Goal: Task Accomplishment & Management: Manage account settings

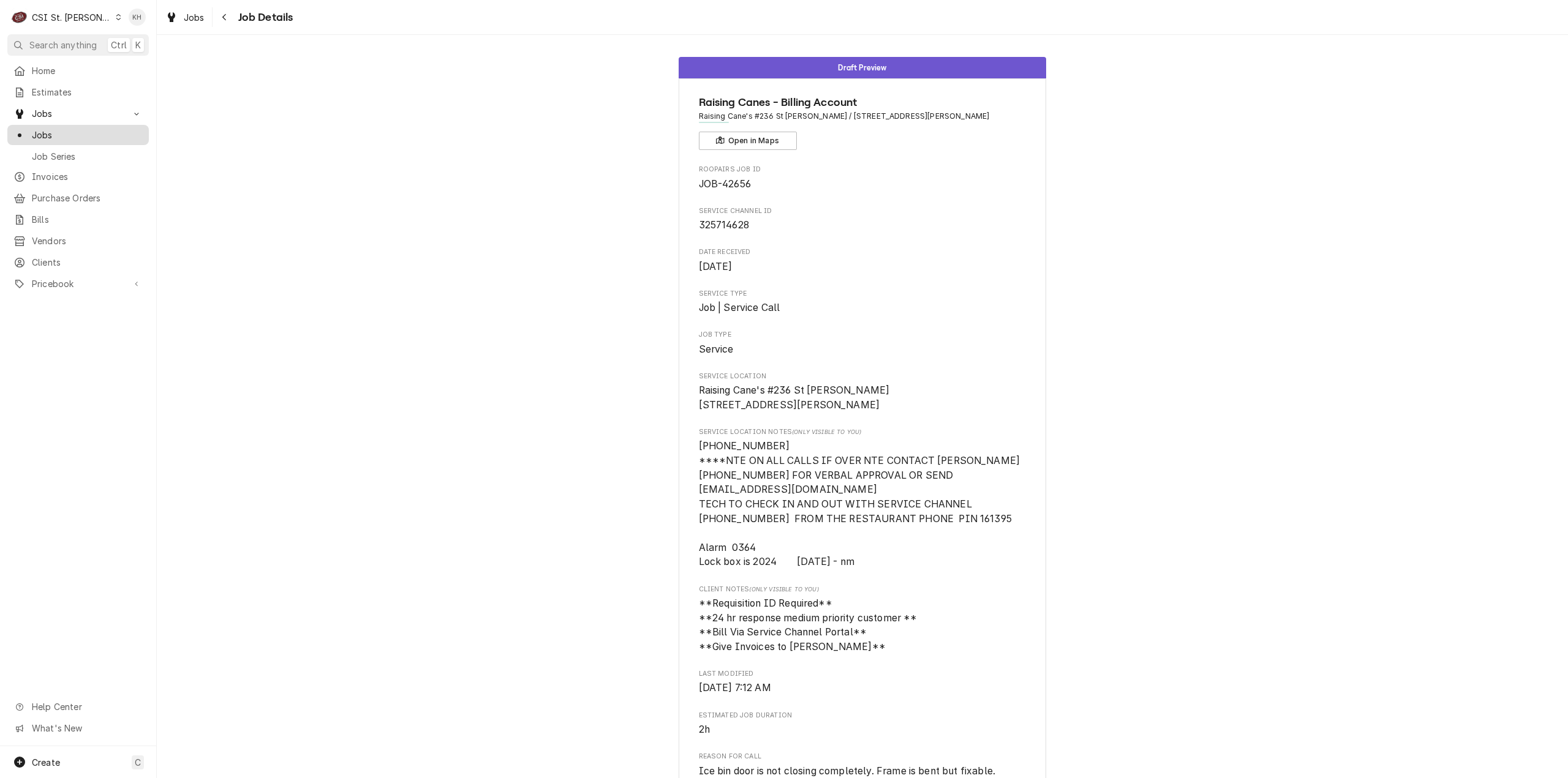
click at [62, 122] on body "C CSI St. Louis KH Search anything Ctrl K Home Estimates Jobs Jobs Job Series I…" at bounding box center [784, 389] width 1568 height 778
click at [67, 128] on span "Jobs" at bounding box center [87, 134] width 111 height 13
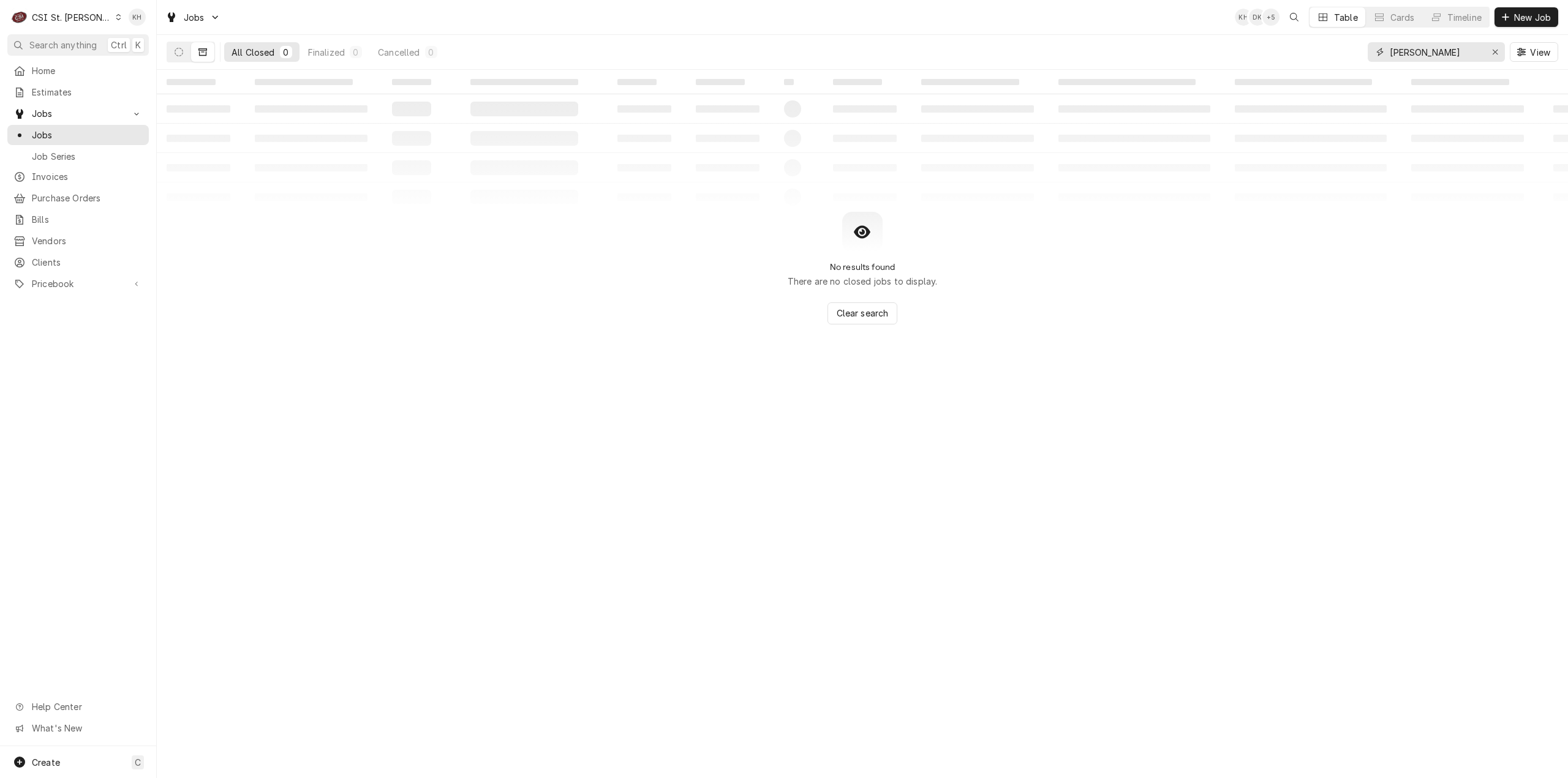
drag, startPoint x: 1430, startPoint y: 53, endPoint x: 1245, endPoint y: 59, distance: 185.1
click at [1245, 59] on div "All Closed 0 Finalized 0 Cancelled 0 radcliff View" at bounding box center [863, 52] width 1391 height 35
paste input "325748843"
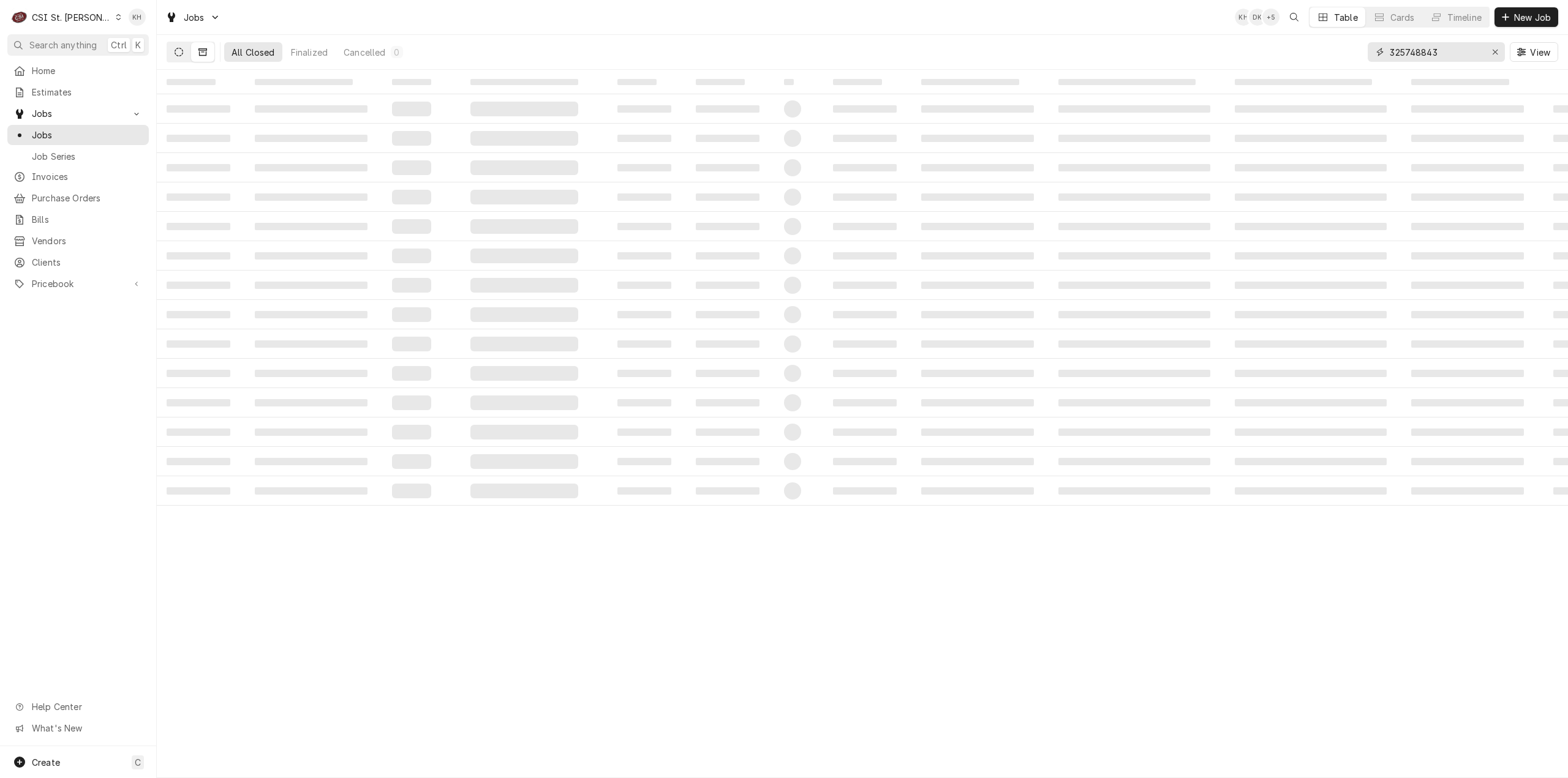
type input "325748843"
click at [186, 55] on button "Dynamic Content Wrapper" at bounding box center [179, 52] width 23 height 20
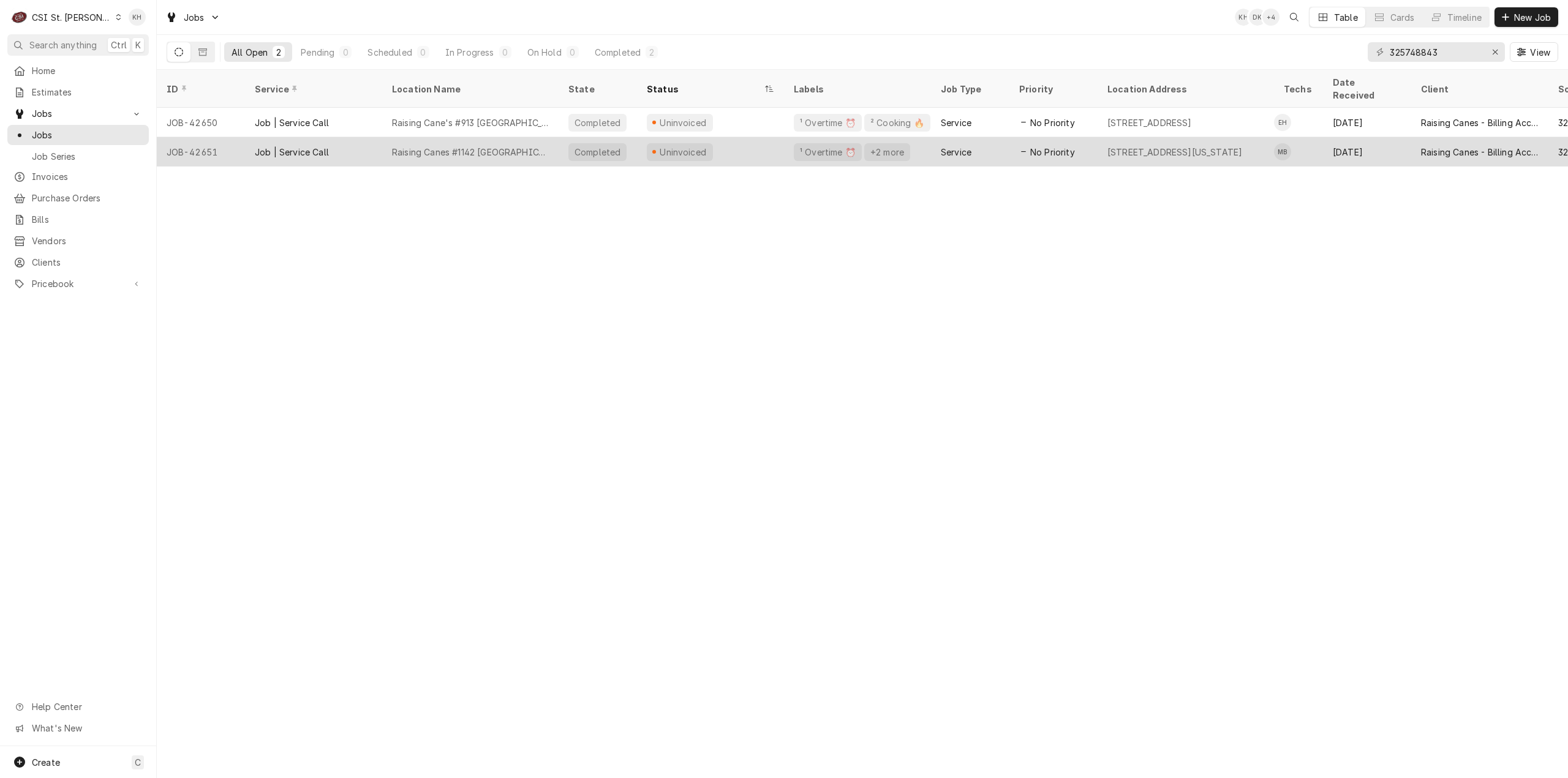
click at [323, 146] on div "Job | Service Call" at bounding box center [292, 152] width 74 height 13
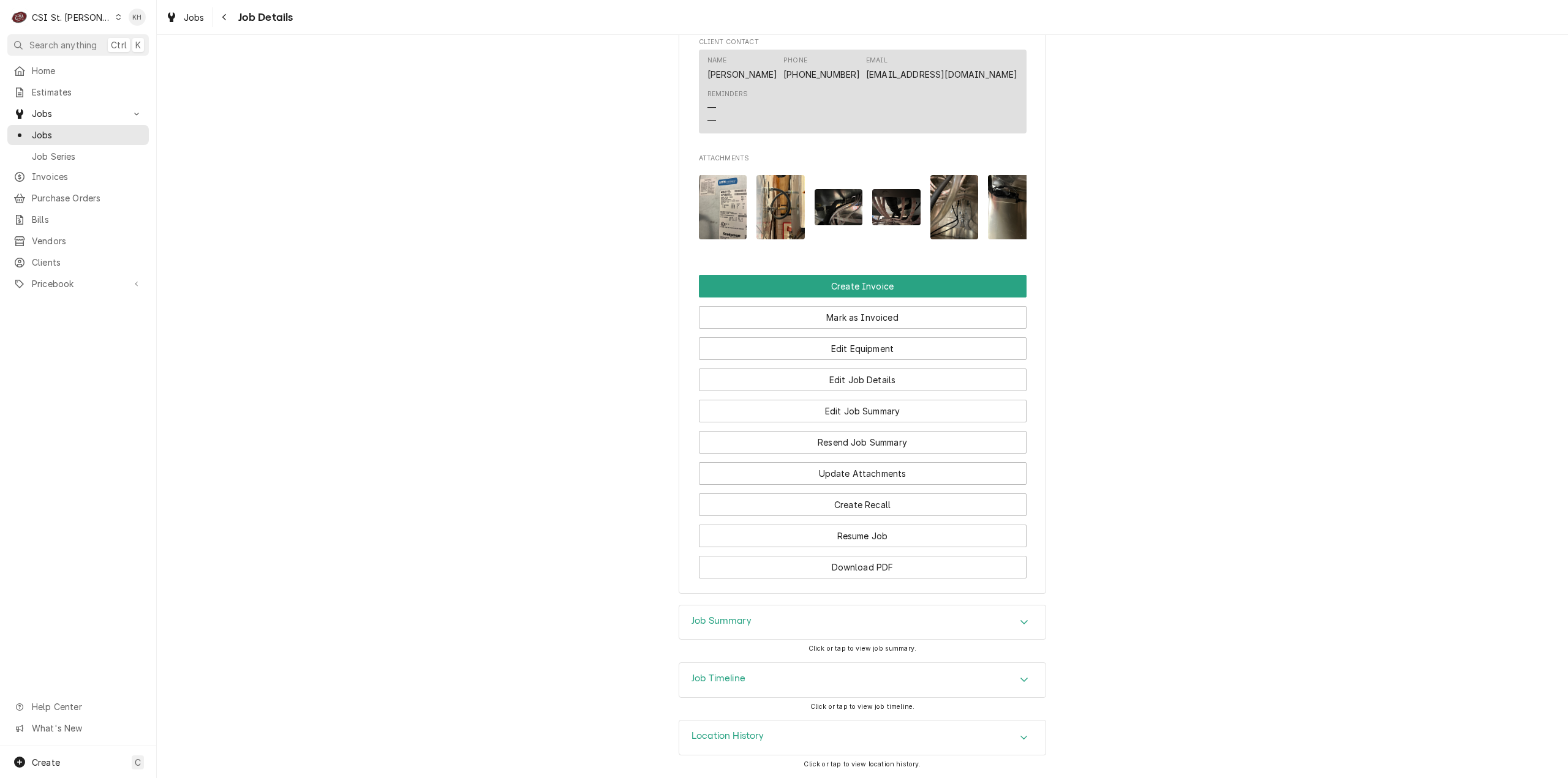
scroll to position [1118, 0]
click at [752, 674] on div "Job Timeline" at bounding box center [863, 680] width 367 height 35
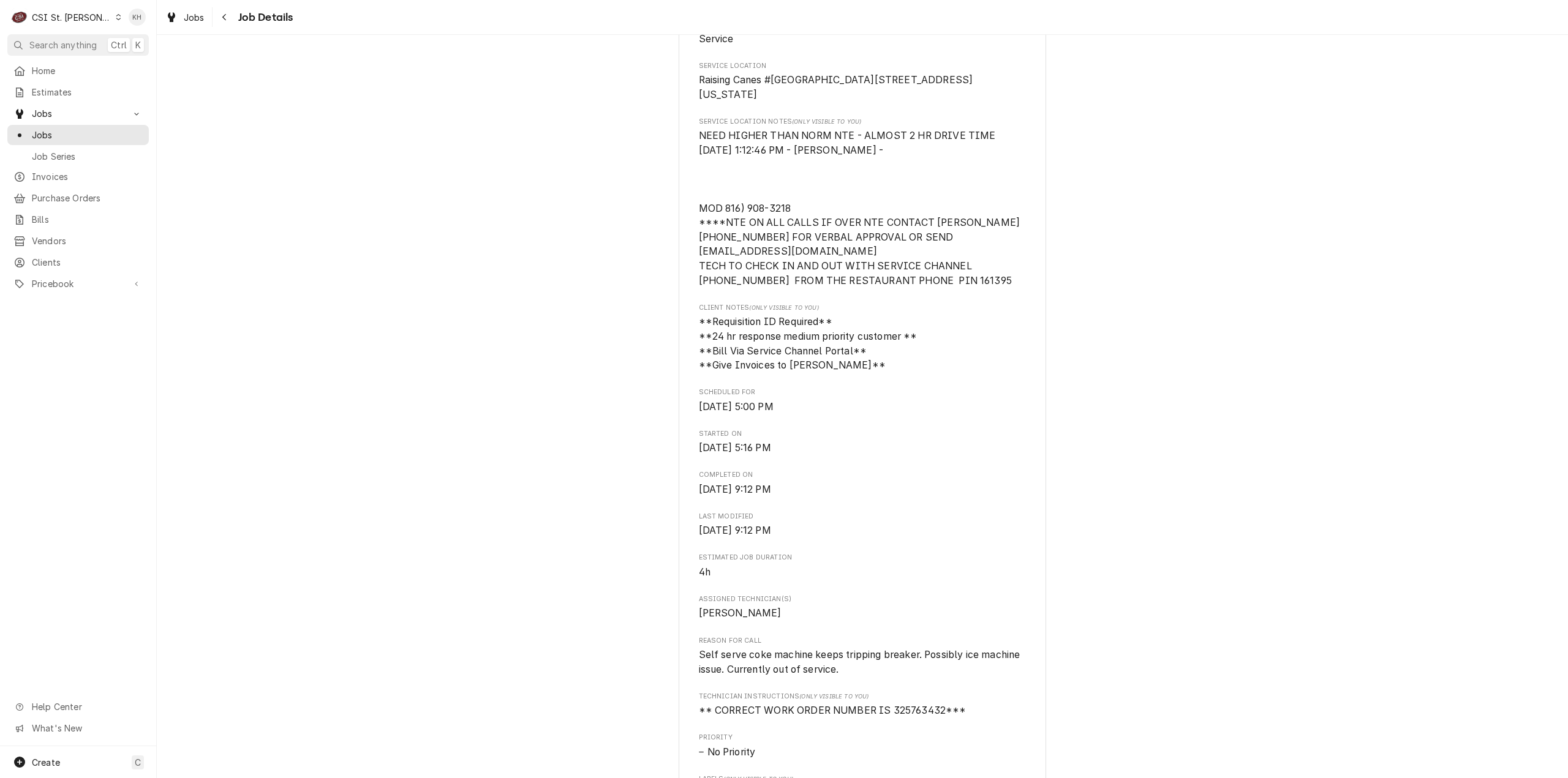
scroll to position [383, 0]
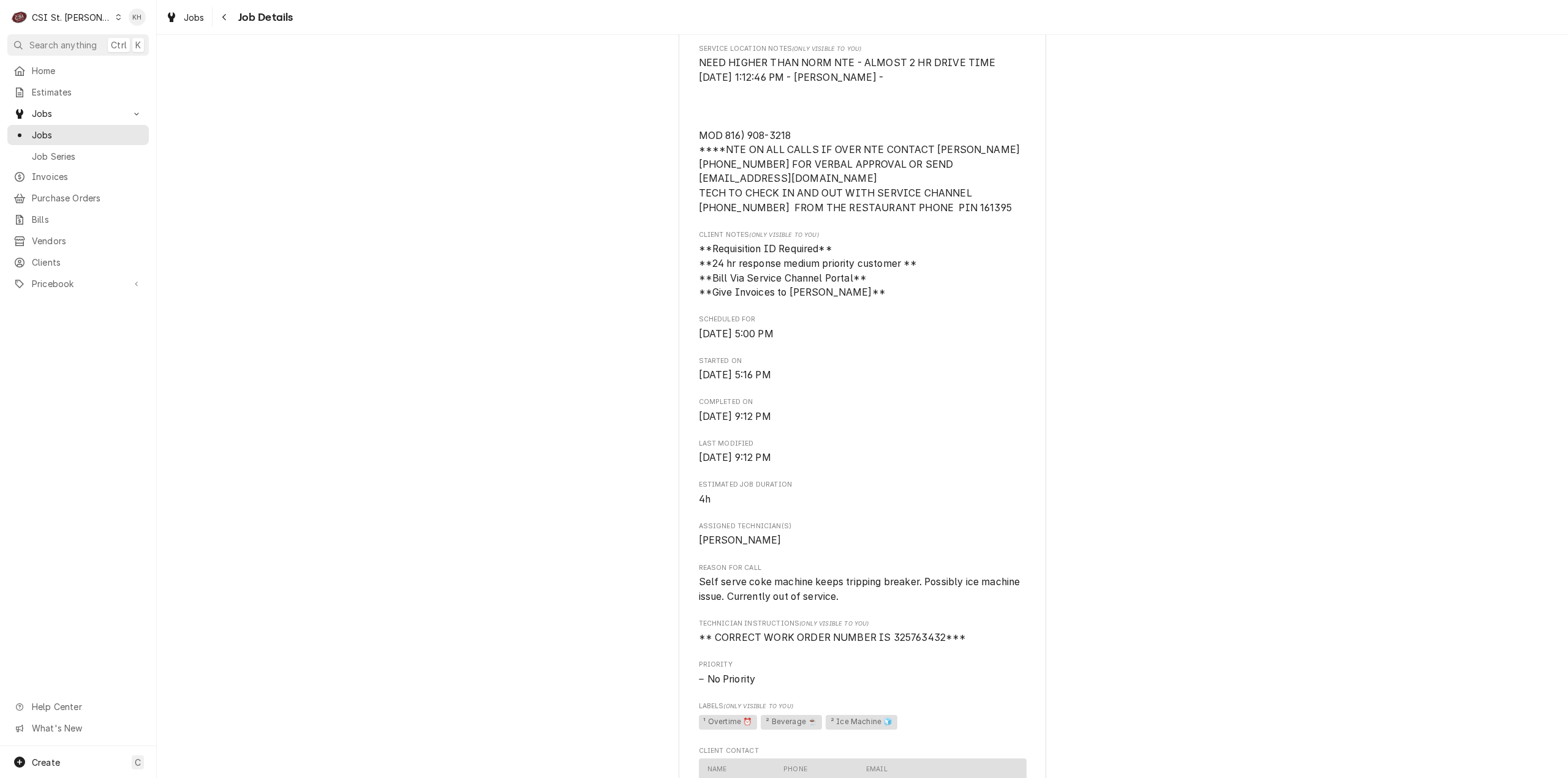
click at [923, 644] on span "** CORRECT WORK ORDER NUMBER IS 325763432***" at bounding box center [832, 637] width 267 height 11
copy span "325763432"
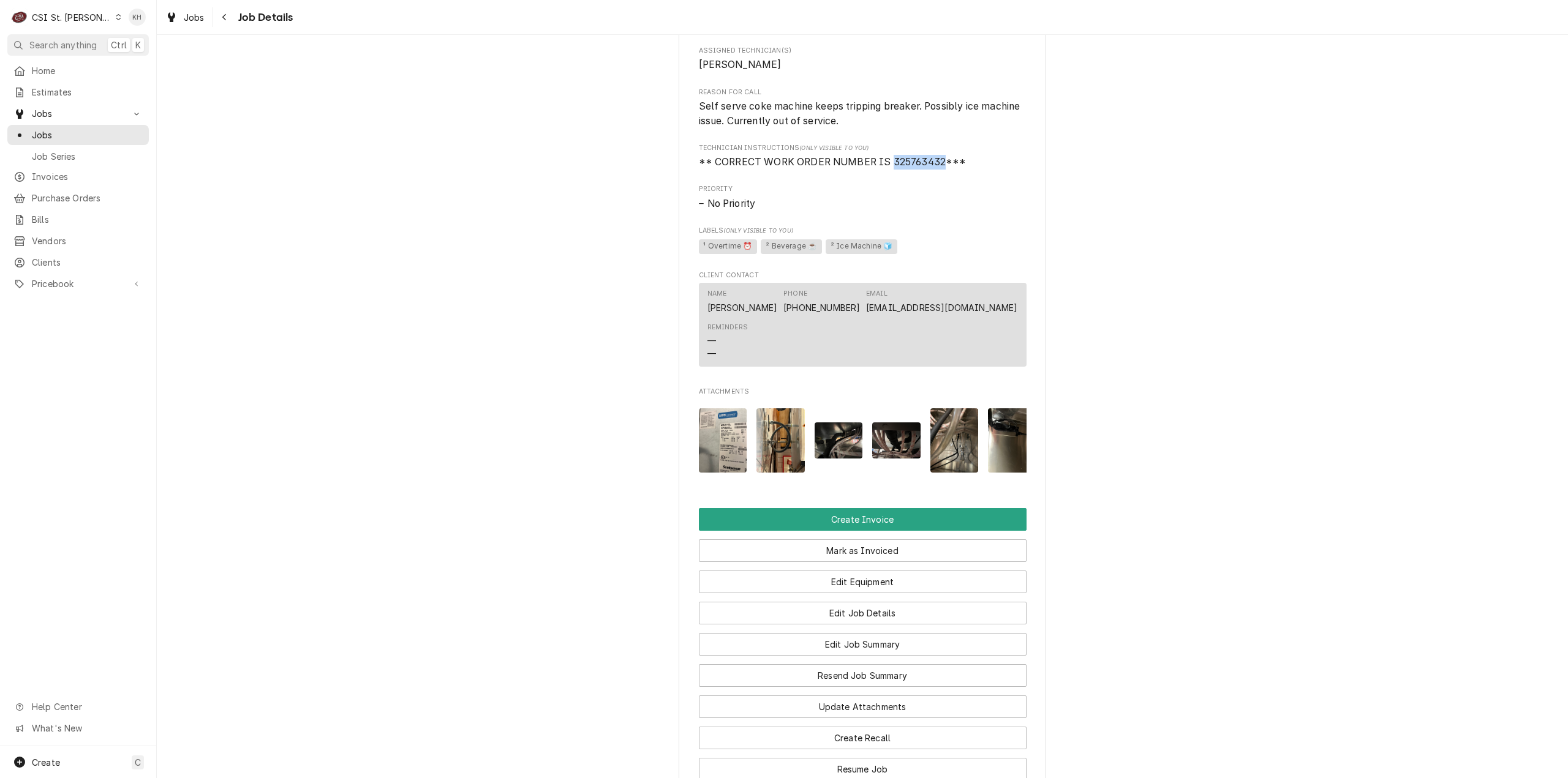
scroll to position [621, 0]
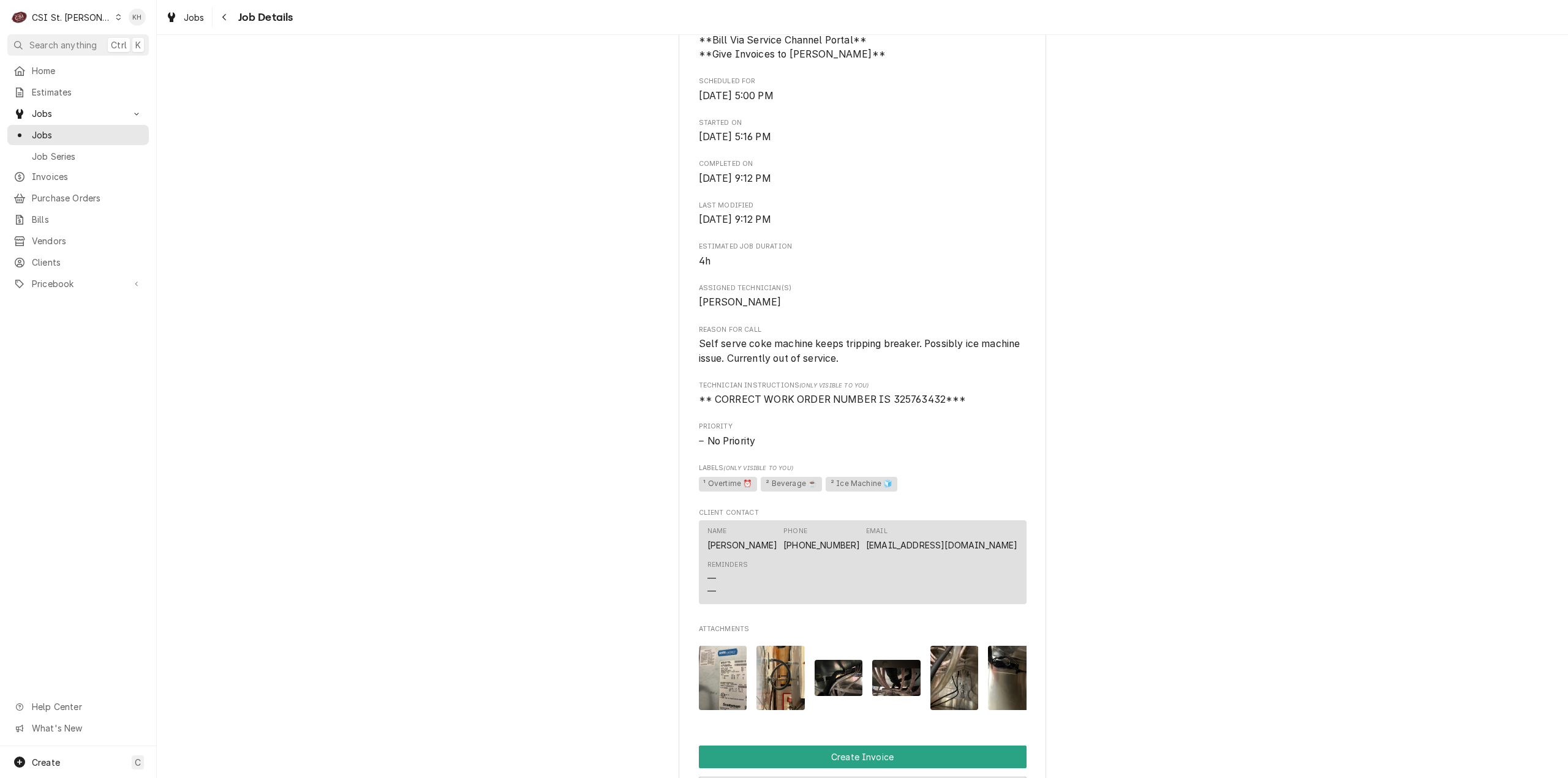
click at [94, 11] on div "C CSI St. Louis" at bounding box center [66, 17] width 118 height 25
click at [114, 42] on div "CSI [US_STATE]" at bounding box center [188, 45] width 162 height 13
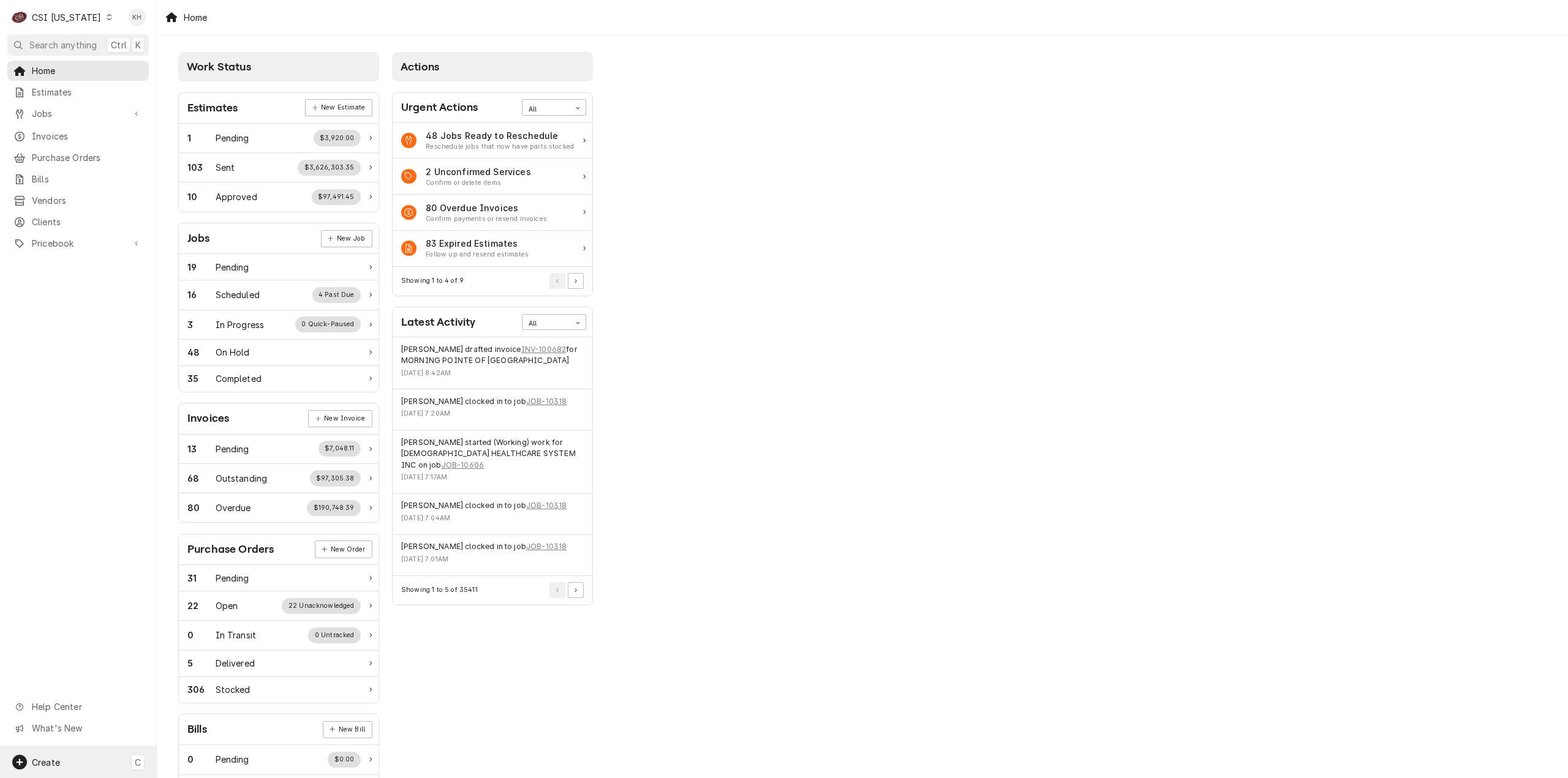
click at [53, 761] on span "Create" at bounding box center [46, 762] width 29 height 11
click at [237, 636] on div "Job" at bounding box center [228, 635] width 82 height 13
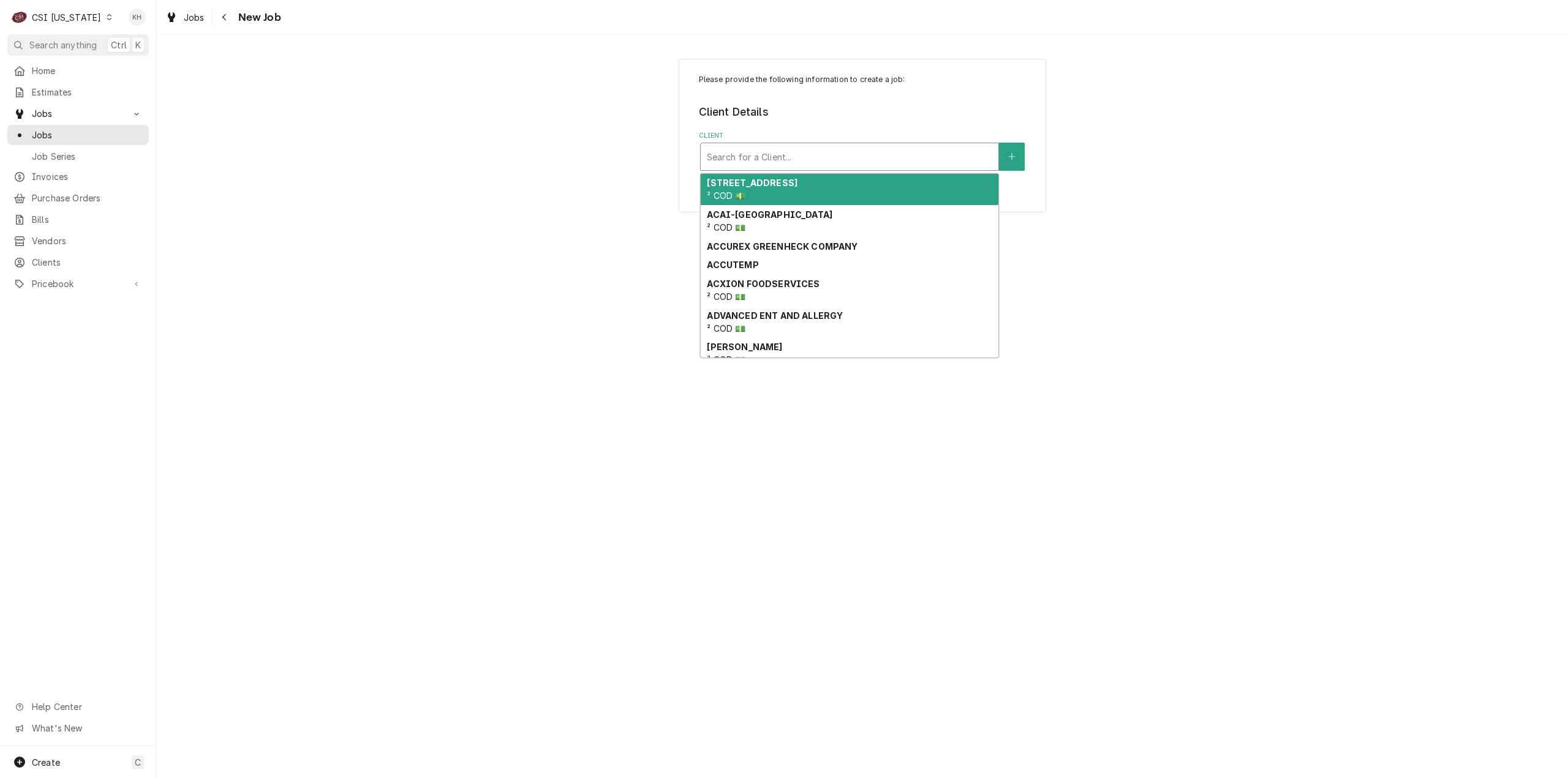
click at [781, 162] on div "Client" at bounding box center [850, 156] width 286 height 22
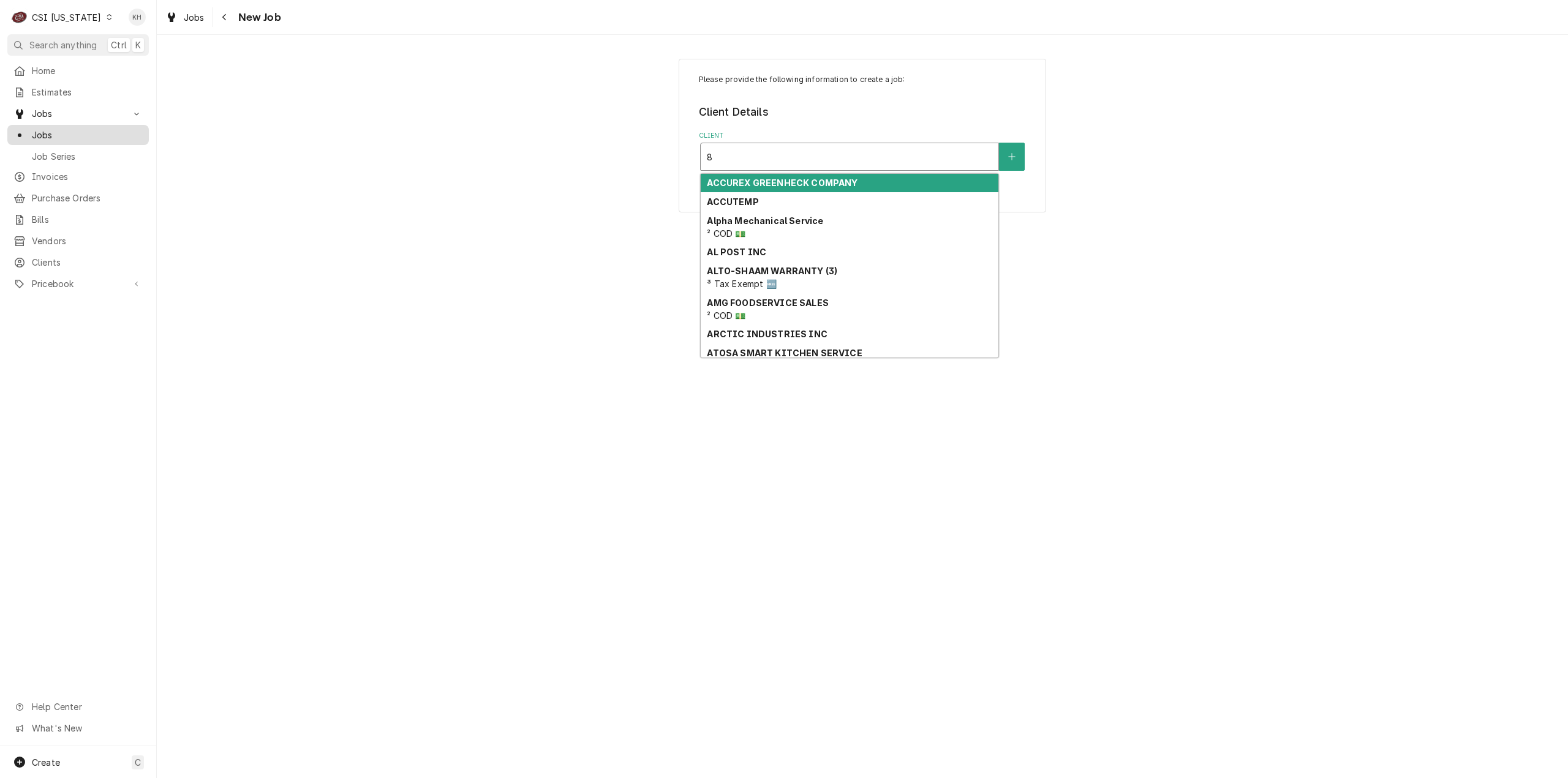
type input "8"
click at [38, 128] on span "Jobs" at bounding box center [87, 134] width 111 height 13
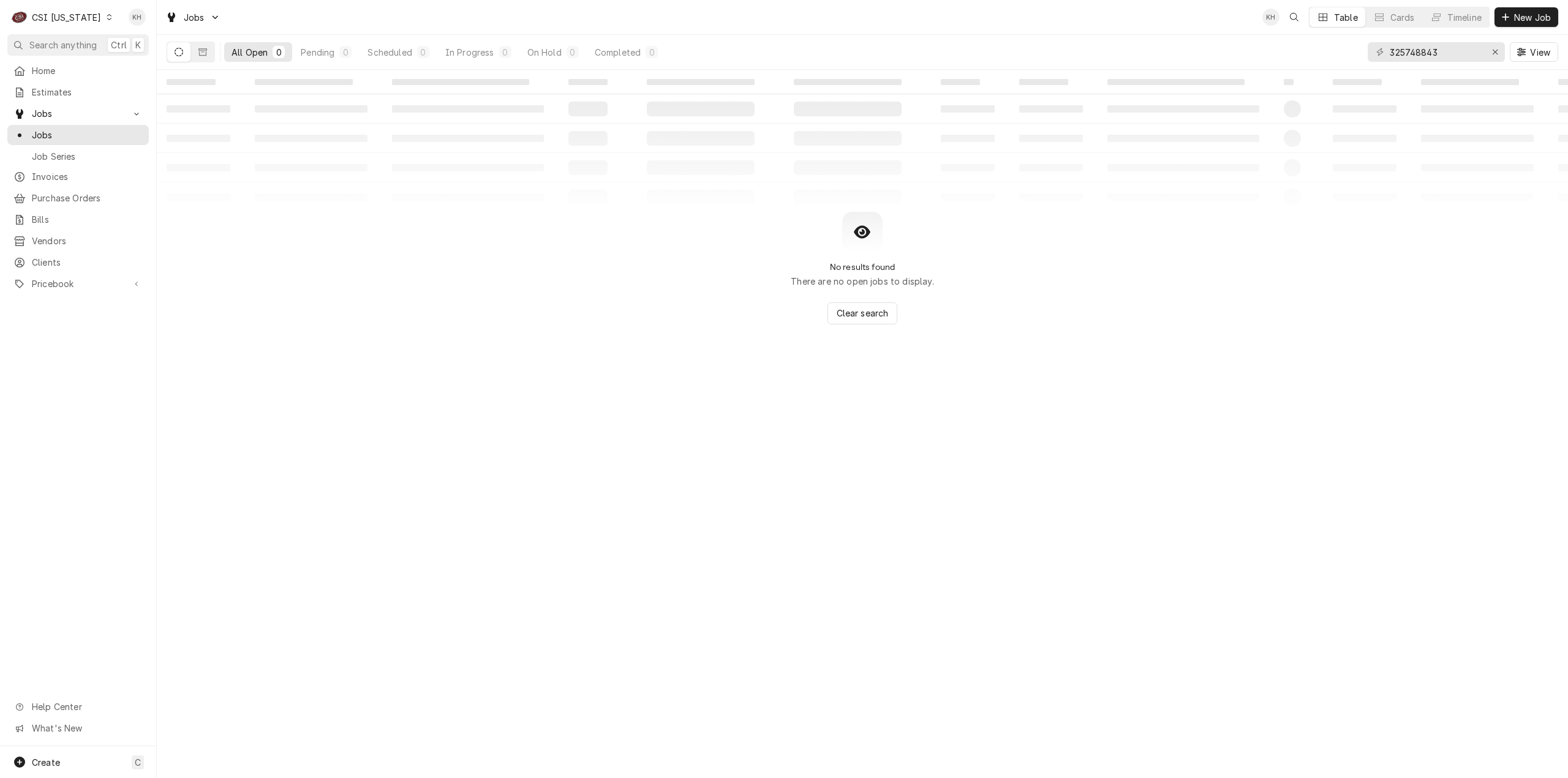
click at [332, 377] on div "‌ ‌ ‌ ‌ ‌ ‌ ‌ ‌ ‌ ‌ ‌ ‌ ‌ ‌ ‌ ‌ ‌ ‌ ‌ ‌ ‌ ‌ ‌ ‌ ‌ ‌ ‌ ‌ ‌ ‌ ‌ ‌ ‌ ‌ ‌ ‌ ‌ ‌ ‌ ‌…" at bounding box center [863, 424] width 1411 height 708
drag, startPoint x: 1464, startPoint y: 51, endPoint x: 1119, endPoint y: 29, distance: 345.7
click at [1119, 29] on div "Jobs KH Table Cards Timeline New Job All Open 0 Pending 0 Scheduled 0 In Progre…" at bounding box center [863, 35] width 1411 height 70
type input "8101"
click at [206, 58] on button "Dynamic Content Wrapper" at bounding box center [202, 52] width 23 height 20
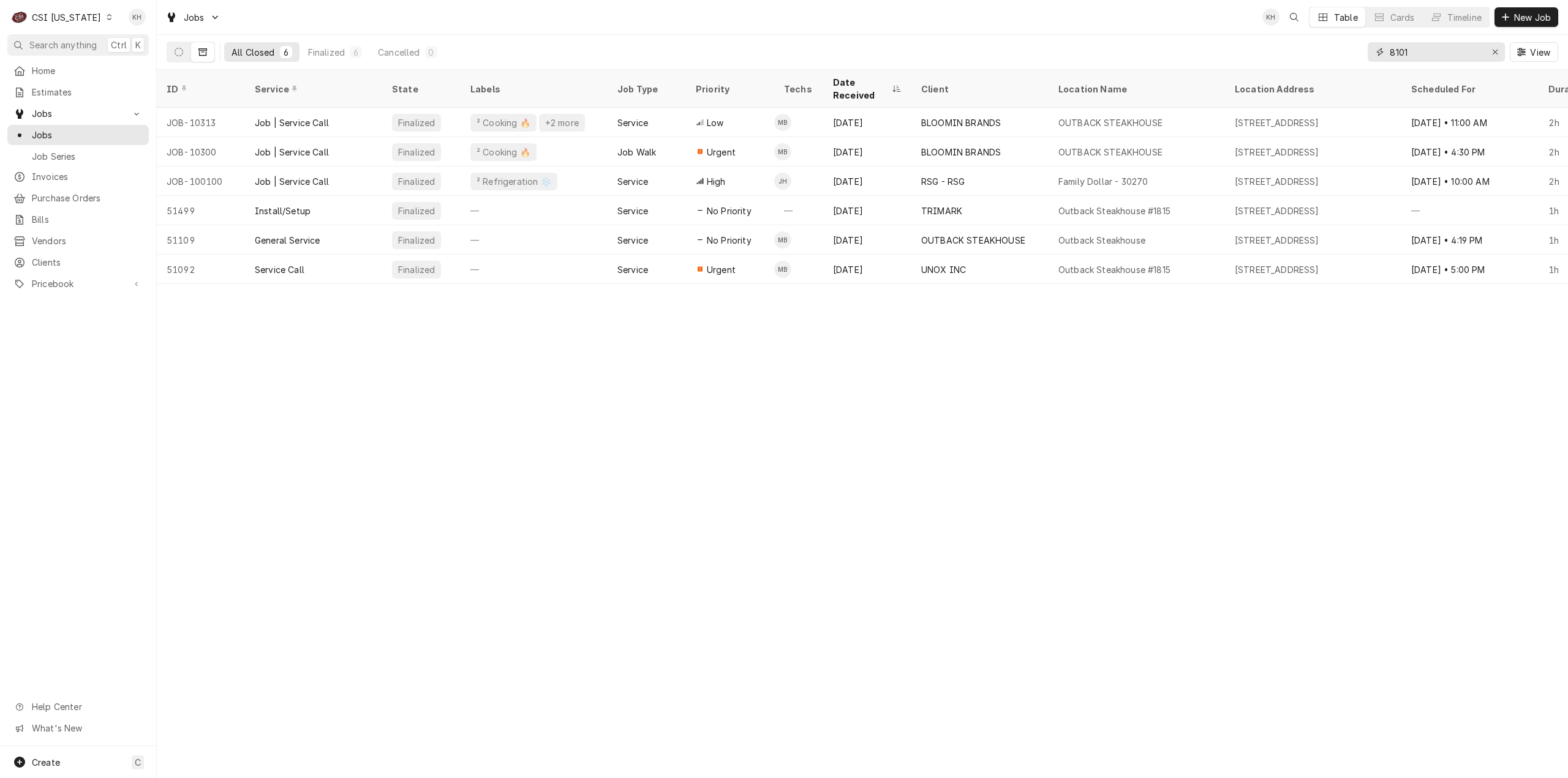
click at [1440, 50] on input "8101" at bounding box center [1436, 52] width 92 height 20
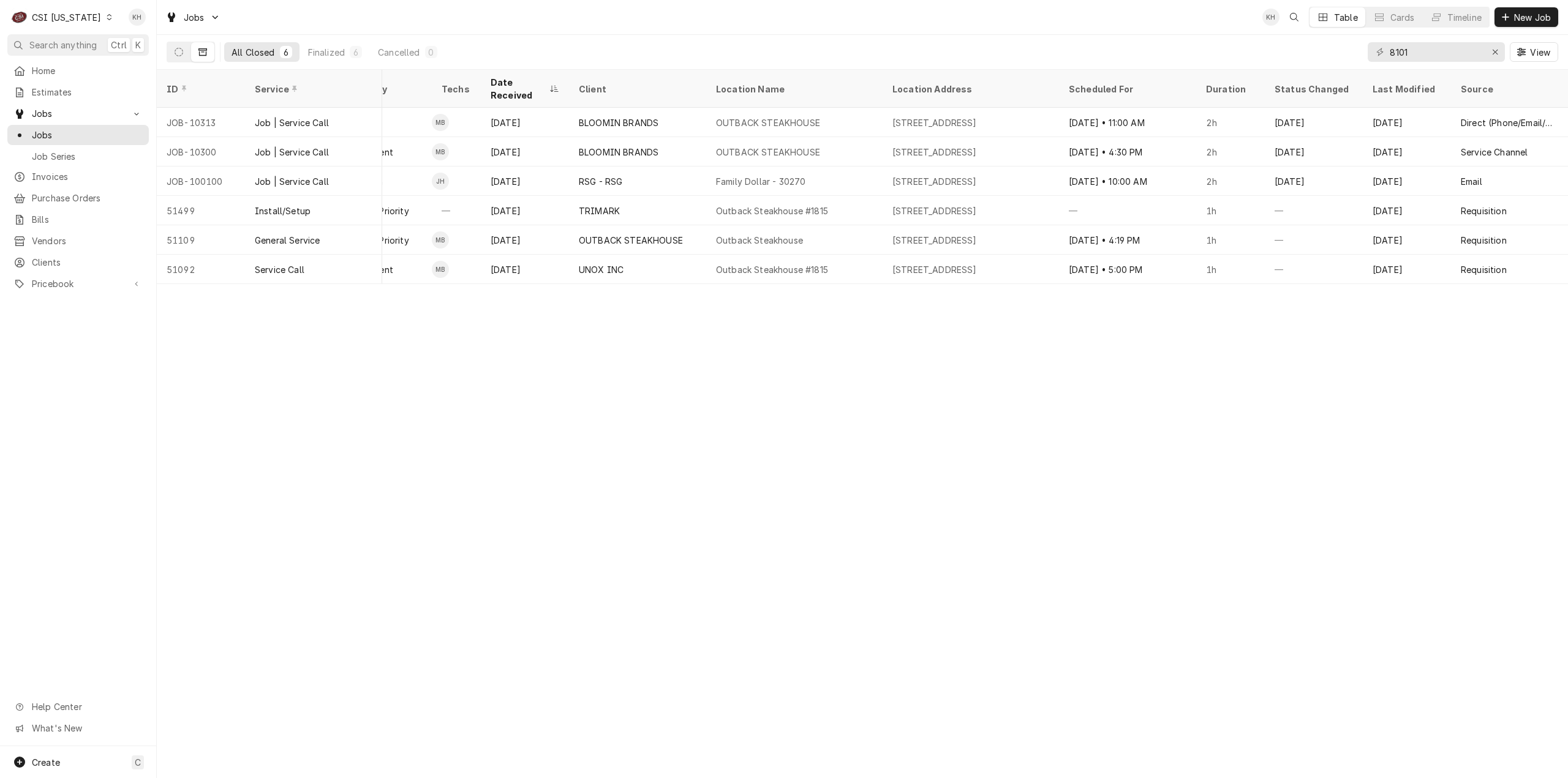
scroll to position [0, 426]
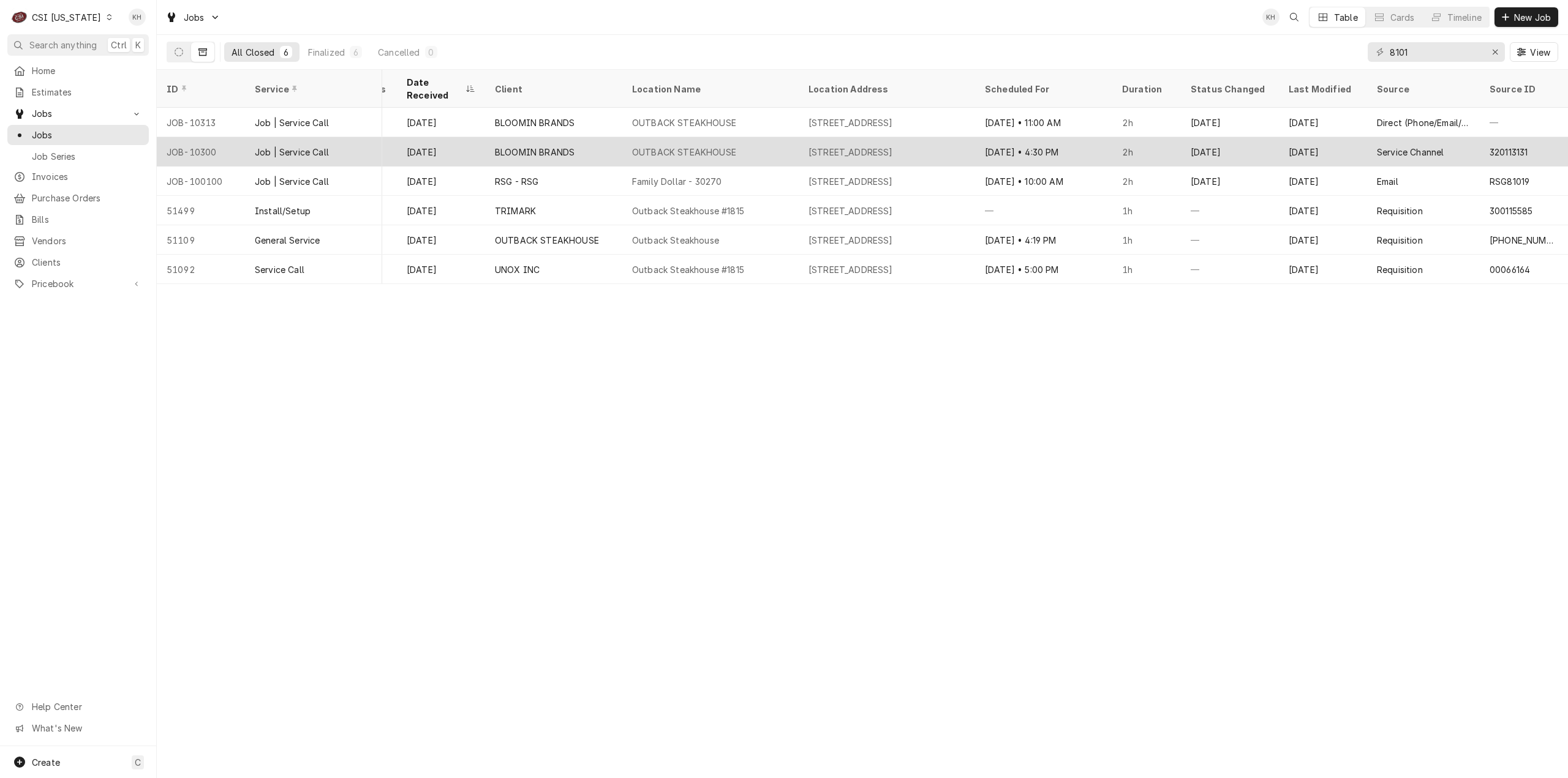
click at [1150, 137] on div "2h" at bounding box center [1146, 152] width 68 height 29
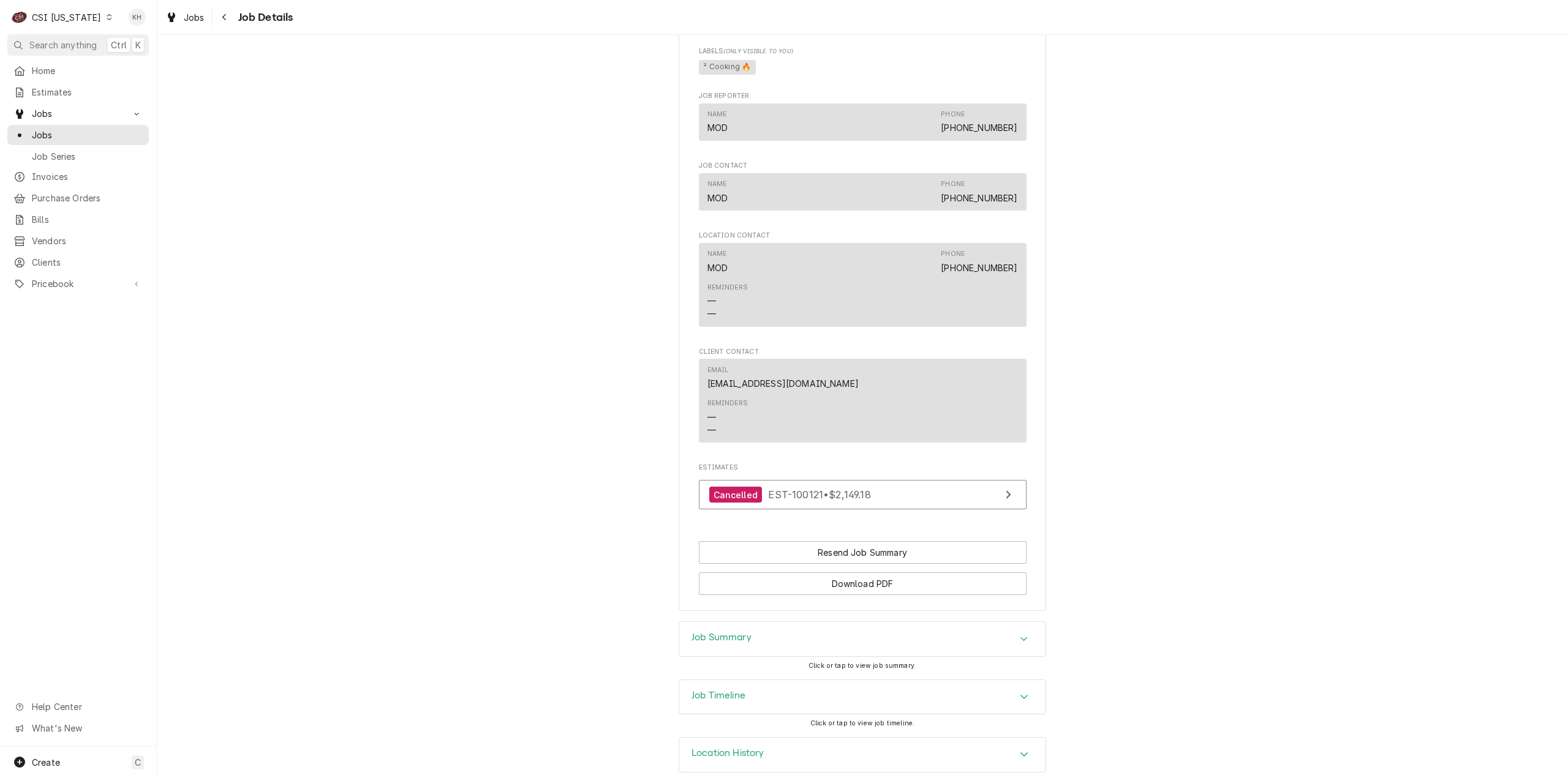
scroll to position [1129, 0]
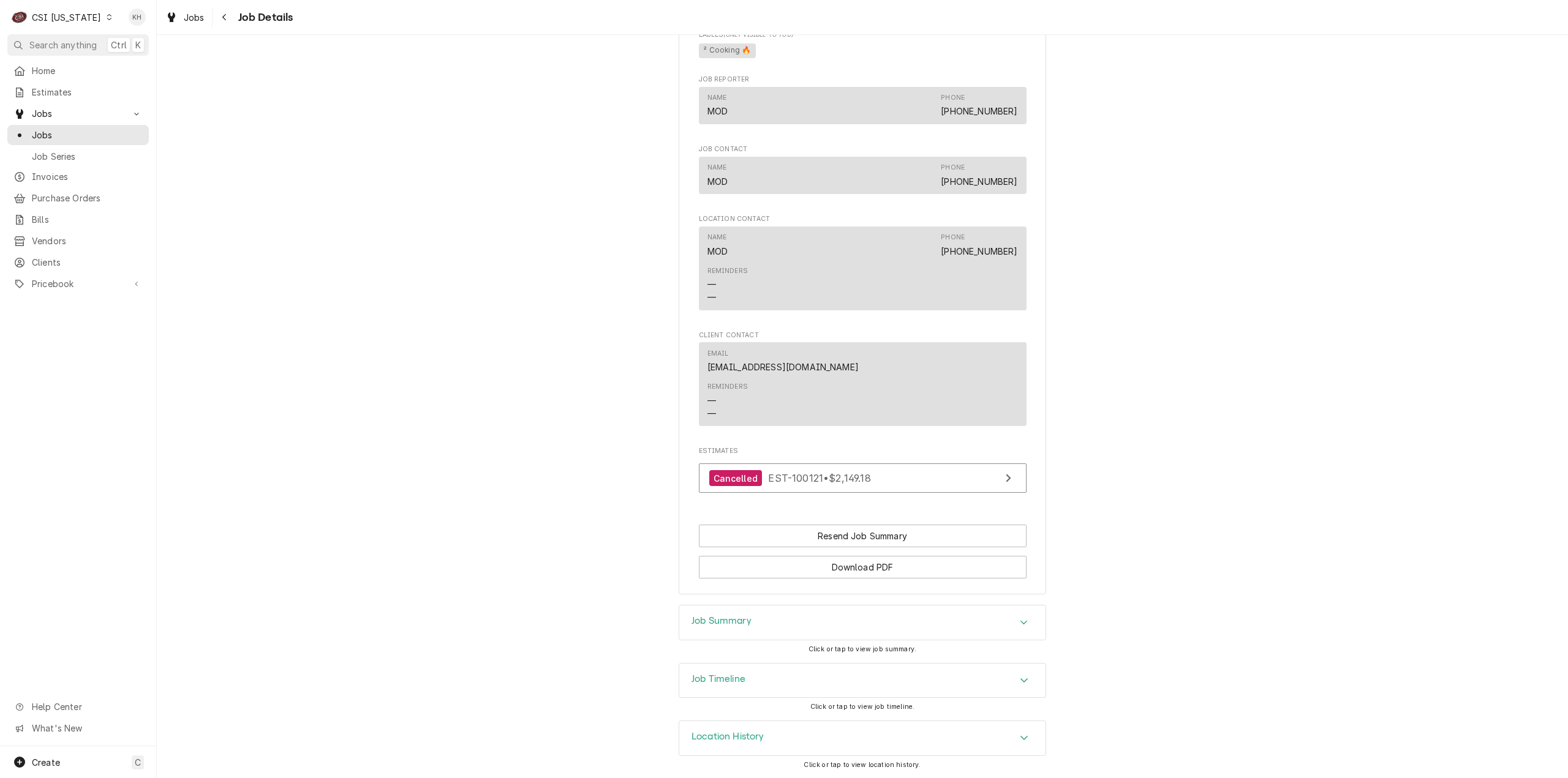
click at [769, 623] on div "Job Summary" at bounding box center [863, 623] width 367 height 35
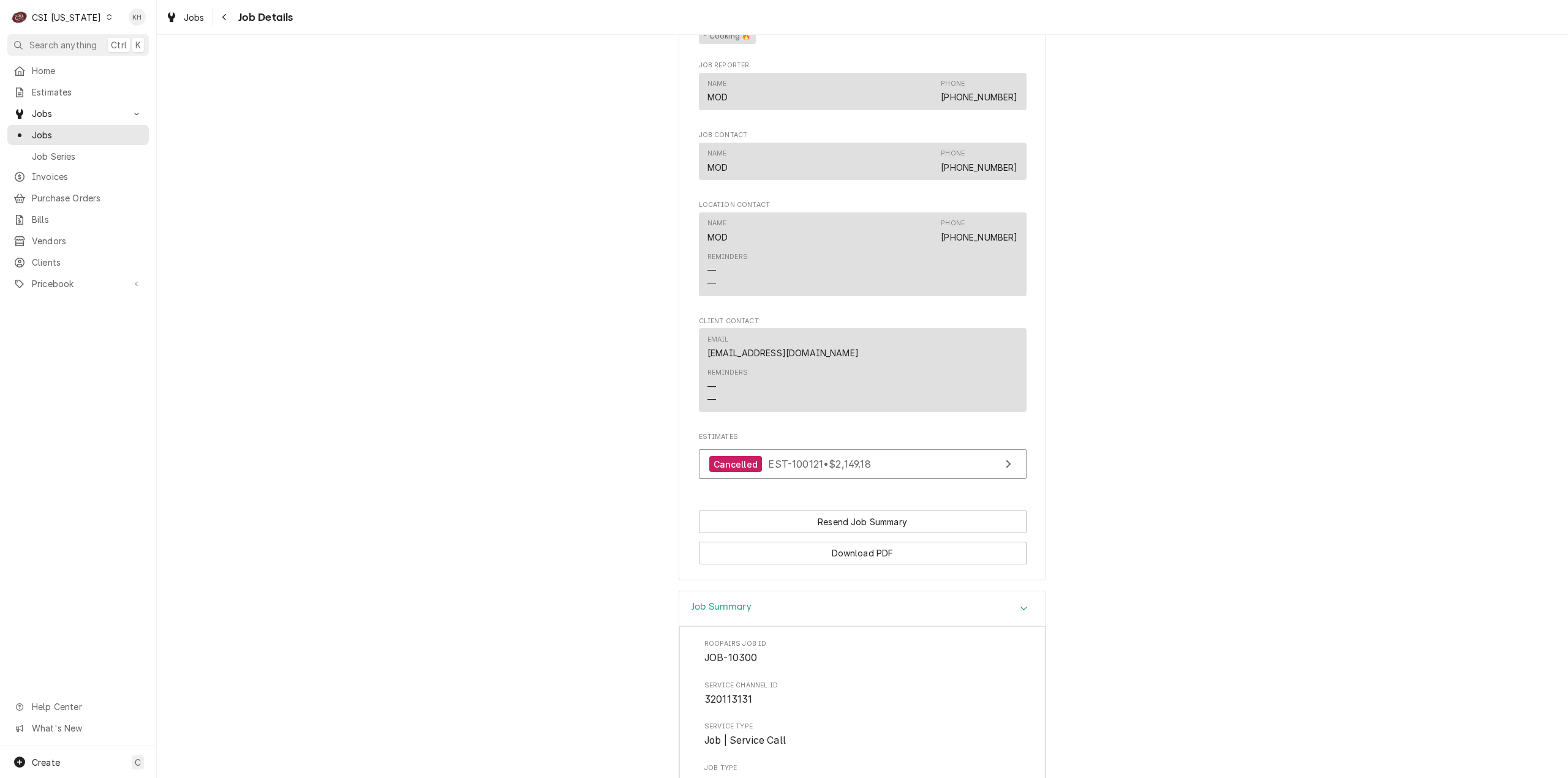
click at [770, 623] on div "Job Summary" at bounding box center [863, 609] width 367 height 35
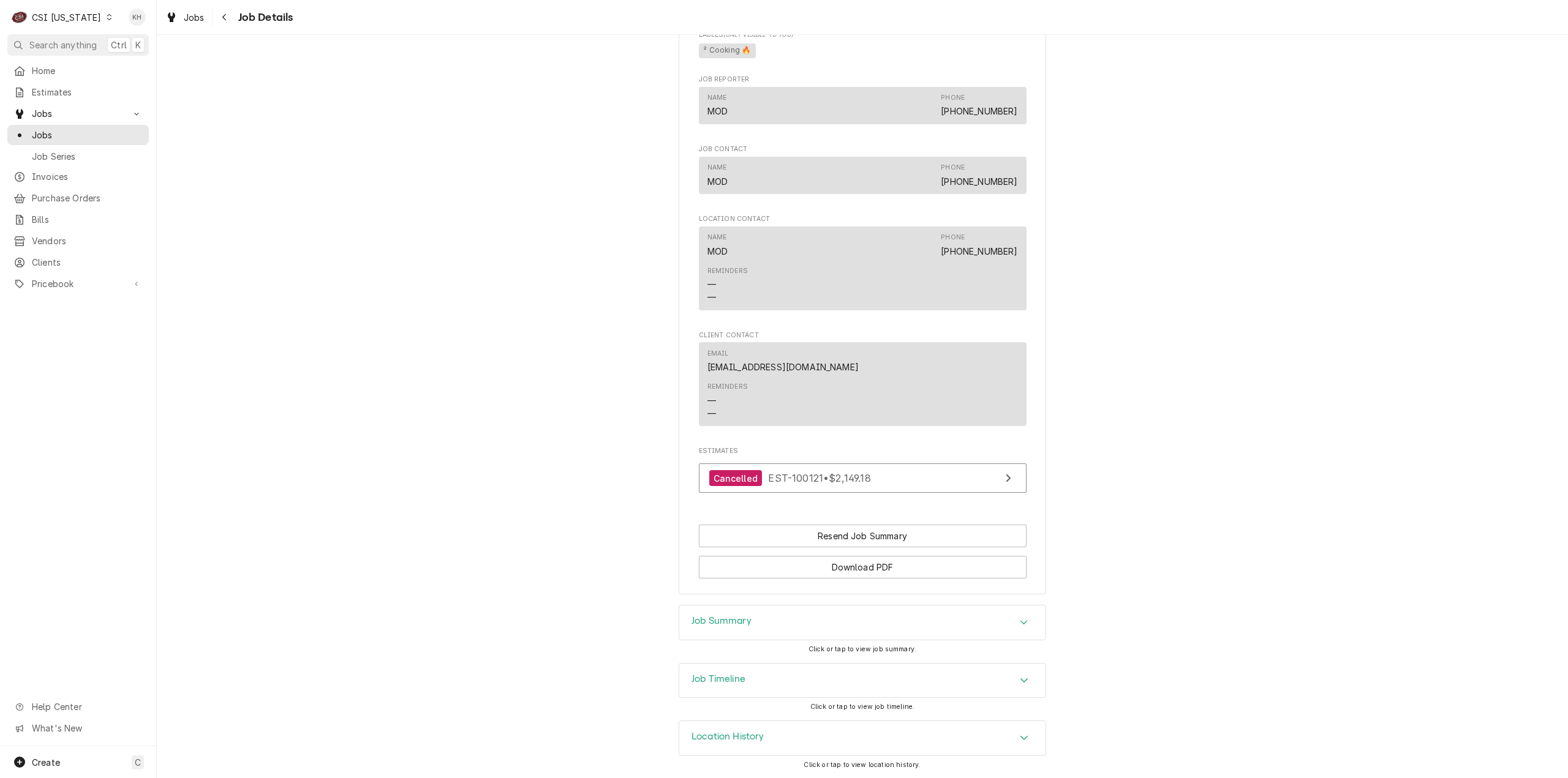
click at [765, 686] on div "Job Timeline" at bounding box center [863, 681] width 367 height 35
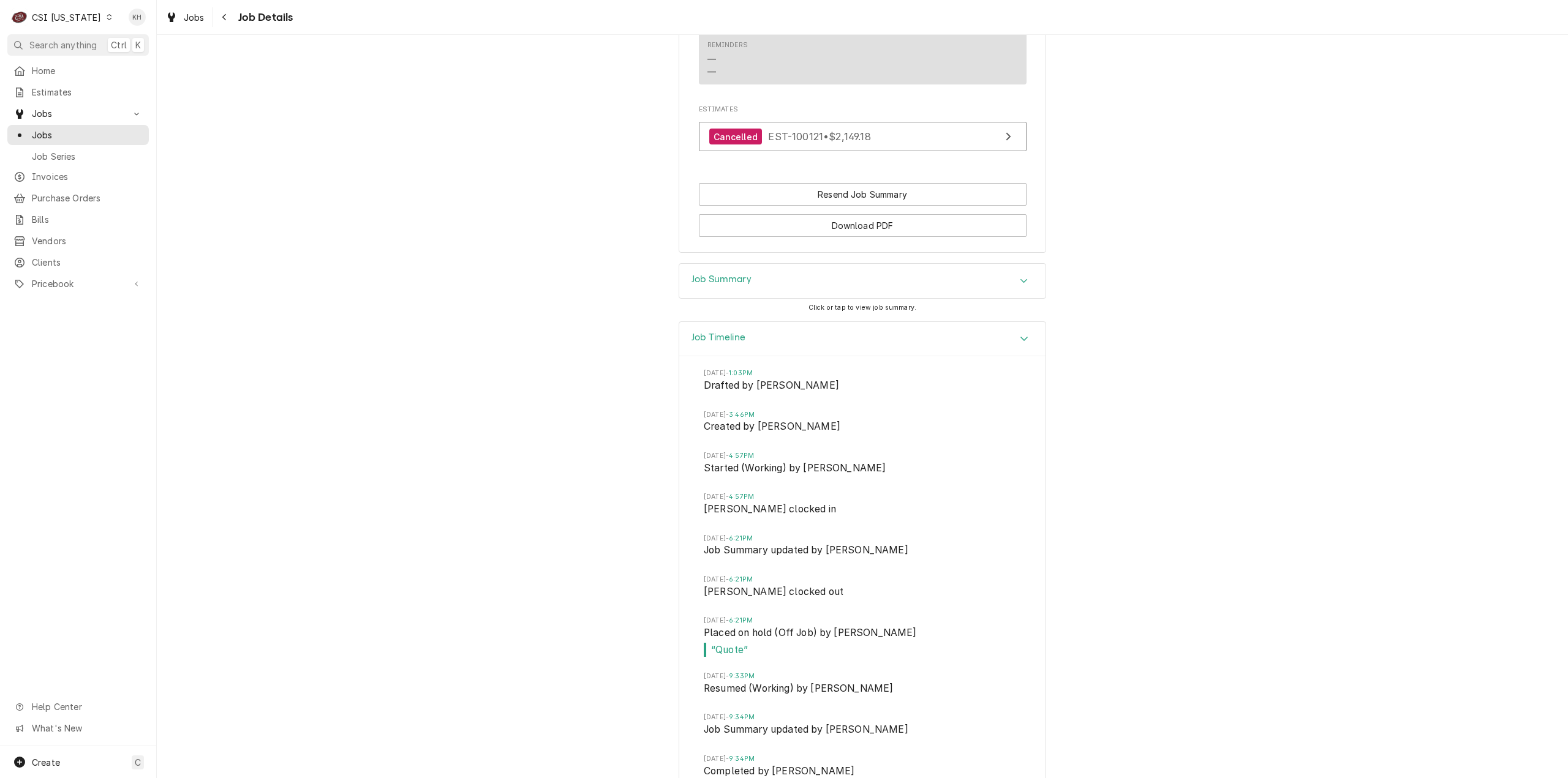
scroll to position [1178, 0]
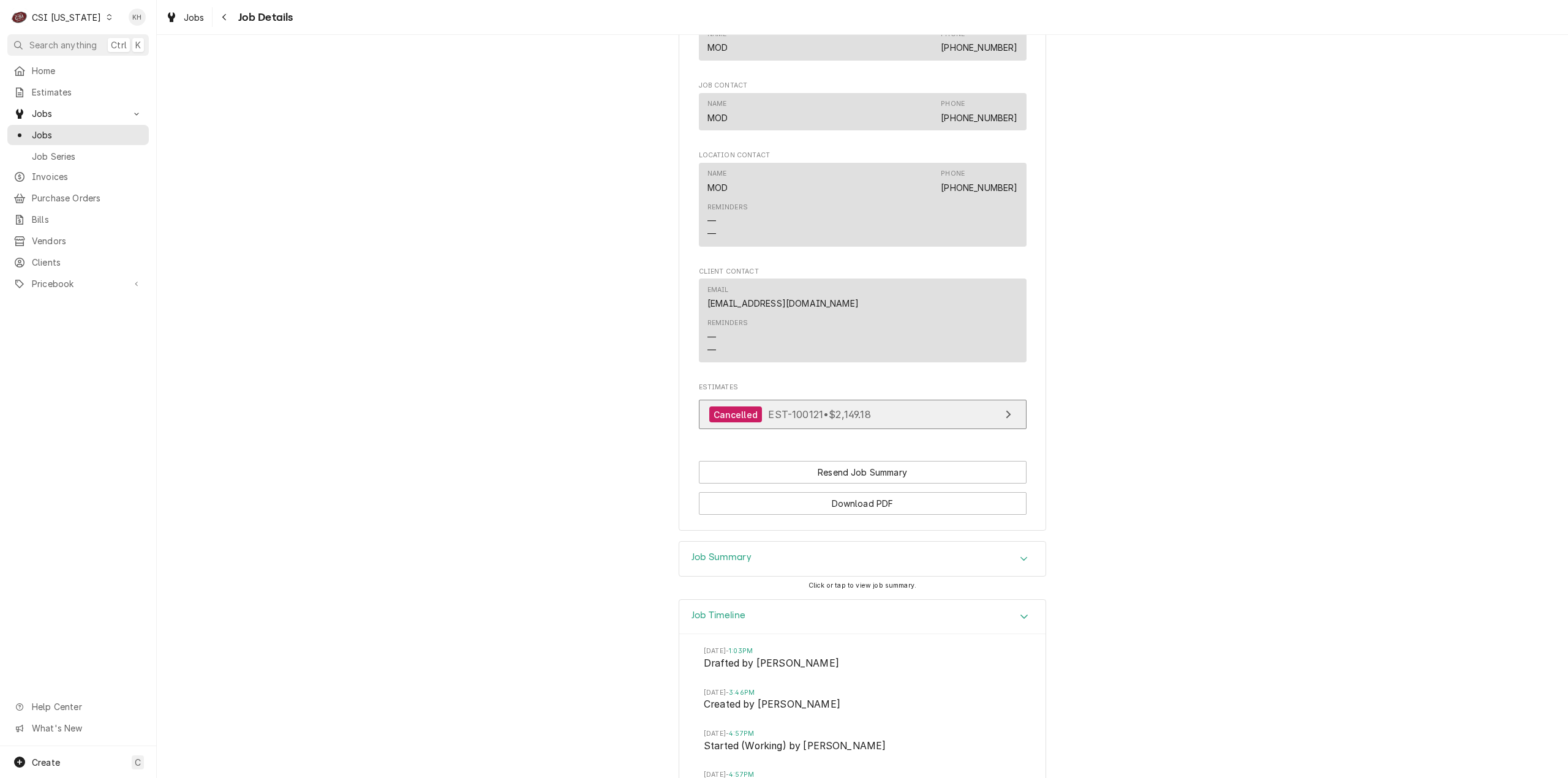
click at [923, 430] on link "Cancelled EST-100121 • $2,149.18" at bounding box center [863, 415] width 328 height 30
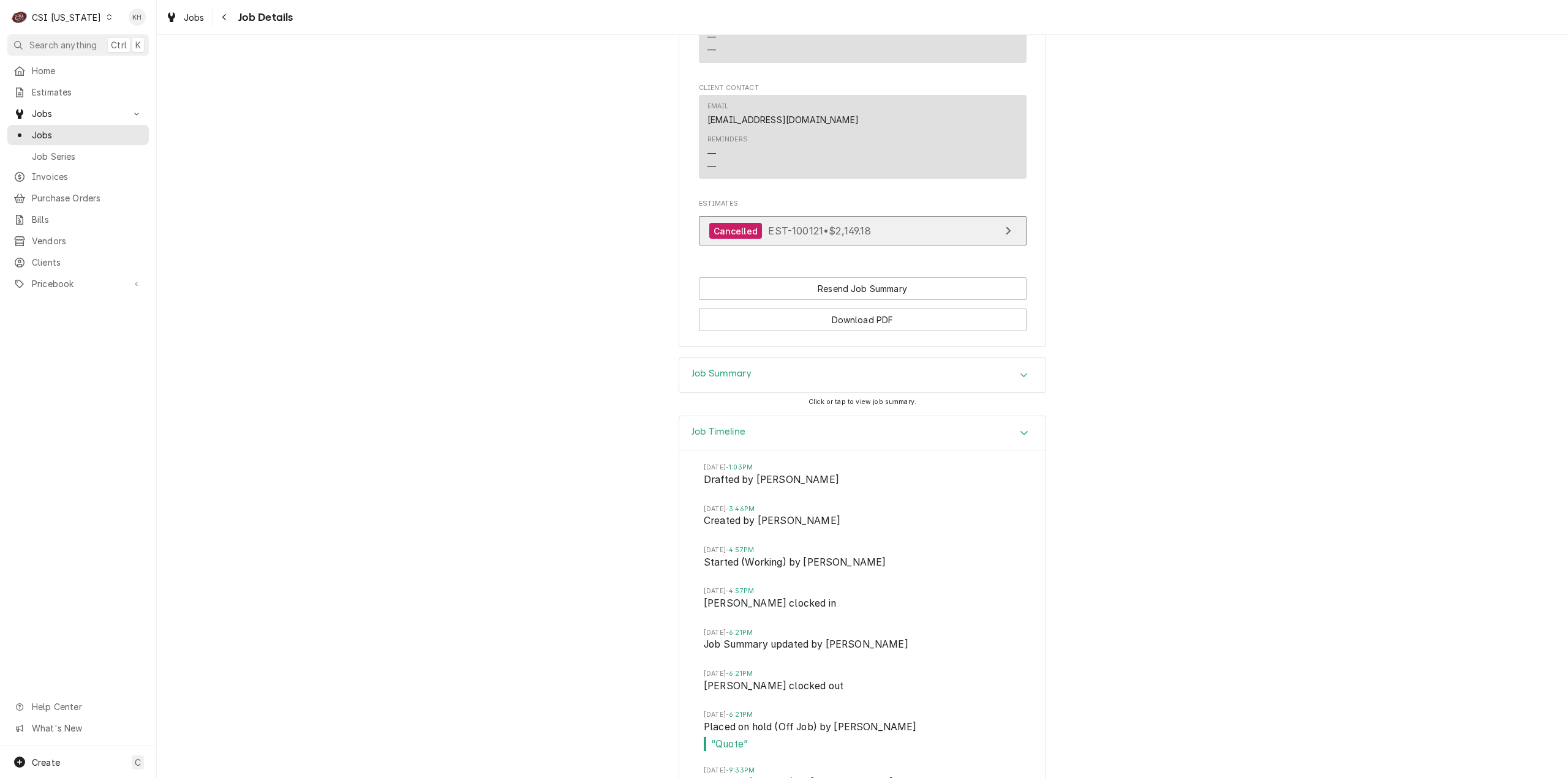
scroll to position [1668, 0]
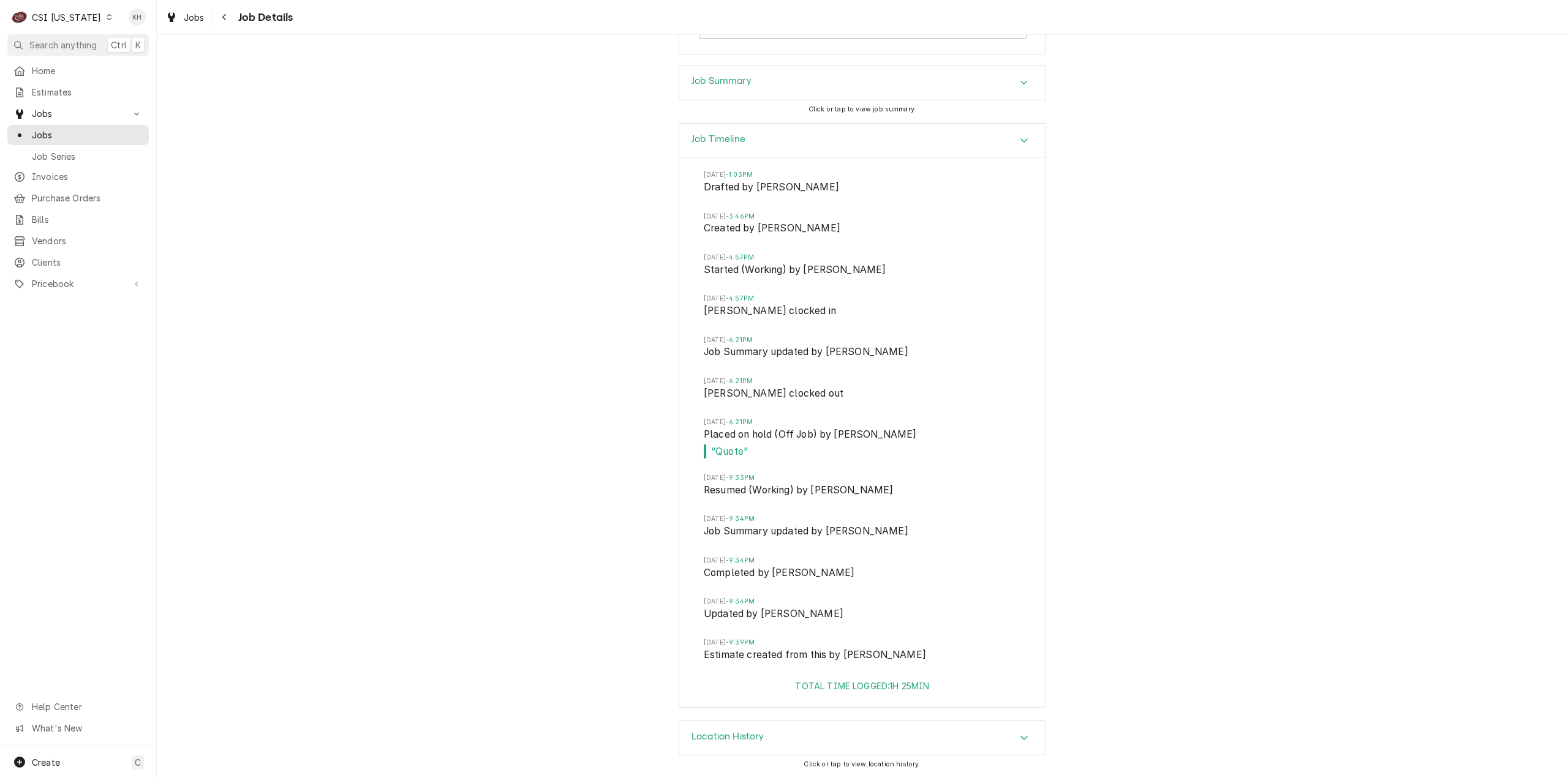
click at [760, 96] on div "Job Summary" at bounding box center [863, 83] width 367 height 35
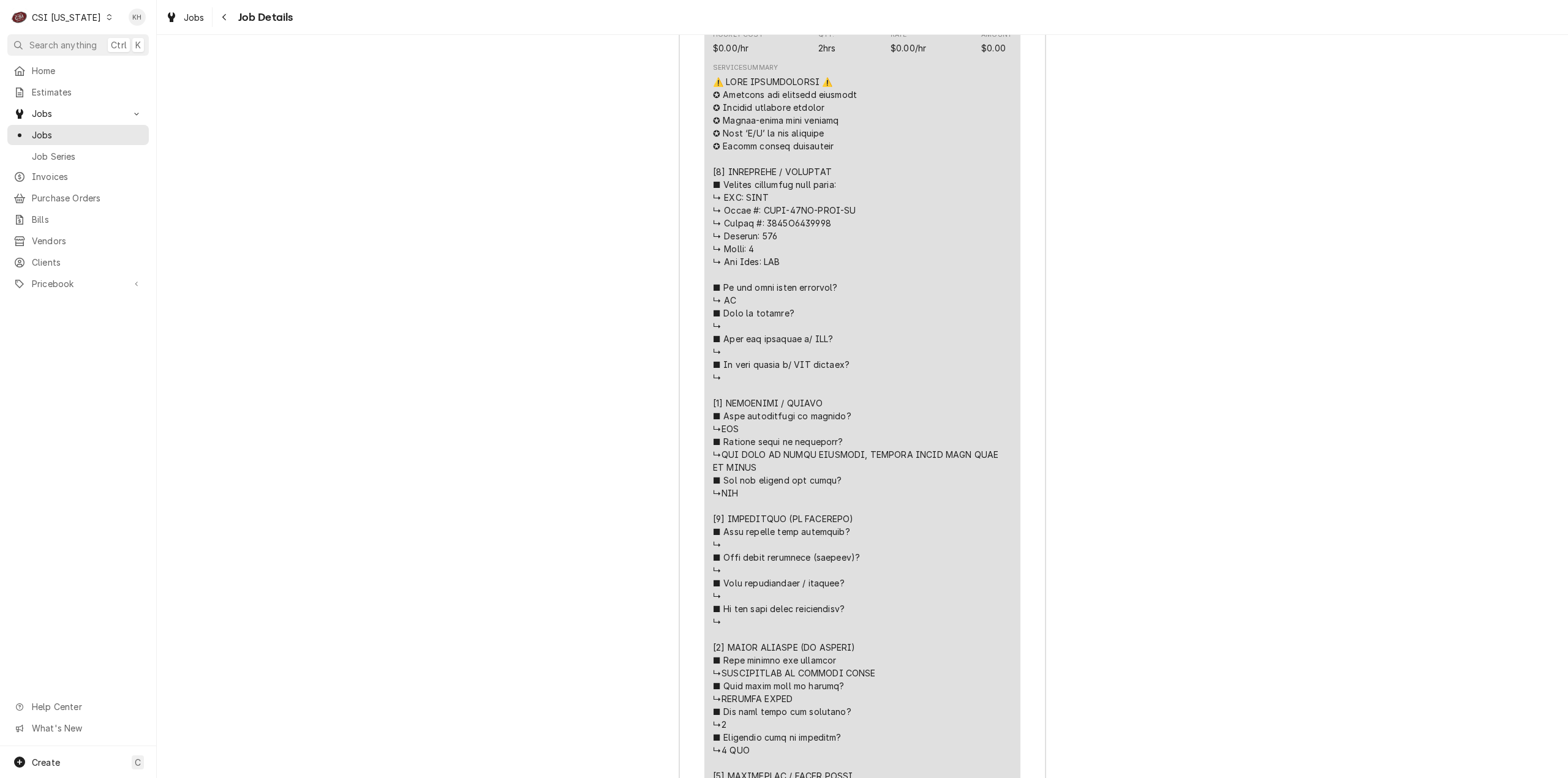
scroll to position [2342, 0]
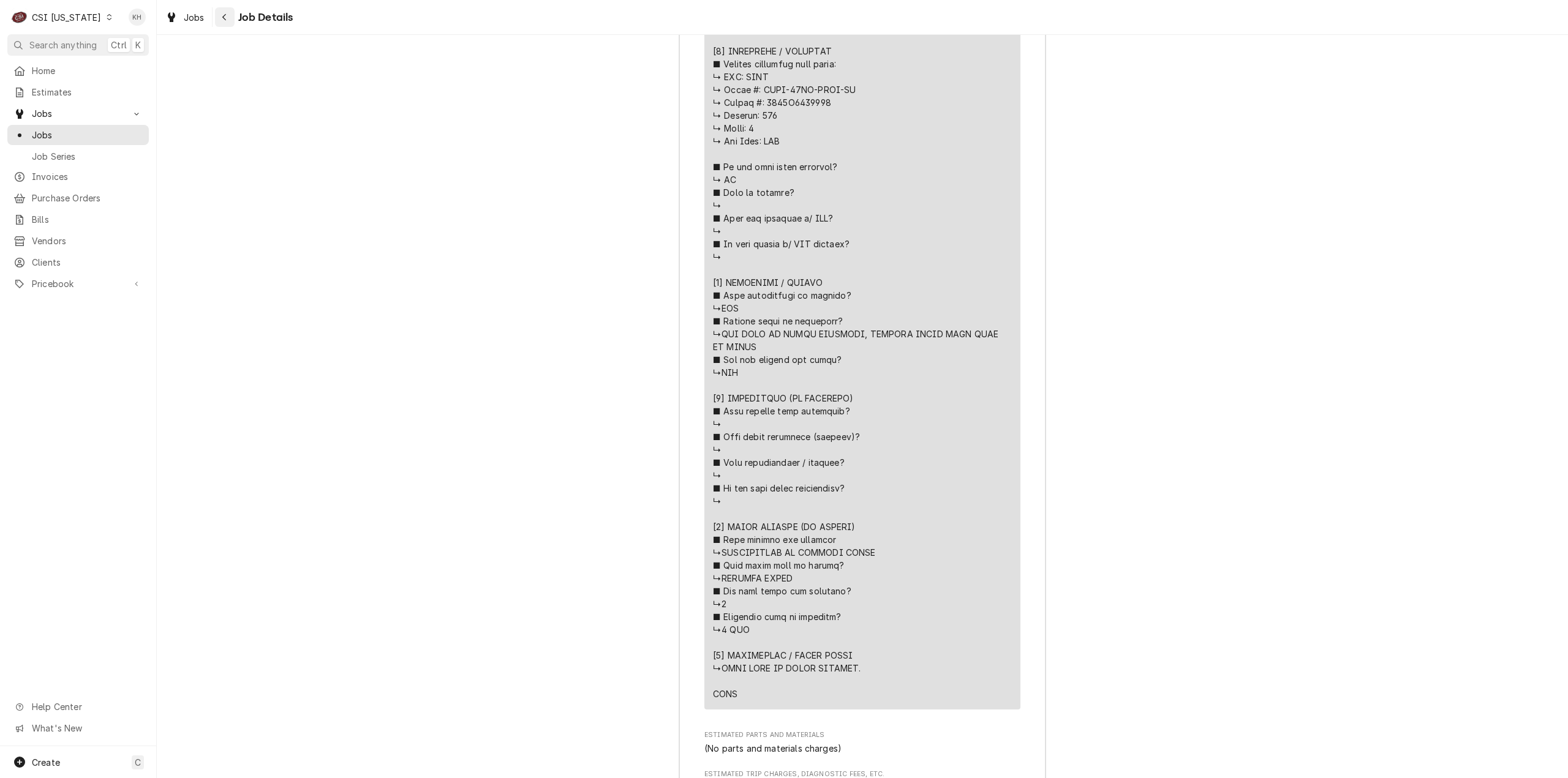
click at [216, 19] on button "Navigate back" at bounding box center [225, 17] width 20 height 20
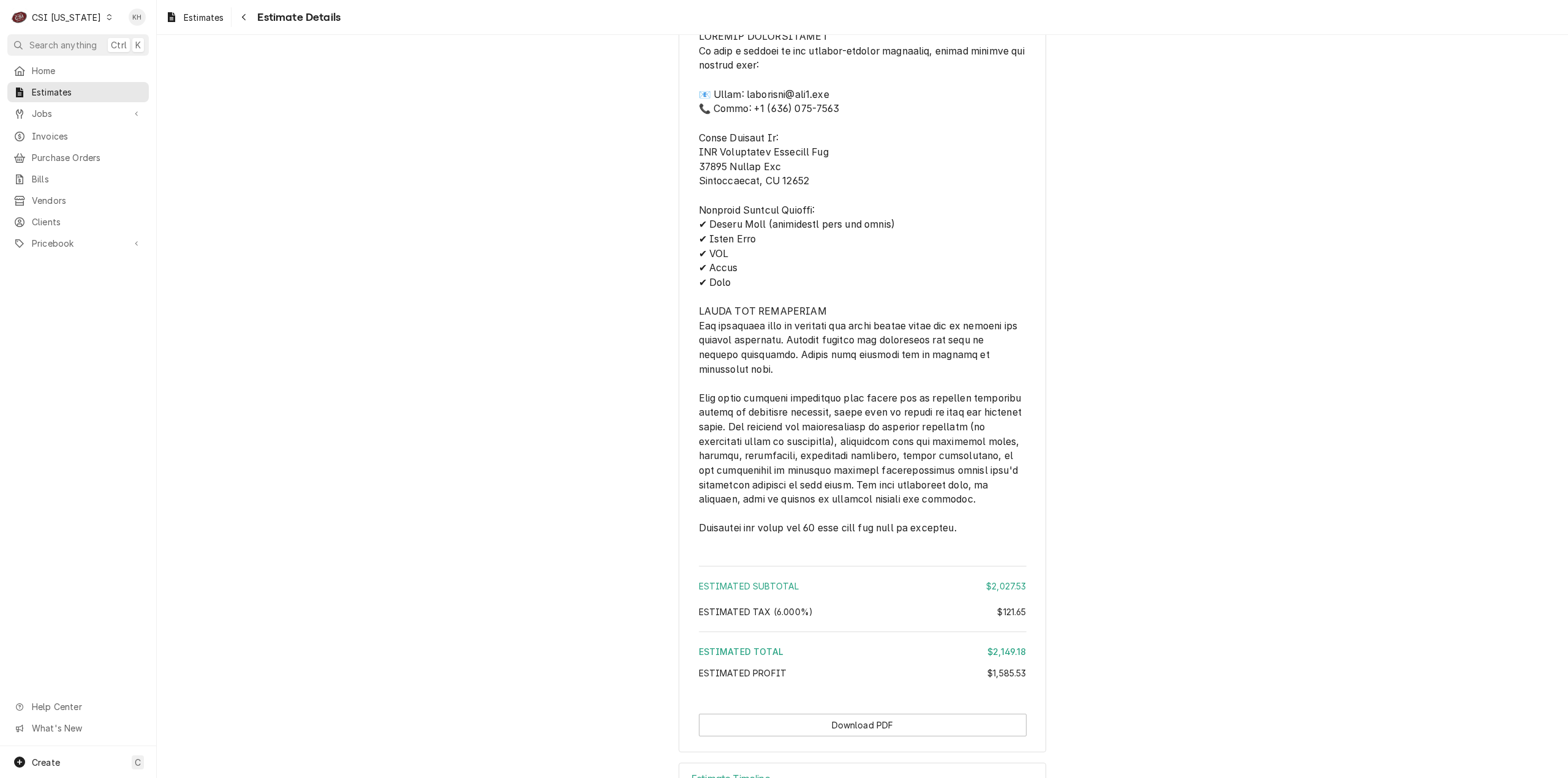
scroll to position [3057, 0]
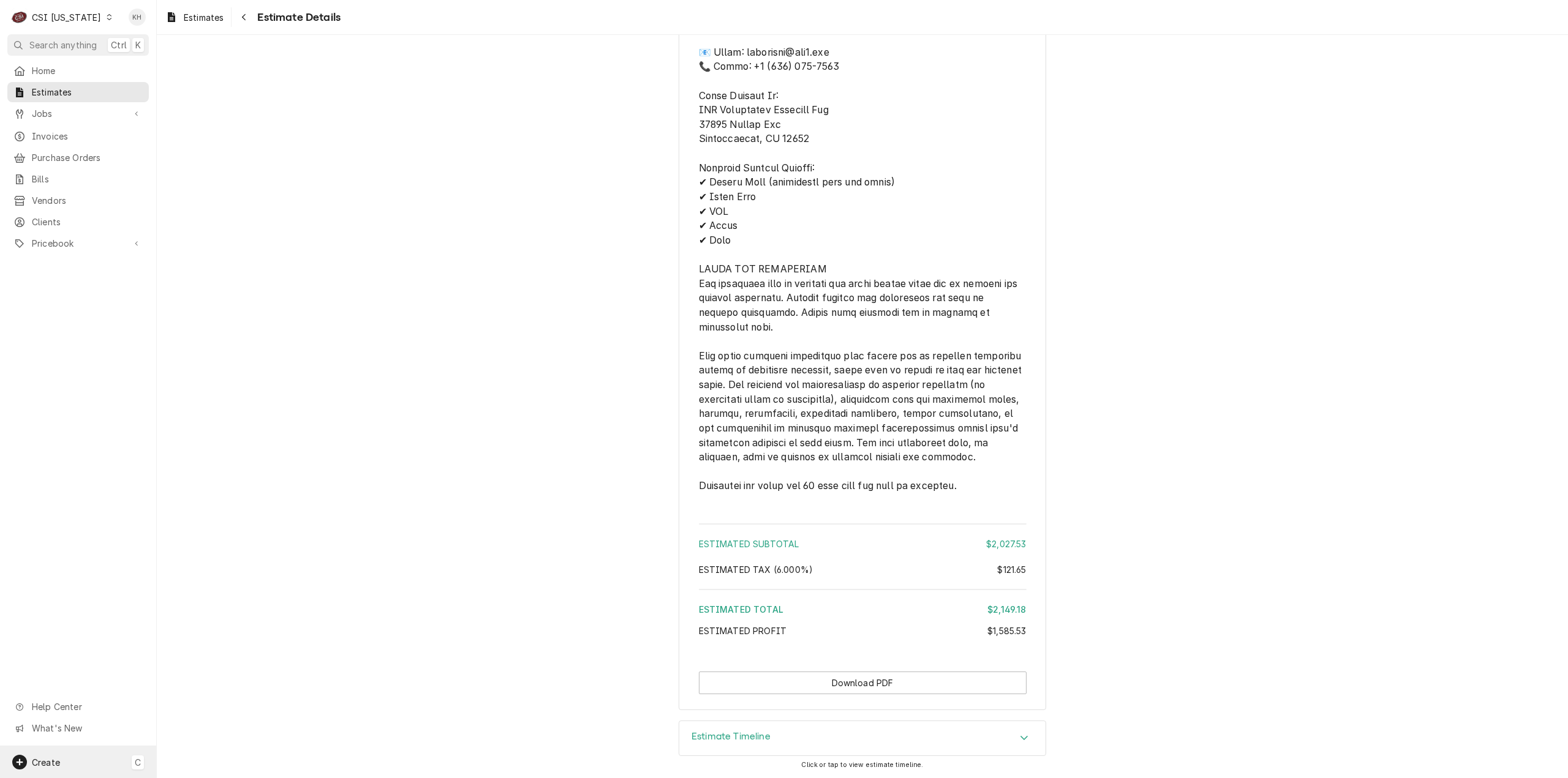
click at [45, 761] on span "Create" at bounding box center [46, 762] width 29 height 11
drag, startPoint x: 213, startPoint y: 640, endPoint x: 132, endPoint y: 639, distance: 81.0
click at [213, 639] on div "Job" at bounding box center [228, 635] width 82 height 13
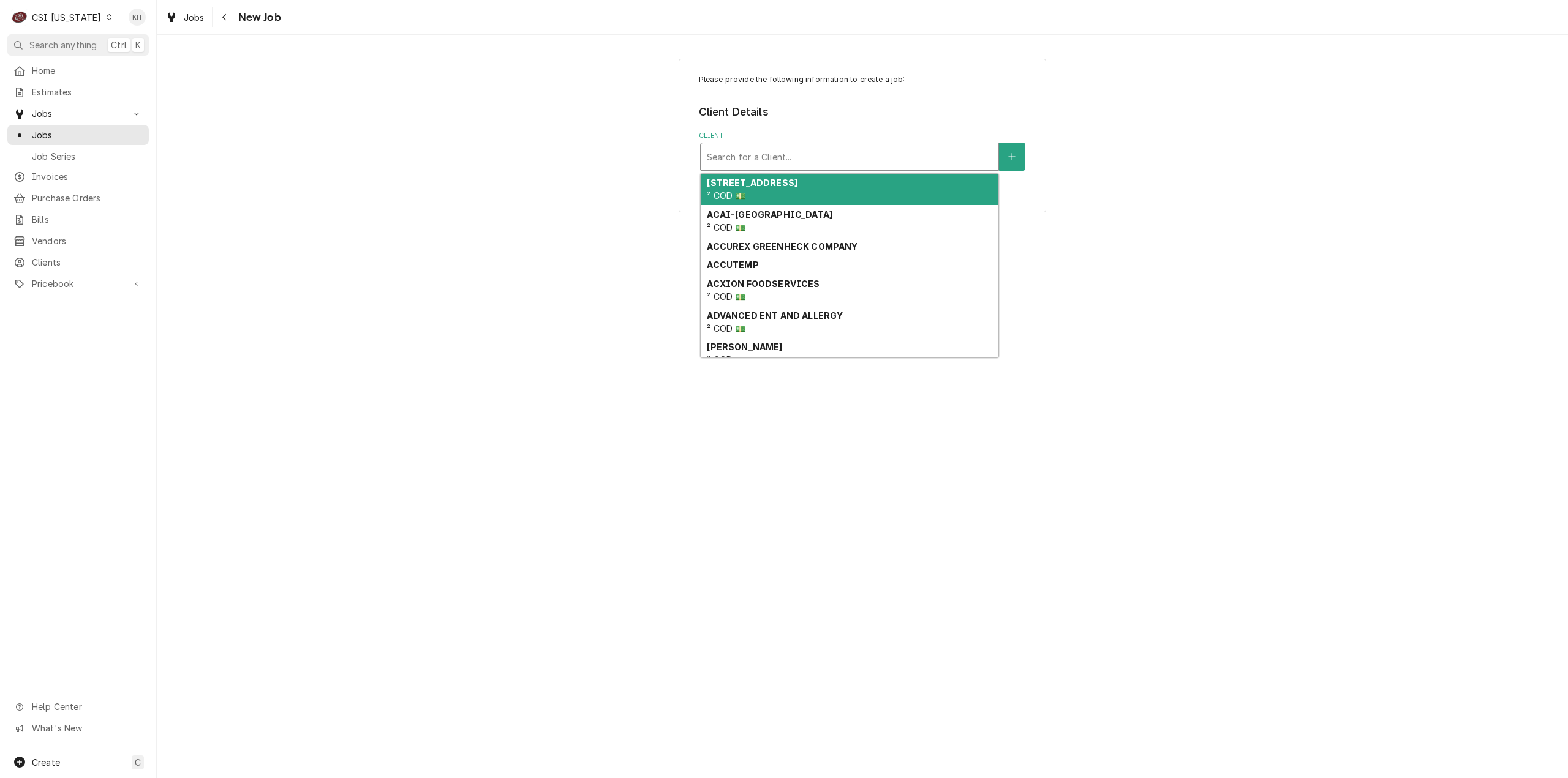
click at [851, 158] on div "Client" at bounding box center [850, 156] width 286 height 22
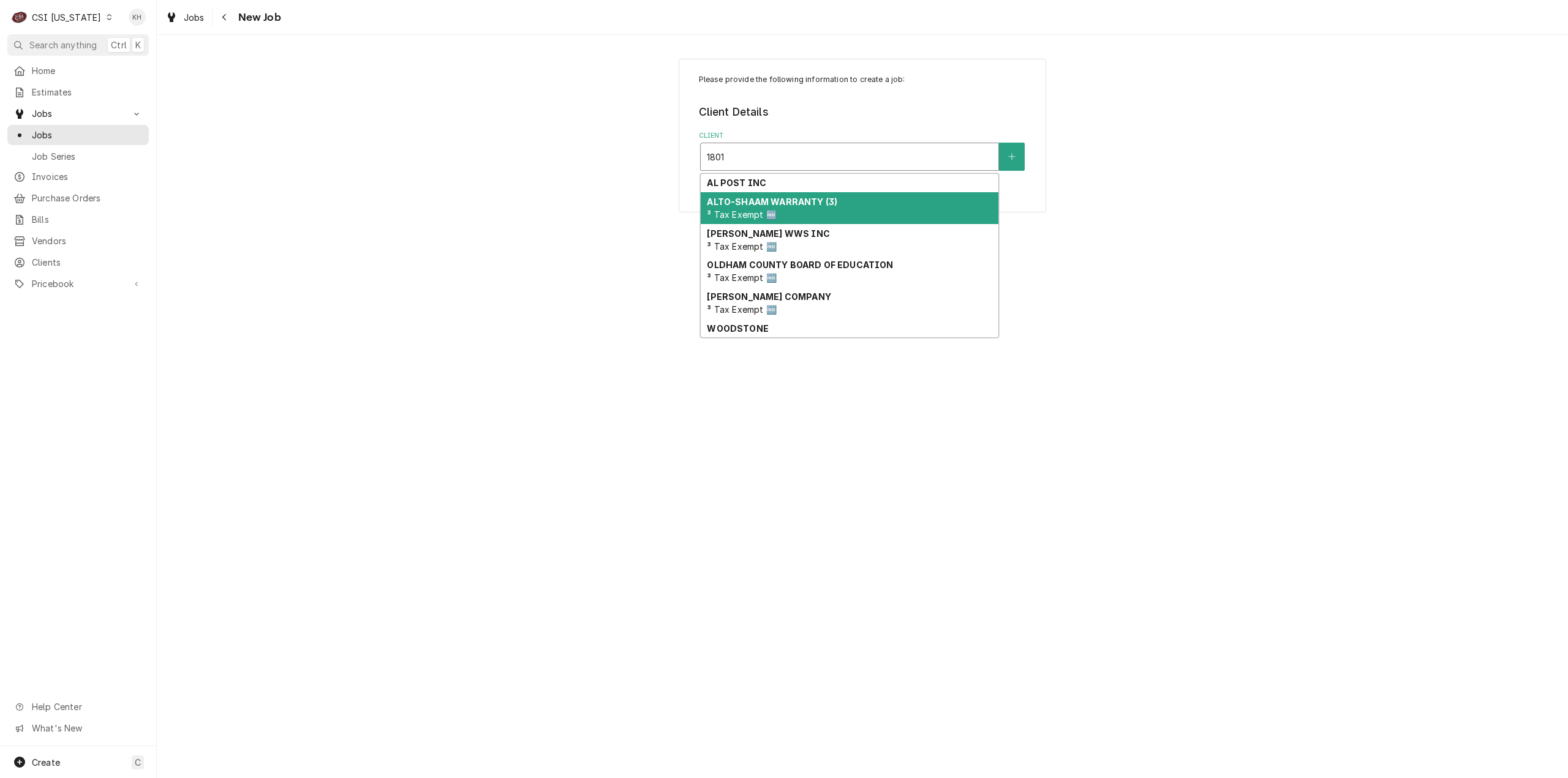
type input "1801"
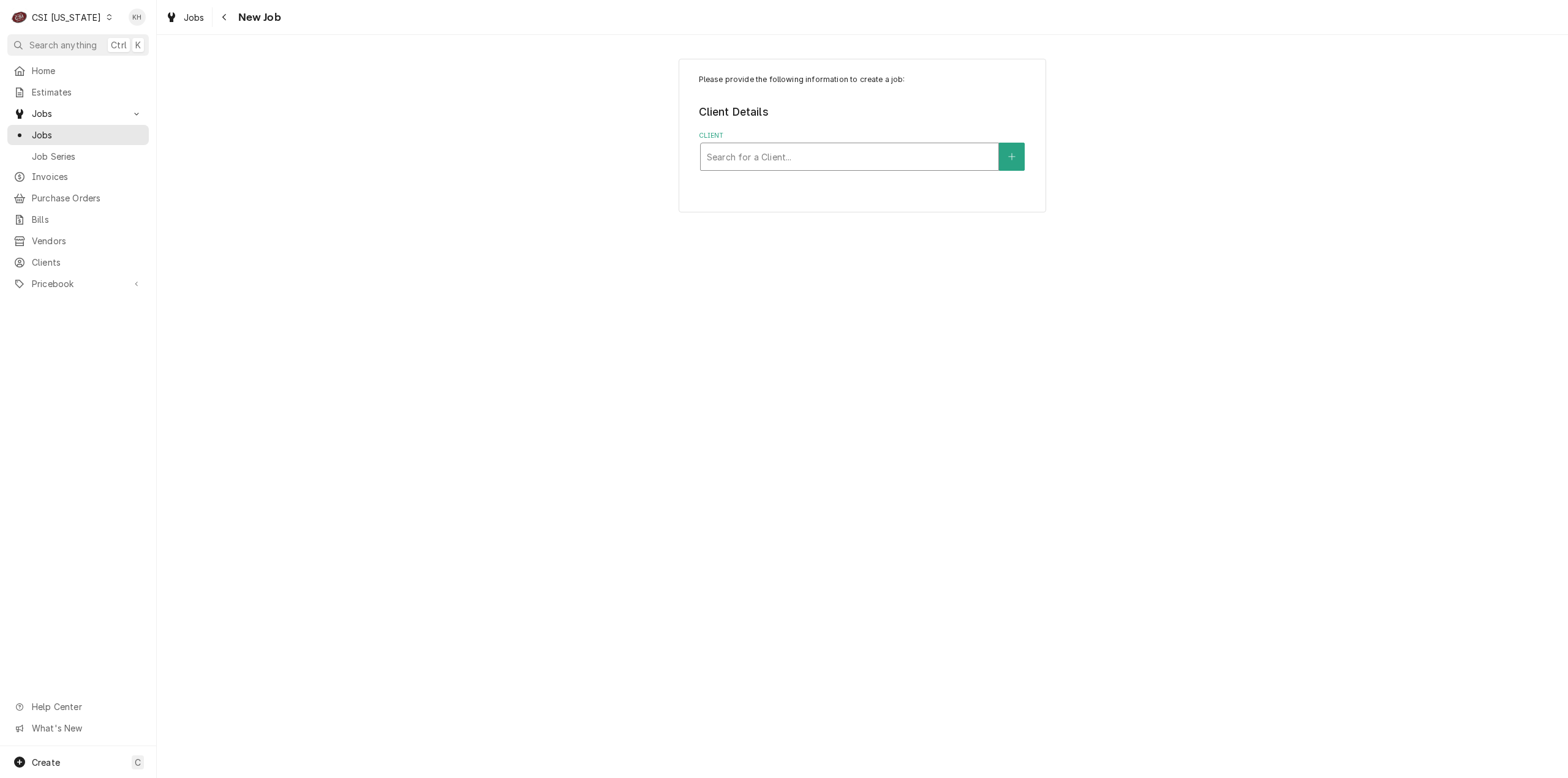
click at [832, 146] on div "Client" at bounding box center [850, 156] width 286 height 22
type input "8101"
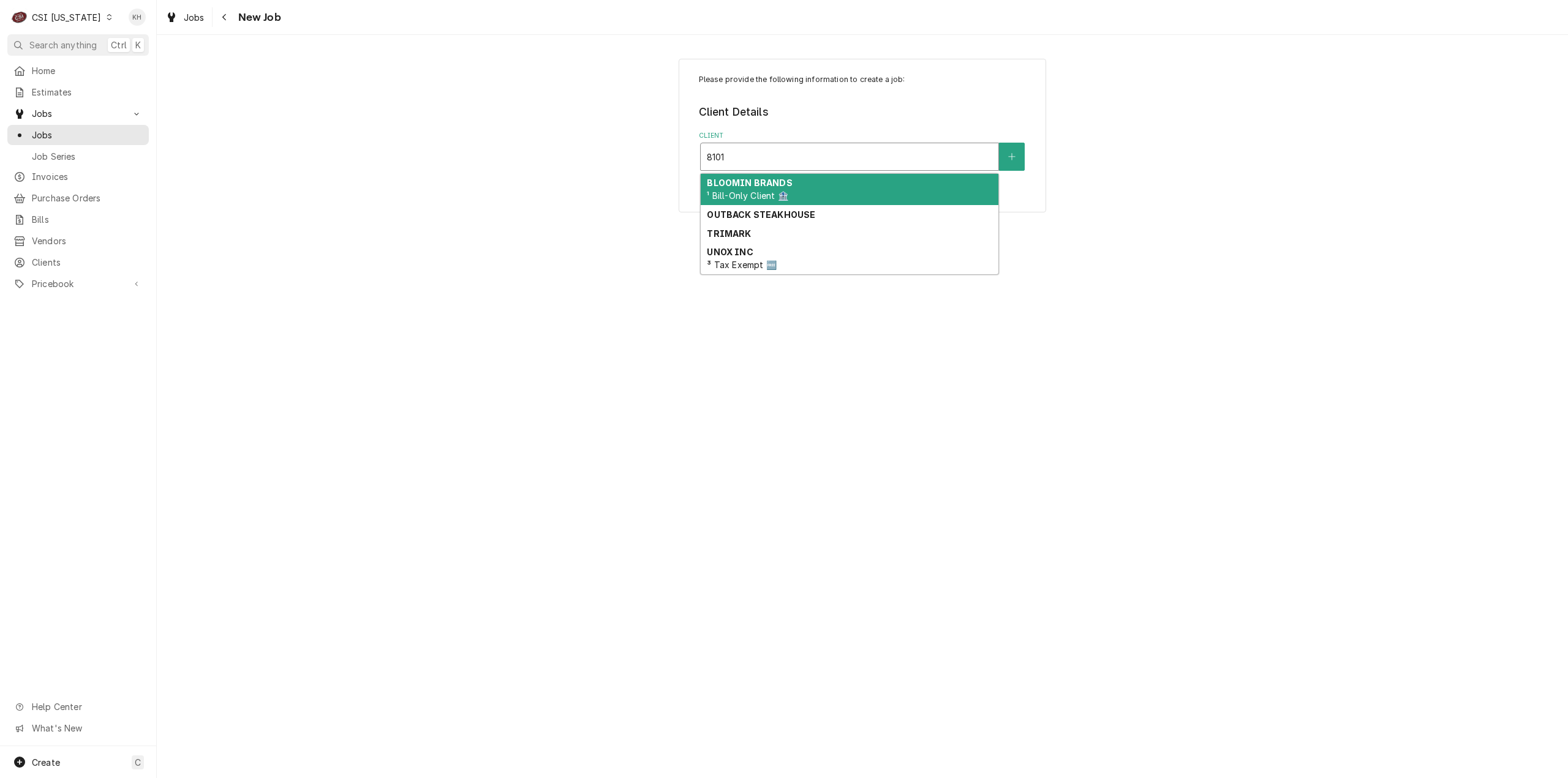
click at [811, 184] on div "BLOOMIN BRANDS ¹ Bill-Only Client 🏦" at bounding box center [850, 190] width 298 height 32
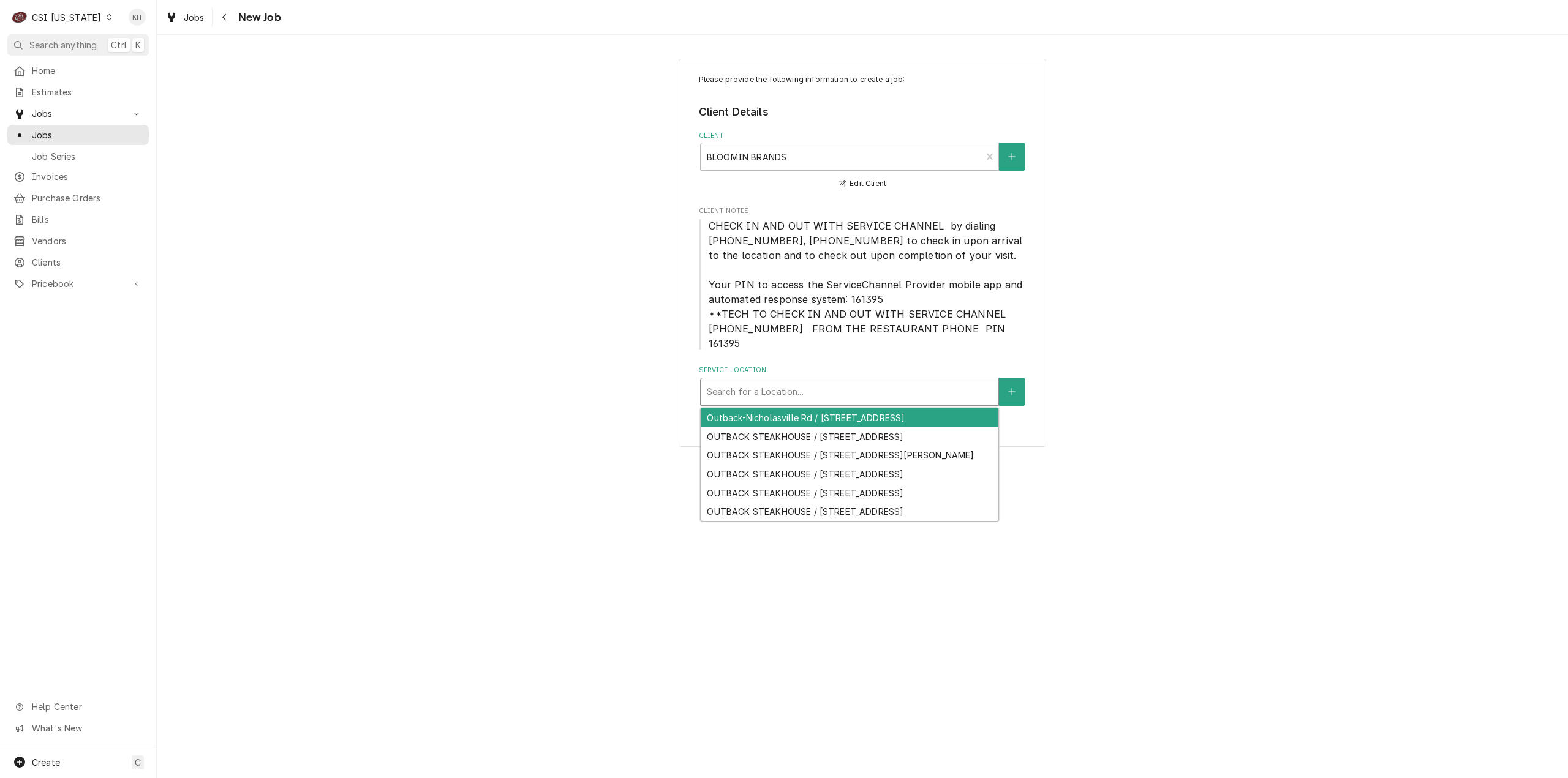
click at [810, 381] on div "Service Location" at bounding box center [850, 391] width 286 height 22
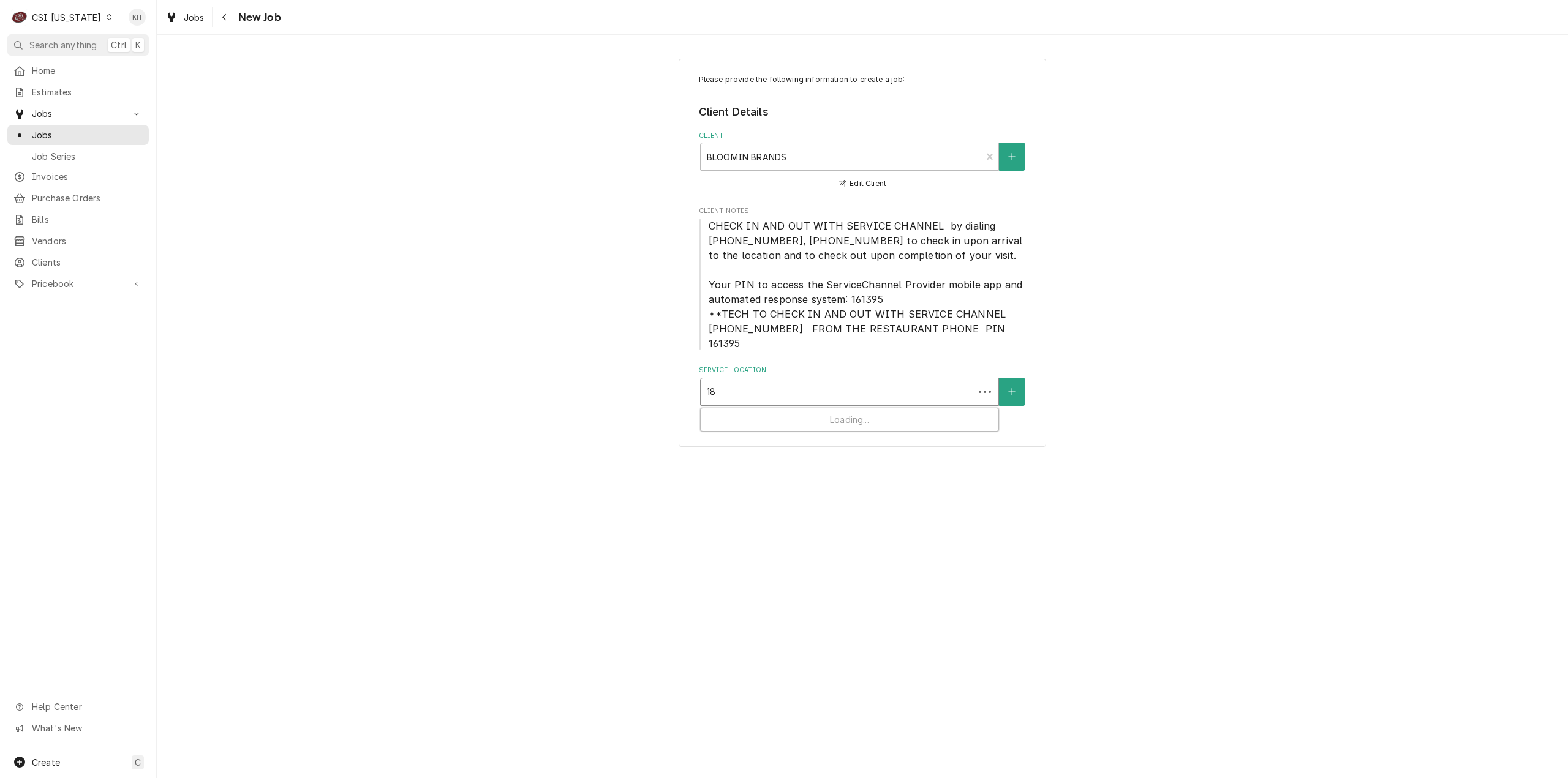
type input "1"
type input "8101"
drag, startPoint x: 799, startPoint y: 405, endPoint x: 512, endPoint y: 494, distance: 300.5
click at [787, 409] on div "OUTBACK STEAKHOUSE / 8101 Bardstown Rd, Louisville, KY 40291" at bounding box center [850, 418] width 298 height 19
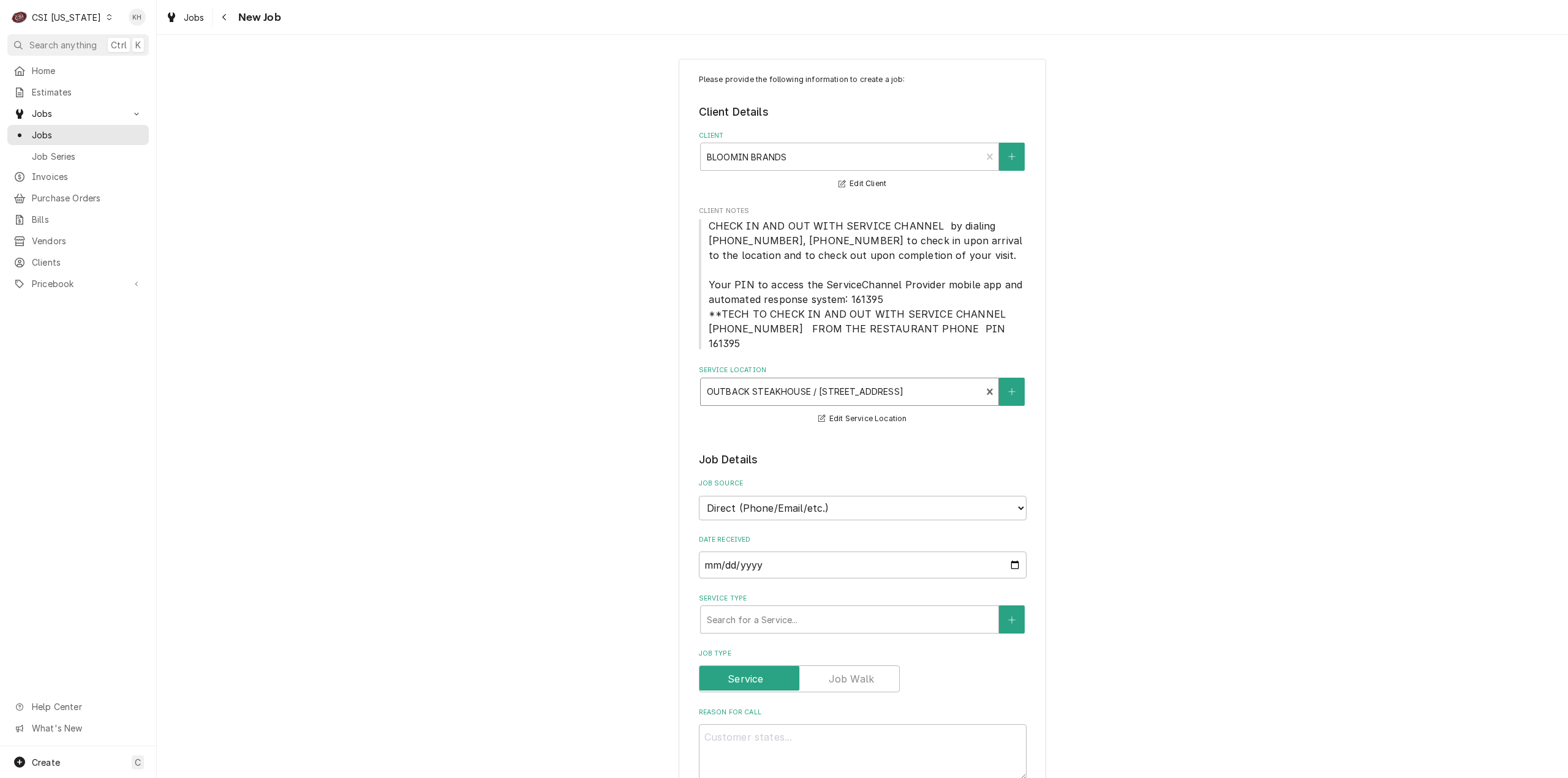
scroll to position [184, 0]
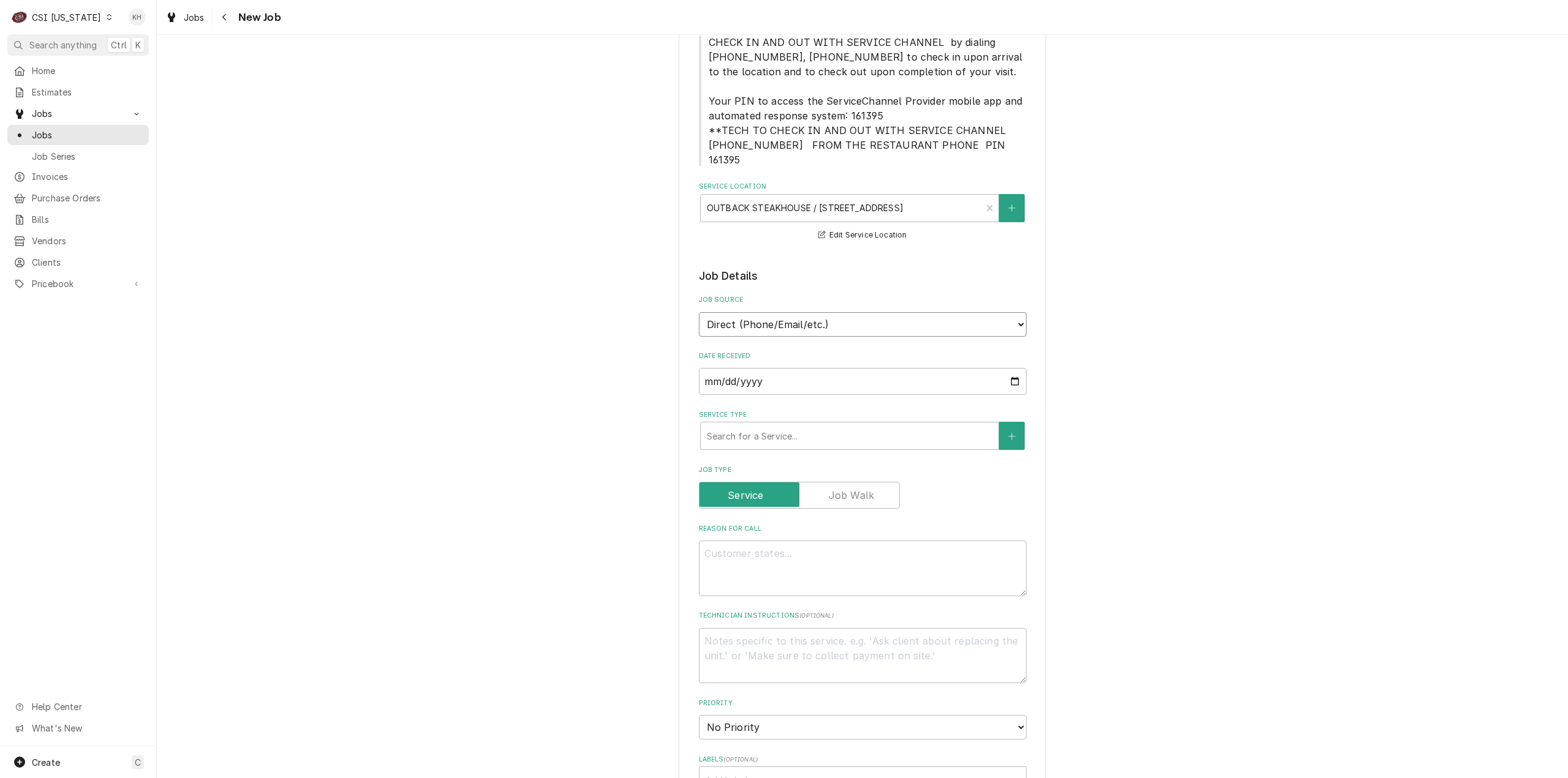
drag, startPoint x: 869, startPoint y: 314, endPoint x: 864, endPoint y: 320, distance: 7.8
click at [869, 315] on select "Direct (Phone/Email/etc.) Service Channel Corrigo Ecotrak Other" at bounding box center [863, 324] width 328 height 25
select select "1"
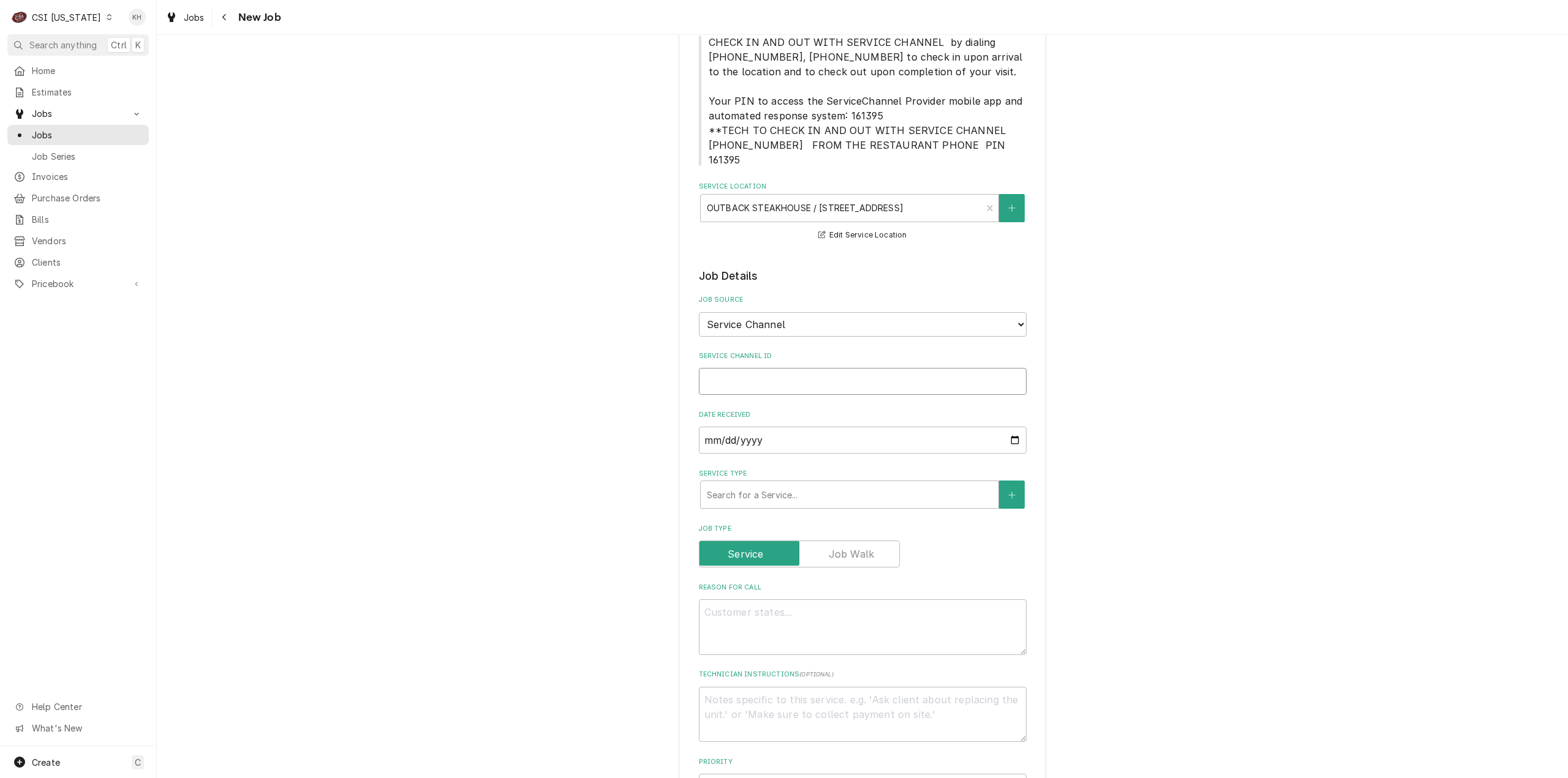
click at [793, 368] on input "Service Channel ID" at bounding box center [863, 381] width 328 height 27
paste input "325759012"
type textarea "x"
type input "325759012"
type textarea "x"
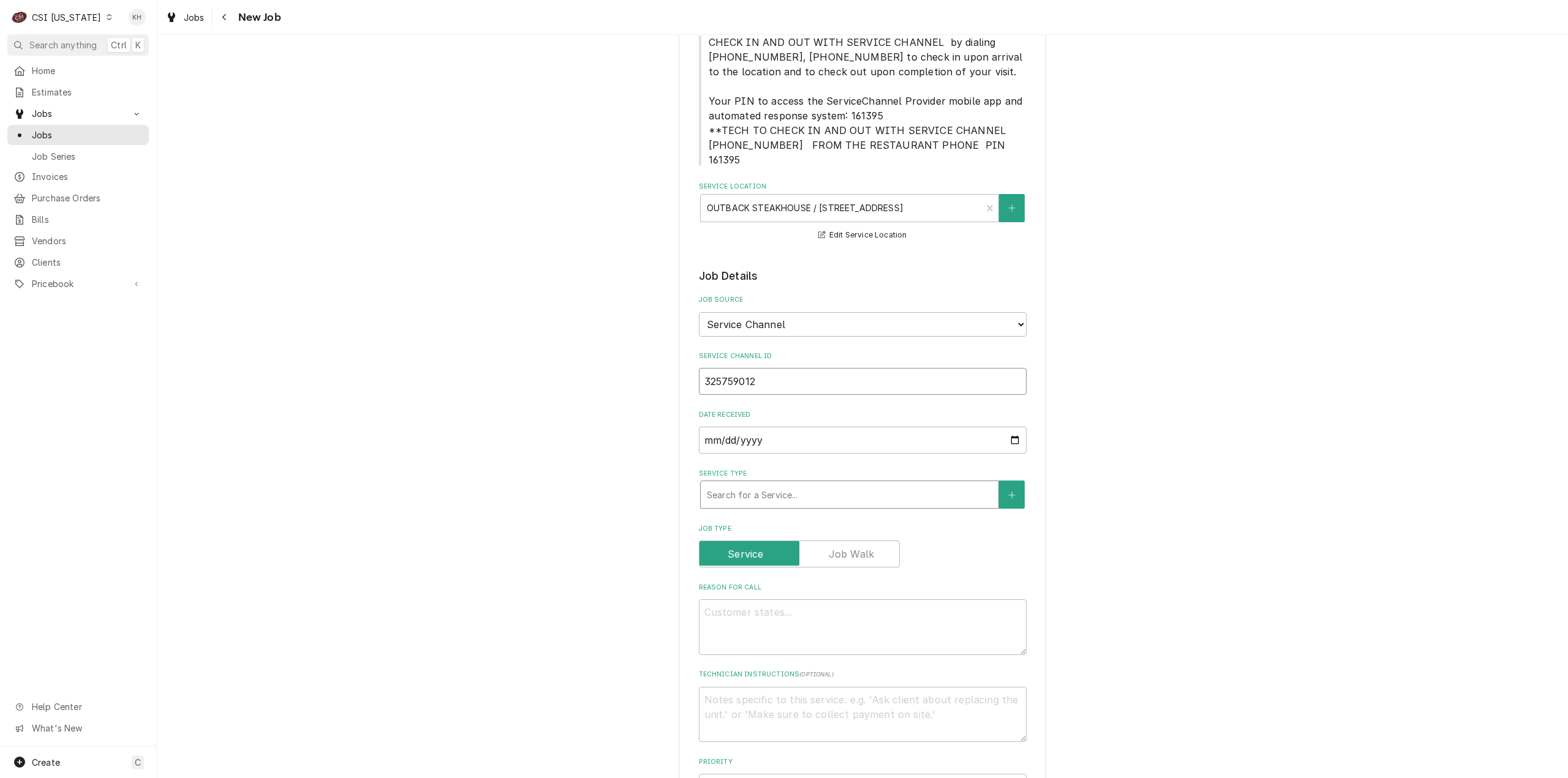
type input "325759012"
click at [768, 484] on div "Service Type" at bounding box center [850, 494] width 286 height 22
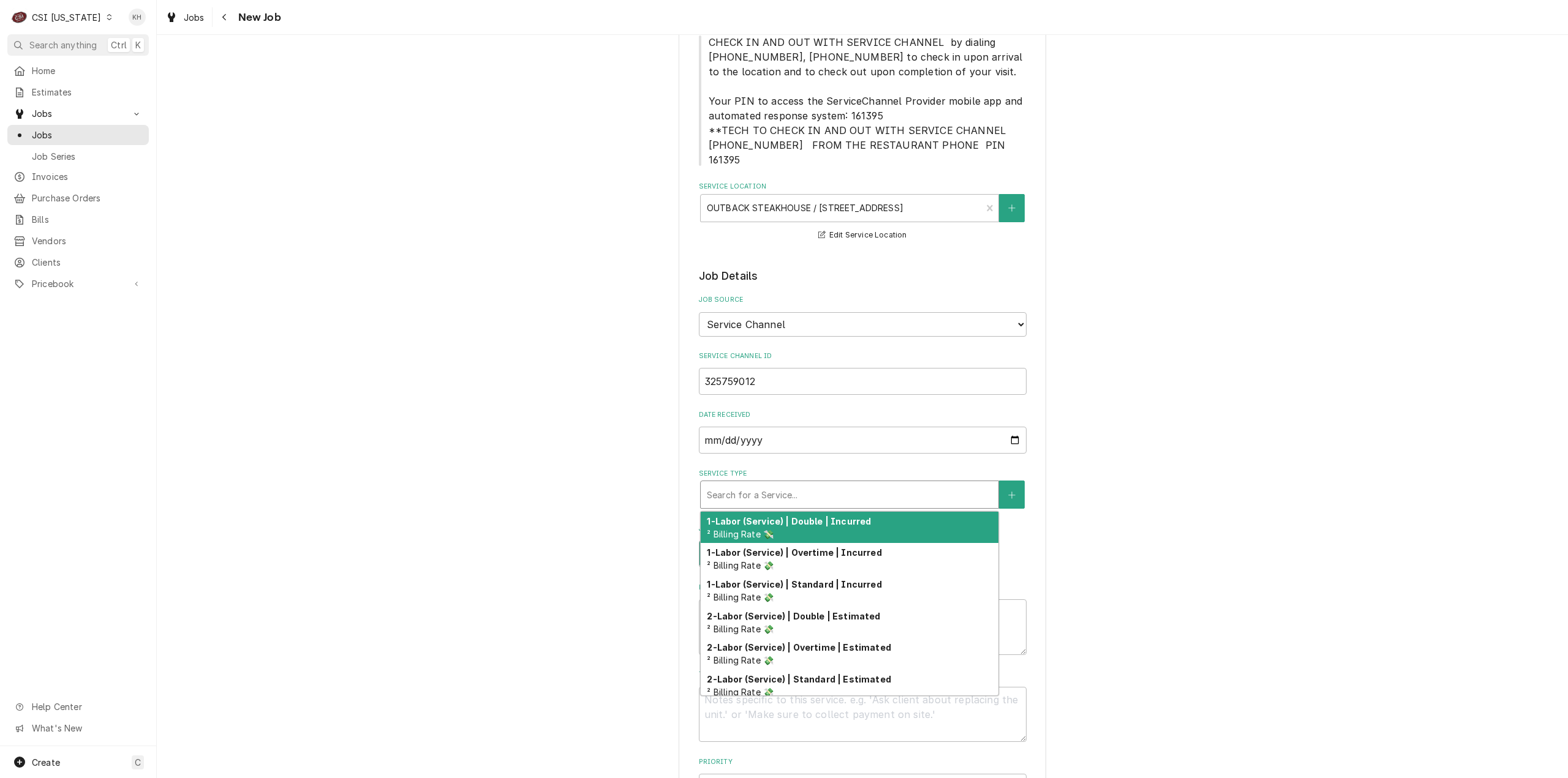
type textarea "x"
type input "s"
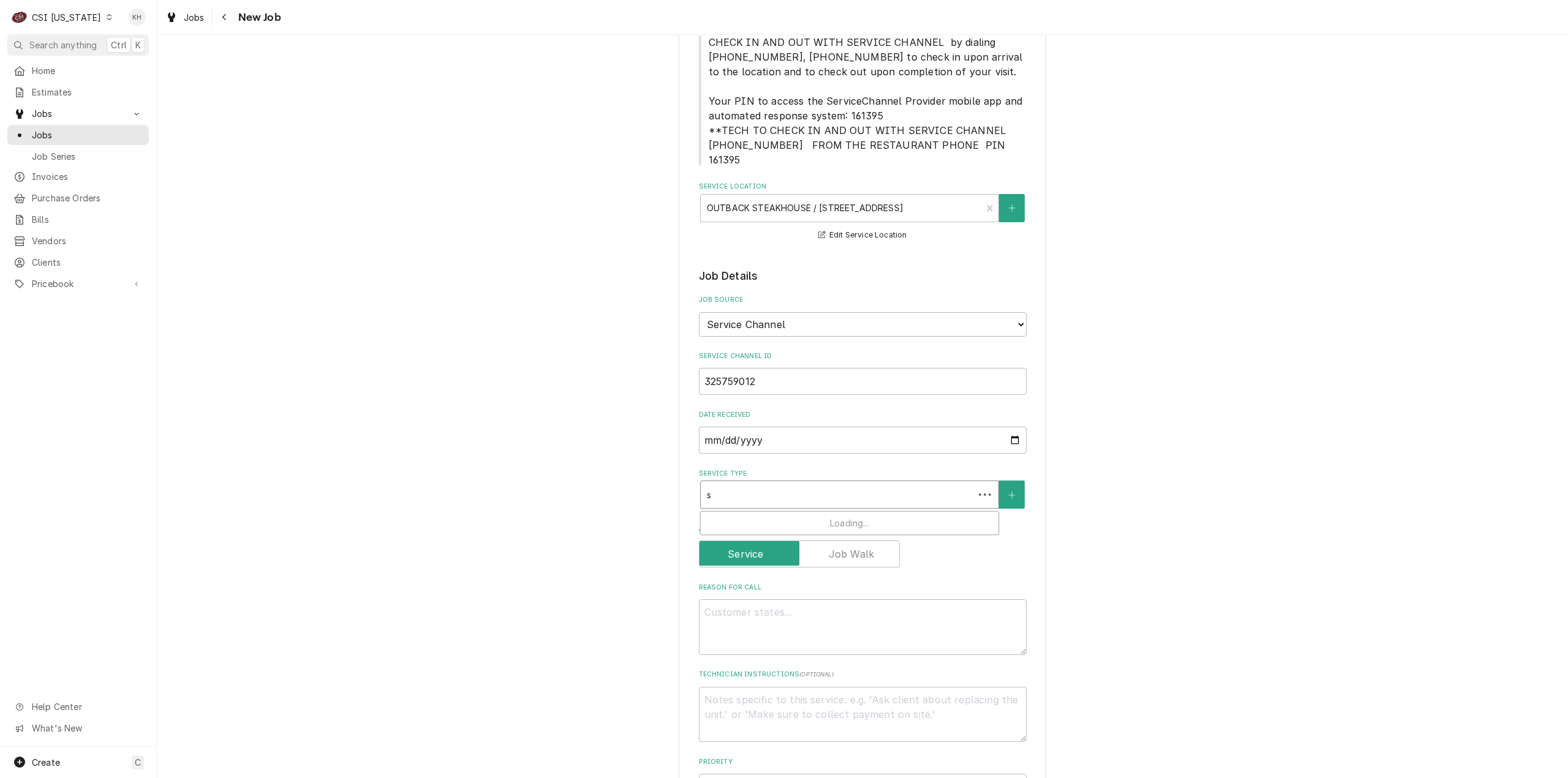
type textarea "x"
type input "se"
type textarea "x"
type input "ser"
type textarea "x"
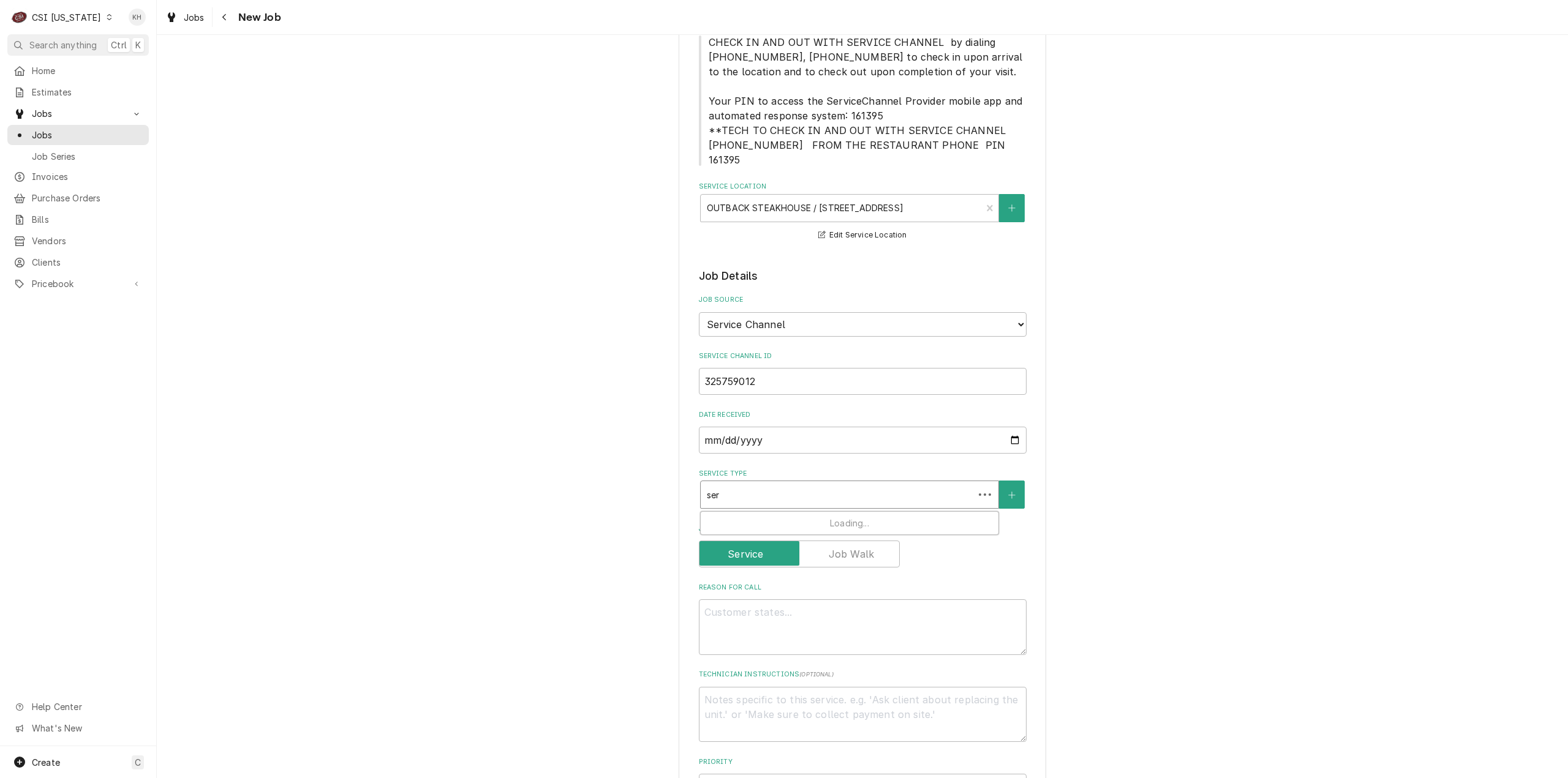
type input "seri"
type textarea "x"
type input "ser"
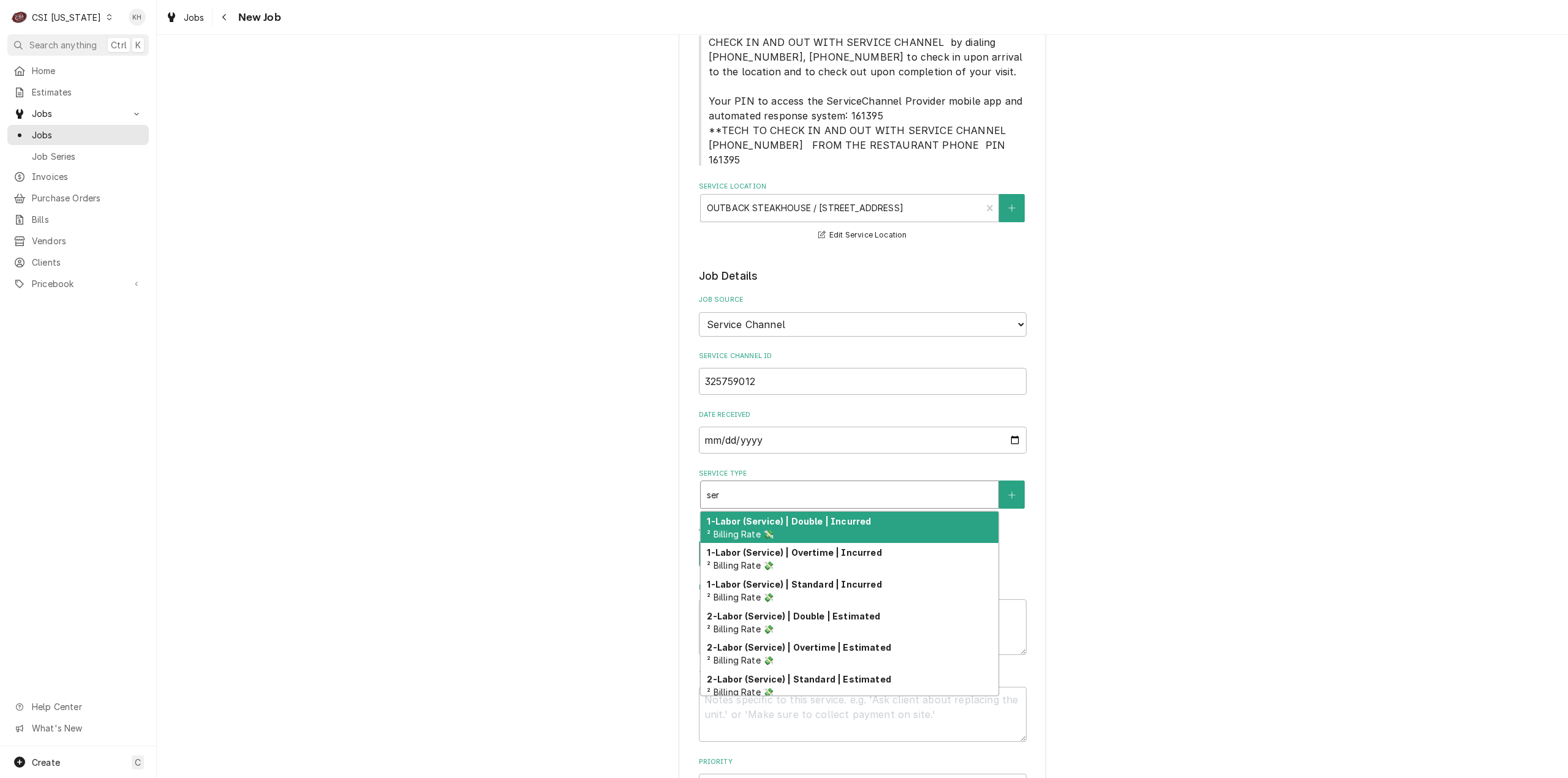
type textarea "x"
type input "serv"
type textarea "x"
type input "servic"
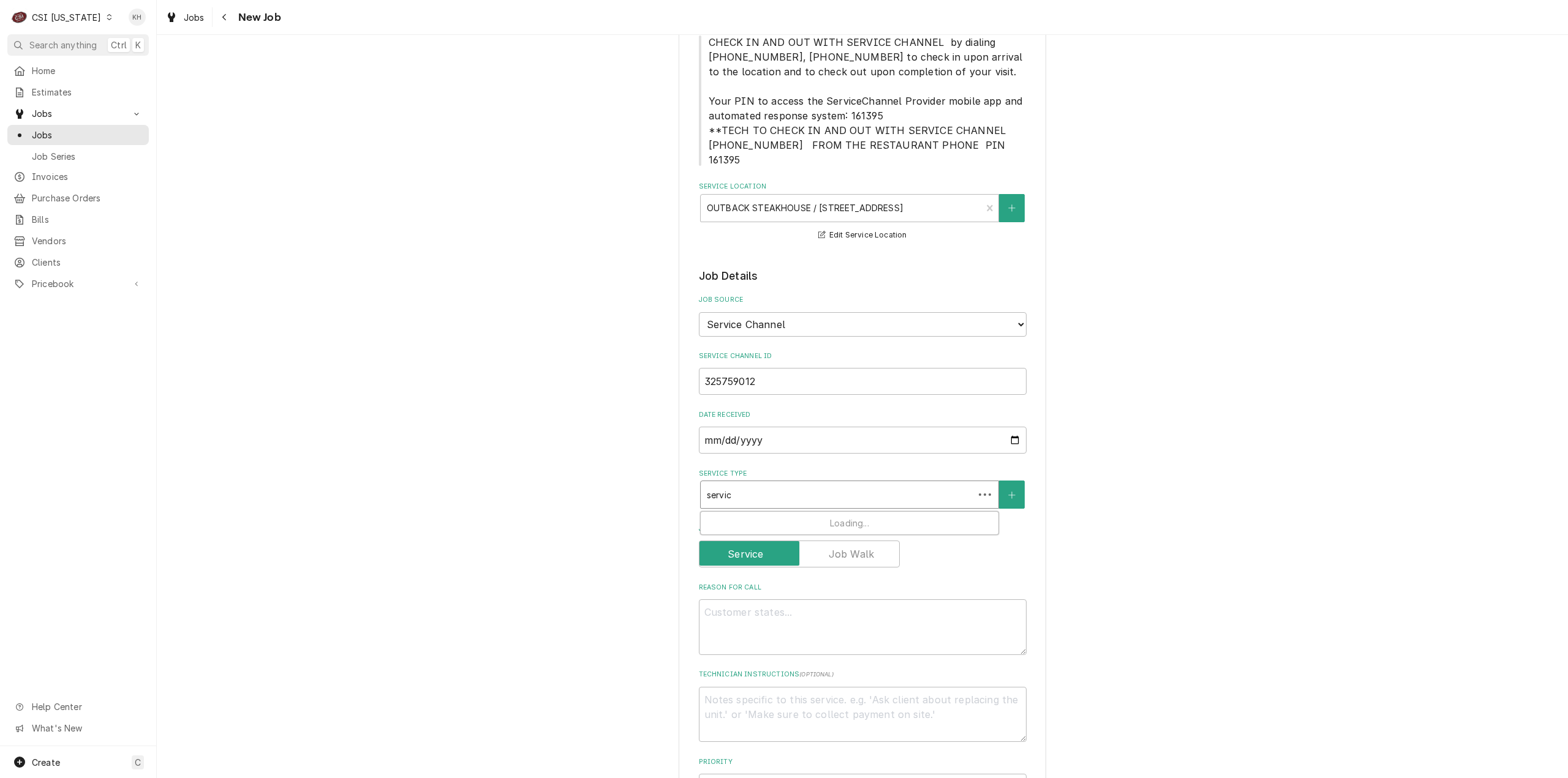
type textarea "x"
type input "service"
type textarea "x"
type input "service"
type textarea "x"
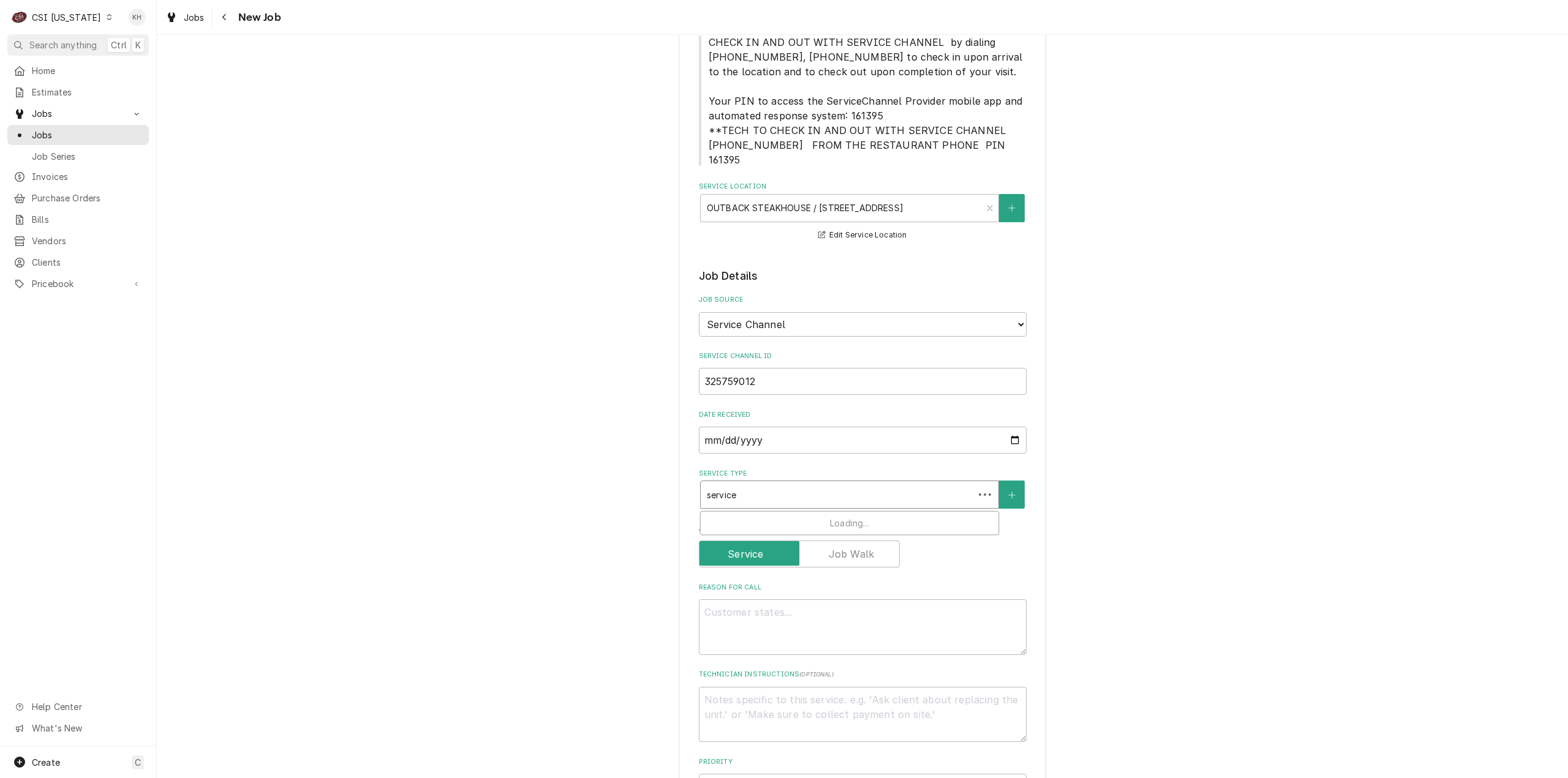
type input "service a"
type textarea "x"
type input "service al"
type textarea "x"
type input "service all"
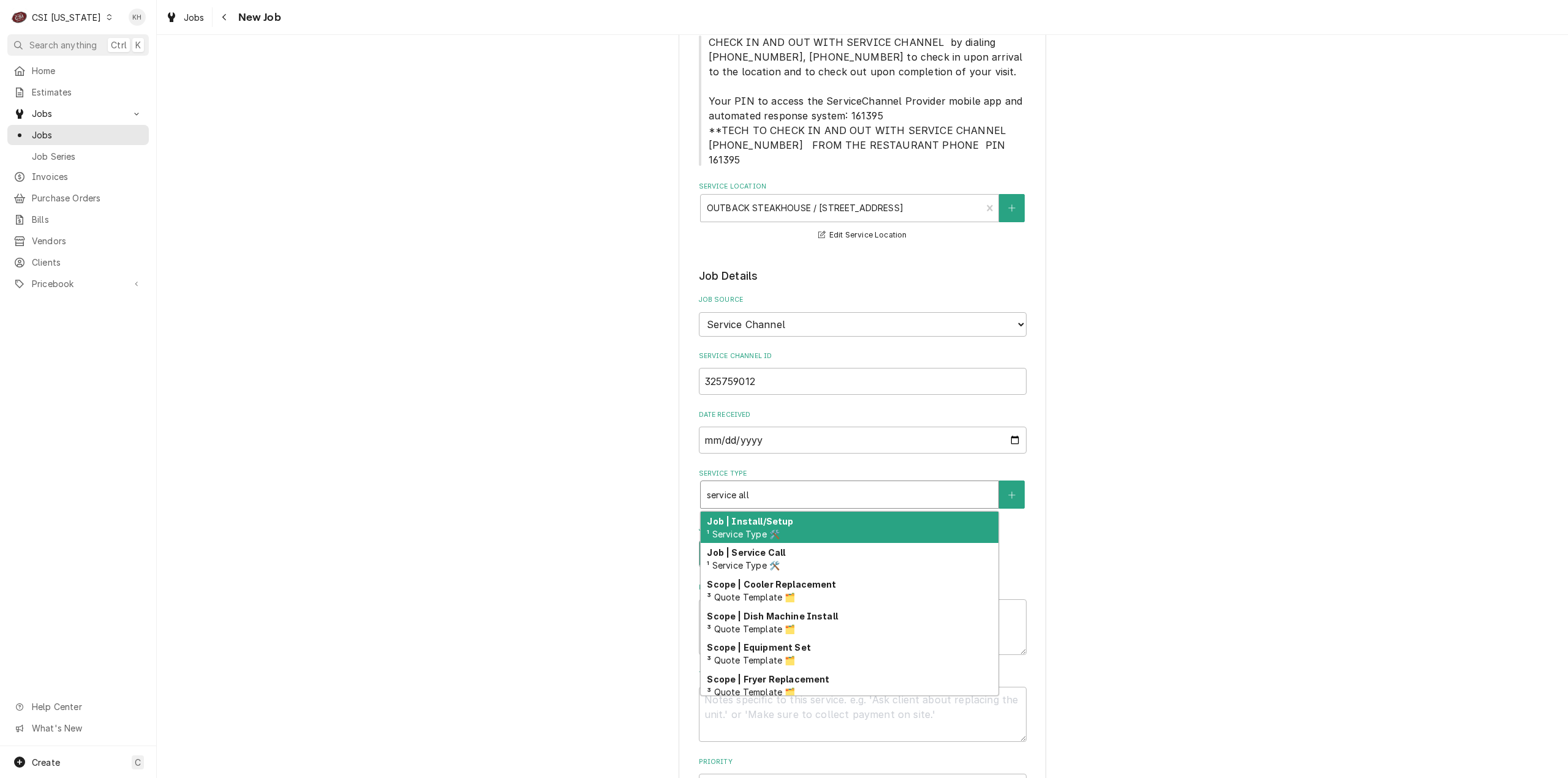
type textarea "x"
type input "service al"
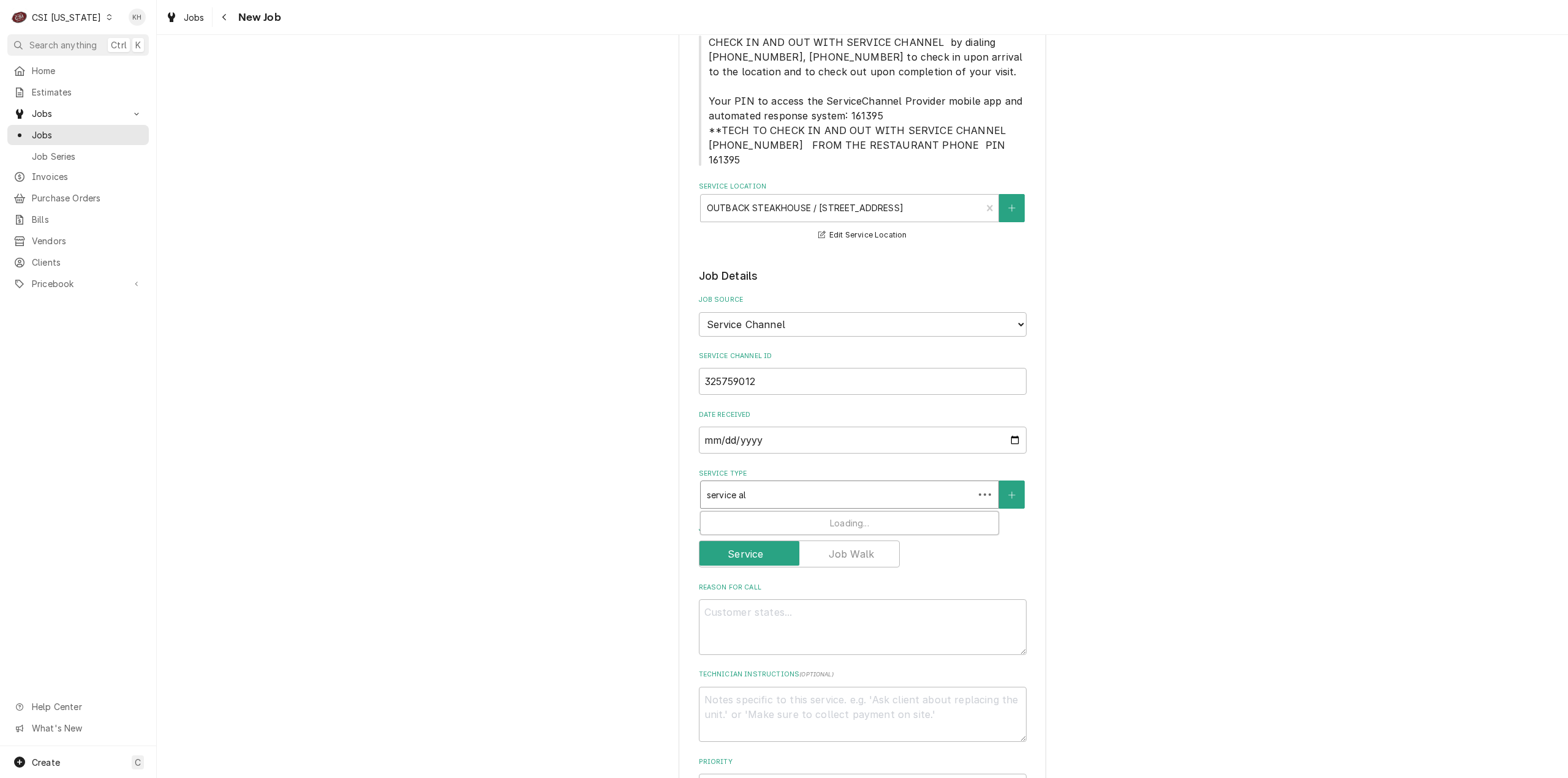
type textarea "x"
type input "service a"
type textarea "x"
type input "service"
type textarea "x"
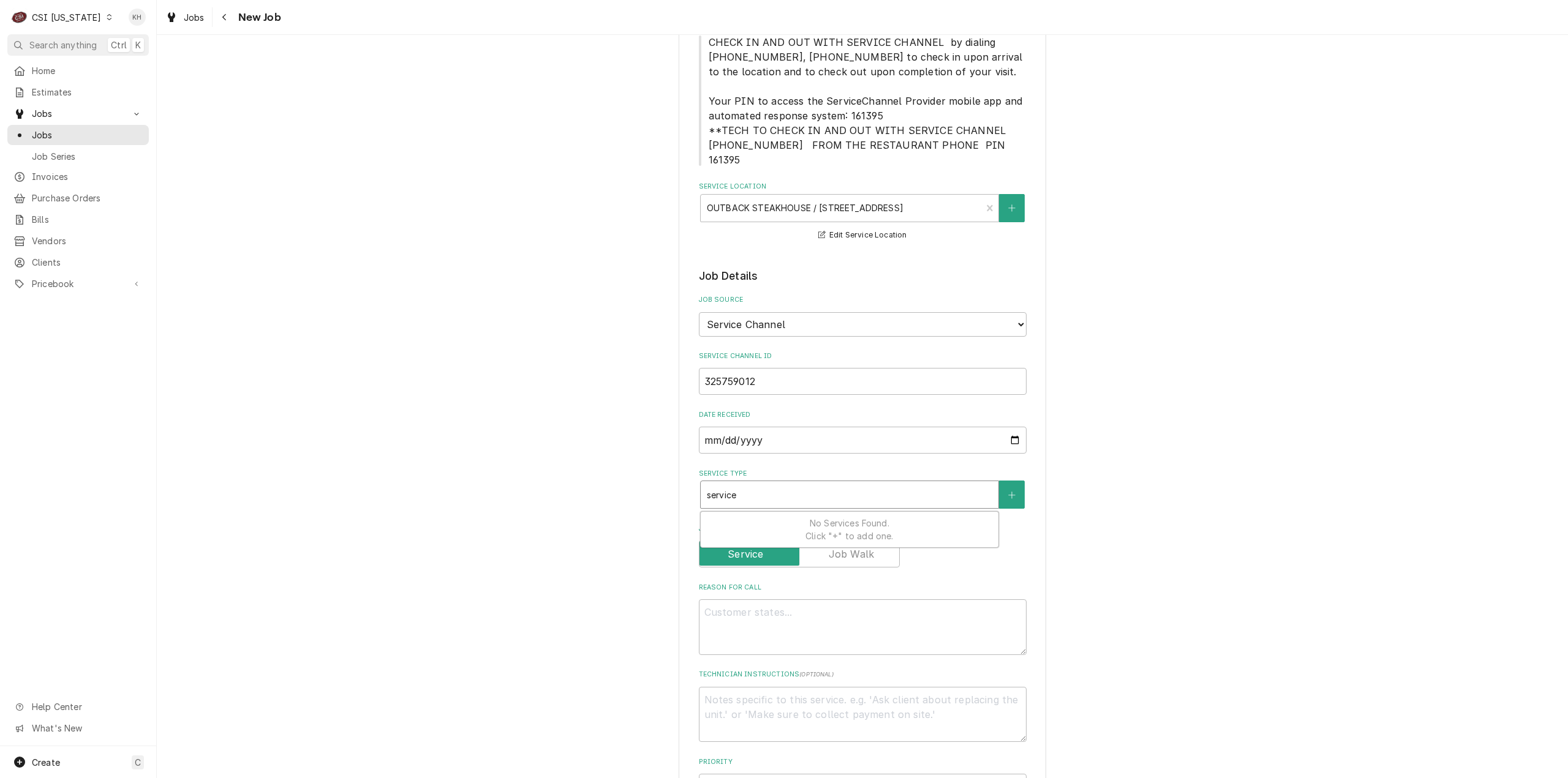
type input "service c"
type textarea "x"
type input "service cal"
type textarea "x"
type input "service call"
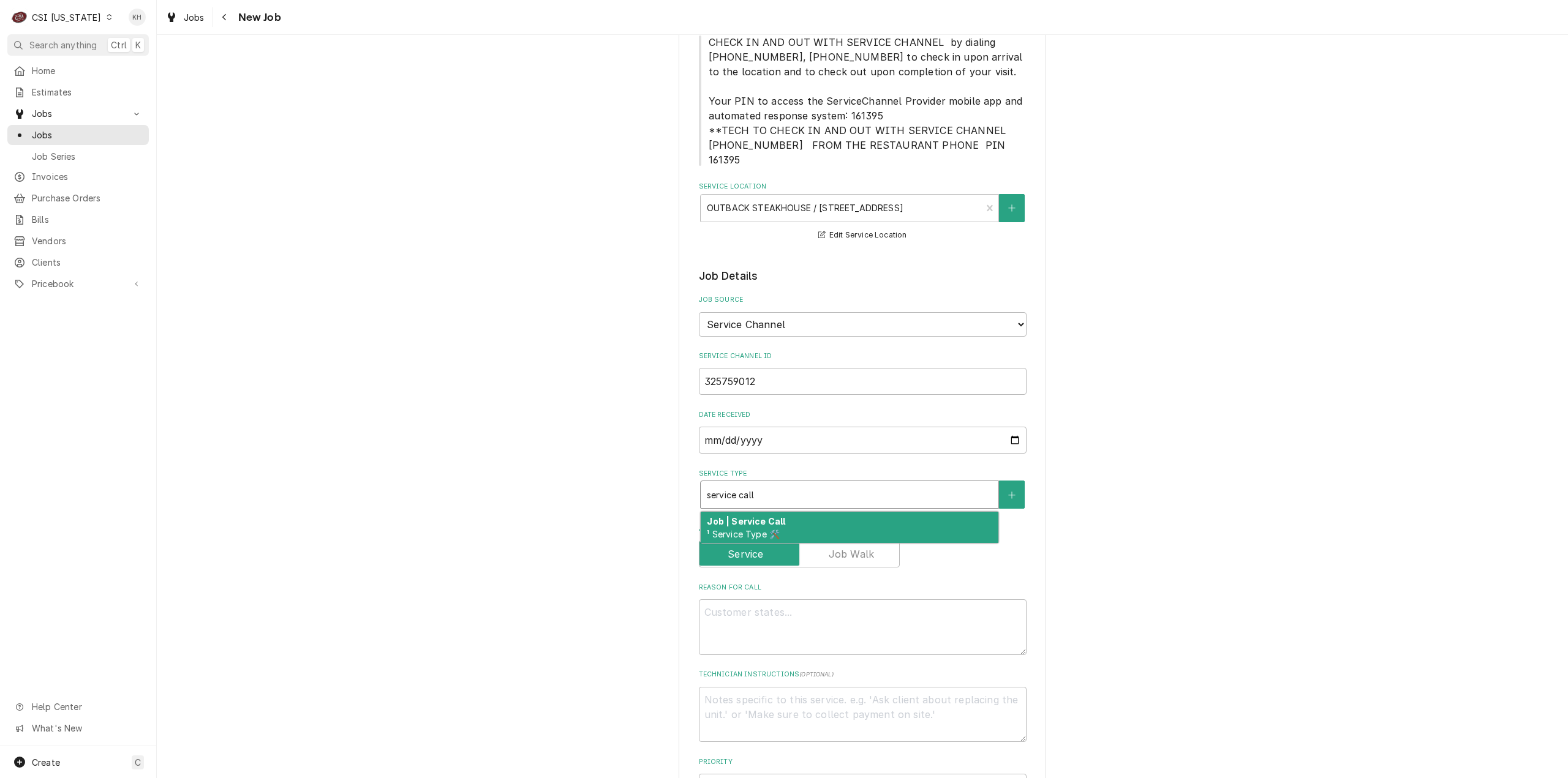
click at [763, 529] on span "¹ Service Type 🛠️" at bounding box center [743, 534] width 73 height 11
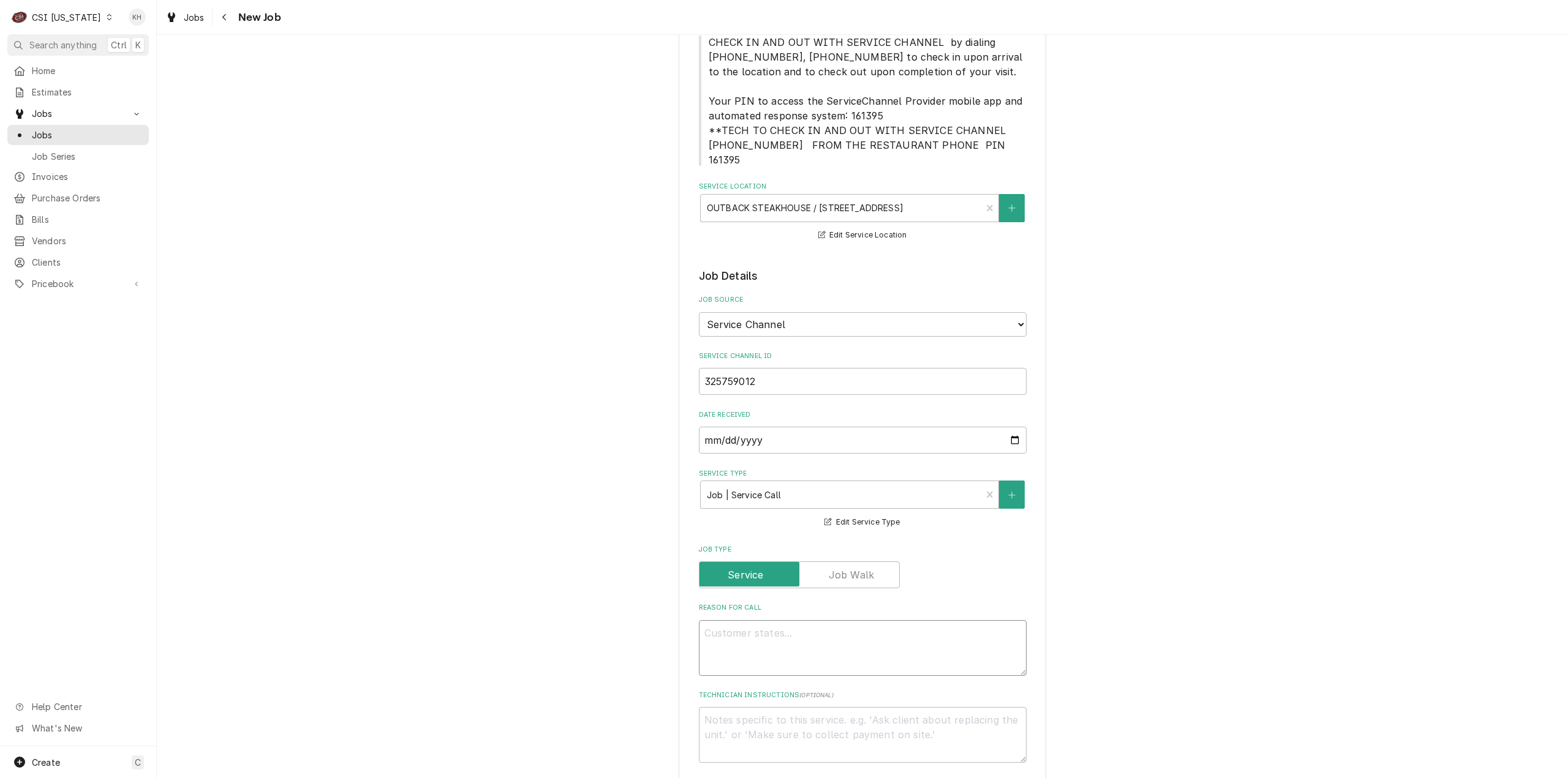
drag, startPoint x: 874, startPoint y: 628, endPoint x: 832, endPoint y: 628, distance: 42.0
click at [875, 628] on textarea "Reason For Call" at bounding box center [863, 648] width 328 height 56
paste textarea "BOH/OTHER / Cooking/Kitchen Equipment / Combi Oven - Unox "Equip:" KITCHEN "Tag…"
type textarea "x"
type textarea "BOH/OTHER / Cooking/Kitchen Equipment / Combi Oven - Unox "Equip:" KITCHEN "Tag…"
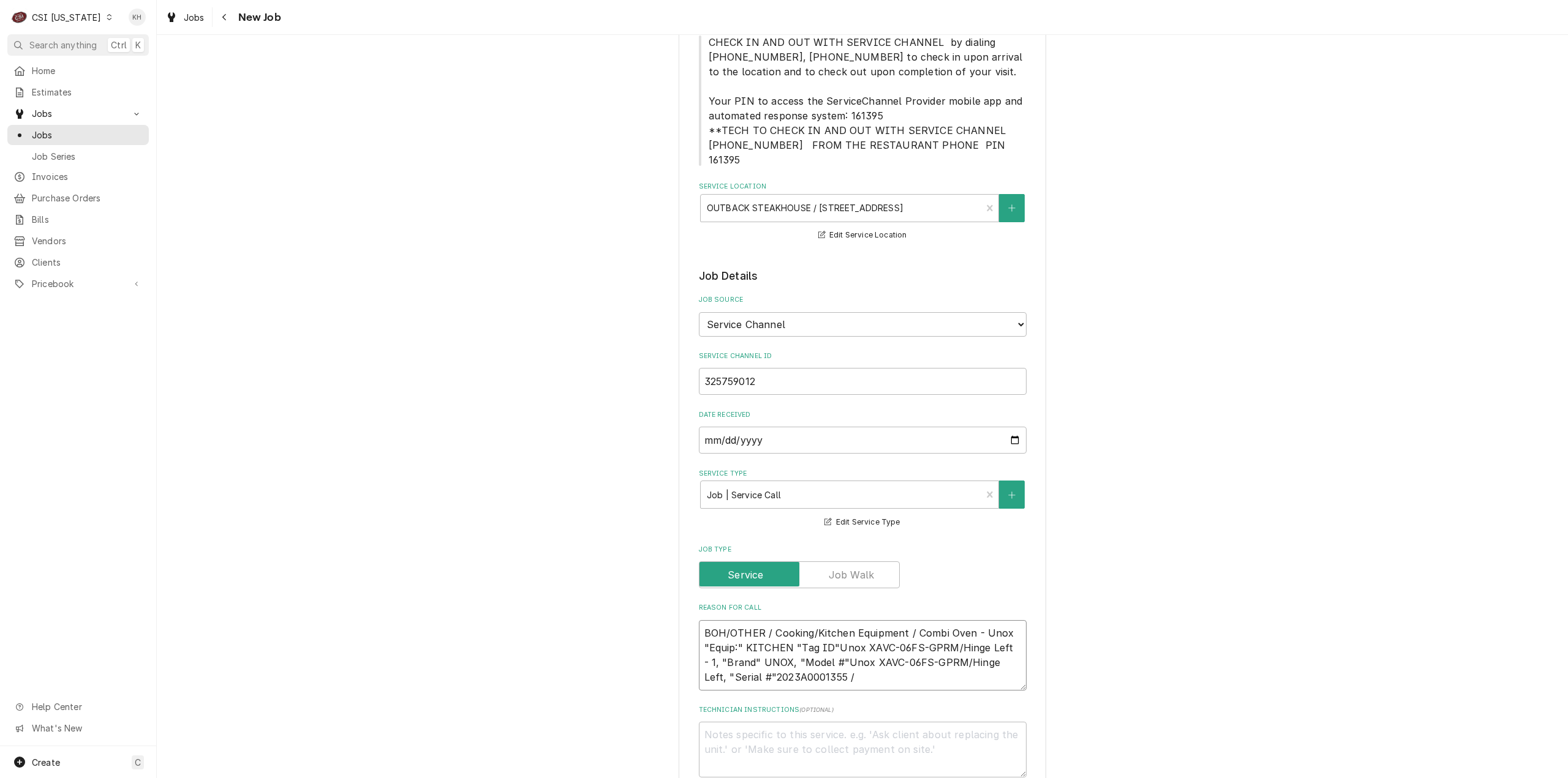
type textarea "x"
type textarea "BOH/OTHER / Cooking/Kitchen Equipment / Combi Oven - Unox "Equip:" KITCHEN "Tag…"
type textarea "x"
type textarea "BOH/OTHER / Cooking/Kitchen Equipment / Combi Oven - Unox "Equip:" KITCHEN "Tag…"
click at [838, 662] on textarea "BOH/OTHER / Cooking/Kitchen Equipment / Combi Oven - Unox "Equip:" KITCHEN "Tag…" at bounding box center [863, 656] width 328 height 71
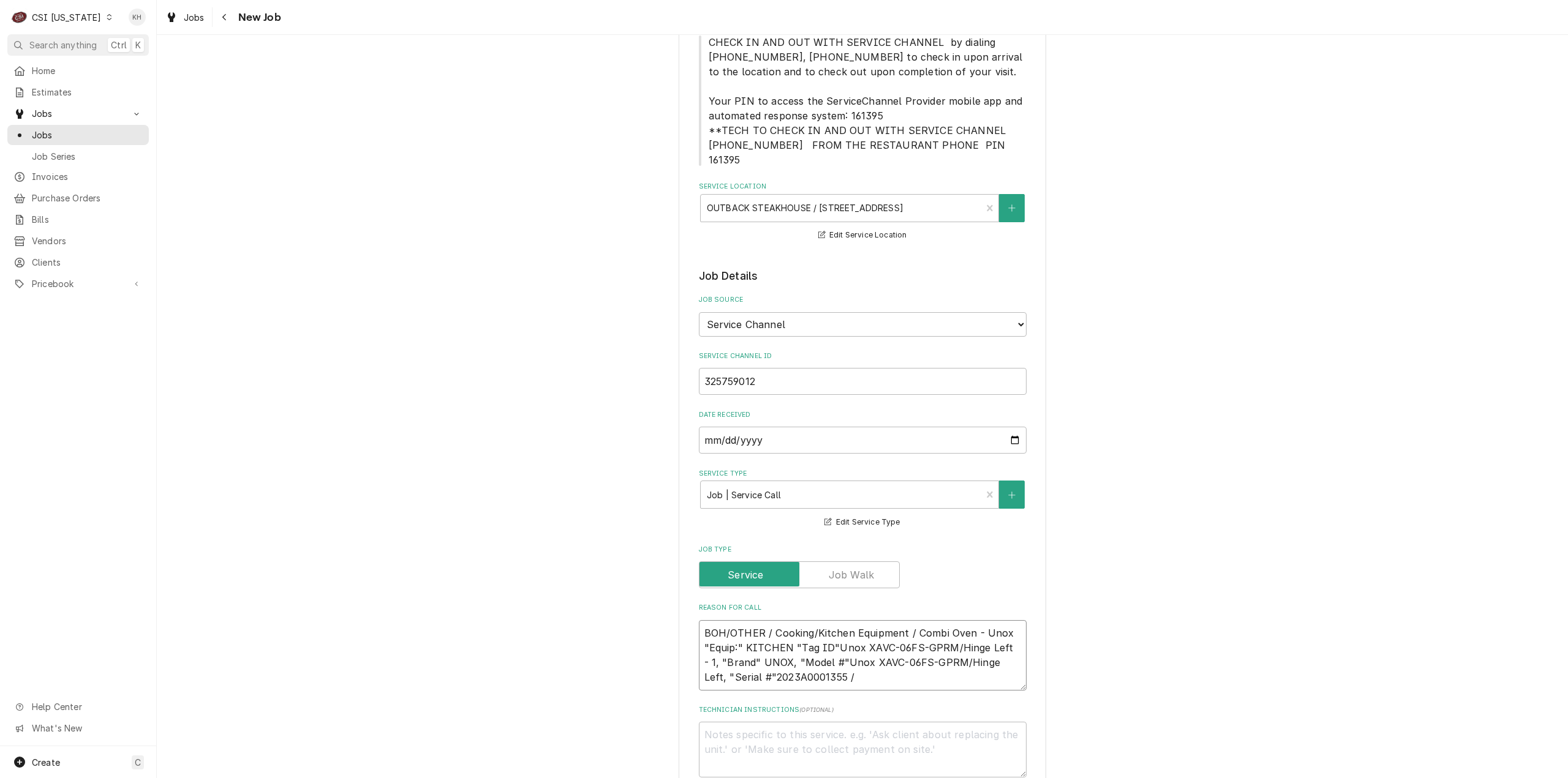
paste textarea "need quote and installation of new wash kit to be replaced. Control board was c…"
type textarea "x"
type textarea "BOH/OTHER / Cooking/Kitchen Equipment / Combi Oven - Unox "Equip:" KITCHEN "Tag…"
type textarea "x"
type textarea "BOH/OTHER / Cooking/Kitchen Equipment / Combi Oven - Unox "Equip:" KITCHEN "Tag…"
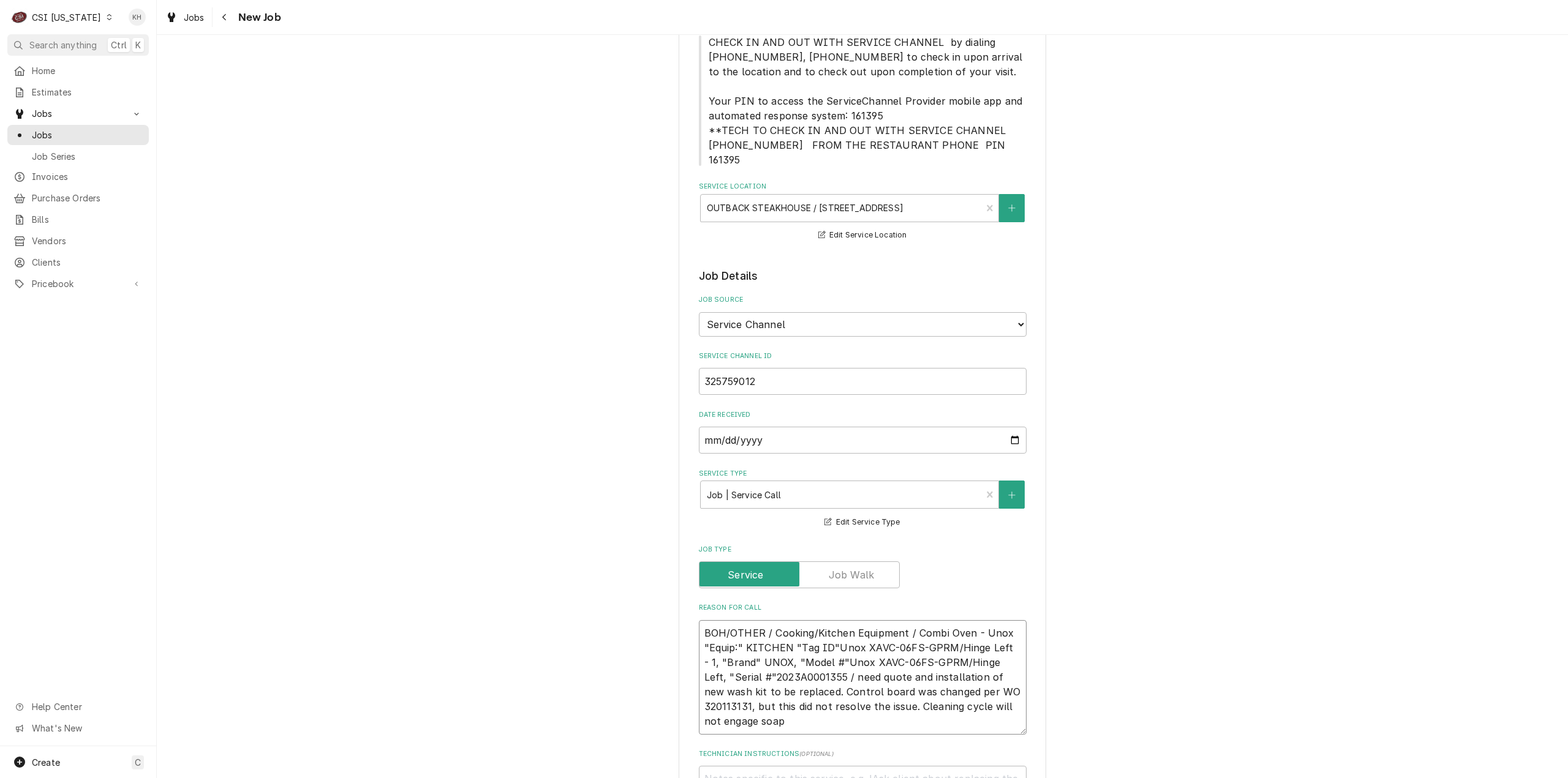
type textarea "x"
type textarea "BOH/OTHER / Cooking/Kitchen Equipment / Combi Oven - Unox "Equip:" KITCHEN "Tag…"
type textarea "x"
type textarea "BOH/OTHER / Cooking/Kitchen Equipment / Combi Oven - Unox "Equip:" KITCHEN "Tag…"
type textarea "x"
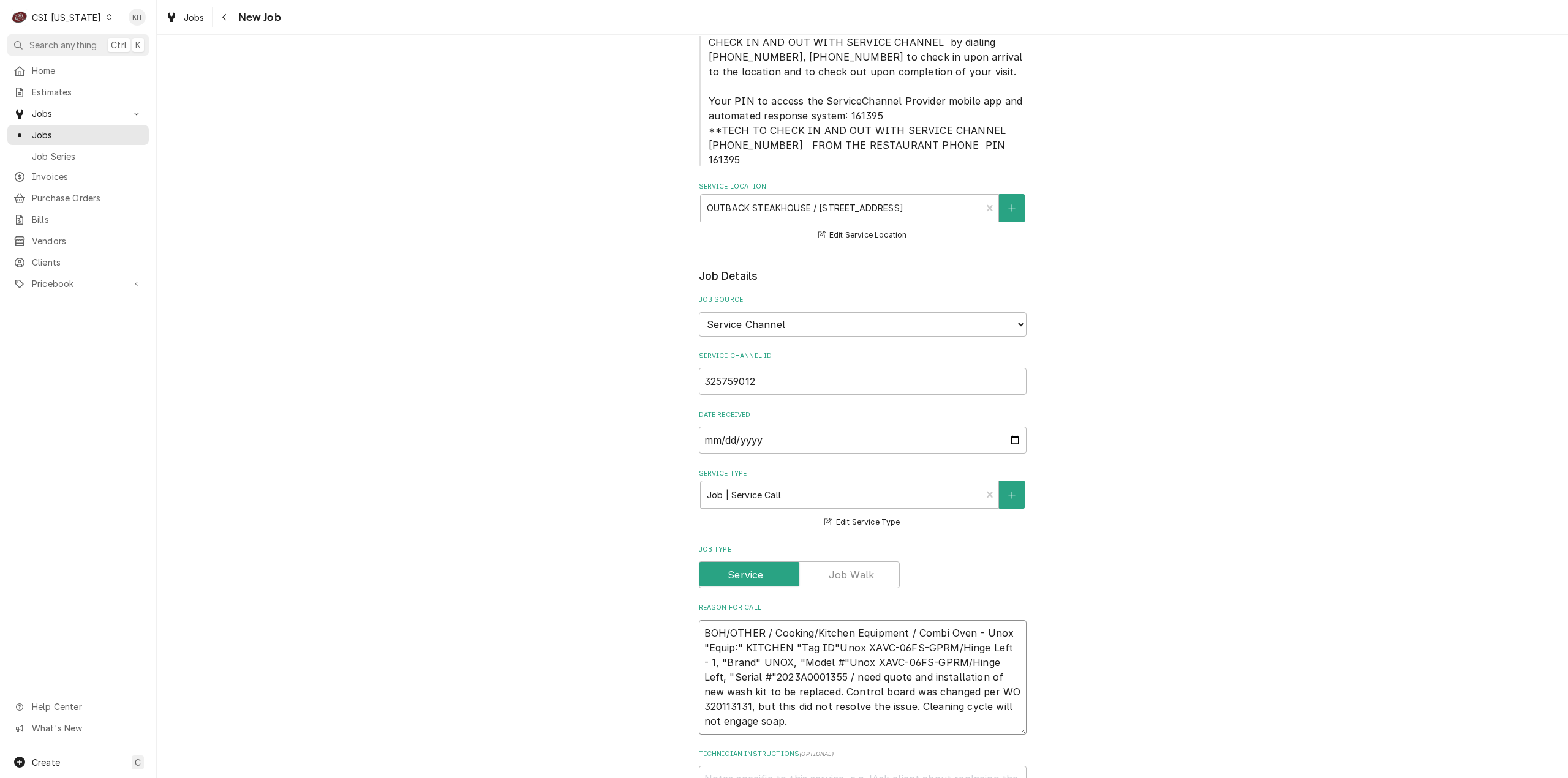
type textarea "BOH/OTHER / Cooking/Kitchen Equipment / Combi Oven - Unox "Equip:" KITCHEN "Tag…"
type textarea "x"
type textarea "BOH/OTHER / Cooking/Kitchen Equipment / Combi Oven - Unox "Equip:" KITCHEN "Tag…"
type textarea "x"
type textarea "BOH/OTHER / Cooking/Kitchen Equipment / Combi Oven - Unox "Equip:" KITCHEN "Tag…"
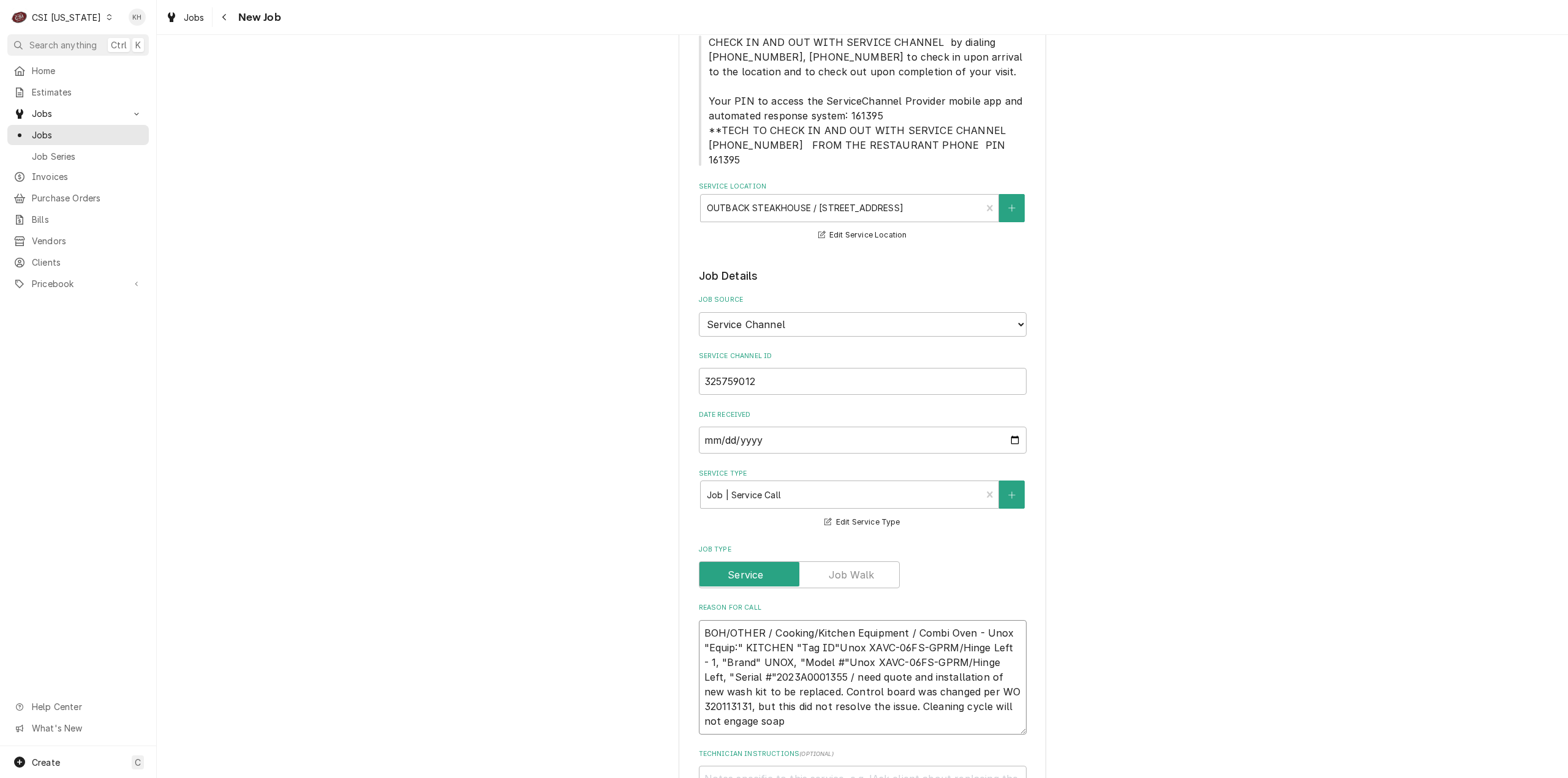
type textarea "x"
type textarea "BOH/OTHER / Cooking/Kitchen Equipment / Combi Oven - Unox "Equip:" KITCHEN "Tag…"
type textarea "x"
type textarea "BOH/OTHER / Cooking/Kitchen Equipment / Combi Oven - Unox "Equip:" KITCHEN "Tag…"
type textarea "x"
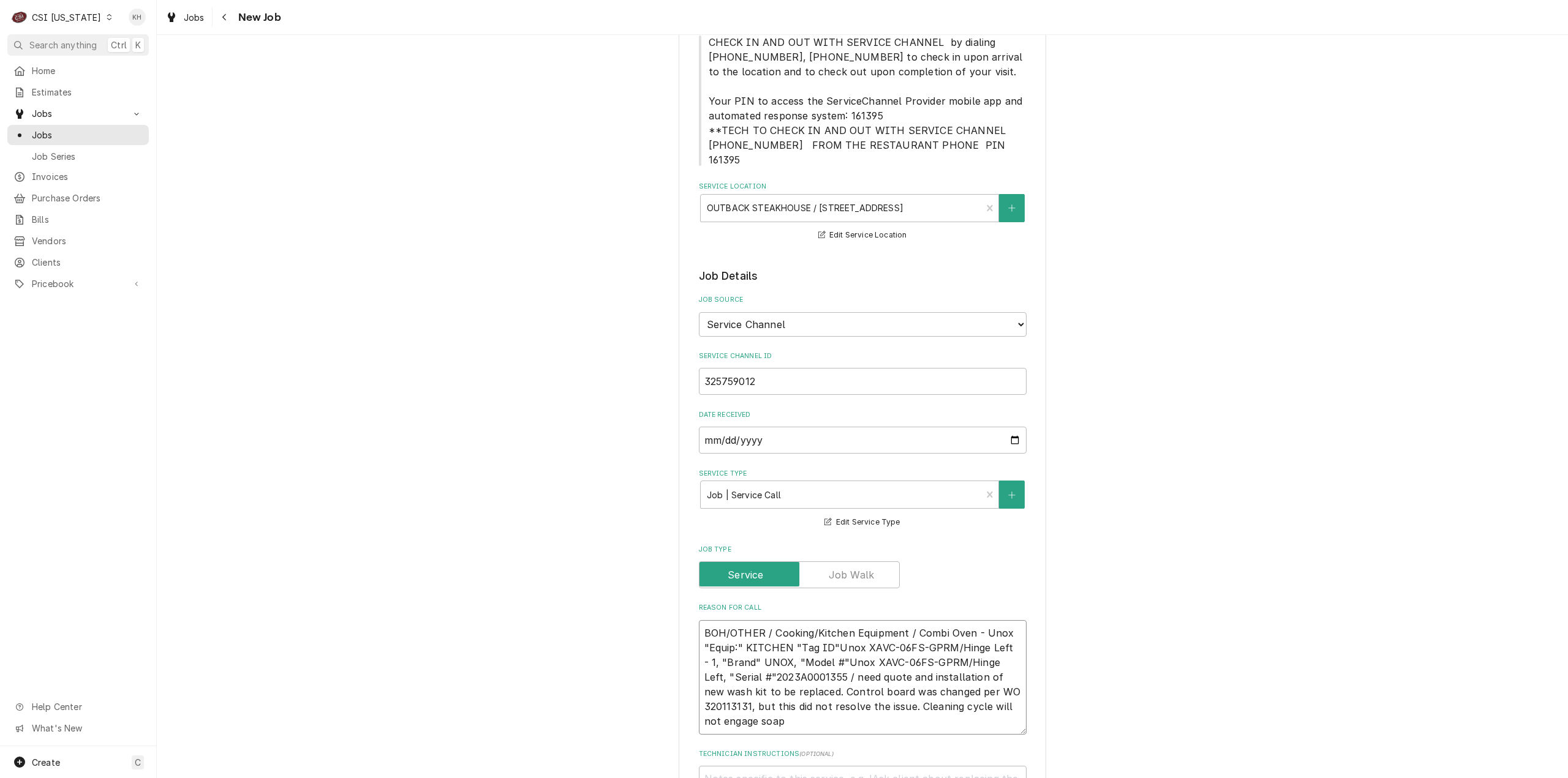
type textarea "BOH/OTHER / Cooking/Kitchen Equipment / Combi Oven - Unox "Equip:" KITCHEN "Tag…"
type textarea "x"
type textarea "BOH/OTHER / Cooking/Kitchen Equipment / Combi Oven - Unox "Equip:" KITCHEN "Tag…"
type textarea "x"
type textarea "BOH/OTHER / Cooking/Kitchen Equipment / Combi Oven - Unox "Equip:" KITCHEN "Tag…"
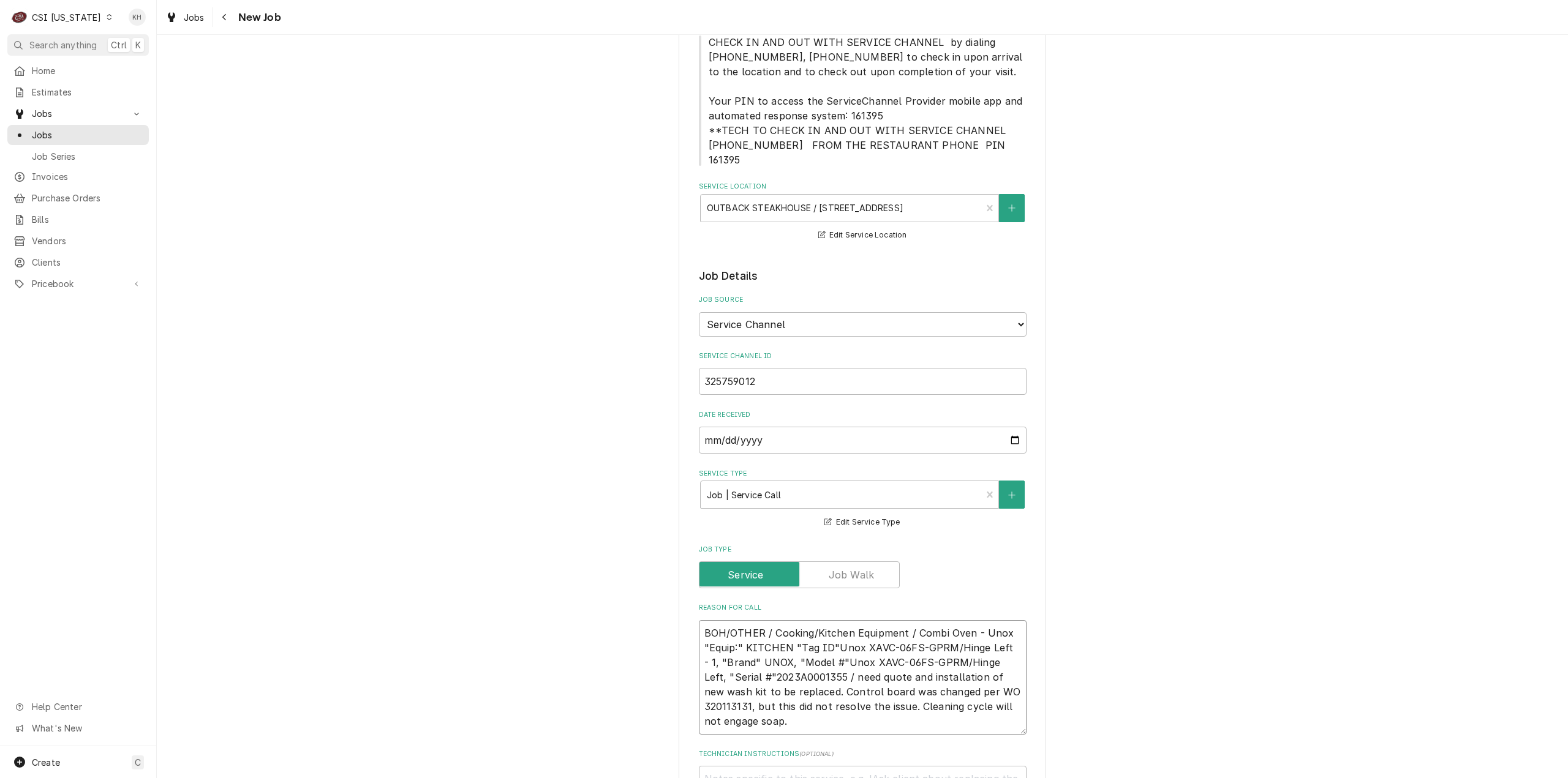
type textarea "x"
type textarea "BOH/OTHER / Cooking/Kitchen Equipment / Combi Oven - Unox "Equip:" KITCHEN "Tag…"
type textarea "x"
type textarea "BOH/OTHER / Cooking/Kitchen Equipment / Combi Oven - Unox "Equip:" KITCHEN "Tag…"
click at [850, 704] on textarea "BOH/OTHER / Cooking/Kitchen Equipment / Combi Oven - Unox "Equip:" KITCHEN "Tag…" at bounding box center [863, 677] width 328 height 114
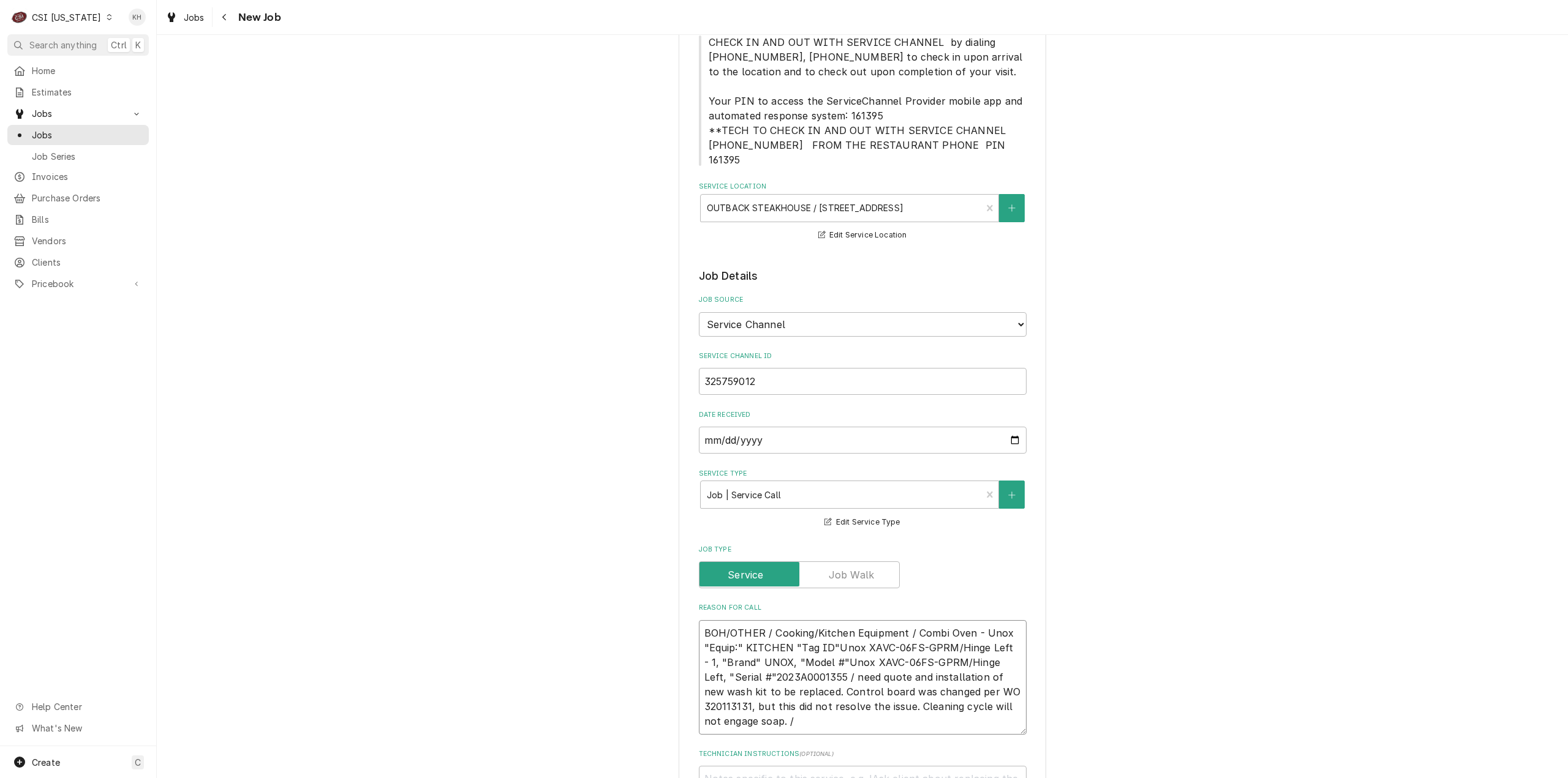
paste textarea "The soap dispenser level remains contant during any wash cycle."
type textarea "x"
type textarea "BOH/OTHER / Cooking/Kitchen Equipment / Combi Oven - Unox "Equip:" KITCHEN "Tag…"
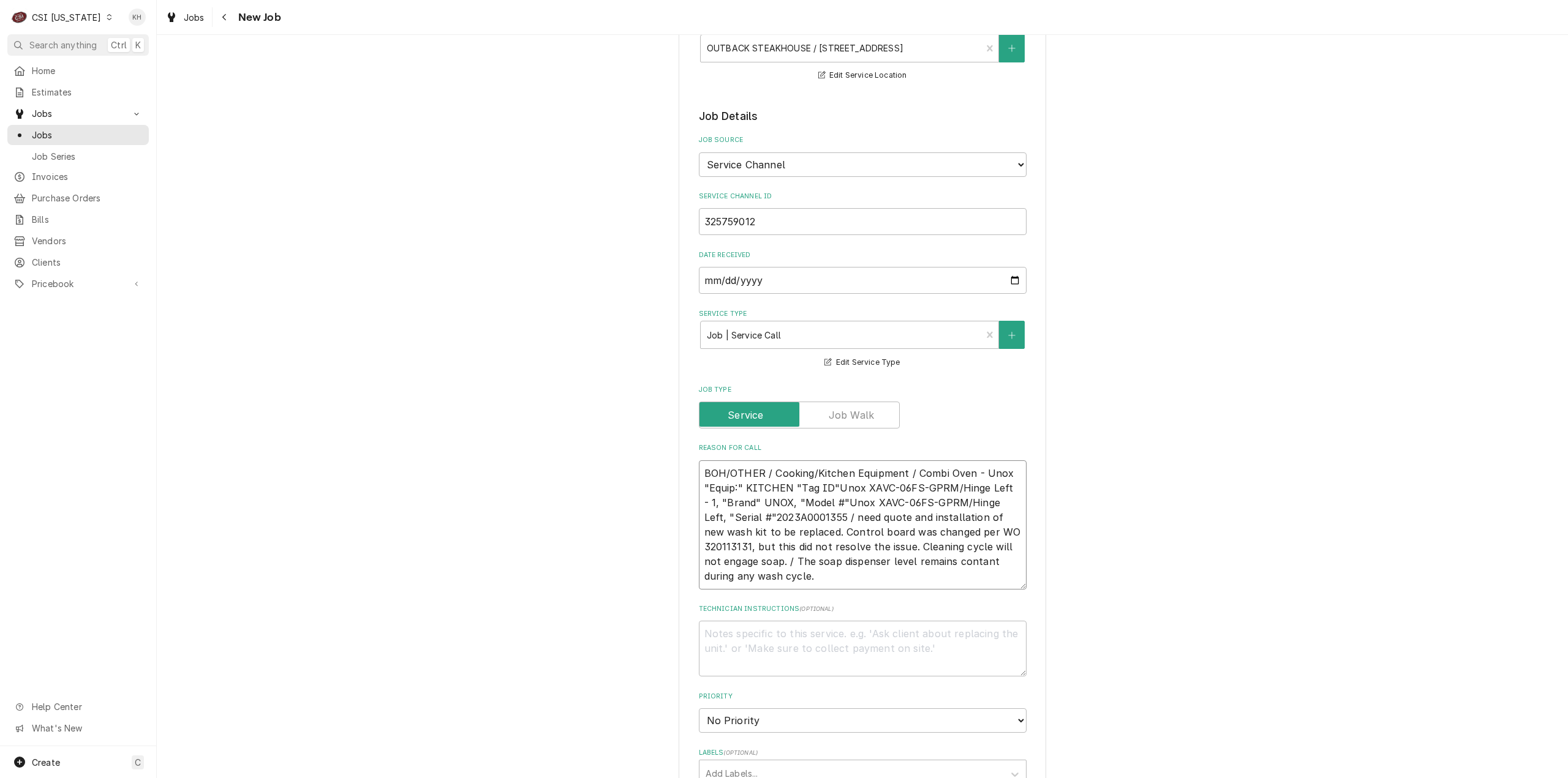
scroll to position [367, 0]
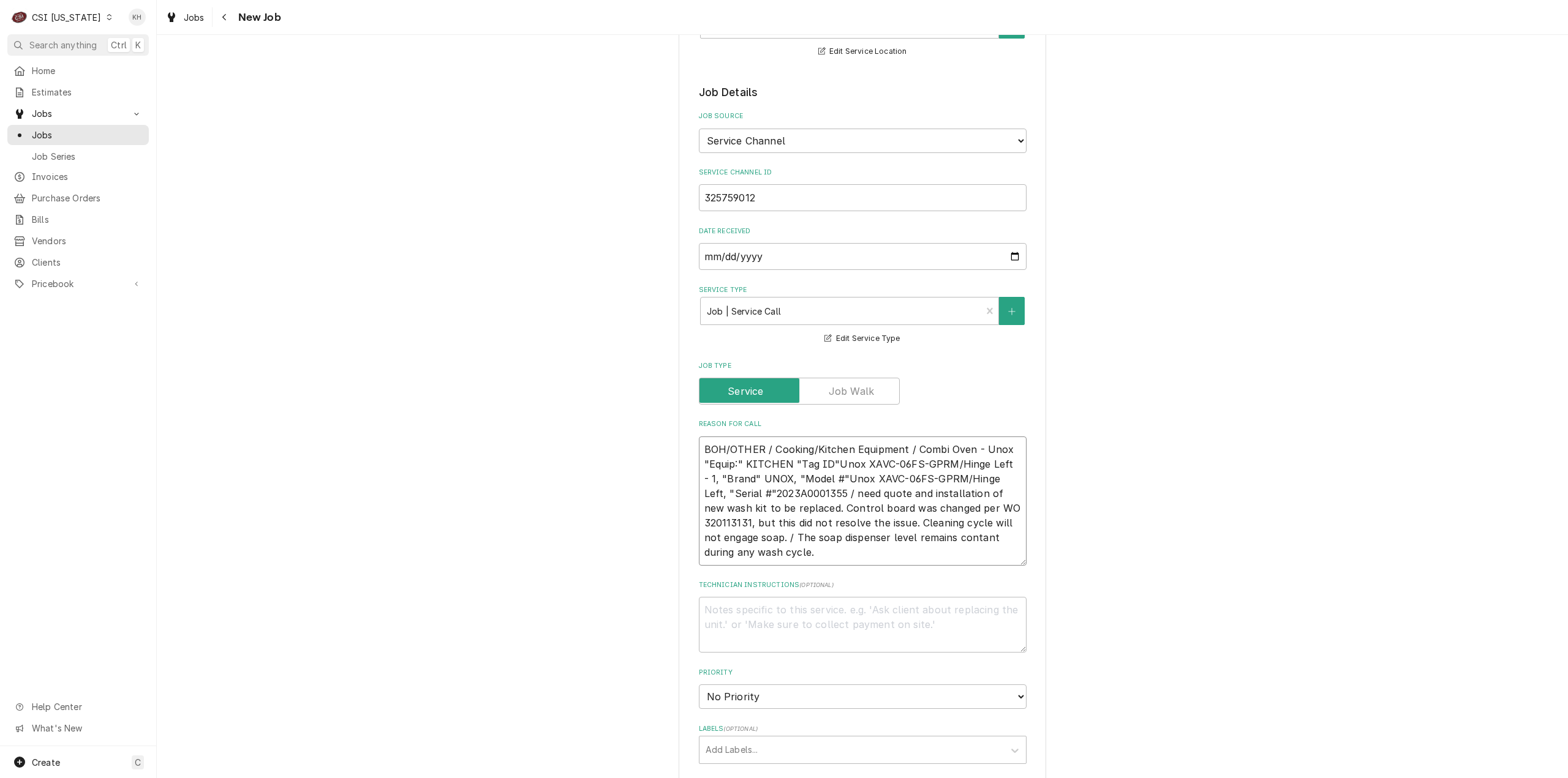
click at [959, 526] on textarea "BOH/OTHER / Cooking/Kitchen Equipment / Combi Oven - Unox "Equip:" KITCHEN "Tag…" at bounding box center [863, 501] width 328 height 129
drag, startPoint x: 976, startPoint y: 520, endPoint x: 919, endPoint y: 537, distance: 59.5
click at [919, 537] on textarea "BOH/OTHER / Cooking/Kitchen Equipment / Combi Oven - Unox "Equip:" KITCHEN "Tag…" at bounding box center [863, 501] width 328 height 129
type textarea "x"
type textarea "BOH/OTHER / Cooking/Kitchen Equipment / Combi Oven - Unox "Equip:" KITCHEN "Tag…"
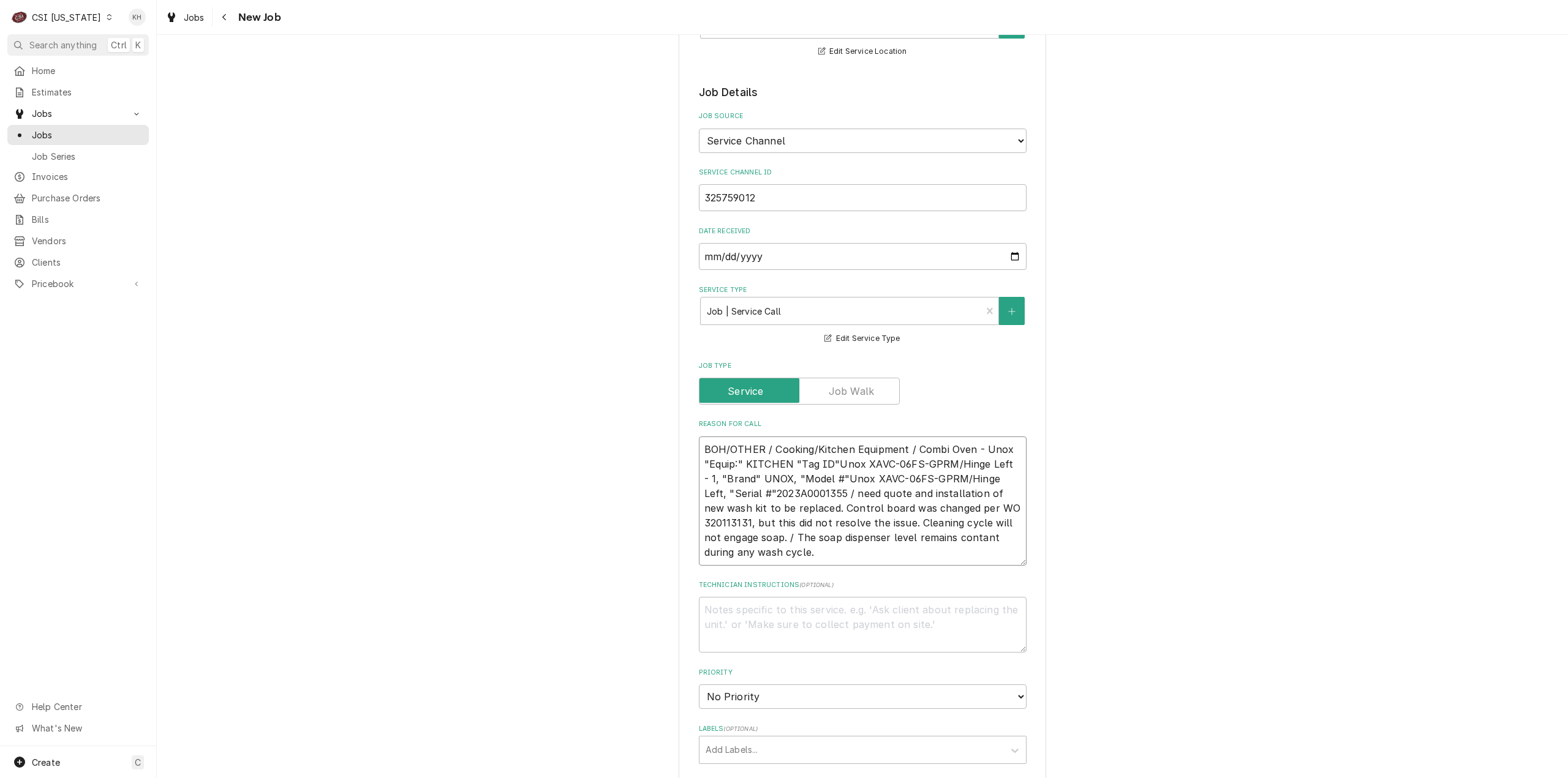
type textarea "x"
type textarea "BOH/OTHER / Cooking/Kitchen Equipment / Combi Oven - Unox "Equip:" KITCHEN "Tag…"
drag, startPoint x: 792, startPoint y: 450, endPoint x: 1011, endPoint y: 451, distance: 219.0
click at [1011, 451] on textarea "BOH/OTHER / Cooking/Kitchen Equipment / Combi Oven - Unox "Equip:" KITCHEN "Tag…" at bounding box center [863, 501] width 328 height 129
type textarea "x"
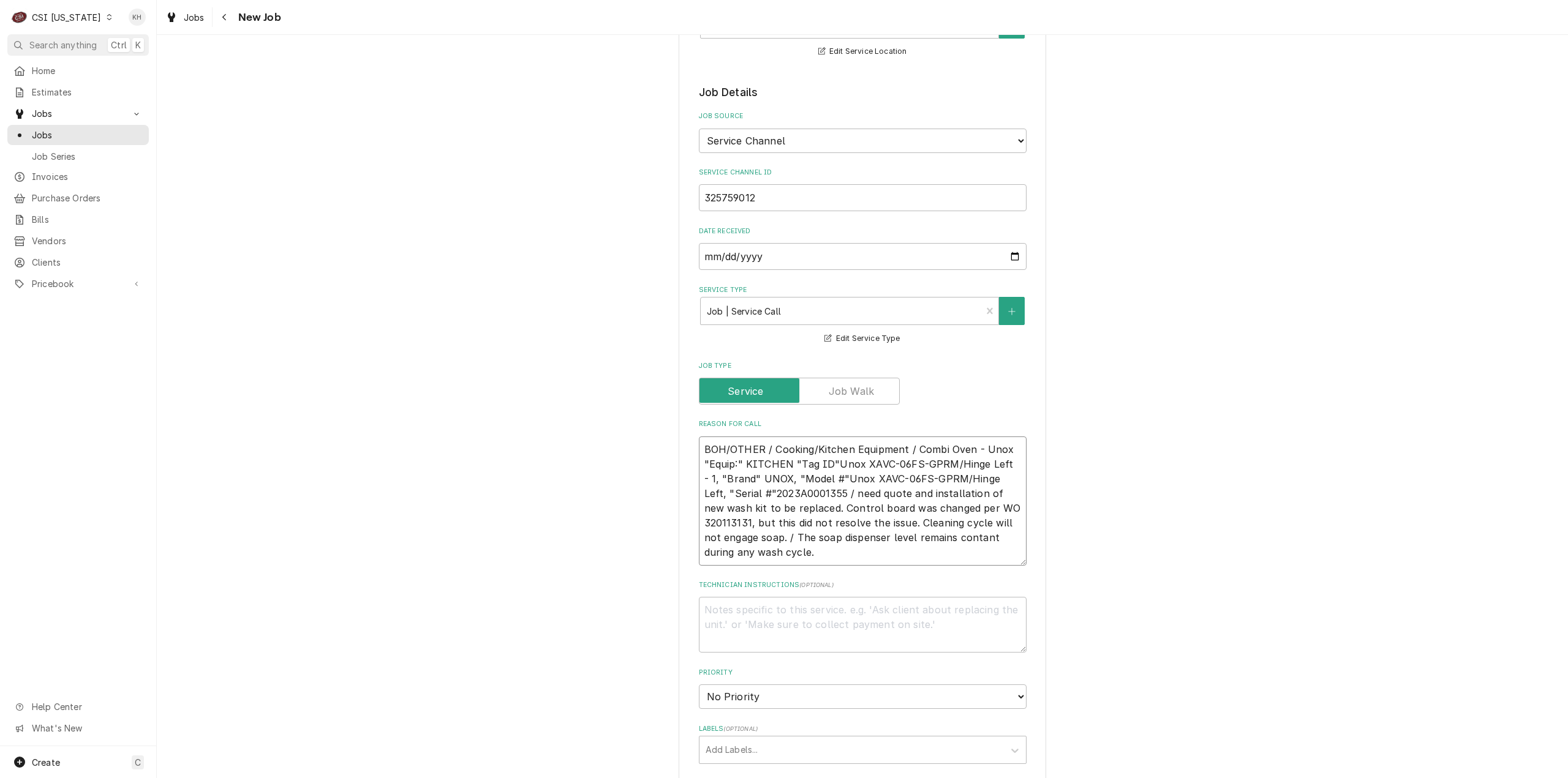
type textarea "BOH/OTHER / Cooking/Kitchen Equipment / Combi Oven - Unox "Equip:" KITCHEN "1, …"
type textarea "x"
type textarea "BOH/OTHER / Cooking/Kitchen Equipment / Combi Oven - Unox "Equip:" KITCHEN 1, "…"
type textarea "x"
type textarea "BOH/OTHER / Cooking/Kitchen Equipment / Combi Oven - Unox "Equip:" KITCHEN , "B…"
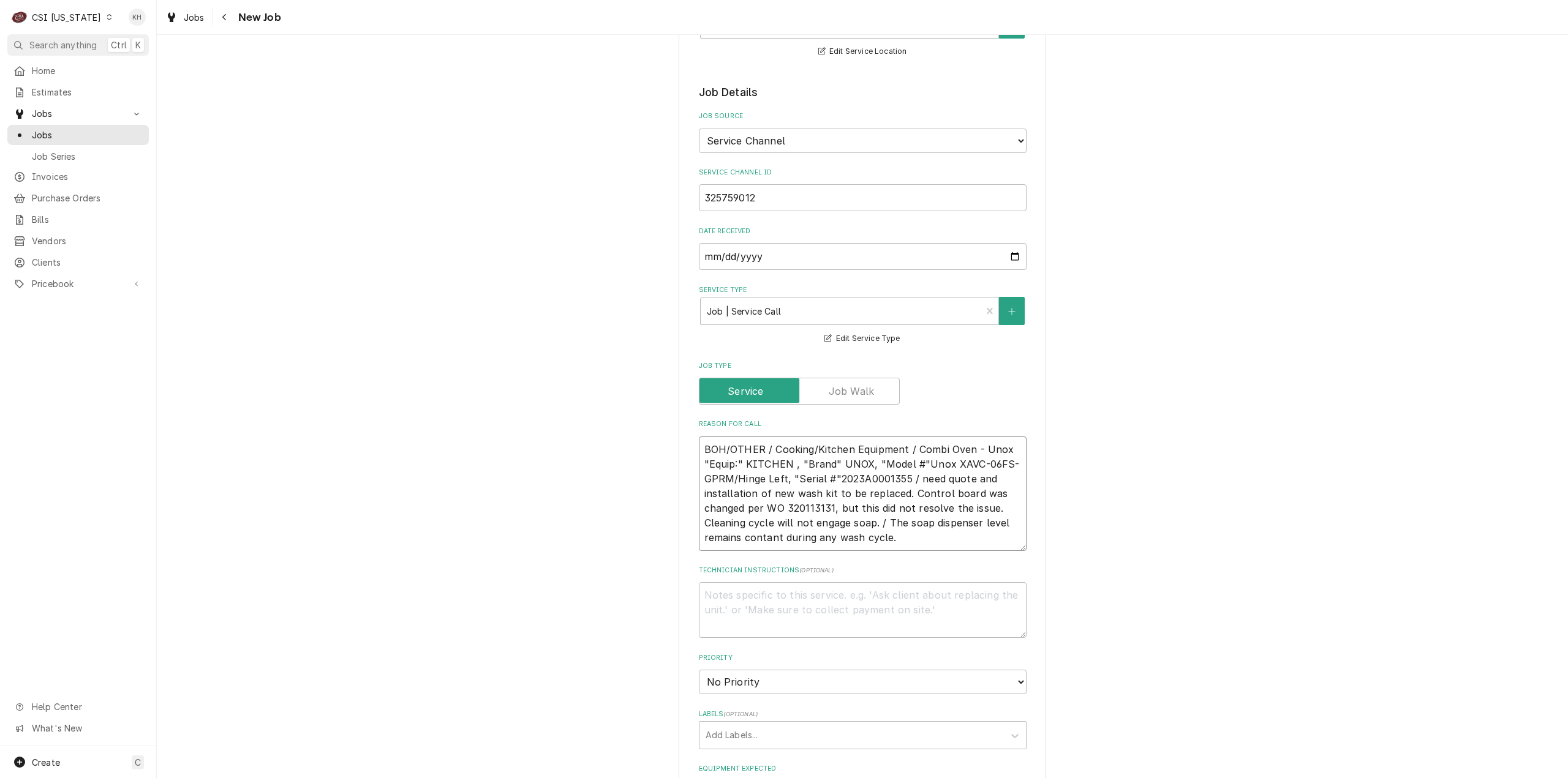
type textarea "x"
type textarea "BOH/OTHER / Cooking/Kitchen Equipment / Combi Oven - Unox "Equip:" KITCHEN "Bra…"
type textarea "x"
type textarea "BOH/OTHER / Cooking/Kitchen Equipment / Combi Oven - Unox "Equip:" KITCHEN "Bra…"
click at [923, 452] on textarea "BOH/OTHER / Cooking/Kitchen Equipment / Combi Oven - Unox "Equip:" KITCHEN "Bra…" at bounding box center [863, 493] width 328 height 114
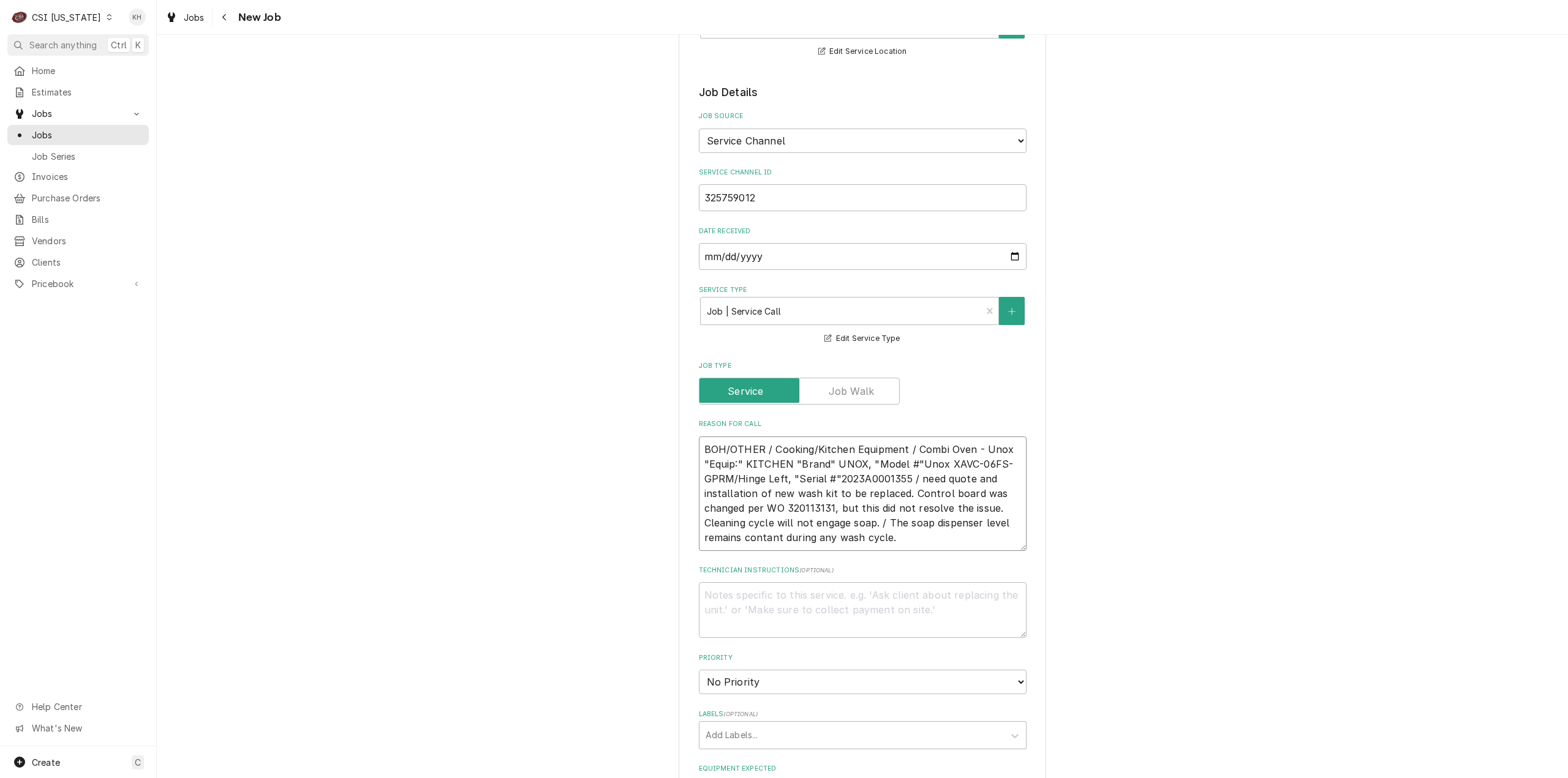
click at [923, 452] on textarea "BOH/OTHER / Cooking/Kitchen Equipment / Combi Oven - Unox "Equip:" KITCHEN "Bra…" at bounding box center [863, 493] width 328 height 114
type textarea "x"
type textarea "BOH/OTHER / Cooking/Kitchen Equipment / Combi Oven - Unox "Equip:" KITCHEN "Bra…"
type textarea "x"
type textarea "BOH/OTHER / Cooking/Kitchen Equipment / Combi Oven - Unox "Equip:" KITCHEN "Bra…"
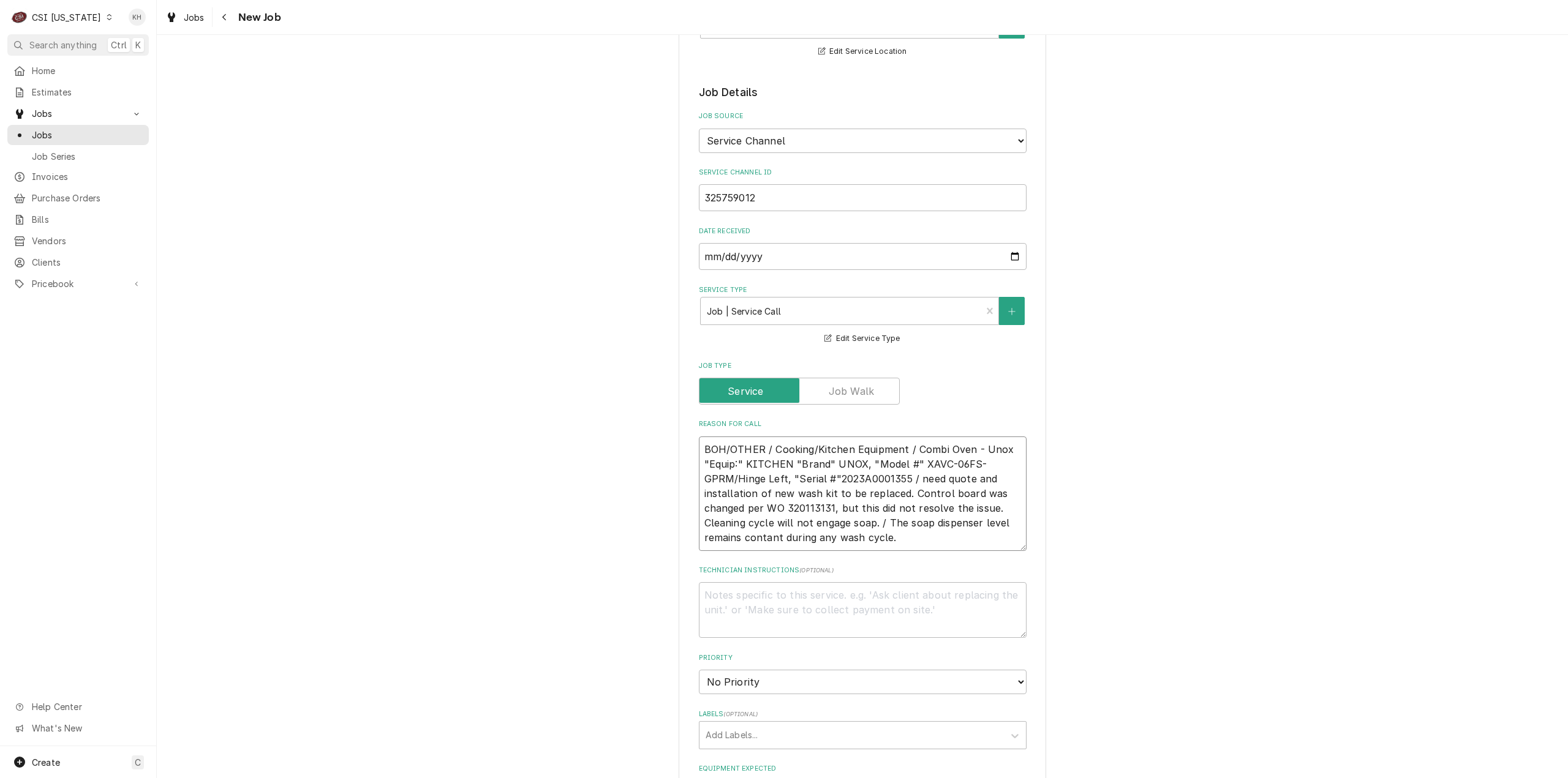
type textarea "x"
click at [889, 461] on textarea "BOH/OTHER / Cooking/Kitchen Equipment / Combi Oven - Unox "Equip:" KITCHEN "Bra…" at bounding box center [863, 493] width 328 height 114
click at [889, 460] on textarea "BOH/OTHER / Cooking/Kitchen Equipment / Combi Oven - Unox "Equip:" KITCHEN "Bra…" at bounding box center [863, 493] width 328 height 114
type textarea "BOH/OTHER / Cooking/Kitchen Equipment / Combi Oven - Unox "Equip:" KITCHEN "Bra…"
click at [699, 777] on div "Is Equipment involved on this Job?" at bounding box center [863, 789] width 328 height 15
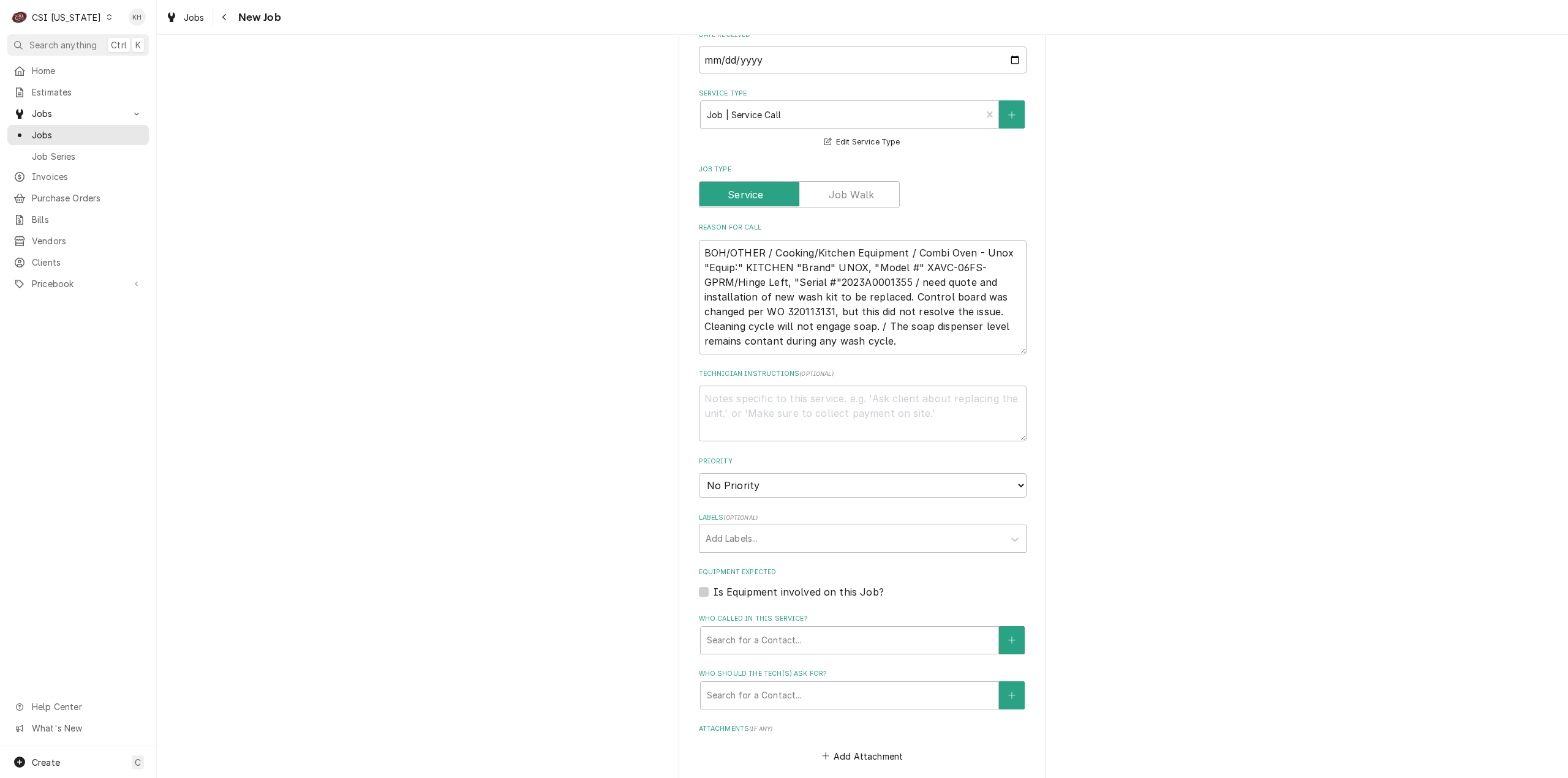
scroll to position [674, 0]
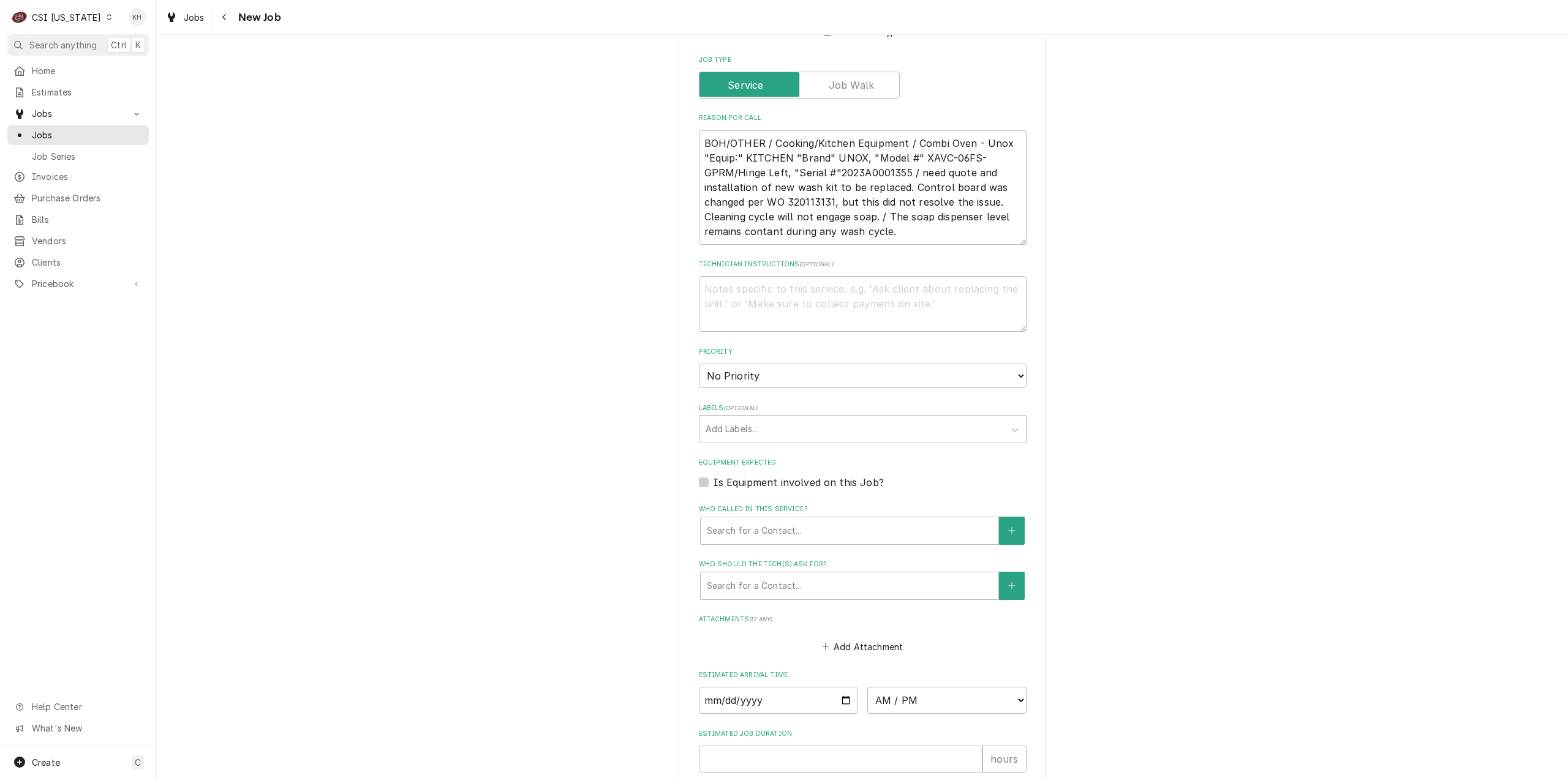
click at [714, 475] on label "Is Equipment involved on this Job?" at bounding box center [799, 483] width 171 height 15
click at [714, 475] on input "Equipment Expected" at bounding box center [878, 489] width 328 height 27
checkbox input "true"
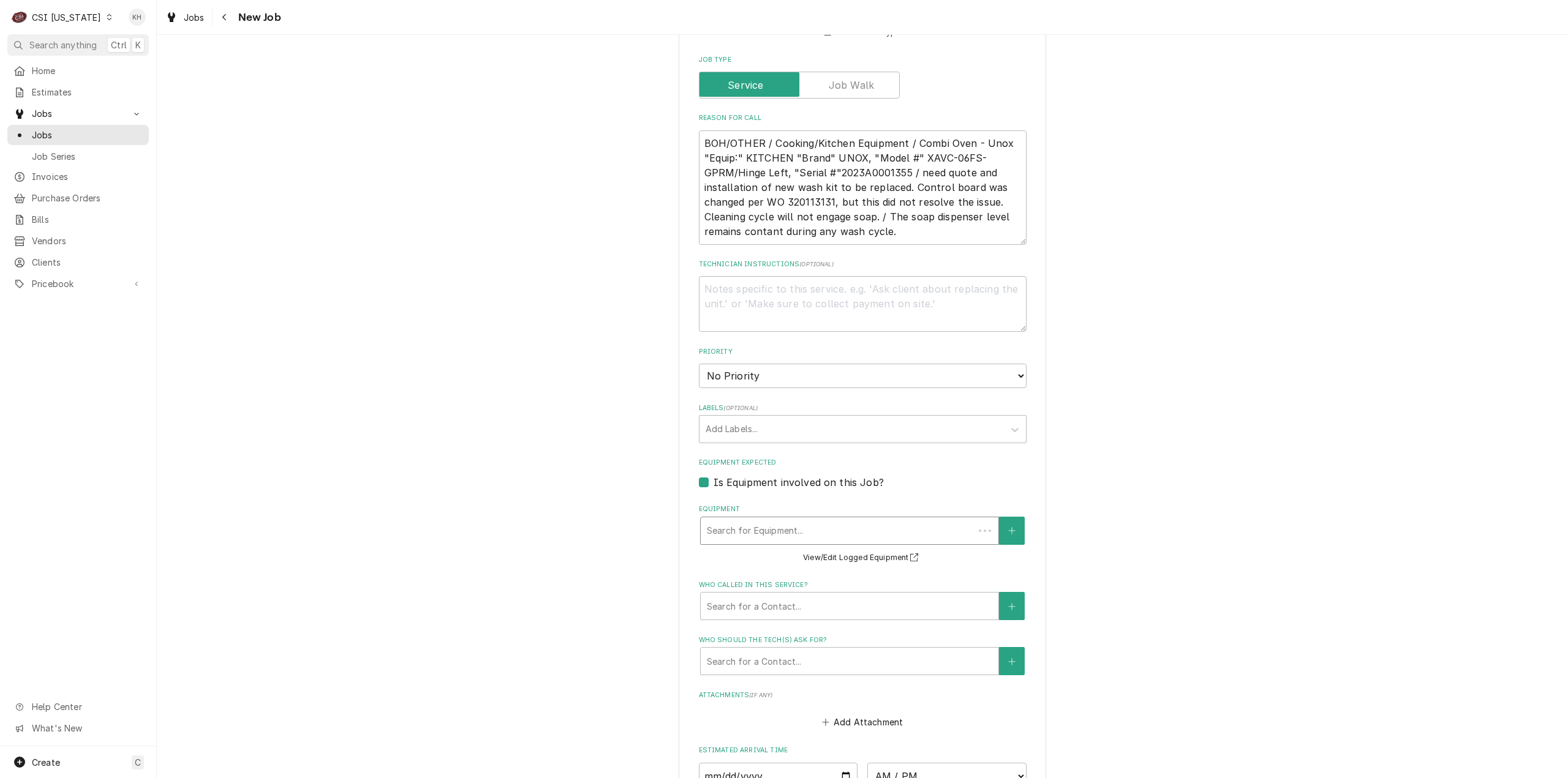
click at [760, 520] on div "Equipment" at bounding box center [837, 530] width 261 height 22
paste input "2023A0001355"
type textarea "x"
type input "2023A0001355"
type textarea "x"
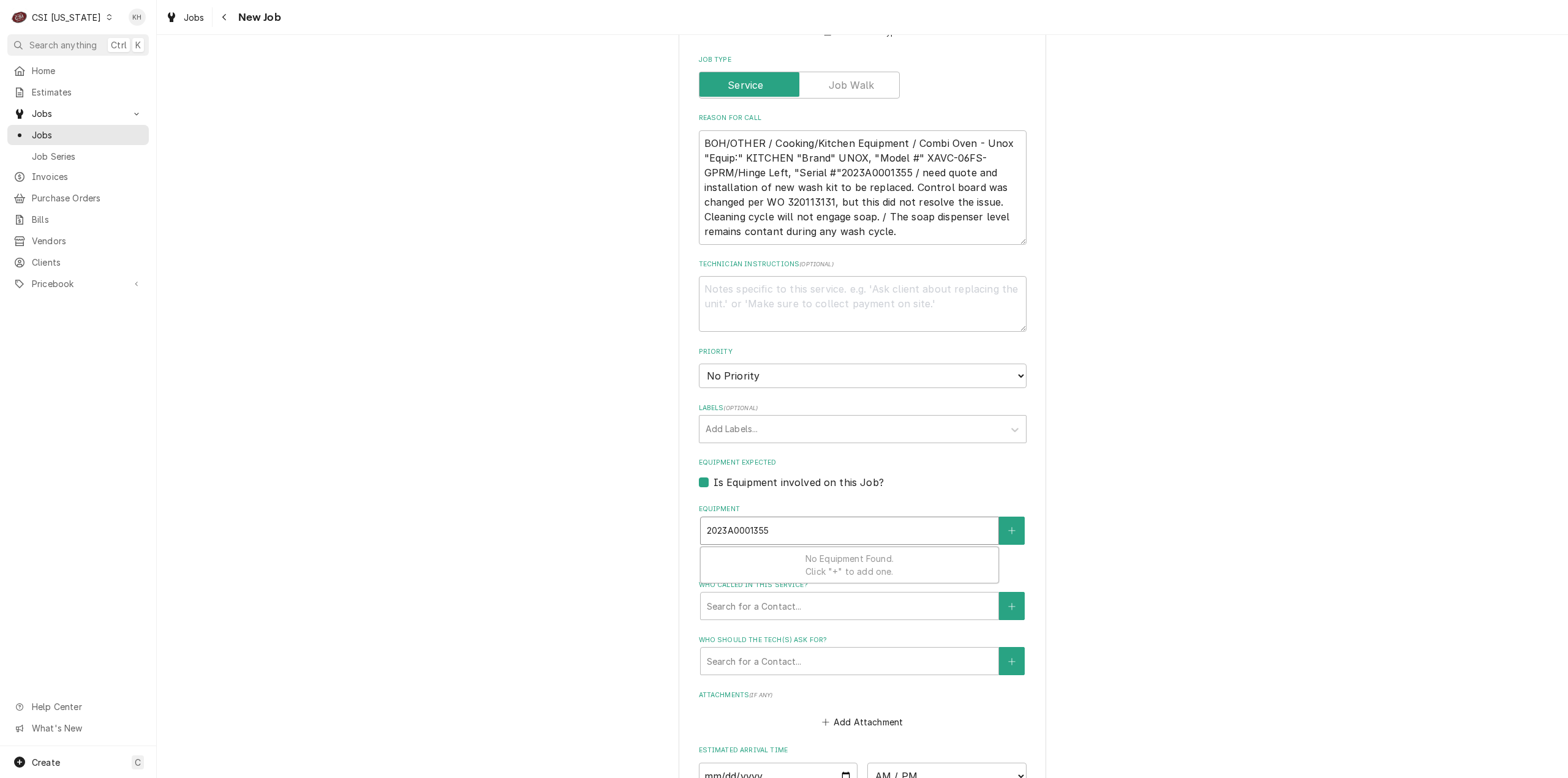
type input "2023A0001355"
type textarea "x"
type input "2023A000135"
type textarea "x"
type input "2023A00013"
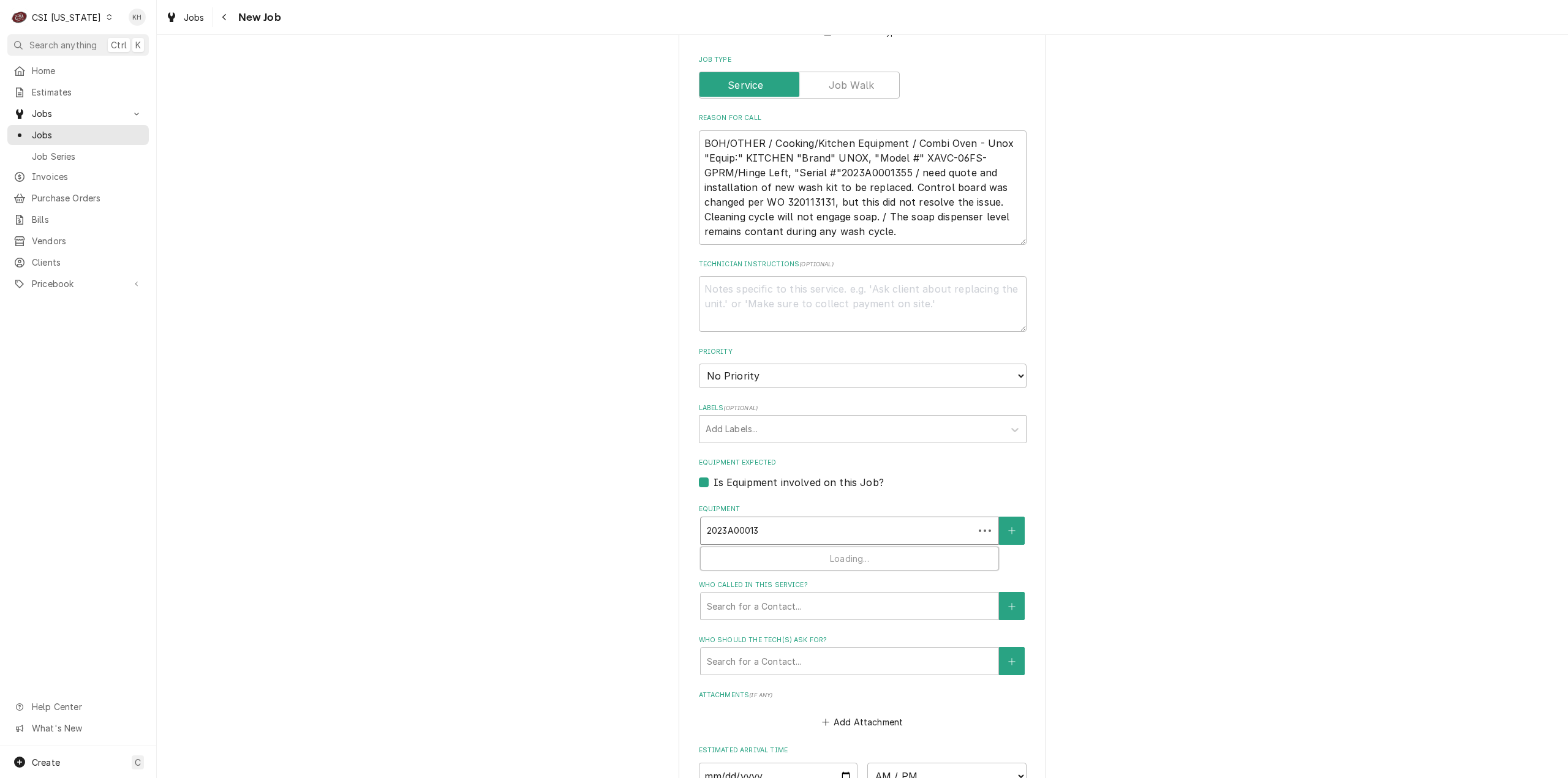
type textarea "x"
type input "2023A0001"
type textarea "x"
type input "2023A000"
type textarea "x"
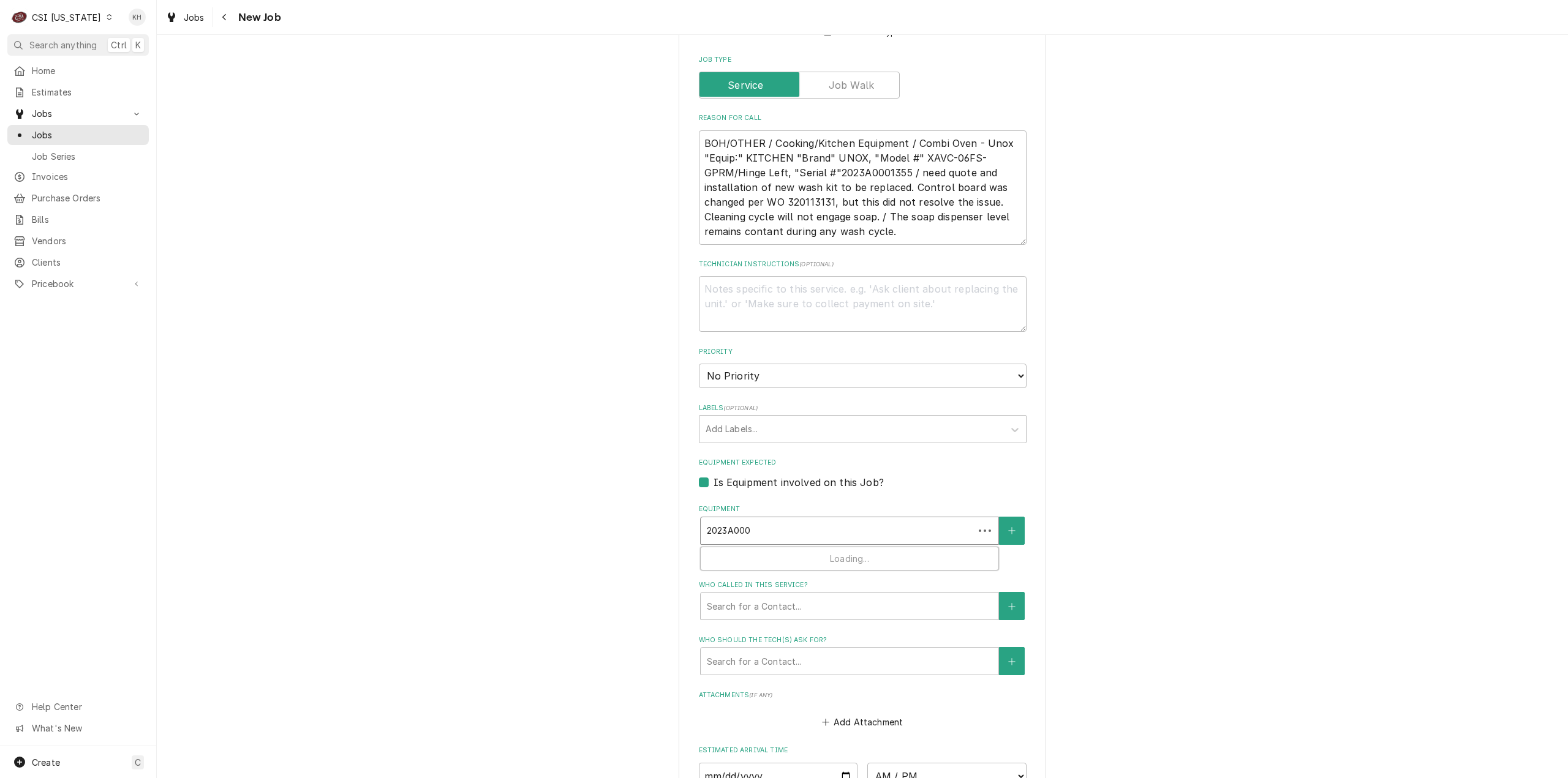
type input "2023A00"
type textarea "x"
type input "2023A0"
type textarea "x"
type input "2023A"
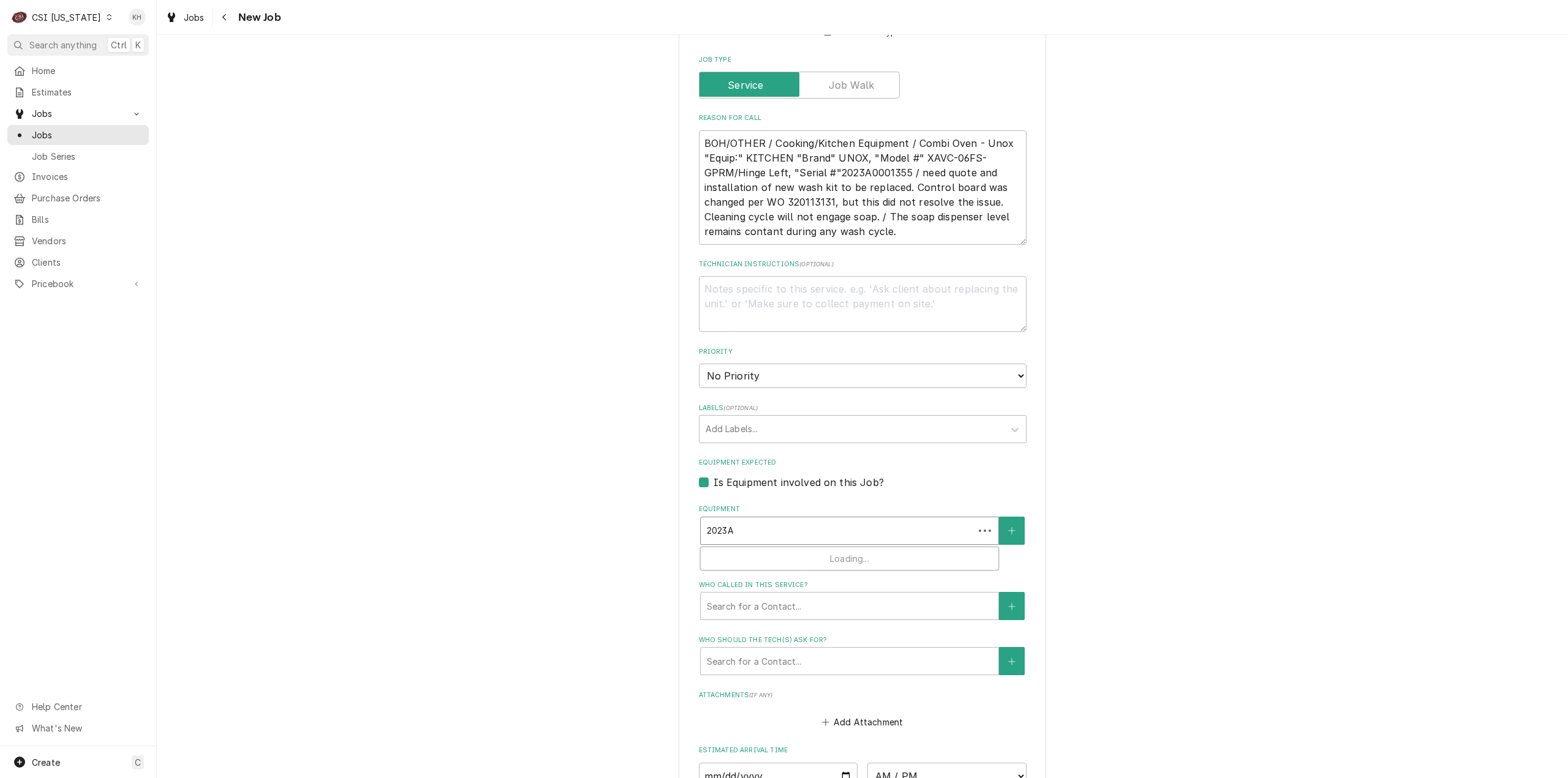
type textarea "x"
type input "2023"
type textarea "x"
type input "202"
type textarea "x"
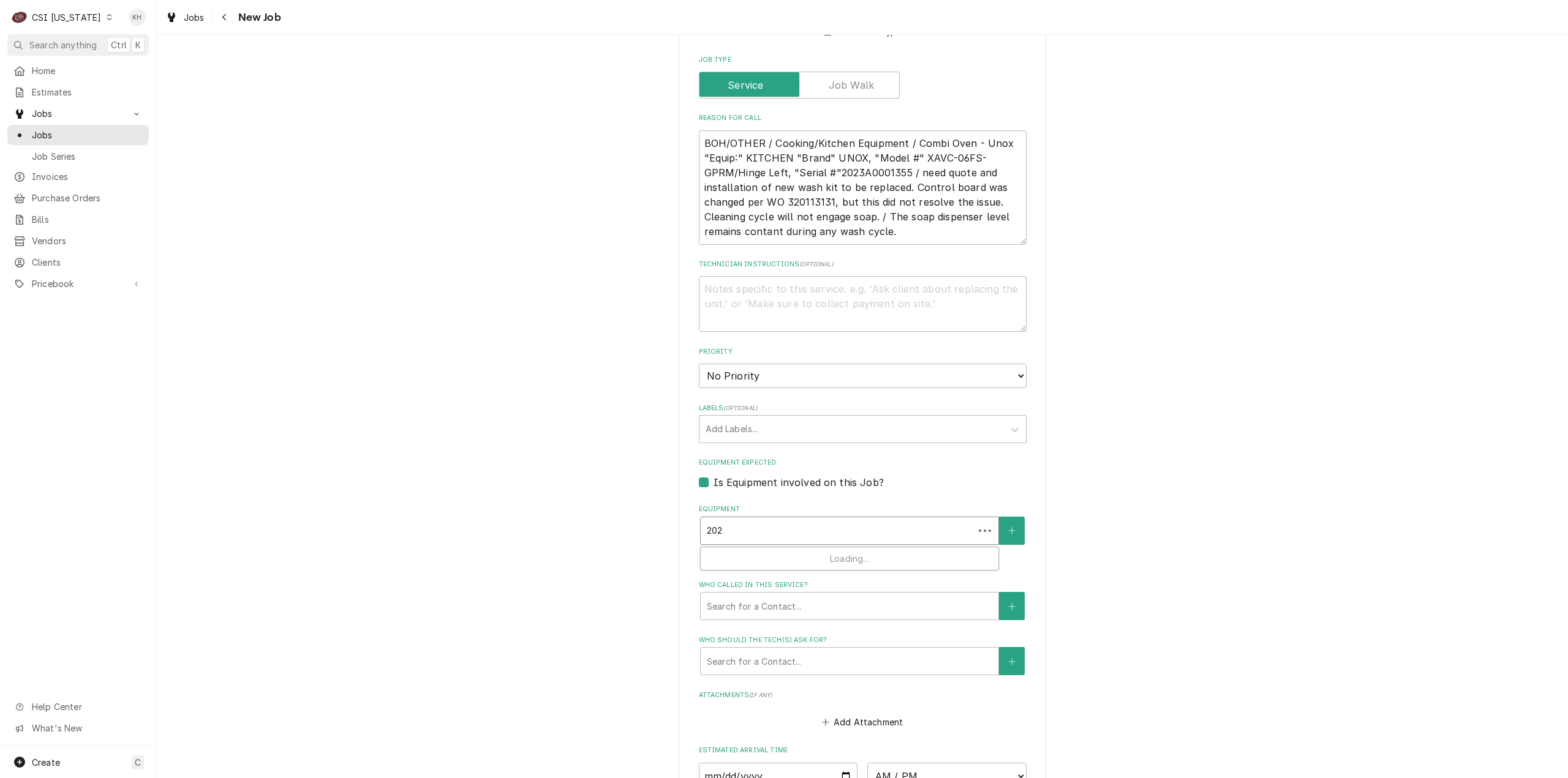
type input "20"
type textarea "x"
type input "2"
type textarea "x"
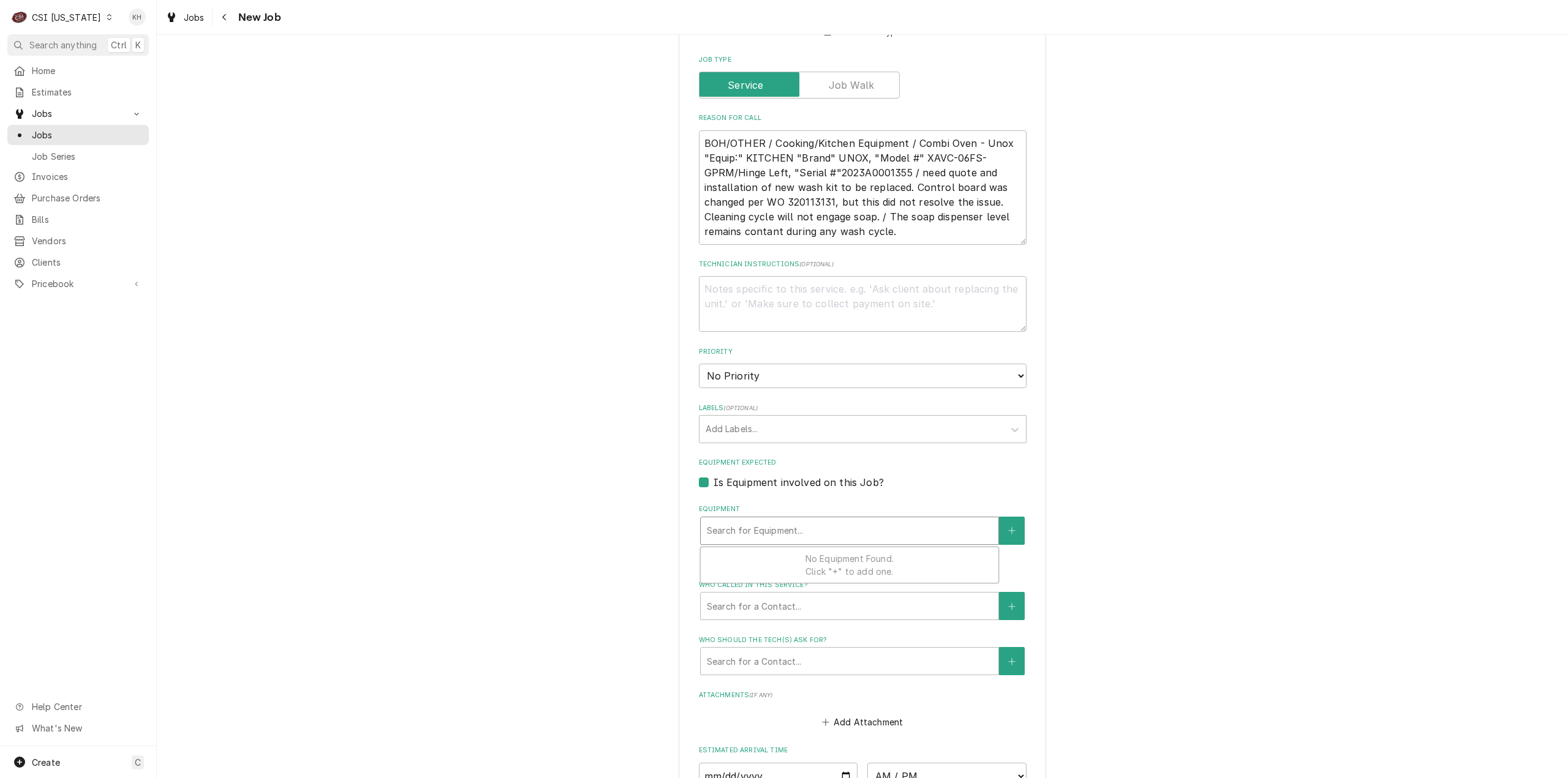
type input "u"
type textarea "x"
type input "un"
type textarea "x"
type input "uno"
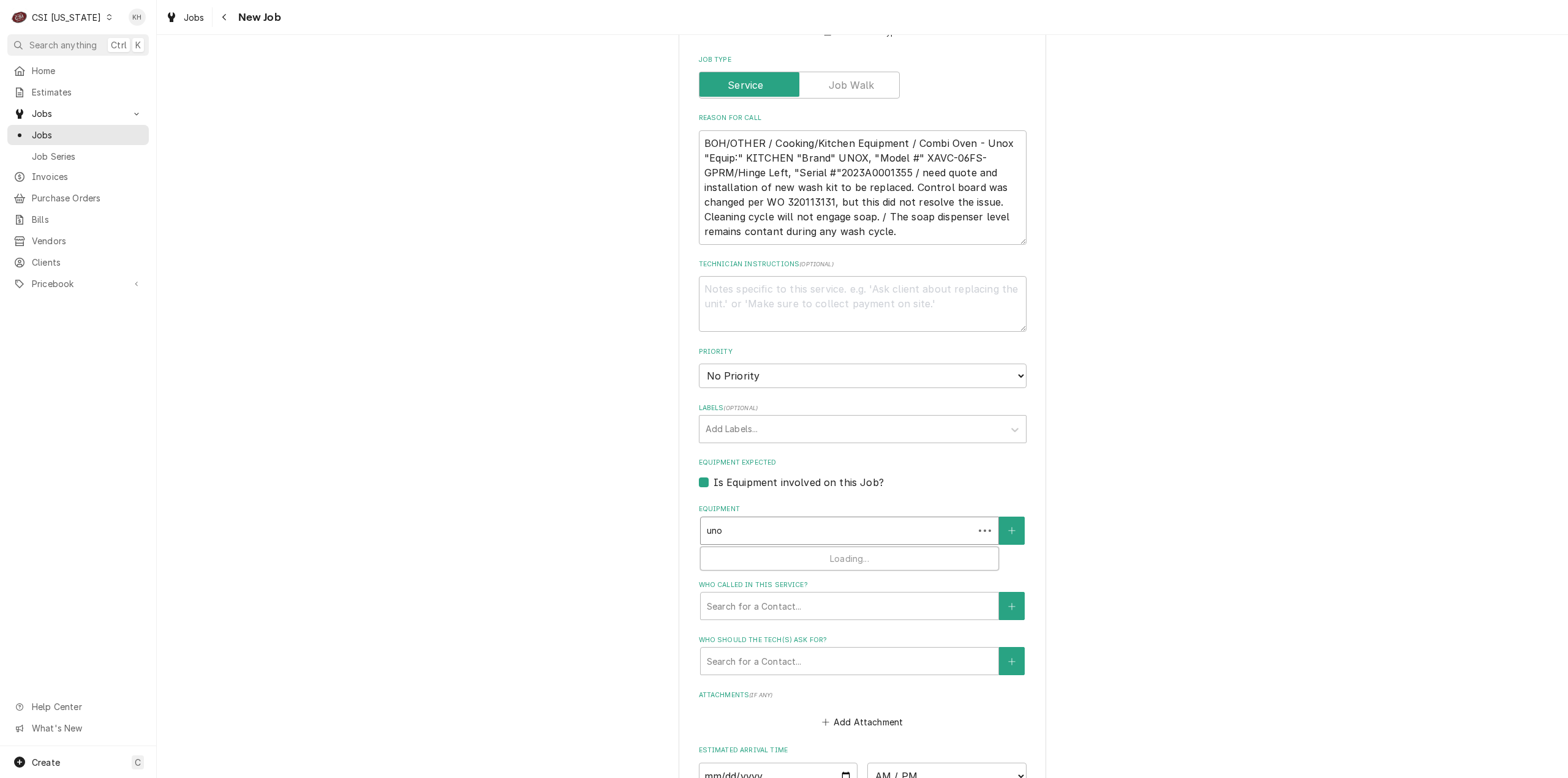
type textarea "x"
type input "unox"
click at [714, 475] on label "Is Equipment involved on this Job?" at bounding box center [799, 483] width 171 height 15
click at [714, 475] on input "Equipment Expected" at bounding box center [878, 489] width 328 height 27
checkbox input "false"
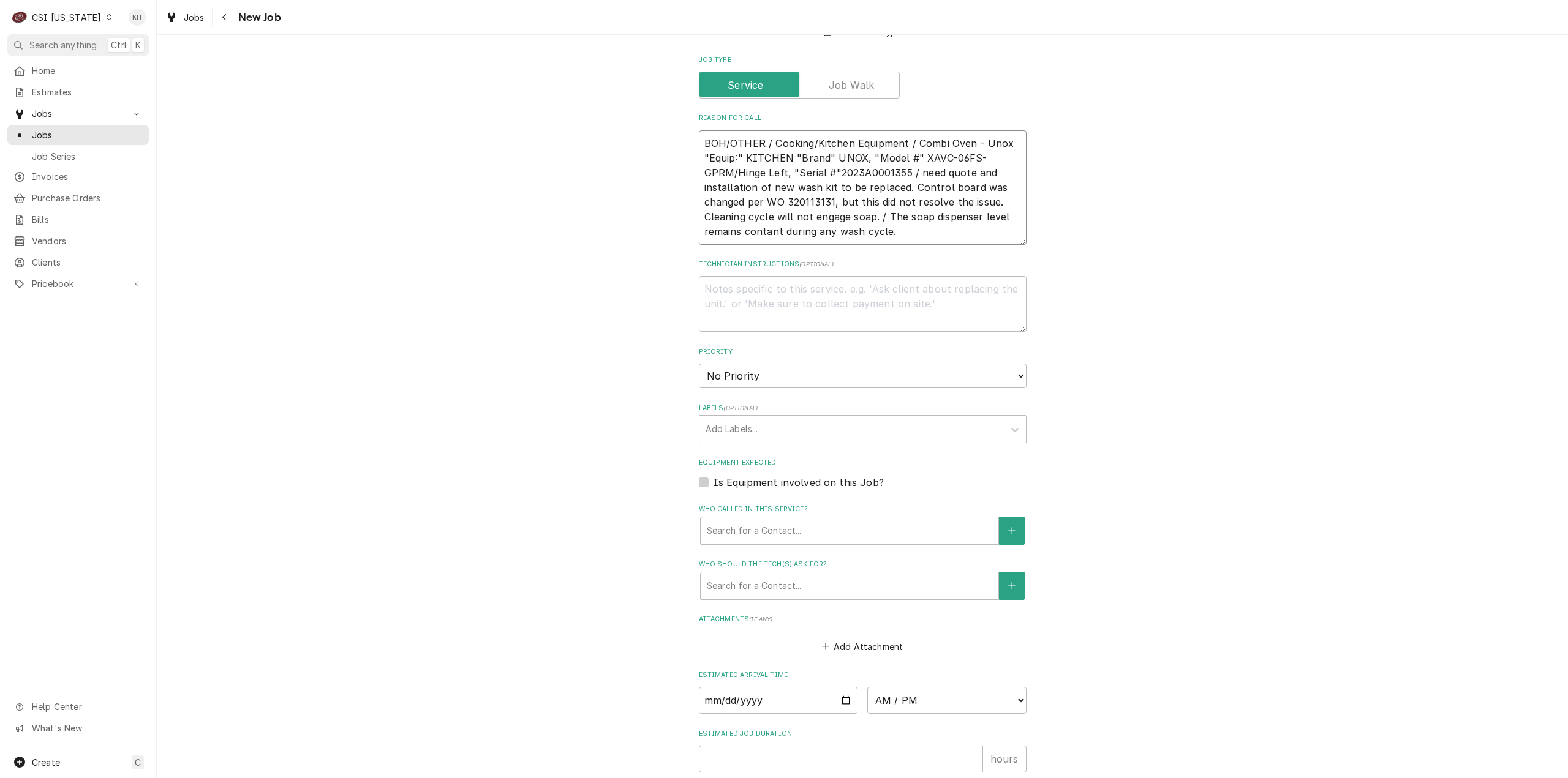
click at [917, 219] on textarea "BOH/OTHER / Cooking/Kitchen Equipment / Combi Oven - Unox "Equip:" KITCHEN "Bra…" at bounding box center [863, 188] width 328 height 114
click at [779, 285] on textarea "Technician Instructions ( optional )" at bounding box center [863, 304] width 328 height 56
type textarea "x"
type textarea "N"
type textarea "x"
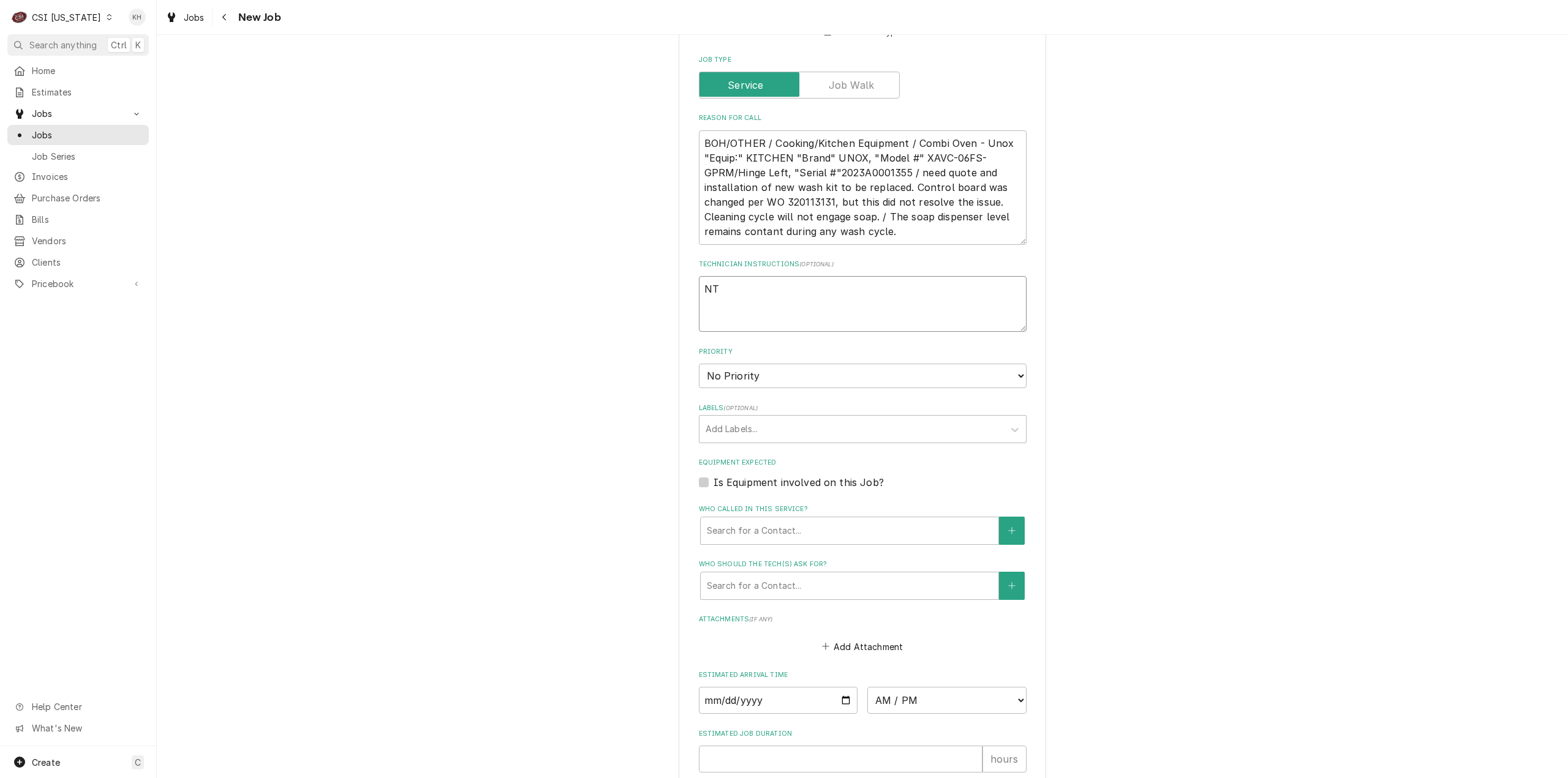
type textarea "NTE"
type textarea "x"
type textarea "NTE"
type textarea "x"
type textarea "NTE $"
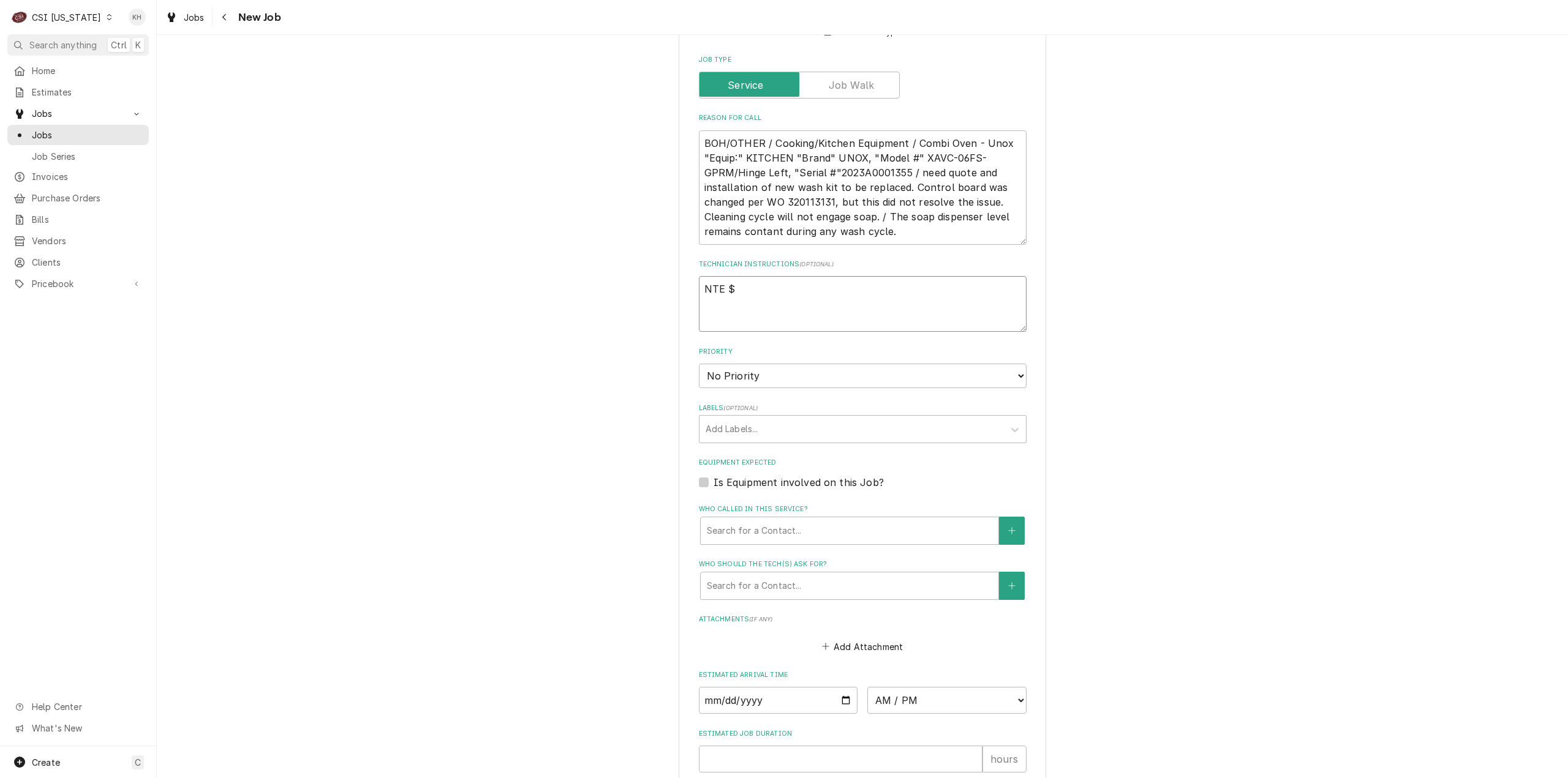
type textarea "x"
type textarea "NTE $0"
type textarea "x"
type textarea "NTE $0."
type textarea "x"
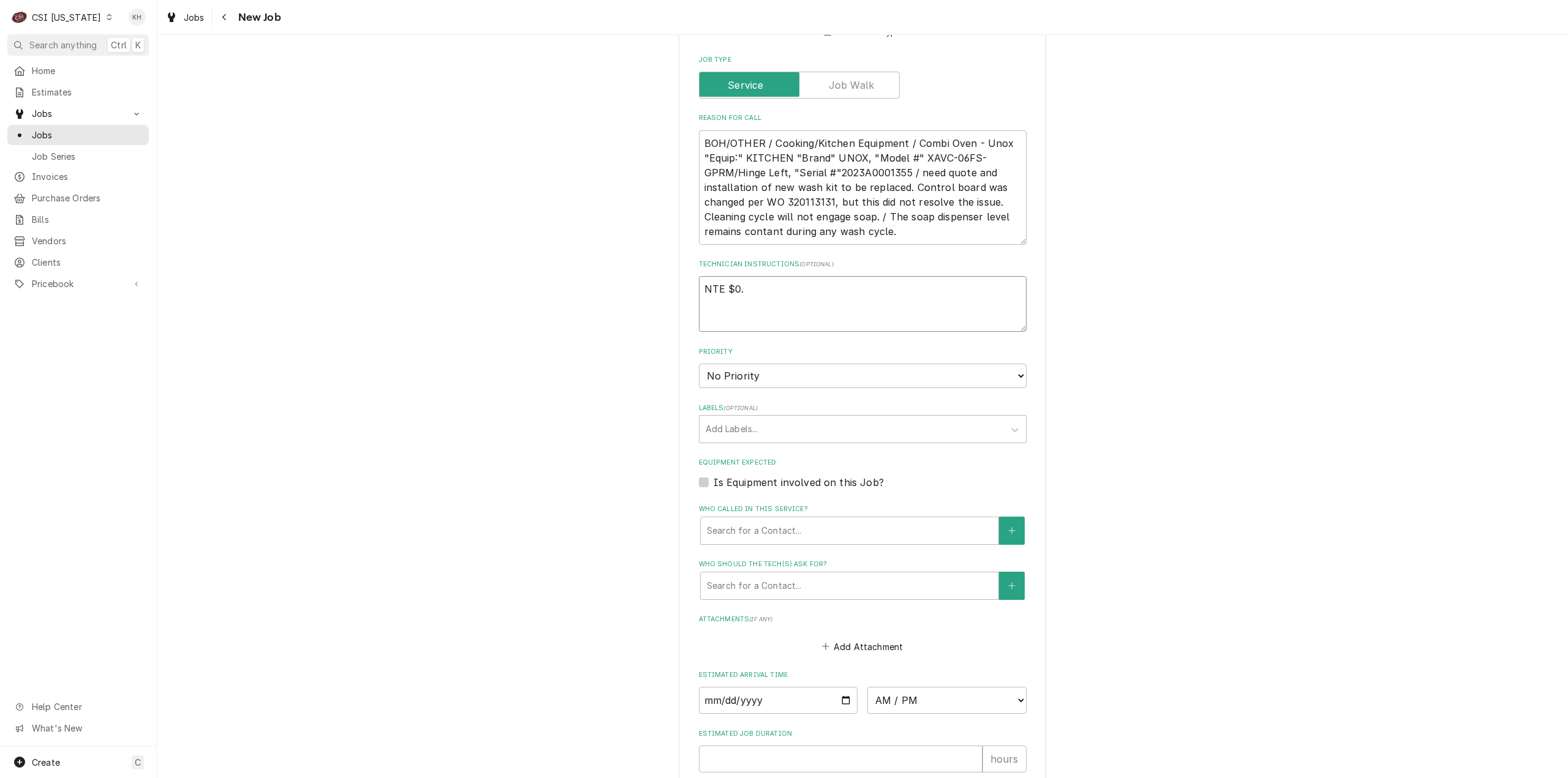
type textarea "NTE $0.0"
type textarea "x"
type textarea "NTE $0.00"
type textarea "x"
type textarea "NTE $0.00"
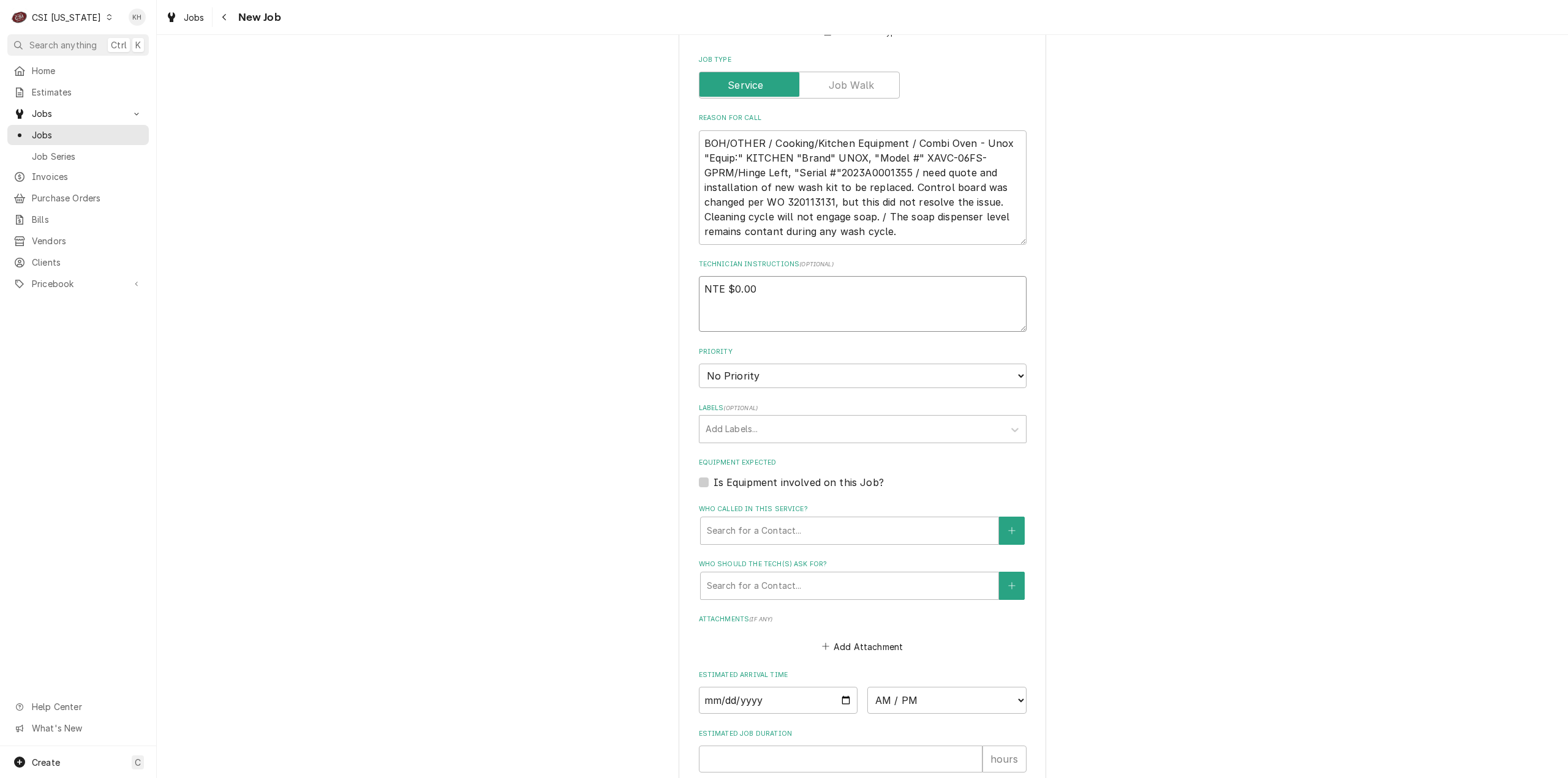
type textarea "x"
type textarea "NTE $0.00"
type textarea "x"
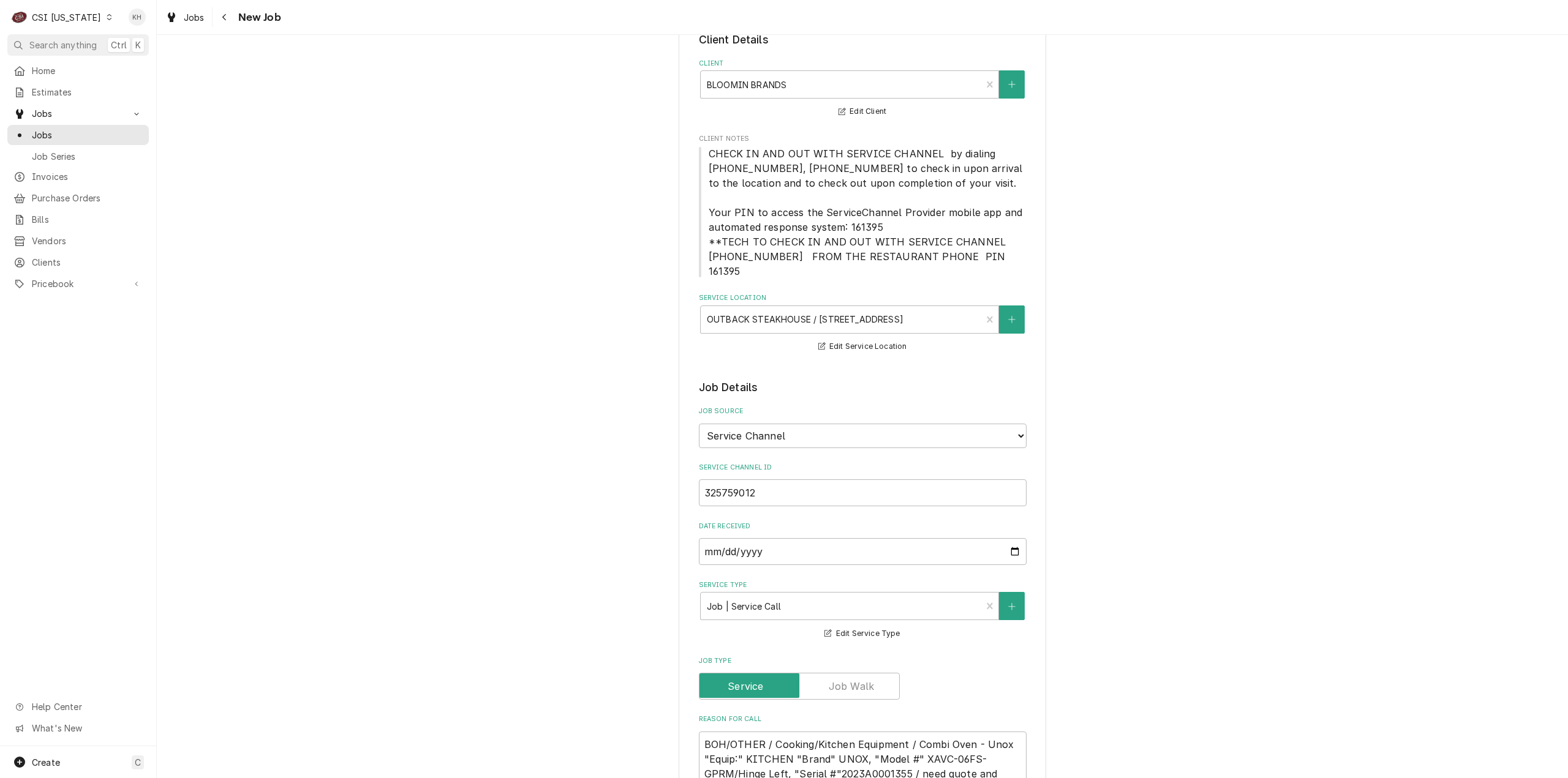
scroll to position [62, 0]
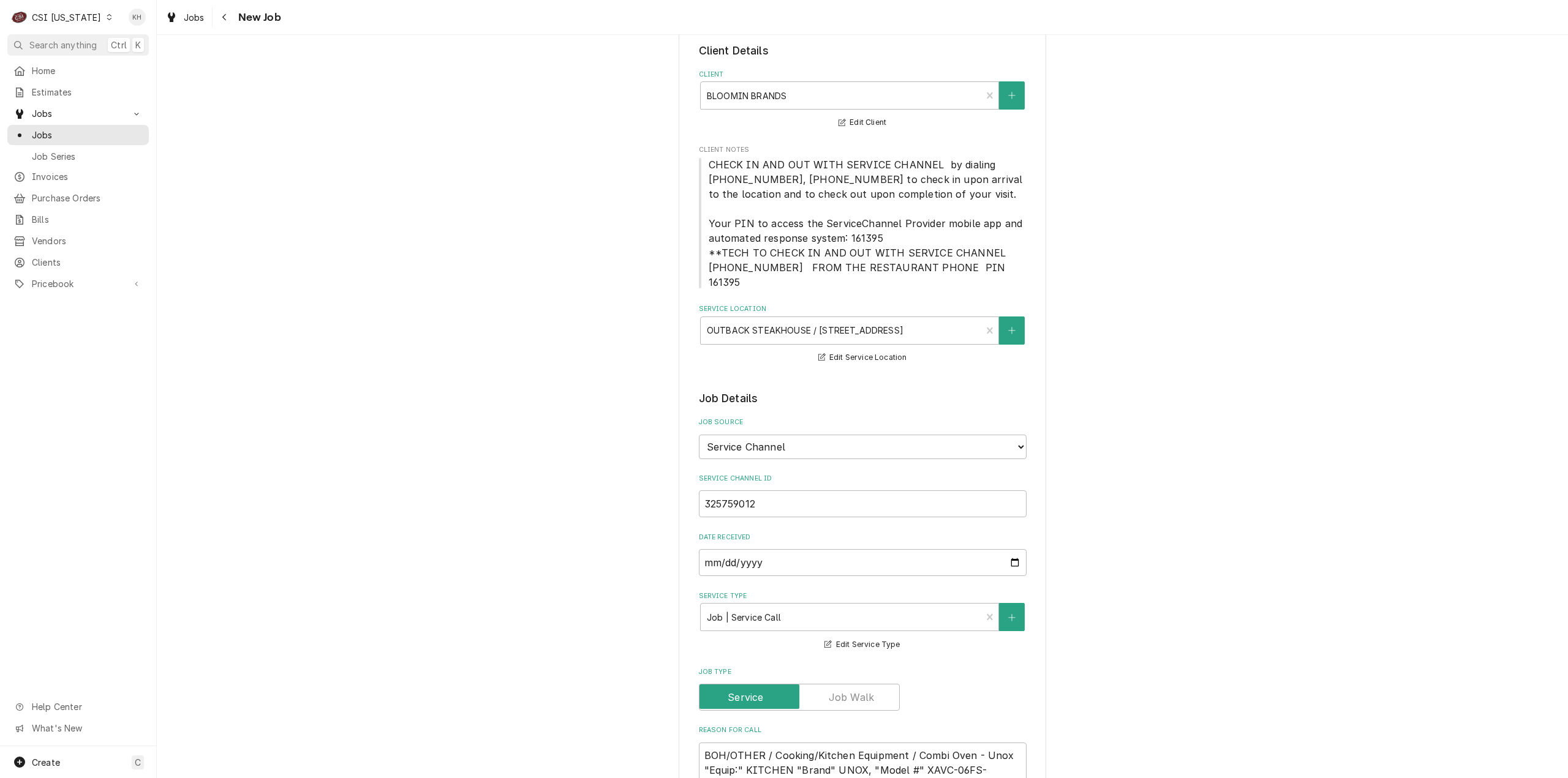
type textarea "NTE $0.00"
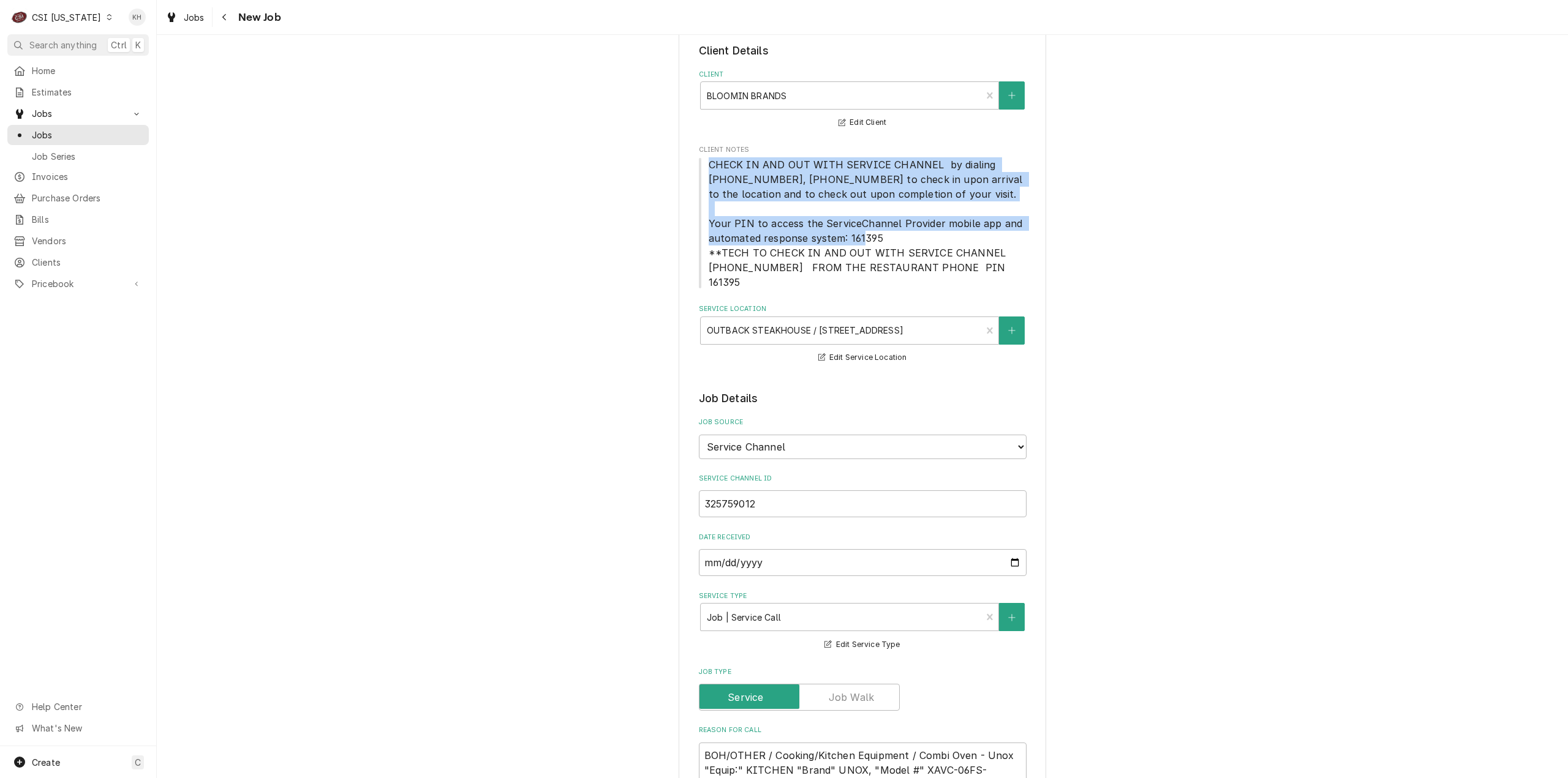
drag, startPoint x: 702, startPoint y: 164, endPoint x: 877, endPoint y: 237, distance: 189.6
click at [877, 237] on span "CHECK IN AND OUT WITH SERVICE CHANNEL by dialing 516-500-7776, 516-200-3363 to …" at bounding box center [863, 224] width 328 height 132
copy span "CHECK IN AND OUT WITH SERVICE CHANNEL by dialing 516-500-7776, 516-200-3363 to …"
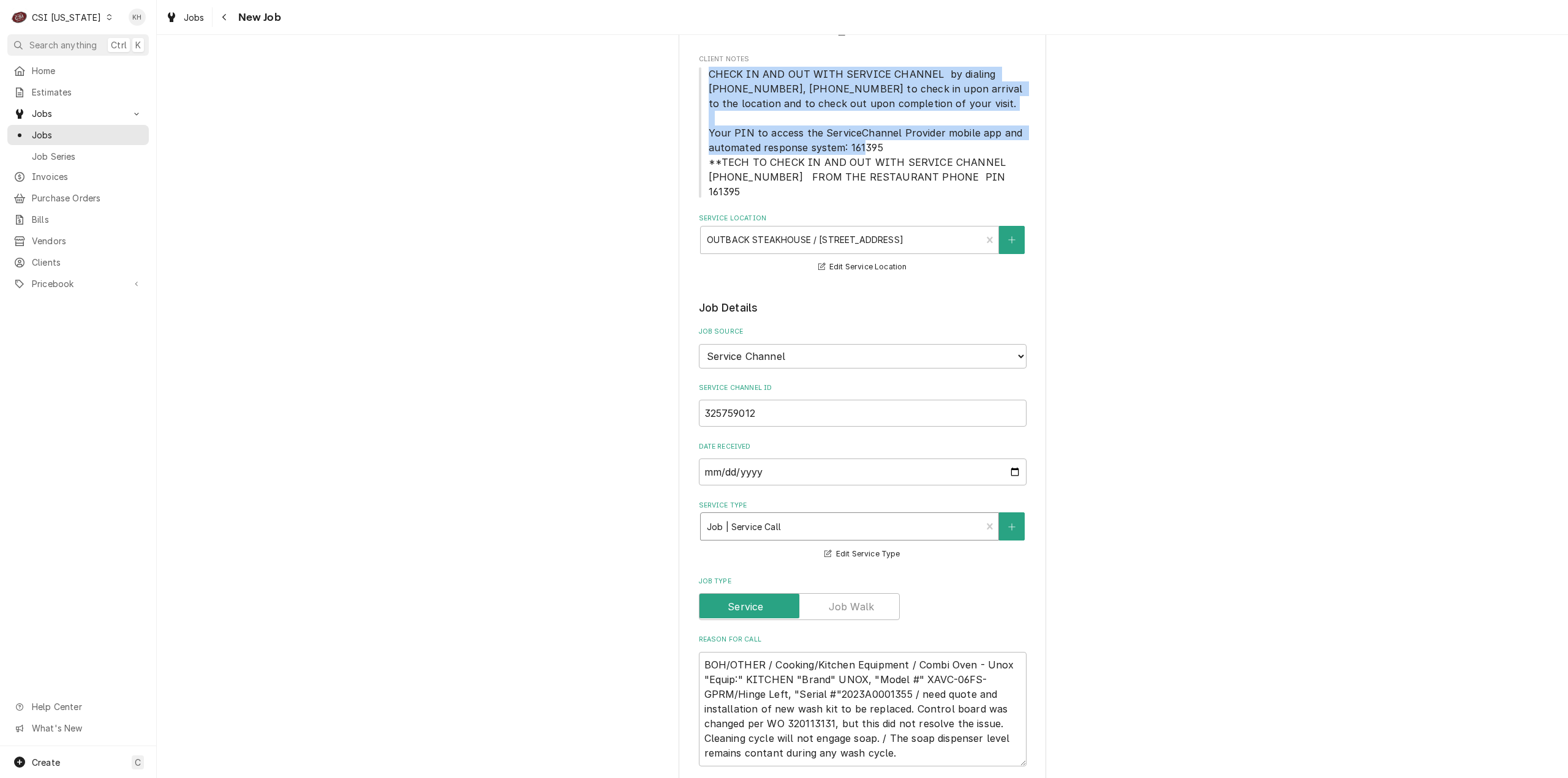
scroll to position [429, 0]
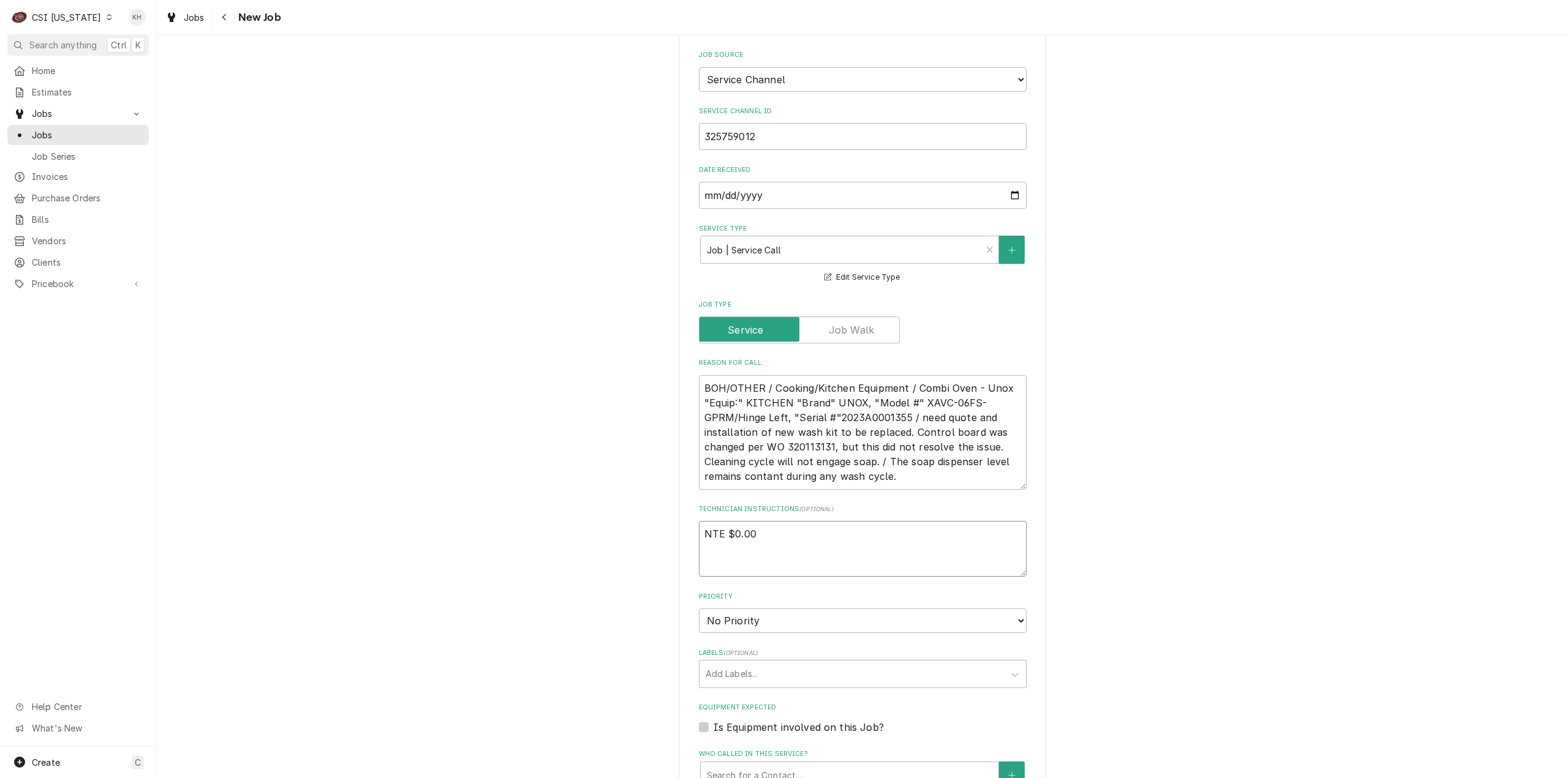
click at [736, 549] on textarea "NTE $0.00" at bounding box center [863, 549] width 328 height 56
paste textarea "CHECK IN AND OUT WITH SERVICE CHANNEL by dialing 516-500-7776, 516-200-3363 to …"
type textarea "x"
type textarea "NTE $0.00 CHECK IN AND OUT WITH SERVICE CHANNEL by dialing 516-500-7776, 516-20…"
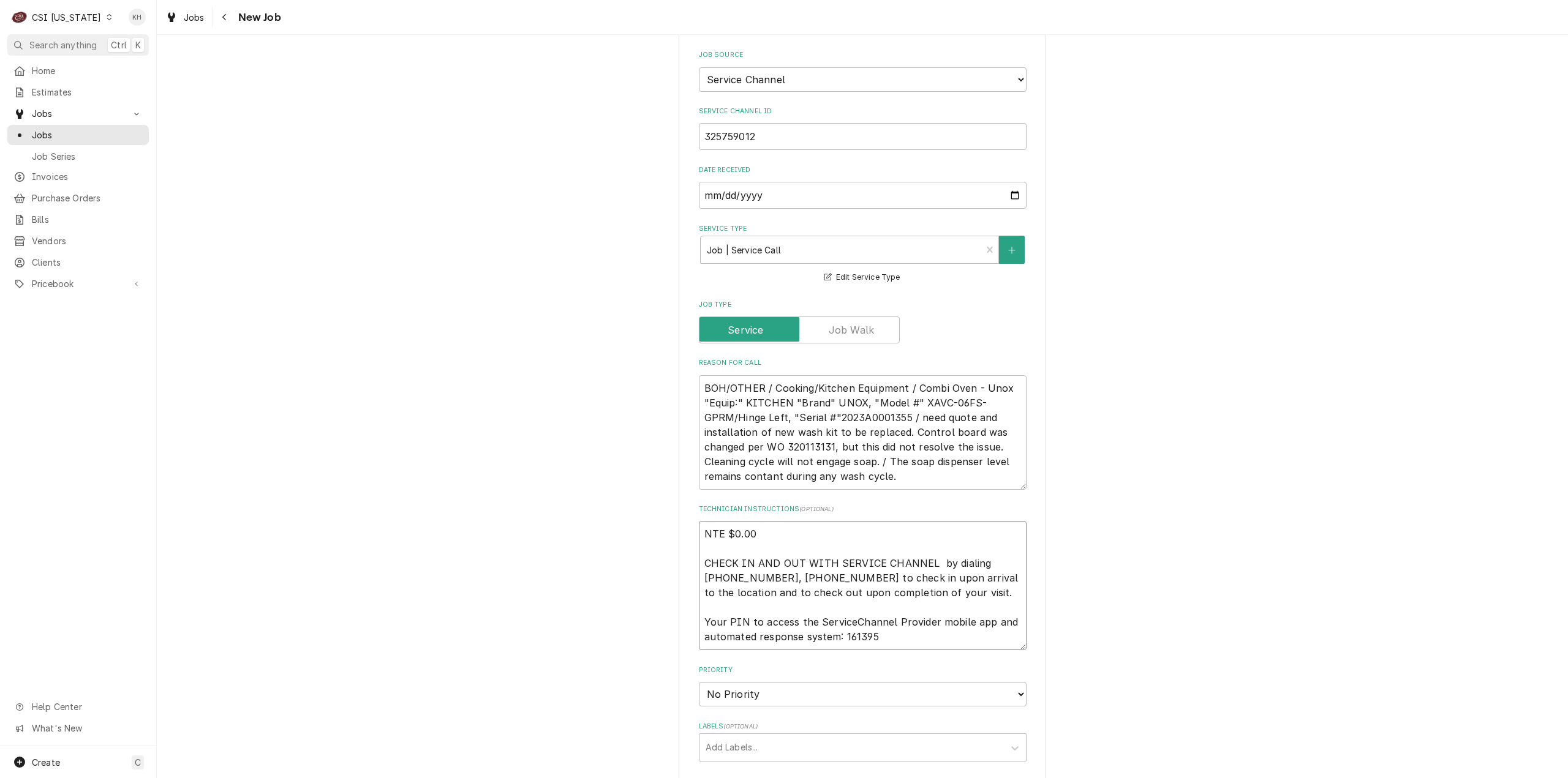
click at [753, 596] on textarea "NTE $0.00 CHECK IN AND OUT WITH SERVICE CHANNEL by dialing 516-500-7776, 516-20…" at bounding box center [863, 586] width 328 height 129
type textarea "x"
type textarea "NTE $0.00 CHECK IN AND OUT WITH SERVICE CHANNEL by dialing 516-500-7776, 516-20…"
type textarea "x"
type textarea "NTE $0.00 CHECK IN AND OUT WITH SERVICE CHANNEL by dialing 516-500-7776, 516-20…"
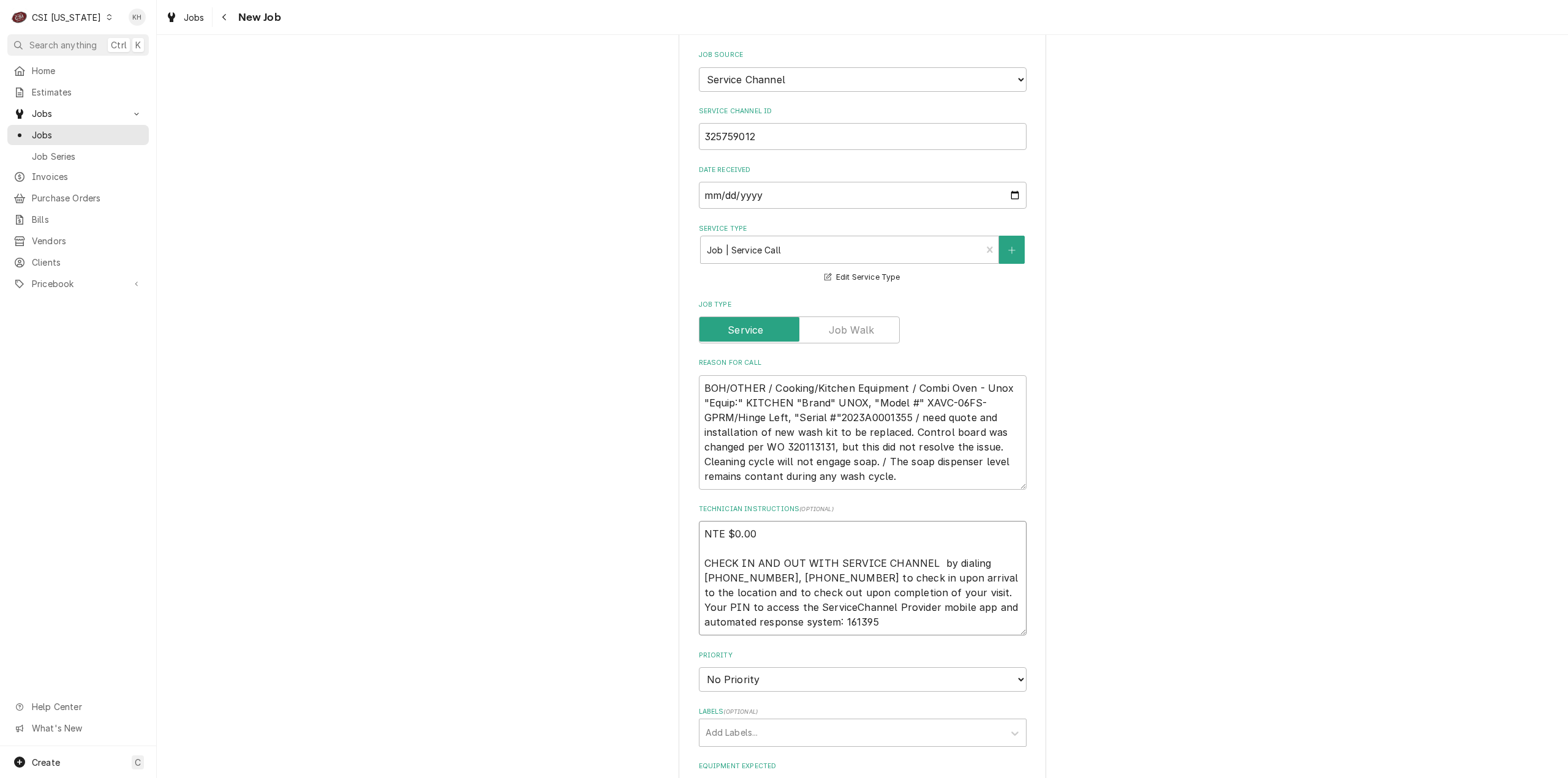
click at [902, 608] on textarea "NTE $0.00 CHECK IN AND OUT WITH SERVICE CHANNEL by dialing 516-500-7776, 516-20…" at bounding box center [863, 578] width 328 height 114
type textarea "x"
type textarea "NTE $0.00 CHECK IN AND OUT WITH SERVICE CHANNEL by dialing 516-500-7776, 516-20…"
type textarea "x"
type textarea "NTE $0.00 CHECK IN AND OUT WITH SERVICE CHANNEL by dialing 516-500-7776, 516-20…"
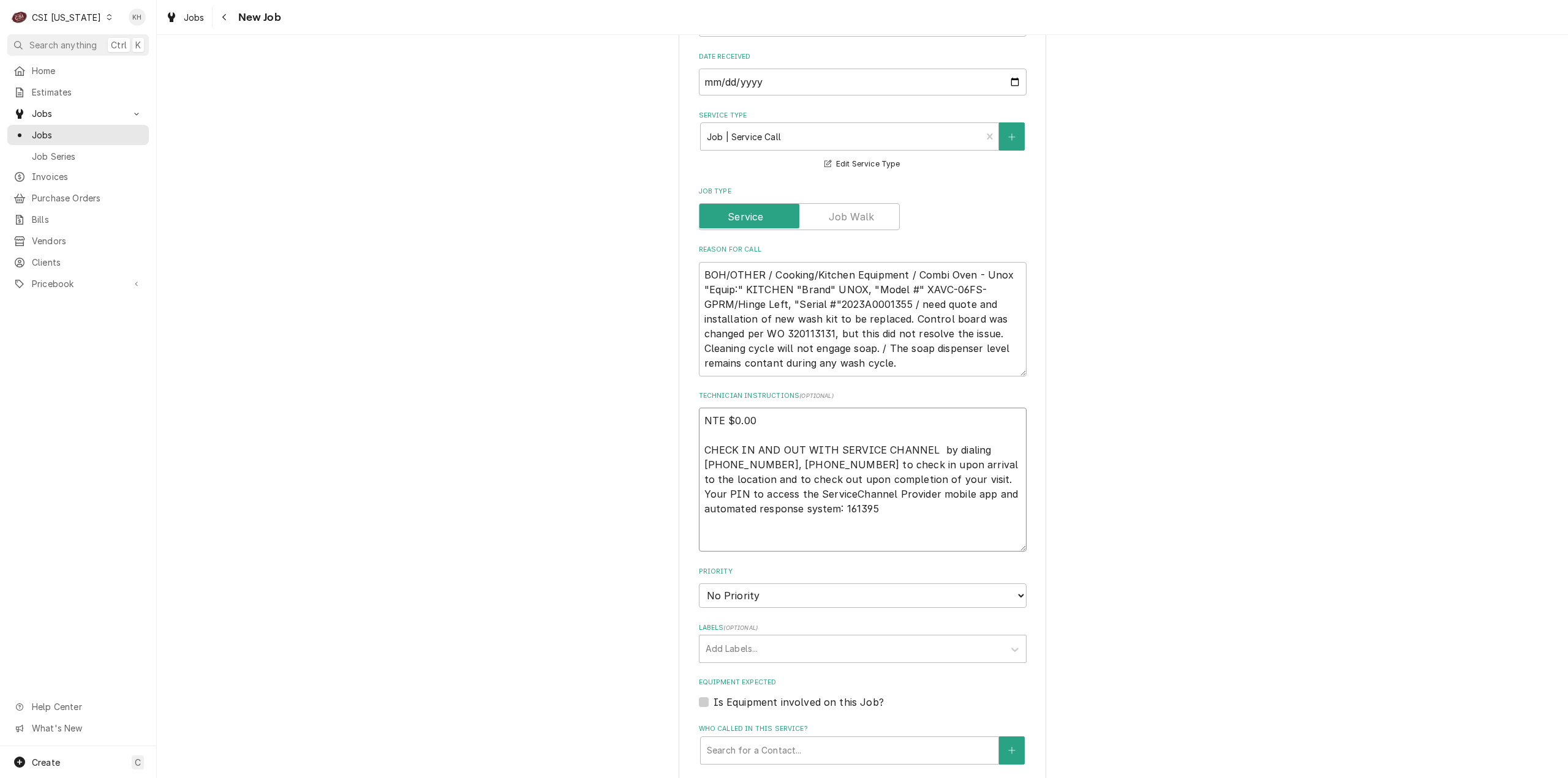
scroll to position [551, 0]
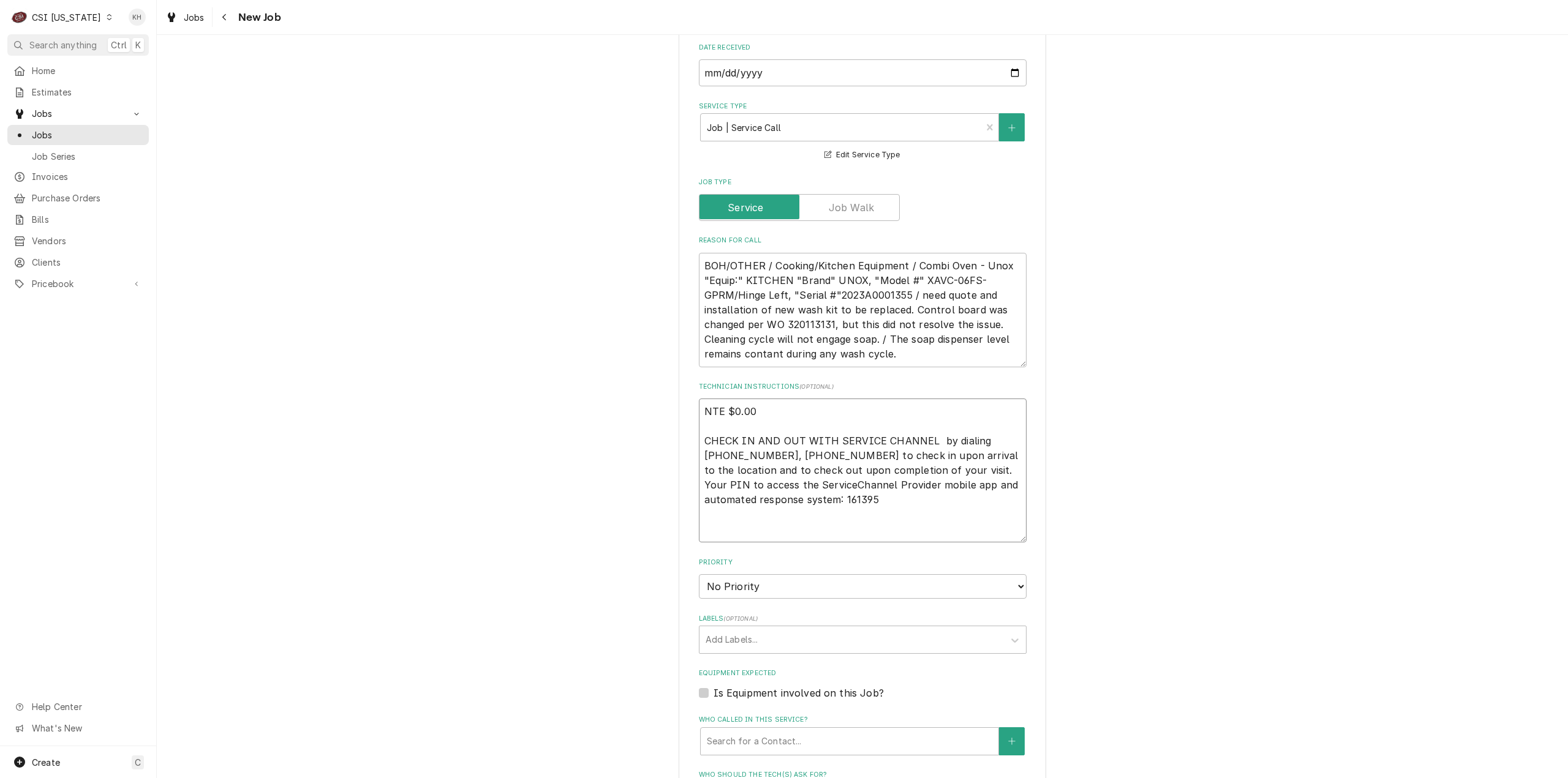
type textarea "x"
type textarea "NTE $0.00 CHECK IN AND OUT WITH SERVICE CHANNEL by dialing 516-500-7776, 516-20…"
type textarea "x"
type textarea "NTE $0.00 CHECK IN AND OUT WITH SERVICE CHANNEL by dialing 516-500-7776, 516-20…"
type textarea "x"
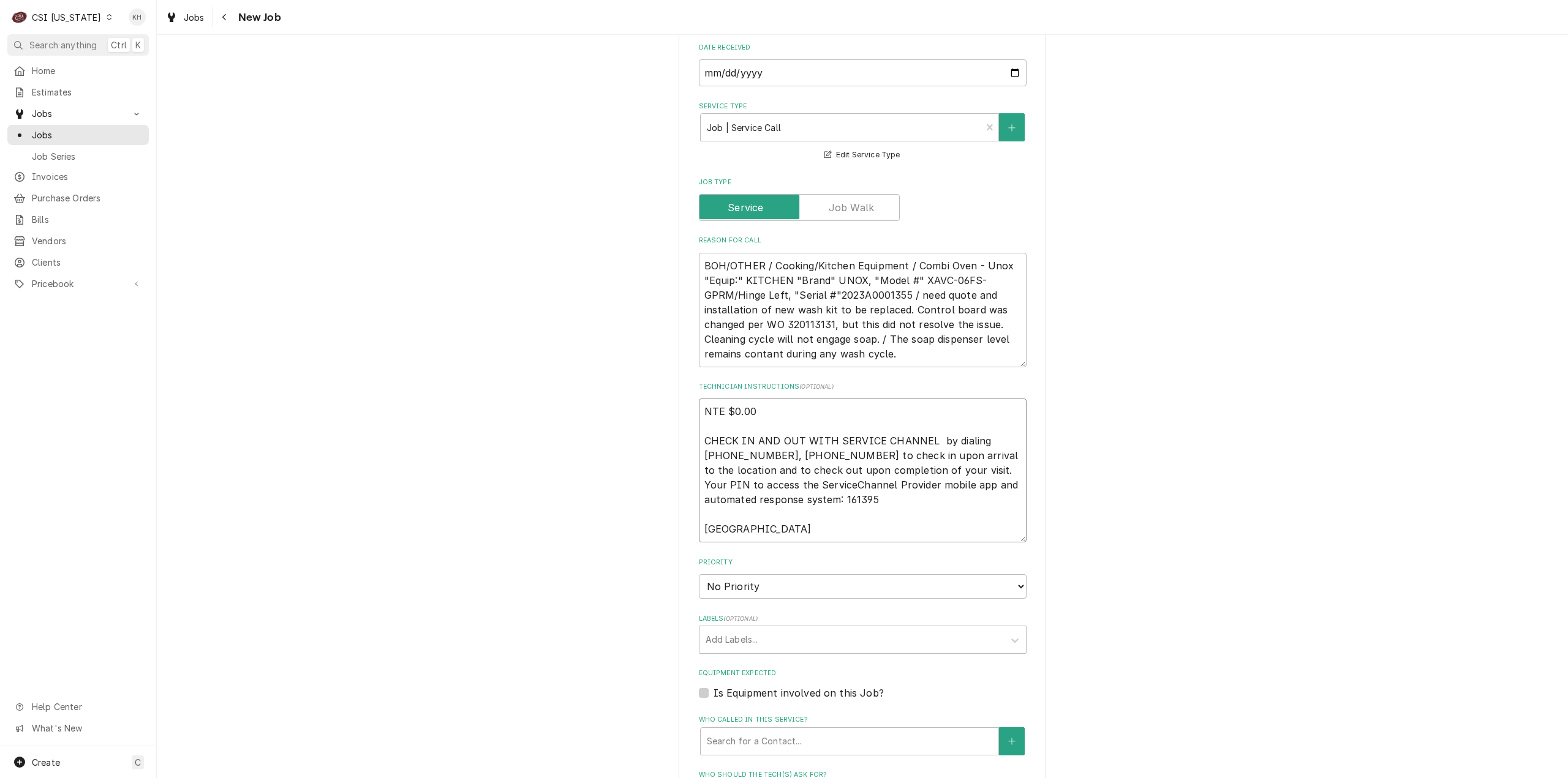
type textarea "NTE $0.00 CHECK IN AND OUT WITH SERVICE CHANNEL by dialing 516-500-7776, 516-20…"
type textarea "x"
type textarea "NTE $0.00 CHECK IN AND OUT WITH SERVICE CHANNEL by dialing 516-500-7776, 516-20…"
type textarea "x"
type textarea "NTE $0.00 CHECK IN AND OUT WITH SERVICE CHANNEL by dialing 516-500-7776, 516-20…"
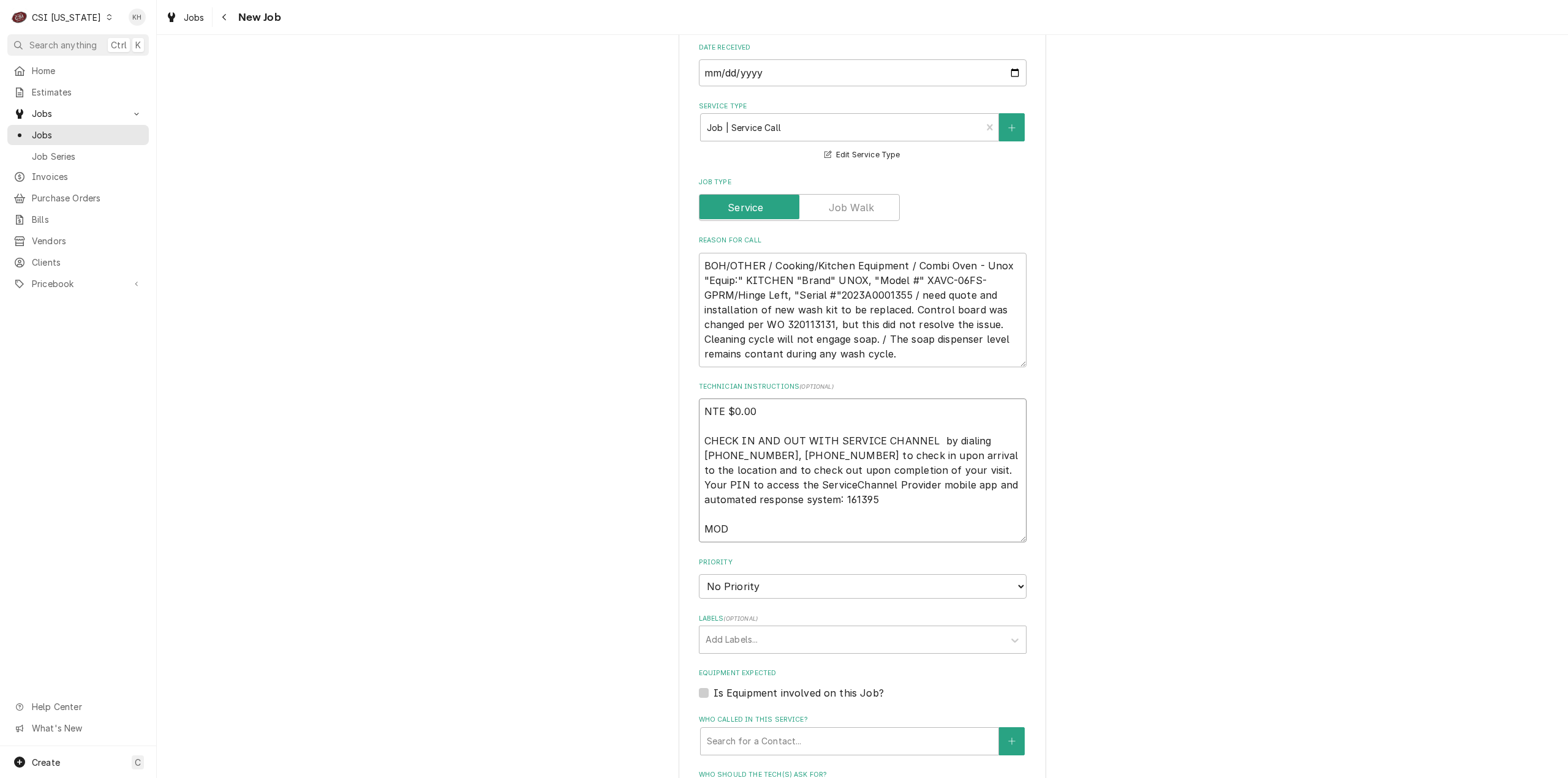
click at [742, 520] on textarea "NTE $0.00 CHECK IN AND OUT WITH SERVICE CHANNEL by dialing 516-500-7776, 516-20…" at bounding box center [863, 471] width 328 height 144
paste textarea "2 Biz Days (48 Hours)"
type textarea "x"
type textarea "NTE $0.00 CHECK IN AND OUT WITH SERVICE CHANNEL by dialing 516-500-7776, 516-20…"
type textarea "x"
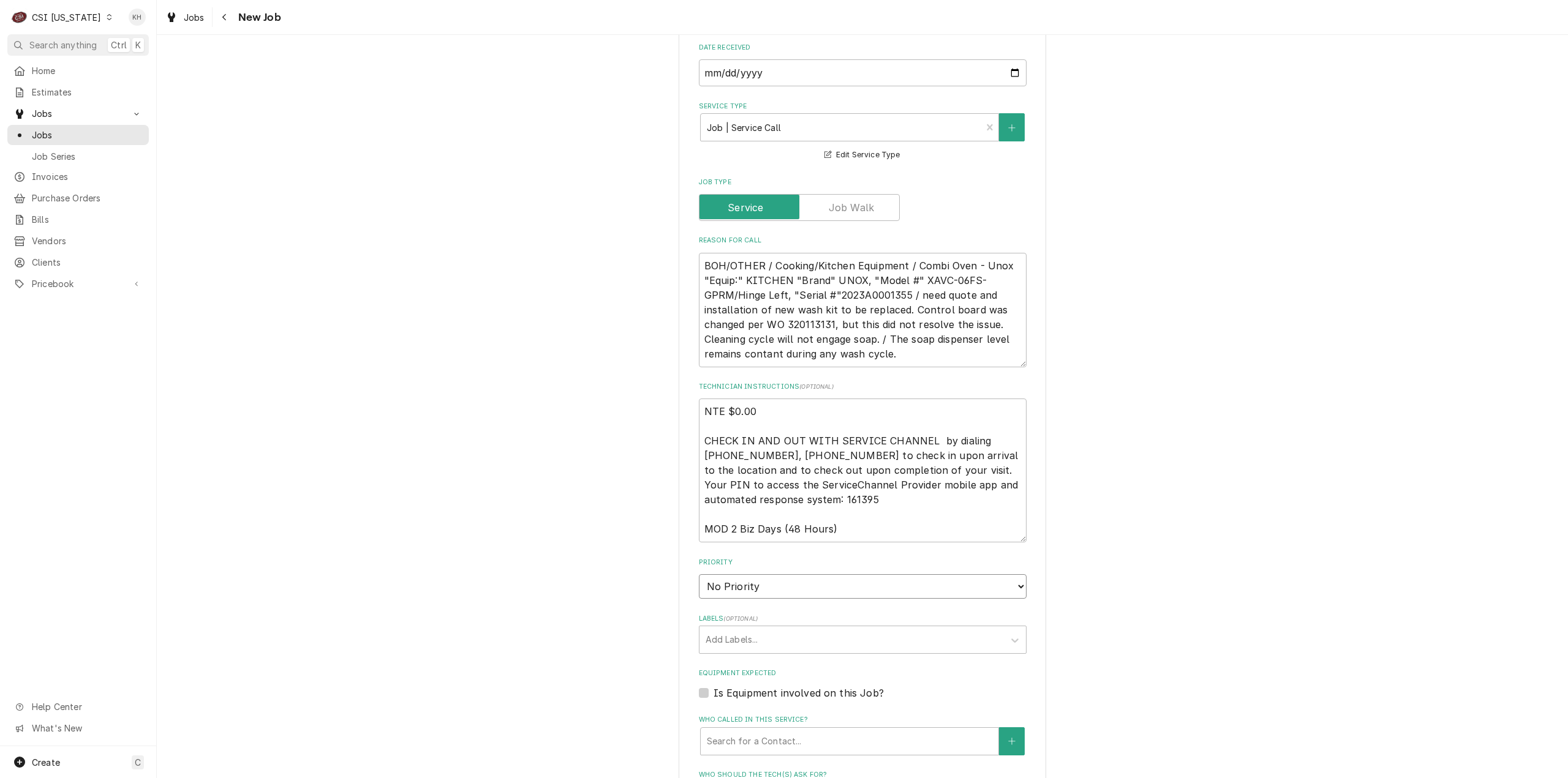
click at [790, 574] on select "No Priority Urgent High Medium Low" at bounding box center [863, 587] width 328 height 25
select select "4"
click at [699, 574] on select "No Priority Urgent High Medium Low" at bounding box center [863, 587] width 328 height 25
type textarea "x"
click at [738, 629] on div "Labels" at bounding box center [851, 639] width 292 height 22
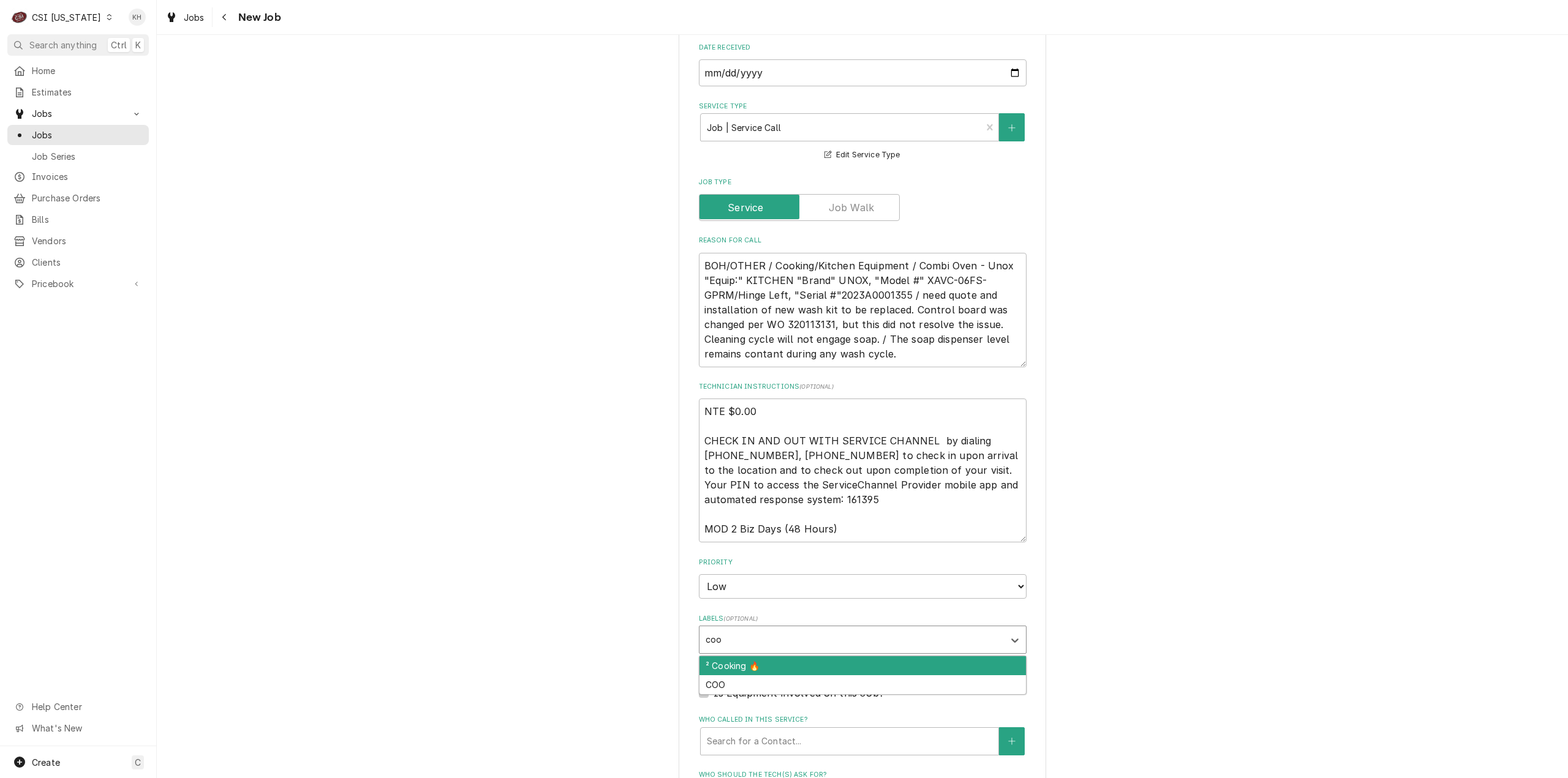
type input "cook"
type textarea "x"
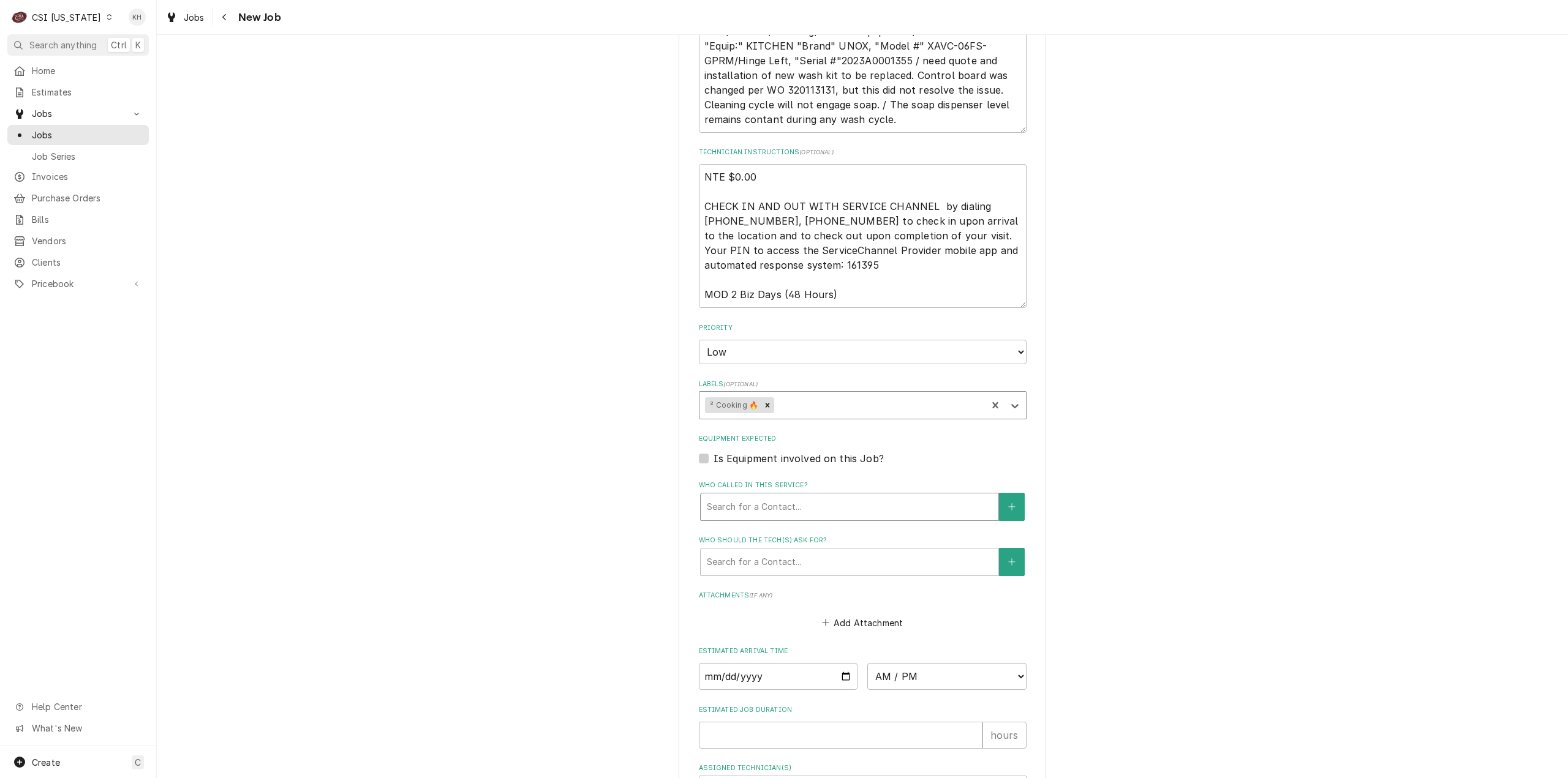
scroll to position [796, 0]
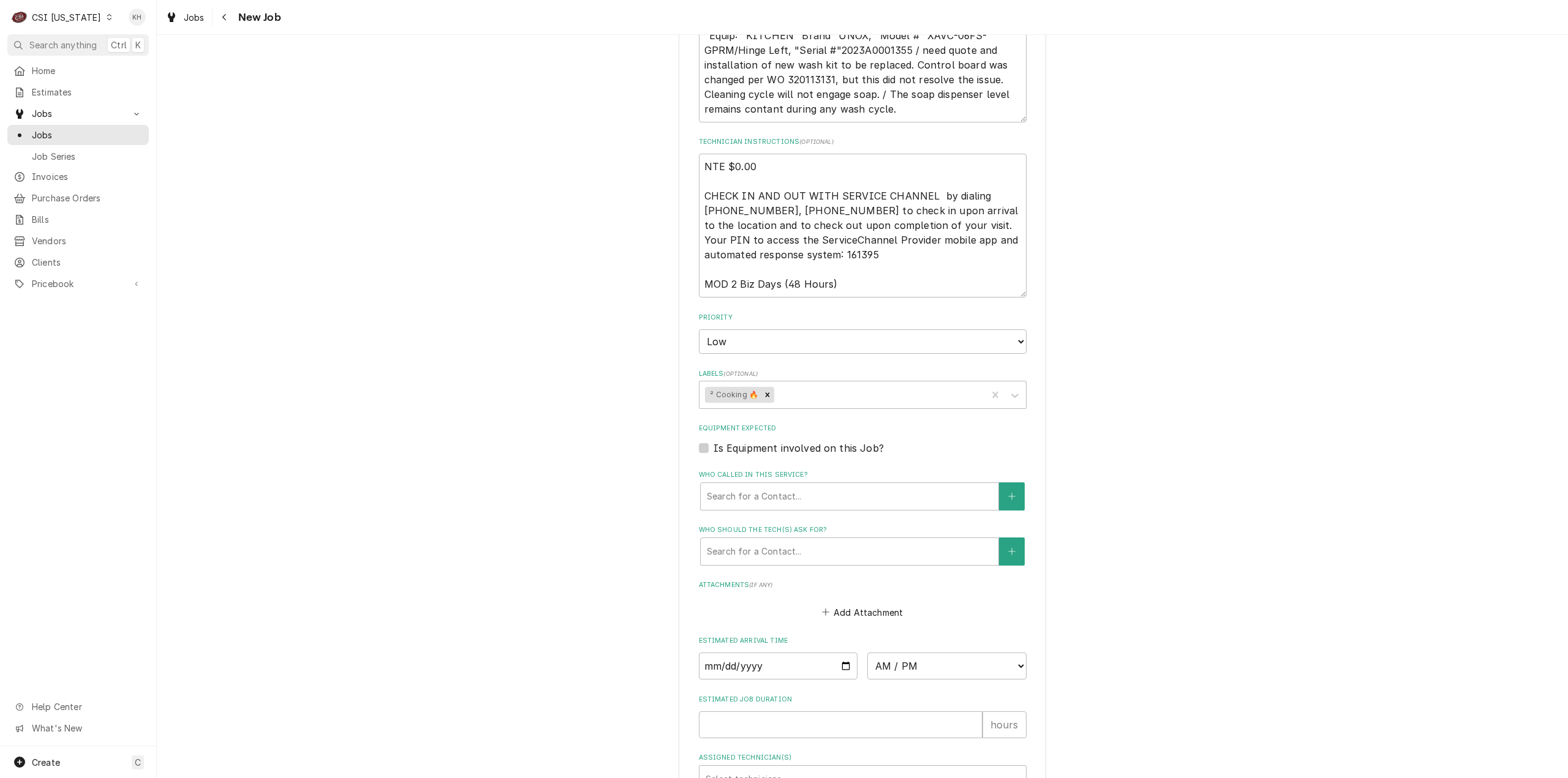
click at [714, 441] on label "Is Equipment involved on this Job?" at bounding box center [799, 448] width 171 height 15
click at [714, 441] on input "Equipment Expected" at bounding box center [878, 454] width 328 height 27
checkbox input "true"
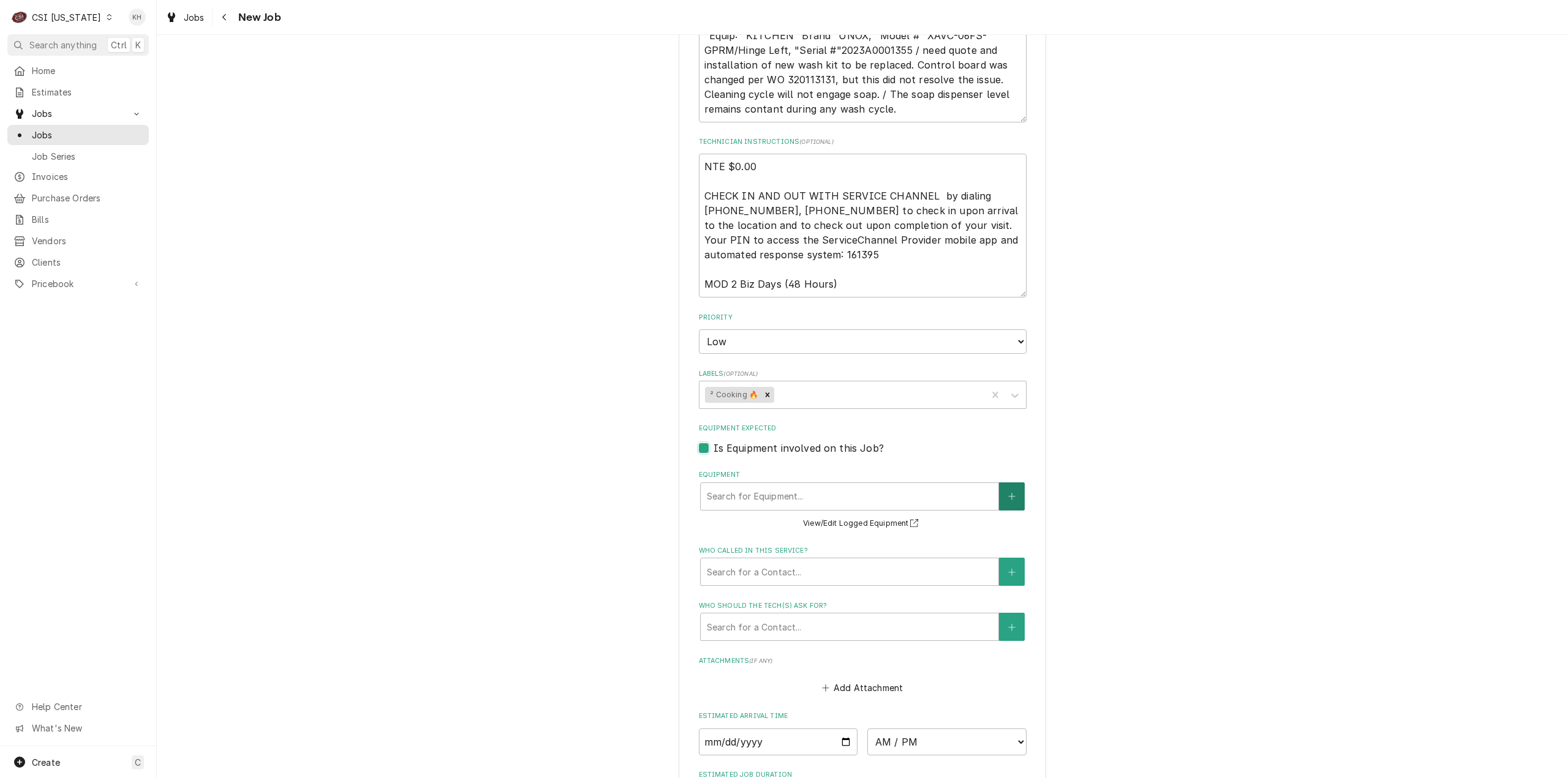
type textarea "x"
click at [1002, 482] on button "Equipment" at bounding box center [1012, 496] width 26 height 29
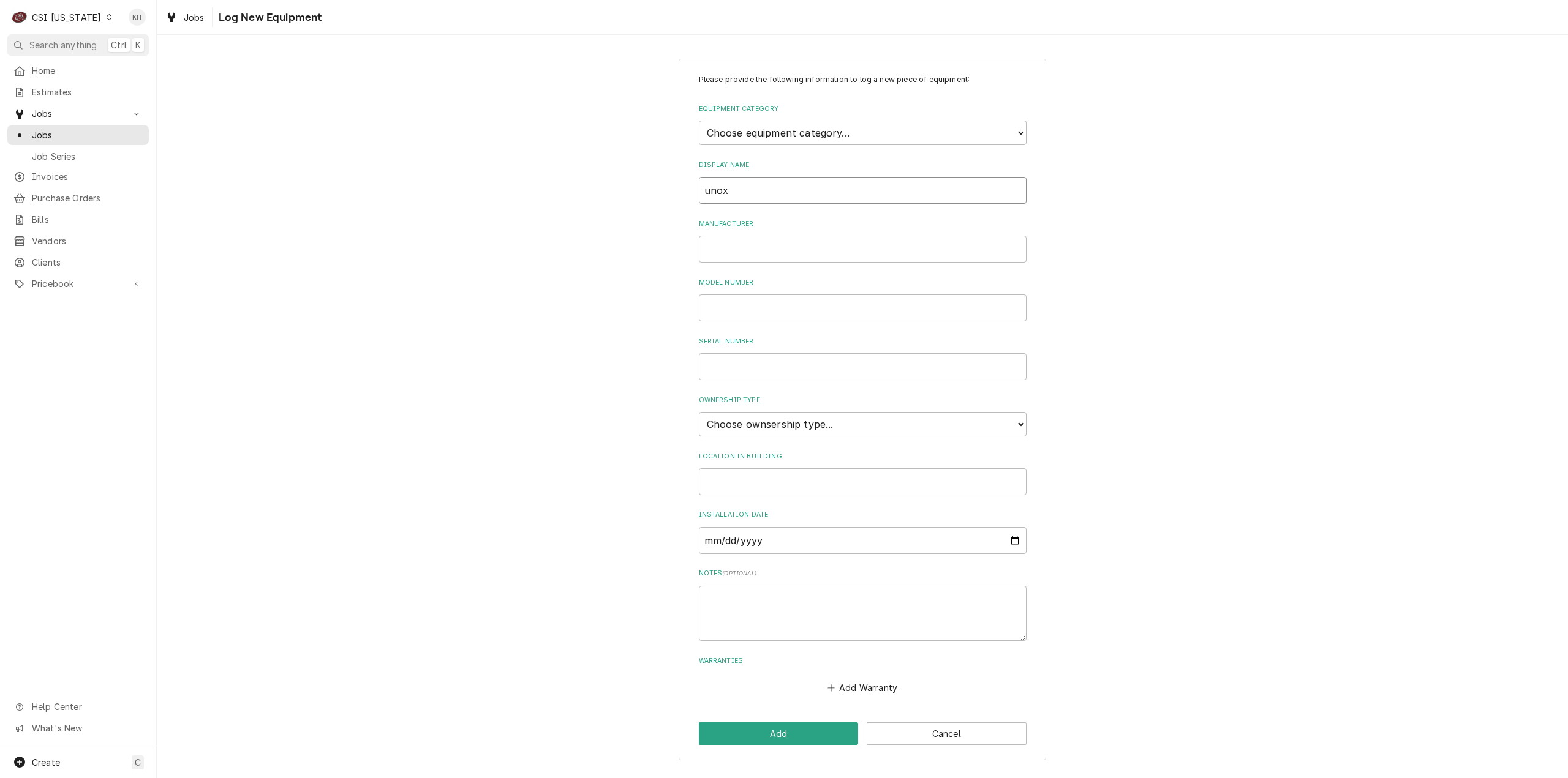
drag, startPoint x: 738, startPoint y: 191, endPoint x: 582, endPoint y: 208, distance: 156.9
click at [582, 208] on div "Please provide the following information to log a new piece of equipment: Equip…" at bounding box center [863, 410] width 1411 height 724
drag, startPoint x: 674, startPoint y: 194, endPoint x: 624, endPoint y: 198, distance: 50.2
click at [624, 198] on div "Please provide the following information to log a new piece of equipment: Equip…" at bounding box center [863, 410] width 1411 height 724
type input "Combi Oven"
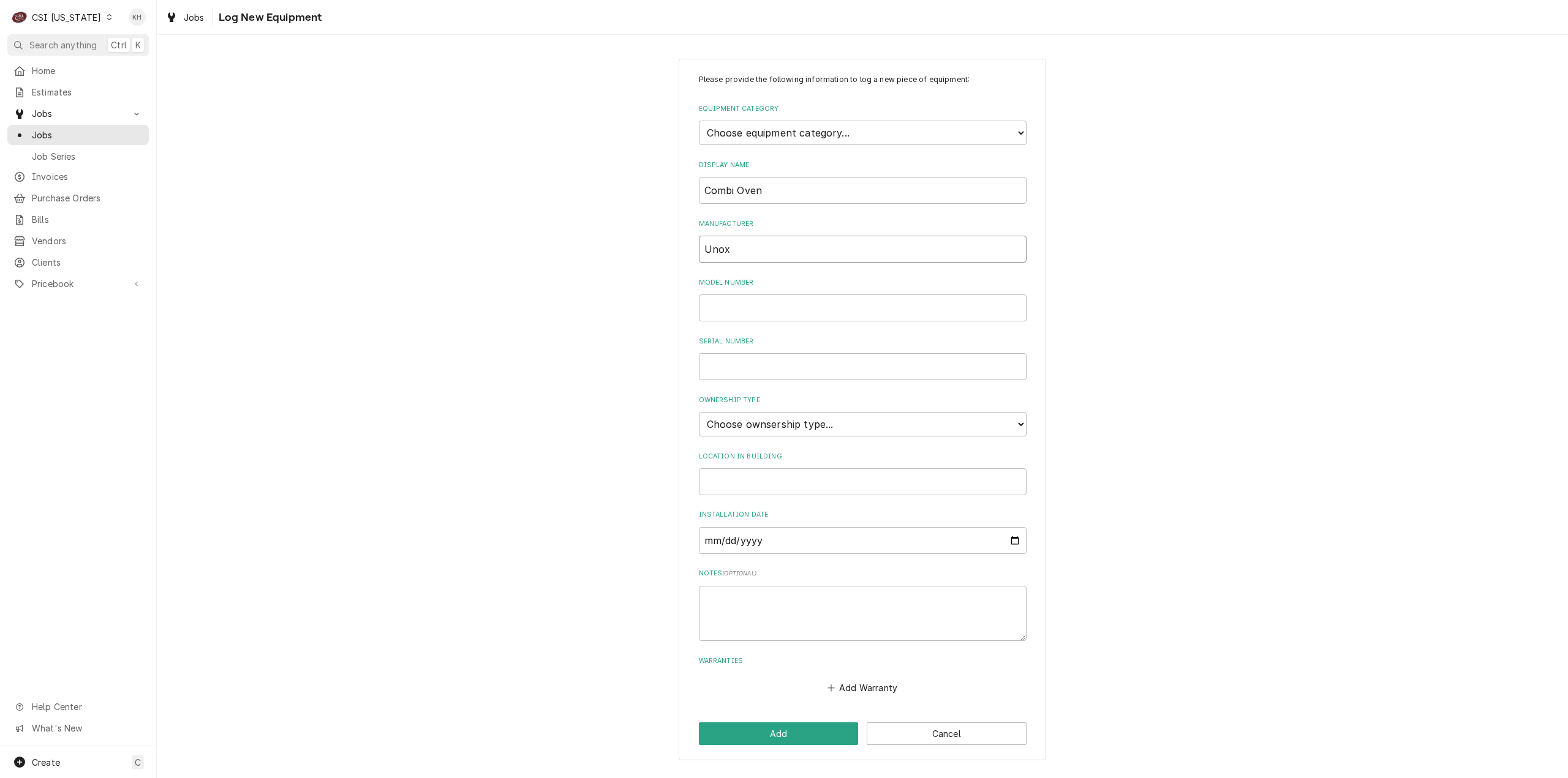
type input "Unox"
click at [879, 135] on select "Choose equipment category... Cooking Equipment Fryers Ice Machines Ovens and Ra…" at bounding box center [863, 133] width 328 height 25
select select "4"
click at [699, 121] on select "Choose equipment category... Cooking Equipment Fryers Ice Machines Ovens and Ra…" at bounding box center [863, 133] width 328 height 25
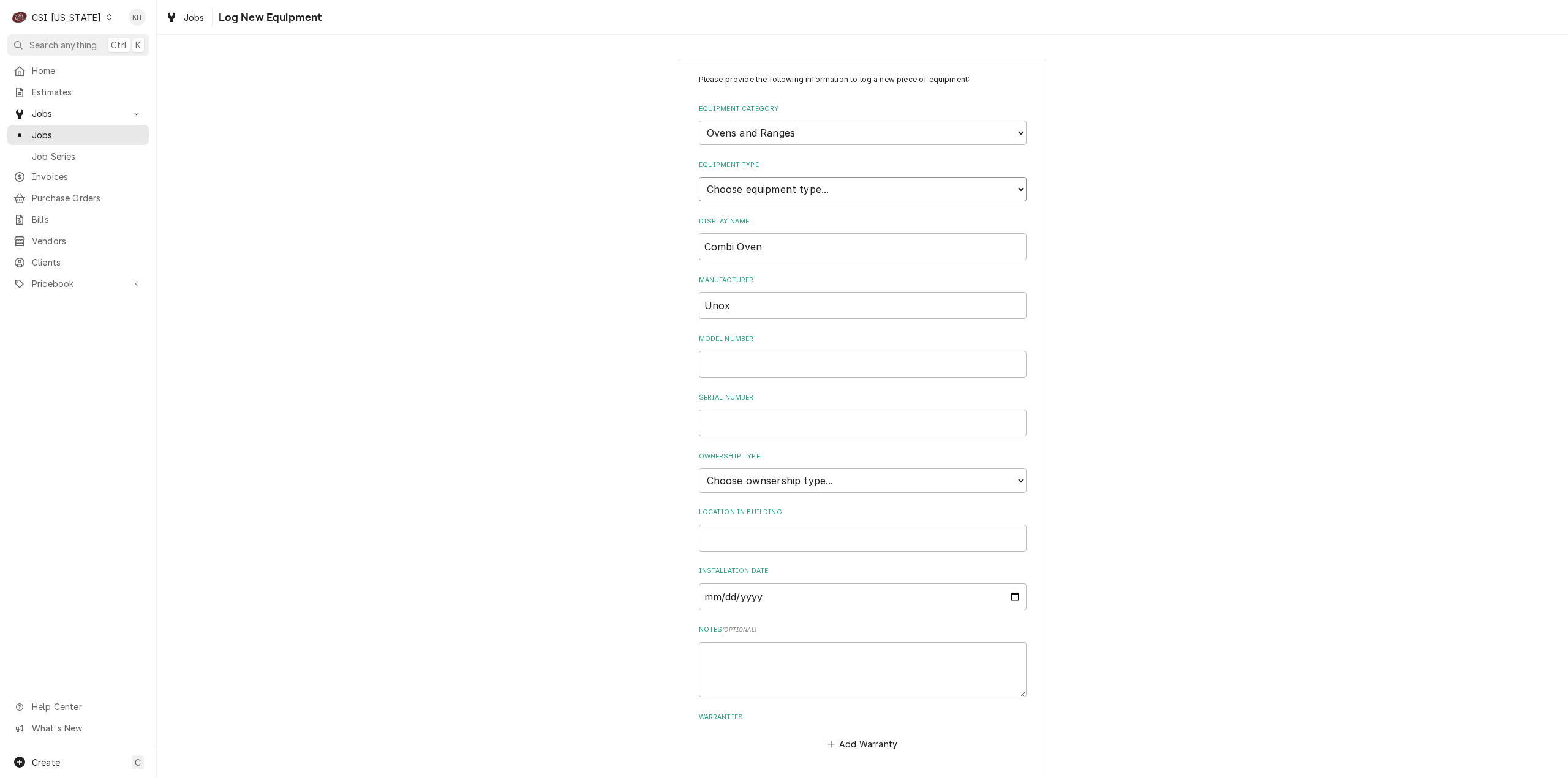
click at [785, 185] on select "Choose equipment type... Combi Oven Convection Oven Countertop Electric Range C…" at bounding box center [863, 189] width 328 height 25
select select "20"
click at [699, 177] on select "Choose equipment type... Combi Oven Convection Oven Countertop Electric Range C…" at bounding box center [863, 189] width 328 height 25
drag, startPoint x: 802, startPoint y: 368, endPoint x: 342, endPoint y: 418, distance: 462.7
click at [802, 368] on input "Model Number" at bounding box center [863, 364] width 328 height 27
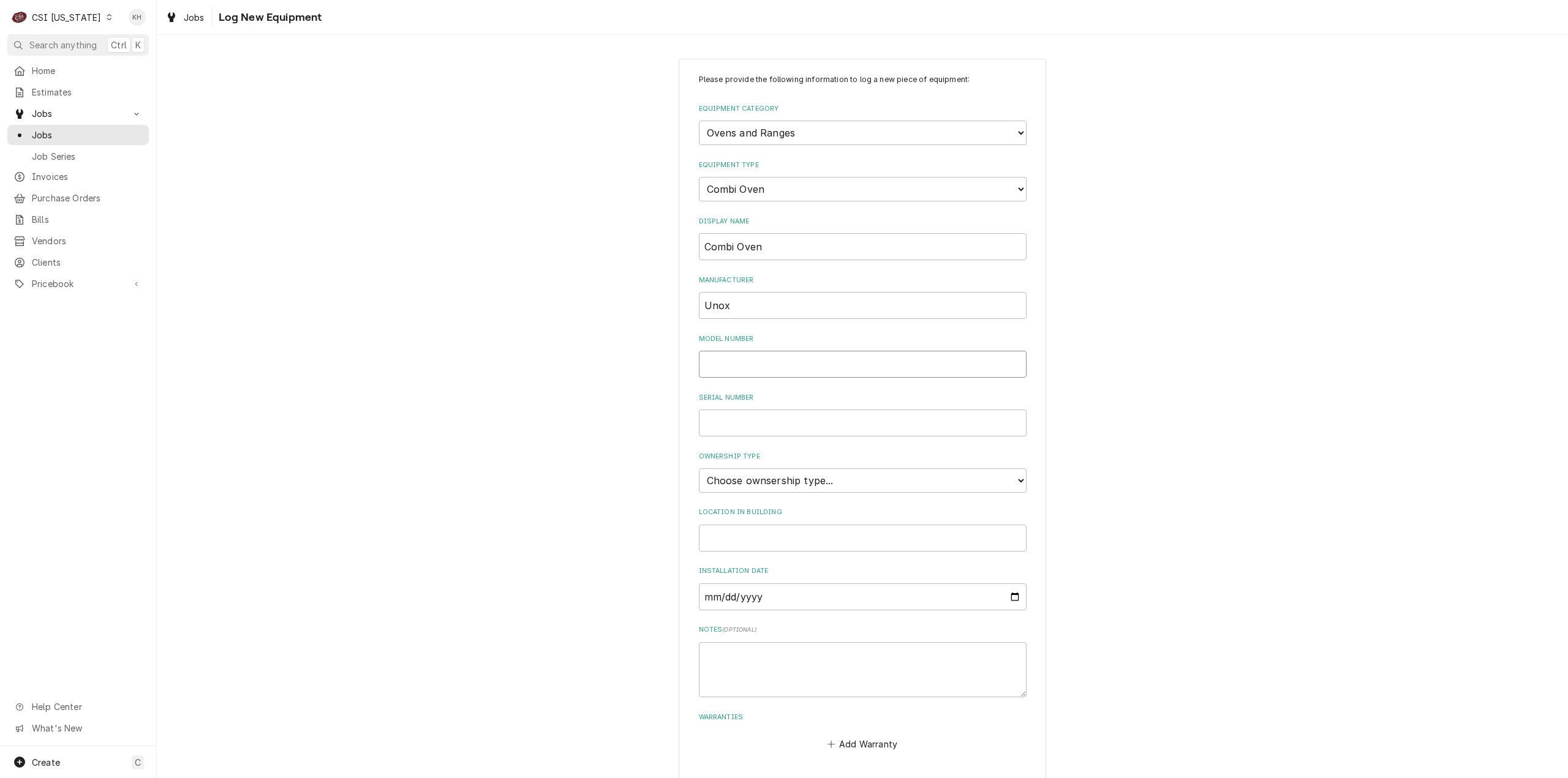
paste input "XAVC-06FS-GPRM"
drag, startPoint x: 777, startPoint y: 420, endPoint x: 761, endPoint y: 436, distance: 22.6
click at [772, 419] on input "Serial Number" at bounding box center [863, 423] width 328 height 27
paste input "2023A0001355"
click at [827, 472] on select "Choose ownsership type... Unknown Owned Leased Rented" at bounding box center [863, 481] width 328 height 25
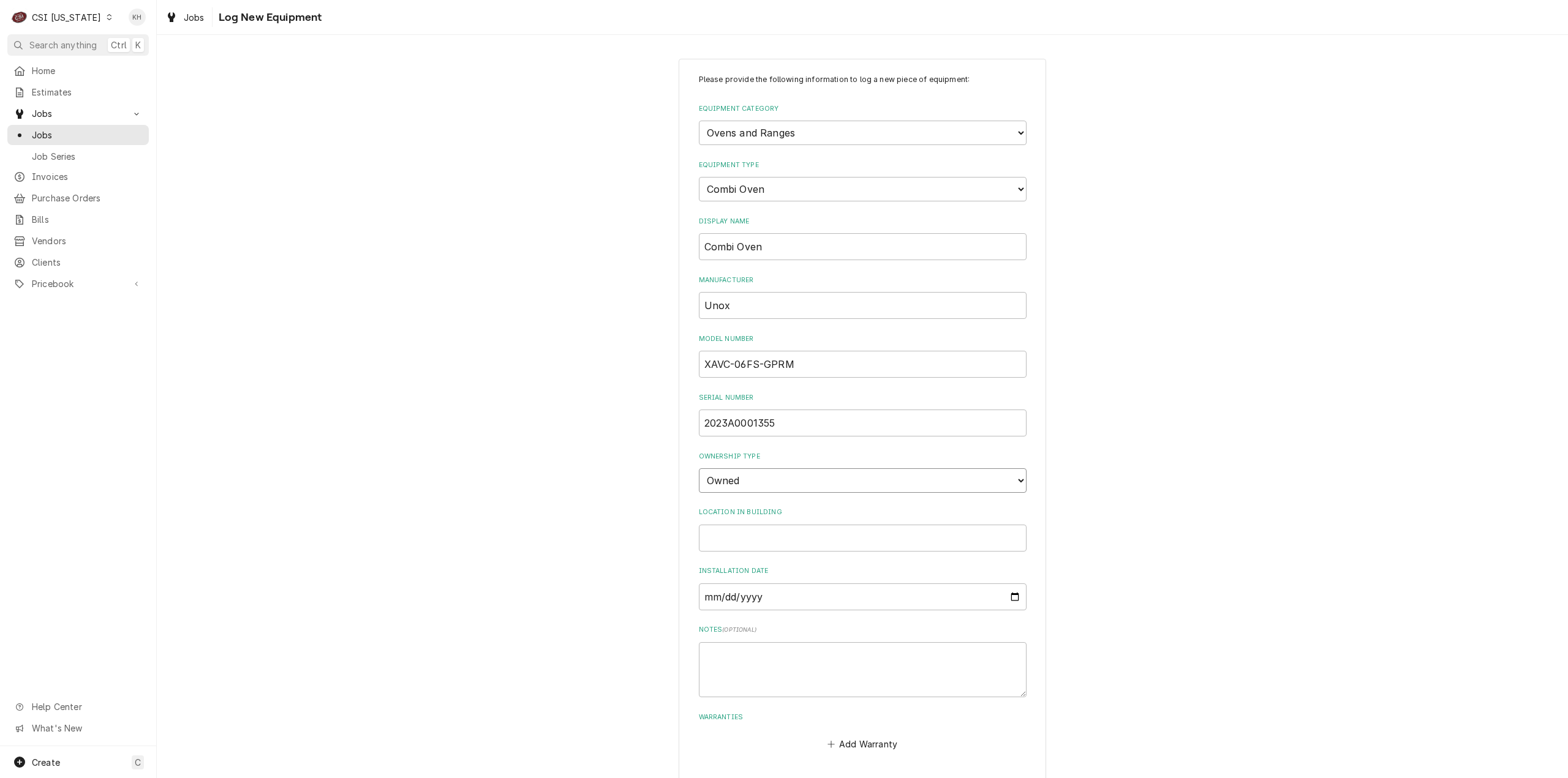
click at [699, 469] on select "Choose ownsership type... Unknown Owned Leased Rented" at bounding box center [863, 481] width 328 height 25
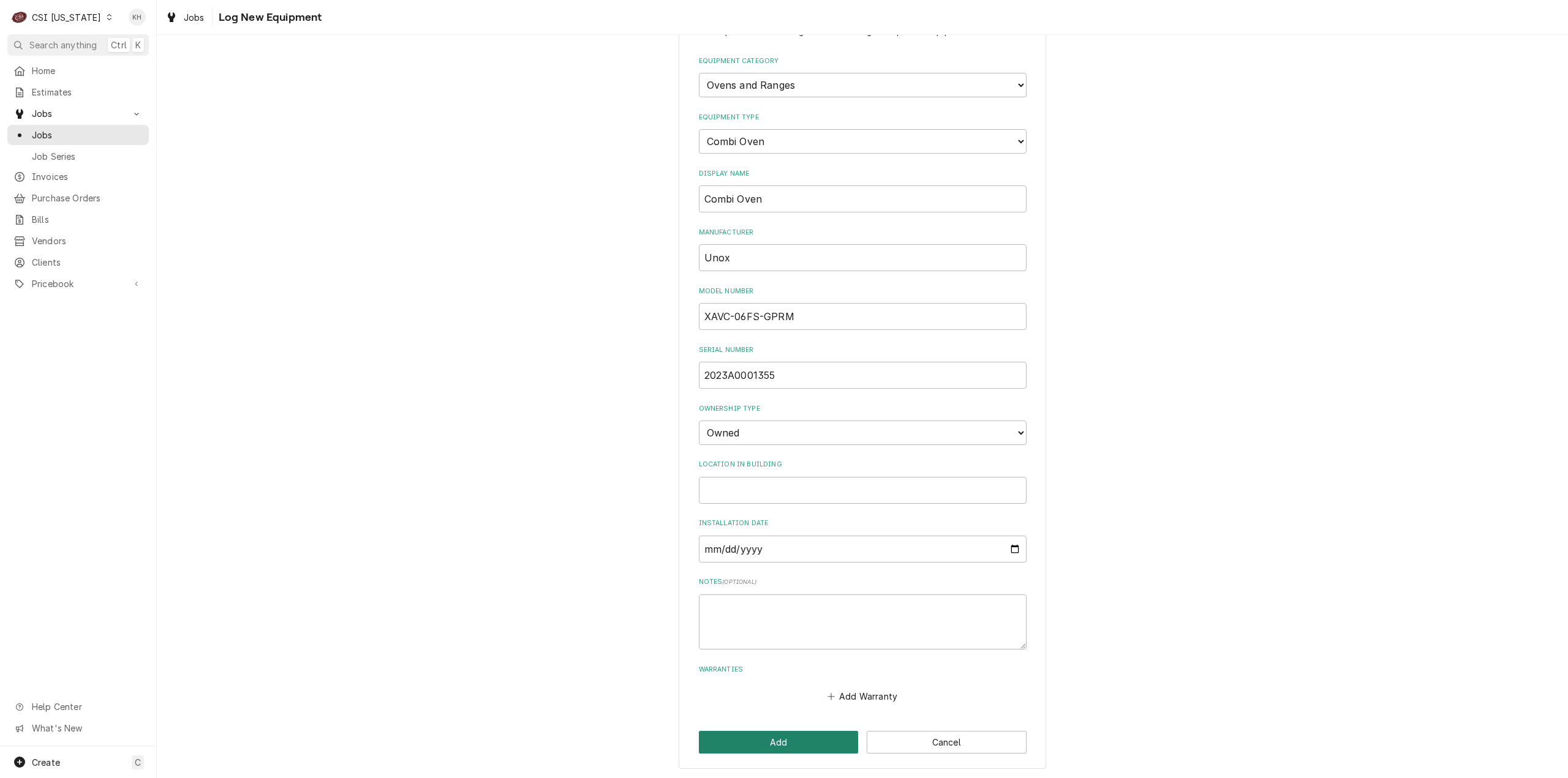
click at [794, 739] on button "Add" at bounding box center [778, 742] width 160 height 23
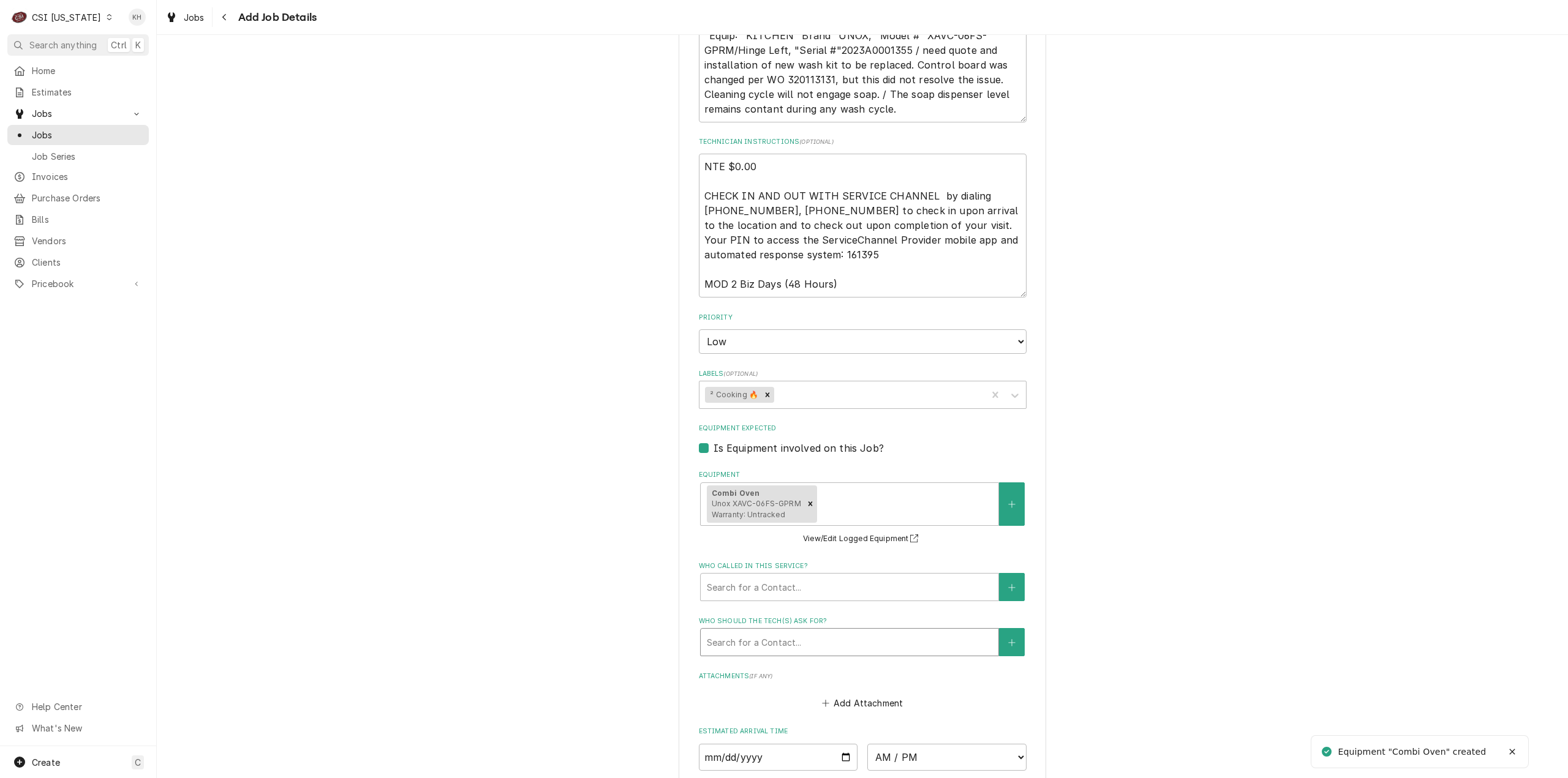
scroll to position [996, 0]
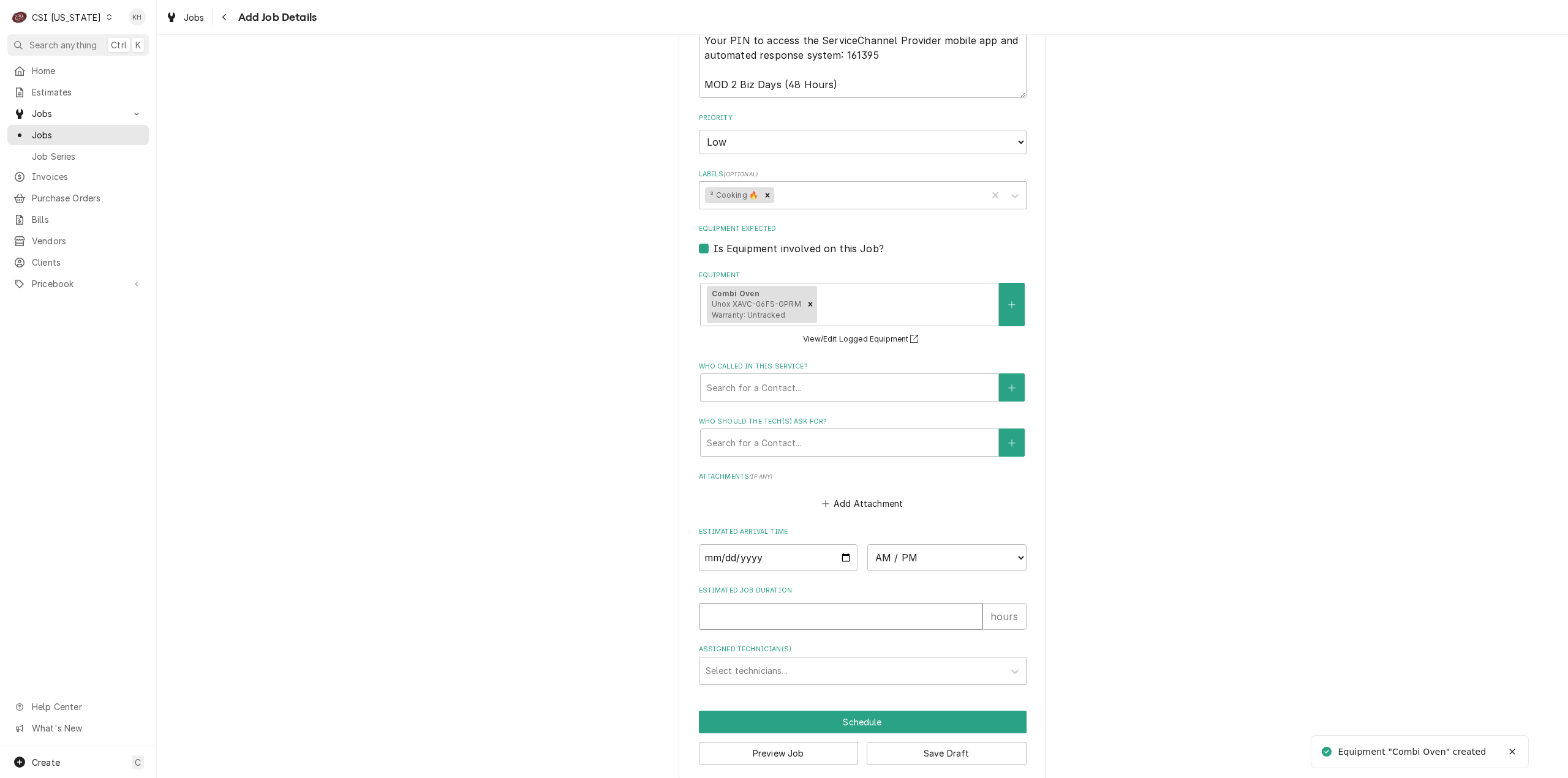
click at [860, 605] on input "Estimated Job Duration" at bounding box center [840, 617] width 283 height 27
click at [805, 376] on div "Who called in this service?" at bounding box center [850, 387] width 286 height 22
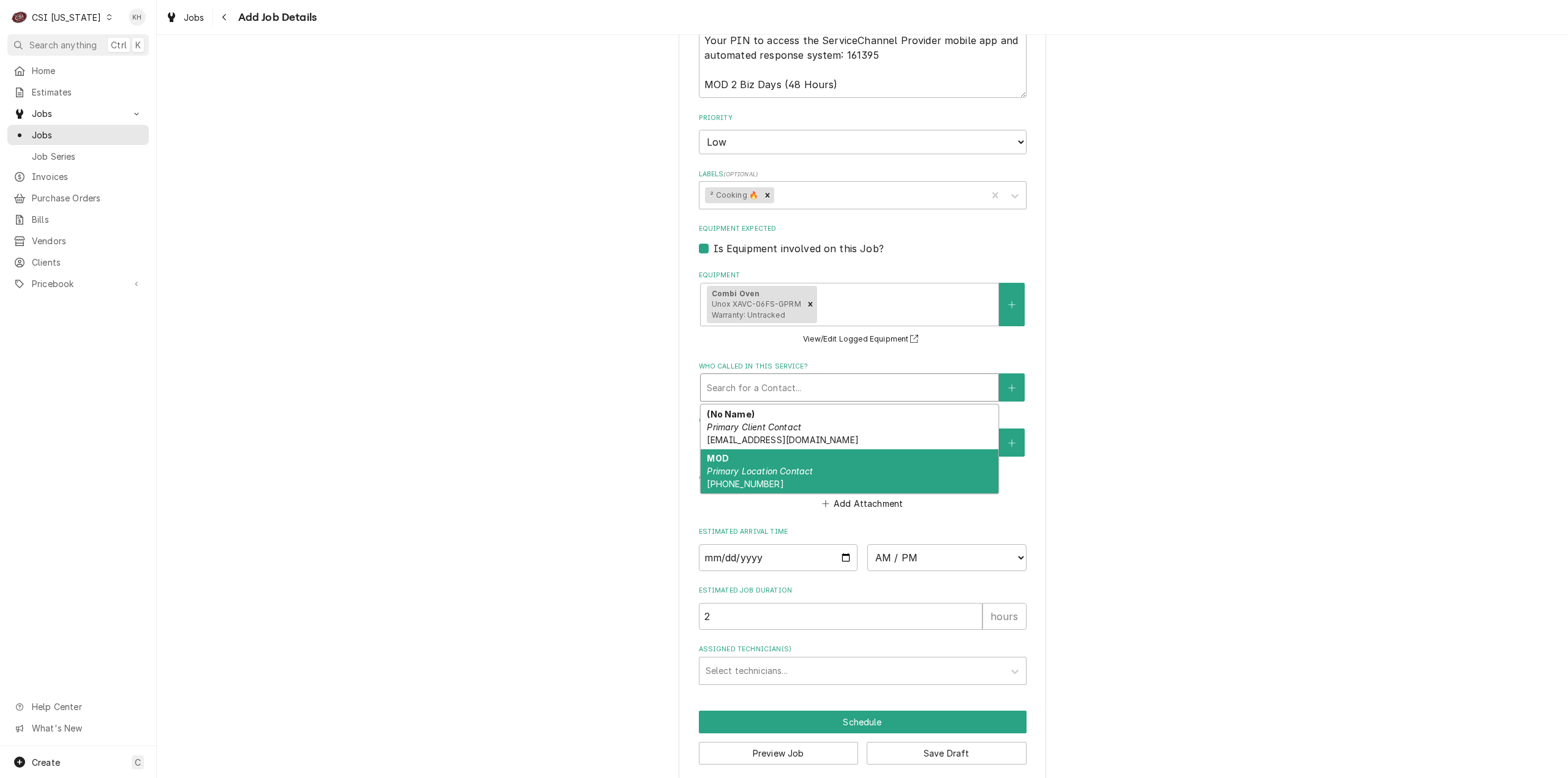
click at [804, 466] on em "Primary Location Contact" at bounding box center [760, 471] width 106 height 11
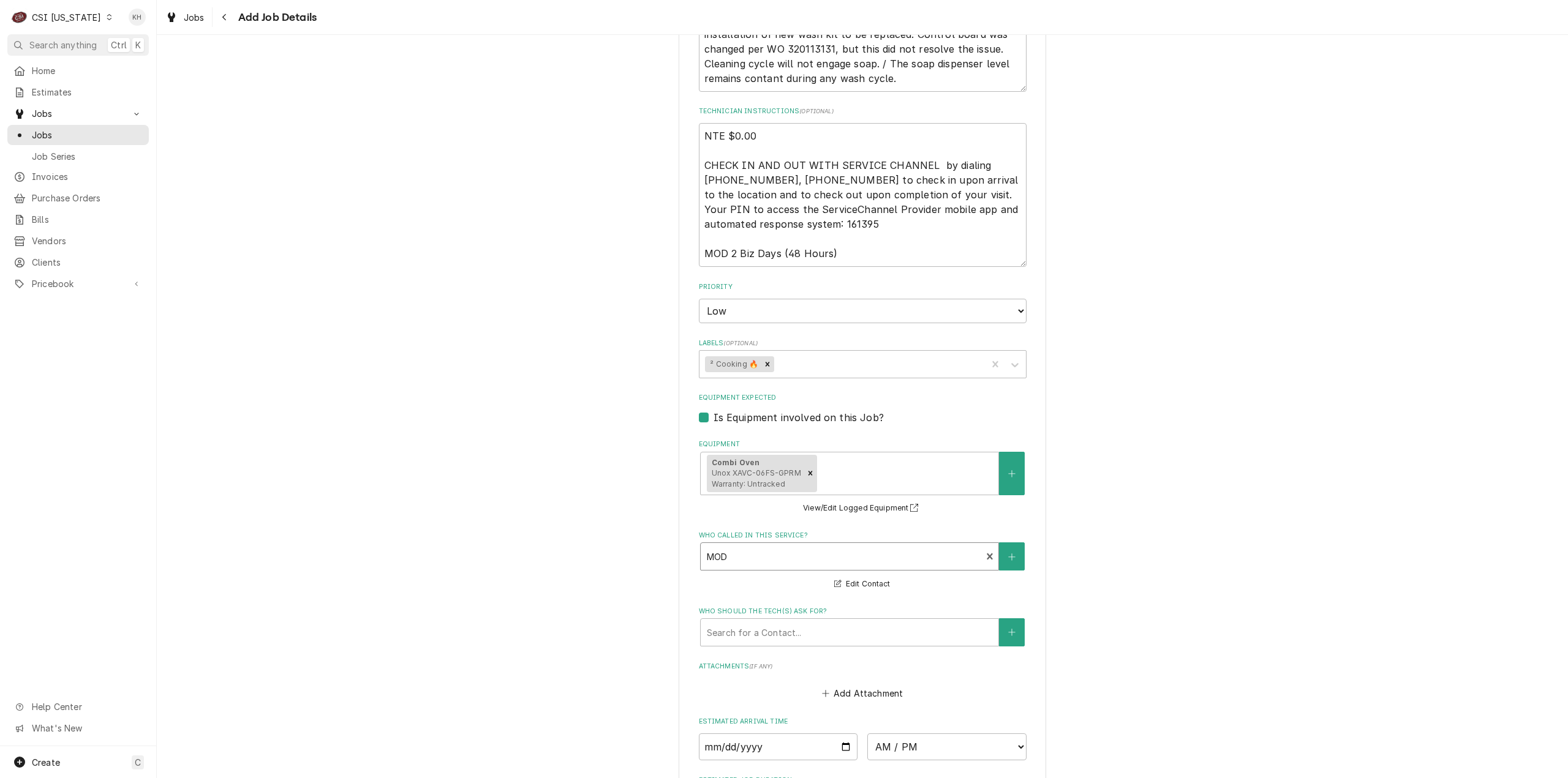
scroll to position [689, 0]
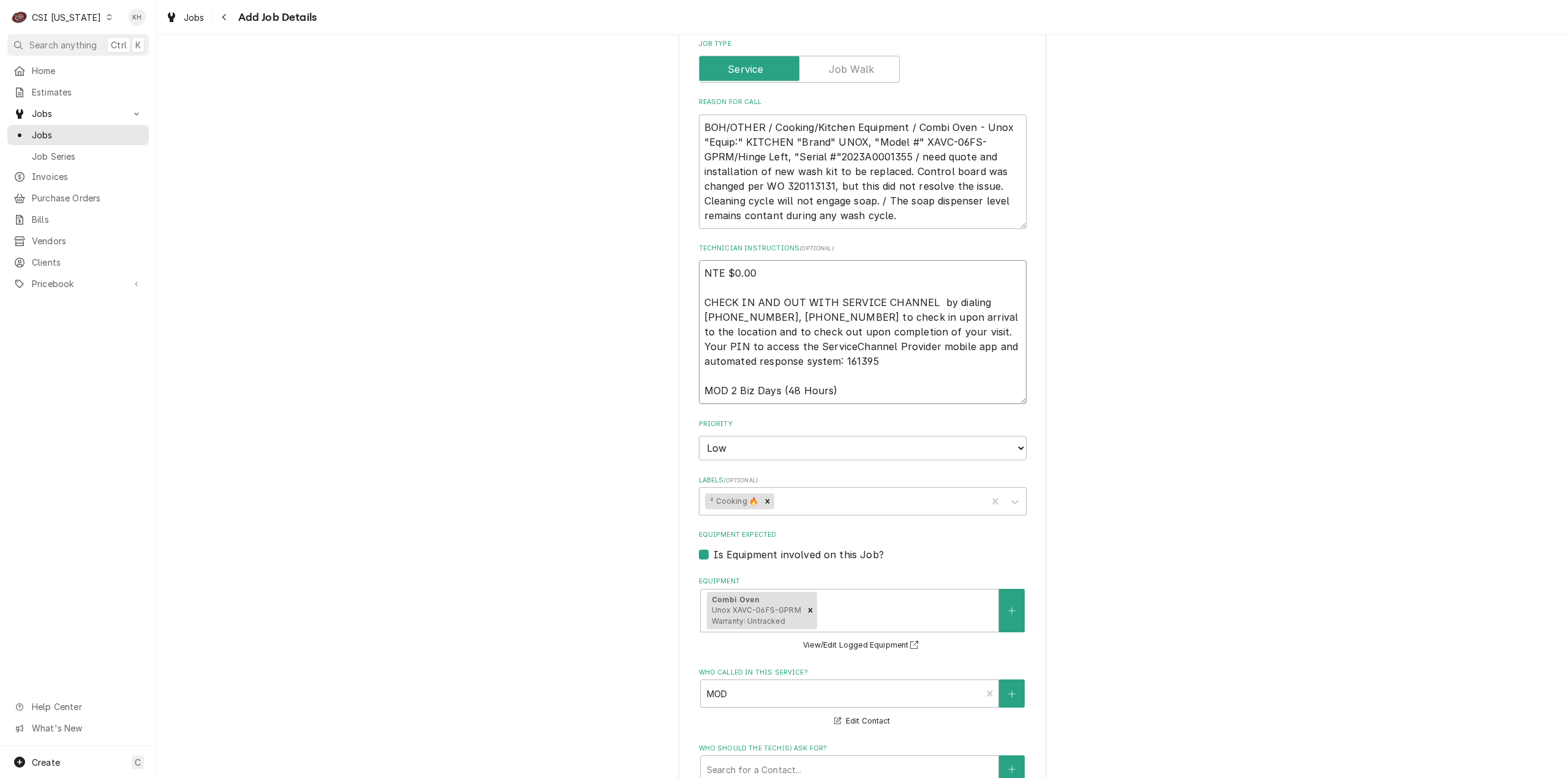
drag, startPoint x: 851, startPoint y: 378, endPoint x: 654, endPoint y: 379, distance: 197.0
click at [655, 379] on div "Please provide the following information to create a job: Client Details Client…" at bounding box center [863, 238] width 1411 height 1759
click at [832, 373] on textarea "NTE $0.00 CHECK IN AND OUT WITH SERVICE CHANNEL by dialing 516-500-7776, 516-20…" at bounding box center [863, 332] width 328 height 144
drag, startPoint x: 829, startPoint y: 377, endPoint x: 724, endPoint y: 385, distance: 105.3
click at [724, 385] on textarea "NTE $0.00 CHECK IN AND OUT WITH SERVICE CHANNEL by dialing 516-500-7776, 516-20…" at bounding box center [863, 332] width 328 height 144
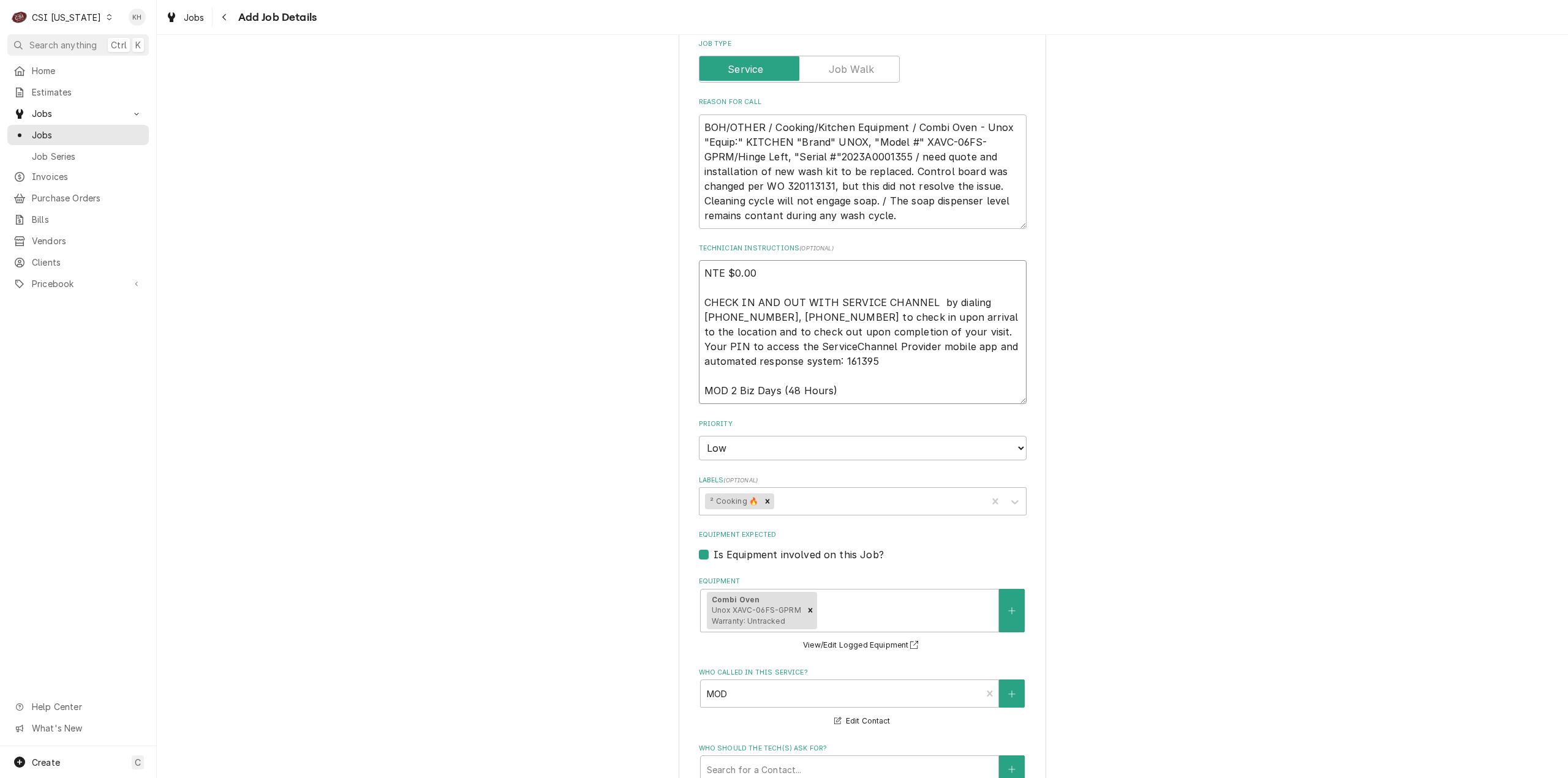
click at [850, 377] on textarea "NTE $0.00 CHECK IN AND OUT WITH SERVICE CHANNEL by dialing 516-500-7776, 516-20…" at bounding box center [863, 332] width 328 height 144
drag, startPoint x: 861, startPoint y: 380, endPoint x: 727, endPoint y: 394, distance: 134.7
click at [727, 394] on fieldset "Job Details Job Source Direct (Phone/Email/etc.) Service Channel Corrigo Ecotra…" at bounding box center [863, 387] width 328 height 1249
click at [732, 374] on textarea "NTE $0.00 CHECK IN AND OUT WITH SERVICE CHANNEL by dialing 516-500-7776, 516-20…" at bounding box center [863, 332] width 328 height 144
paste textarea "502-231-2399"
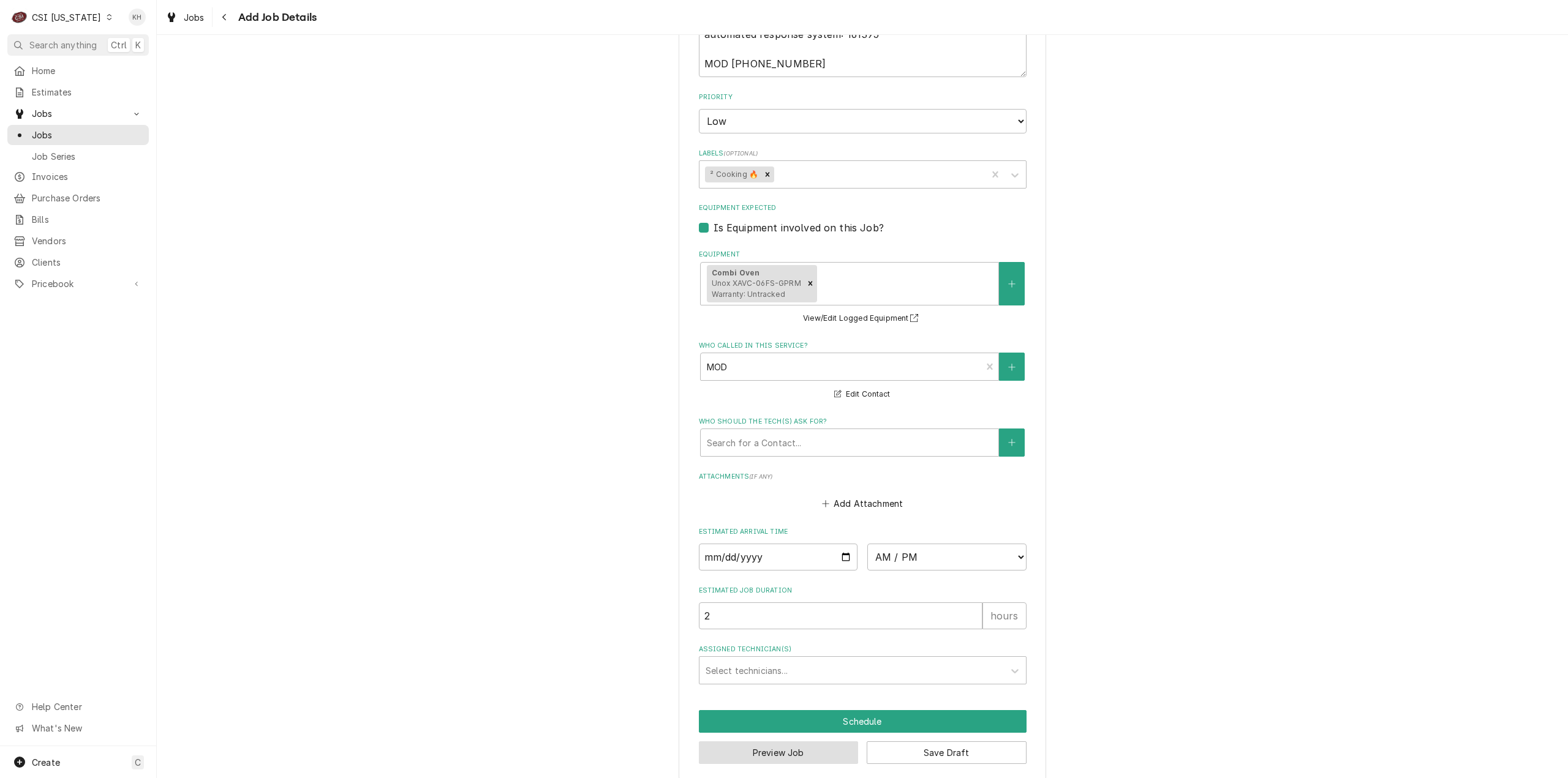
click at [799, 741] on button "Preview Job" at bounding box center [778, 752] width 160 height 23
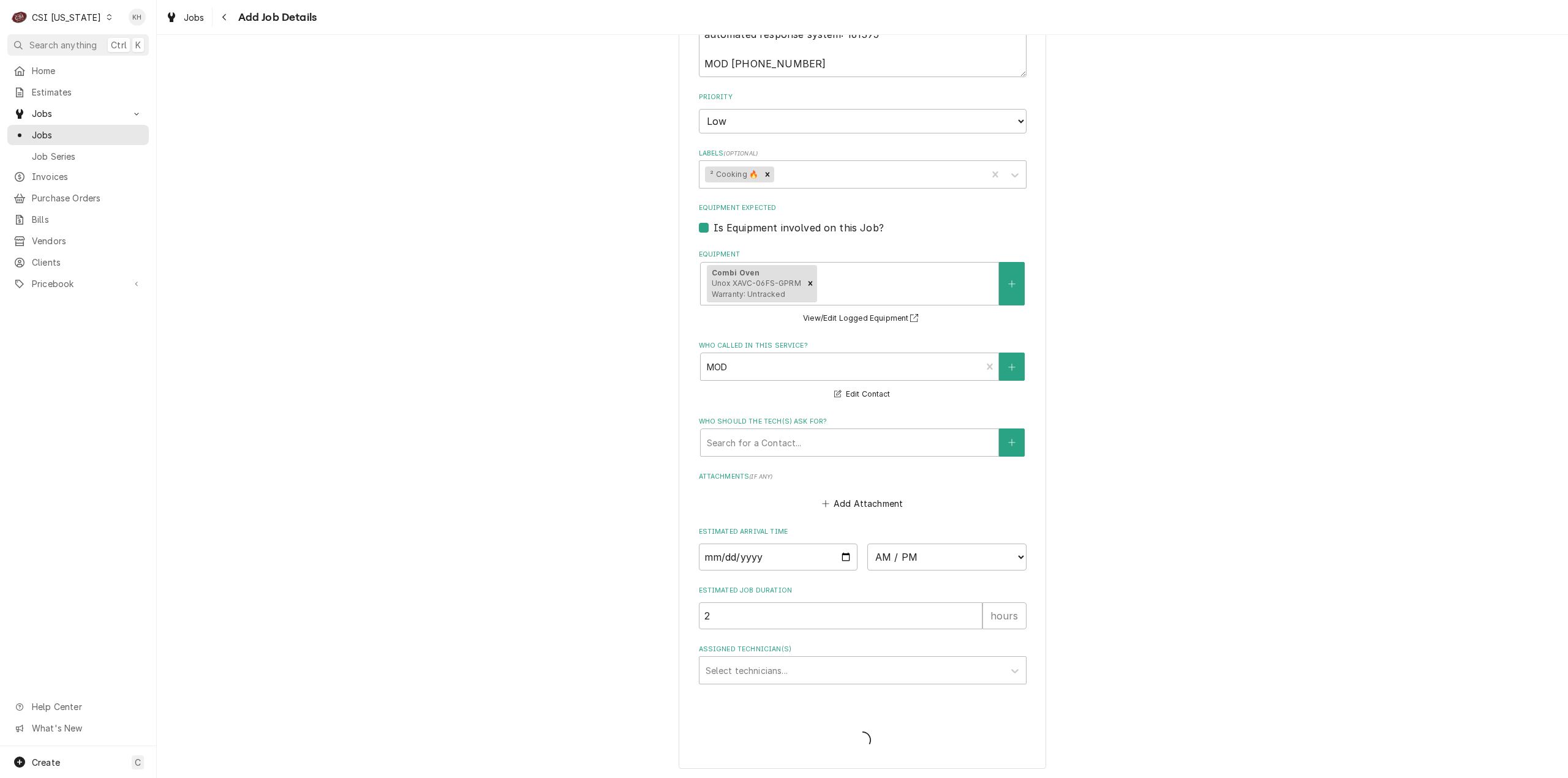
scroll to position [1004, 0]
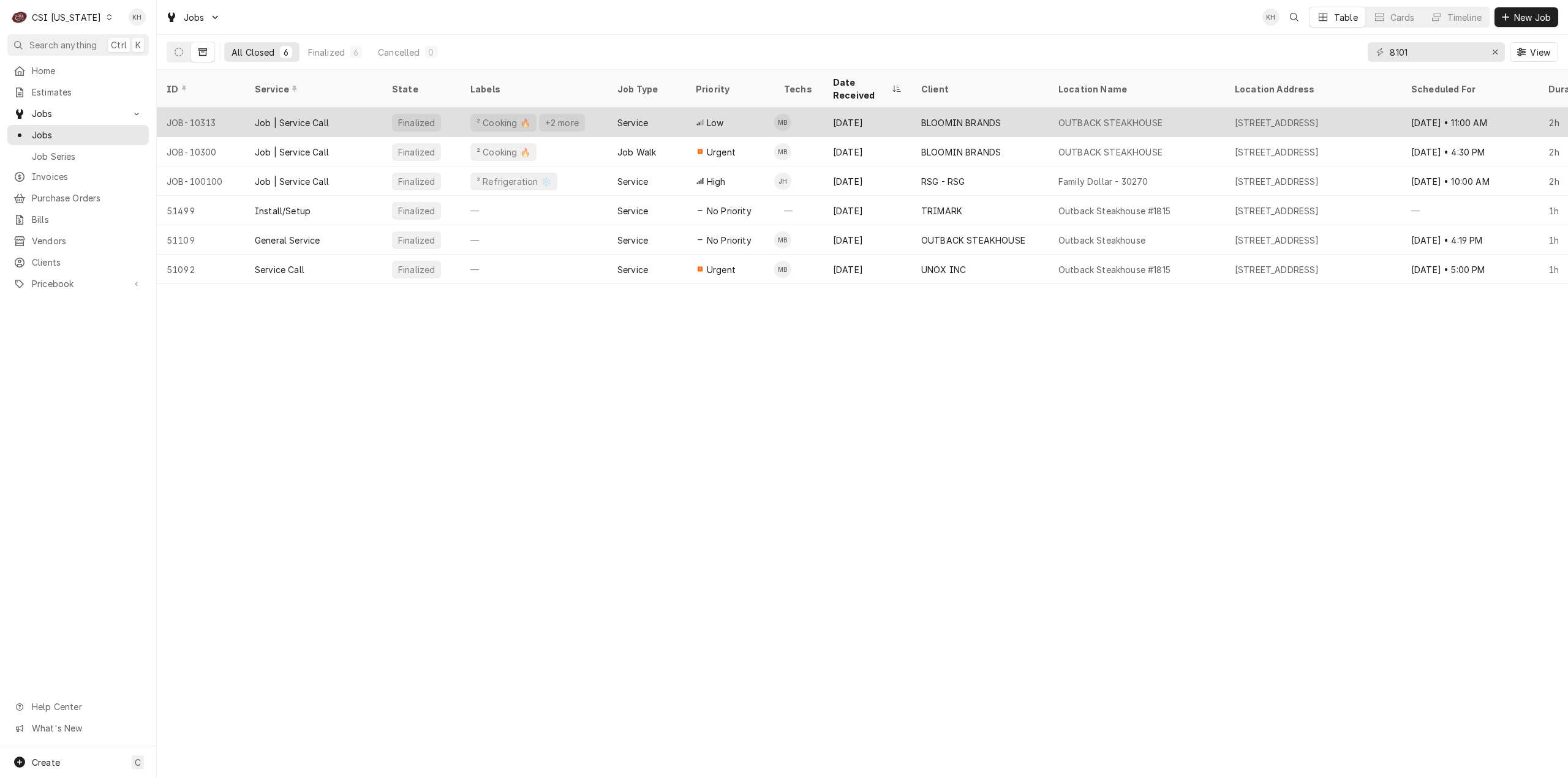
click at [807, 107] on td "MB" at bounding box center [798, 122] width 49 height 29
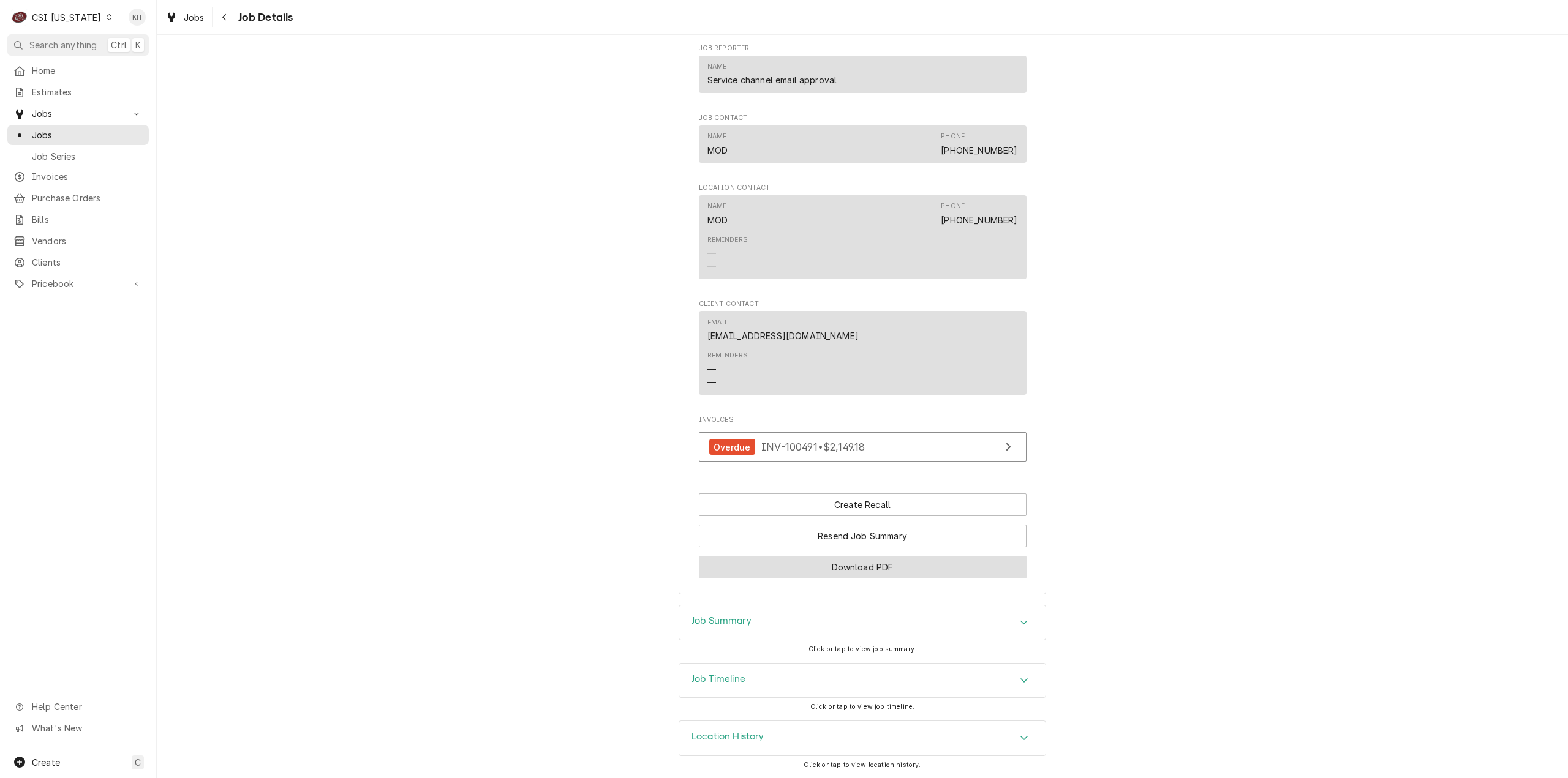
scroll to position [1187, 0]
click at [784, 674] on div "Job Timeline" at bounding box center [863, 681] width 367 height 35
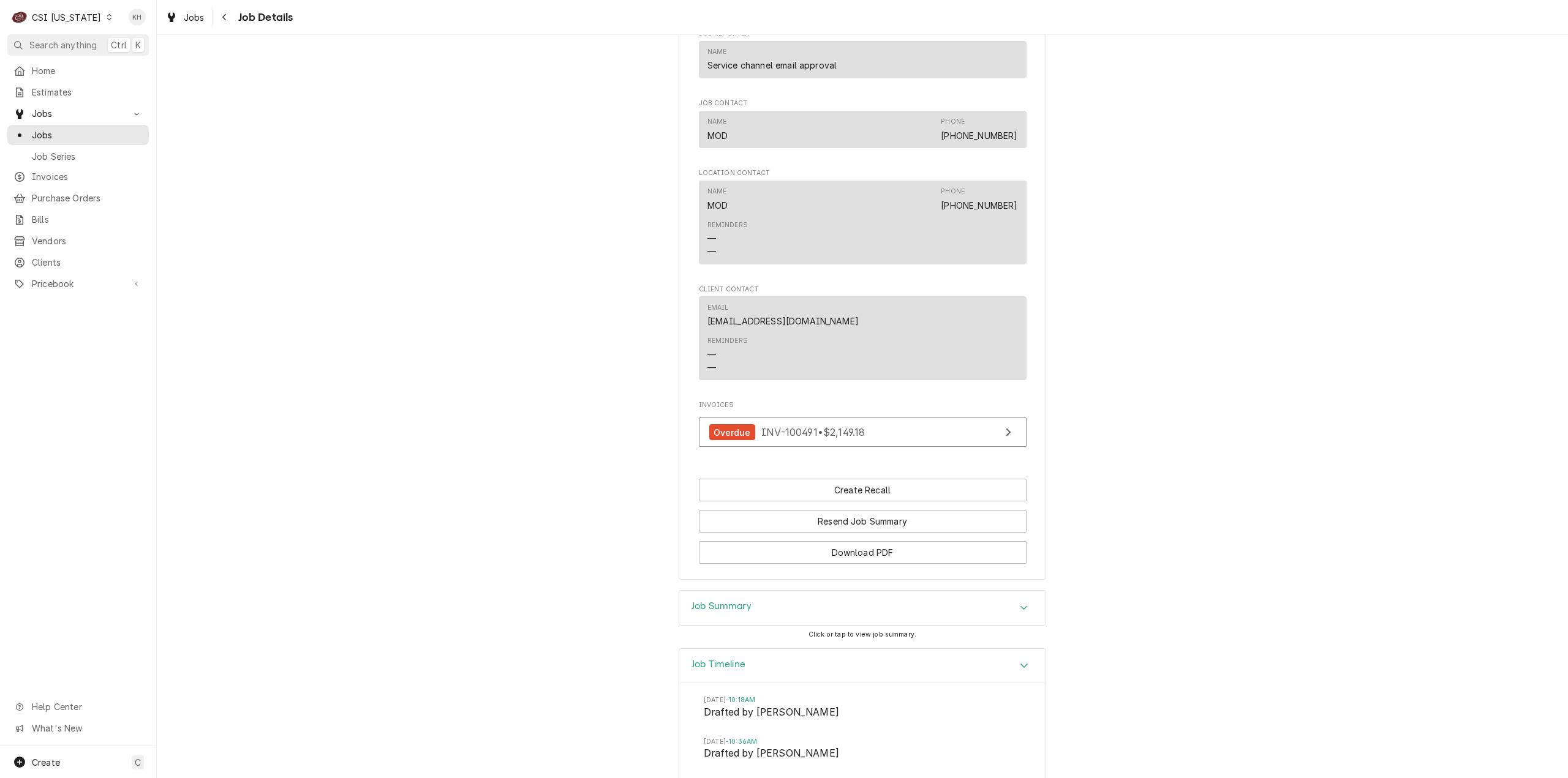
click at [772, 625] on div "Job Summary" at bounding box center [863, 608] width 367 height 35
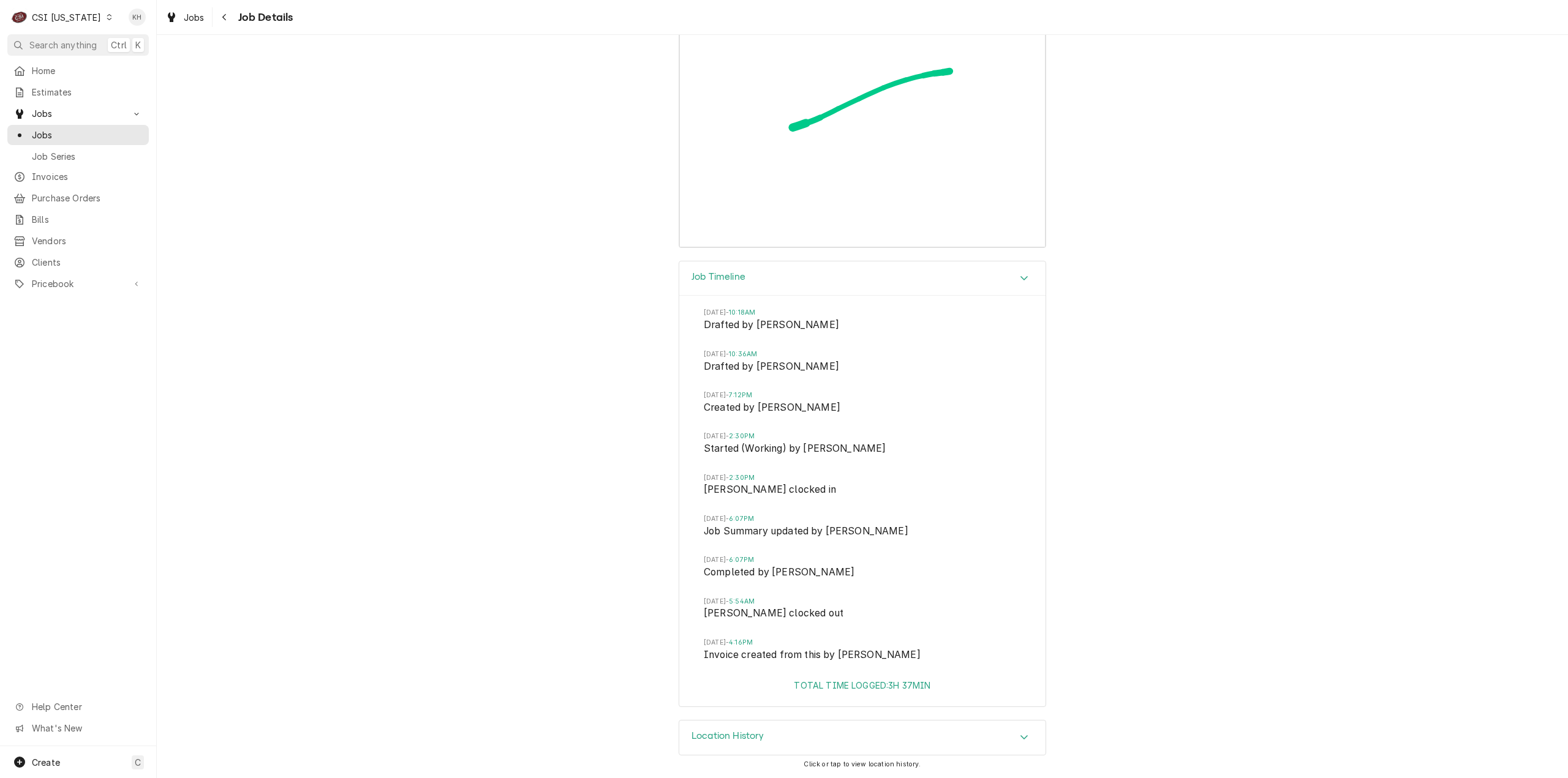
scroll to position [4223, 0]
click at [953, 297] on div "[DATE] 10:18AM Drafted by [PERSON_NAME] [DATE] 10:36AM Drafted by [PERSON_NAME]…" at bounding box center [863, 487] width 367 height 383
click at [1021, 280] on icon "Accordion Header" at bounding box center [1024, 279] width 8 height 5
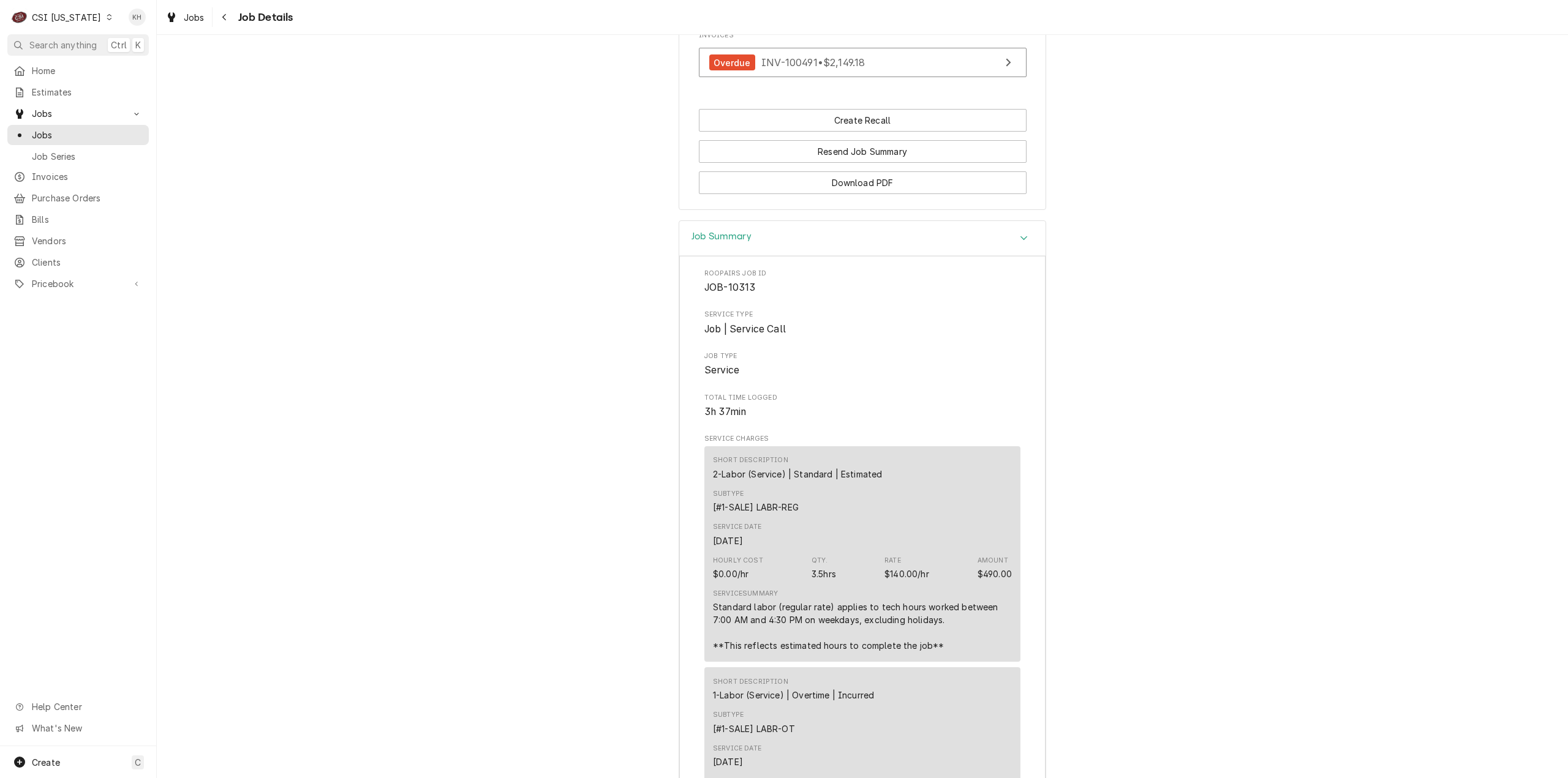
scroll to position [1250, 0]
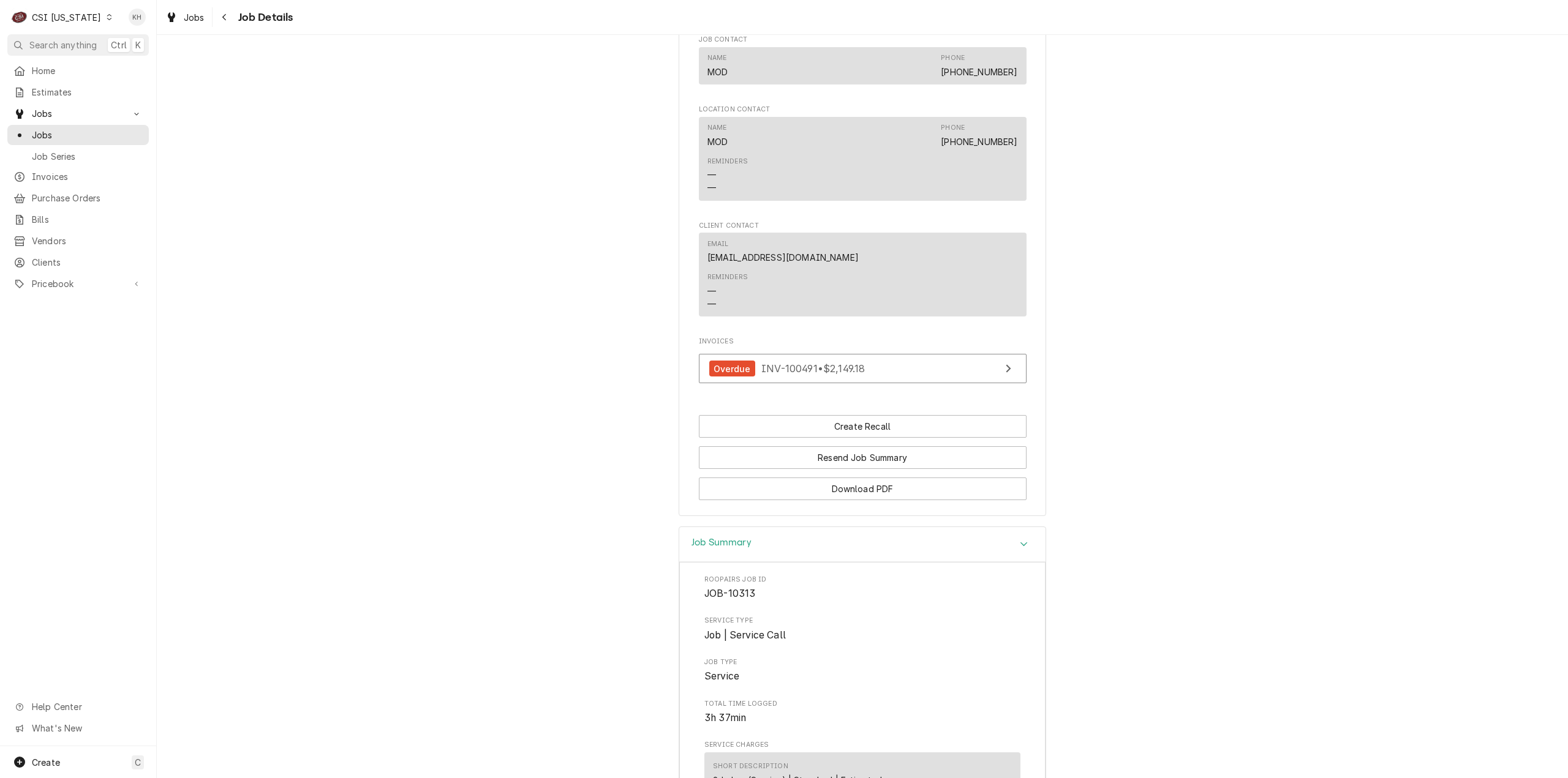
click at [1020, 546] on icon "Accordion Header" at bounding box center [1024, 544] width 8 height 5
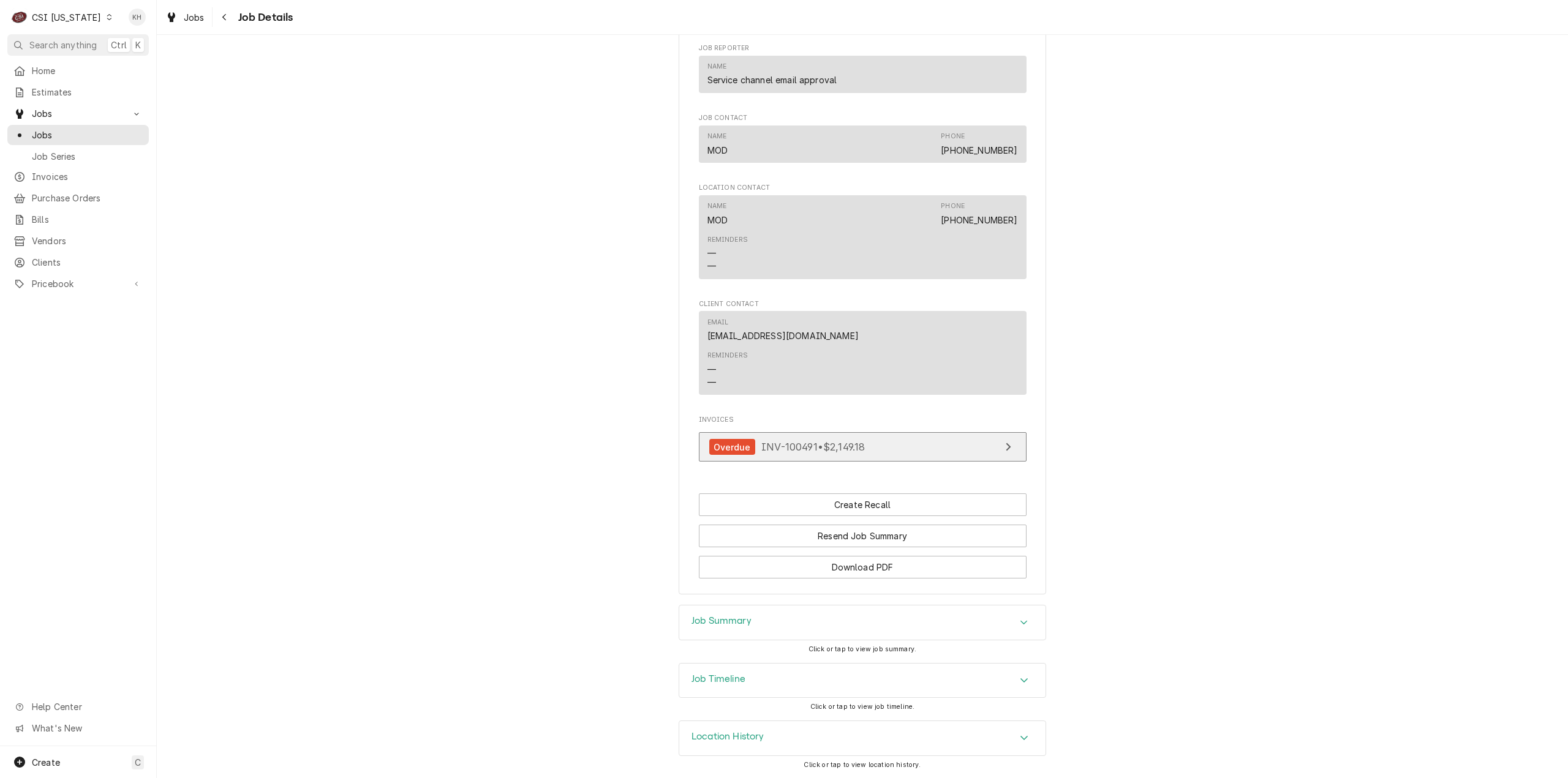
scroll to position [1187, 0]
click at [76, 17] on div "CSI [US_STATE]" at bounding box center [66, 17] width 69 height 13
click at [157, 66] on div "CSI St. Louis" at bounding box center [191, 67] width 162 height 13
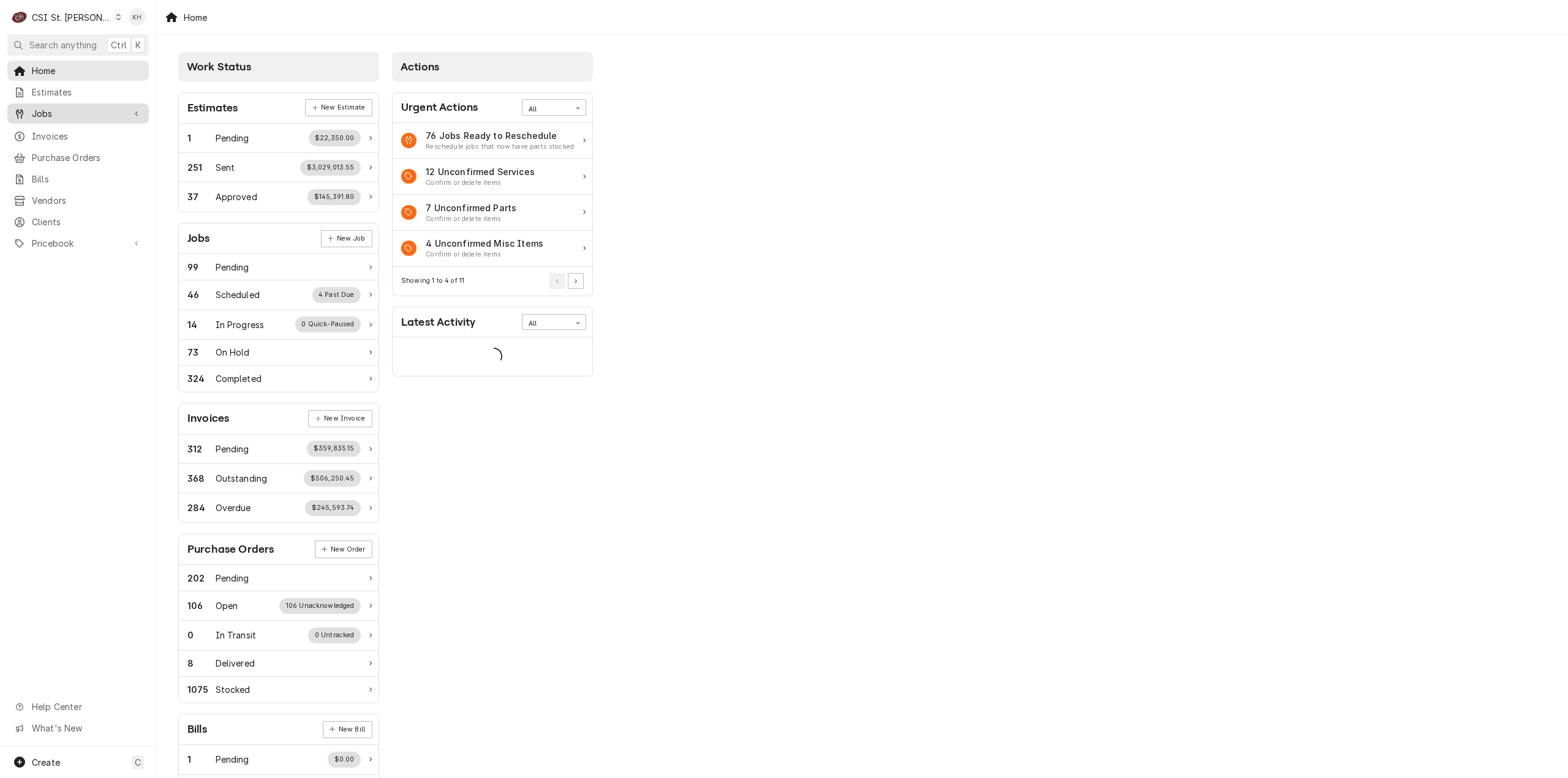
click at [71, 116] on span "Jobs" at bounding box center [77, 113] width 92 height 13
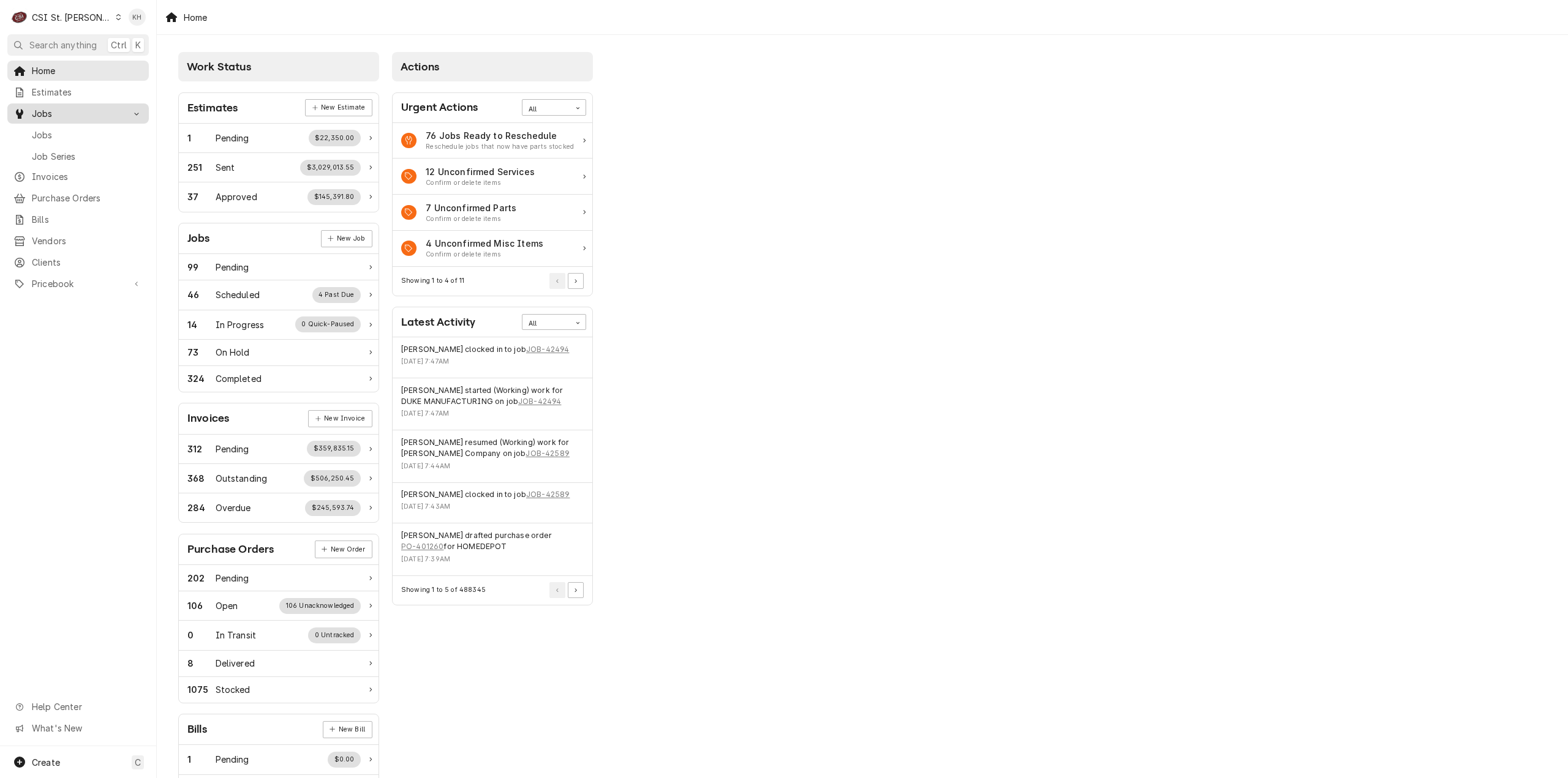
click at [71, 129] on span "Jobs" at bounding box center [87, 134] width 111 height 13
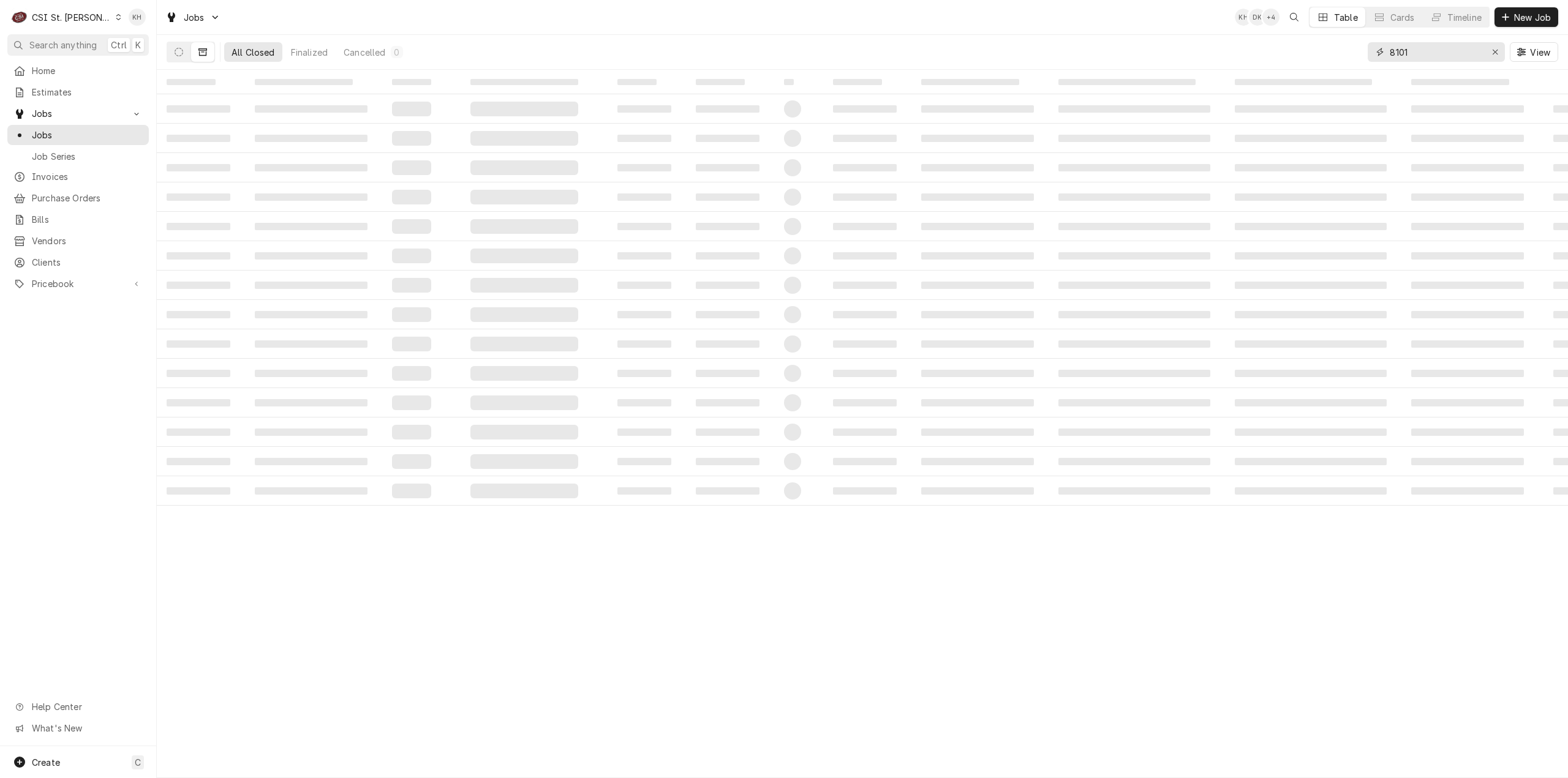
drag, startPoint x: 1418, startPoint y: 57, endPoint x: 1204, endPoint y: 41, distance: 214.6
click at [1210, 41] on div "All Closed Finalized Cancelled 0 8101 View" at bounding box center [863, 52] width 1391 height 35
paste input "325790924"
type input "325790924"
click at [185, 53] on button "Dynamic Content Wrapper" at bounding box center [179, 52] width 23 height 20
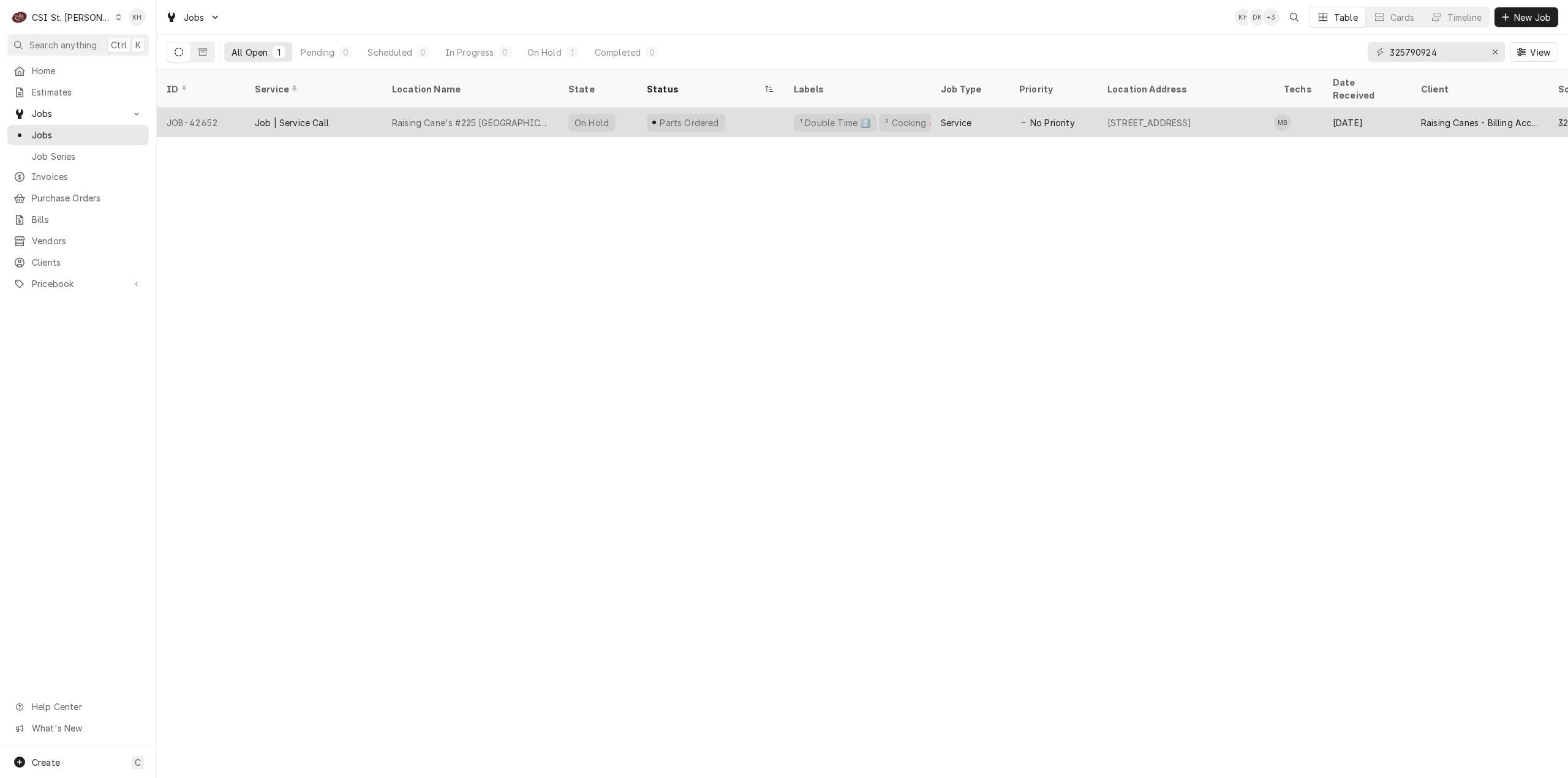
click at [741, 107] on div "Parts Ordered" at bounding box center [711, 122] width 147 height 29
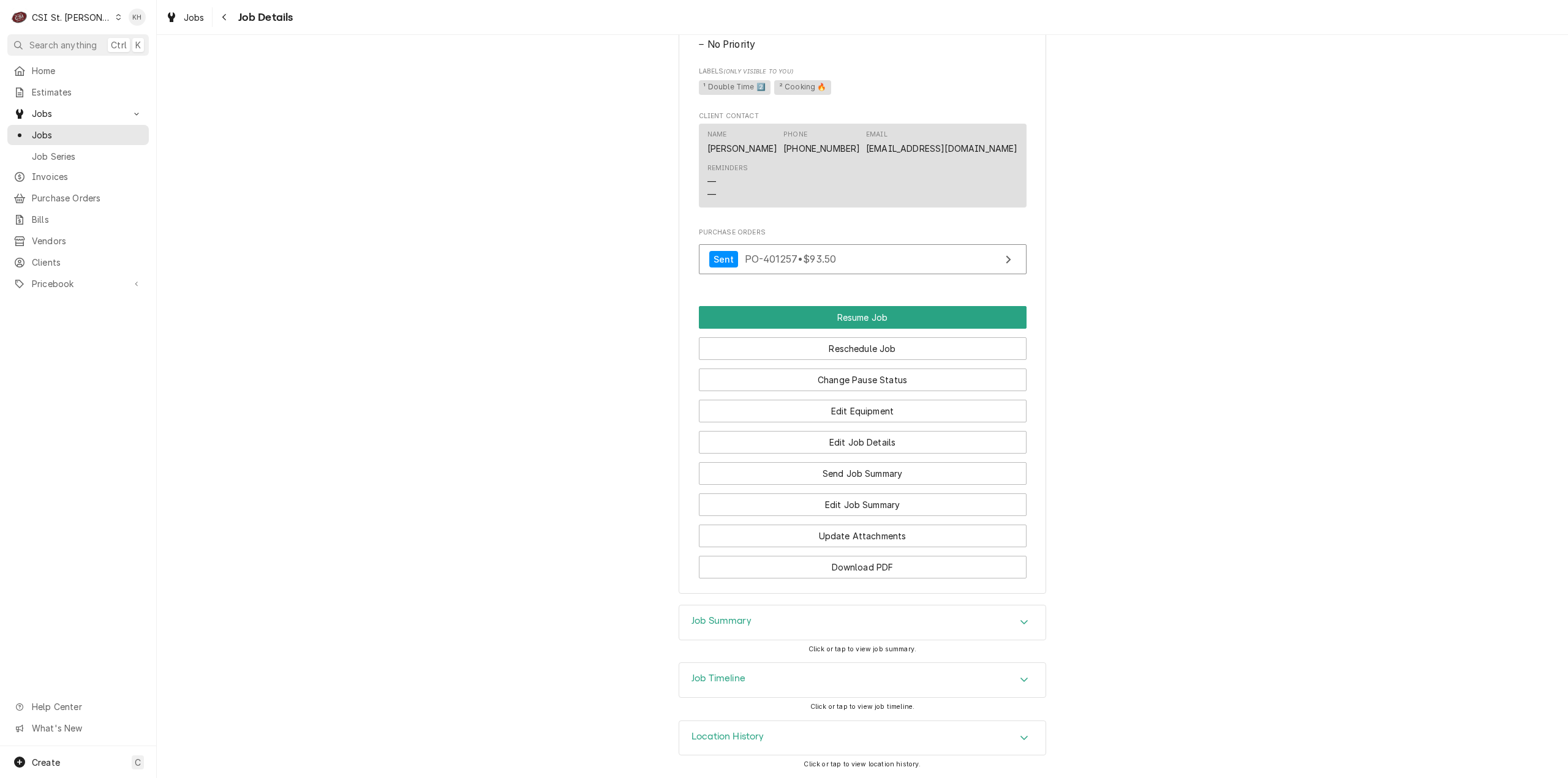
click at [768, 671] on div "Job Timeline" at bounding box center [863, 680] width 367 height 35
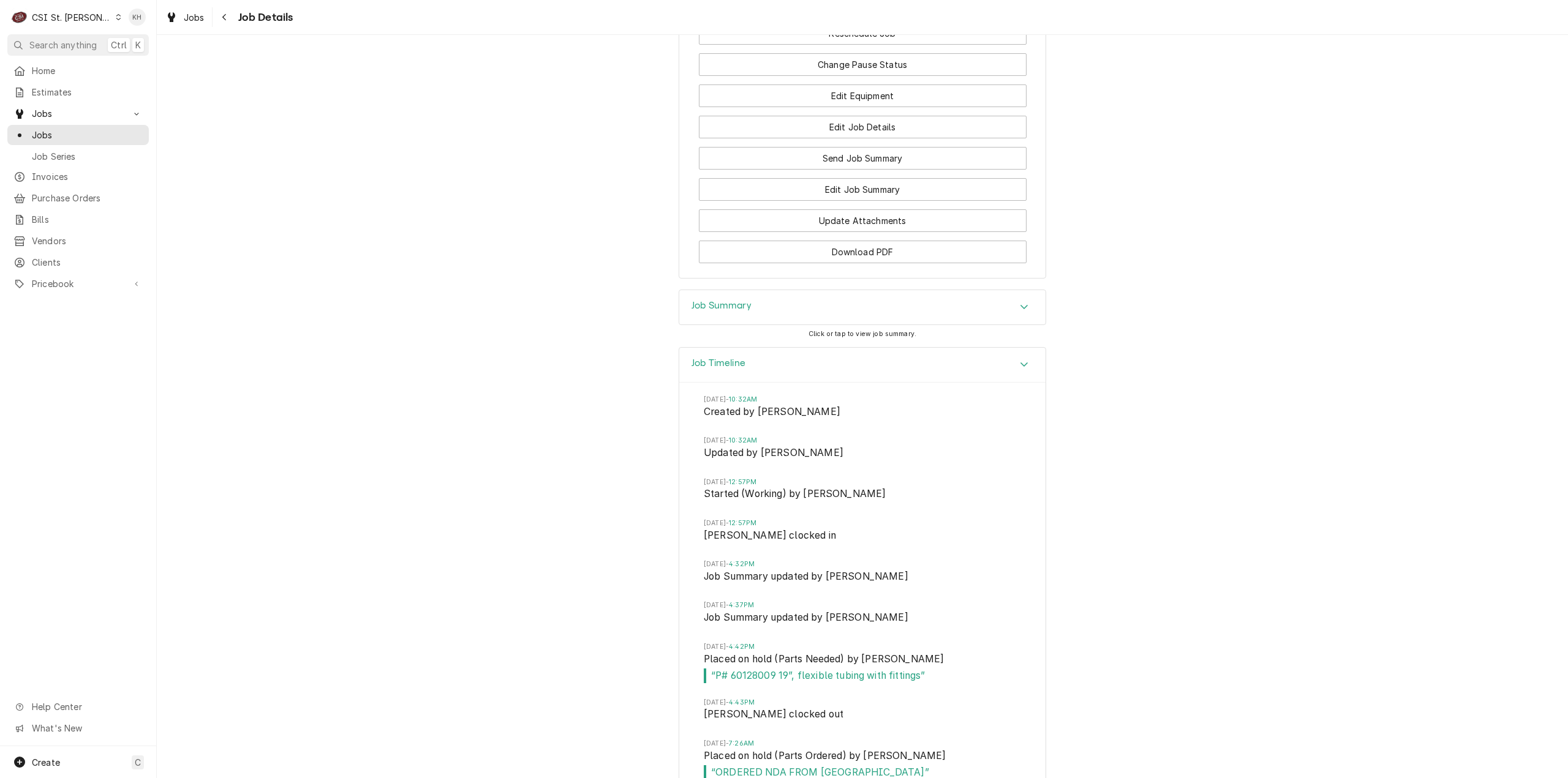
scroll to position [1860, 0]
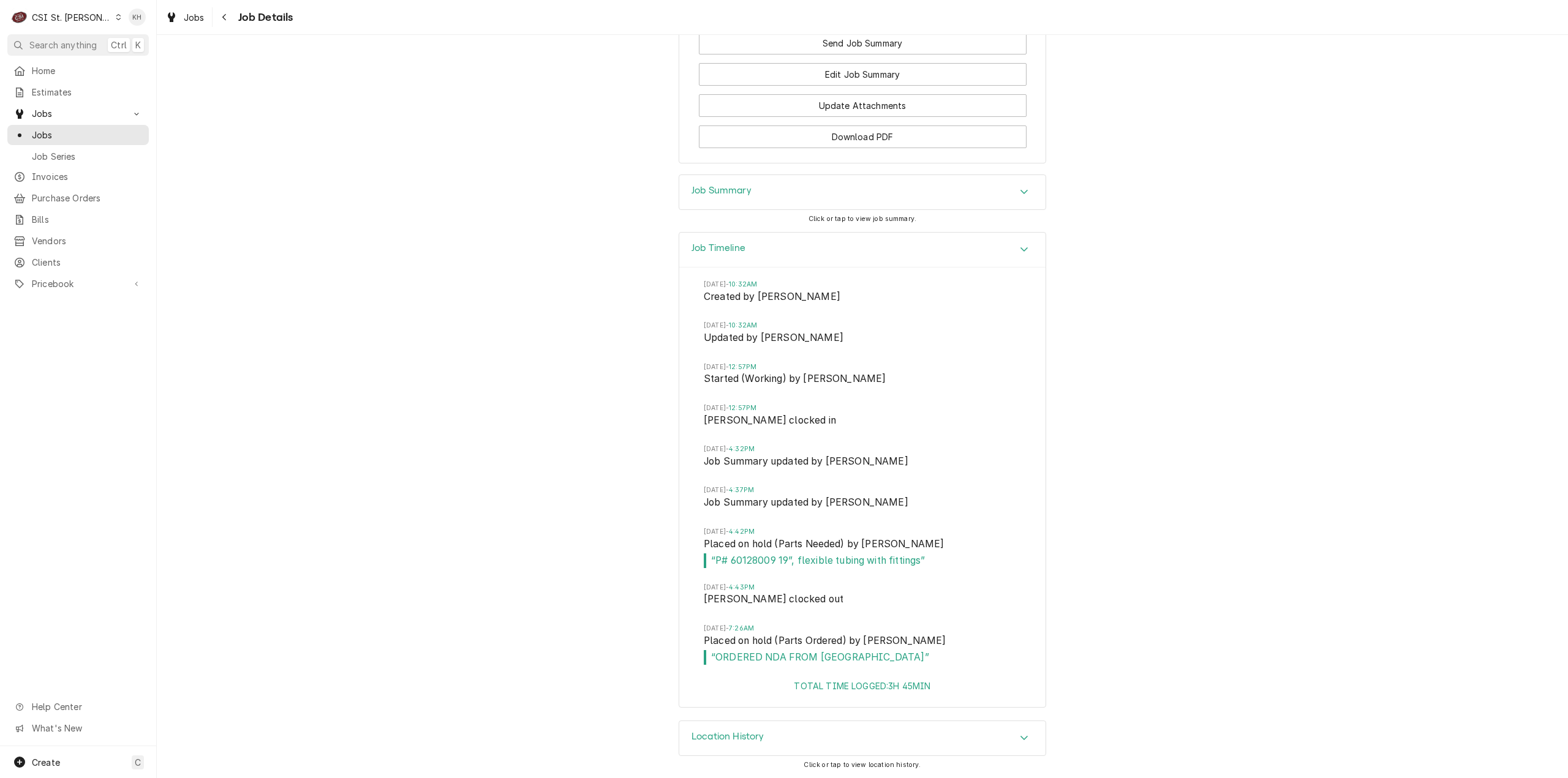
click at [71, 23] on div "CSI St. [PERSON_NAME]" at bounding box center [71, 17] width 80 height 13
click at [137, 40] on div "CSI Kentucky" at bounding box center [188, 45] width 162 height 13
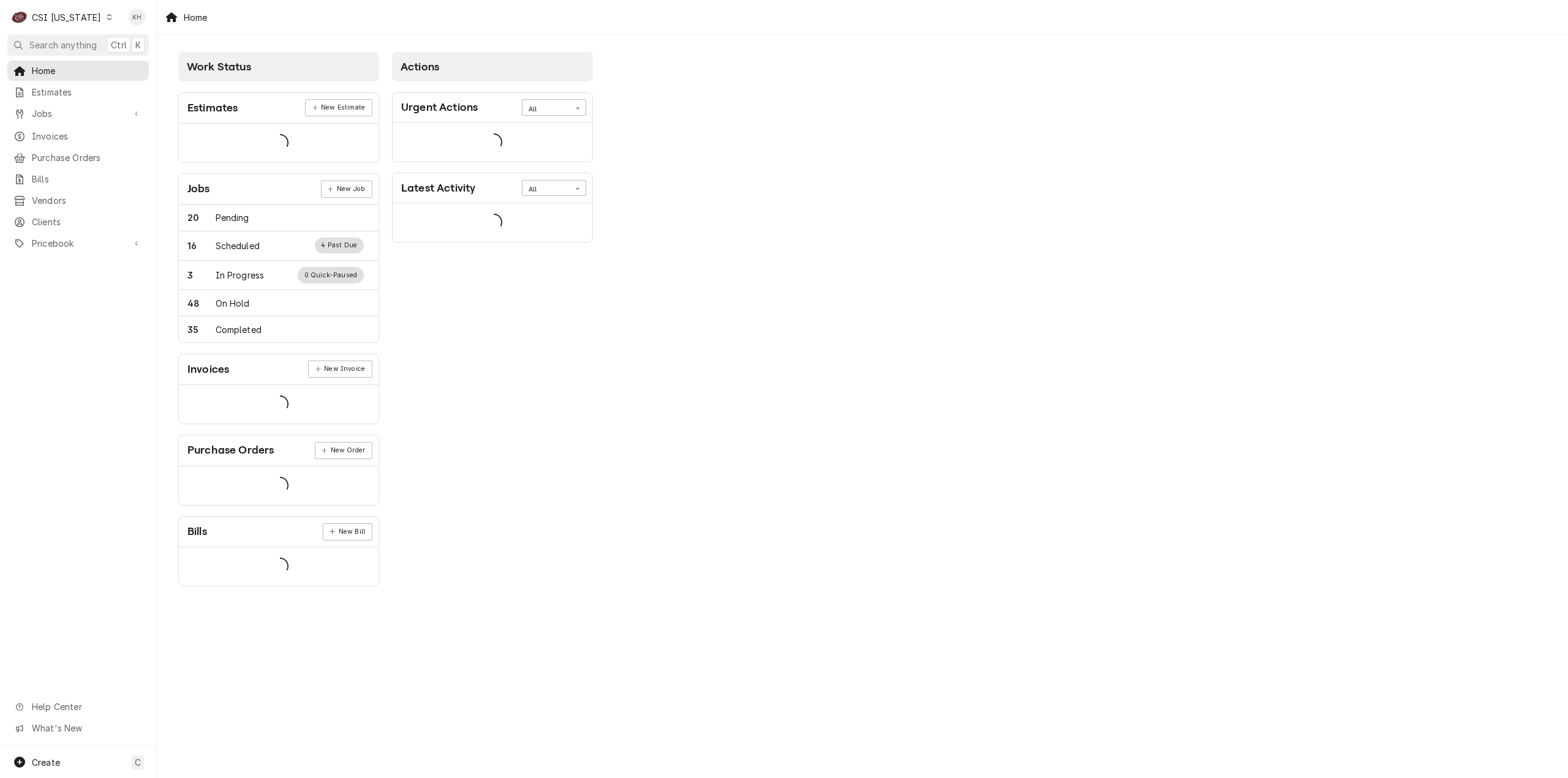
click at [97, 45] on span "Search anything" at bounding box center [63, 44] width 68 height 13
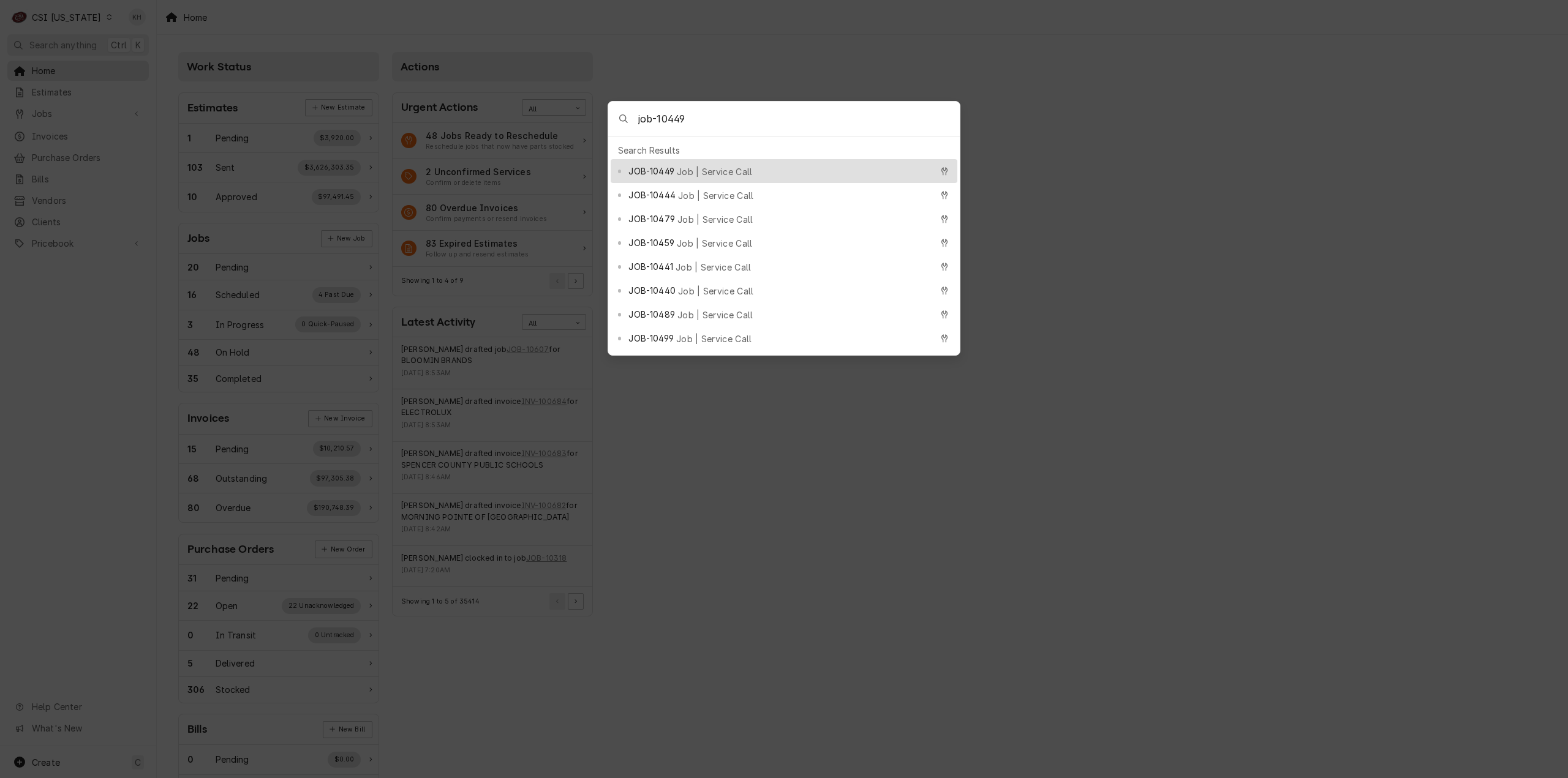
type input "job-10449"
click at [676, 167] on div "JOB-10449 Job | Service Call" at bounding box center [779, 170] width 303 height 14
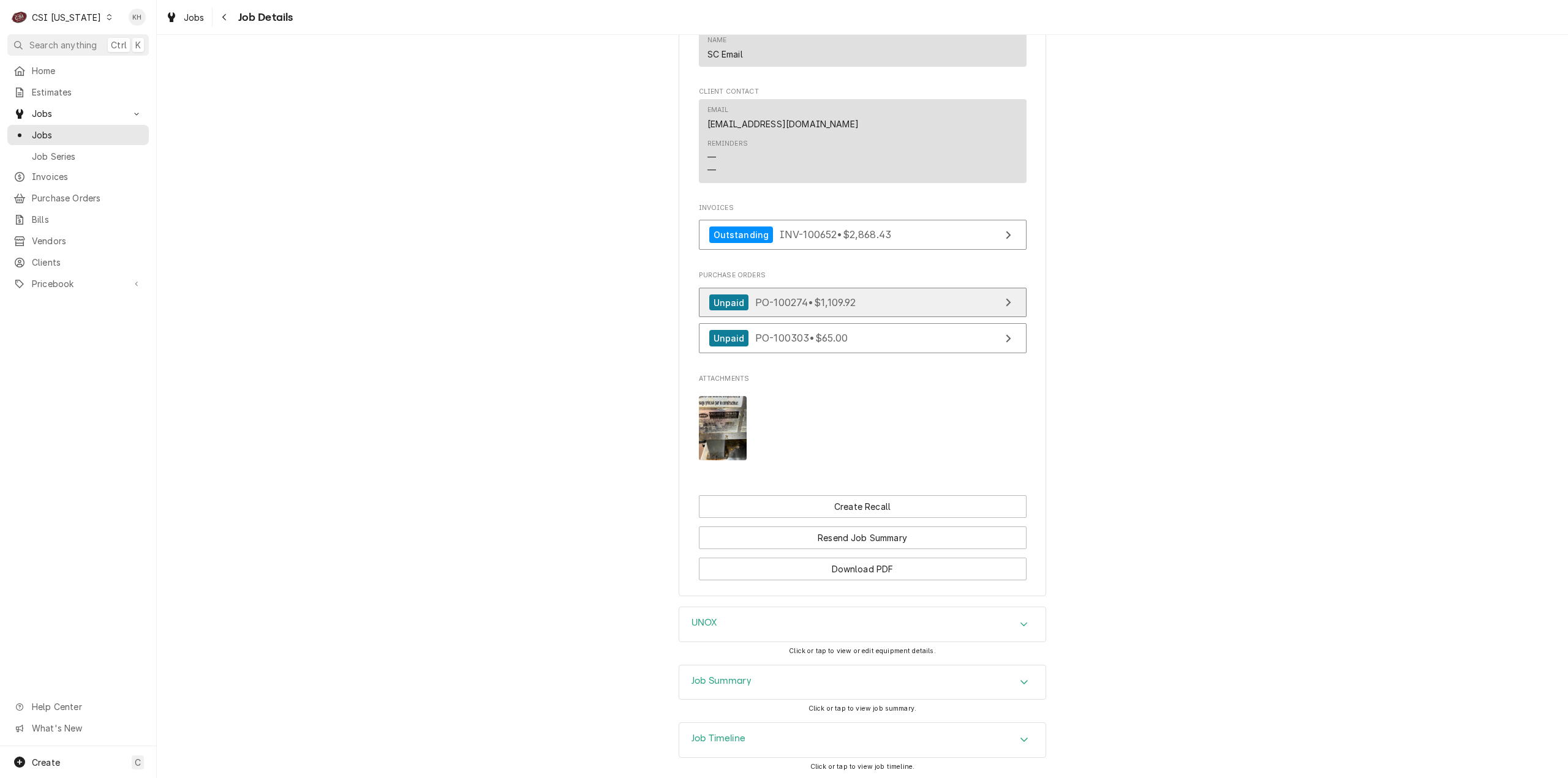
scroll to position [1346, 0]
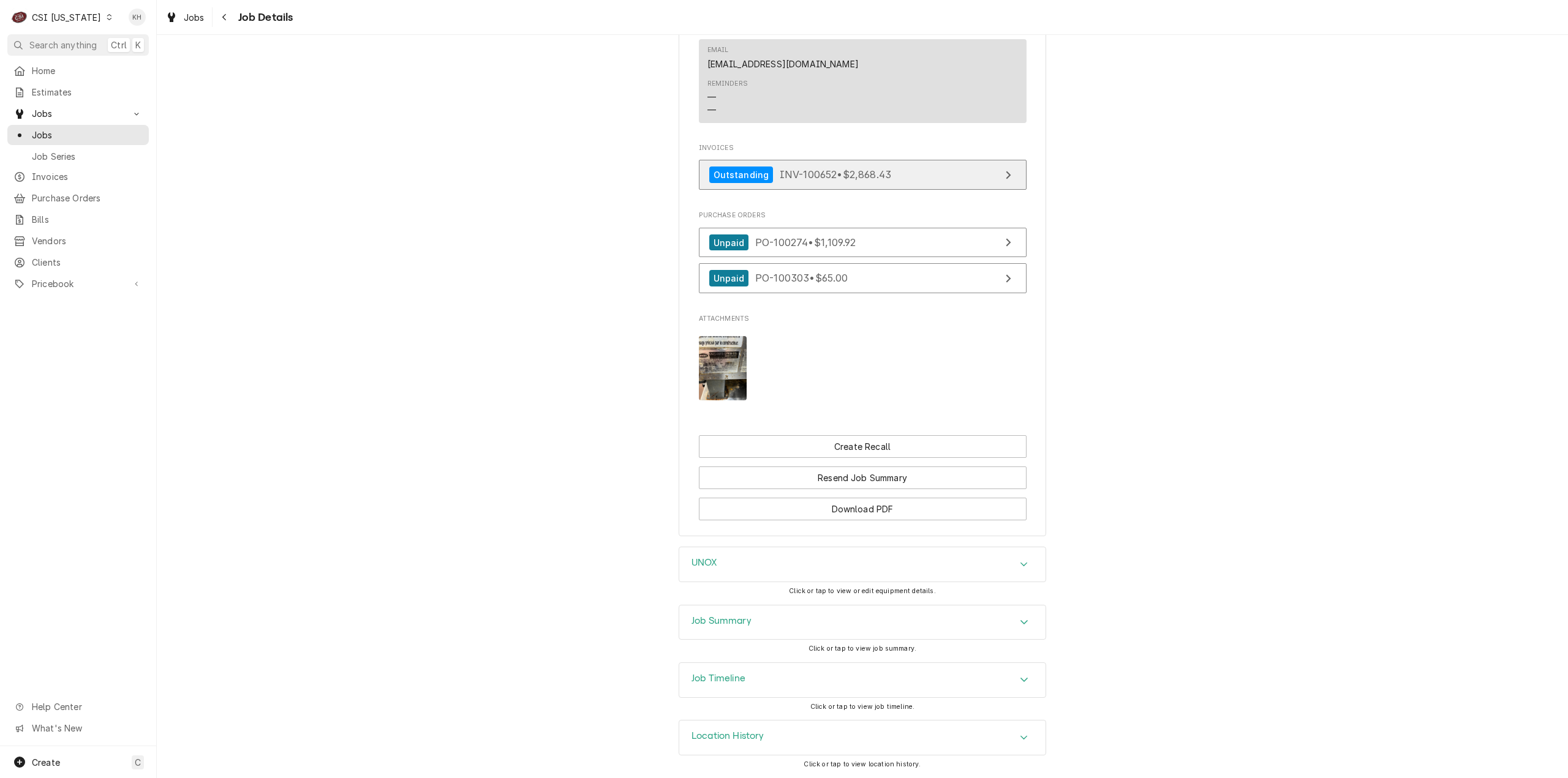
click at [876, 176] on span "INV-100652 • $2,868.43" at bounding box center [835, 174] width 111 height 12
click at [60, 88] on span "Estimates" at bounding box center [87, 92] width 111 height 13
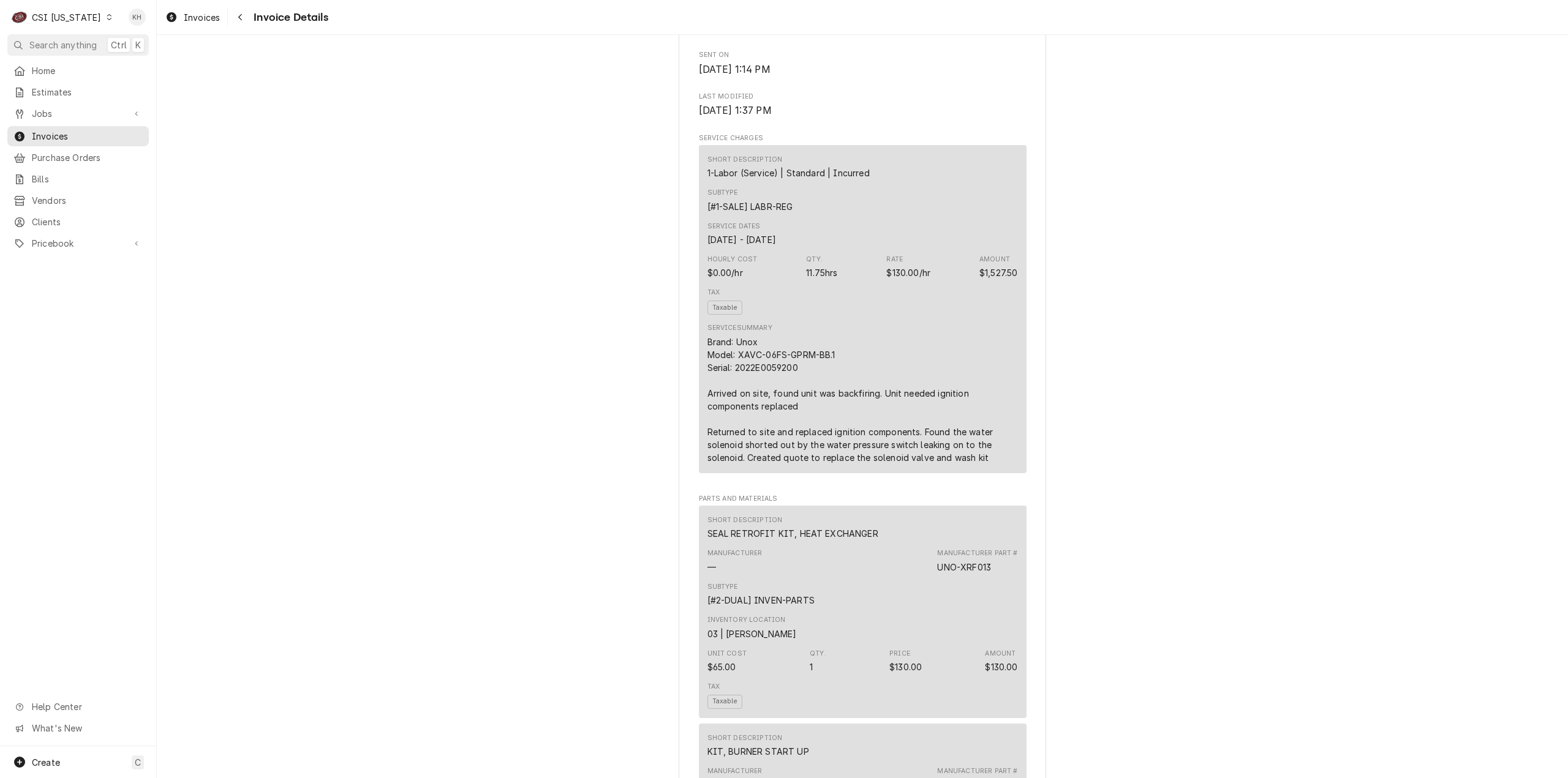
scroll to position [490, 0]
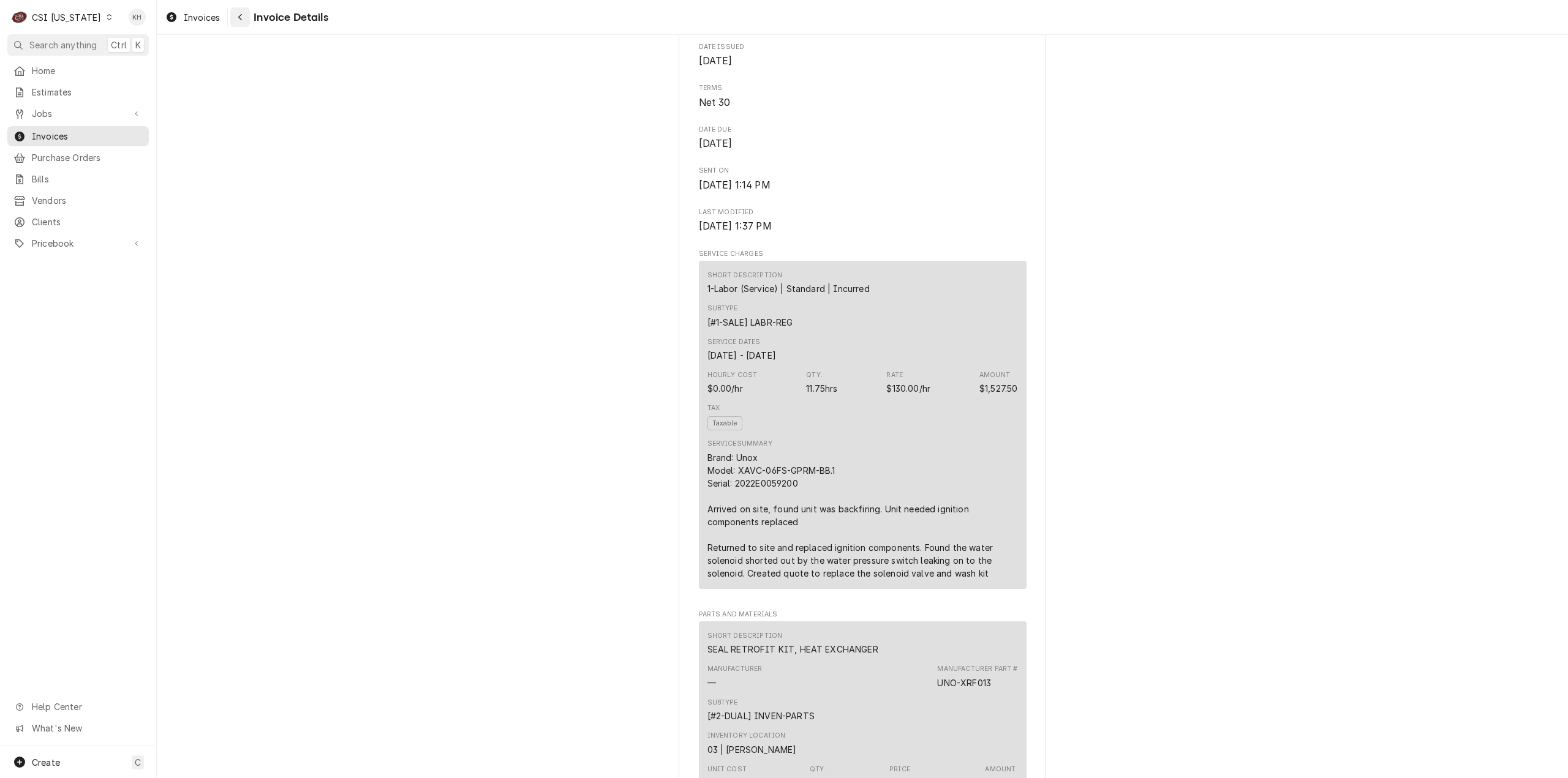
click at [246, 20] on div "Navigate back" at bounding box center [240, 17] width 12 height 12
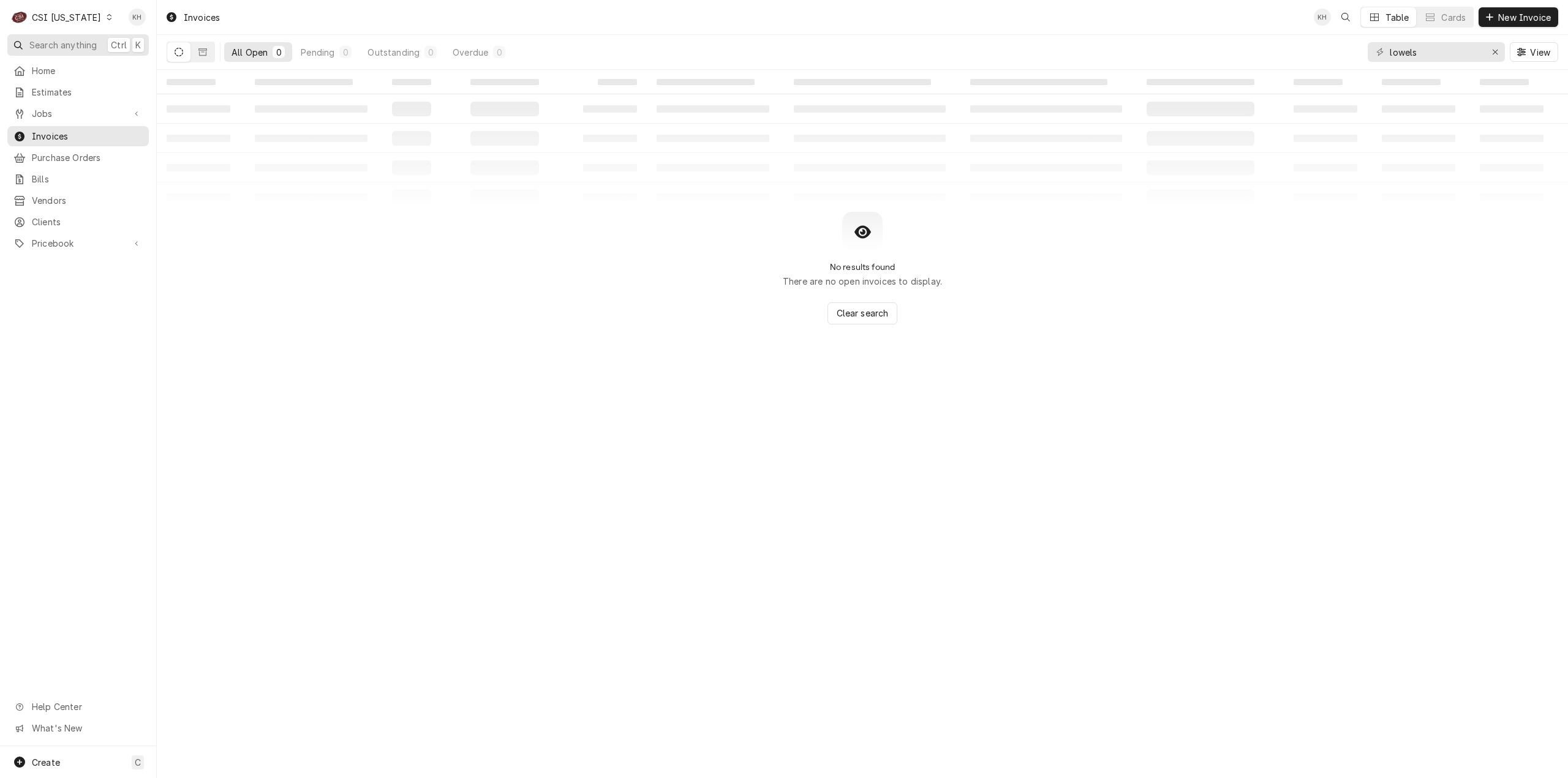
click at [79, 40] on span "Search anything" at bounding box center [63, 44] width 68 height 13
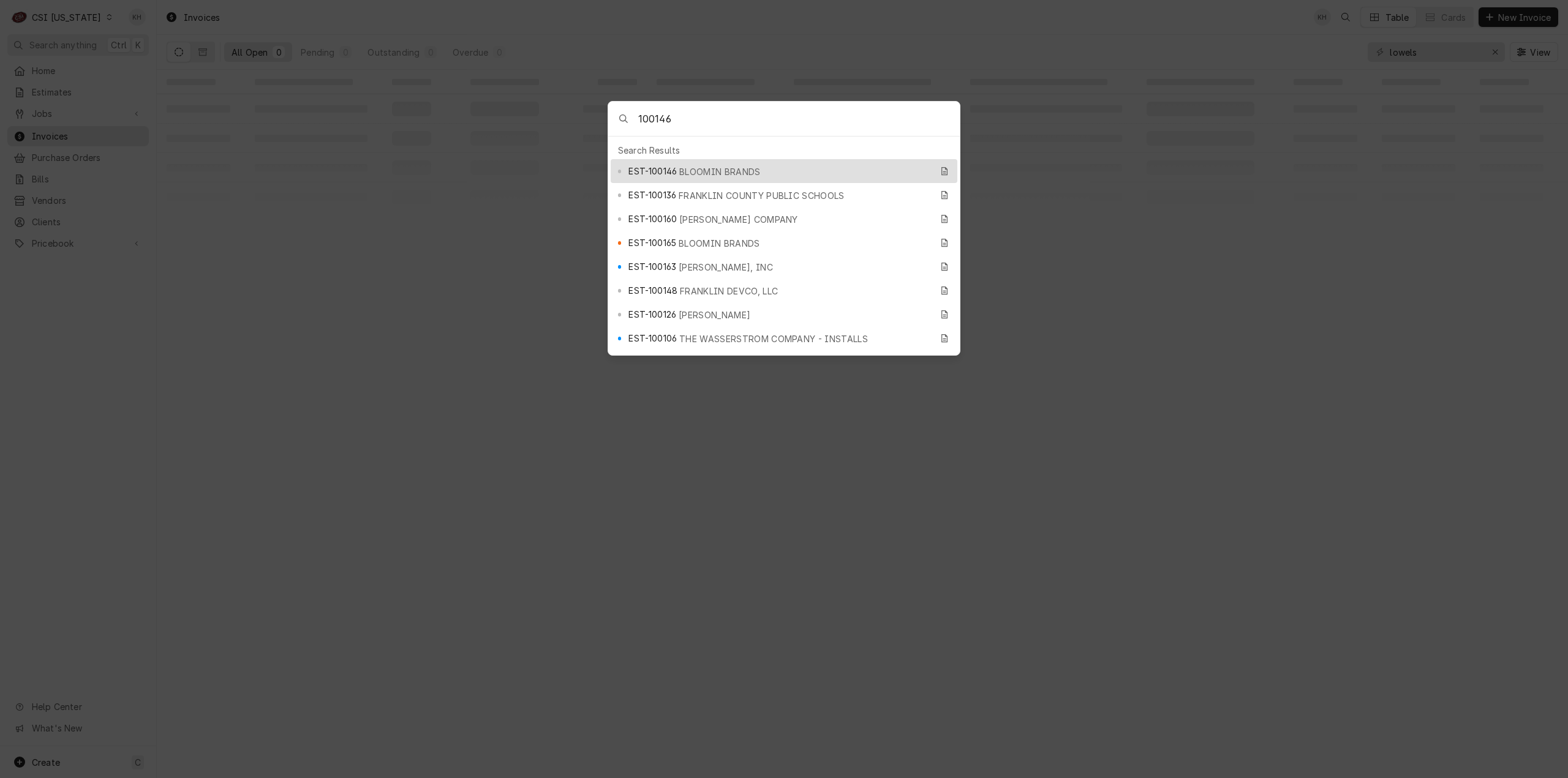
type input "100146"
click at [691, 165] on span "BLOOMIN BRANDS" at bounding box center [720, 171] width 81 height 13
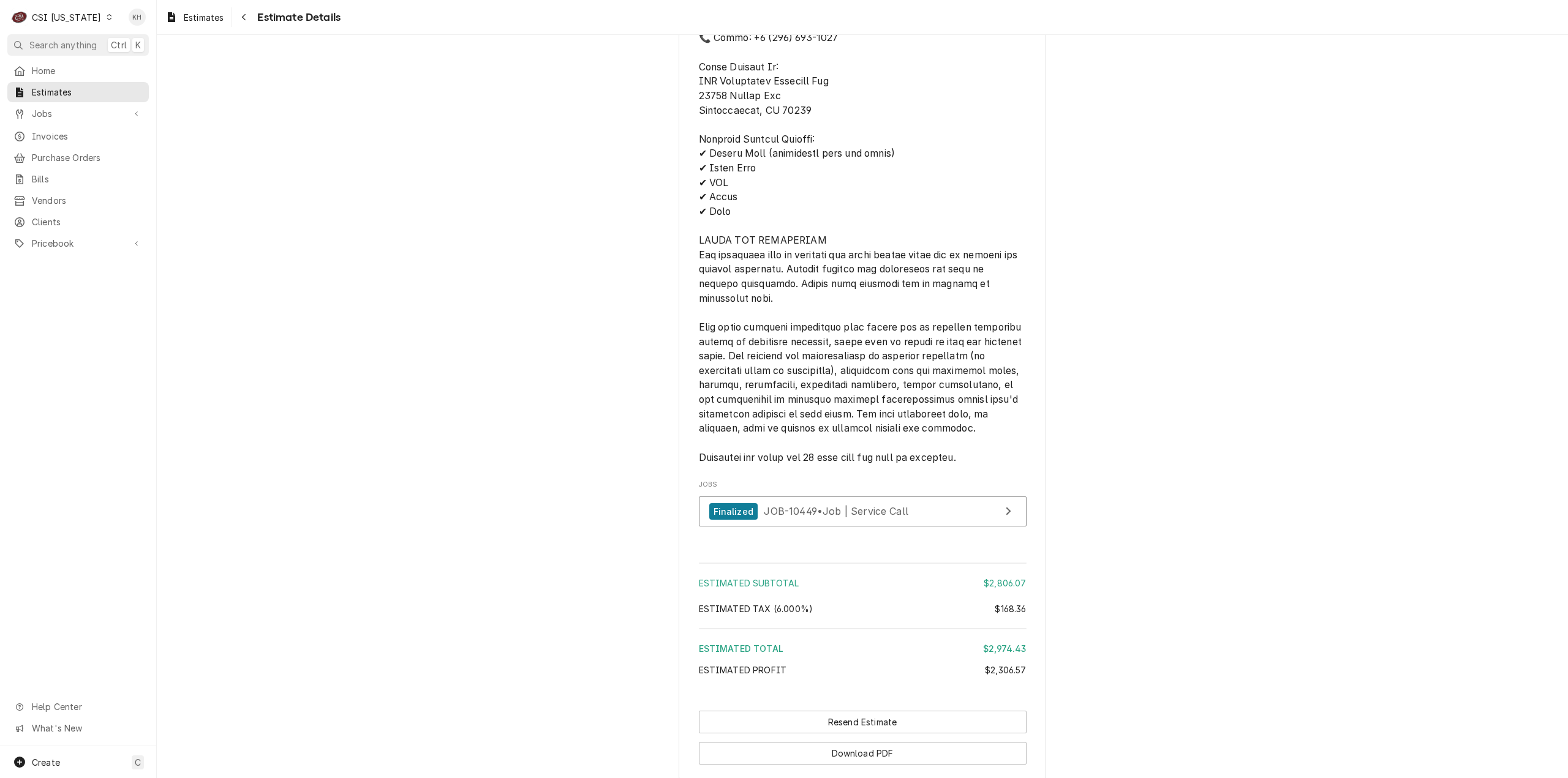
scroll to position [2882, 0]
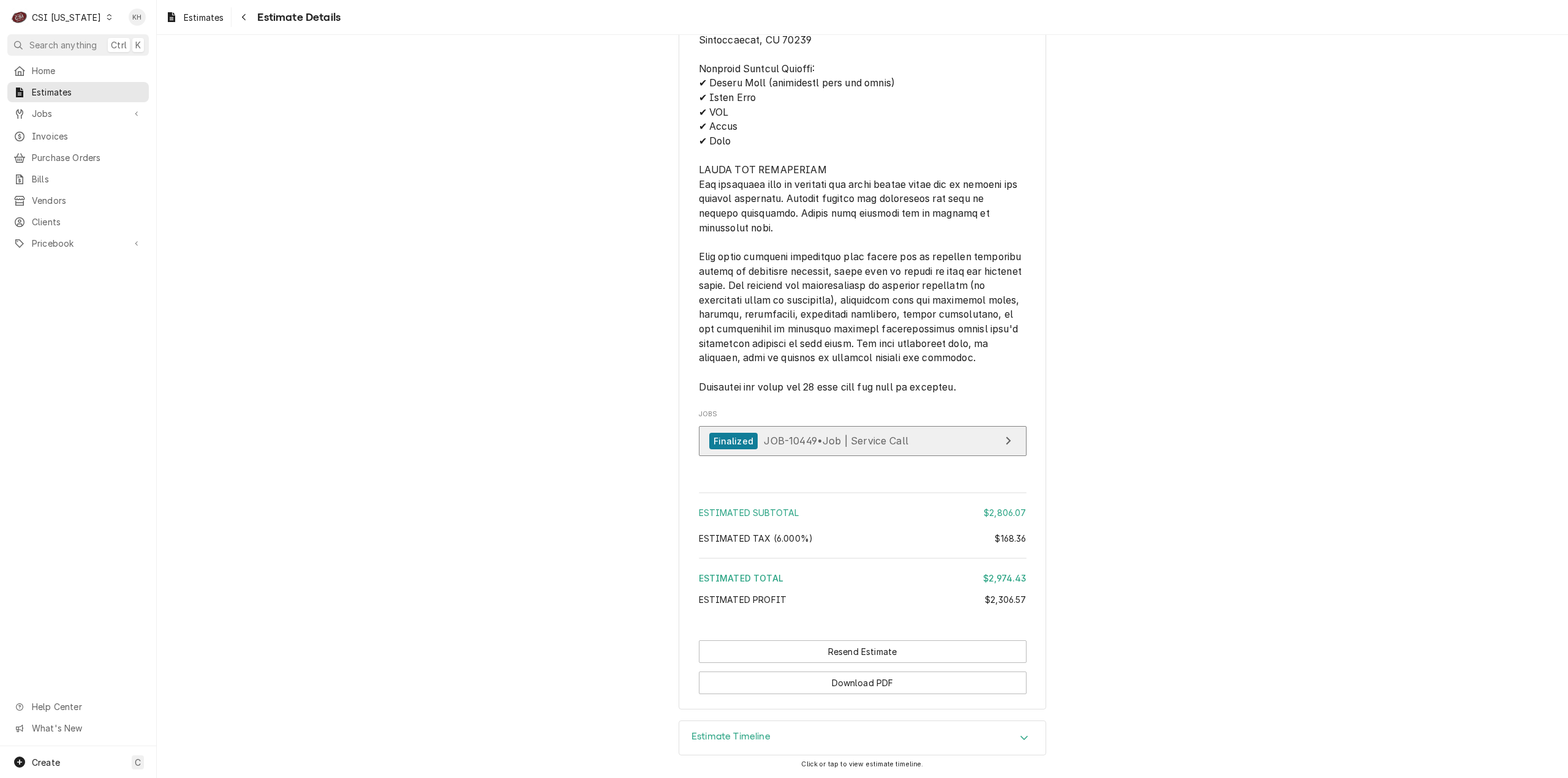
click at [882, 440] on span "JOB-10449 • Job | Service Call" at bounding box center [836, 441] width 144 height 12
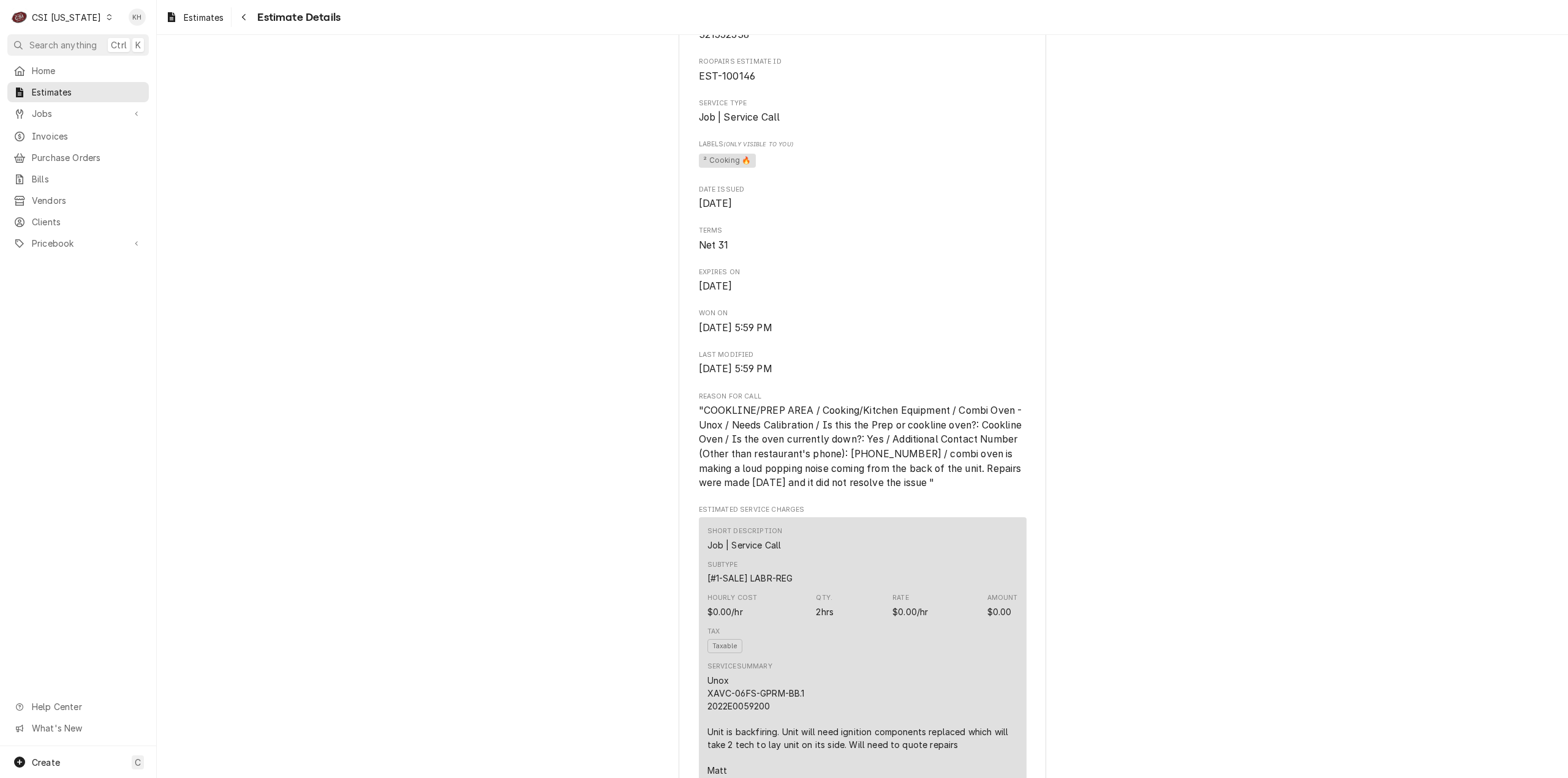
scroll to position [128, 0]
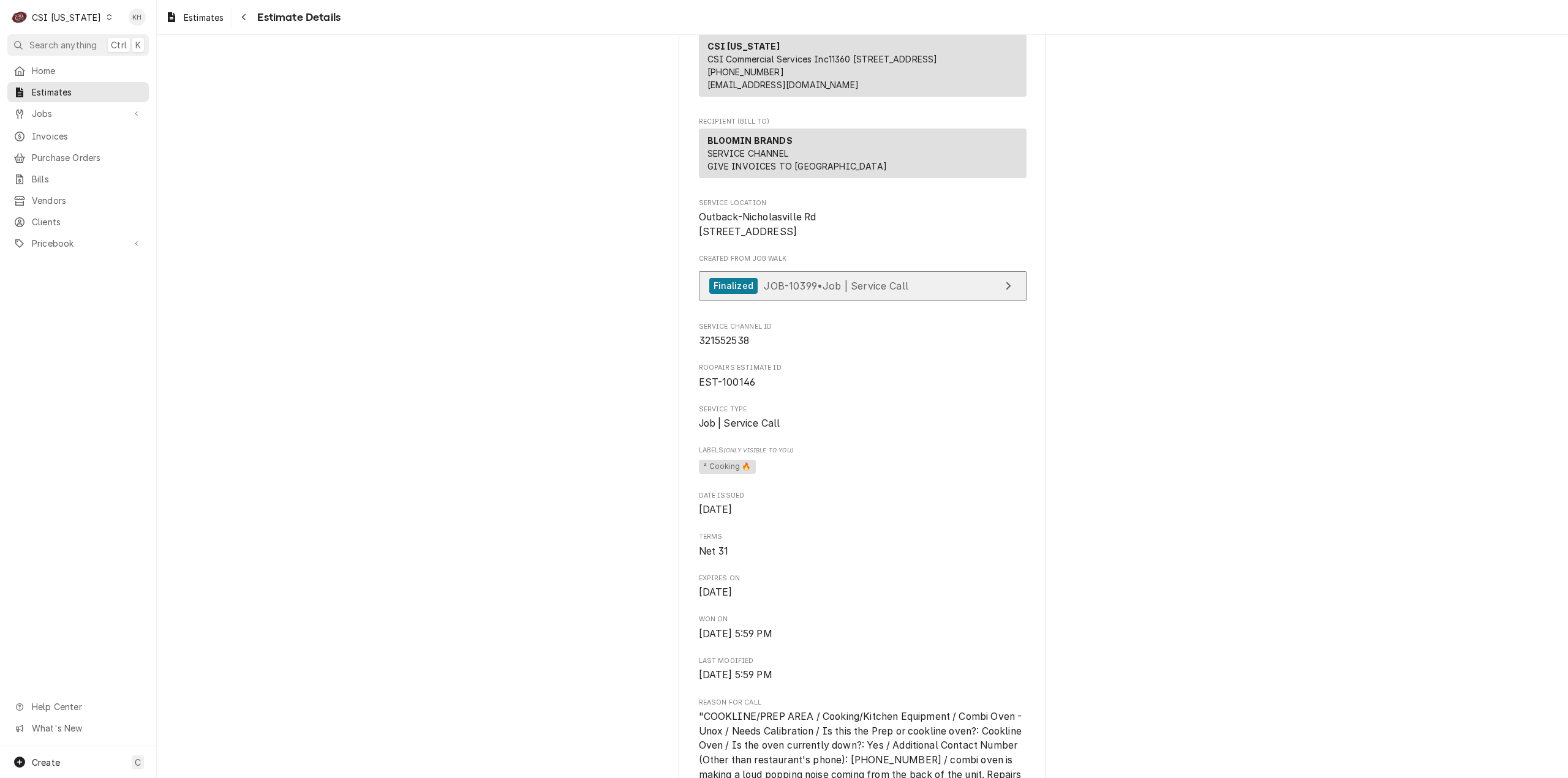
click at [787, 291] on span "JOB-10399 • Job | Service Call" at bounding box center [836, 285] width 144 height 12
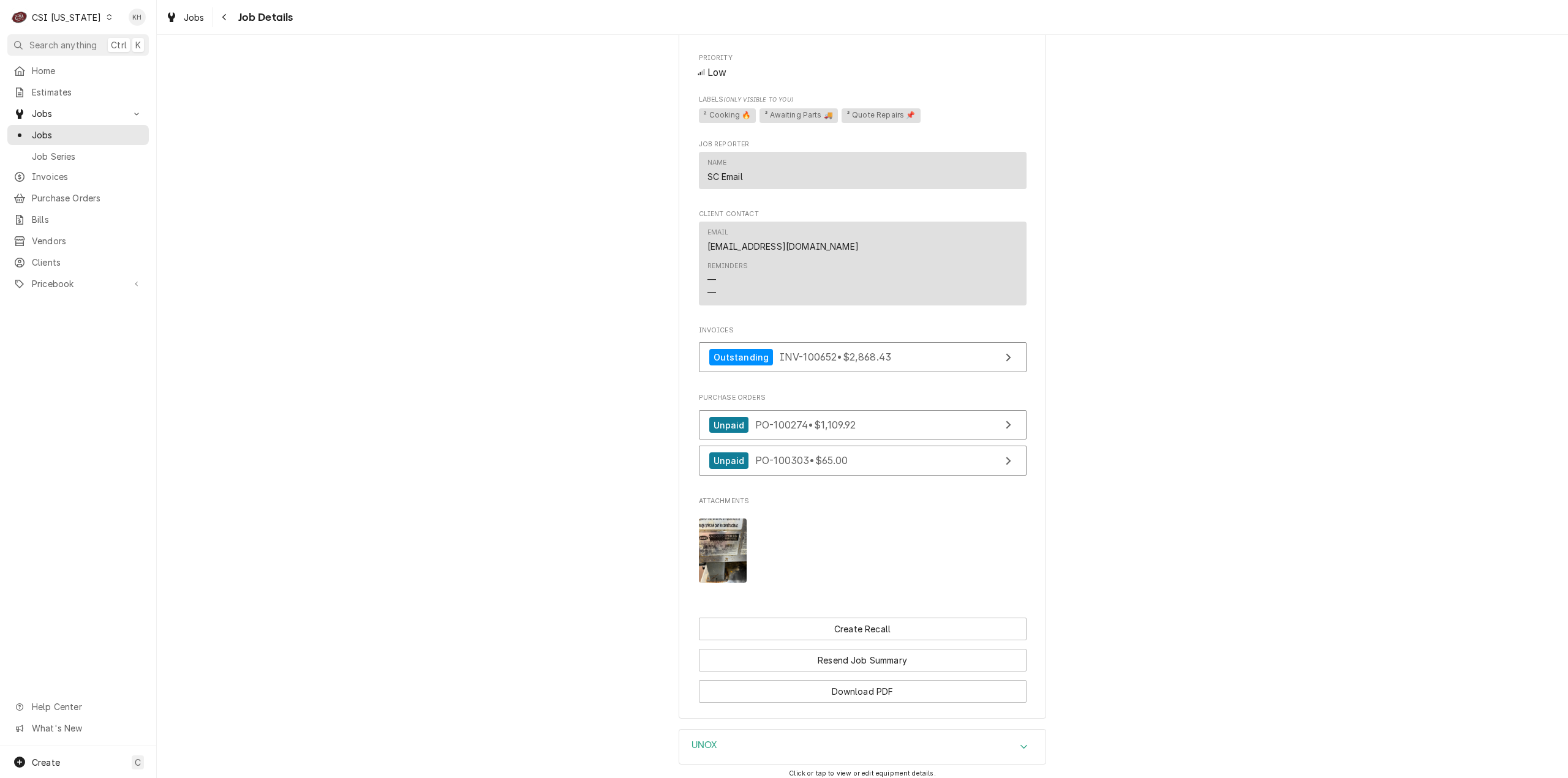
scroll to position [1346, 0]
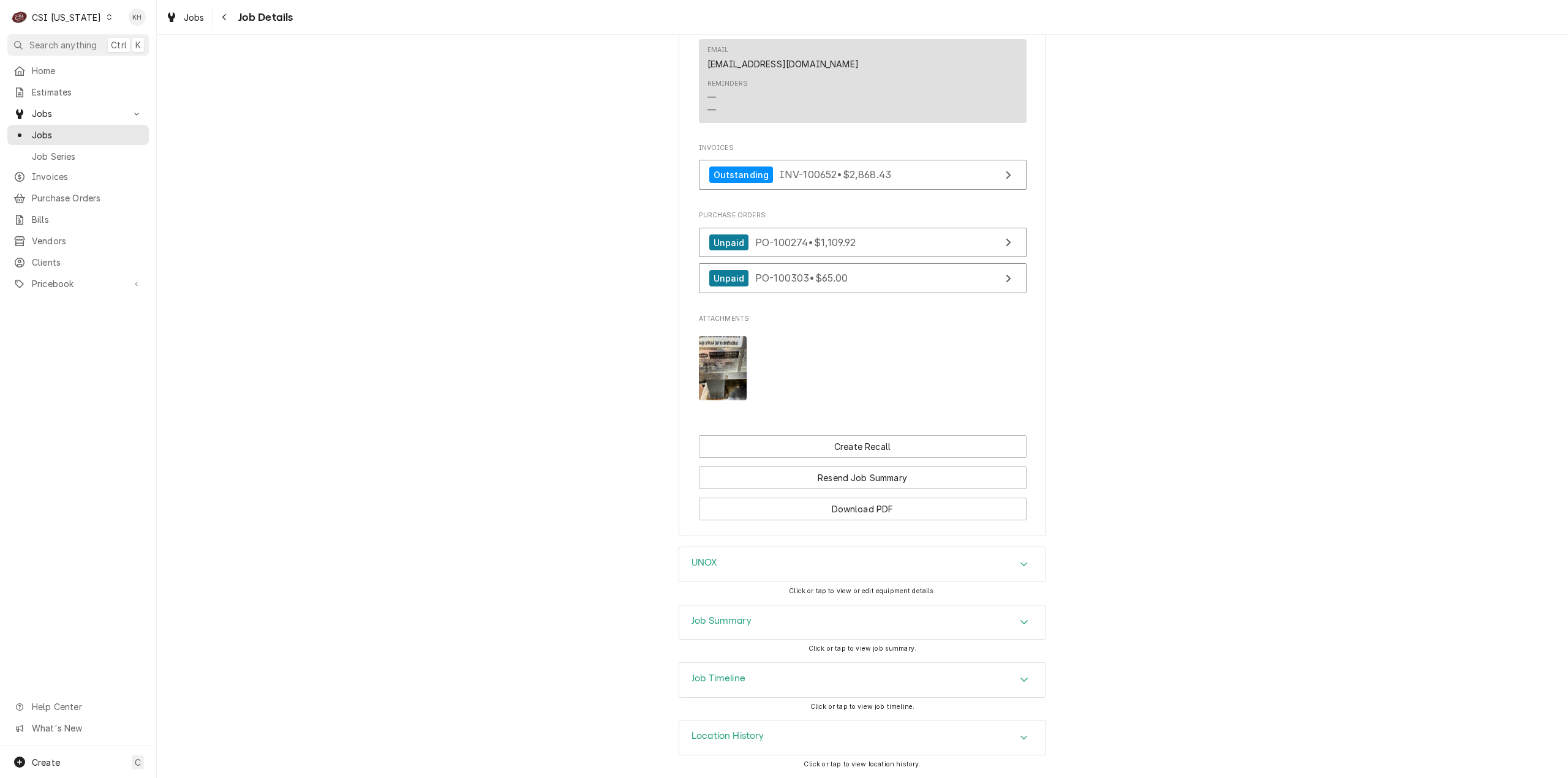
click at [786, 680] on div "Job Timeline" at bounding box center [863, 680] width 367 height 35
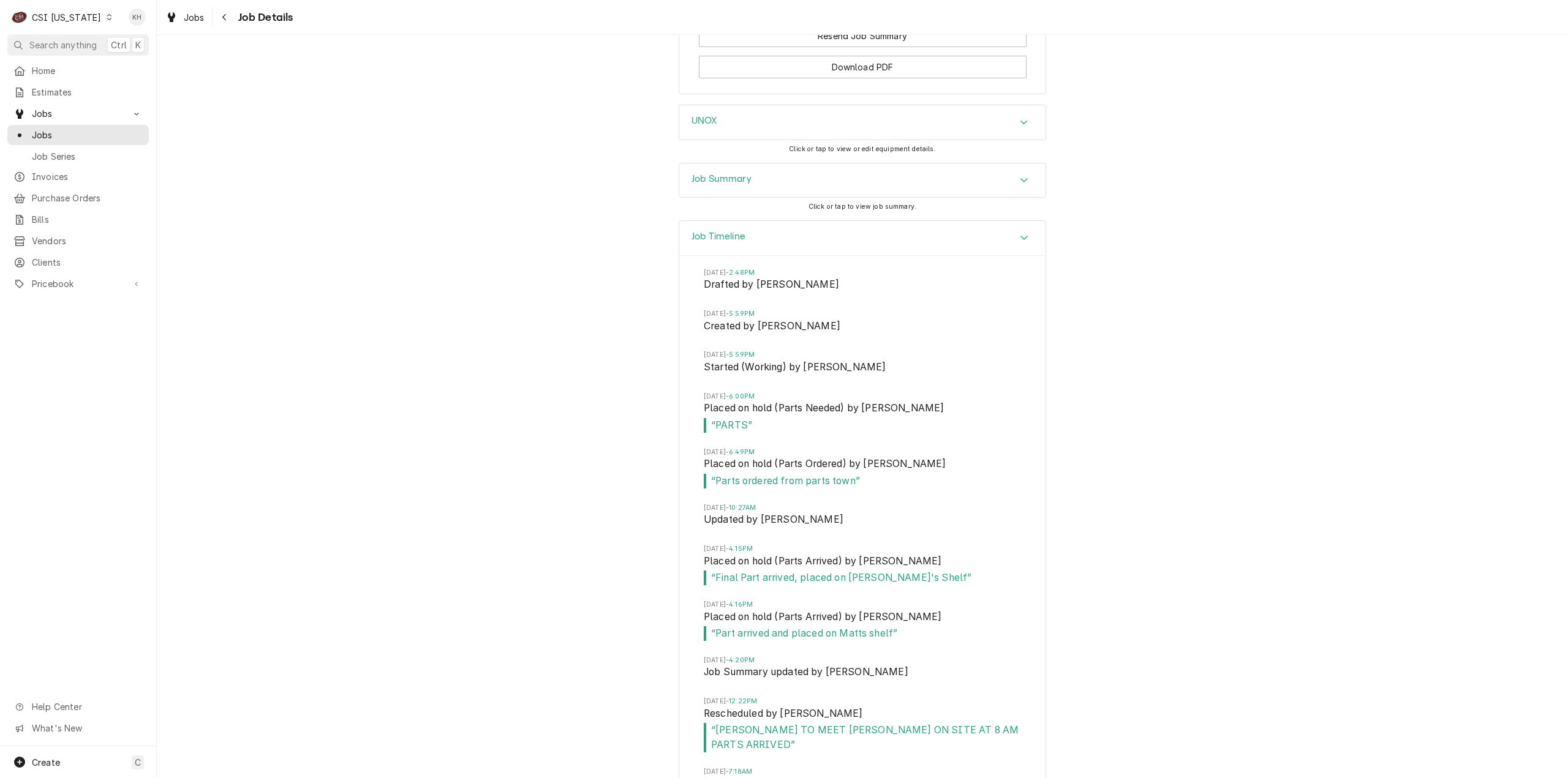
scroll to position [1581, 0]
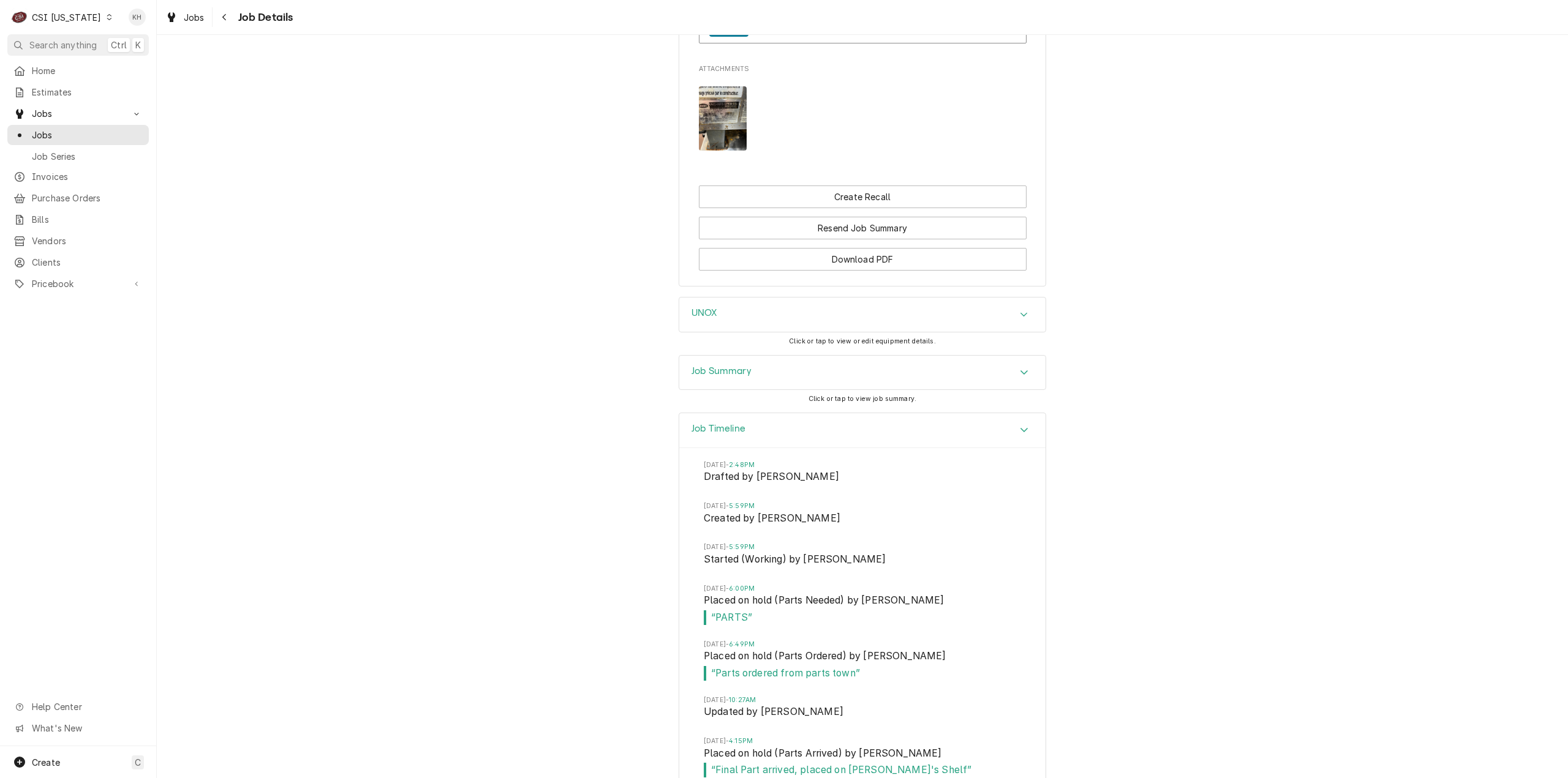
click at [748, 384] on div "Job Summary" at bounding box center [863, 373] width 367 height 35
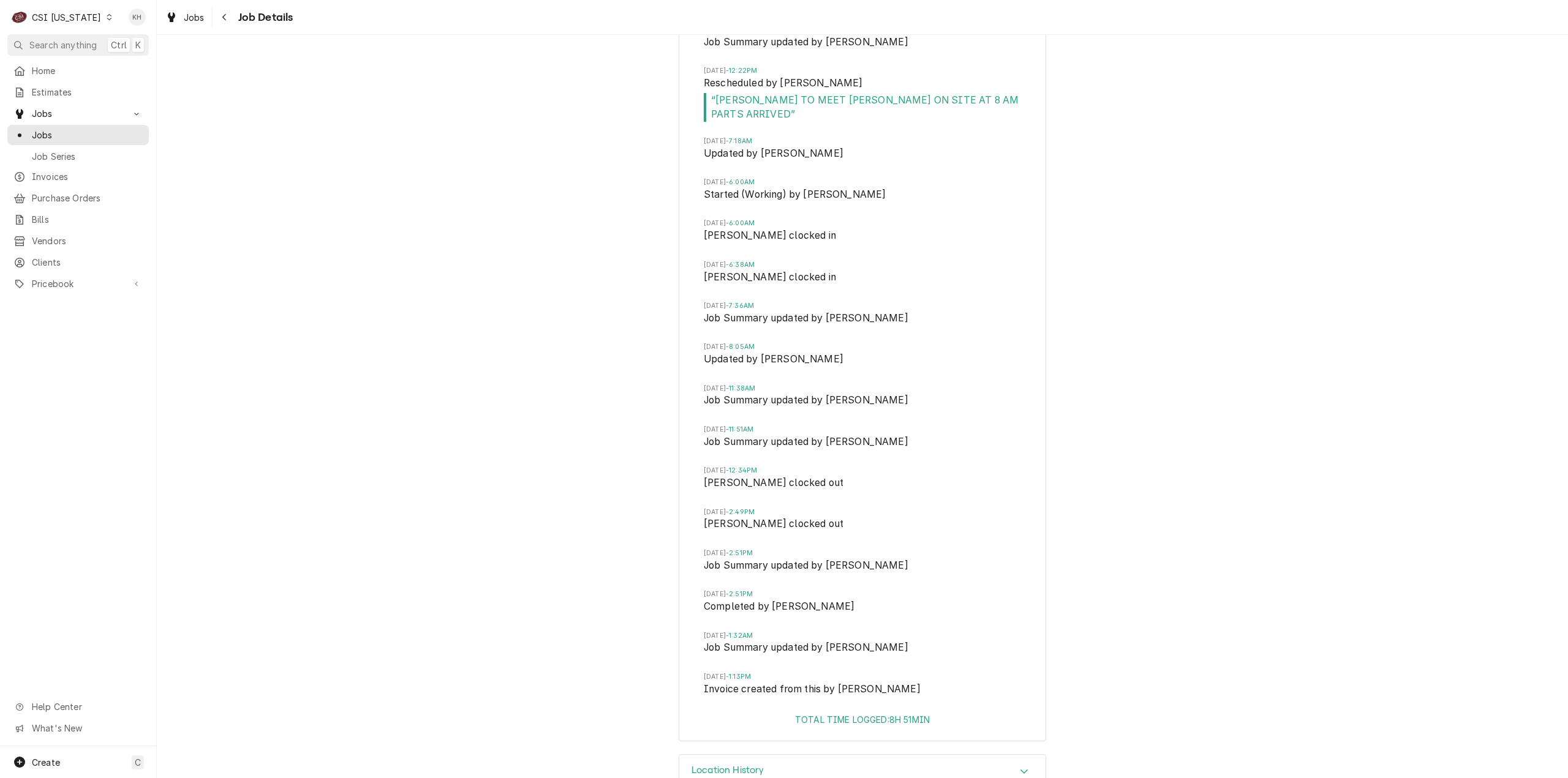
scroll to position [5147, 0]
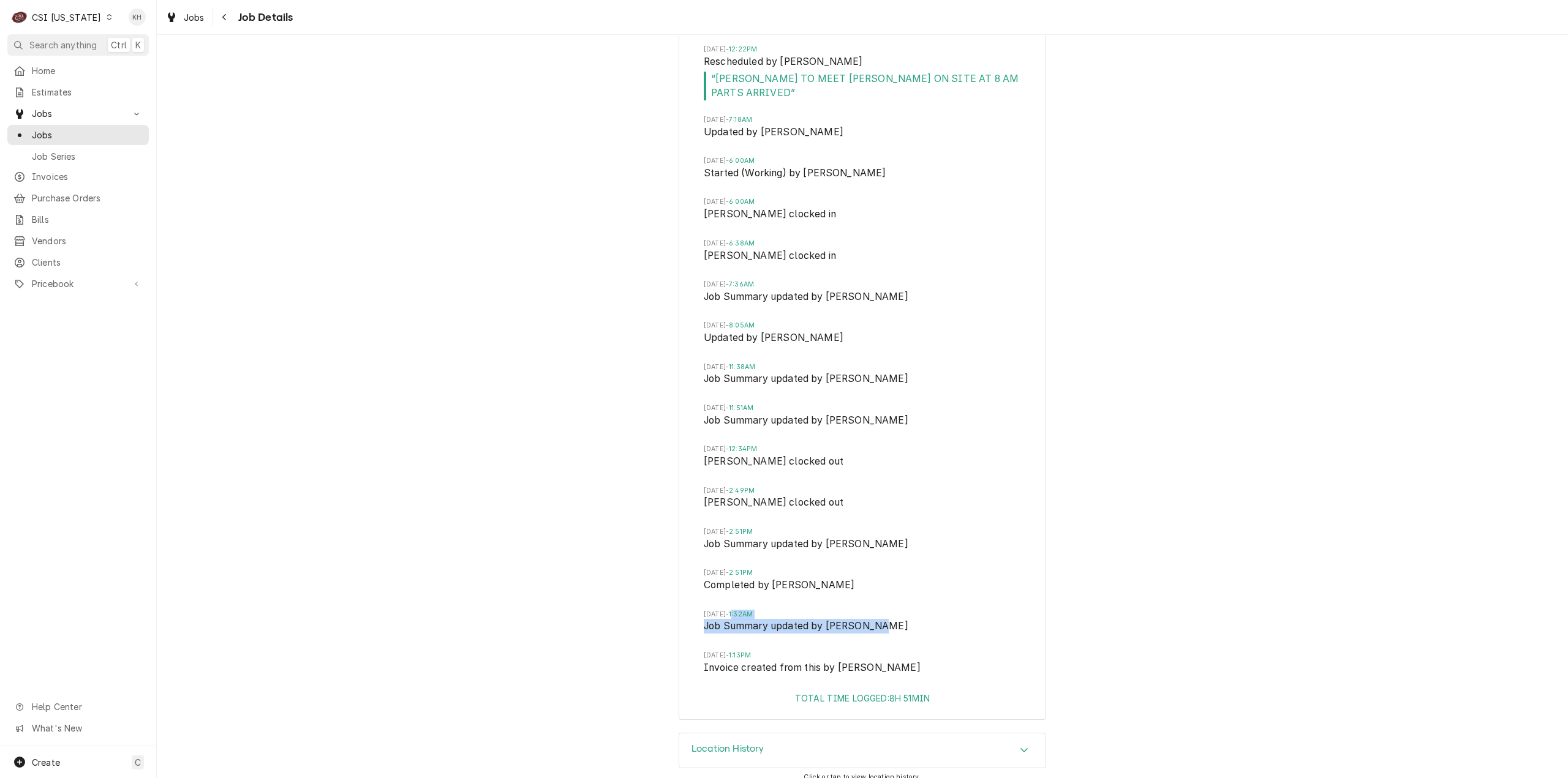
drag, startPoint x: 875, startPoint y: 613, endPoint x: 762, endPoint y: 604, distance: 113.4
click at [762, 610] on li "[DATE] 1:32AM Job Summary updated by [PERSON_NAME]" at bounding box center [863, 630] width 317 height 41
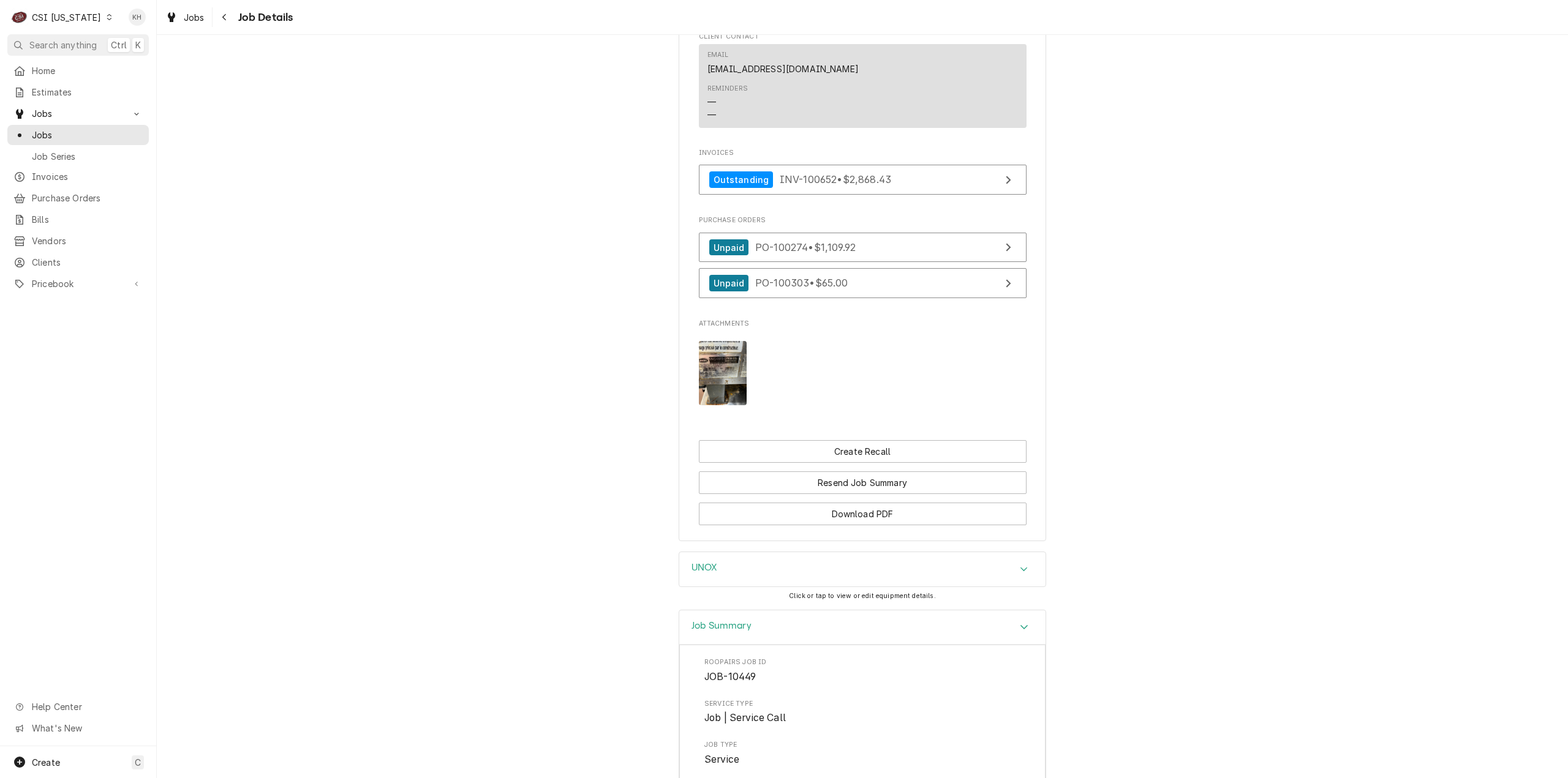
scroll to position [1168, 0]
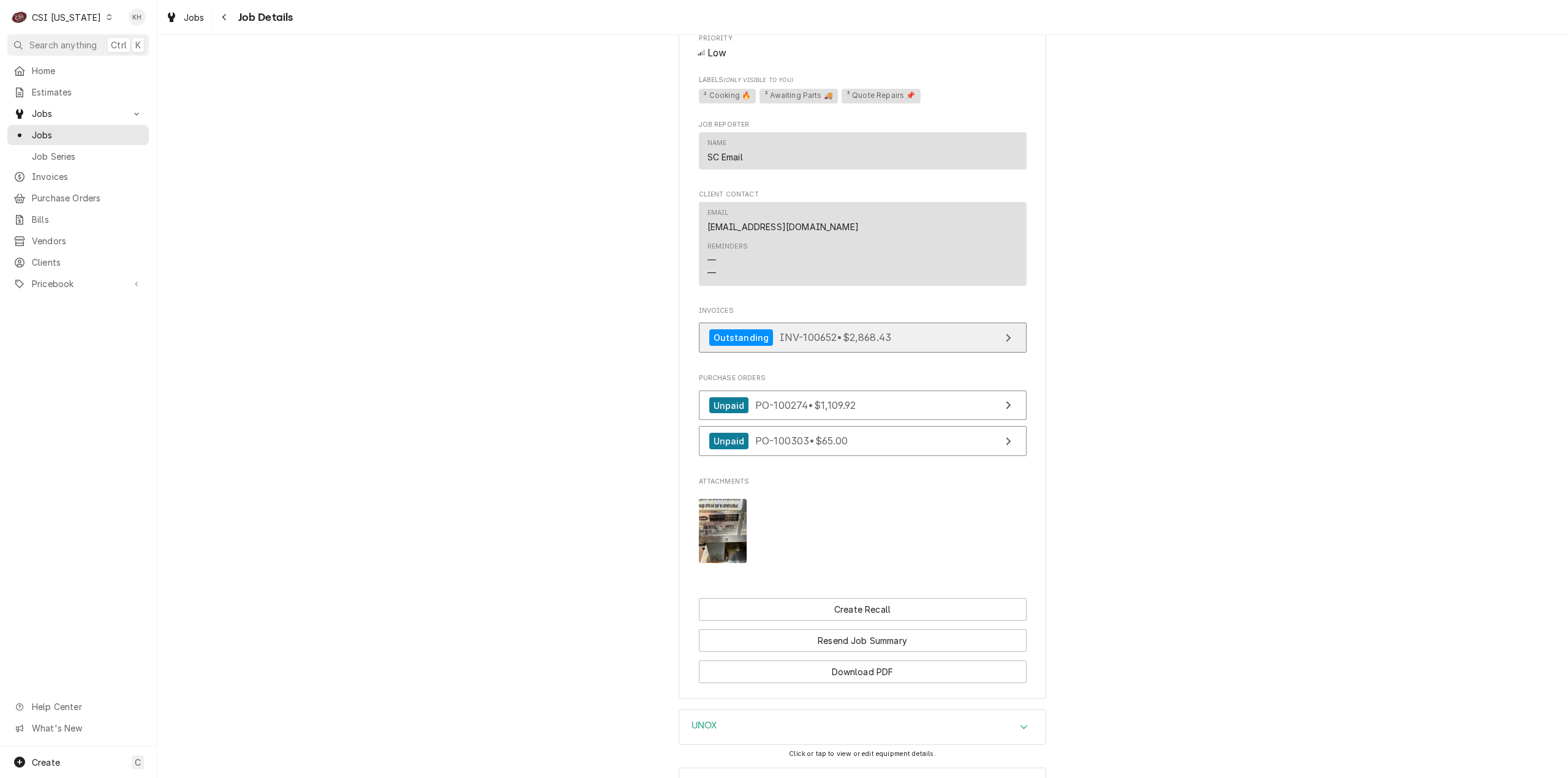
click at [814, 343] on link "Outstanding INV-100652 • $2,868.43" at bounding box center [863, 338] width 328 height 30
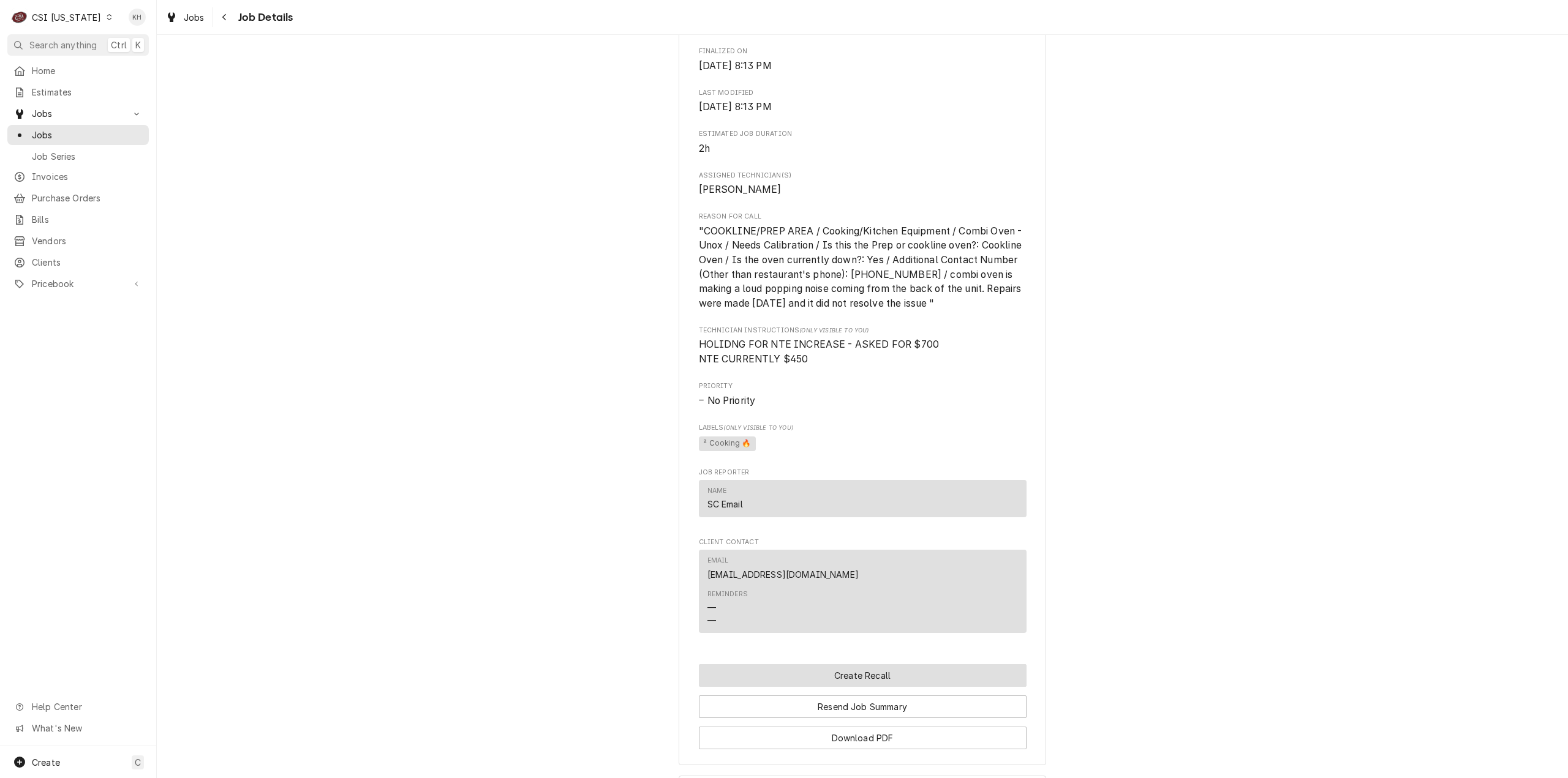
scroll to position [791, 0]
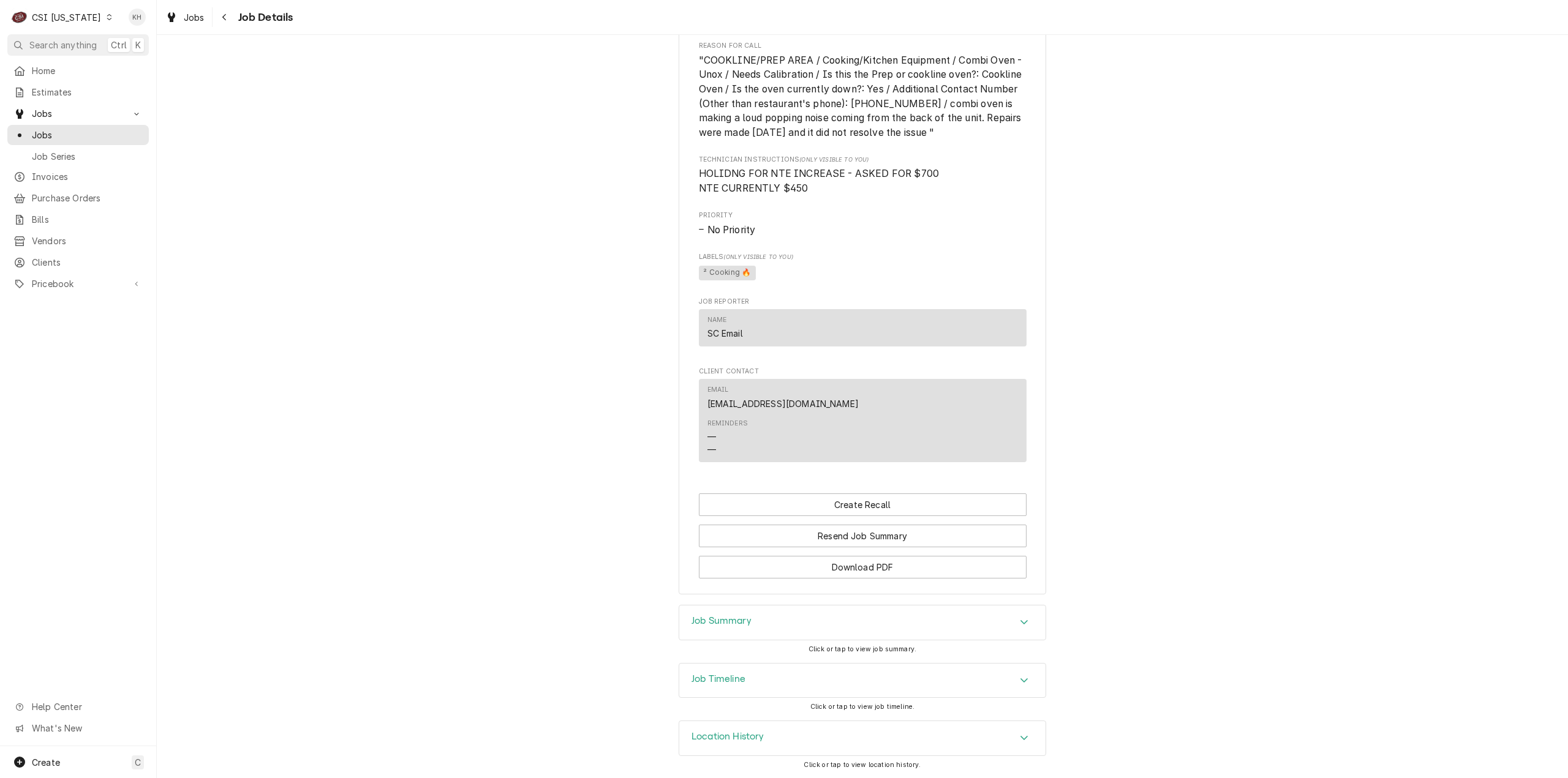
click at [763, 686] on div "Job Timeline" at bounding box center [863, 681] width 367 height 35
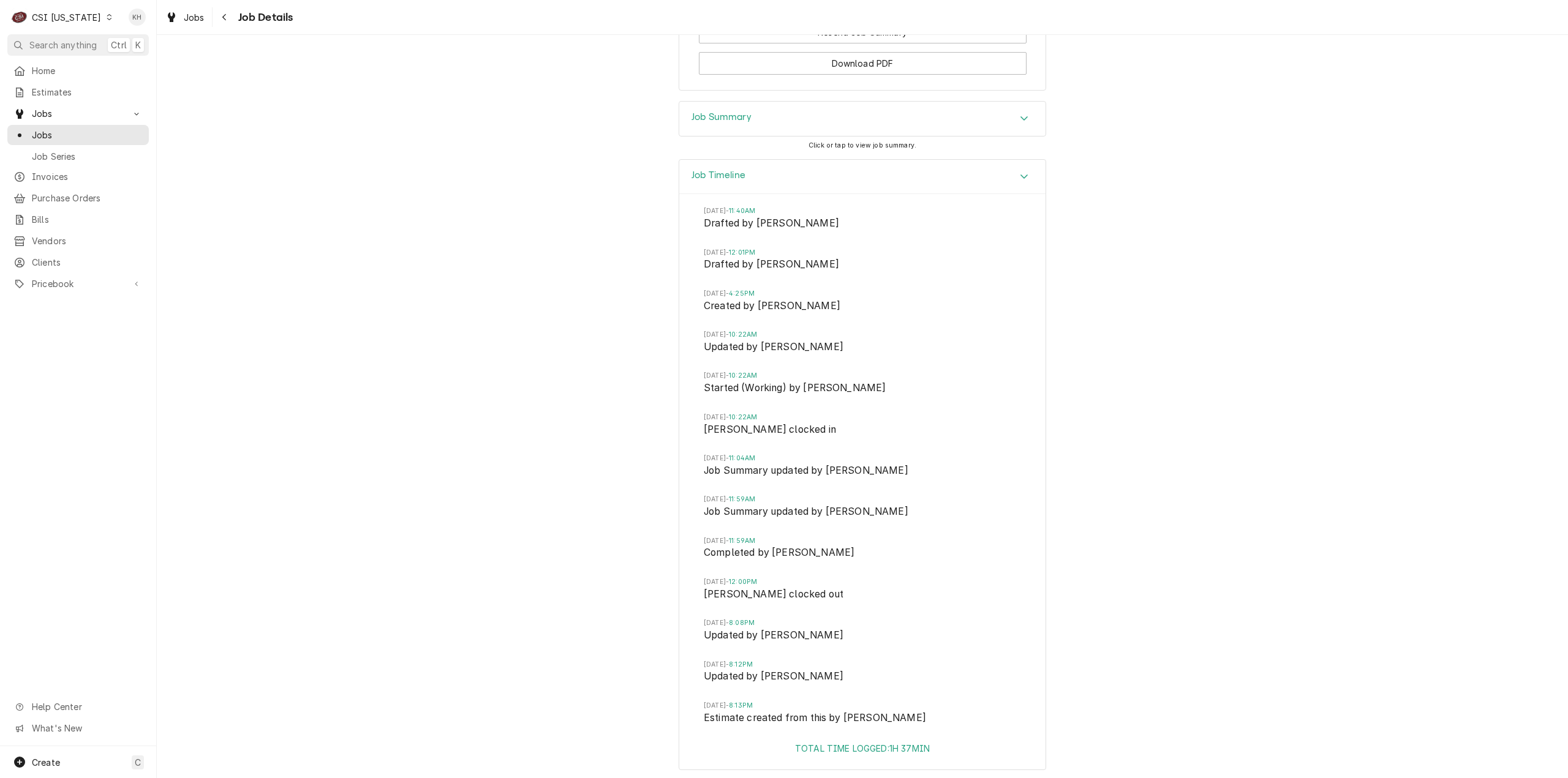
scroll to position [1357, 0]
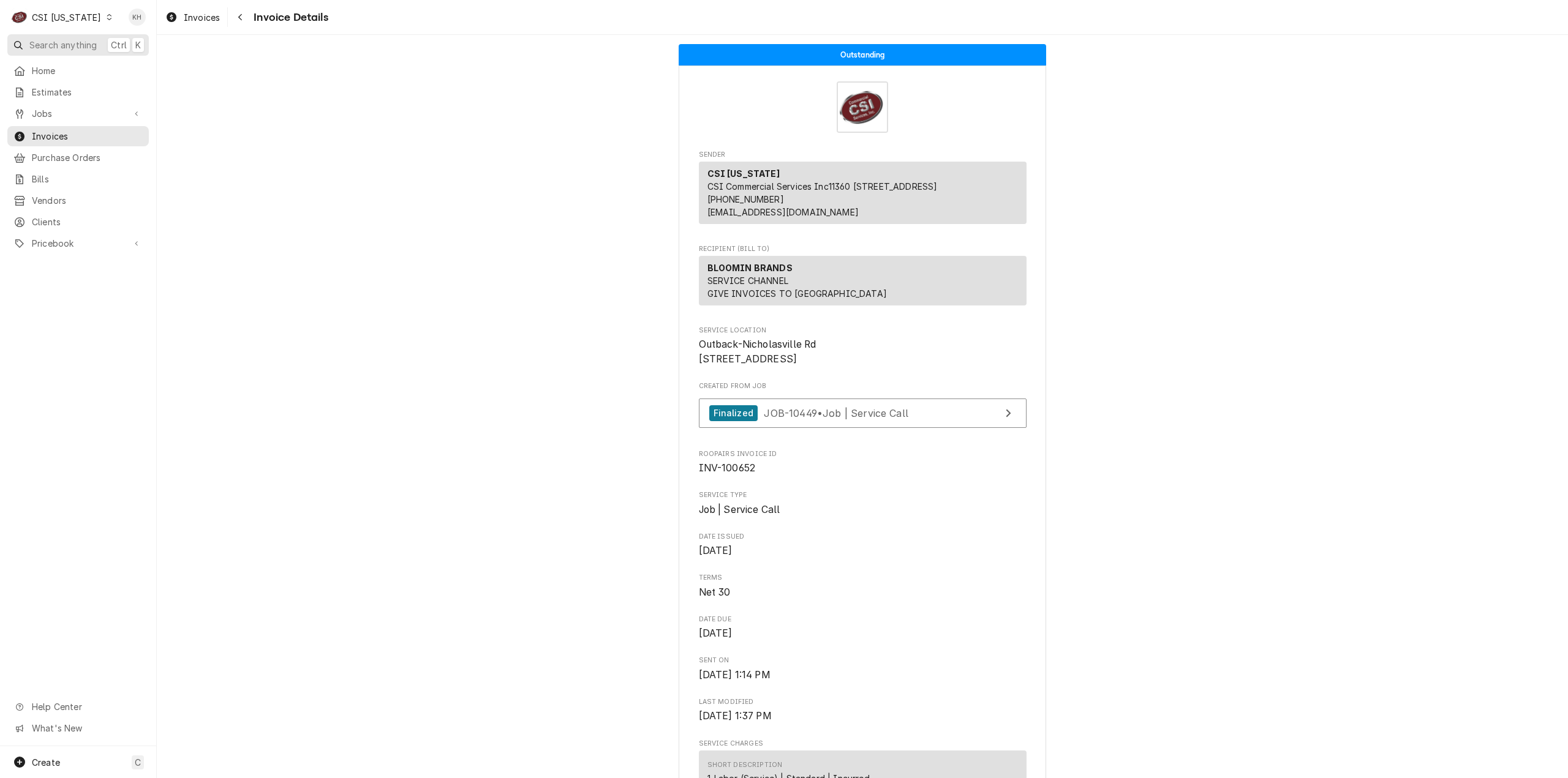
click at [62, 45] on span "Search anything" at bounding box center [63, 44] width 68 height 13
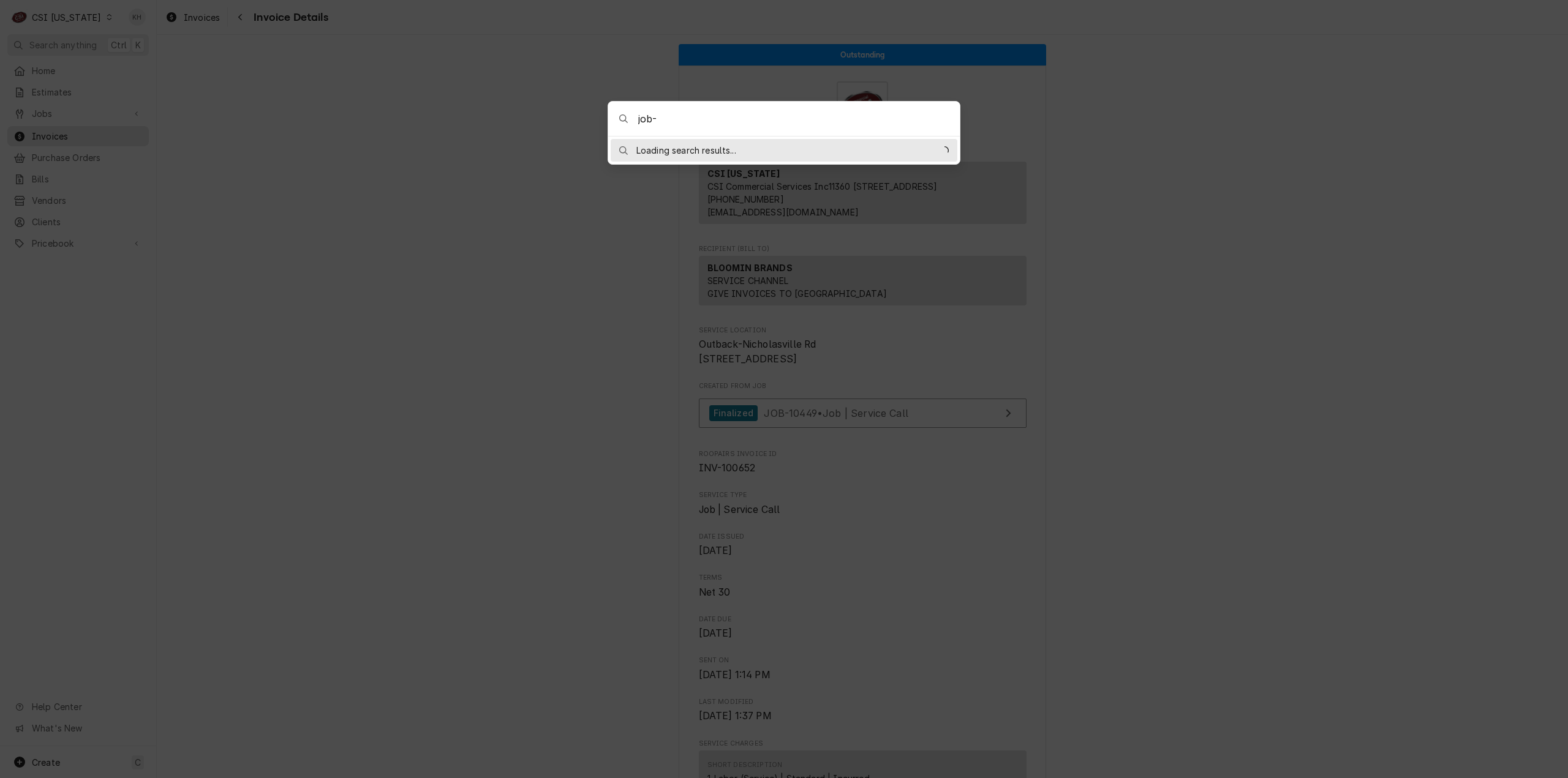
type input "job-10550"
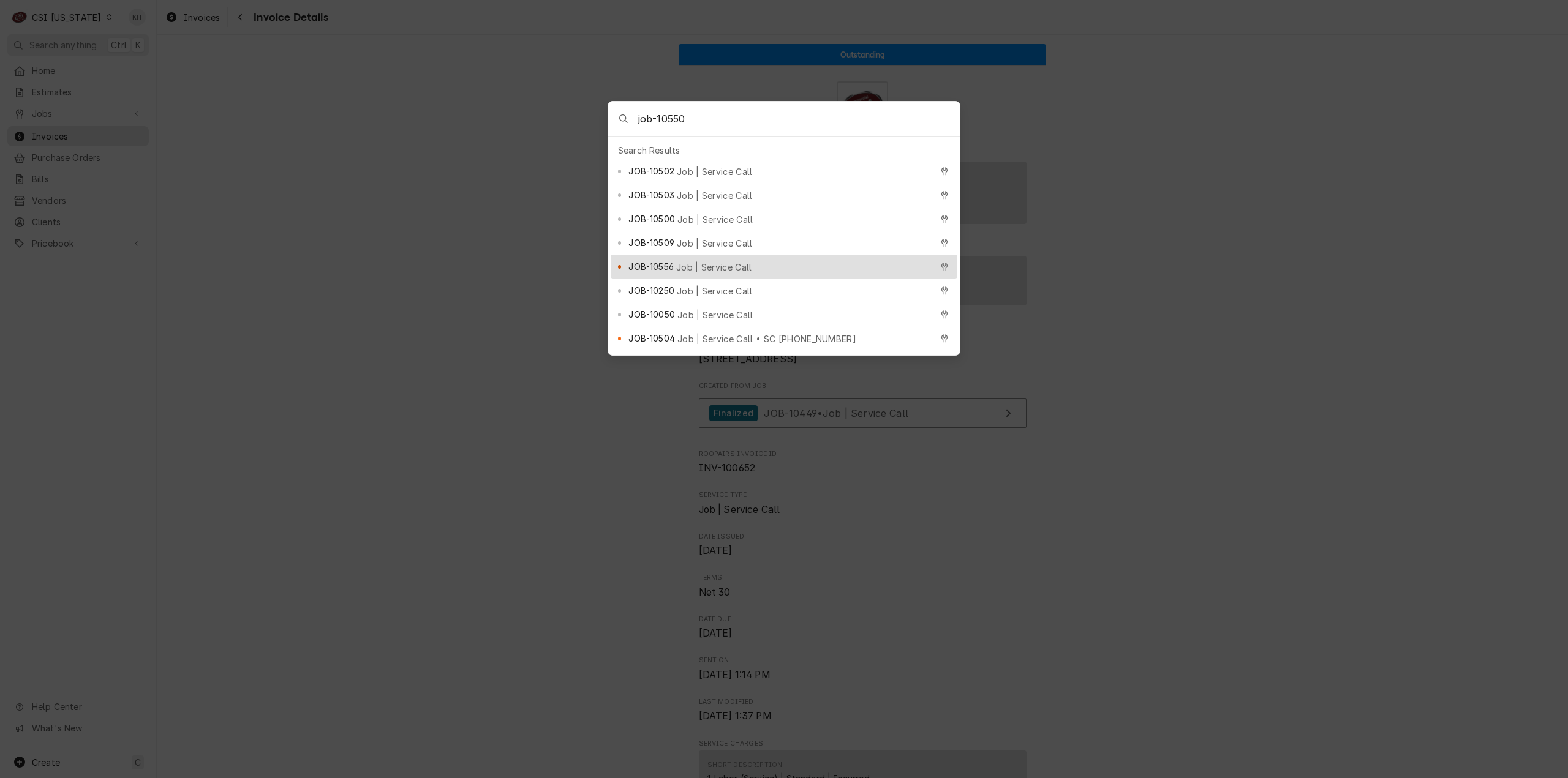
click at [436, 141] on body "C CSI [US_STATE] KH Search anything Ctrl K Home Estimates Jobs Jobs Job Series …" at bounding box center [784, 389] width 1568 height 778
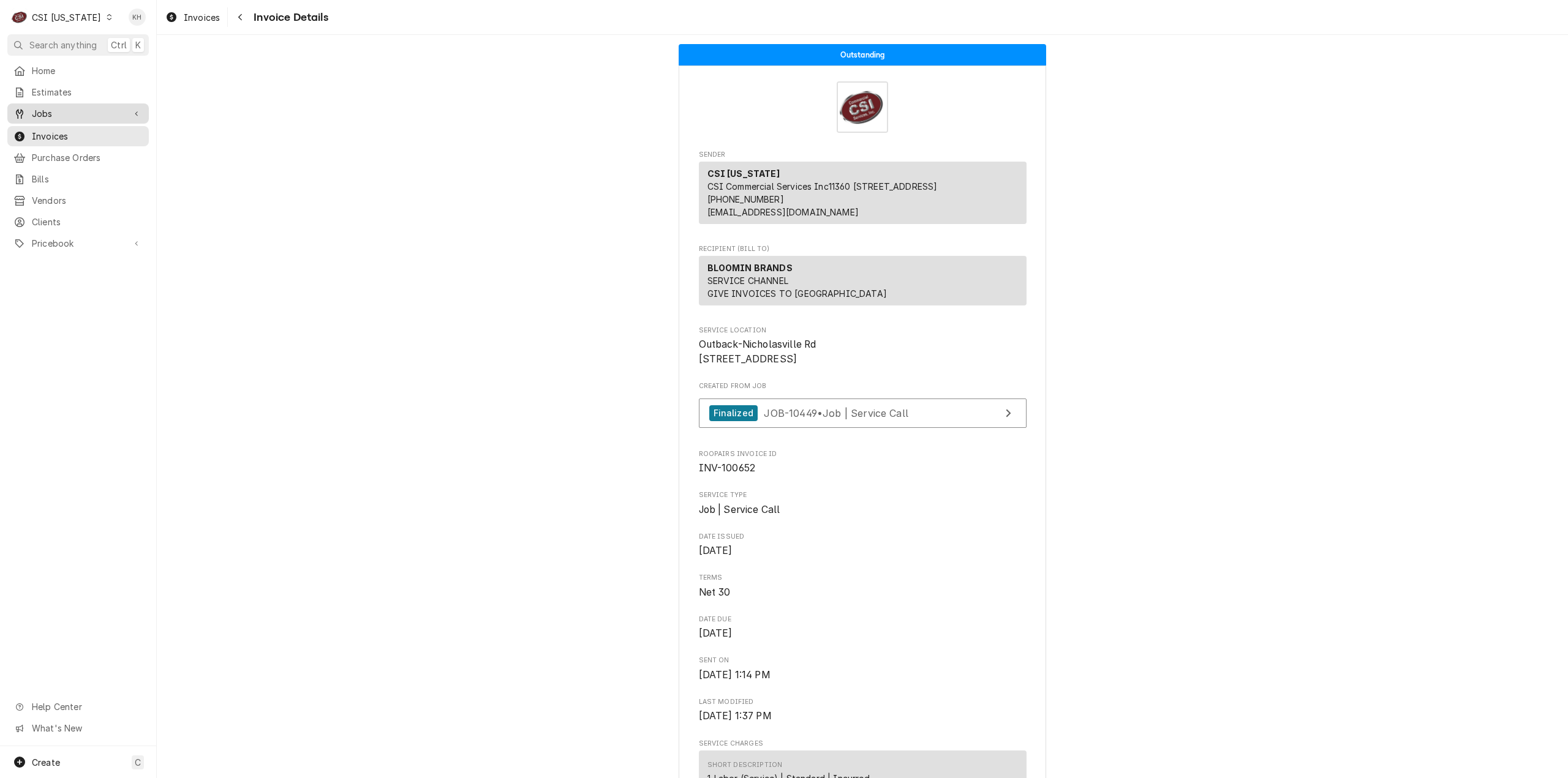
click at [64, 113] on span "Jobs" at bounding box center [77, 113] width 92 height 13
click at [59, 130] on span "Jobs" at bounding box center [87, 134] width 111 height 13
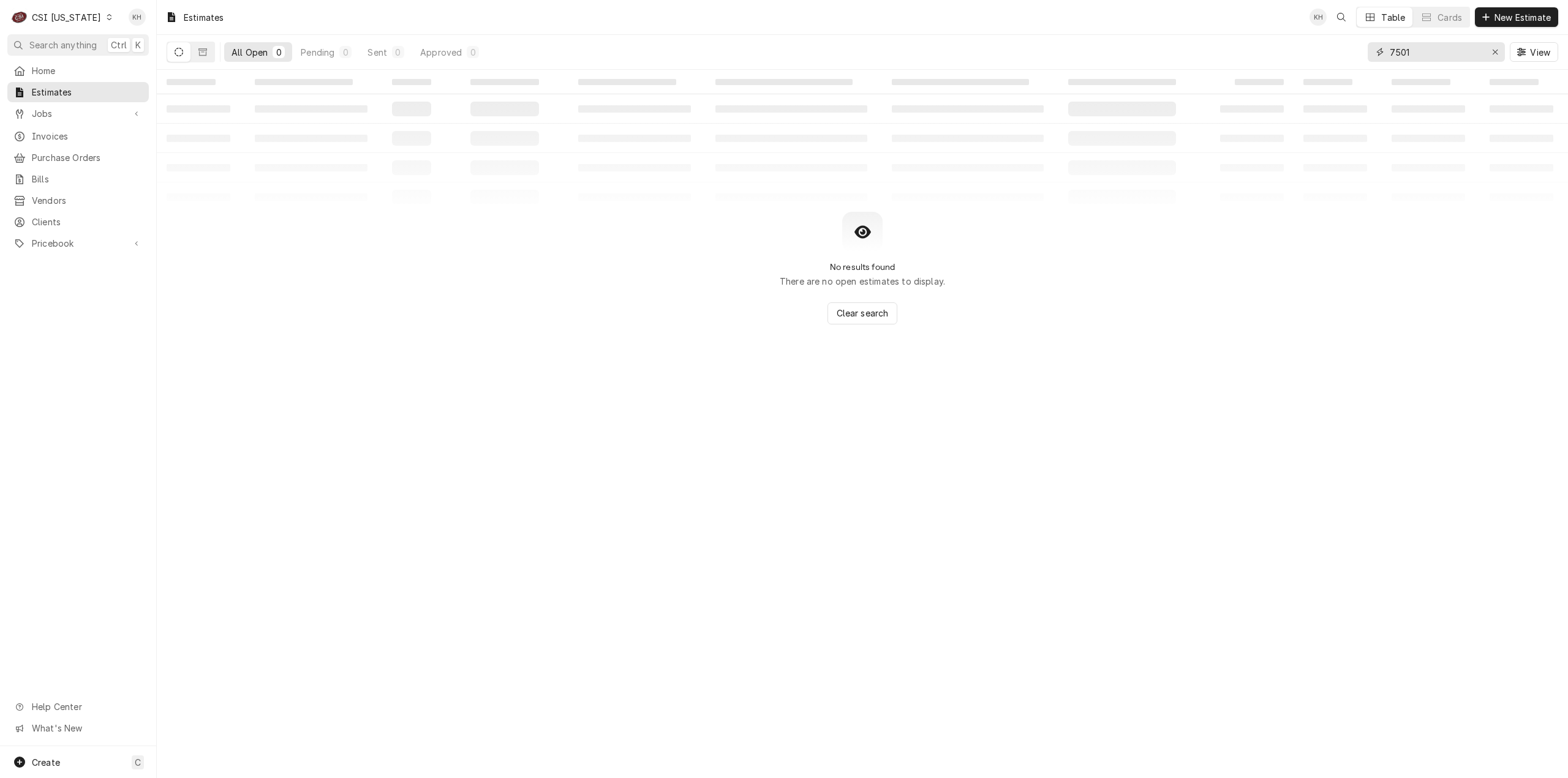
drag, startPoint x: 1427, startPoint y: 51, endPoint x: 1256, endPoint y: 49, distance: 171.0
click at [1256, 49] on div "All Open 0 Pending 0 Sent 0 Approved 0 7501 View" at bounding box center [863, 52] width 1391 height 35
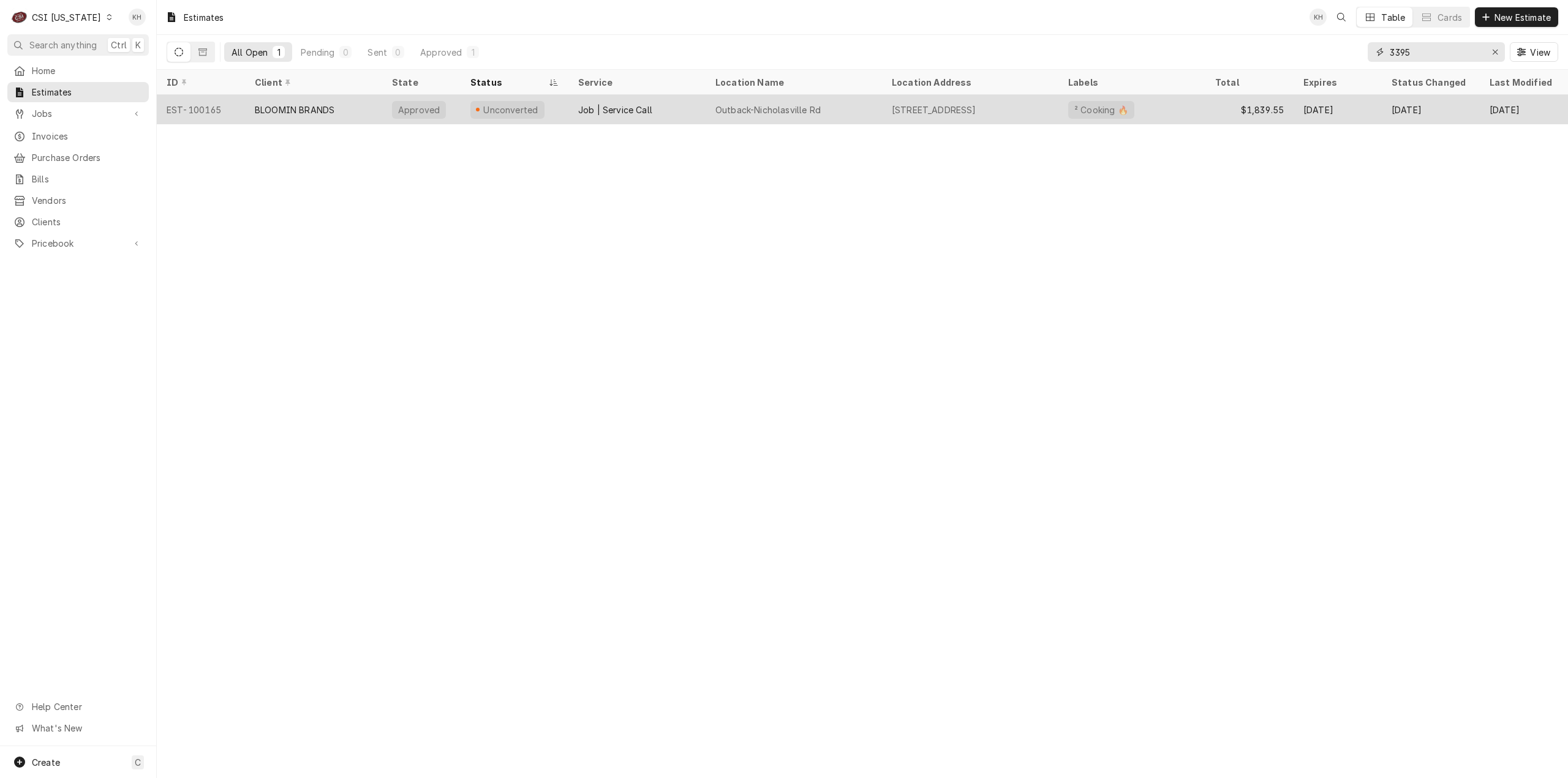
type input "3395"
click at [676, 118] on div "Job | Service Call" at bounding box center [637, 109] width 137 height 29
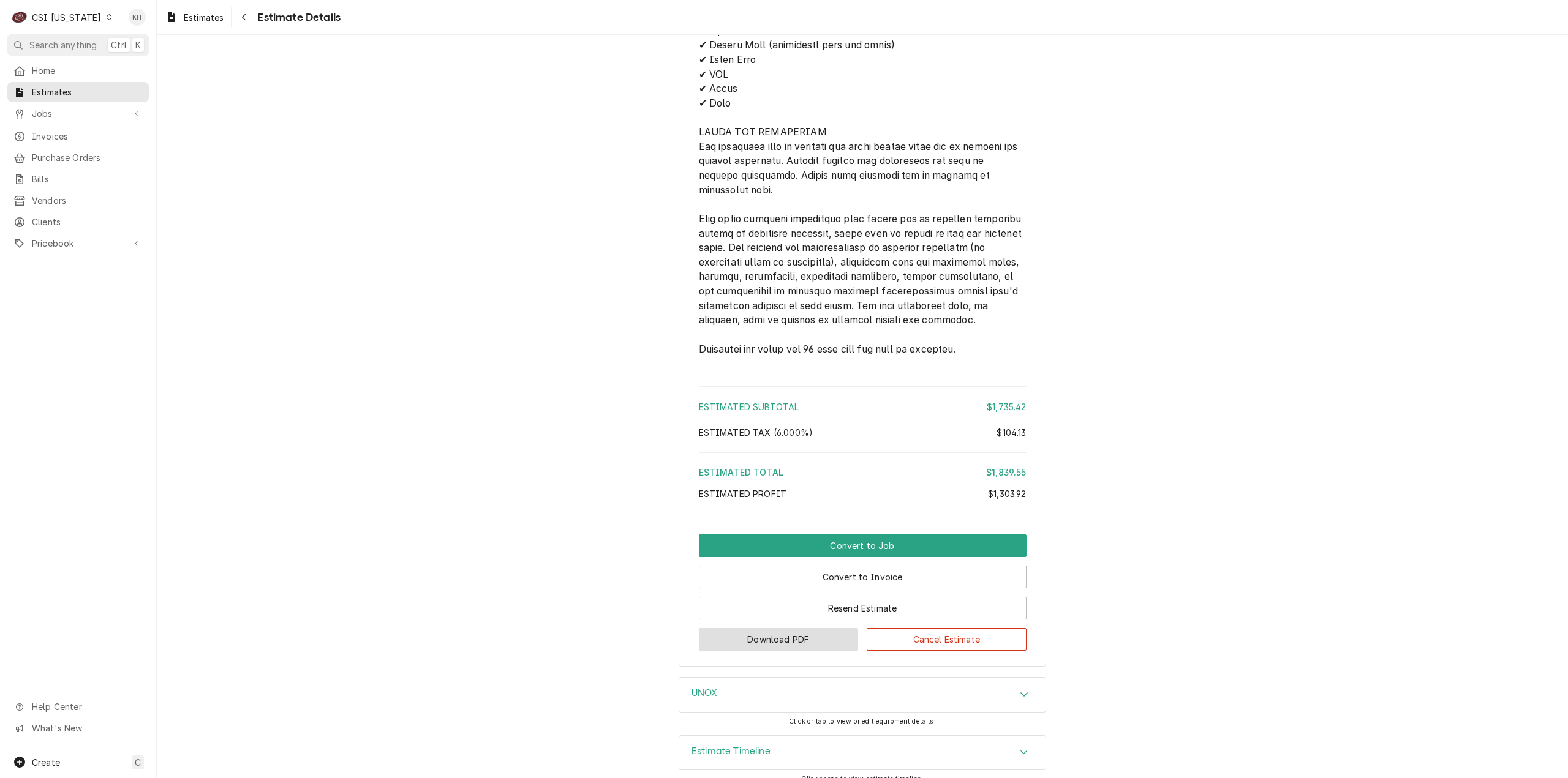
scroll to position [2175, 0]
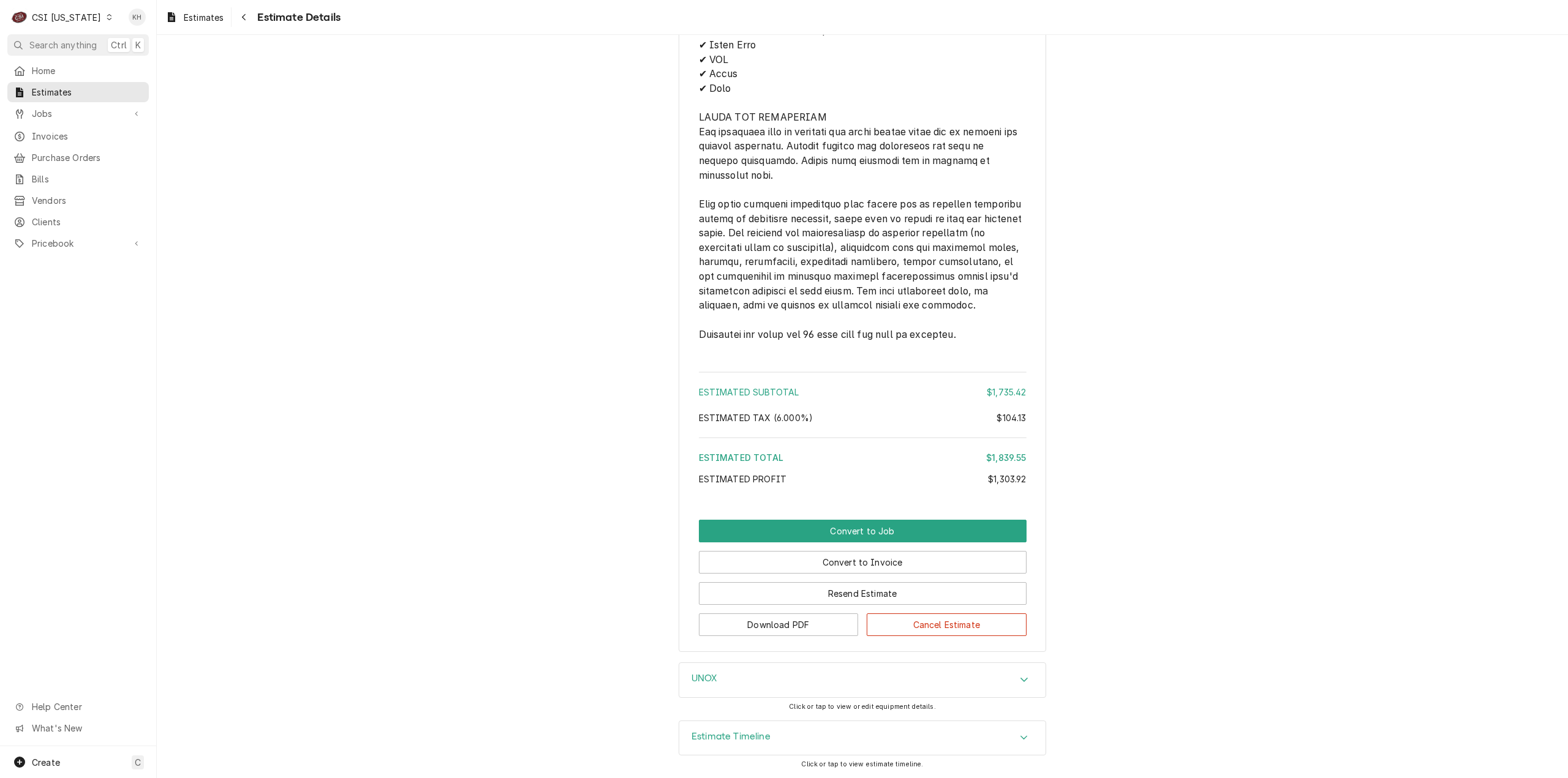
click at [752, 741] on h3 "Estimate Timeline" at bounding box center [730, 736] width 79 height 11
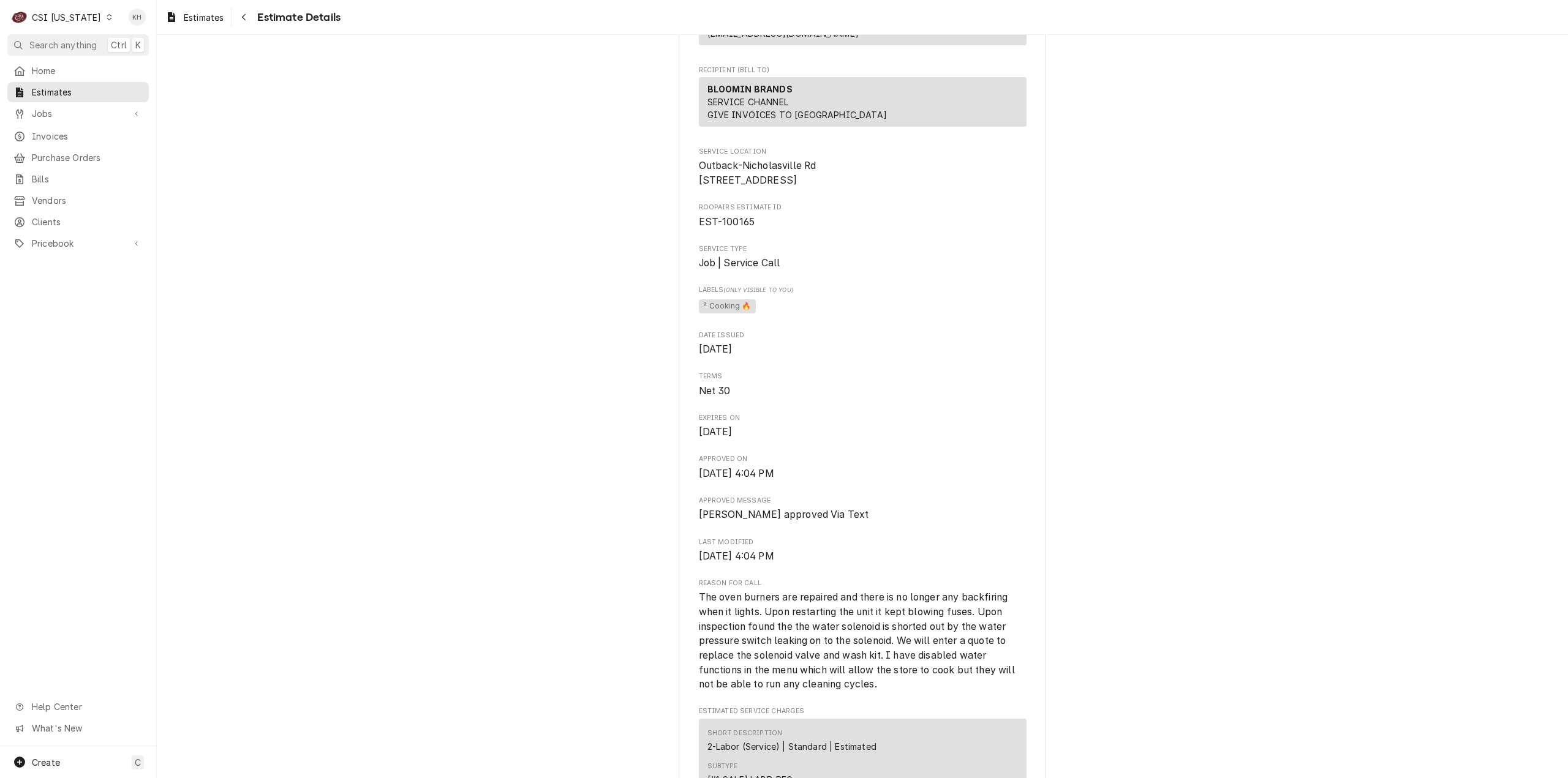
scroll to position [0, 0]
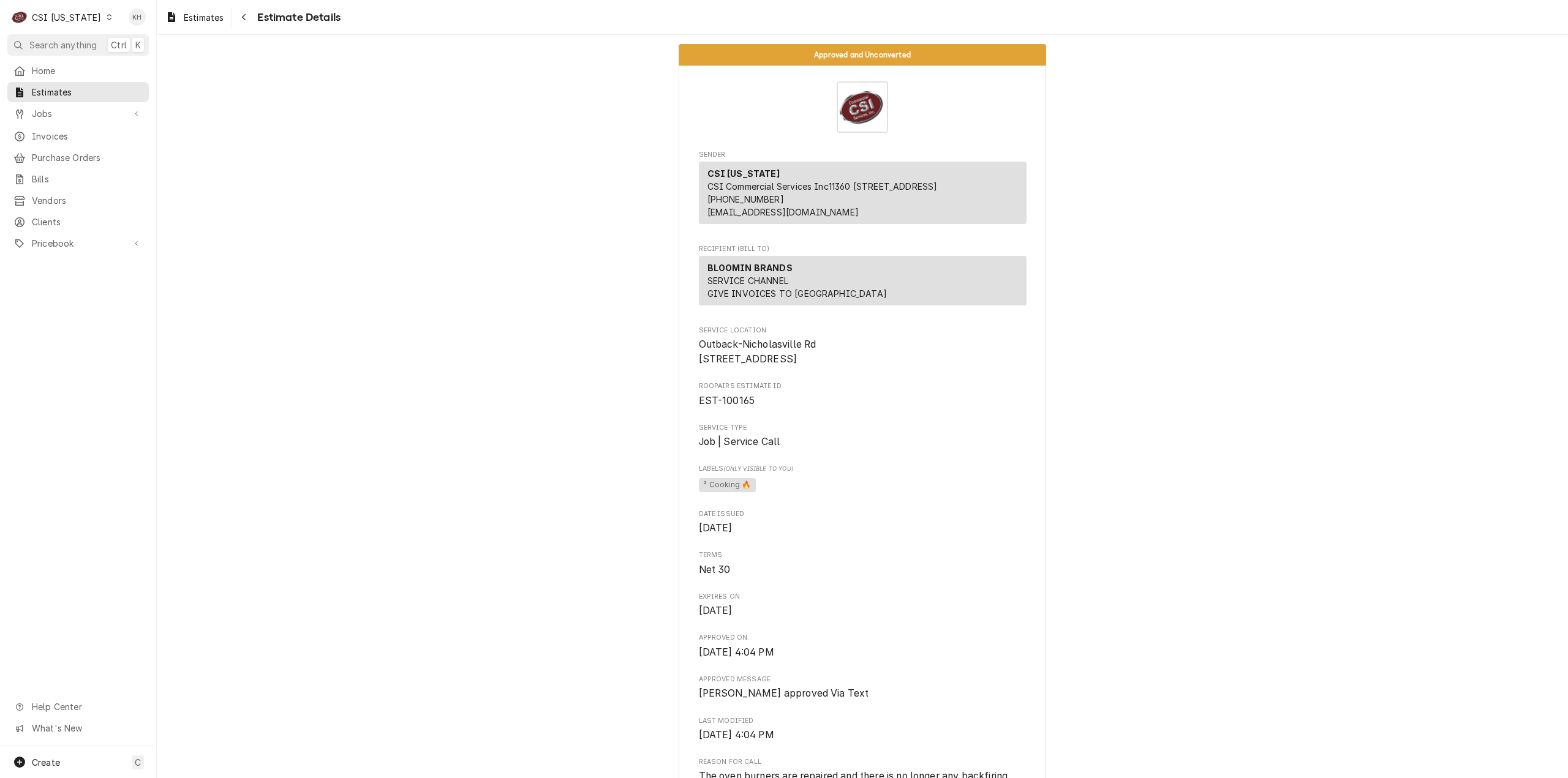
click at [731, 406] on span "EST-100165" at bounding box center [727, 400] width 56 height 11
copy span "100165"
drag, startPoint x: 59, startPoint y: 40, endPoint x: 79, endPoint y: 48, distance: 21.5
click at [59, 40] on span "Search anything" at bounding box center [63, 44] width 68 height 13
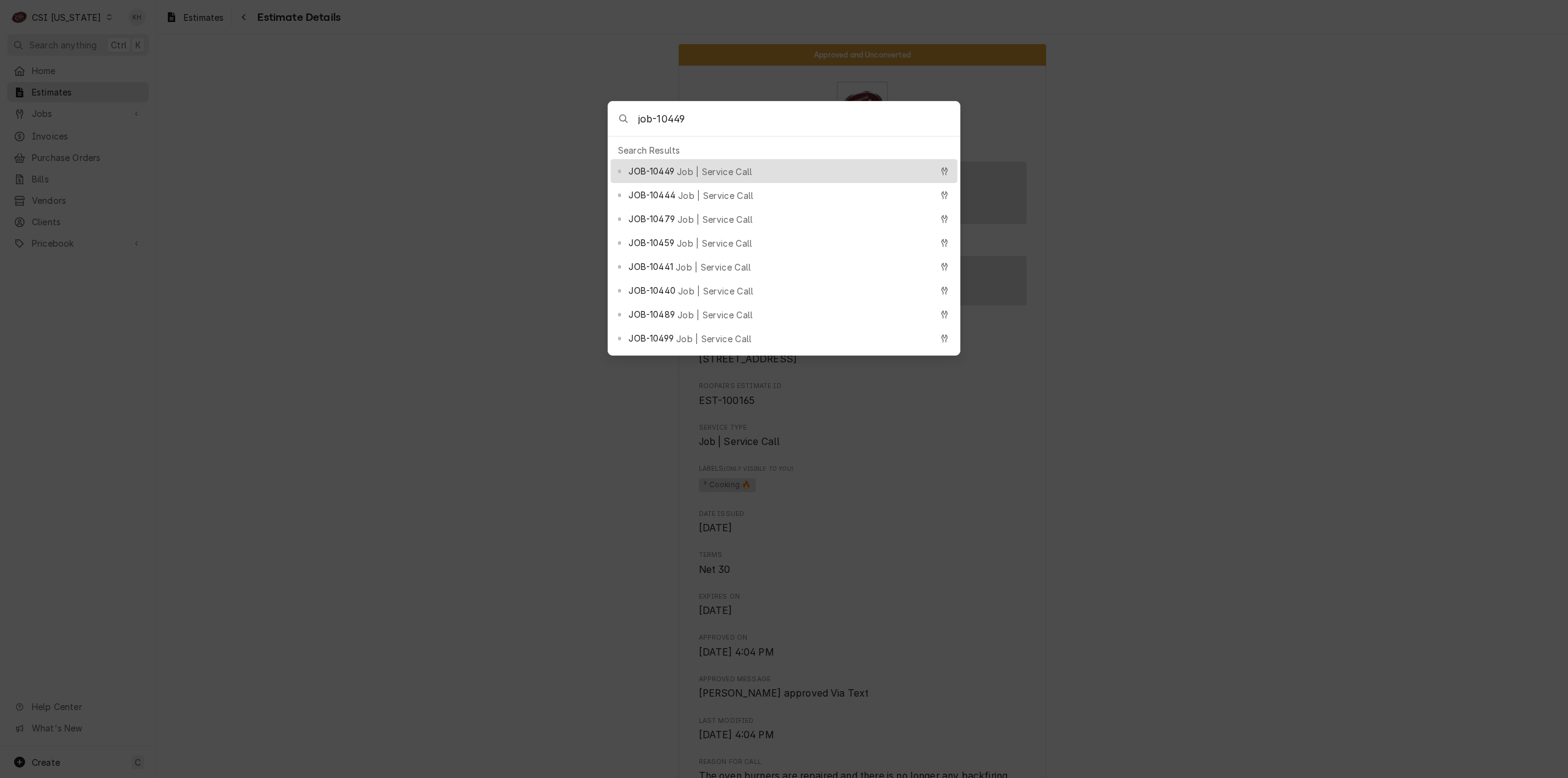
type input "job-10449"
drag, startPoint x: 714, startPoint y: 170, endPoint x: 709, endPoint y: 181, distance: 12.1
click at [714, 170] on span "Job | Service Call" at bounding box center [715, 171] width 76 height 13
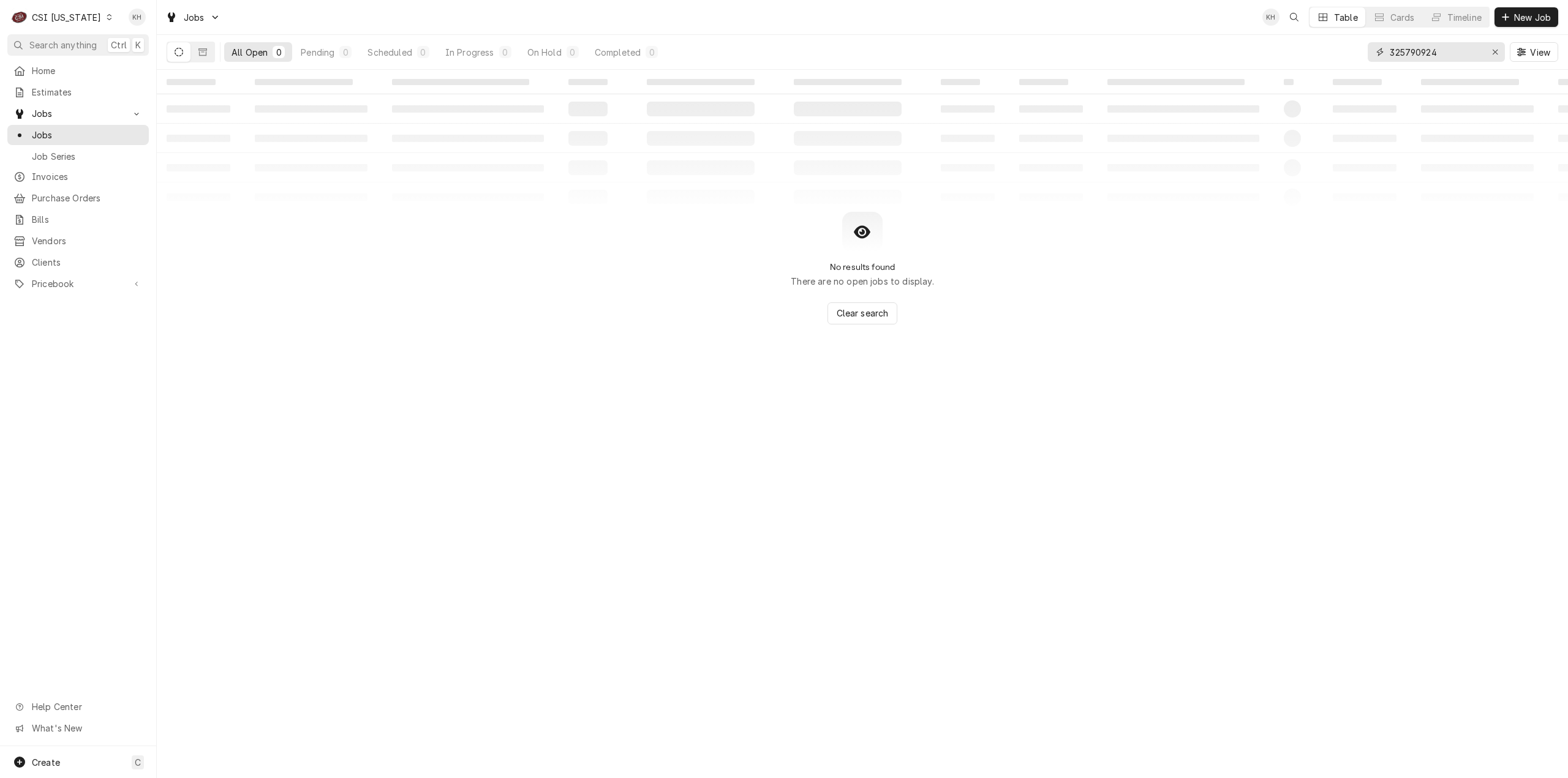
drag, startPoint x: 1458, startPoint y: 50, endPoint x: 1251, endPoint y: 45, distance: 207.1
click at [1251, 45] on div "All Open 0 Pending 0 Scheduled 0 In Progress 0 On Hold 0 Completed 0 325790924 …" at bounding box center [863, 52] width 1391 height 35
type input "3395"
click at [207, 48] on button "Dynamic Content Wrapper" at bounding box center [202, 52] width 23 height 20
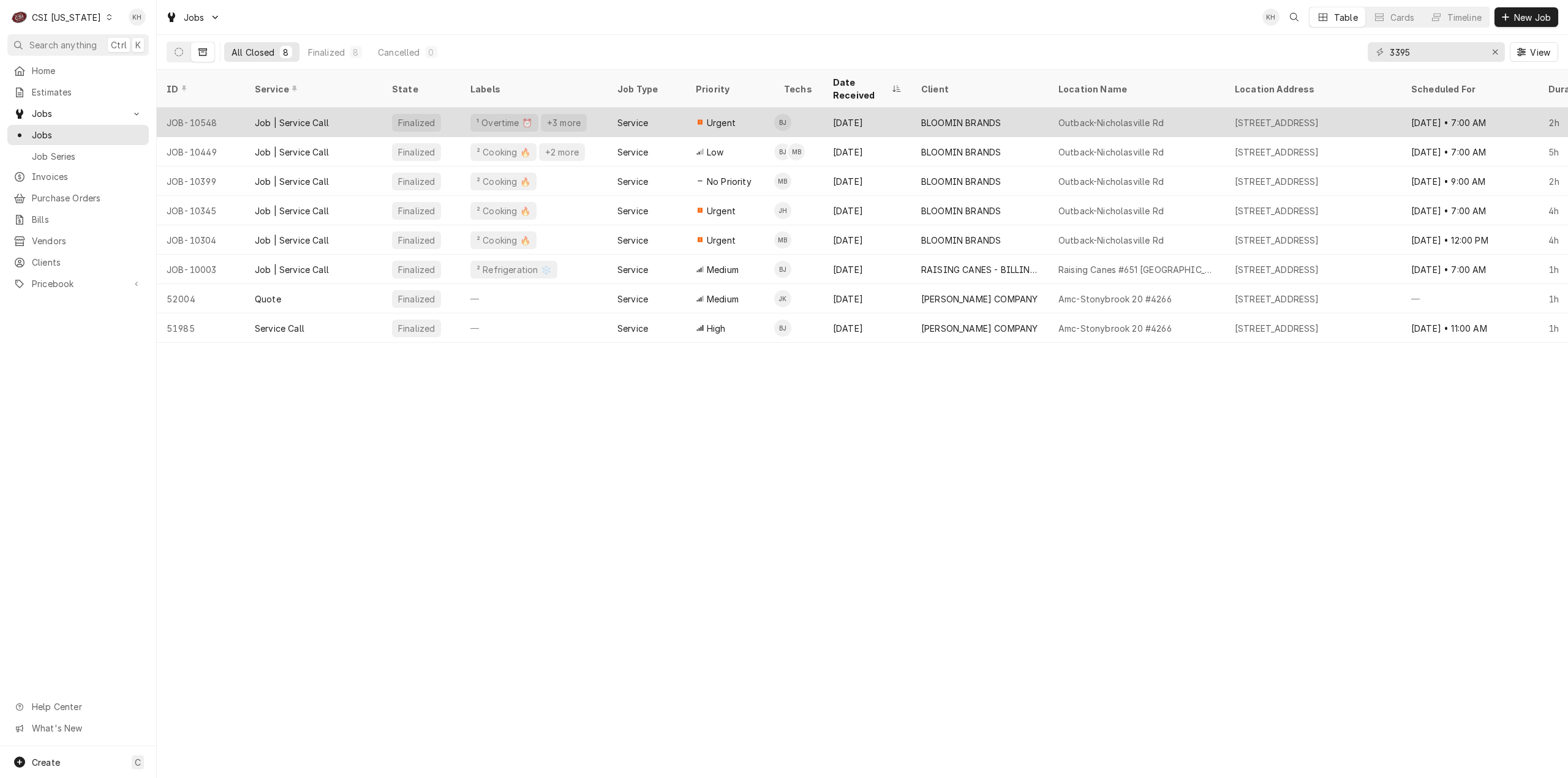
click at [890, 107] on div "Aug 28" at bounding box center [867, 122] width 88 height 29
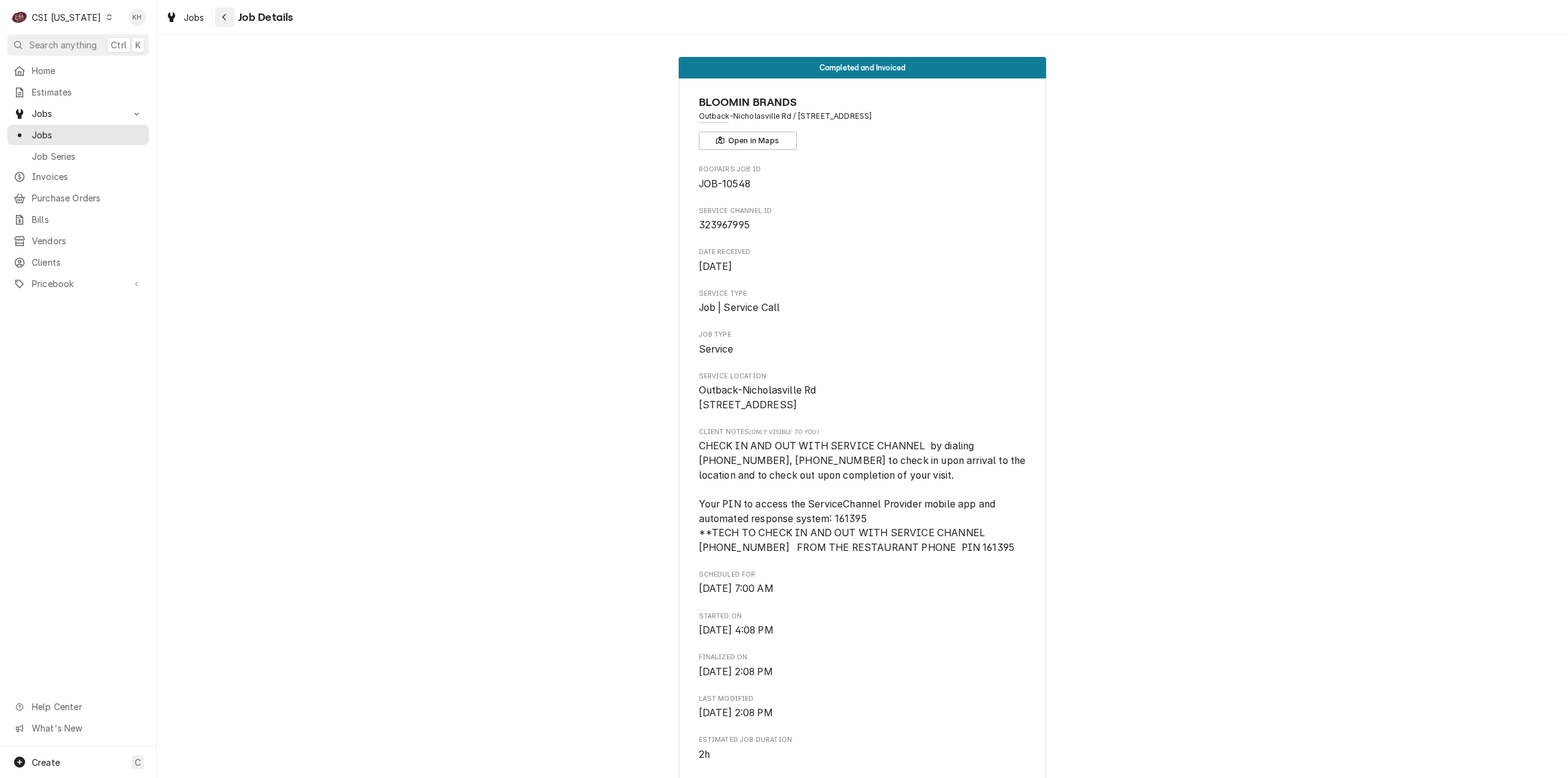
drag, startPoint x: 227, startPoint y: 17, endPoint x: 240, endPoint y: 53, distance: 38.3
click at [227, 17] on icon "Navigate back" at bounding box center [224, 17] width 5 height 8
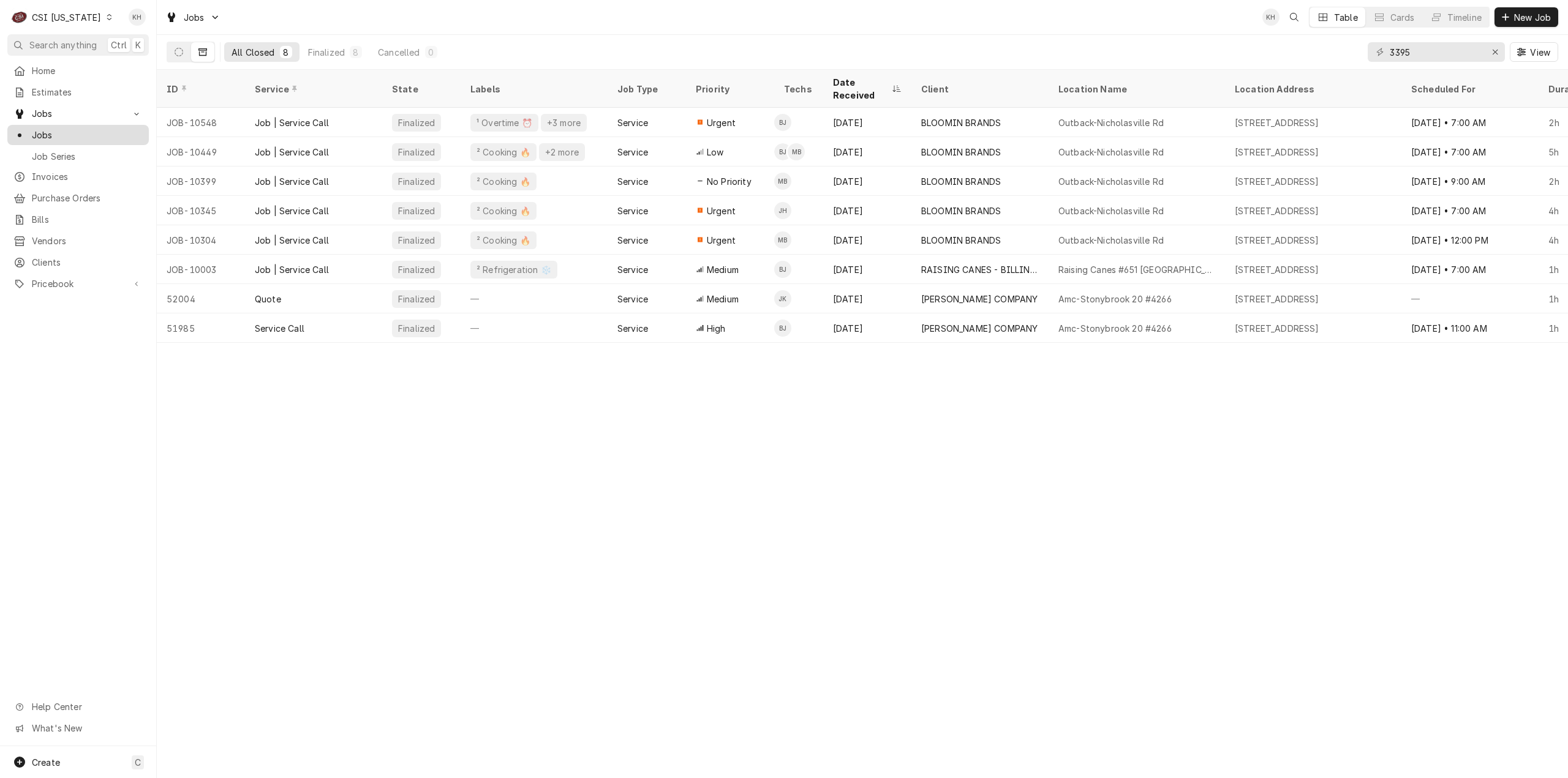
click at [64, 137] on div "Jobs" at bounding box center [78, 135] width 137 height 15
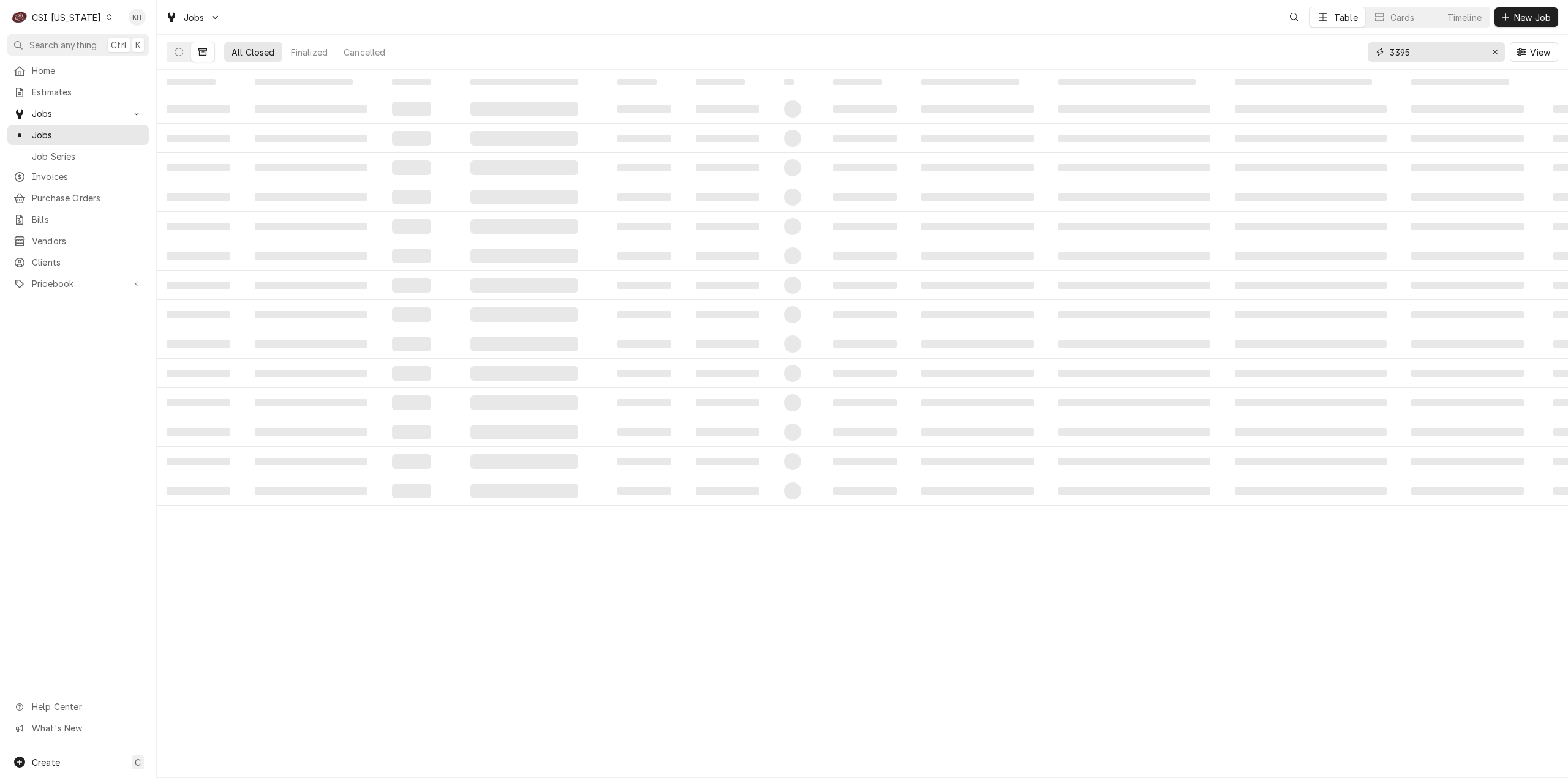
click at [1432, 54] on input "3395" at bounding box center [1436, 52] width 92 height 20
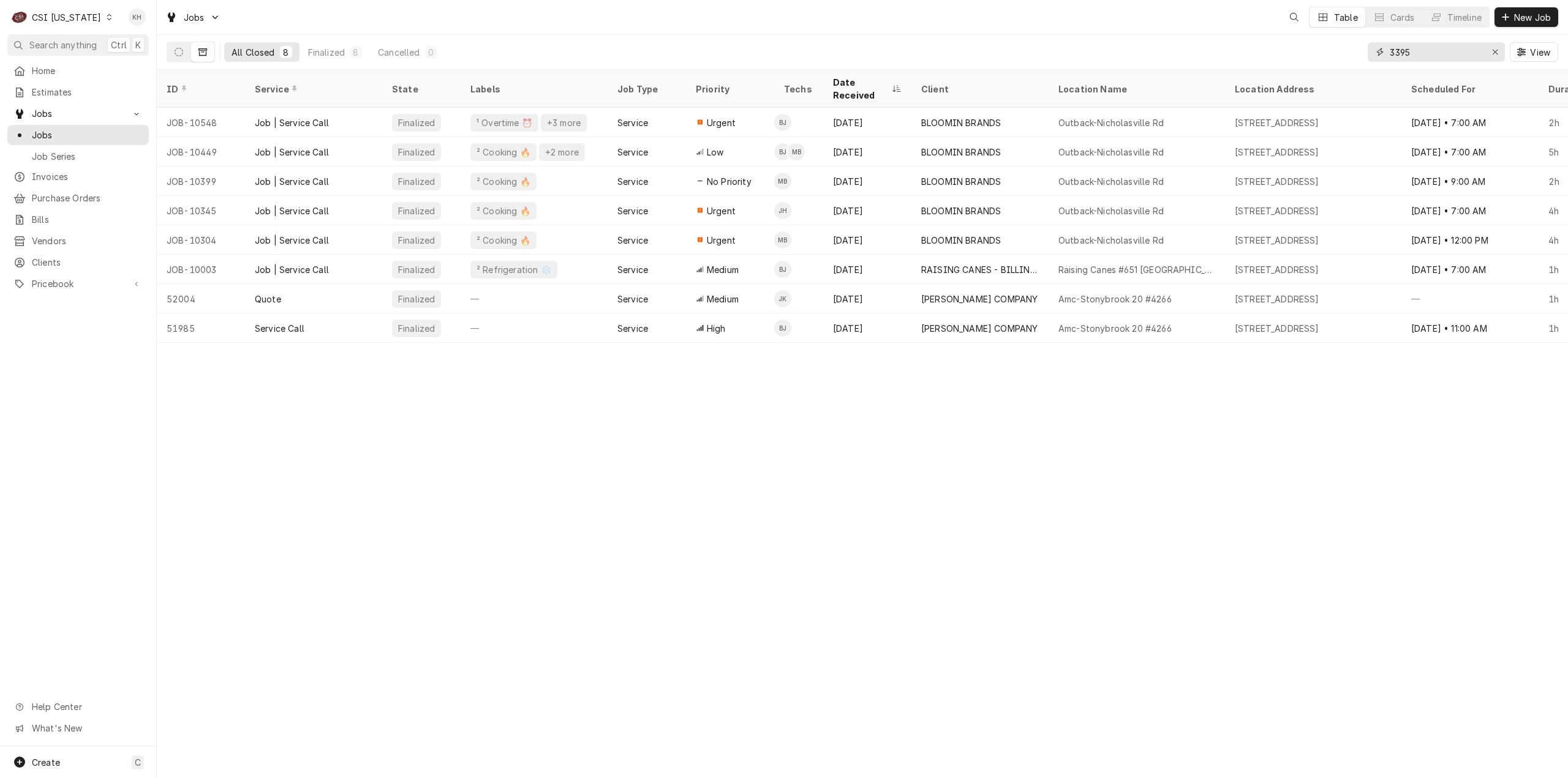
drag, startPoint x: 1450, startPoint y: 56, endPoint x: 1304, endPoint y: 46, distance: 146.3
click at [1304, 46] on div "All Closed 8 Finalized 8 Cancelled 0 3395 View" at bounding box center [863, 52] width 1391 height 35
paste input "24052621"
type input "324052621"
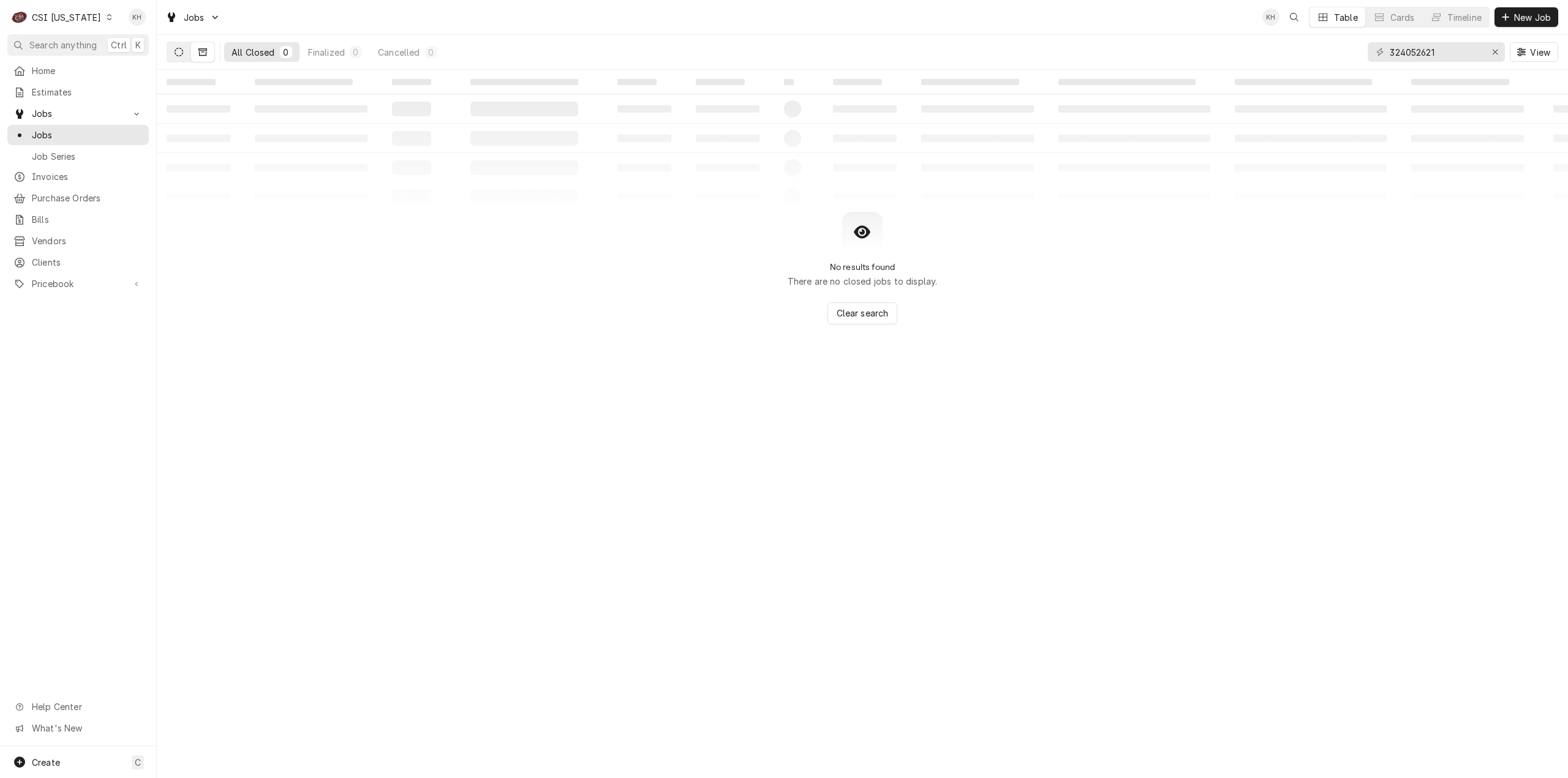
click at [184, 49] on button "Dynamic Content Wrapper" at bounding box center [179, 52] width 23 height 20
click at [1497, 55] on icon "Erase input" at bounding box center [1495, 52] width 7 height 8
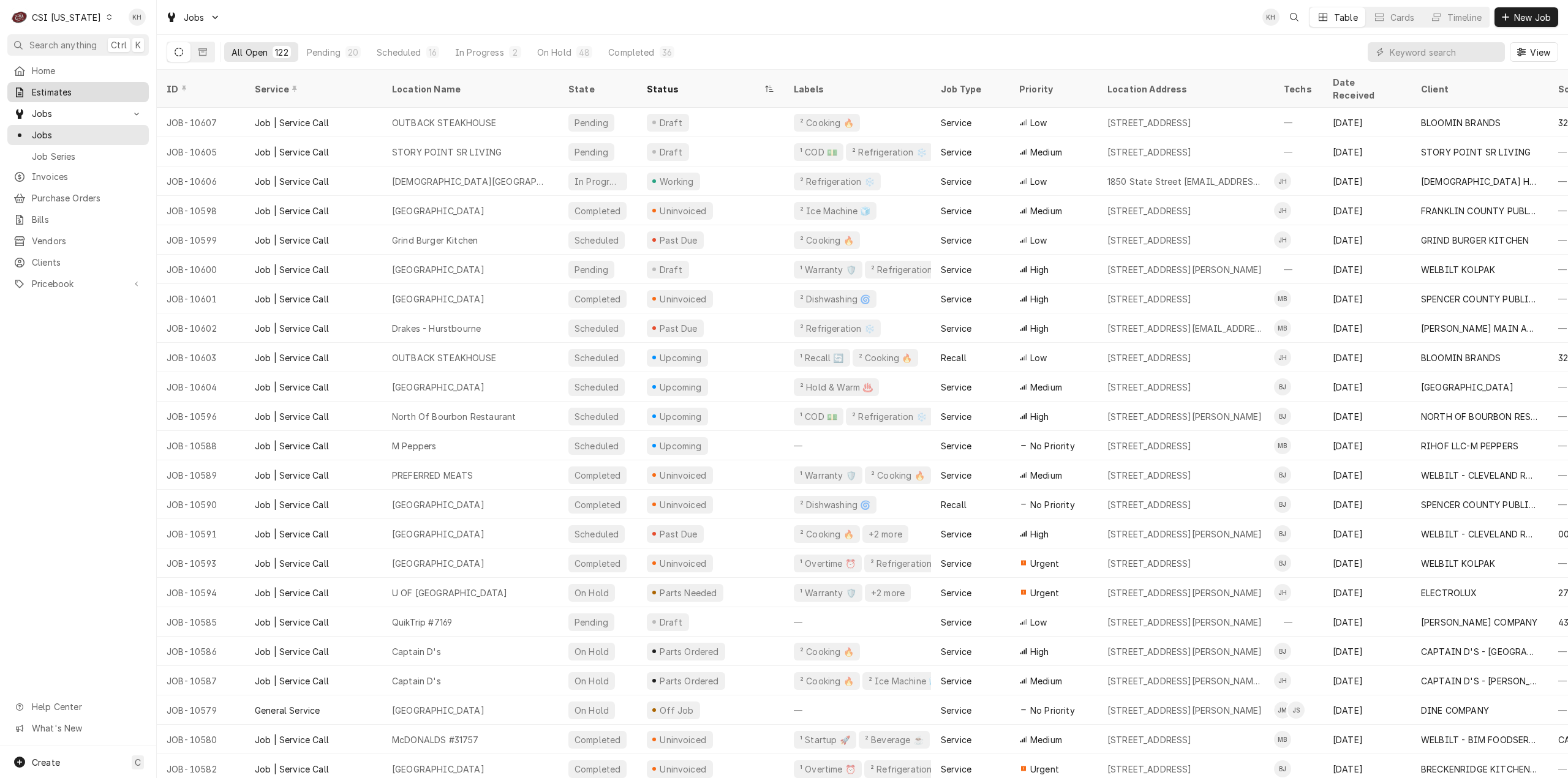
click at [55, 91] on span "Estimates" at bounding box center [87, 92] width 111 height 13
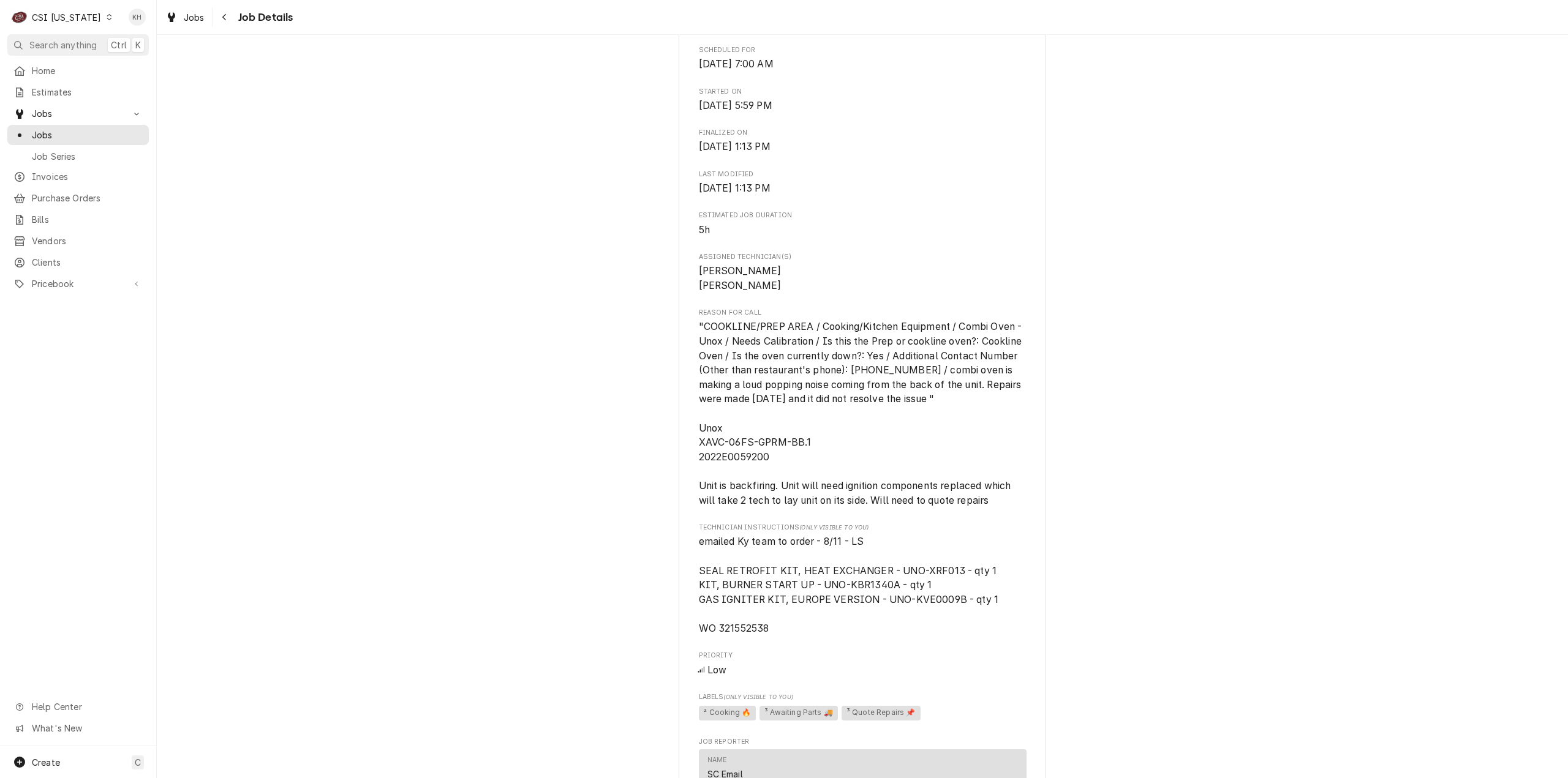
scroll to position [612, 0]
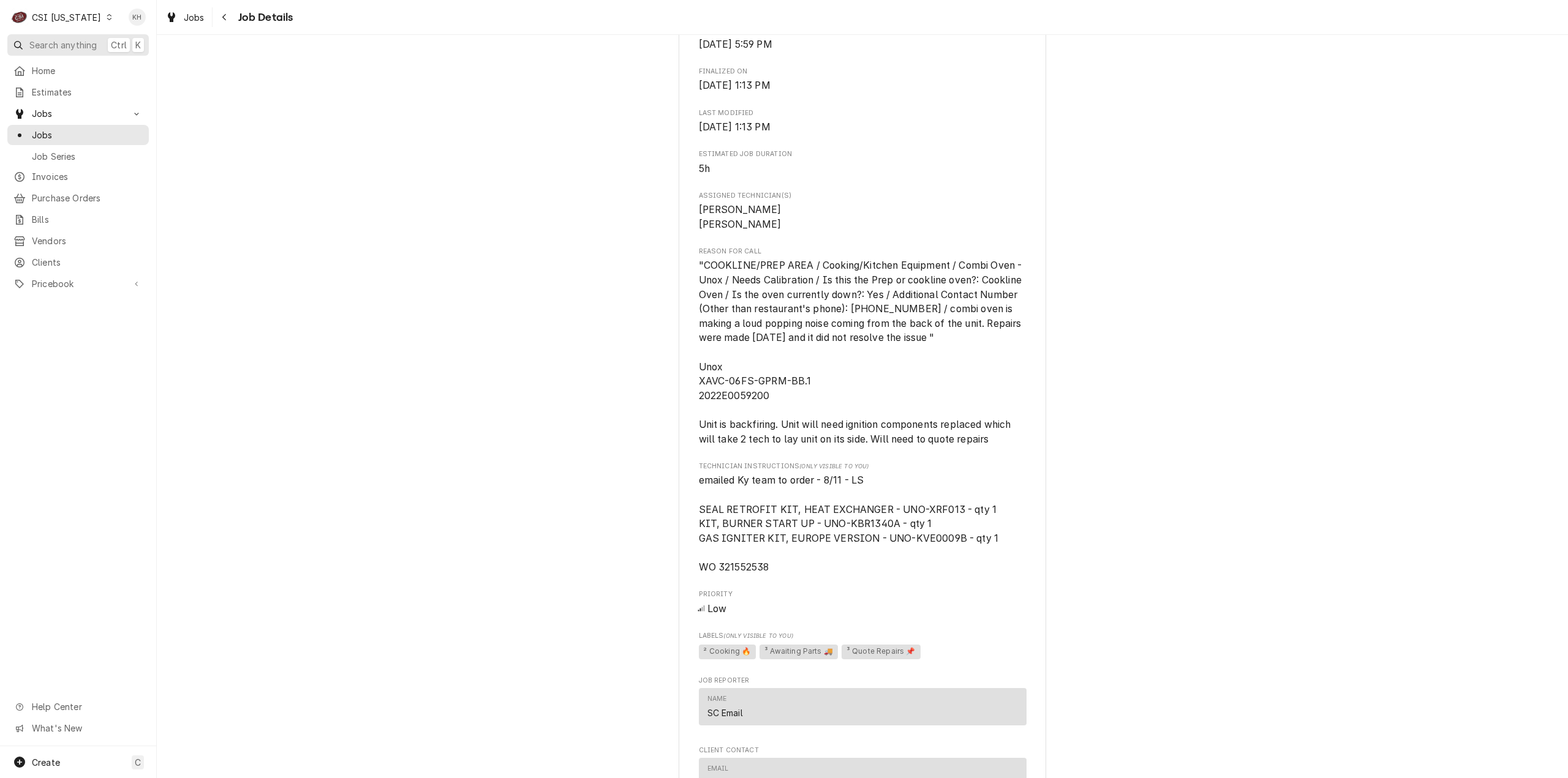
click at [70, 50] on span "Search anything" at bounding box center [63, 44] width 68 height 13
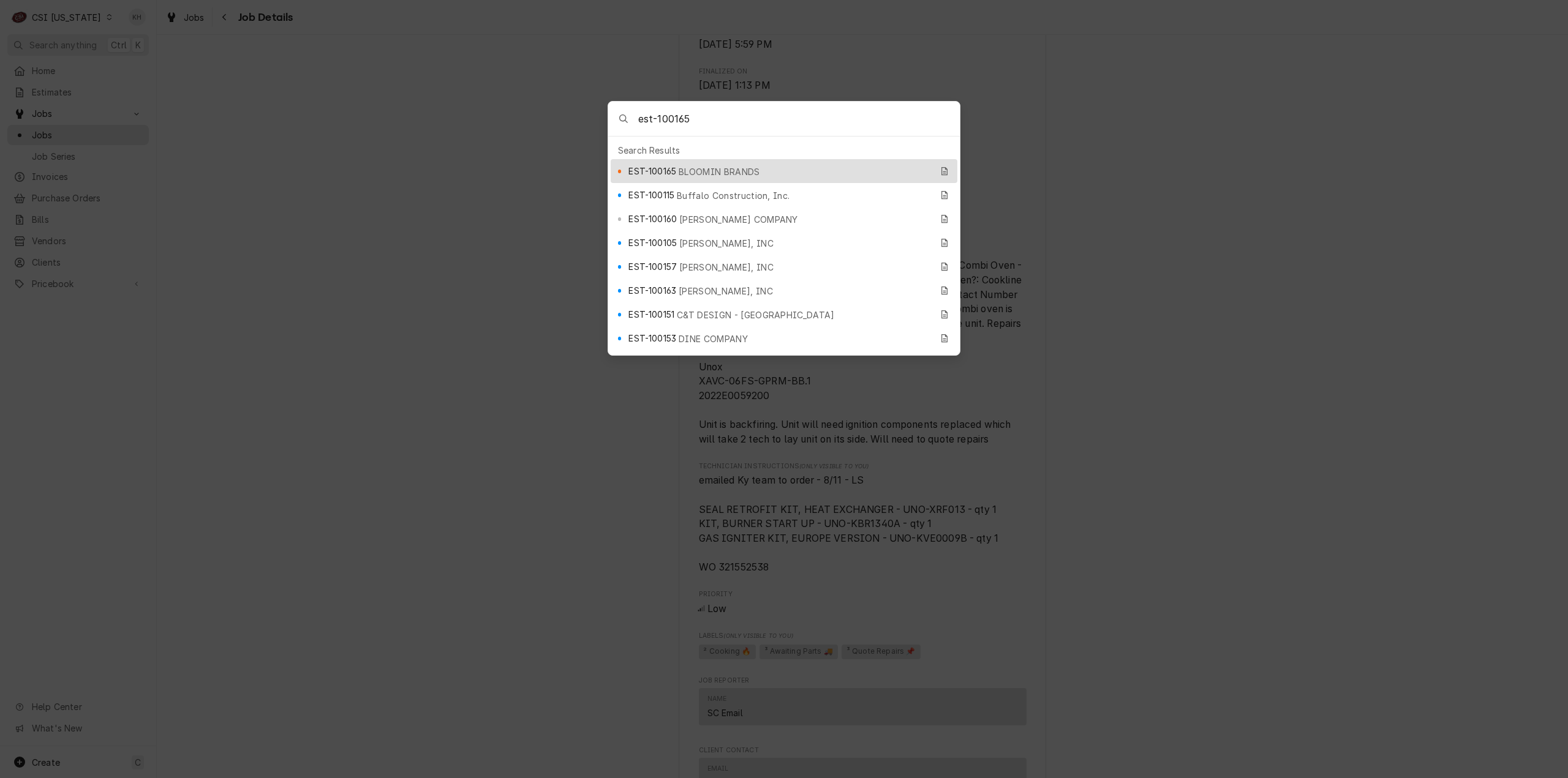
type input "est-100165"
click at [785, 164] on div "EST-100165 BLOOMIN BRANDS" at bounding box center [779, 170] width 303 height 14
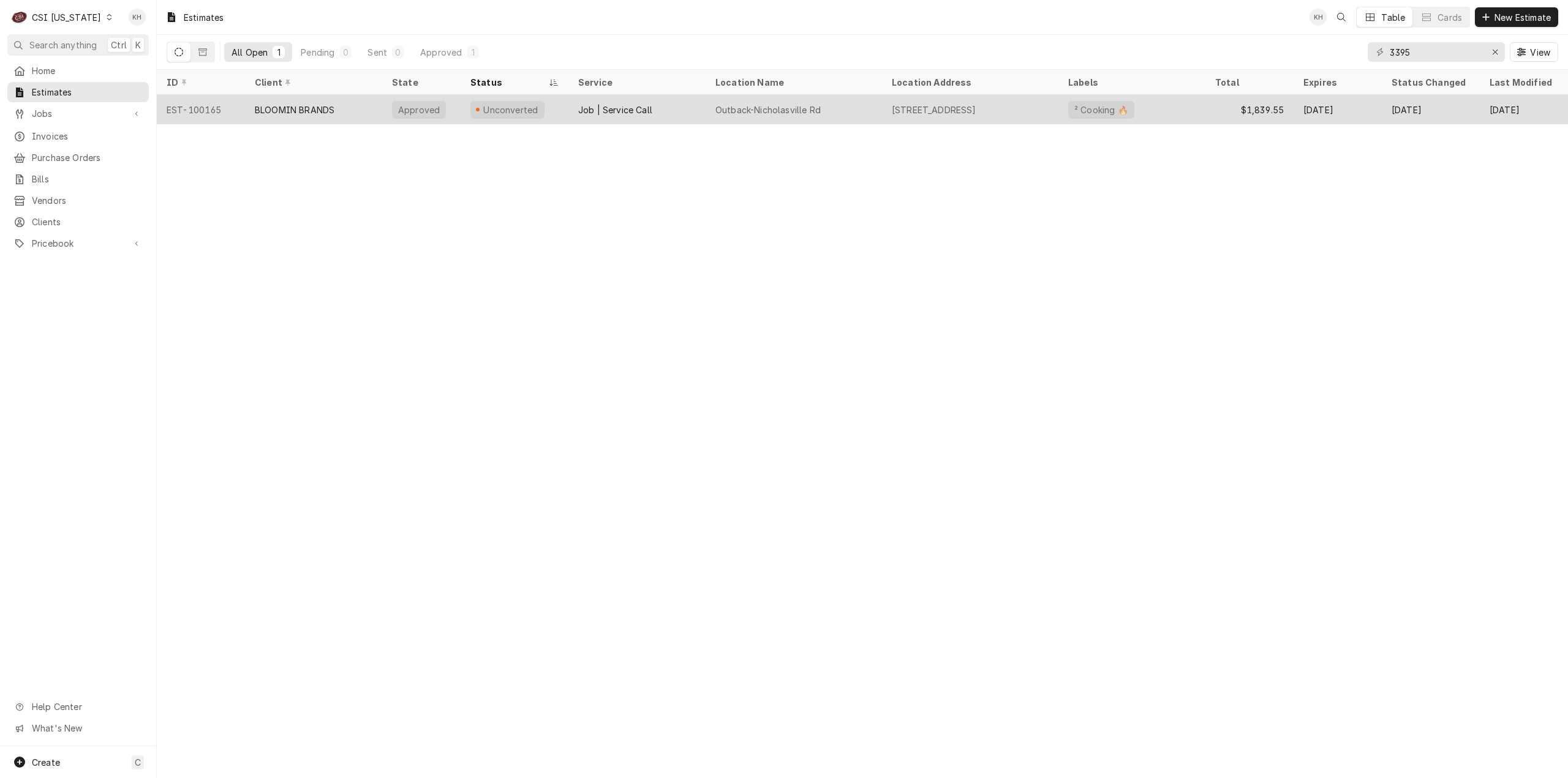
click at [374, 105] on div "BLOOMIN BRANDS" at bounding box center [313, 109] width 137 height 29
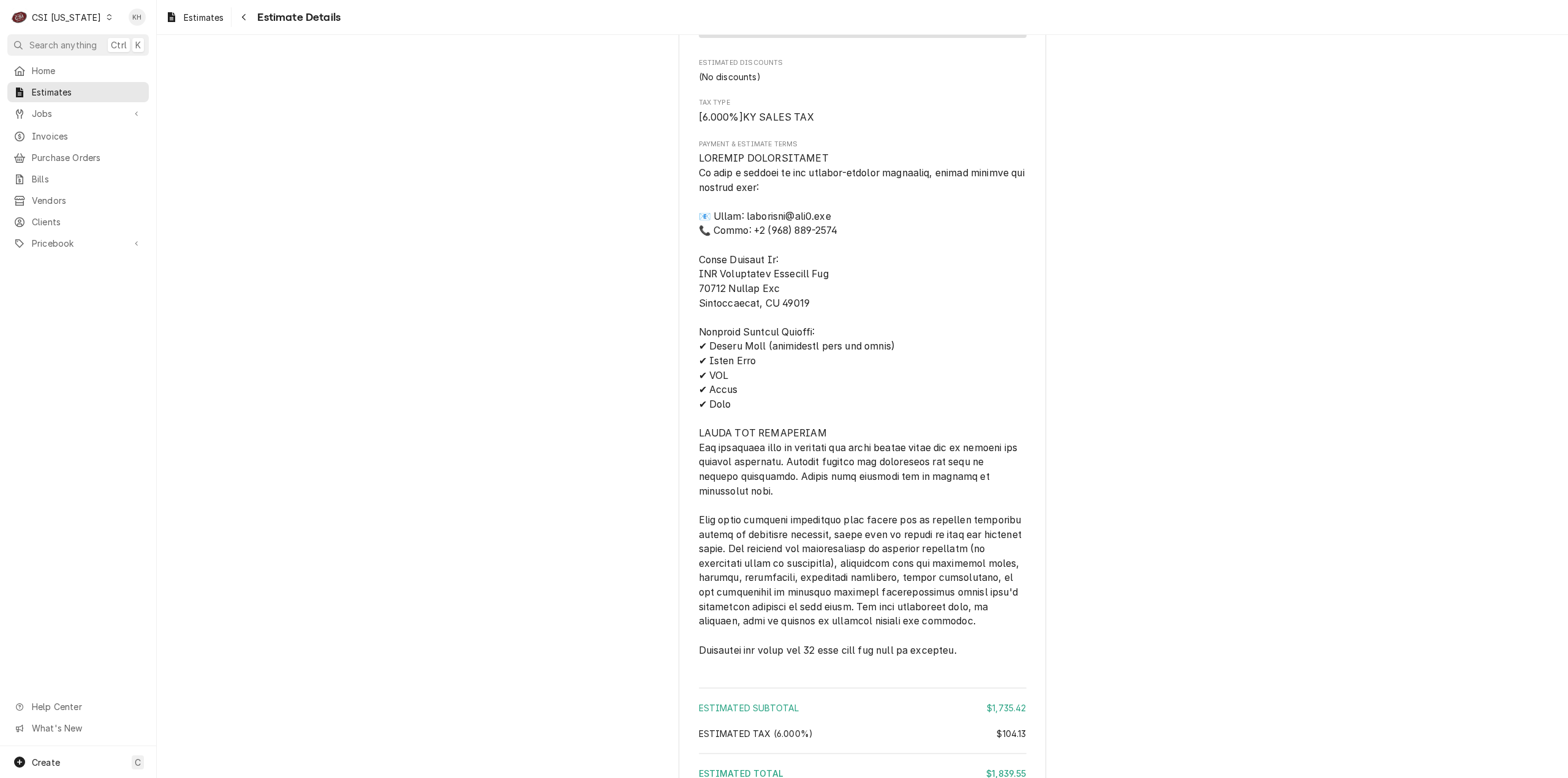
scroll to position [2175, 0]
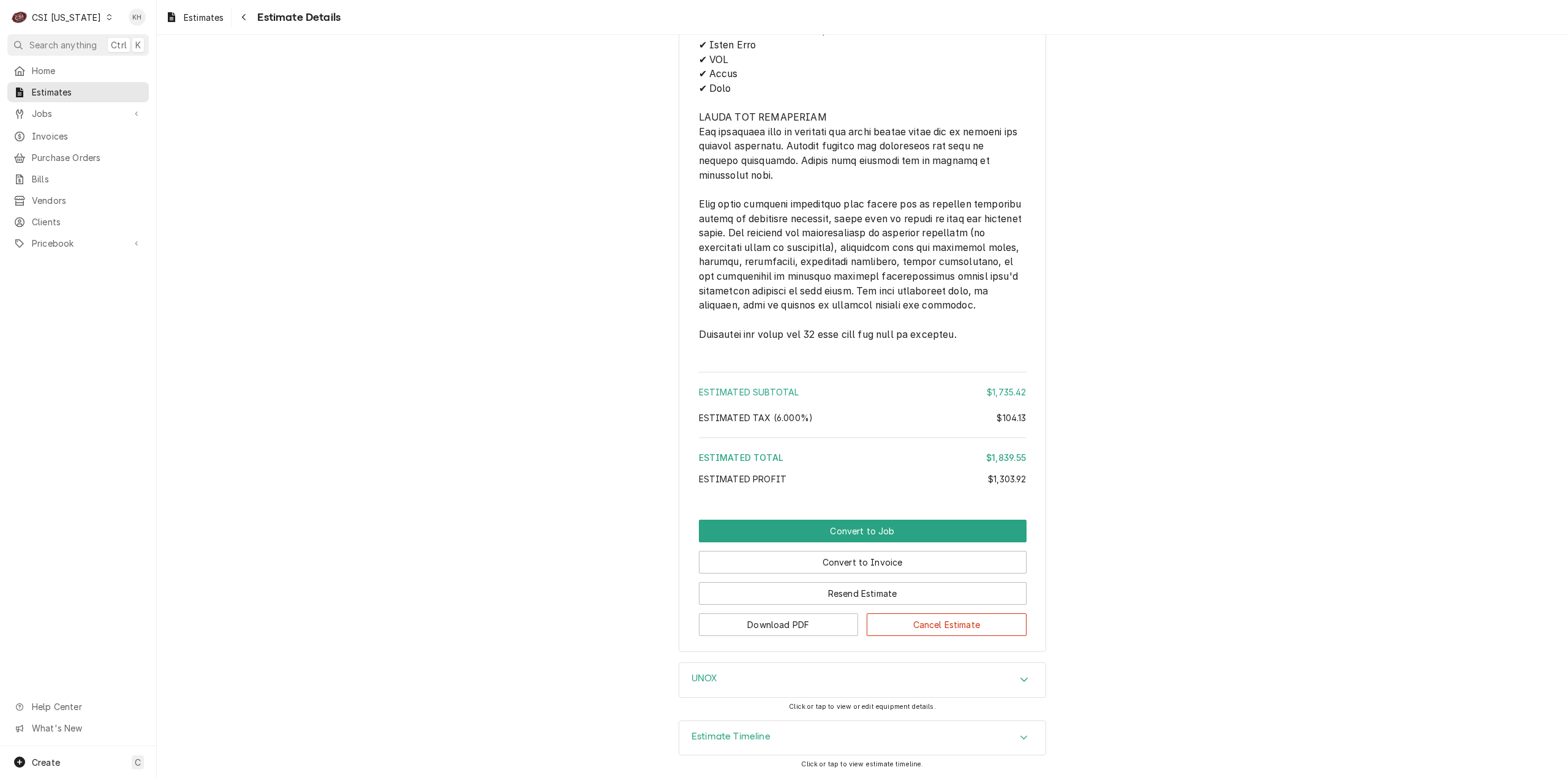
click at [81, 121] on div "Jobs Jobs Job Series" at bounding box center [78, 114] width 141 height 22
drag, startPoint x: 78, startPoint y: 109, endPoint x: 74, endPoint y: 120, distance: 11.7
click at [77, 110] on span "Jobs" at bounding box center [77, 113] width 92 height 13
click at [68, 46] on span "Search anything" at bounding box center [63, 44] width 68 height 13
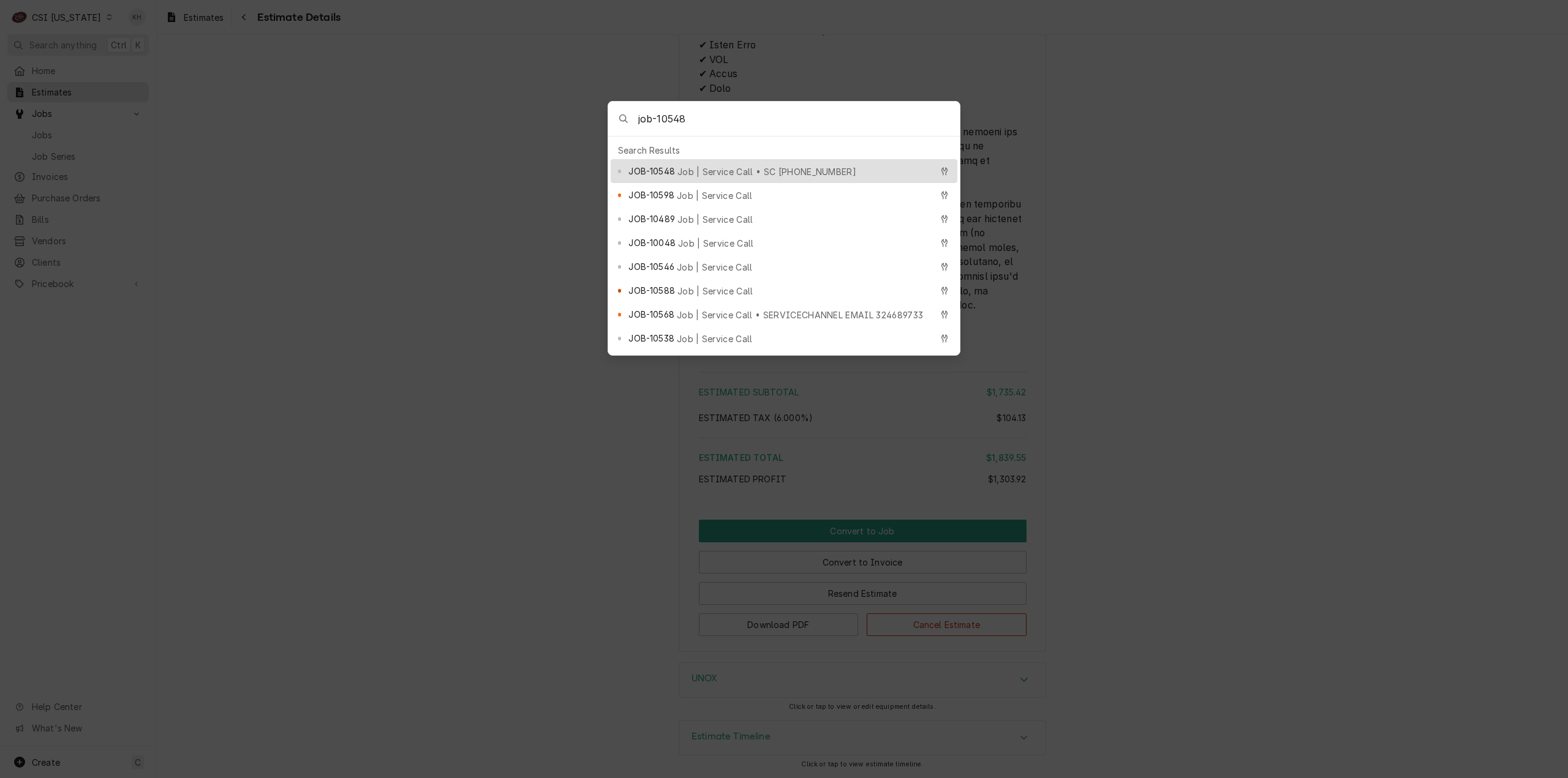
type input "job-10548"
click at [719, 170] on span "Job | Service Call • SC [PHONE_NUMBER]" at bounding box center [767, 171] width 179 height 13
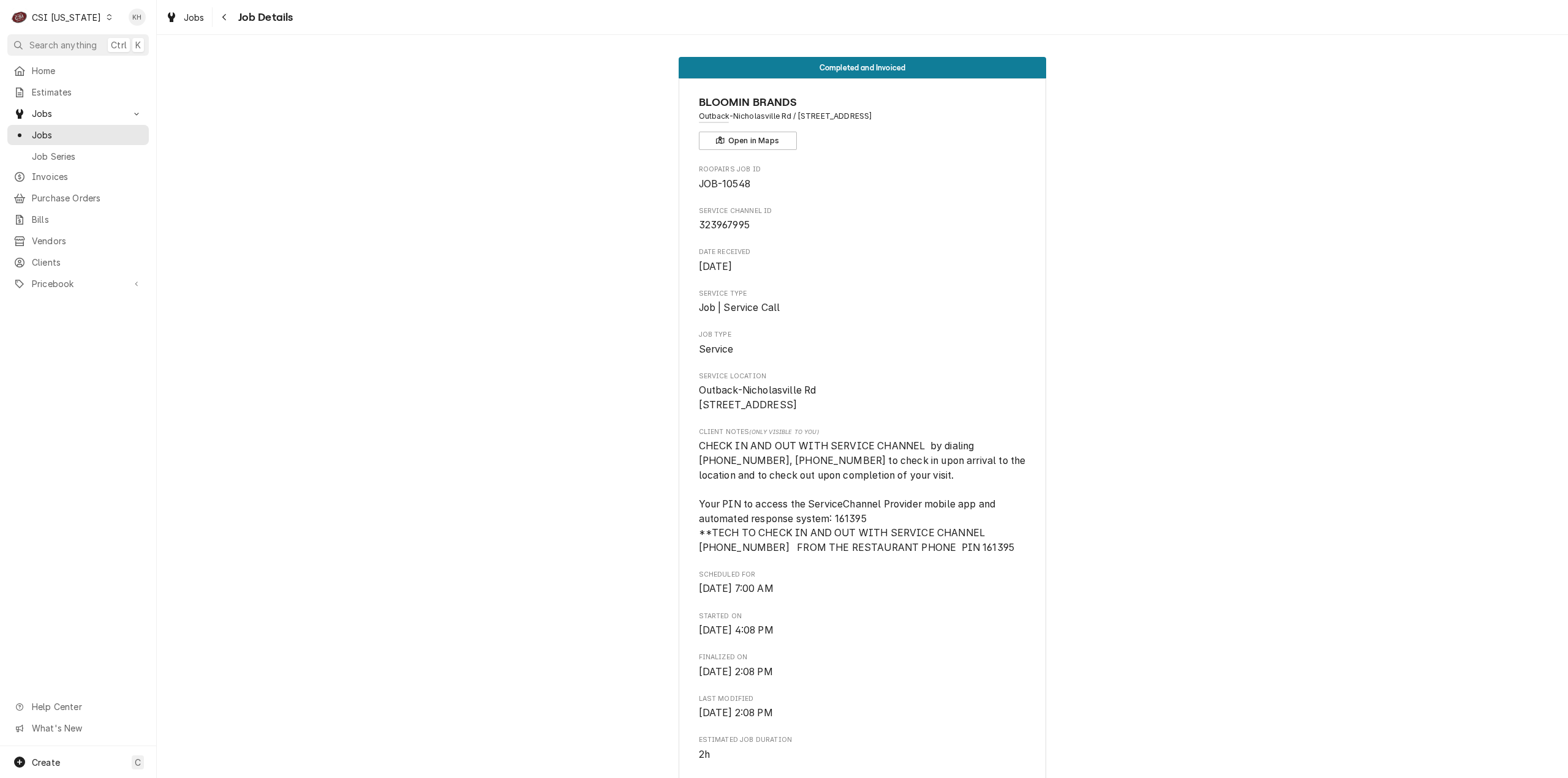
click at [718, 227] on span "323967995" at bounding box center [724, 225] width 51 height 11
copy span "323967995"
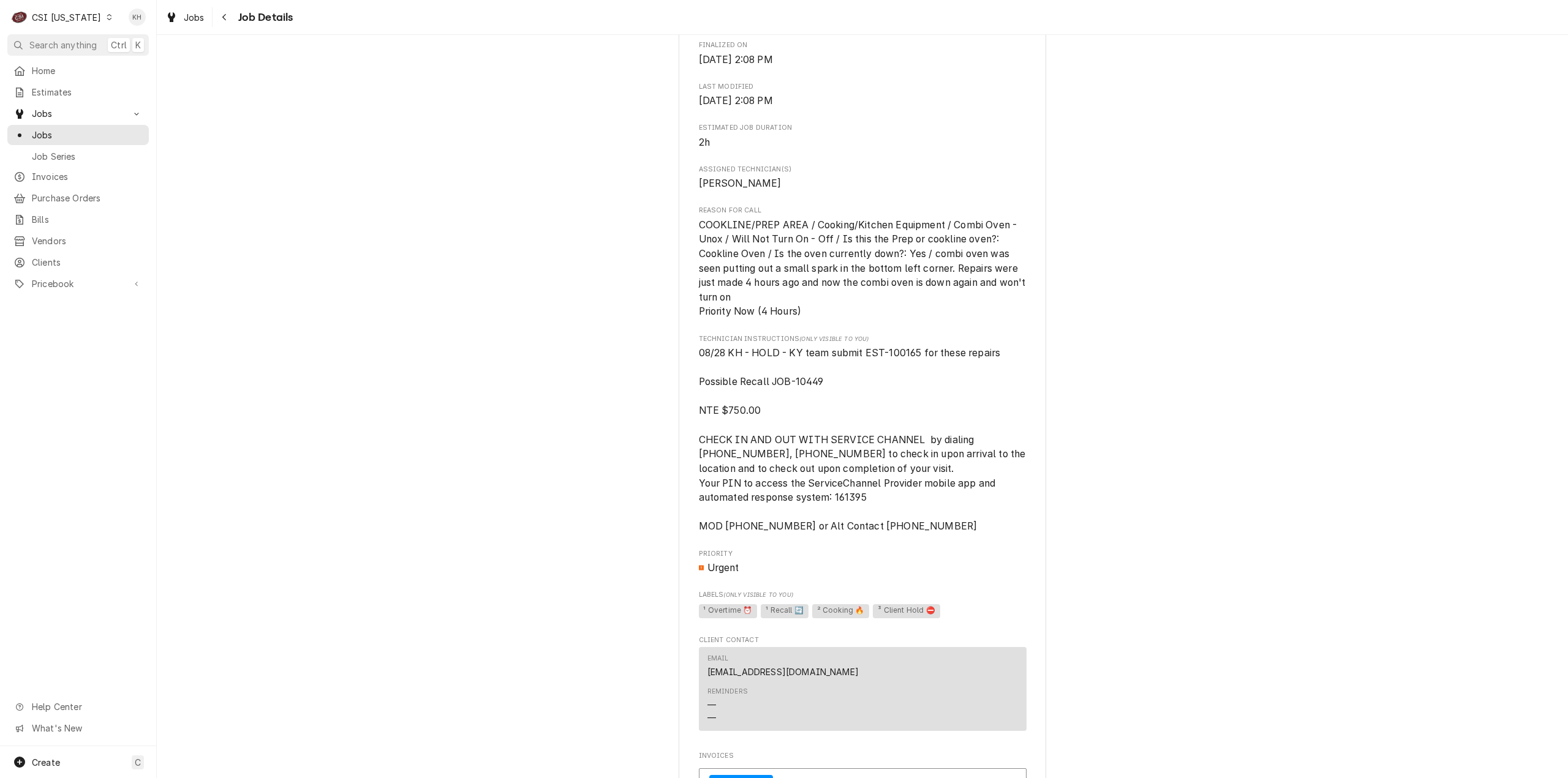
scroll to position [551, 0]
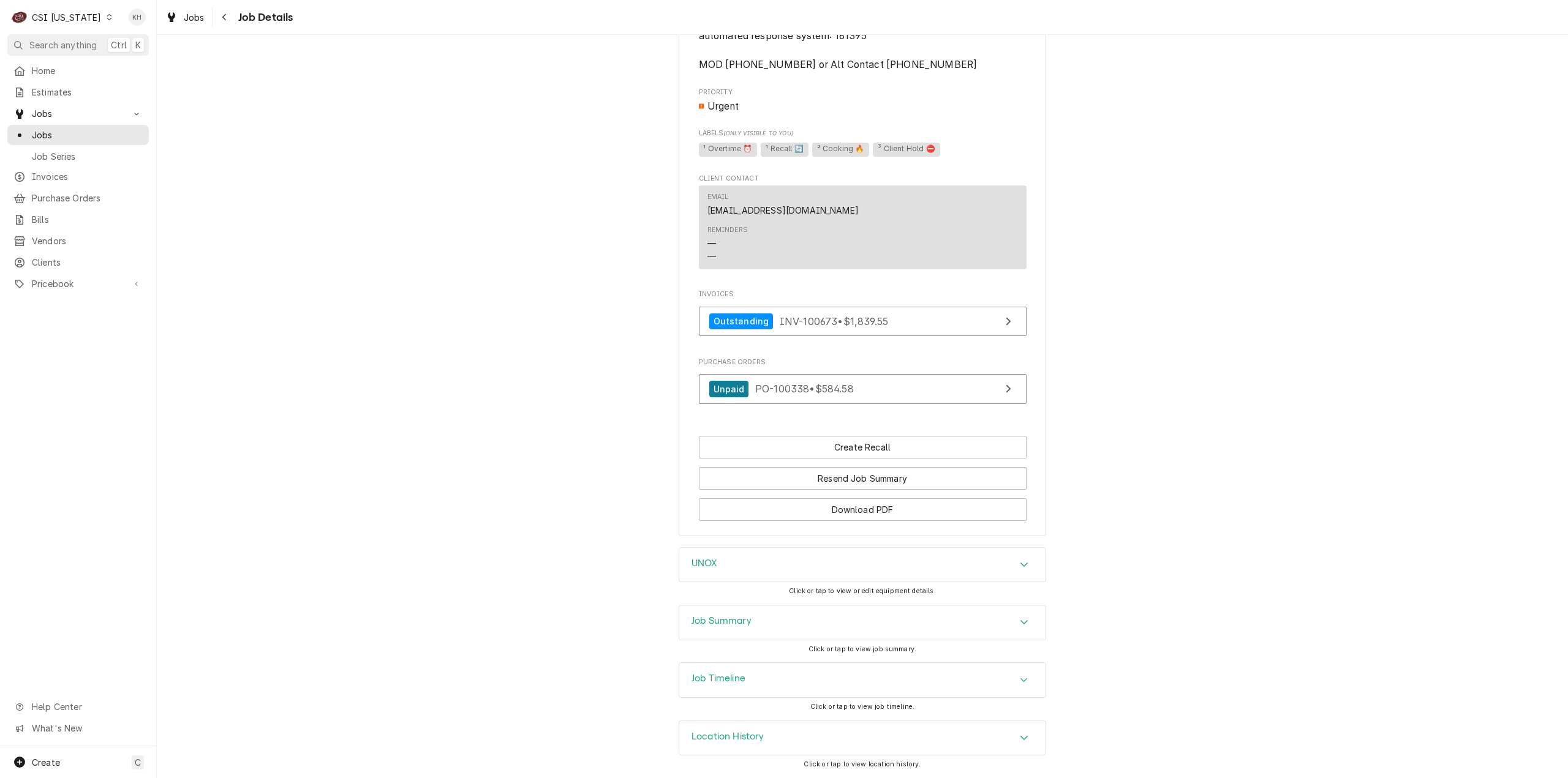
click at [735, 617] on h3 "Job Summary" at bounding box center [721, 620] width 60 height 11
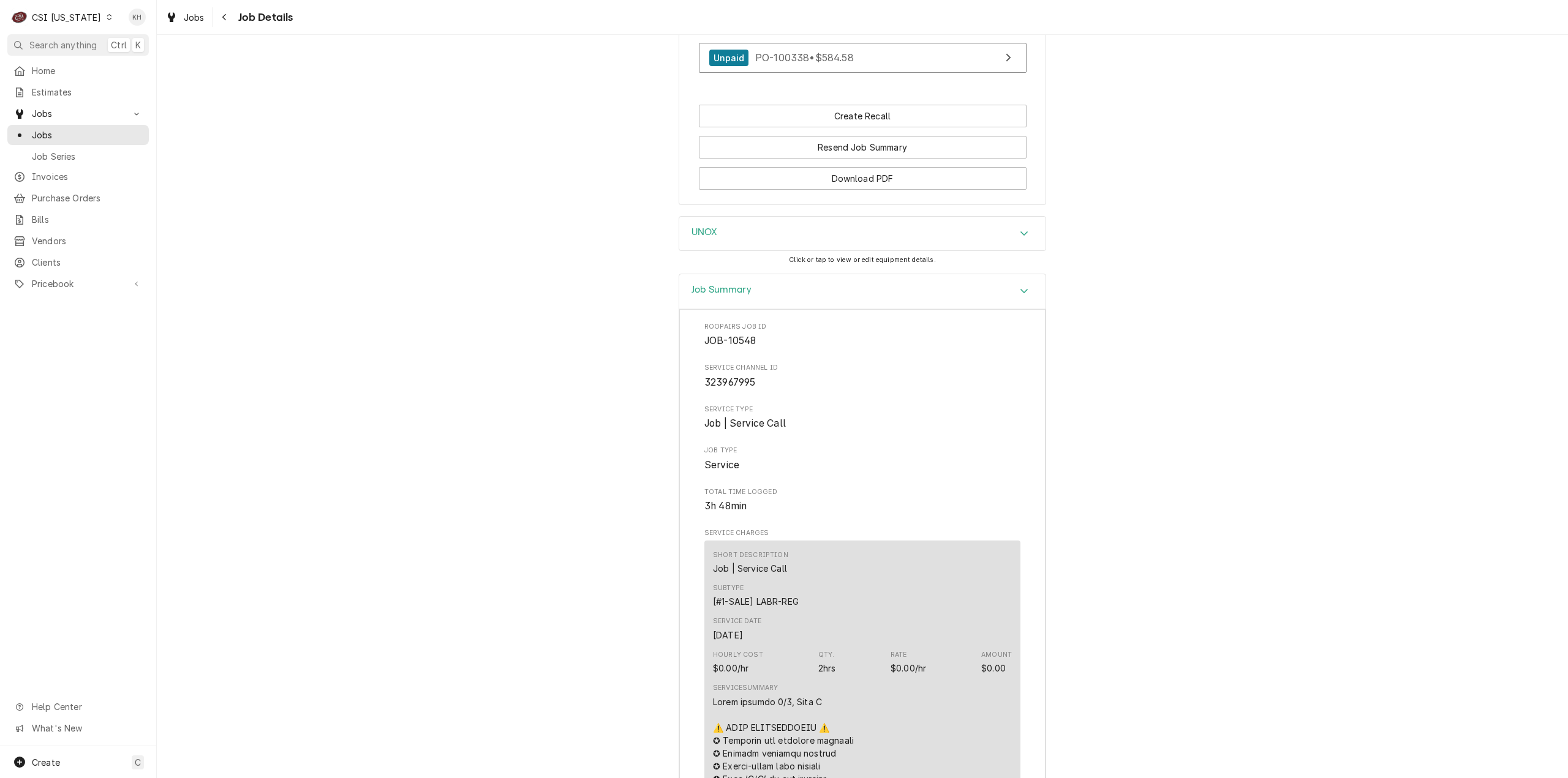
scroll to position [1240, 0]
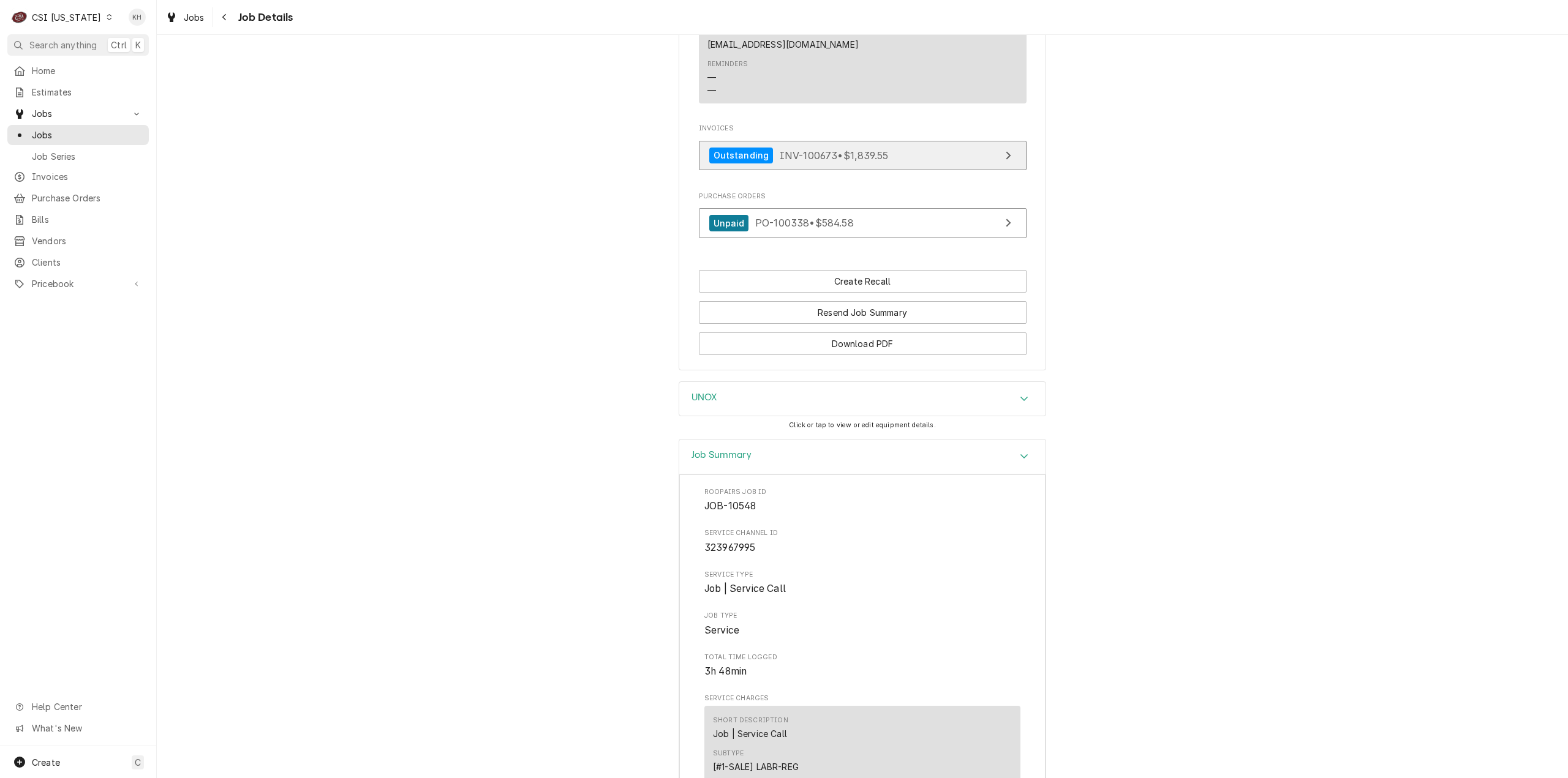
click at [884, 170] on link "Outstanding INV-100673 • $1,839.55" at bounding box center [863, 156] width 328 height 30
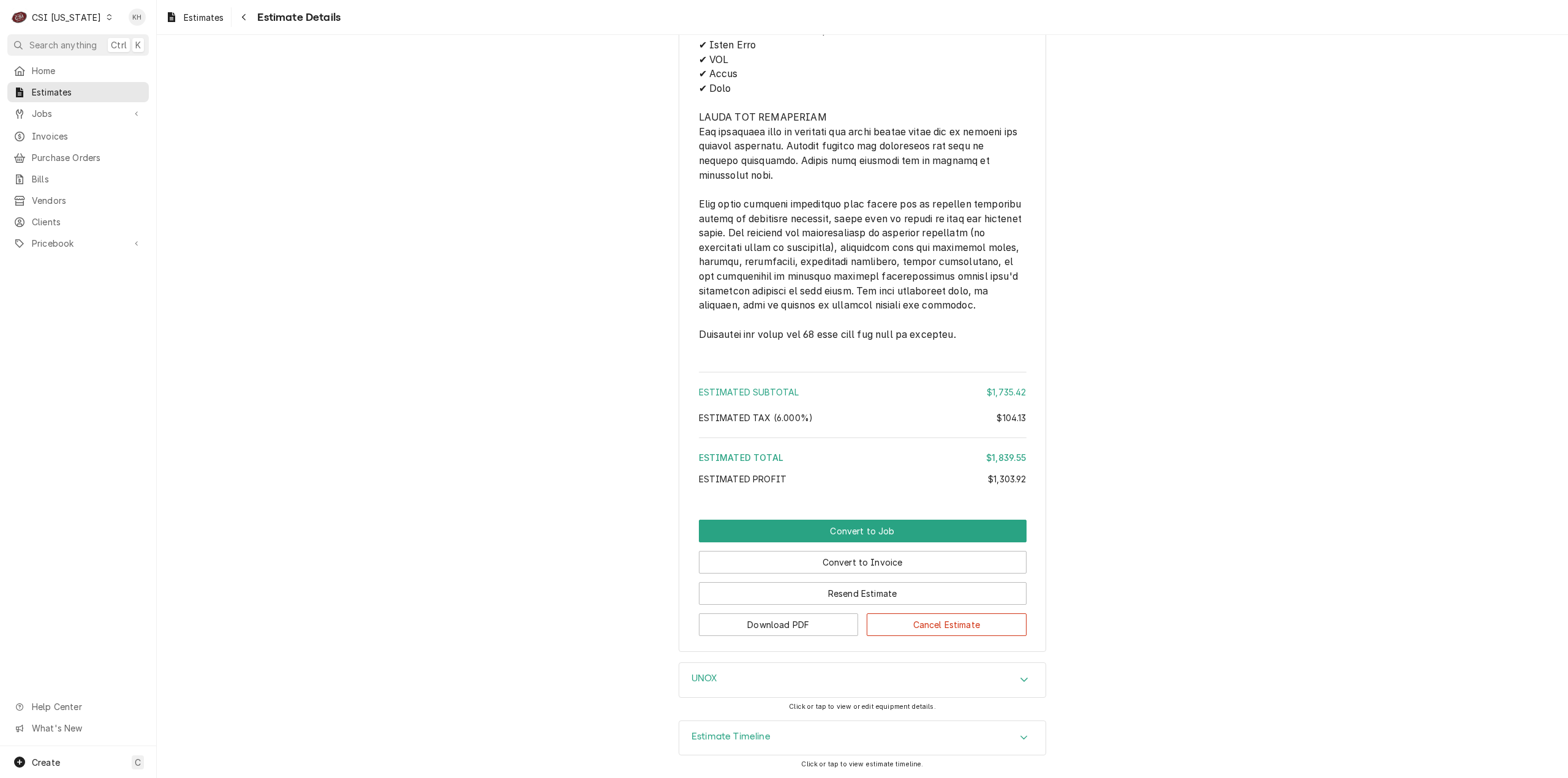
scroll to position [2175, 0]
drag, startPoint x: 74, startPoint y: 11, endPoint x: 78, endPoint y: 32, distance: 21.4
click at [74, 11] on div "CSI Kentucky" at bounding box center [66, 17] width 69 height 13
click at [124, 26] on div "CSI [US_STATE][GEOGRAPHIC_DATA]" at bounding box center [191, 24] width 162 height 13
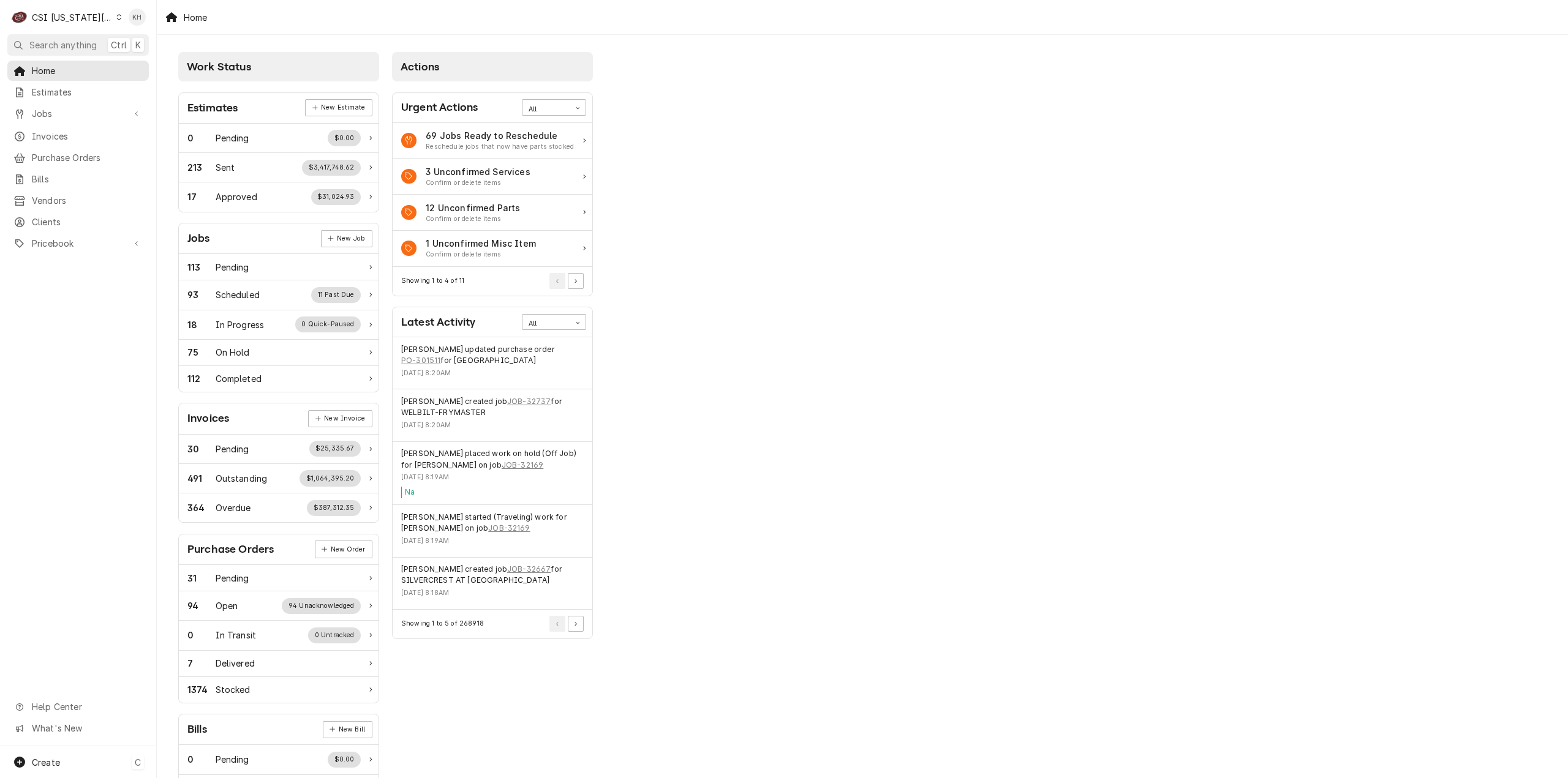
drag, startPoint x: 81, startPoint y: 768, endPoint x: 111, endPoint y: 763, distance: 30.4
click at [81, 768] on div "Create C" at bounding box center [78, 762] width 156 height 32
click at [206, 631] on div "Job" at bounding box center [228, 635] width 82 height 13
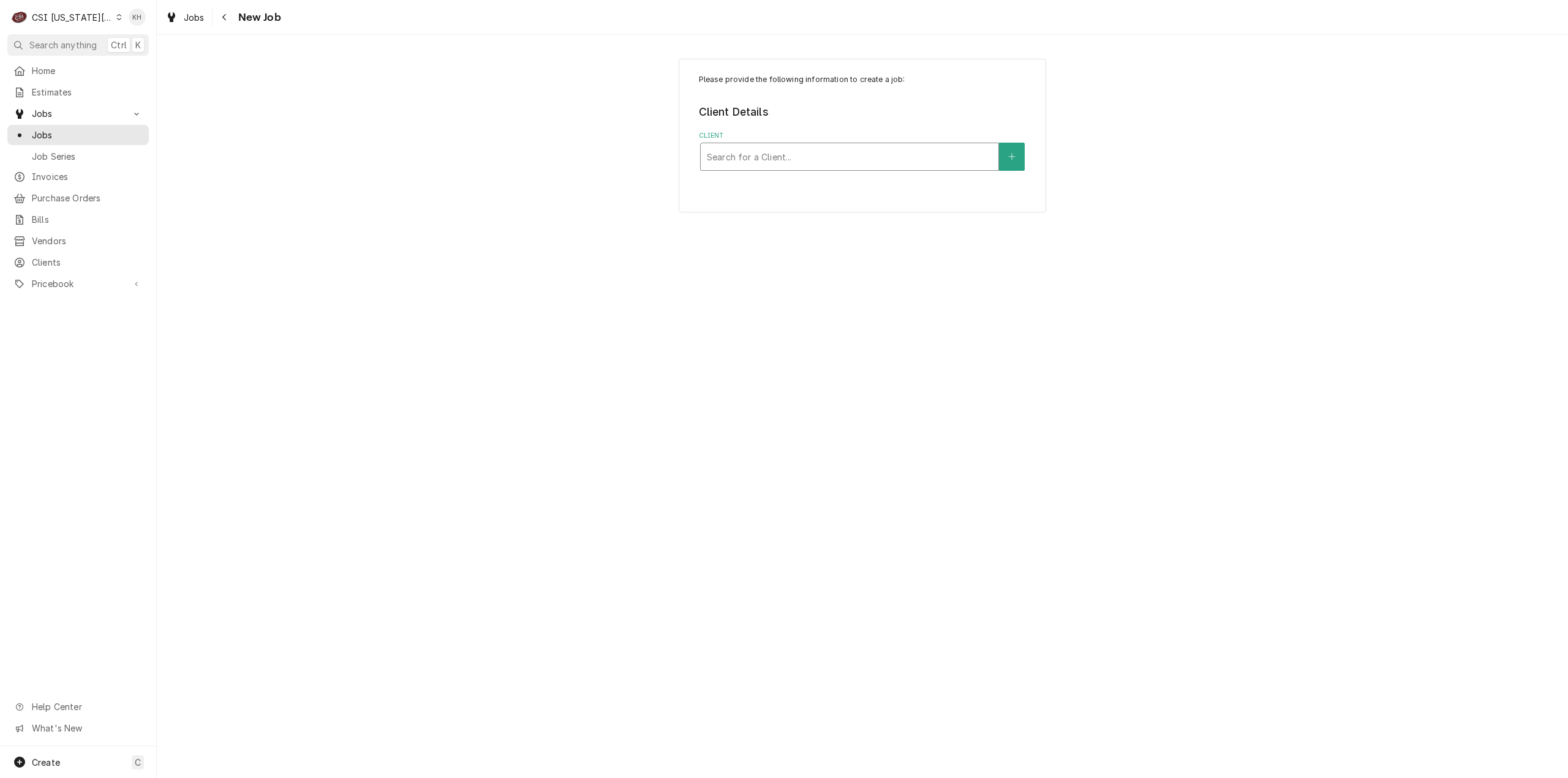
click at [852, 158] on div "Client" at bounding box center [850, 156] width 286 height 22
type input "2435"
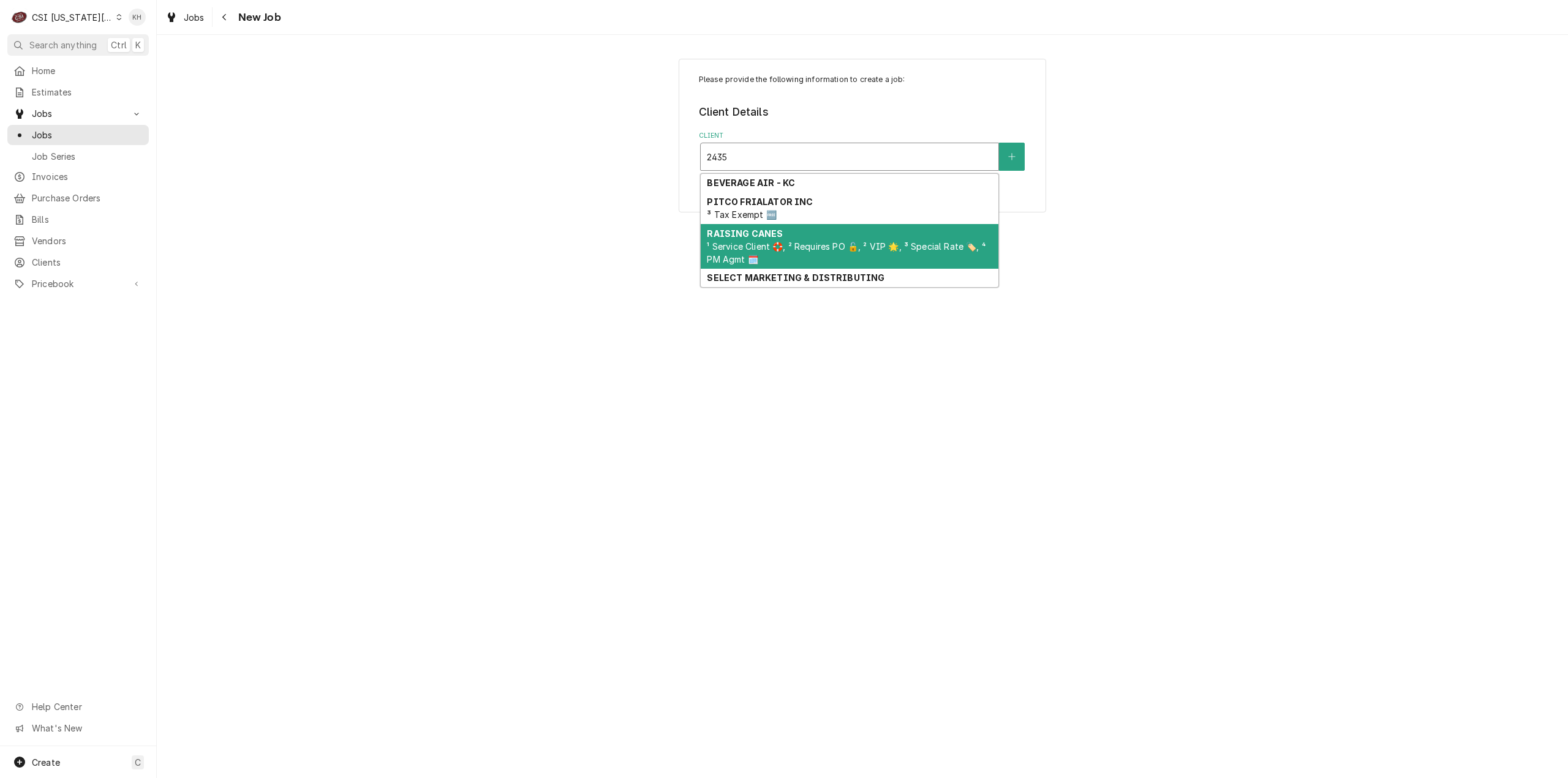
click at [787, 232] on div "RAISING CANES ¹ Service Client 🛟, ² Requires PO 🔓, ² VIP 🌟, ³ Special Rate 🏷️, …" at bounding box center [850, 246] width 298 height 45
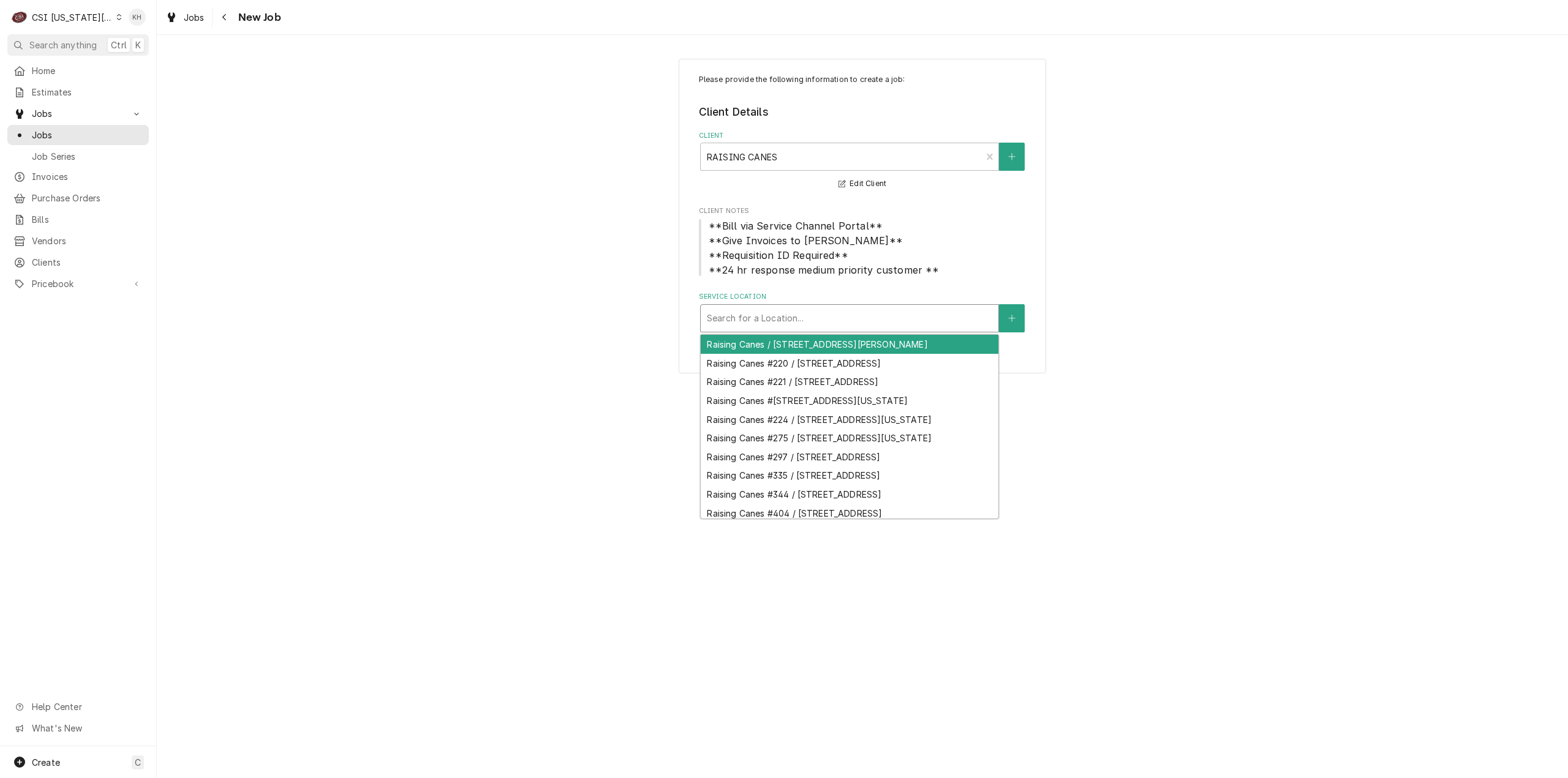
click at [790, 321] on div "Service Location" at bounding box center [850, 318] width 286 height 22
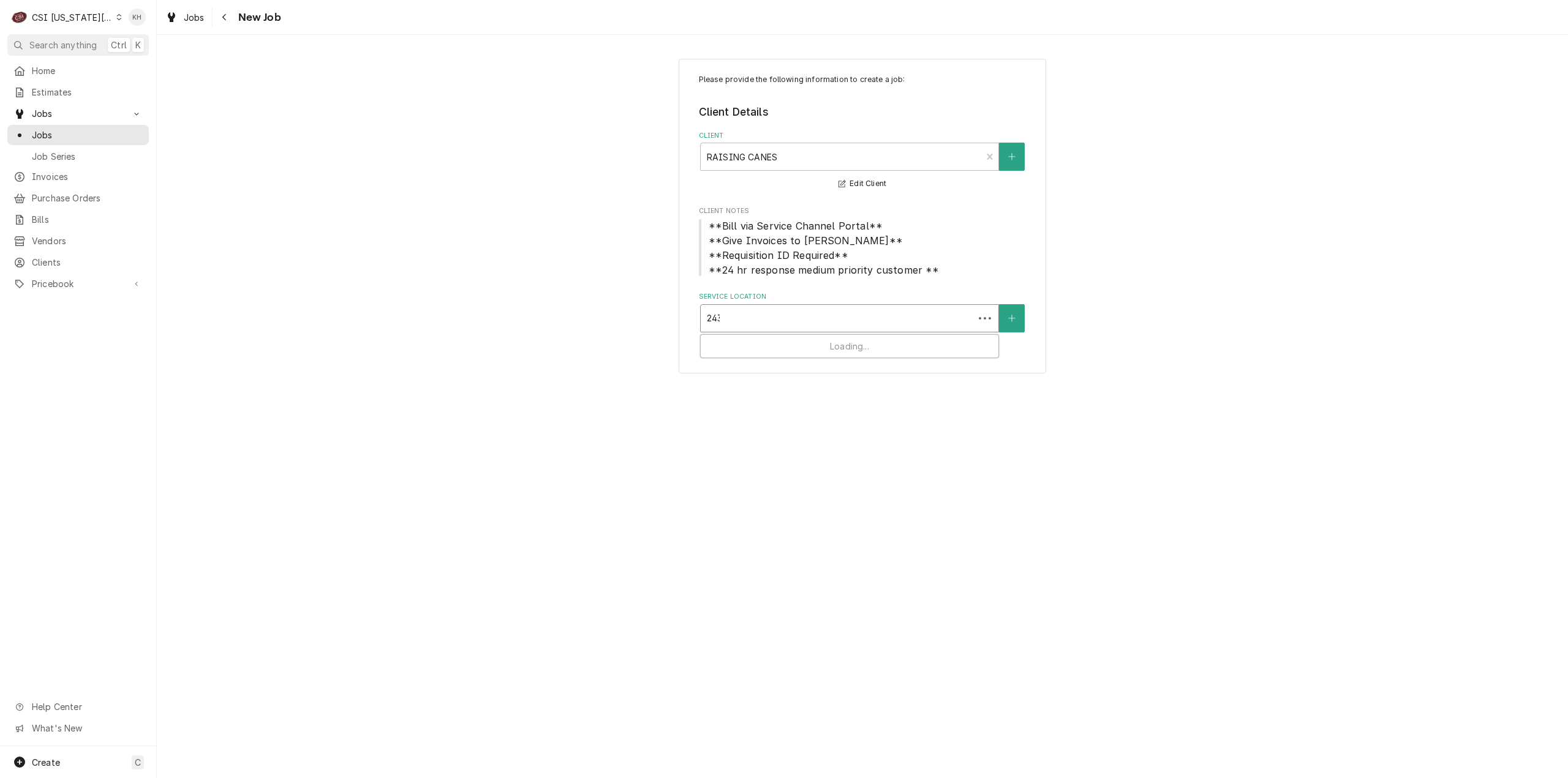
type input "2435"
click at [774, 347] on div "Raising Canes #224 / [STREET_ADDRESS][US_STATE]" at bounding box center [850, 344] width 298 height 19
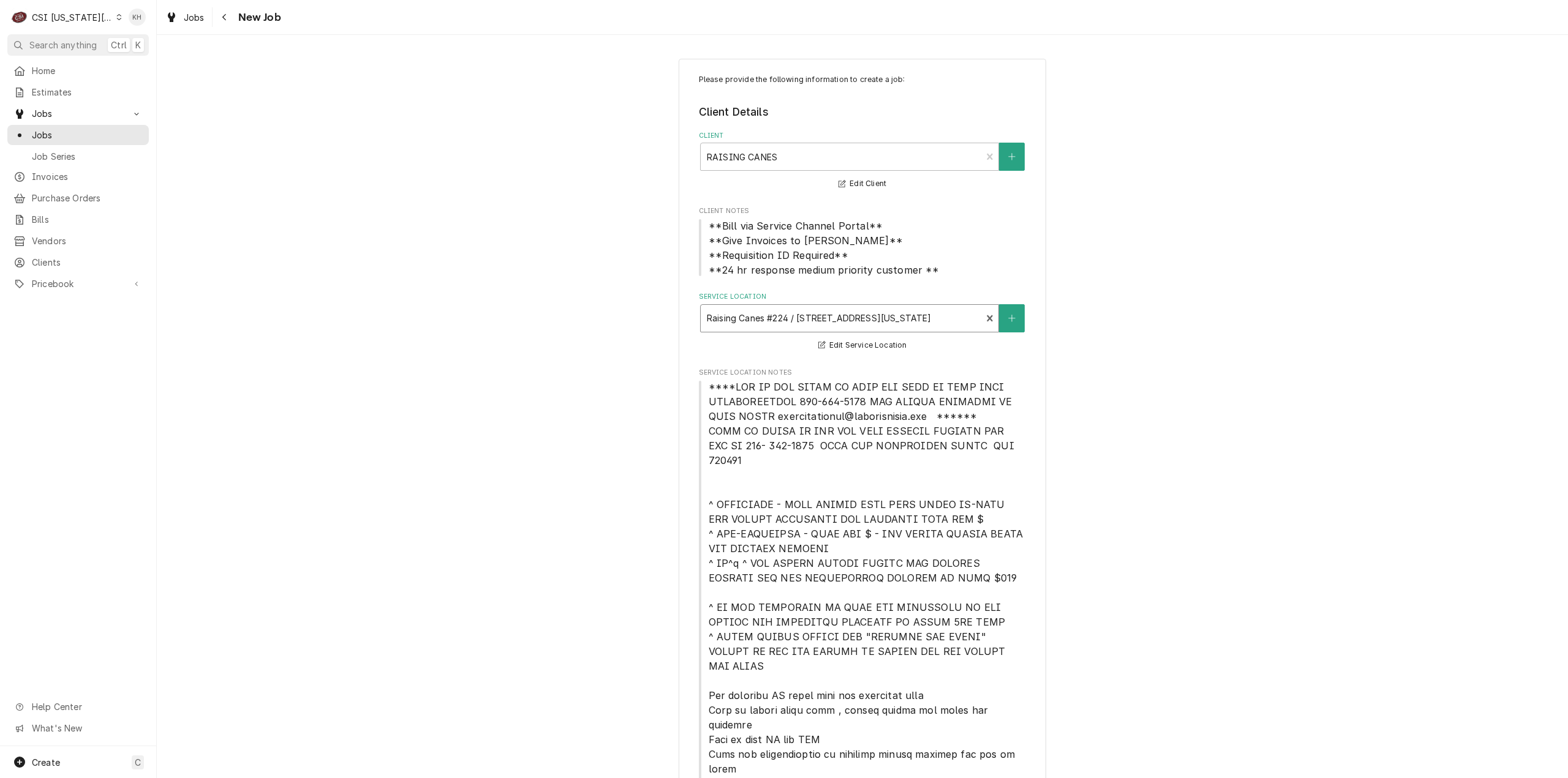
scroll to position [367, 0]
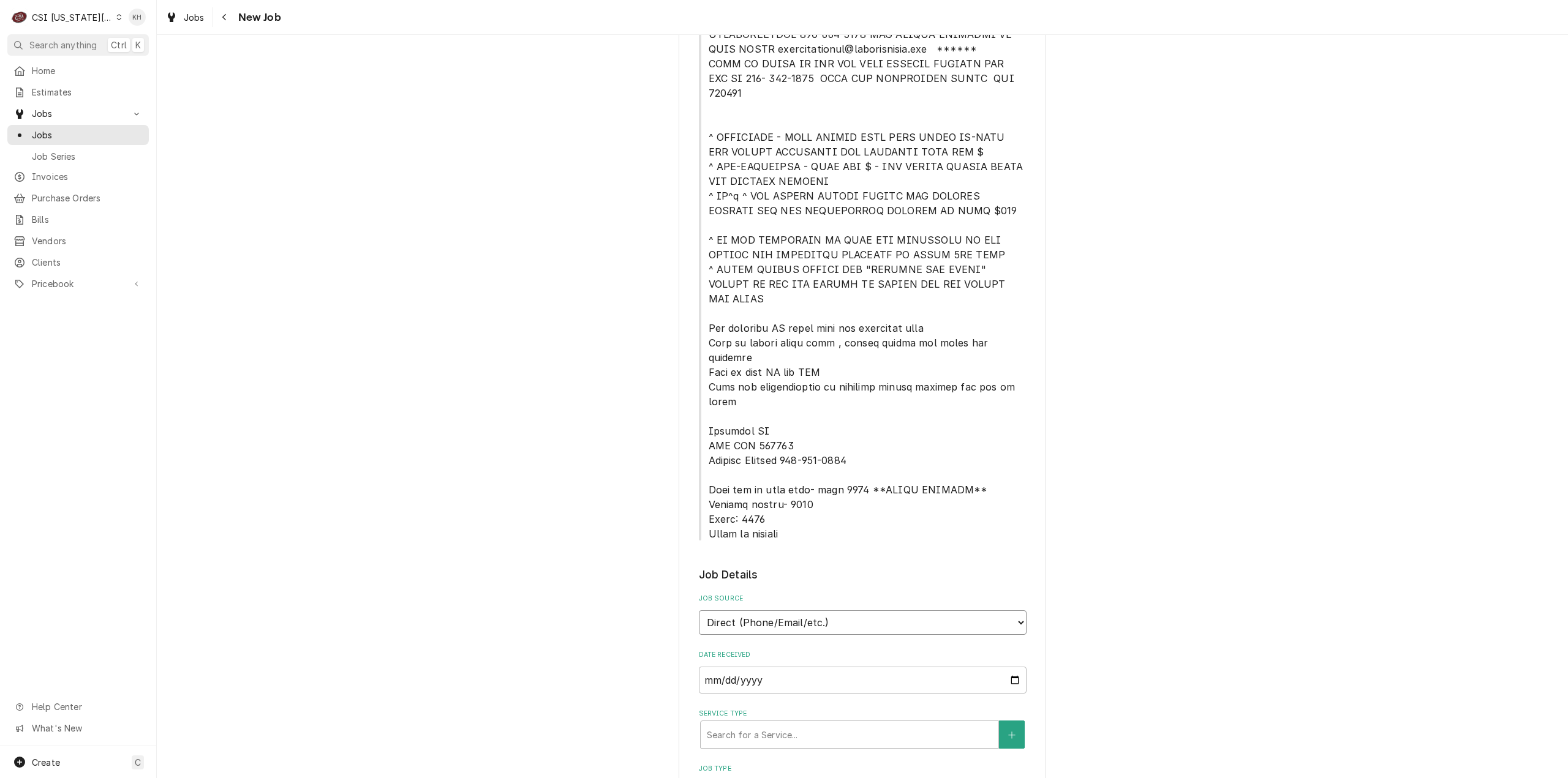
drag, startPoint x: 832, startPoint y: 562, endPoint x: 801, endPoint y: 550, distance: 33.2
click at [829, 611] on select "Direct (Phone/Email/etc.) Service Channel Corrigo Ecotrak Other" at bounding box center [863, 623] width 328 height 25
select select "1"
click at [786, 667] on input "Service Channel ID" at bounding box center [863, 680] width 328 height 27
paste input "325799317"
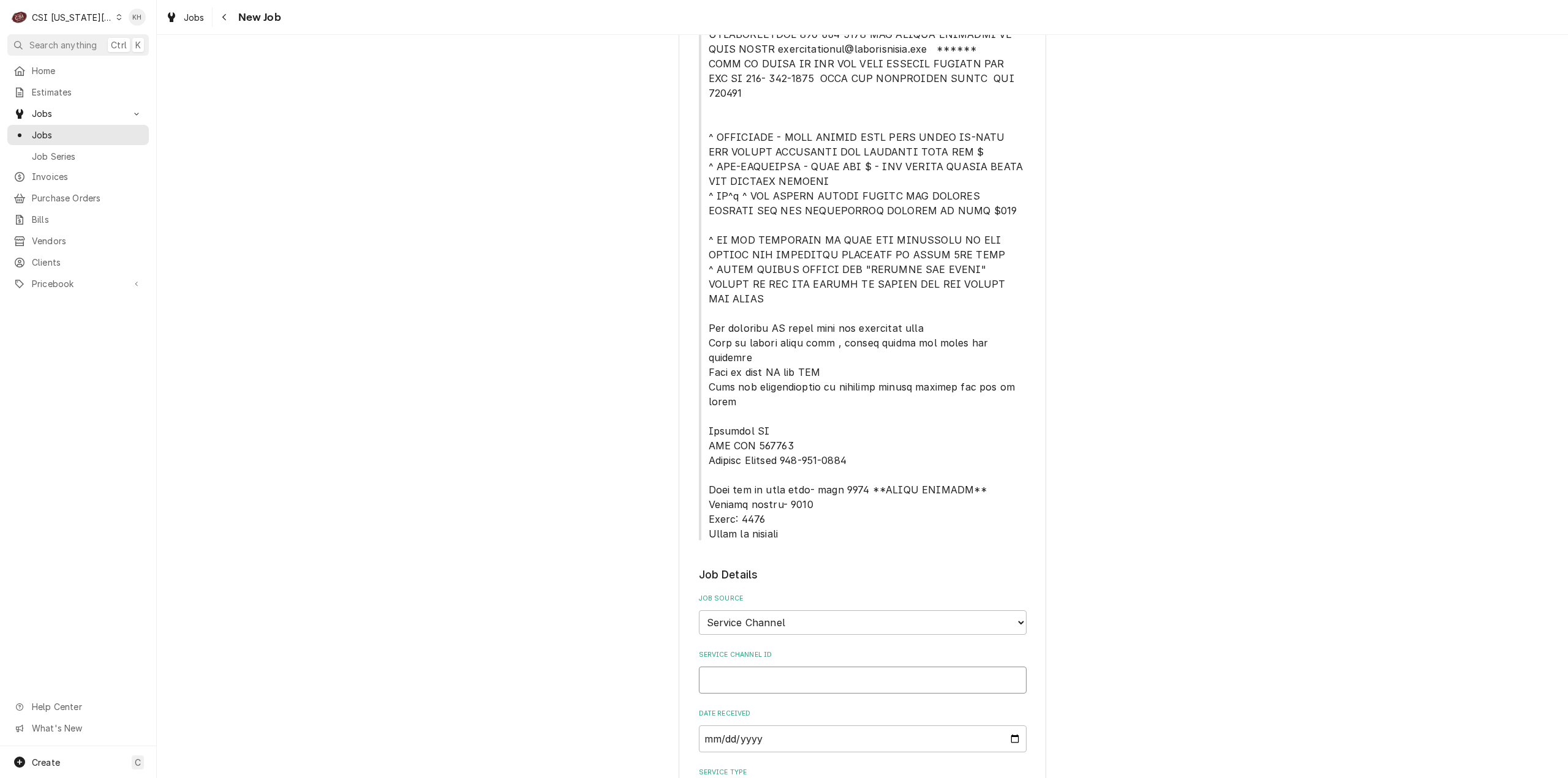
type textarea "x"
type input "325799317"
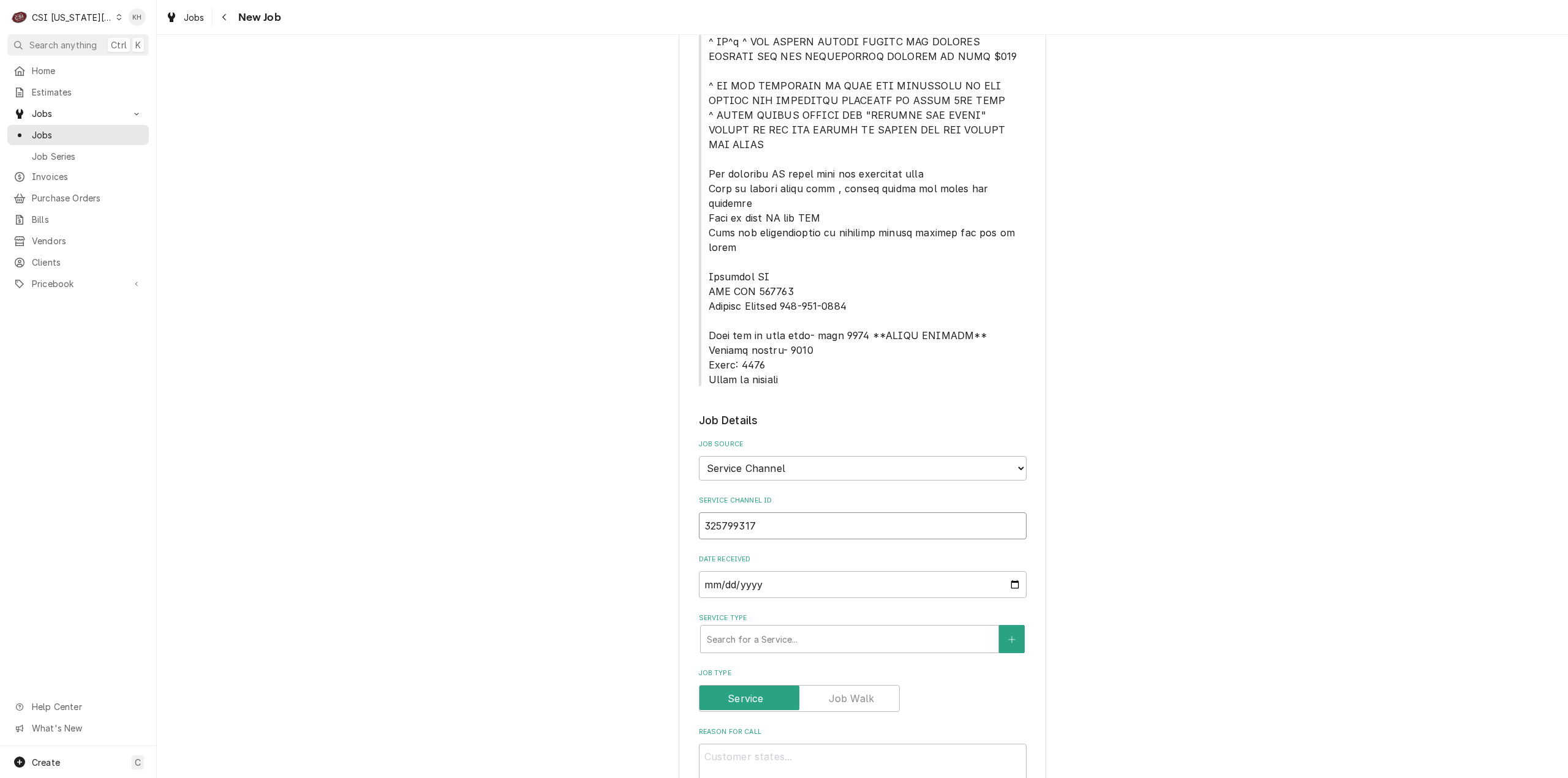
type textarea "x"
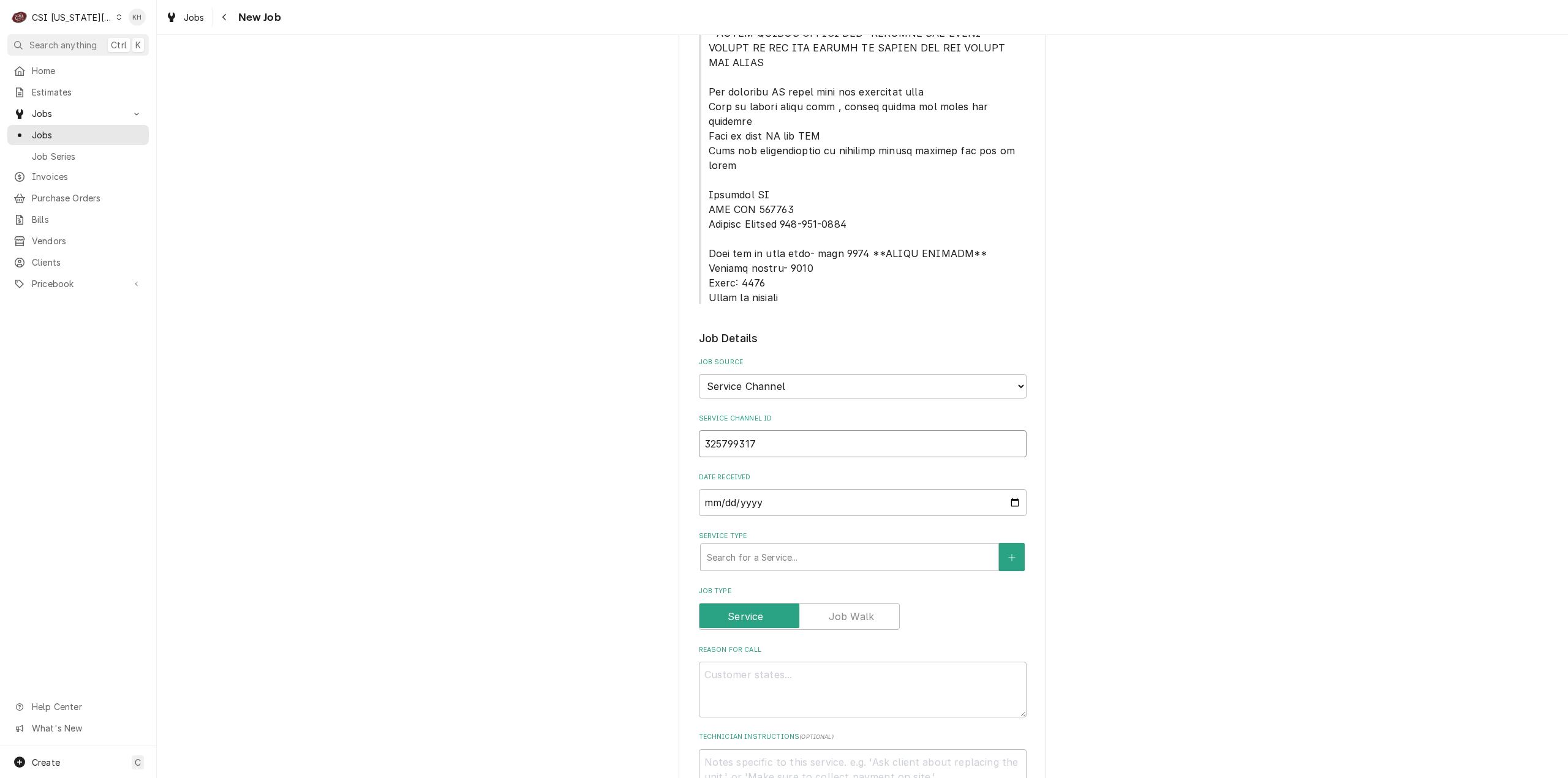
scroll to position [612, 0]
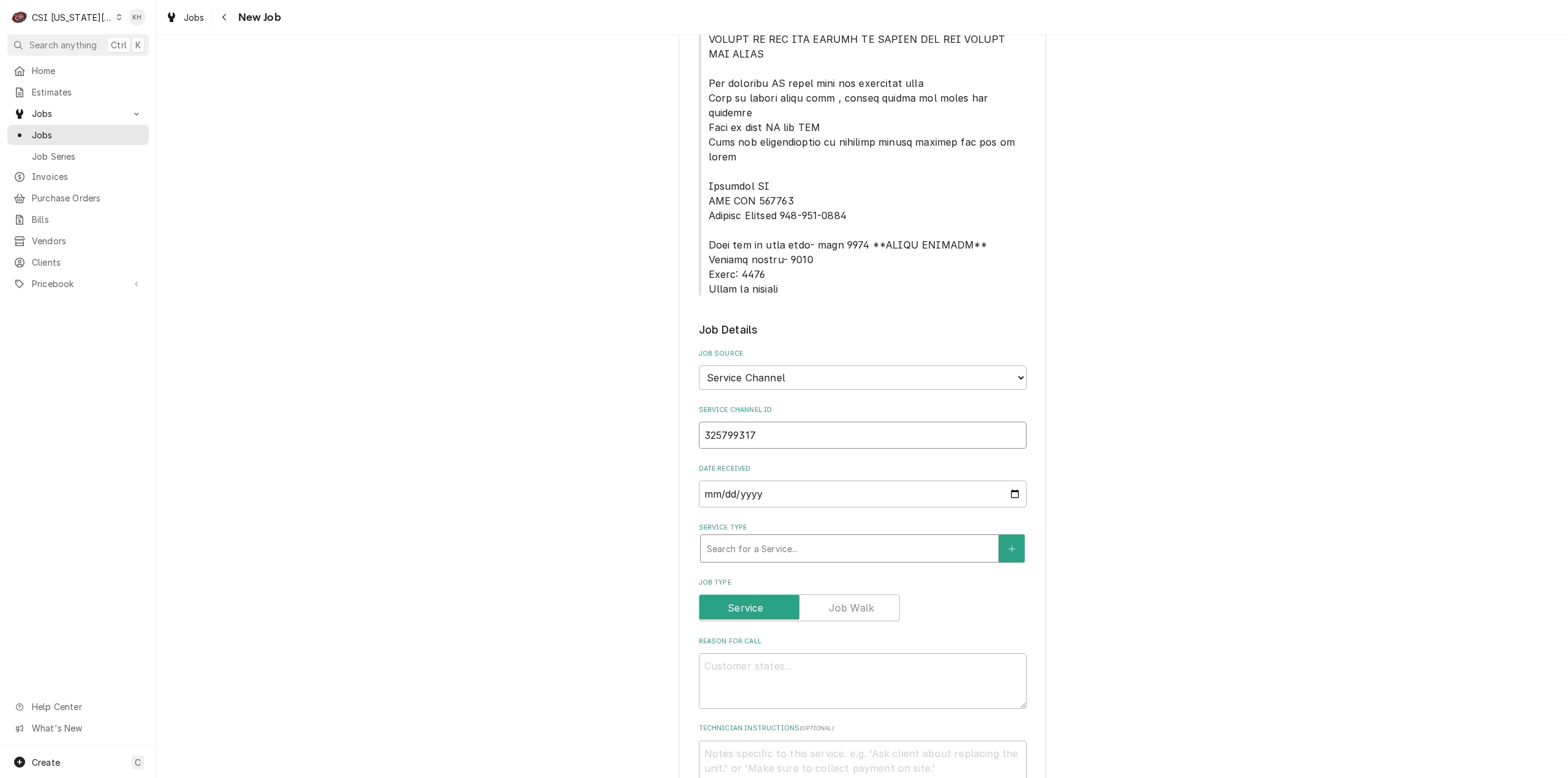
type input "325799317"
click at [799, 538] on div "Service Type" at bounding box center [850, 548] width 286 height 22
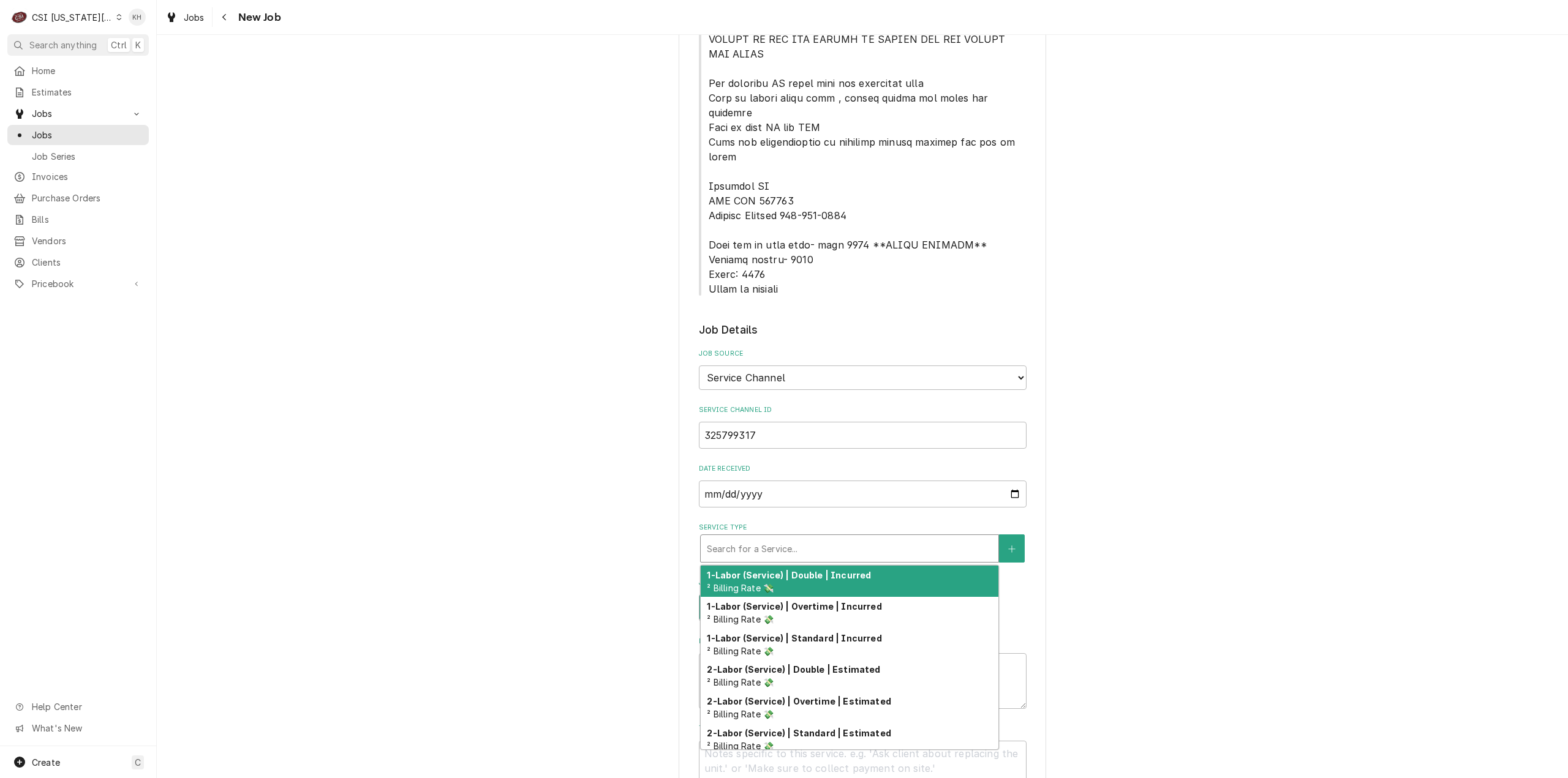
type textarea "x"
type input "s"
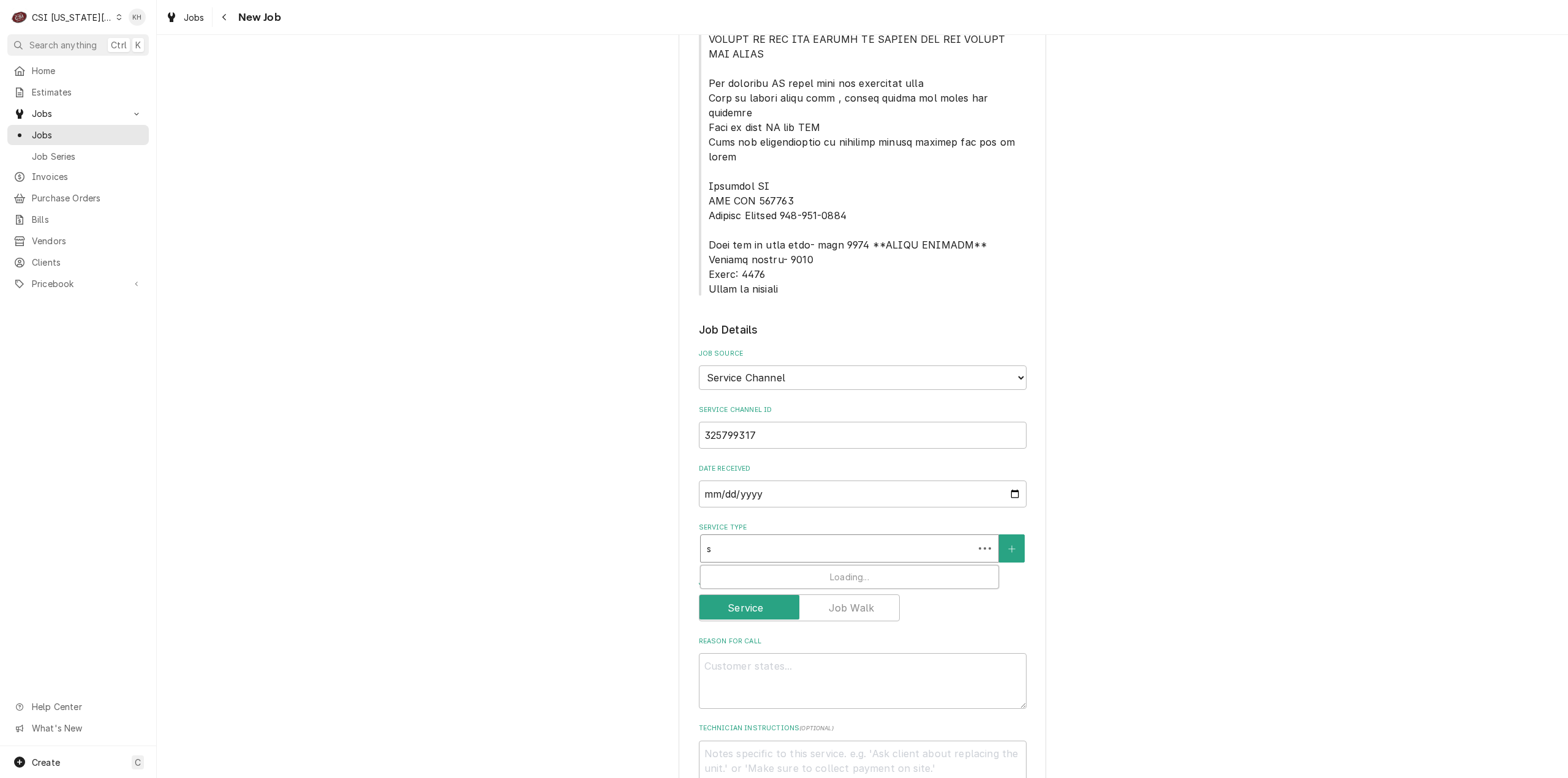
type textarea "x"
type input "se"
type textarea "x"
type input "ser"
type textarea "x"
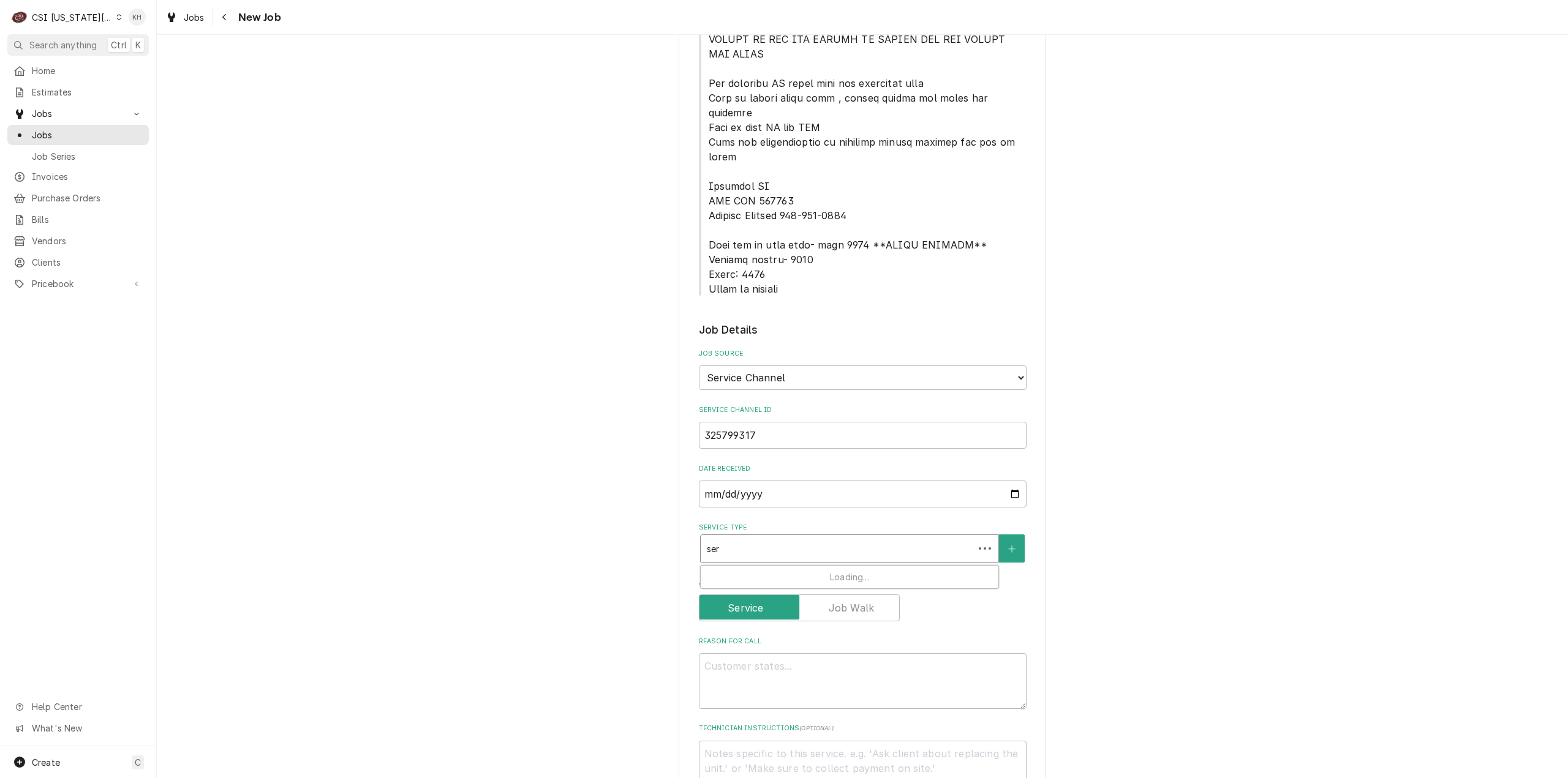
type input "serv"
type textarea "x"
type input "servi"
type textarea "x"
type input "servic"
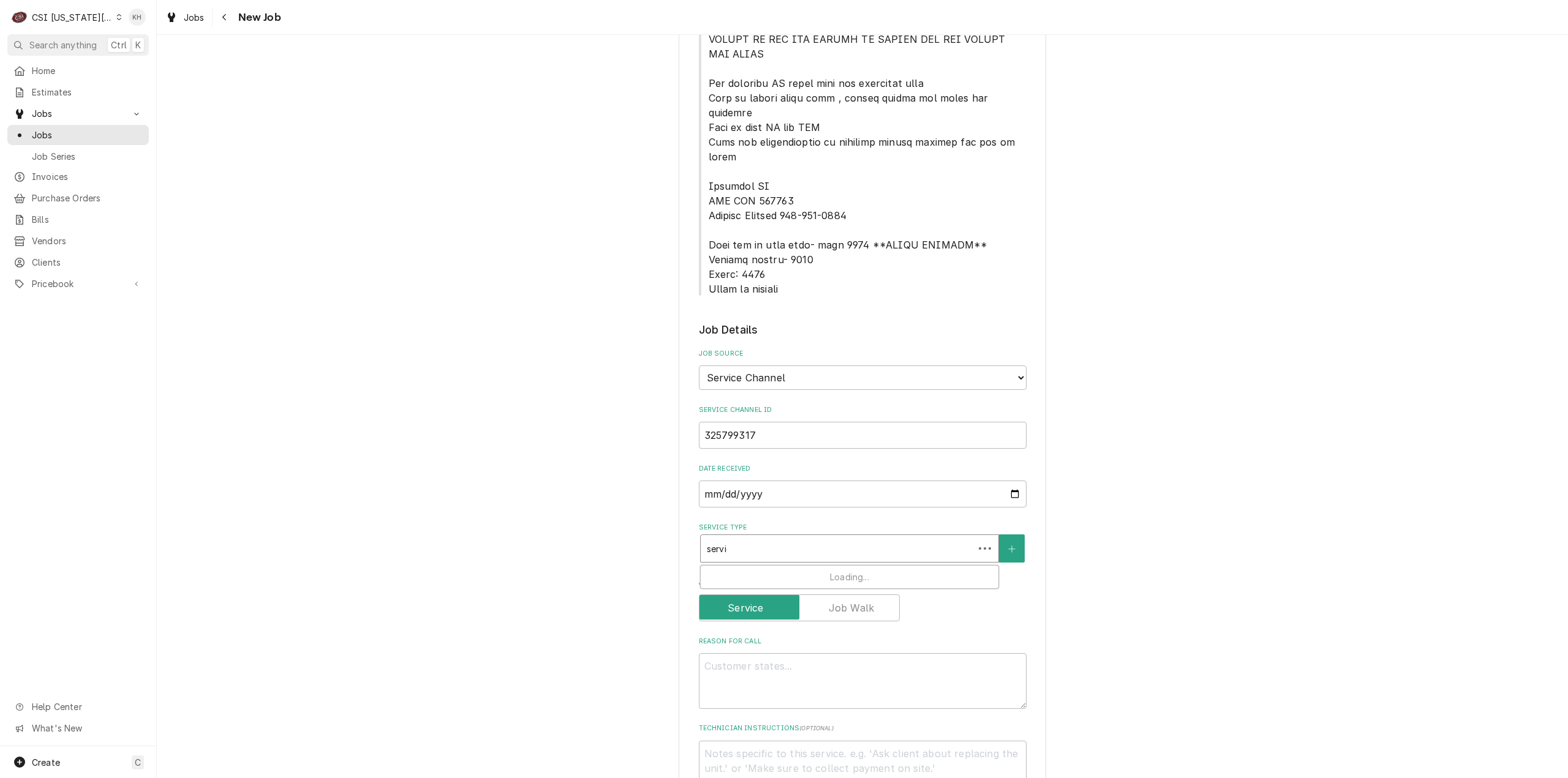
type textarea "x"
type input "service"
type textarea "x"
type input "service"
type textarea "x"
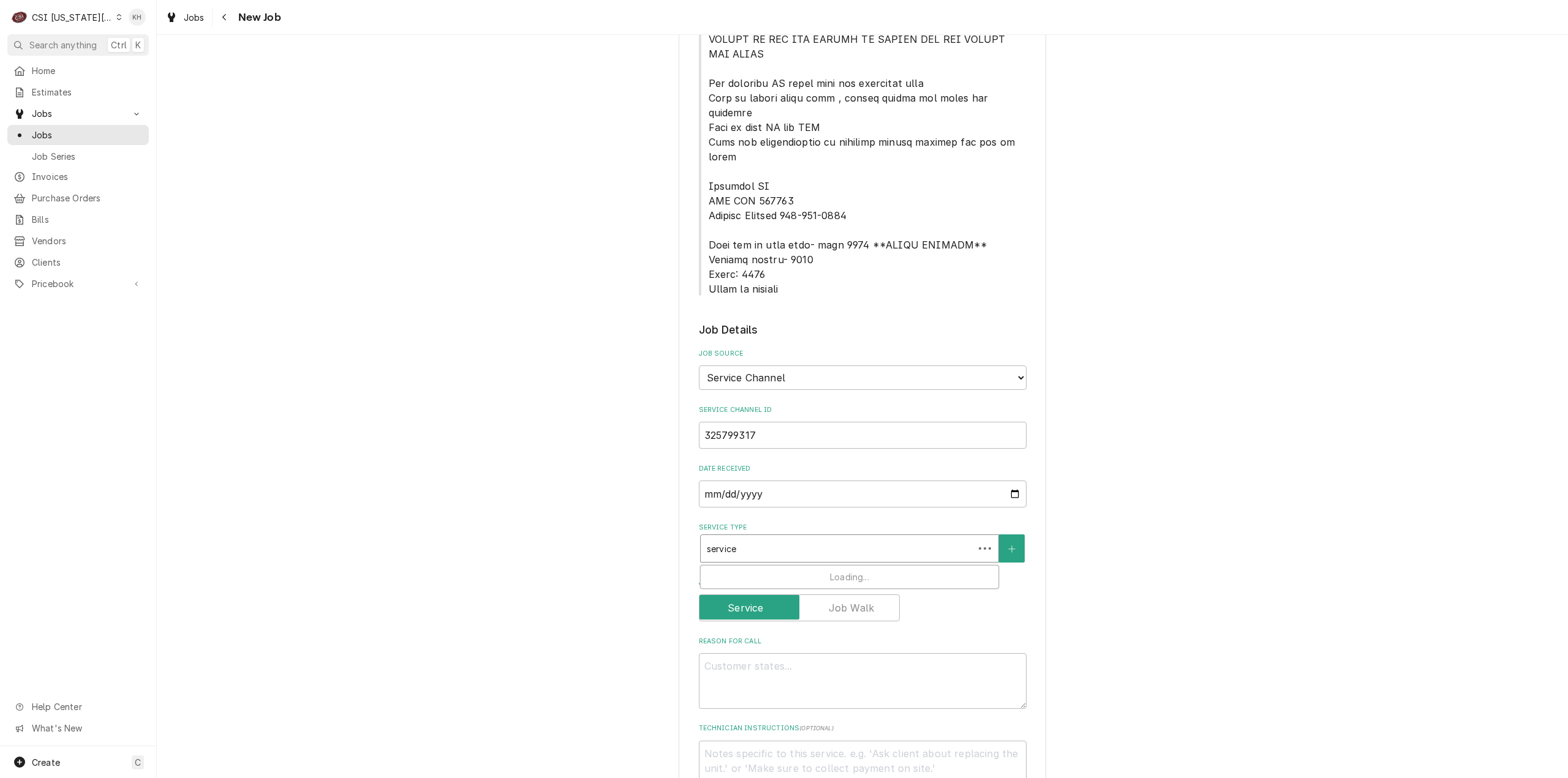
type input "service c"
type textarea "x"
type input "service cal"
type textarea "x"
type input "service call"
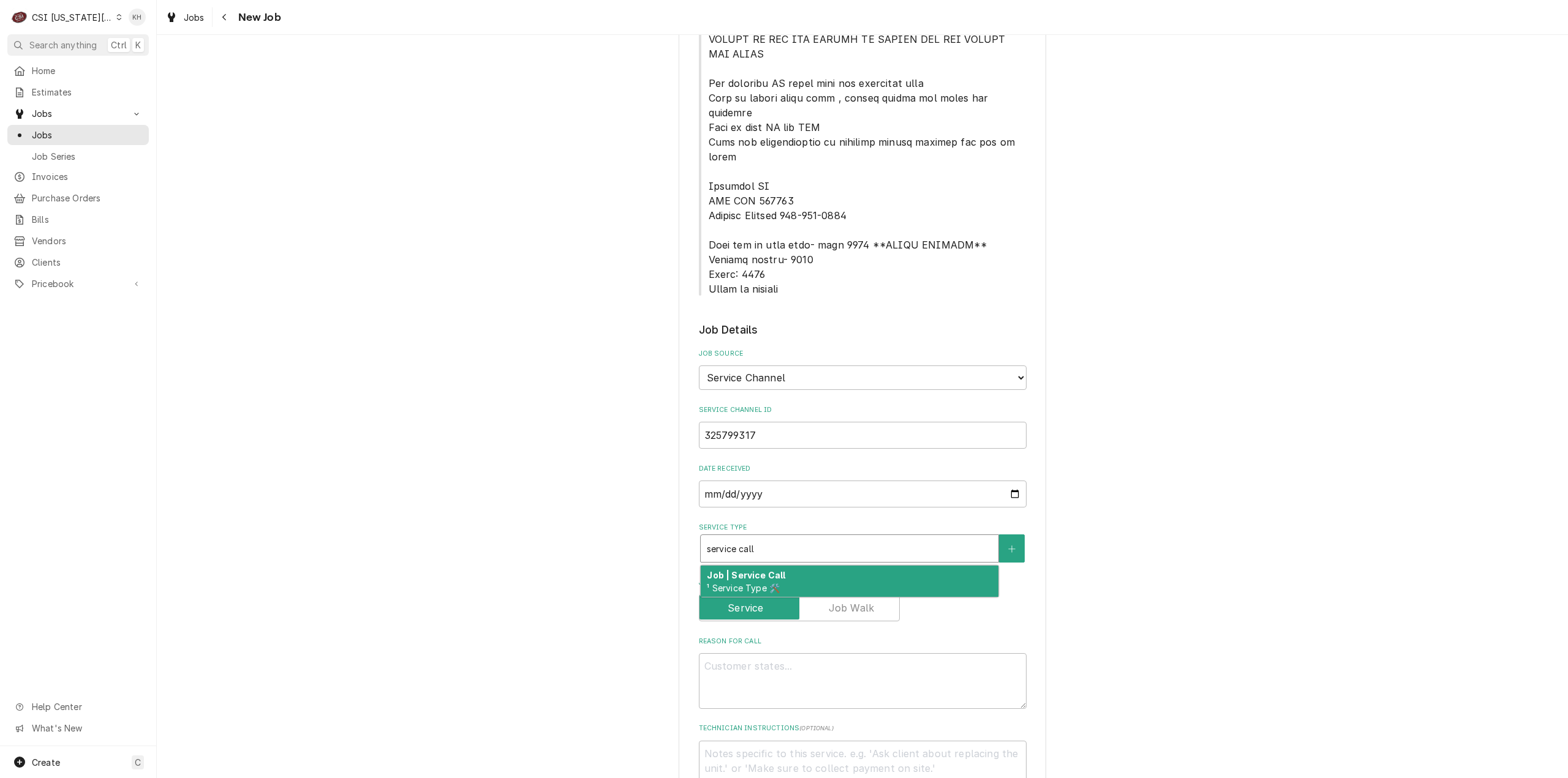
click at [806, 565] on div "Job | Service Call ¹ Service Type 🛠️" at bounding box center [850, 581] width 298 height 32
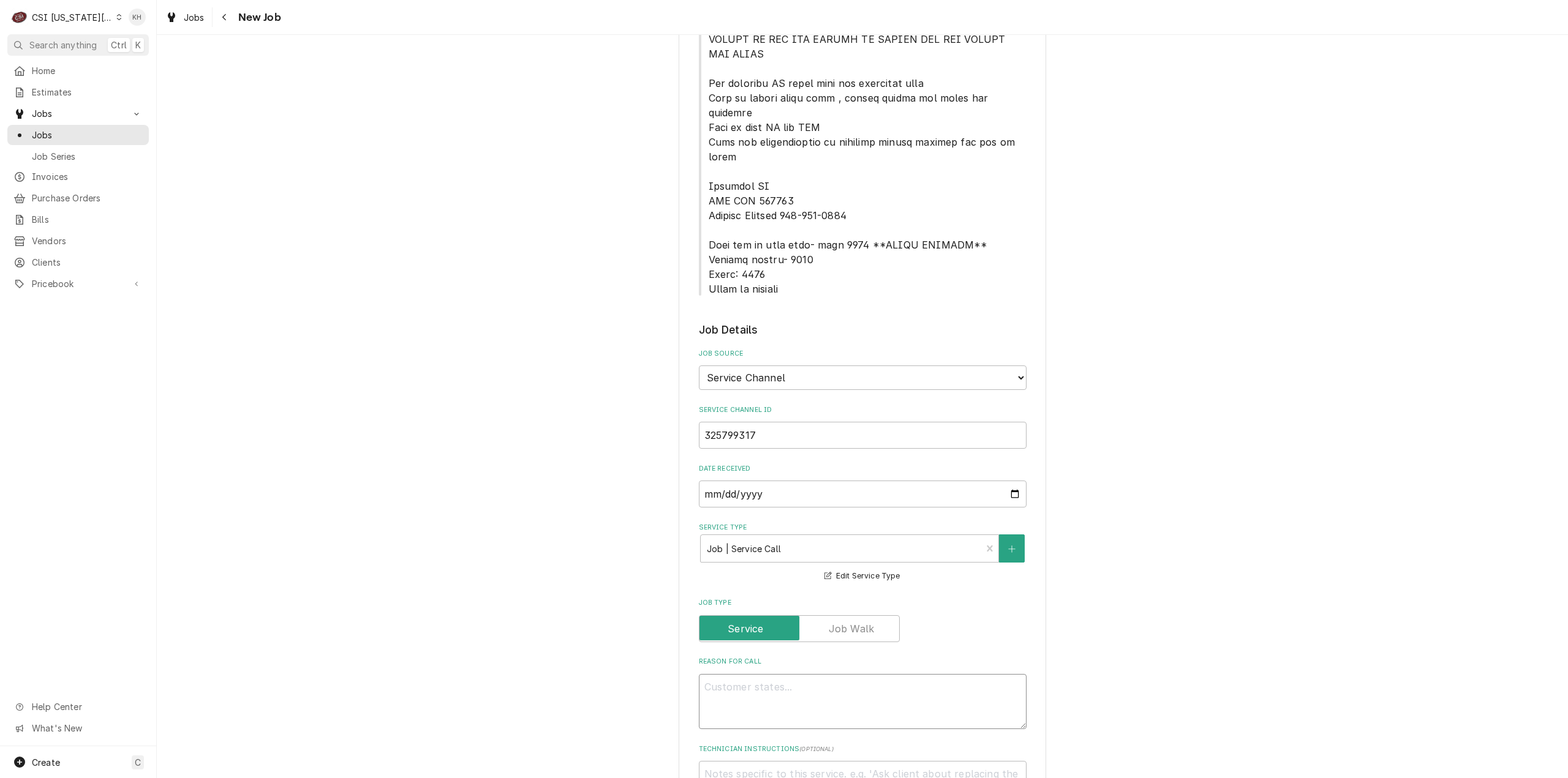
click at [916, 674] on textarea "Reason For Call" at bounding box center [863, 702] width 328 height 56
paste textarea "KITCHEN / Hot Side / Fryer #1 (Start from Left) "Equip:" KITCHEN/HOT SIDE - LOB…"
type textarea "x"
type textarea "KITCHEN / Hot Side / Fryer #1 (Start from Left) "Equip:" KITCHEN/HOT SIDE - LOB…"
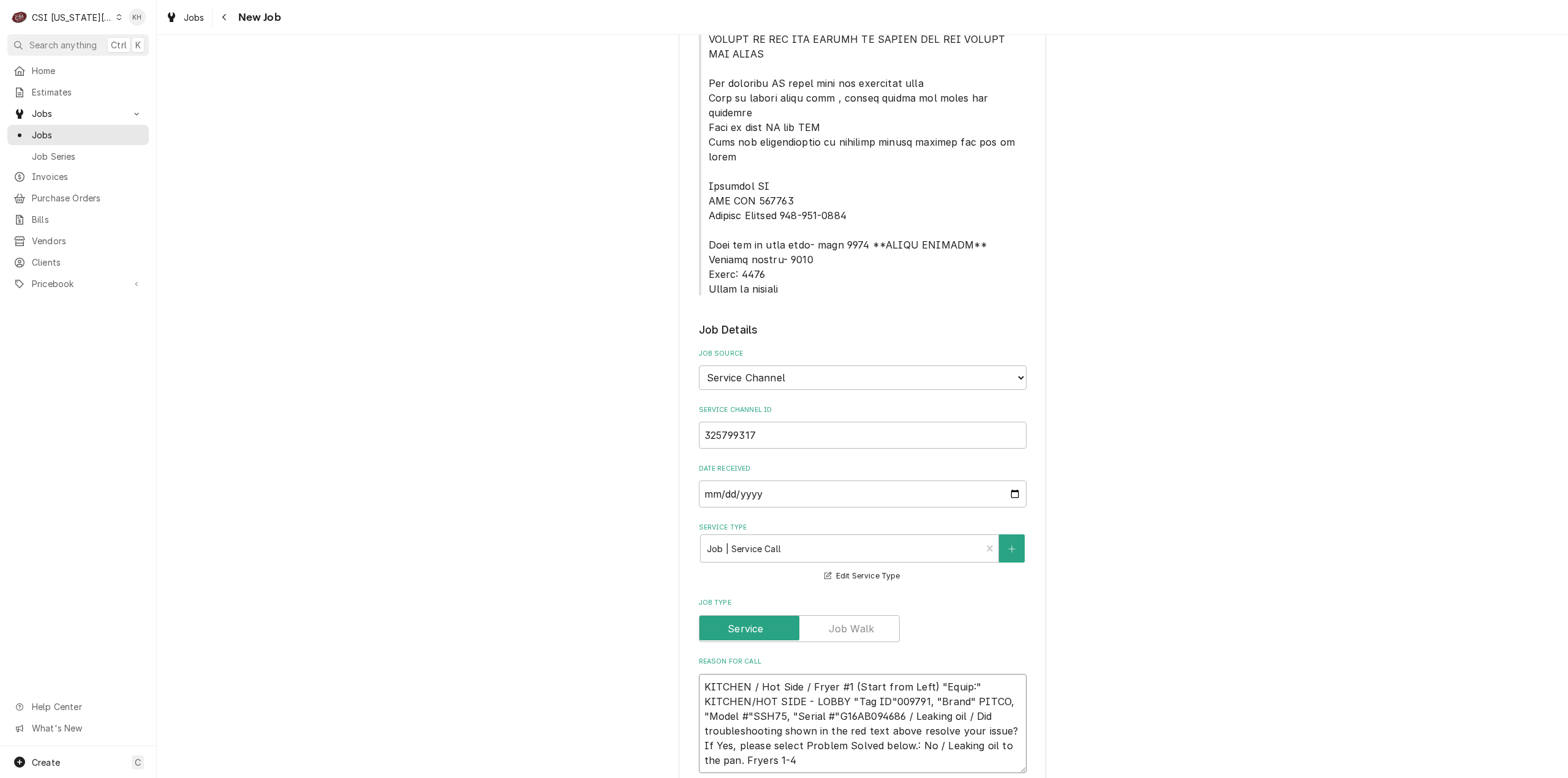
type textarea "x"
type textarea "KITCHEN / Hot Side / Fryer #1 (Start from Left) "Equip:" KITCHEN/HOT SIDE - LOB…"
type textarea "x"
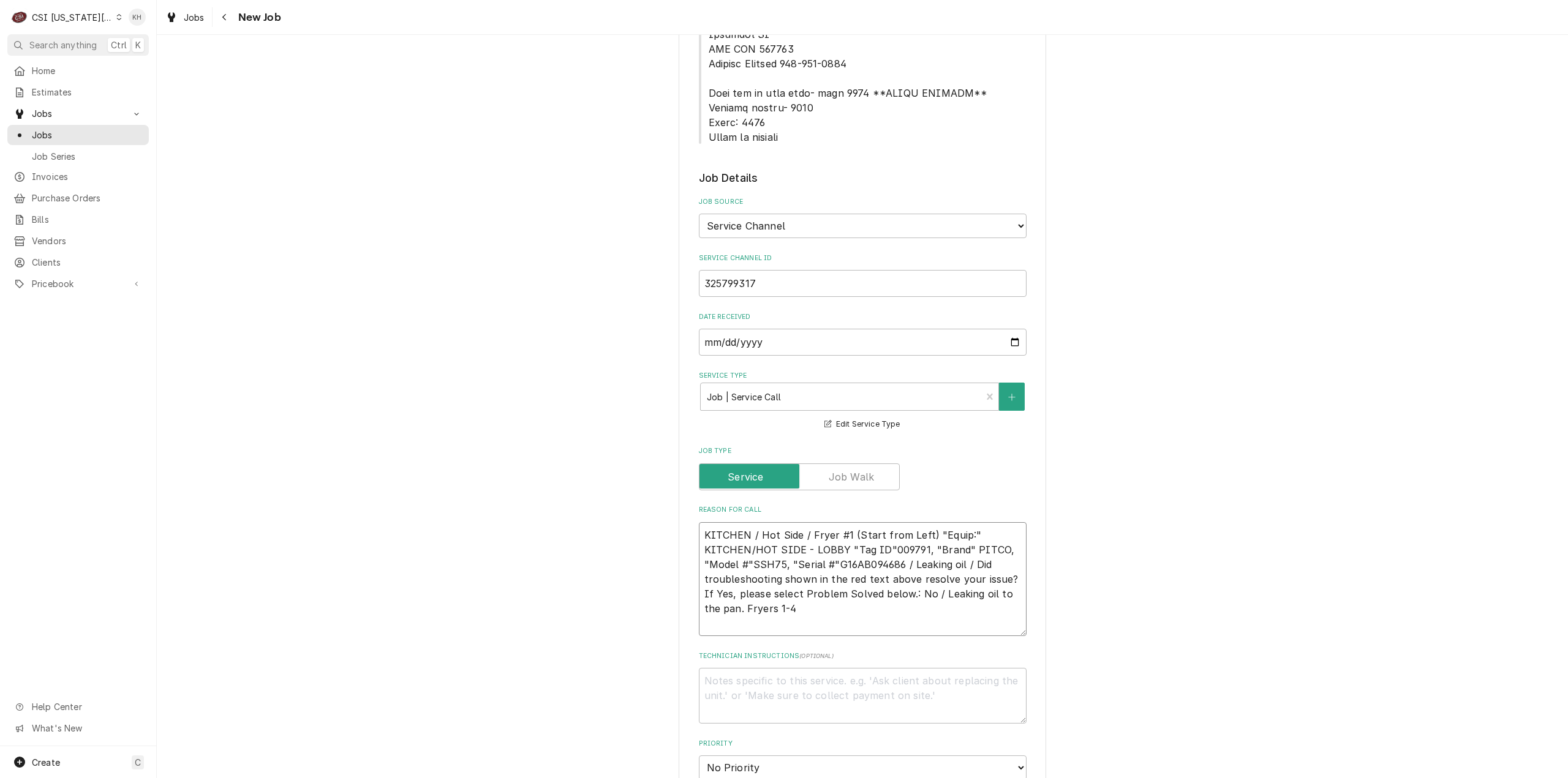
scroll to position [796, 0]
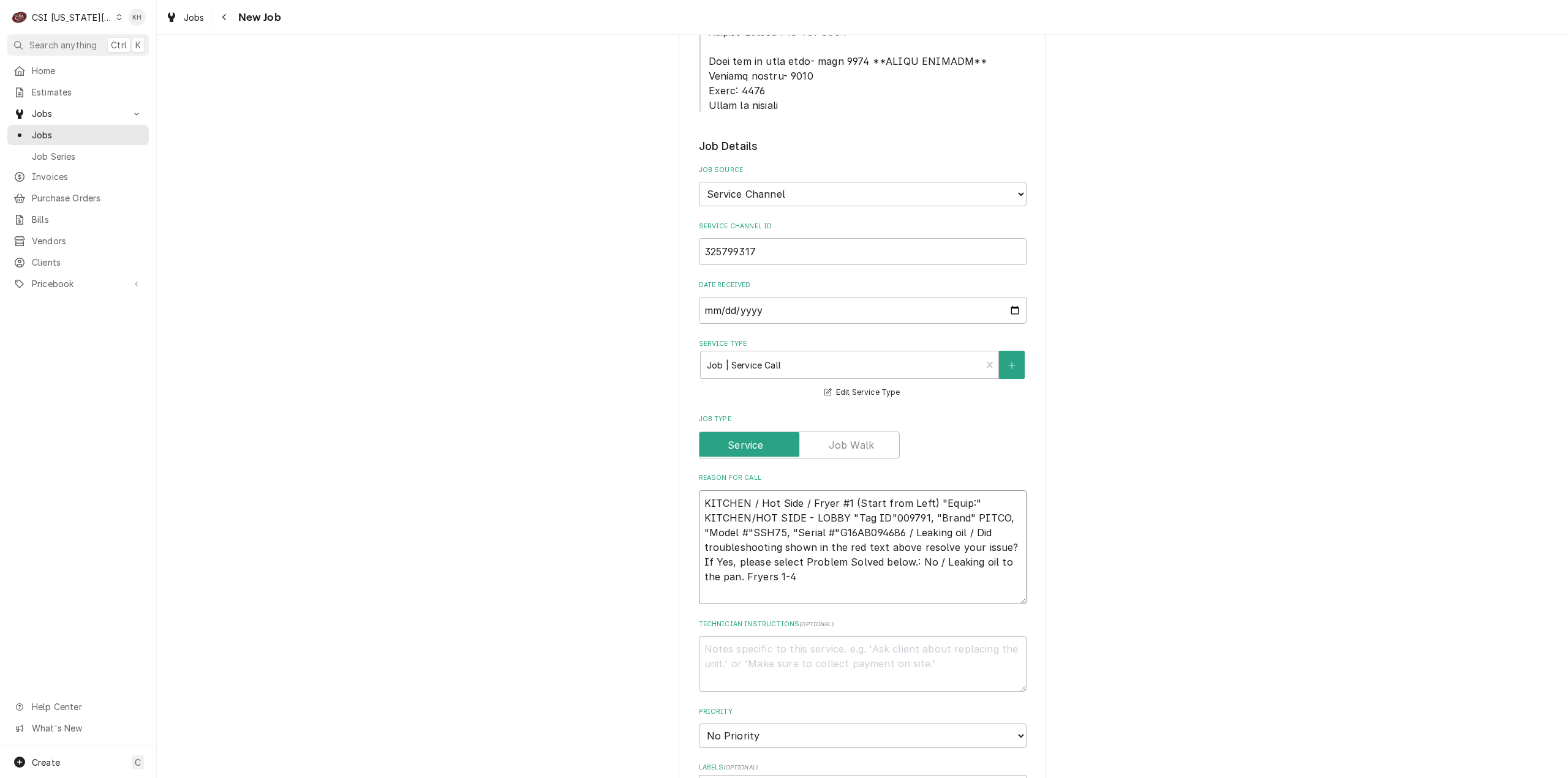
type textarea "KITCHEN / Hot Side / Fryer #1 (Start from Left) "Equip:" KITCHEN/HOT SIDE - LOB…"
click at [773, 543] on textarea "KITCHEN / Hot Side / Fryer #1 (Start from Left) "Equip:" KITCHEN/HOT SIDE - LOB…" at bounding box center [863, 547] width 328 height 114
type textarea "x"
type textarea "KITCHEN / Hot Side / Fryer #1 (Start from Left) "Equip:" KITCHEN/HOT SIDE - LOB…"
type textarea "x"
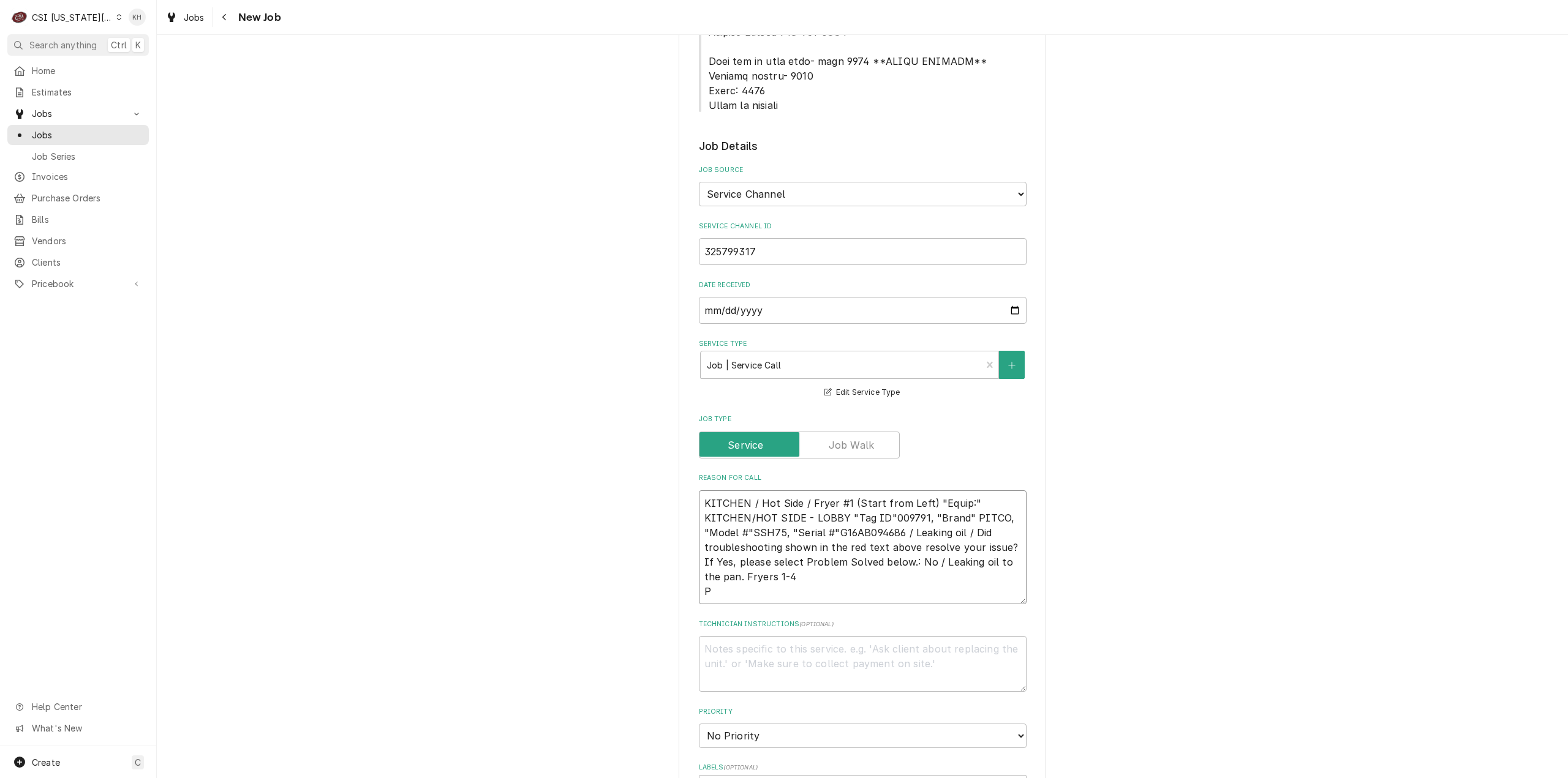
type textarea "KITCHEN / Hot Side / Fryer #1 (Start from Left) "Equip:" KITCHEN/HOT SIDE - LOB…"
type textarea "x"
type textarea "KITCHEN / Hot Side / Fryer #1 (Start from Left) "Equip:" KITCHEN/HOT SIDE - LOB…"
type textarea "x"
type textarea "KITCHEN / Hot Side / Fryer #1 (Start from Left) "Equip:" KITCHEN/HOT SIDE - LOB…"
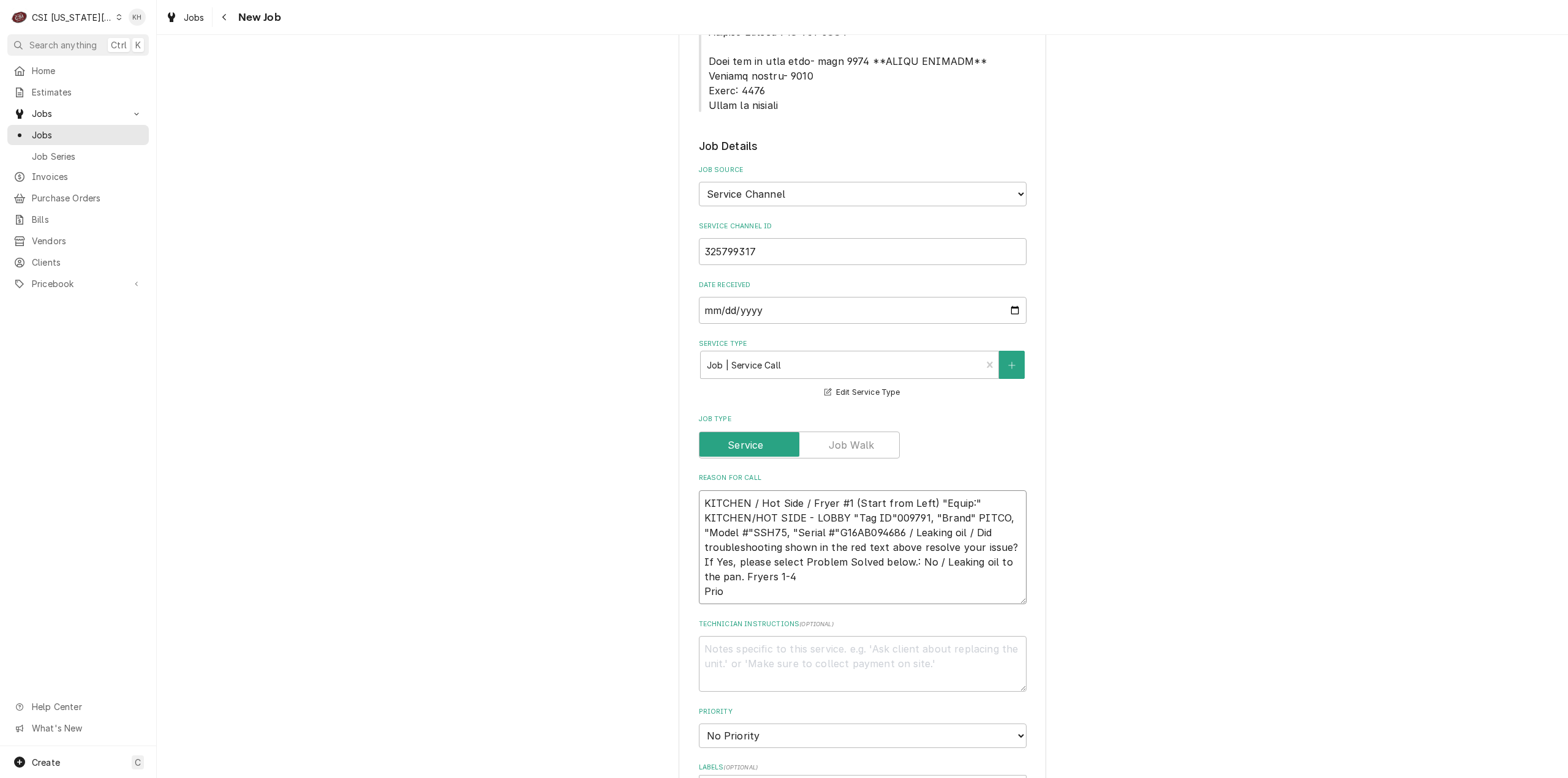
type textarea "x"
type textarea "KITCHEN / Hot Side / Fryer #1 (Start from Left) "Equip:" KITCHEN/HOT SIDE - LOB…"
type textarea "x"
type textarea "KITCHEN / Hot Side / Fryer #1 (Start from Left) "Equip:" KITCHEN/HOT SIDE - LOB…"
type textarea "x"
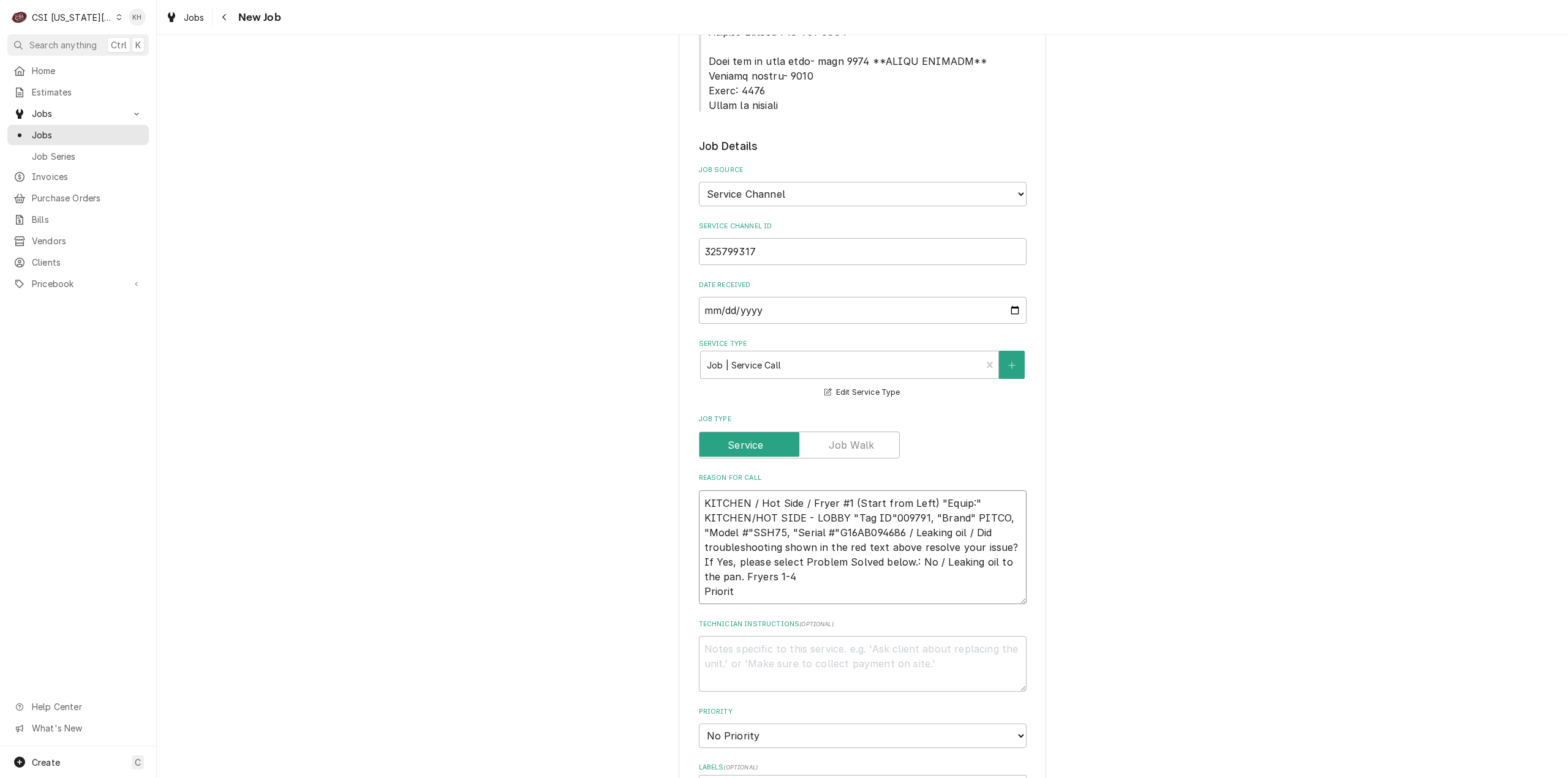
type textarea "KITCHEN / Hot Side / Fryer #1 (Start from Left) "Equip:" KITCHEN/HOT SIDE - LOB…"
type textarea "x"
type textarea "KITCHEN / Hot Side / Fryer #1 (Start from Left) "Equip:" KITCHEN/HOT SIDE - LOB…"
type textarea "x"
type textarea "KITCHEN / Hot Side / Fryer #1 (Start from Left) "Equip:" KITCHEN/HOT SIDE - LOB…"
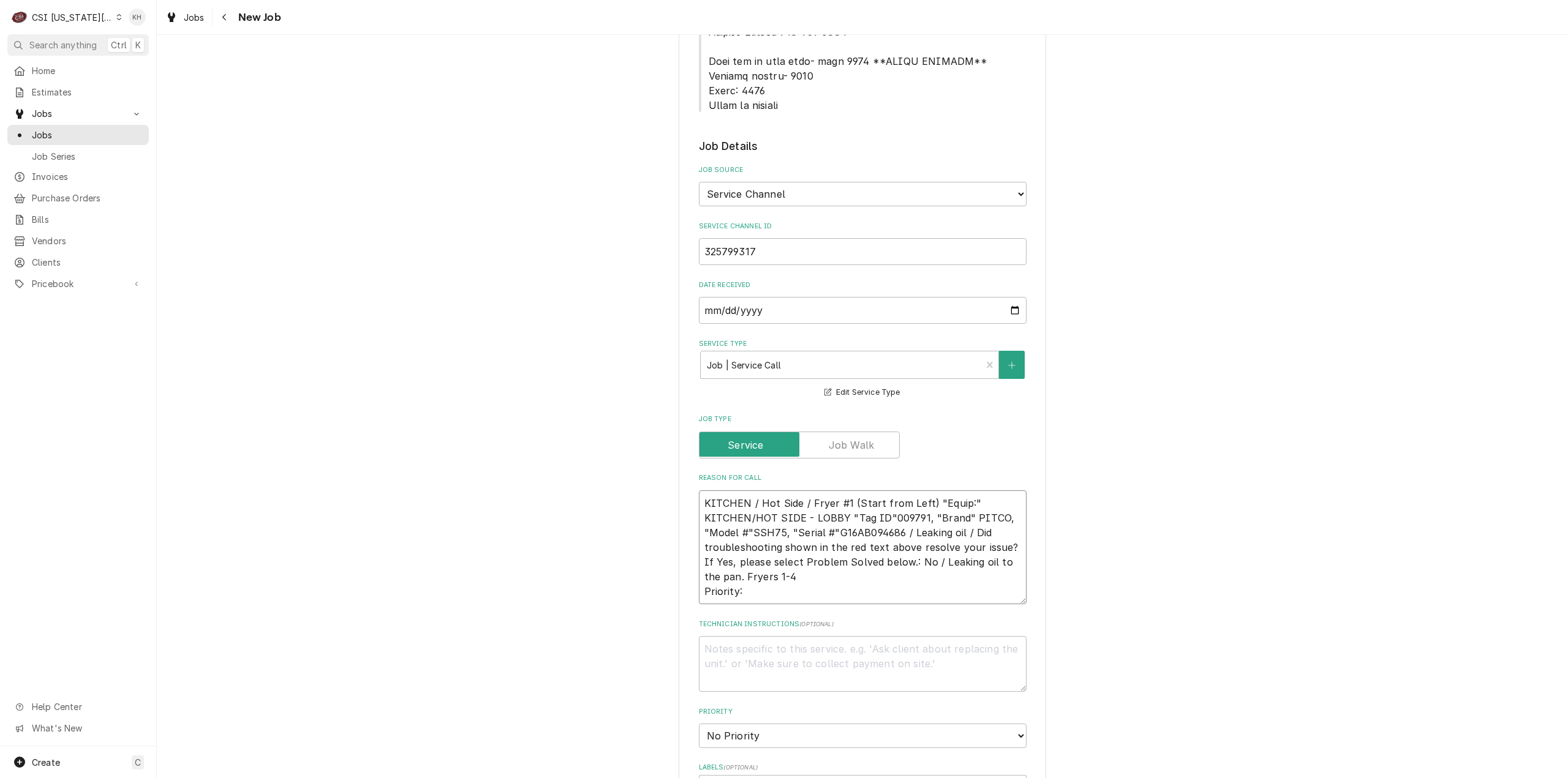
paste textarea "URGENT - 24 HOURS"
type textarea "x"
type textarea "KITCHEN / Hot Side / Fryer #1 (Start from Left) "Equip:" KITCHEN/HOT SIDE - LOB…"
type textarea "x"
type textarea "KITCHEN / Hot Side / Fryer #1 (Start from Left) "Equip:" KITCHEN/HOT SIDE - LOB…"
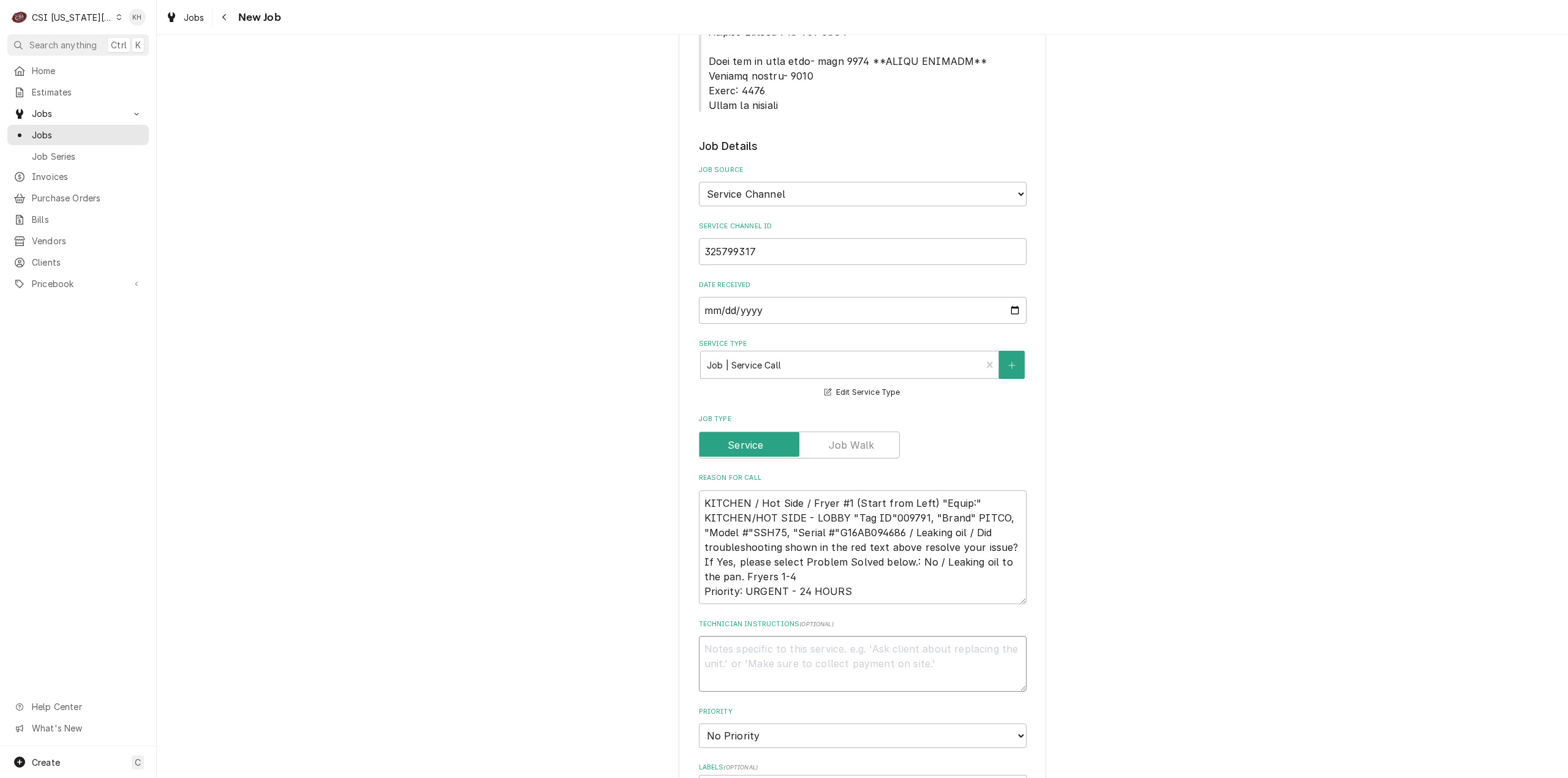
click at [780, 636] on textarea "Technician Instructions ( optional )" at bounding box center [863, 664] width 328 height 56
type textarea "x"
type textarea "N"
type textarea "x"
type textarea "NT"
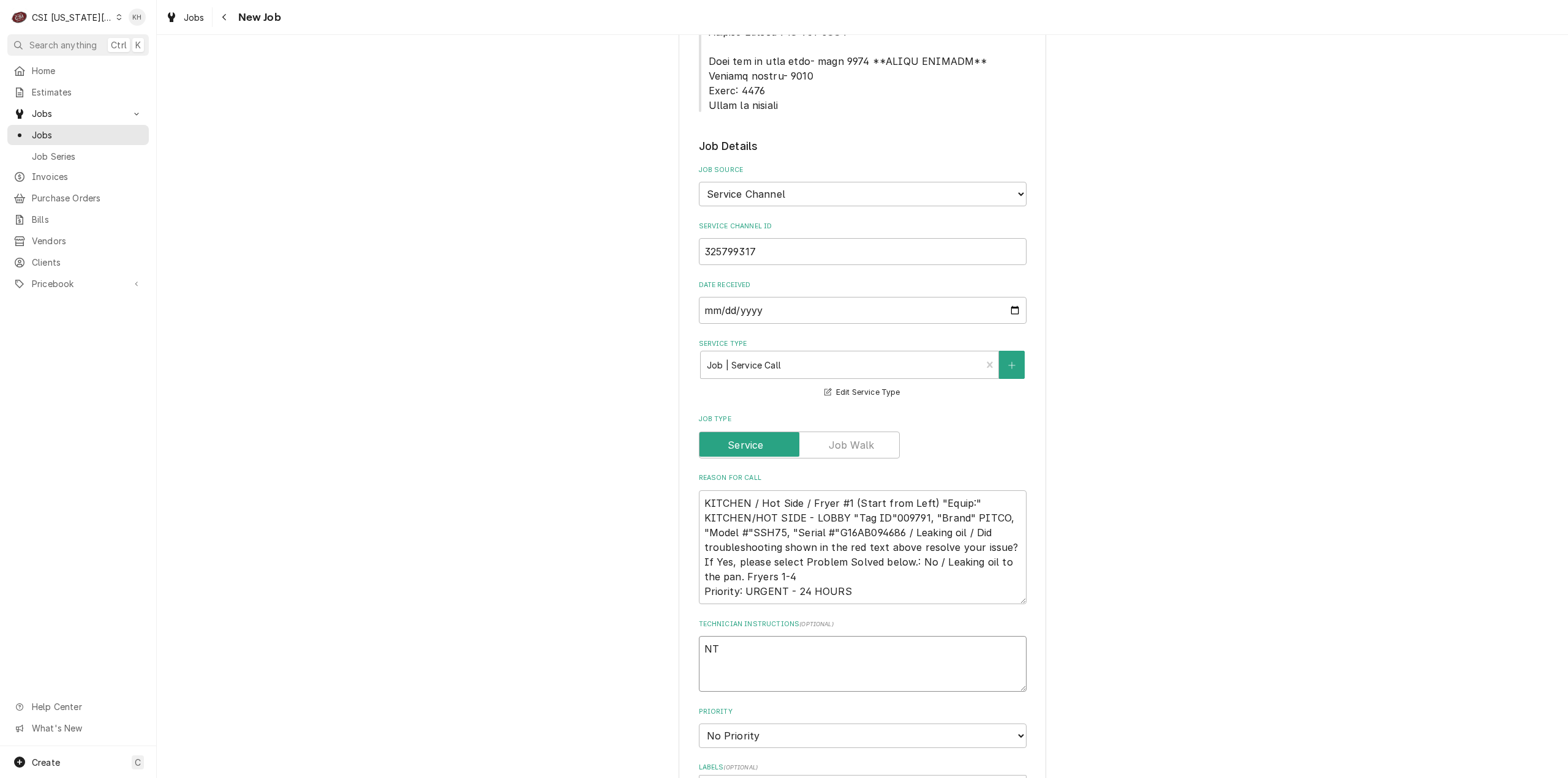
type textarea "x"
type textarea "NTE"
type textarea "x"
type textarea "NTE"
type textarea "x"
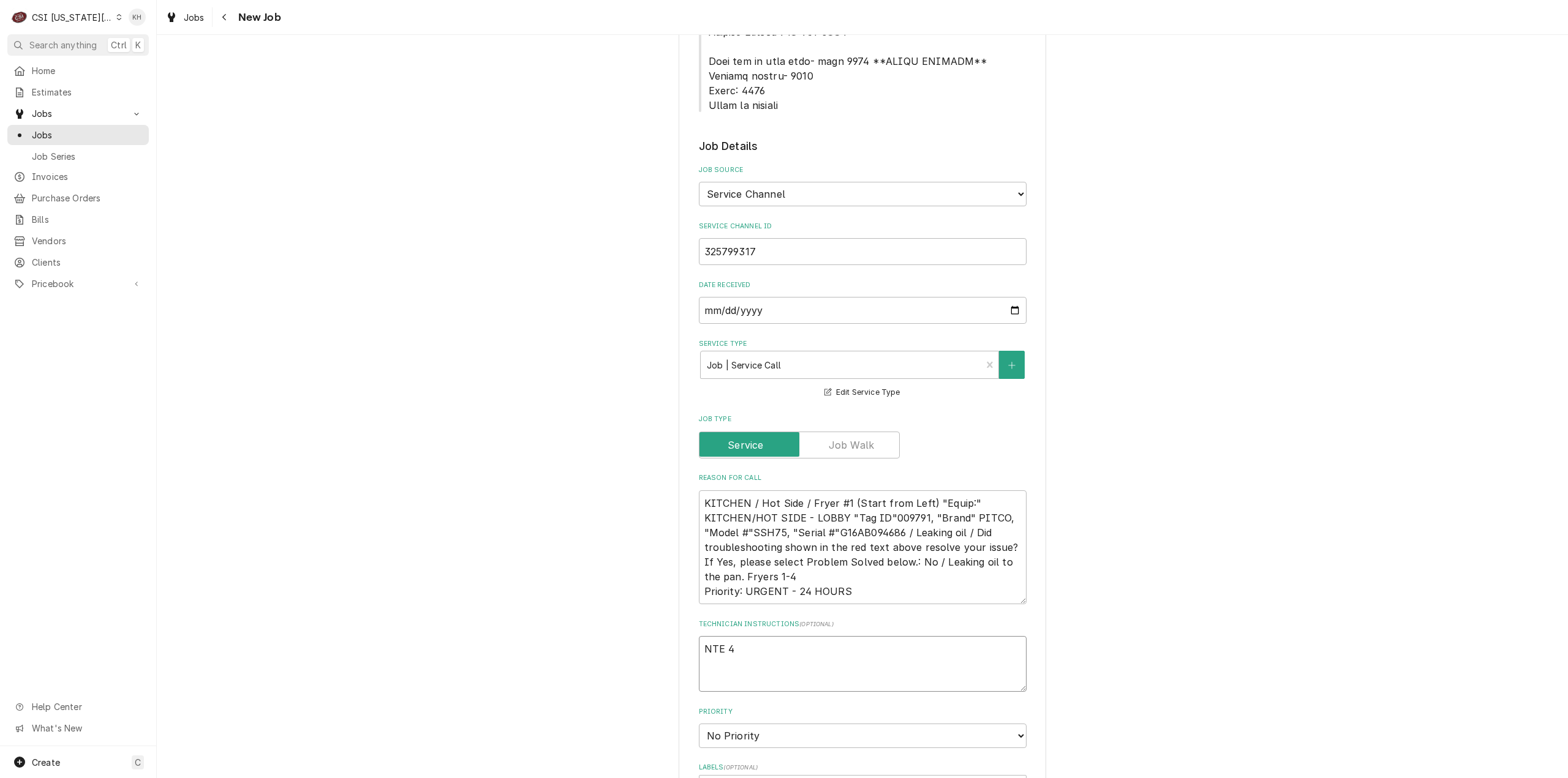
type textarea "NTE 45"
type textarea "x"
type textarea "NTE 450"
type textarea "x"
type textarea "NTE 450."
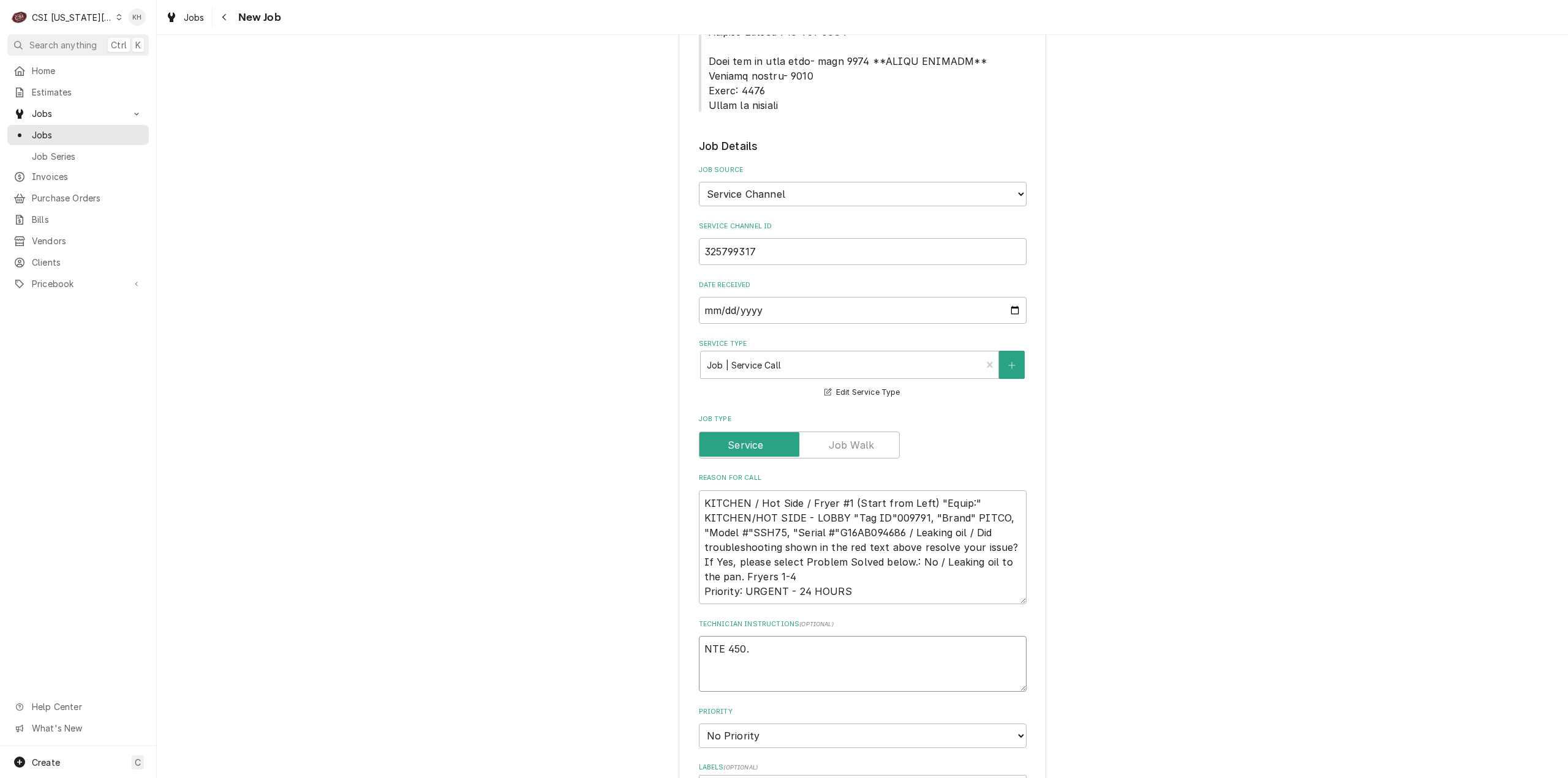
type textarea "x"
type textarea "NTE 450.0"
type textarea "x"
type textarea "NTE 450.00"
type textarea "x"
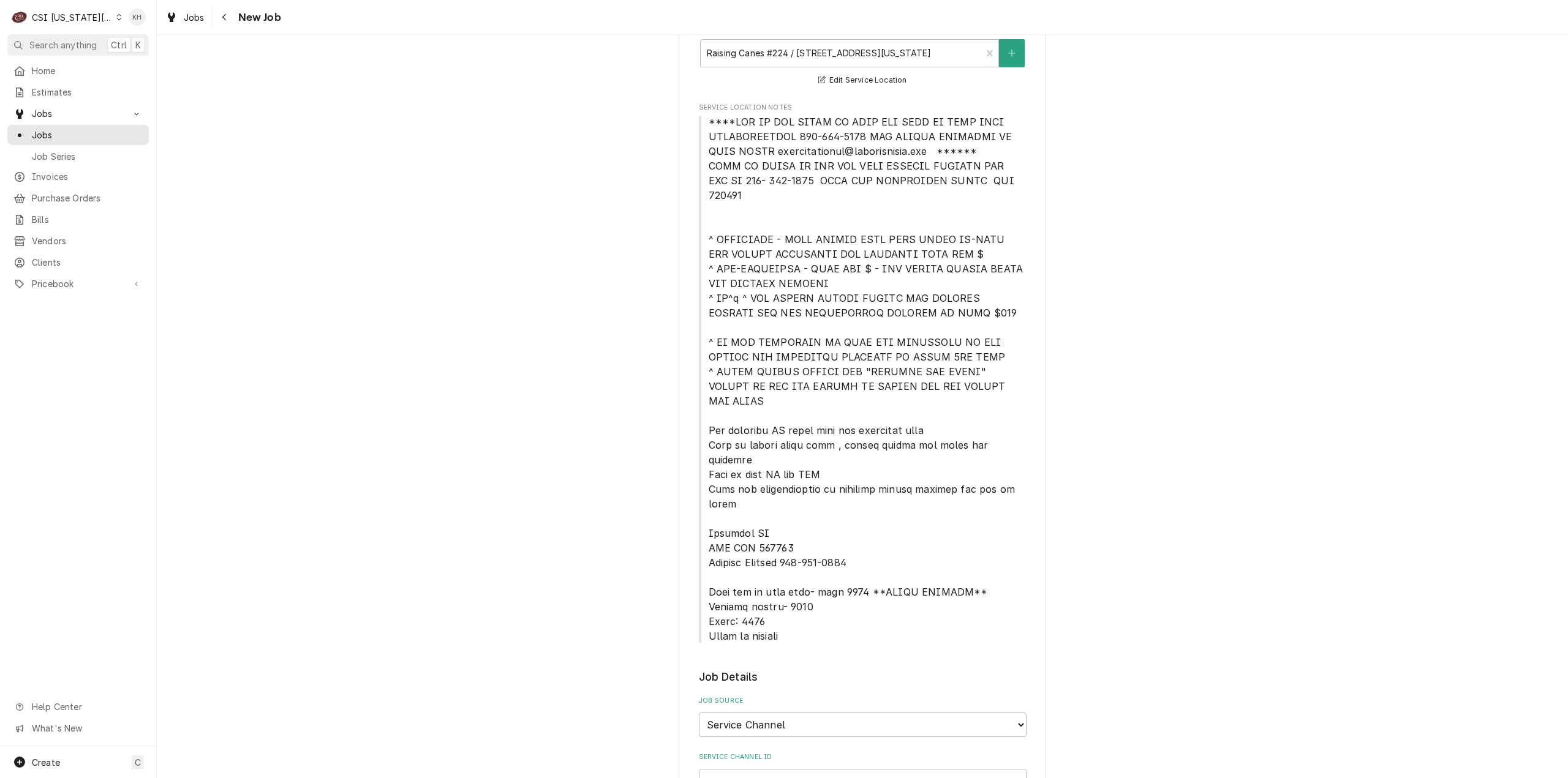
scroll to position [184, 0]
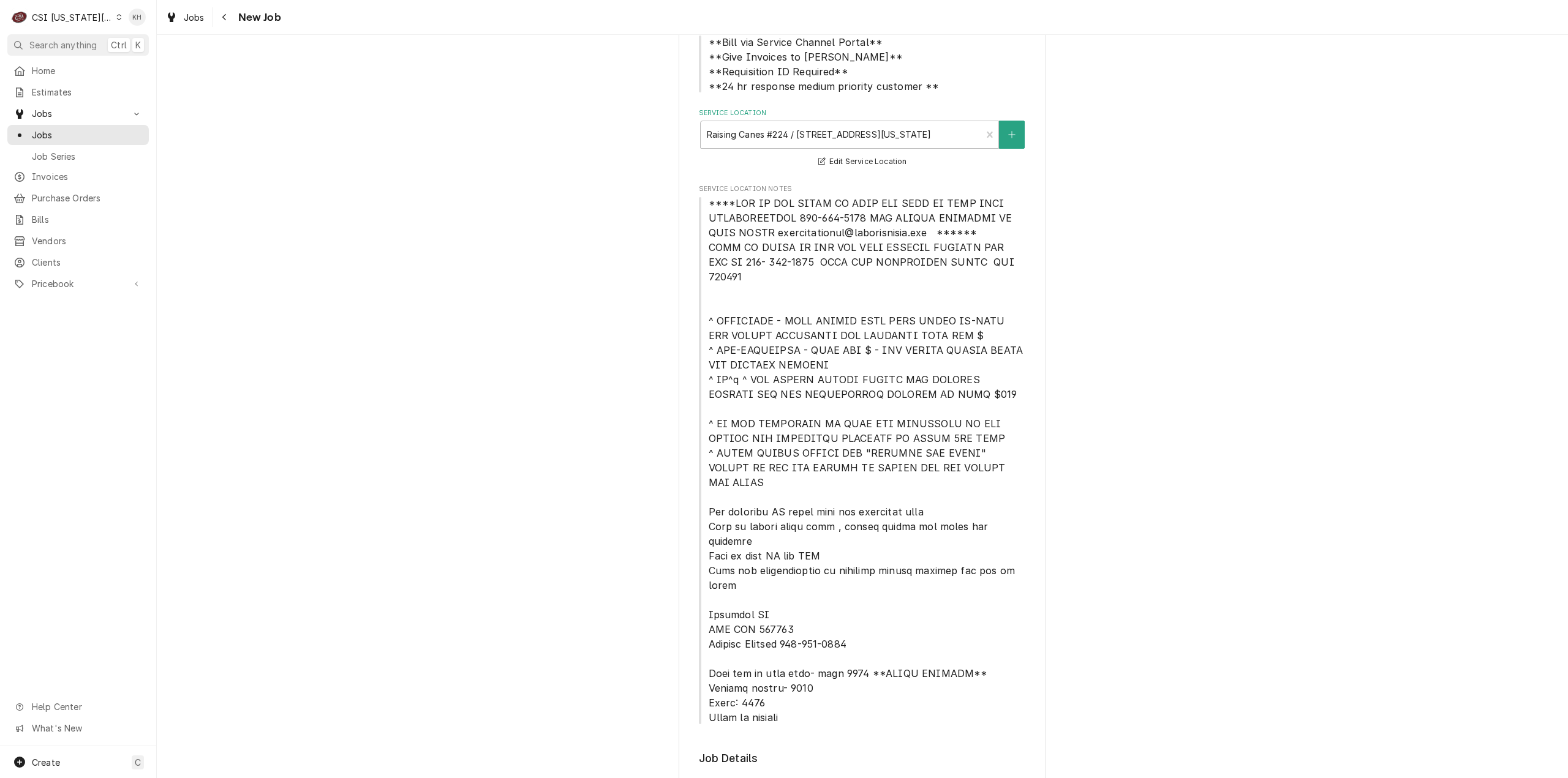
type textarea "NTE 450.00"
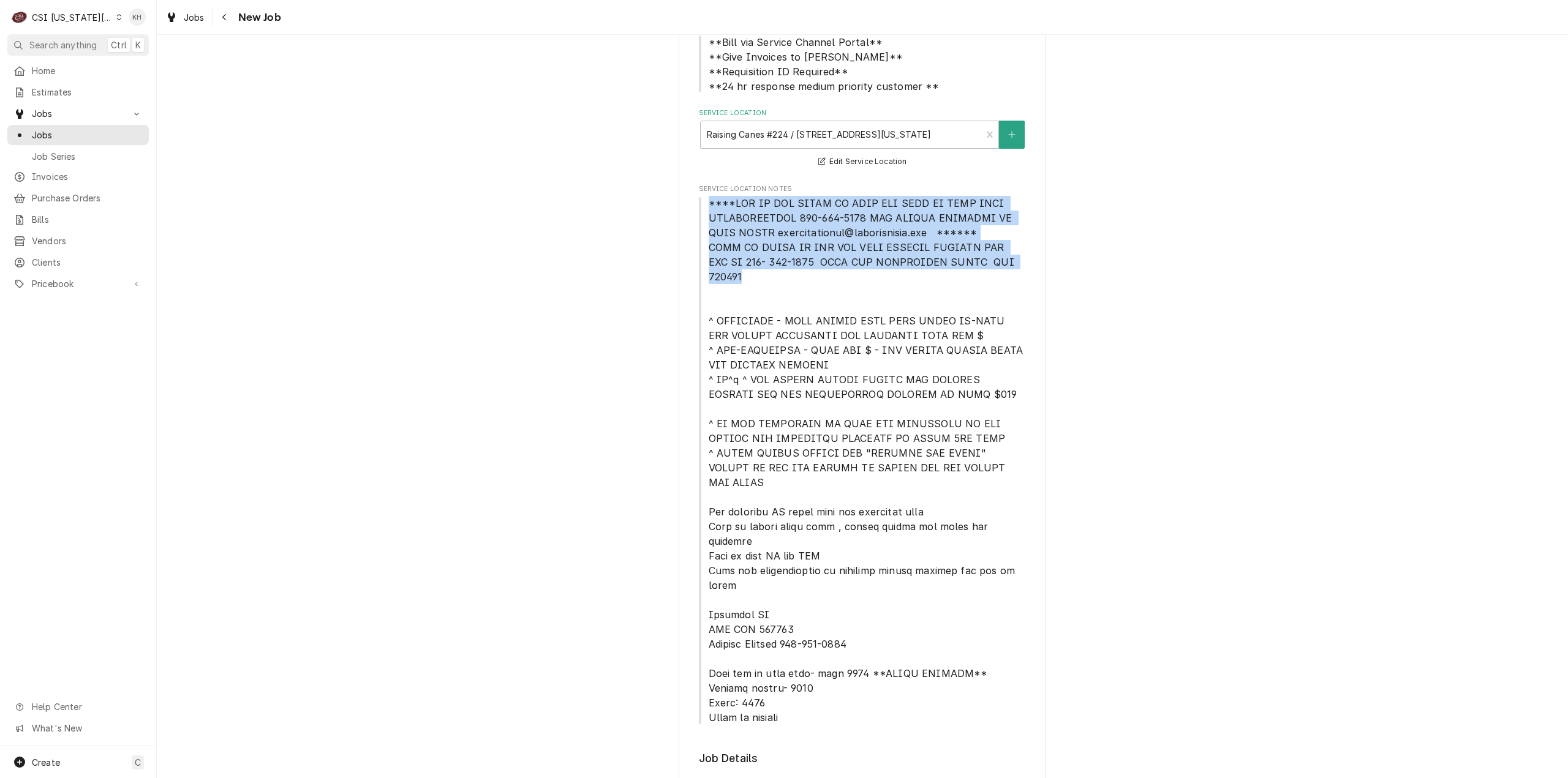
drag, startPoint x: 731, startPoint y: 207, endPoint x: 1017, endPoint y: 258, distance: 290.5
click at [1017, 258] on span "Service Location Notes" at bounding box center [863, 460] width 328 height 529
copy span "****NTE ON ALL CALLS IF OVER NTE NEED TO CALL JOHN HERBOLSHEIMER 402-380-8262 F…"
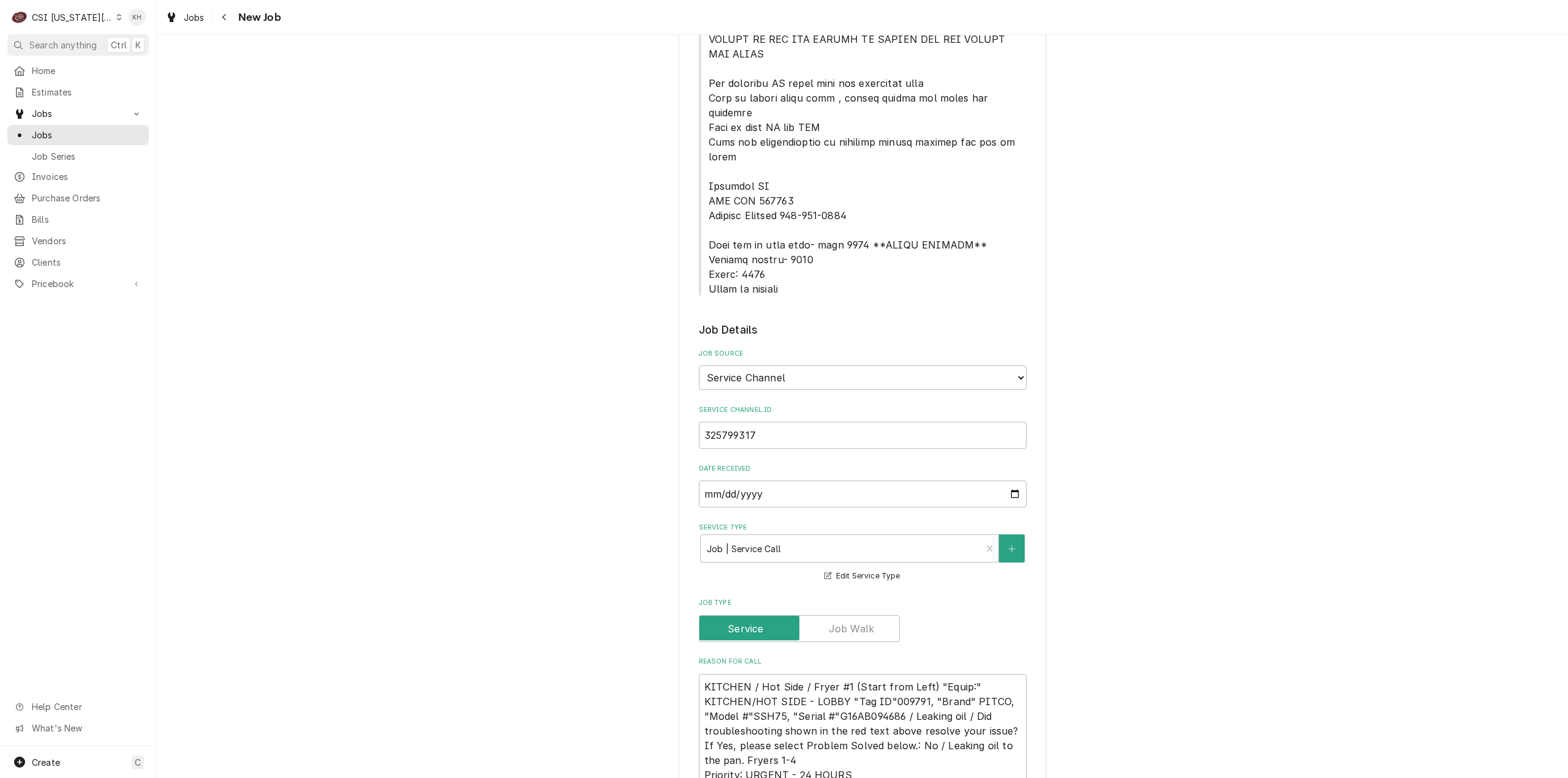
scroll to position [918, 0]
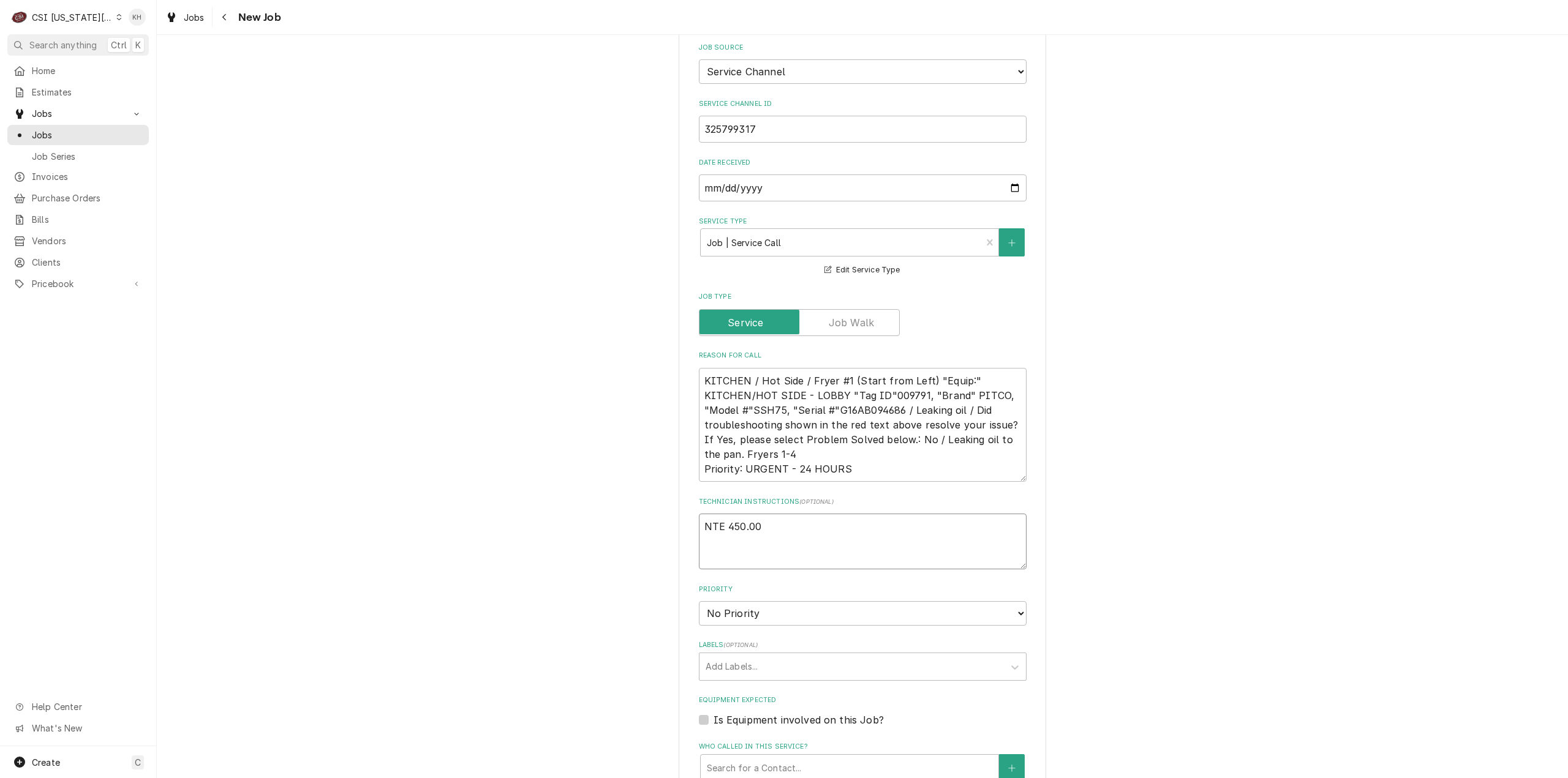
click at [736, 514] on textarea "NTE 450.00" at bounding box center [863, 541] width 328 height 56
paste textarea "****NTE ON ALL CALLS IF OVER NTE NEED TO CALL JOHN HERBOLSHEIMER 402-380-8262 F…"
type textarea "x"
type textarea "NTE 45****NTE ON ALL CALLS IF OVER NTE NEED TO CALL JOHN HERBOLSHEIMER 402-380-…"
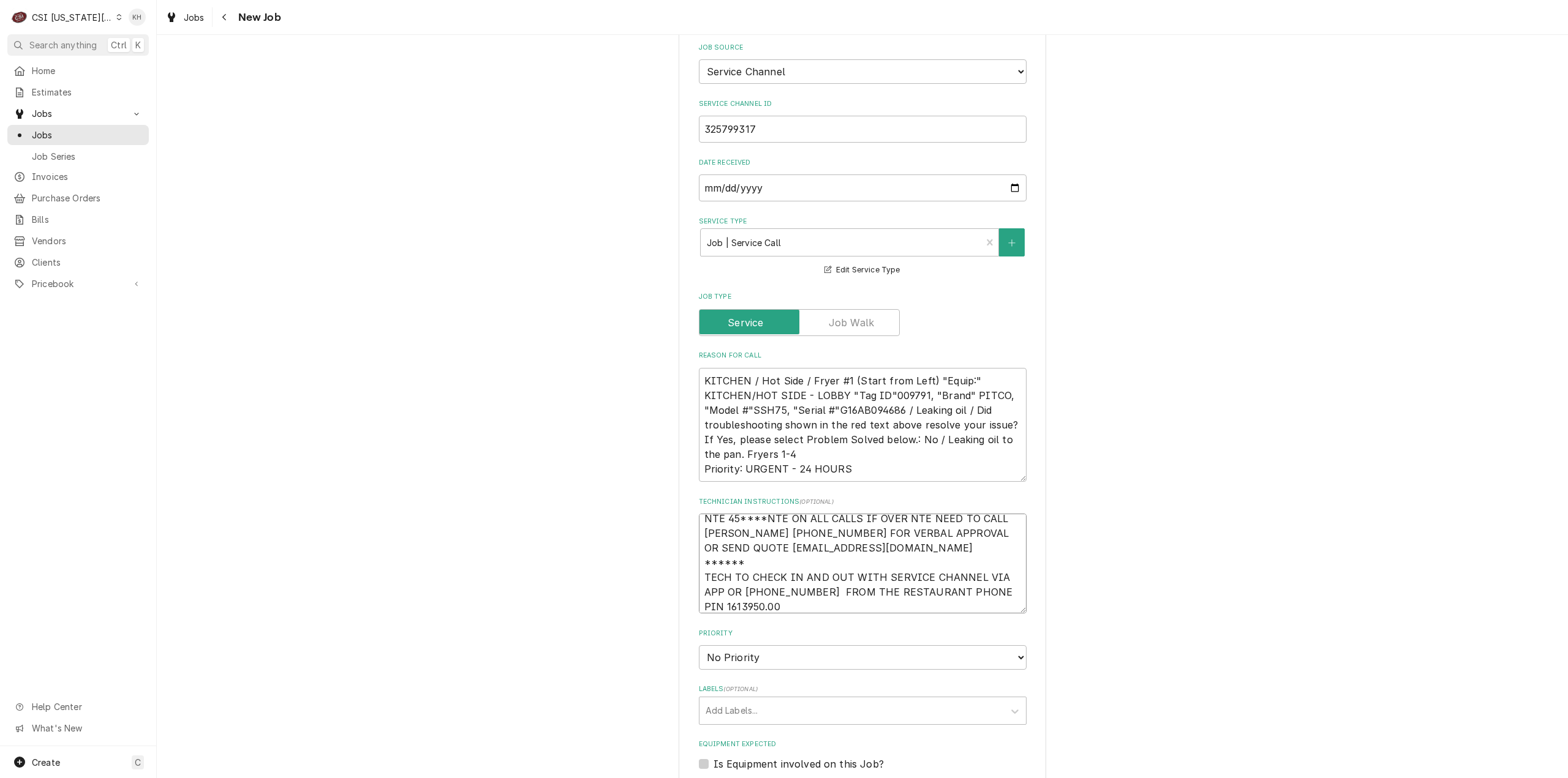
scroll to position [15, 0]
drag, startPoint x: 768, startPoint y: 547, endPoint x: 730, endPoint y: 556, distance: 39.1
click at [730, 556] on fieldset "Job Details Job Source Direct (Phone/Email/etc.) Service Channel Corrigo Ecotra…" at bounding box center [863, 618] width 328 height 1205
type textarea "x"
type textarea "NTE 45****NTE ON ALL CALLS IF OVER NTE NEED TO CALL JOHN HERBOLSHEIMER 402-380-…"
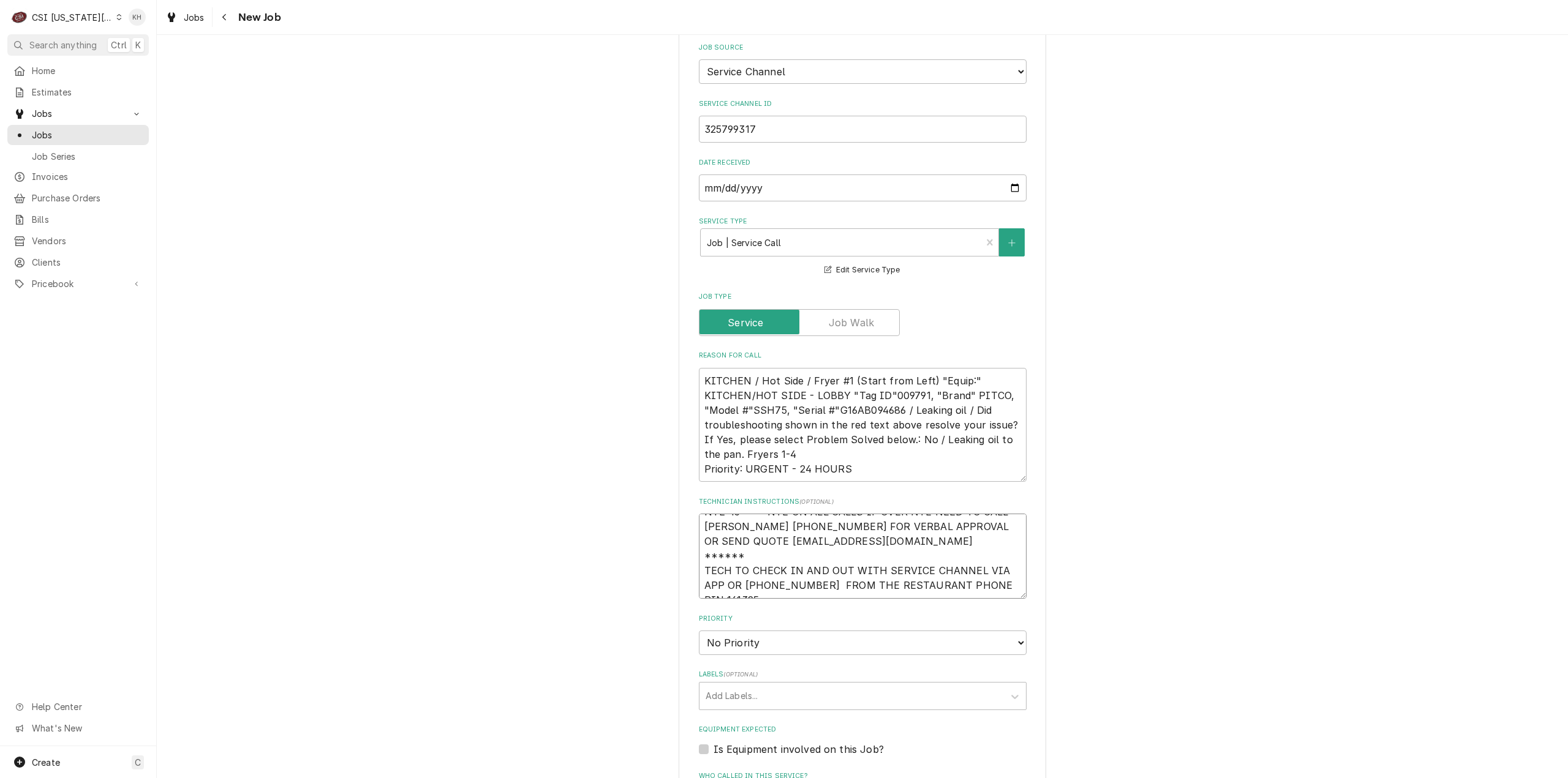
scroll to position [23, 0]
type textarea "x"
type textarea "NTE 45****NTE ON ALL CALLS IF OVER NTE NEED TO CALL JOHN HERBOLSHEIMER 402-380-…"
type textarea "x"
type textarea "NTE 45****NTE ON ALL CALLS IF OVER NTE NEED TO CALL JOHN HERBOLSHEIMER 402-380-…"
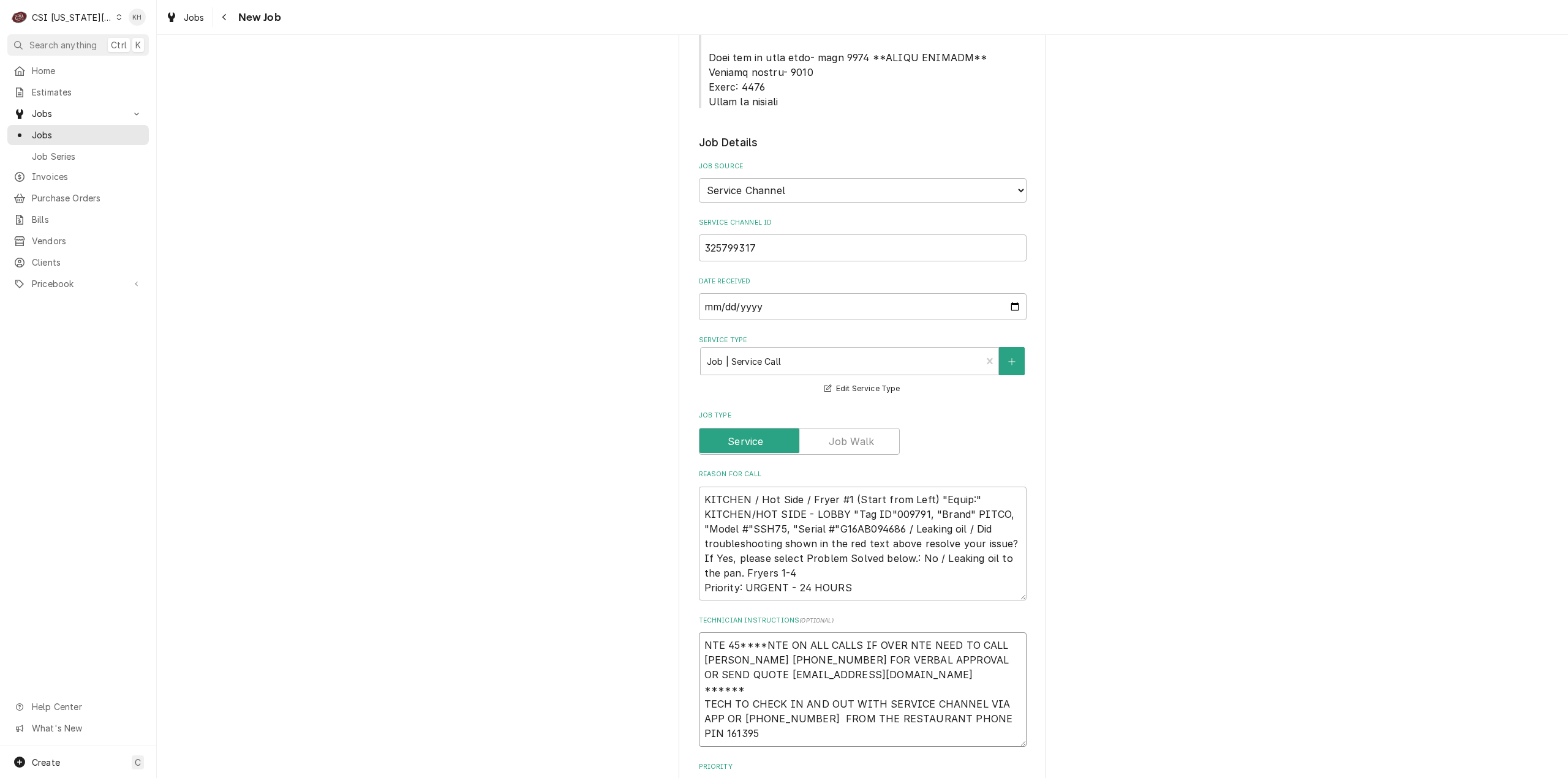
scroll to position [796, 0]
click at [733, 636] on textarea "NTE 45****NTE ON ALL CALLS IF OVER NTE NEED TO CALL JOHN HERBOLSHEIMER 402-380-…" at bounding box center [863, 693] width 328 height 114
type textarea "x"
type textarea "NTE 450****NTE ON ALL CALLS IF OVER NTE NEED TO CALL JOHN HERBOLSHEIMER 402-380…"
type textarea "x"
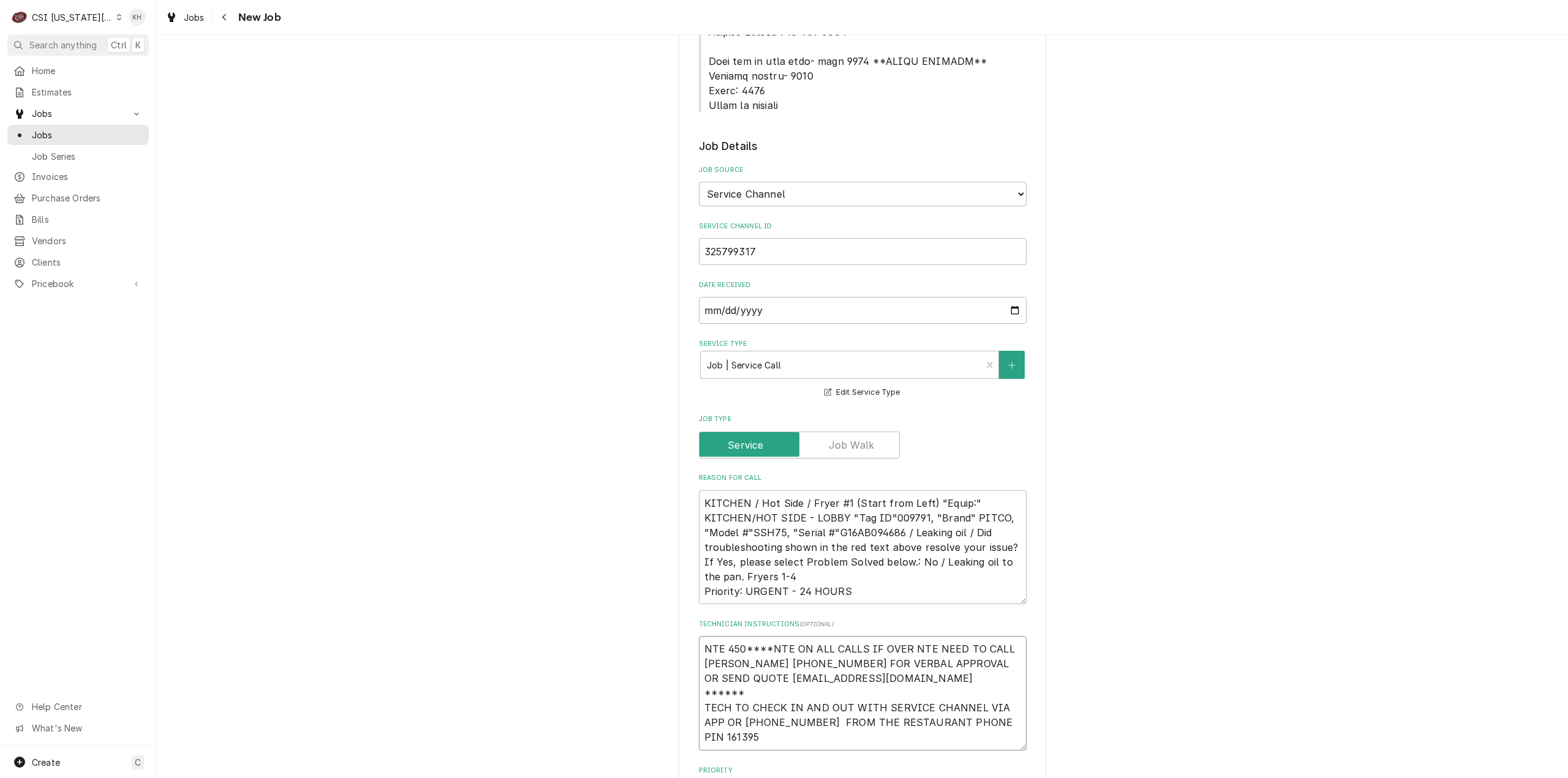
type textarea "NTE 450.****NTE ON ALL CALLS IF OVER NTE NEED TO CALL JOHN HERBOLSHEIMER 402-38…"
type textarea "x"
type textarea "NTE 450.0****NTE ON ALL CALLS IF OVER NTE NEED TO CALL JOHN HERBOLSHEIMER 402-3…"
type textarea "x"
type textarea "NTE 450.00****NTE ON ALL CALLS IF OVER NTE NEED TO CALL JOHN HERBOLSHEIMER 402-…"
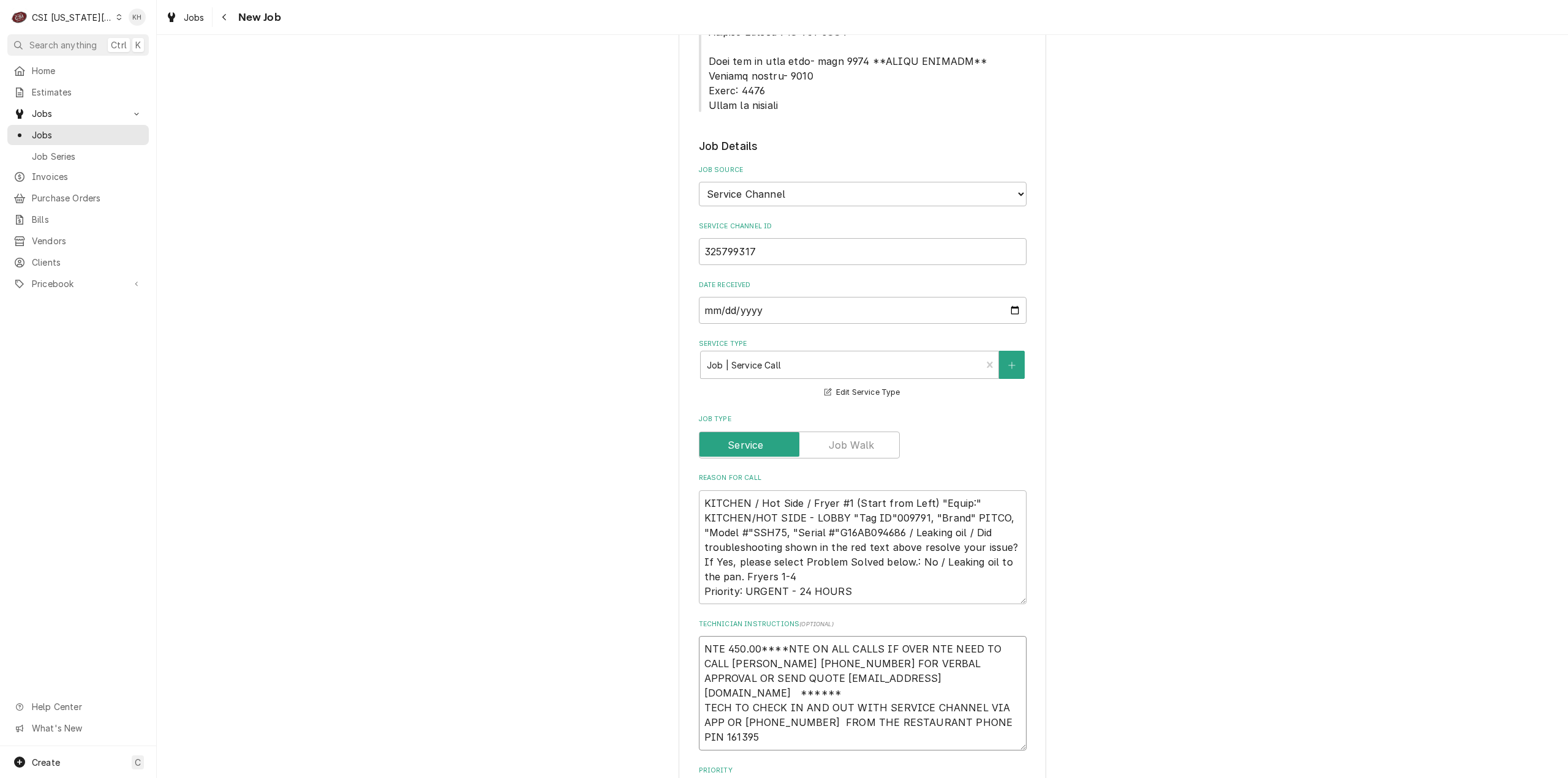
type textarea "x"
type textarea "NTE 450.00 ****NTE ON ALL CALLS IF OVER NTE NEED TO CALL JOHN HERBOLSHEIMER 402…"
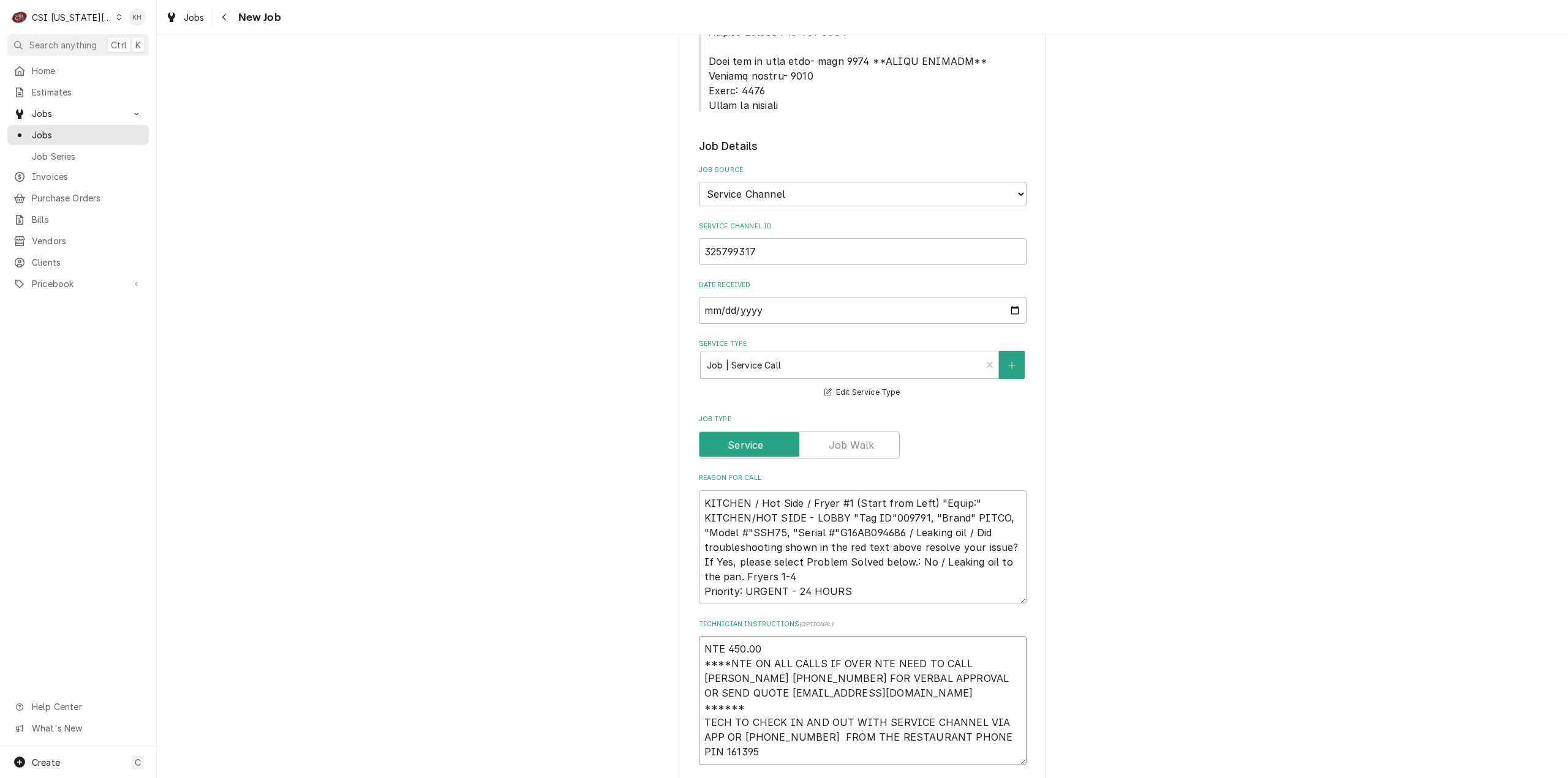
type textarea "x"
type textarea "NTE 450.00 ****NTE ON ALL CALLS IF OVER NTE NEED TO CALL JOHN HERBOLSHEIMER 402…"
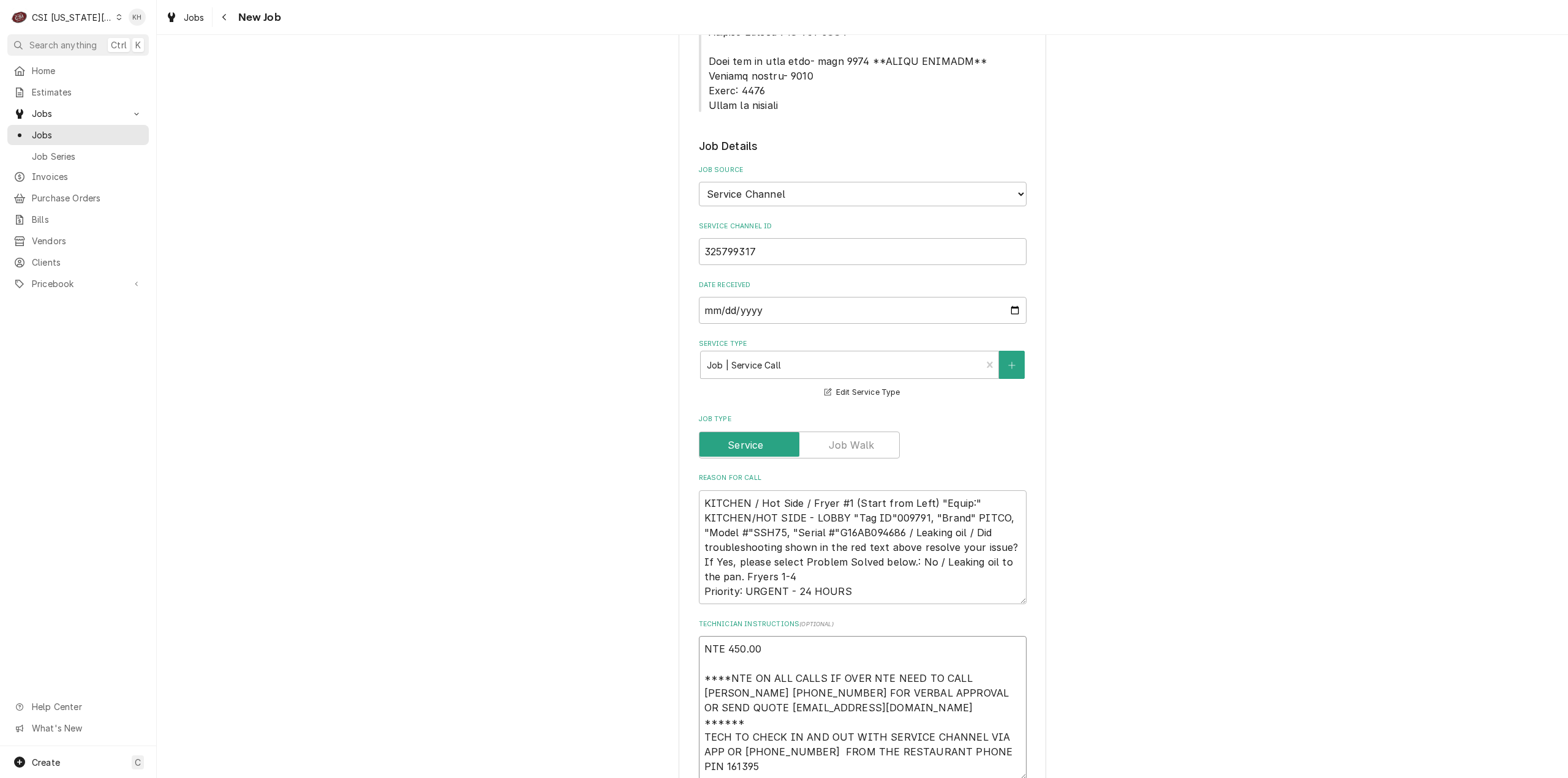
type textarea "x"
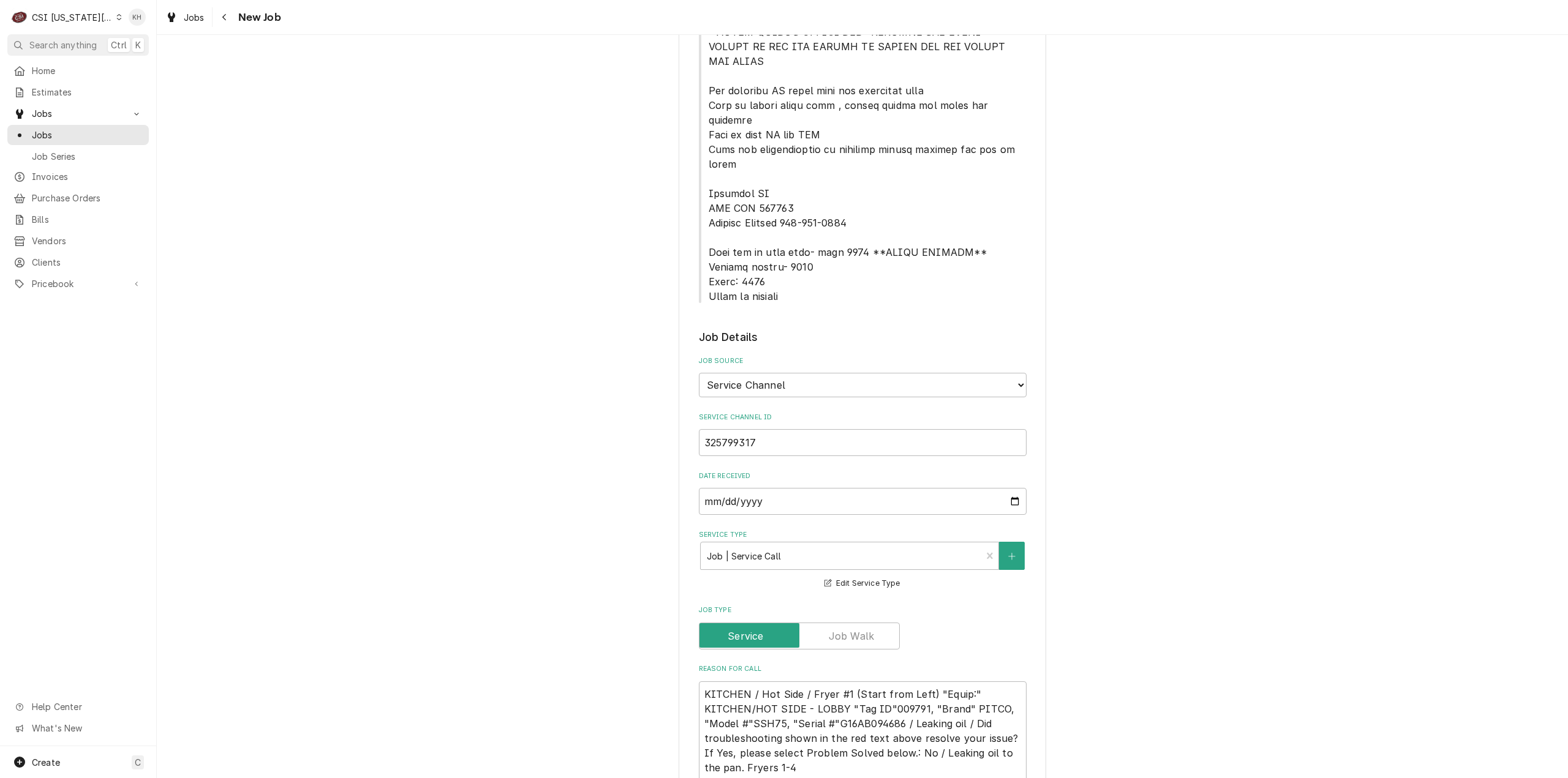
scroll to position [490, 0]
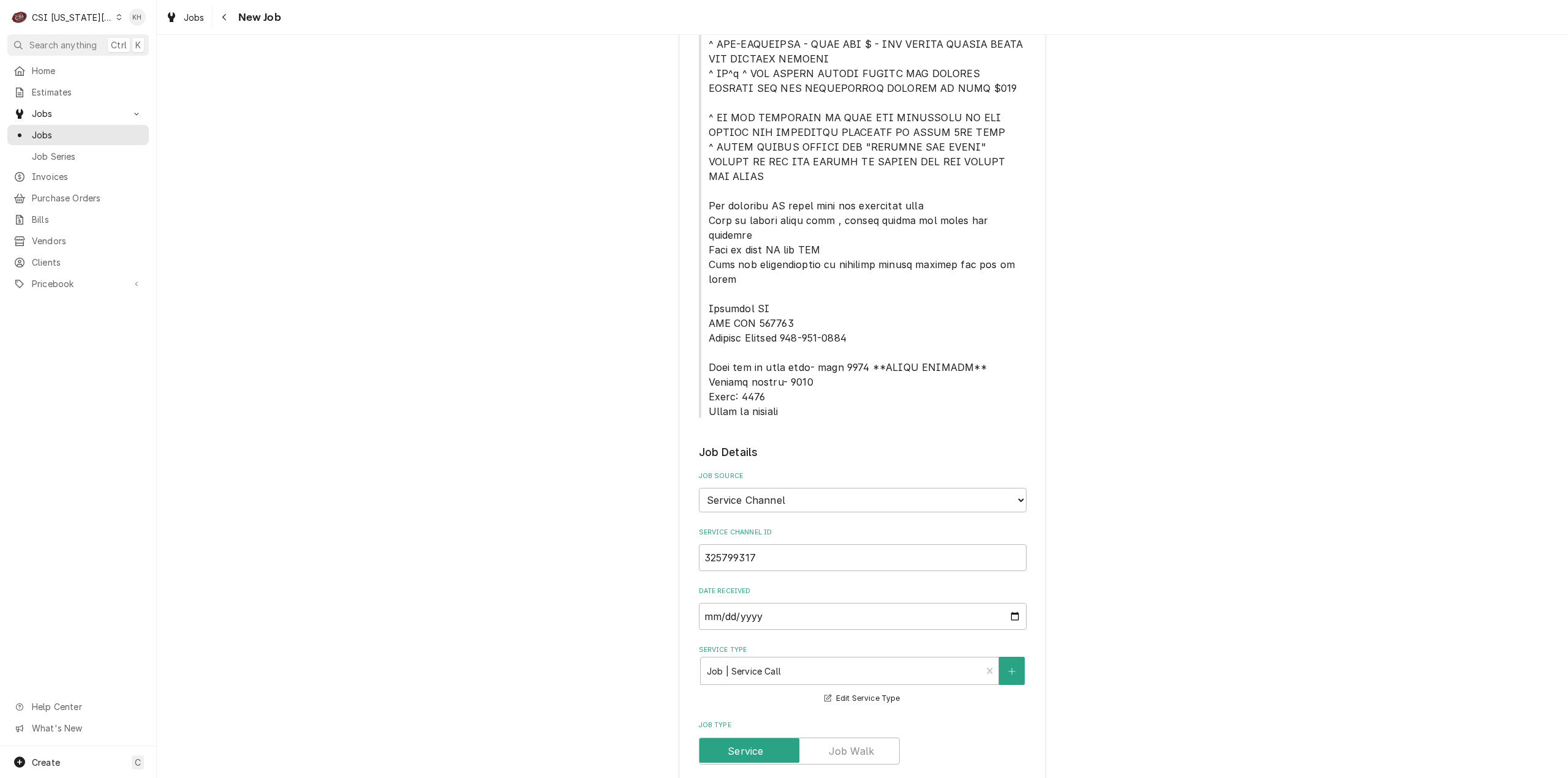
type textarea "NTE 450.00 ****NTE ON ALL CALLS IF OVER NTE NEED TO CALL JOHN HERBOLSHEIMER 402…"
drag, startPoint x: 706, startPoint y: 310, endPoint x: 813, endPoint y: 341, distance: 111.4
click at [724, 322] on span "Service Location Notes" at bounding box center [867, 154] width 318 height 526
click at [849, 345] on span "Service Location Notes" at bounding box center [863, 154] width 328 height 529
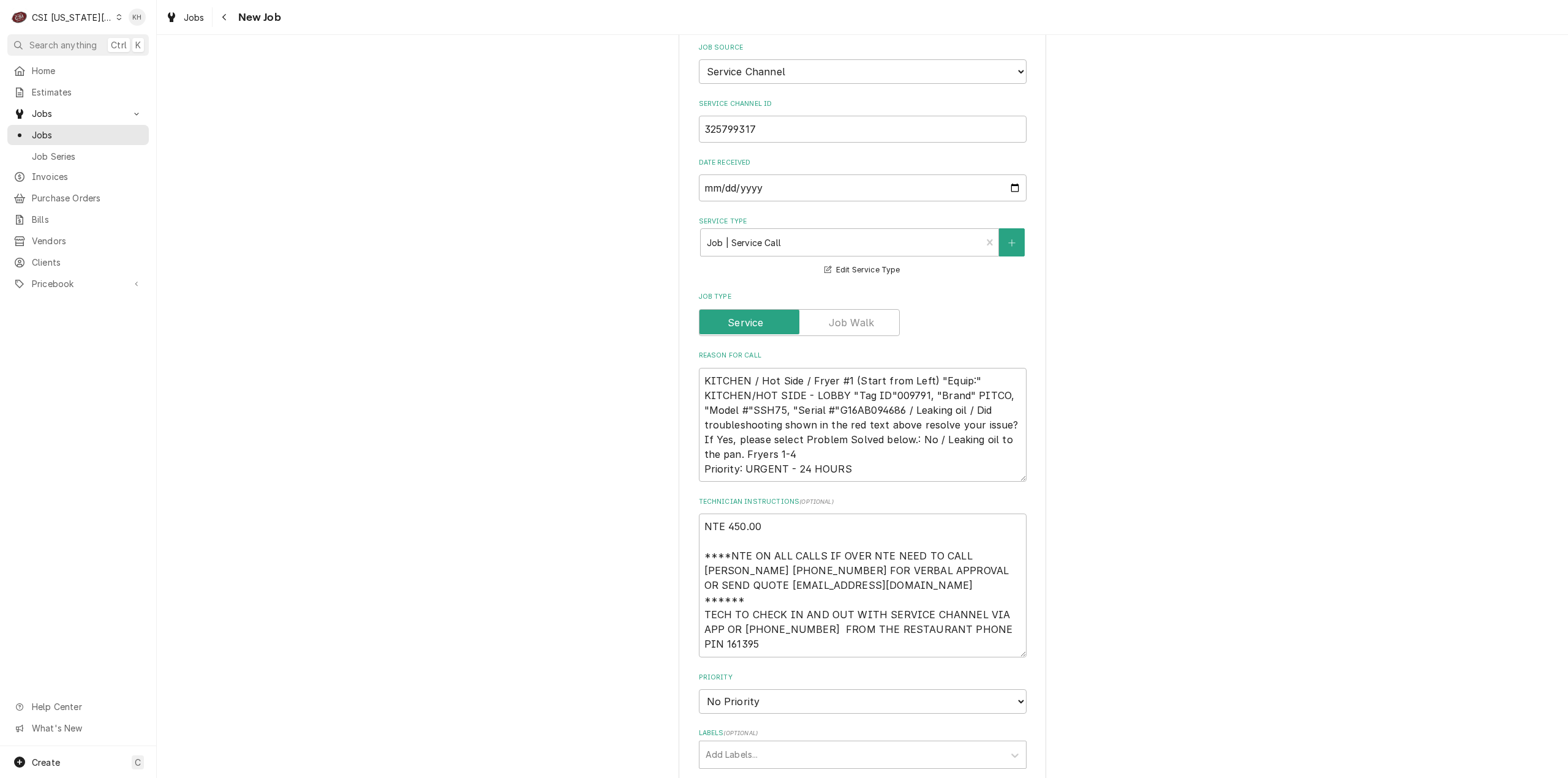
scroll to position [15, 0]
click at [727, 590] on textarea "NTE 450.00 ****NTE ON ALL CALLS IF OVER NTE NEED TO CALL JOHN HERBOLSHEIMER 402…" at bounding box center [863, 586] width 328 height 144
type textarea "x"
type textarea "NTE 450.00 ****NTE ON ALL CALLS IF OVER NTE NEED TO CALL JOHN HERBOLSHEIMER 402…"
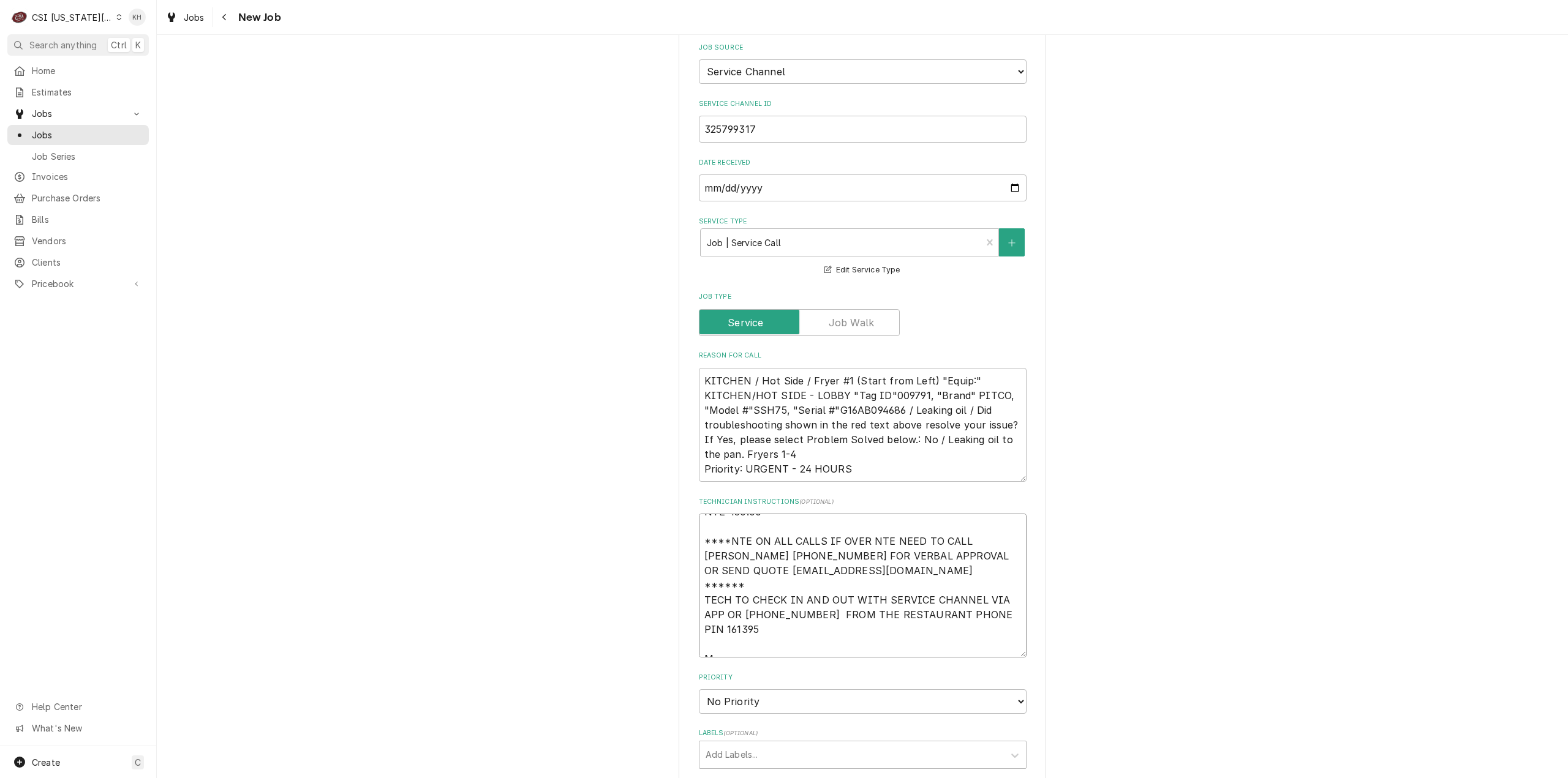
type textarea "x"
type textarea "NTE 450.00 ****NTE ON ALL CALLS IF OVER NTE NEED TO CALL JOHN HERBOLSHEIMER 402…"
type textarea "x"
type textarea "NTE 450.00 ****NTE ON ALL CALLS IF OVER NTE NEED TO CALL JOHN HERBOLSHEIMER 402…"
type textarea "x"
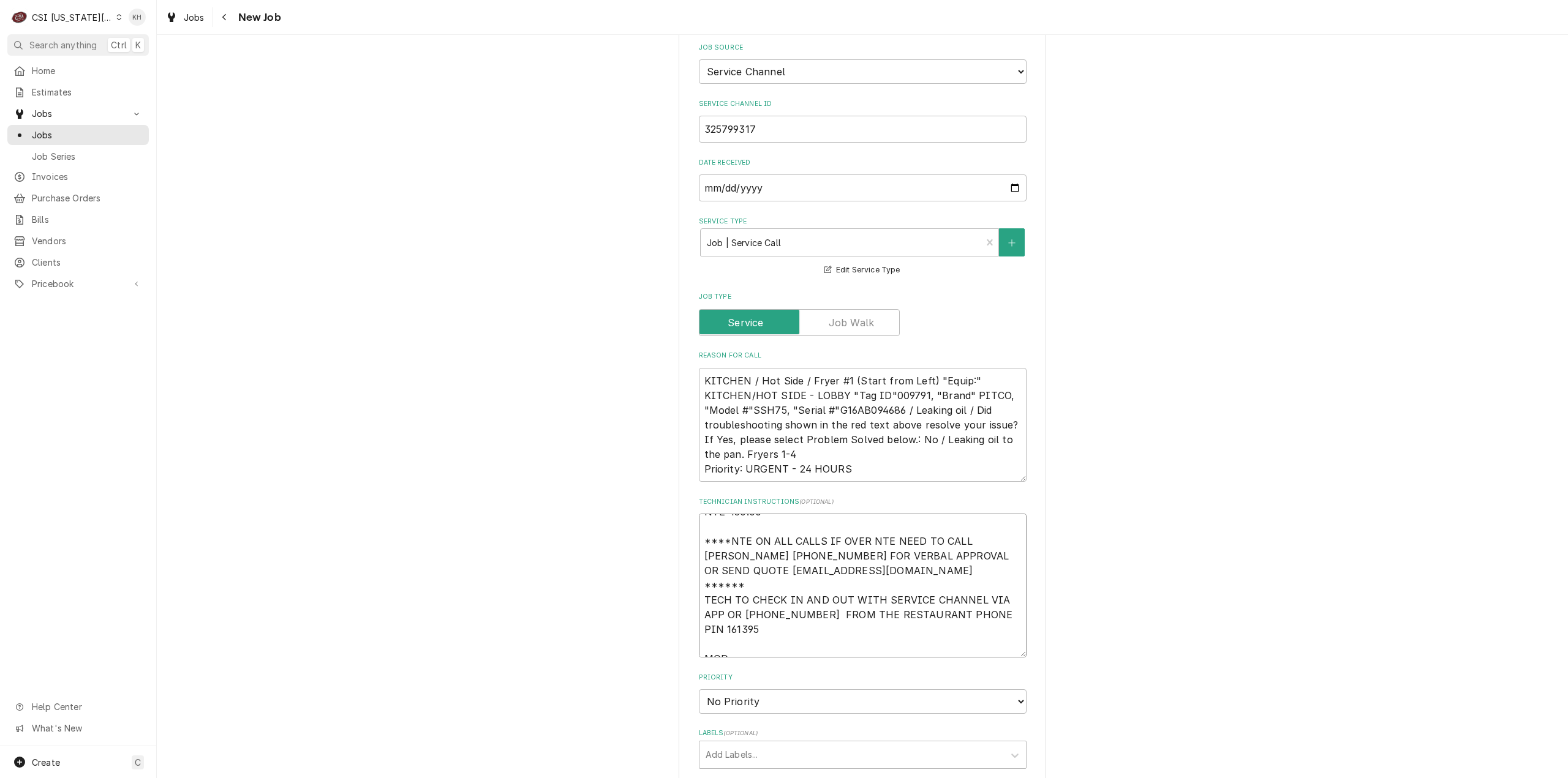
type textarea "NTE 450.00 ****NTE ON ALL CALLS IF OVER NTE NEED TO CALL JOHN HERBOLSHEIMER 402…"
type textarea "x"
type textarea "NTE 450.00 ****NTE ON ALL CALLS IF OVER NTE NEED TO CALL JOHN HERBOLSHEIMER 402…"
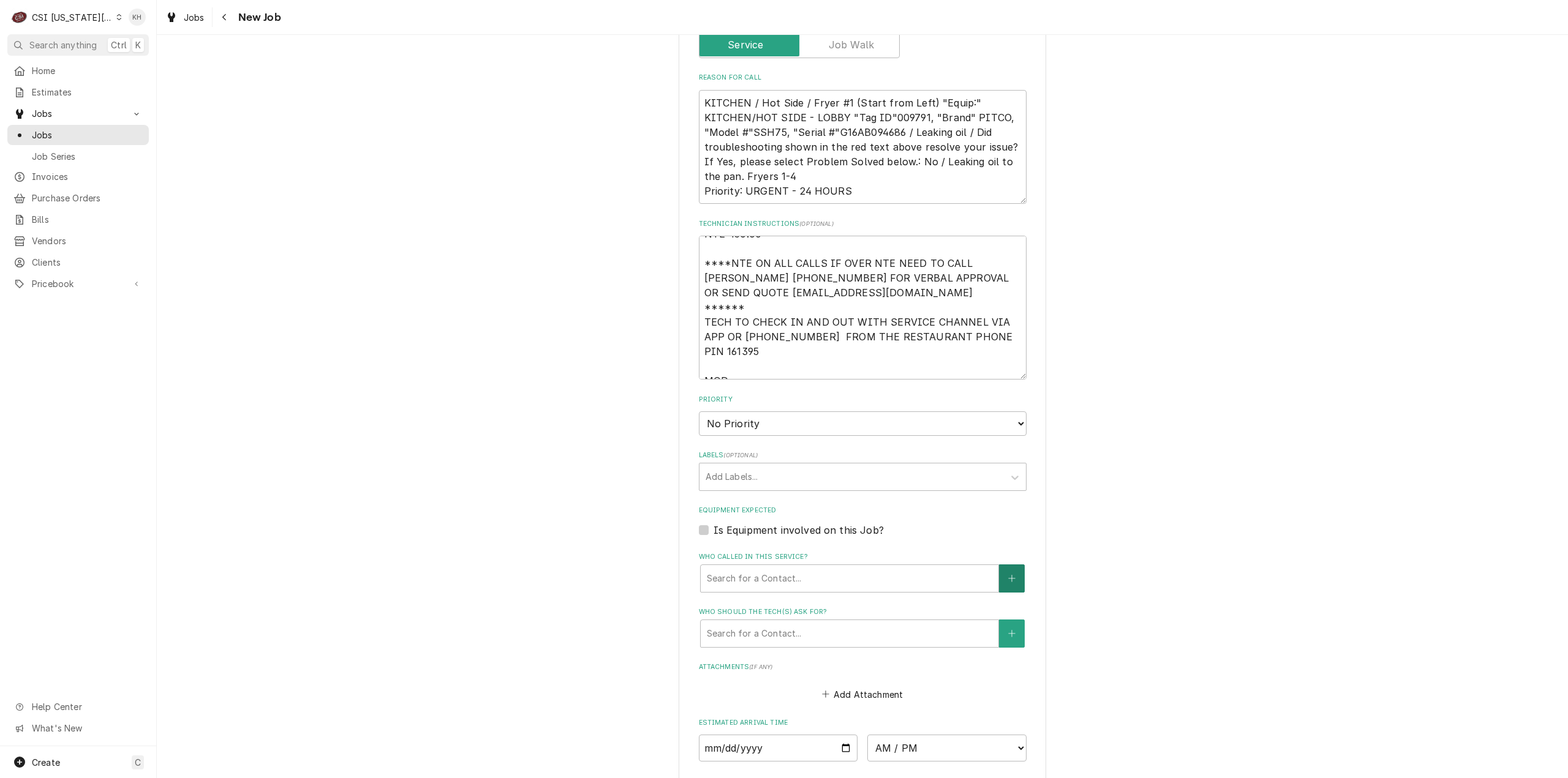
scroll to position [1286, 0]
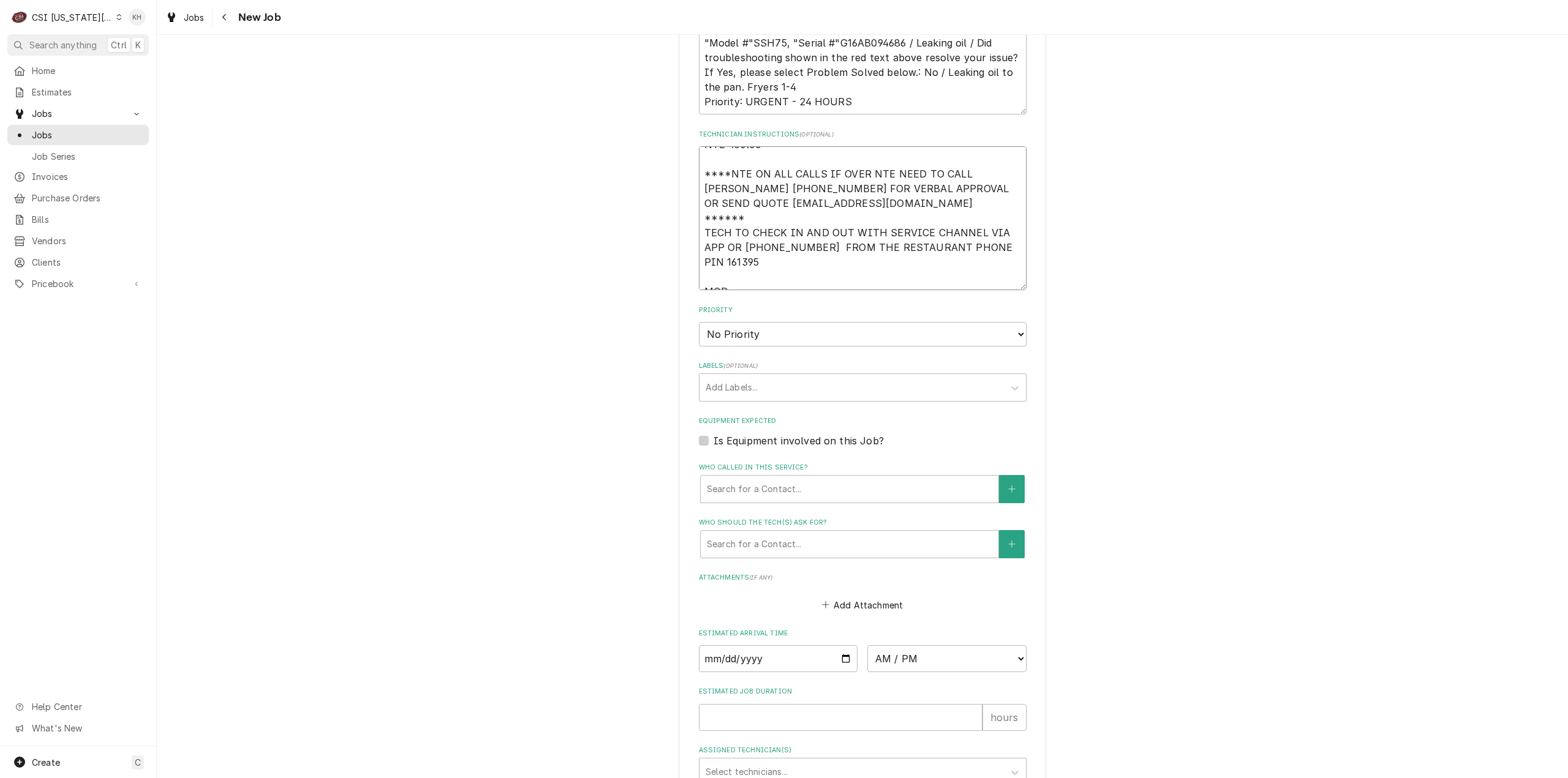
drag, startPoint x: 791, startPoint y: 218, endPoint x: 787, endPoint y: 227, distance: 9.8
click at [792, 218] on textarea "NTE 450.00 ****NTE ON ALL CALLS IF OVER NTE NEED TO CALL JOHN HERBOLSHEIMER 402…" at bounding box center [863, 219] width 328 height 144
paste textarea "Phone 785-840-9800"
type textarea "x"
type textarea "NTE 450.00 ****NTE ON ALL CALLS IF OVER NTE NEED TO CALL JOHN HERBOLSHEIMER 402…"
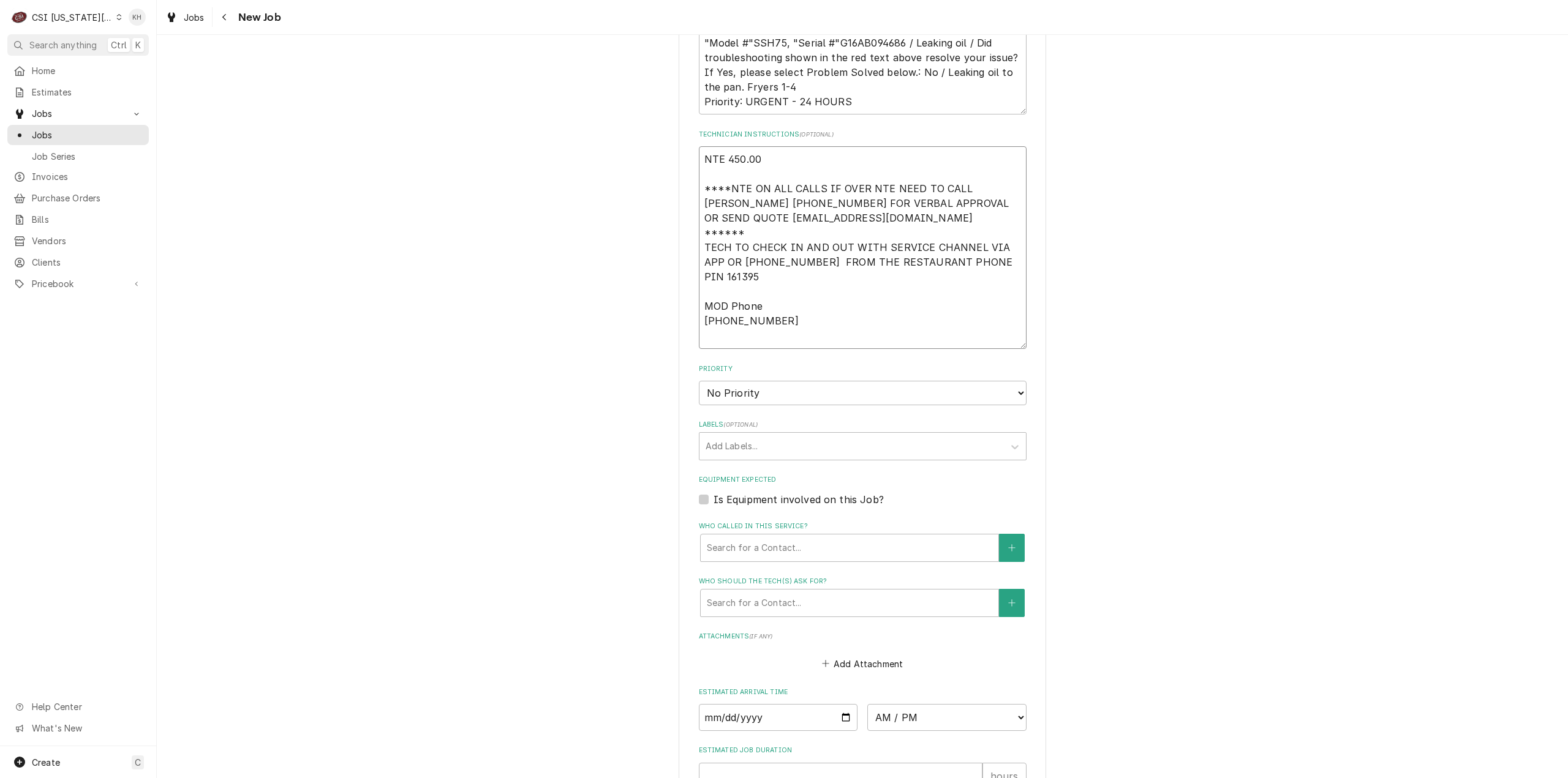
type textarea "x"
type textarea "NTE 450.00 ****NTE ON ALL CALLS IF OVER NTE NEED TO CALL JOHN HERBOLSHEIMER 402…"
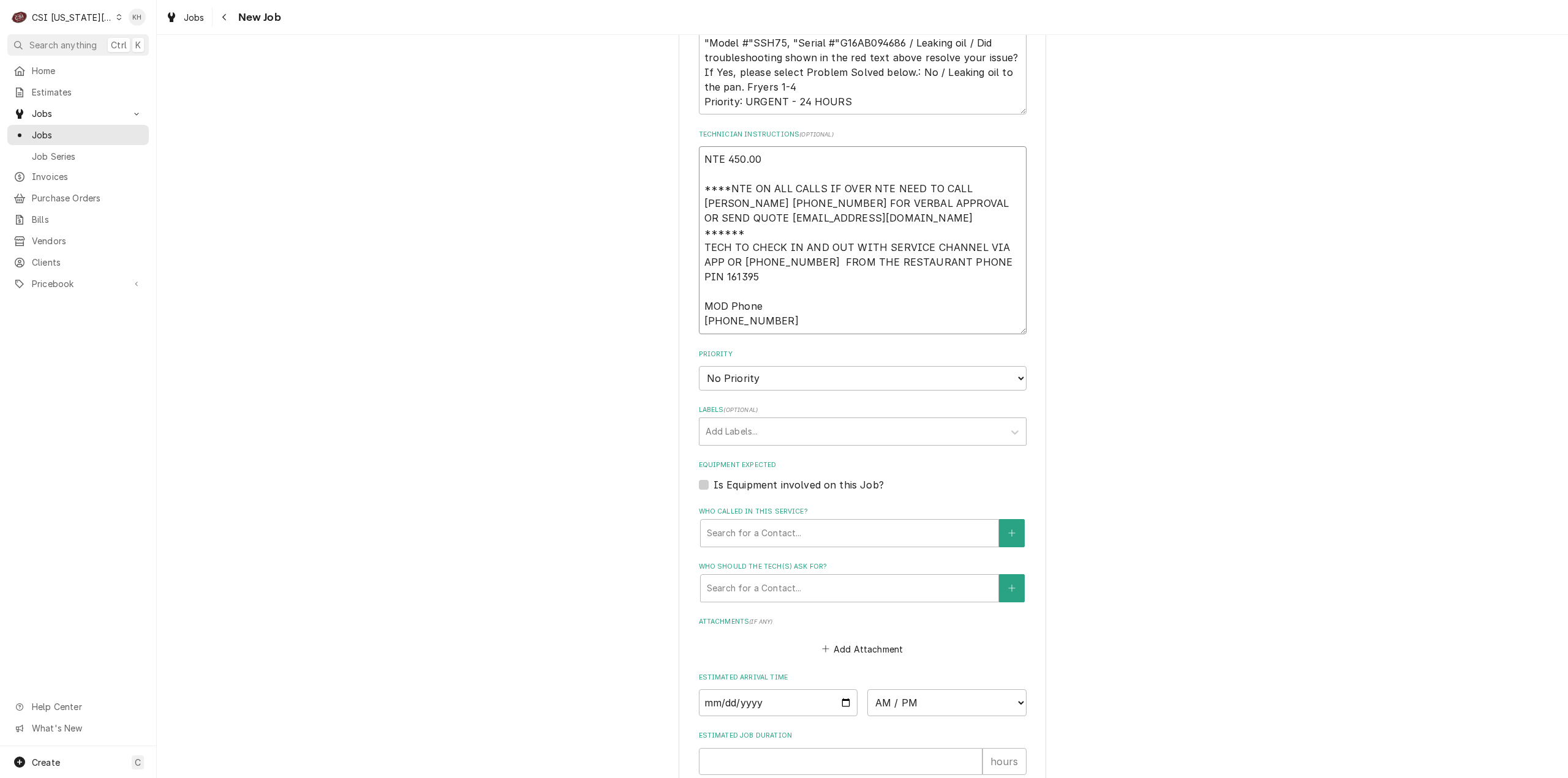
scroll to position [0, 0]
type textarea "x"
type textarea "NTE 450.00 ****NTE ON ALL CALLS IF OVER NTE NEED TO CALL JOHN HERBOLSHEIMER 402…"
type textarea "x"
type textarea "NTE 450.00 ****NTE ON ALL CALLS IF OVER NTE NEED TO CALL JOHN HERBOLSHEIMER 402…"
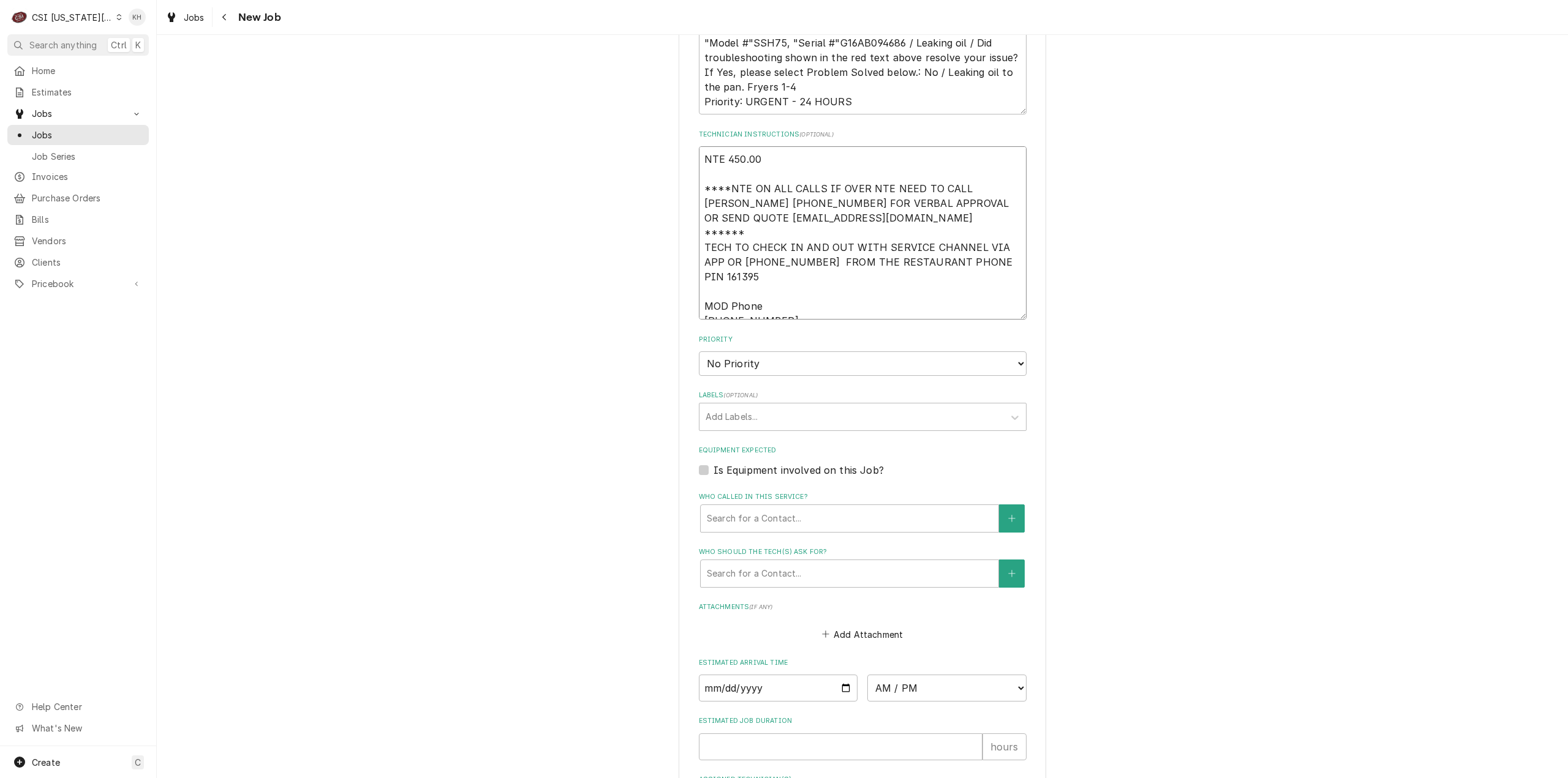
type textarea "x"
type textarea "NTE 450.00 ****NTE ON ALL CALLS IF OVER NTE NEED TO CALL JOHN HERBOLSHEIMER 402…"
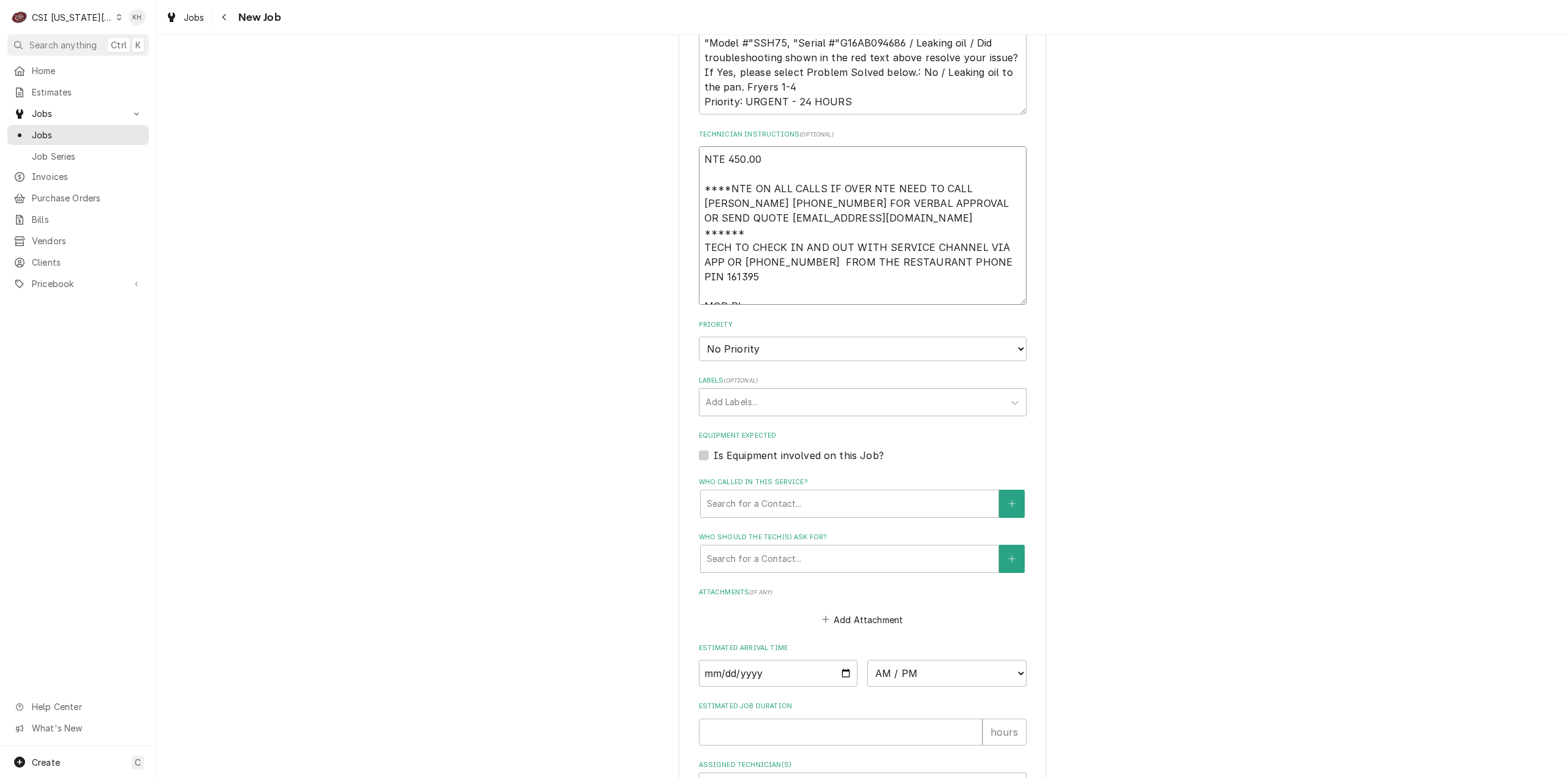
drag, startPoint x: 697, startPoint y: 234, endPoint x: 729, endPoint y: 219, distance: 35.3
click at [729, 219] on textarea "NTE 450.00 ****NTE ON ALL CALLS IF OVER NTE NEED TO CALL JOHN HERBOLSHEIMER 402…" at bounding box center [863, 225] width 328 height 158
type textarea "x"
type textarea "NTE 450.00 ****NTE ON ALL CALLS IF OVER NTE NEED TO CALL JOHN HERBOLSHEIMER 402…"
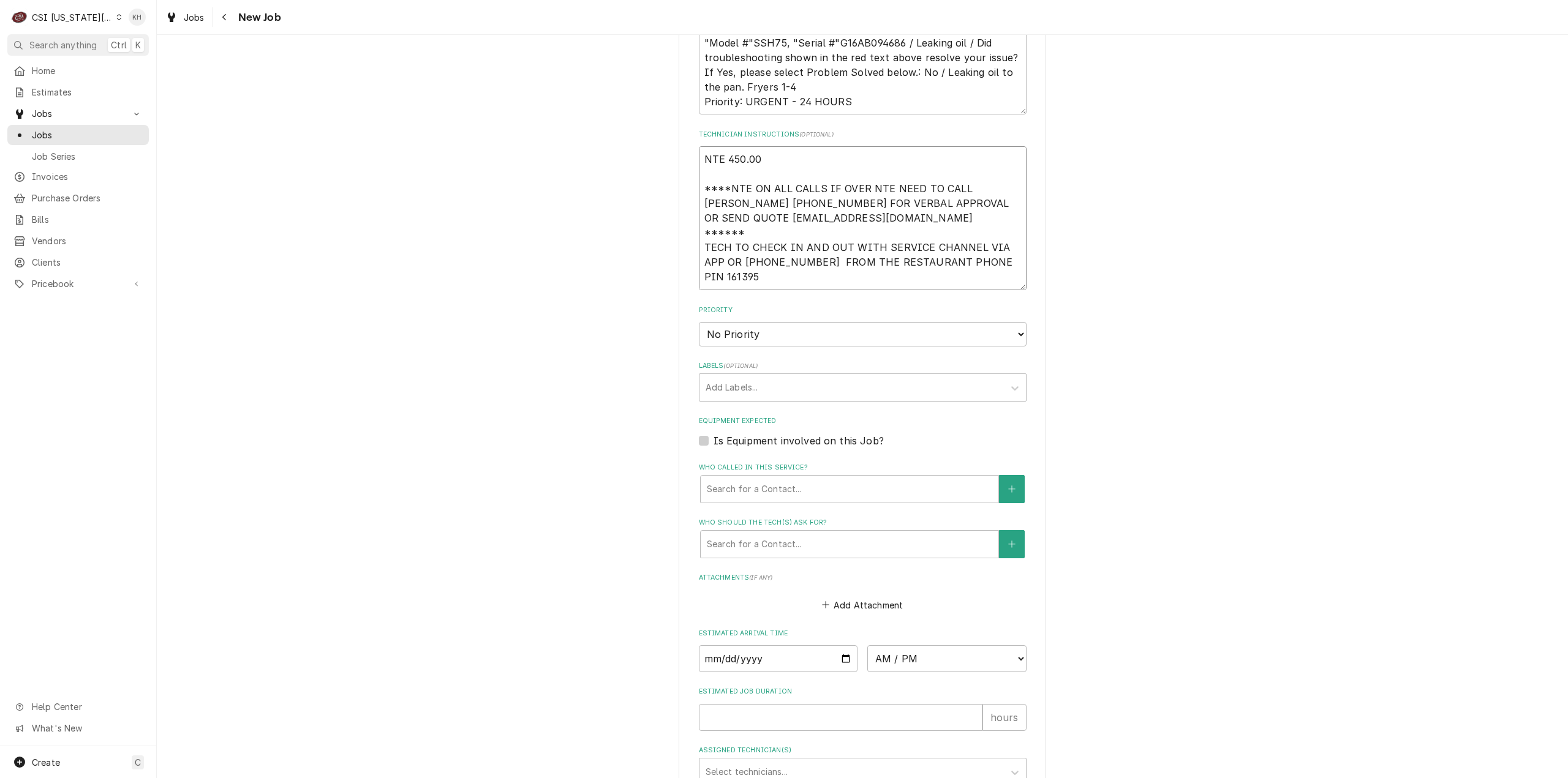
type textarea "x"
type textarea "NTE 450.00 ****NTE ON ALL CALLS IF OVER NTE NEED TO CALL JOHN HERBOLSHEIMER 402…"
drag, startPoint x: 818, startPoint y: 279, endPoint x: 818, endPoint y: 287, distance: 8.0
click at [818, 322] on select "No Priority Urgent High Medium Low" at bounding box center [863, 334] width 328 height 25
select select "3"
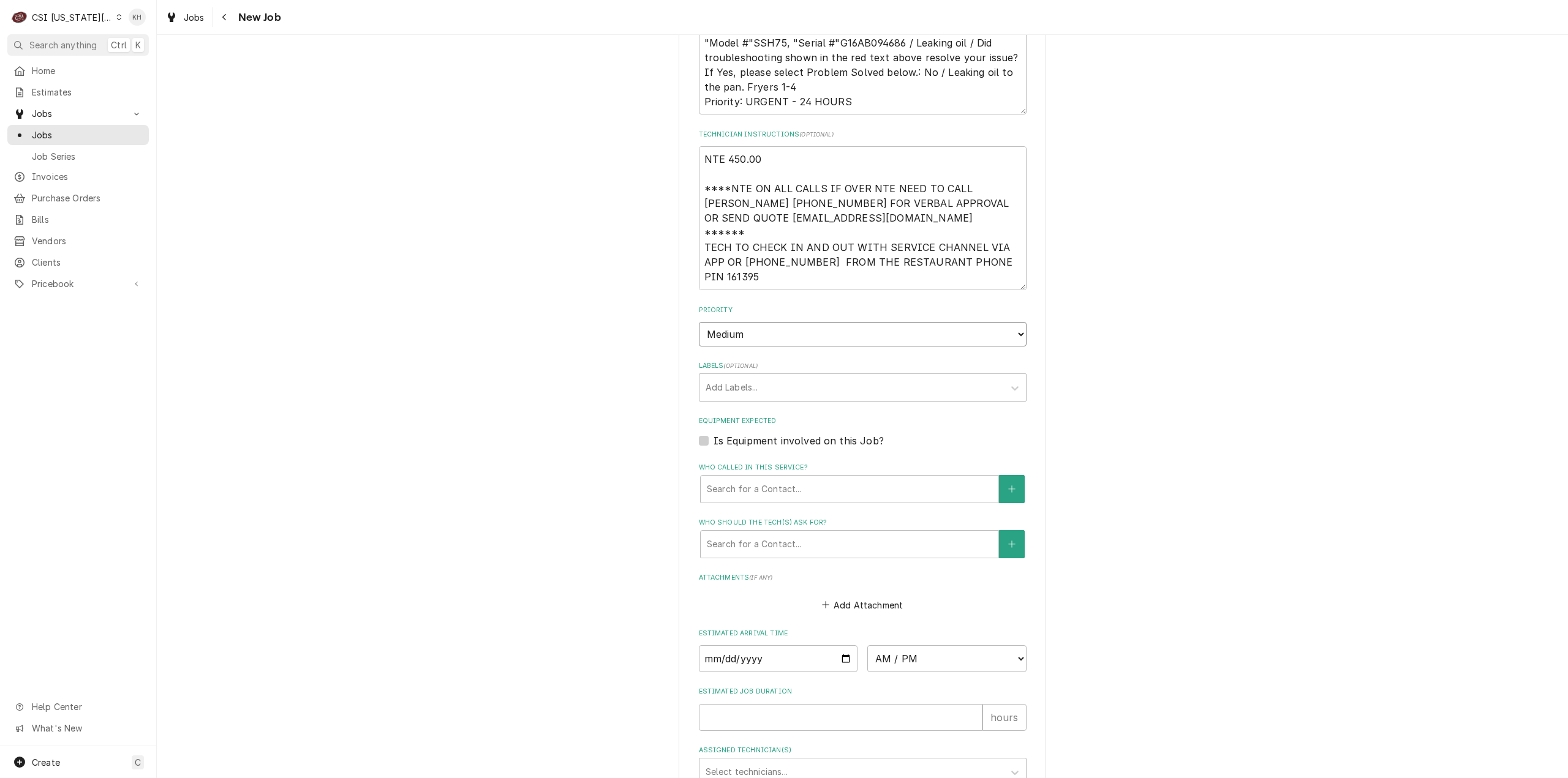
click at [699, 322] on select "No Priority Urgent High Medium Low" at bounding box center [863, 334] width 328 height 25
type textarea "x"
drag, startPoint x: 778, startPoint y: 345, endPoint x: 831, endPoint y: 339, distance: 53.3
click at [783, 343] on fieldset "Job Details Job Source Direct (Phone/Email/etc.) Service Channel Corrigo Ecotra…" at bounding box center [863, 273] width 328 height 1250
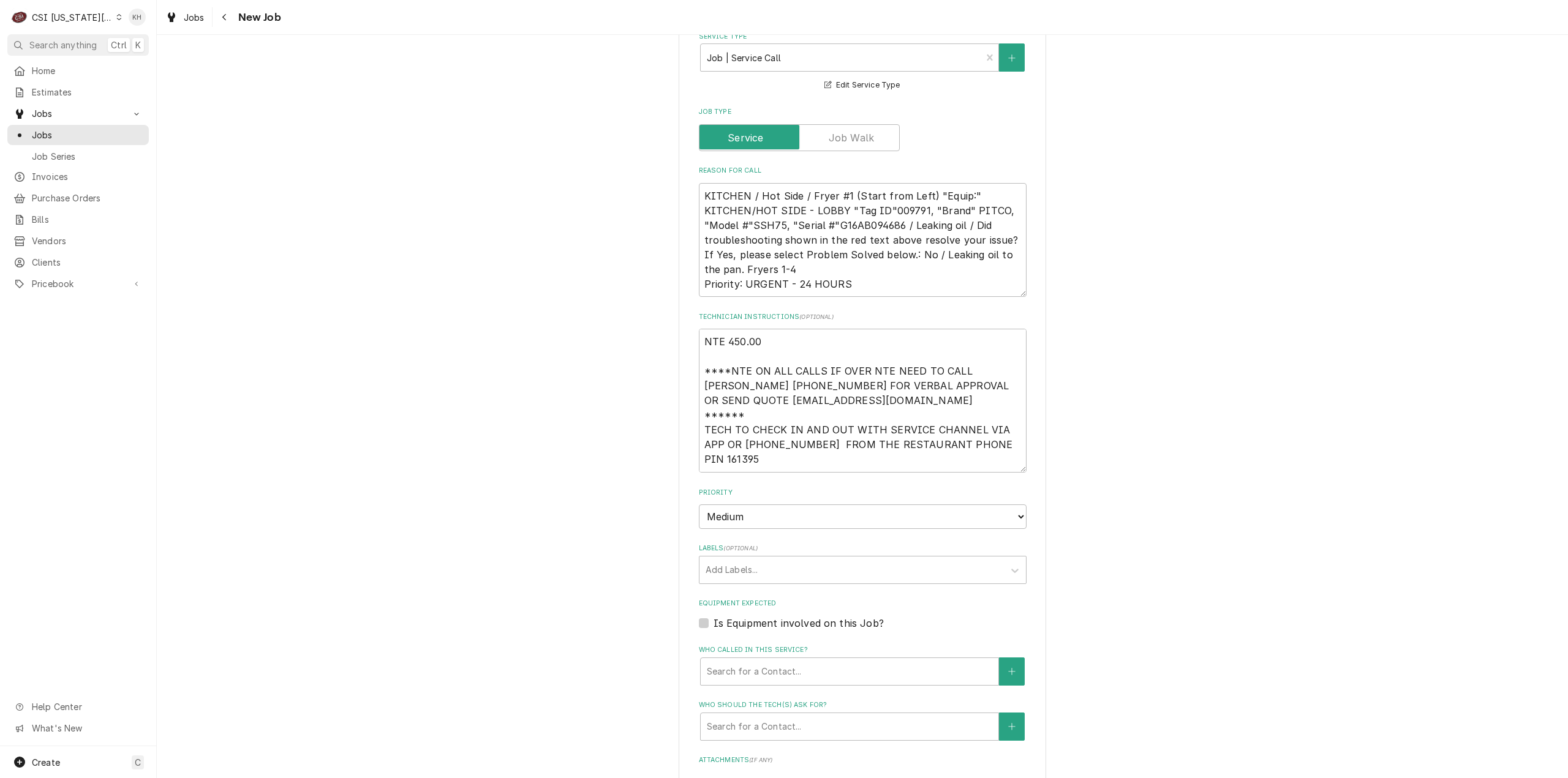
scroll to position [1102, 0]
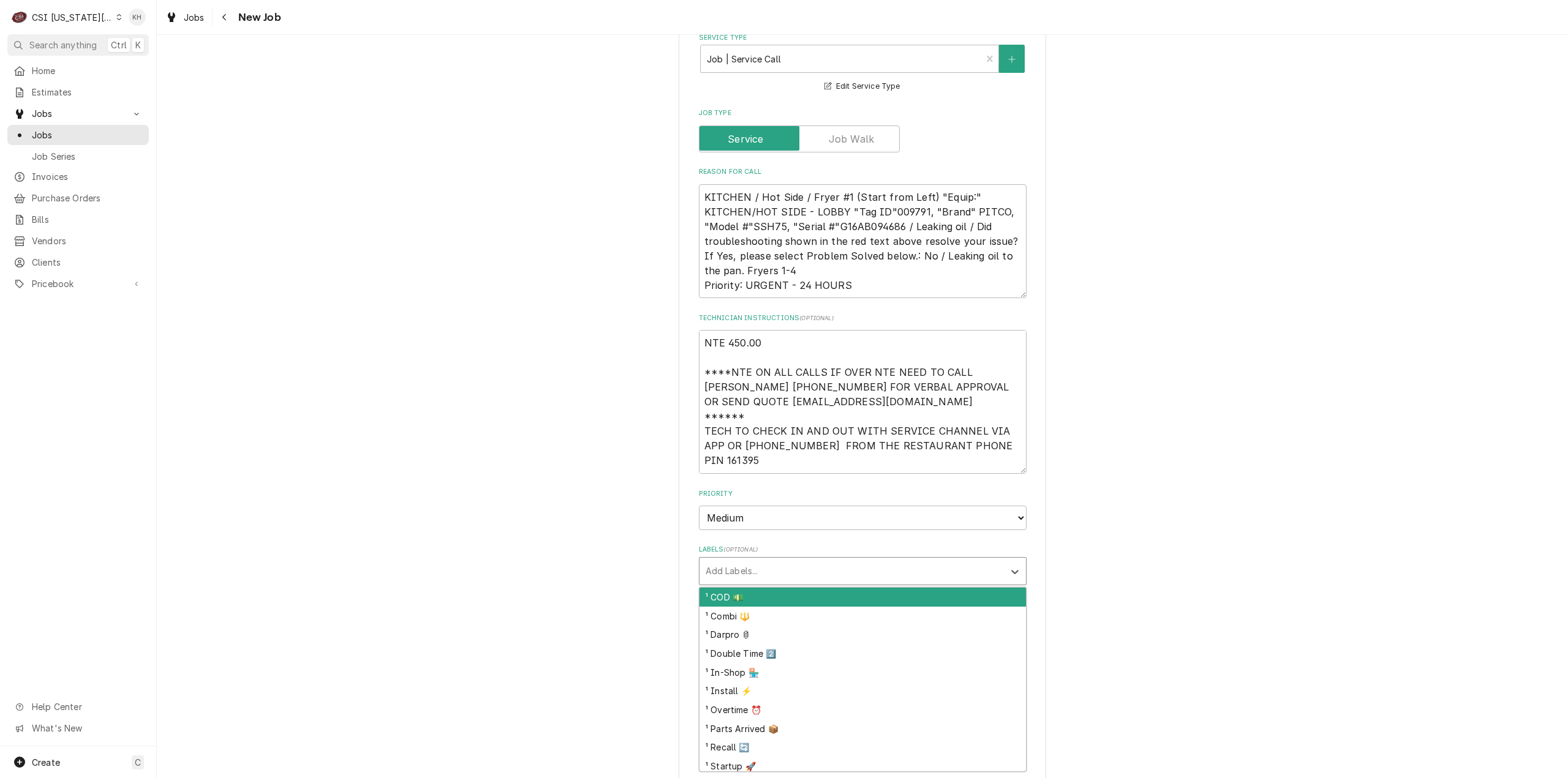
click at [787, 560] on div "Labels" at bounding box center [851, 571] width 292 height 22
type input "cook"
drag, startPoint x: 788, startPoint y: 535, endPoint x: 719, endPoint y: 588, distance: 87.0
click at [788, 588] on div "² Cooking 🔥" at bounding box center [863, 597] width 327 height 19
type textarea "x"
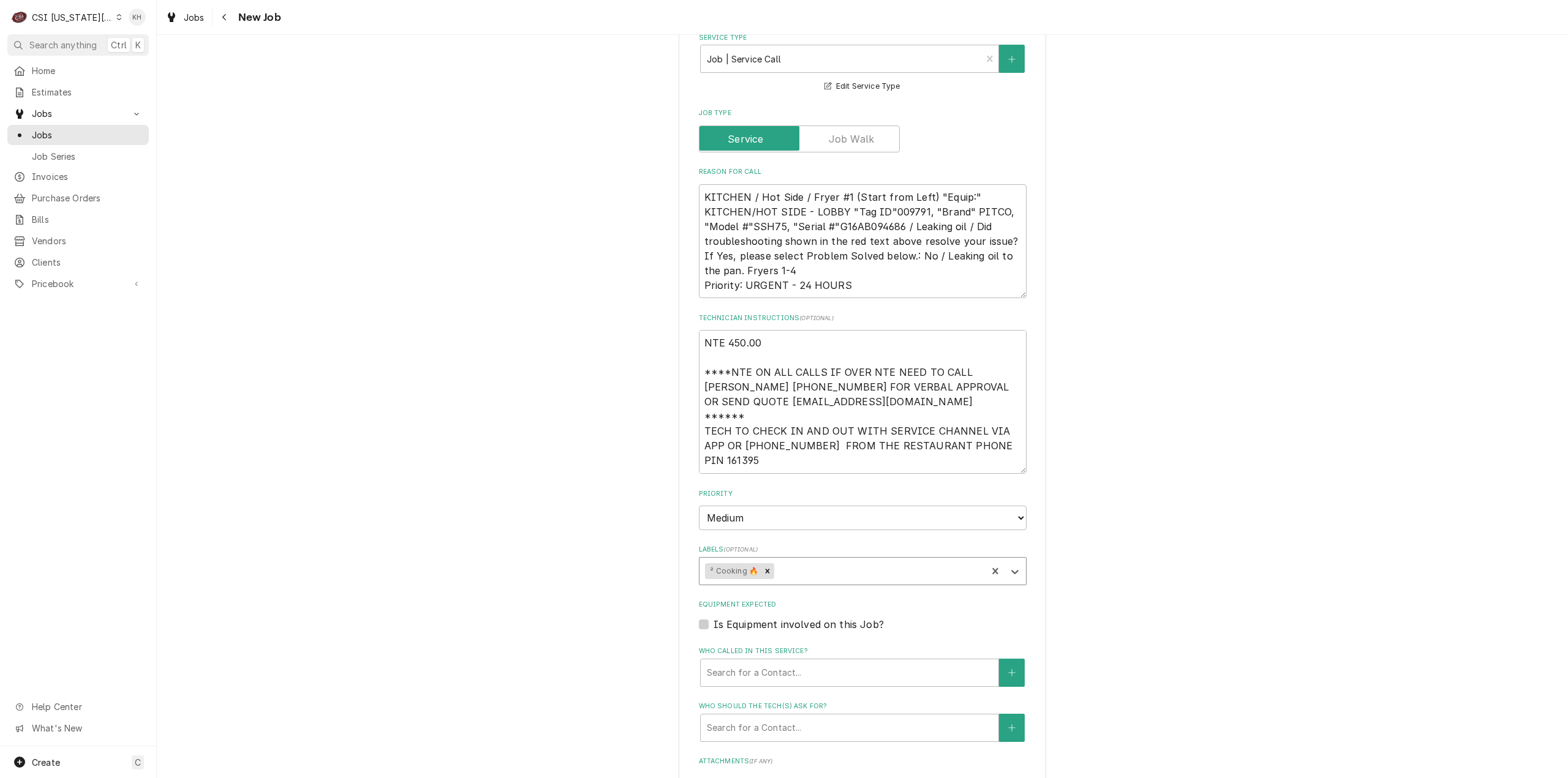
type textarea "x"
drag, startPoint x: 701, startPoint y: 567, endPoint x: 721, endPoint y: 580, distance: 23.9
click at [714, 617] on label "Is Equipment involved on this Job?" at bounding box center [799, 625] width 171 height 15
click at [714, 617] on input "Equipment Expected" at bounding box center [878, 631] width 328 height 27
checkbox input "true"
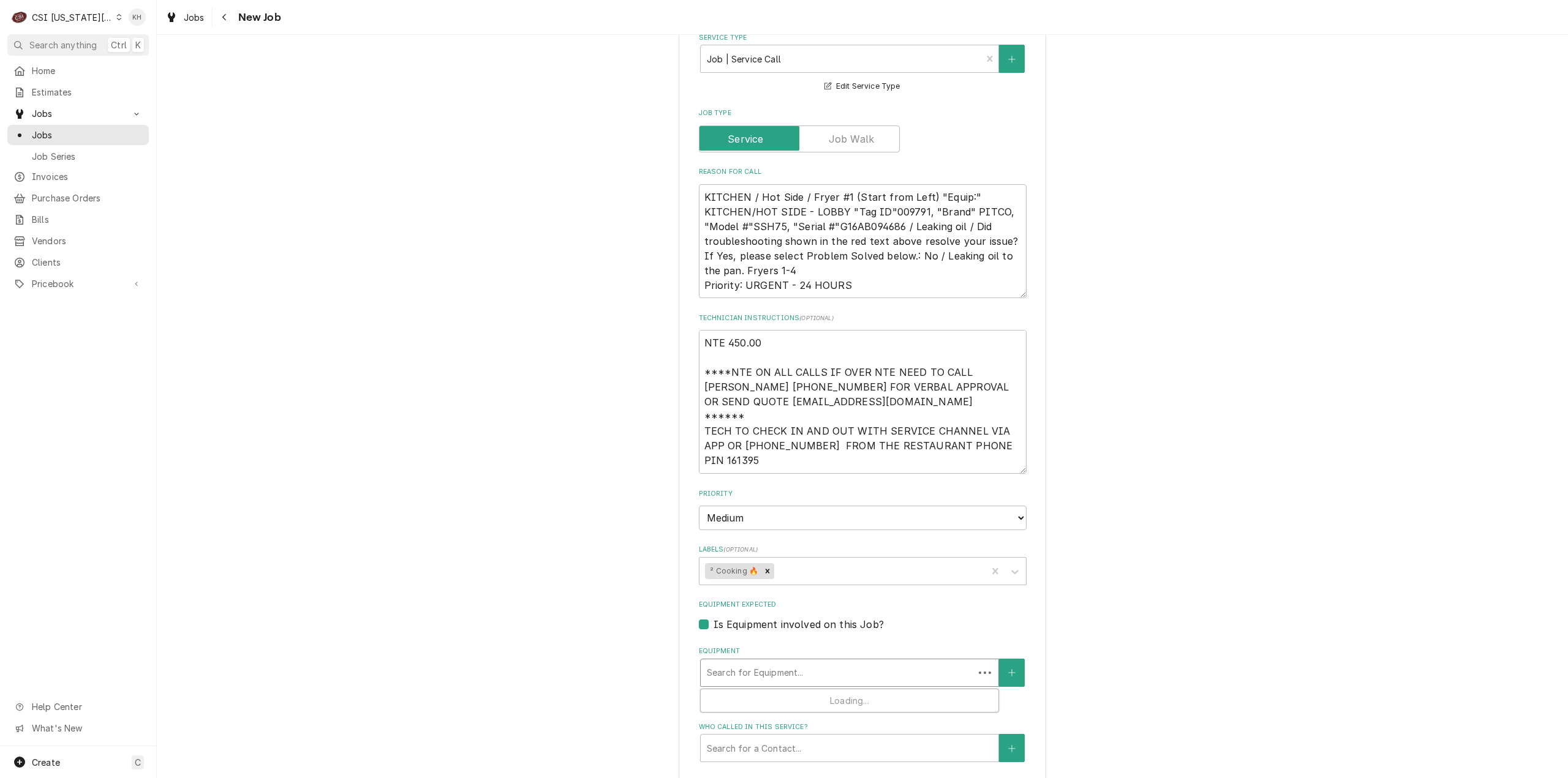
click at [783, 662] on div "Equipment" at bounding box center [837, 672] width 261 height 22
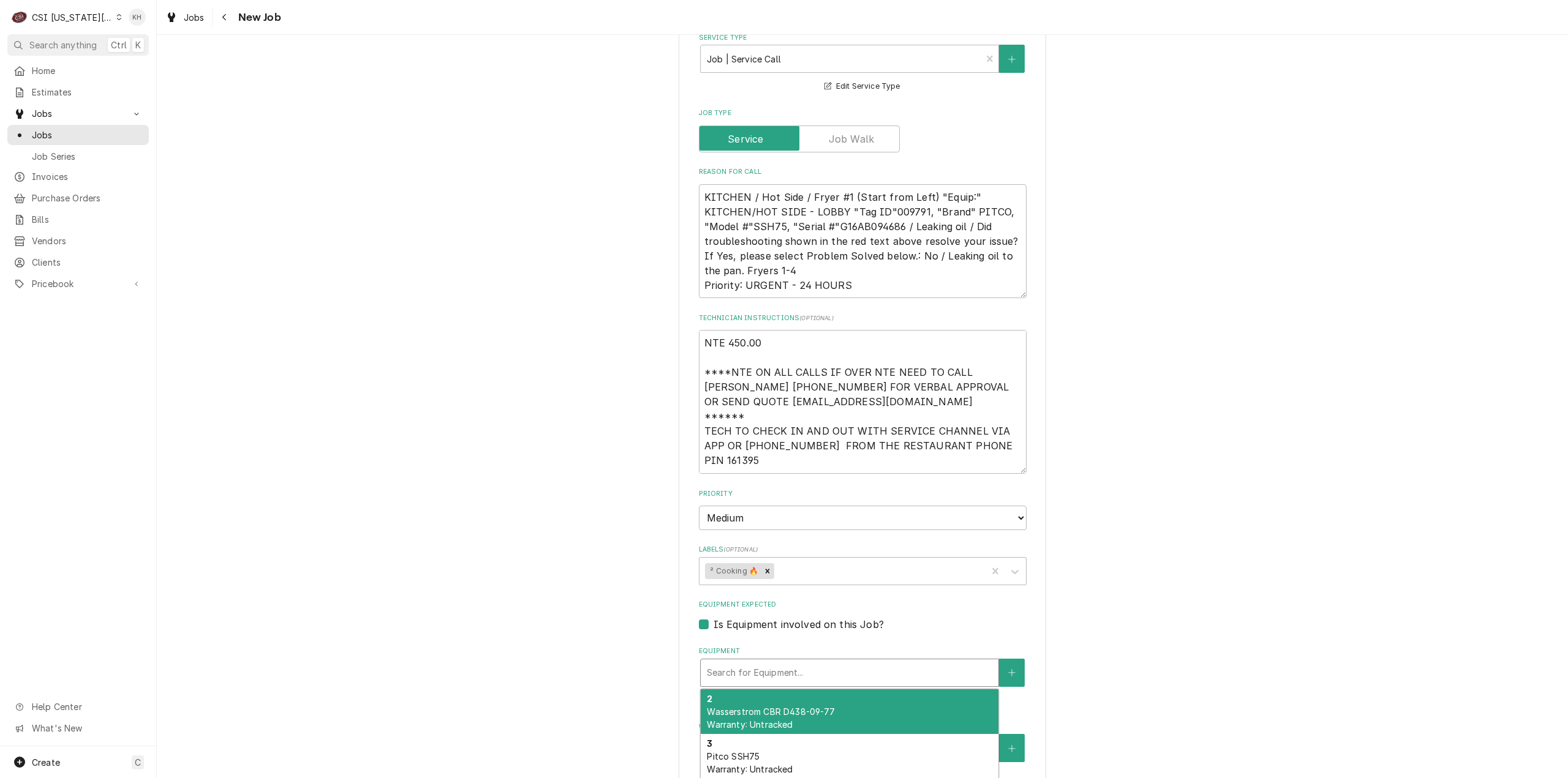
type textarea "x"
type input "f"
type textarea "x"
type input "fr"
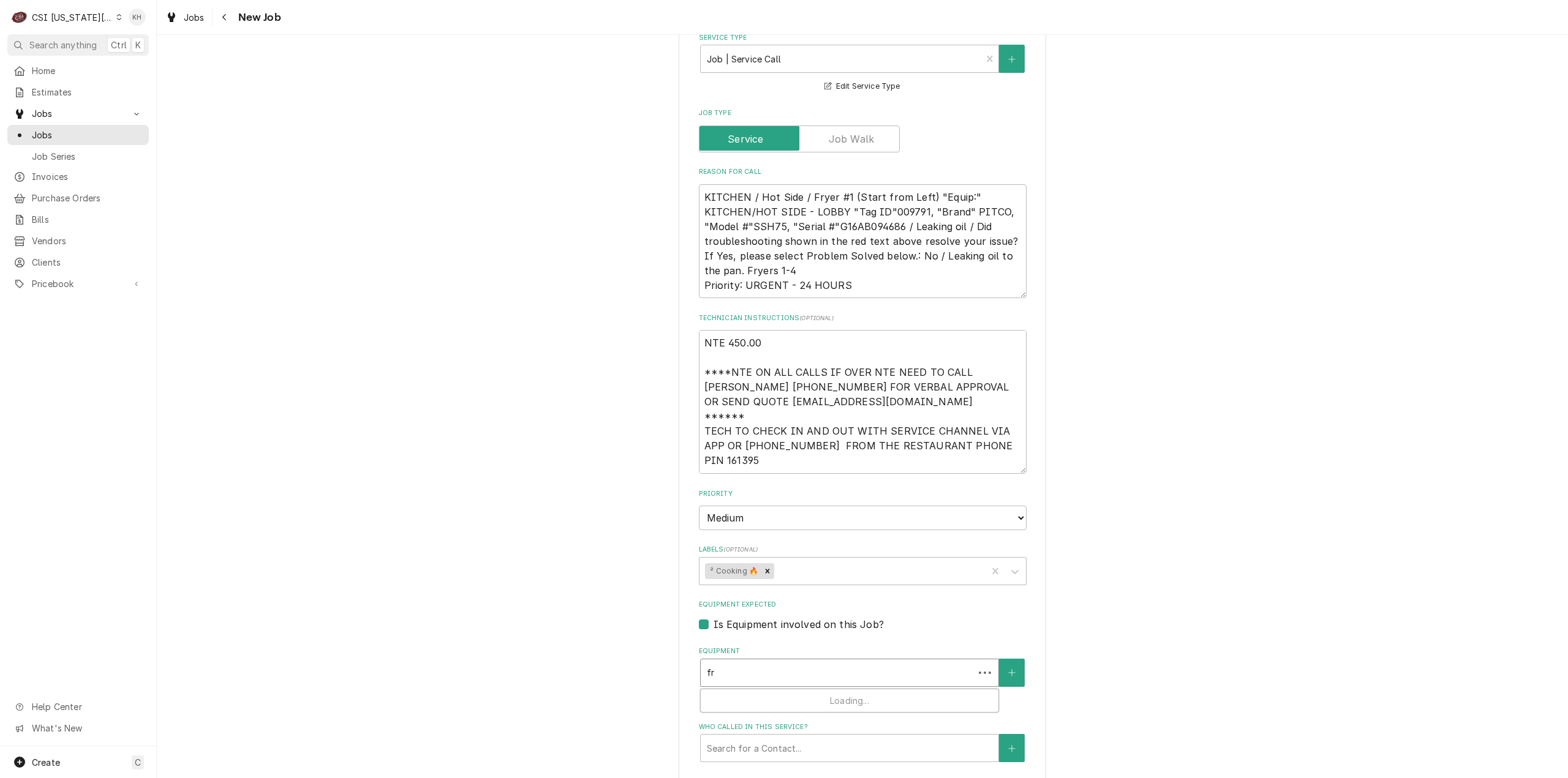
type textarea "x"
type input "fry"
type textarea "x"
type input "frye"
type textarea "x"
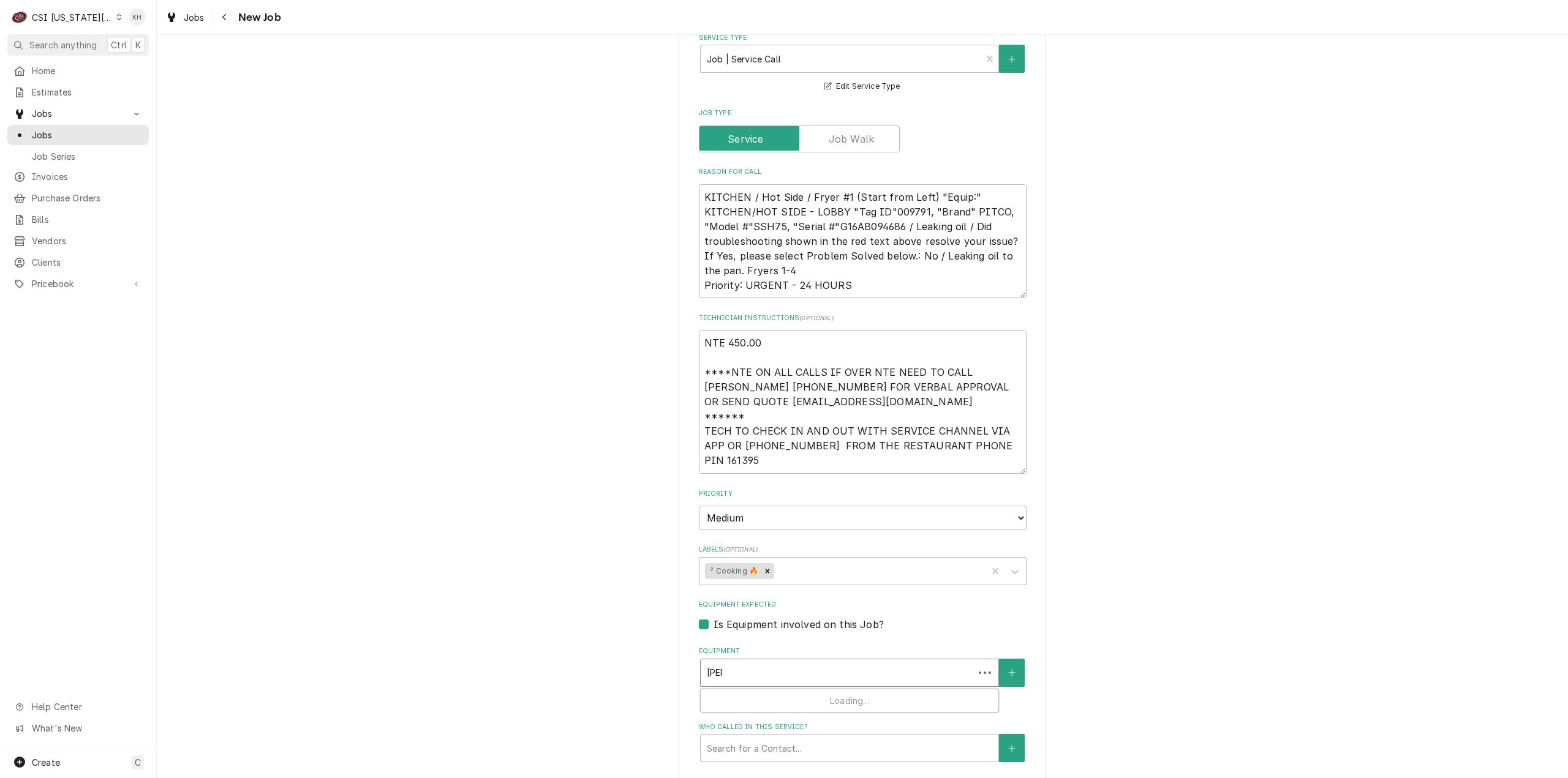
type input "fryer"
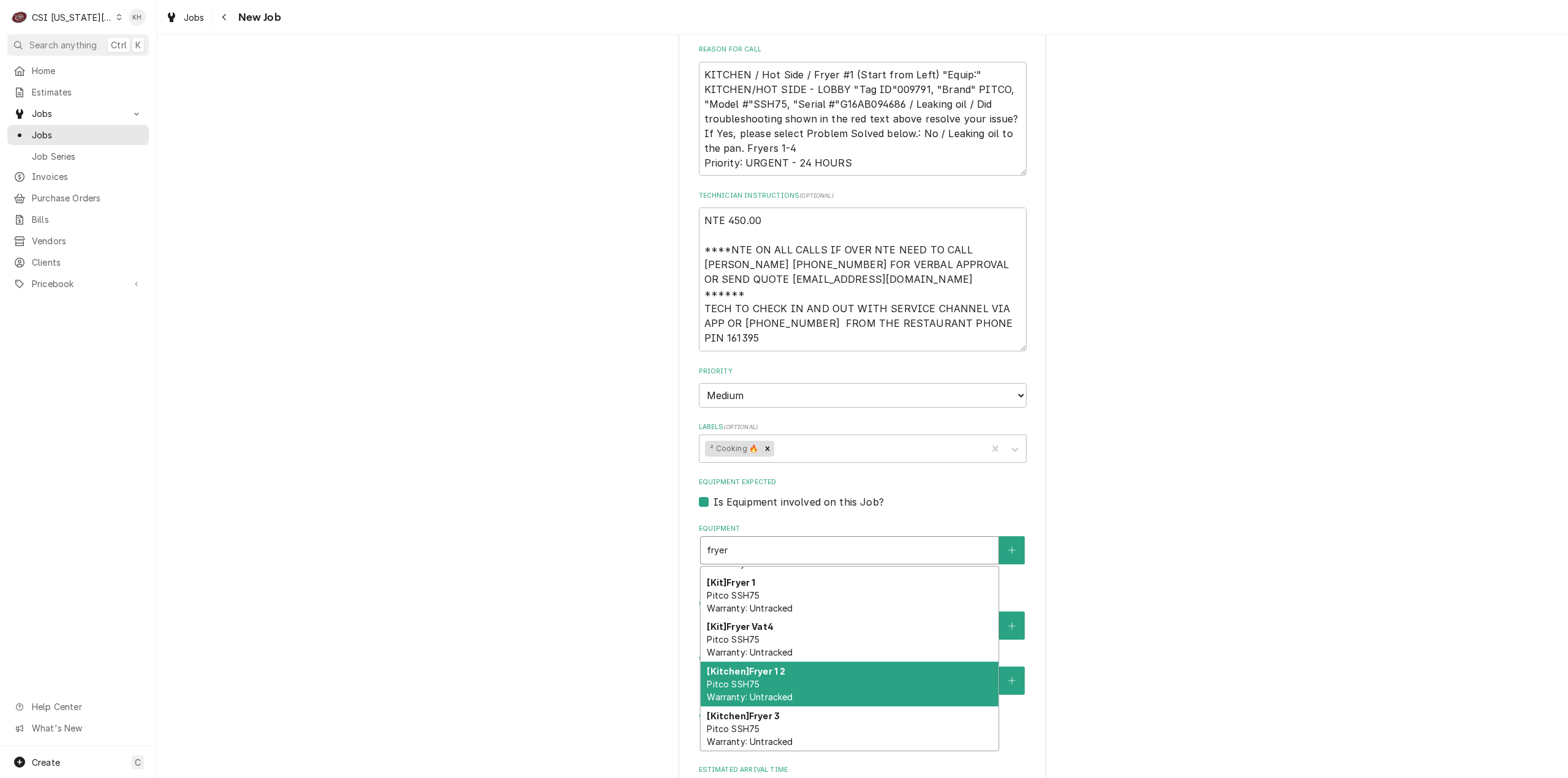
scroll to position [0, 0]
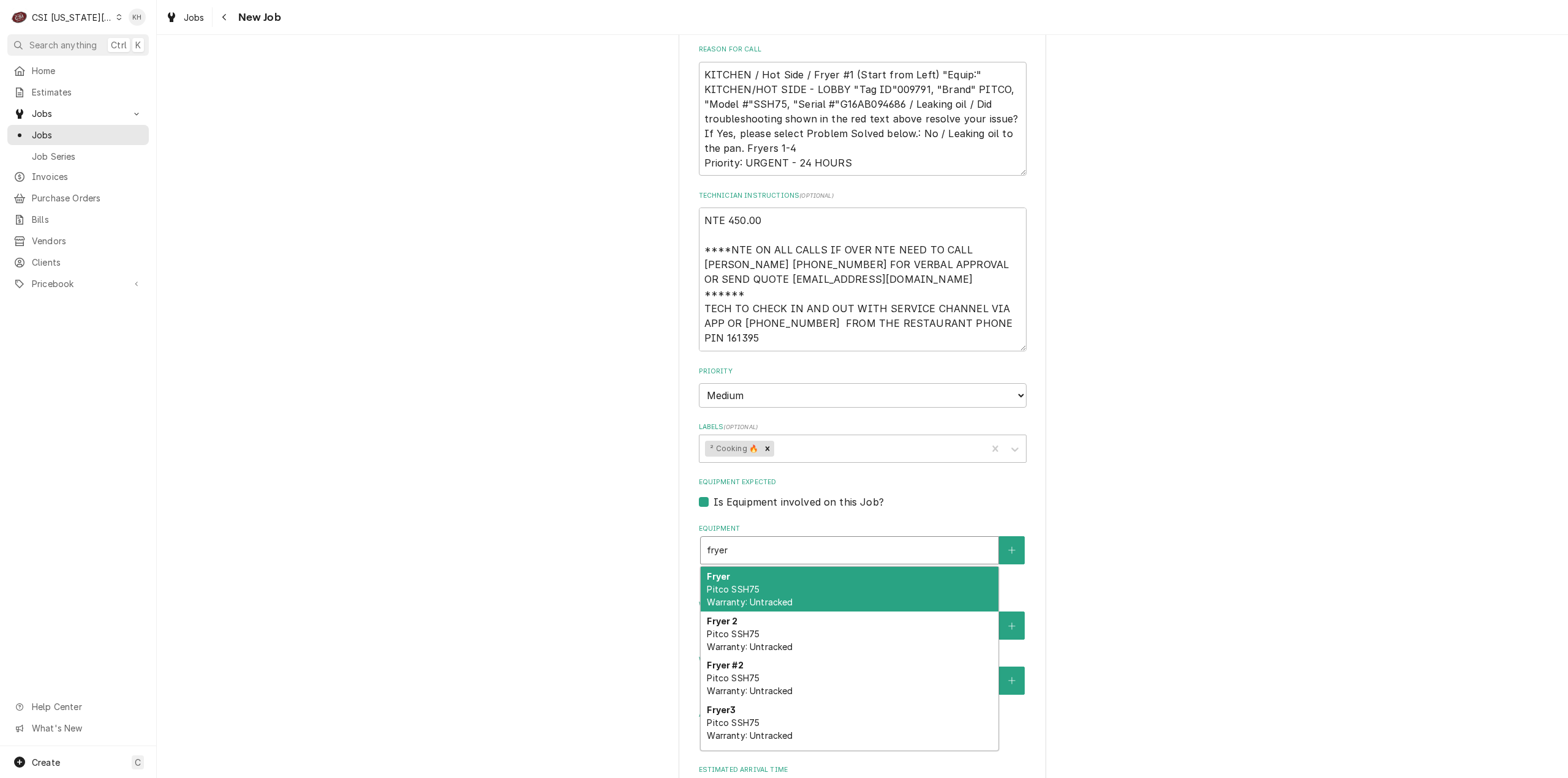
click at [798, 567] on div "Fryer Pitco SSH75 Warranty: Untracked" at bounding box center [850, 590] width 298 height 45
type textarea "x"
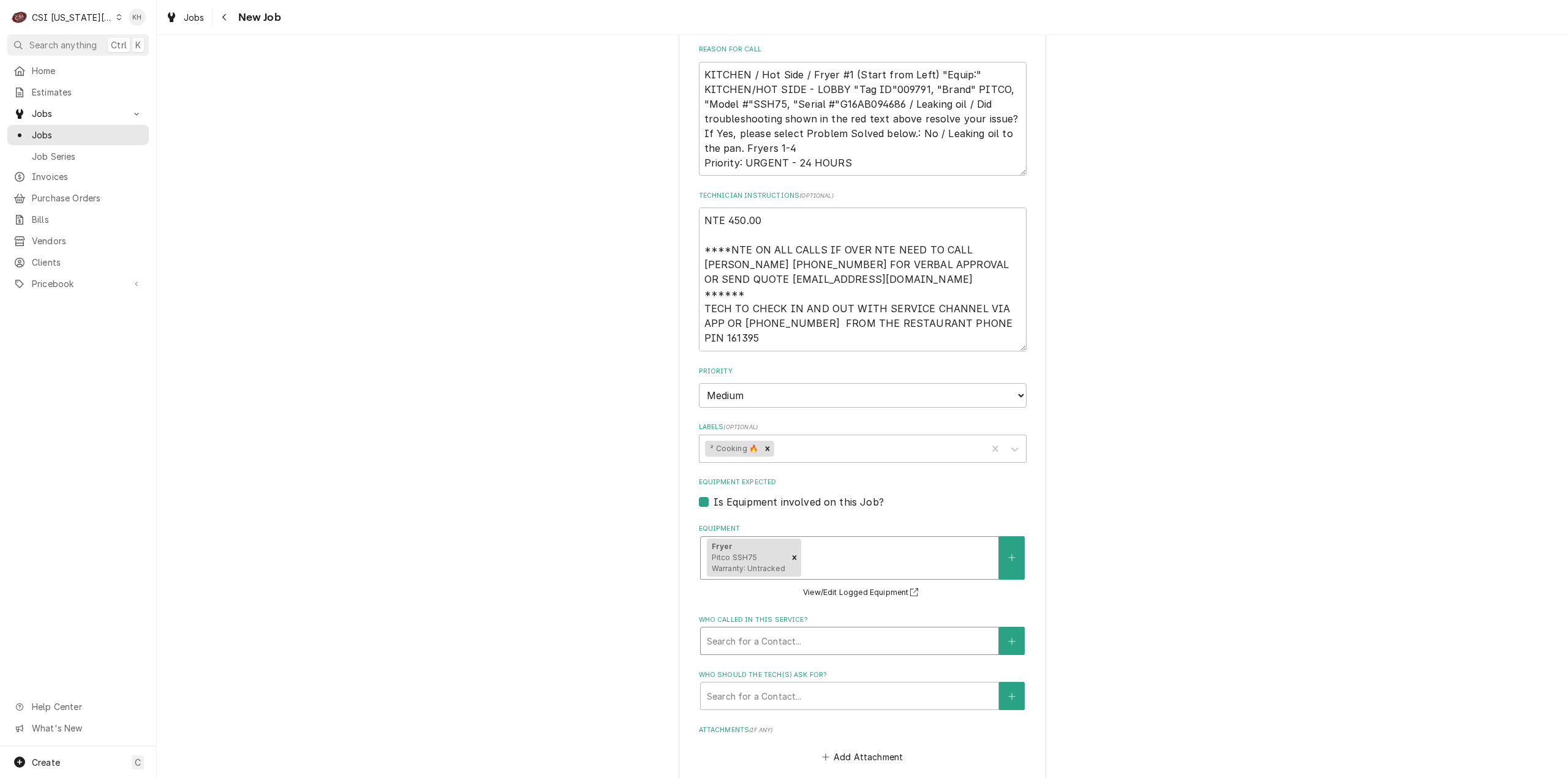
click at [795, 628] on div "Search for a Contact..." at bounding box center [850, 641] width 298 height 27
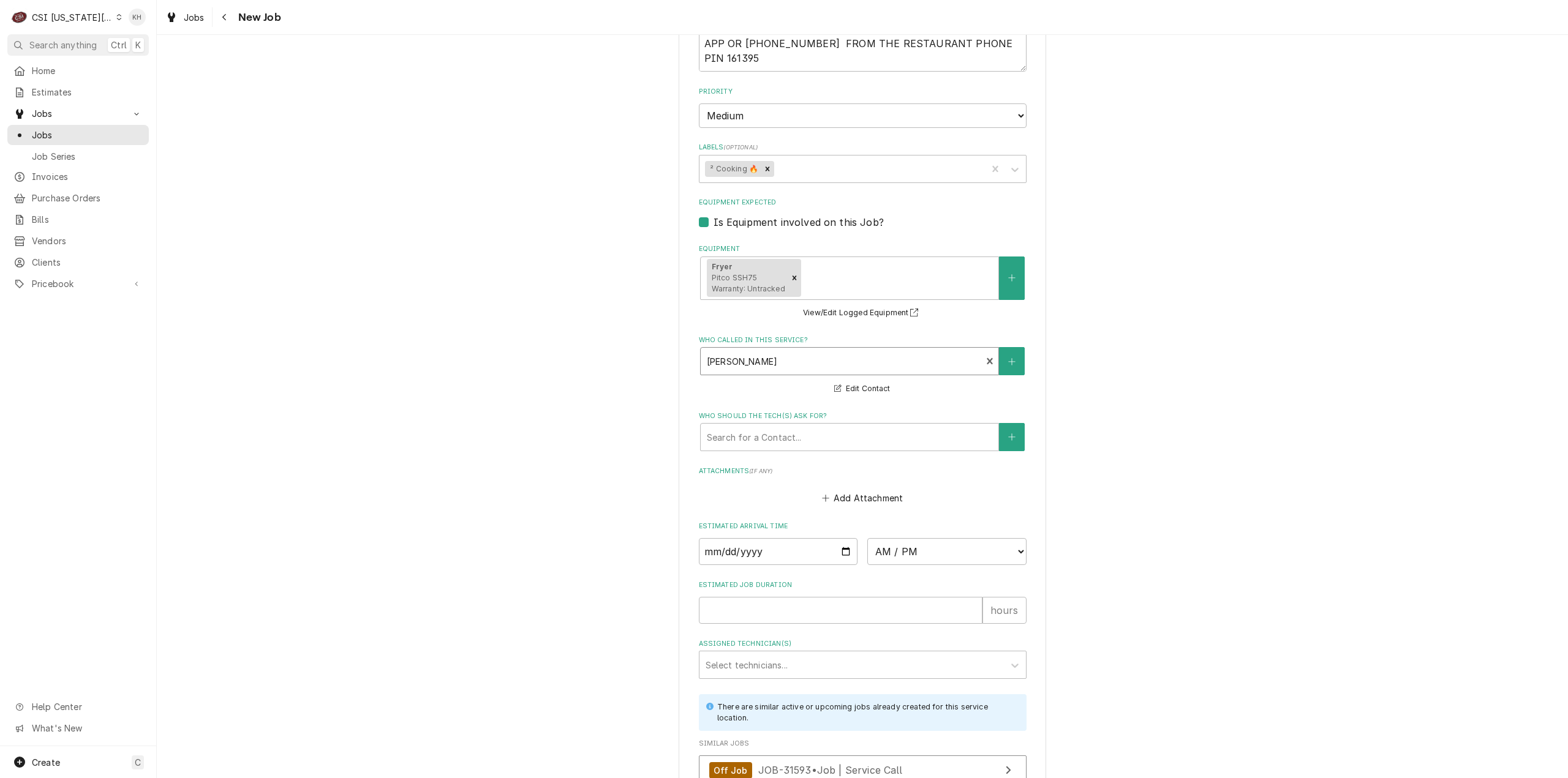
scroll to position [1530, 0]
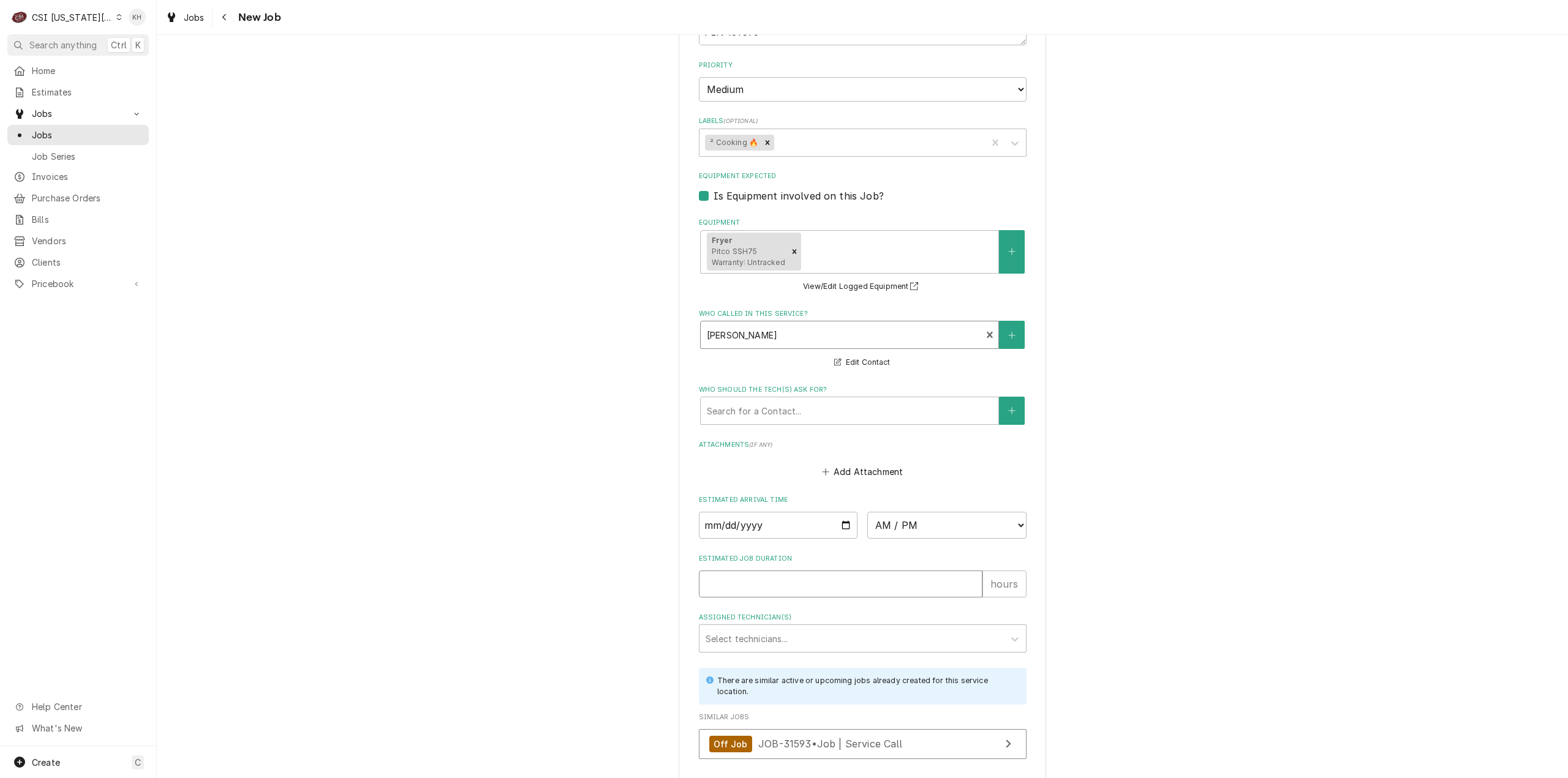
click at [781, 571] on input "Estimated Job Duration" at bounding box center [840, 584] width 283 height 27
type textarea "x"
type input "2"
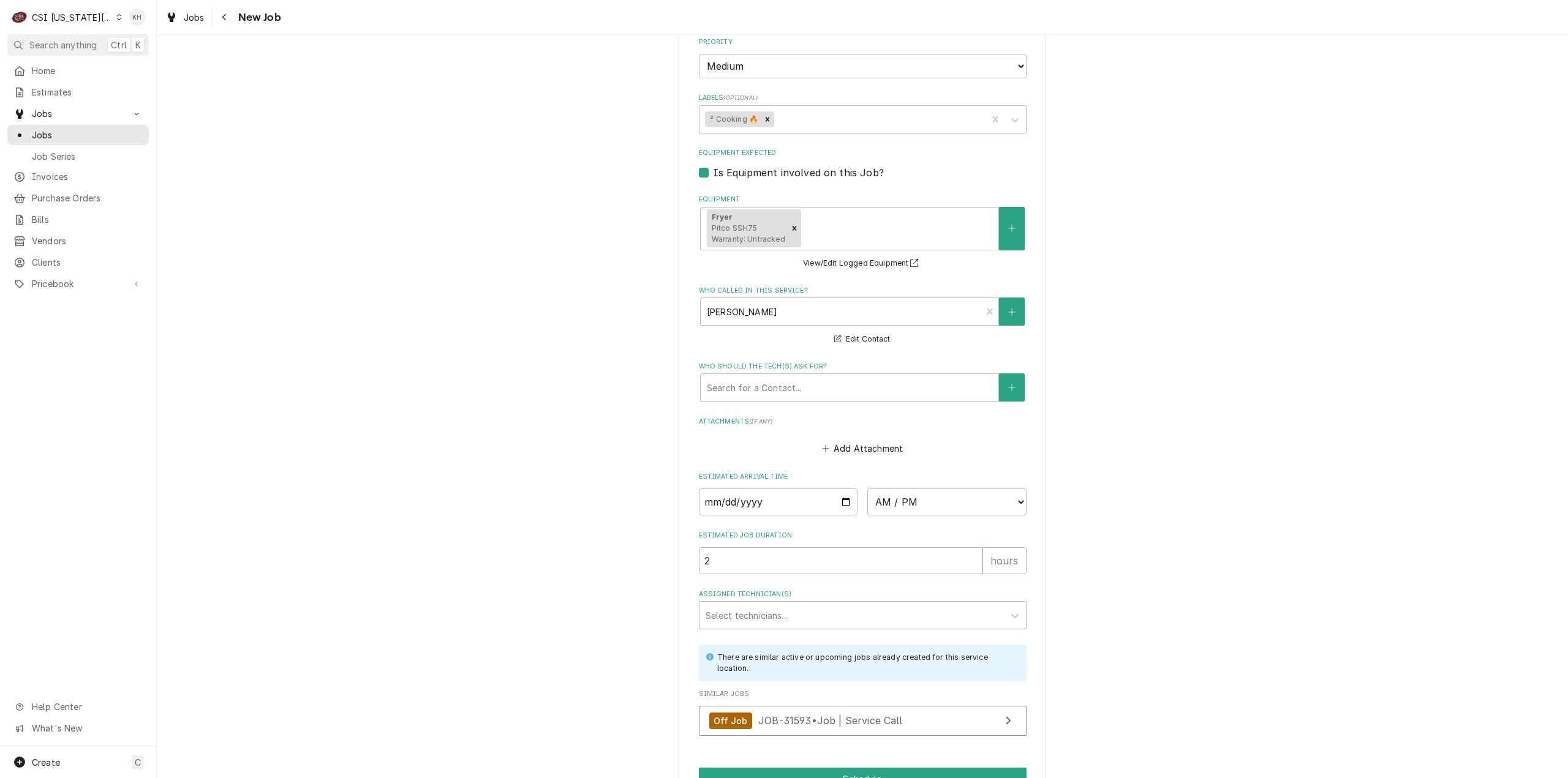
scroll to position [1567, 0]
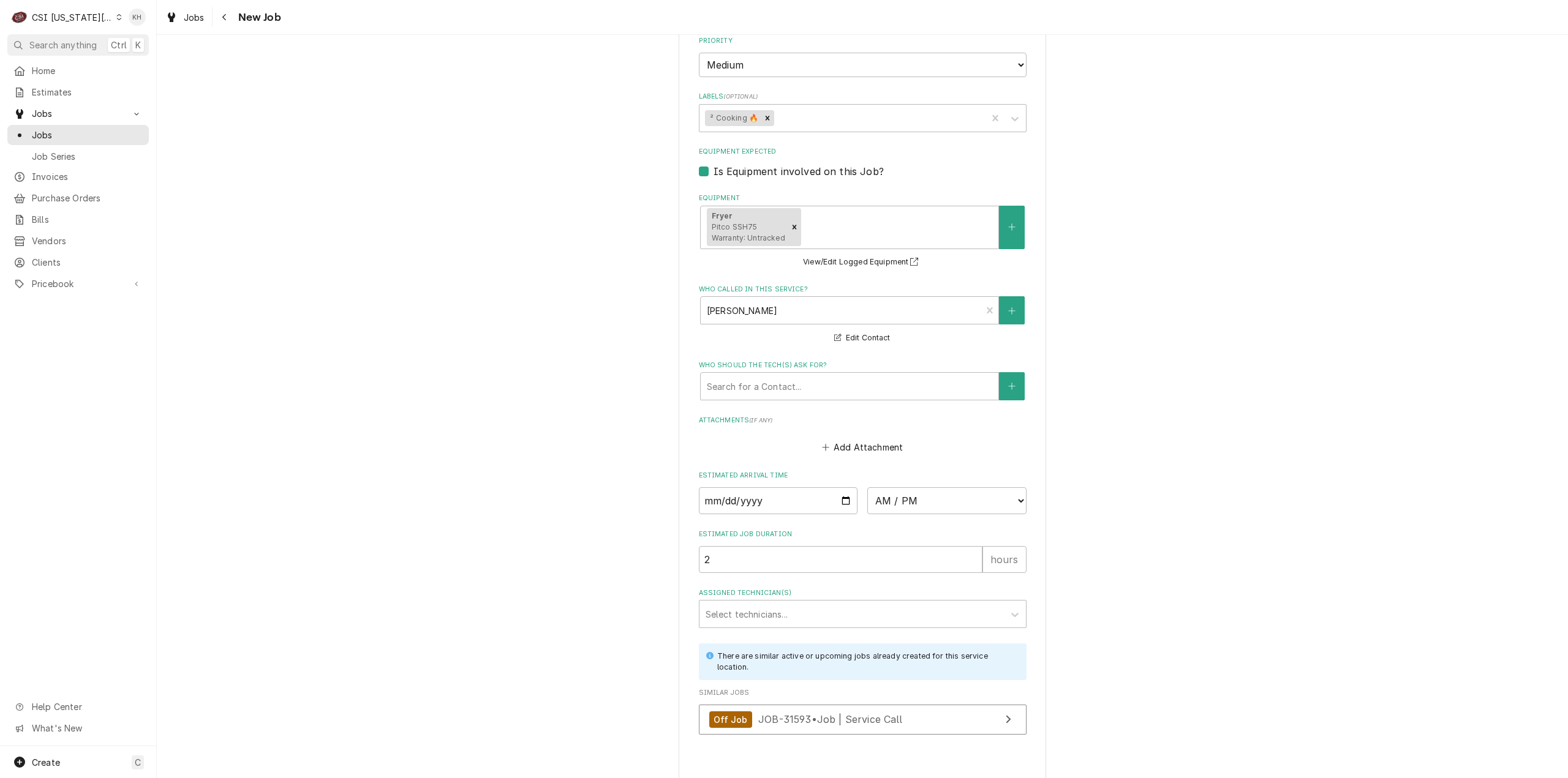
type textarea "x"
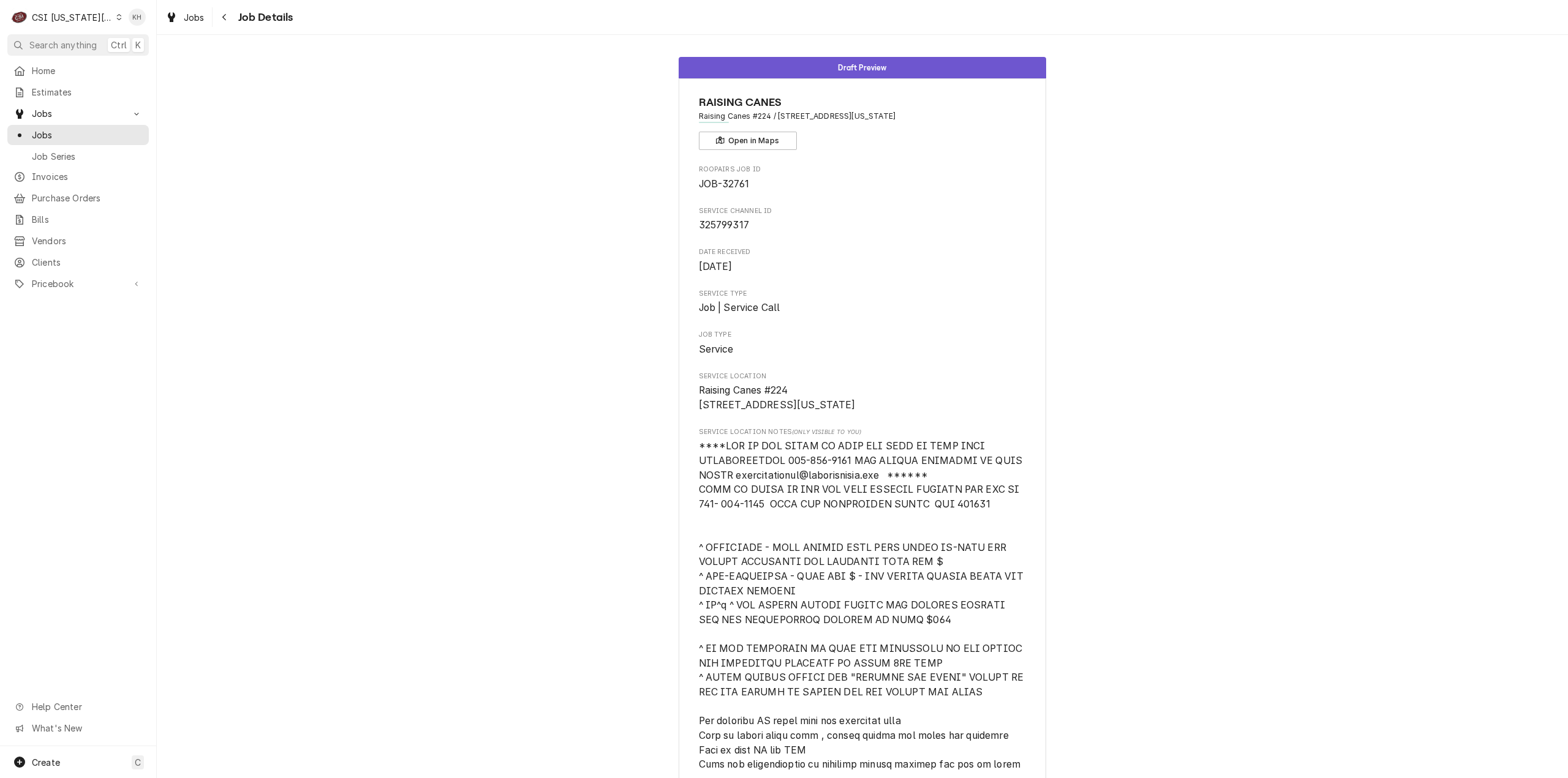
click at [68, 20] on div "CSI Kansas City" at bounding box center [72, 17] width 81 height 13
click at [147, 72] on div "CSI St. [PERSON_NAME]" at bounding box center [210, 67] width 186 height 15
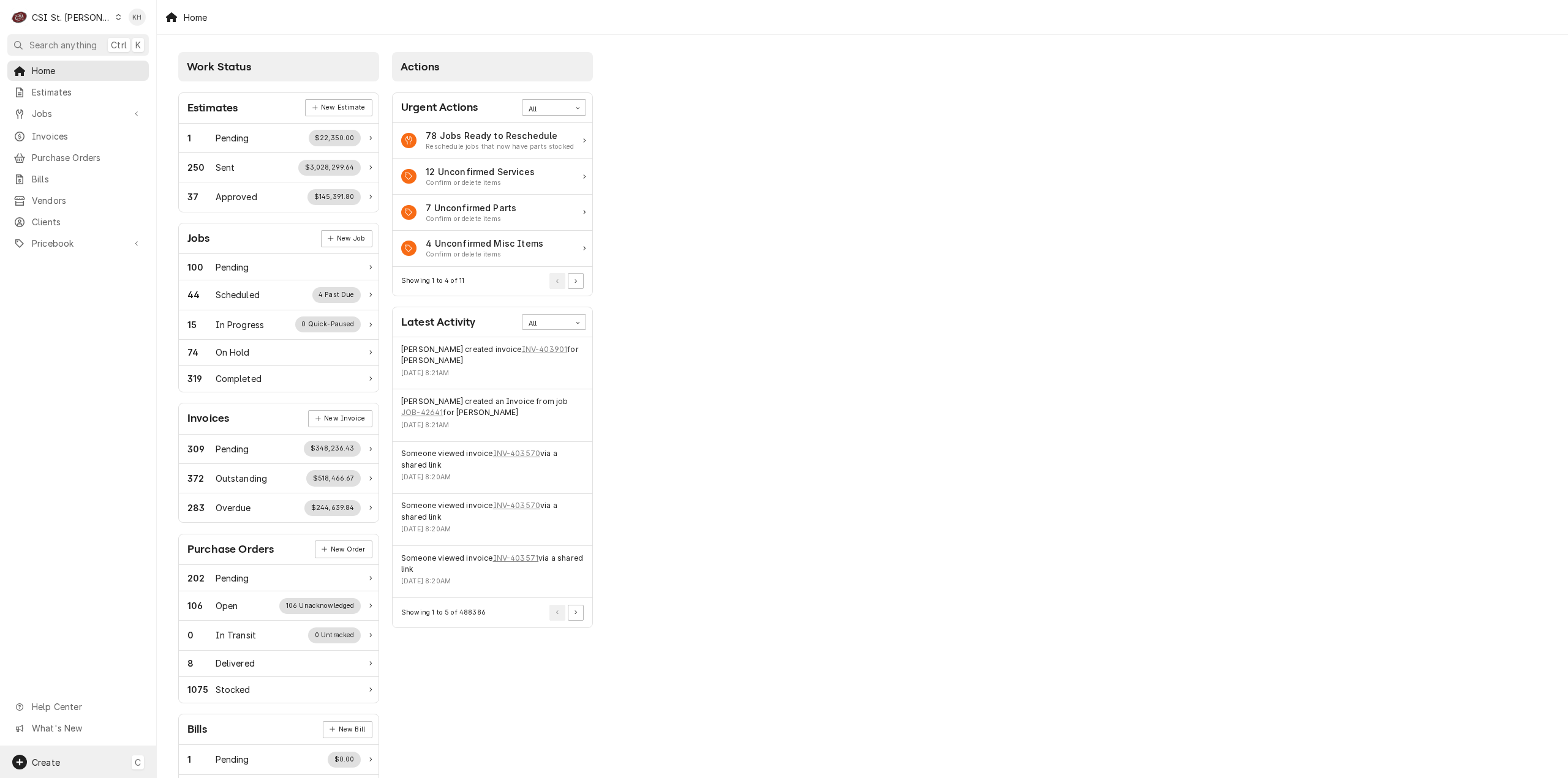
click at [92, 762] on div "Create C" at bounding box center [78, 762] width 156 height 32
drag, startPoint x: 249, startPoint y: 635, endPoint x: 8, endPoint y: 632, distance: 241.0
click at [249, 635] on div "Job" at bounding box center [228, 635] width 82 height 13
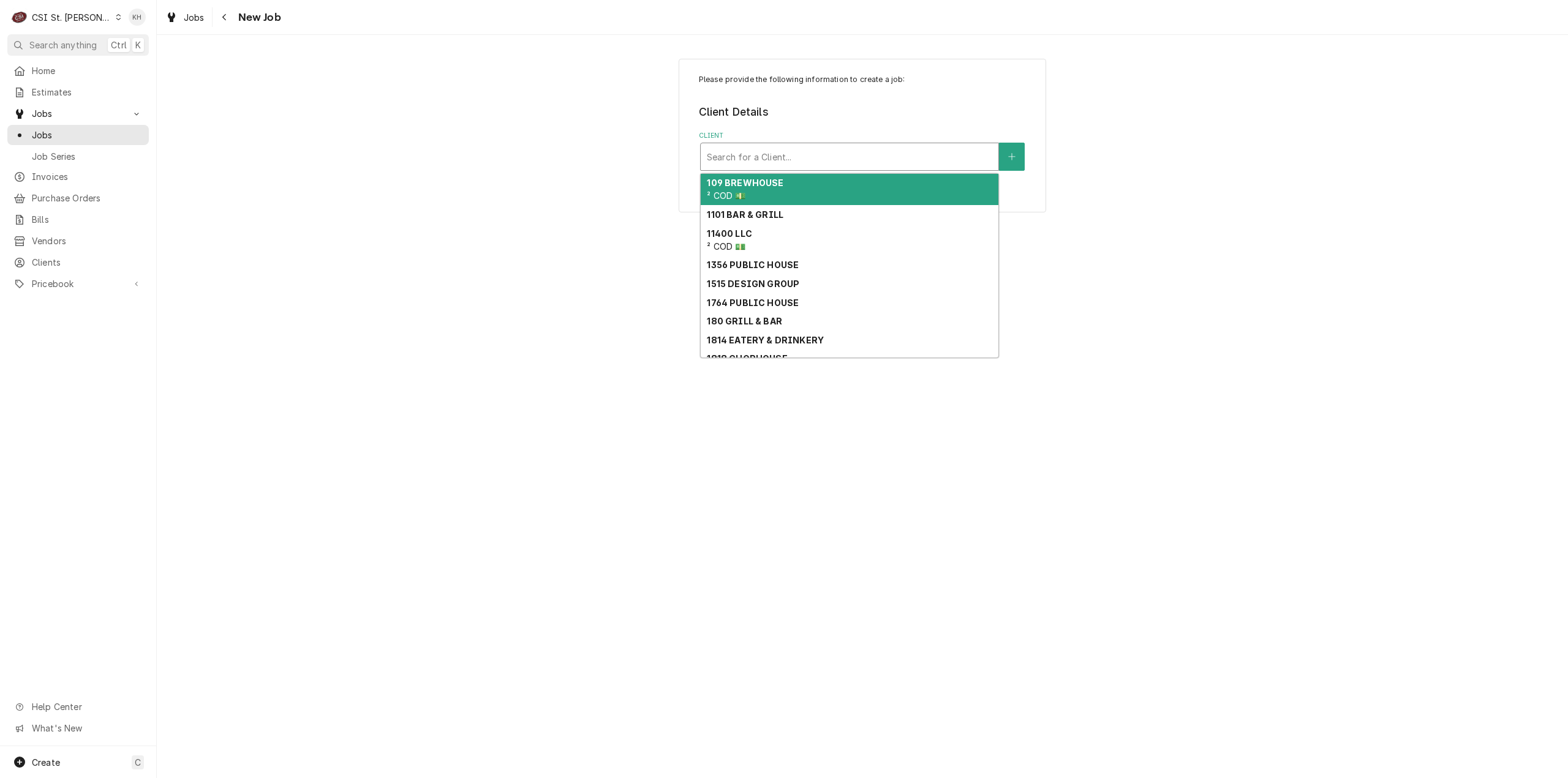
click at [878, 154] on div "Client" at bounding box center [850, 156] width 286 height 22
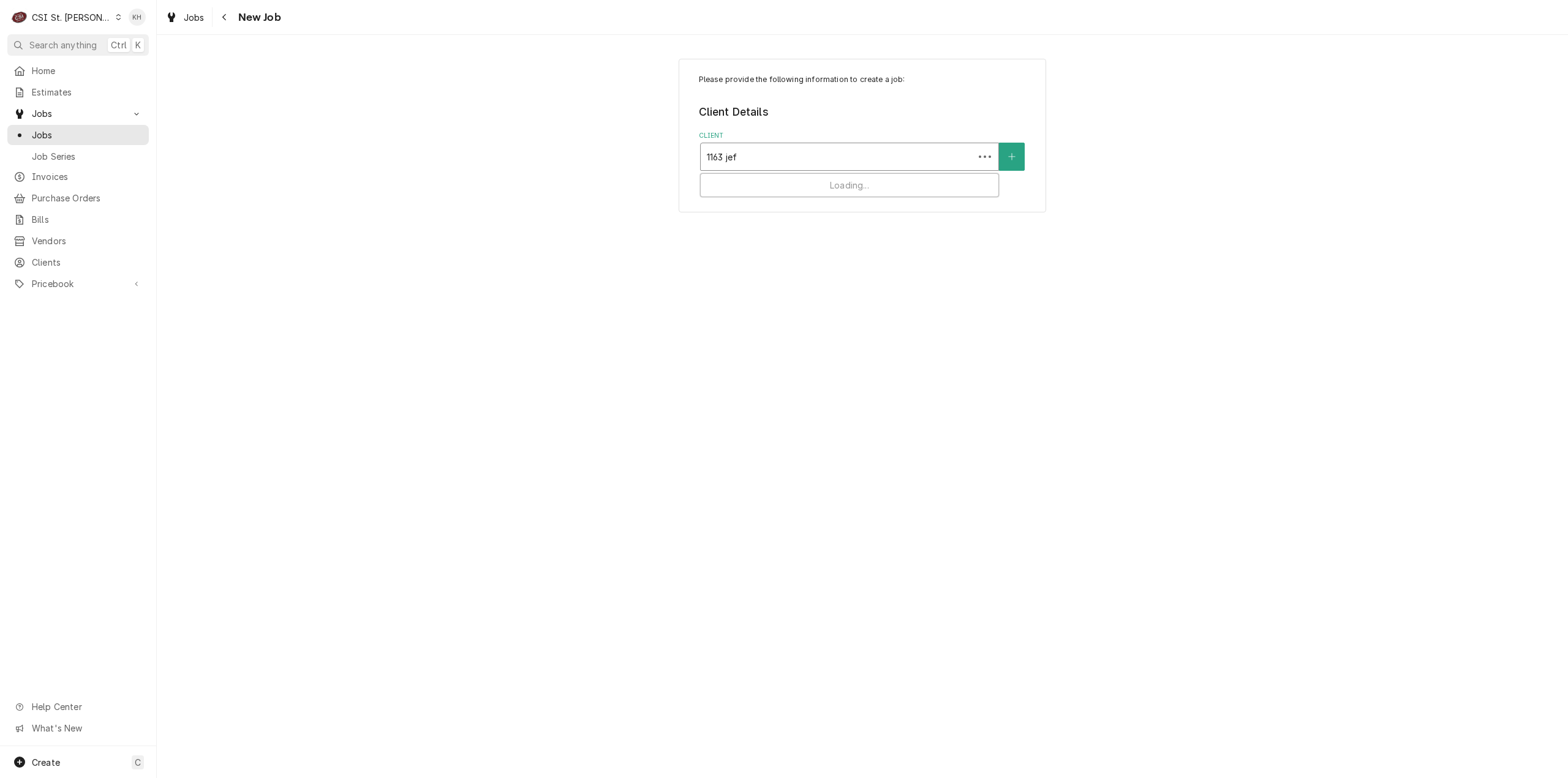
type input "1163 jeff"
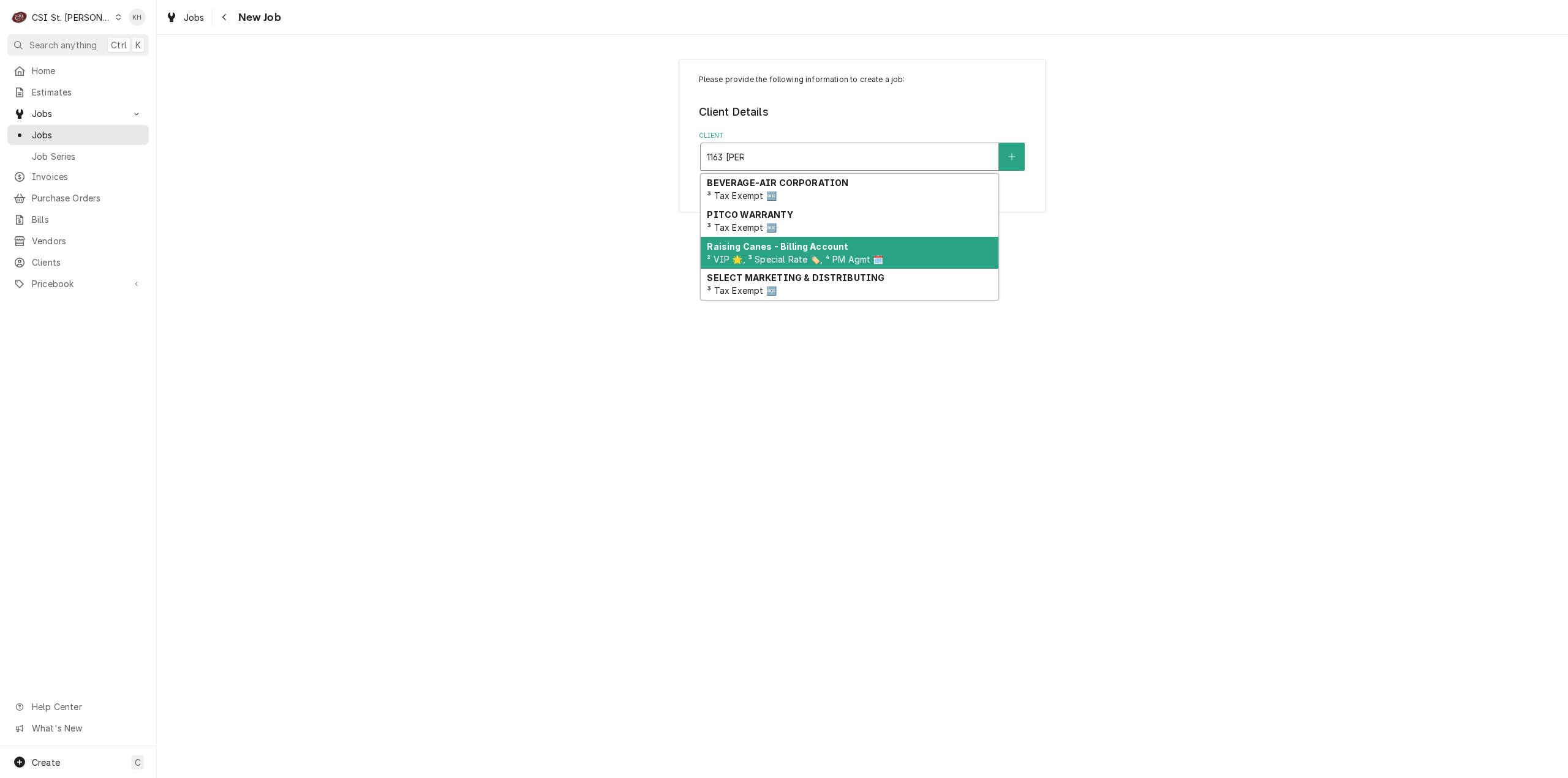
click at [799, 259] on span "² VIP 🌟, ³ Special Rate 🏷️, ⁴ PM Agmt 🗓️" at bounding box center [795, 259] width 177 height 11
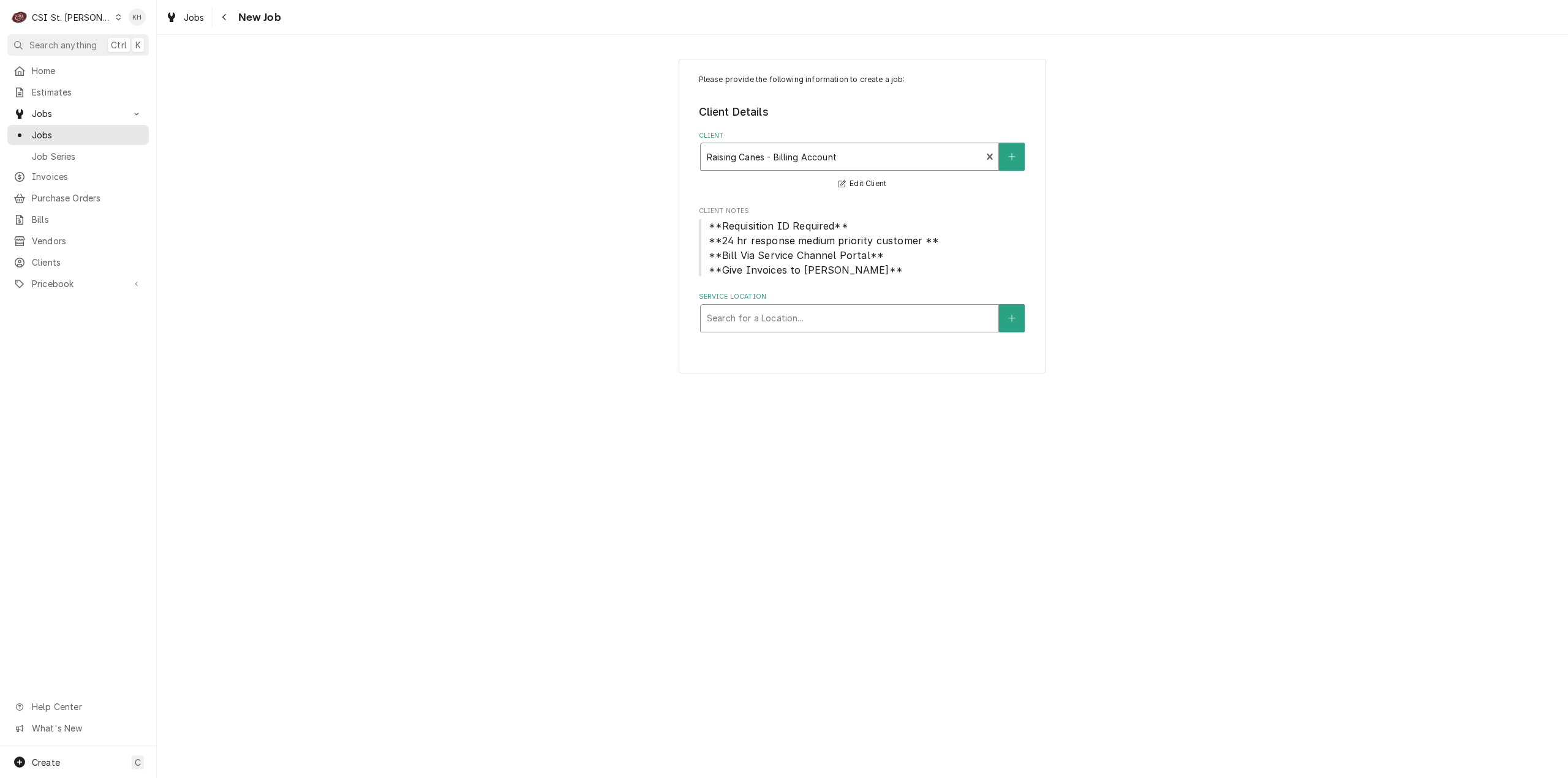
click at [780, 314] on div "Service Location" at bounding box center [850, 318] width 286 height 22
type input "1163"
click at [747, 348] on div "Raising Cane's #291 [PERSON_NAME] / [STREET_ADDRESS][PERSON_NAME][PERSON_NAME]" at bounding box center [850, 351] width 298 height 32
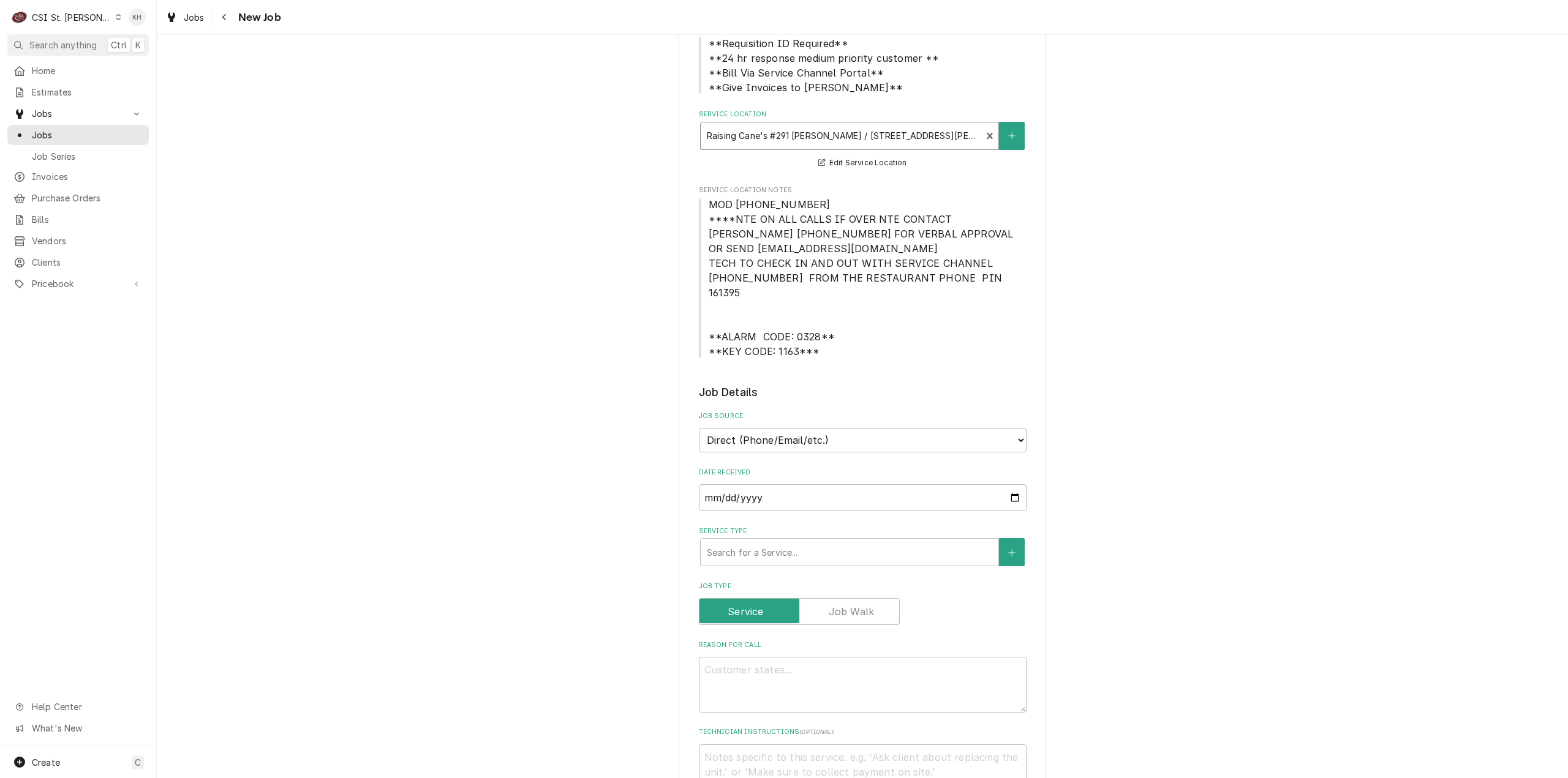
scroll to position [184, 0]
drag, startPoint x: 908, startPoint y: 421, endPoint x: 855, endPoint y: 433, distance: 54.3
click at [908, 427] on select "Direct (Phone/Email/etc.) Service Channel Corrigo Ecotrak Other" at bounding box center [863, 439] width 328 height 25
select select "1"
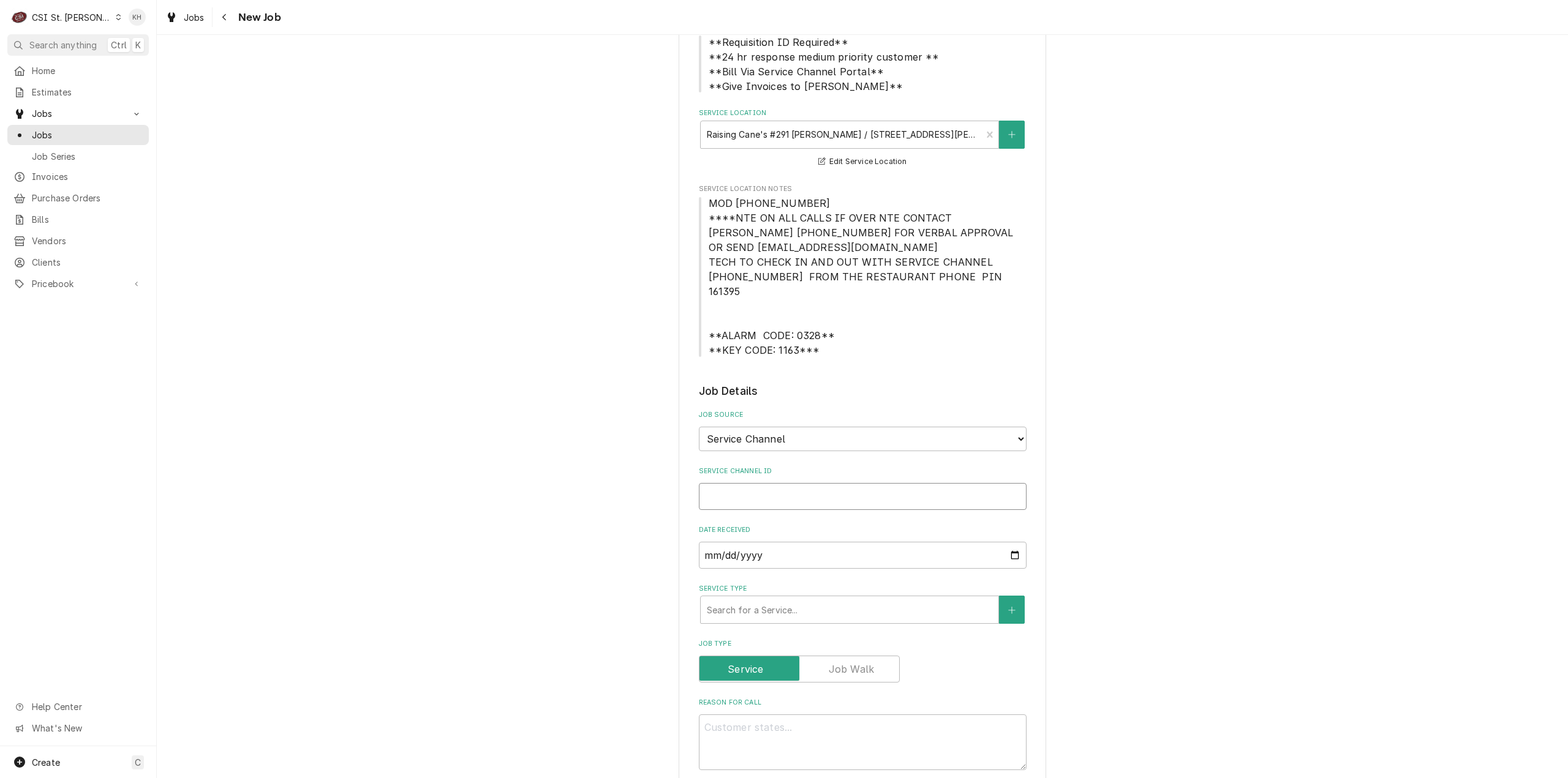
click at [780, 483] on input "Service Channel ID" at bounding box center [863, 496] width 328 height 27
paste input "325800327"
type textarea "x"
type input "325800327"
type textarea "x"
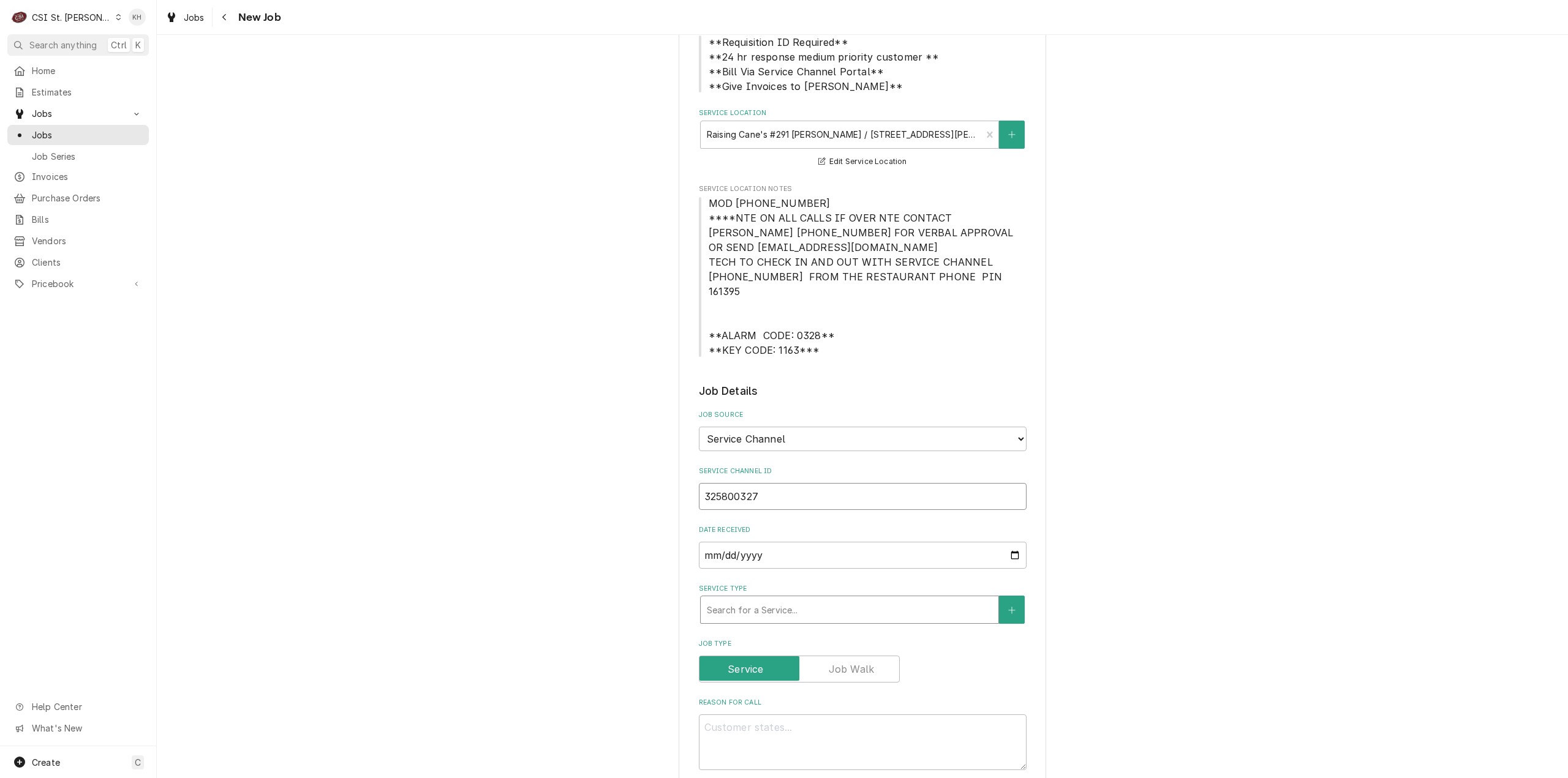
type input "325800327"
click at [769, 605] on div "Service Type" at bounding box center [850, 609] width 286 height 22
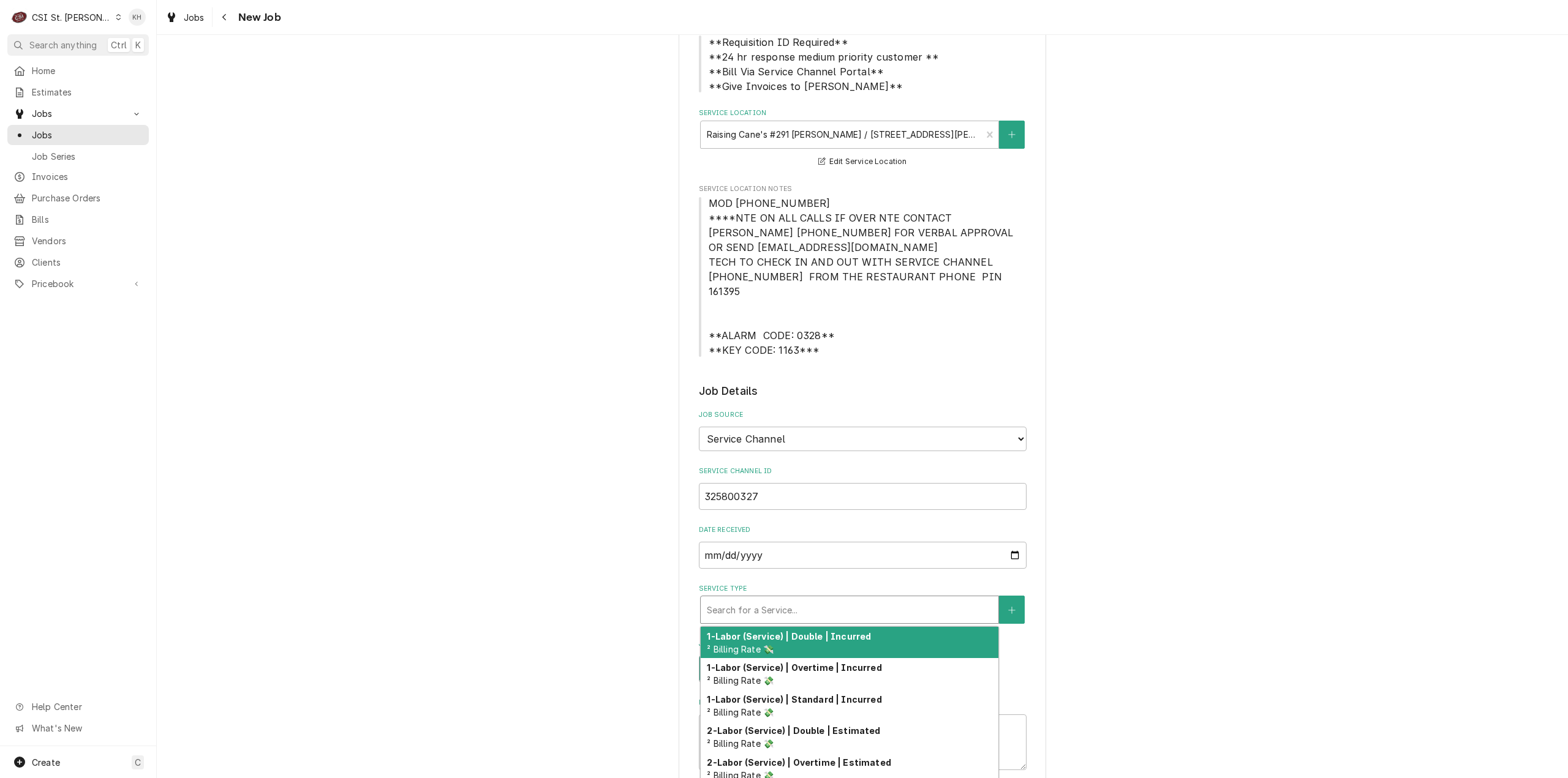
type textarea "x"
type input "s"
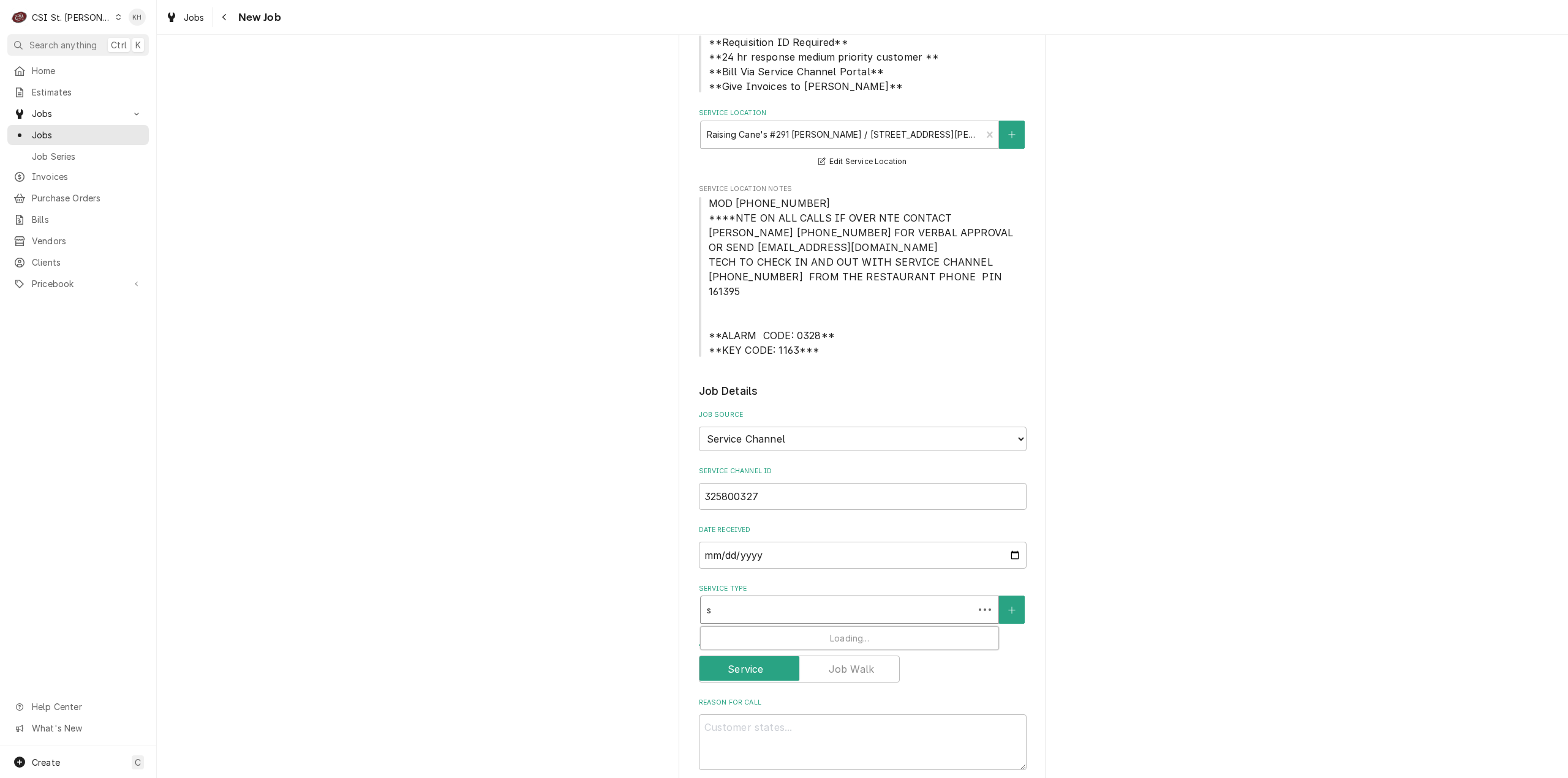
type textarea "x"
type input "se"
type textarea "x"
type input "ser"
type textarea "x"
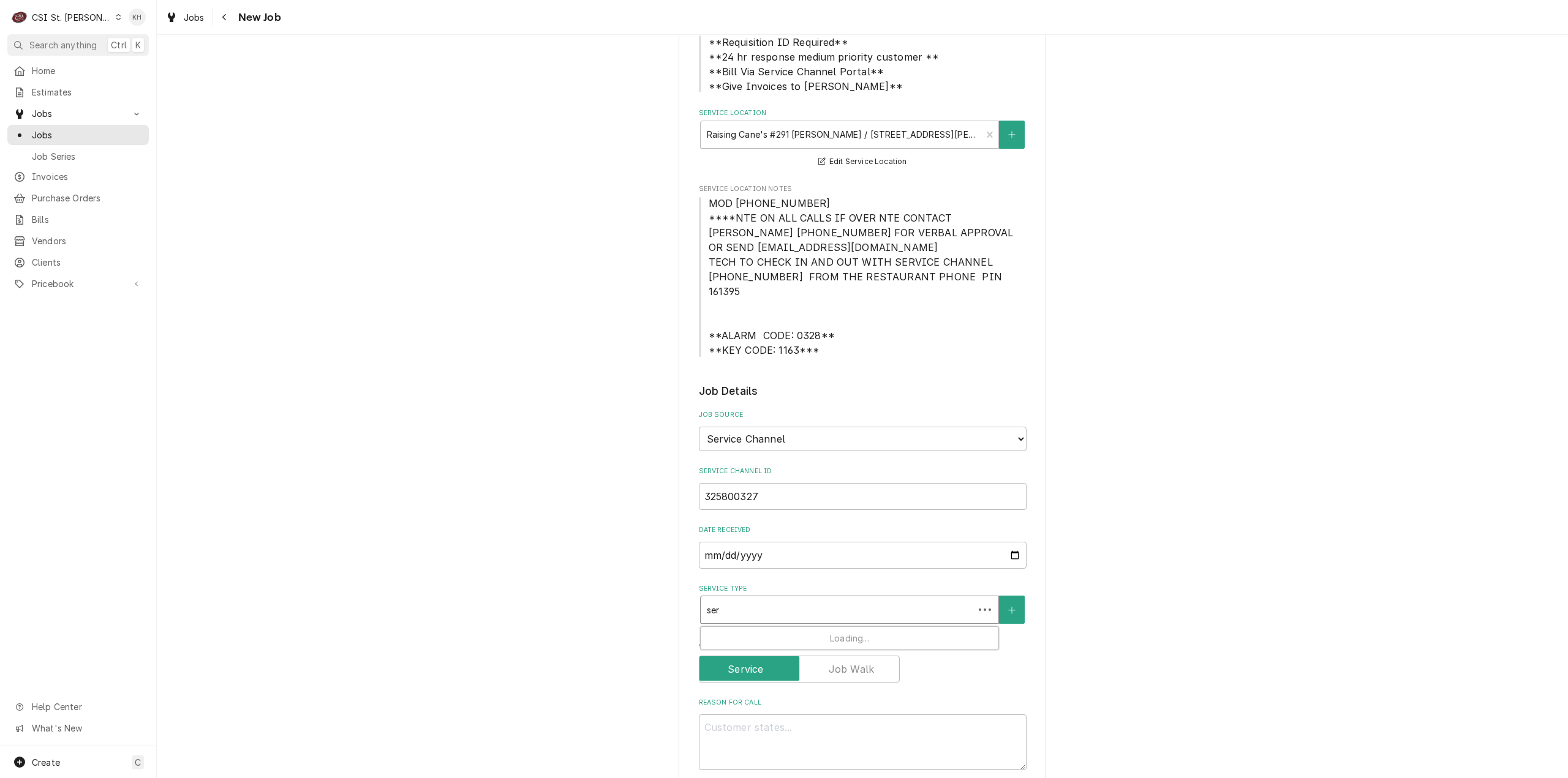
type input "serv"
type textarea "x"
type input "servi"
type textarea "x"
type input "servic"
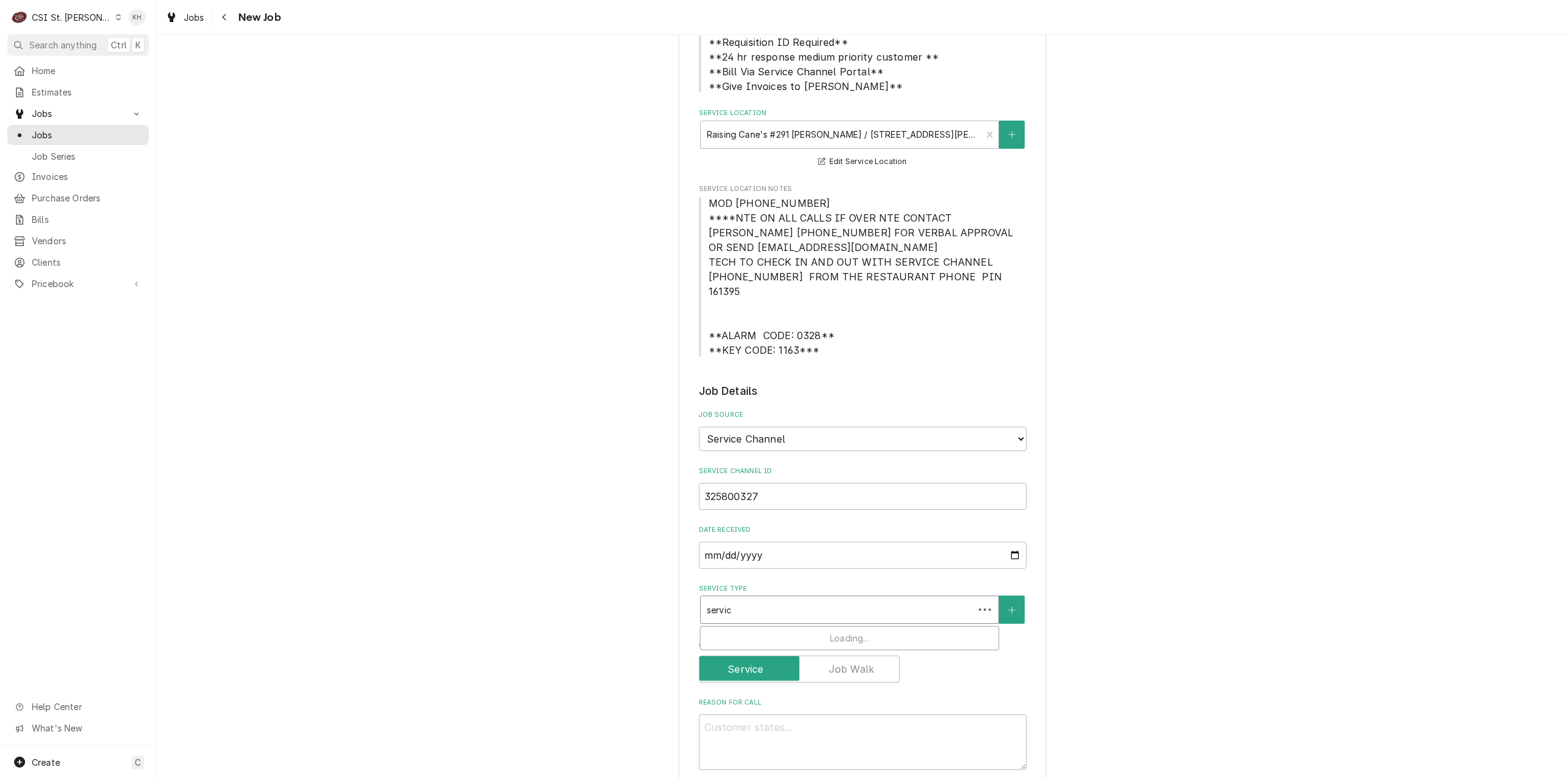
type textarea "x"
type input "service"
type textarea "x"
type input "service"
type textarea "x"
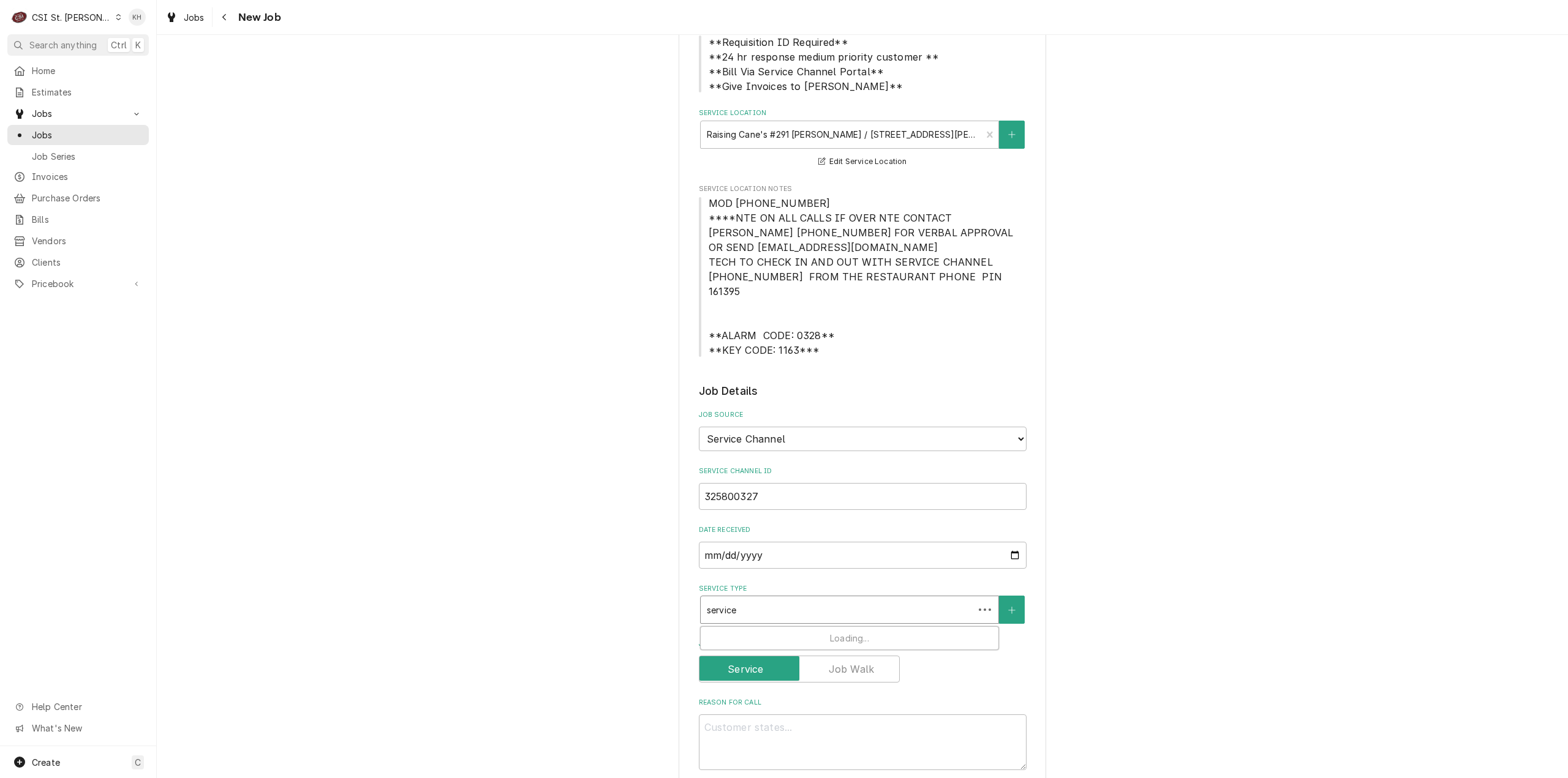
type input "service c"
type textarea "x"
type input "service cal"
type textarea "x"
type input "service call"
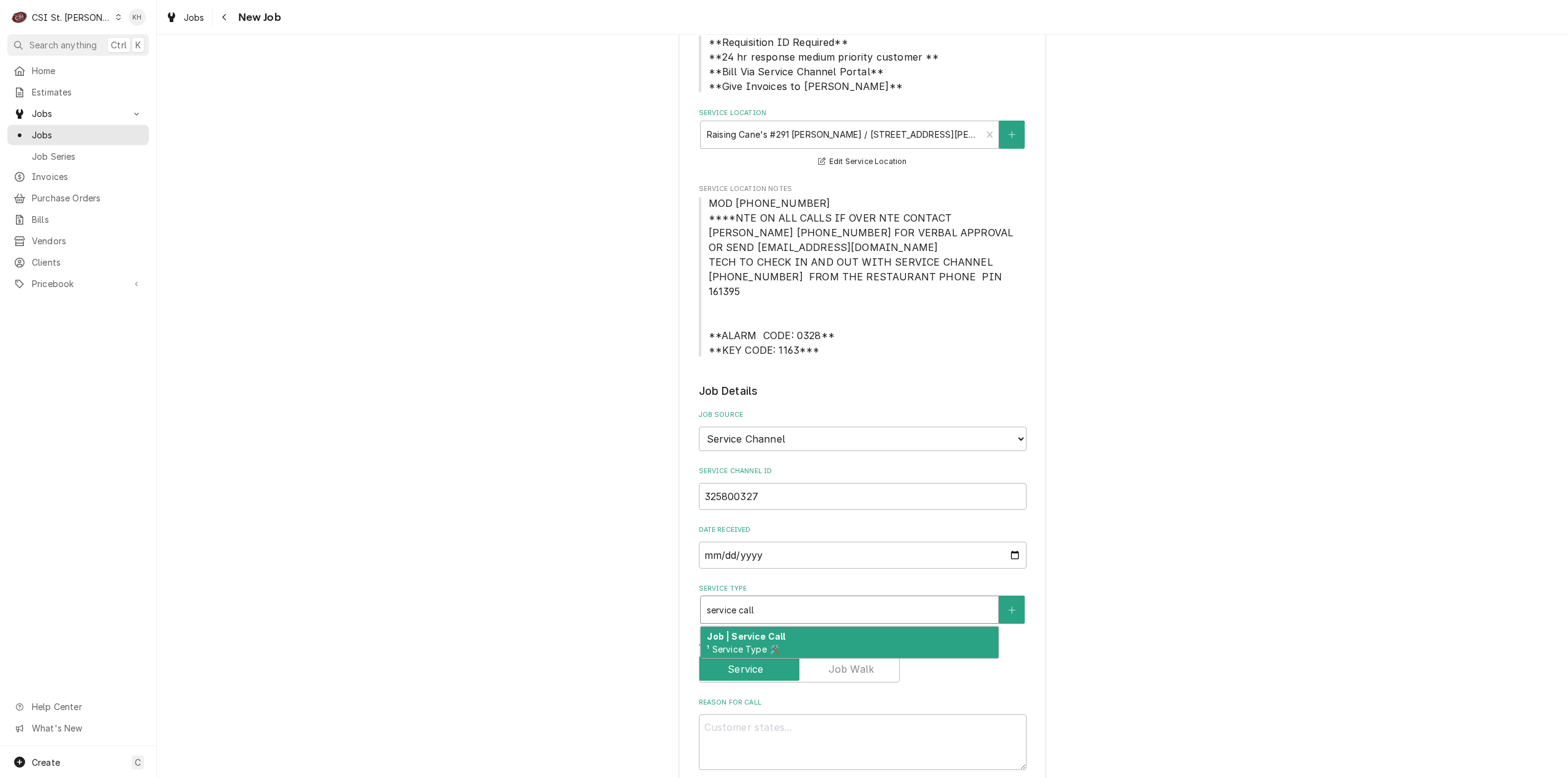
click at [761, 644] on span "¹ Service Type 🛠️" at bounding box center [743, 650] width 73 height 11
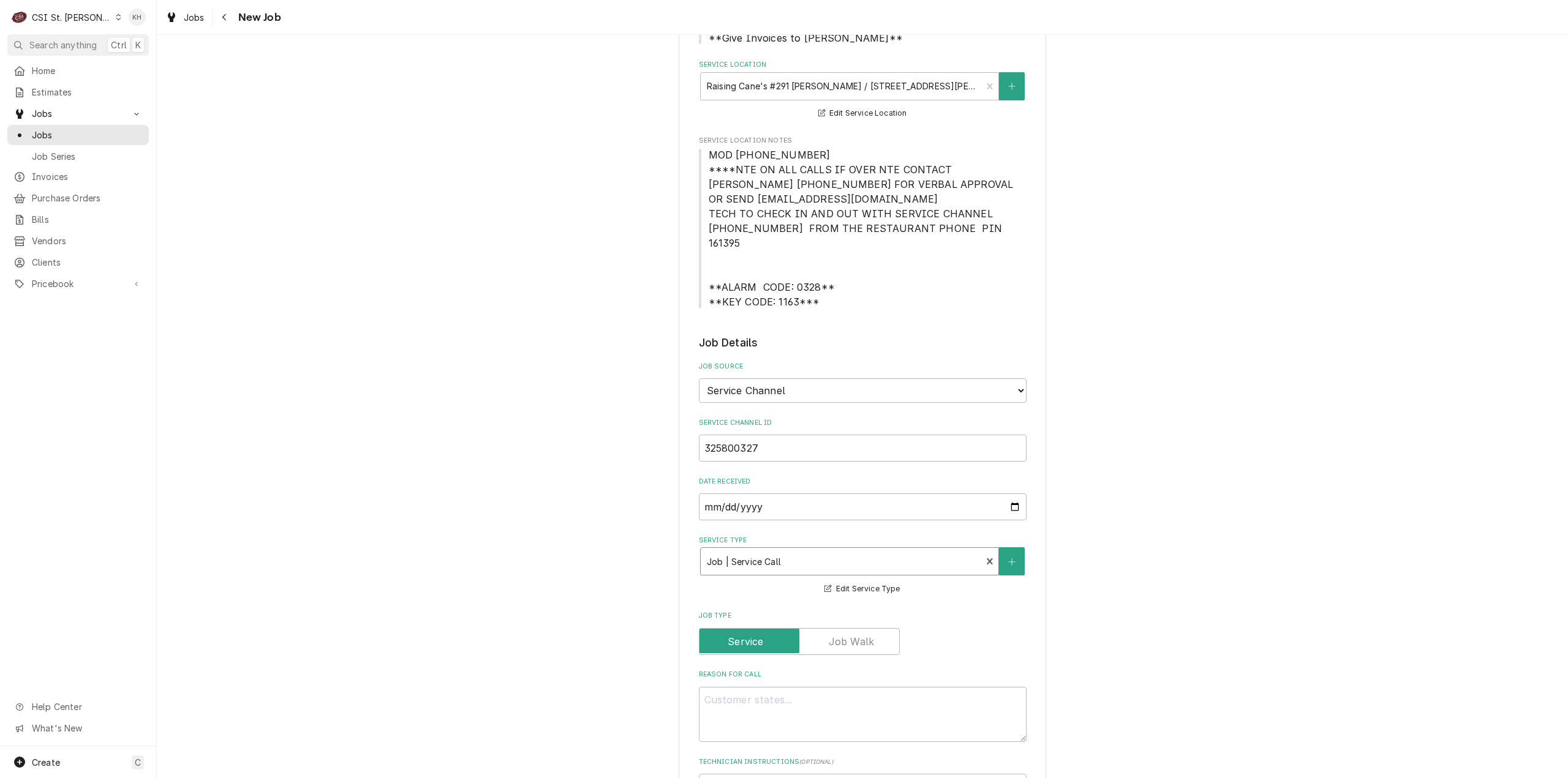
scroll to position [367, 0]
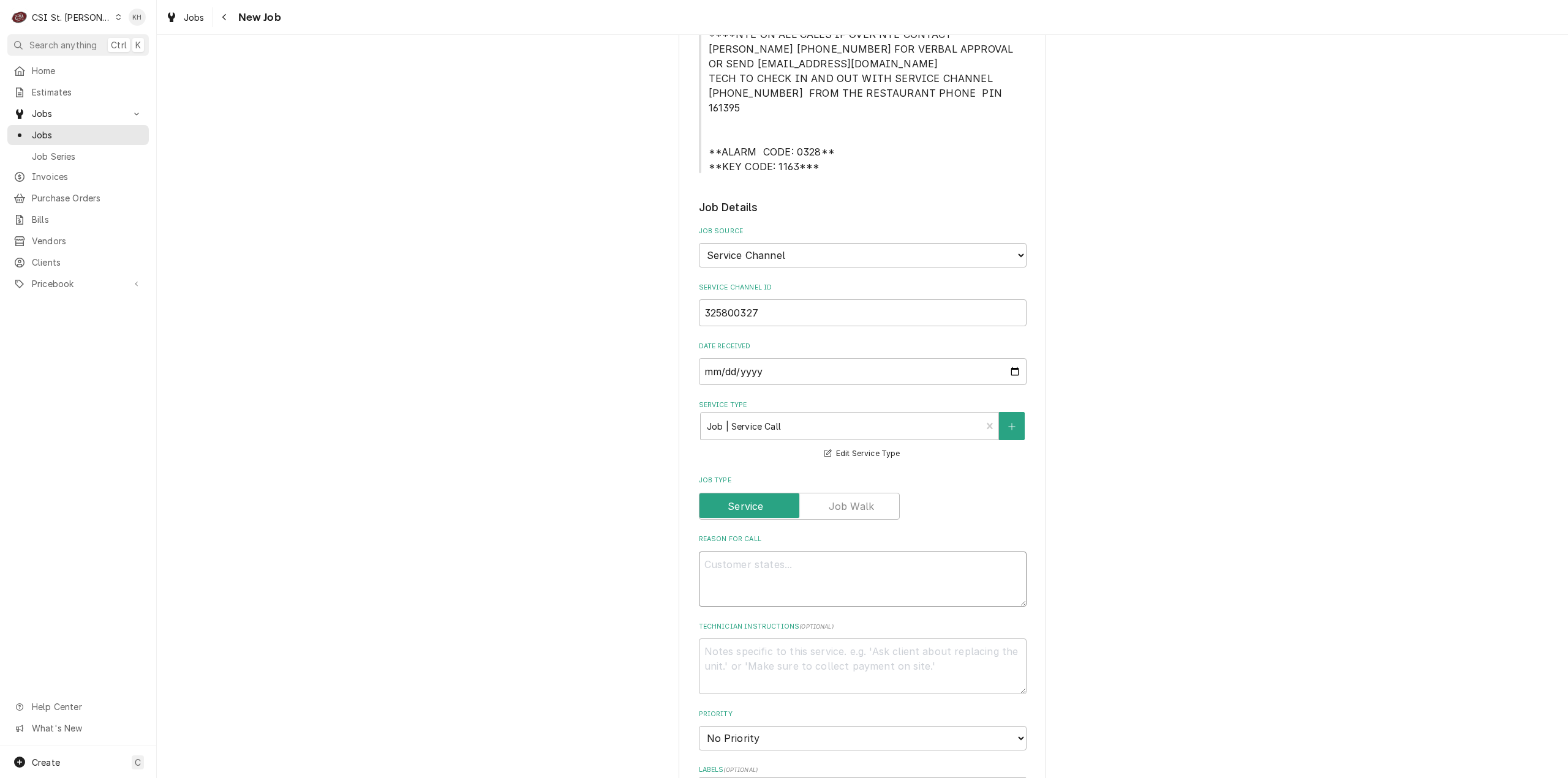
click at [932, 552] on textarea "Reason For Call" at bounding box center [863, 580] width 328 height 56
paste textarea "Problem Description "KITCHEN / Refrigeration / Dine In Board "Equip:" KITCHEN/H…"
type textarea "x"
type textarea "Problem Description "KITCHEN / Refrigeration / Dine In Board "Equip:" KITCHEN/H…"
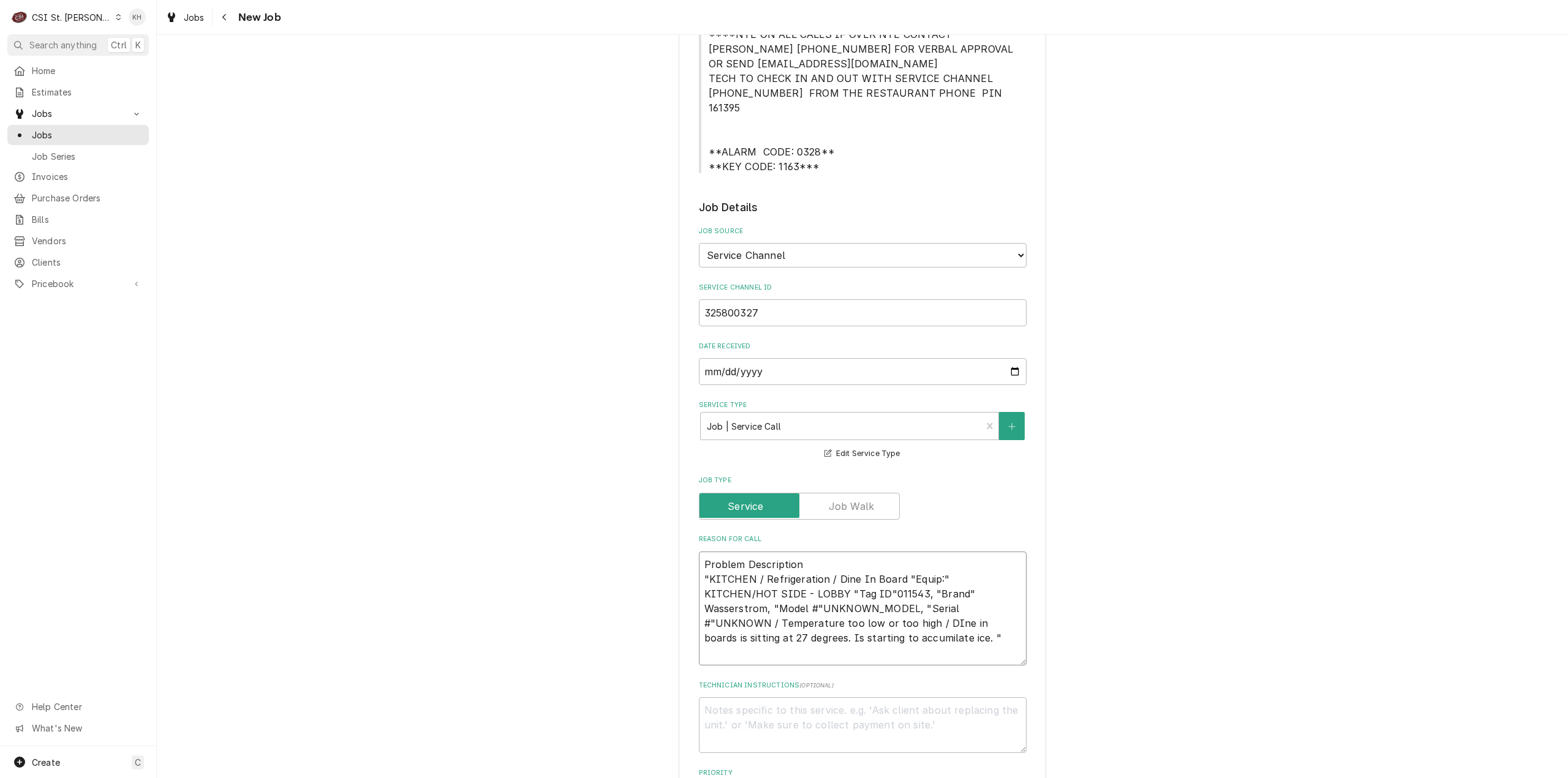
drag, startPoint x: 799, startPoint y: 623, endPoint x: 816, endPoint y: 614, distance: 19.2
click at [799, 623] on textarea "Problem Description "KITCHEN / Refrigeration / Dine In Board "Equip:" KITCHEN/H…" at bounding box center [863, 609] width 328 height 114
type textarea "x"
type textarea "Problem Description "KITCHEN / Refrigeration / Dine In Board "Equip:" KITCHEN/H…"
drag, startPoint x: 705, startPoint y: 565, endPoint x: 678, endPoint y: 544, distance: 34.2
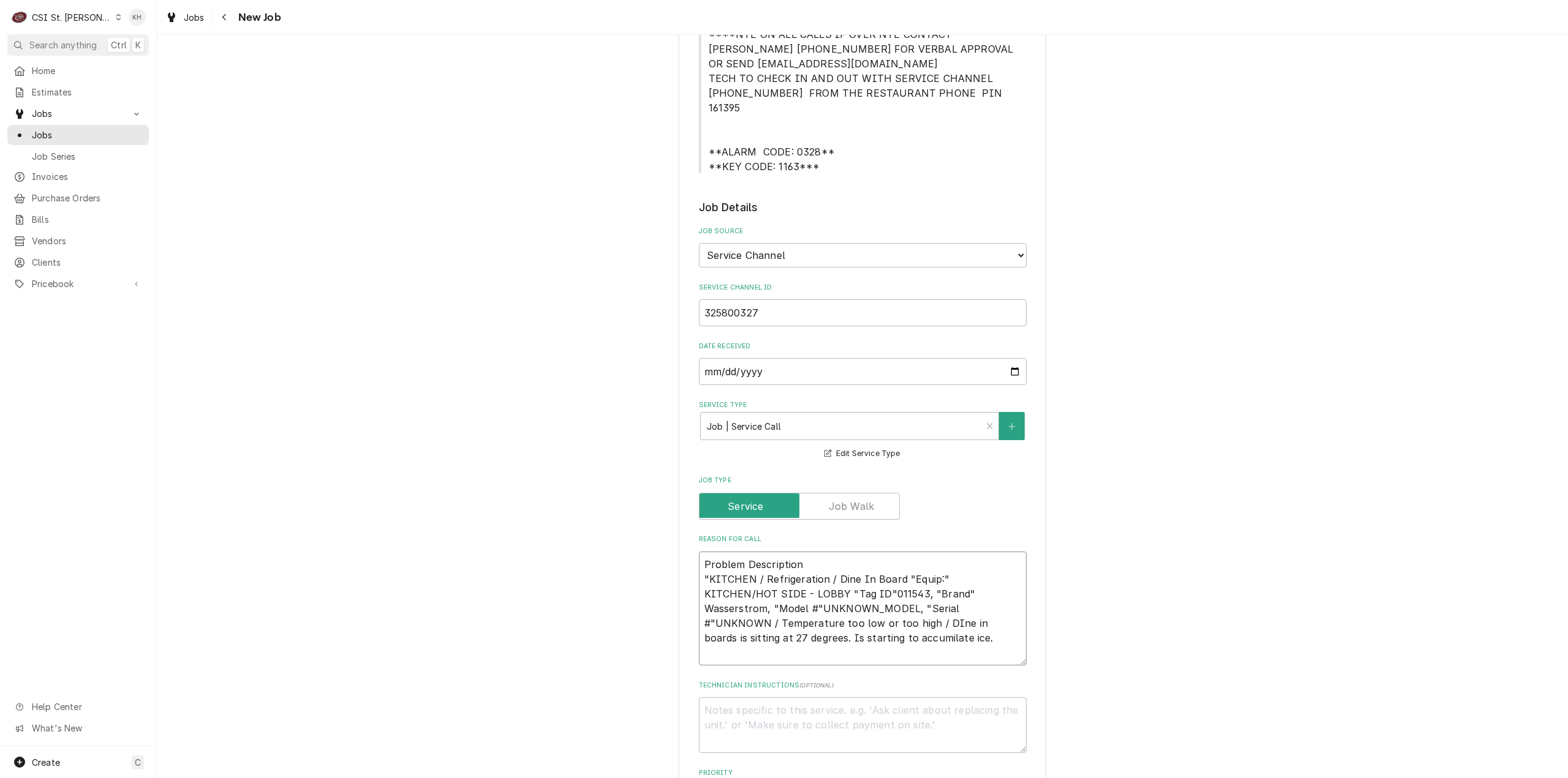
type textarea "x"
type textarea "KITCHEN / Refrigeration / Dine In Board "Equip:" KITCHEN/HOT SIDE - LOBBY "Tag …"
click at [751, 626] on textarea "KITCHEN / Refrigeration / Dine In Board "Equip:" KITCHEN/HOT SIDE - LOBBY "Tag …" at bounding box center [863, 602] width 328 height 100
type textarea "x"
type textarea "KITCHEN / Refrigeration / Dine In Board "Equip:" KITCHEN/HOT SIDE - LOBBY "Tag …"
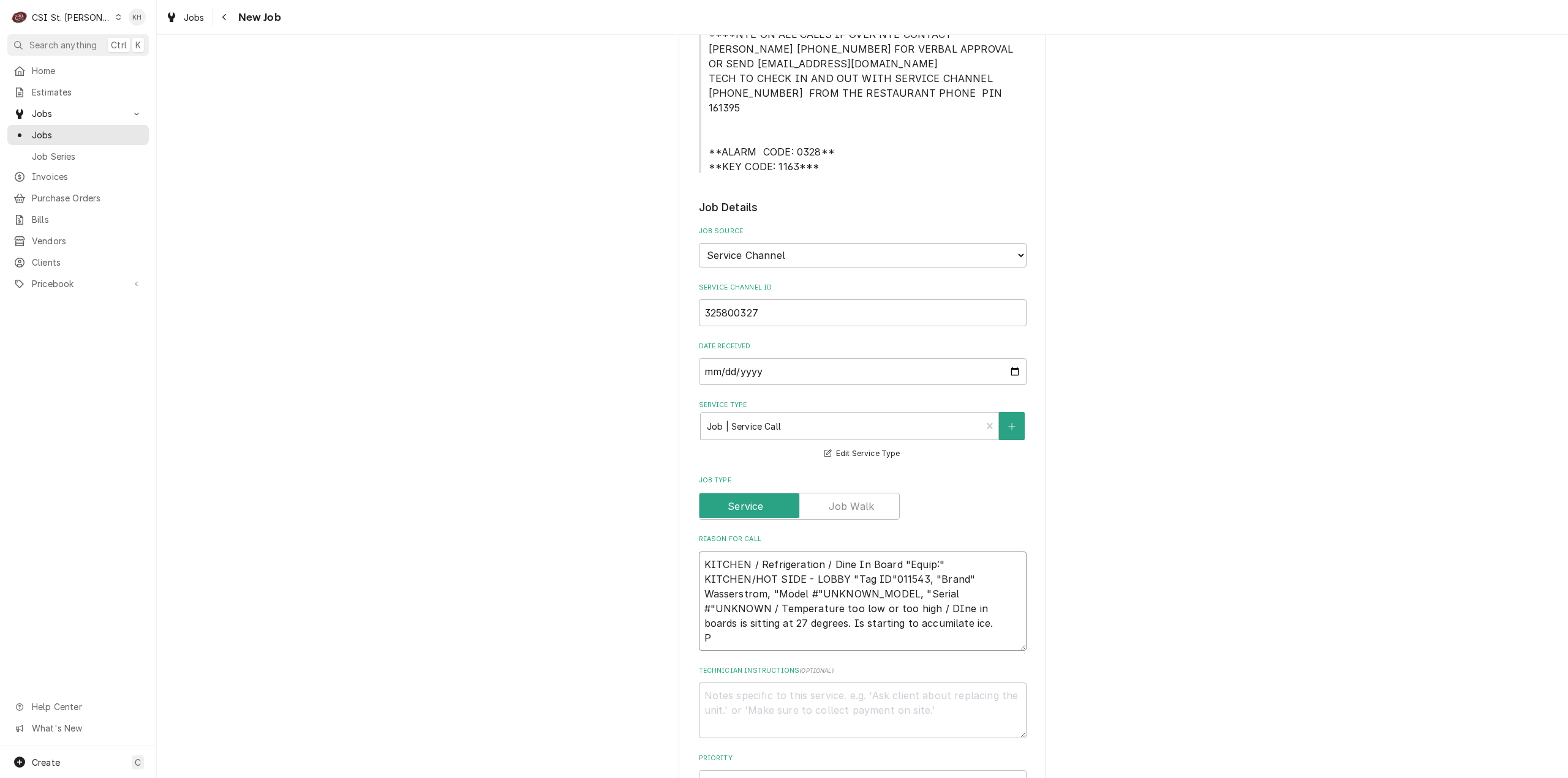
type textarea "x"
type textarea "KITCHEN / Refrigeration / Dine In Board "Equip:" KITCHEN/HOT SIDE - LOBBY "Tag …"
type textarea "x"
type textarea "KITCHEN / Refrigeration / Dine In Board "Equip:" KITCHEN/HOT SIDE - LOBBY "Tag …"
type textarea "x"
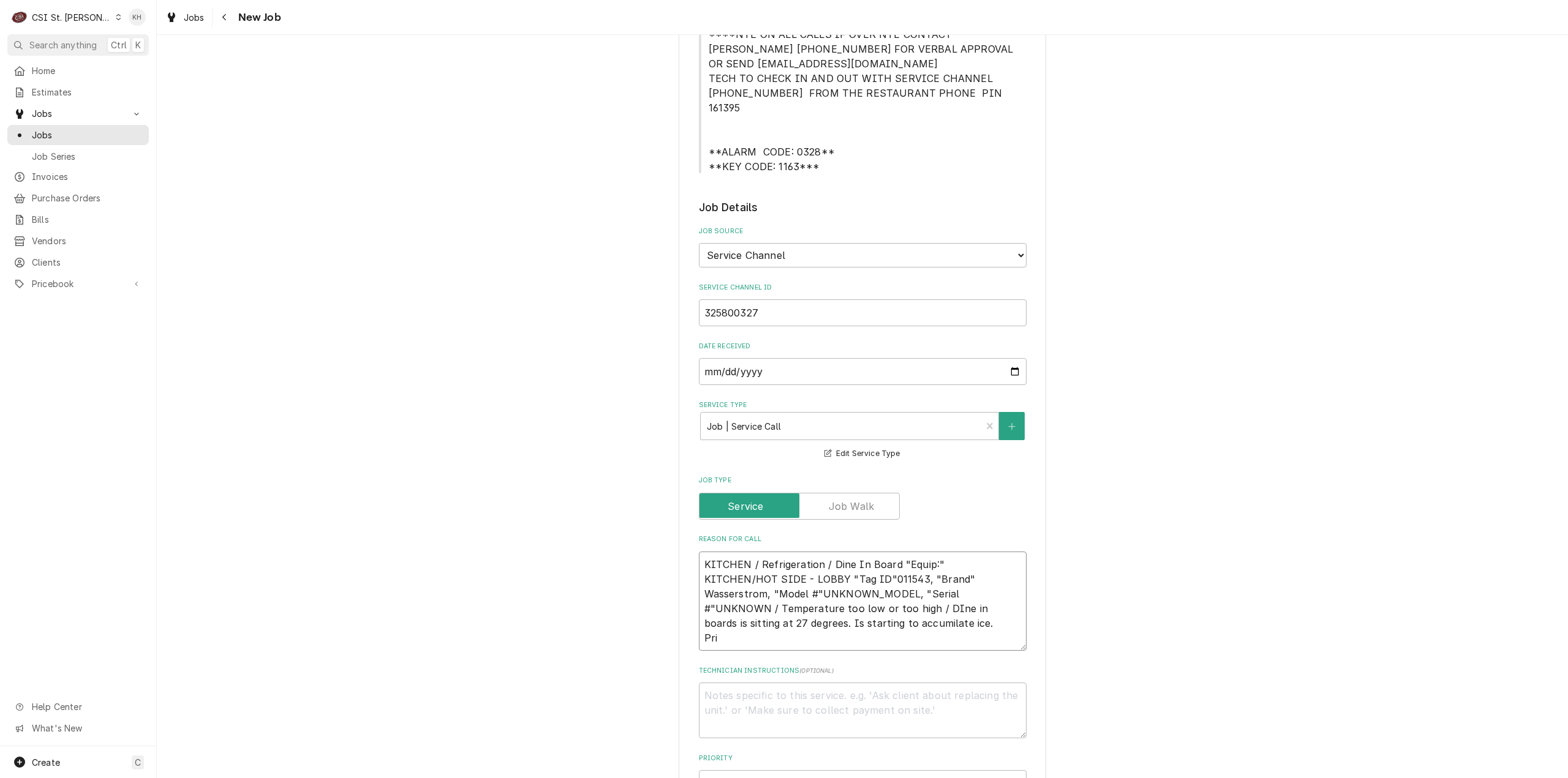
type textarea "KITCHEN / Refrigeration / Dine In Board "Equip:" KITCHEN/HOT SIDE - LOBBY "Tag …"
type textarea "x"
type textarea "KITCHEN / Refrigeration / Dine In Board "Equip:" KITCHEN/HOT SIDE - LOBBY "Tag …"
type textarea "x"
type textarea "KITCHEN / Refrigeration / Dine In Board "Equip:" KITCHEN/HOT SIDE - LOBBY "Tag …"
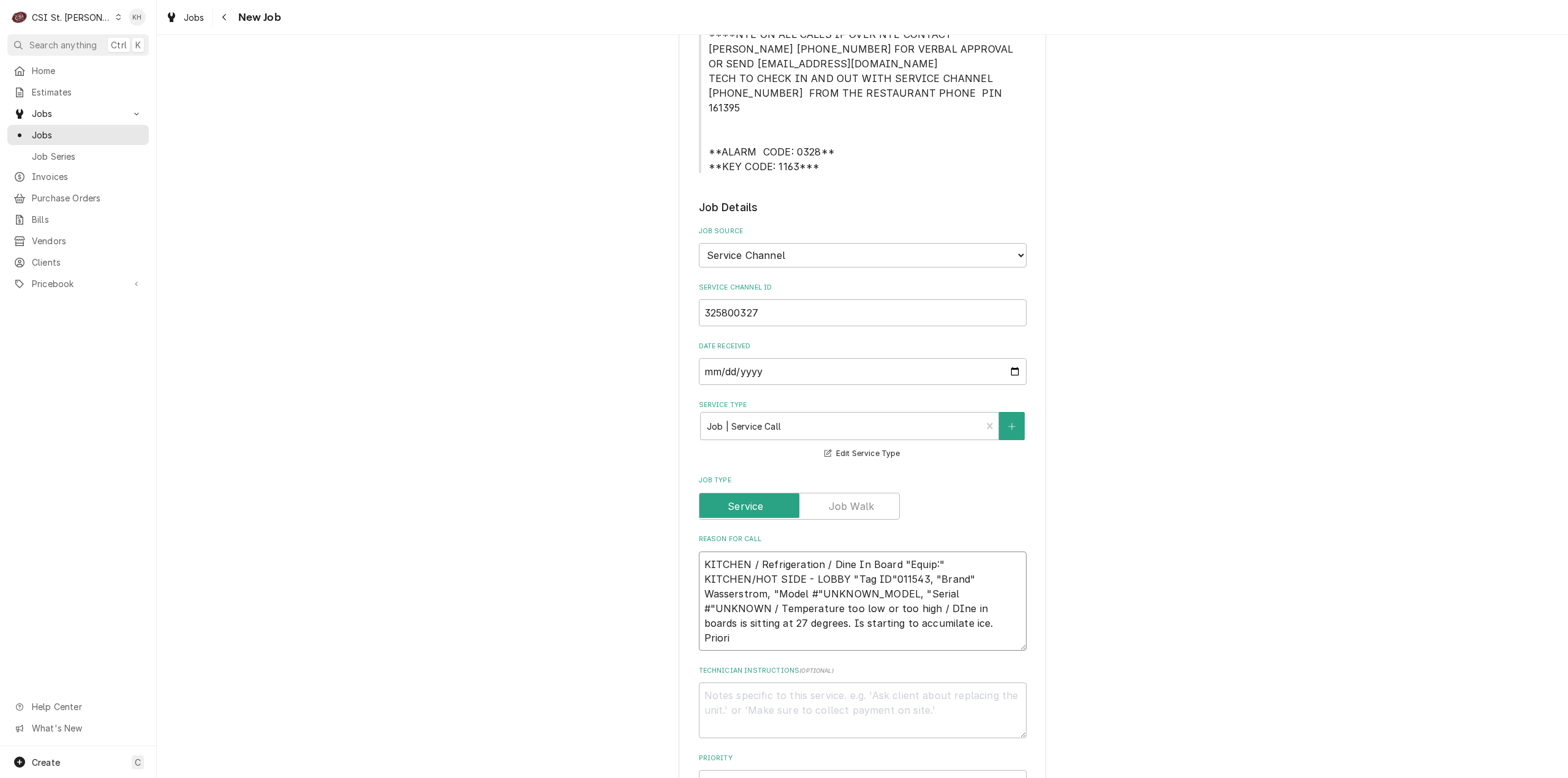
type textarea "x"
type textarea "KITCHEN / Refrigeration / Dine In Board "Equip:" KITCHEN/HOT SIDE - LOBBY "Tag …"
type textarea "x"
type textarea "KITCHEN / Refrigeration / Dine In Board "Equip:" KITCHEN/HOT SIDE - LOBBY "Tag …"
type textarea "x"
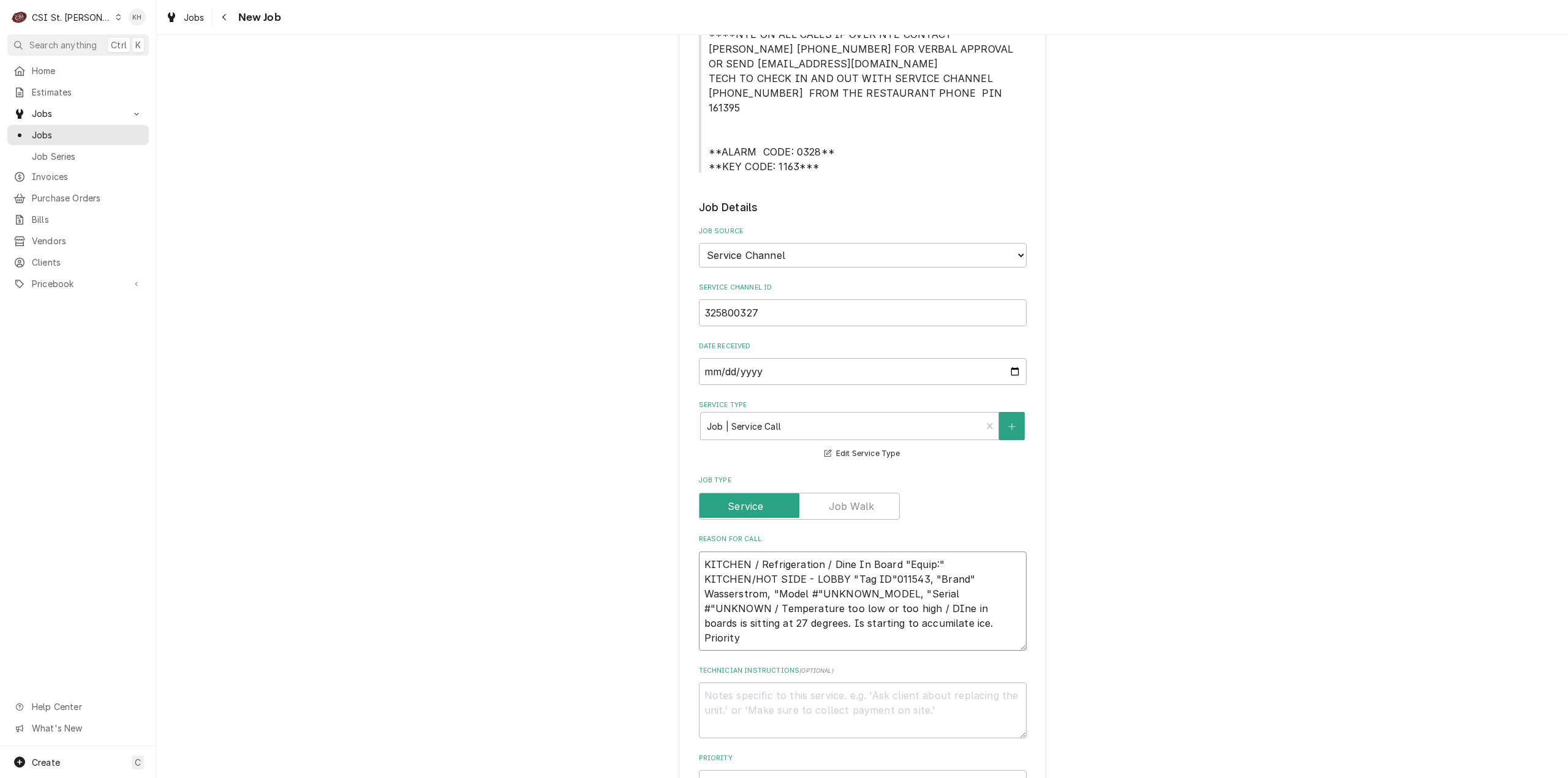
type textarea "KITCHEN / Refrigeration / Dine In Board "Equip:" KITCHEN/HOT SIDE - LOBBY "Tag …"
type textarea "x"
type textarea "KITCHEN / Refrigeration / Dine In Board "Equip:" KITCHEN/HOT SIDE - LOBBY "Tag …"
click at [745, 625] on textarea "KITCHEN / Refrigeration / Dine In Board "Equip:" KITCHEN/HOT SIDE - LOBBY "Tag …" at bounding box center [863, 602] width 328 height 100
paste textarea "Urgent - 24 Hours"
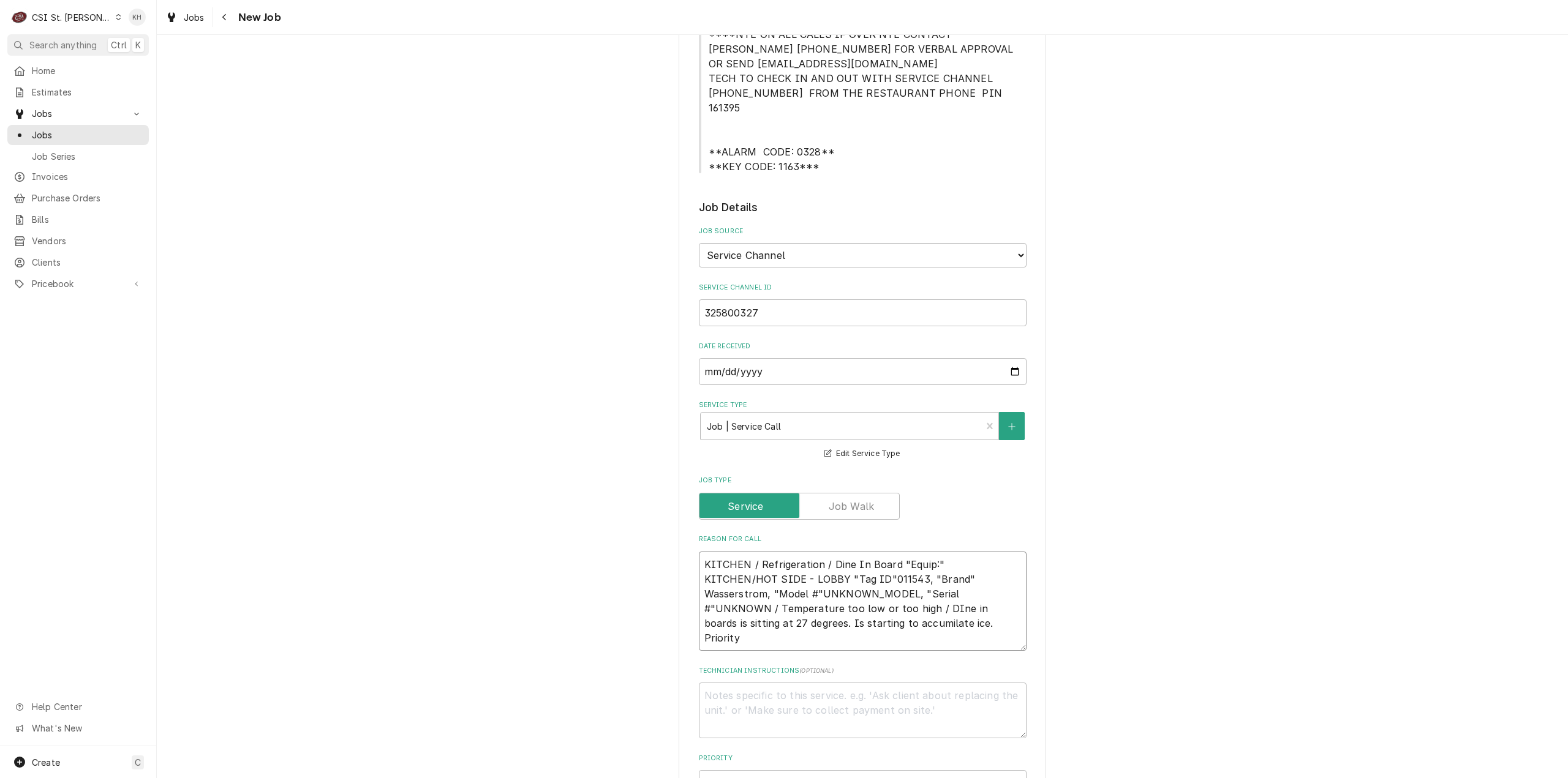
type textarea "x"
type textarea "KITCHEN / Refrigeration / Dine In Board "Equip:" KITCHEN/HOT SIDE - LOBBY "Tag …"
type textarea "x"
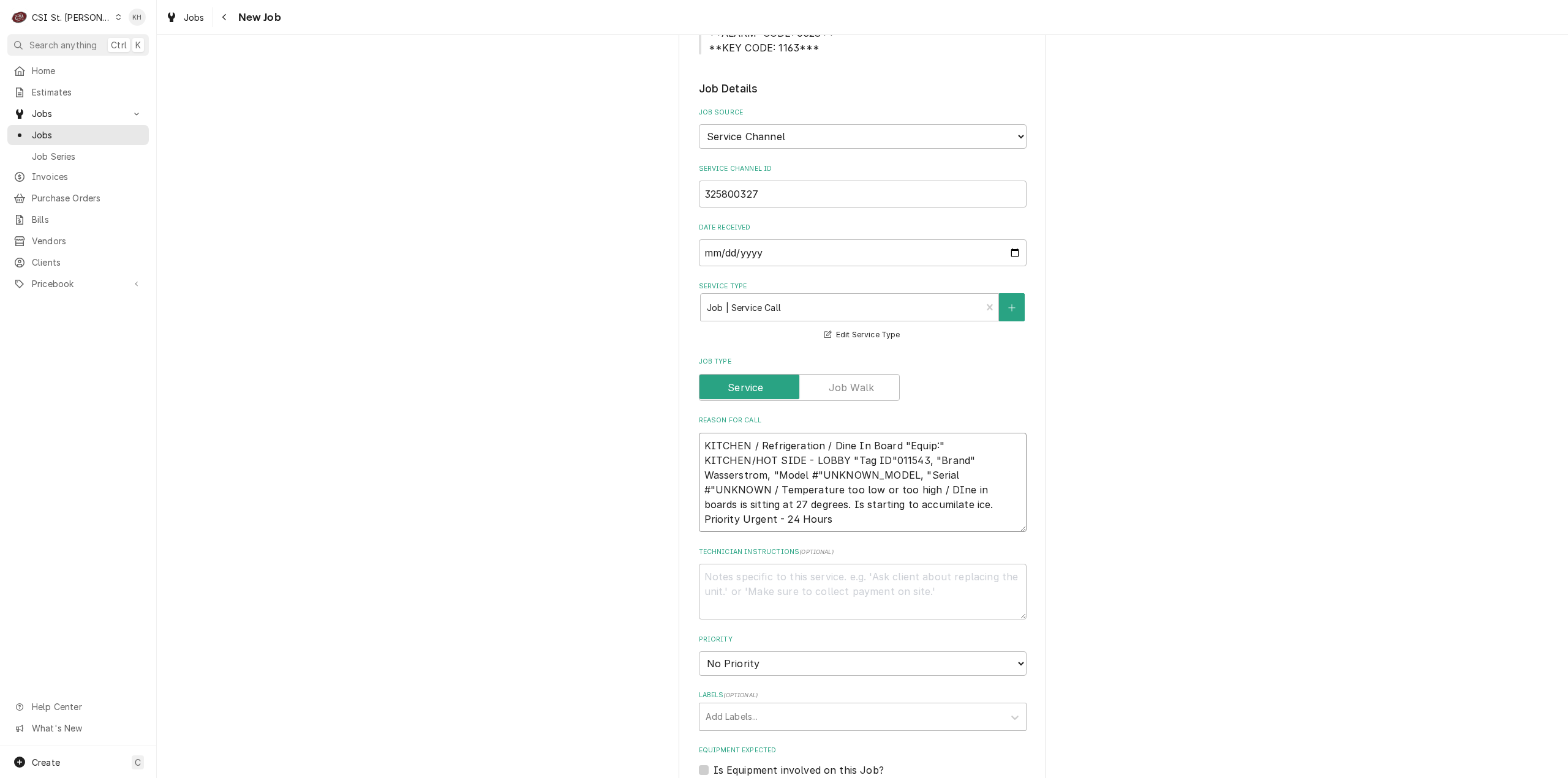
scroll to position [490, 0]
type textarea "KITCHEN / Refrigeration / Dine In Board "Equip:" KITCHEN/HOT SIDE - LOBBY "Tag …"
click at [781, 565] on textarea "Technician Instructions ( optional )" at bounding box center [863, 588] width 328 height 56
type textarea "x"
type textarea "N"
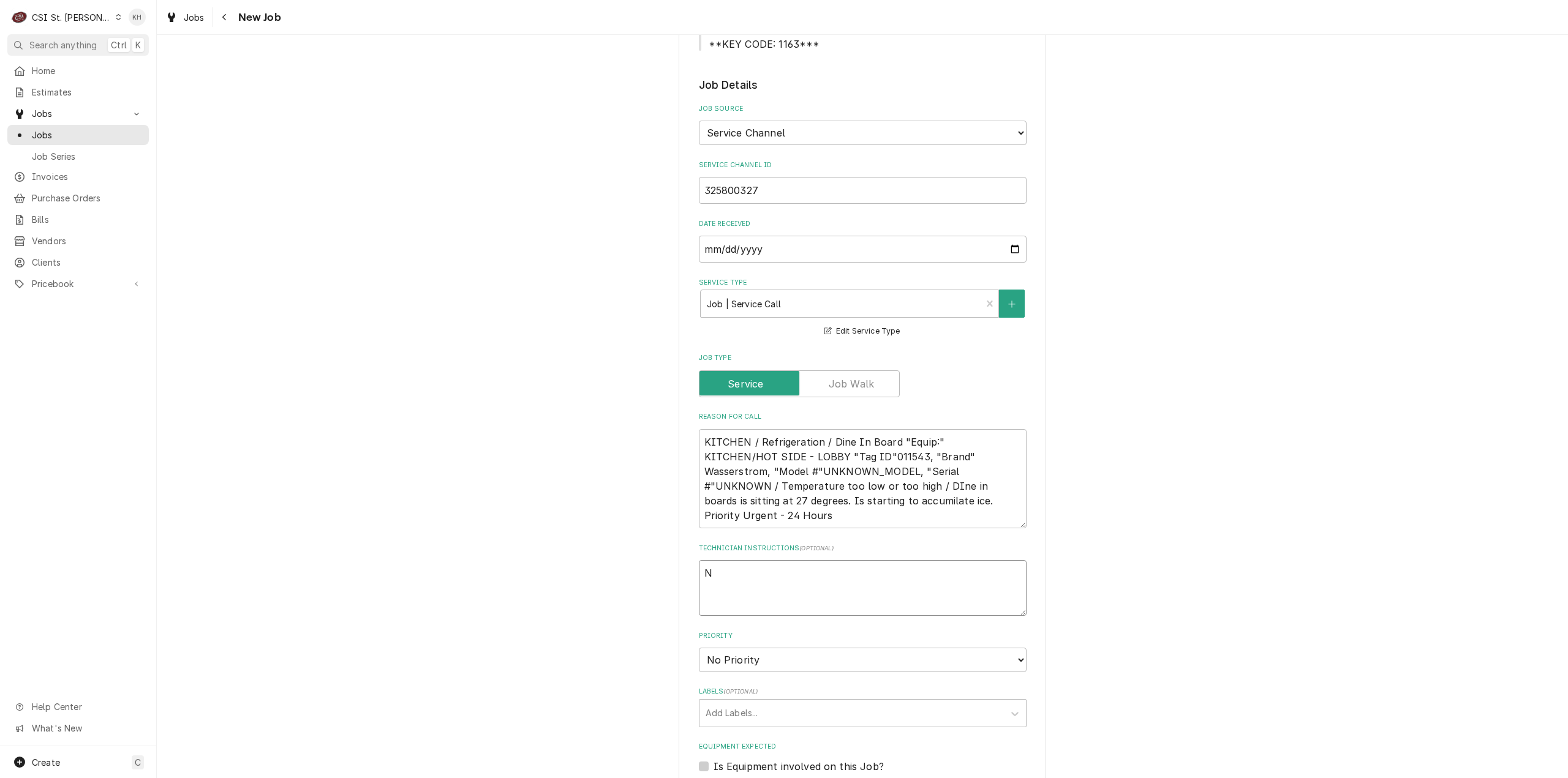
type textarea "x"
type textarea "NT"
type textarea "x"
type textarea "NTE"
type textarea "x"
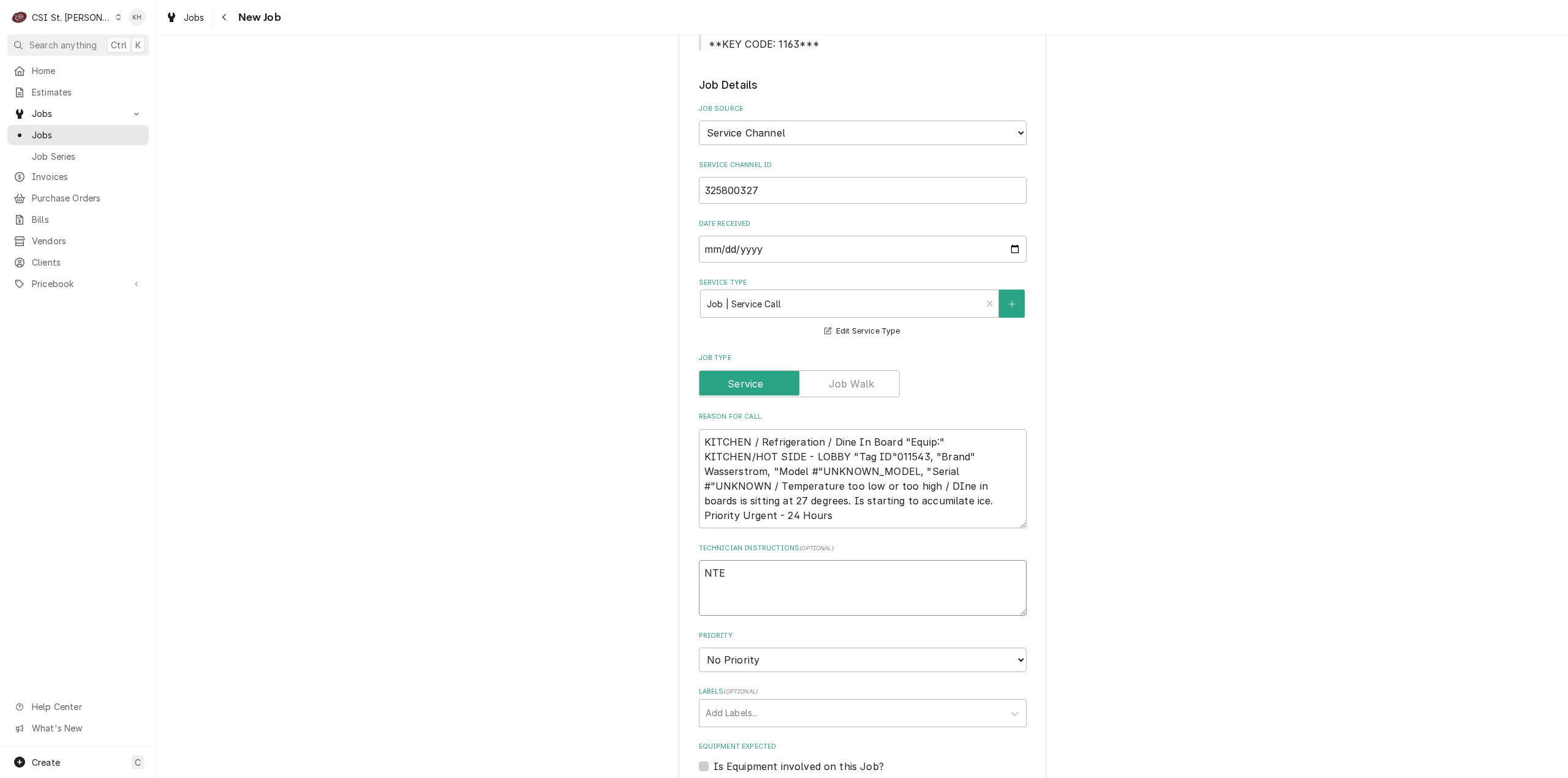
type textarea "NTE"
type textarea "x"
type textarea "NTE $"
type textarea "x"
type textarea "NTE $4"
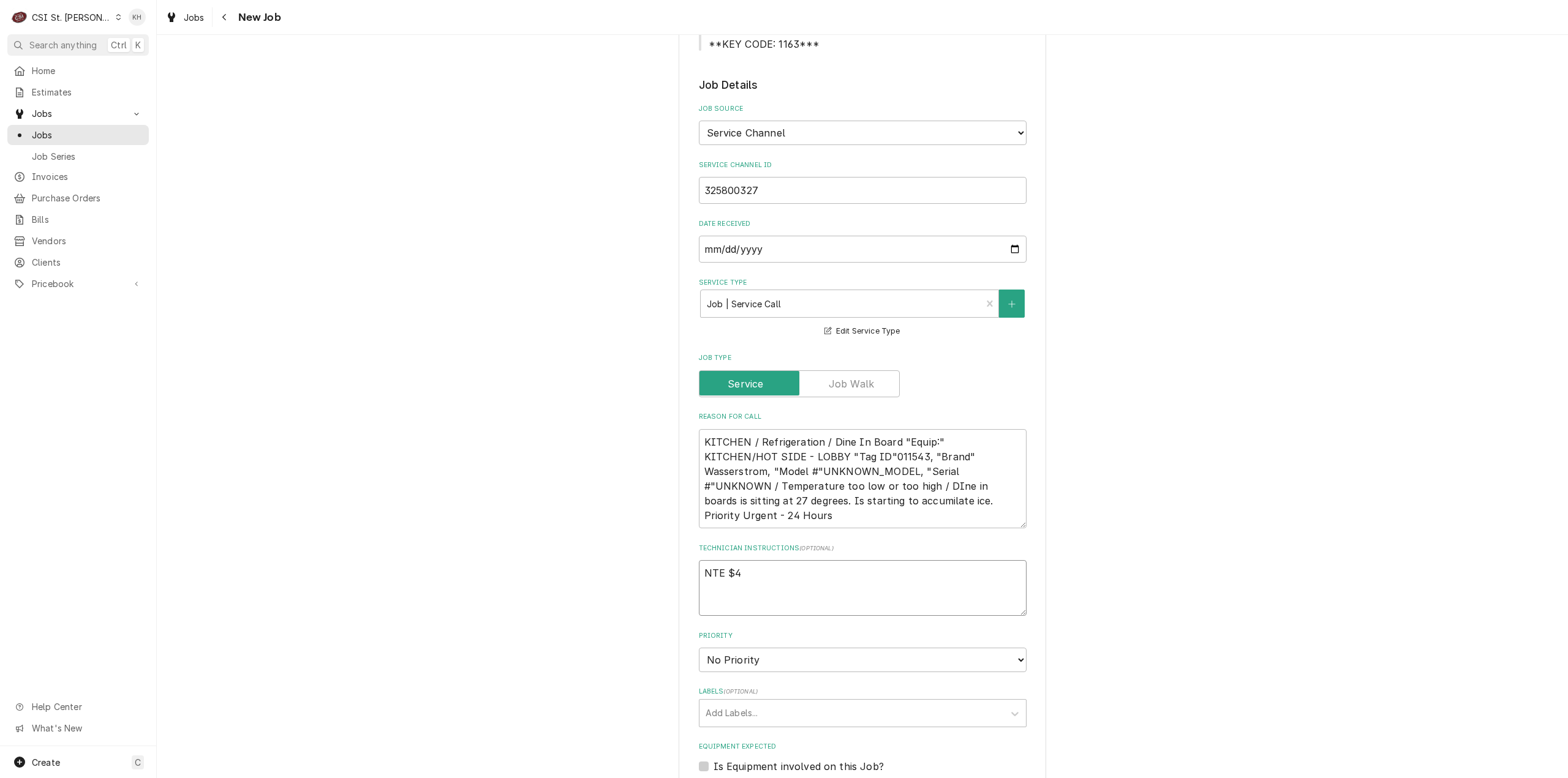
type textarea "x"
type textarea "NTE $40"
type textarea "x"
type textarea "NTE $400"
type textarea "x"
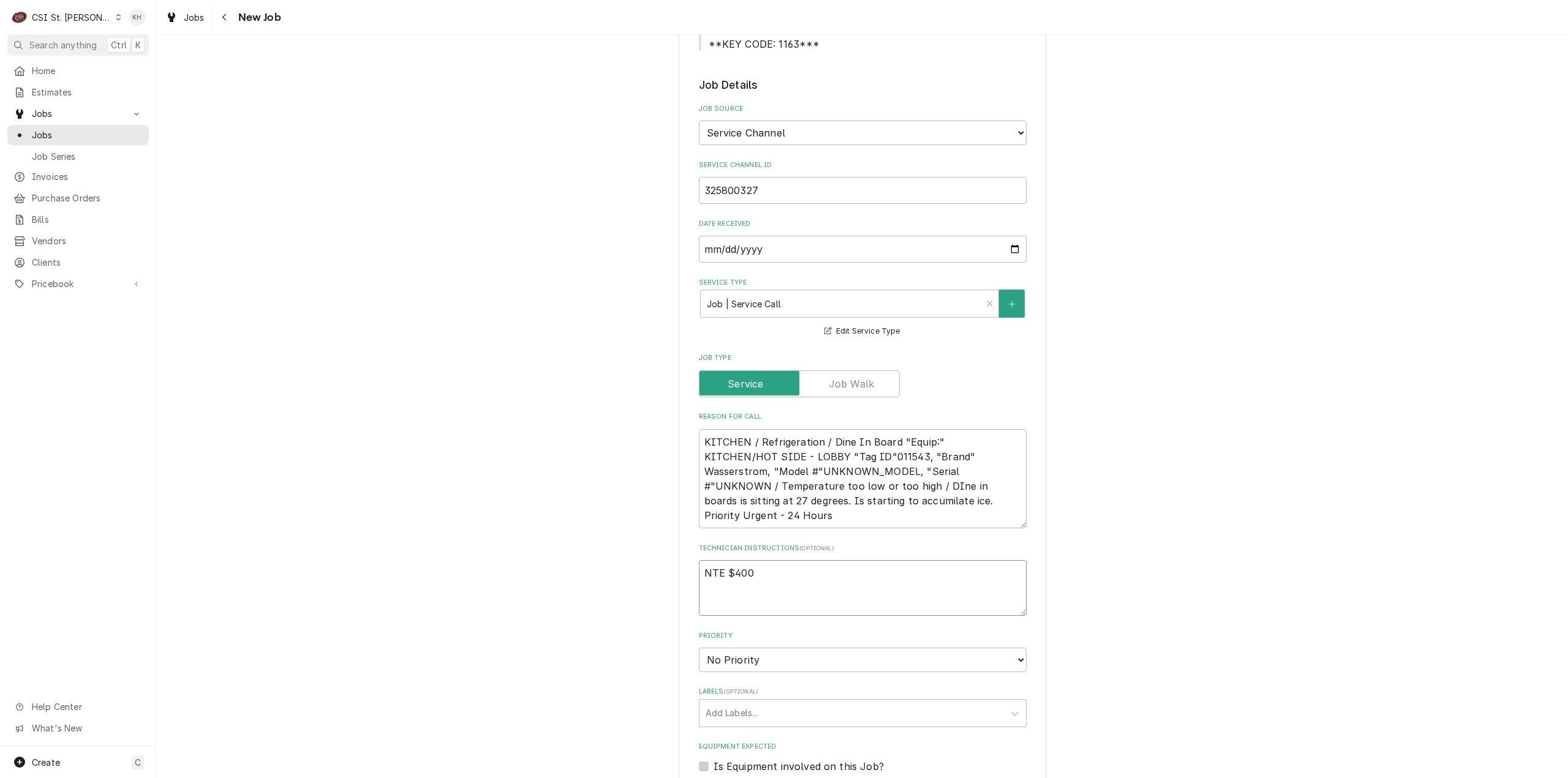
type textarea "NTE $400."
type textarea "x"
type textarea "NTE $400.0"
type textarea "x"
type textarea "NTE $400.00"
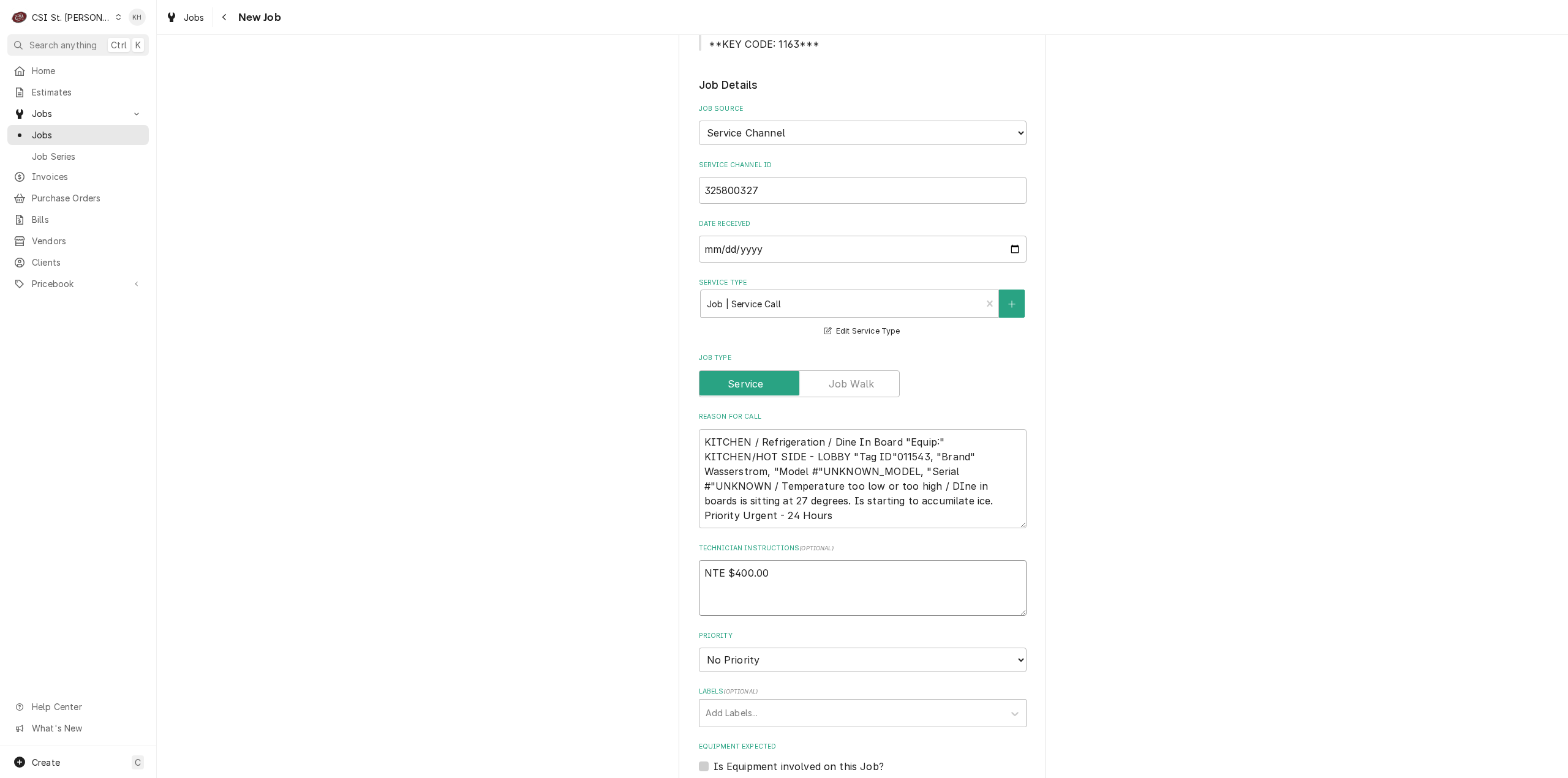
type textarea "x"
type textarea "NTE $400.00"
type textarea "x"
type textarea "NTE $400.00"
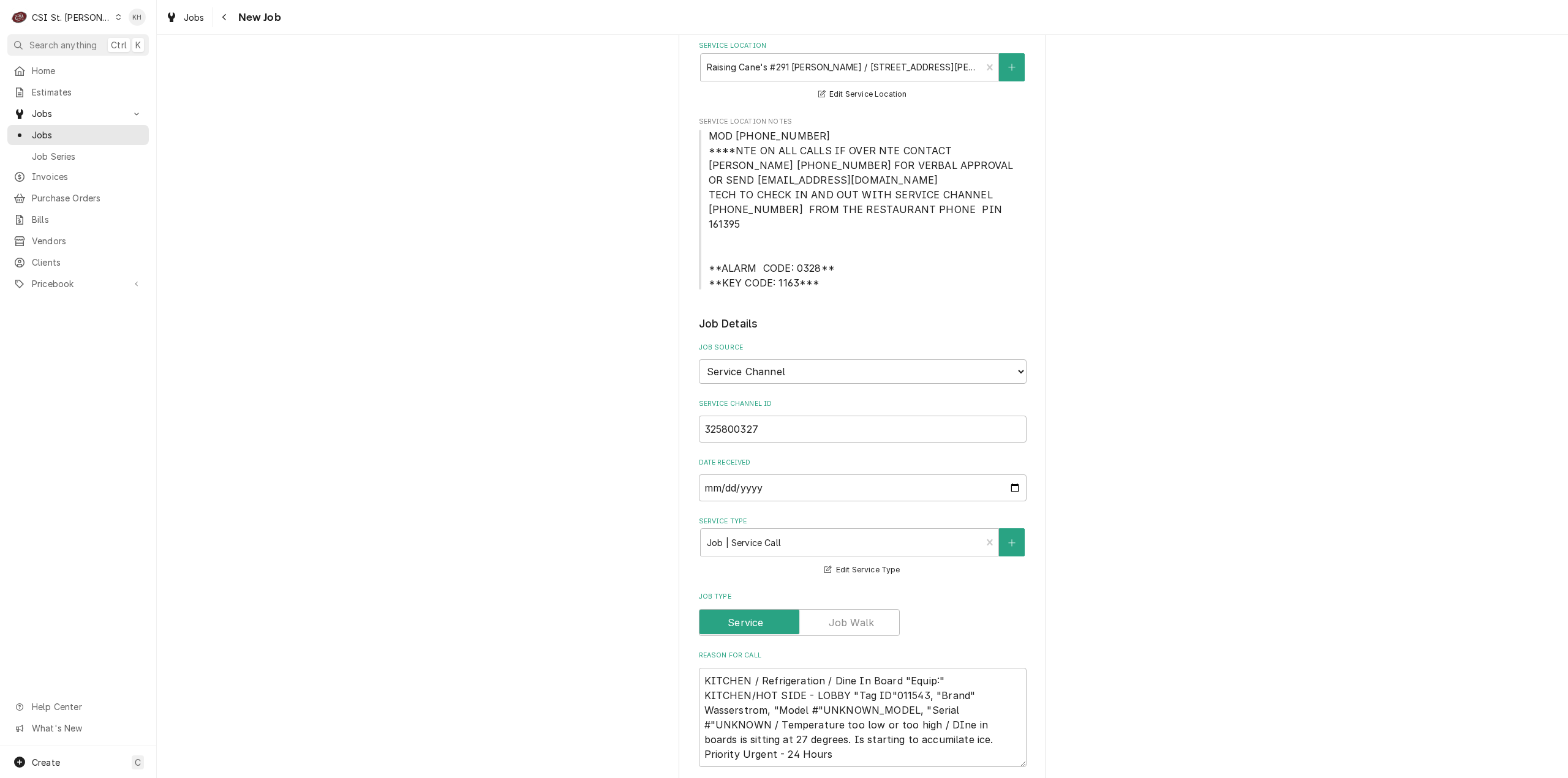
type textarea "x"
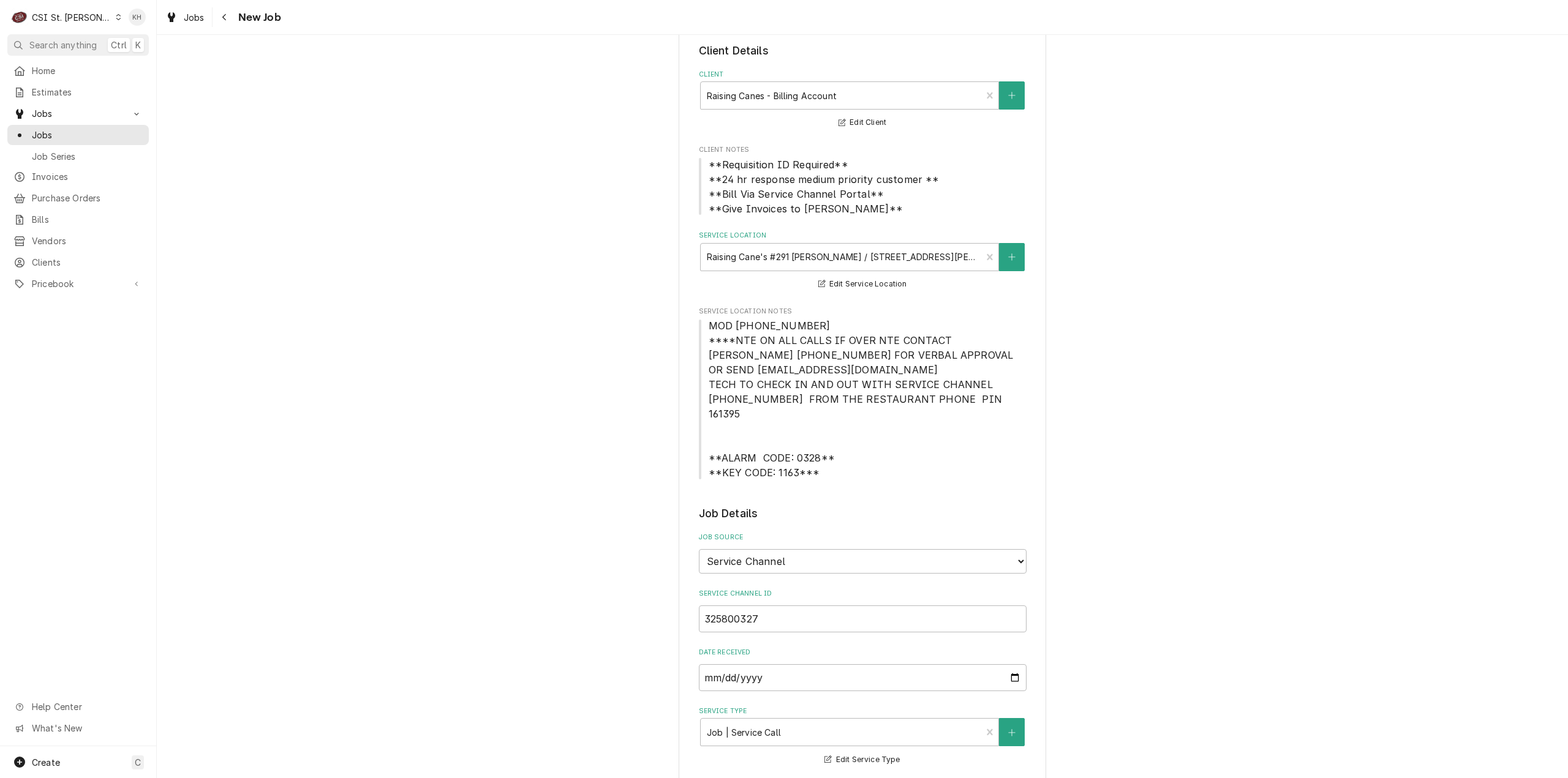
type textarea "NTE $400.00"
drag, startPoint x: 702, startPoint y: 343, endPoint x: 812, endPoint y: 459, distance: 159.9
click at [812, 459] on span "MOD (636) 287-1971 ****NTE ON ALL CALLS IF OVER NTE CONTACT JEFF COSTA 636-399-…" at bounding box center [863, 399] width 328 height 161
copy span "****NTE ON ALL CALLS IF OVER NTE CONTACT JEFF COSTA 636-399-1299 FOR VERBAL APP…"
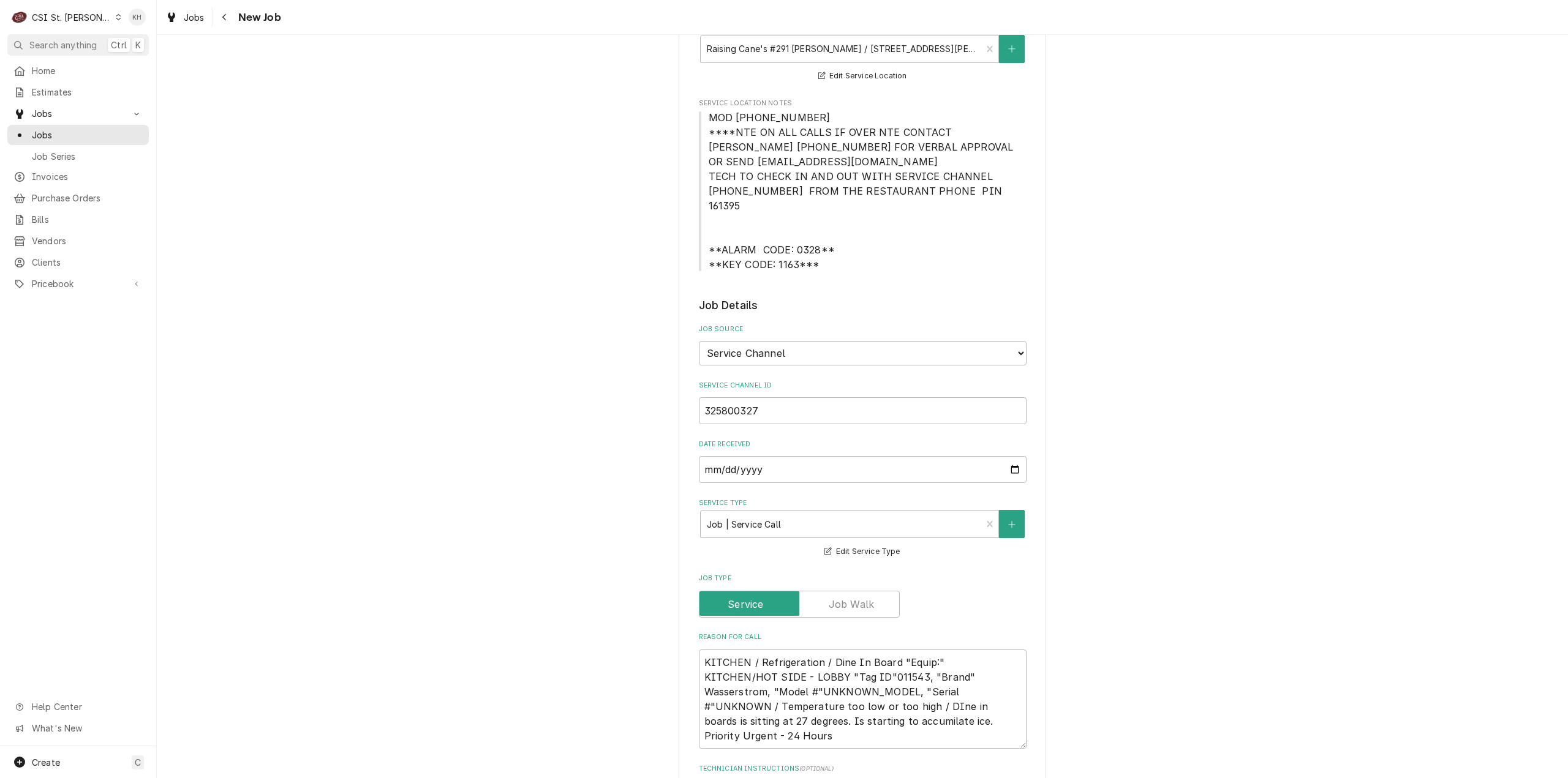
scroll to position [490, 0]
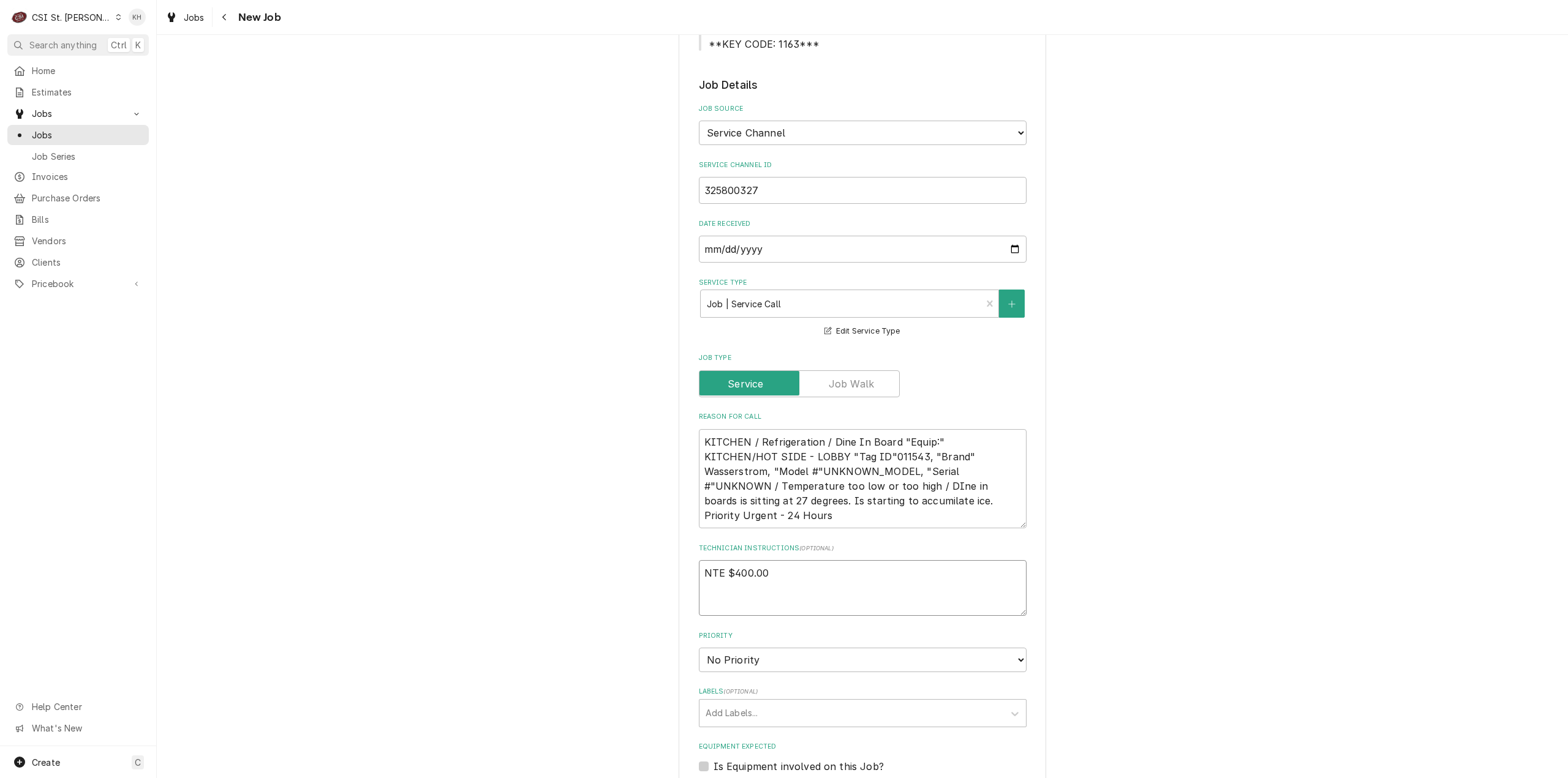
click at [731, 584] on textarea "NTE $400.00" at bounding box center [863, 588] width 328 height 56
paste textarea "****NTE ON ALL CALLS IF OVER NTE CONTACT JEFF COSTA 636-399-1299 FOR VERBAL APP…"
type textarea "x"
type textarea "NTE $400.00 ****NTE ON ALL CALLS IF OVER NTE CONTACT JEFF COSTA 636-399-1299 FO…"
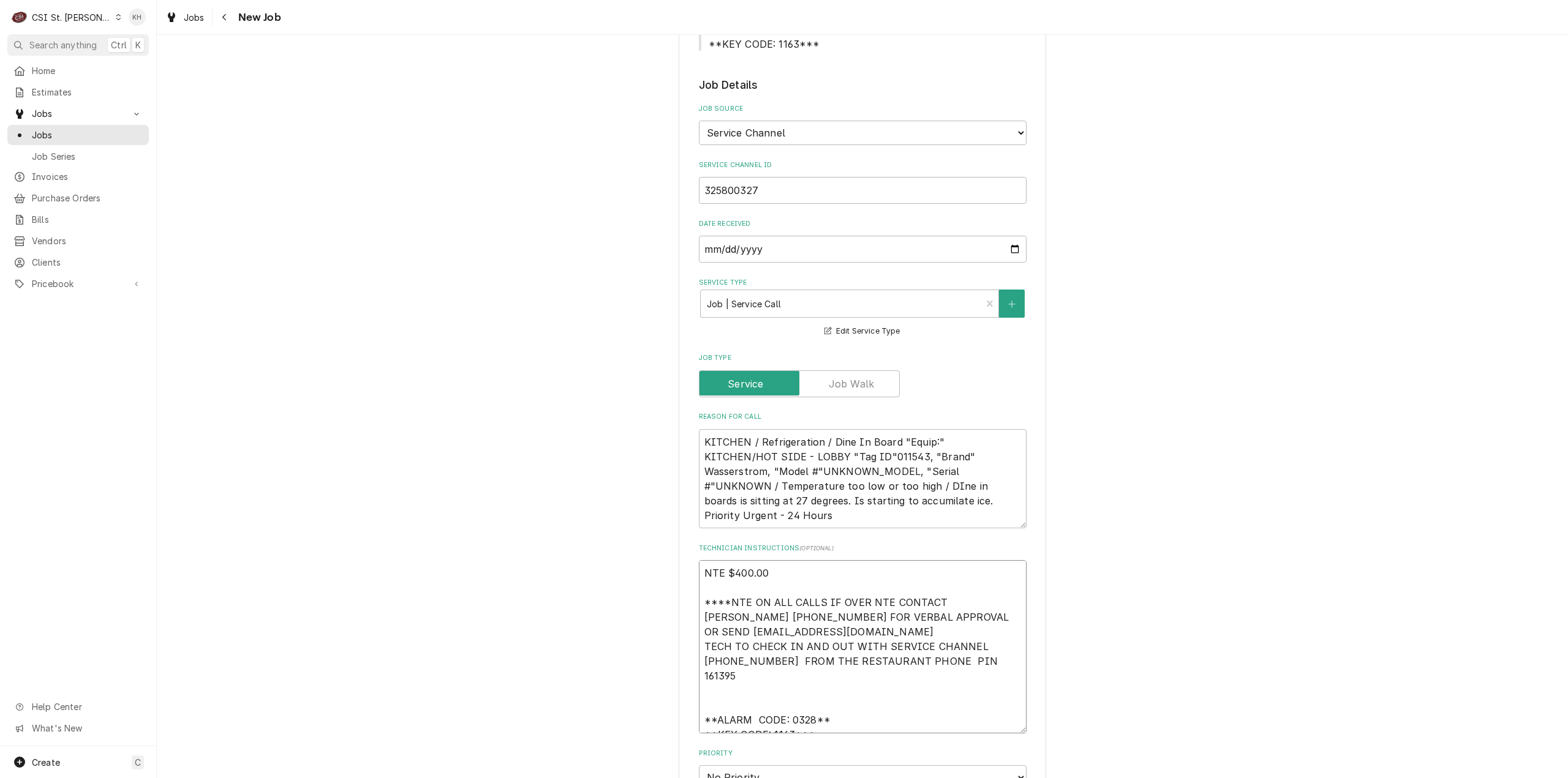
click at [763, 668] on textarea "NTE $400.00 ****NTE ON ALL CALLS IF OVER NTE CONTACT JEFF COSTA 636-399-1299 FO…" at bounding box center [863, 647] width 328 height 173
type textarea "x"
type textarea "NTE $400.00 ****NTE ON ALL CALLS IF OVER NTE CONTACT JEFF COSTA 636-399-1299 FO…"
type textarea "x"
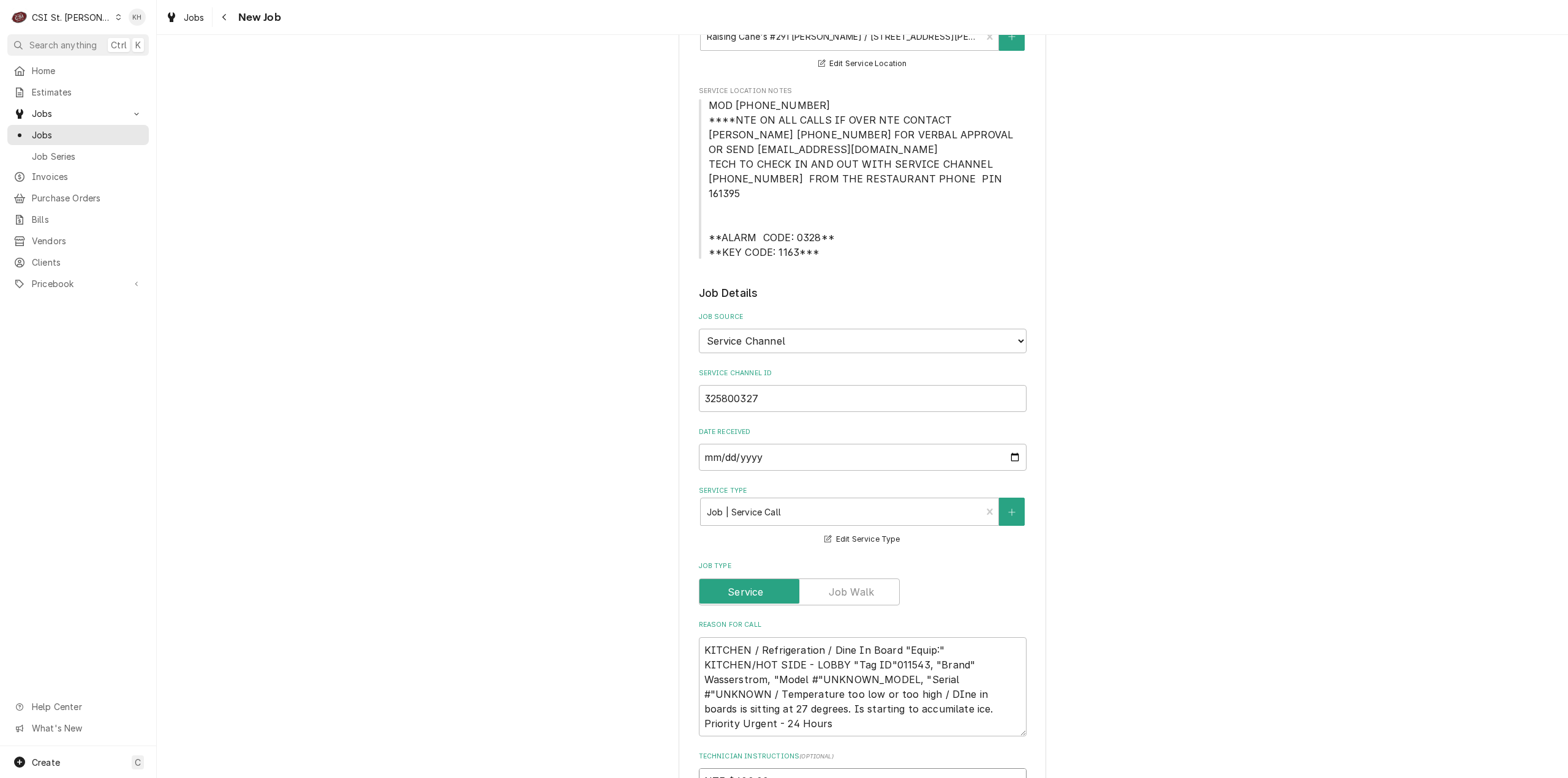
scroll to position [184, 0]
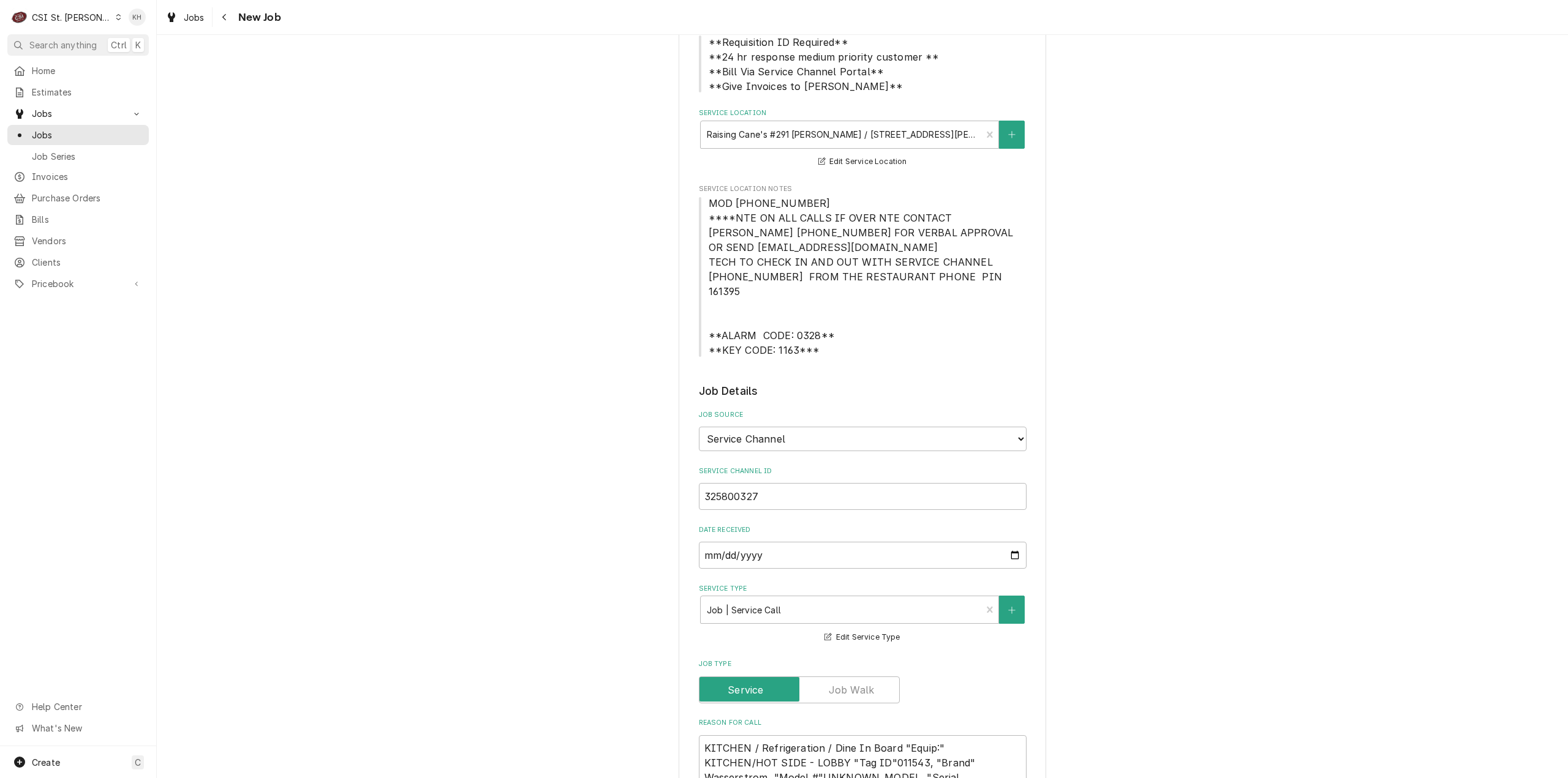
type textarea "NTE $400.00 ****NTE ON ALL CALLS IF OVER NTE CONTACT JEFF COSTA 636-399-1299 FO…"
drag, startPoint x: 705, startPoint y: 204, endPoint x: 806, endPoint y: 206, distance: 101.0
click at [806, 205] on span "MOD (636) 287-1971 ****NTE ON ALL CALLS IF OVER NTE CONTACT JEFF COSTA 636-399-…" at bounding box center [863, 276] width 328 height 161
copy span "MOD (636) 287-1971"
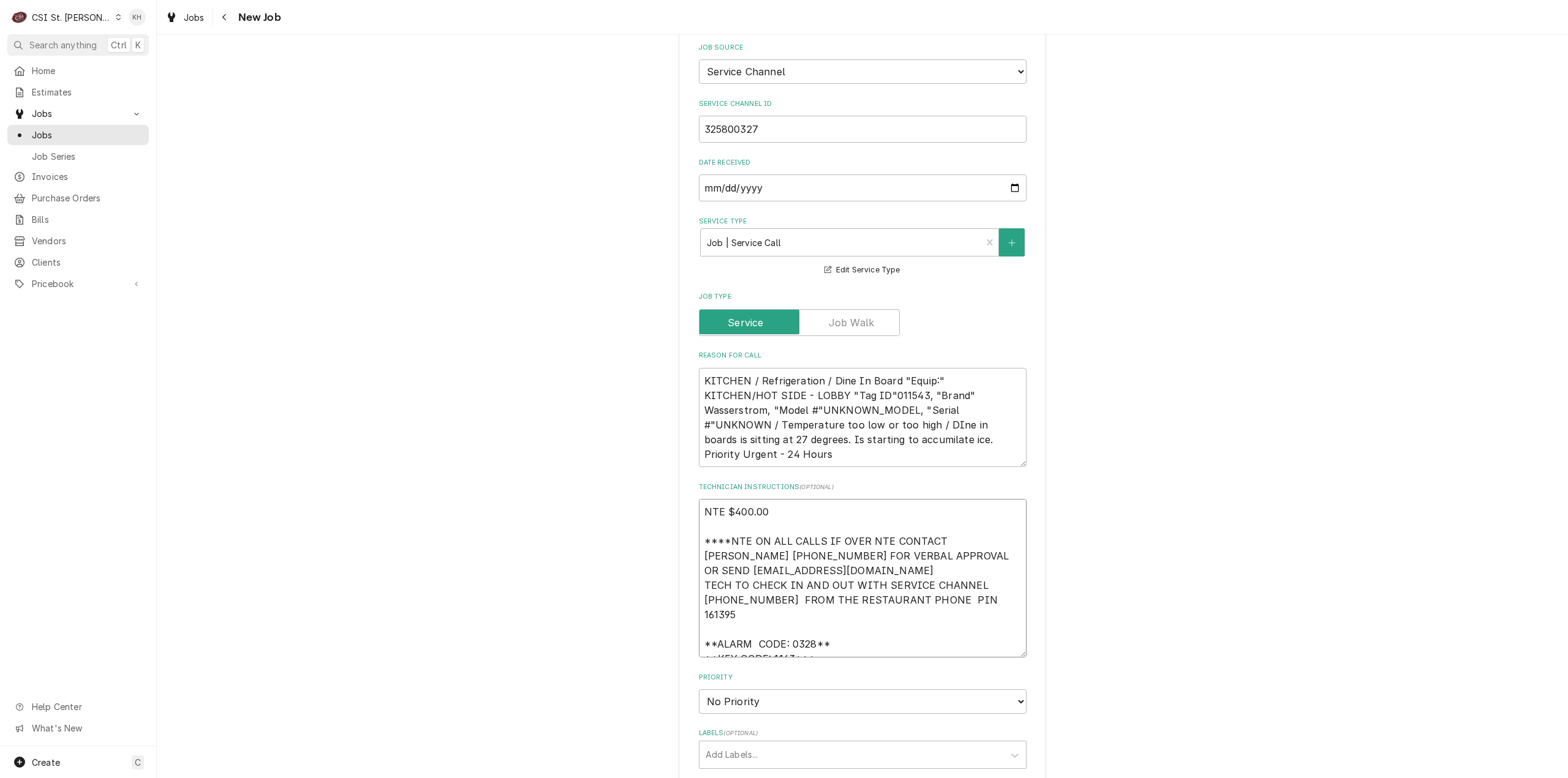
click at [813, 631] on textarea "NTE $400.00 ****NTE ON ALL CALLS IF OVER NTE CONTACT JEFF COSTA 636-399-1299 FO…" at bounding box center [863, 577] width 328 height 158
type textarea "x"
type textarea "NTE $400.00 ****NTE ON ALL CALLS IF OVER NTE CONTACT JEFF COSTA 636-399-1299 FO…"
paste textarea "MOD (636) 287-1971"
type textarea "x"
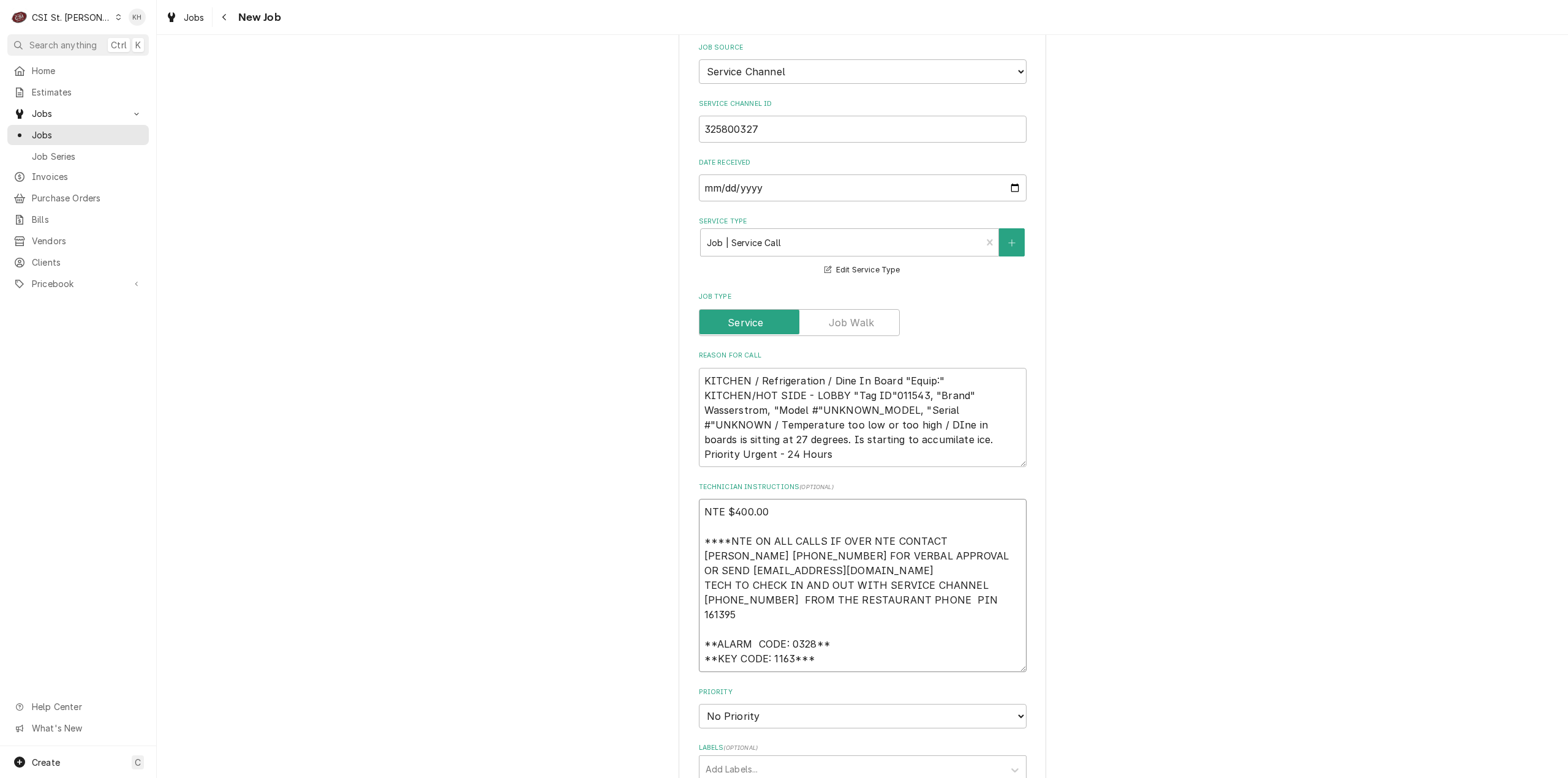
type textarea "NTE $400.00 ****NTE ON ALL CALLS IF OVER NTE CONTACT JEFF COSTA 636-399-1299 FO…"
type textarea "x"
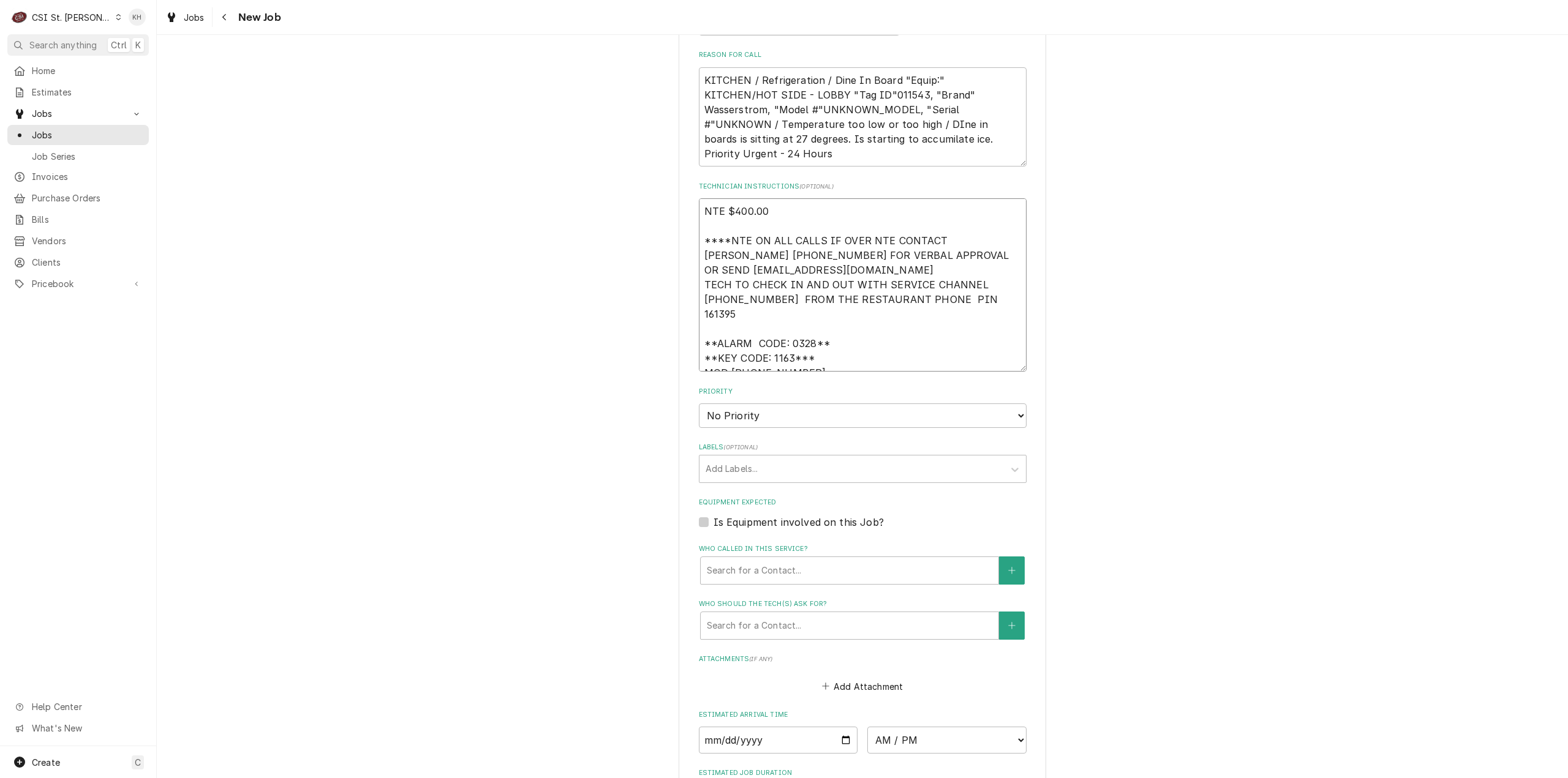
scroll to position [857, 0]
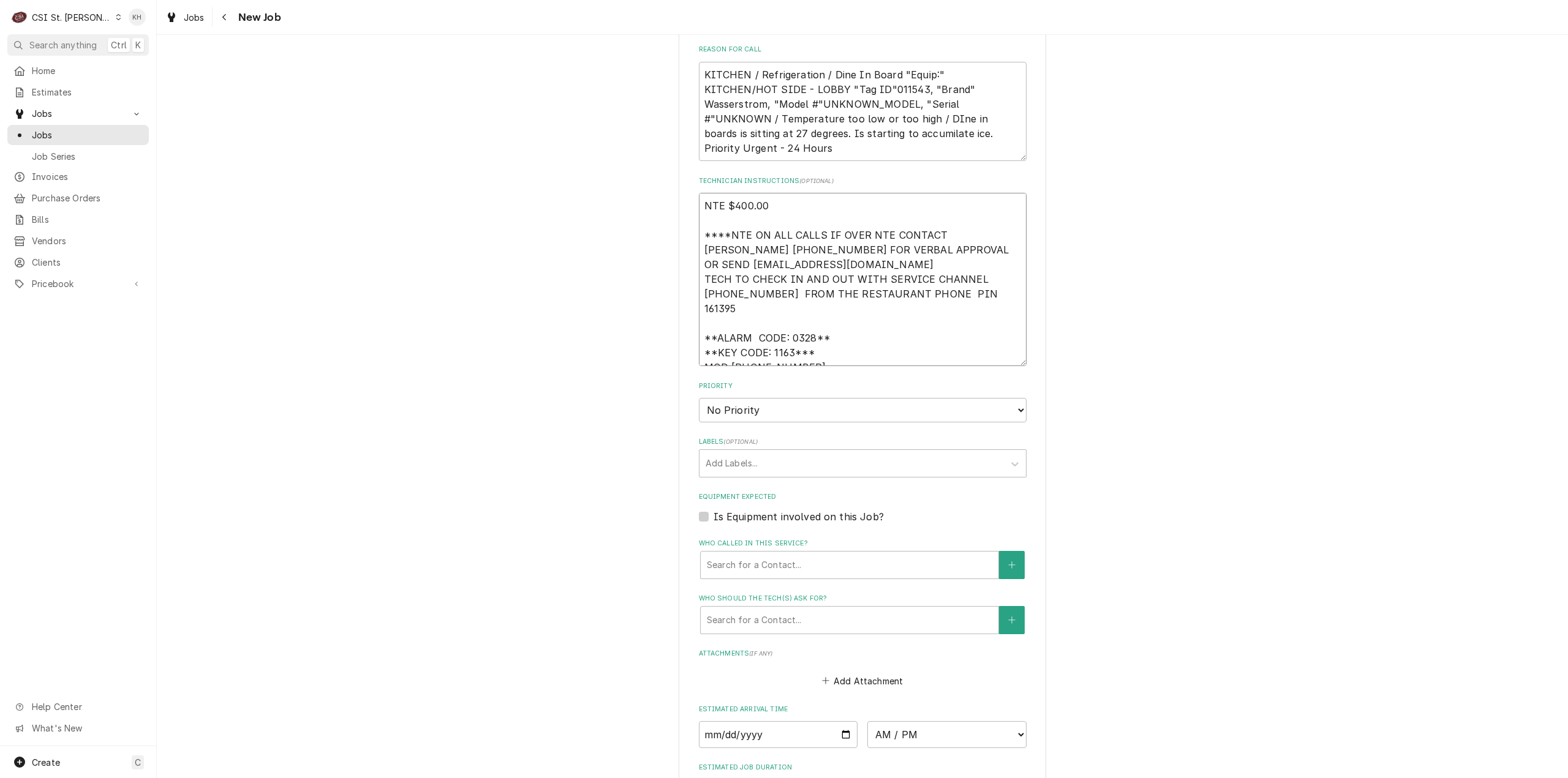
type textarea "NTE $400.00 ****NTE ON ALL CALLS IF OVER NTE CONTACT JEFF COSTA 636-399-1299 FO…"
click at [793, 398] on select "No Priority Urgent High Medium Low" at bounding box center [863, 410] width 328 height 25
select select "3"
click at [699, 398] on select "No Priority Urgent High Medium Low" at bounding box center [863, 410] width 328 height 25
type textarea "x"
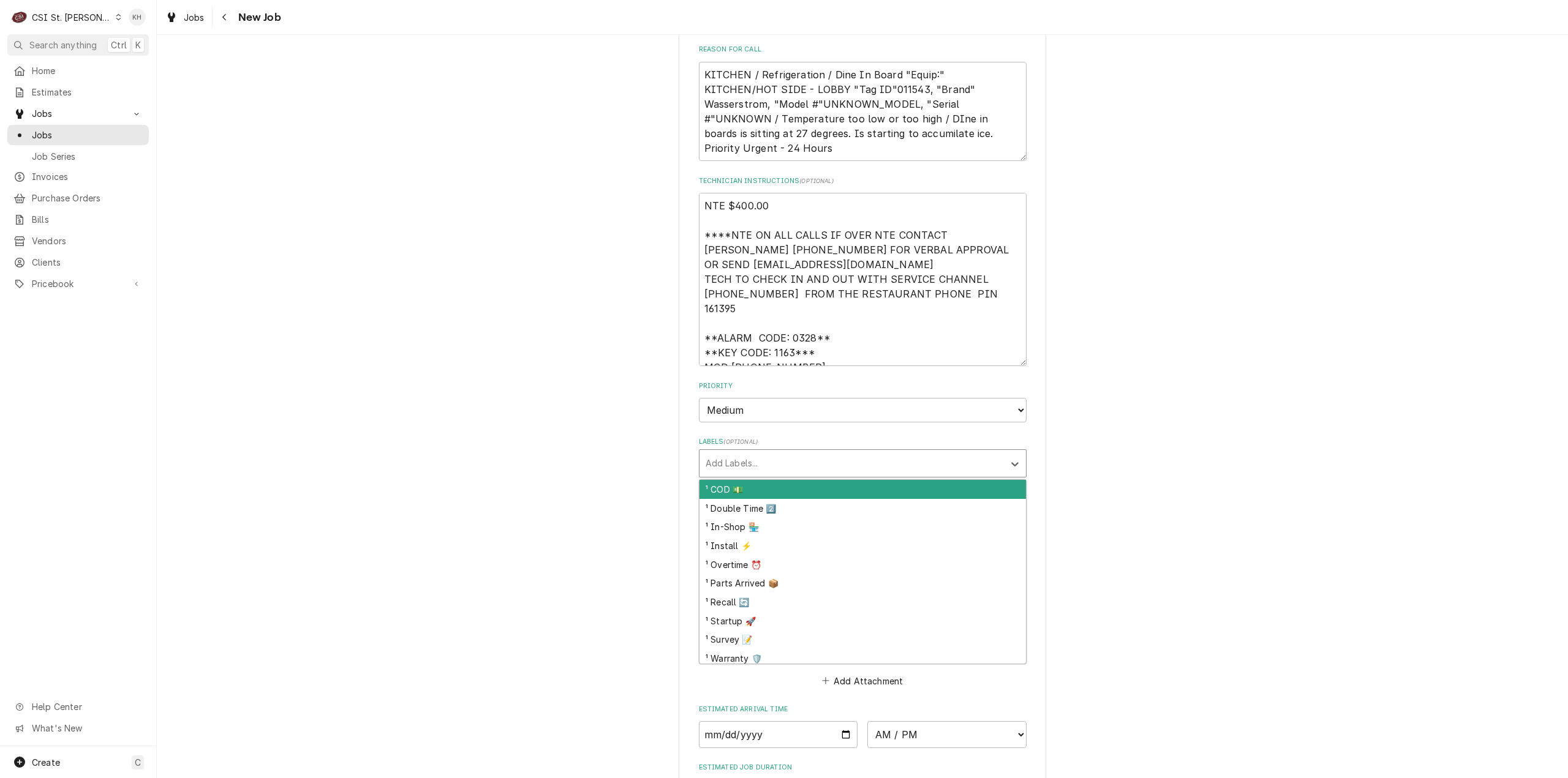
click at [734, 452] on div "Labels" at bounding box center [851, 463] width 292 height 22
type input "ref"
type textarea "x"
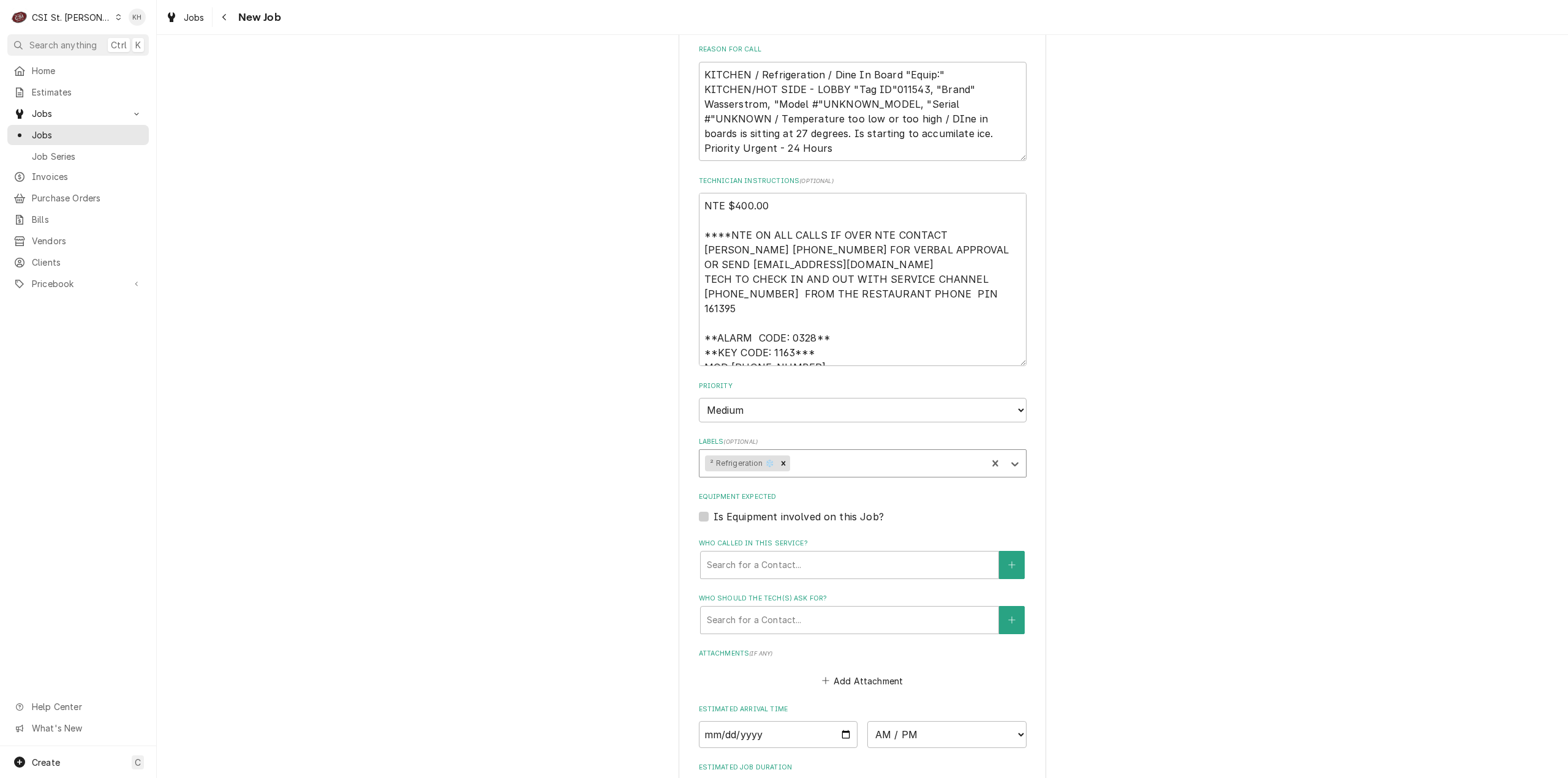
type textarea "x"
click at [714, 509] on label "Is Equipment involved on this Job?" at bounding box center [799, 517] width 171 height 15
click at [714, 509] on input "Equipment Expected" at bounding box center [878, 523] width 328 height 27
checkbox input "true"
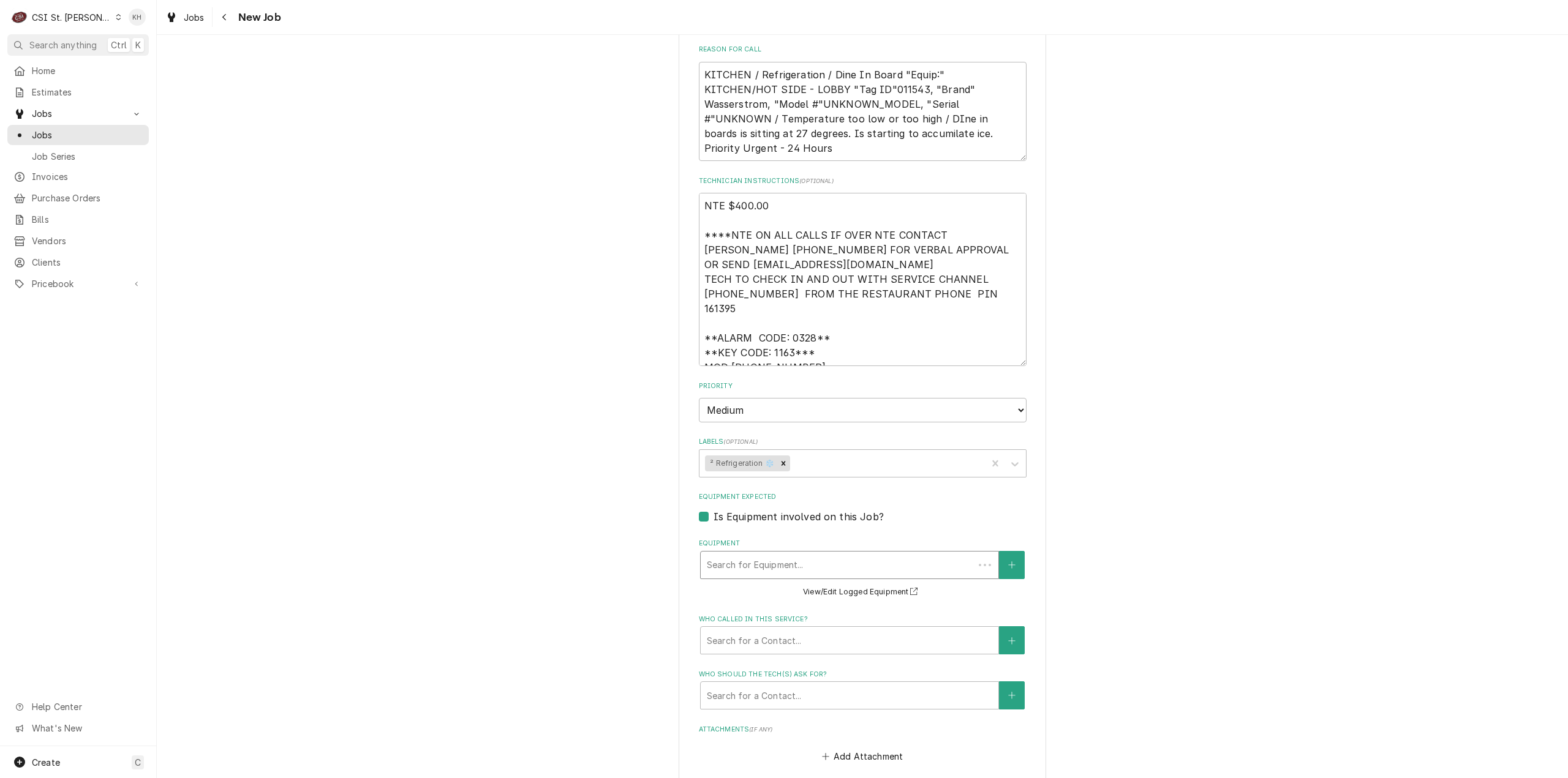
click at [745, 562] on div "Search for Equipment..." at bounding box center [838, 565] width 273 height 27
type textarea "x"
type input "w"
type textarea "x"
type input "was"
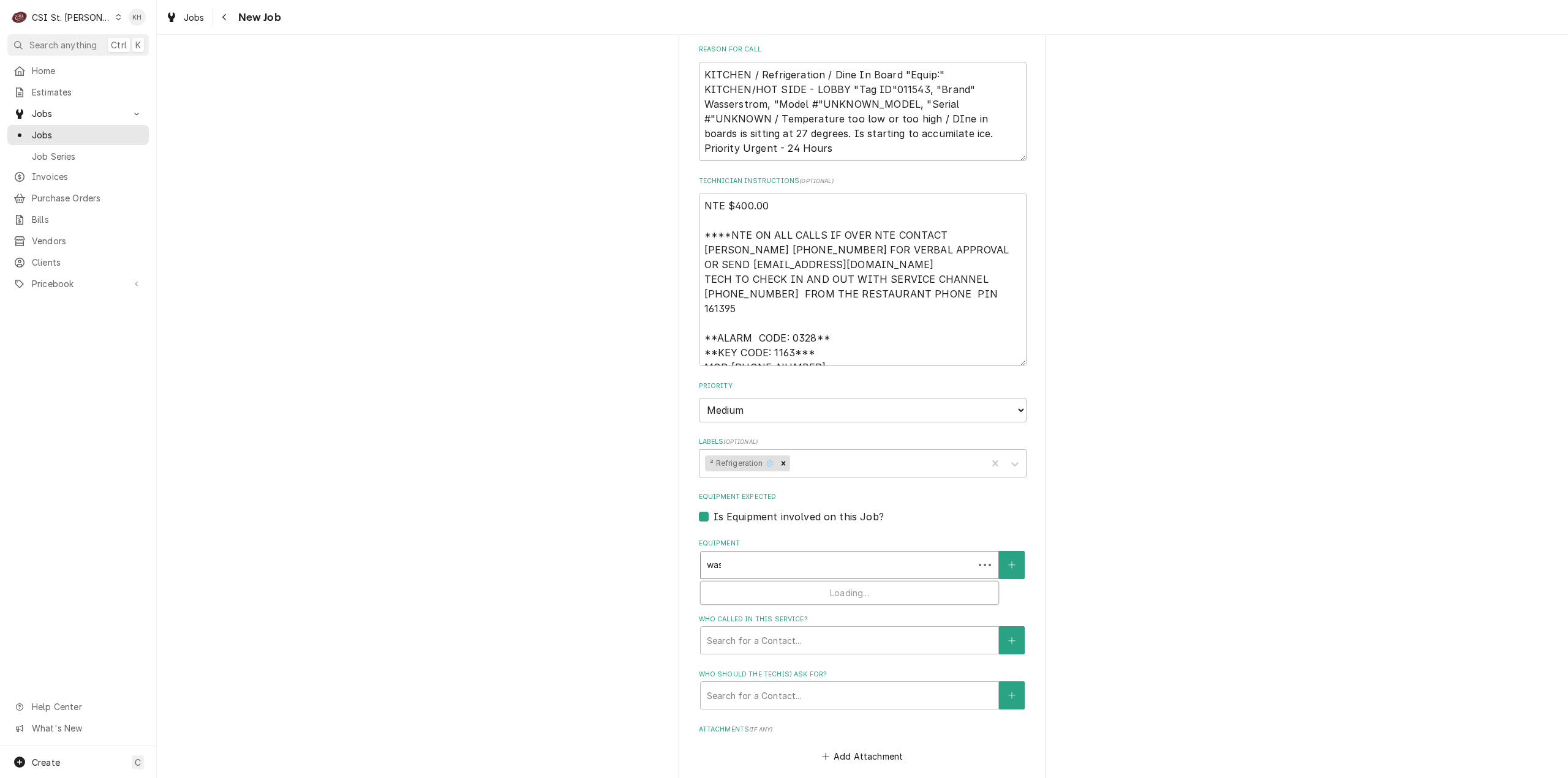
type textarea "x"
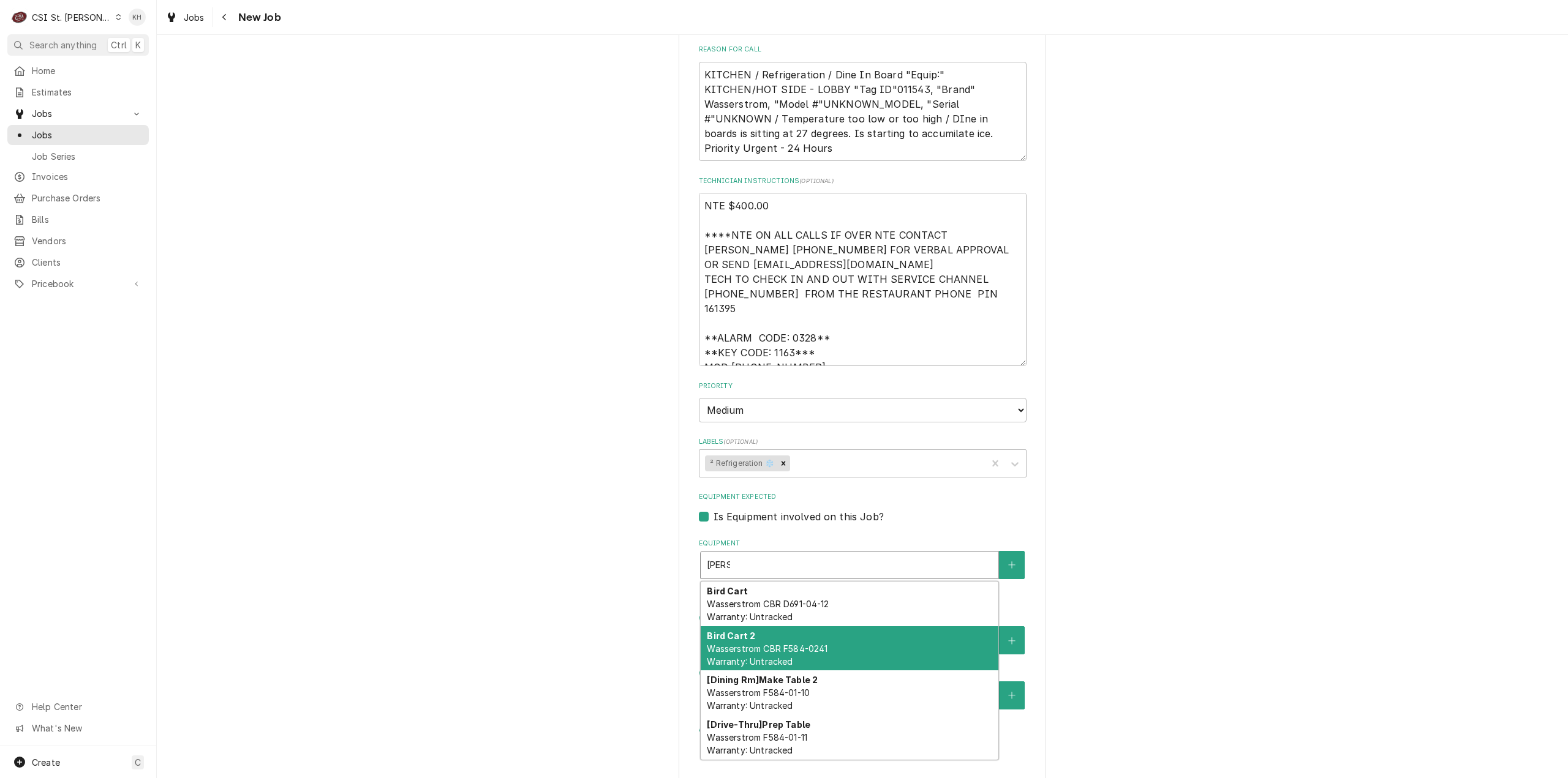
type input "wass"
drag, startPoint x: 545, startPoint y: 538, endPoint x: 558, endPoint y: 537, distance: 13.0
click at [554, 537] on div "Please provide the following information to create a job: Client Details Client…" at bounding box center [863, 227] width 1411 height 2073
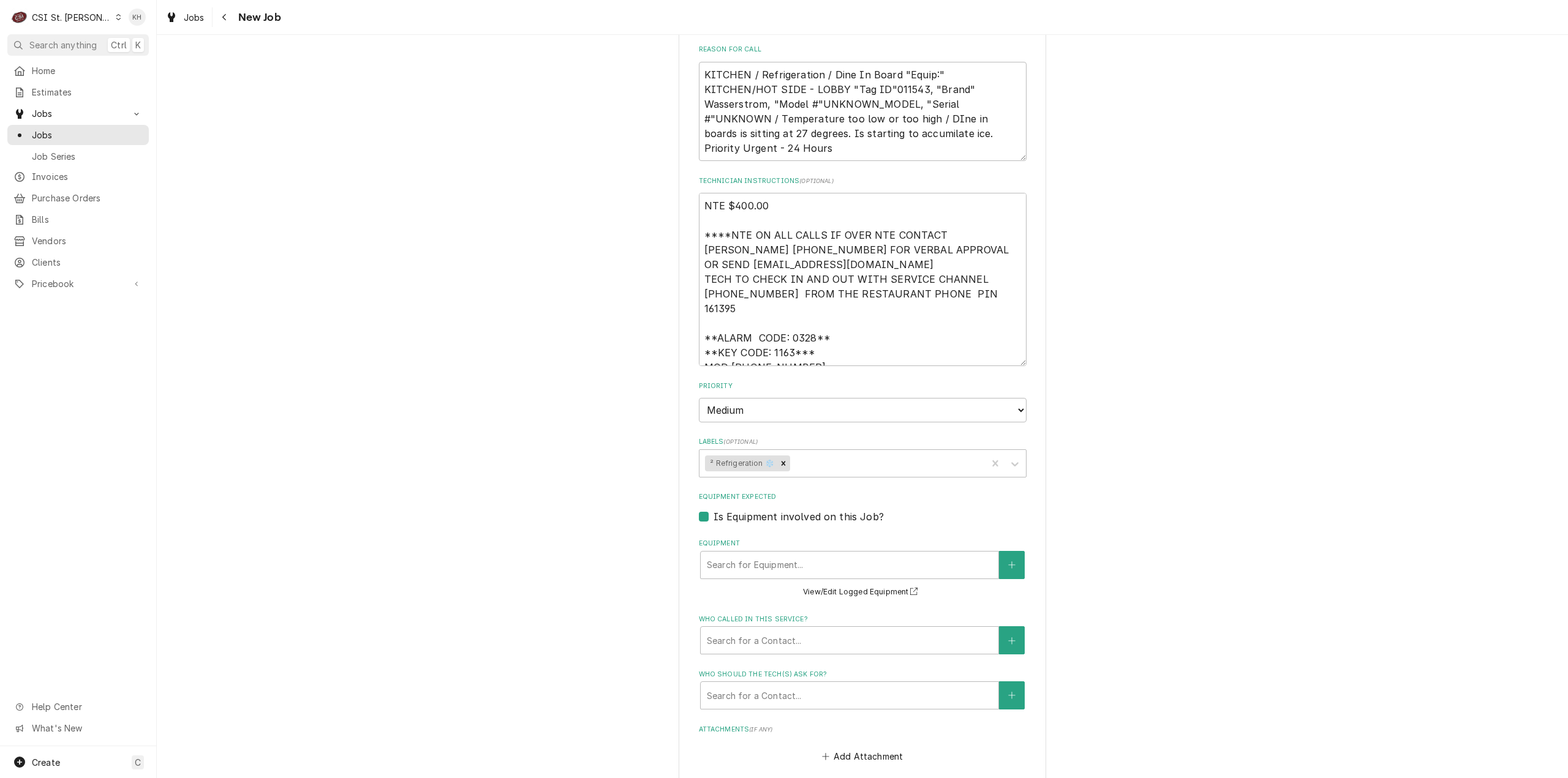
click at [714, 509] on label "Is Equipment involved on this Job?" at bounding box center [799, 517] width 171 height 15
click at [714, 509] on input "Equipment Expected" at bounding box center [878, 523] width 328 height 27
checkbox input "false"
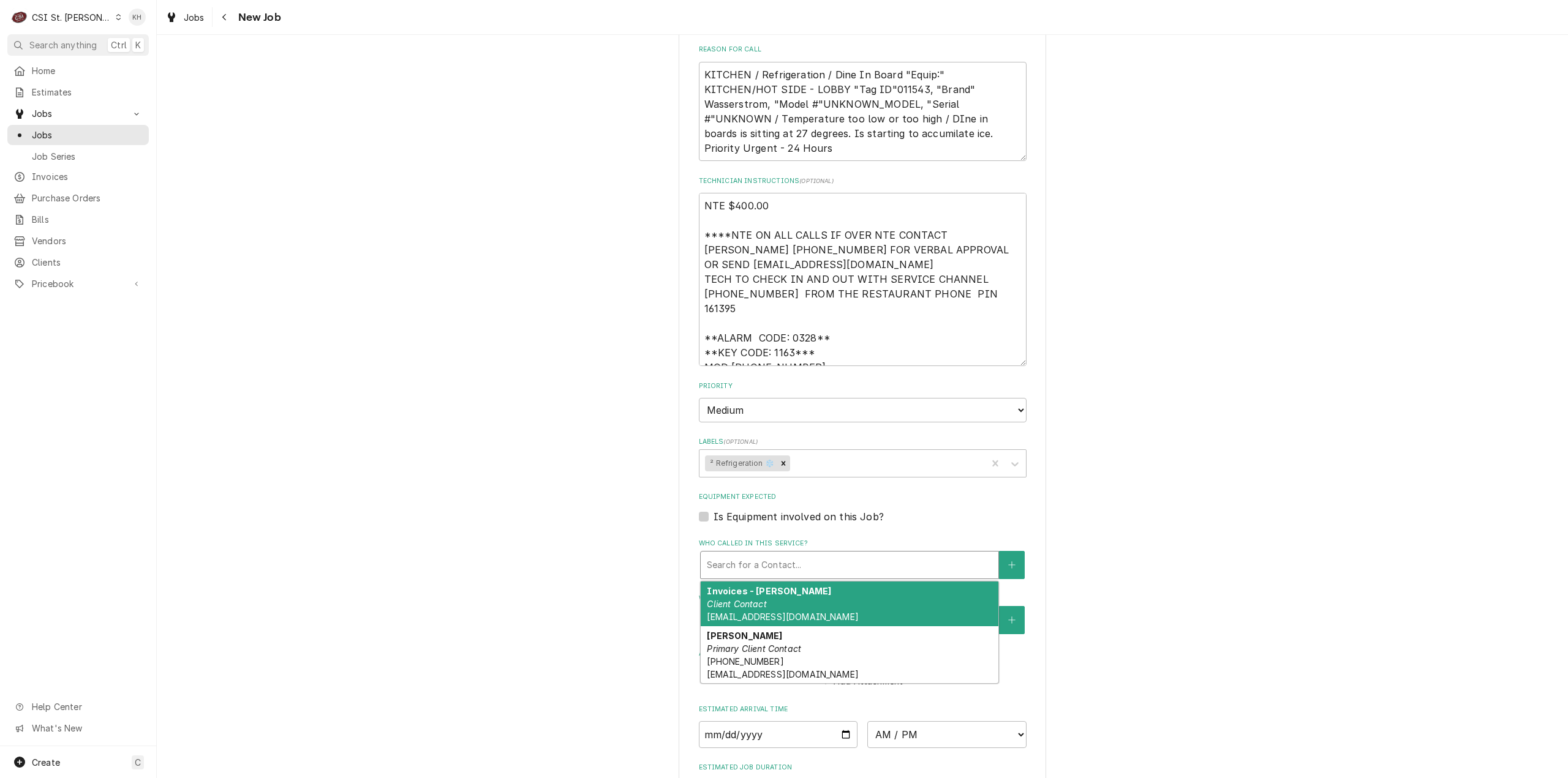
drag, startPoint x: 731, startPoint y: 559, endPoint x: 720, endPoint y: 571, distance: 16.3
click at [727, 559] on div "Who called in this service?" at bounding box center [850, 565] width 286 height 22
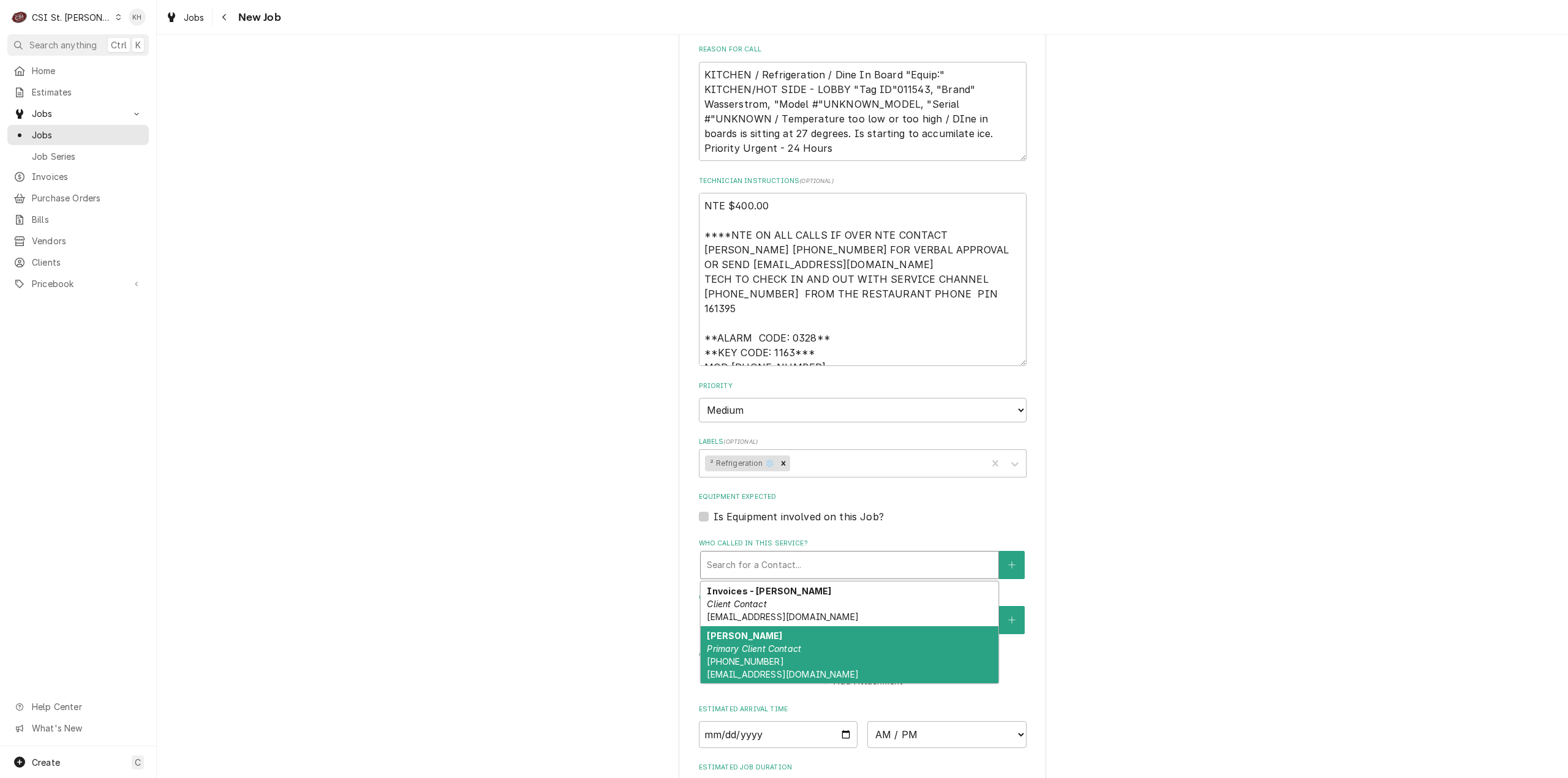
click at [739, 644] on em "Primary Client Contact" at bounding box center [754, 649] width 95 height 11
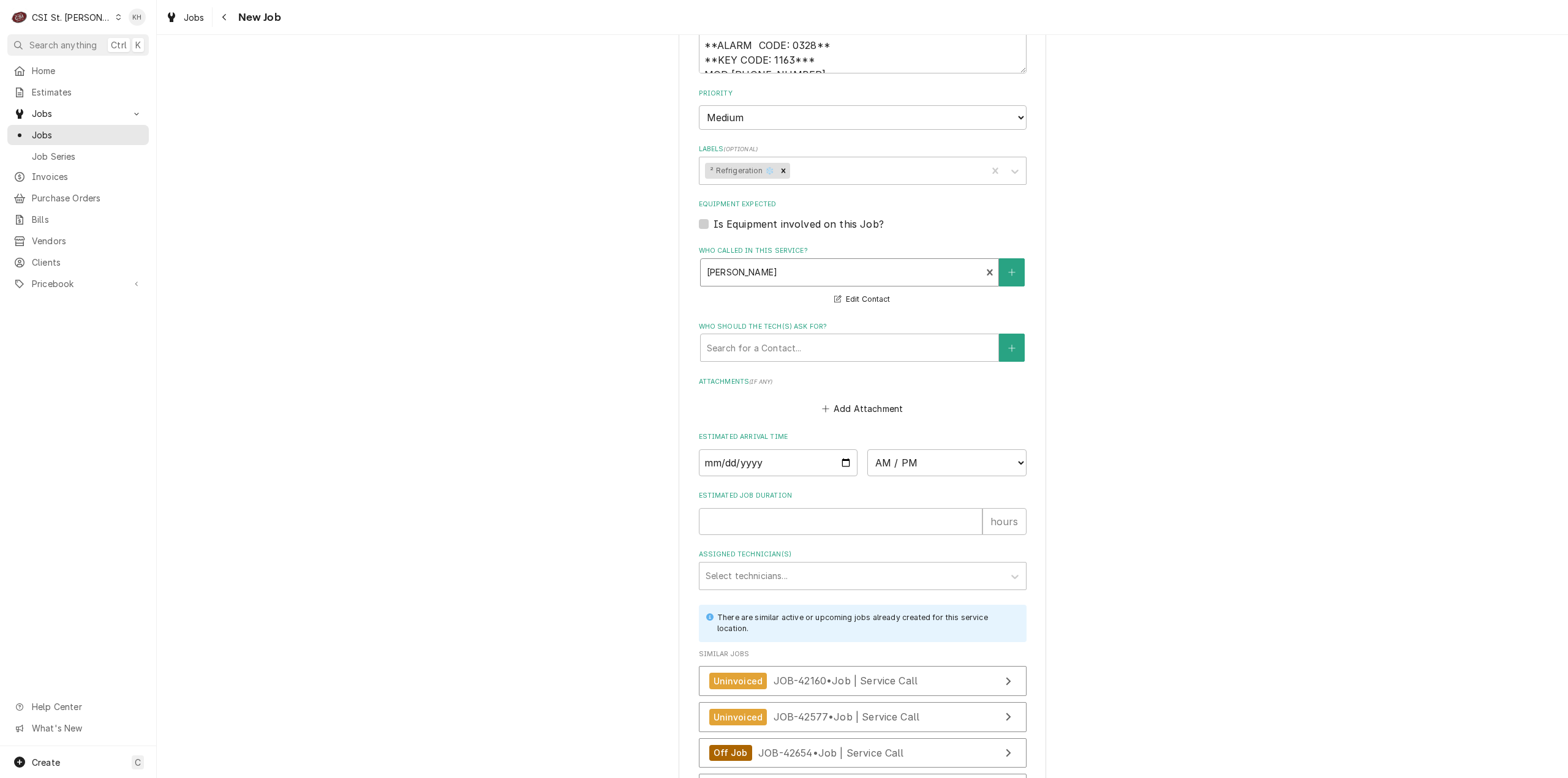
scroll to position [1163, 0]
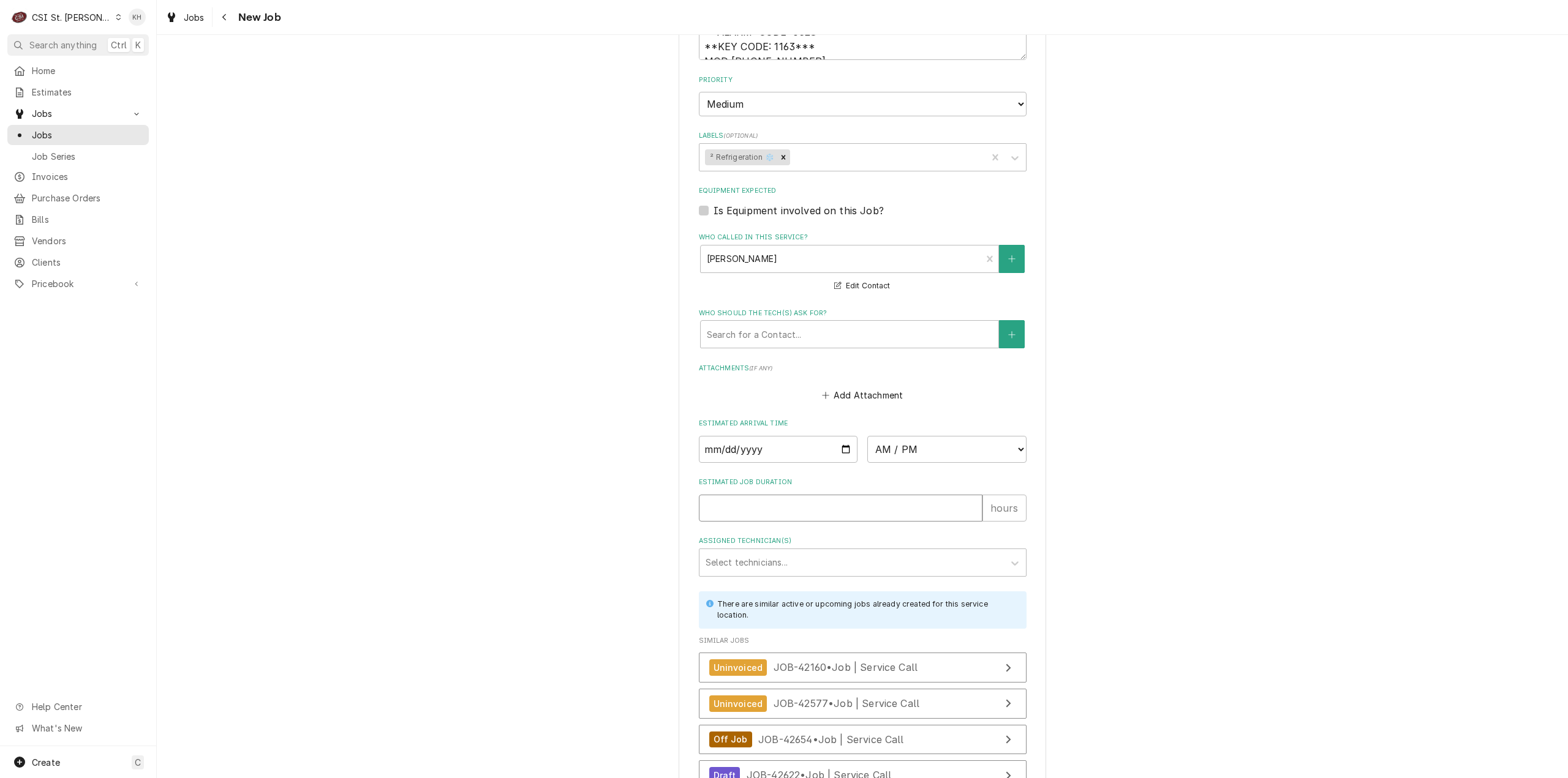
click at [740, 501] on input "Estimated Job Duration" at bounding box center [840, 508] width 283 height 27
type textarea "x"
type input "2"
type textarea "x"
type input "2"
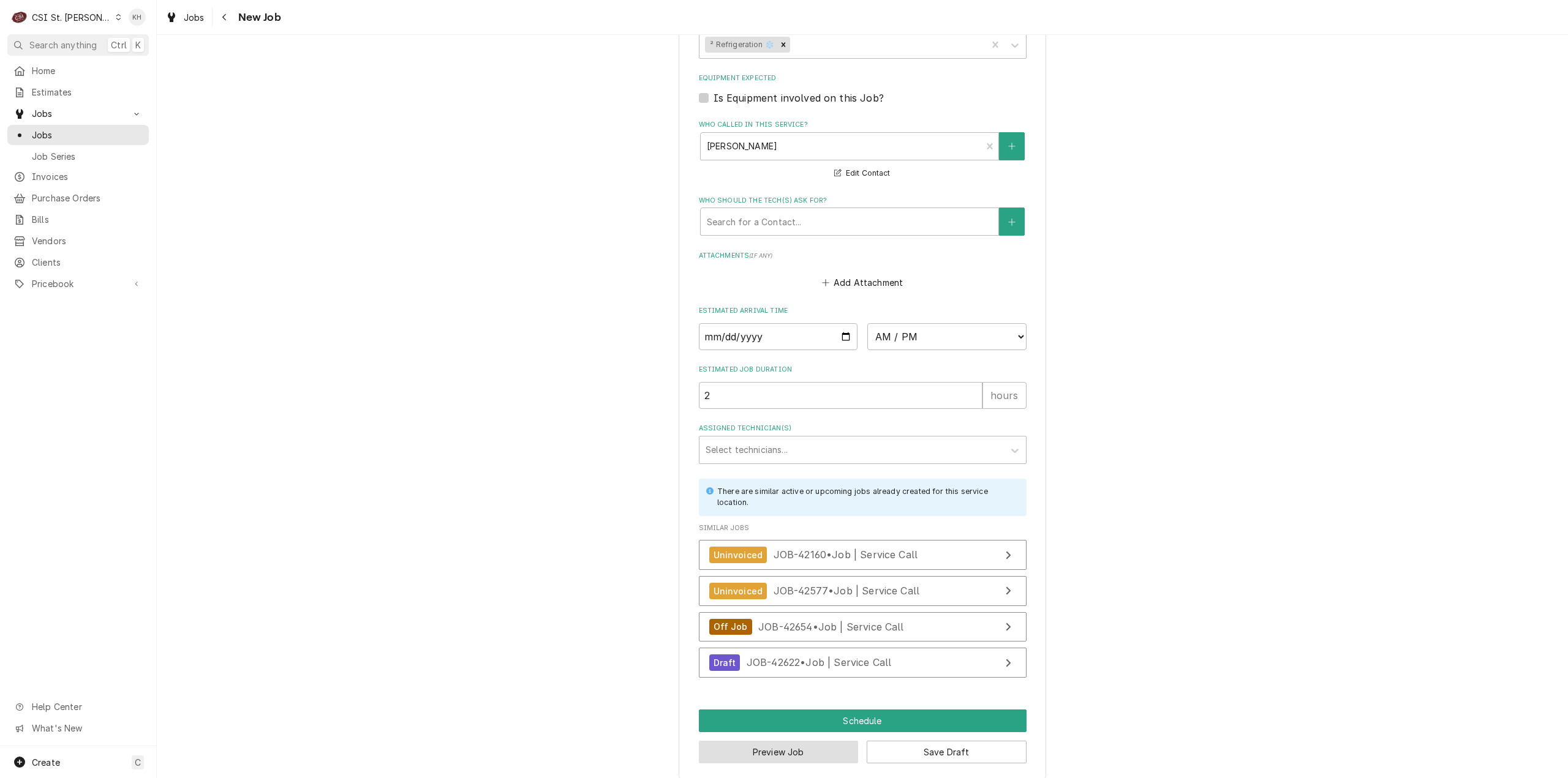
click at [800, 740] on button "Preview Job" at bounding box center [778, 752] width 160 height 23
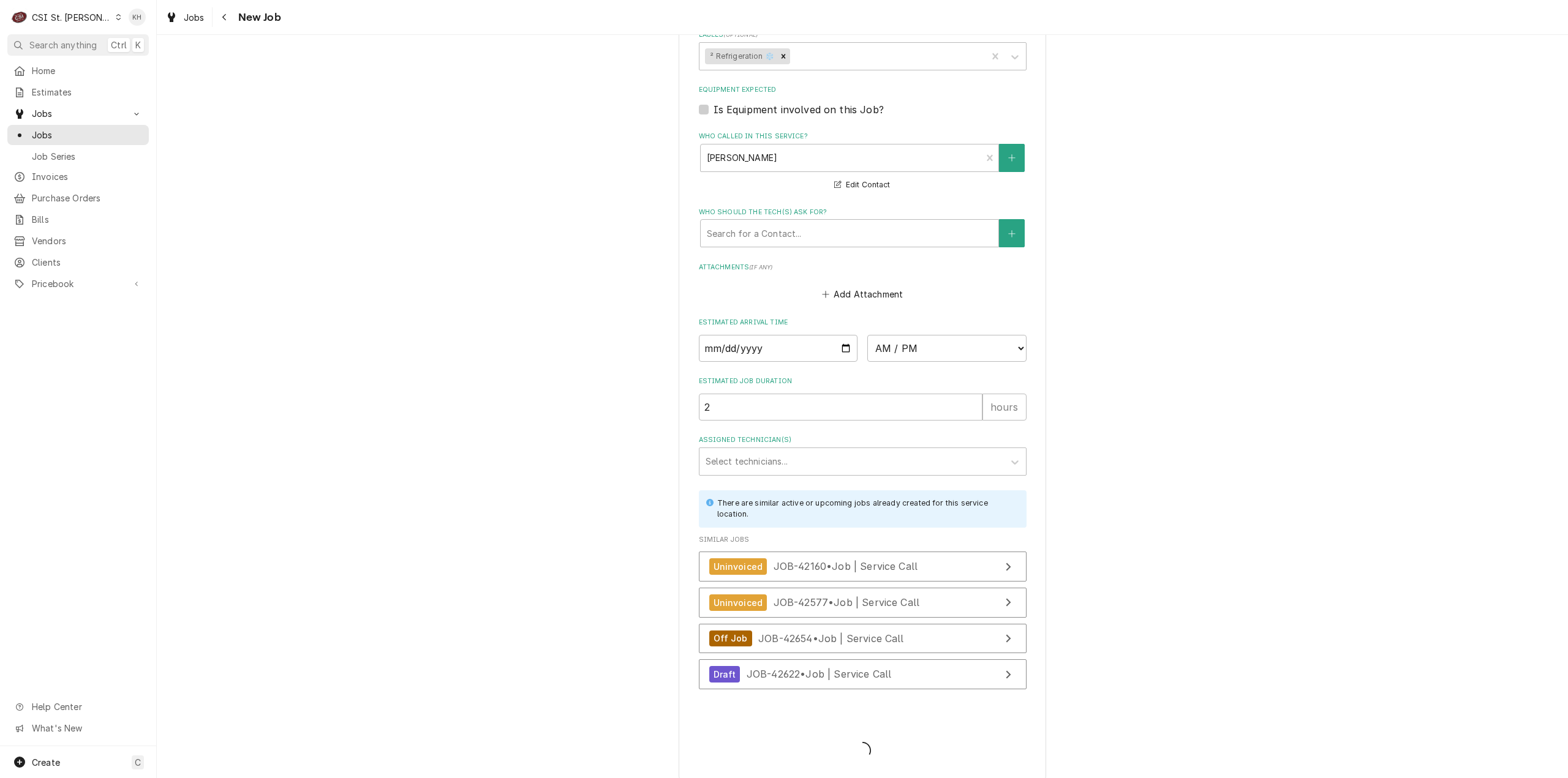
type textarea "x"
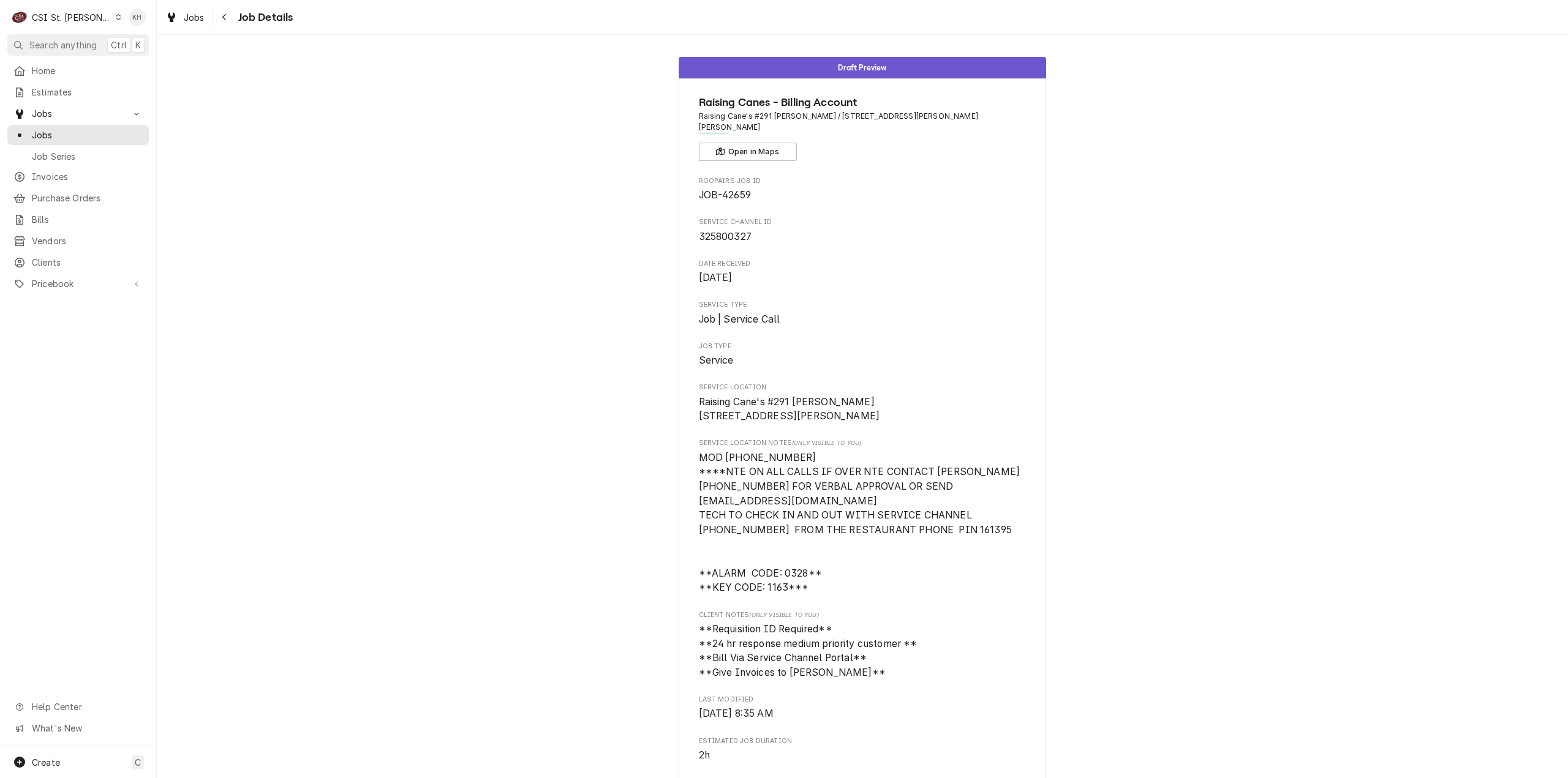
click at [74, 18] on div "CSI St. [PERSON_NAME]" at bounding box center [71, 17] width 80 height 13
drag, startPoint x: 136, startPoint y: 25, endPoint x: 123, endPoint y: 31, distance: 14.3
click at [136, 25] on div "CSI [US_STATE][GEOGRAPHIC_DATA]" at bounding box center [188, 24] width 162 height 13
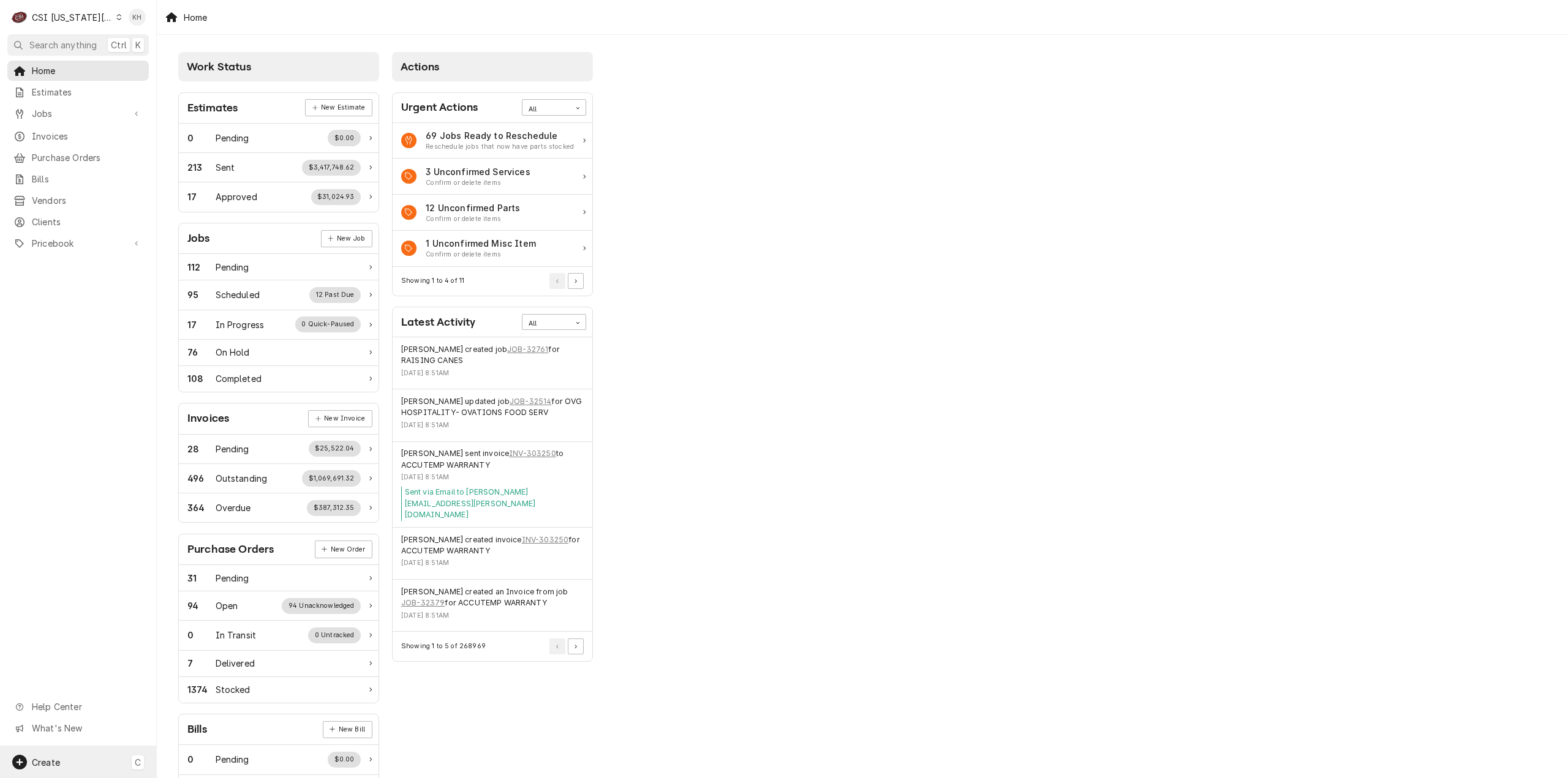
click at [80, 771] on div "Create C" at bounding box center [78, 762] width 156 height 32
click at [198, 638] on div "Job" at bounding box center [228, 635] width 82 height 13
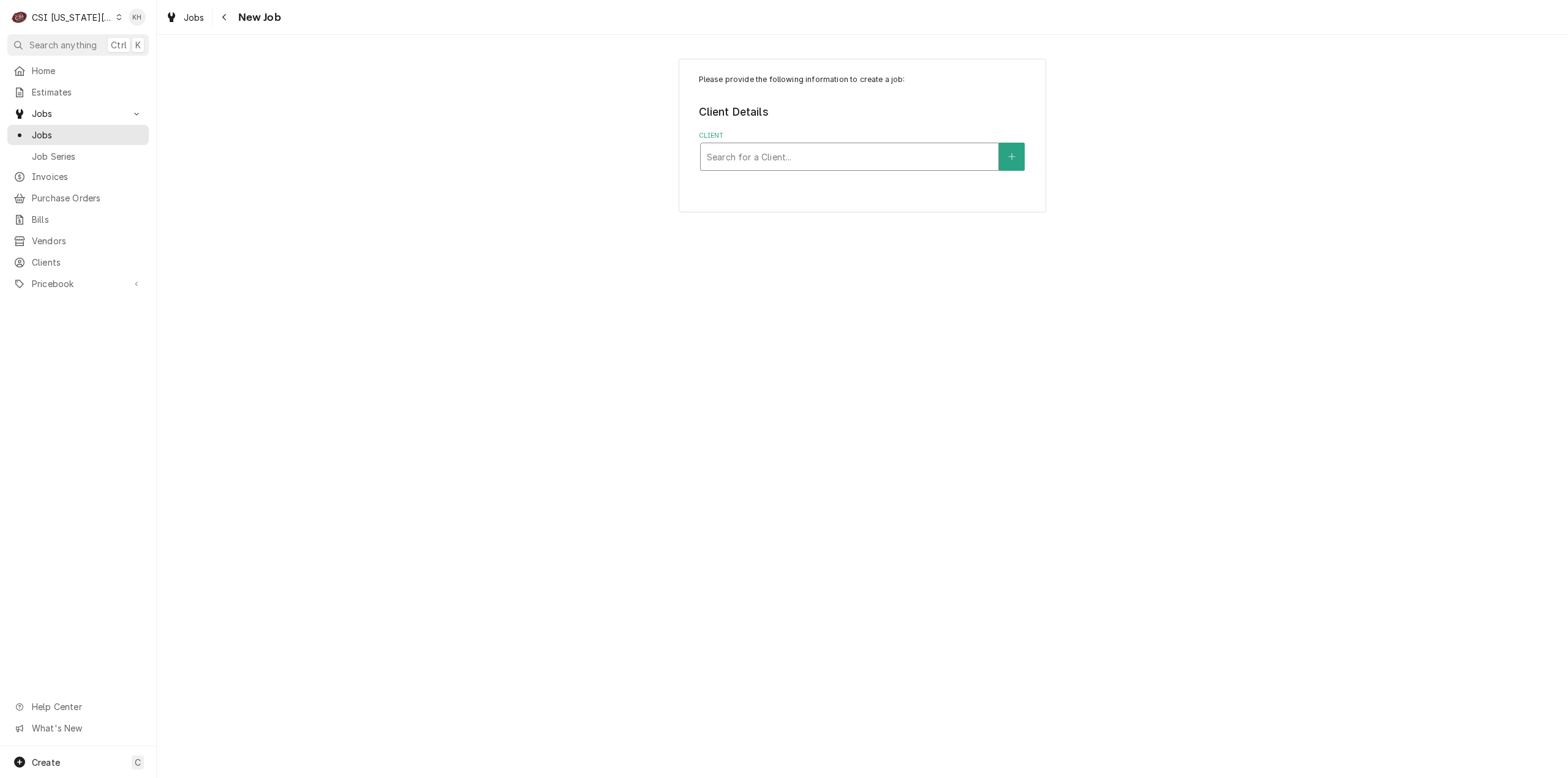
click at [735, 164] on div "Client" at bounding box center [850, 156] width 286 height 22
type input "7501 w"
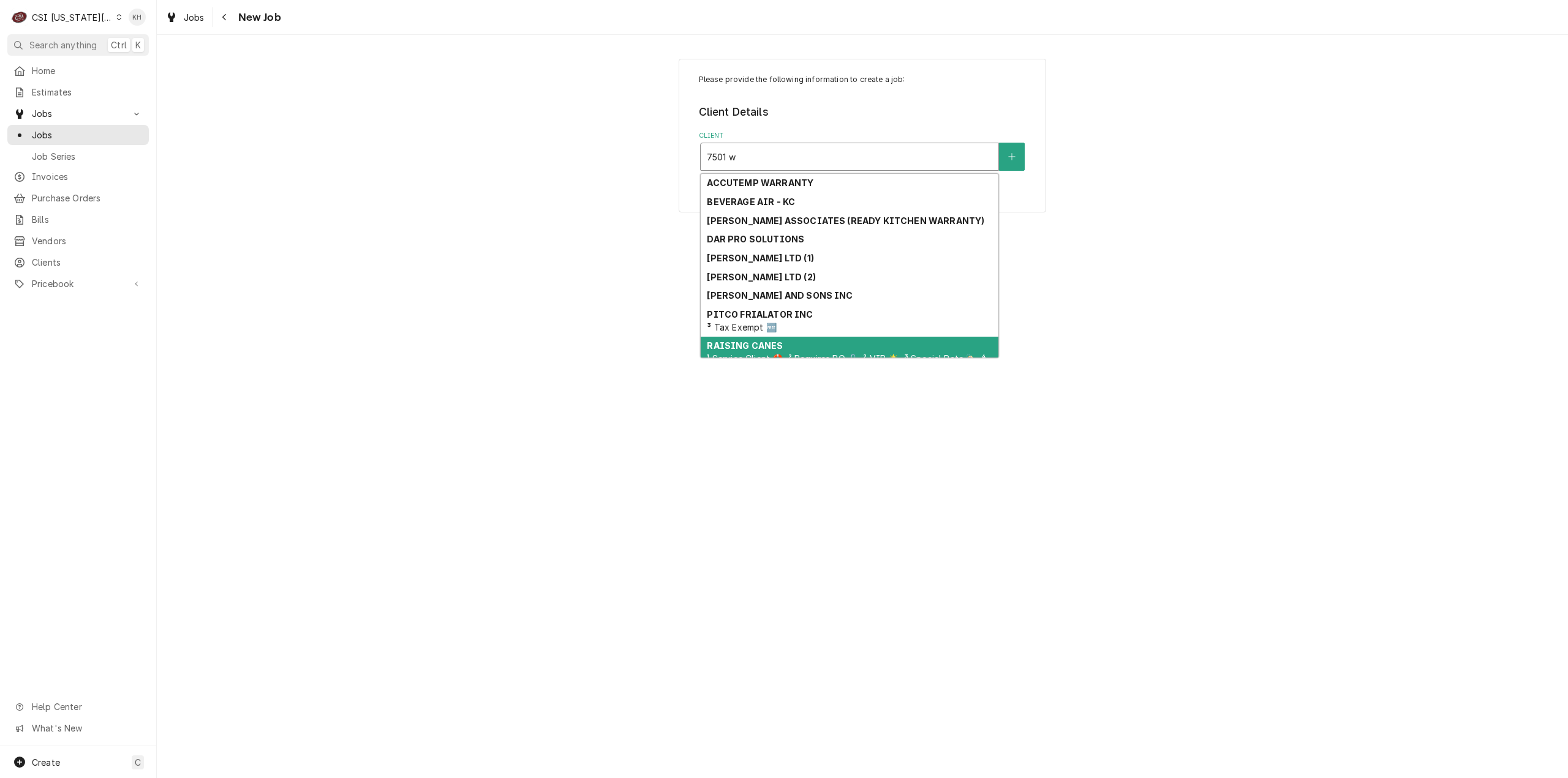
click at [814, 348] on div "RAISING CANES ¹ Service Client 🛟, ² Requires PO 🔓, ² VIP 🌟, ³ Special Rate 🏷️, …" at bounding box center [850, 359] width 298 height 45
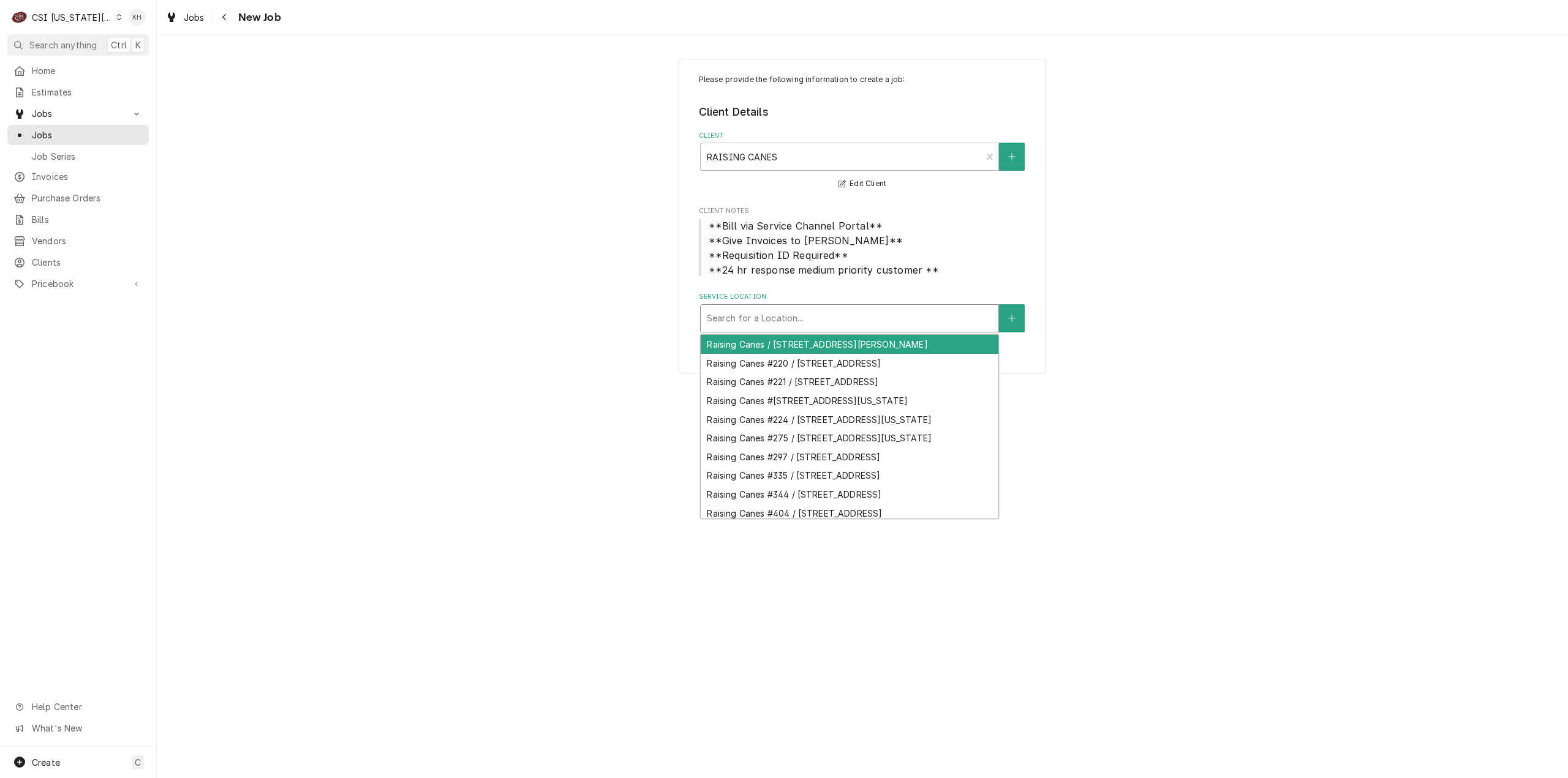
click at [805, 320] on div "Service Location" at bounding box center [850, 318] width 286 height 22
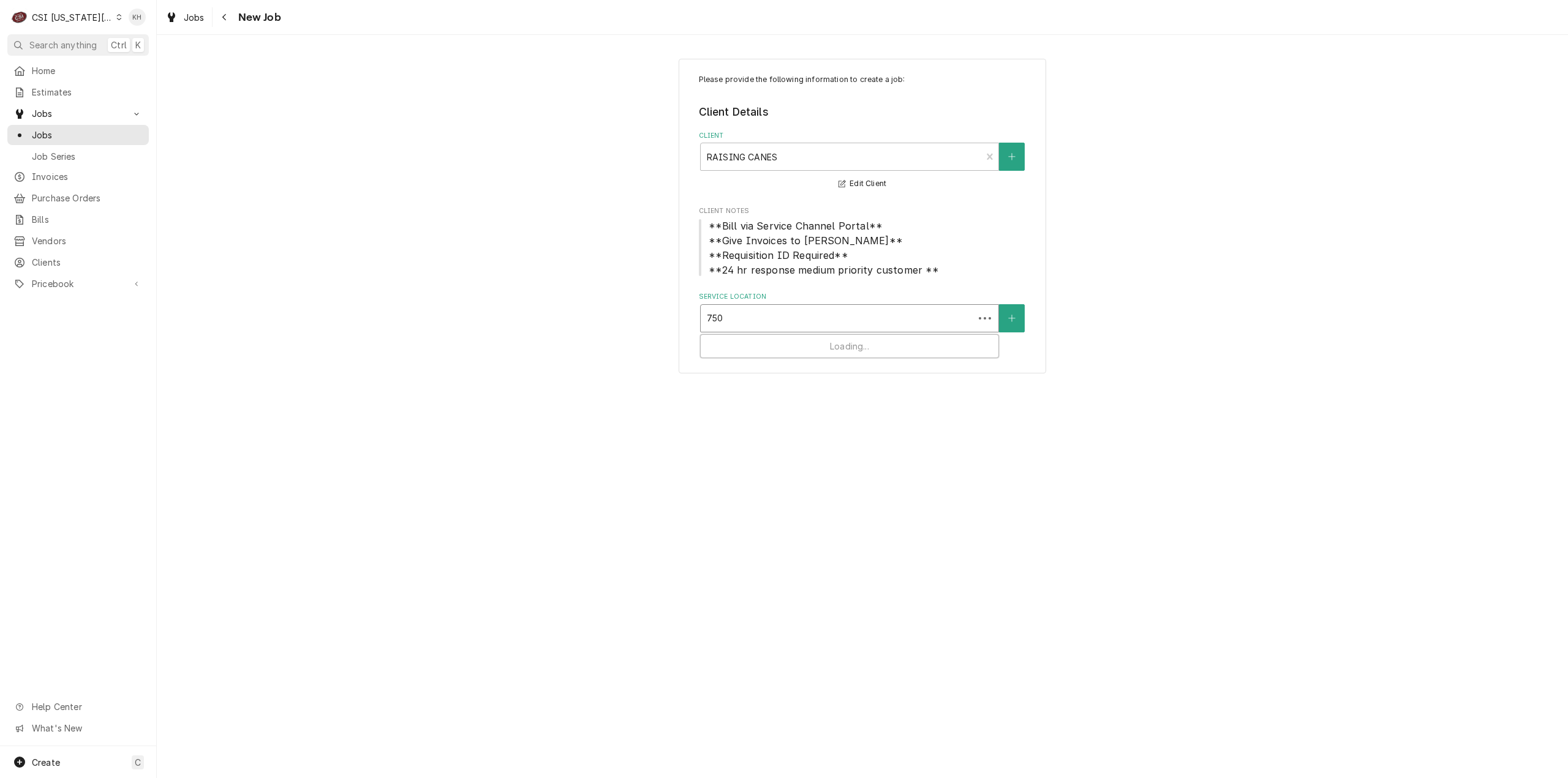
type input "7501"
click at [808, 351] on div "Raising Canes #221 / 7501 W. 135Th Street, Overland Park, KS 66223" at bounding box center [850, 344] width 298 height 19
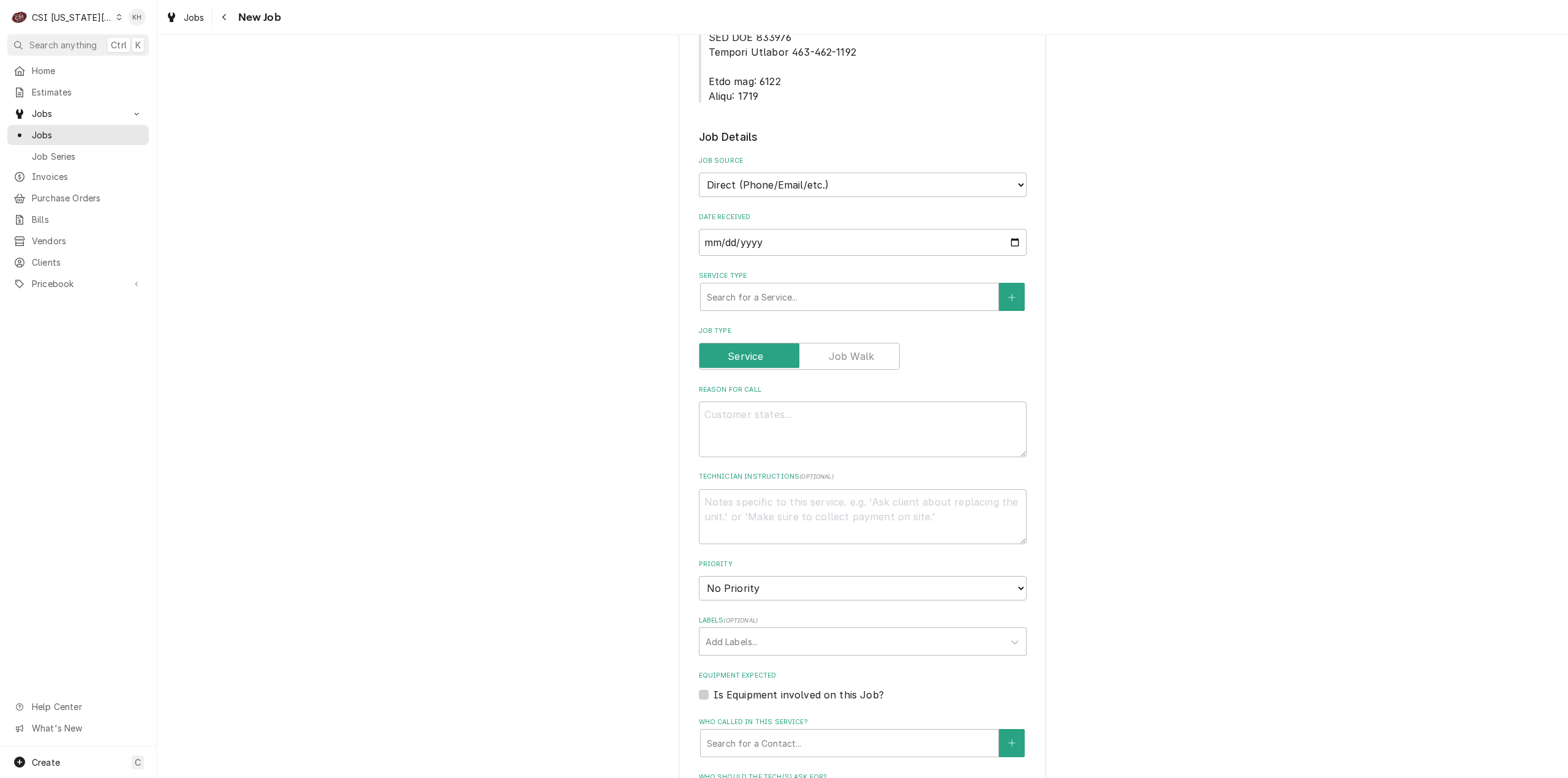
scroll to position [796, 0]
click at [835, 167] on select "Direct (Phone/Email/etc.) Service Channel Corrigo Ecotrak Other" at bounding box center [863, 179] width 328 height 25
select select "1"
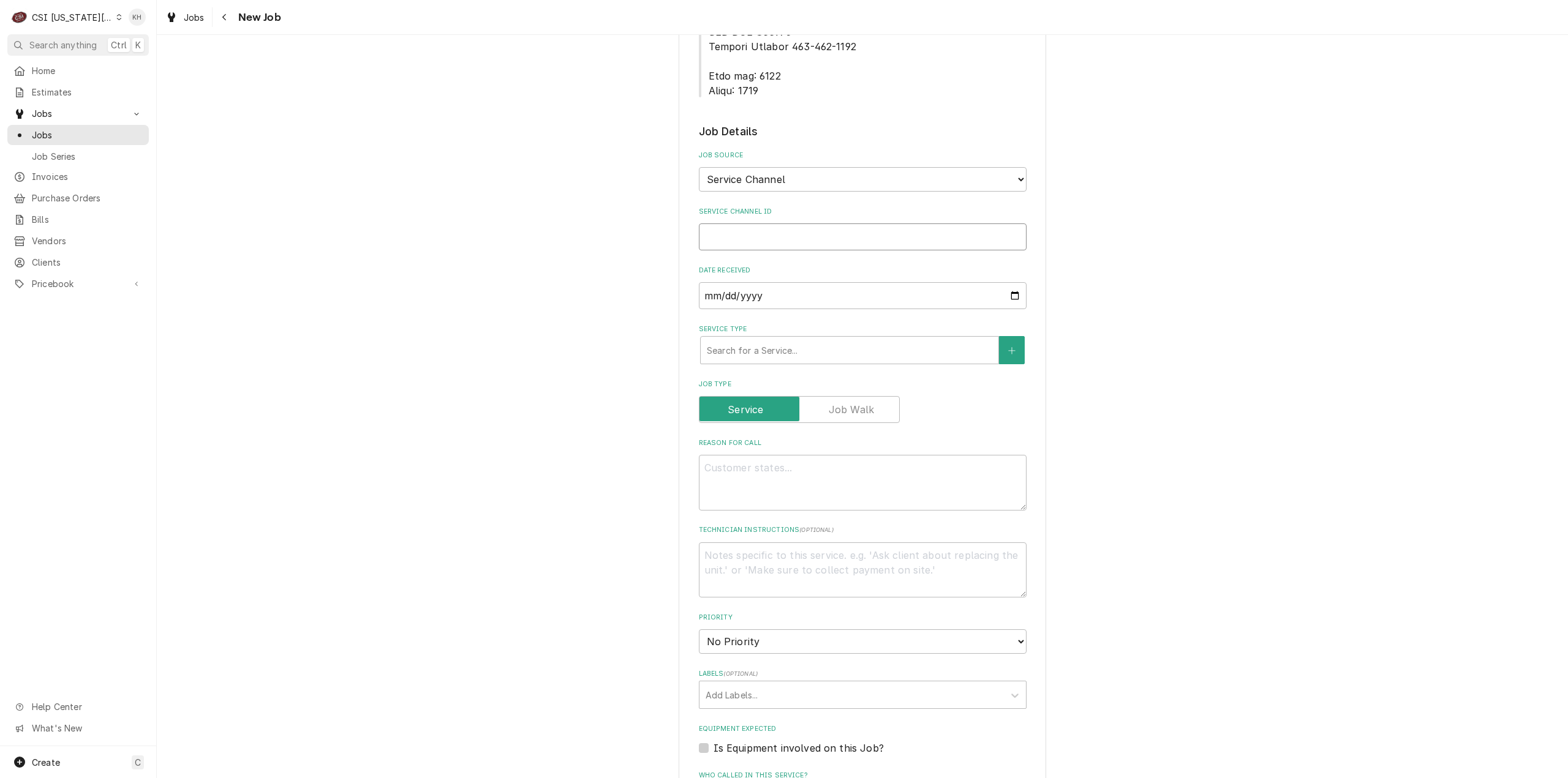
click at [796, 224] on input "Service Channel ID" at bounding box center [863, 237] width 328 height 27
paste input "325801631"
type textarea "x"
type input "325801631"
type textarea "x"
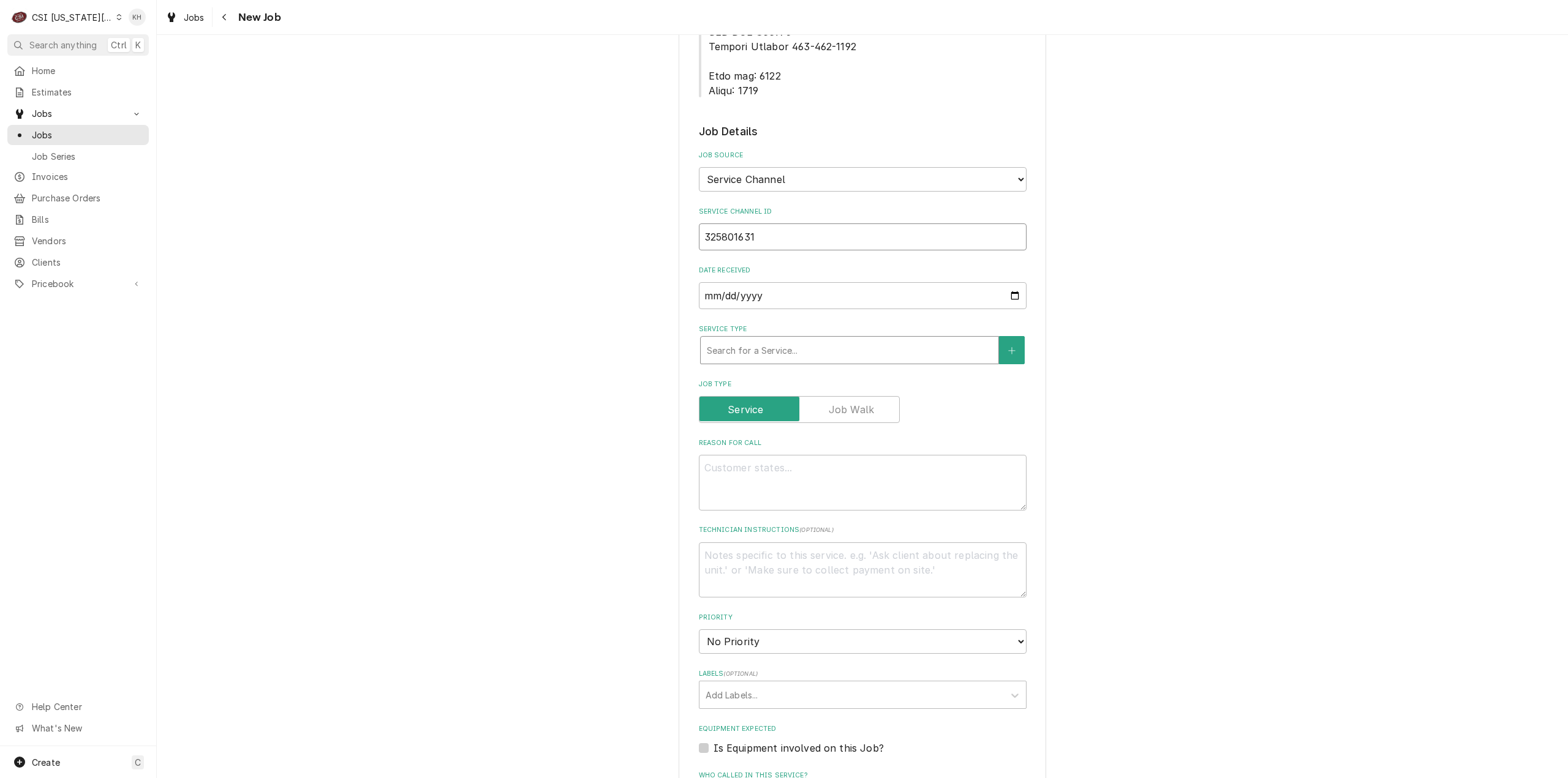
type input "325801631"
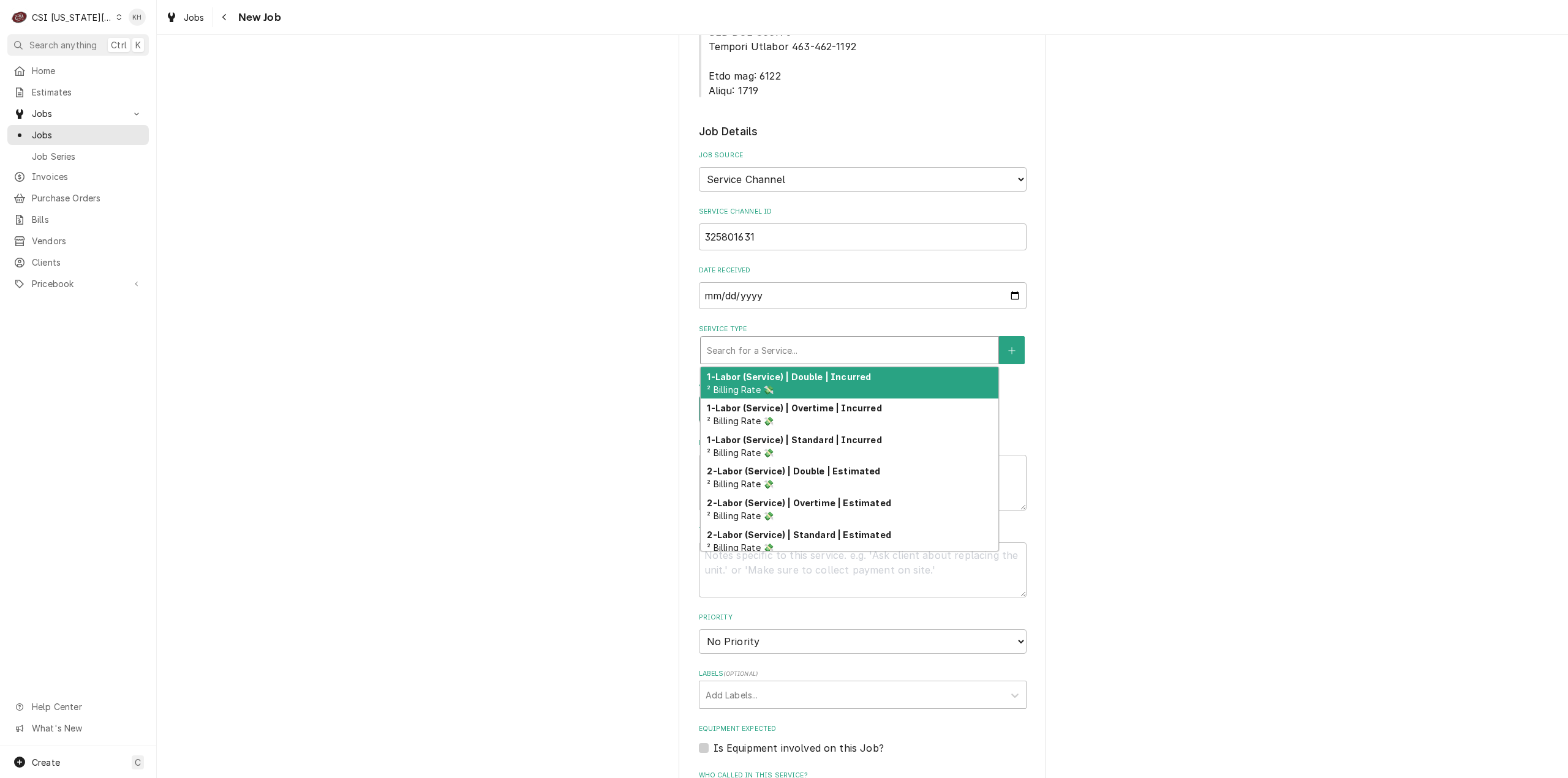
click at [782, 339] on div "Service Type" at bounding box center [850, 350] width 286 height 22
type textarea "x"
type input "s"
type textarea "x"
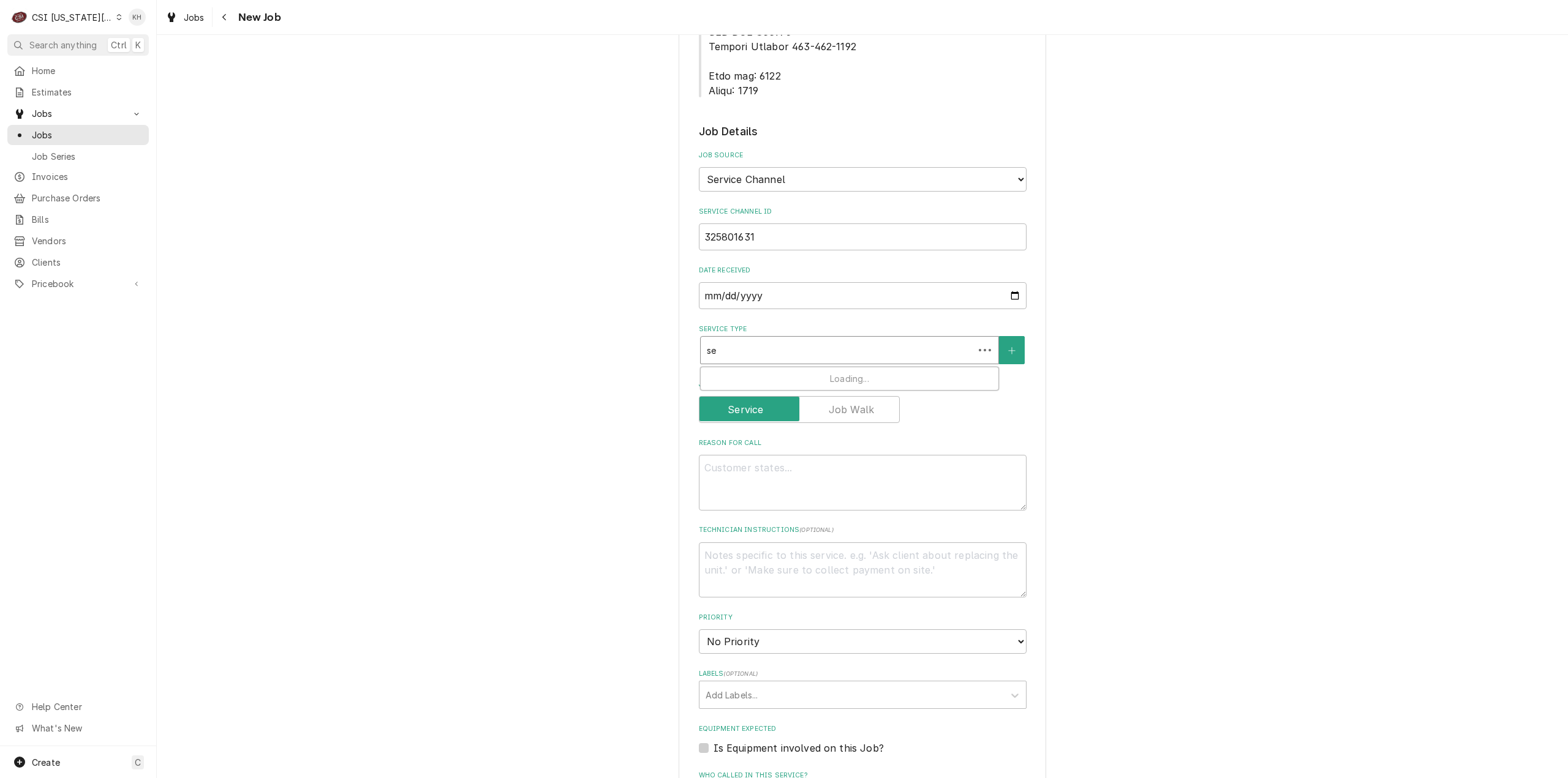
type input "ser"
type textarea "x"
type input "serv"
type textarea "x"
type input "servi"
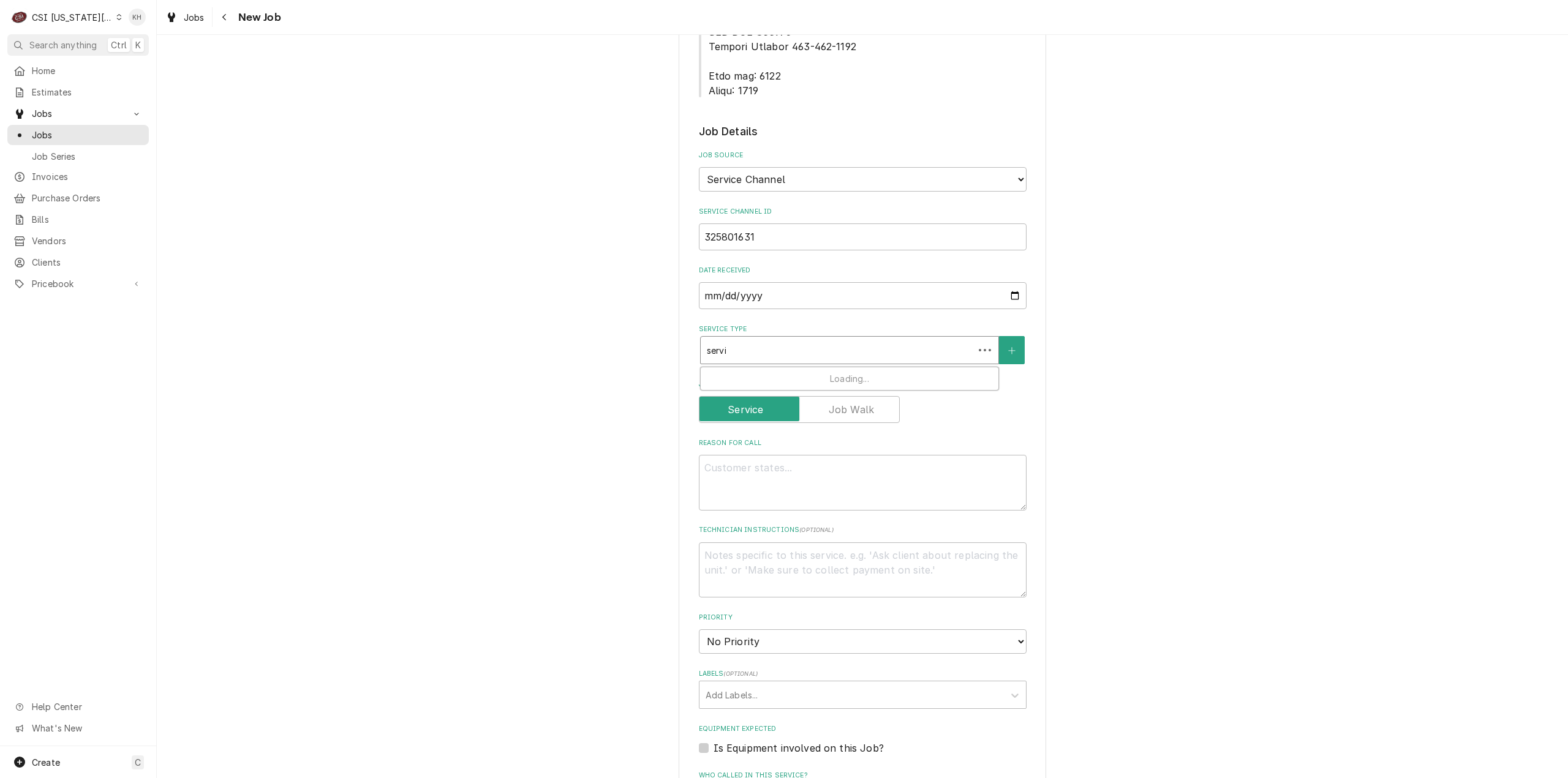
type textarea "x"
type input "servic"
type textarea "x"
type input "service"
type textarea "x"
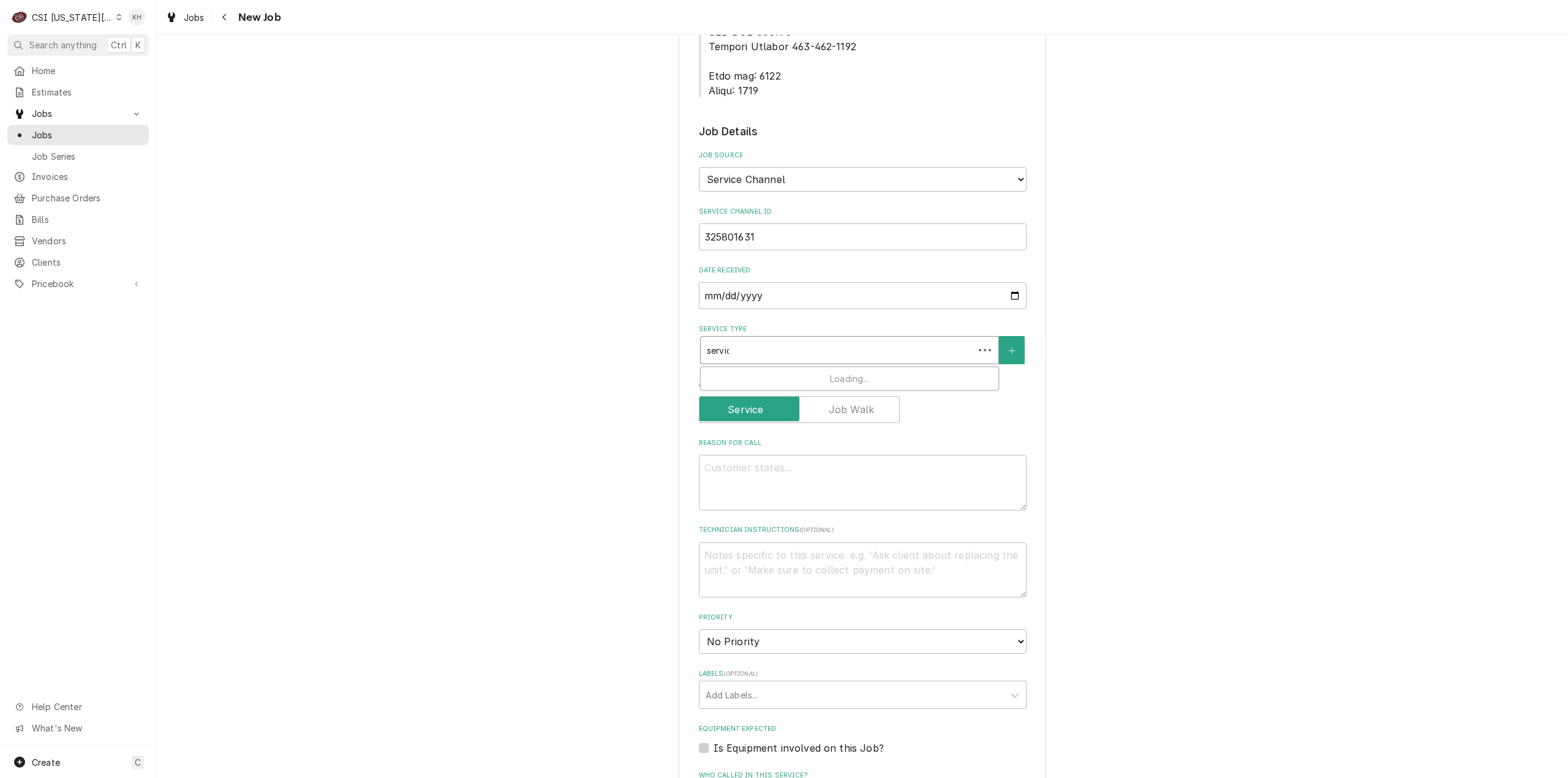
type input "service"
type textarea "x"
type input "service c"
type textarea "x"
type input "service ca"
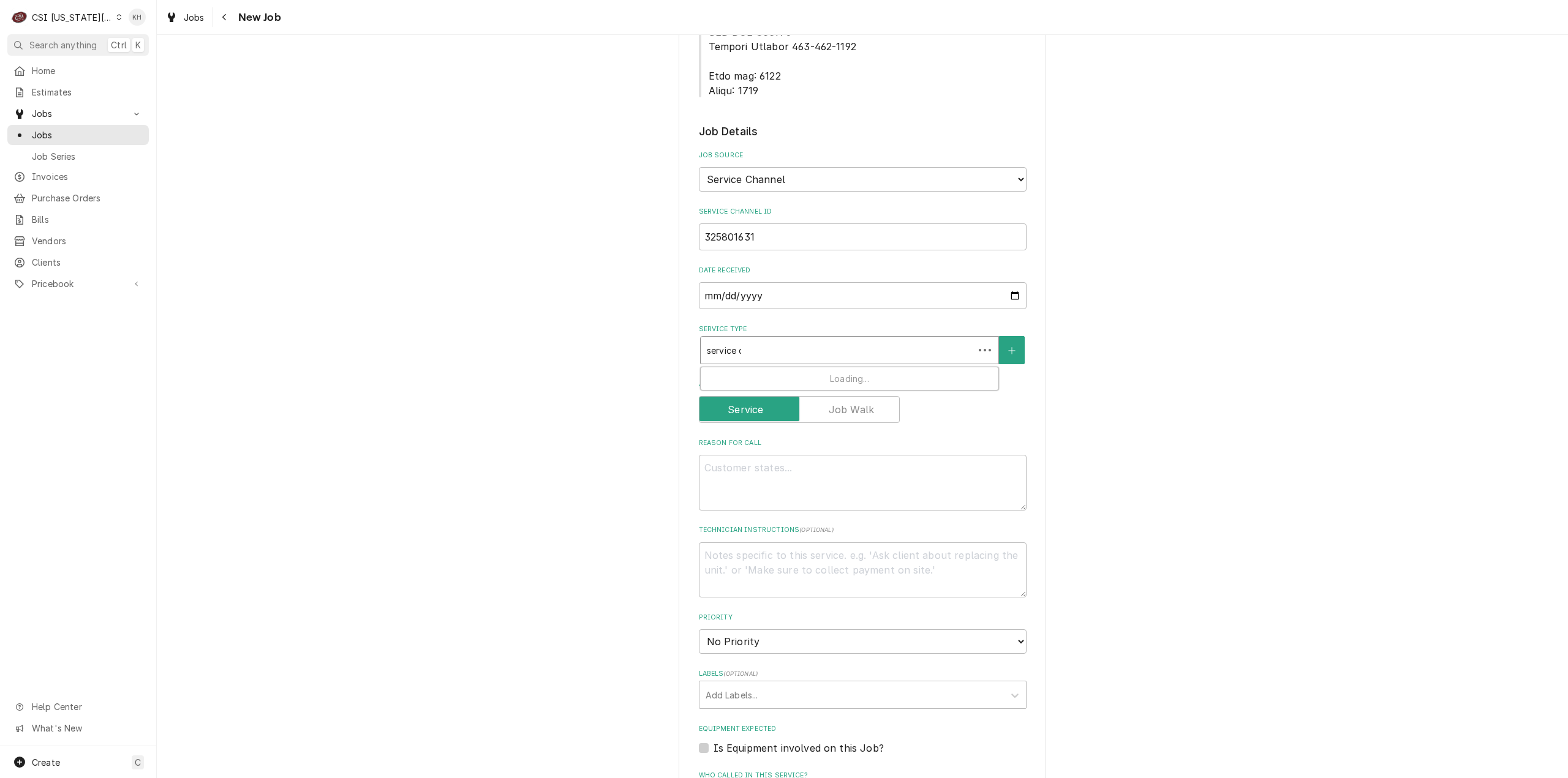
type textarea "x"
type input "service cal"
type textarea "x"
type input "service call"
drag, startPoint x: 790, startPoint y: 330, endPoint x: 781, endPoint y: 360, distance: 31.3
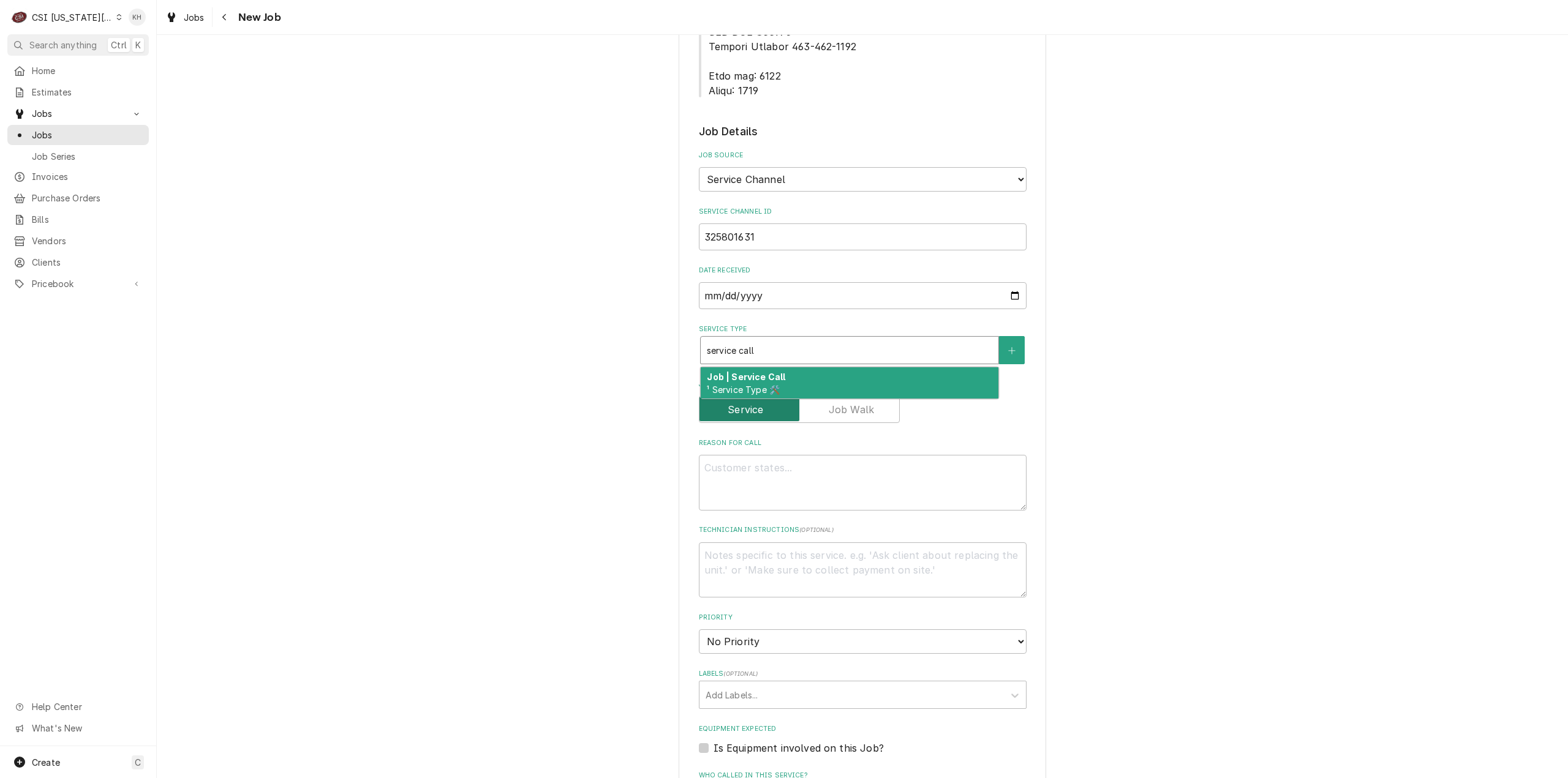
click at [790, 367] on div "Job | Service Call ¹ Service Type 🛠️" at bounding box center [850, 383] width 298 height 32
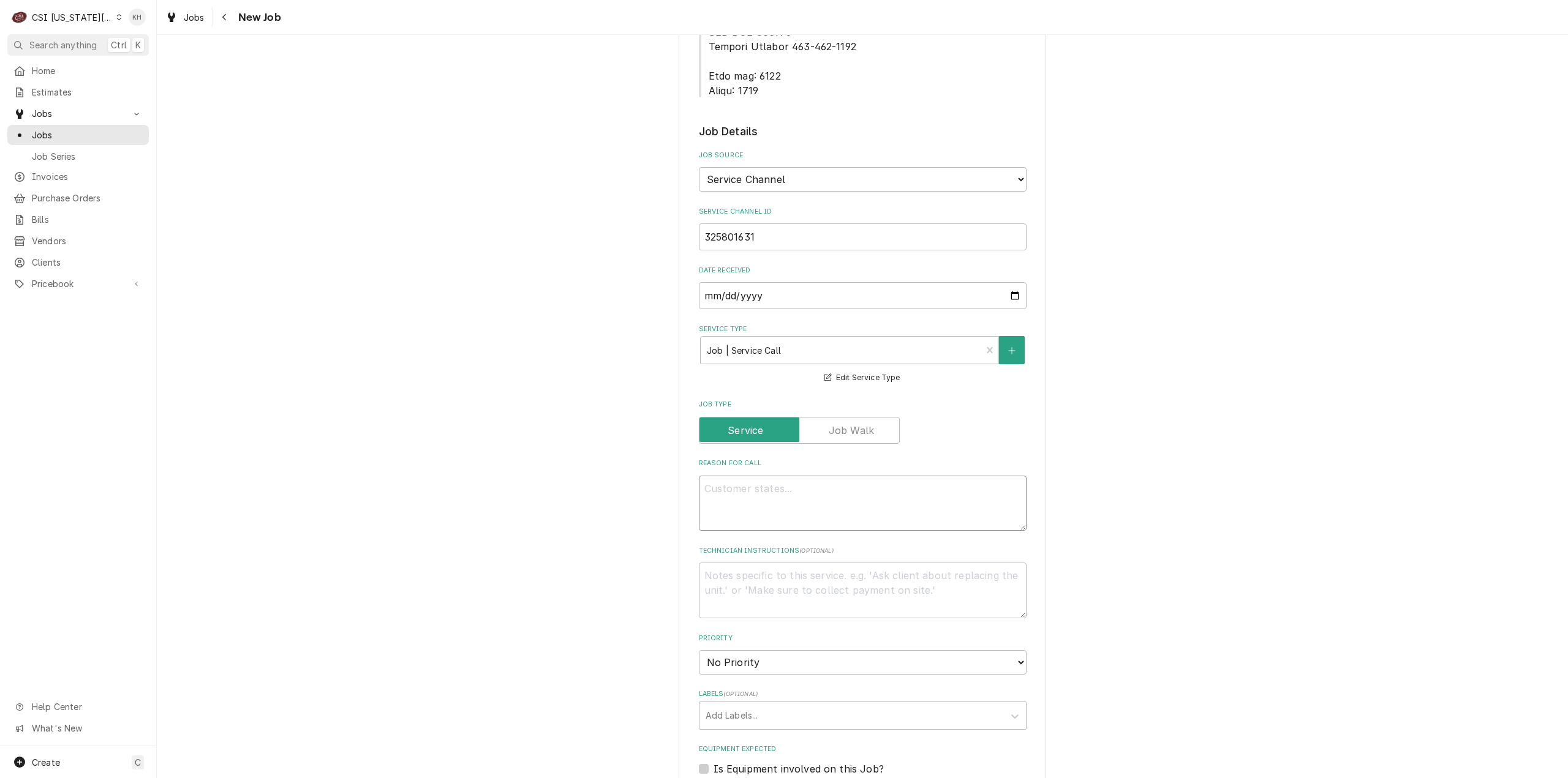
drag, startPoint x: 781, startPoint y: 452, endPoint x: 774, endPoint y: 469, distance: 18.4
click at [781, 475] on textarea "Reason For Call" at bounding box center [863, 503] width 328 height 56
paste textarea "KITCHEN / Hot Side / Fryer #2 (Start from Left) "Equip:" KITCHEN/HOT SIDE - DRI…"
type textarea "x"
type textarea "KITCHEN / Hot Side / Fryer #2 (Start from Left) "Equip:" KITCHEN/HOT SIDE - DRI…"
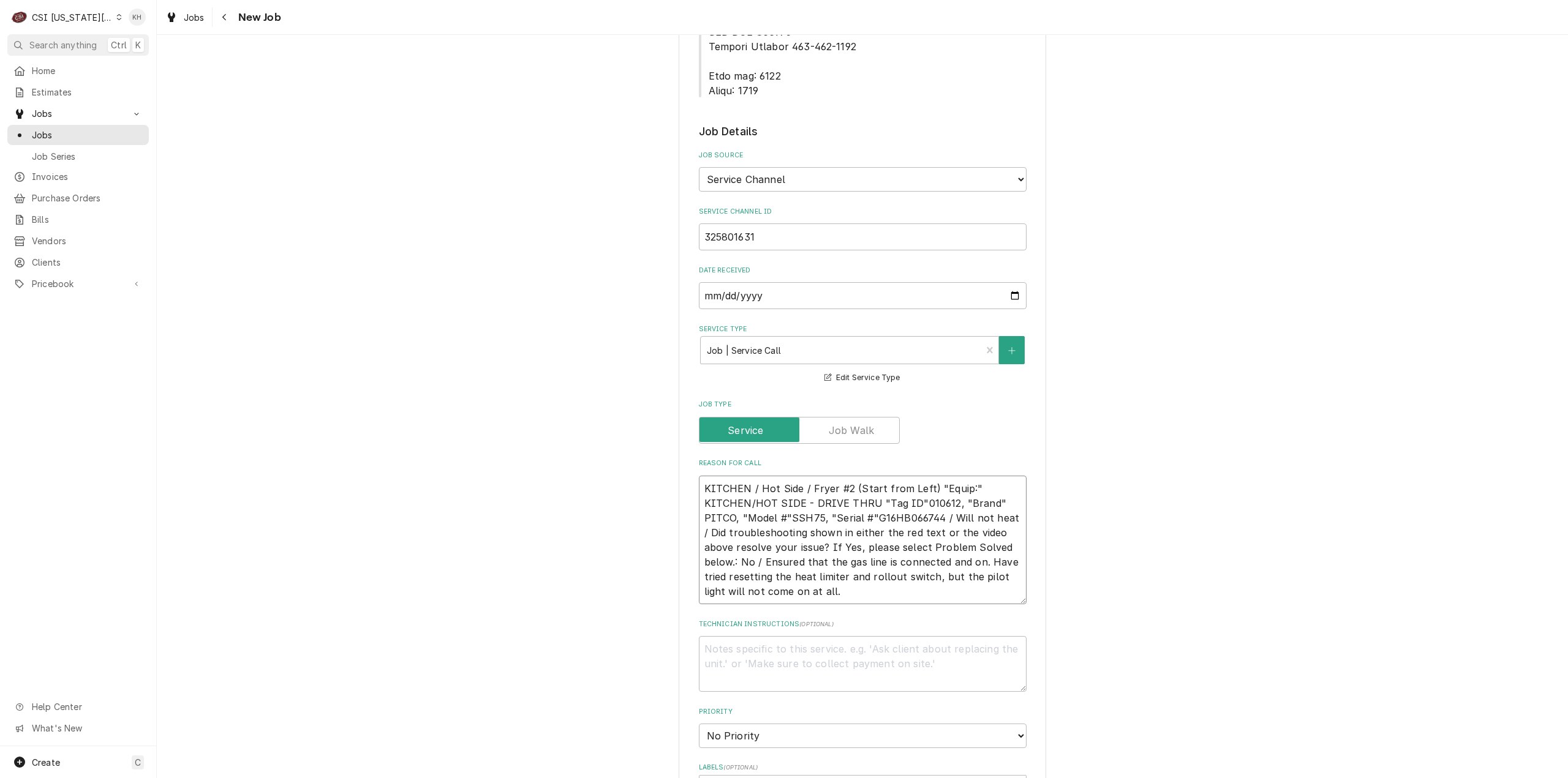
type textarea "x"
type textarea "KITCHEN / Hot Side / Fryer #2 (Start from Left) "Equip:" KITCHEN/HOT SIDE - DRI…"
type textarea "x"
type textarea "KITCHEN / Hot Side / Fryer #2 (Start from Left) "Equip:" KITCHEN/HOT SIDE - DRI…"
type textarea "x"
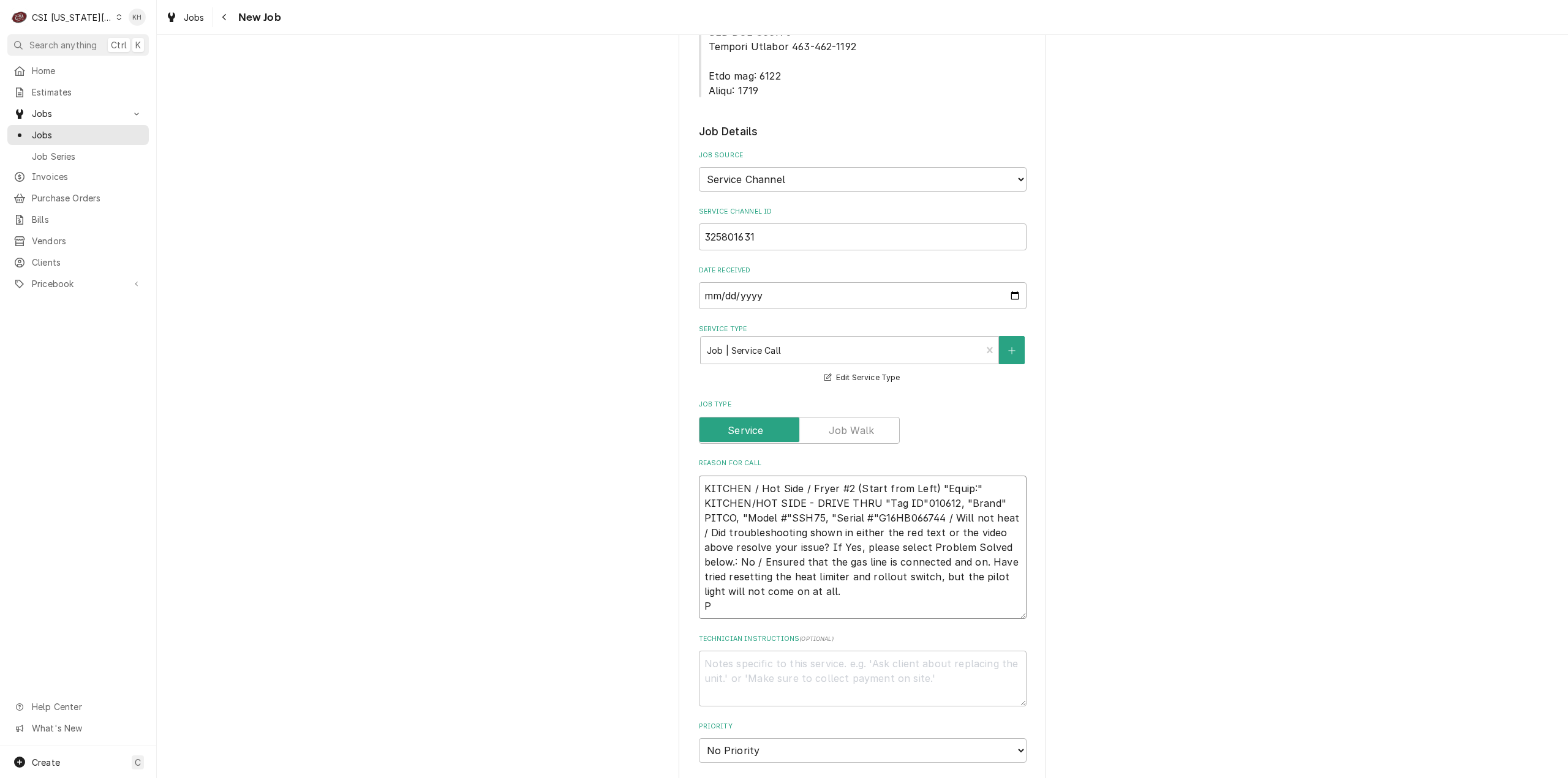
type textarea "KITCHEN / Hot Side / Fryer #2 (Start from Left) "Equip:" KITCHEN/HOT SIDE - DRI…"
type textarea "x"
type textarea "KITCHEN / Hot Side / Fryer #2 (Start from Left) "Equip:" KITCHEN/HOT SIDE - DRI…"
type textarea "x"
type textarea "KITCHEN / Hot Side / Fryer #2 (Start from Left) "Equip:" KITCHEN/HOT SIDE - DRI…"
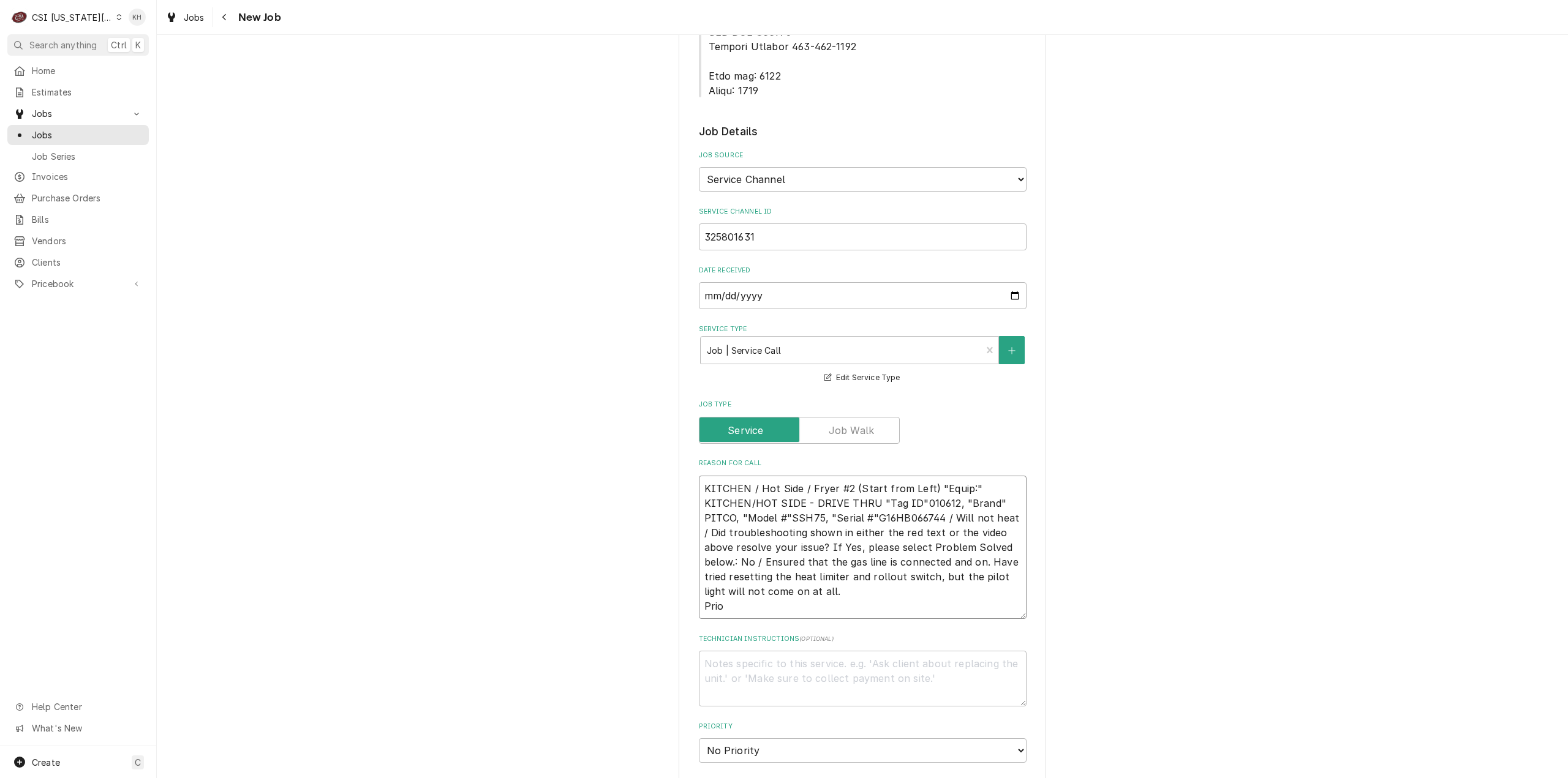
type textarea "x"
type textarea "KITCHEN / Hot Side / Fryer #2 (Start from Left) "Equip:" KITCHEN/HOT SIDE - DRI…"
type textarea "x"
type textarea "KITCHEN / Hot Side / Fryer #2 (Start from Left) "Equip:" KITCHEN/HOT SIDE - DRI…"
type textarea "x"
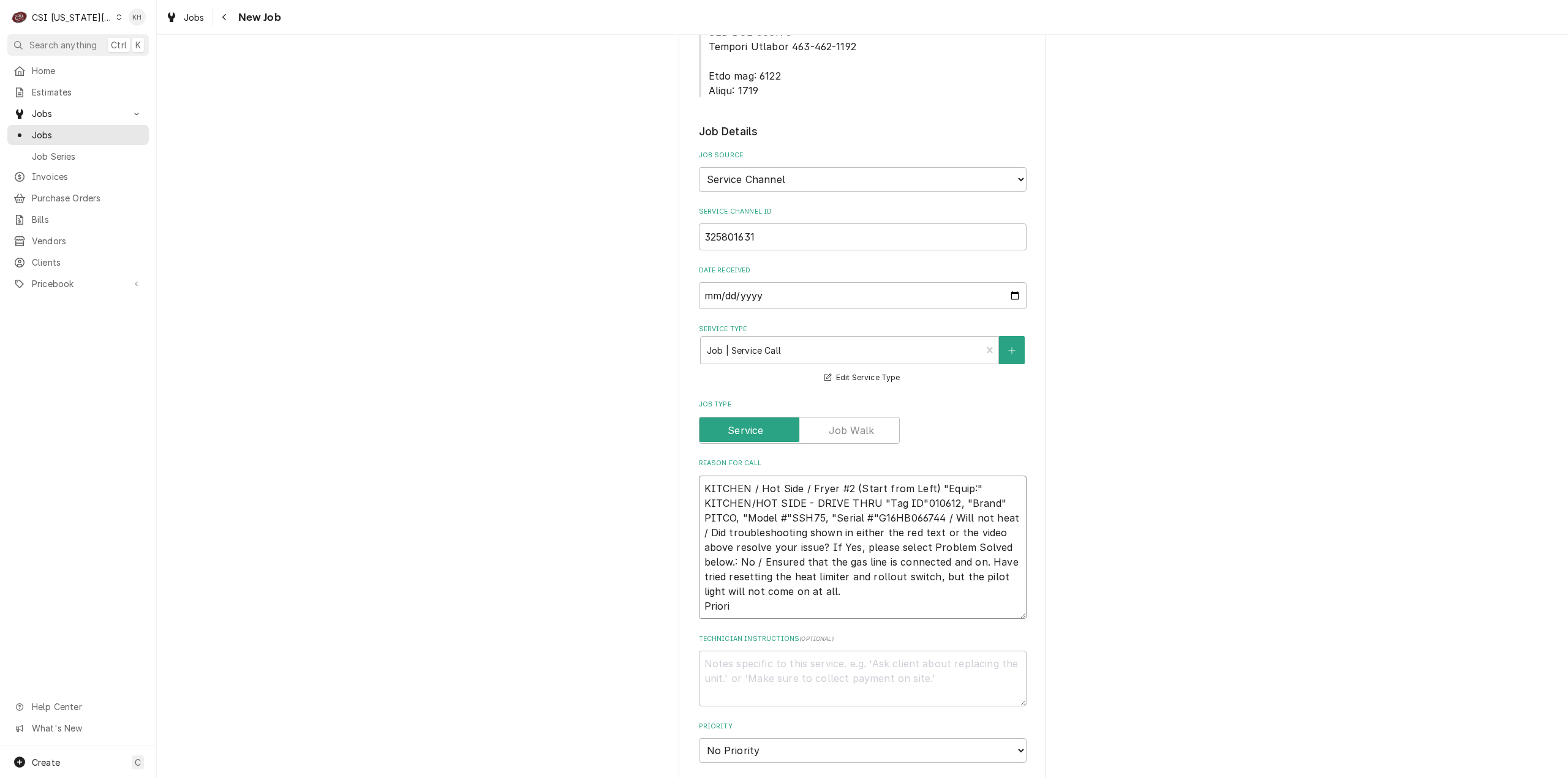
type textarea "KITCHEN / Hot Side / Fryer #2 (Start from Left) "Equip:" KITCHEN/HOT SIDE - DRI…"
type textarea "x"
type textarea "KITCHEN / Hot Side / Fryer #2 (Start from Left) "Equip:" KITCHEN/HOT SIDE - DRI…"
type textarea "x"
type textarea "KITCHEN / Hot Side / Fryer #2 (Start from Left) "Equip:" KITCHEN/HOT SIDE - DRI…"
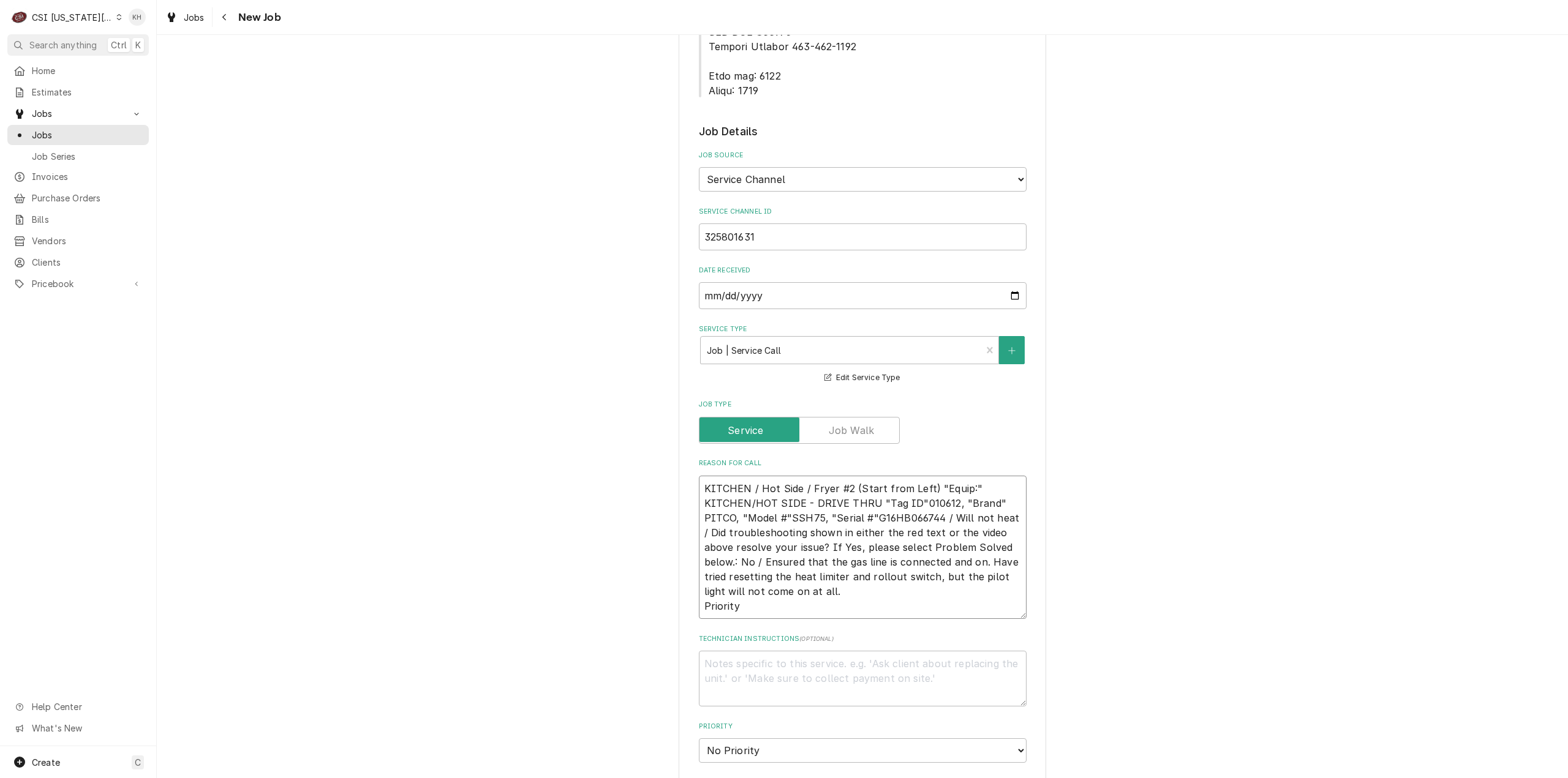
type textarea "x"
type textarea "KITCHEN / Hot Side / Fryer #2 (Start from Left) "Equip:" KITCHEN/HOT SIDE - DRI…"
click at [794, 562] on textarea "KITCHEN / Hot Side / Fryer #2 (Start from Left) "Equip:" KITCHEN/HOT SIDE - DRI…" at bounding box center [863, 547] width 328 height 144
paste textarea "Urgent - 24 Hours"
type textarea "x"
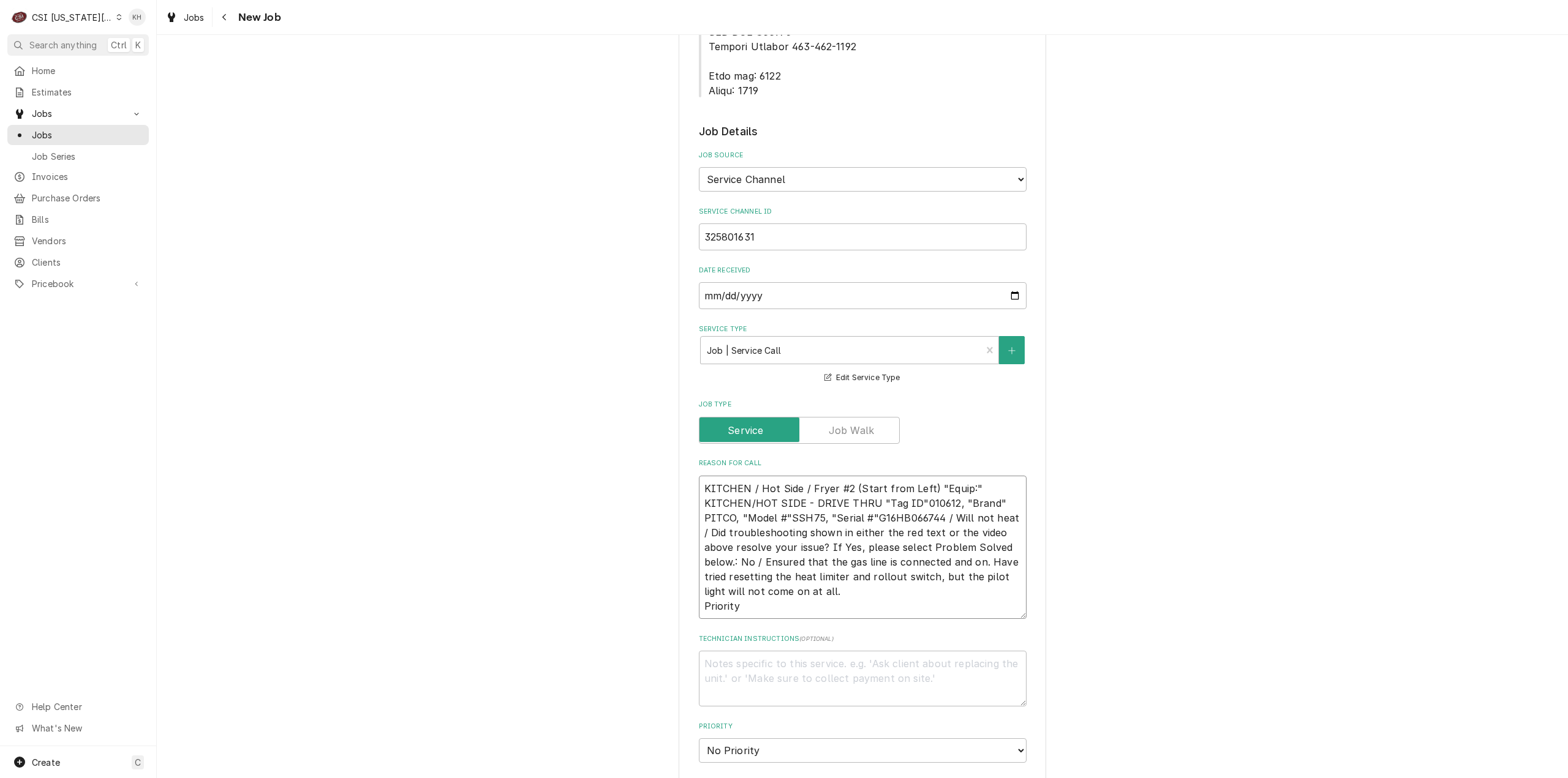
type textarea "KITCHEN / Hot Side / Fryer #2 (Start from Left) "Equip:" KITCHEN/HOT SIDE - DRI…"
type textarea "x"
click at [914, 476] on textarea "KITCHEN / Hot Side / Fryer #2 (Start from Left) "Equip:" KITCHEN/HOT SIDE - DRI…" at bounding box center [863, 547] width 328 height 144
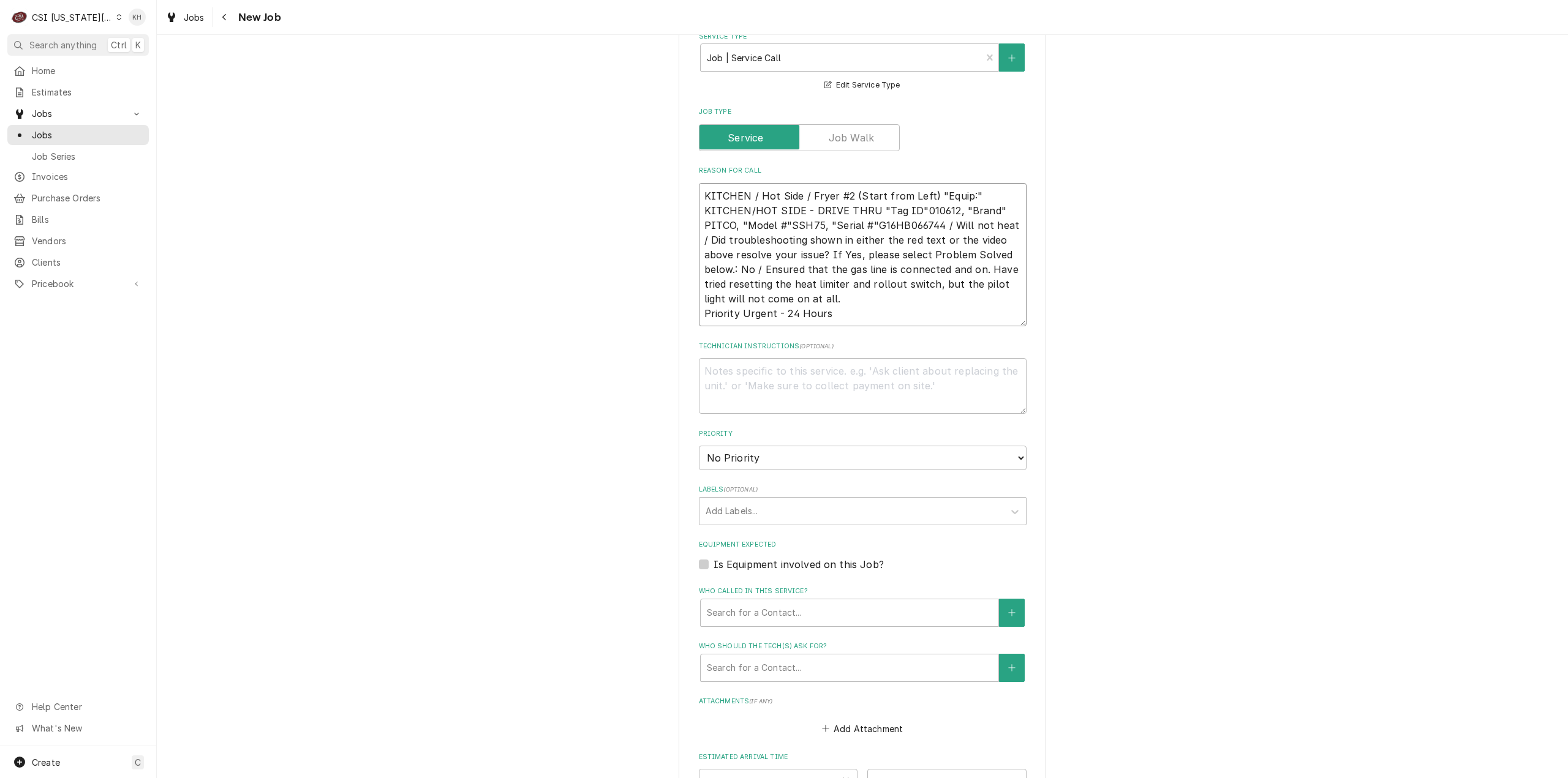
scroll to position [1102, 0]
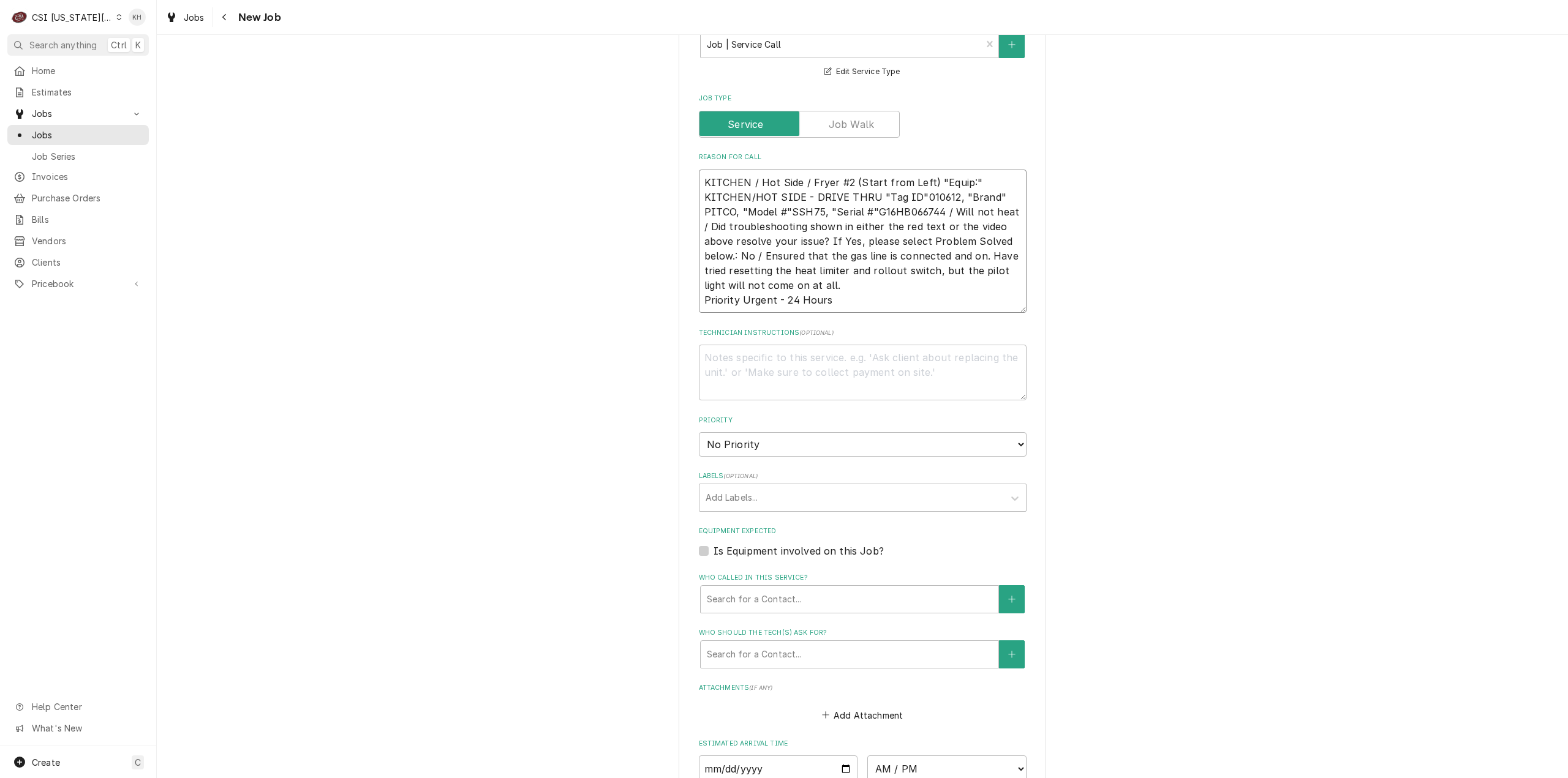
type textarea "KITCHEN / Hot Side / Fryer #2 (Start from Left) "Equip:" KITCHEN/HOT SIDE - DRI…"
drag, startPoint x: 699, startPoint y: 504, endPoint x: 725, endPoint y: 522, distance: 31.6
click at [714, 544] on label "Is Equipment involved on this Job?" at bounding box center [799, 551] width 171 height 15
click at [714, 544] on input "Equipment Expected" at bounding box center [878, 557] width 328 height 27
checkbox input "true"
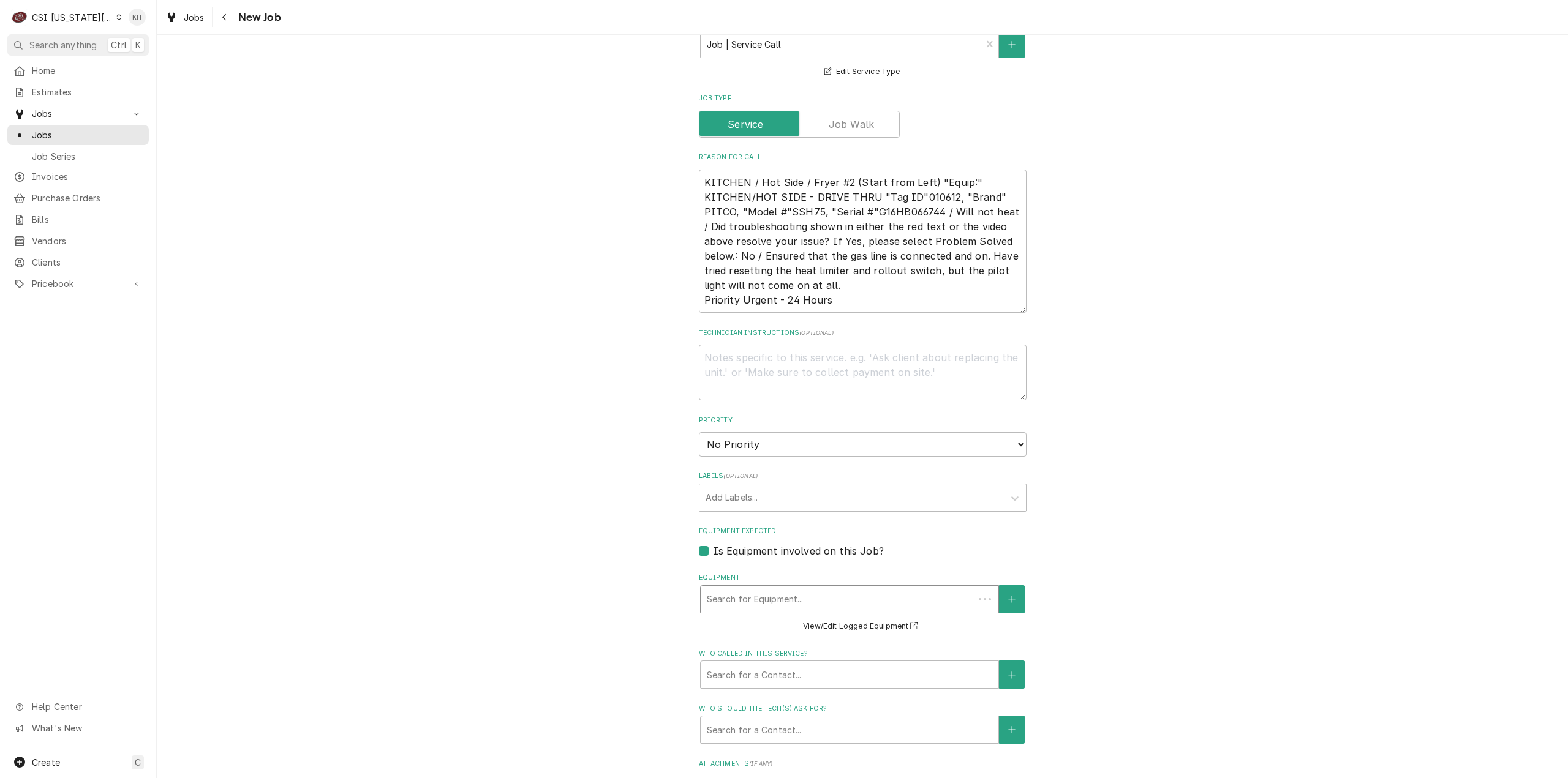
click at [751, 588] on div "Equipment" at bounding box center [837, 599] width 261 height 22
paste input "G16HB066744"
type textarea "x"
type input "G16HB066744"
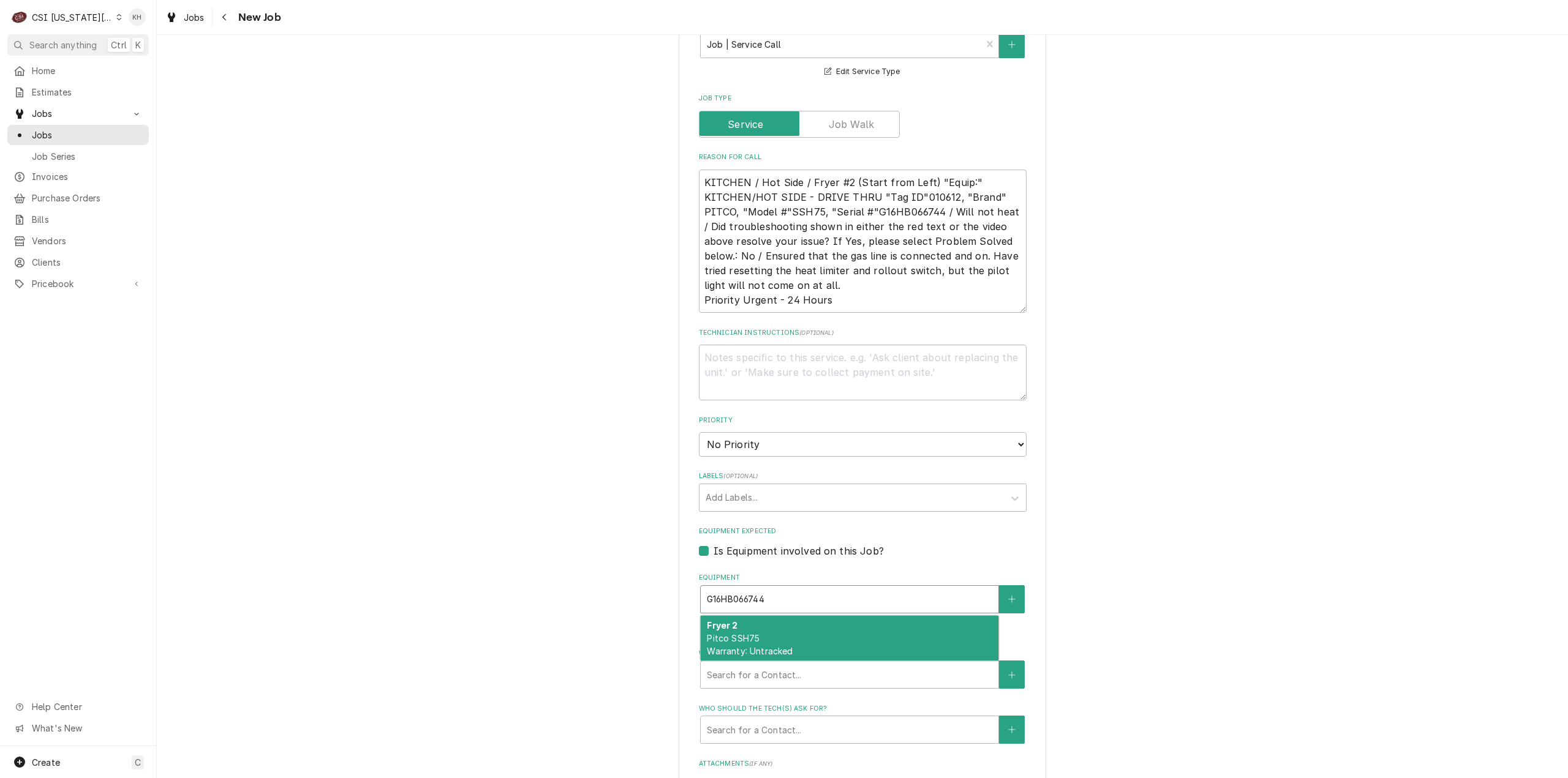
type textarea "x"
type input "G16HB066744"
click at [785, 616] on div "Fryer 2 Pitco SSH75 Warranty: Untracked" at bounding box center [850, 638] width 298 height 45
type textarea "x"
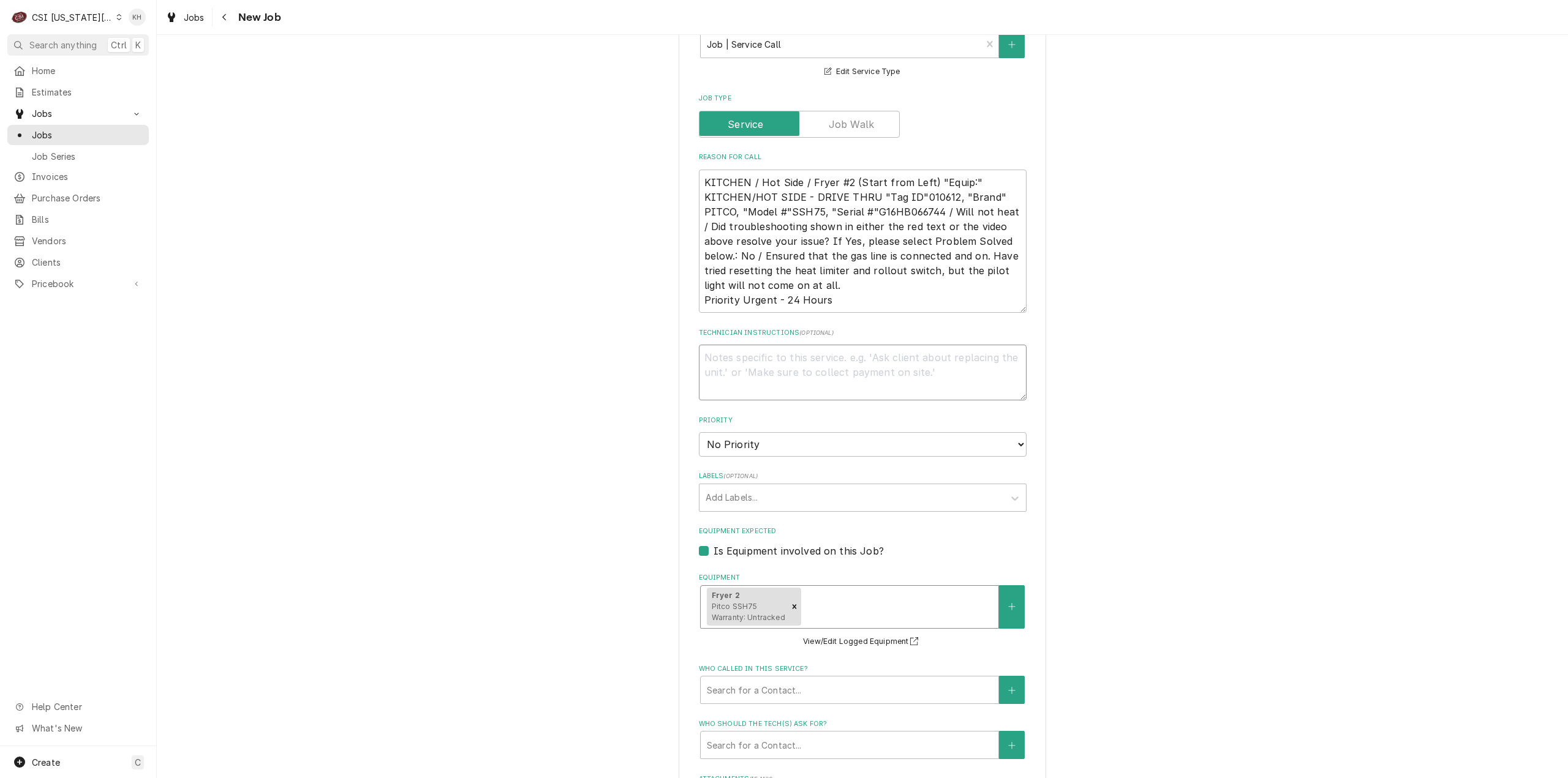
click at [811, 345] on textarea "Technician Instructions ( optional )" at bounding box center [863, 372] width 328 height 56
type textarea "x"
type textarea "N"
type textarea "x"
type textarea "NT"
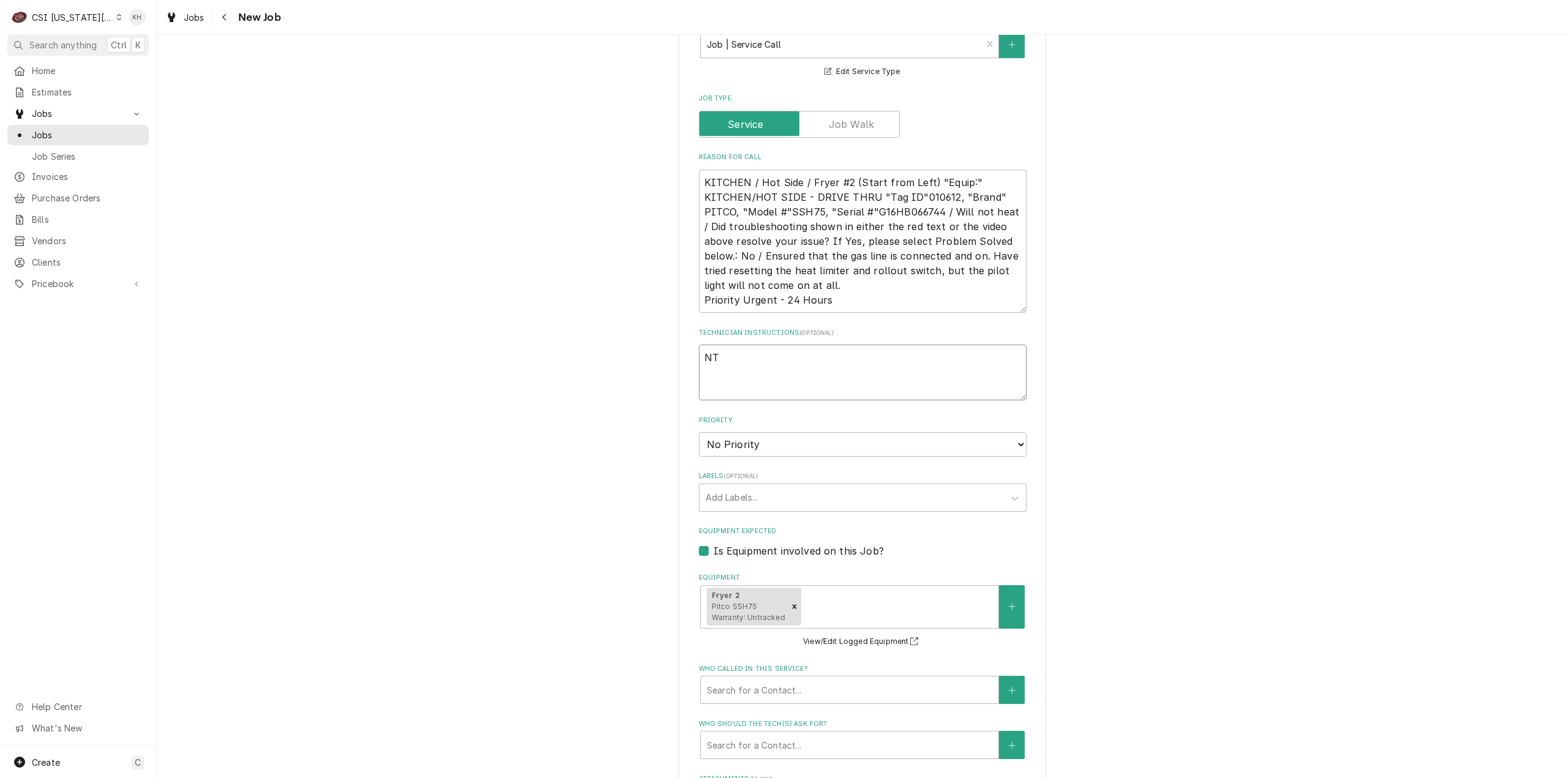
type textarea "x"
type textarea "NTE"
type textarea "x"
type textarea "NTE"
type textarea "x"
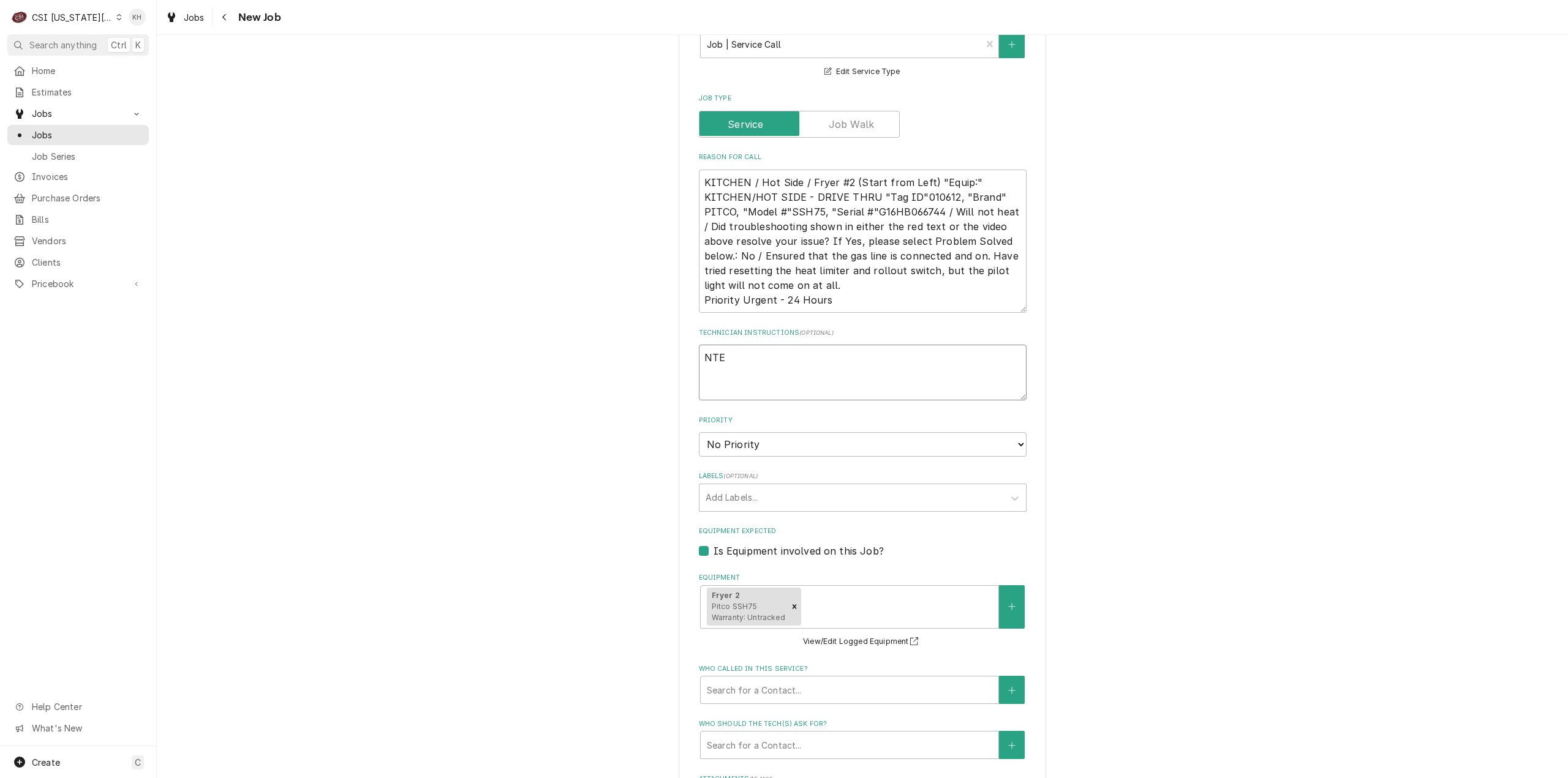
type textarea "NTE 4"
type textarea "x"
type textarea "NTE 45"
type textarea "x"
type textarea "NTE 450"
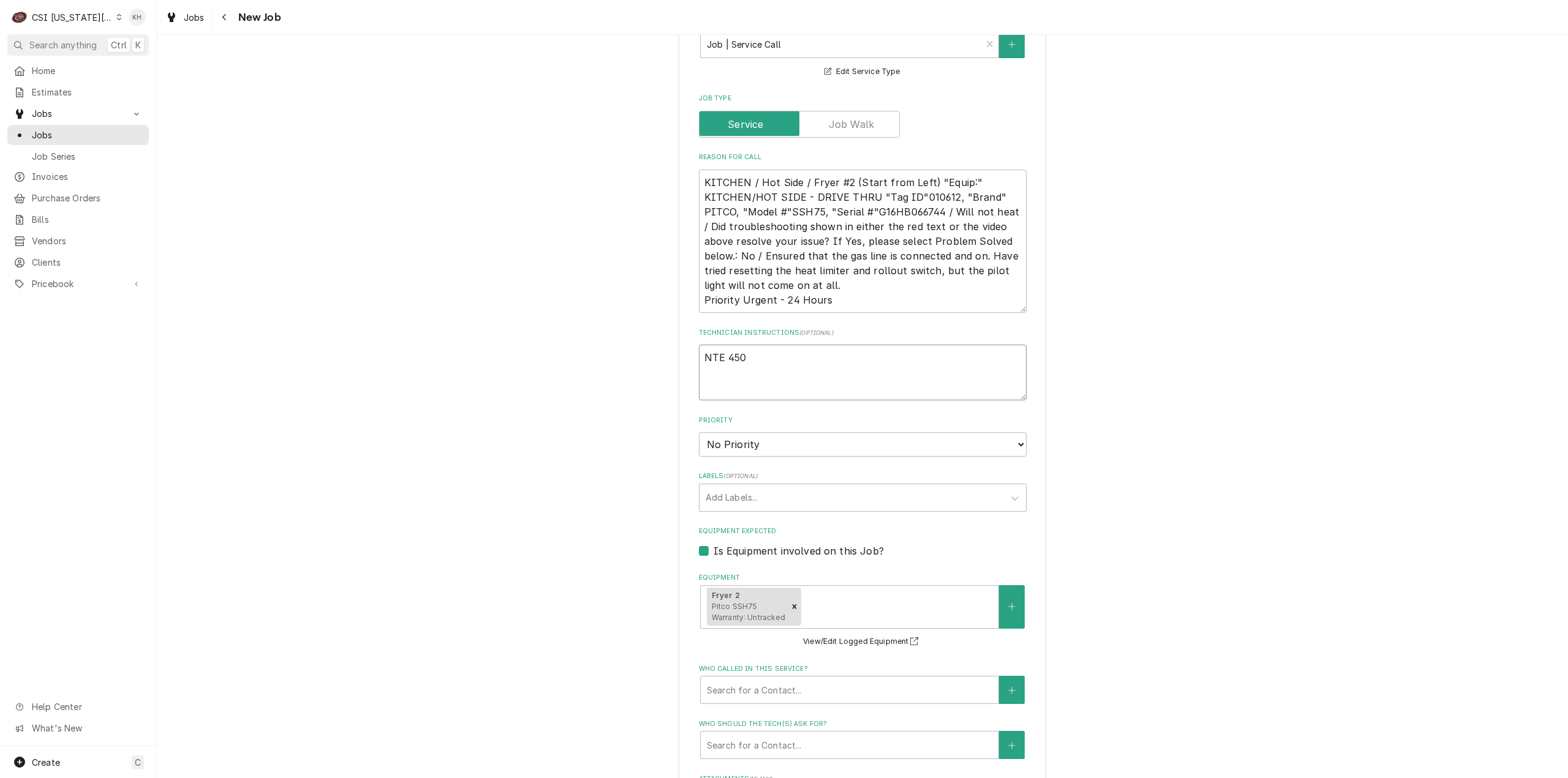
type textarea "x"
type textarea "NTE 450."
type textarea "x"
type textarea "NTE 450.0"
type textarea "x"
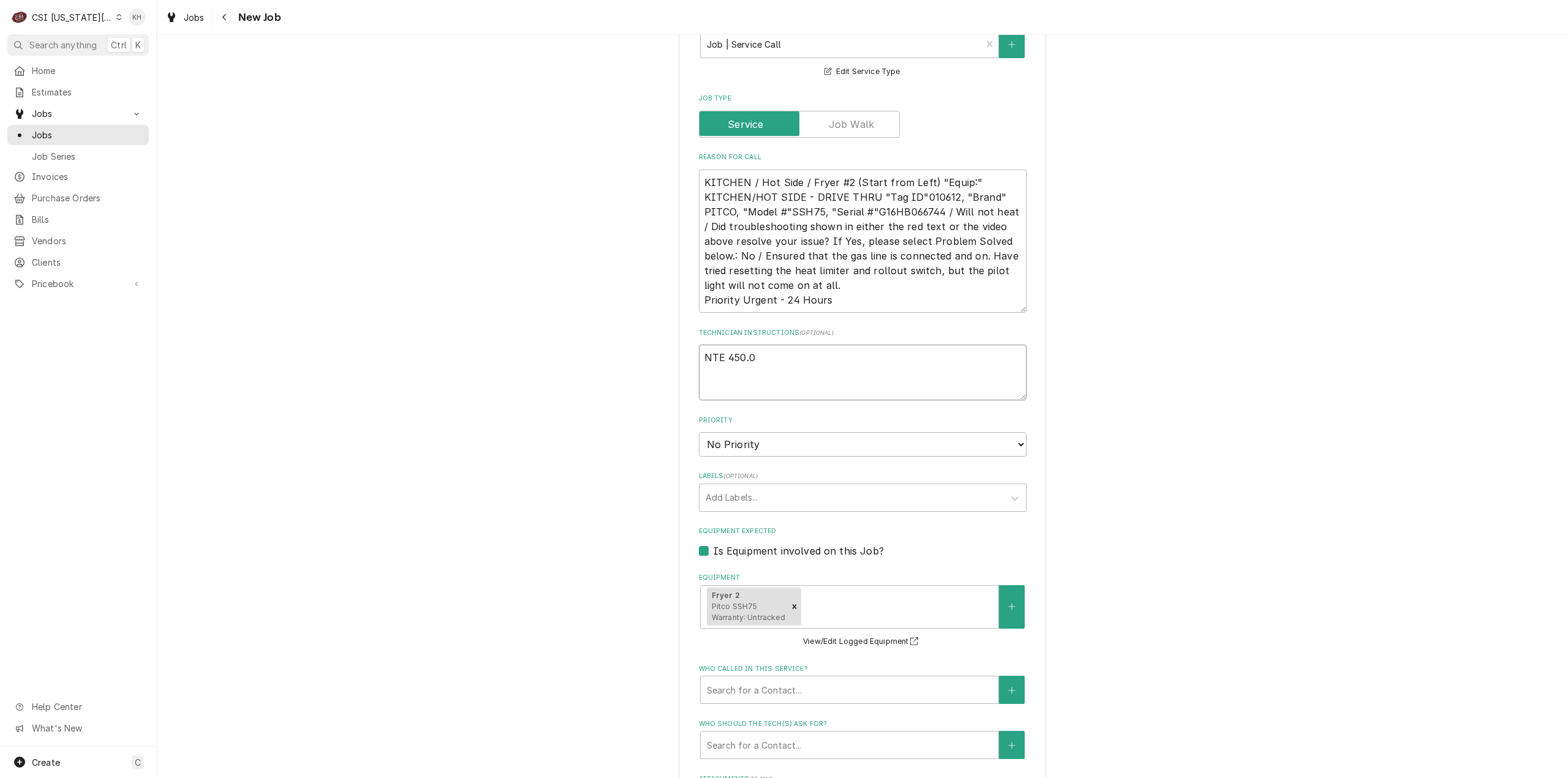
type textarea "NTE 450.00"
type textarea "x"
type textarea "NTE 450.00"
type textarea "x"
type textarea "NTE 450.00"
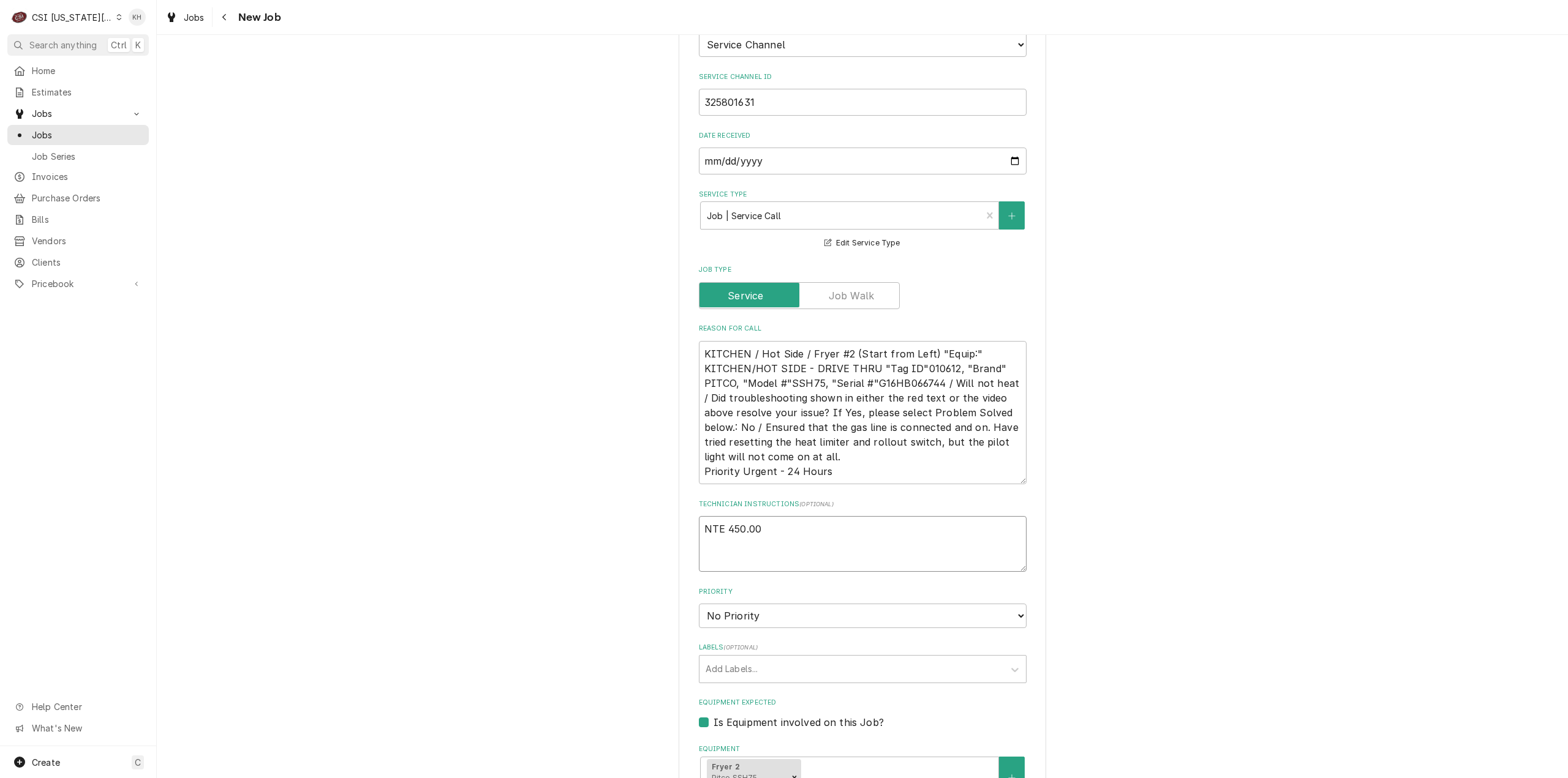
type textarea "x"
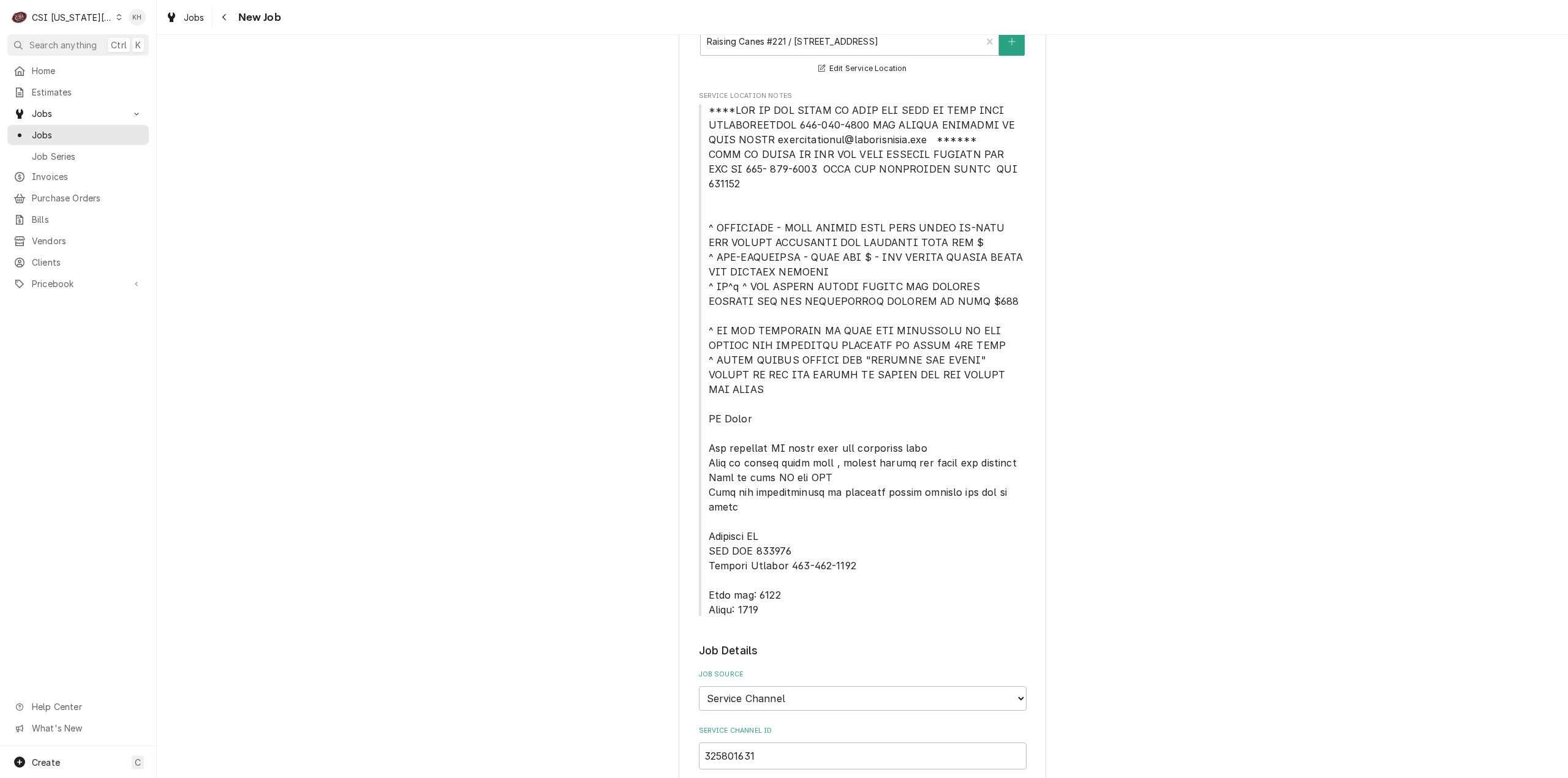
scroll to position [184, 0]
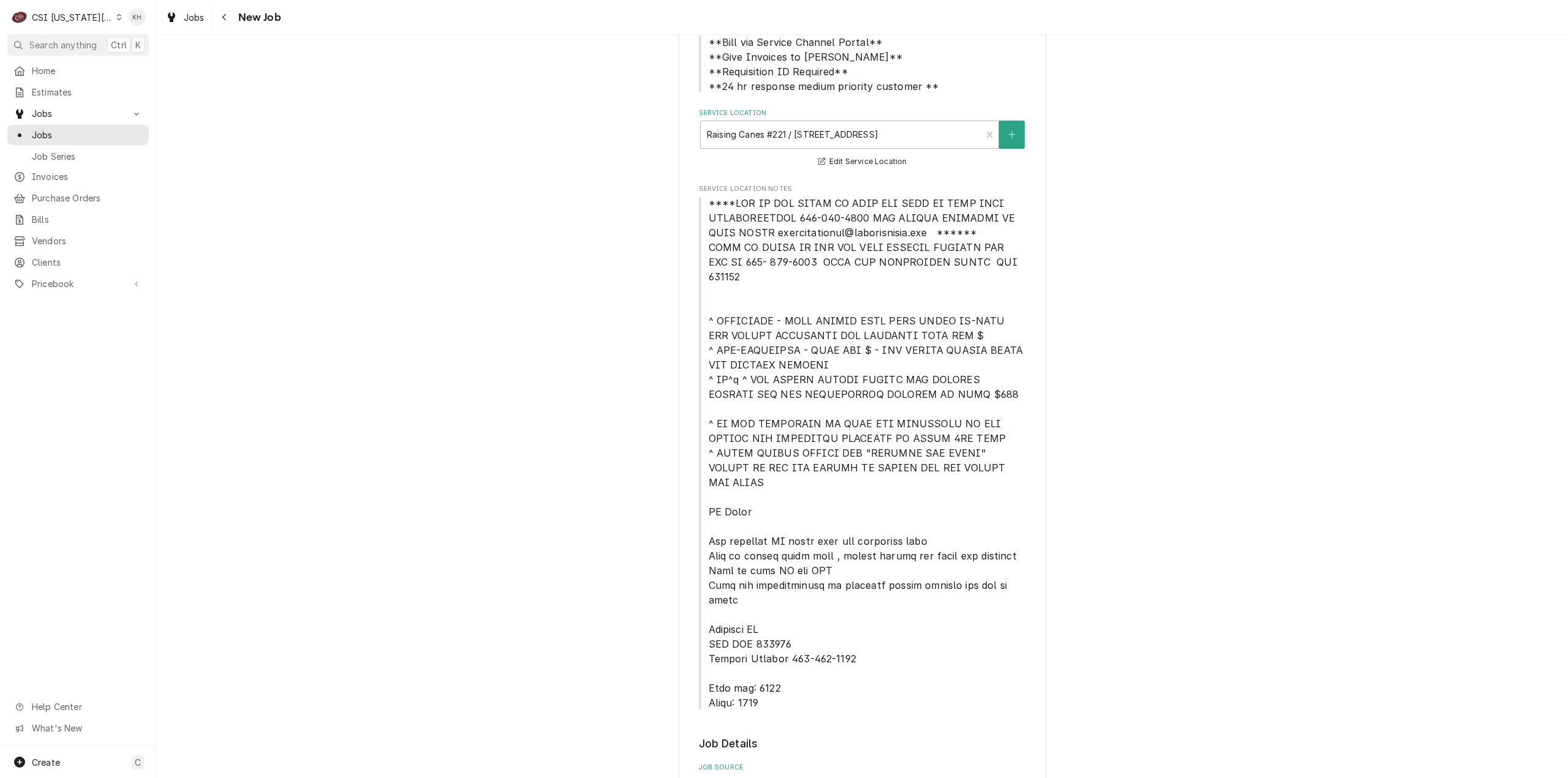
type textarea "NTE 450.00"
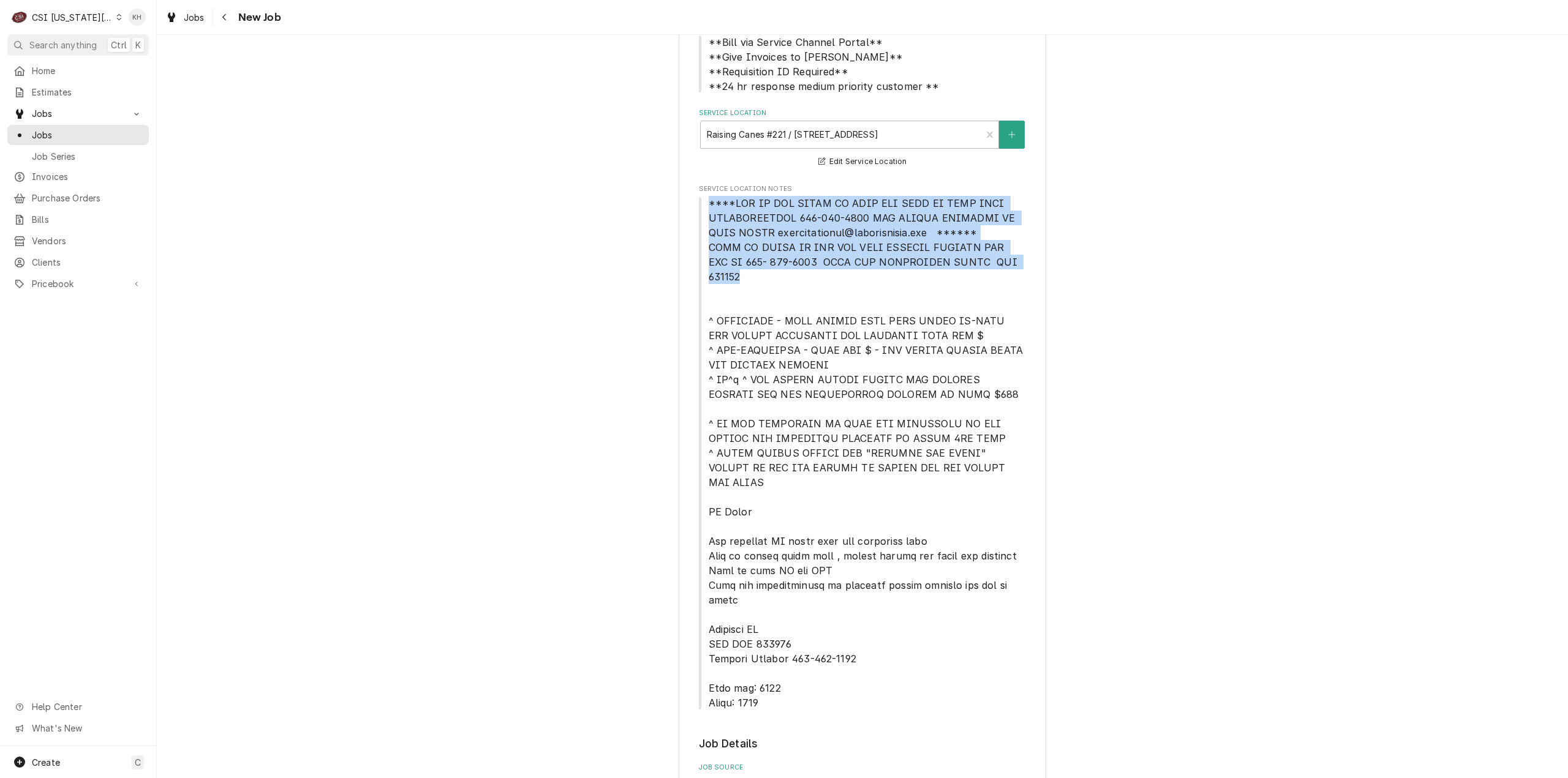
drag, startPoint x: 705, startPoint y: 207, endPoint x: 1011, endPoint y: 270, distance: 312.4
click at [1011, 270] on span "Service Location Notes" at bounding box center [863, 453] width 328 height 514
copy span "****NTE ON ALL CALLS IF OVER NTE NEED TO CALL JOHN HERBOLSHEIMER 402-380-8262 F…"
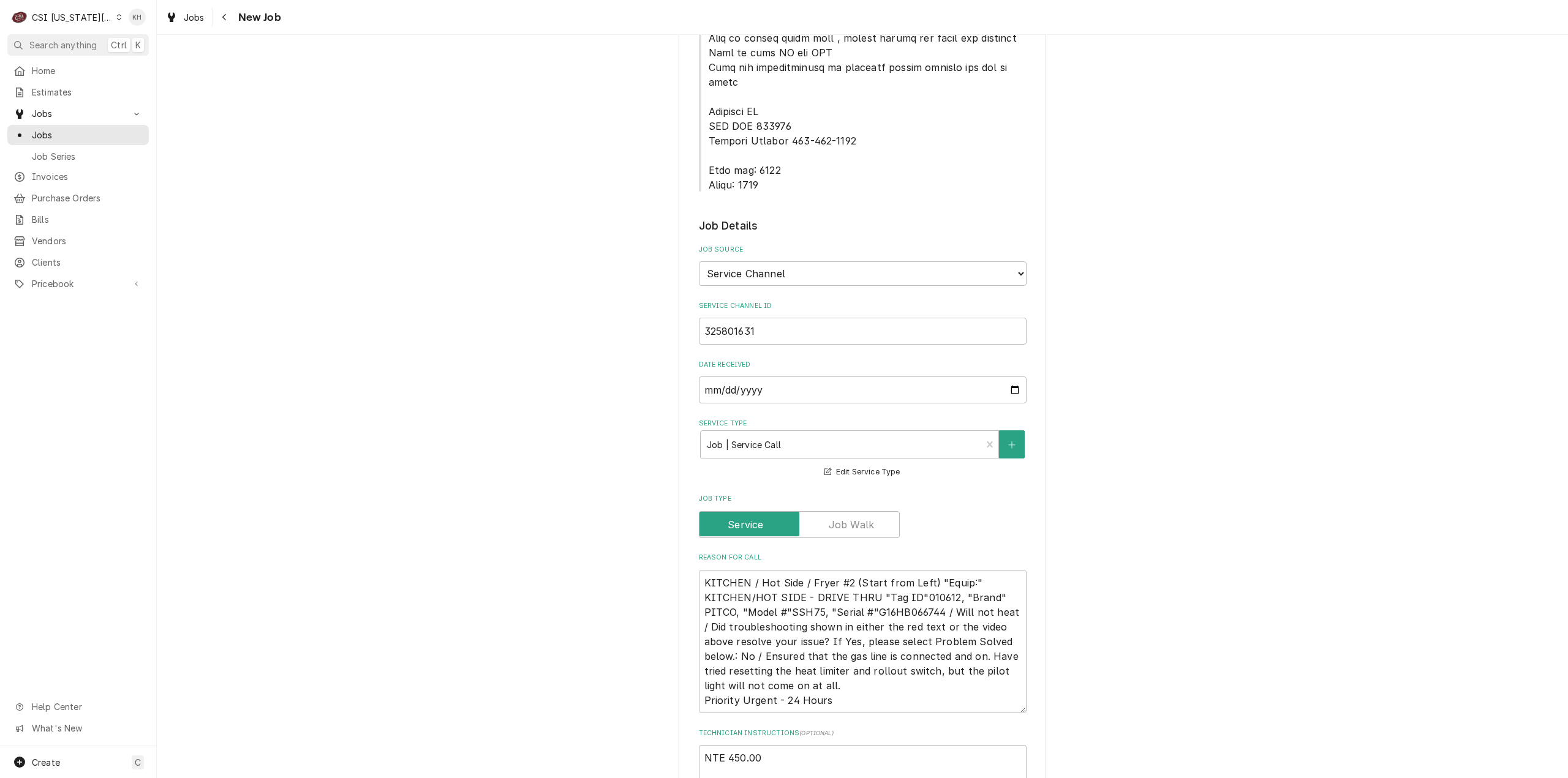
scroll to position [918, 0]
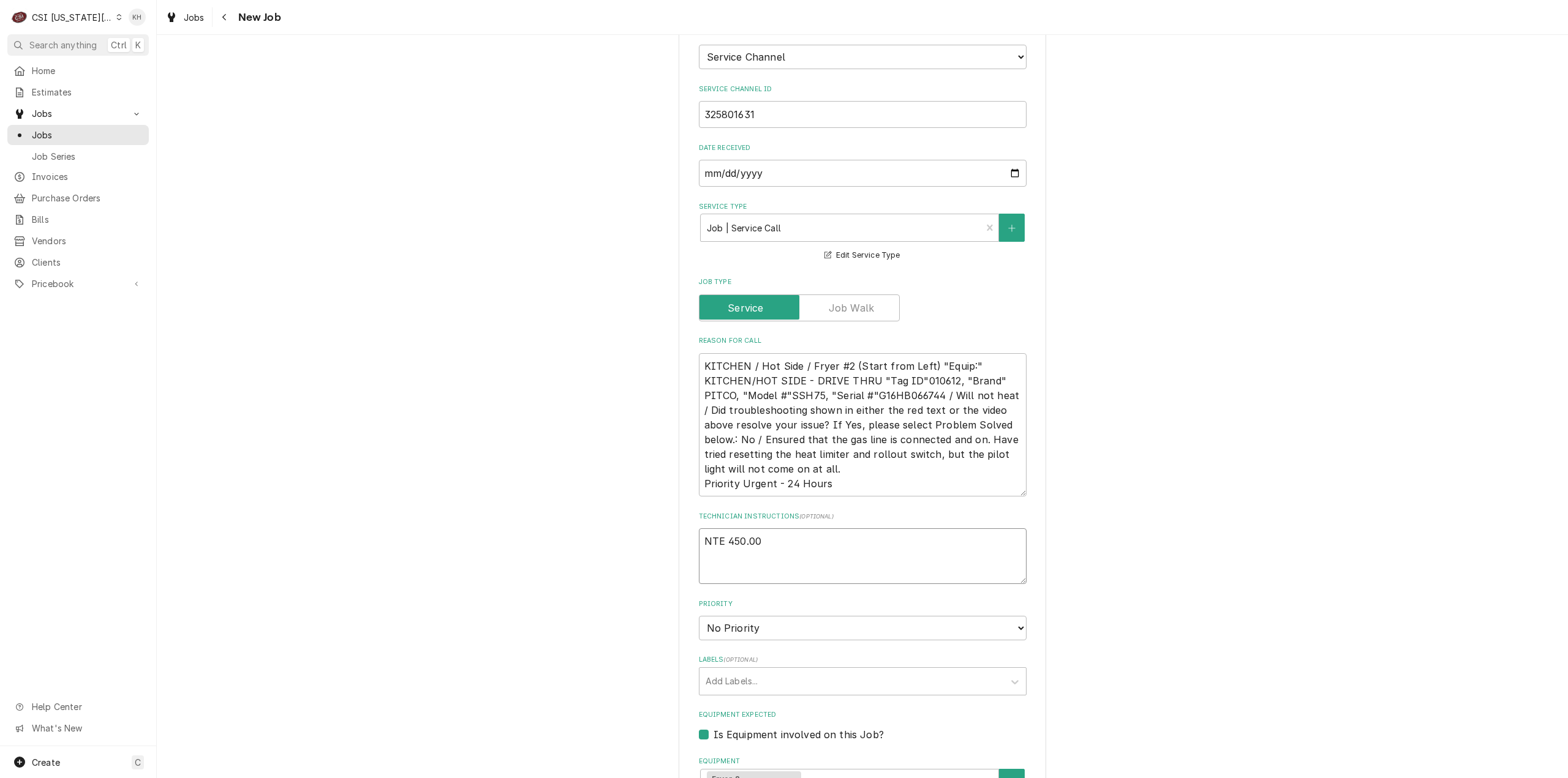
click at [748, 533] on textarea "NTE 450.00" at bounding box center [863, 556] width 328 height 56
paste textarea "****NTE ON ALL CALLS IF OVER NTE NEED TO CALL JOHN HERBOLSHEIMER 402-380-8262 F…"
type textarea "x"
type textarea "NTE 450.00 ****NTE ON ALL CALLS IF OVER NTE NEED TO CALL JOHN HERBOLSHEIMER 402…"
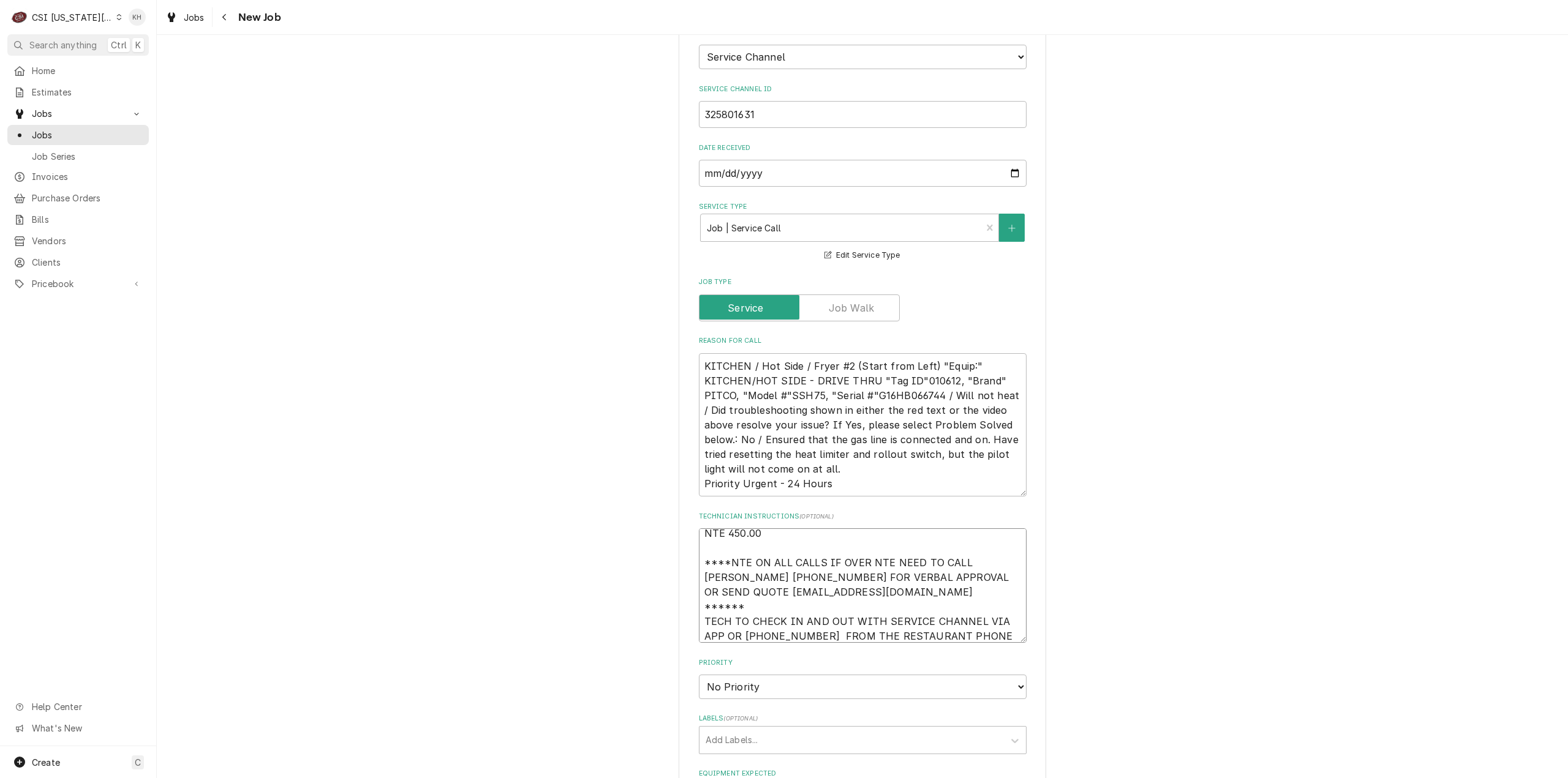
type textarea "x"
type textarea "NTE 450.00 ****NTE ON ALL CALLS IF OVER NTE NEED TO CALL JOHN HERBOLSHEIMER 402…"
type textarea "x"
type textarea "NTE 450.00 ****NTE ON ALL CALLS IF OVER NTE NEED TO CALL JOHN HERBOLSHEIMER 402…"
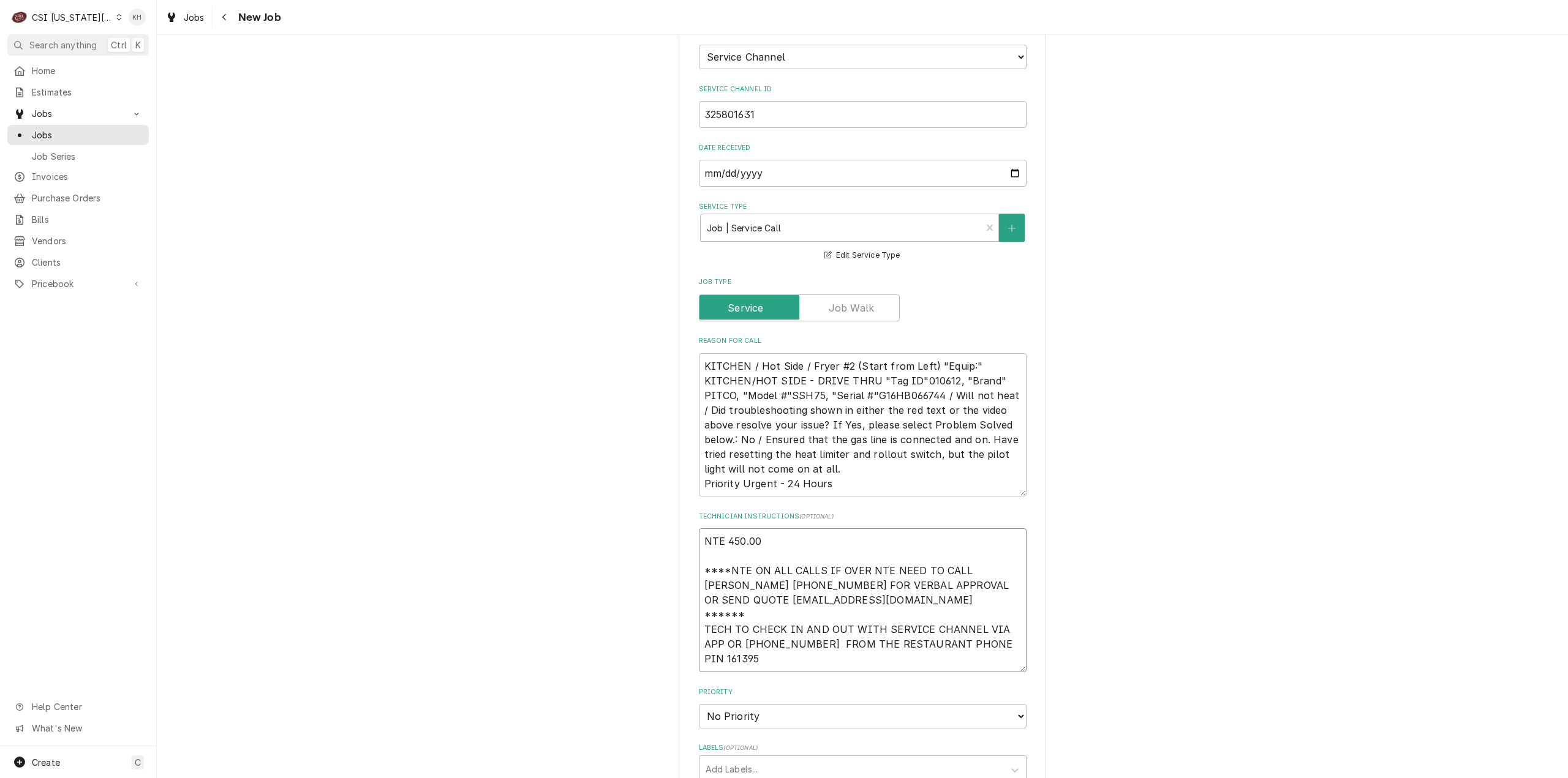
type textarea "x"
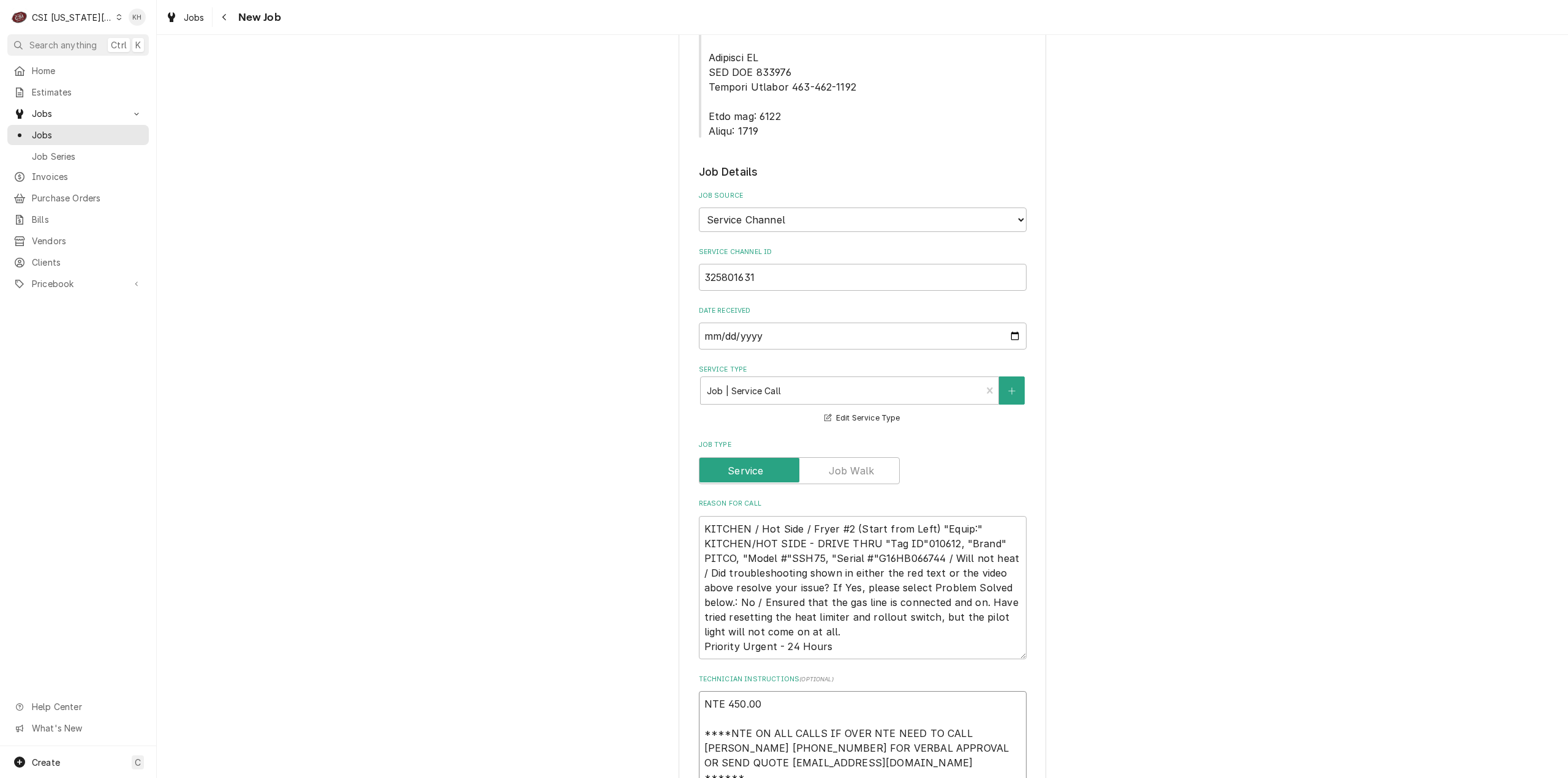
scroll to position [551, 0]
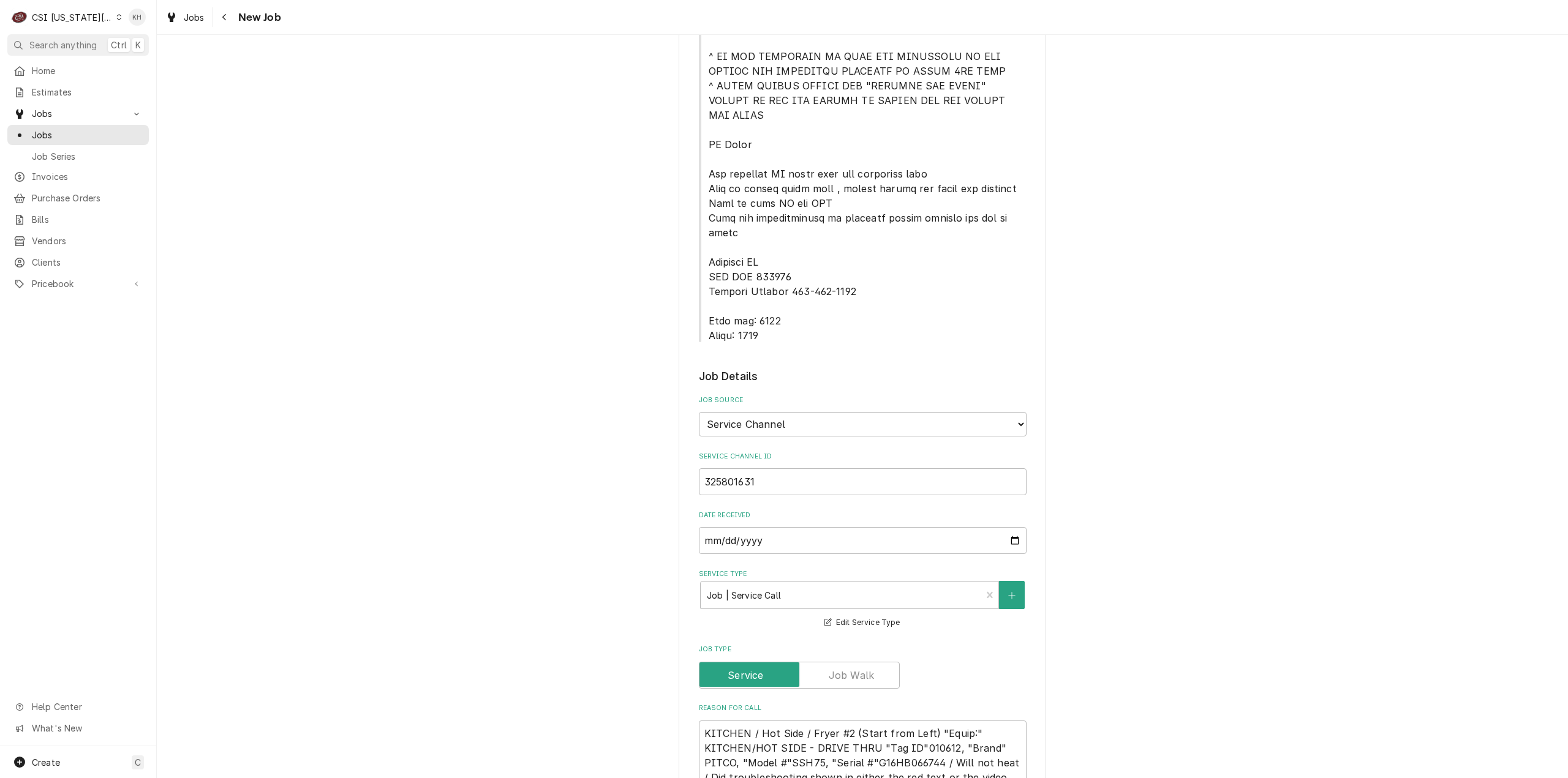
type textarea "NTE 450.00 ****NTE ON ALL CALLS IF OVER NTE NEED TO CALL JOHN HERBOLSHEIMER 402…"
drag, startPoint x: 705, startPoint y: 279, endPoint x: 802, endPoint y: 304, distance: 100.2
click at [802, 304] on div "Please provide the following information to create a job: Client Details Client…" at bounding box center [863, 685] width 328 height 2323
copy span "Lock box: 0221 Alarm: 0448"
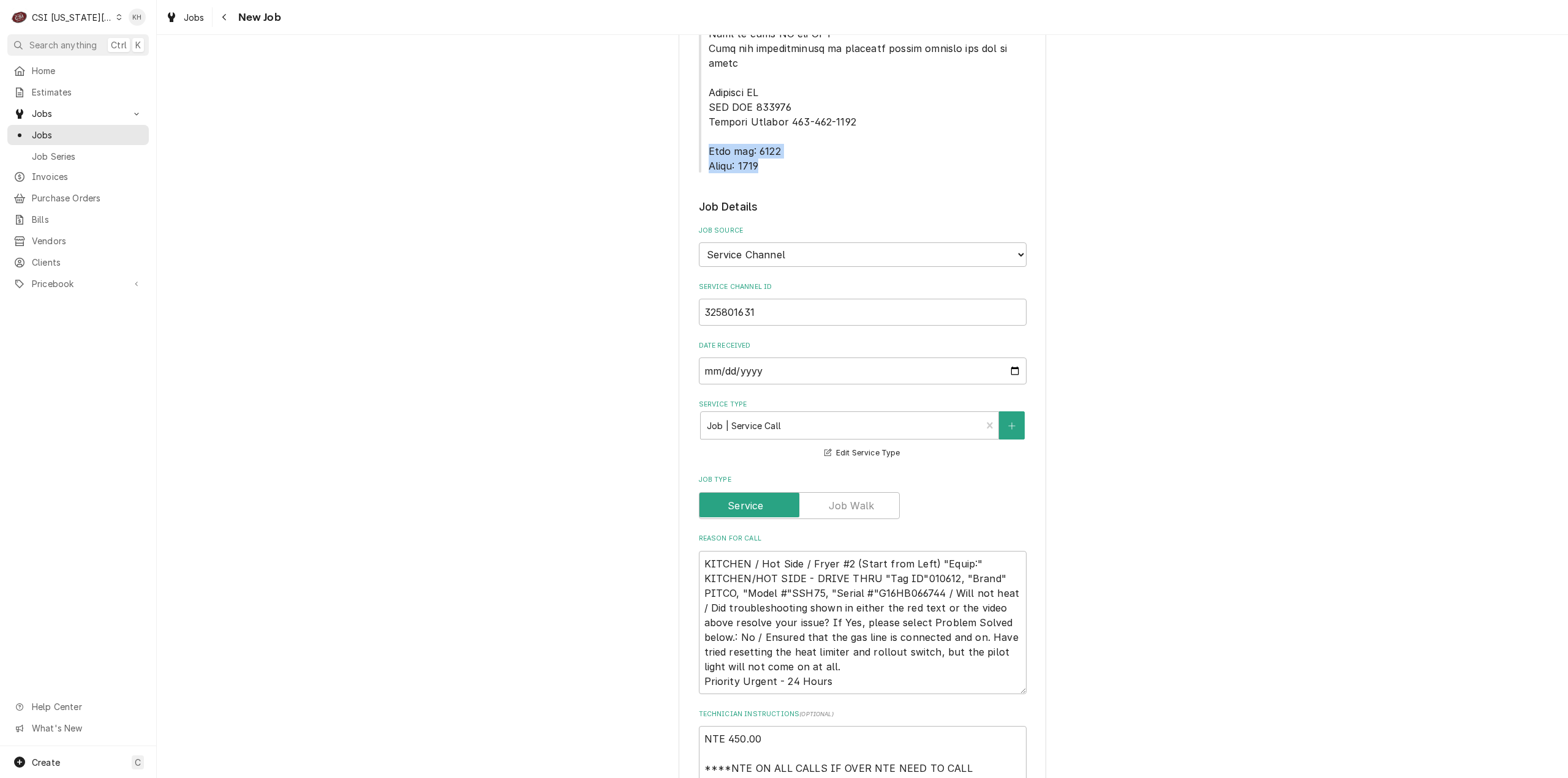
scroll to position [979, 0]
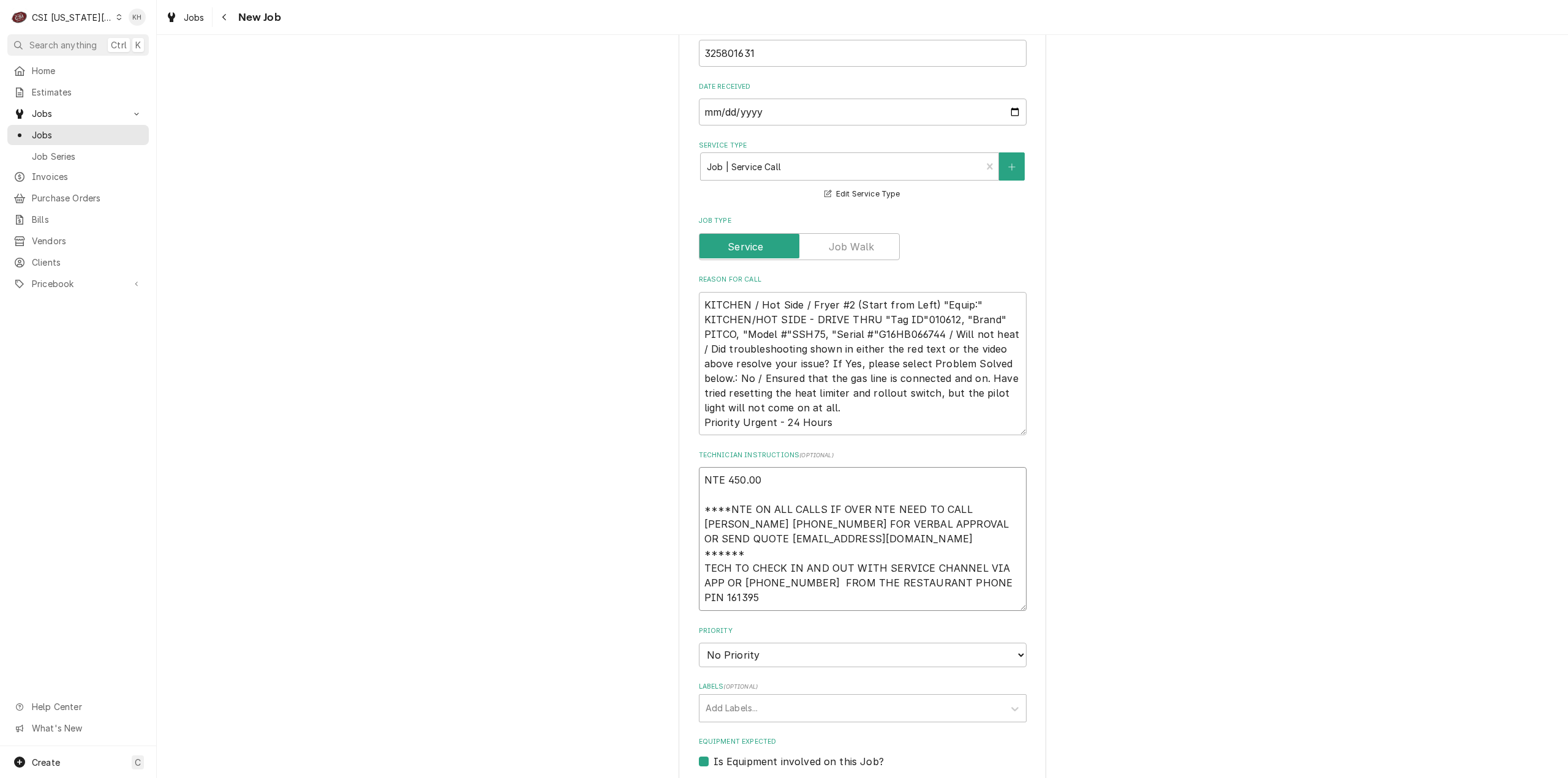
click at [726, 555] on textarea "NTE 450.00 ****NTE ON ALL CALLS IF OVER NTE NEED TO CALL JOHN HERBOLSHEIMER 402…" at bounding box center [863, 539] width 328 height 144
type textarea "x"
type textarea "NTE 450.00 ****NTE ON ALL CALLS IF OVER NTE NEED TO CALL JOHN HERBOLSHEIMER 402…"
paste textarea "Lock box: 0221 Alarm: 0448"
type textarea "x"
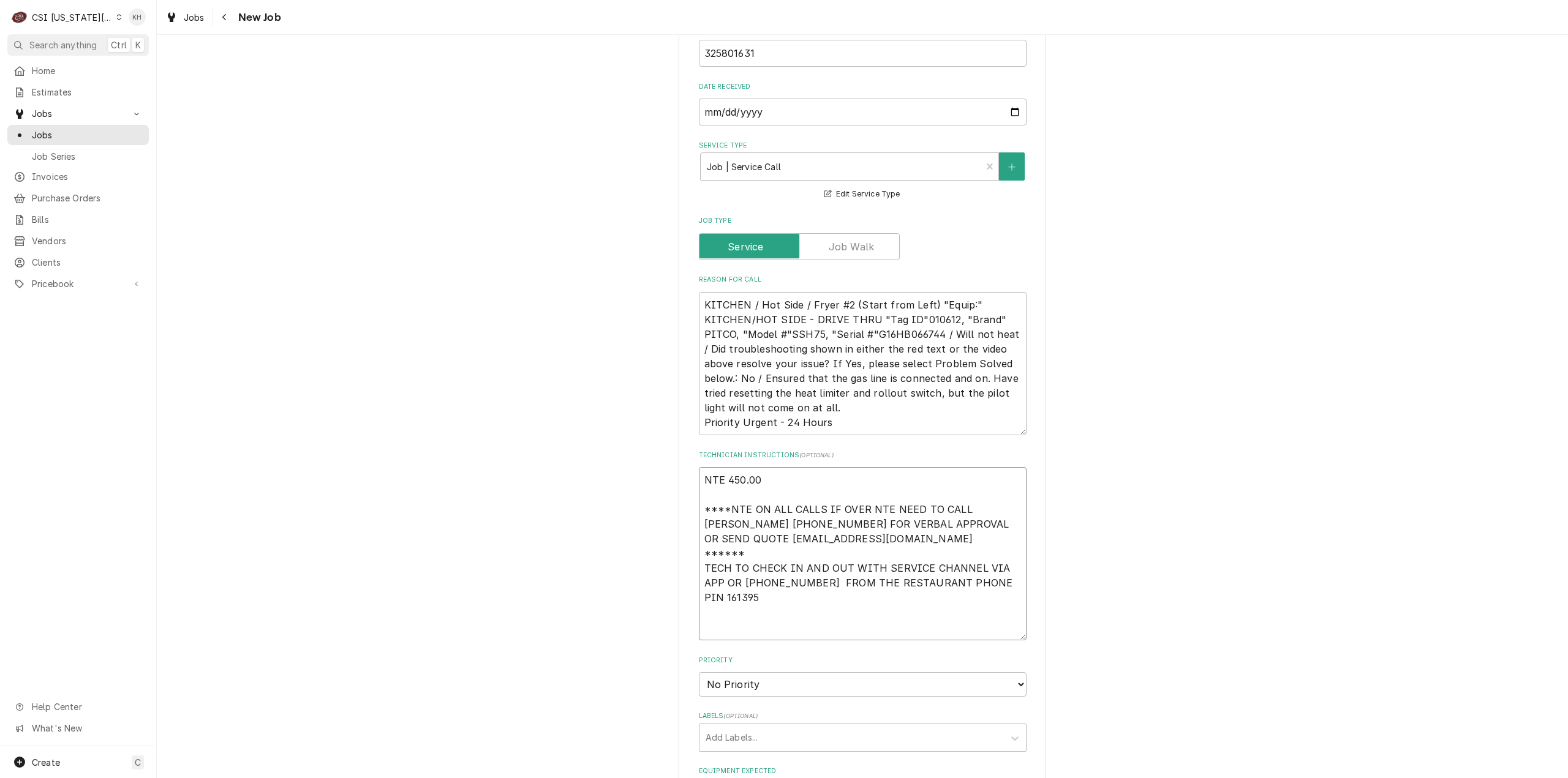
type textarea "NTE 450.00 ****NTE ON ALL CALLS IF OVER NTE NEED TO CALL JOHN HERBOLSHEIMER 402…"
type textarea "x"
type textarea "NTE 450.00 ****NTE ON ALL CALLS IF OVER NTE NEED TO CALL JOHN HERBOLSHEIMER 402…"
type textarea "x"
type textarea "NTE 450.00 ****NTE ON ALL CALLS IF OVER NTE NEED TO CALL JOHN HERBOLSHEIMER 402…"
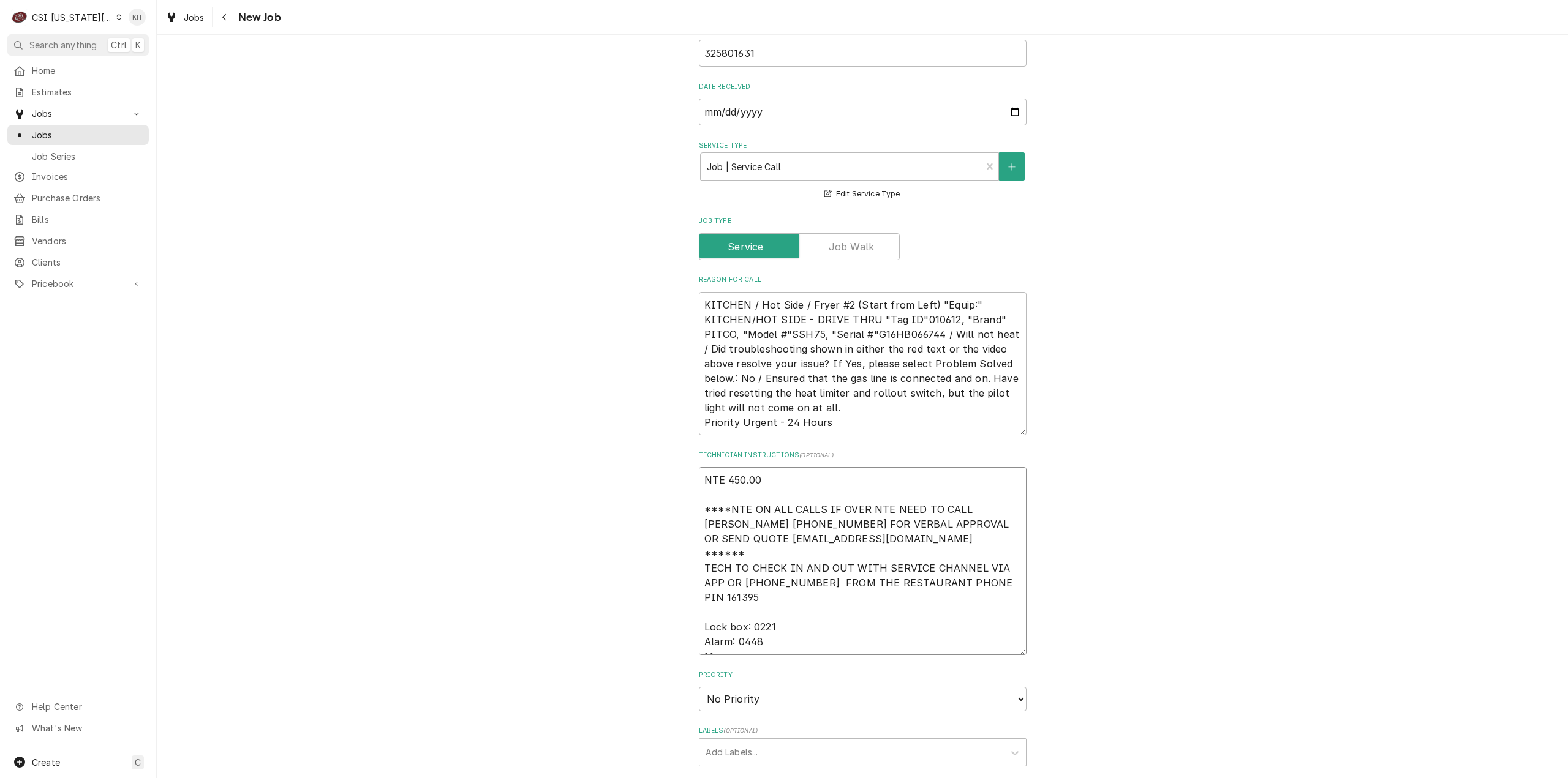
type textarea "x"
type textarea "NTE 450.00 ****NTE ON ALL CALLS IF OVER NTE NEED TO CALL JOHN HERBOLSHEIMER 402…"
type textarea "x"
type textarea "NTE 450.00 ****NTE ON ALL CALLS IF OVER NTE NEED TO CALL JOHN HERBOLSHEIMER 402…"
type textarea "x"
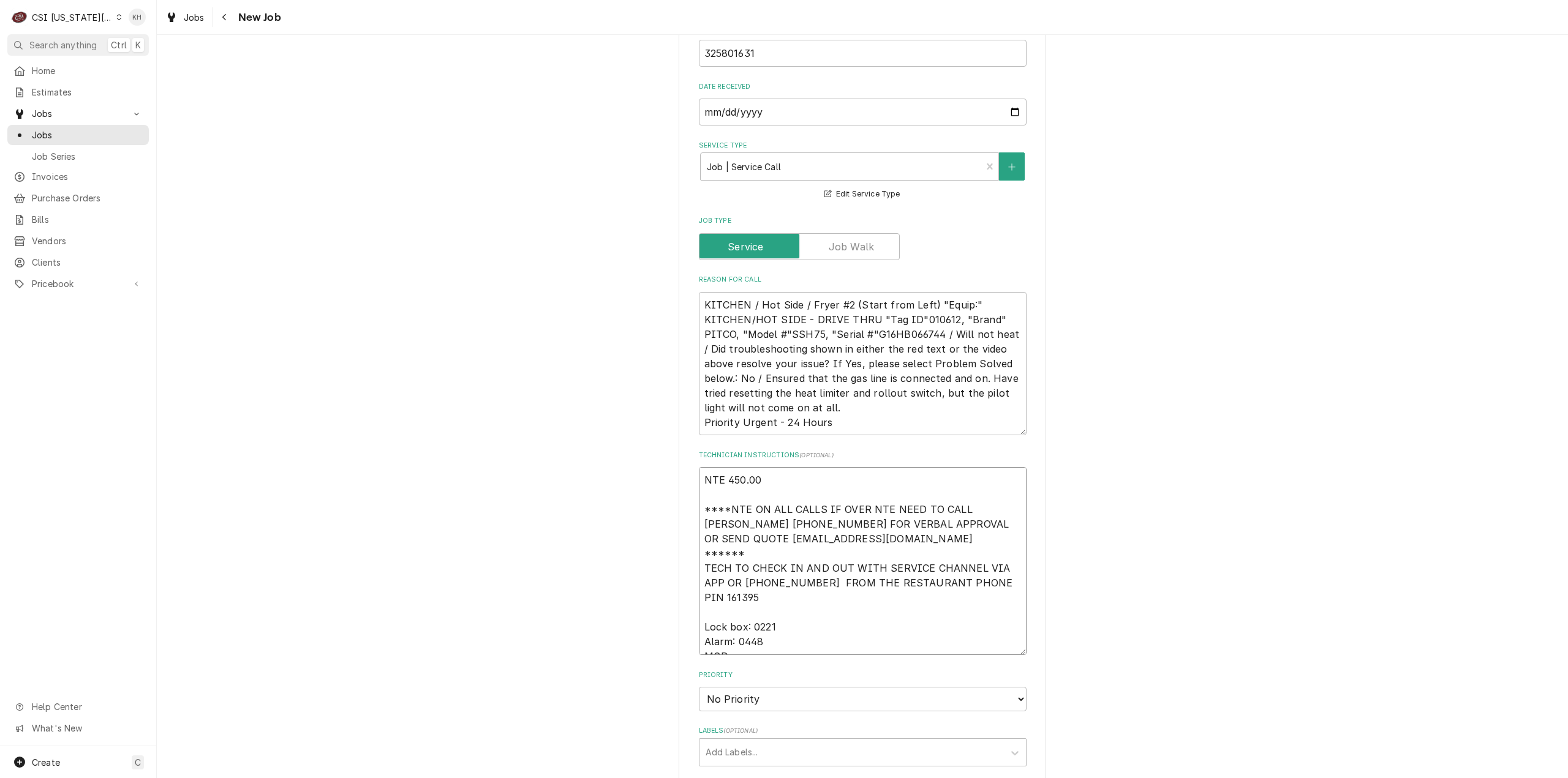
type textarea "NTE 450.00 ****NTE ON ALL CALLS IF OVER NTE NEED TO CALL JOHN HERBOLSHEIMER 402…"
type textarea "x"
type textarea "NTE 450.00 ****NTE ON ALL CALLS IF OVER NTE NEED TO CALL JOHN HERBOLSHEIMER 402…"
click at [754, 608] on textarea "NTE 450.00 ****NTE ON ALL CALLS IF OVER NTE NEED TO CALL JOHN HERBOLSHEIMER 402…" at bounding box center [863, 561] width 328 height 188
click at [756, 599] on textarea "NTE 450.00 ****NTE ON ALL CALLS IF OVER NTE NEED TO CALL JOHN HERBOLSHEIMER 402…" at bounding box center [863, 561] width 328 height 188
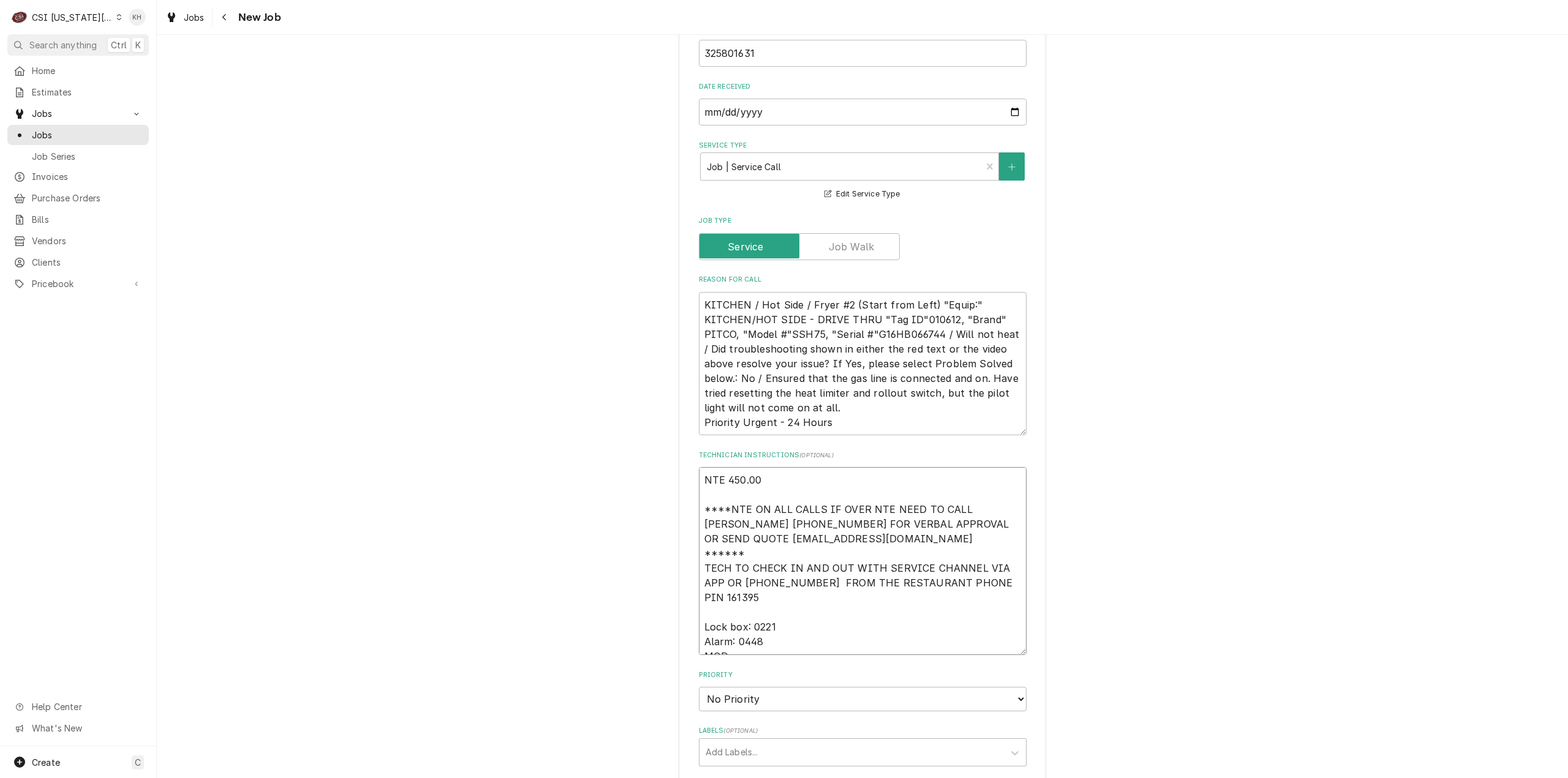
paste textarea "913-239-0449"
type textarea "x"
type textarea "NTE 450.00 ****NTE ON ALL CALLS IF OVER NTE NEED TO CALL JOHN HERBOLSHEIMER 402…"
type textarea "x"
type textarea "NTE 450.00 ****NTE ON ALL CALLS IF OVER NTE NEED TO CALL JOHN HERBOLSHEIMER 402…"
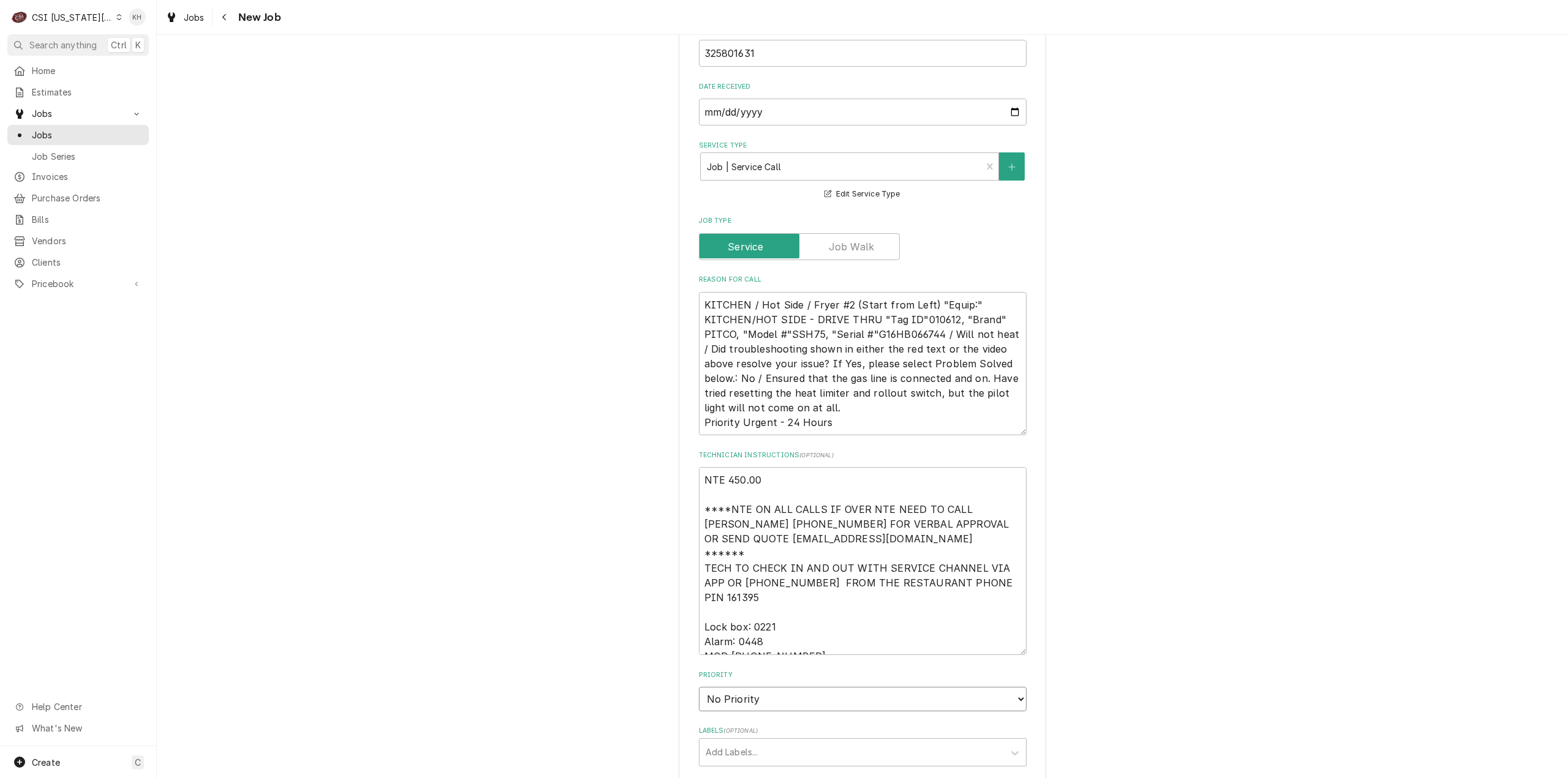
click at [778, 687] on select "No Priority Urgent High Medium Low" at bounding box center [863, 699] width 328 height 25
select select "2"
click at [699, 687] on select "No Priority Urgent High Medium Low" at bounding box center [863, 699] width 328 height 25
type textarea "x"
select select "3"
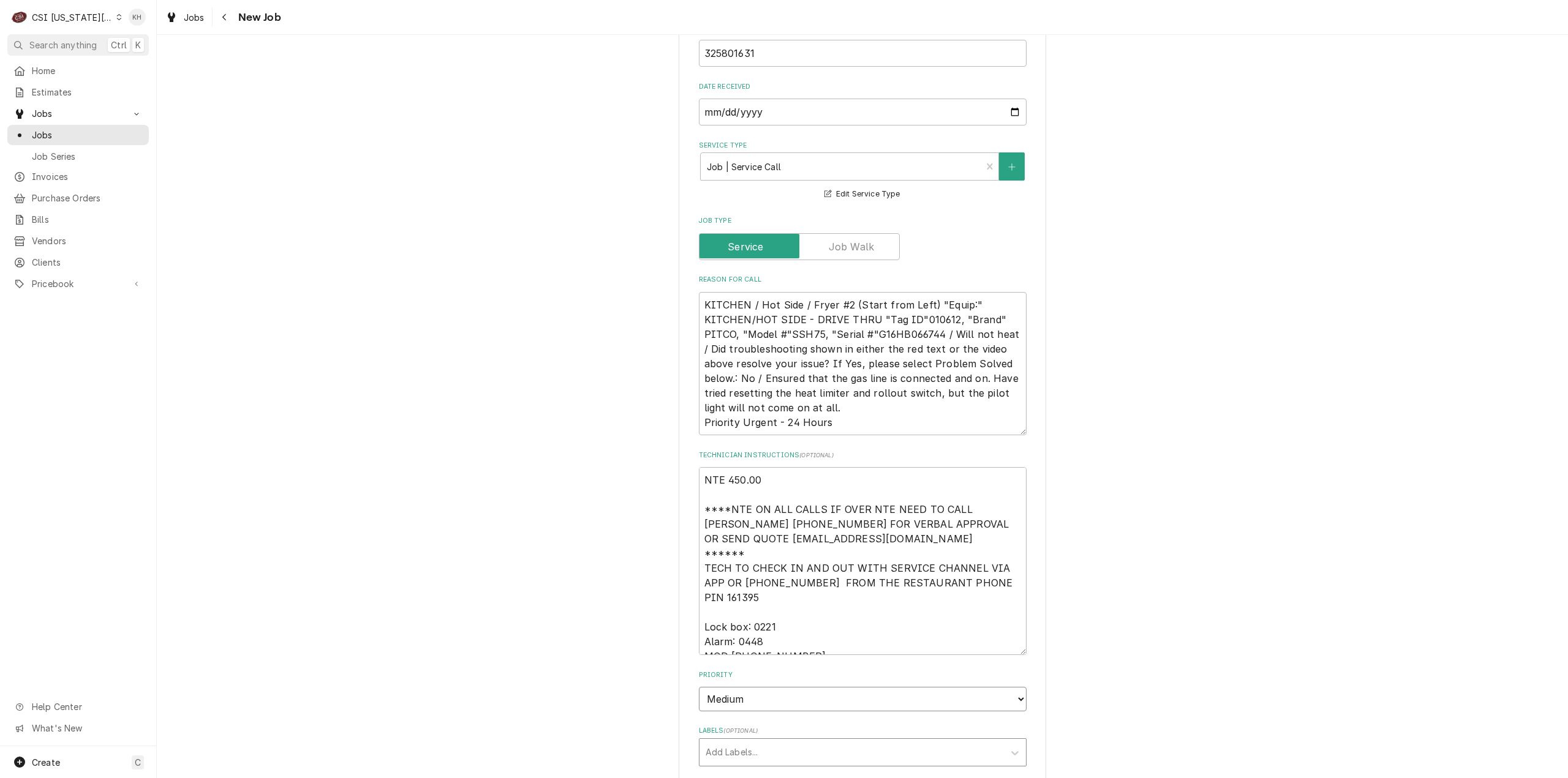
type textarea "x"
click at [771, 741] on div "Labels" at bounding box center [851, 752] width 292 height 22
type input "cook"
type textarea "x"
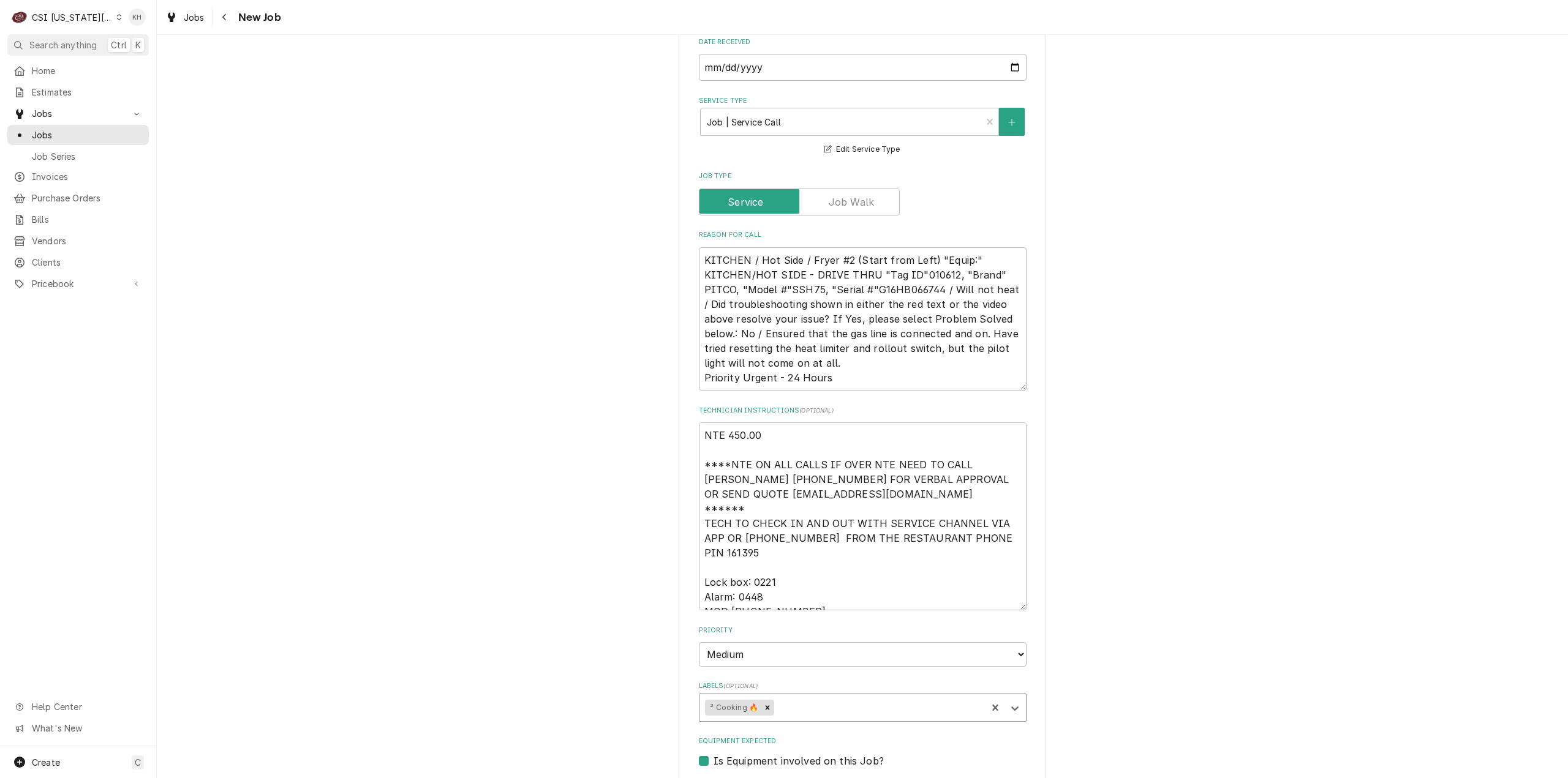
scroll to position [1286, 0]
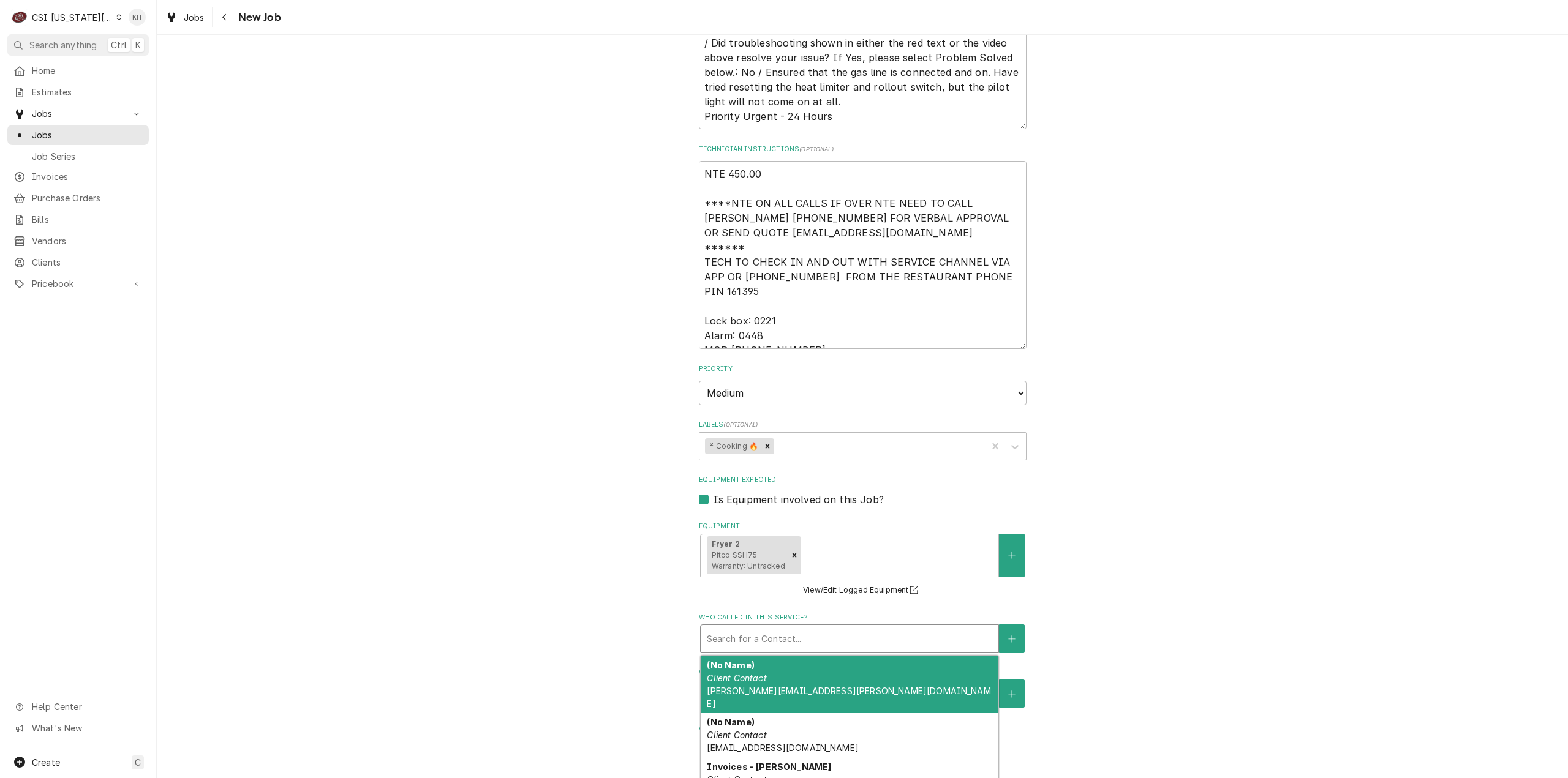
click at [763, 628] on div "Who called in this service?" at bounding box center [850, 638] width 286 height 22
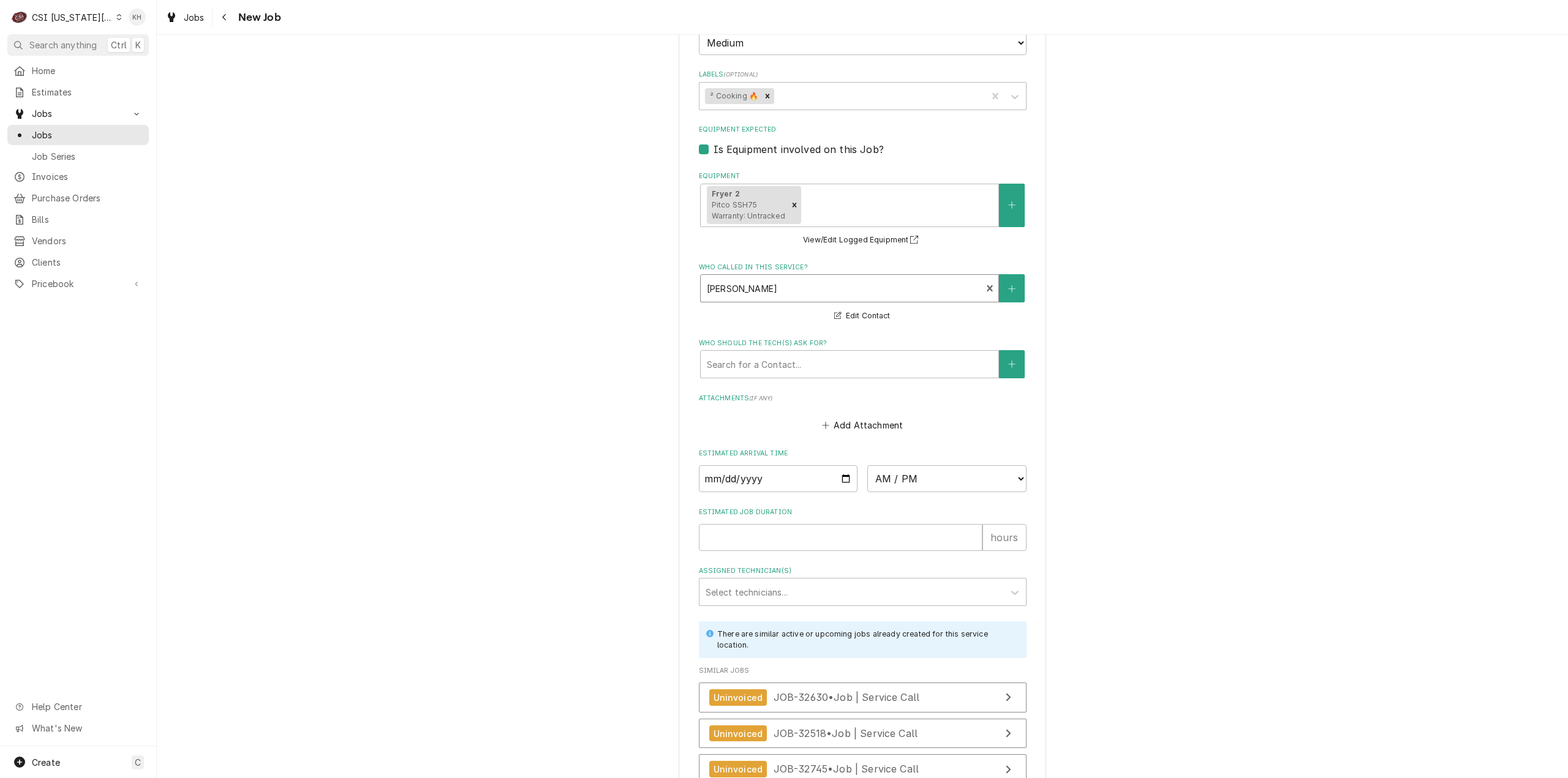
scroll to position [1653, 0]
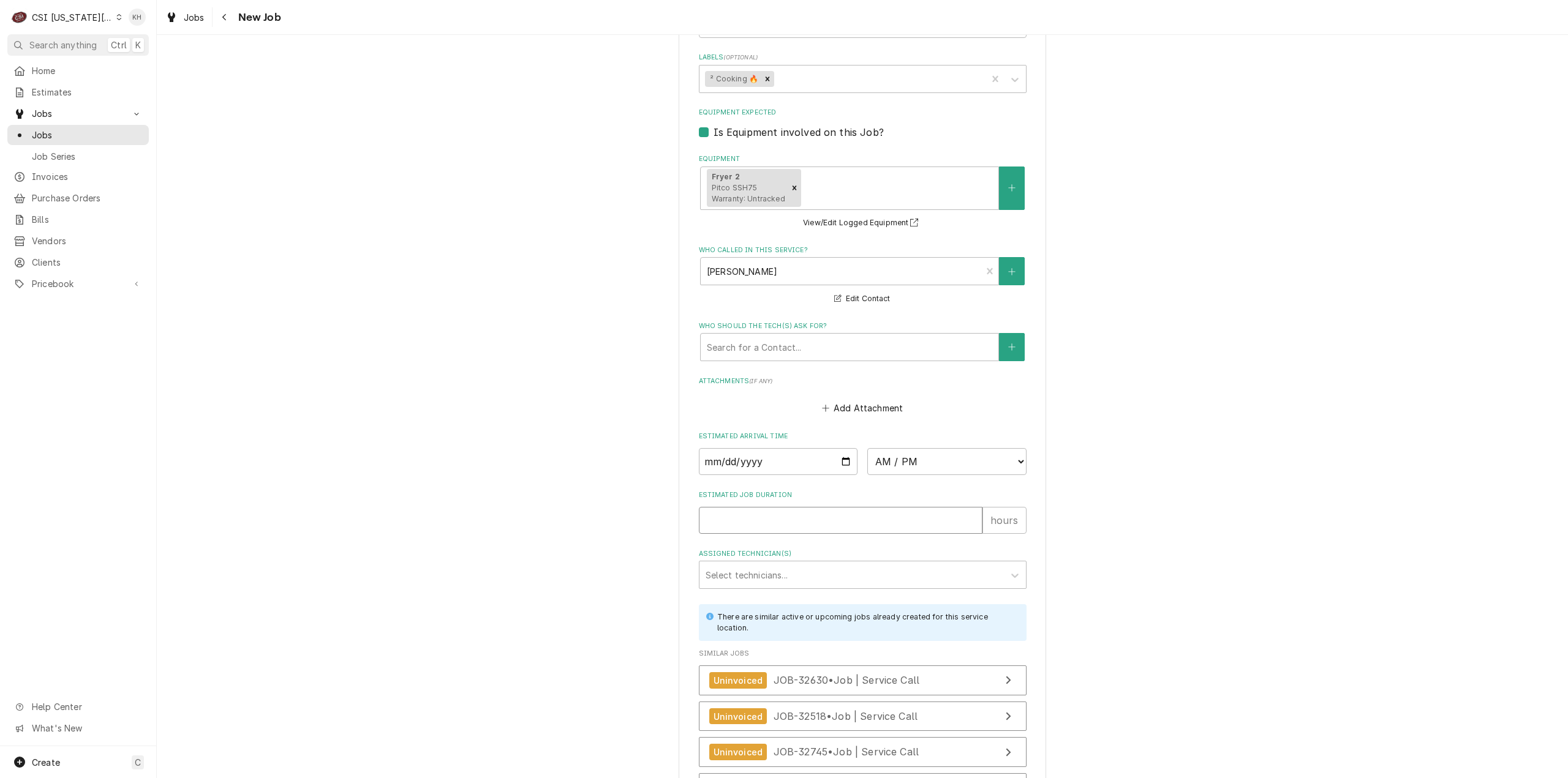
click at [781, 507] on input "Estimated Job Duration" at bounding box center [840, 520] width 283 height 27
type textarea "x"
type input "2"
type textarea "x"
type input "2"
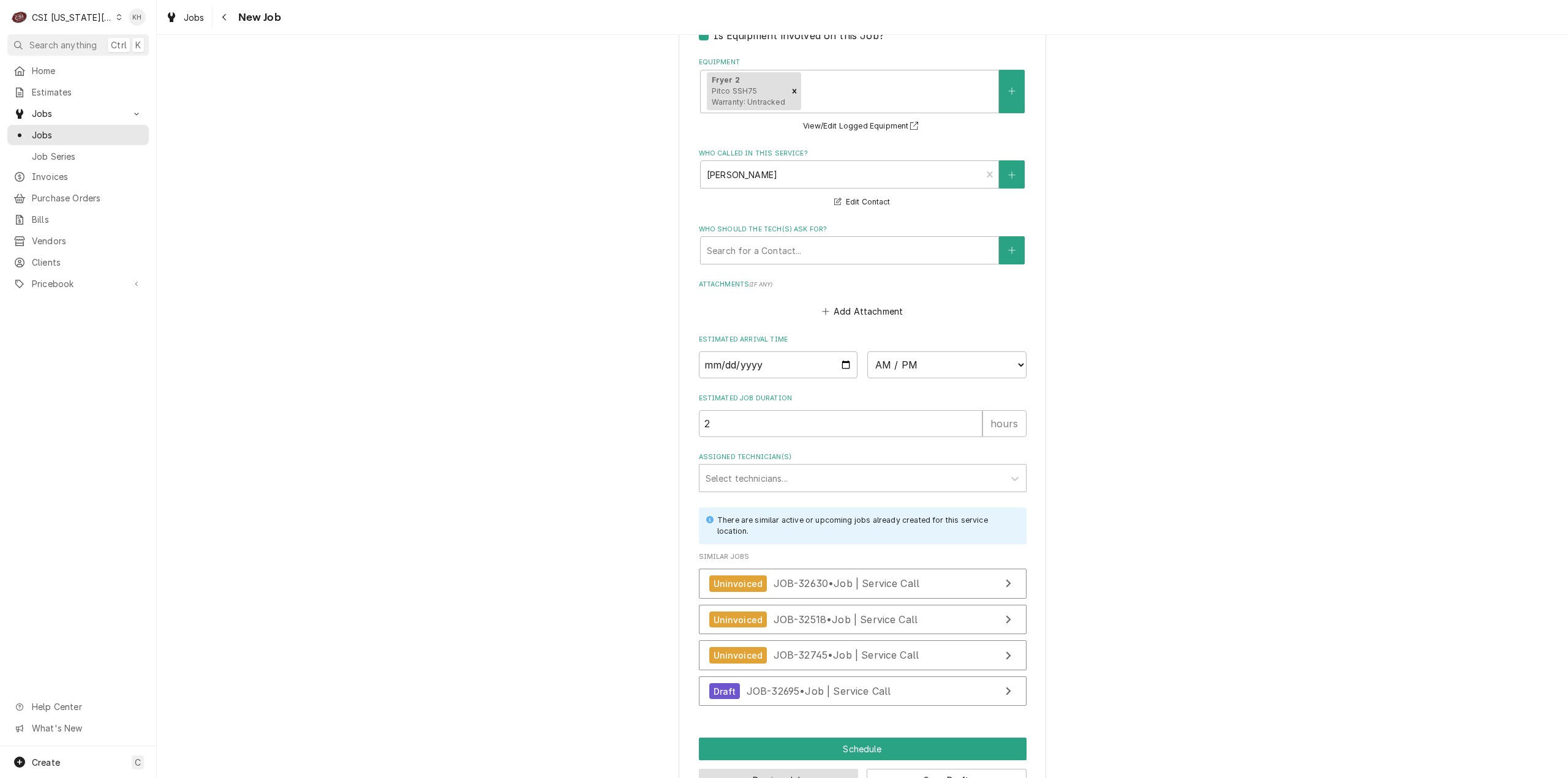
click at [773, 769] on button "Preview Job" at bounding box center [778, 780] width 160 height 23
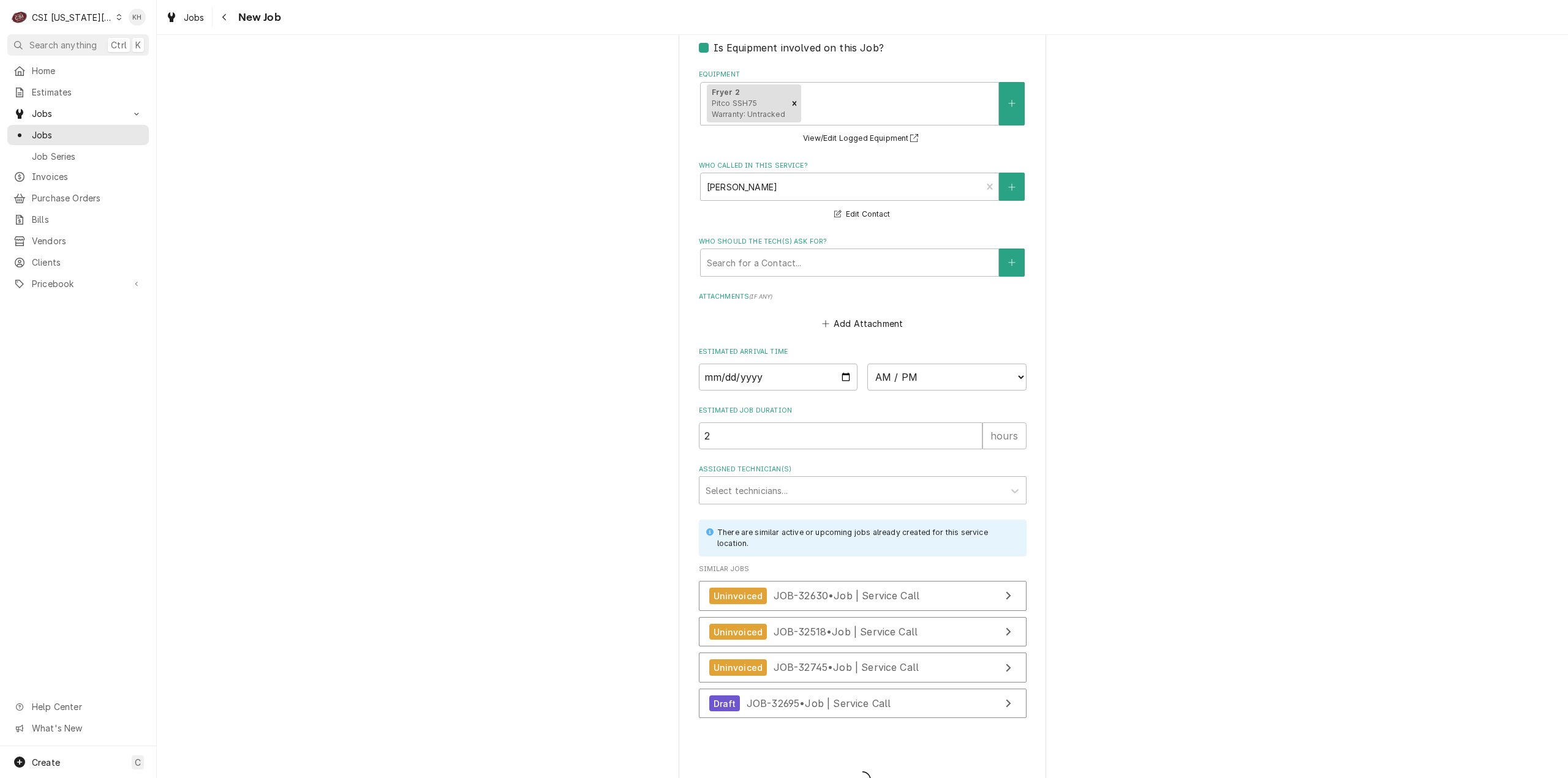
type textarea "x"
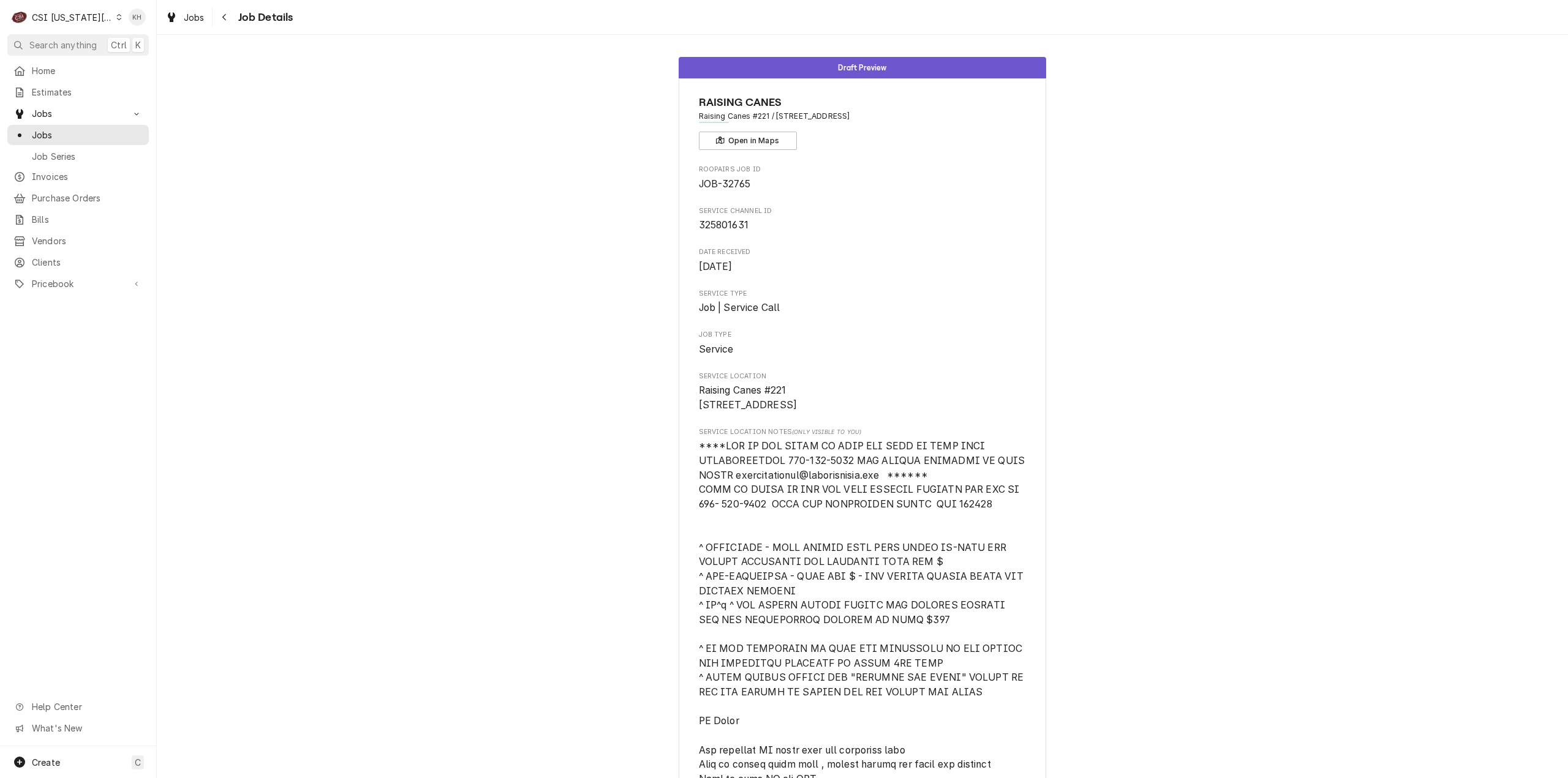
click at [69, 9] on div "C CSI [US_STATE] City" at bounding box center [66, 17] width 118 height 25
click at [134, 61] on div "CSI St. [PERSON_NAME]" at bounding box center [210, 67] width 179 height 13
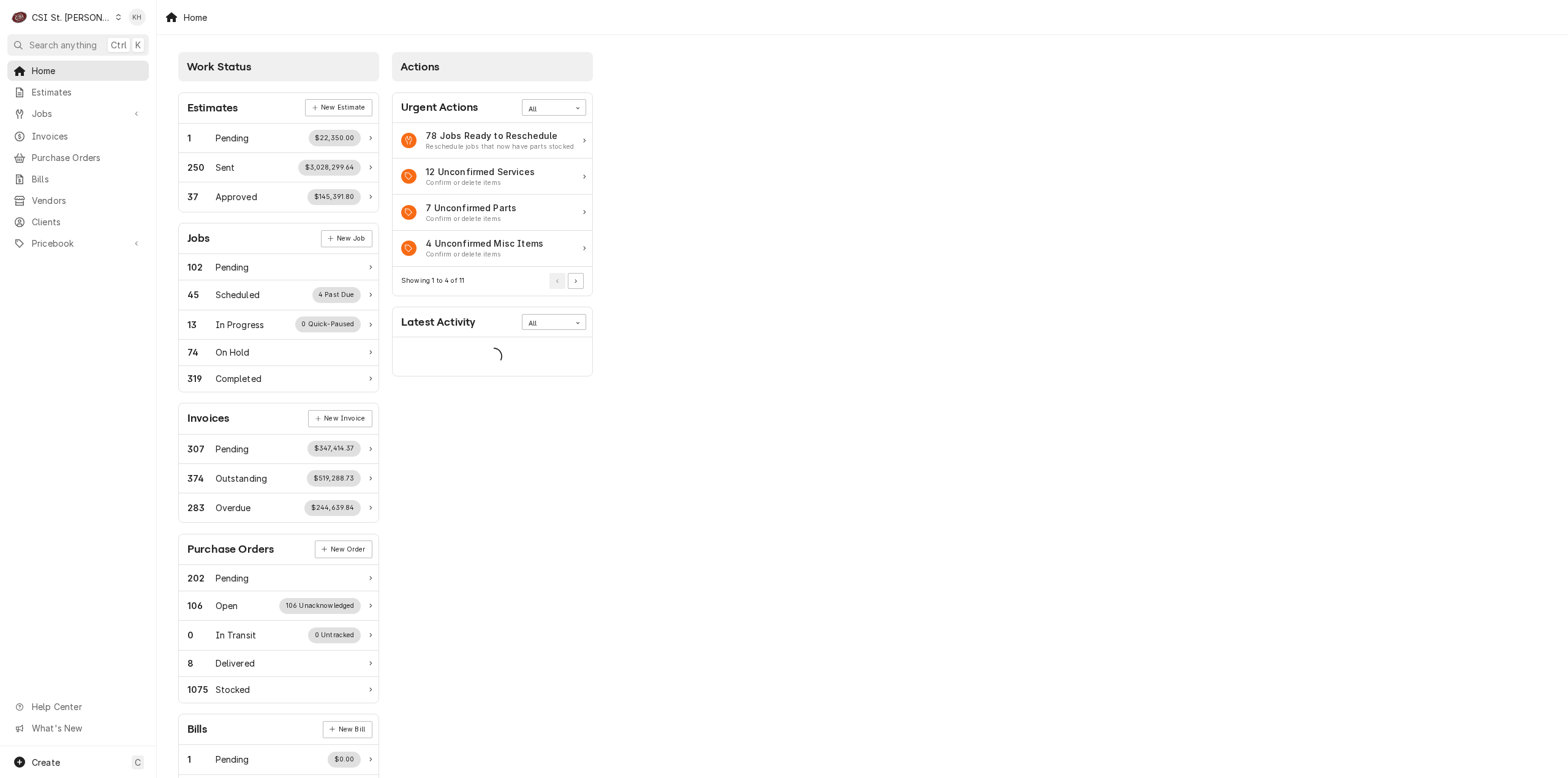
click at [68, 119] on link "Jobs" at bounding box center [78, 113] width 141 height 20
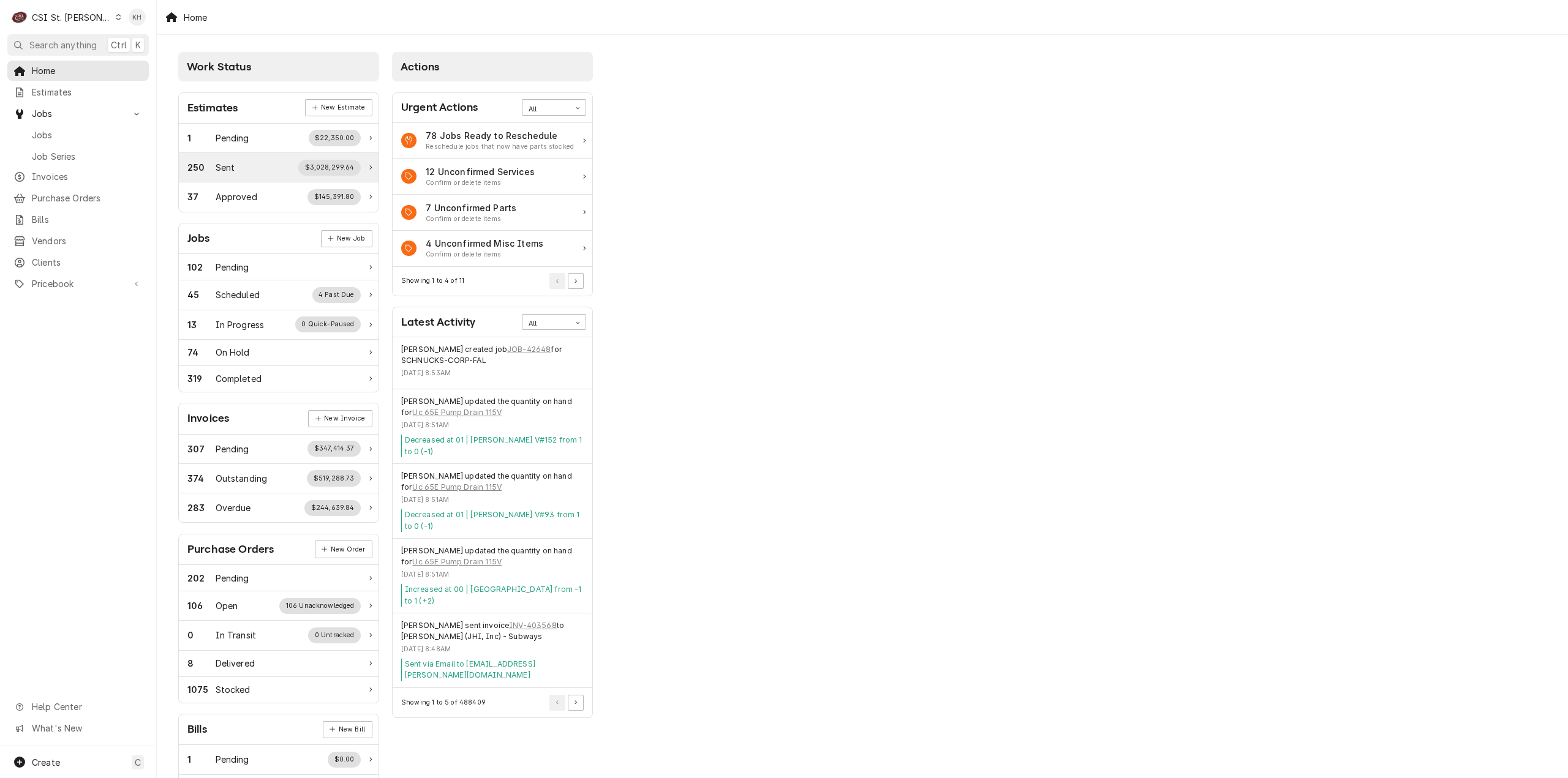
drag, startPoint x: 70, startPoint y: 131, endPoint x: 214, endPoint y: 176, distance: 150.9
click at [70, 131] on span "Jobs" at bounding box center [87, 134] width 111 height 13
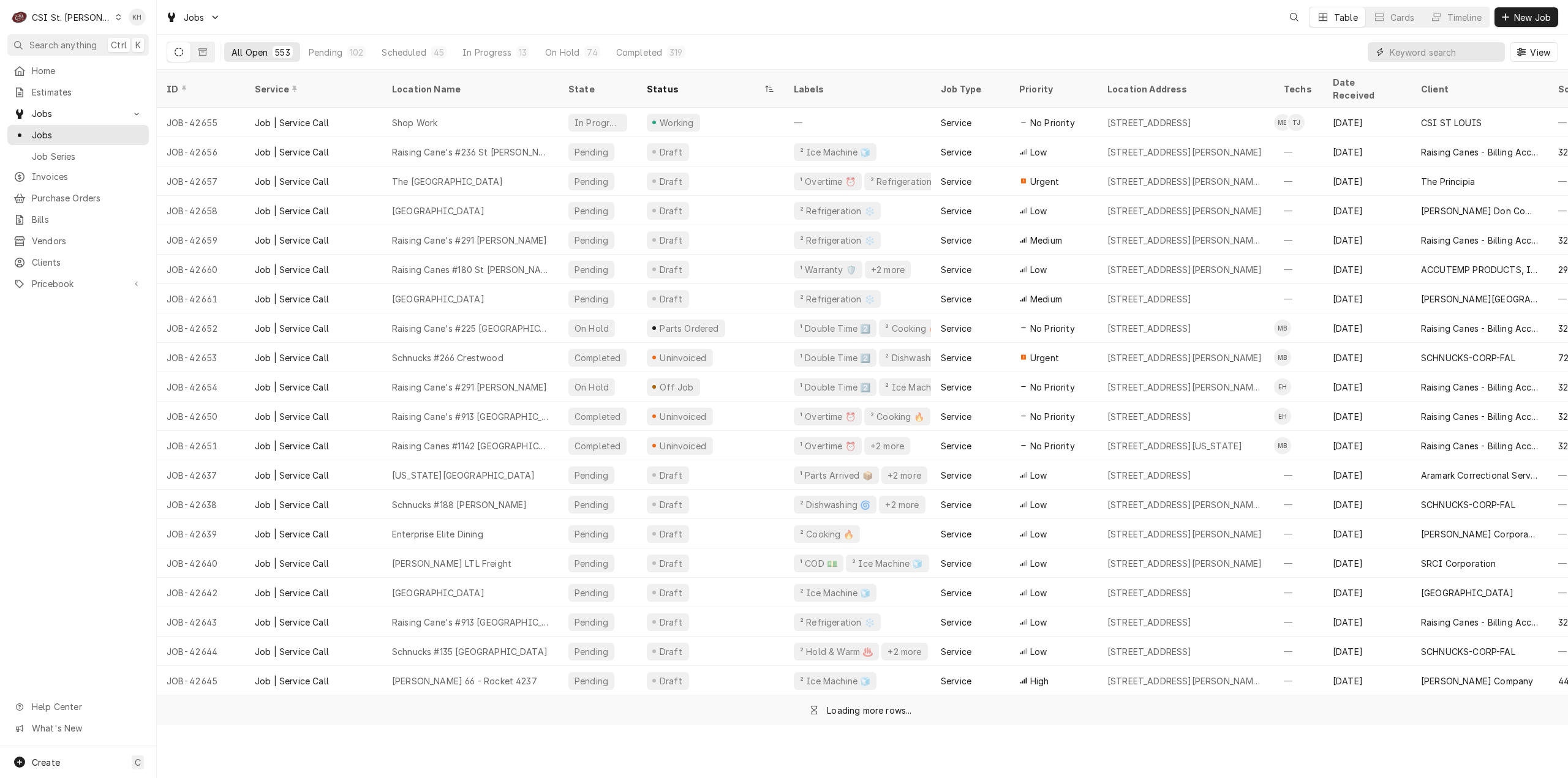
click at [1437, 57] on input "Dynamic Content Wrapper" at bounding box center [1444, 52] width 109 height 20
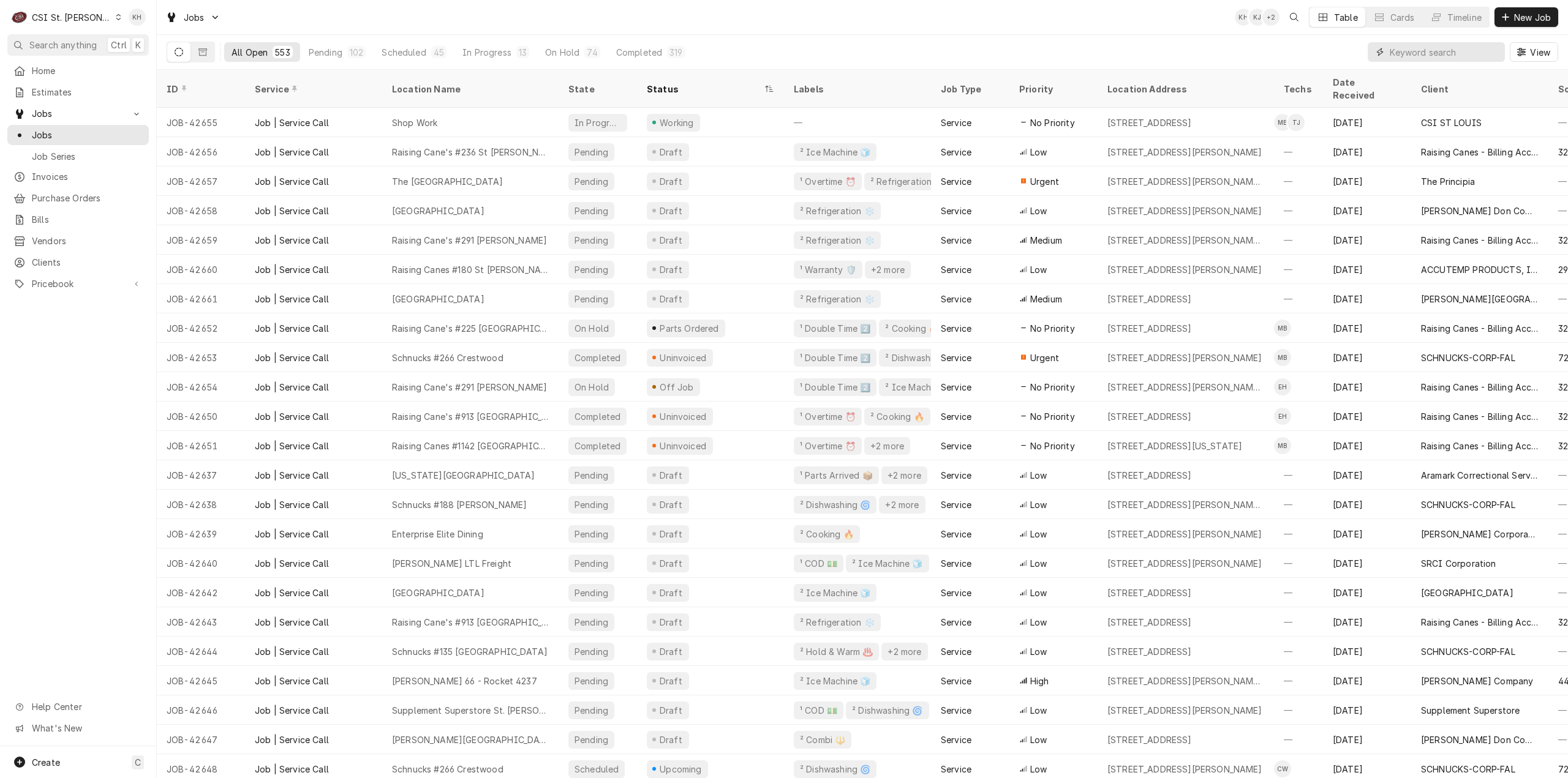
paste input "325804944"
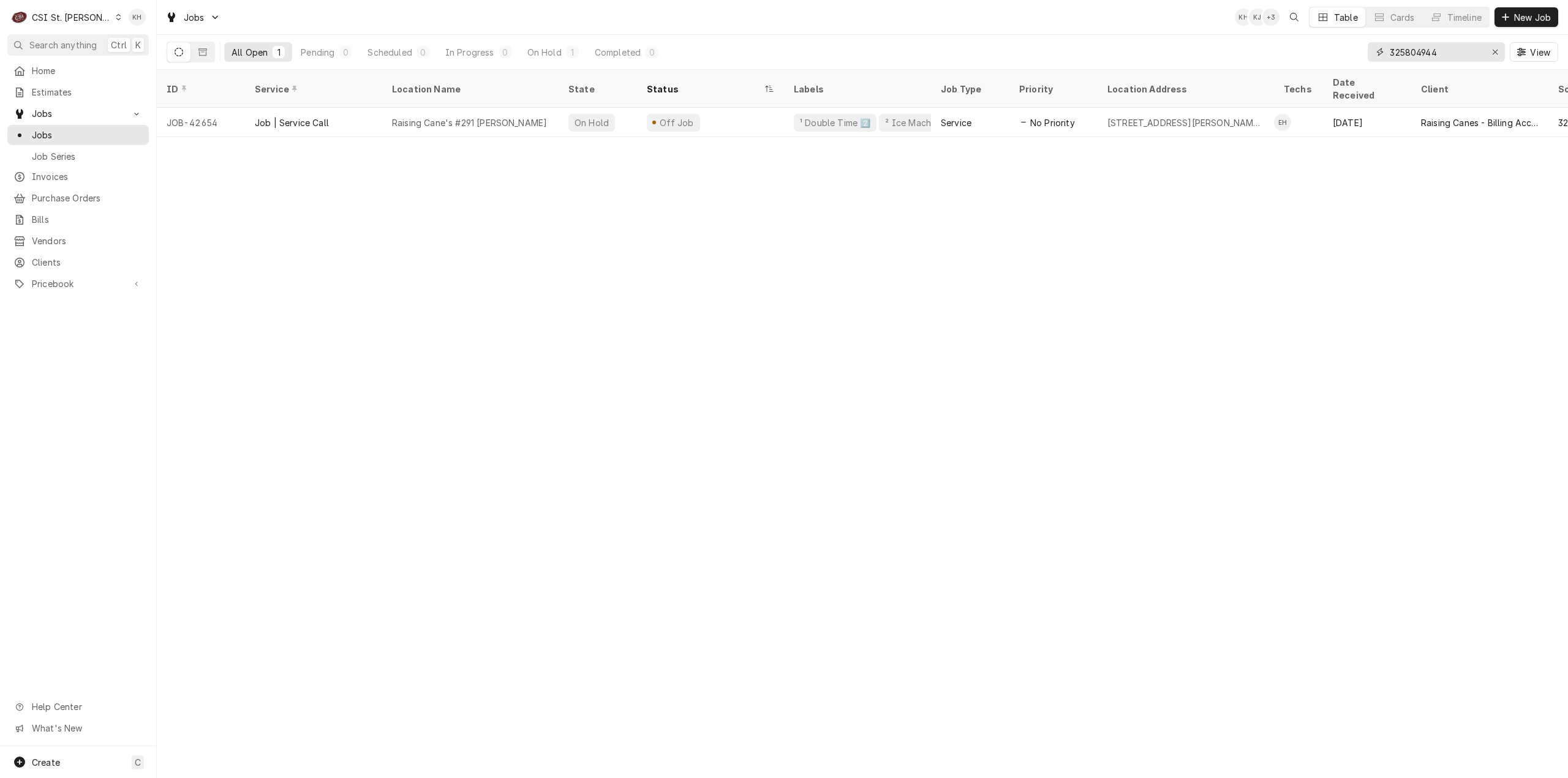
type input "325804944"
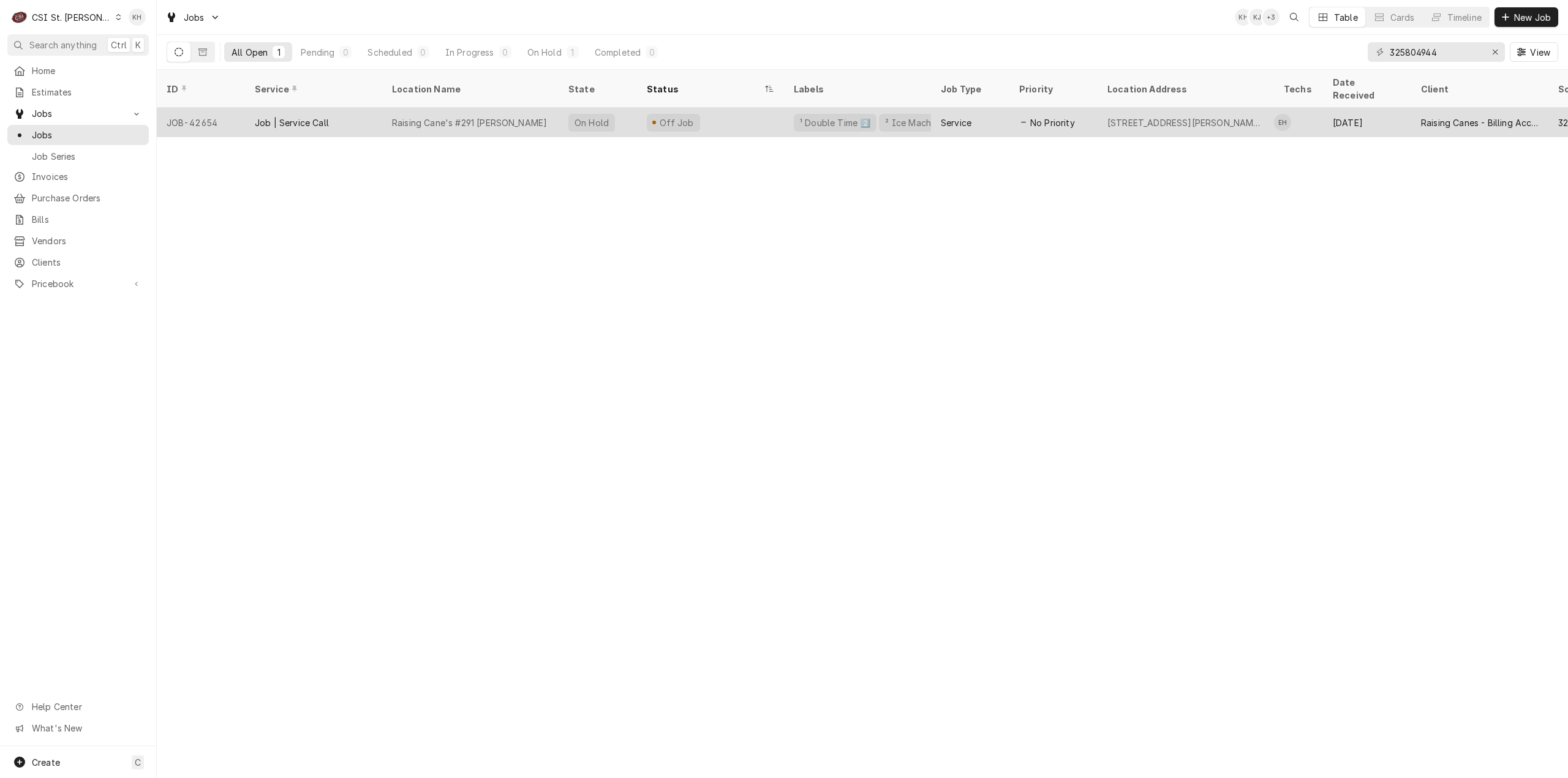
click at [1384, 107] on div "Sep 14" at bounding box center [1367, 122] width 88 height 29
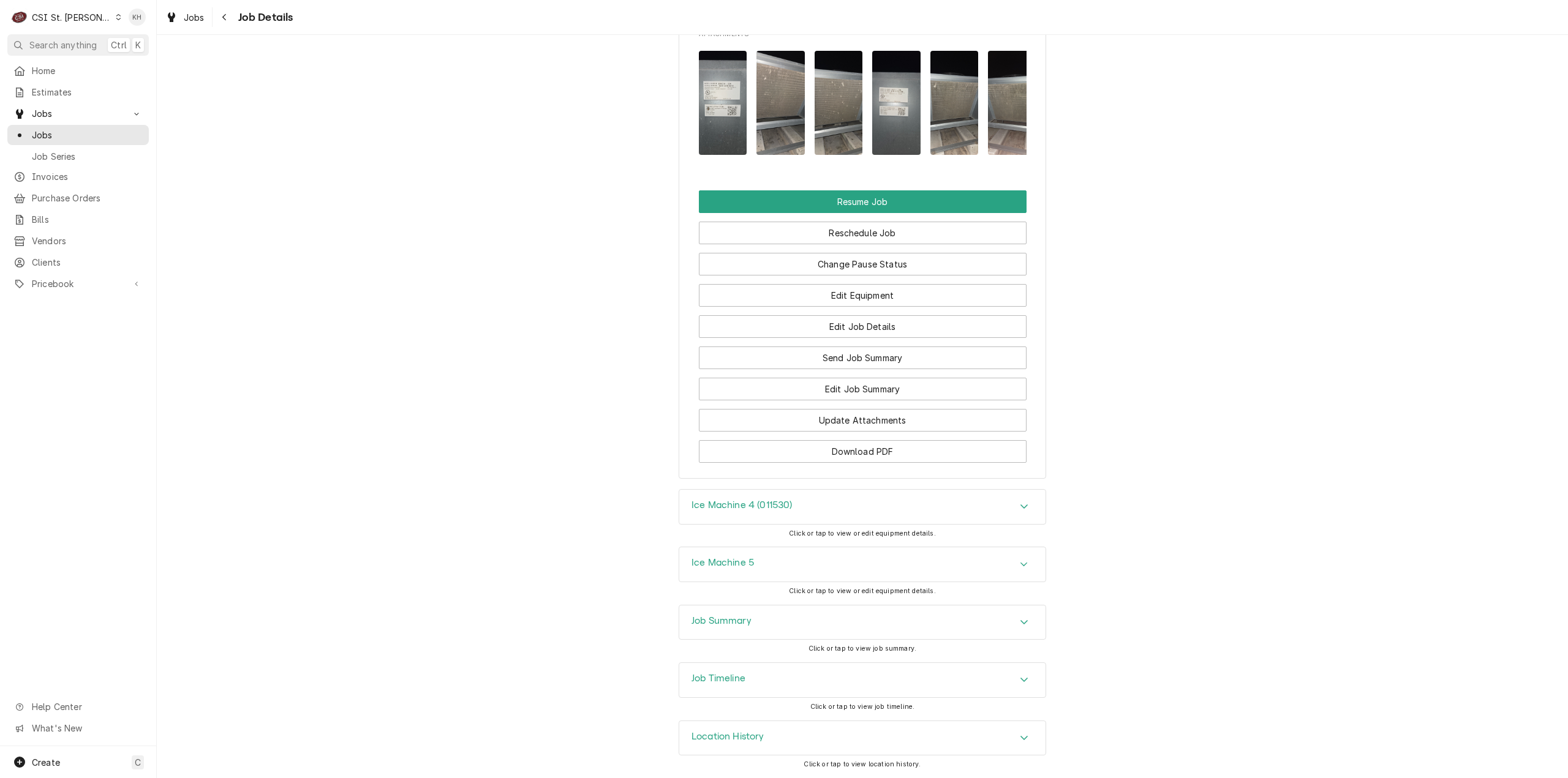
click at [763, 614] on div "Job Summary" at bounding box center [863, 623] width 367 height 35
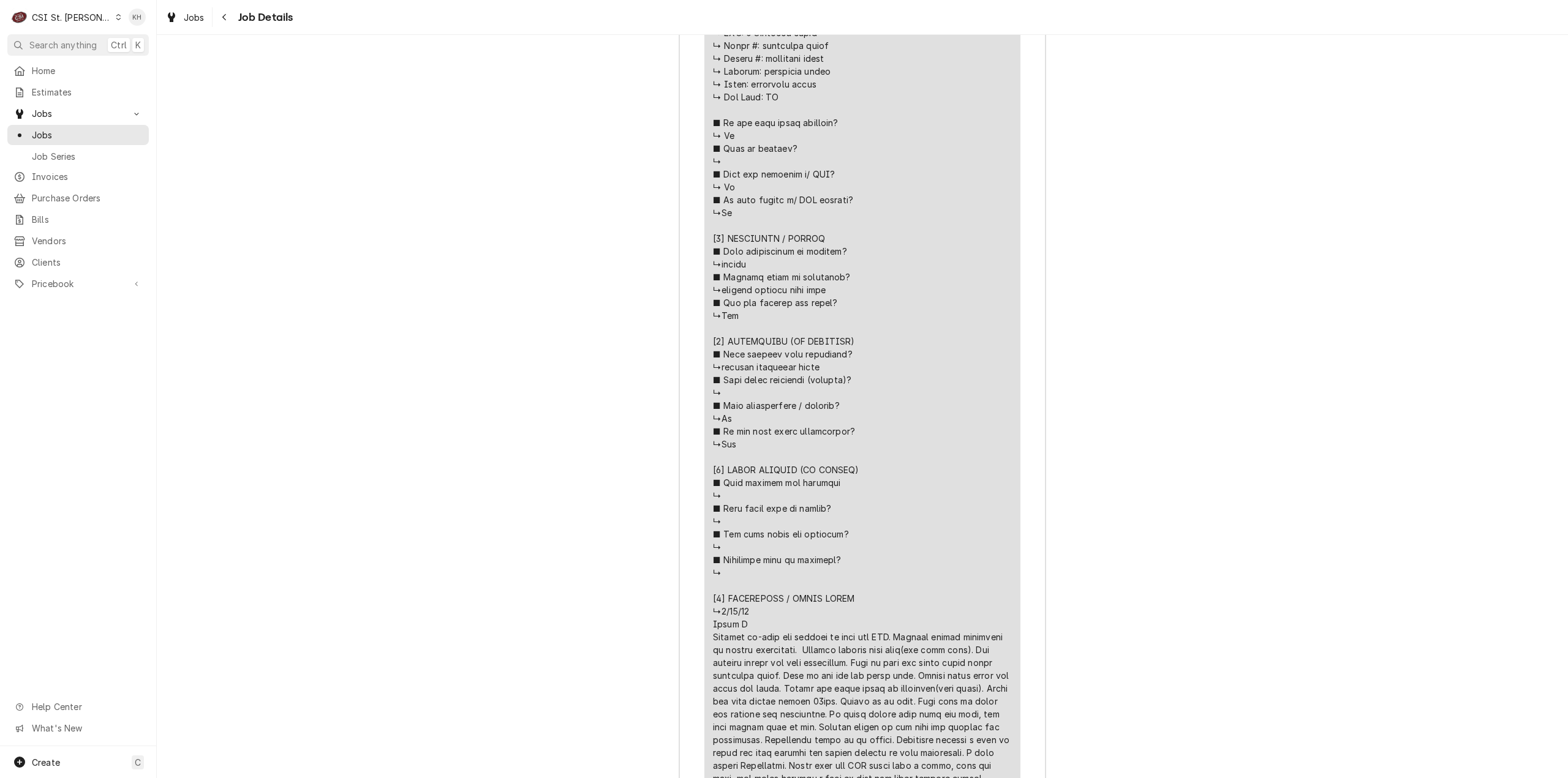
scroll to position [2942, 0]
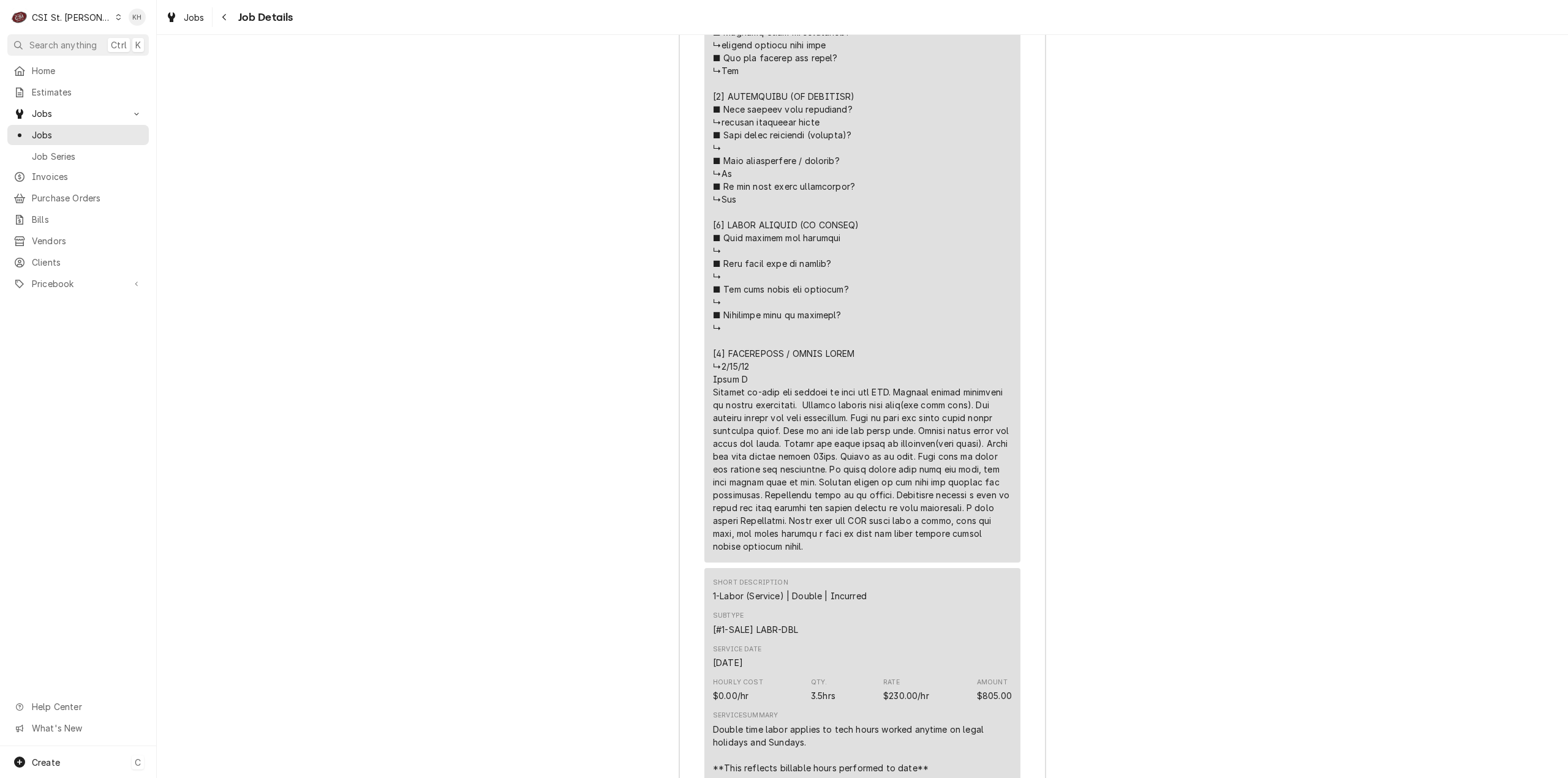
click at [48, 773] on div "Create C" at bounding box center [78, 762] width 156 height 32
click at [225, 629] on div "Job" at bounding box center [228, 635] width 82 height 13
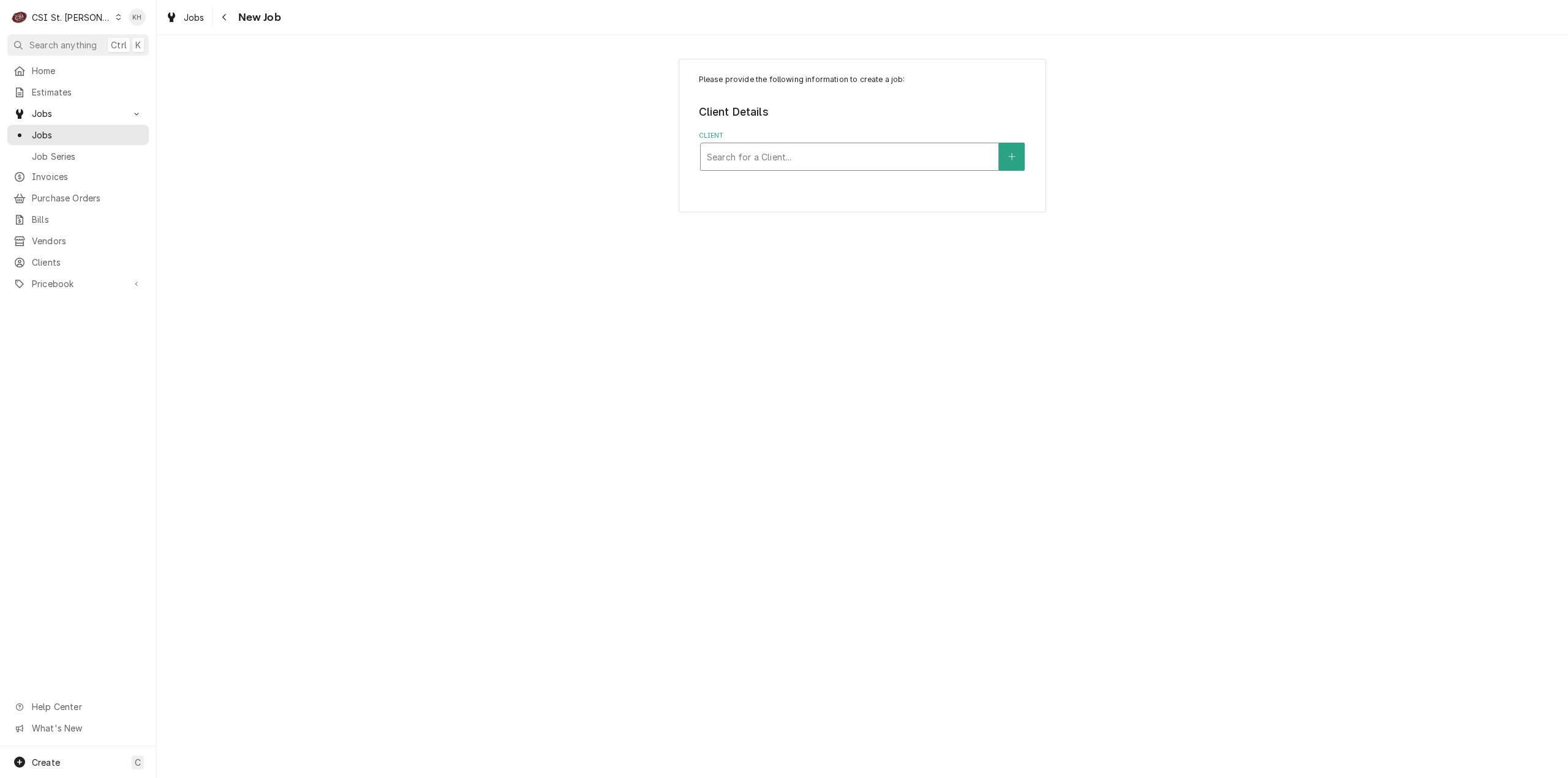
click at [805, 147] on div "Client" at bounding box center [850, 156] width 286 height 22
type input "12215"
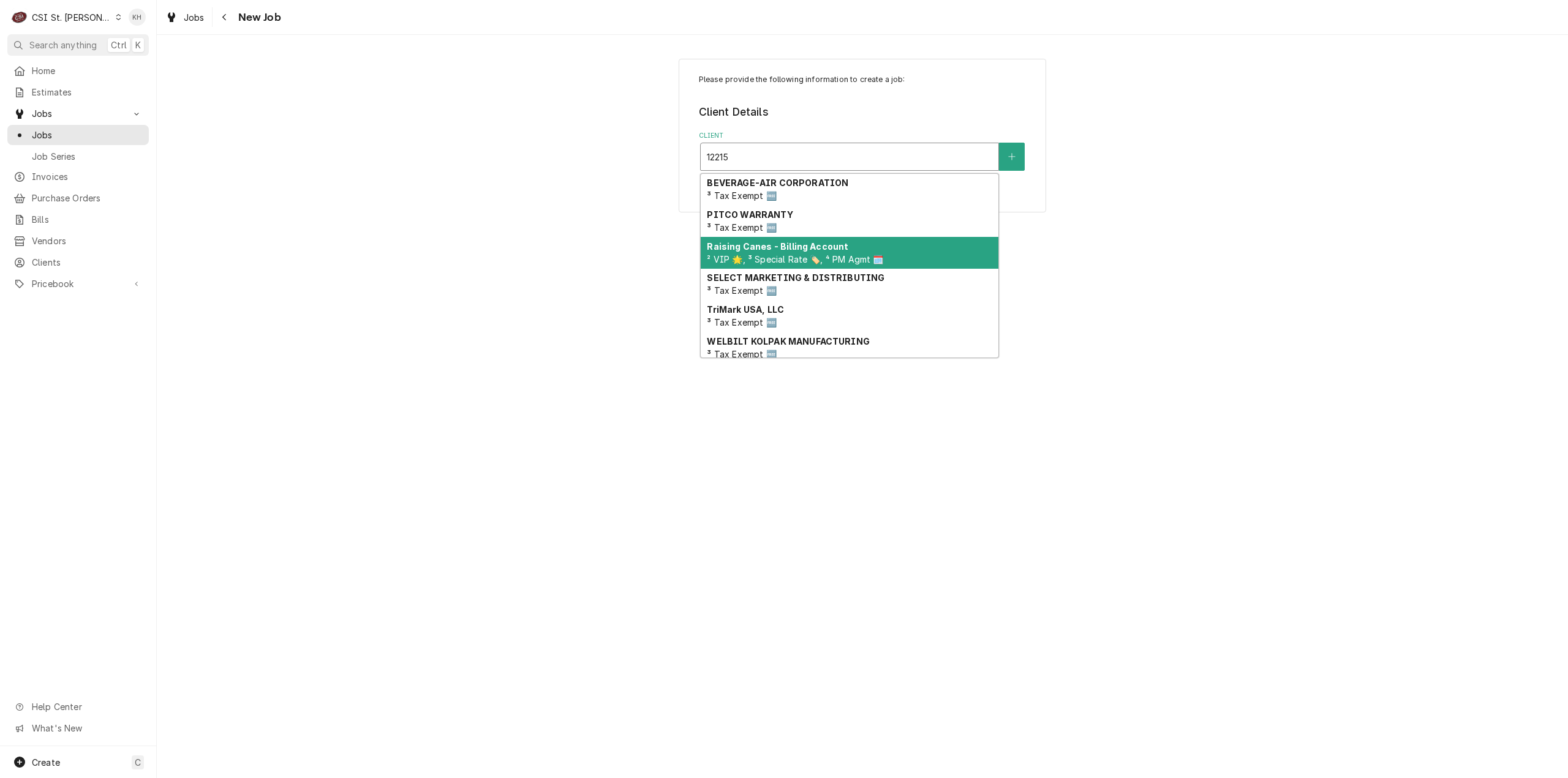
click at [797, 255] on span "² VIP 🌟, ³ Special Rate 🏷️, ⁴ PM Agmt 🗓️" at bounding box center [795, 259] width 177 height 11
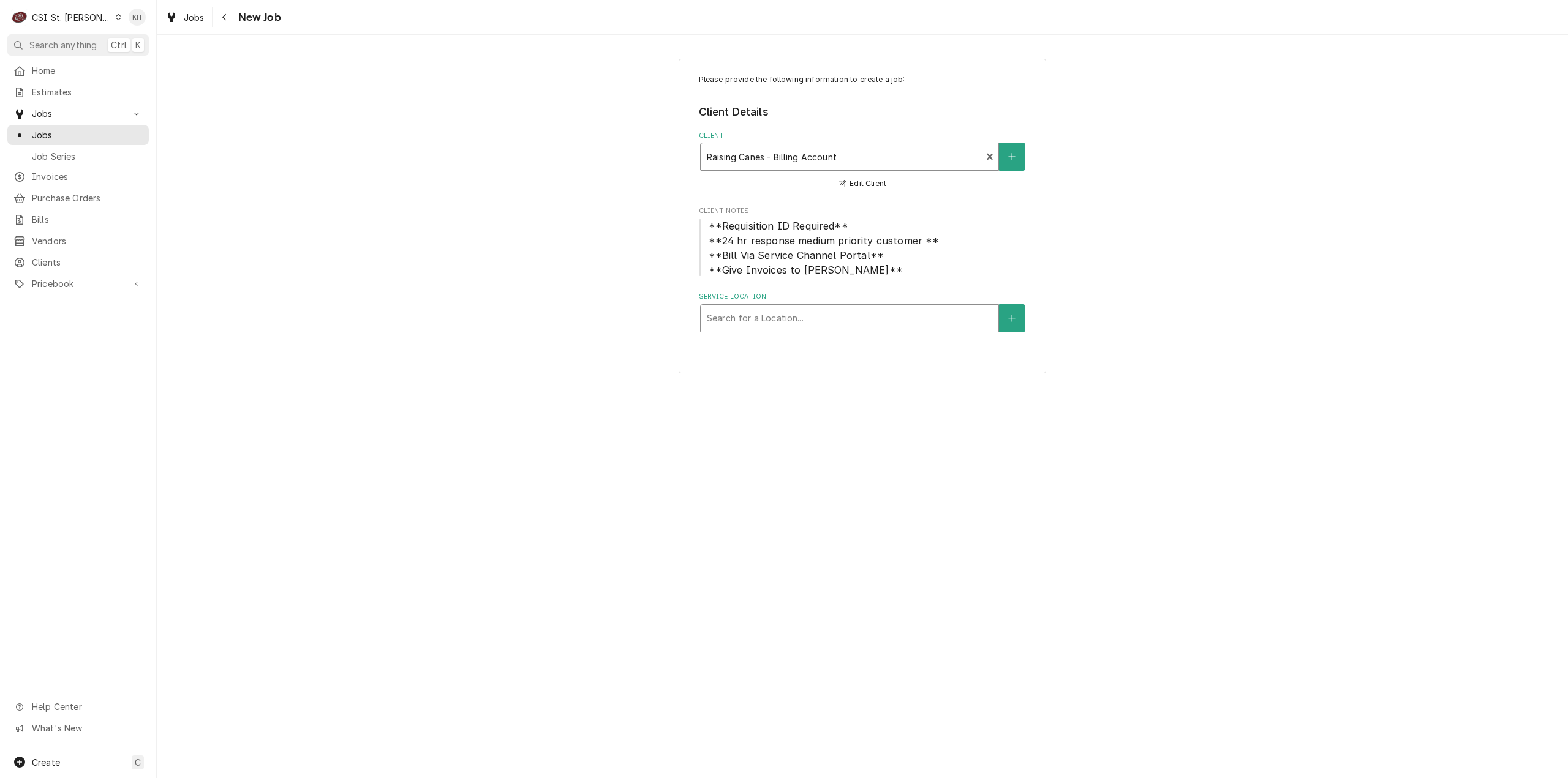
click at [799, 320] on div "Service Location" at bounding box center [850, 318] width 286 height 22
type input "12215"
click at [789, 353] on div "Raising Cane's #147 Des [PERSON_NAME] / [STREET_ADDRESS][PERSON_NAME]" at bounding box center [850, 351] width 298 height 32
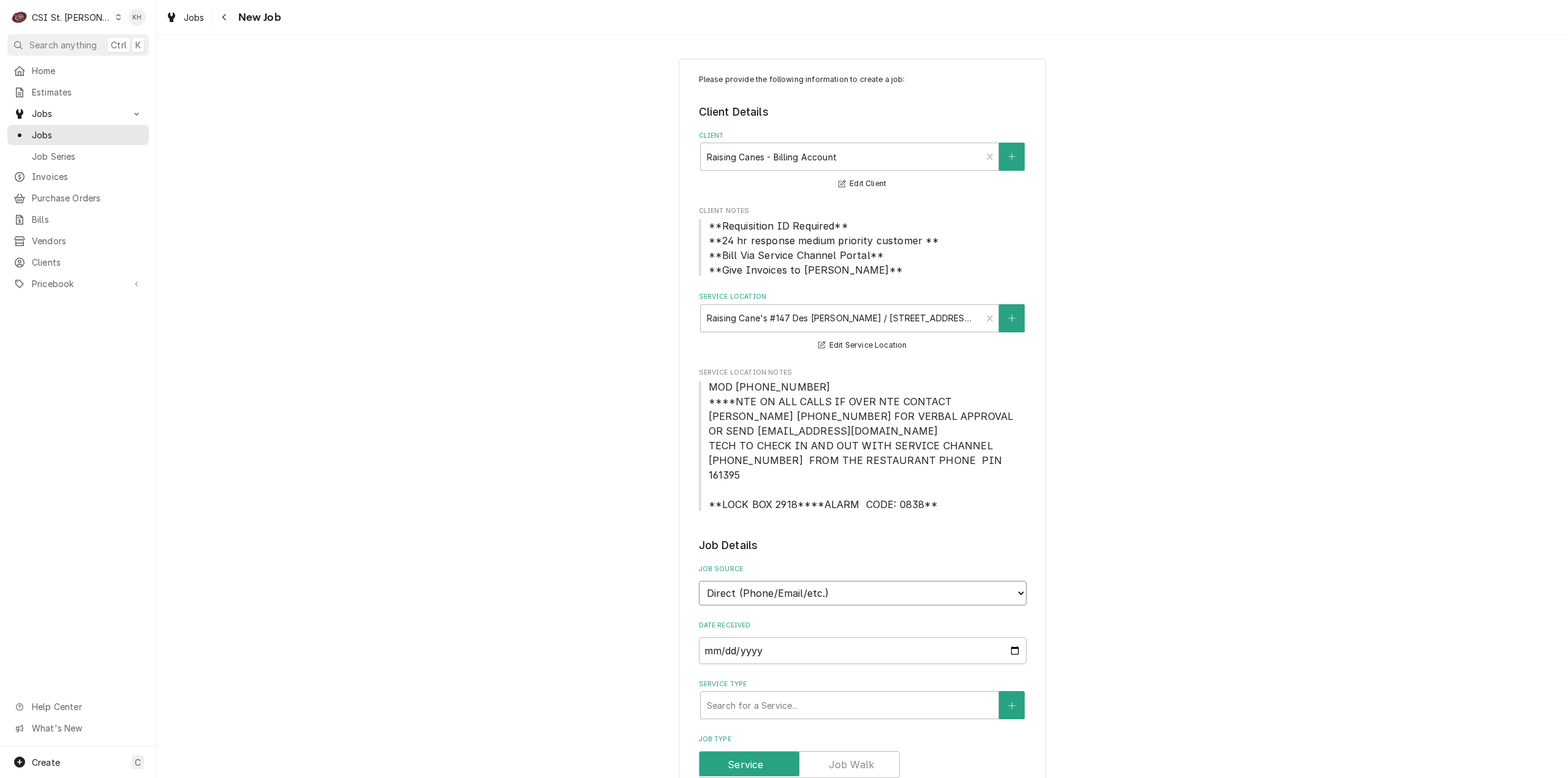
drag, startPoint x: 820, startPoint y: 572, endPoint x: 804, endPoint y: 590, distance: 24.1
click at [820, 581] on select "Direct (Phone/Email/etc.) Service Channel Corrigo Ecotrak Other" at bounding box center [863, 593] width 328 height 25
select select "1"
click at [787, 638] on input "Service Channel ID" at bounding box center [863, 651] width 328 height 27
paste input "325842000"
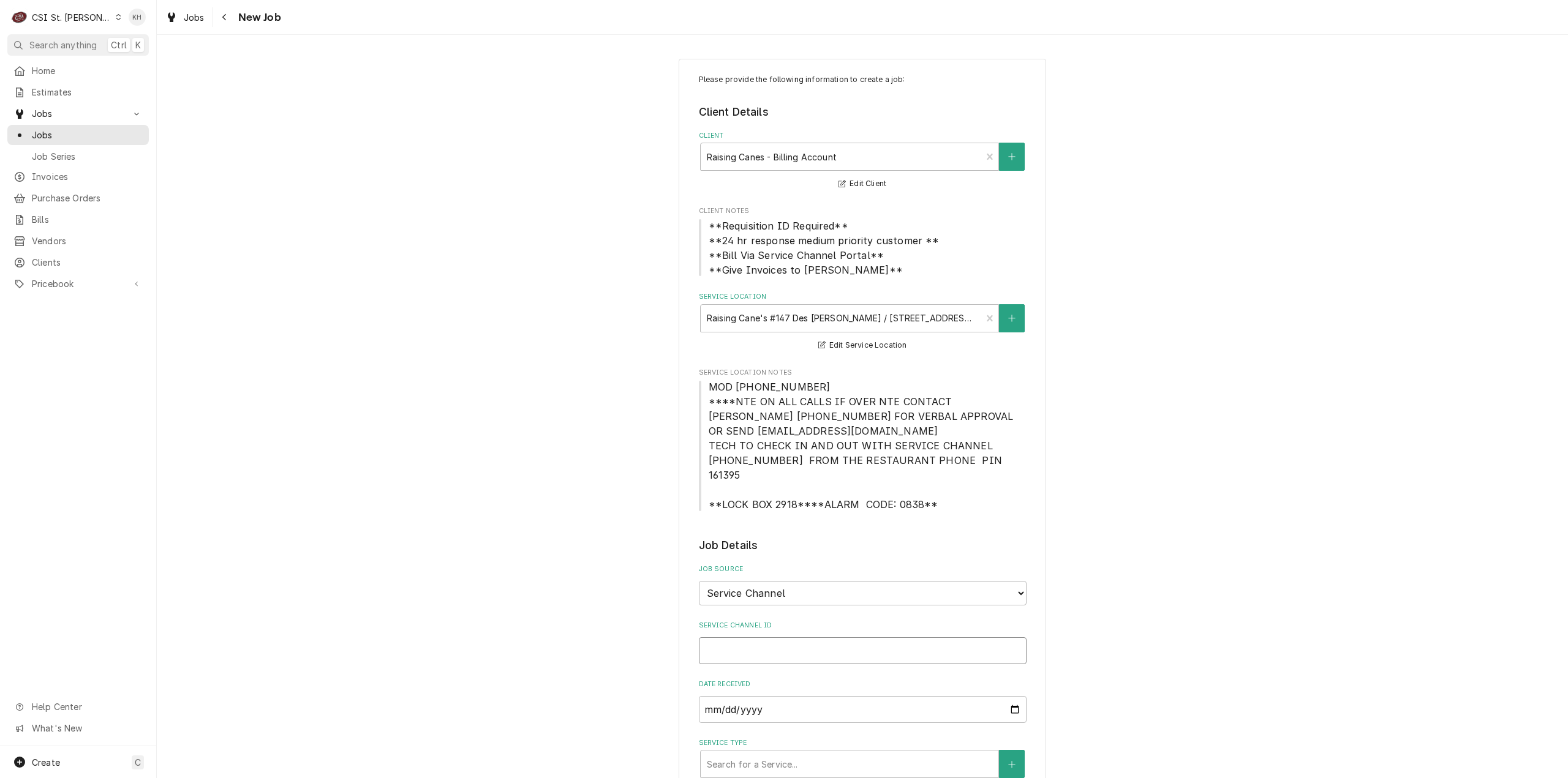
type textarea "x"
type input "325842000"
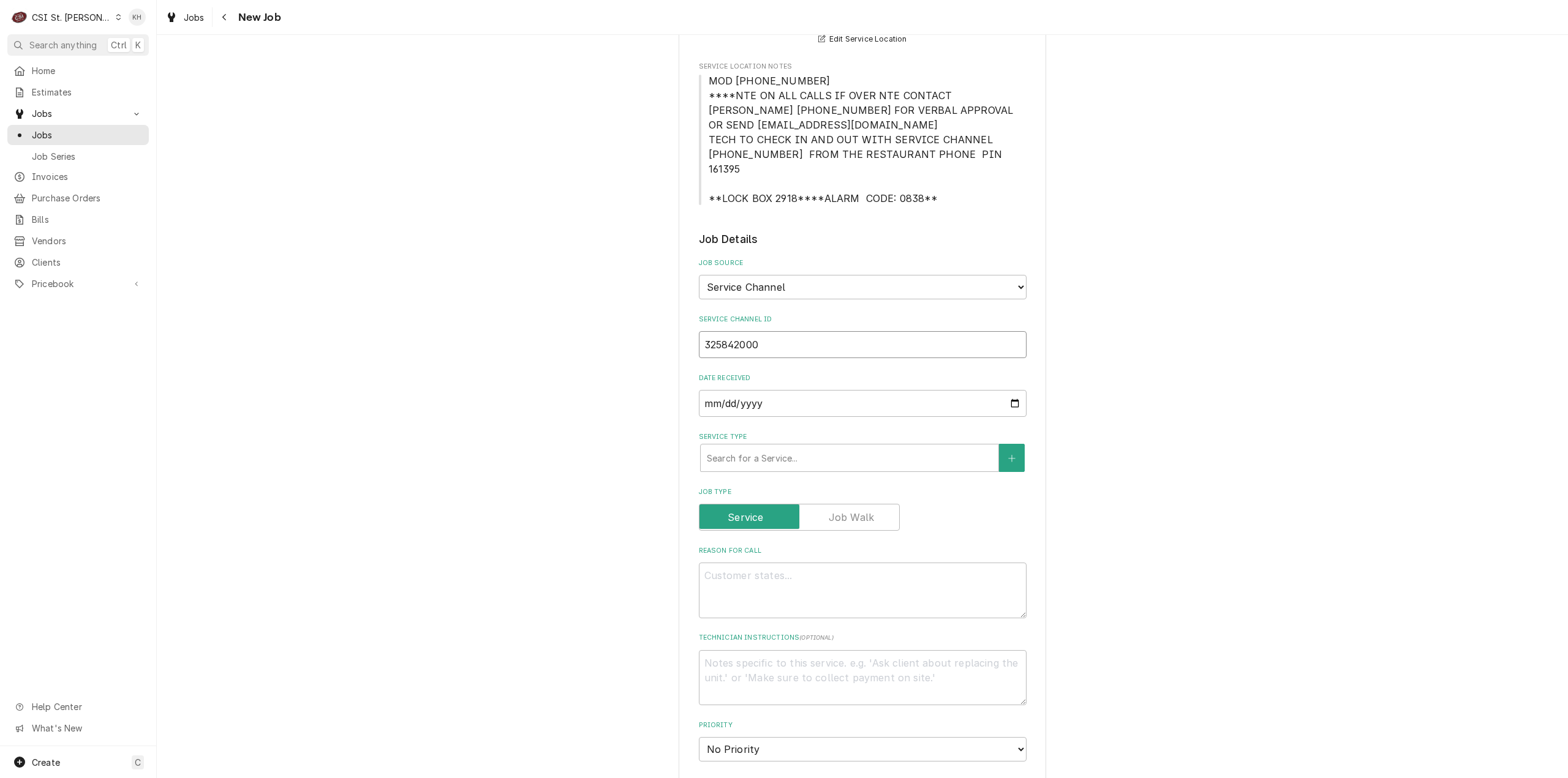
type textarea "x"
type input "325842000"
click at [768, 447] on div "Service Type" at bounding box center [850, 457] width 286 height 22
type textarea "x"
type input "s"
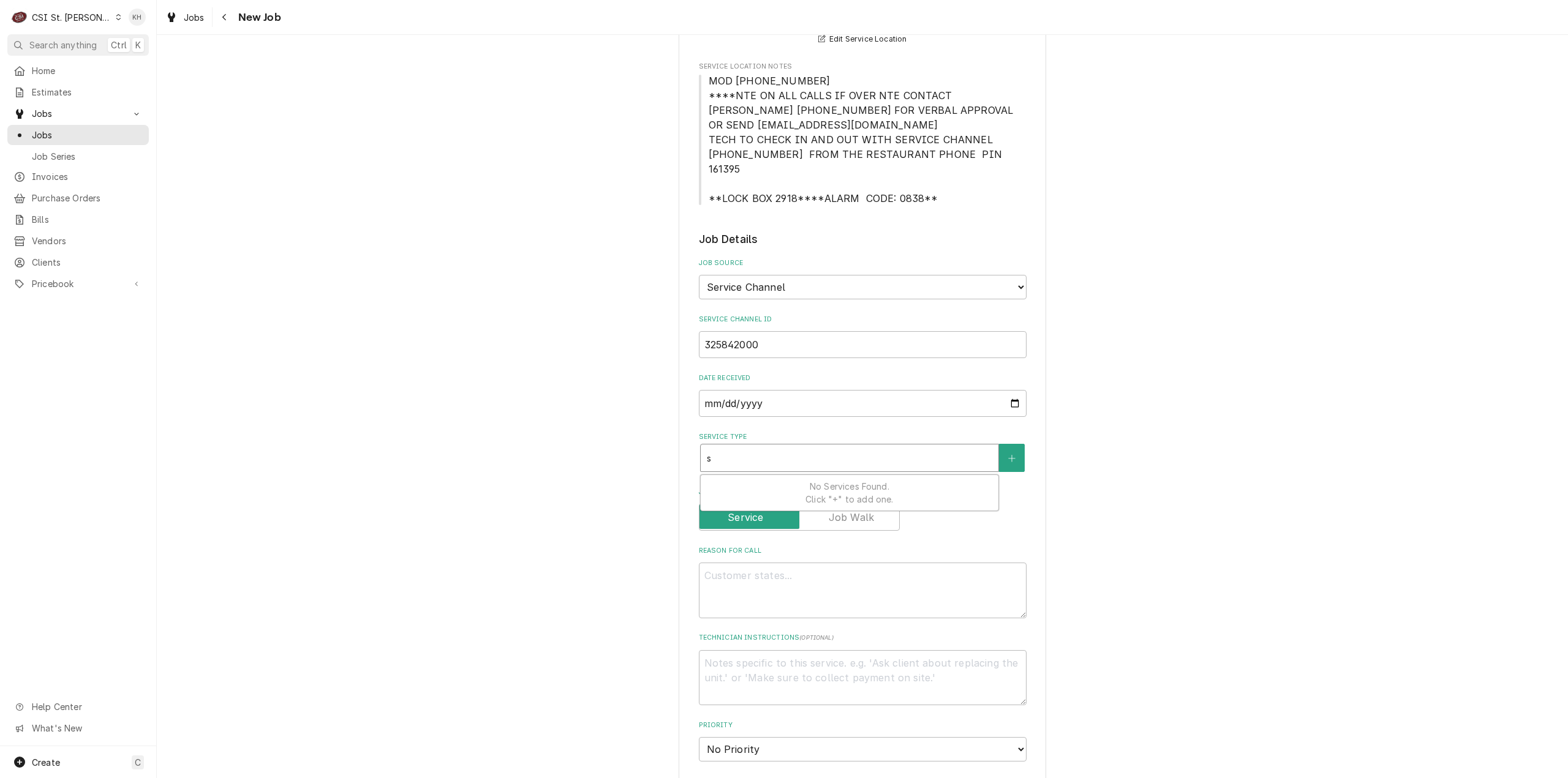
type textarea "x"
type input "se"
type textarea "x"
type input "ser"
type textarea "x"
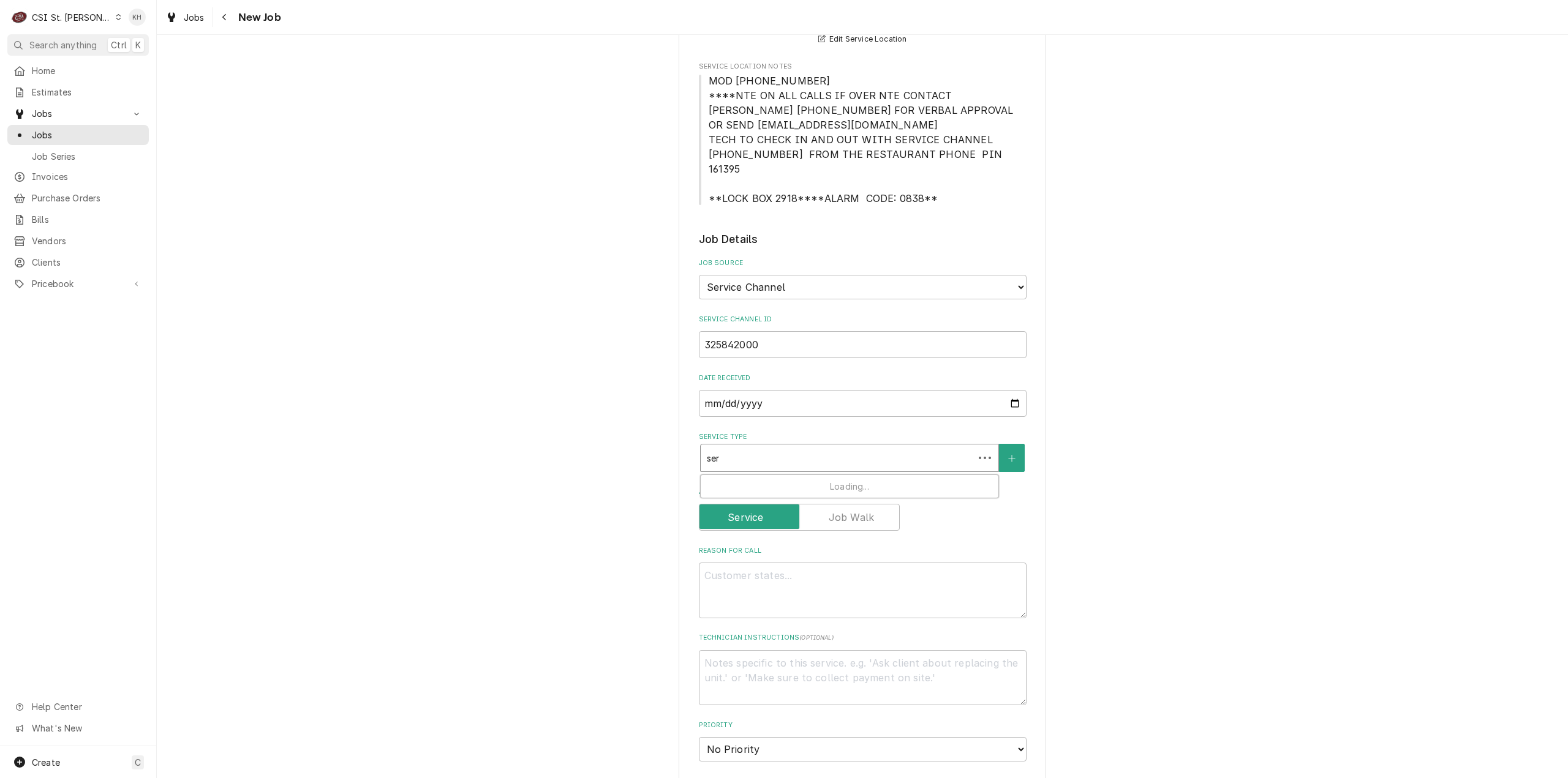
type input "serv"
type textarea "x"
type input "servi"
type textarea "x"
type input "servic"
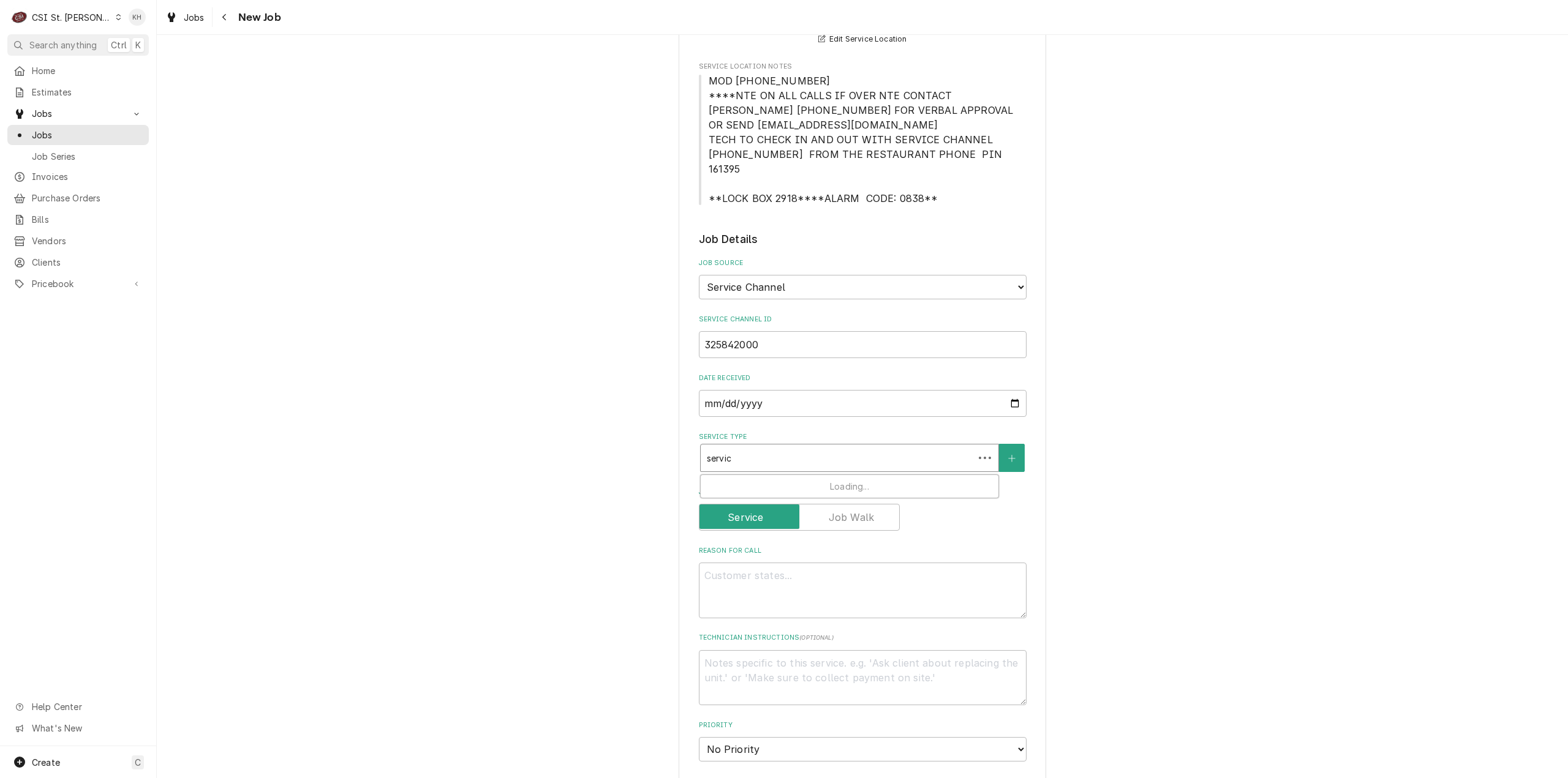
type textarea "x"
type input "service"
type textarea "x"
type input "service"
type textarea "x"
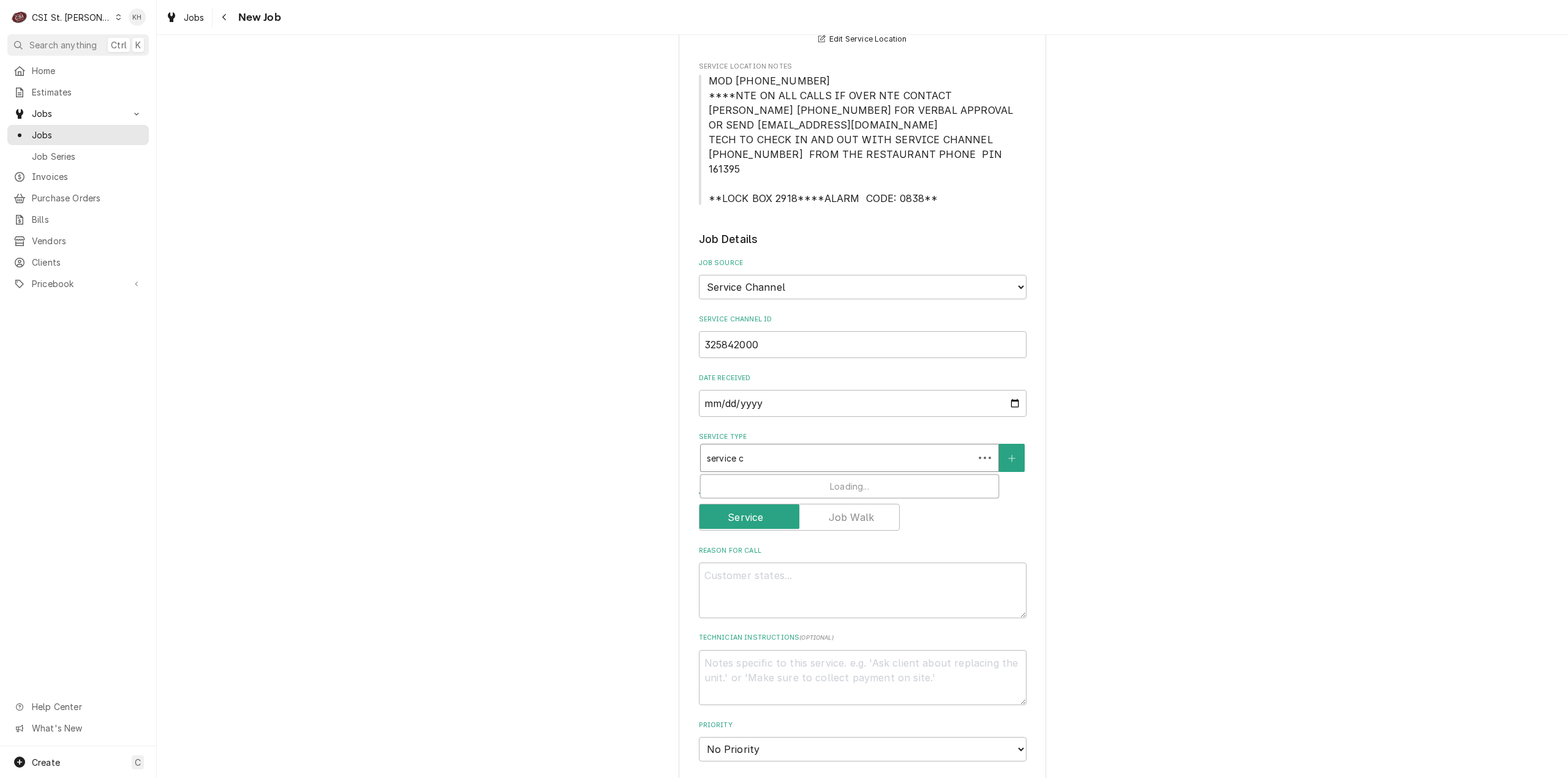
type input "service ca"
type textarea "x"
type input "service cal"
type textarea "x"
type input "service call"
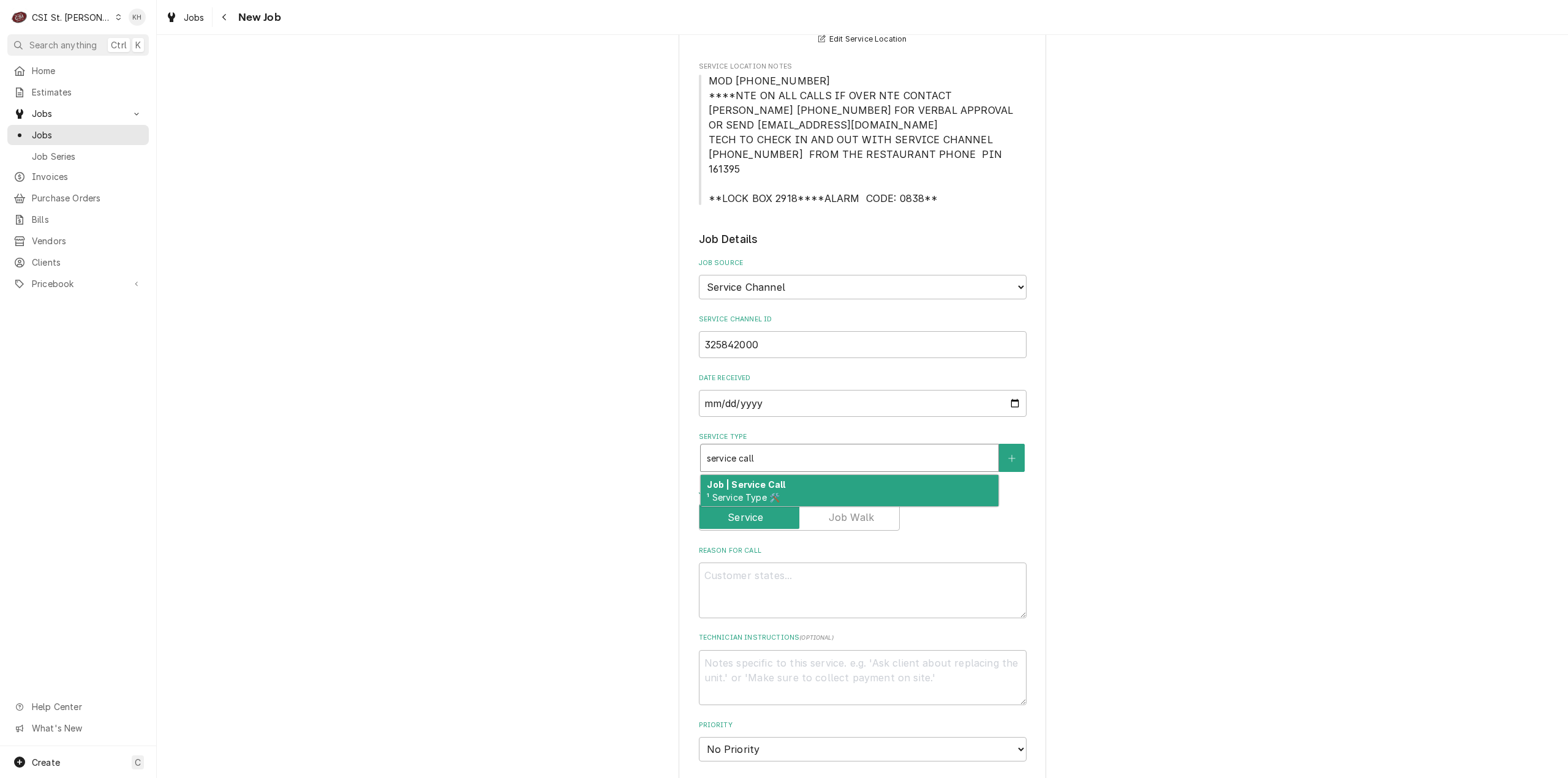
click at [788, 475] on div "Job | Service Call ¹ Service Type 🛠️" at bounding box center [850, 491] width 298 height 32
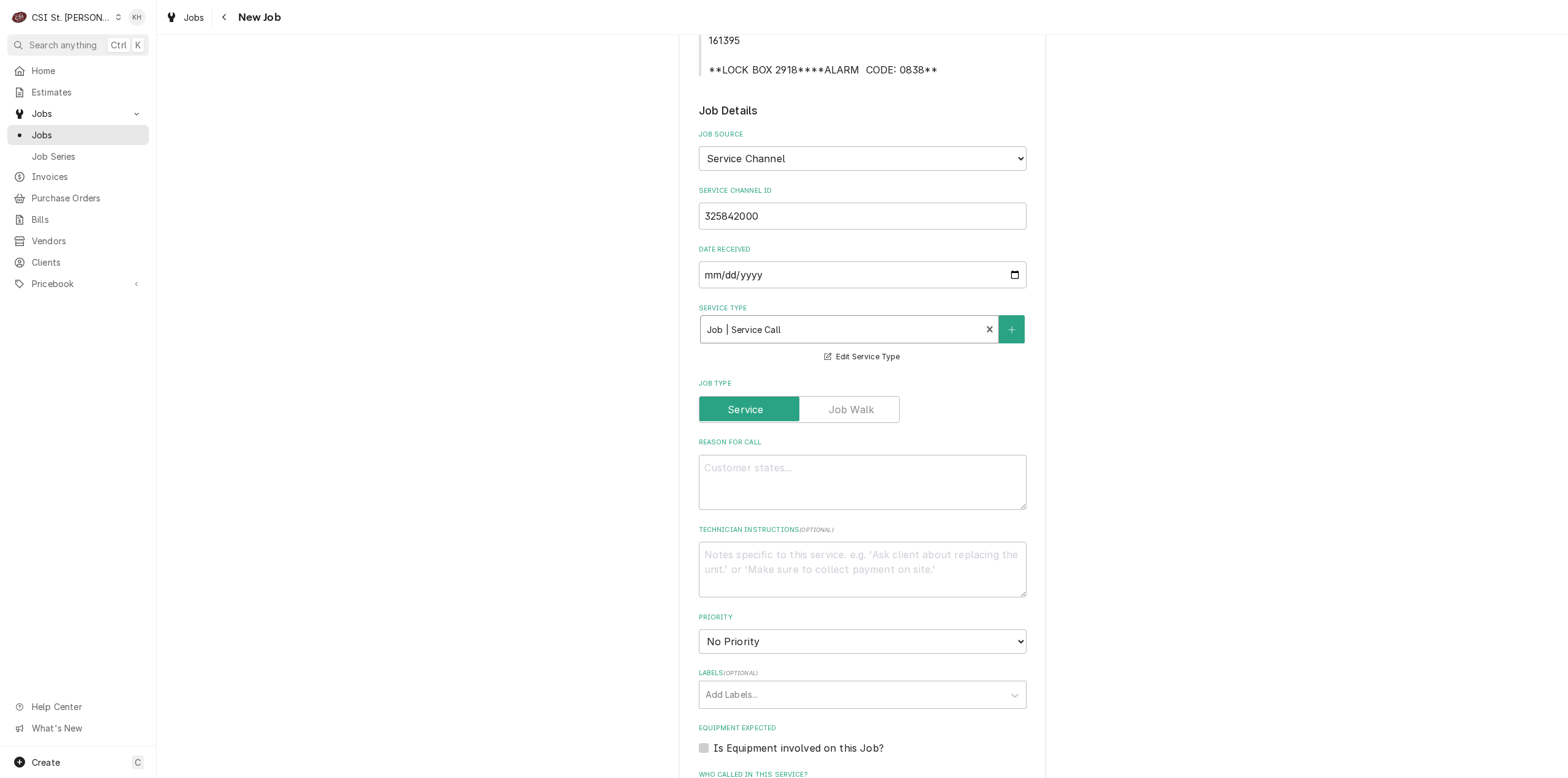
scroll to position [551, 0]
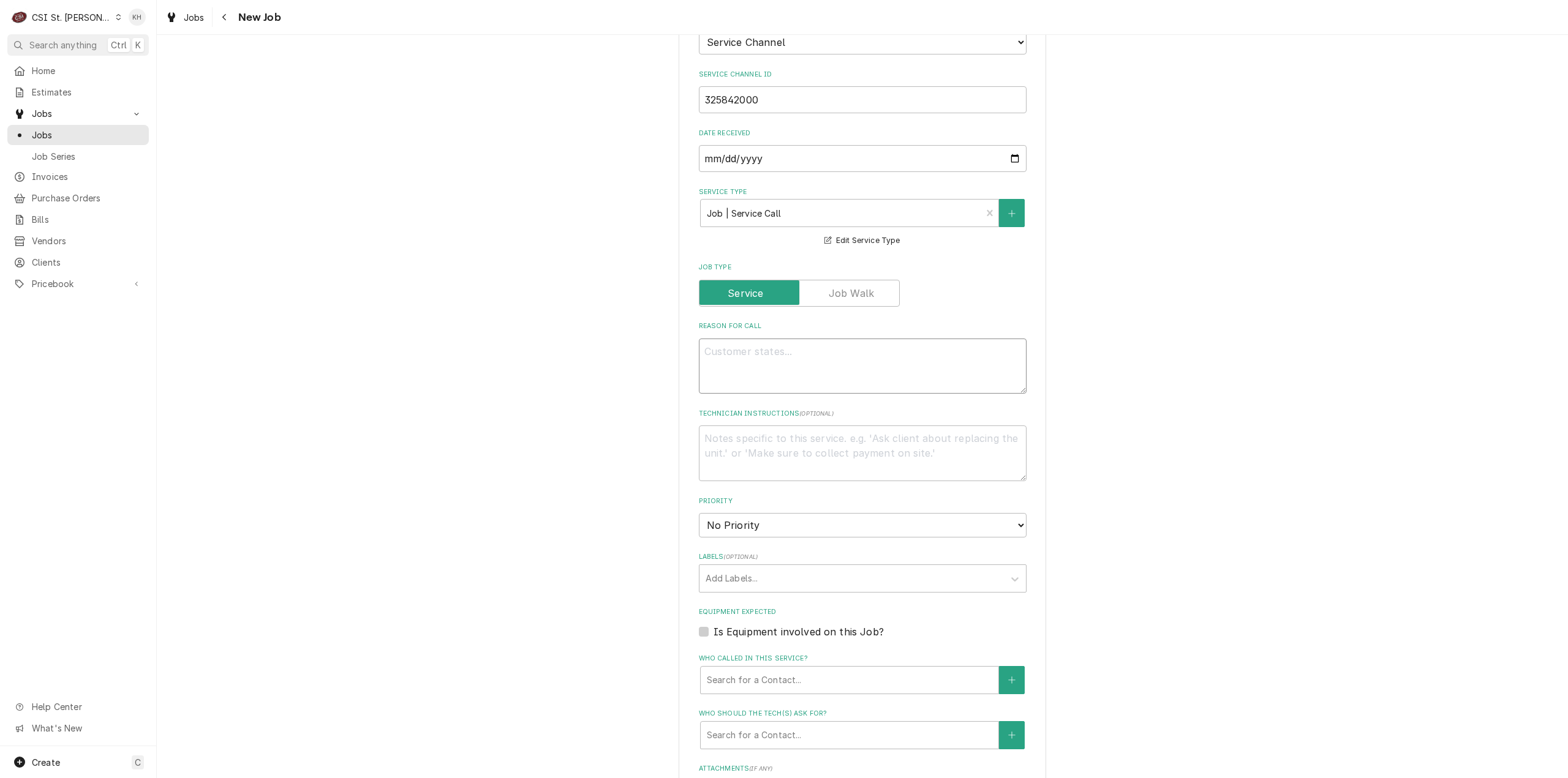
drag, startPoint x: 811, startPoint y: 374, endPoint x: 776, endPoint y: 403, distance: 45.5
click at [811, 375] on textarea "Reason For Call" at bounding box center [863, 366] width 328 height 56
paste textarea "Drain pipe need to be secured so it can't be dislodged. Drain pipe easy to move…"
type textarea "x"
type textarea "Drain pipe need to be secured so it can't be dislodged. Drain pipe easy to move…"
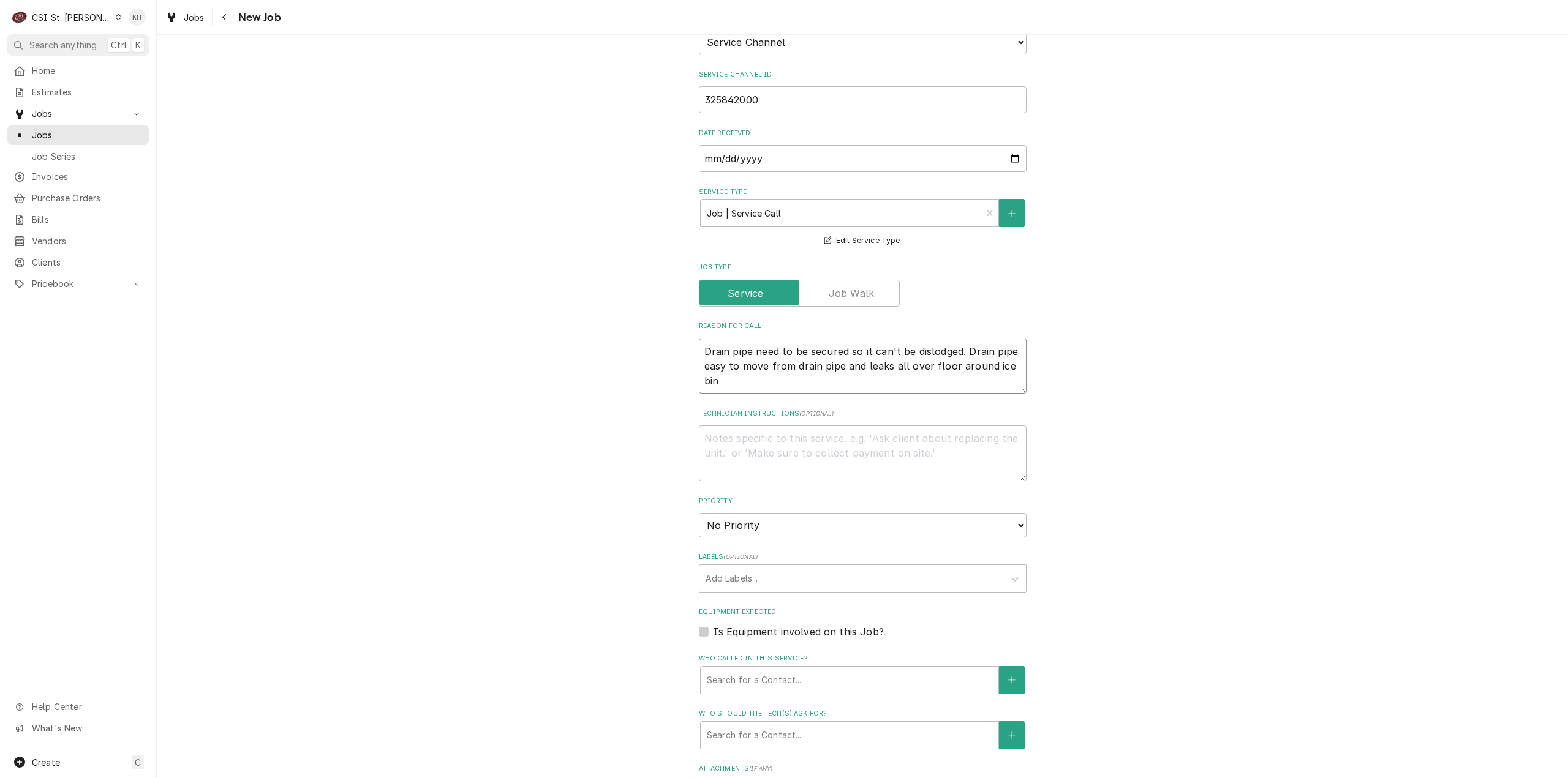
type textarea "x"
type textarea "Drain pipe need to be secured so it can't be dislodged. Drain pipe easy to move…"
type textarea "x"
type textarea "Drain pipe need to be secured so it can't be dislodged. Drain pipe easy to move…"
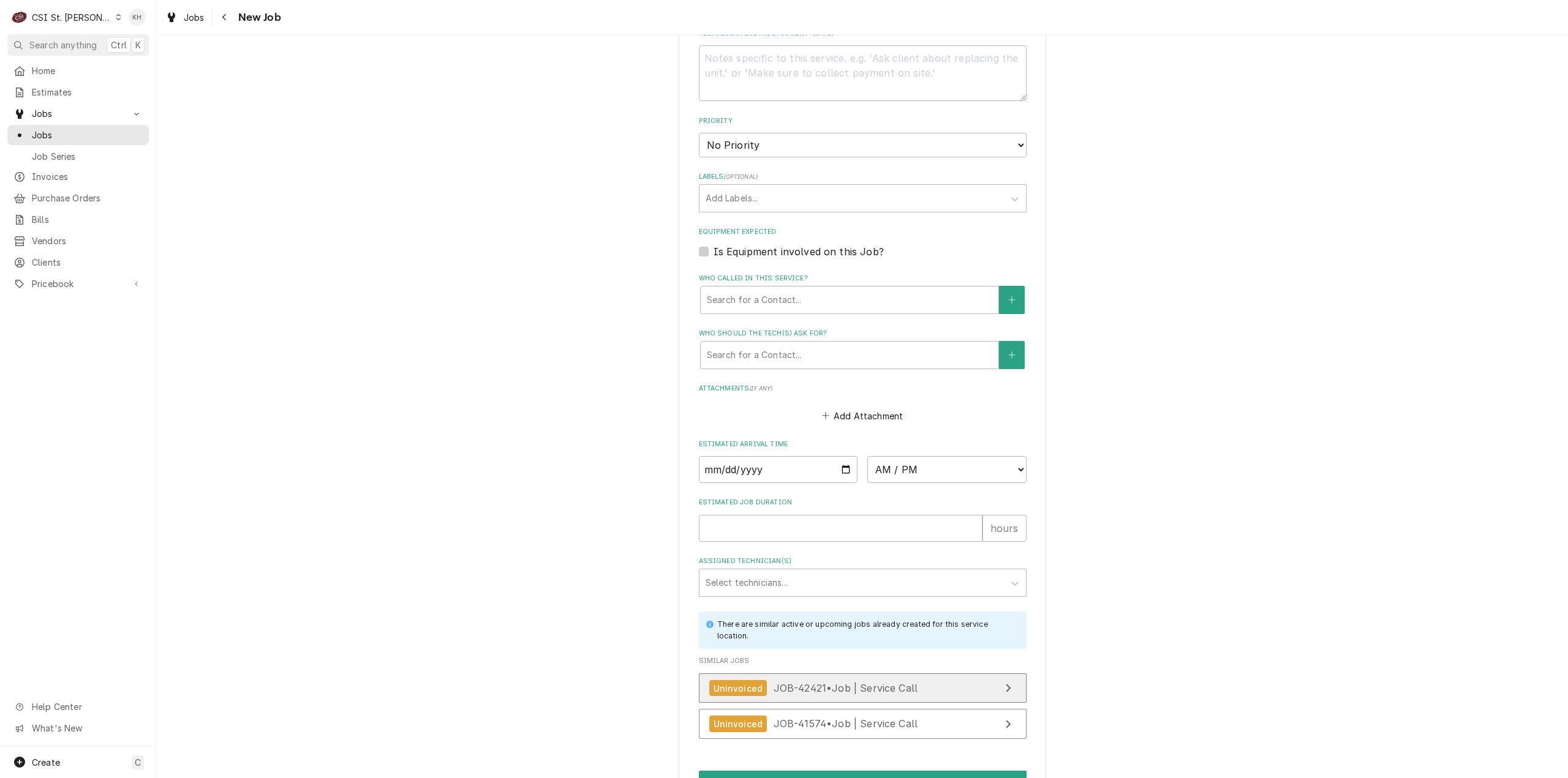
scroll to position [1006, 0]
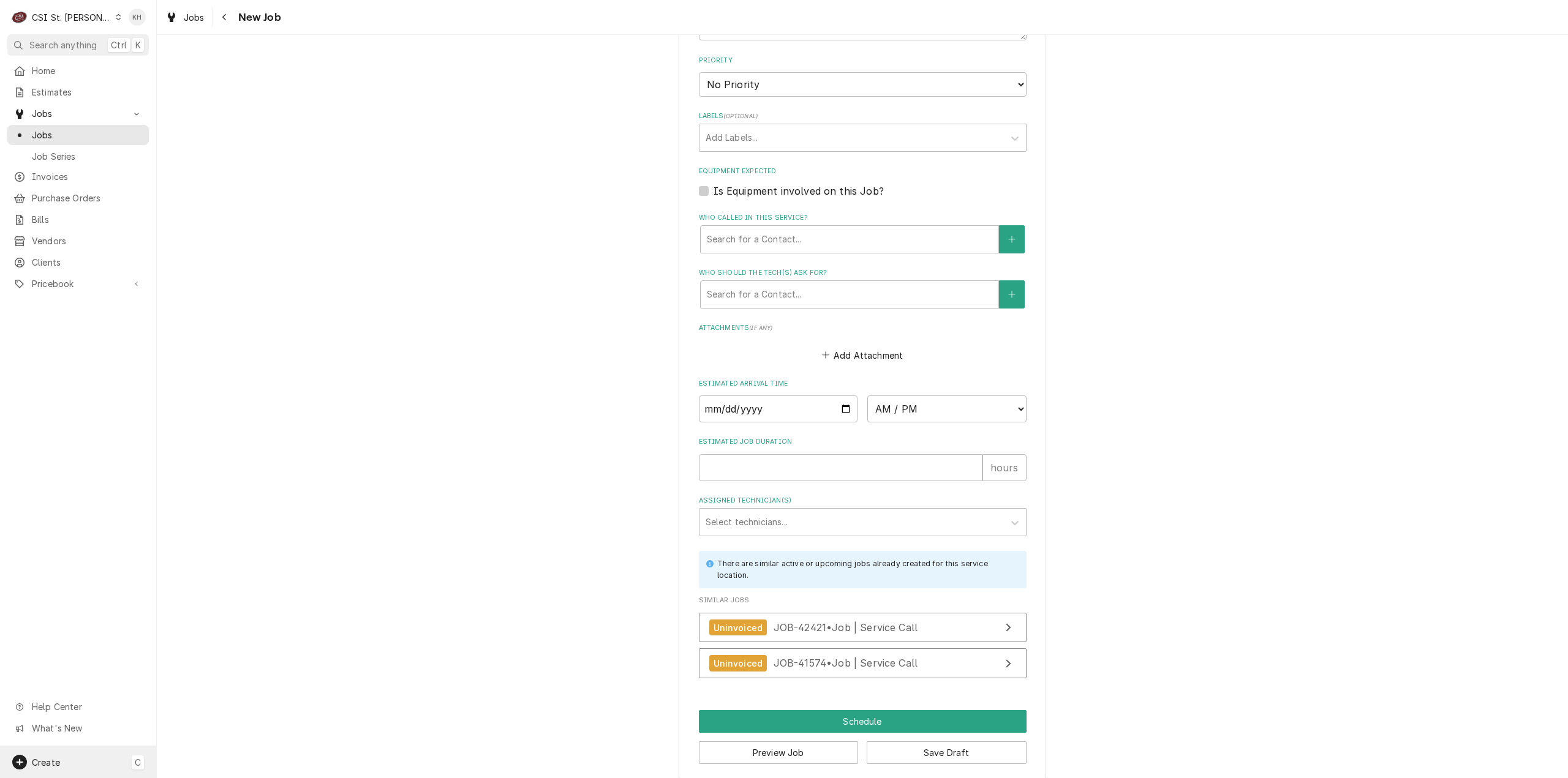
click at [52, 750] on div "Create C" at bounding box center [78, 762] width 156 height 32
click at [192, 638] on div "Job" at bounding box center [228, 635] width 82 height 13
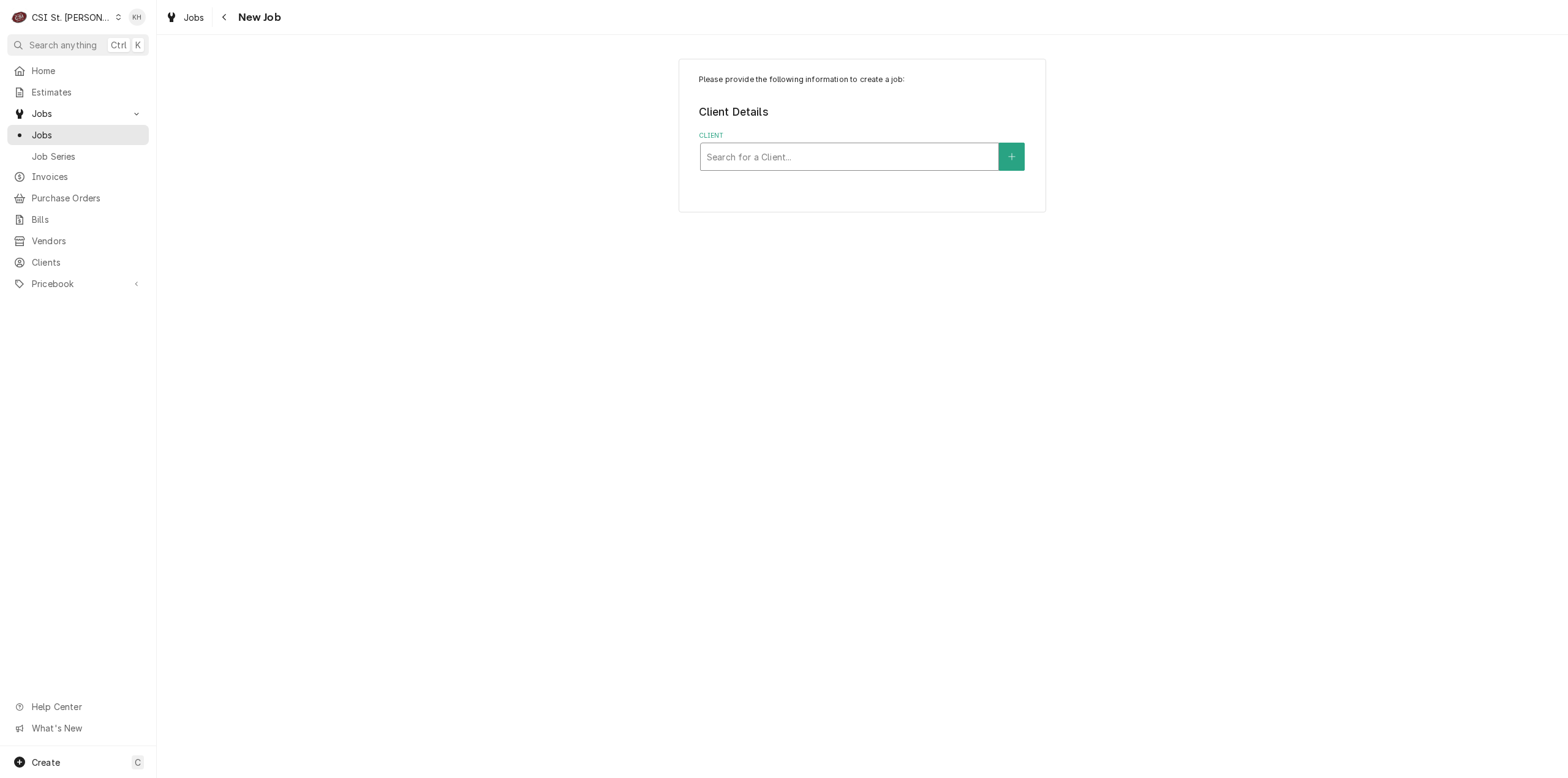
click at [783, 152] on div "Client" at bounding box center [850, 156] width 286 height 22
type input "17360"
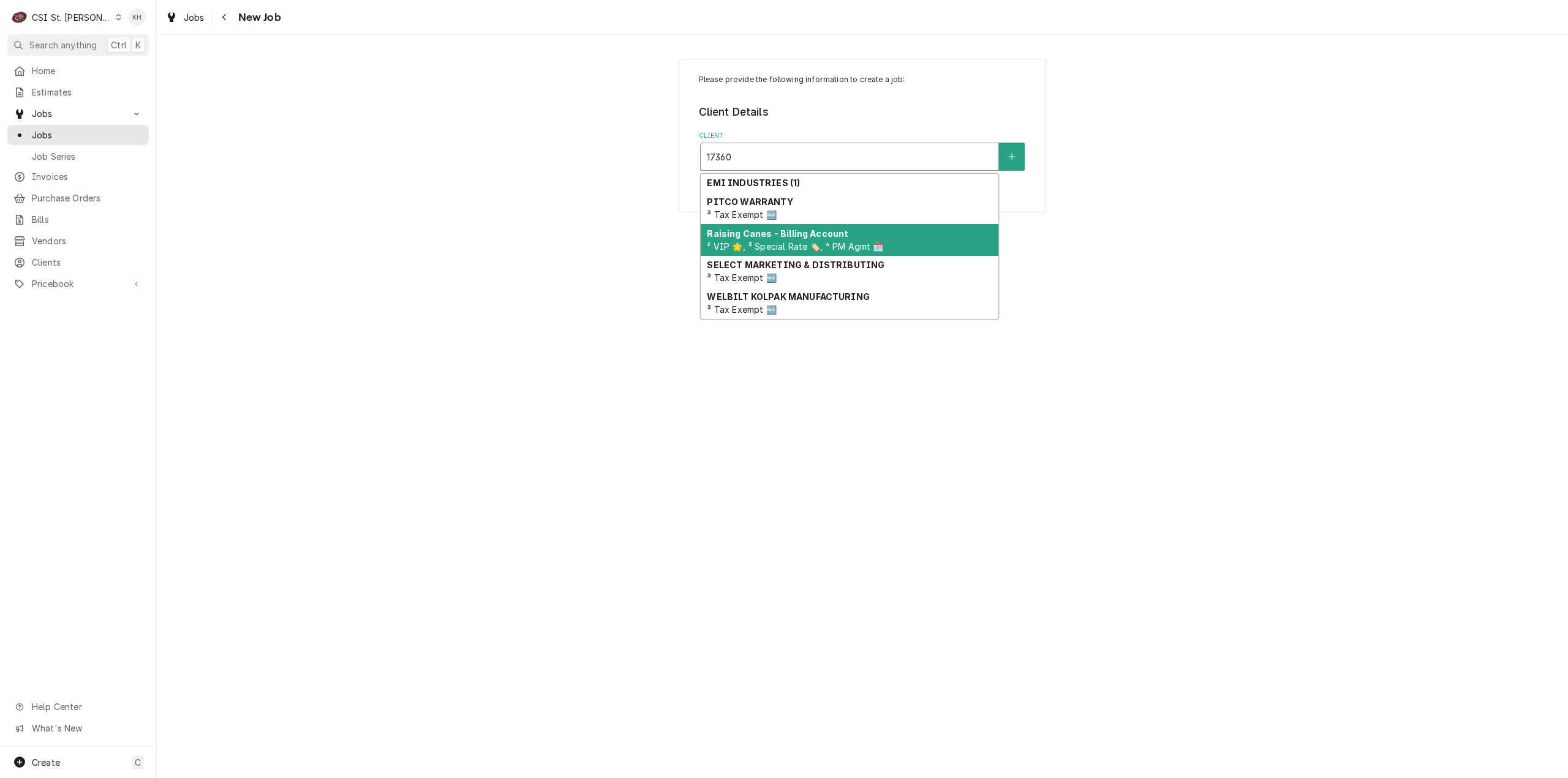
click at [774, 237] on strong "Raising Canes - Billing Account" at bounding box center [778, 234] width 141 height 11
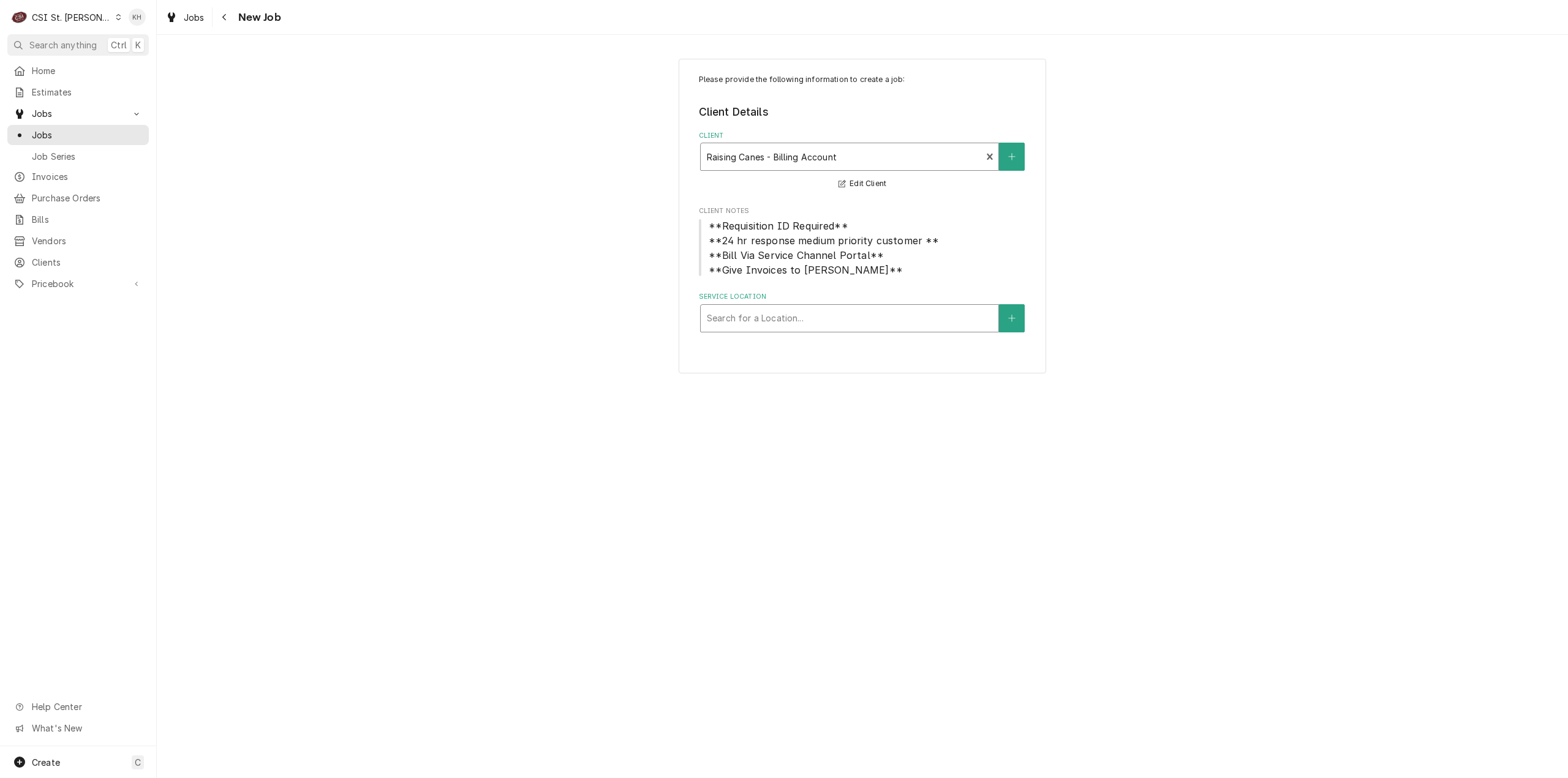
click at [962, 319] on div "Service Location" at bounding box center [850, 318] width 286 height 22
type input "17360"
click at [854, 354] on div "Raising Cane's #247 [GEOGRAPHIC_DATA] / [STREET_ADDRESS]" at bounding box center [850, 344] width 298 height 19
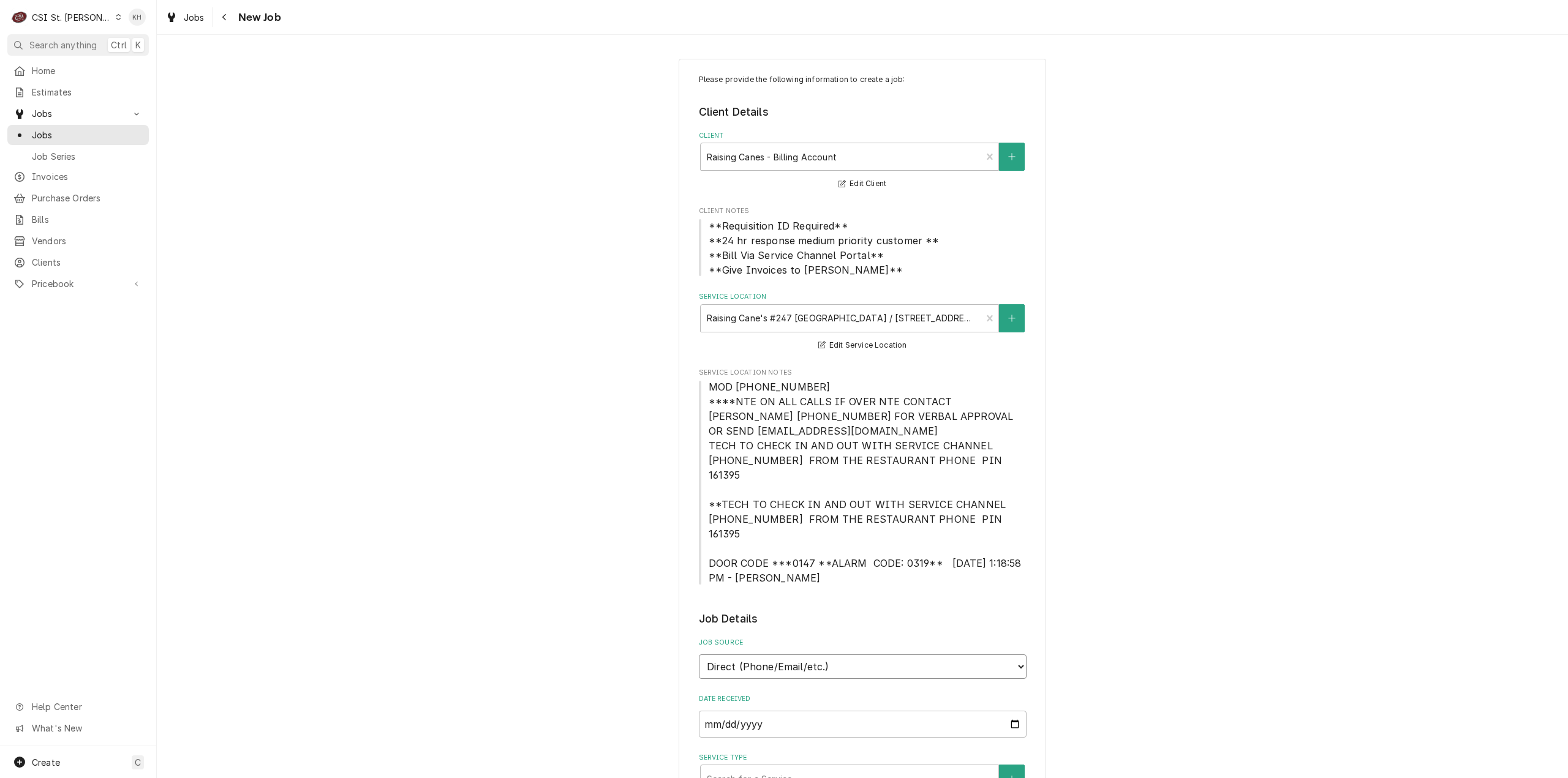
click at [795, 654] on select "Direct (Phone/Email/etc.) Service Channel Corrigo Ecotrak Other" at bounding box center [863, 666] width 328 height 25
select select "1"
click at [781, 710] on input "Service Channel ID" at bounding box center [863, 724] width 328 height 27
paste input "325843916"
type textarea "x"
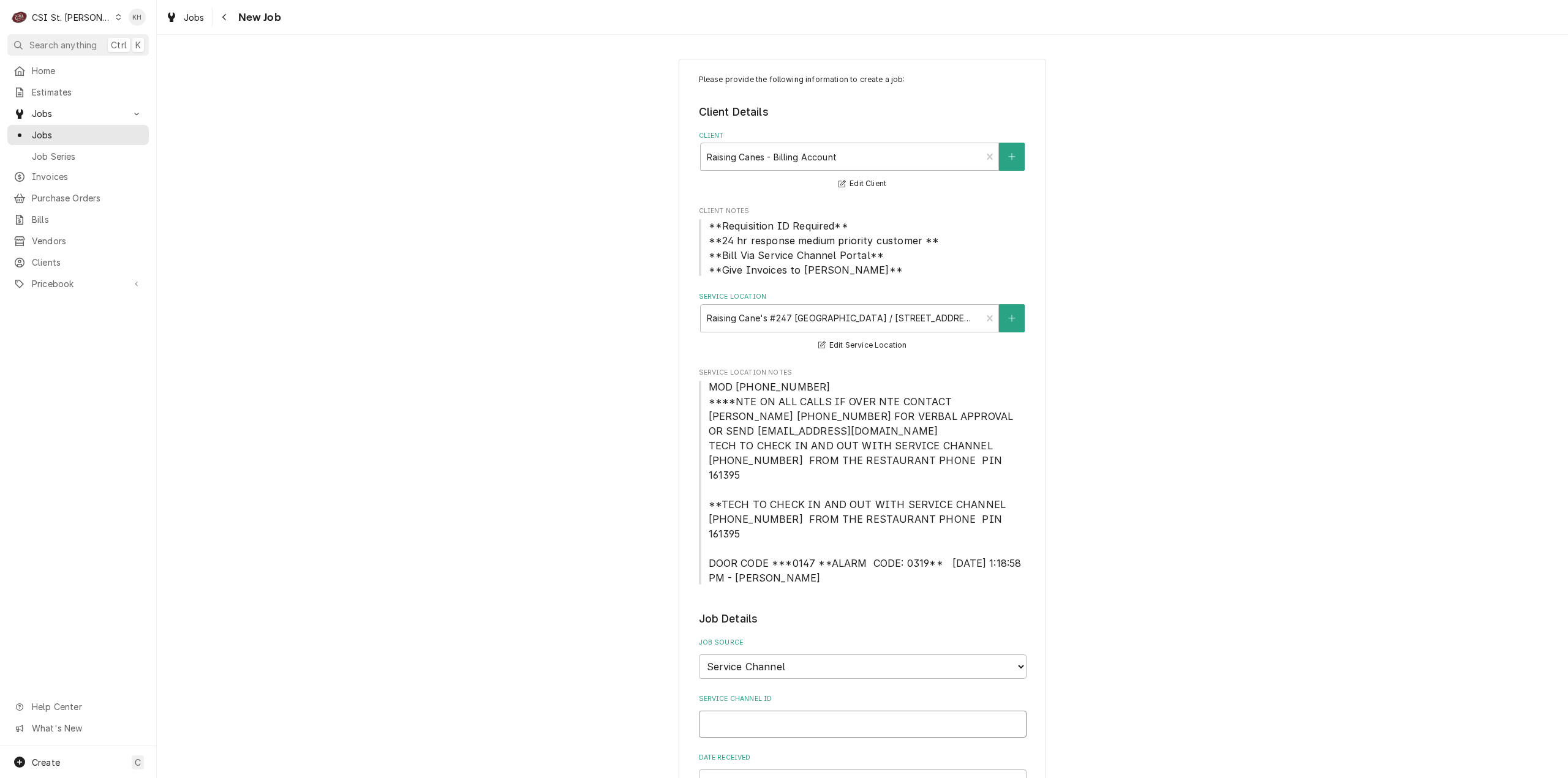
type input "325843916"
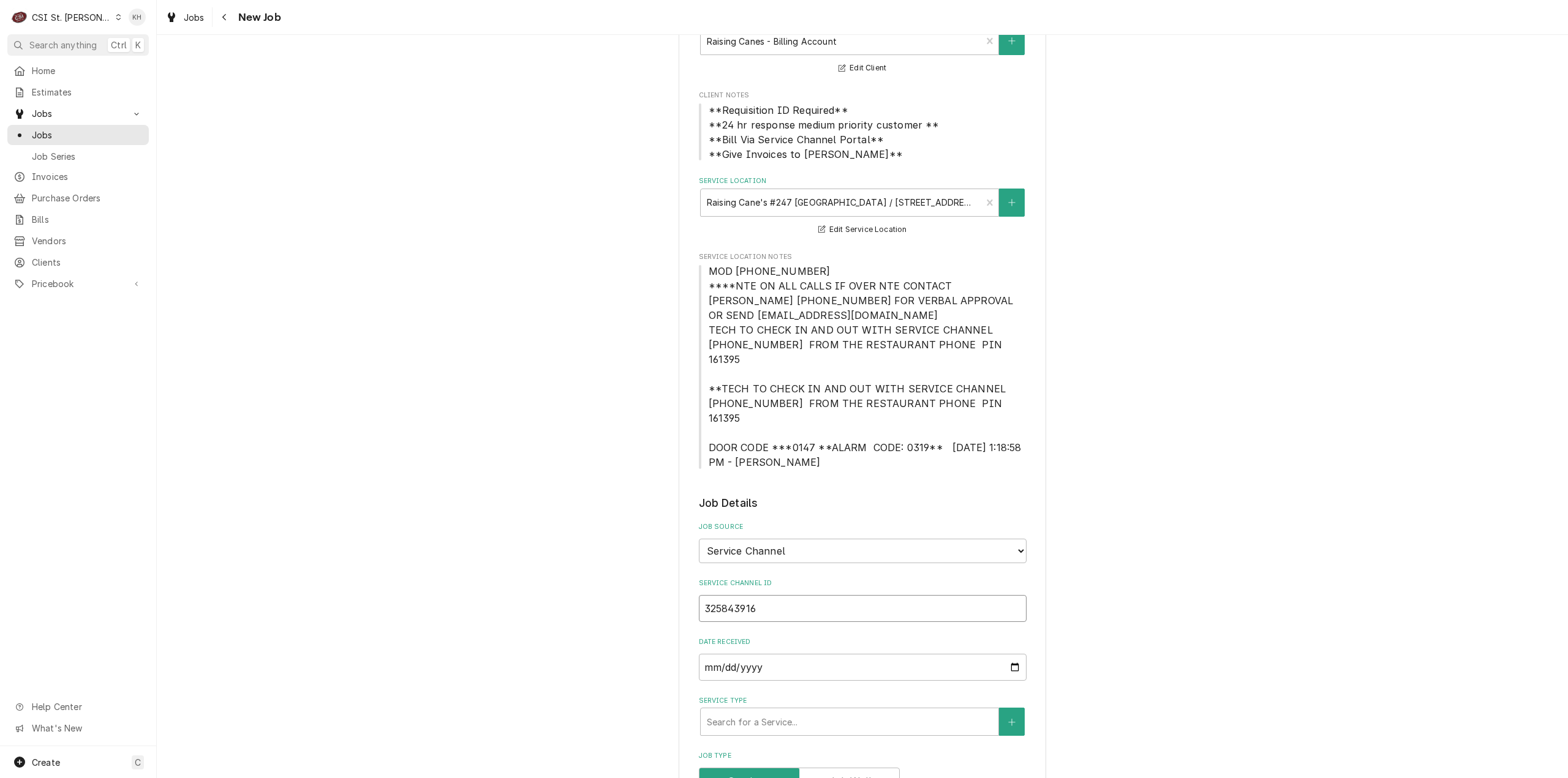
type textarea "x"
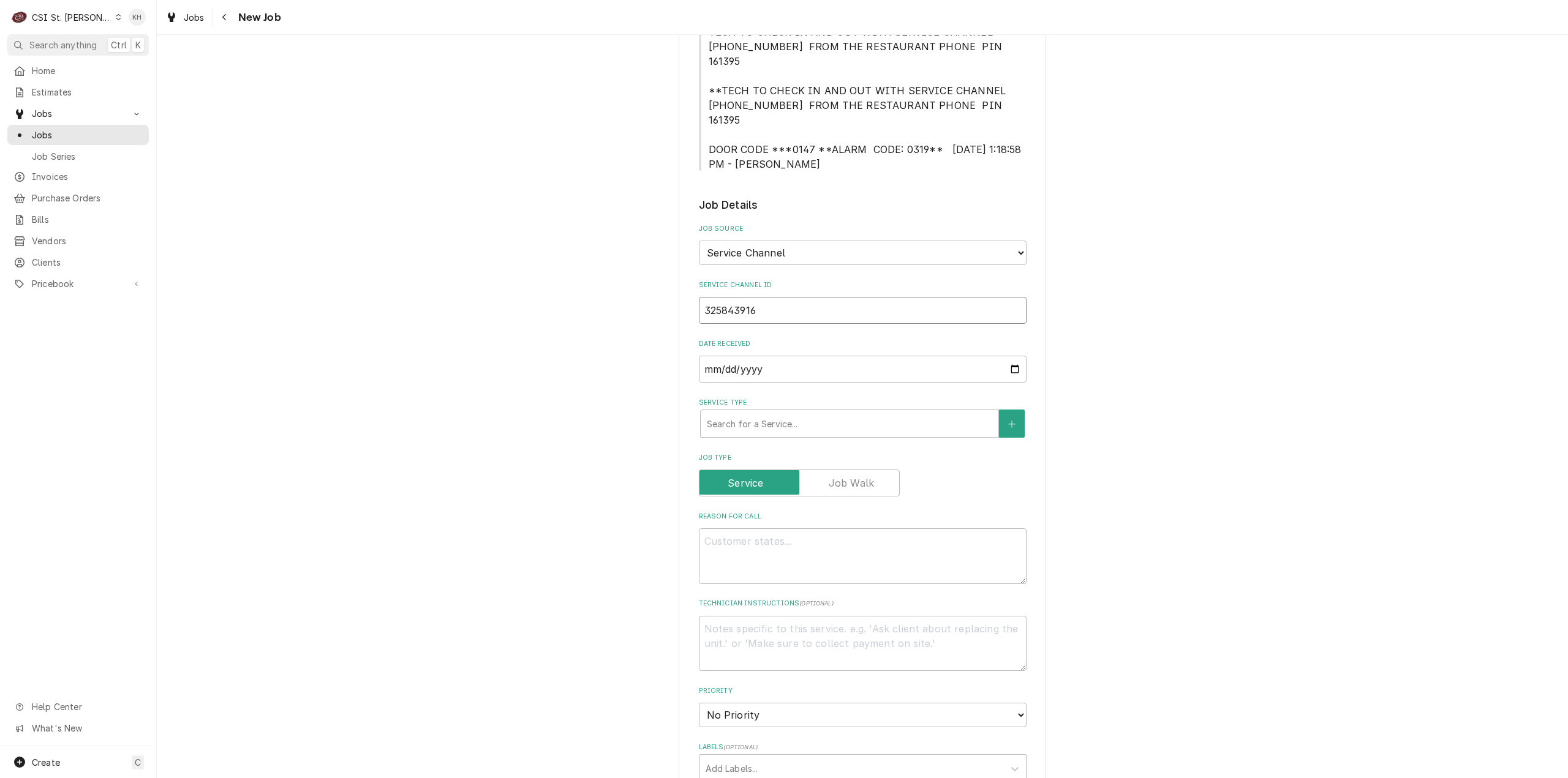
scroll to position [429, 0]
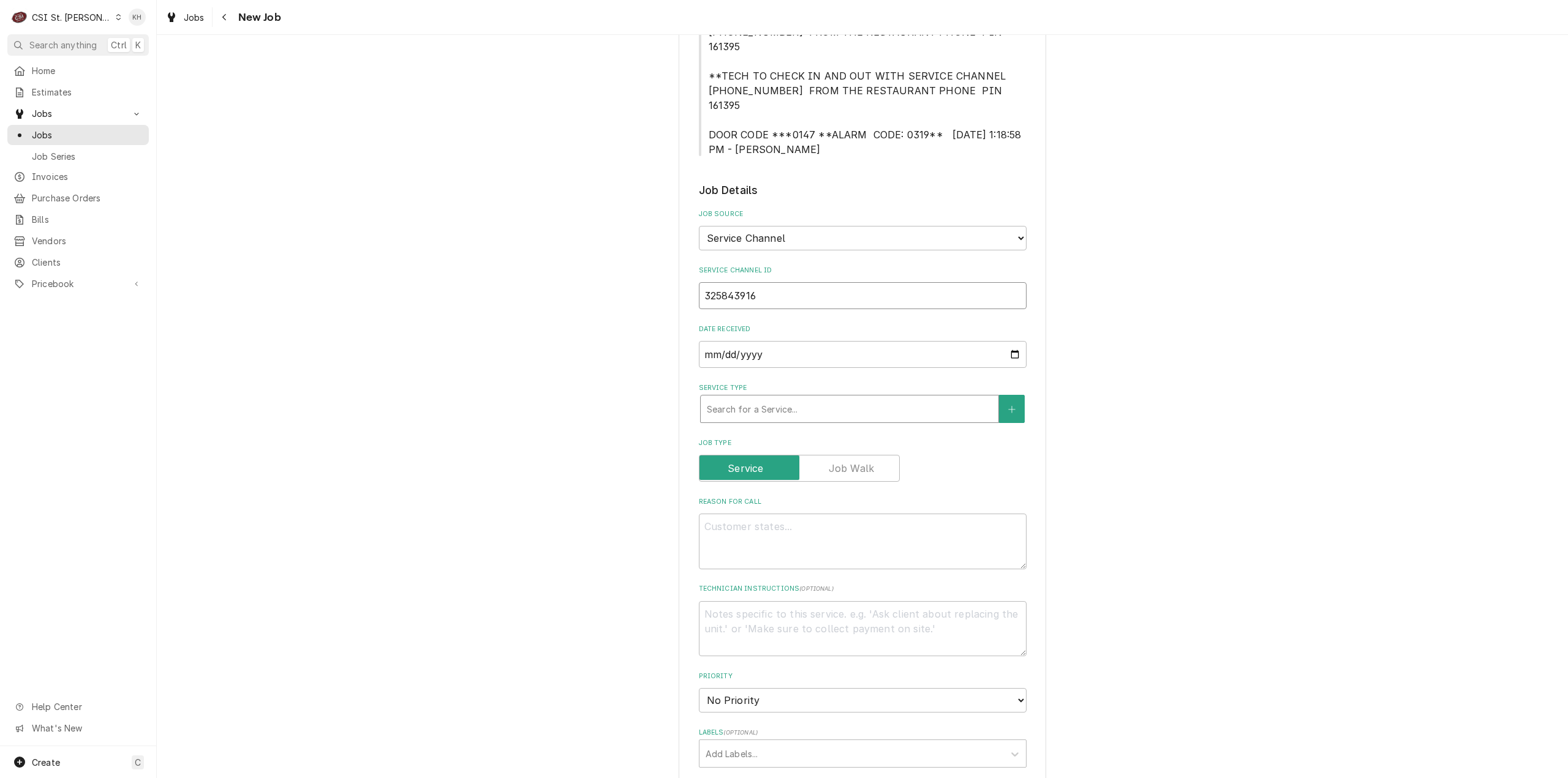
type input "325843916"
click at [784, 398] on div "Service Type" at bounding box center [850, 409] width 286 height 22
type textarea "x"
type input "s"
type textarea "x"
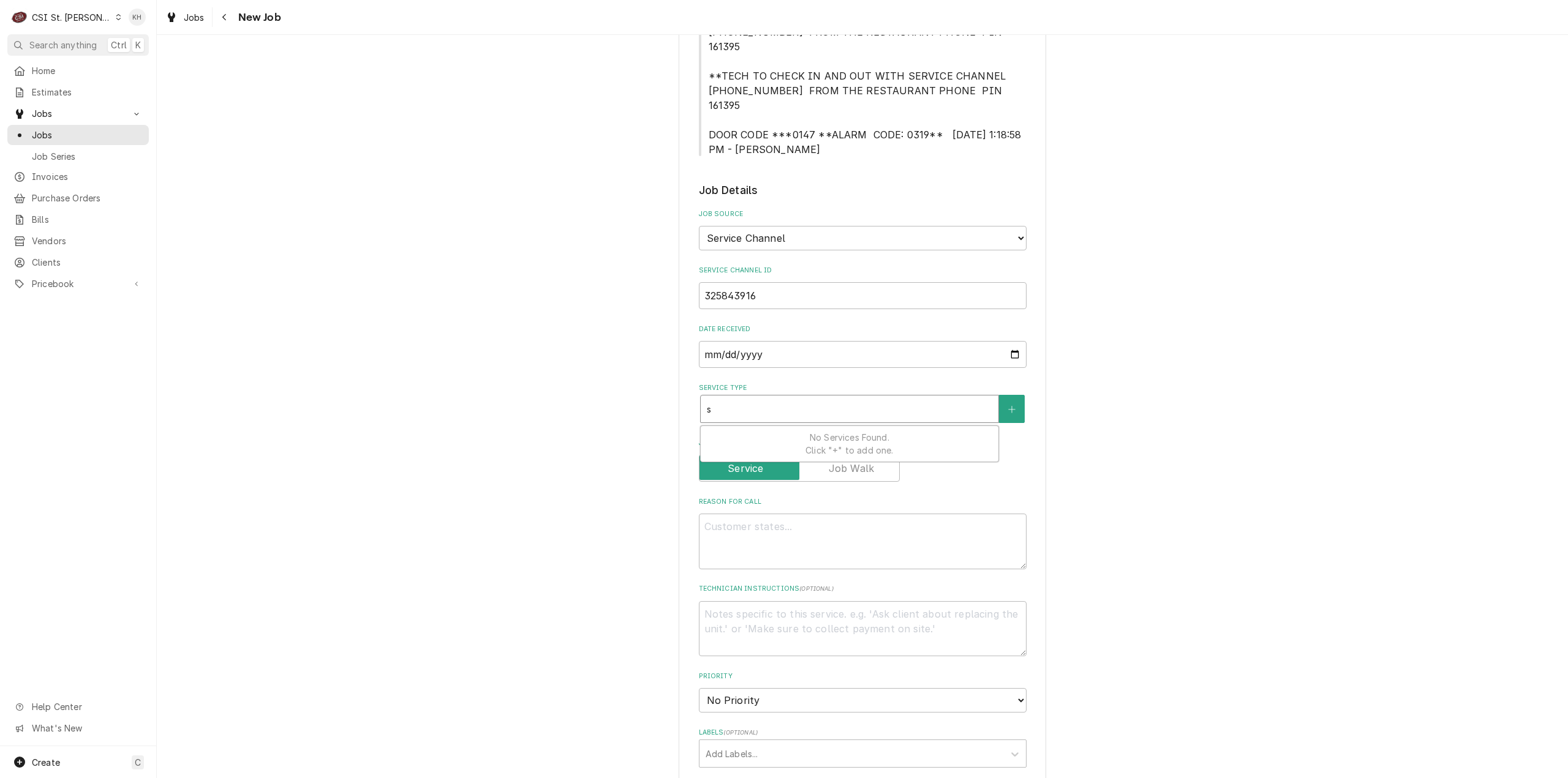
type input "se"
type textarea "x"
type input "ser"
type textarea "x"
type input "serv"
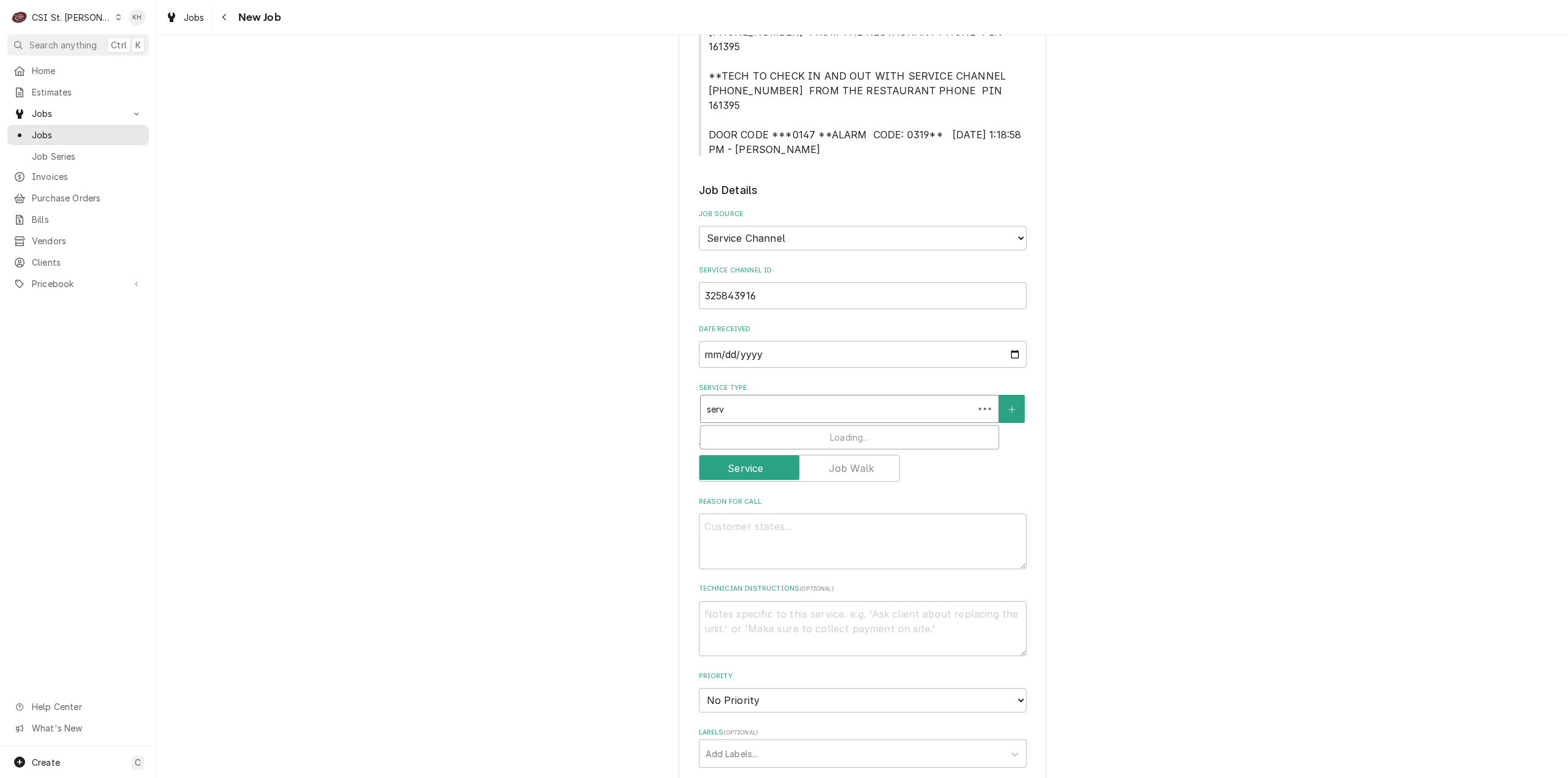
type textarea "x"
type input "servi"
type textarea "x"
type input "servic"
type textarea "x"
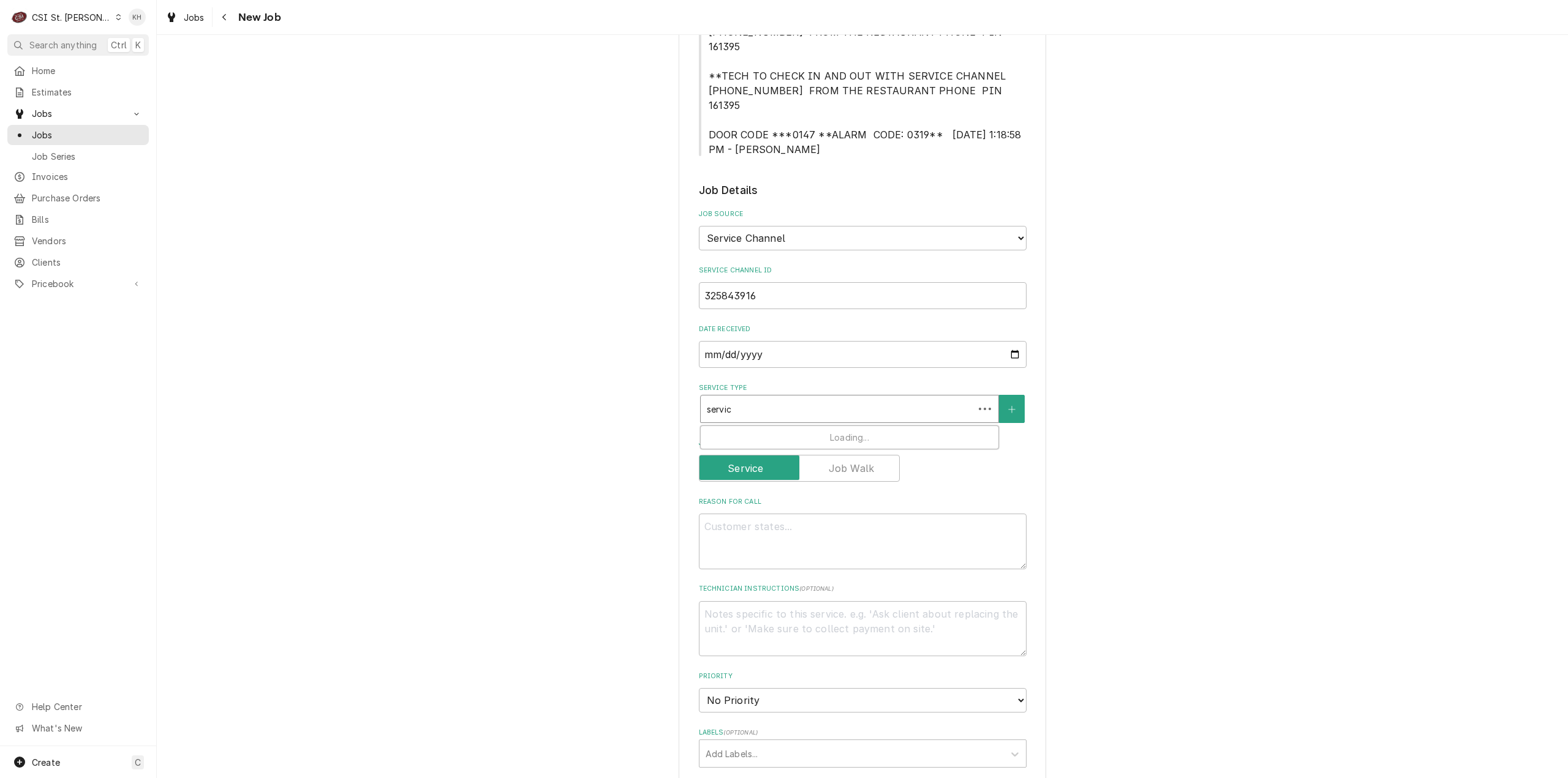
type input "service"
type textarea "x"
type input "service"
type textarea "x"
type input "service ca"
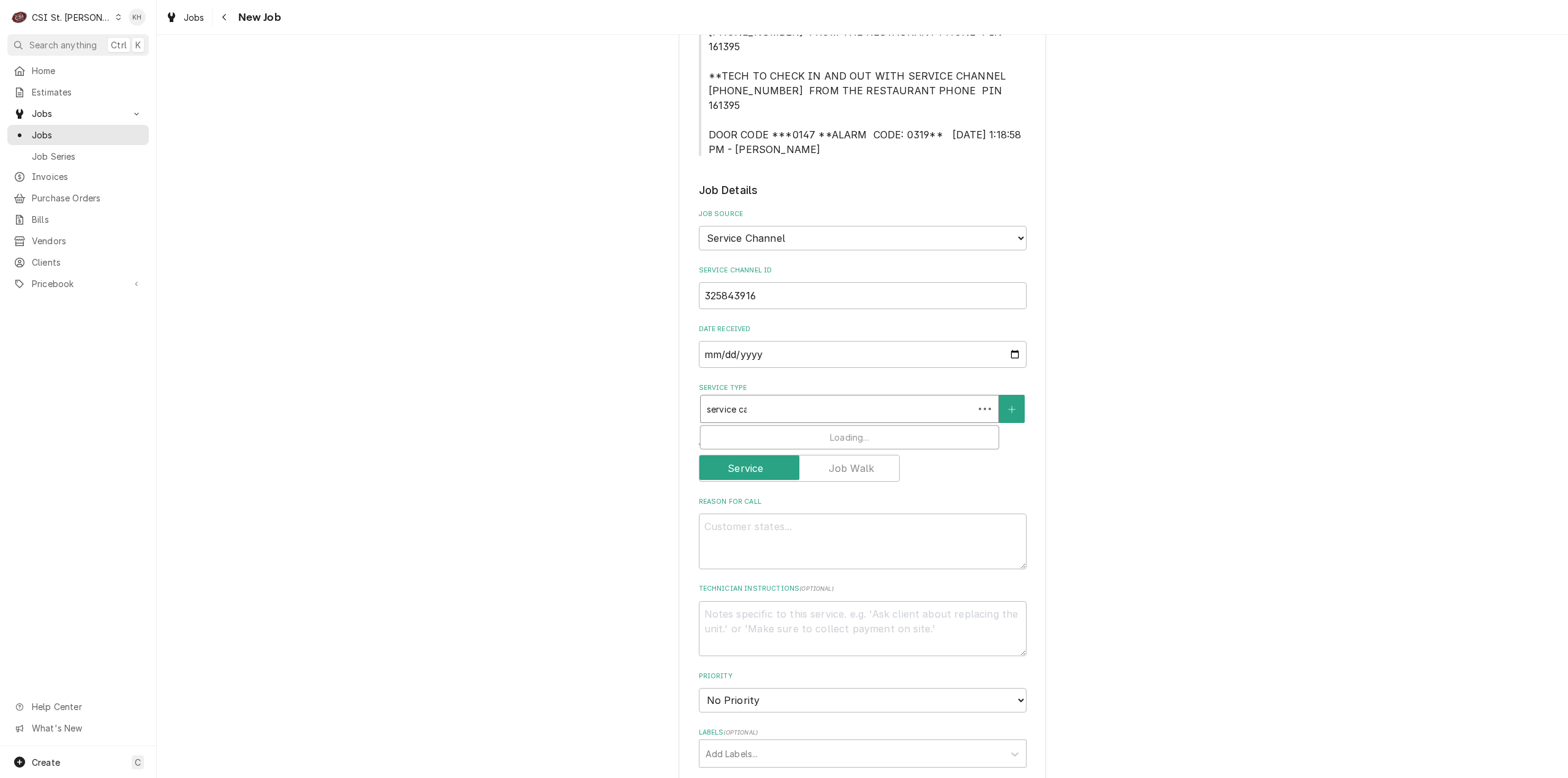
type textarea "x"
type input "service cal"
type textarea "x"
type input "service call"
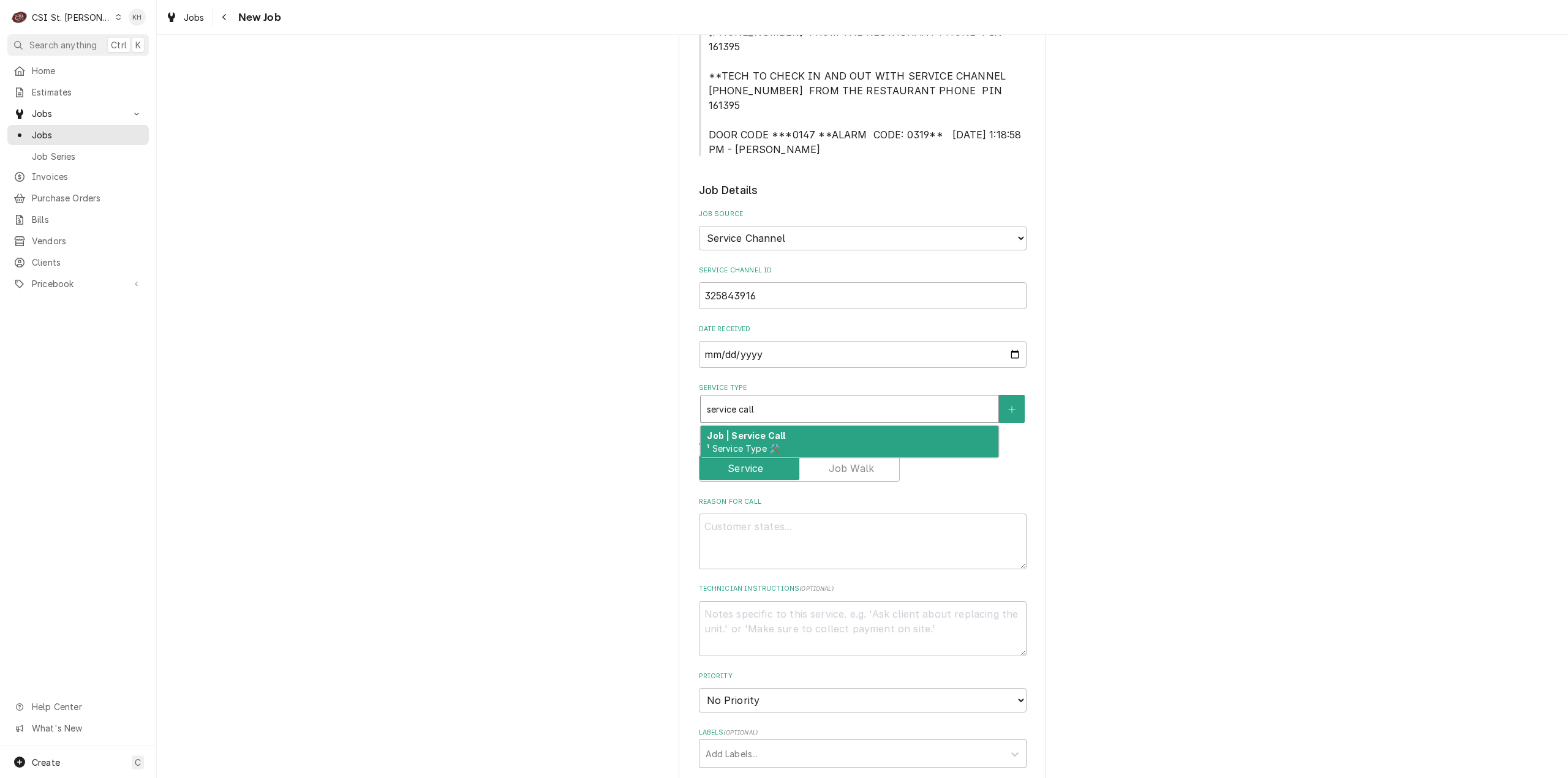
drag, startPoint x: 787, startPoint y: 408, endPoint x: 718, endPoint y: 433, distance: 73.4
click at [787, 426] on div "Job | Service Call ¹ Service Type 🛠️" at bounding box center [850, 442] width 298 height 32
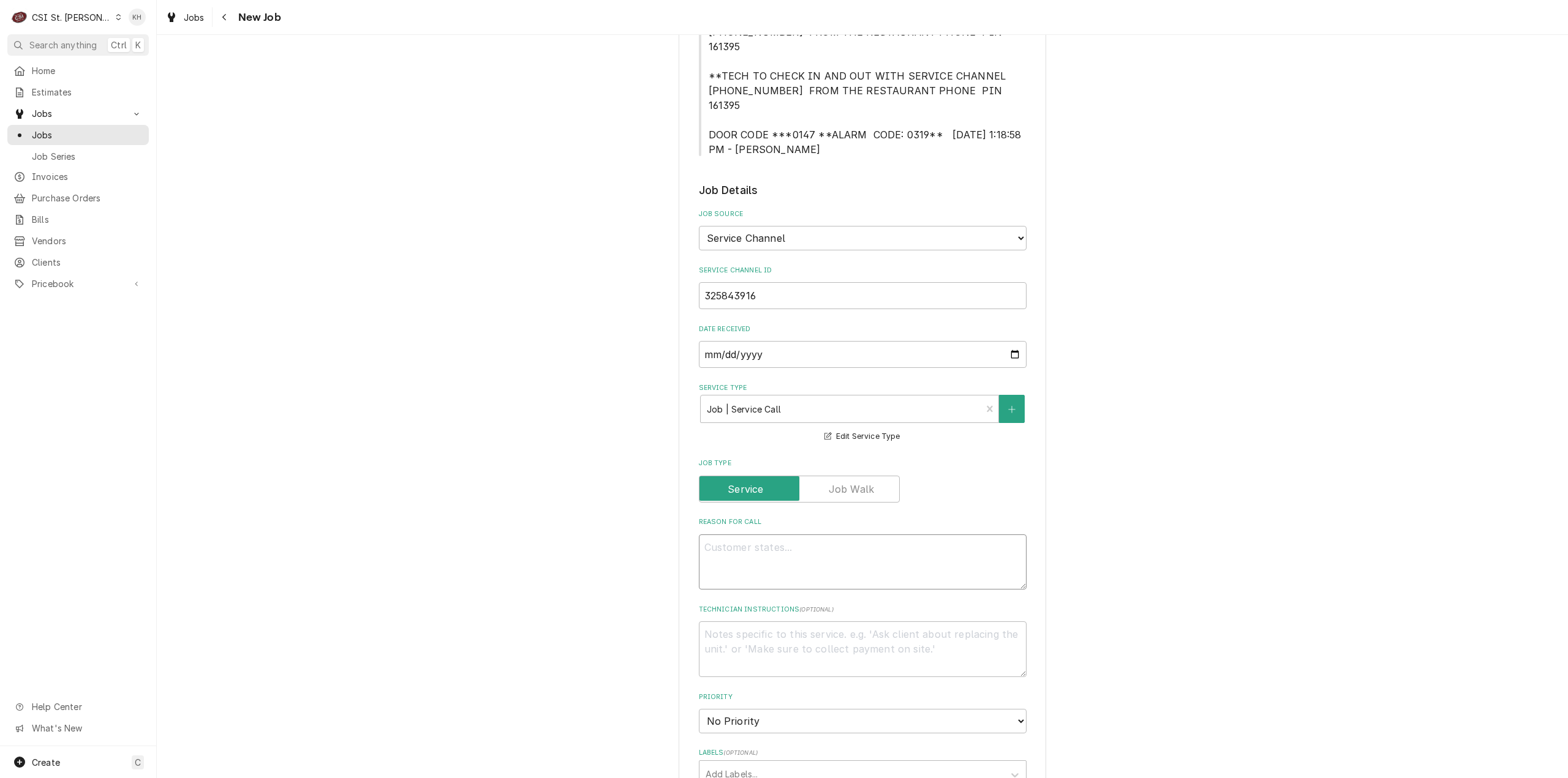
click at [915, 547] on textarea "Reason For Call" at bounding box center [863, 562] width 328 height 56
paste textarea "Problem Description "Fans on walk-in cooler and freezer are ratting loudly. Eit…"
type textarea "x"
type textarea "Problem Description "Fans on walk-in cooler and freezer are ratting loudly. Eit…"
drag, startPoint x: 705, startPoint y: 536, endPoint x: 671, endPoint y: 484, distance: 62.1
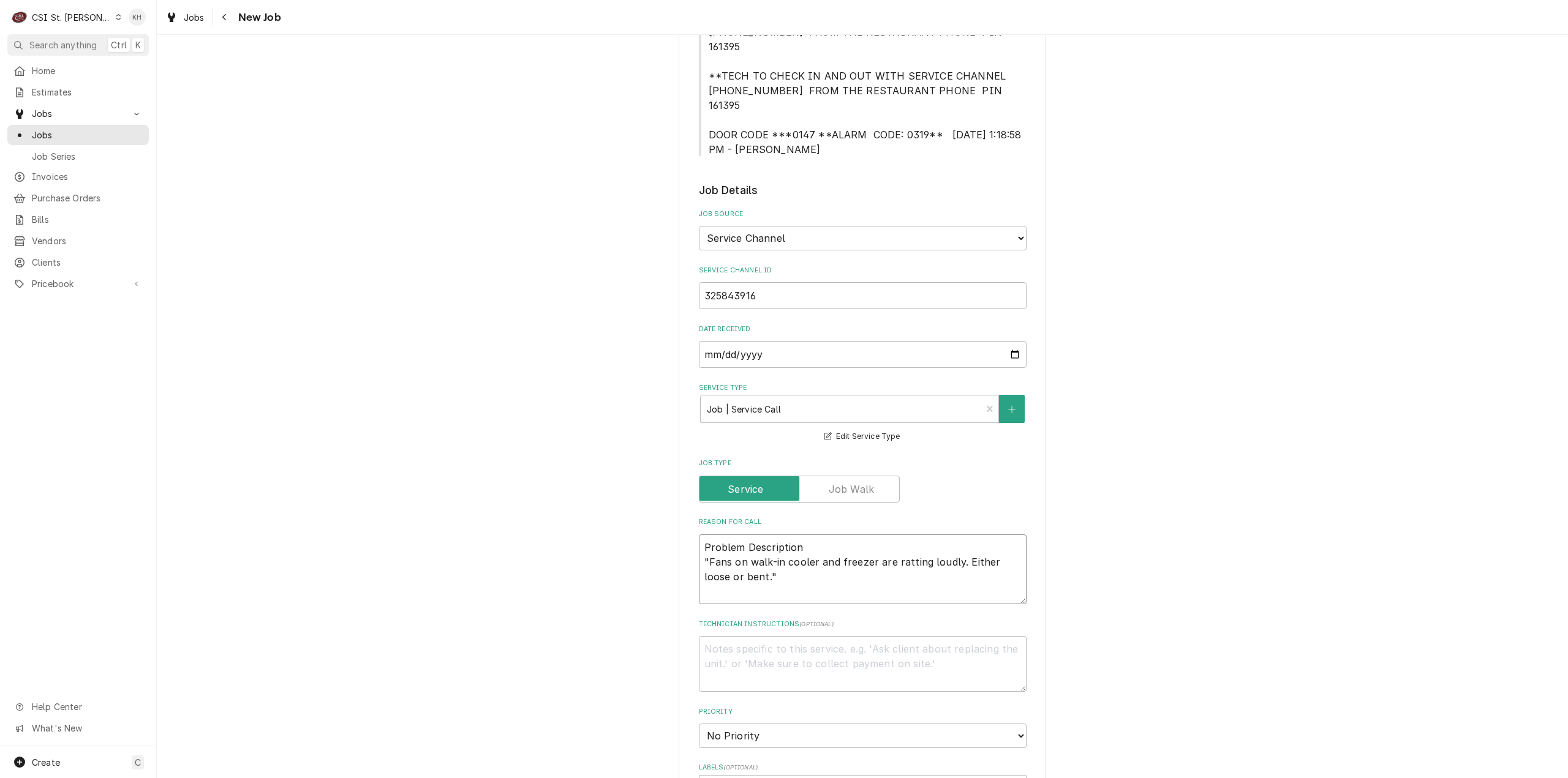
click at [671, 484] on div "Please provide the following information to create a job: Client Details Client…" at bounding box center [863, 512] width 1411 height 1787
type textarea "x"
type textarea "Fans on walk-in cooler and freezer are ratting loudly. Either loose or bent.""
click at [750, 535] on textarea "Fans on walk-in cooler and freezer are ratting loudly. Either loose or bent."" at bounding box center [863, 562] width 328 height 56
type textarea "x"
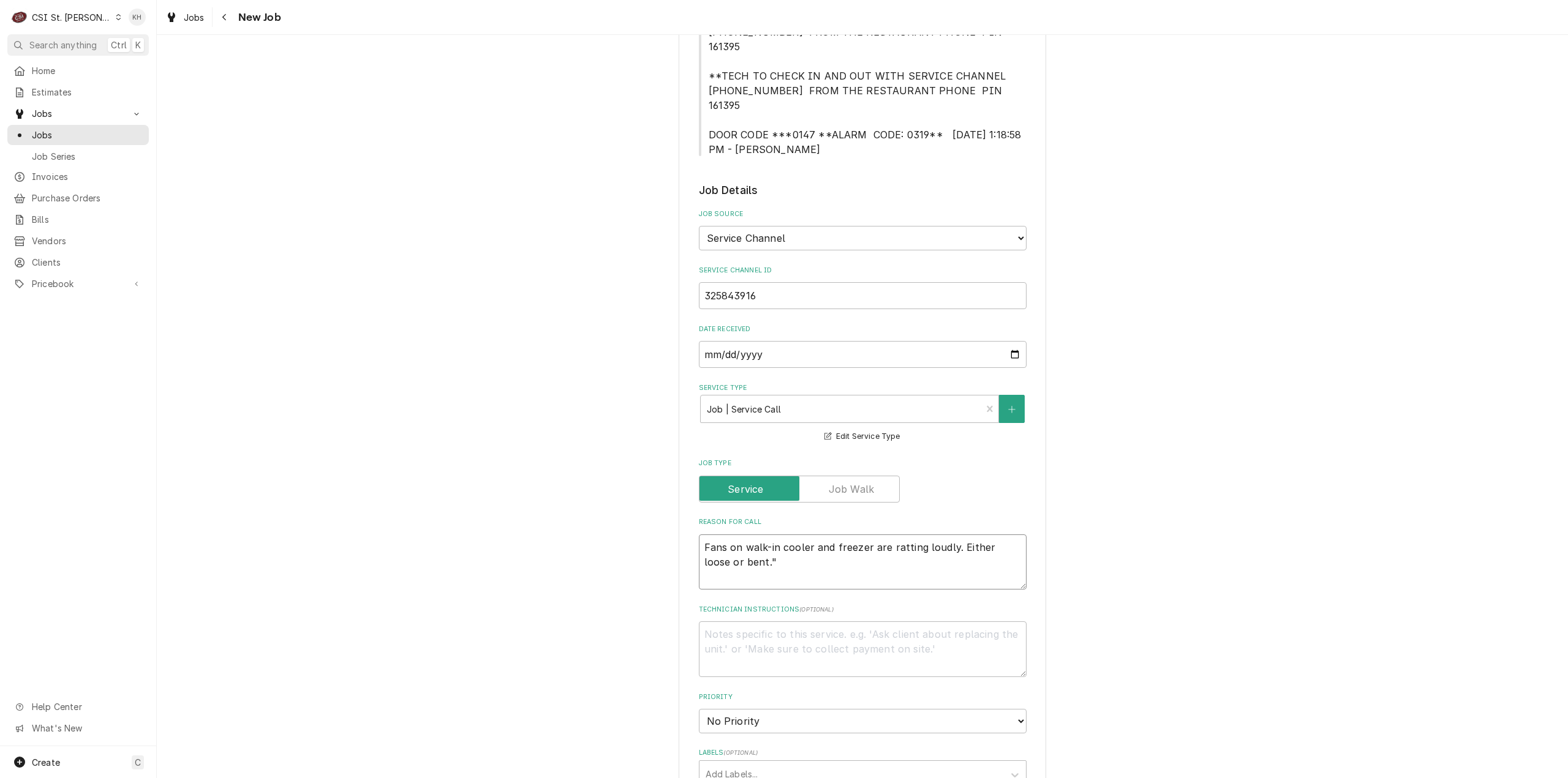
type textarea "Fans on walk-in cooler and freezer are ratting loudly. Either loose or bent."
type textarea "x"
type textarea "Fans on walk-in cooler and freezer are ratting loudly. Either loose or bent."
click at [739, 621] on textarea "Technician Instructions ( optional )" at bounding box center [863, 649] width 328 height 56
type textarea "x"
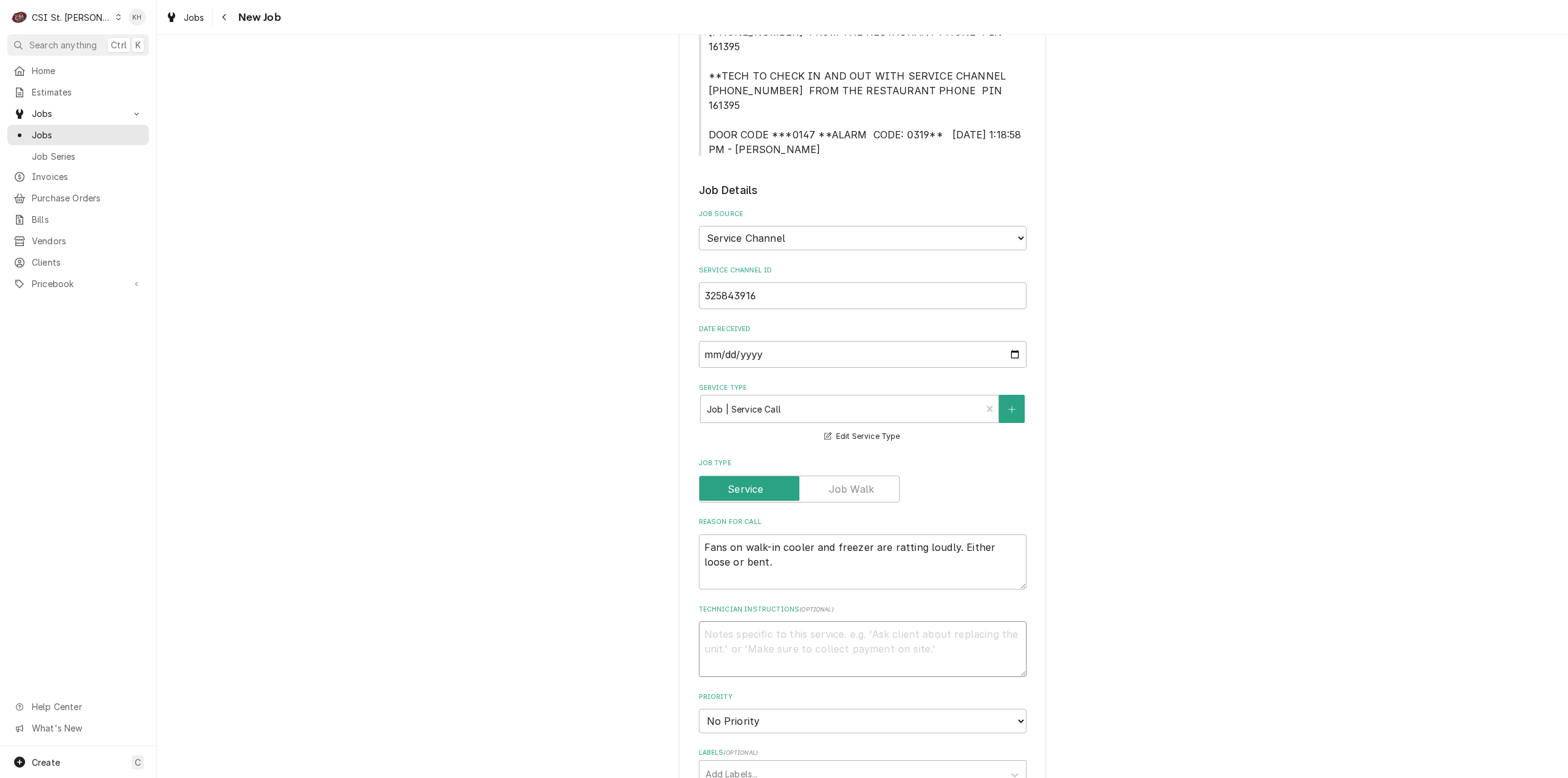
type textarea "N"
type textarea "x"
type textarea "NT"
type textarea "x"
type textarea "NTE"
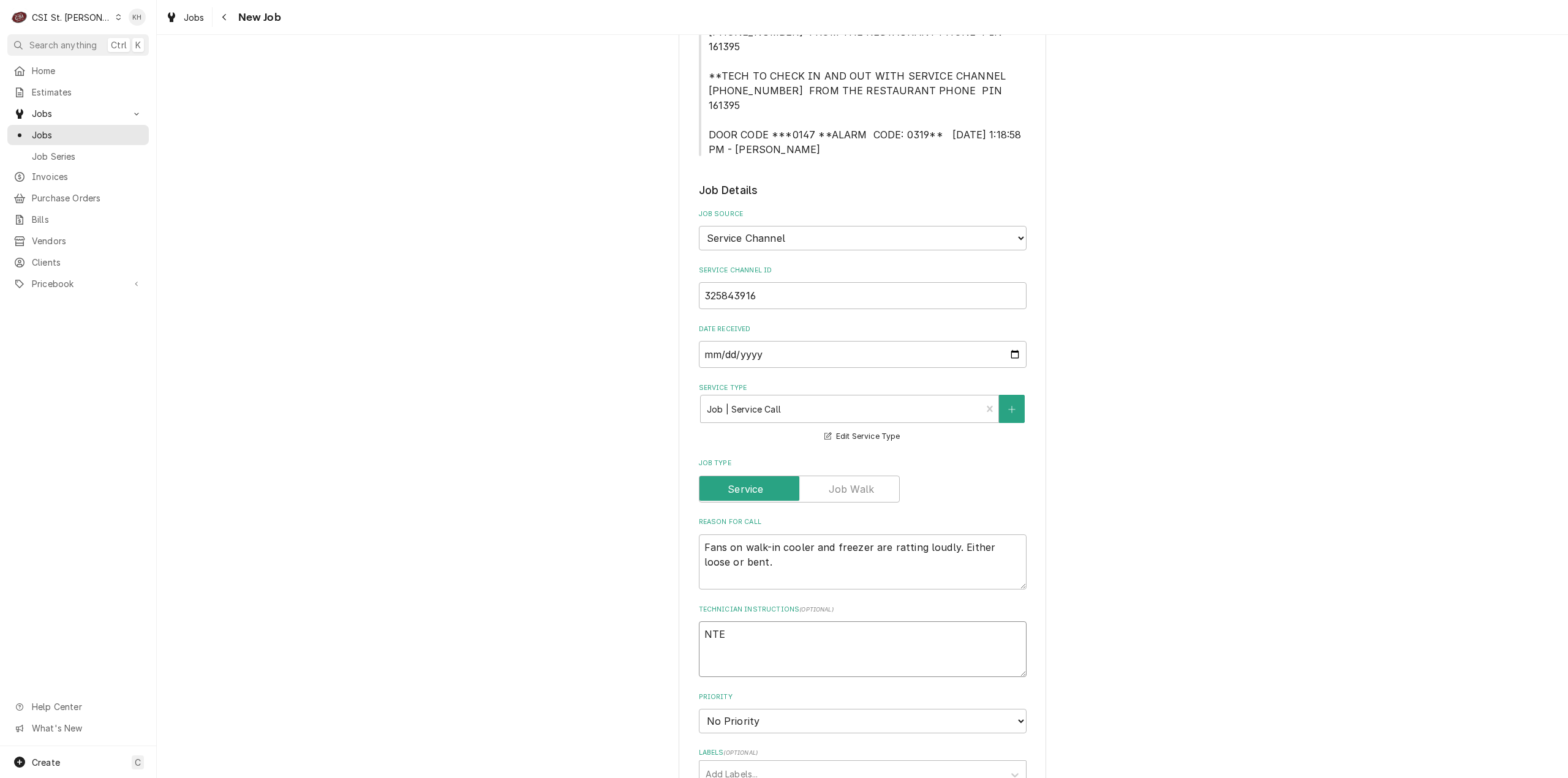
type textarea "x"
type textarea "NTE"
type textarea "x"
type textarea "NTE $"
type textarea "x"
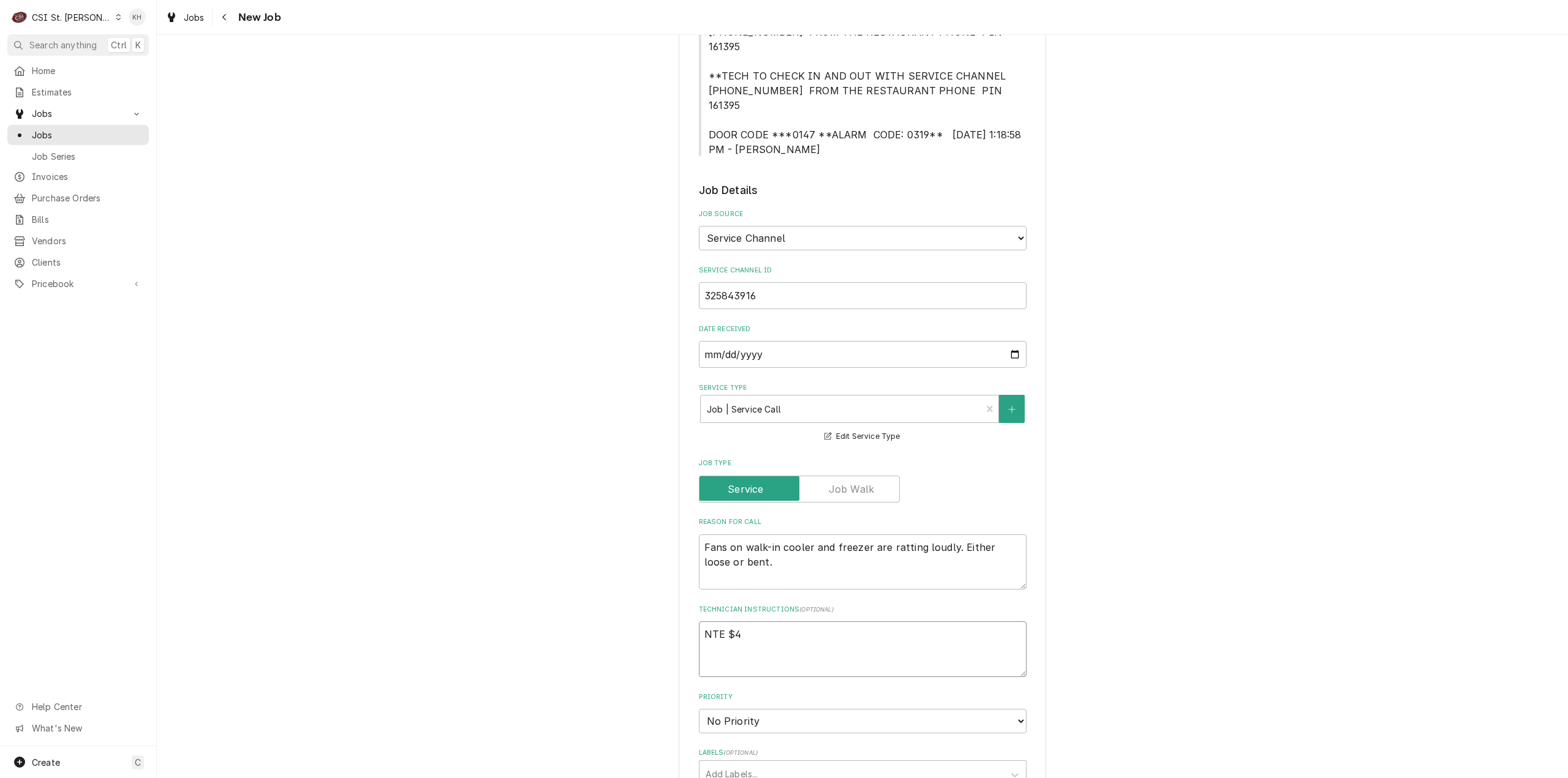
type textarea "NTE $40"
type textarea "x"
type textarea "NTE $400"
type textarea "x"
type textarea "NTE $400."
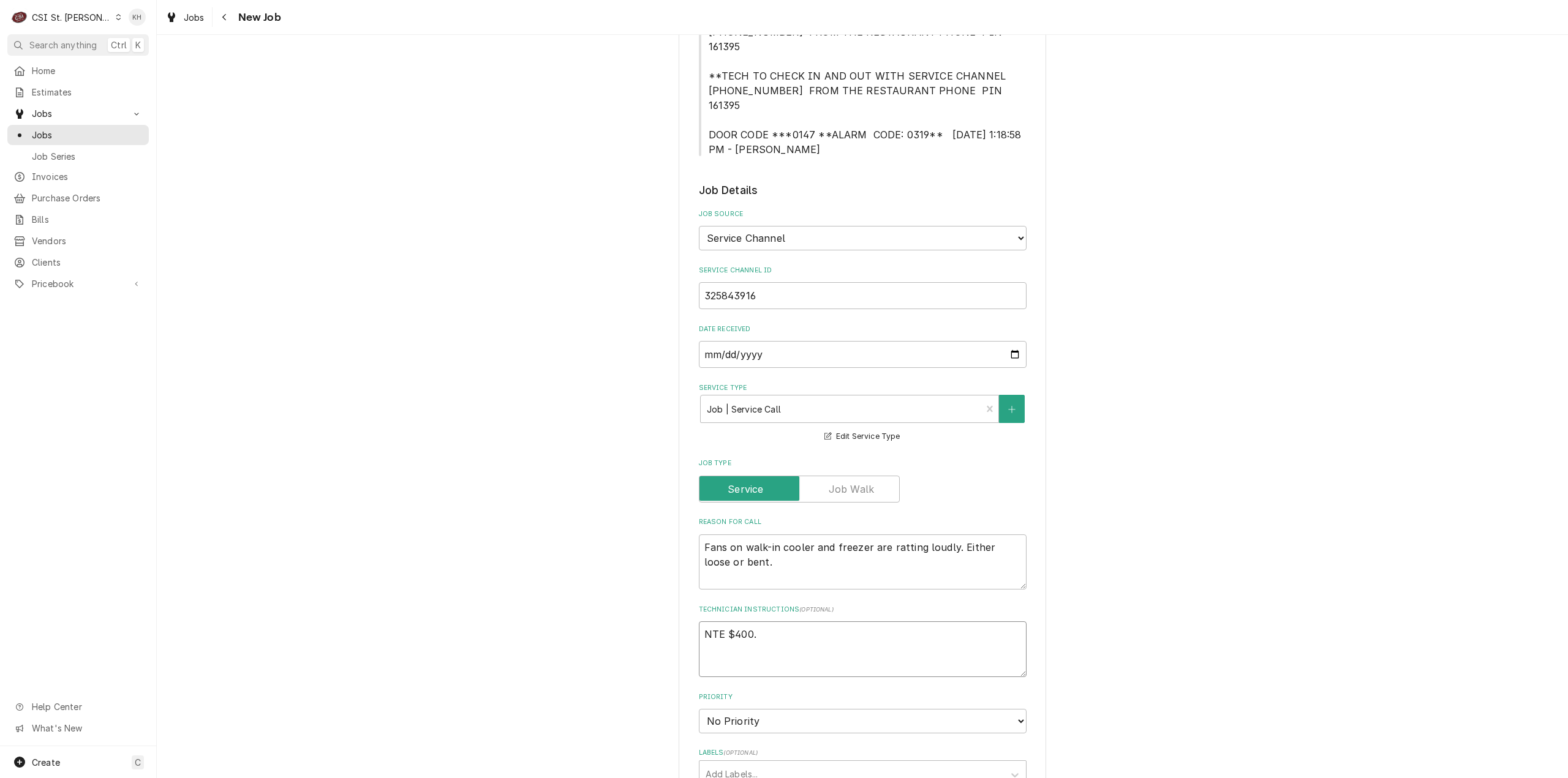
type textarea "x"
type textarea "NTE $400.0"
type textarea "x"
type textarea "NTE $400.00"
type textarea "x"
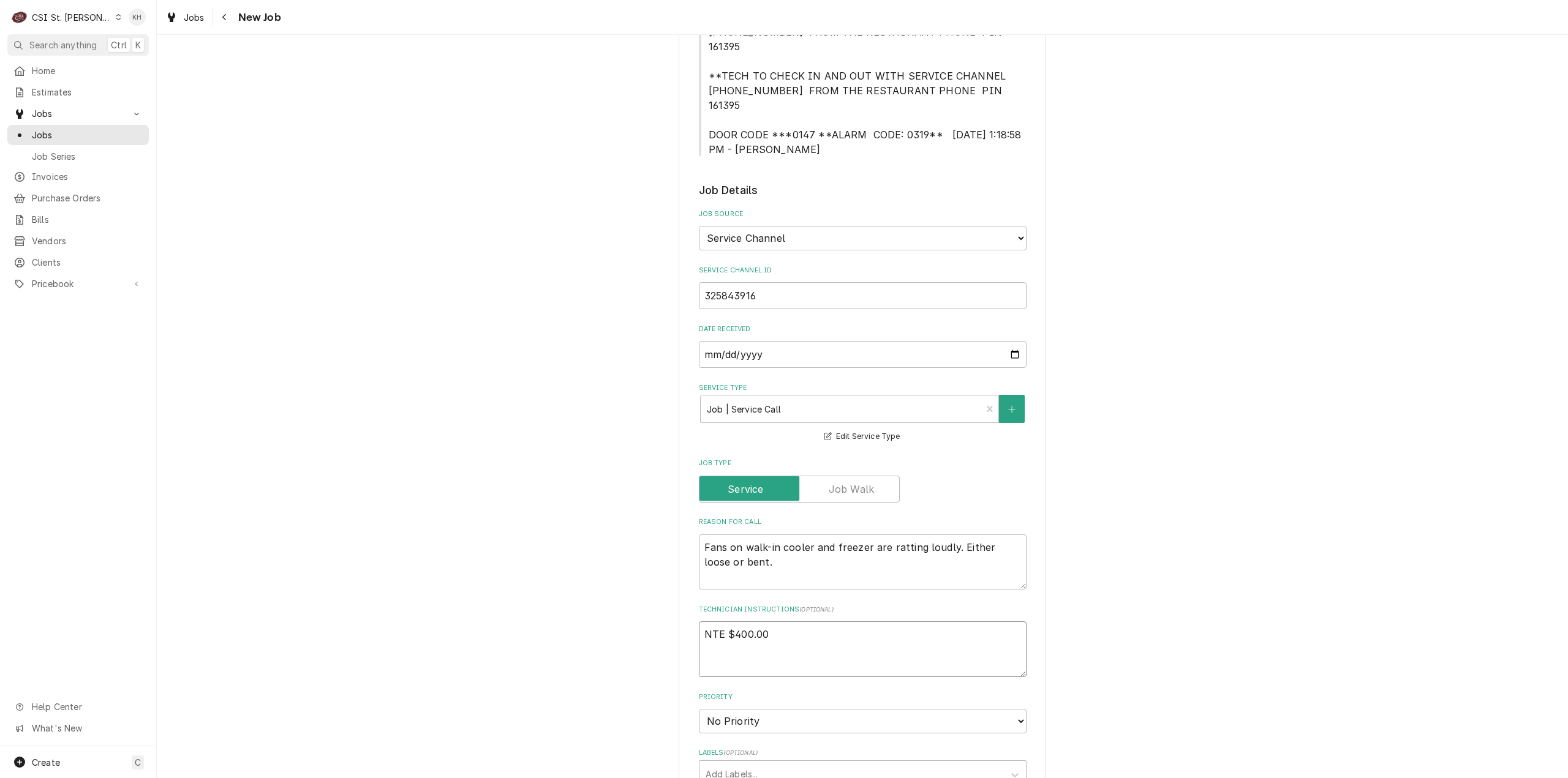
type textarea "NTE $400.00"
click at [715, 550] on textarea "Fans on walk-in cooler and freezer are ratting loudly. Either loose or bent." at bounding box center [863, 562] width 328 height 56
type textarea "x"
type textarea "Fans on walk-in cooler and freezer are ratting loudly. Either loose or bent. P"
type textarea "x"
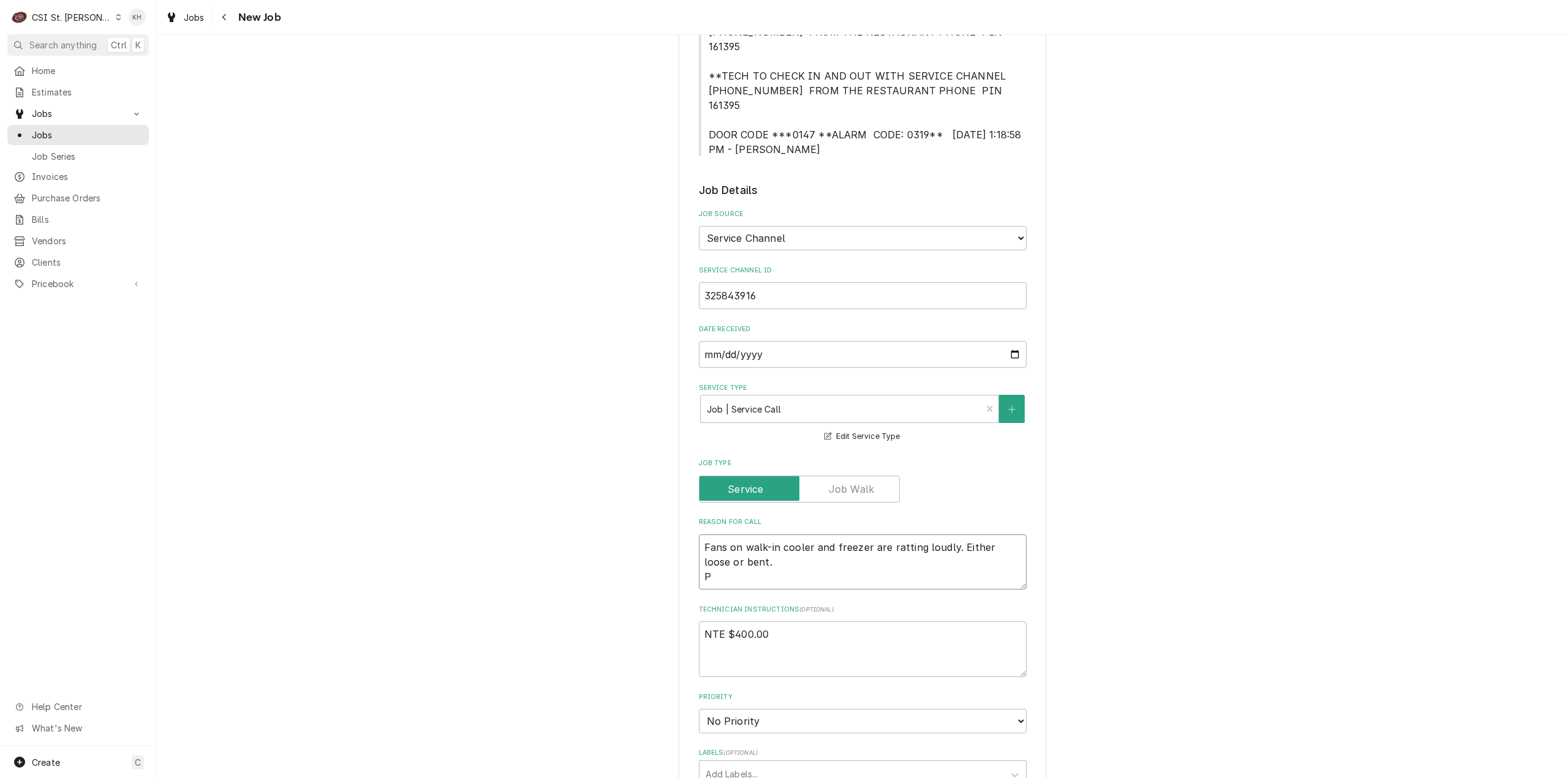
type textarea "Fans on walk-in cooler and freezer are ratting loudly. Either loose or bent. Pr"
type textarea "x"
type textarea "Fans on walk-in cooler and freezer are ratting loudly. Either loose or bent. Pri"
type textarea "x"
type textarea "Fans on walk-in cooler and freezer are ratting loudly. Either loose or bent. Pr…"
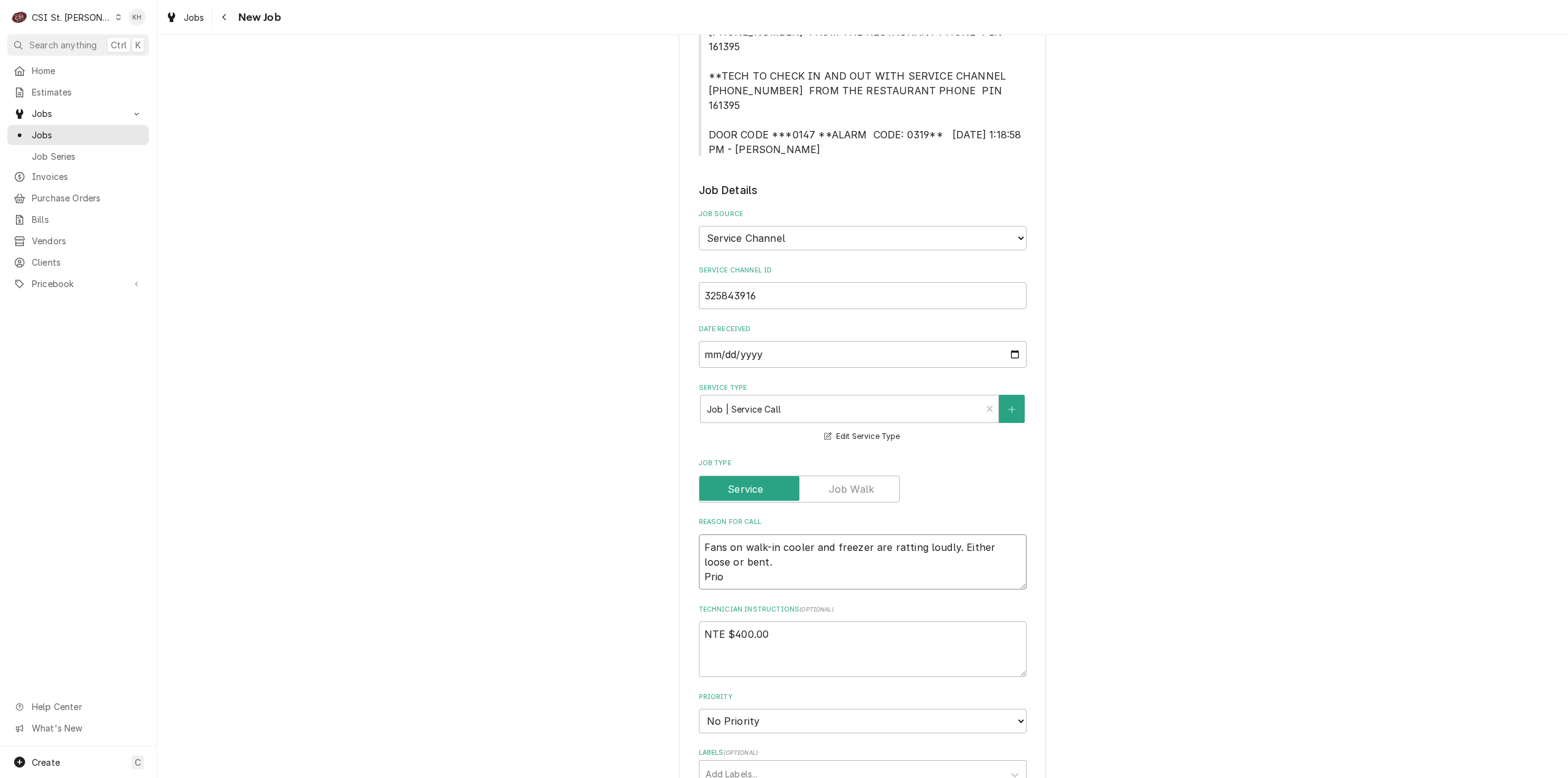
type textarea "x"
type textarea "Fans on walk-in cooler and freezer are ratting loudly. Either loose or bent. Pr…"
type textarea "x"
type textarea "Fans on walk-in cooler and freezer are ratting loudly. Either loose or bent. Pr…"
type textarea "x"
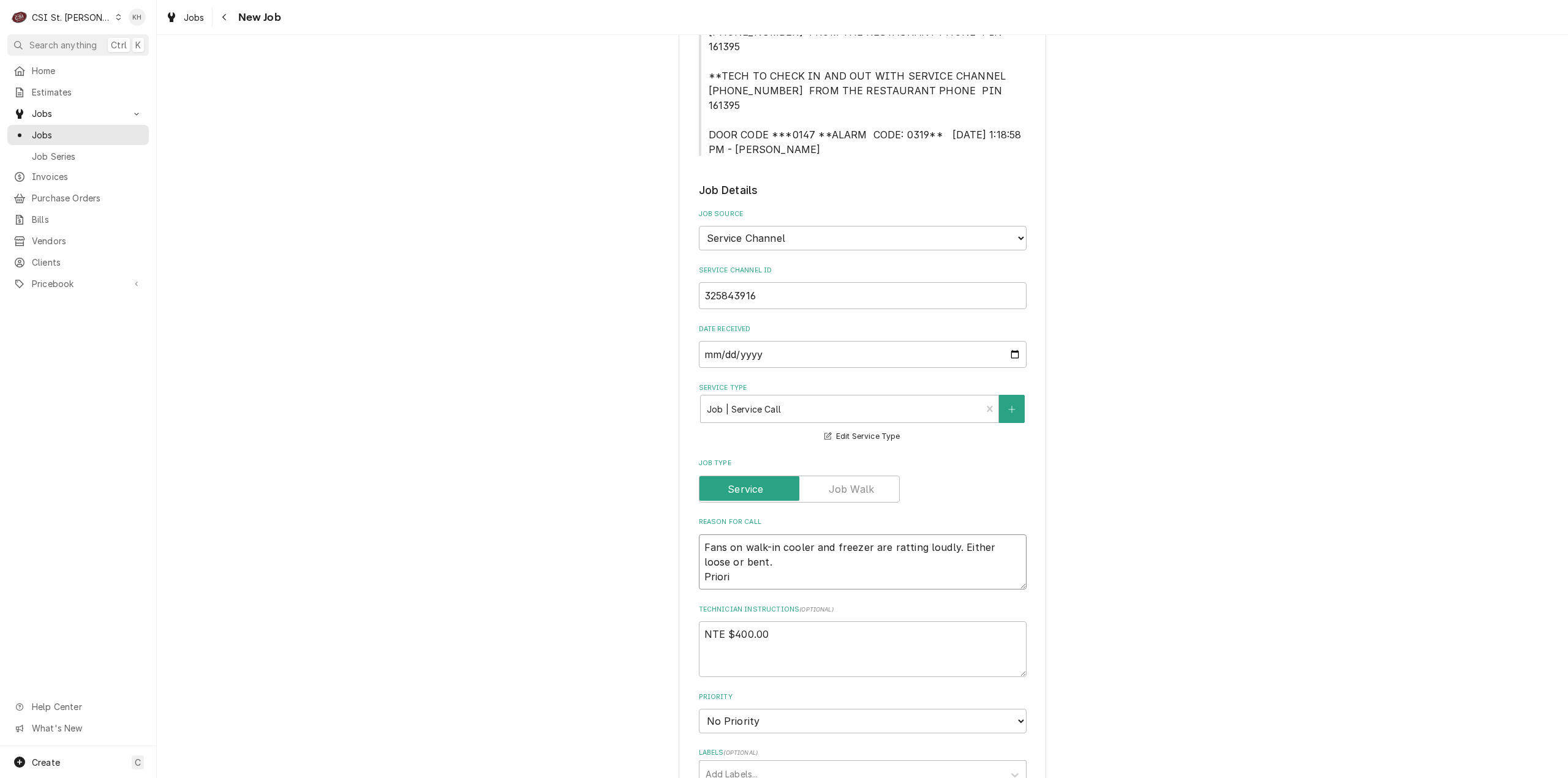
type textarea "Fans on walk-in cooler and freezer are ratting loudly. Either loose or bent. Pr…"
type textarea "x"
type textarea "Fans on walk-in cooler and freezer are ratting loudly. Either loose or bent. Pr…"
type textarea "x"
type textarea "Fans on walk-in cooler and freezer are ratting loudly. Either loose or bent. Pr…"
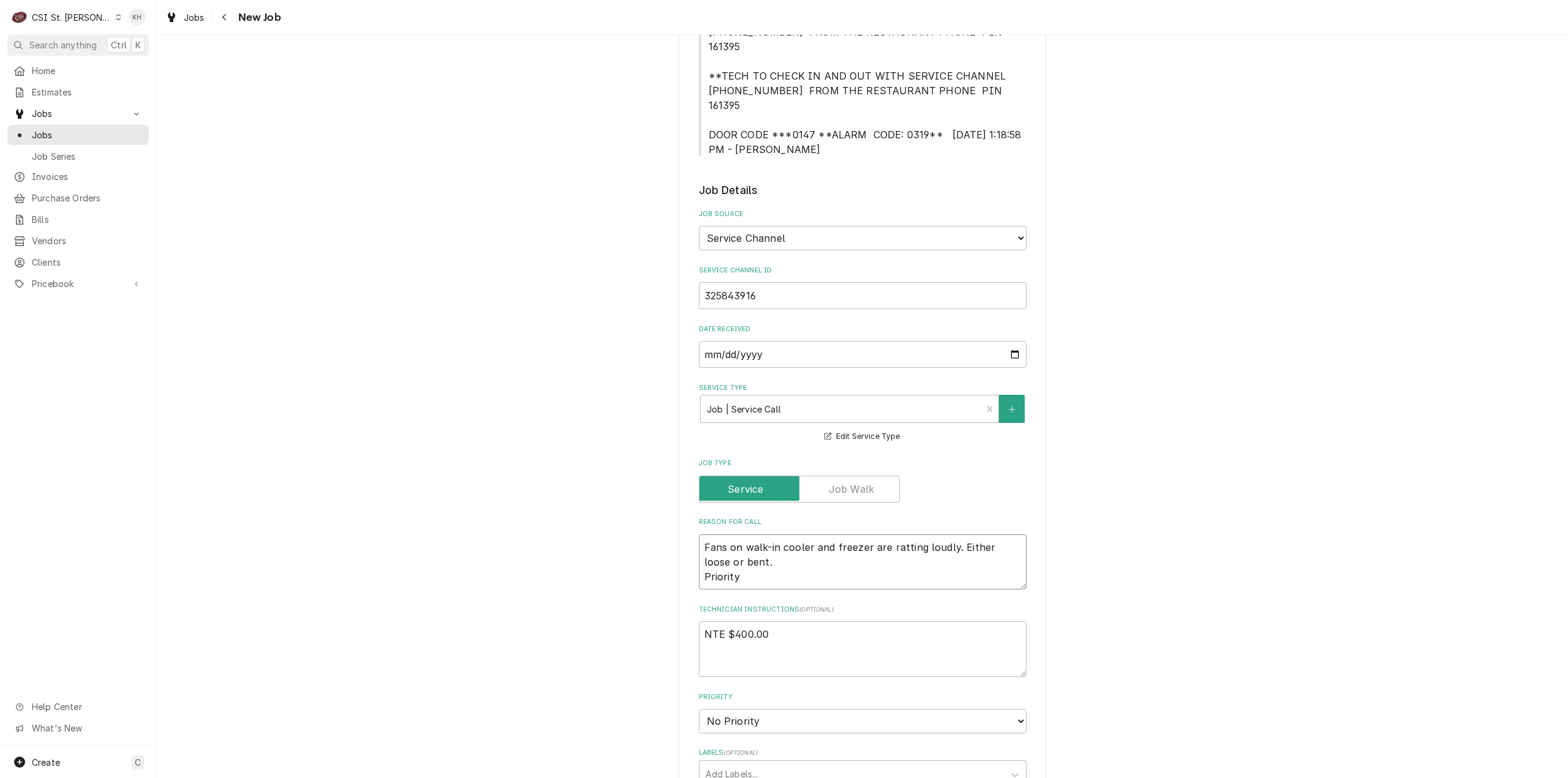
type textarea "x"
type textarea "Fans on walk-in cooler and freezer are ratting loudly. Either loose or bent. Pr…"
drag, startPoint x: 758, startPoint y: 548, endPoint x: 746, endPoint y: 561, distance: 17.7
click at [754, 548] on textarea "Fans on walk-in cooler and freezer are ratting loudly. Either loose or bent. Pr…" at bounding box center [863, 562] width 328 height 56
paste textarea "Non-Emergency - 7 Days"
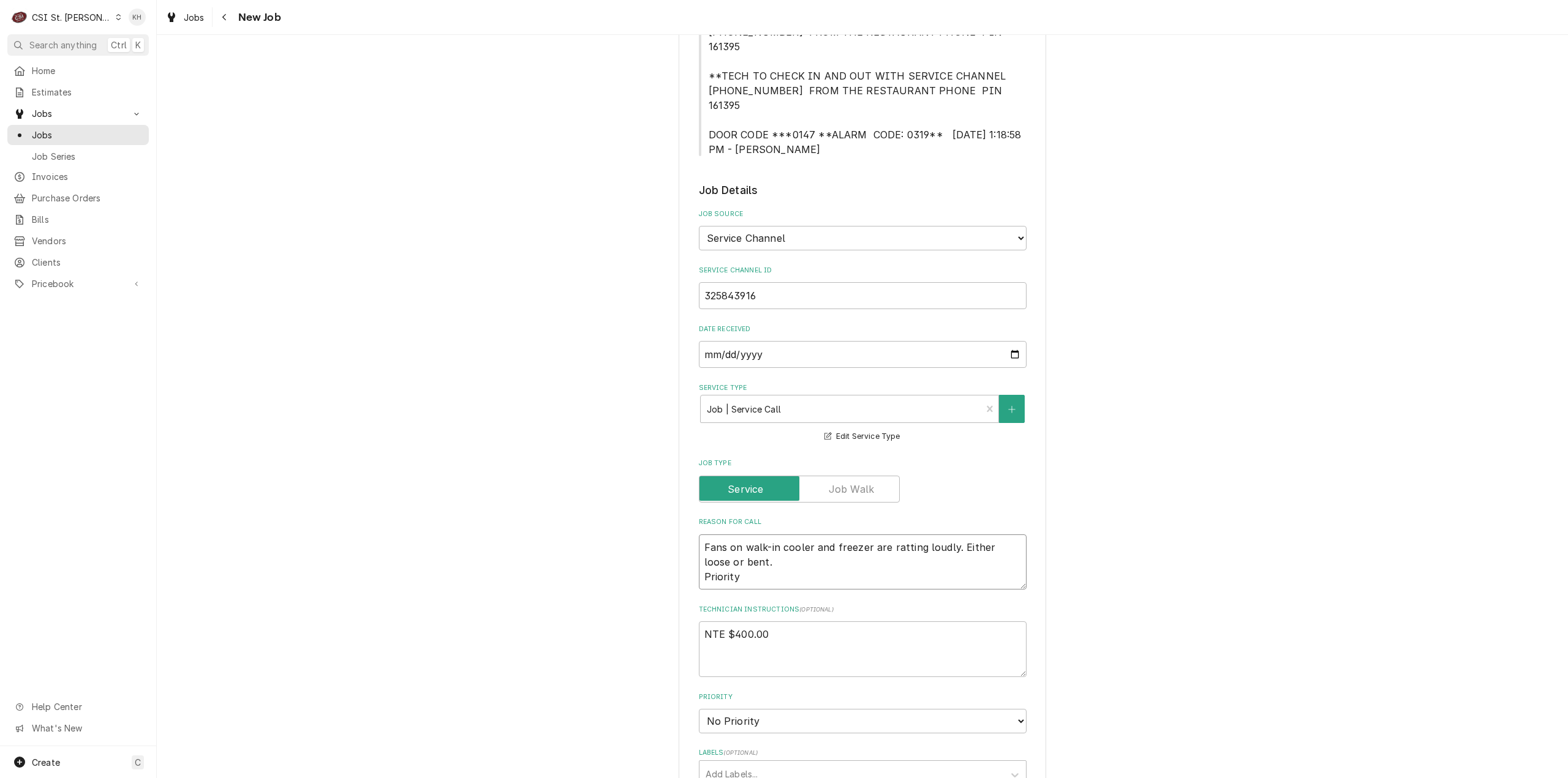
type textarea "x"
type textarea "Fans on walk-in cooler and freezer are ratting loudly. Either loose or bent. Pr…"
type textarea "x"
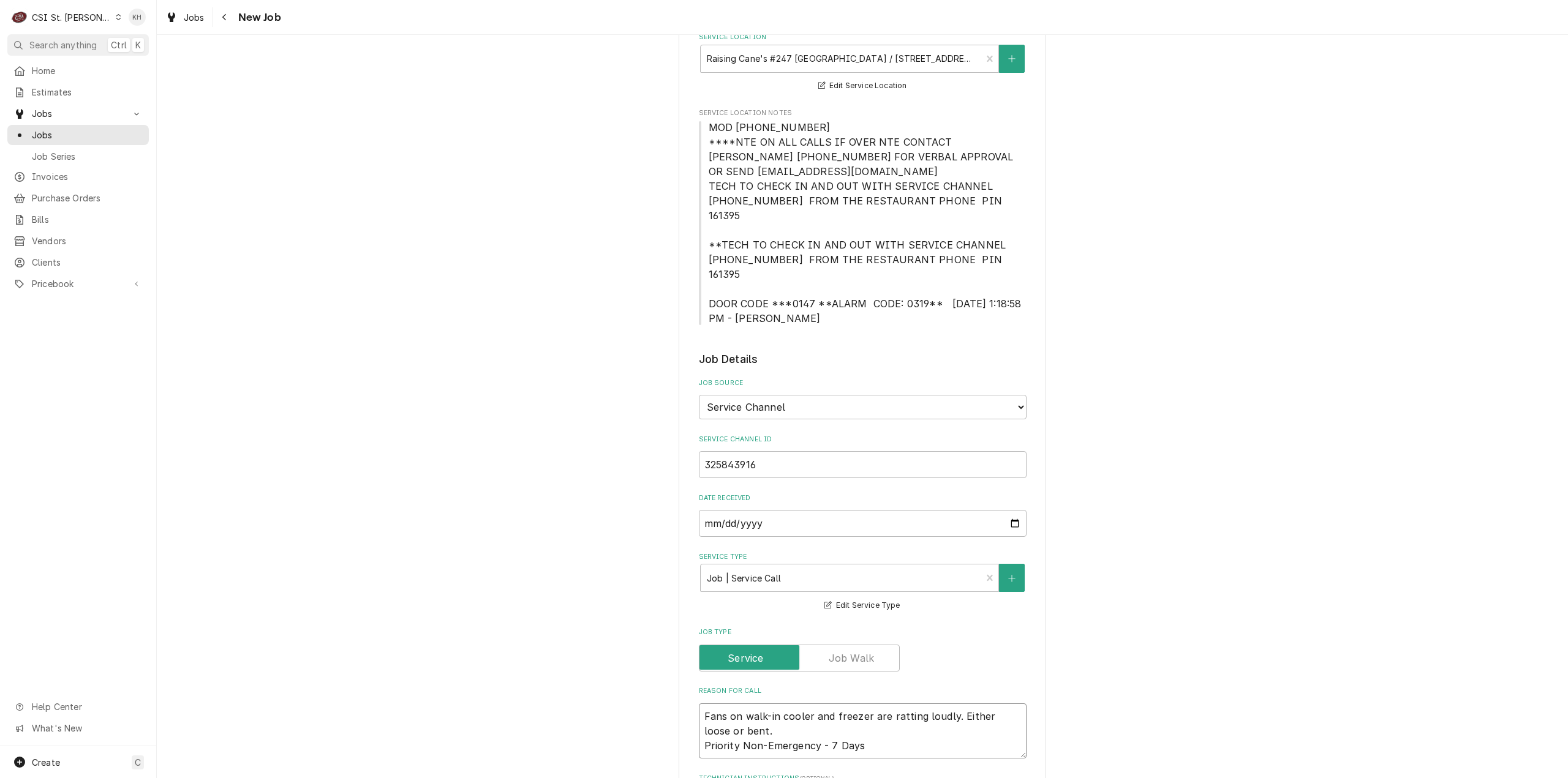
scroll to position [122, 0]
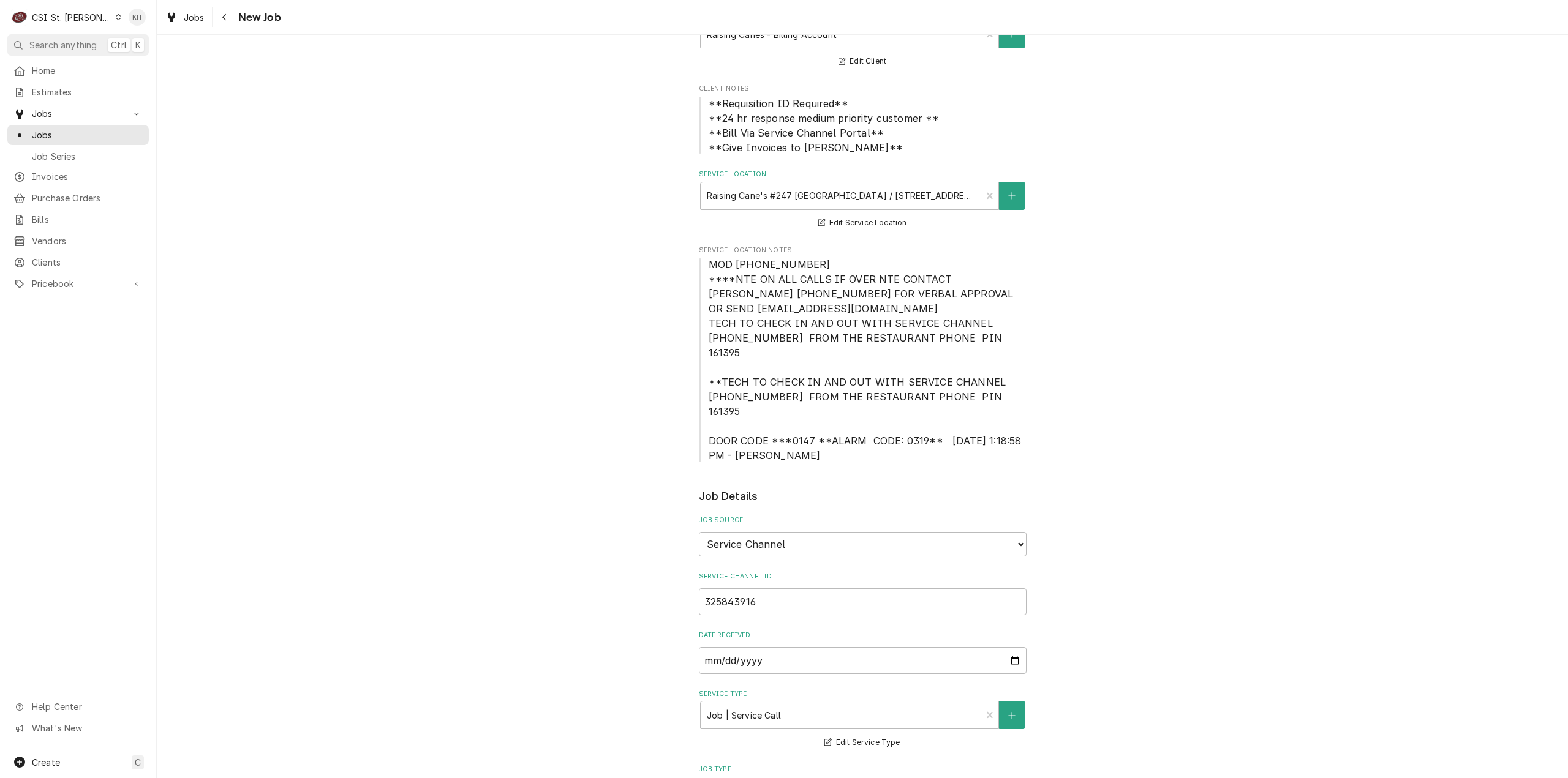
type textarea "Fans on walk-in cooler and freezer are ratting loudly. Either loose or bent. Pr…"
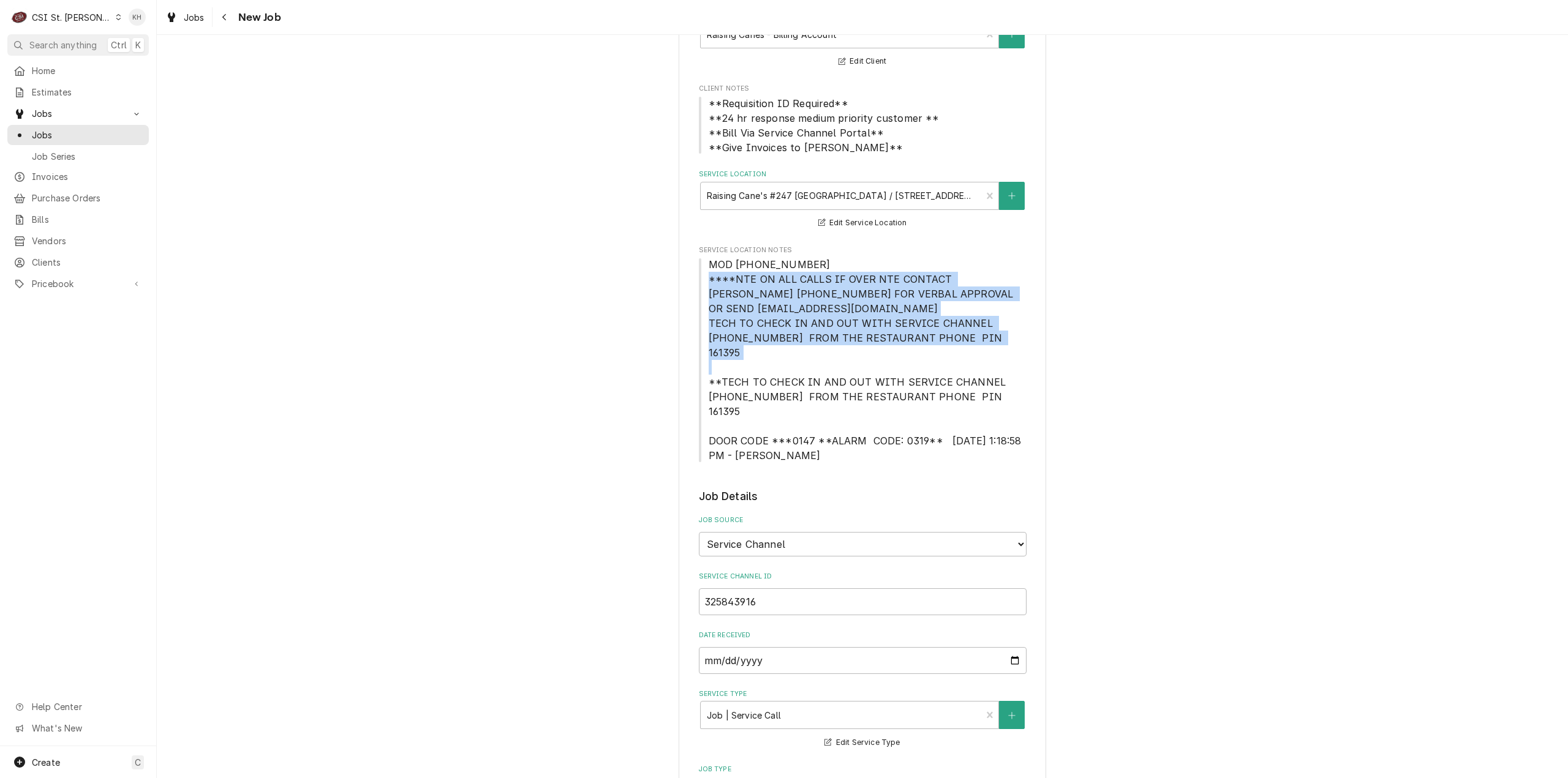
drag, startPoint x: 703, startPoint y: 281, endPoint x: 968, endPoint y: 356, distance: 275.4
click at [968, 356] on span "MOD (636) 536-9684 ****NTE ON ALL CALLS IF OVER NTE CONTACT JEFF COSTA 636-399-…" at bounding box center [863, 360] width 328 height 206
copy span "****NTE ON ALL CALLS IF OVER NTE CONTACT [PERSON_NAME] [PHONE_NUMBER] FOR VERBA…"
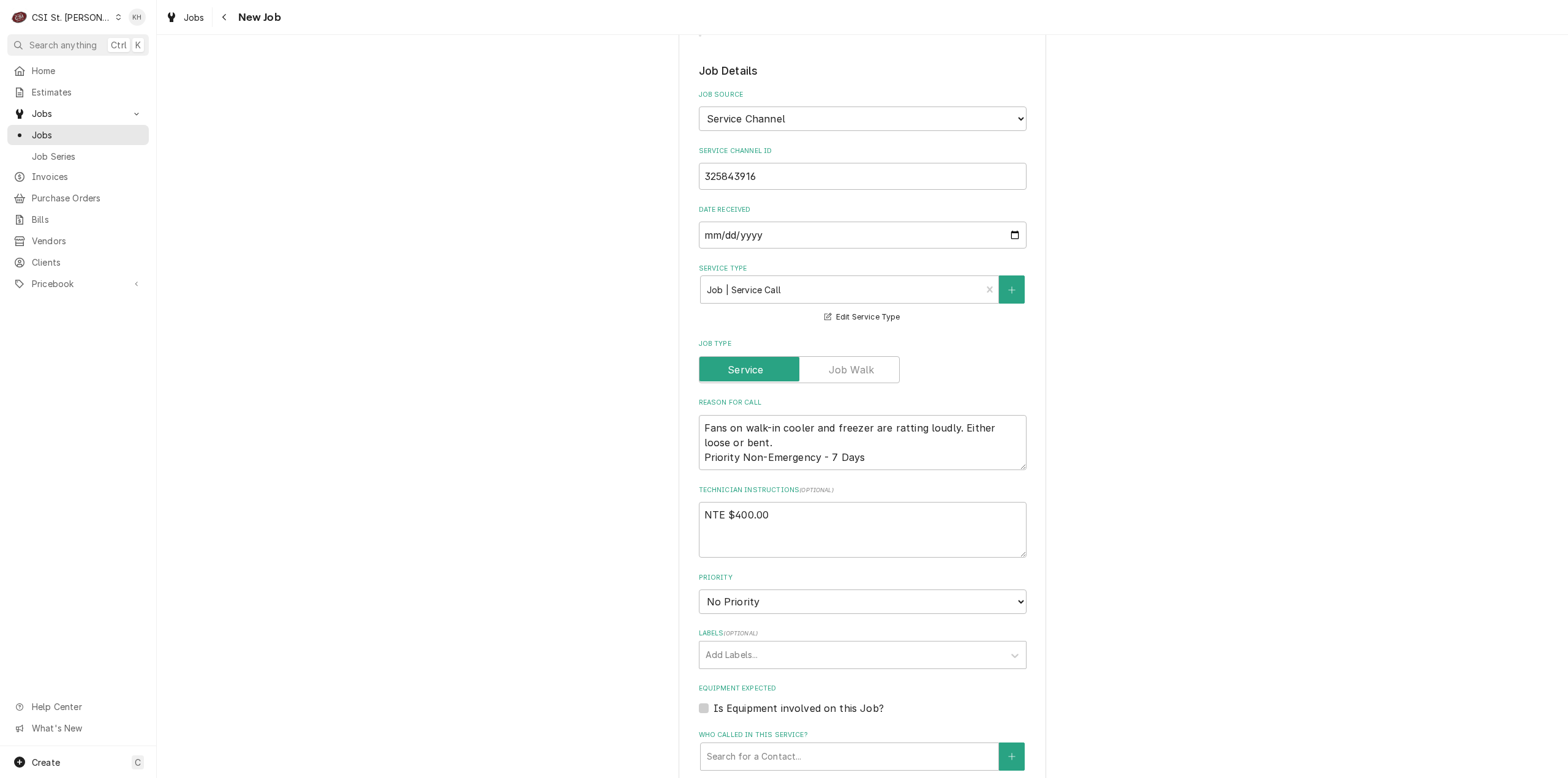
scroll to position [551, 0]
click at [747, 514] on textarea "NTE $400.00" at bounding box center [863, 526] width 328 height 56
paste textarea "****NTE ON ALL CALLS IF OVER NTE CONTACT [PERSON_NAME] [PHONE_NUMBER] FOR VERBA…"
type textarea "x"
type textarea "NTE $400****NTE ON ALL CALLS IF OVER NTE CONTACT JEFF COSTA 636-399-1299 FOR VE…"
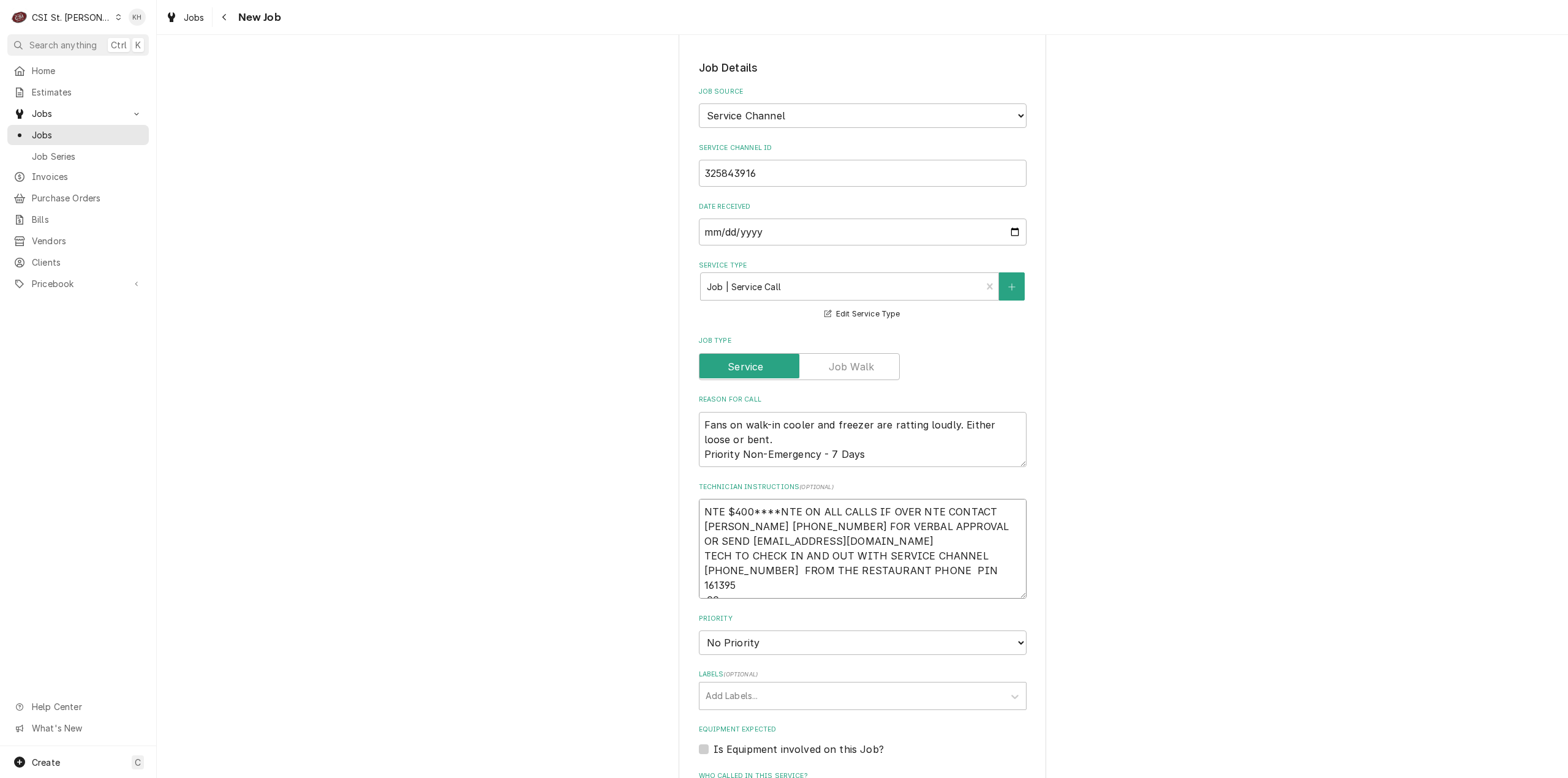
click at [748, 499] on textarea "NTE $400****NTE ON ALL CALLS IF OVER NTE CONTACT JEFF COSTA 636-399-1299 FOR VE…" at bounding box center [863, 548] width 328 height 100
type textarea "x"
type textarea "NTE $400 ****NTE ON ALL CALLS IF OVER NTE CONTACT JEFF COSTA 636-399-1299 FOR V…"
type textarea "x"
type textarea "NTE $400 ****NTE ON ALL CALLS IF OVER NTE CONTACT JEFF COSTA 636-399-1299 FOR V…"
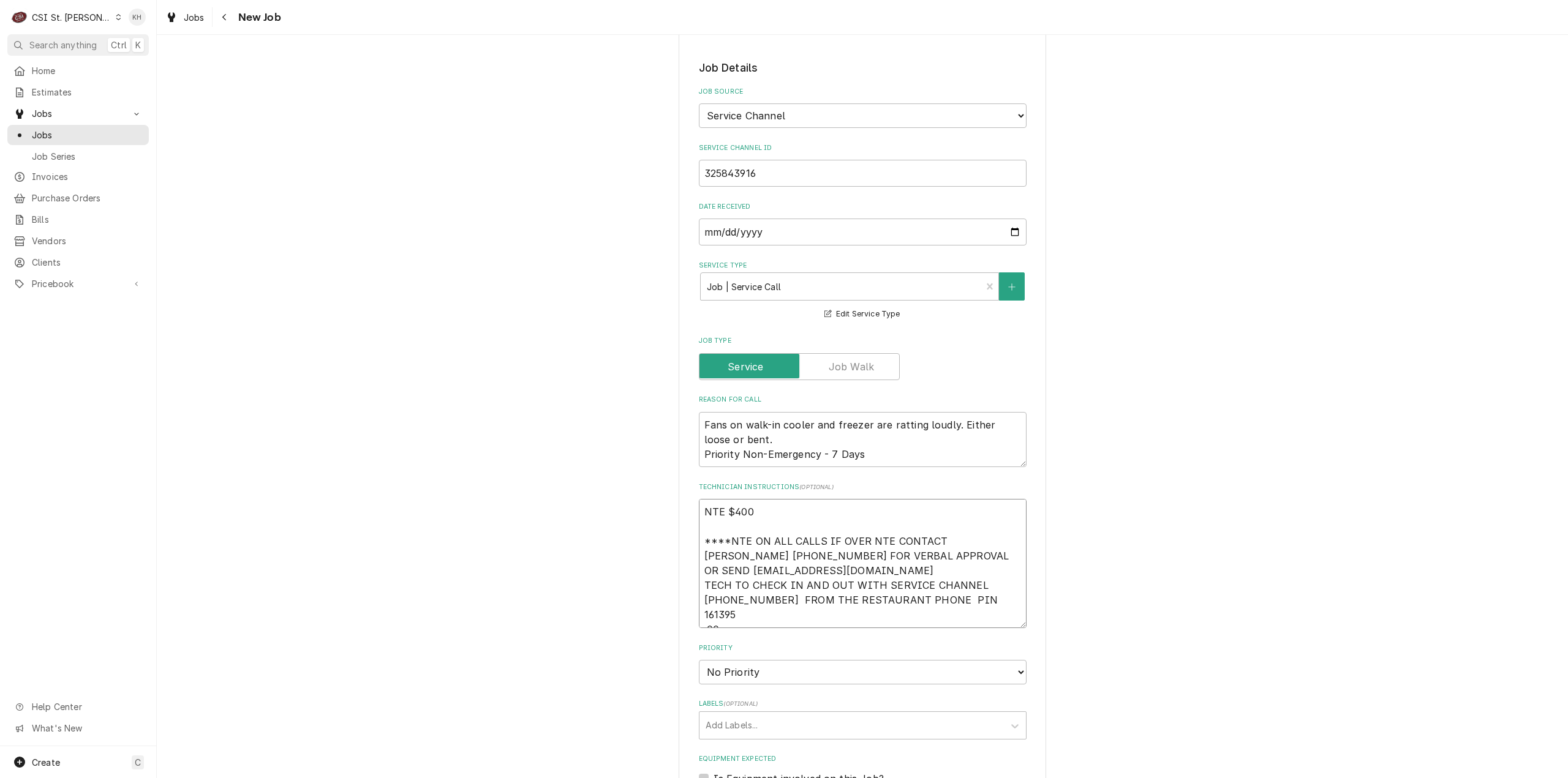
click at [748, 499] on textarea "NTE $400 ****NTE ON ALL CALLS IF OVER NTE CONTACT JEFF COSTA 636-399-1299 FOR V…" at bounding box center [863, 563] width 328 height 129
type textarea "x"
type textarea "NTE $400. ****NTE ON ALL CALLS IF OVER NTE CONTACT JEFF COSTA 636-399-1299 FOR …"
type textarea "x"
type textarea "NTE $400.0 ****NTE ON ALL CALLS IF OVER NTE CONTACT JEFF COSTA 636-399-1299 FOR…"
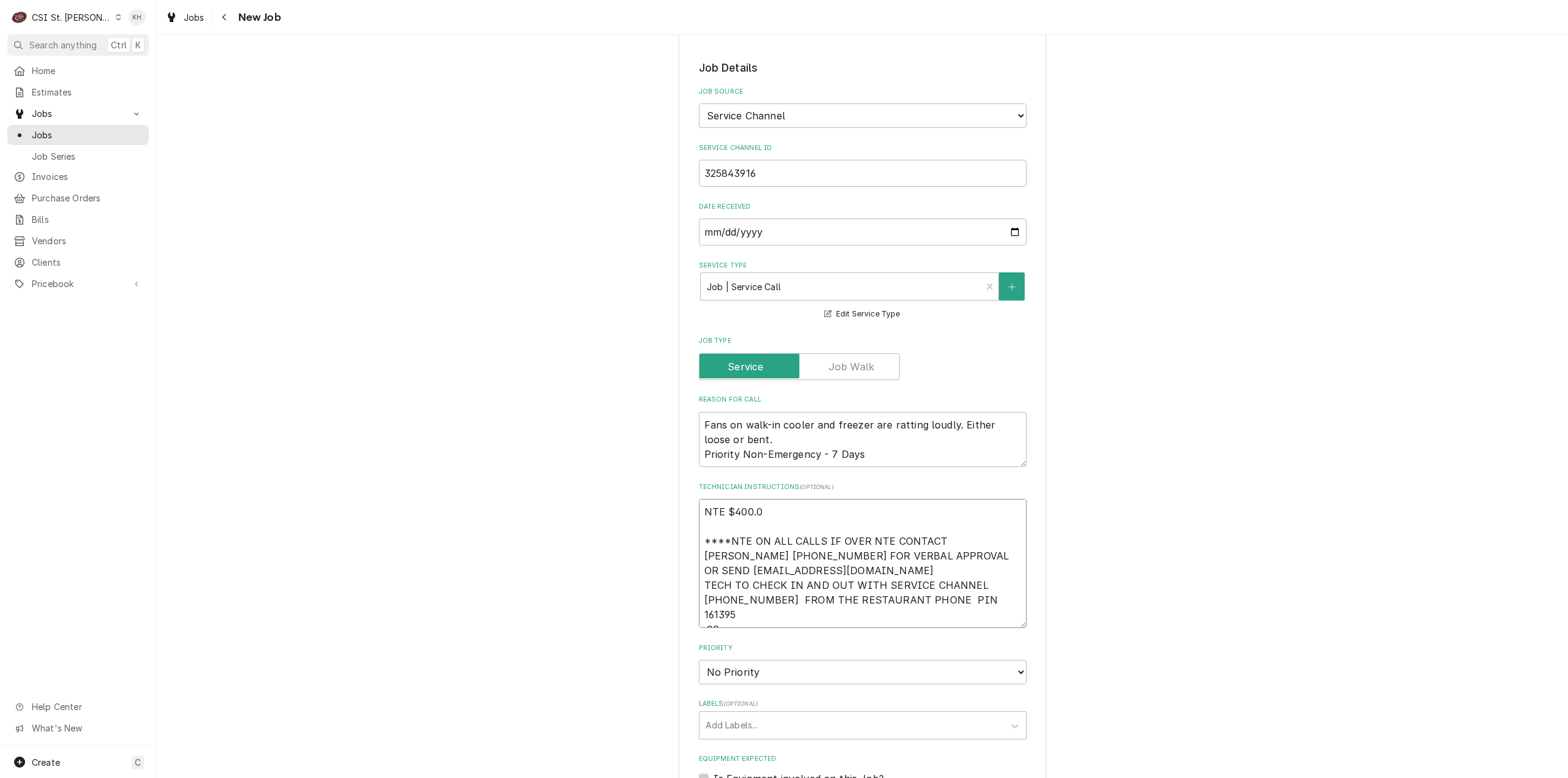
type textarea "x"
type textarea "NTE $400.00 ****NTE ON ALL CALLS IF OVER NTE CONTACT JEFF COSTA 636-399-1299 FO…"
click at [723, 584] on textarea "NTE $400.00 ****NTE ON ALL CALLS IF OVER NTE CONTACT JEFF COSTA 636-399-1299 FO…" at bounding box center [863, 563] width 328 height 129
type textarea "x"
type textarea "NTE $400.00 ****NTE ON ALL CALLS IF OVER NTE CONTACT JEFF COSTA 636-399-1299 FO…"
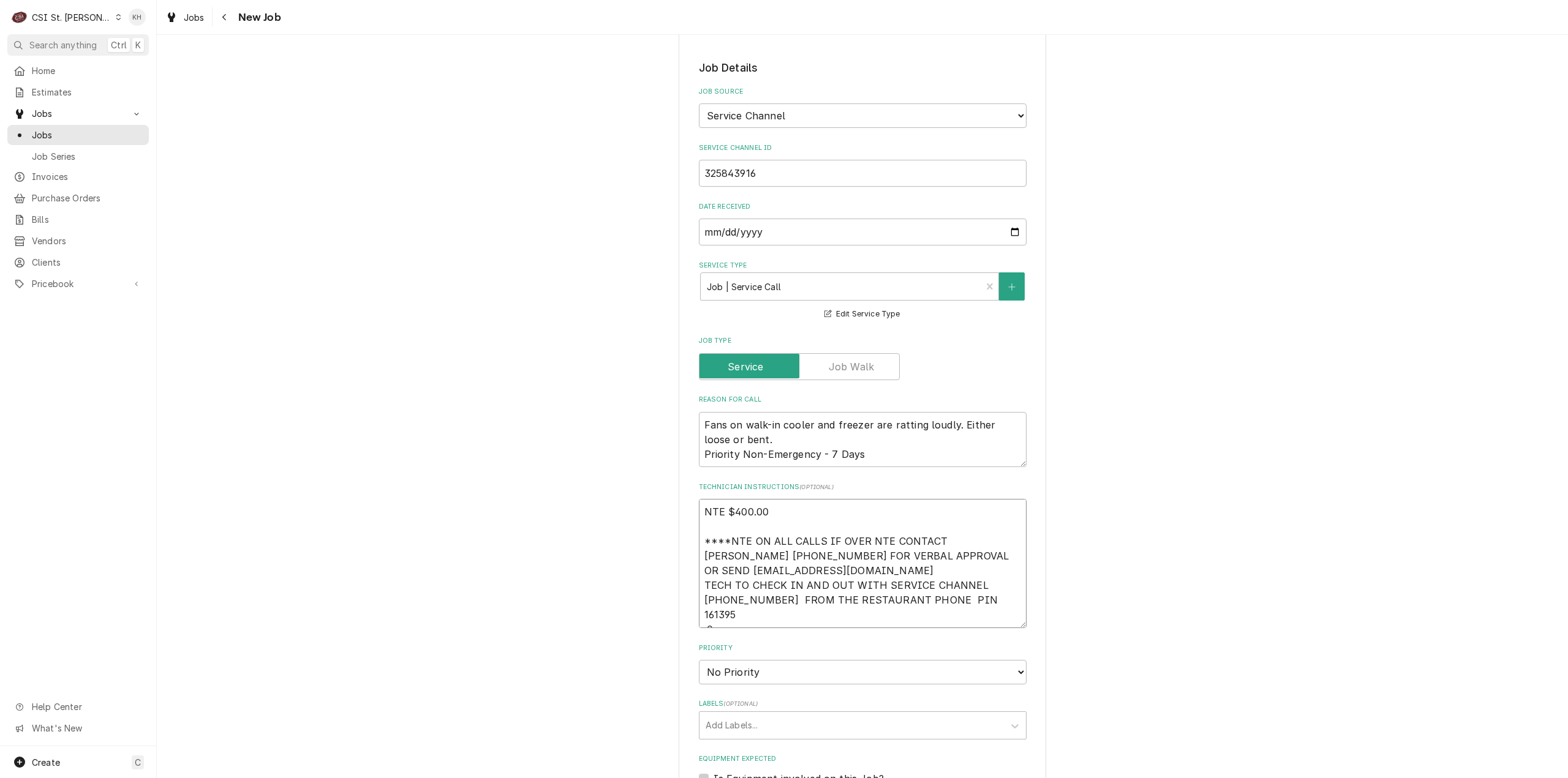
type textarea "x"
type textarea "NTE $400.00 ****NTE ON ALL CALLS IF OVER NTE CONTACT JEFF COSTA 636-399-1299 FO…"
type textarea "x"
type textarea "NTE $400.00 ****NTE ON ALL CALLS IF OVER NTE CONTACT JEFF COSTA 636-399-1299 FO…"
type textarea "x"
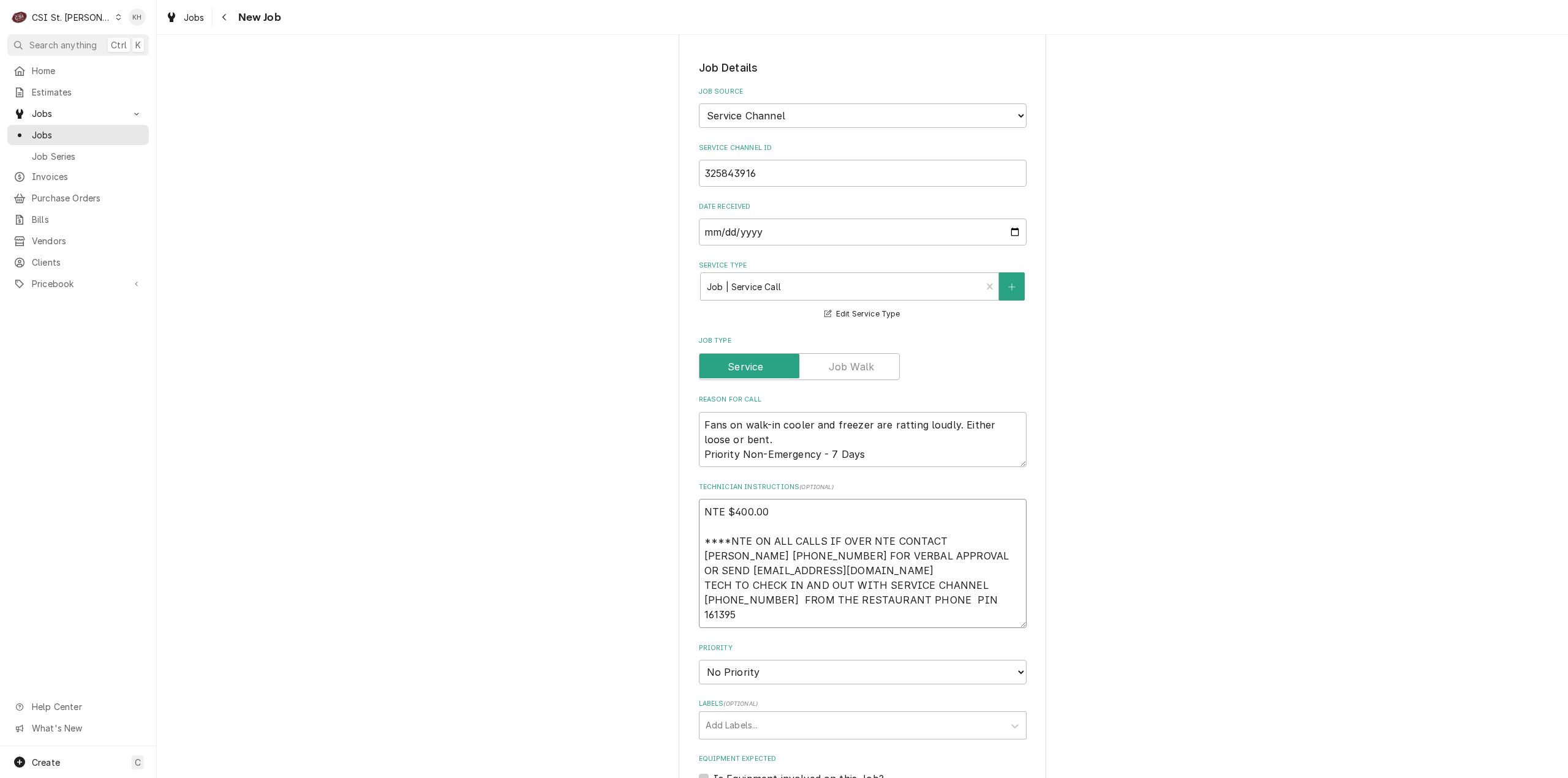
type textarea "NTE $400.00 ****NTE ON ALL CALLS IF OVER NTE CONTACT JEFF COSTA 636-399-1299 FO…"
type textarea "x"
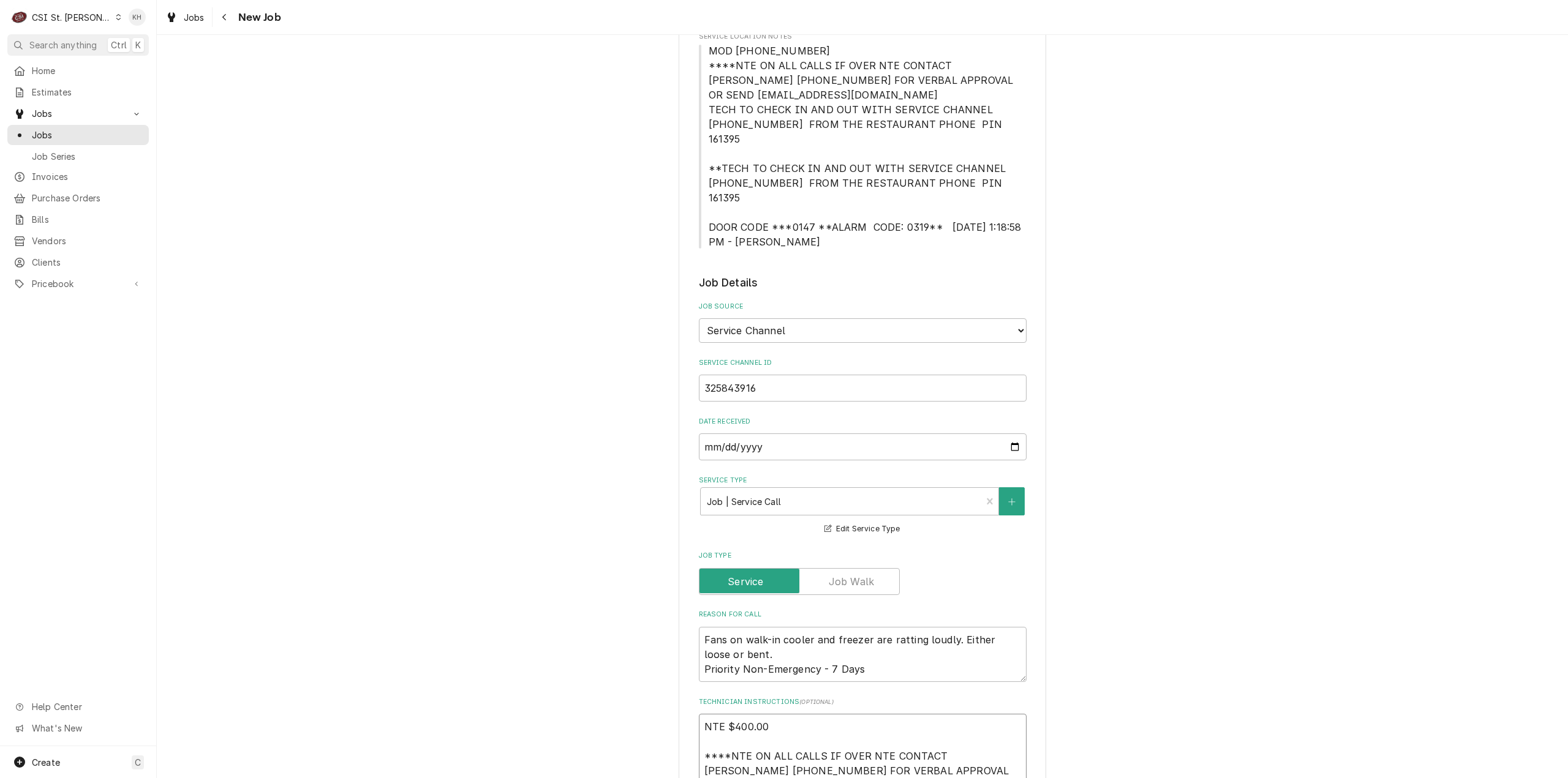
scroll to position [184, 0]
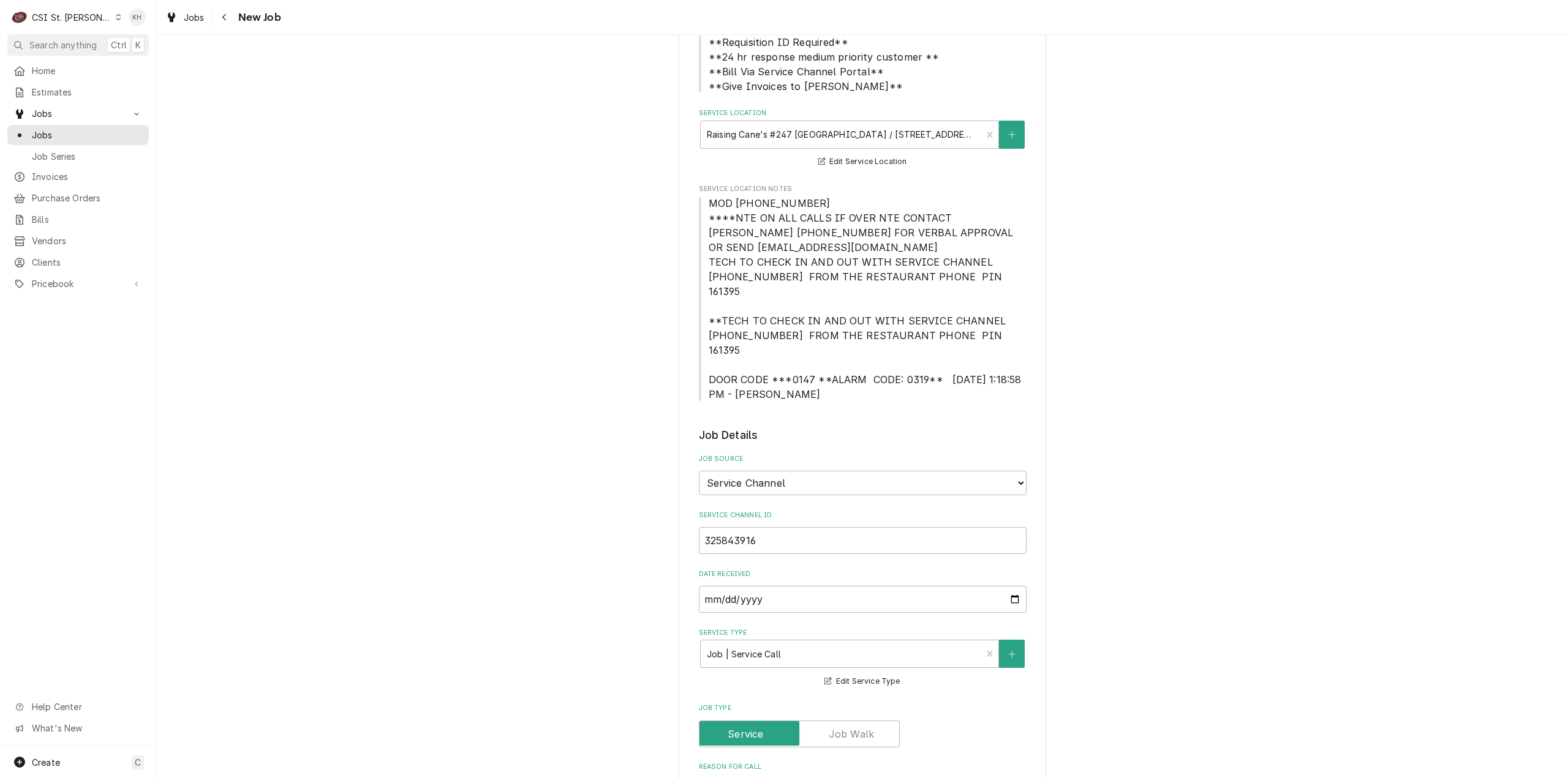
type textarea "NTE $400.00 ****NTE ON ALL CALLS IF OVER NTE CONTACT JEFF COSTA 636-399-1299 FO…"
drag, startPoint x: 703, startPoint y: 349, endPoint x: 935, endPoint y: 351, distance: 232.0
click at [935, 351] on span "MOD (636) 536-9684 ****NTE ON ALL CALLS IF OVER NTE CONTACT JEFF COSTA 636-399-…" at bounding box center [866, 299] width 316 height 204
copy span "DOOR CODE ***0147 **ALARM CODE: 0319**"
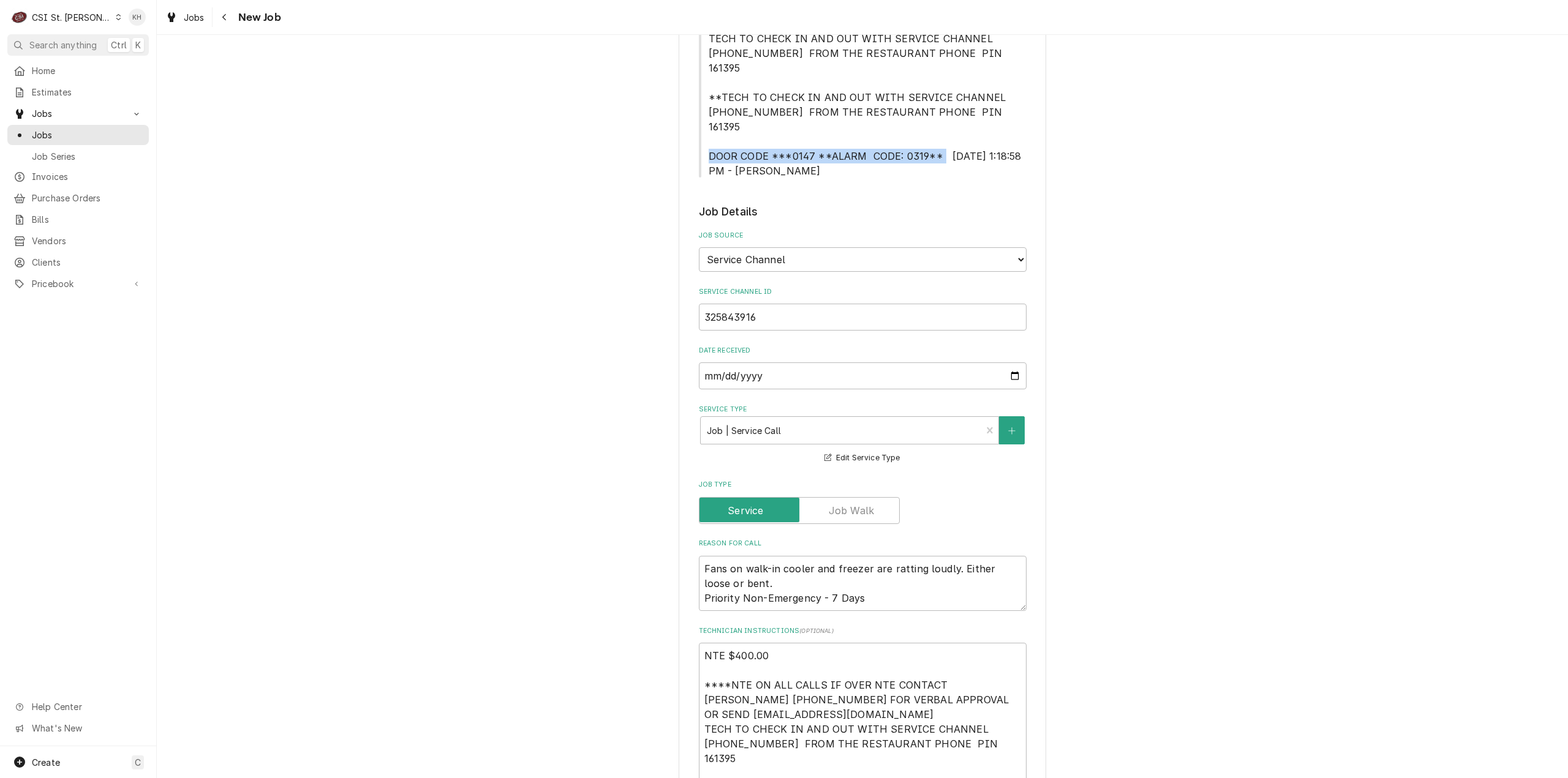
scroll to position [612, 0]
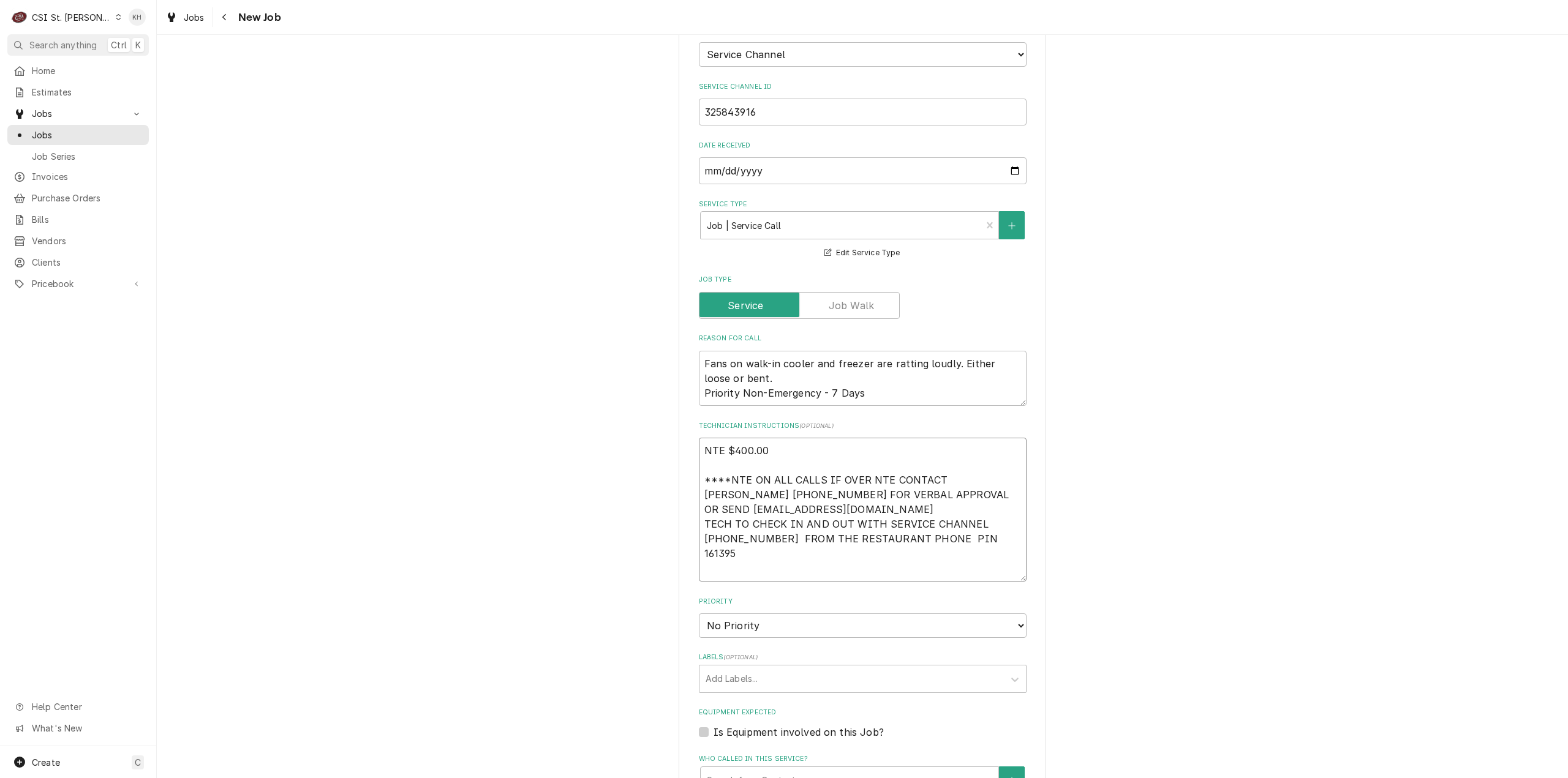
click at [754, 541] on textarea "NTE $400.00 ****NTE ON ALL CALLS IF OVER NTE CONTACT JEFF COSTA 636-399-1299 FO…" at bounding box center [863, 510] width 328 height 144
paste textarea "DOOR CODE ***0147 **ALARM CODE: 0319**"
type textarea "x"
type textarea "NTE $400.00 ****NTE ON ALL CALLS IF OVER NTE CONTACT JEFF COSTA 636-399-1299 FO…"
type textarea "x"
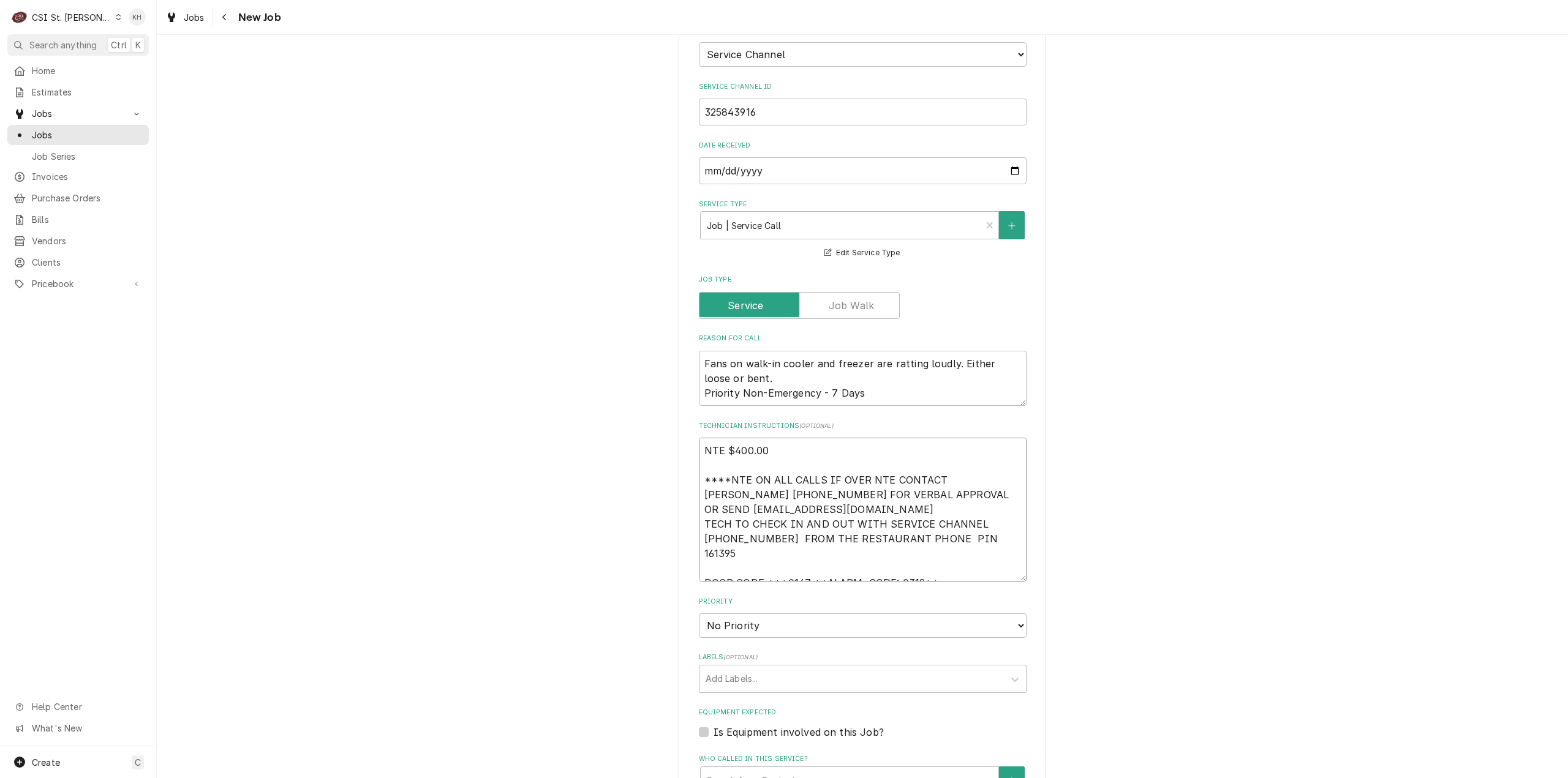
type textarea "NTE $400.00 ****NTE ON ALL CALLS IF OVER NTE CONTACT JEFF COSTA 636-399-1299 FO…"
type textarea "x"
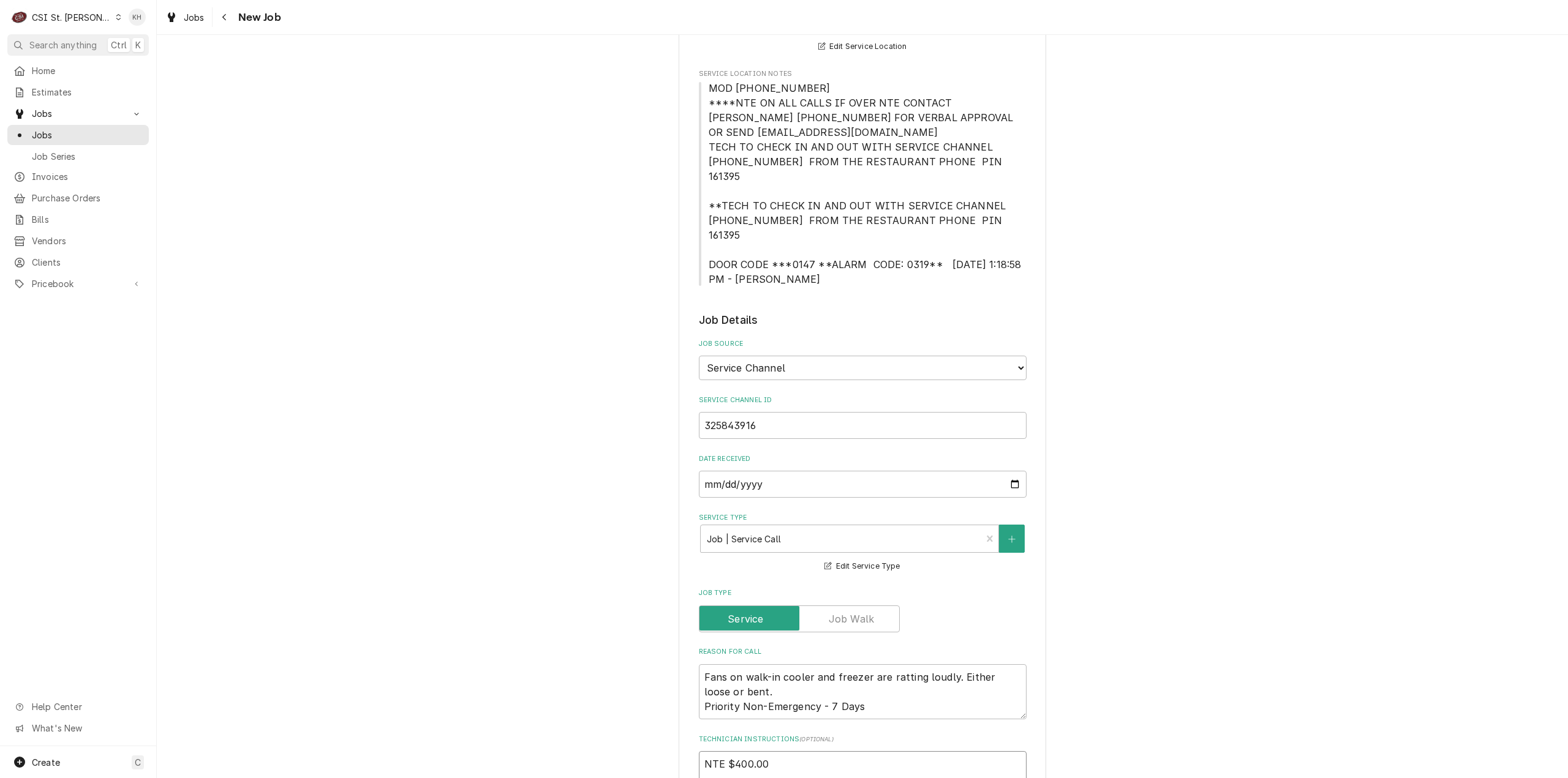
scroll to position [184, 0]
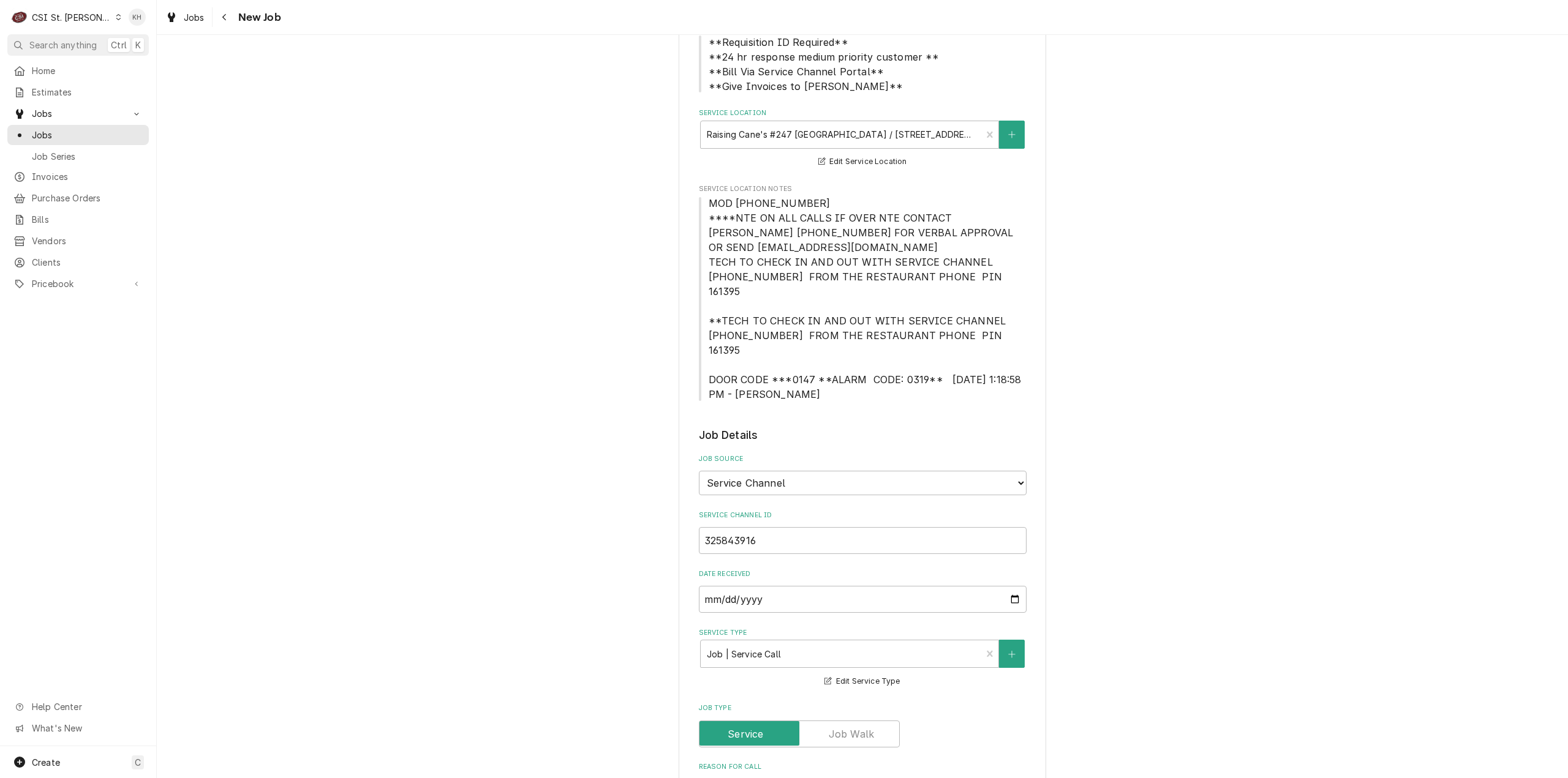
type textarea "NTE $400.00 ****NTE ON ALL CALLS IF OVER NTE CONTACT JEFF COSTA 636-399-1299 FO…"
drag, startPoint x: 807, startPoint y: 207, endPoint x: 699, endPoint y: 206, distance: 108.0
click at [699, 205] on span "MOD (636) 536-9684 ****NTE ON ALL CALLS IF OVER NTE CONTACT JEFF COSTA 636-399-…" at bounding box center [863, 299] width 328 height 206
copy span "MOD (636) 536-9684"
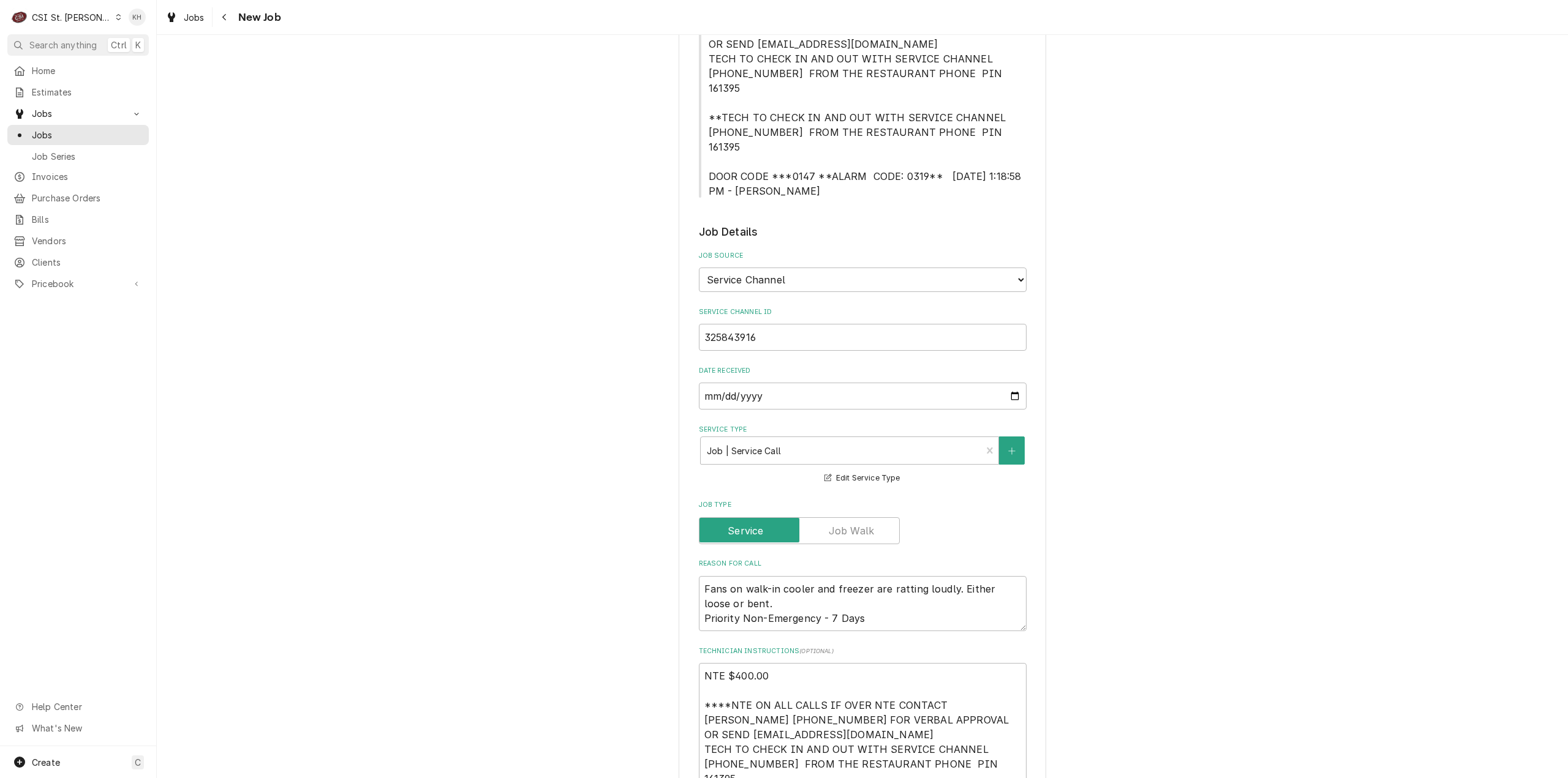
scroll to position [612, 0]
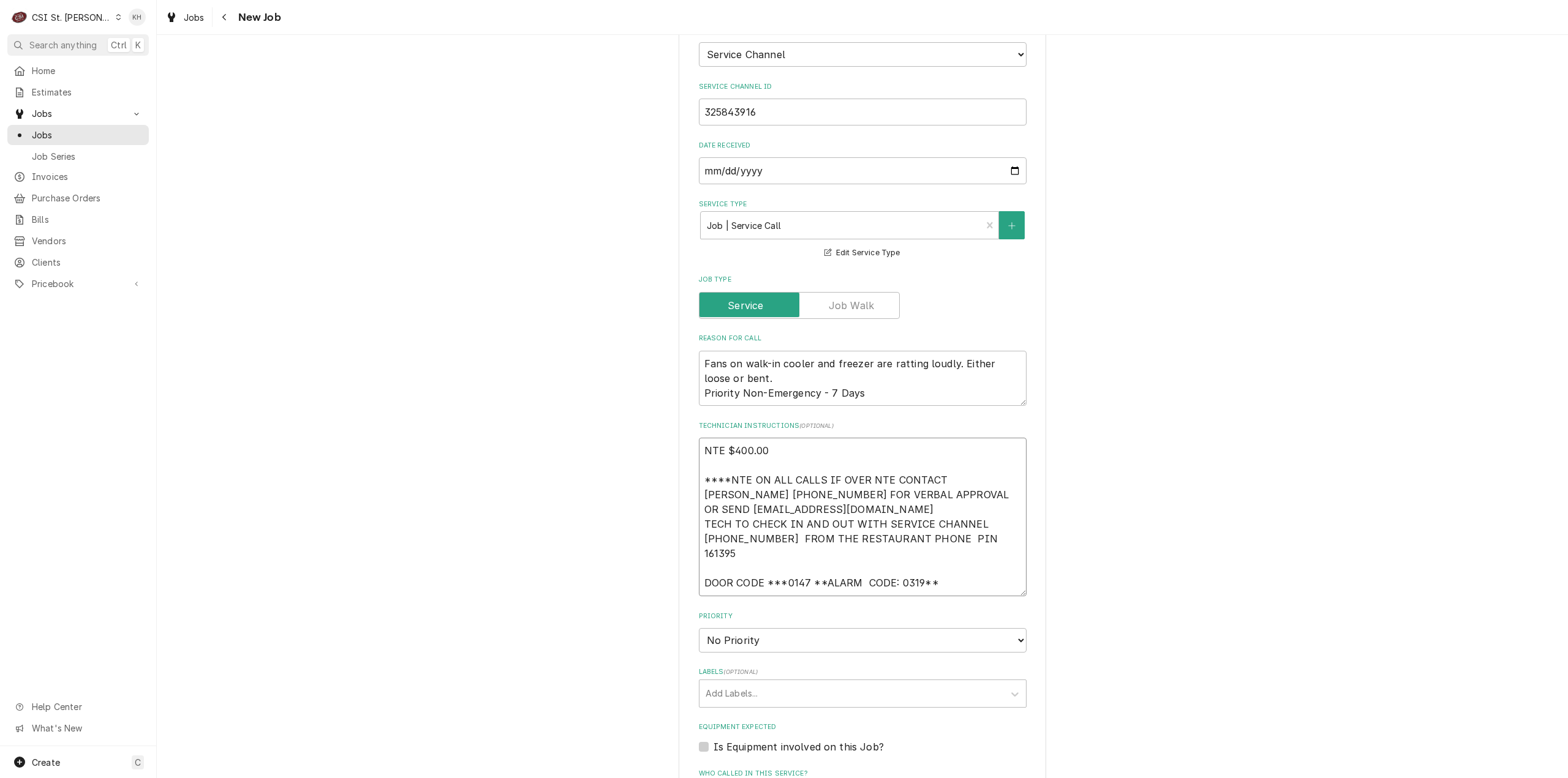
click at [734, 550] on textarea "NTE $400.00 ****NTE ON ALL CALLS IF OVER NTE CONTACT JEFF COSTA 636-399-1299 FO…" at bounding box center [863, 517] width 328 height 158
paste textarea "MOD (636) 536-9684"
type textarea "x"
type textarea "NTE $400.00 ****NTE ON ALL CALLS IF OVER NTE CONTACT JEFF COSTA 636-399-1299 FO…"
click at [757, 628] on select "No Priority Urgent High Medium Low" at bounding box center [863, 640] width 328 height 25
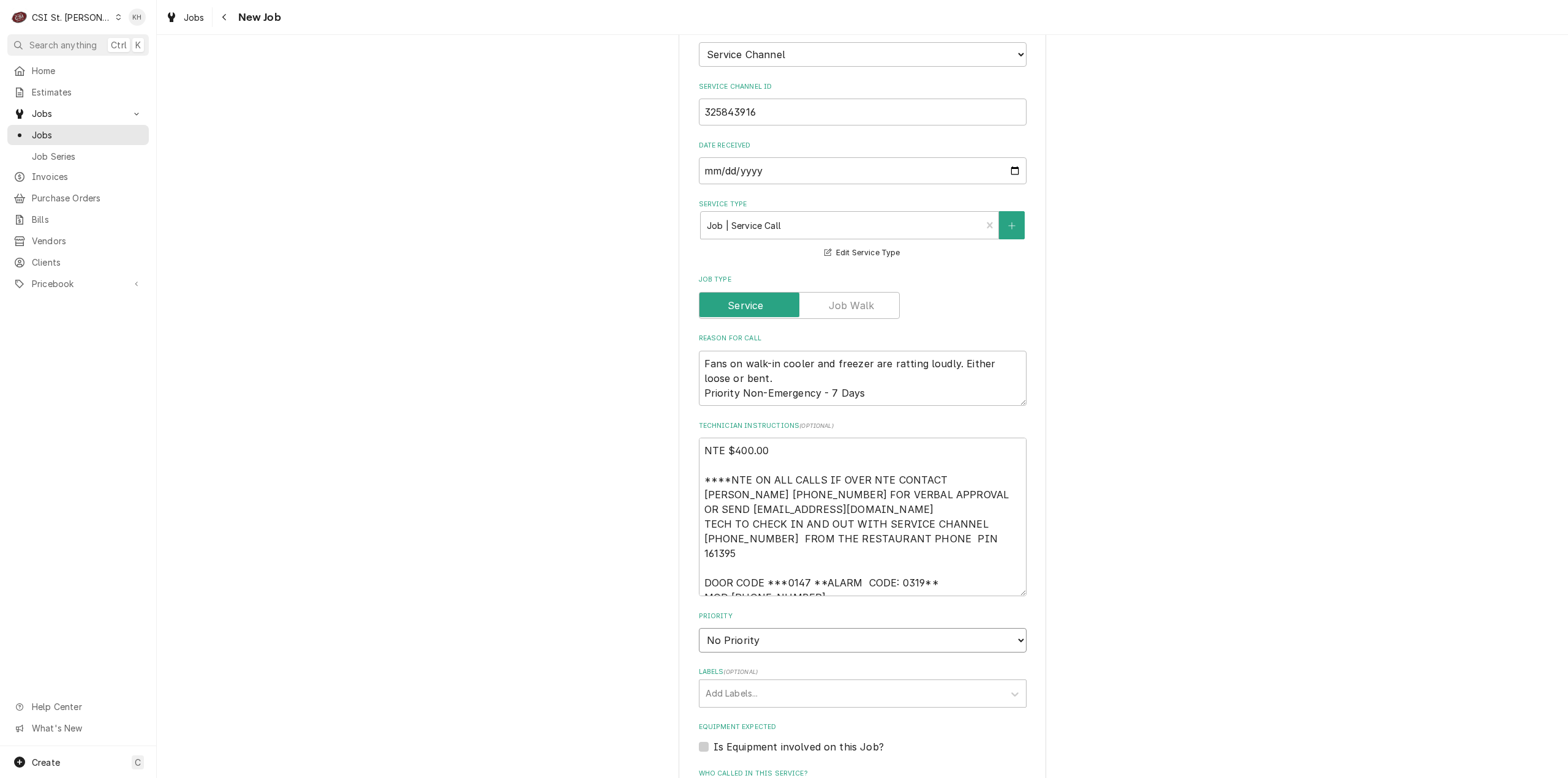
type textarea "x"
select select "4"
click at [699, 628] on select "No Priority Urgent High Medium Low" at bounding box center [863, 640] width 328 height 25
type textarea "x"
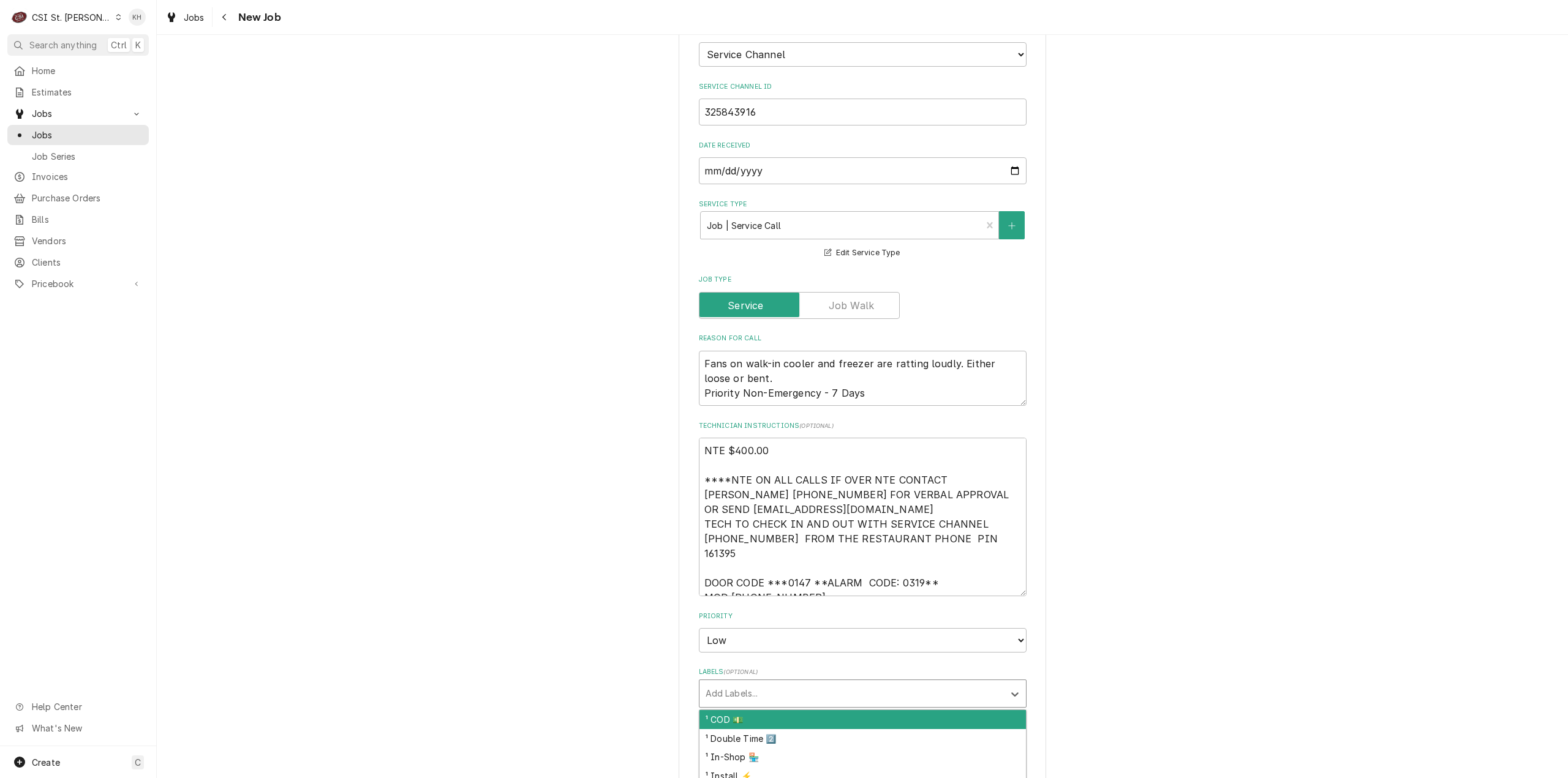
click at [748, 683] on div "Labels" at bounding box center [851, 693] width 292 height 22
type input "w"
type textarea "x"
type input "ref"
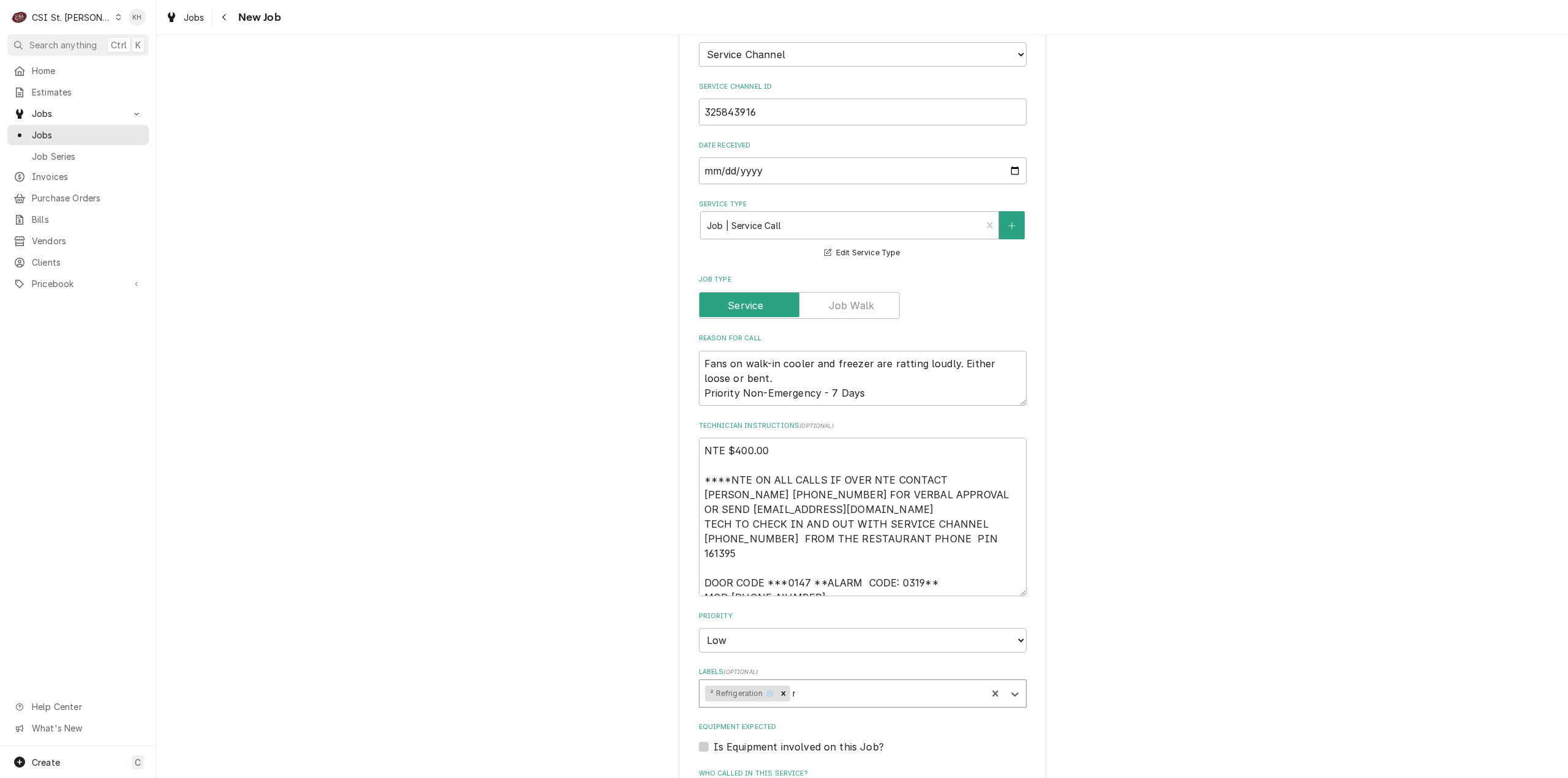
type textarea "x"
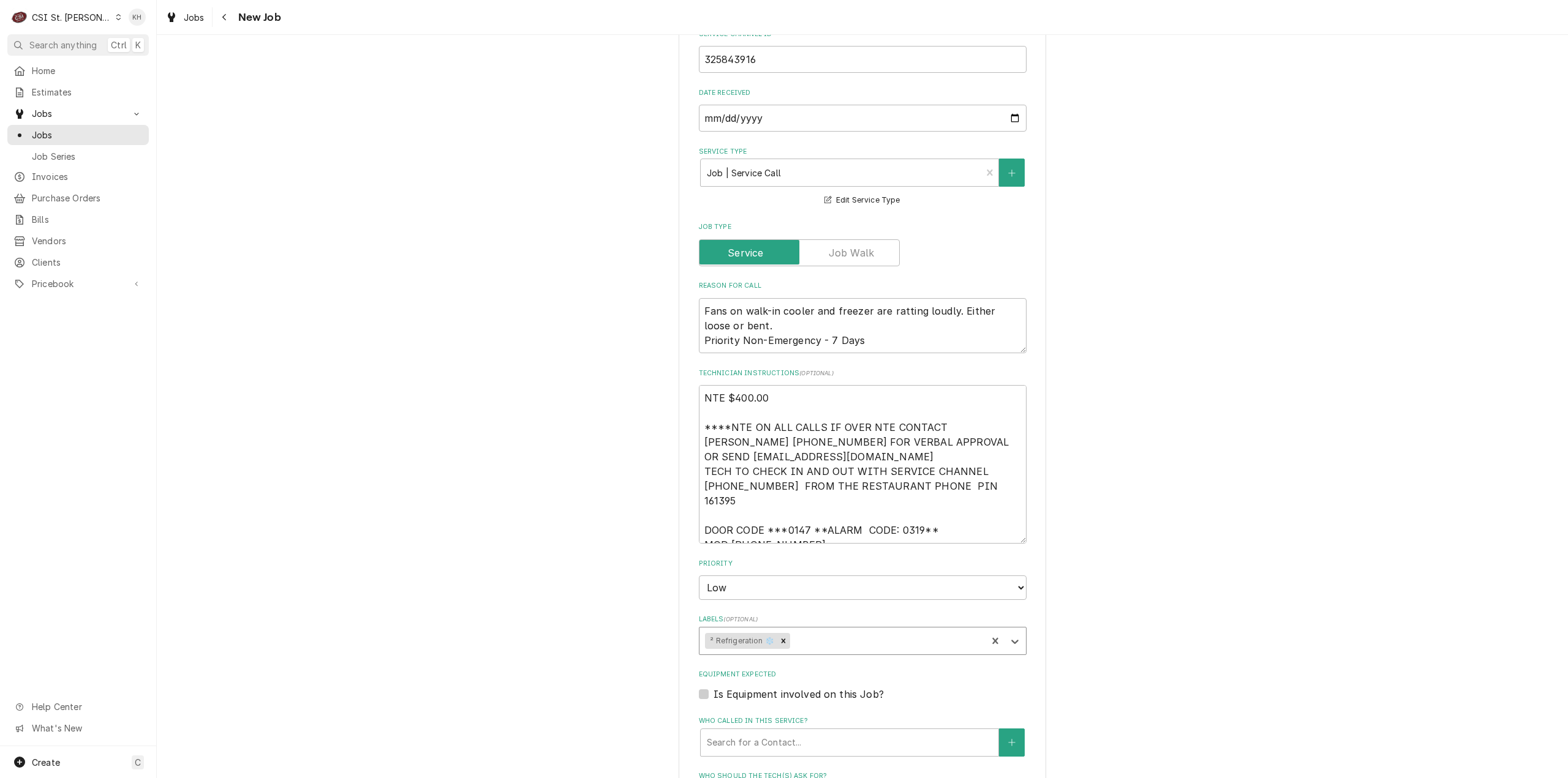
scroll to position [857, 0]
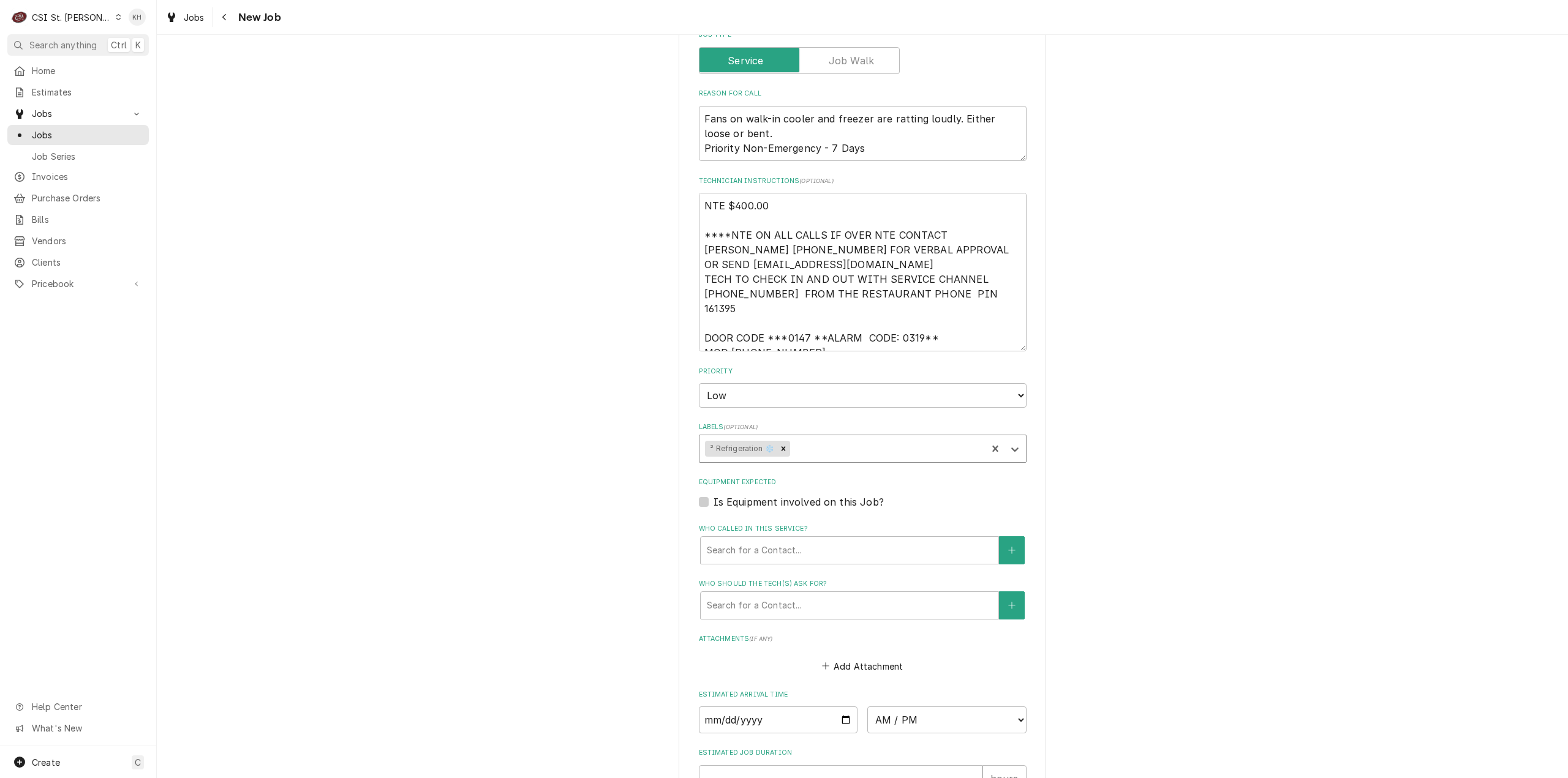
click at [714, 495] on label "Is Equipment involved on this Job?" at bounding box center [799, 502] width 171 height 15
click at [714, 495] on input "Equipment Expected" at bounding box center [878, 508] width 328 height 27
checkbox input "true"
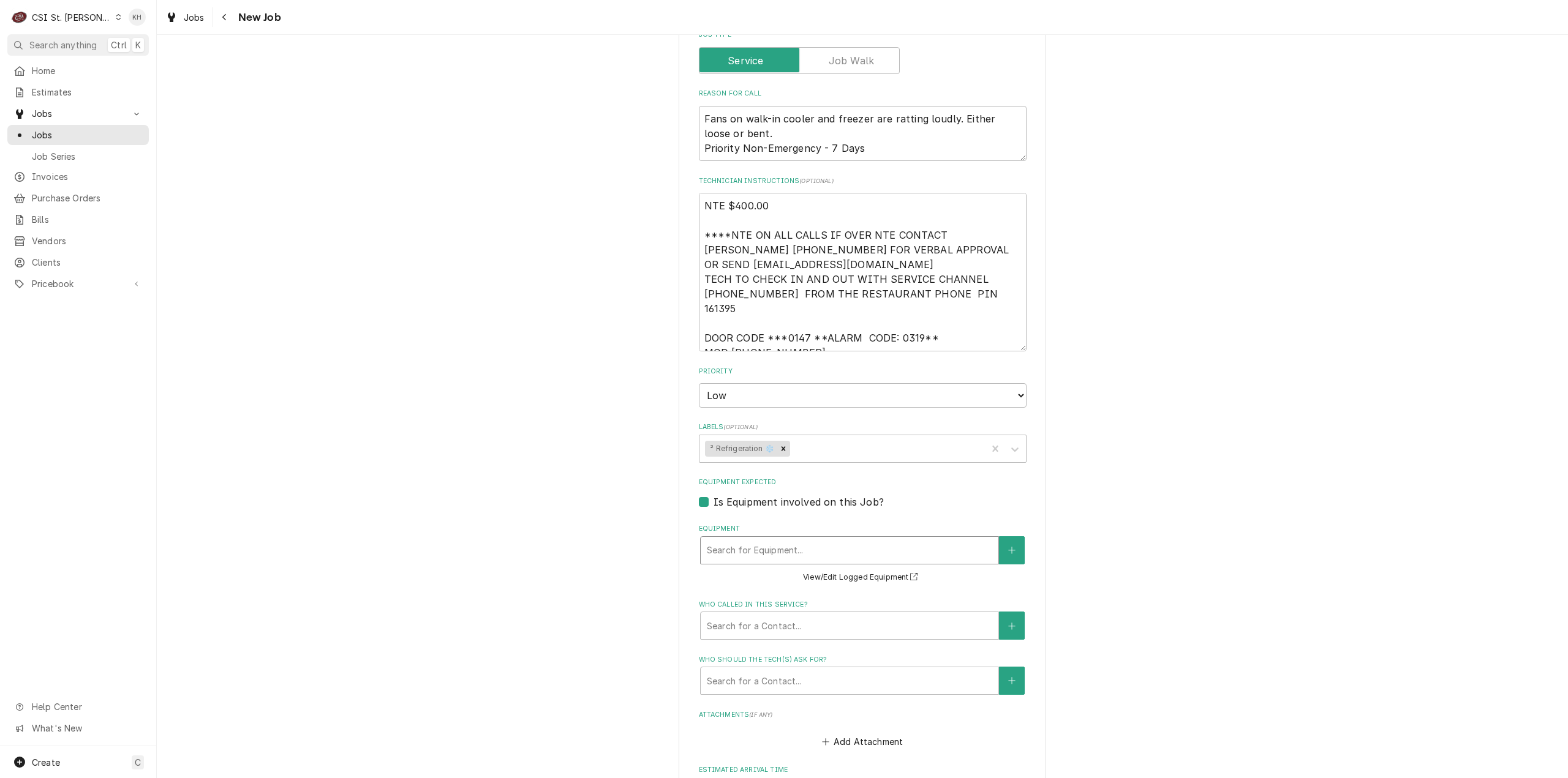
click at [771, 539] on div "Equipment" at bounding box center [850, 550] width 286 height 22
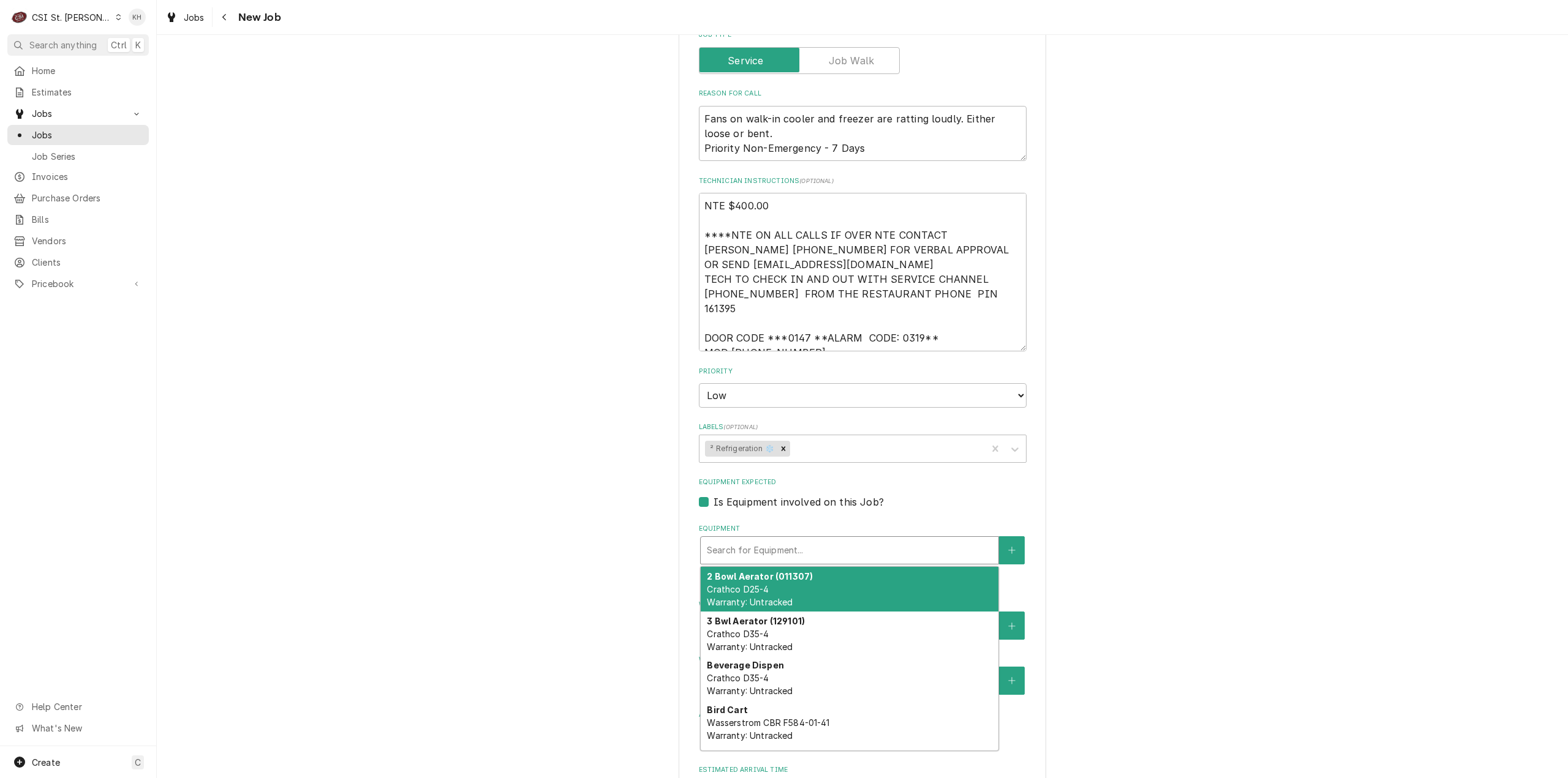
type textarea "x"
type input "w"
type textarea "x"
type input "wa"
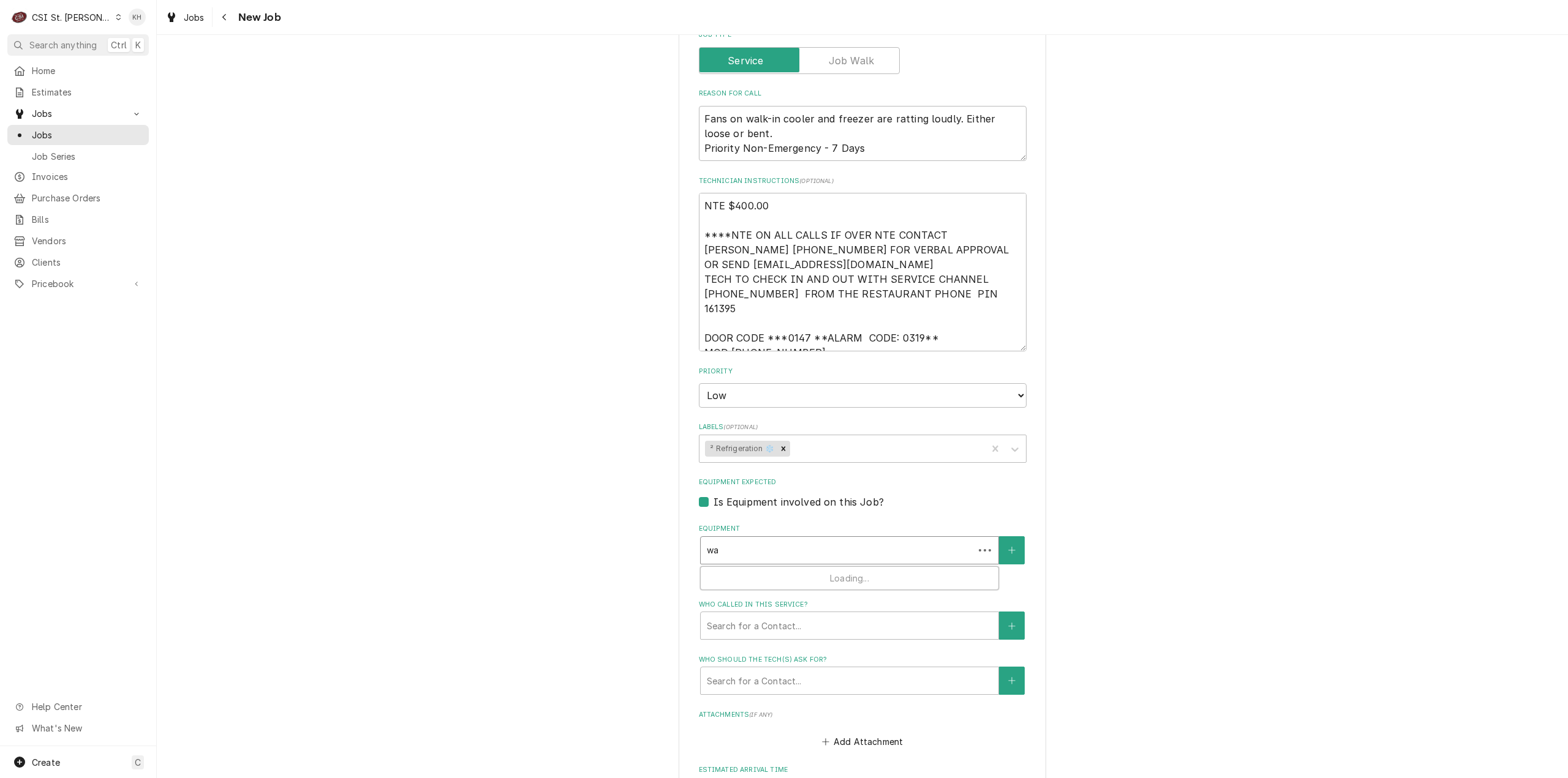
type textarea "x"
type input "wal"
type textarea "x"
type input "walk"
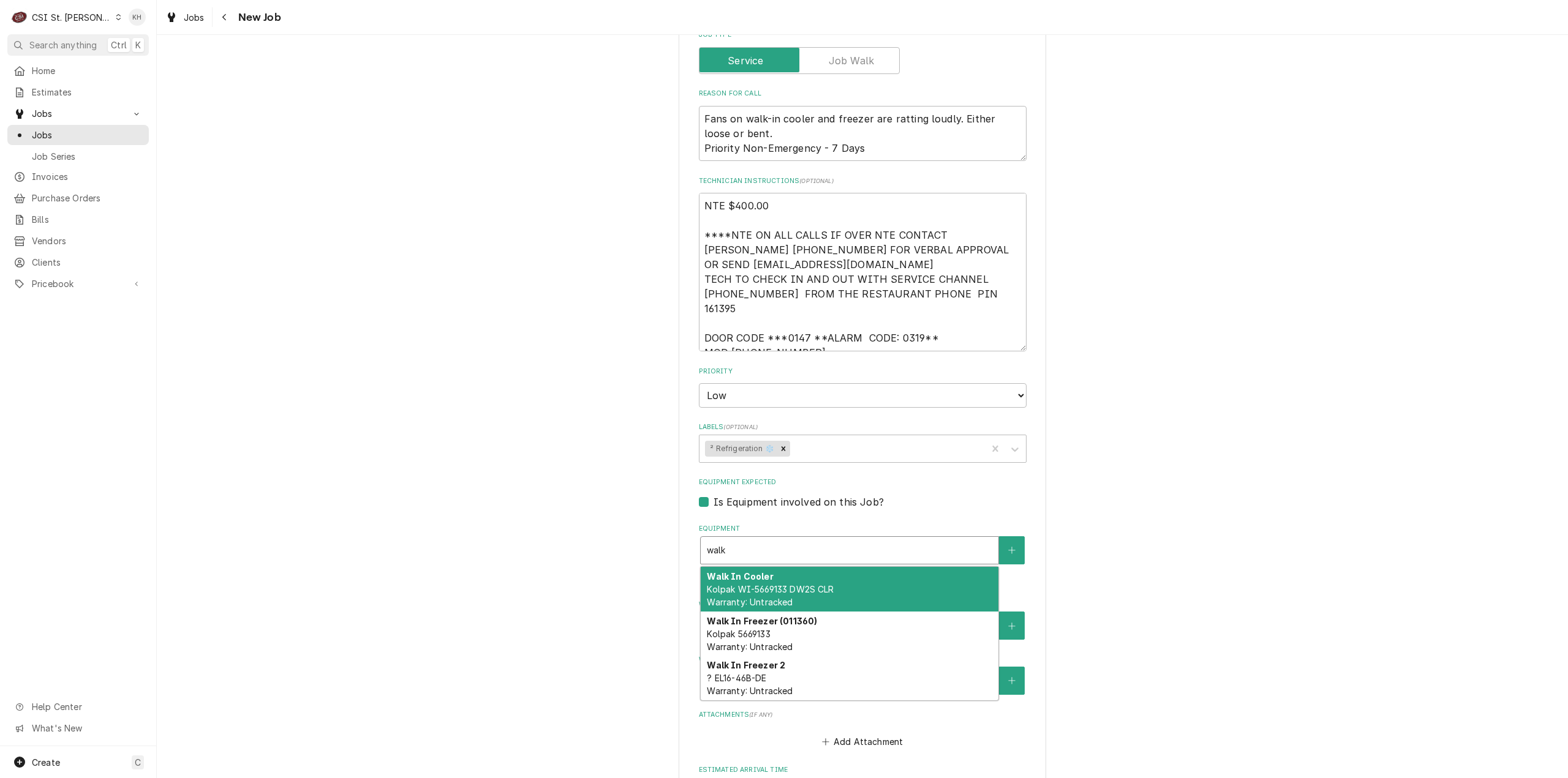
click at [751, 584] on span "Kolpak WI-5669133 DW2S CLR Warranty: Untracked" at bounding box center [770, 596] width 127 height 23
type textarea "x"
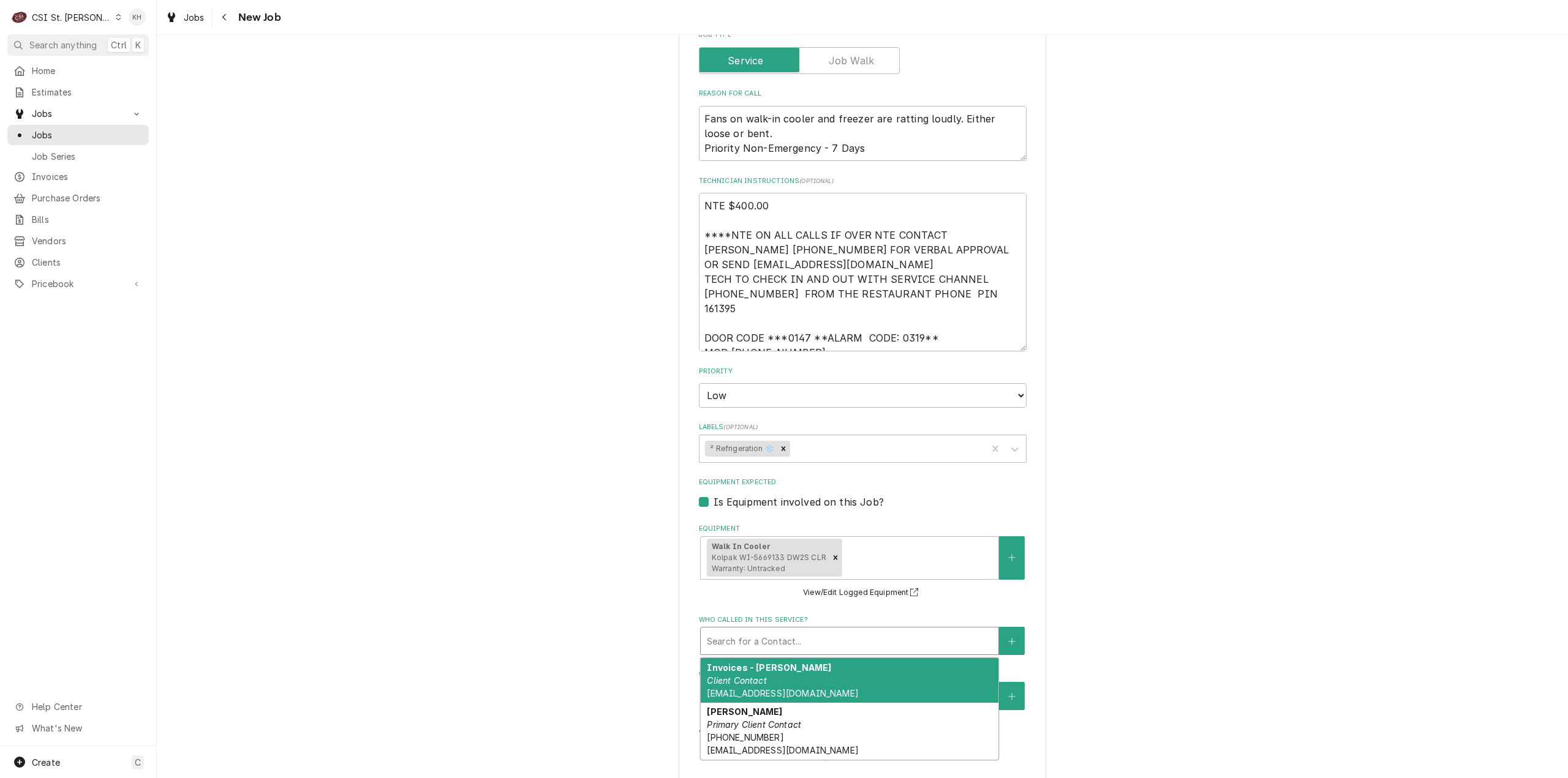
click at [757, 630] on div "Who called in this service?" at bounding box center [850, 641] width 286 height 22
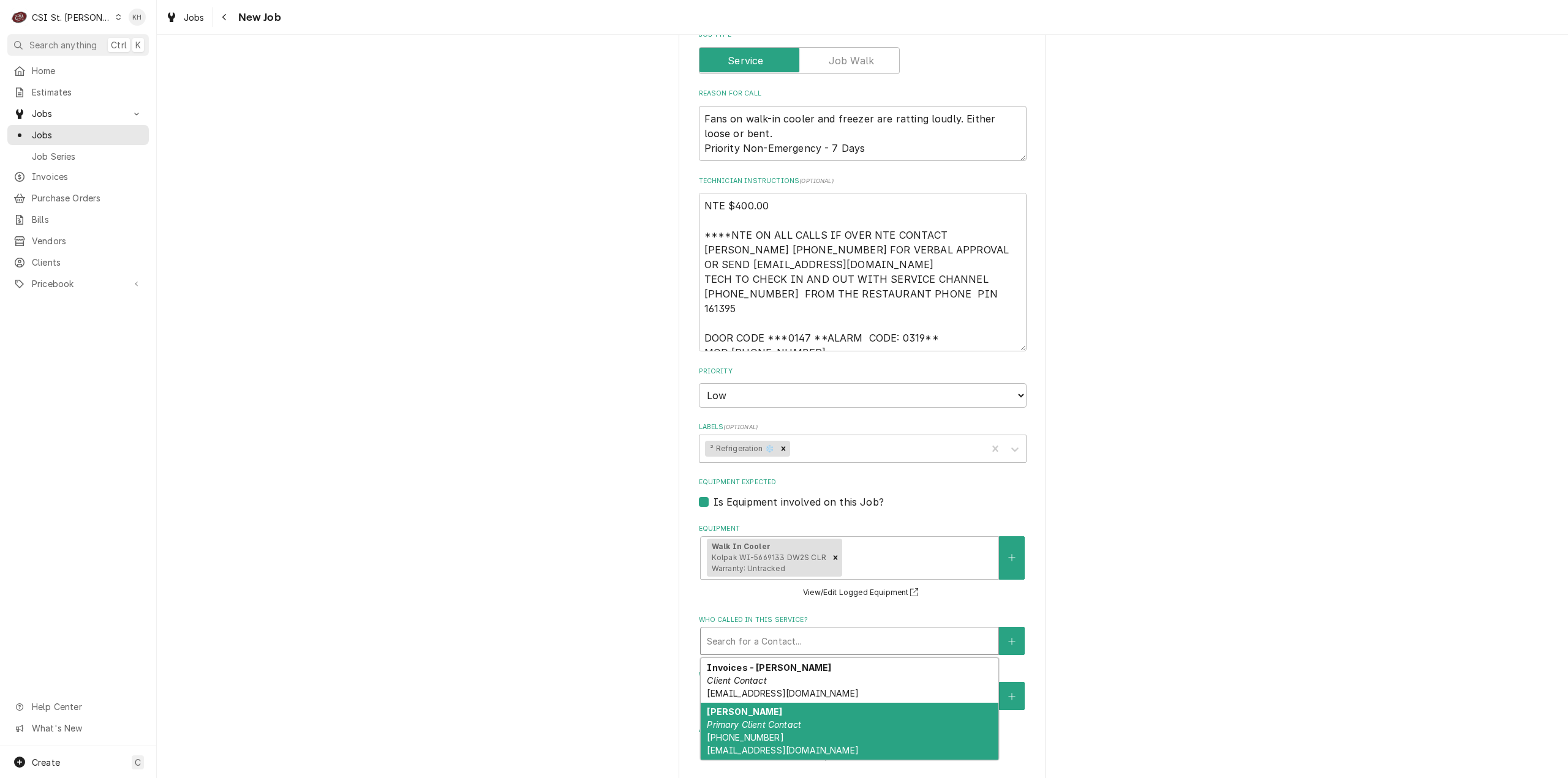
click at [760, 719] on em "Primary Client Contact" at bounding box center [754, 725] width 95 height 11
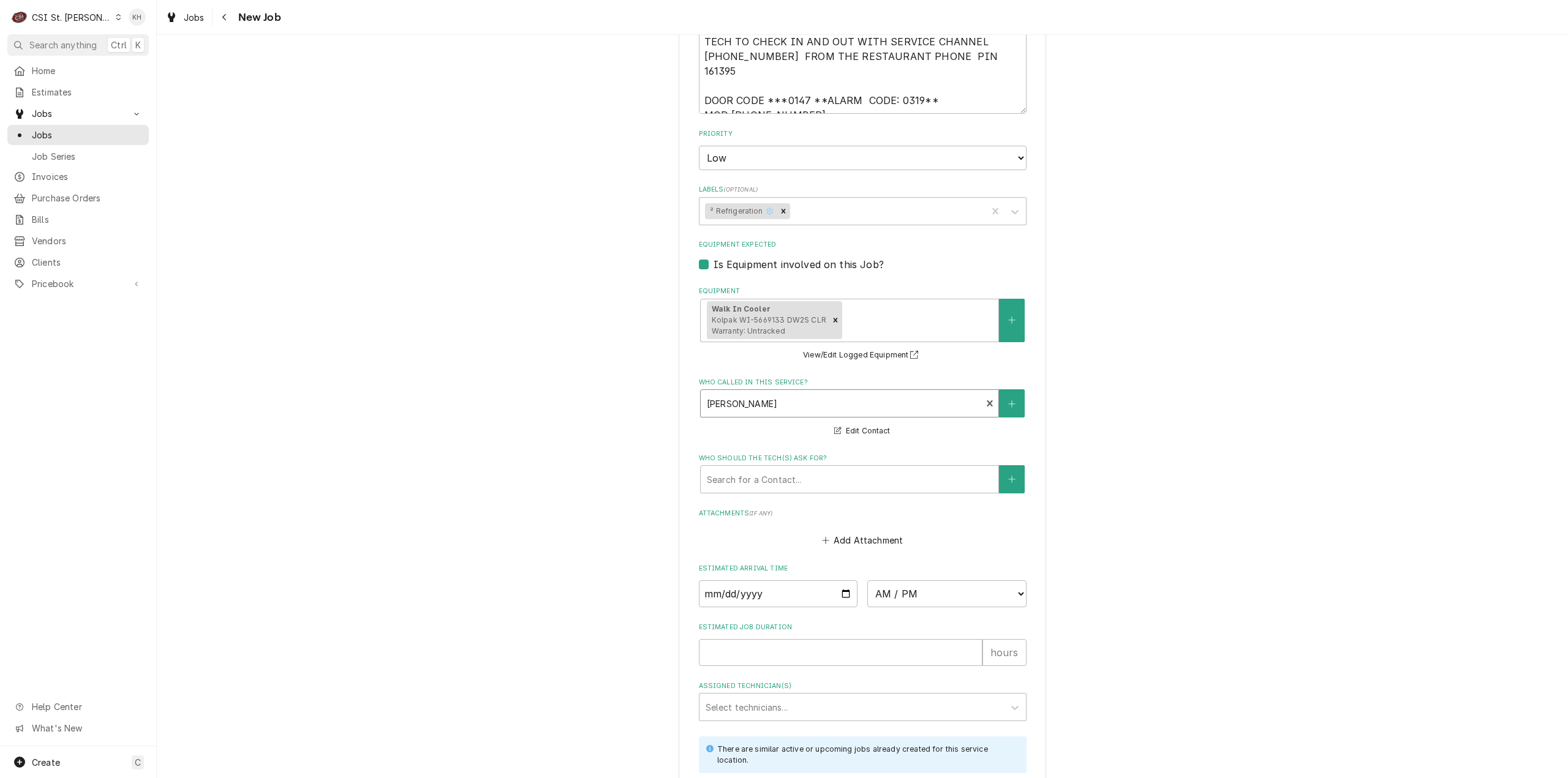
scroll to position [1229, 0]
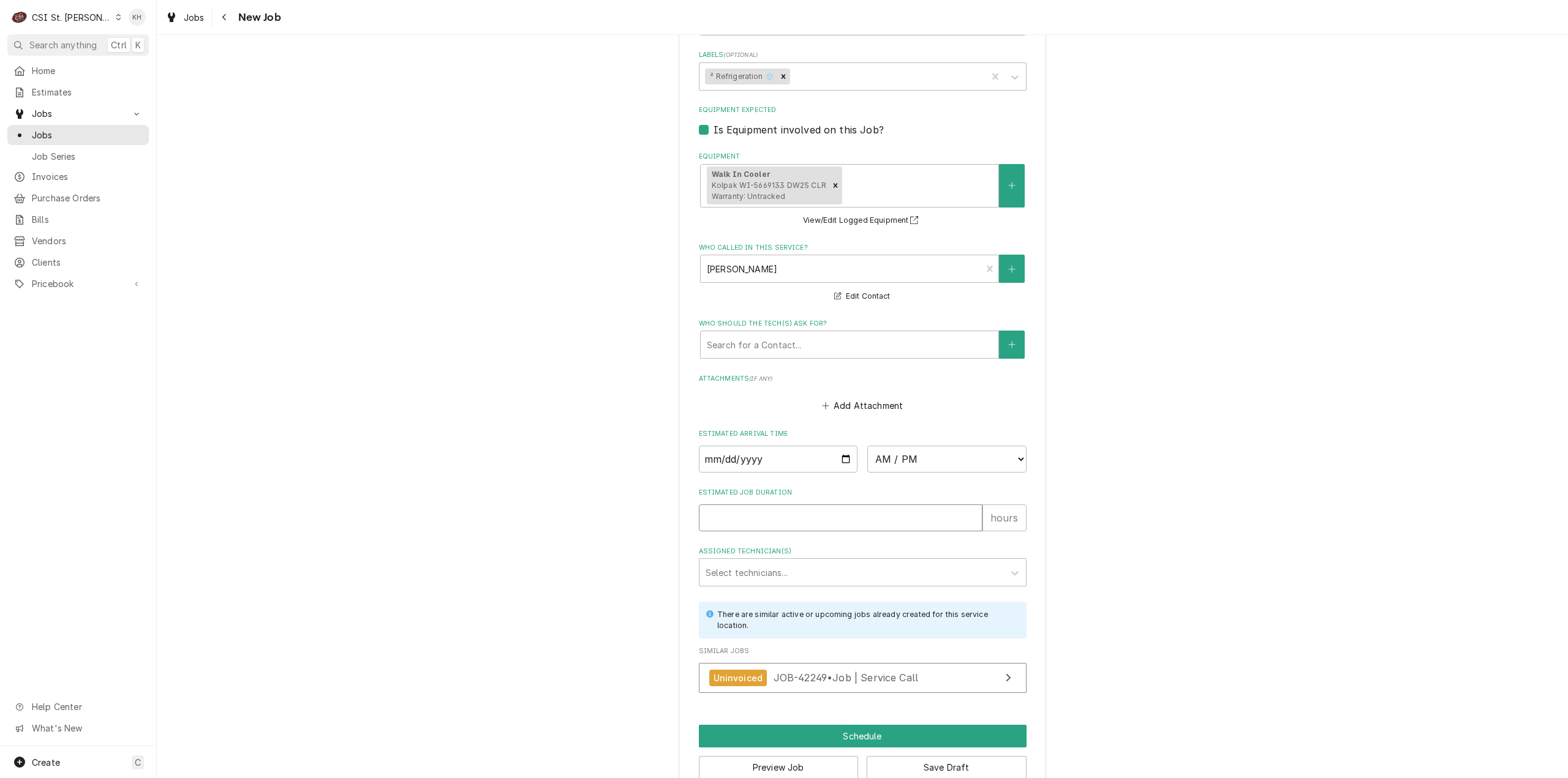
click at [820, 505] on input "Estimated Job Duration" at bounding box center [840, 518] width 283 height 27
type textarea "x"
type input "2"
type textarea "x"
type input "2"
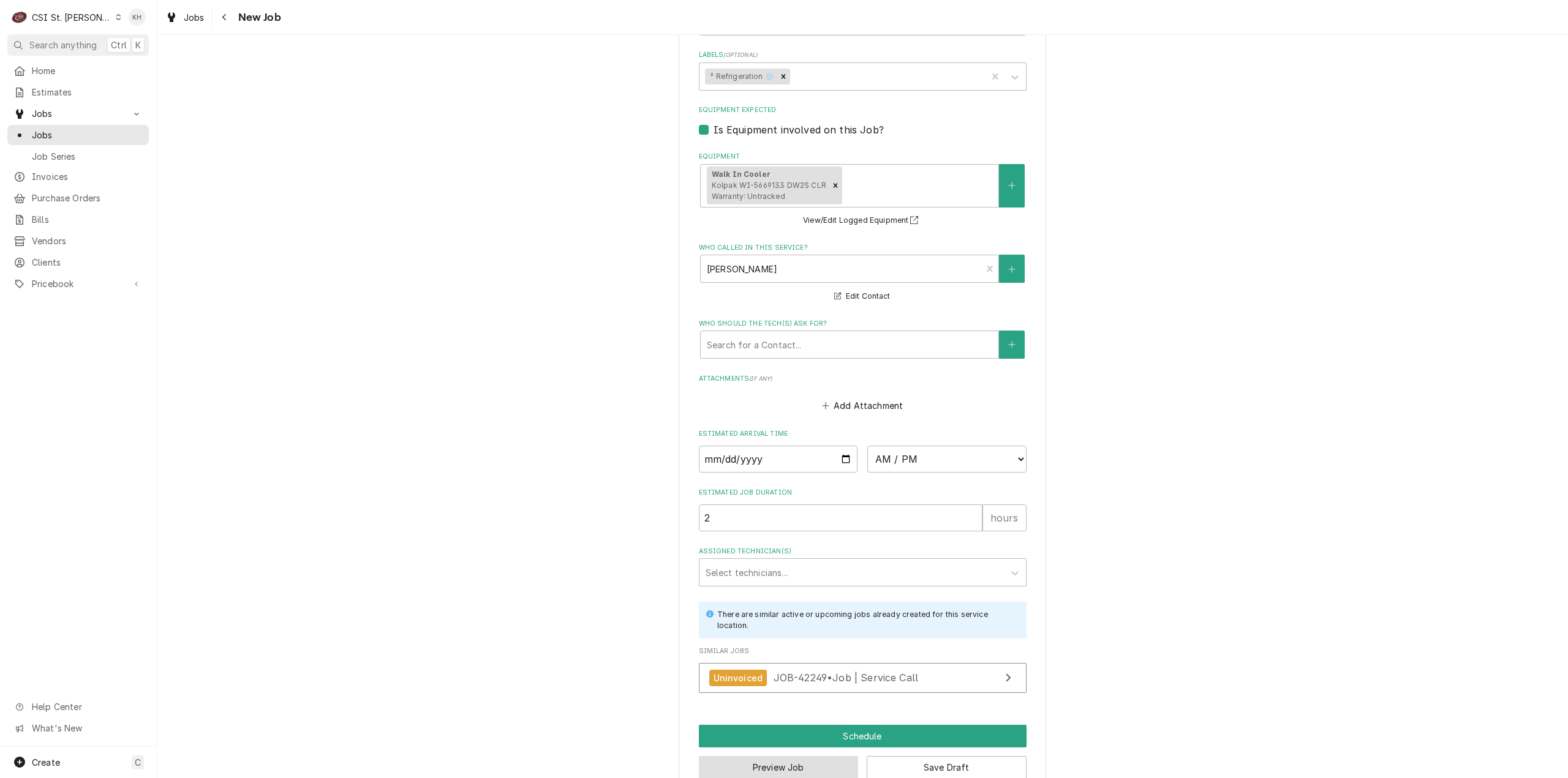
click at [802, 756] on button "Preview Job" at bounding box center [778, 767] width 160 height 23
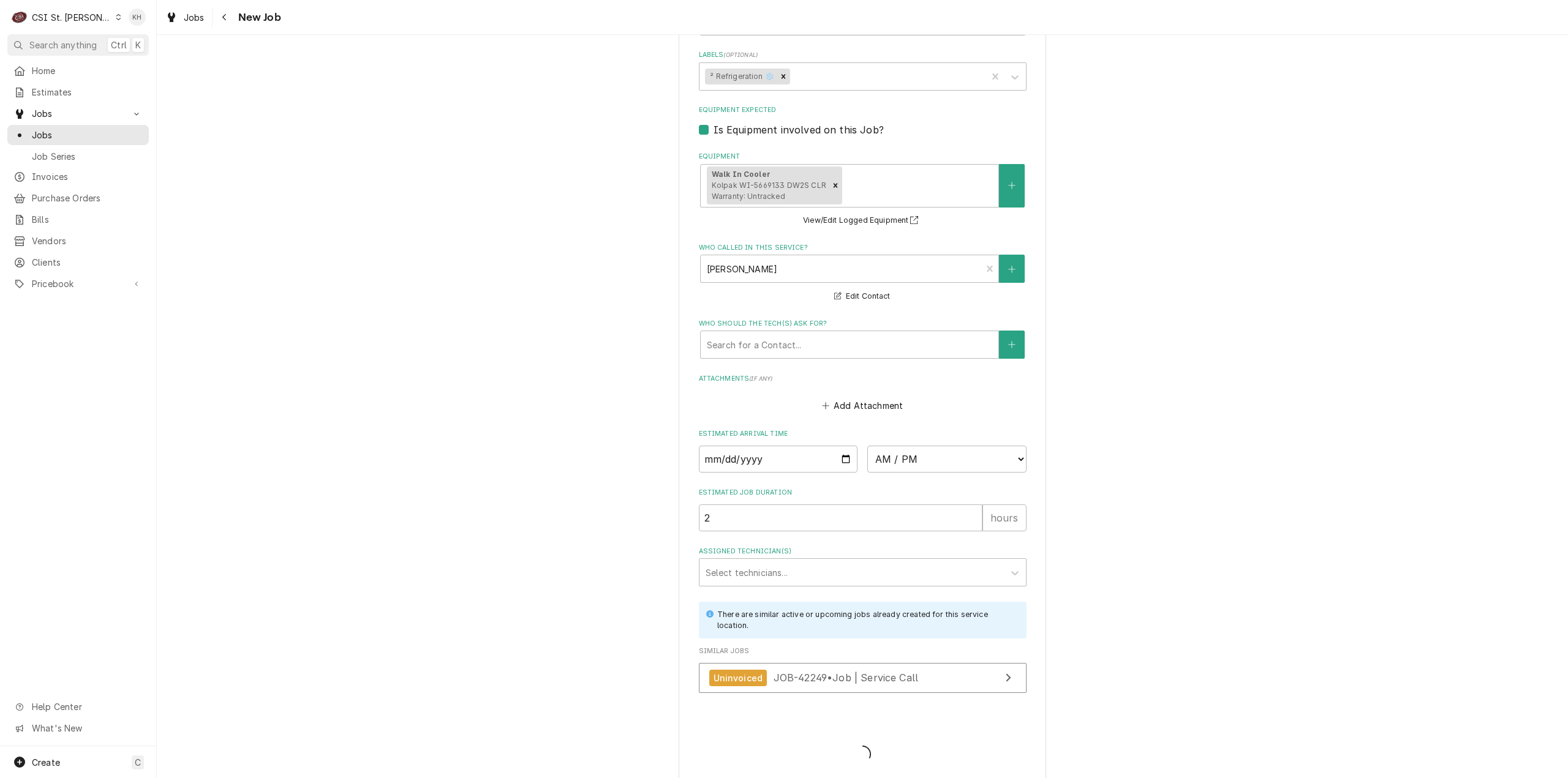
scroll to position [1217, 0]
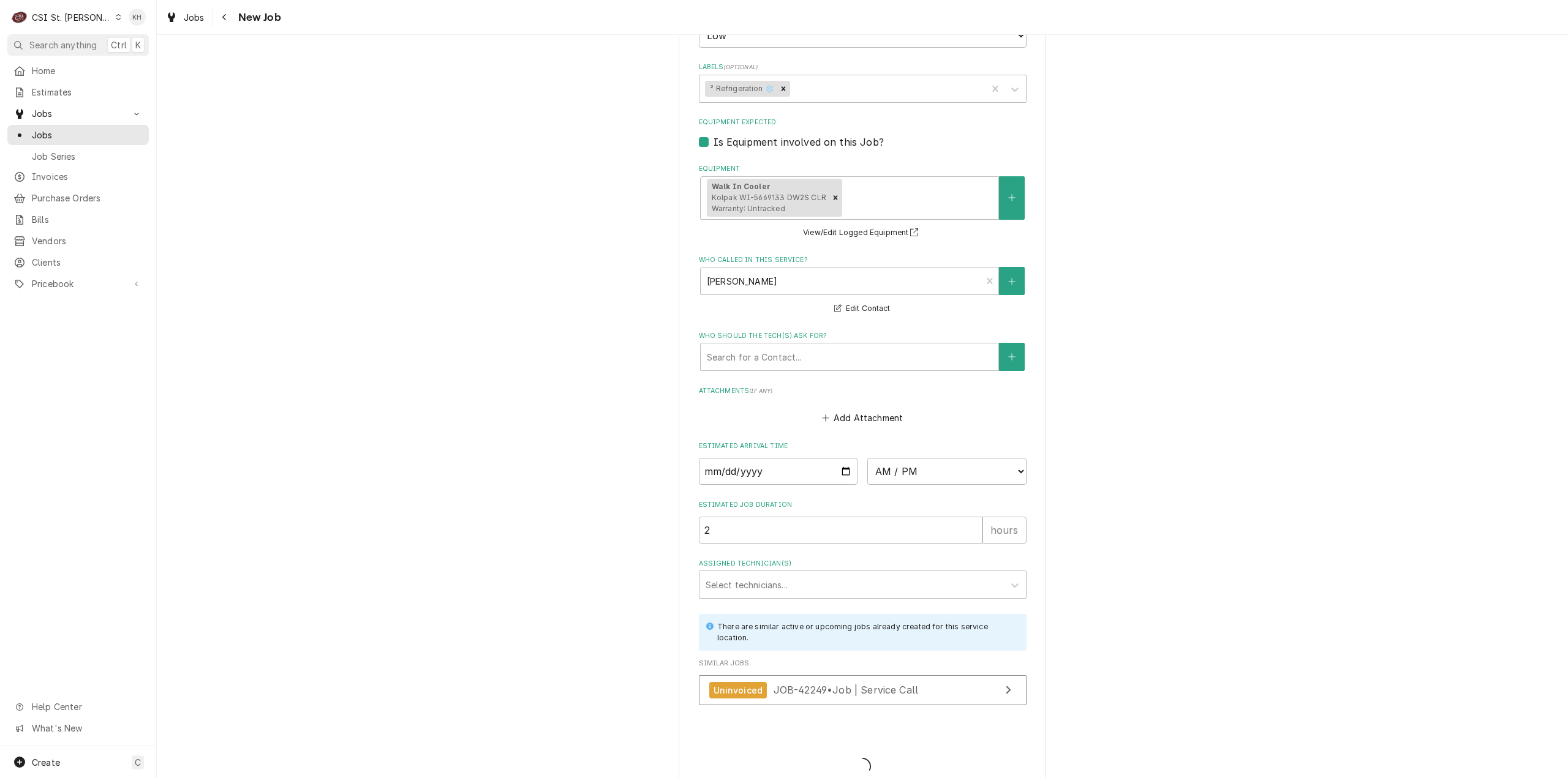
type textarea "x"
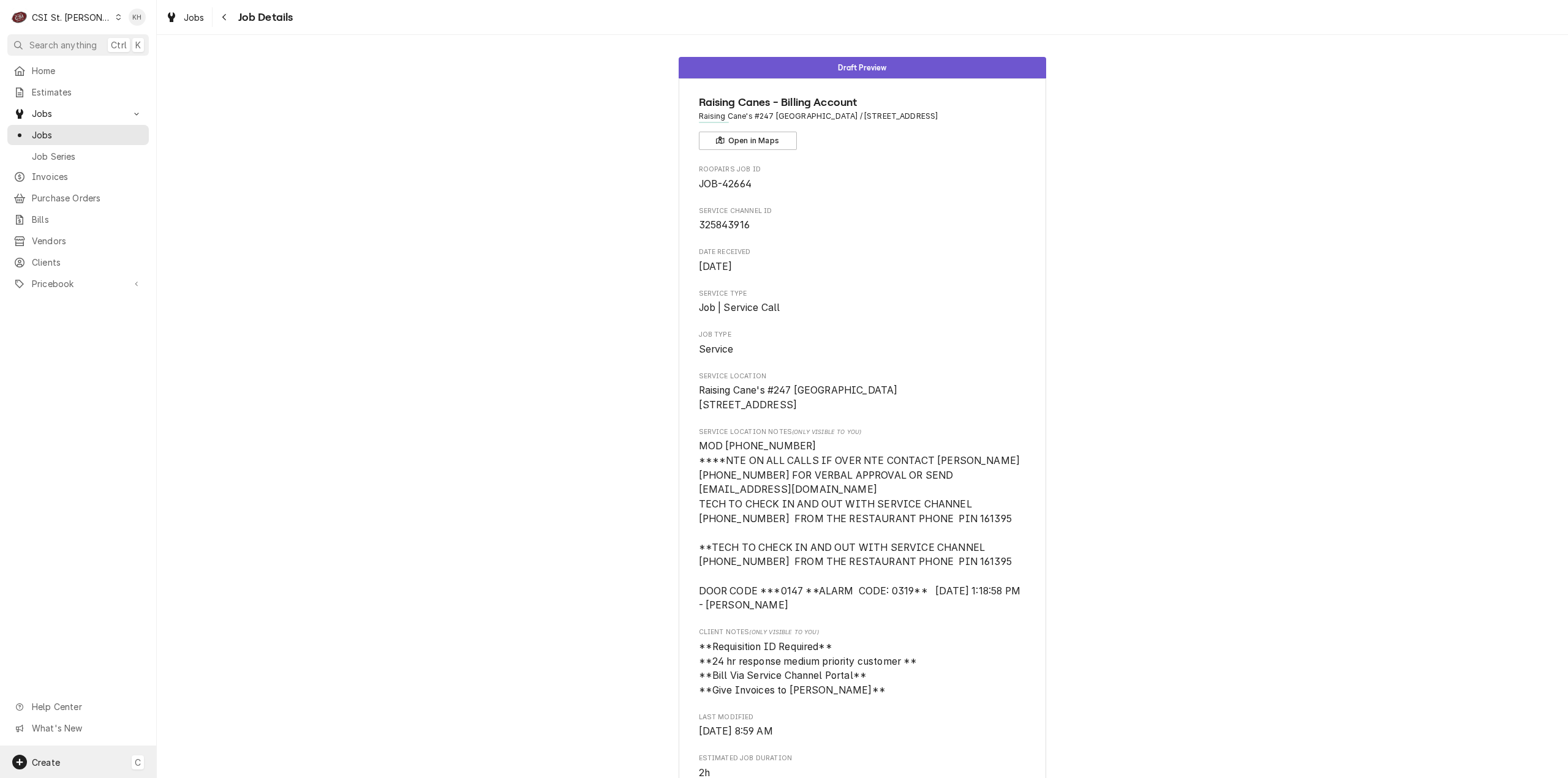
click at [58, 766] on span "Create" at bounding box center [46, 762] width 29 height 11
click at [239, 632] on div "Job" at bounding box center [228, 635] width 82 height 13
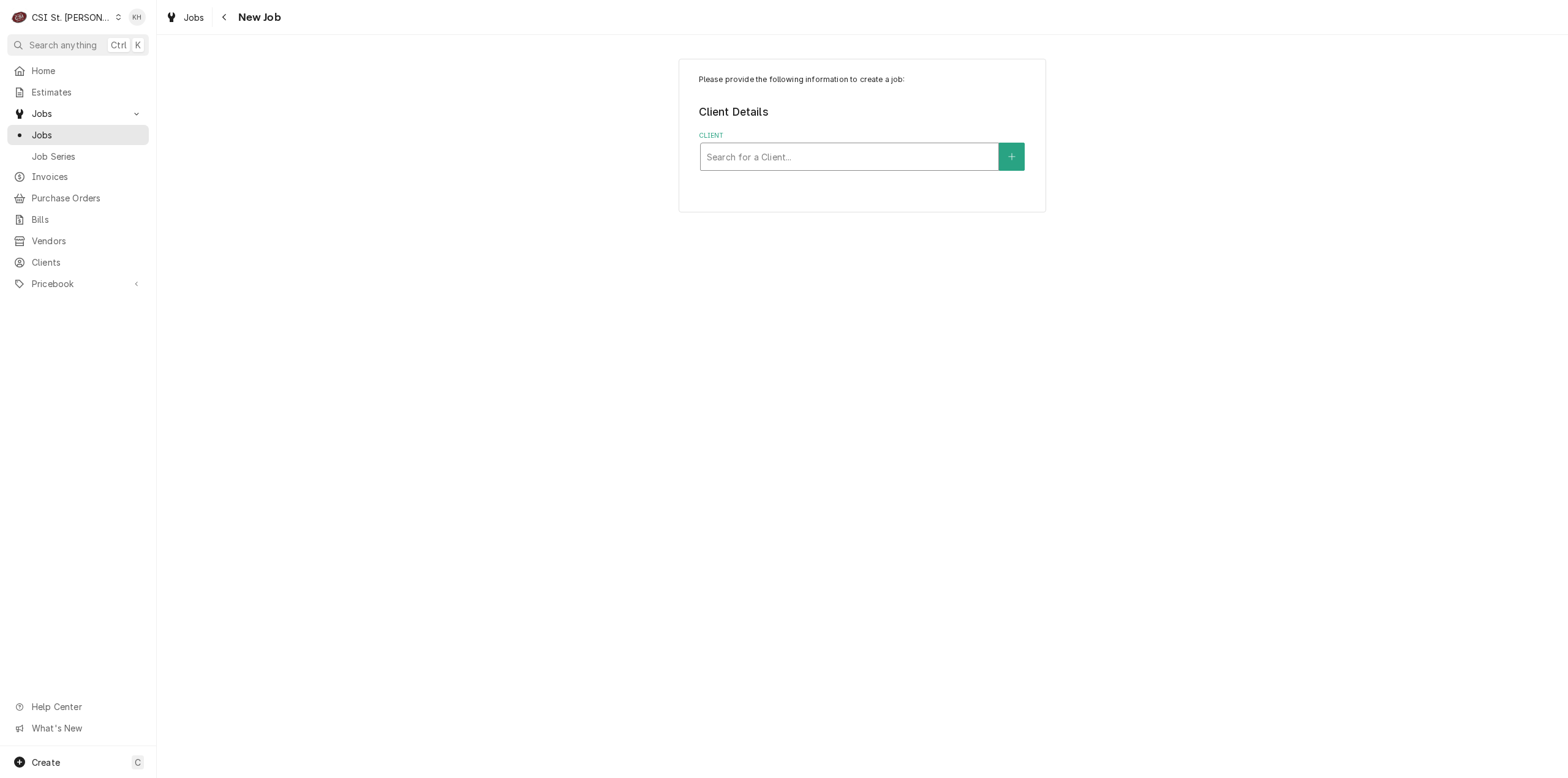
click at [915, 146] on div "Client" at bounding box center [850, 156] width 286 height 22
type input "12215"
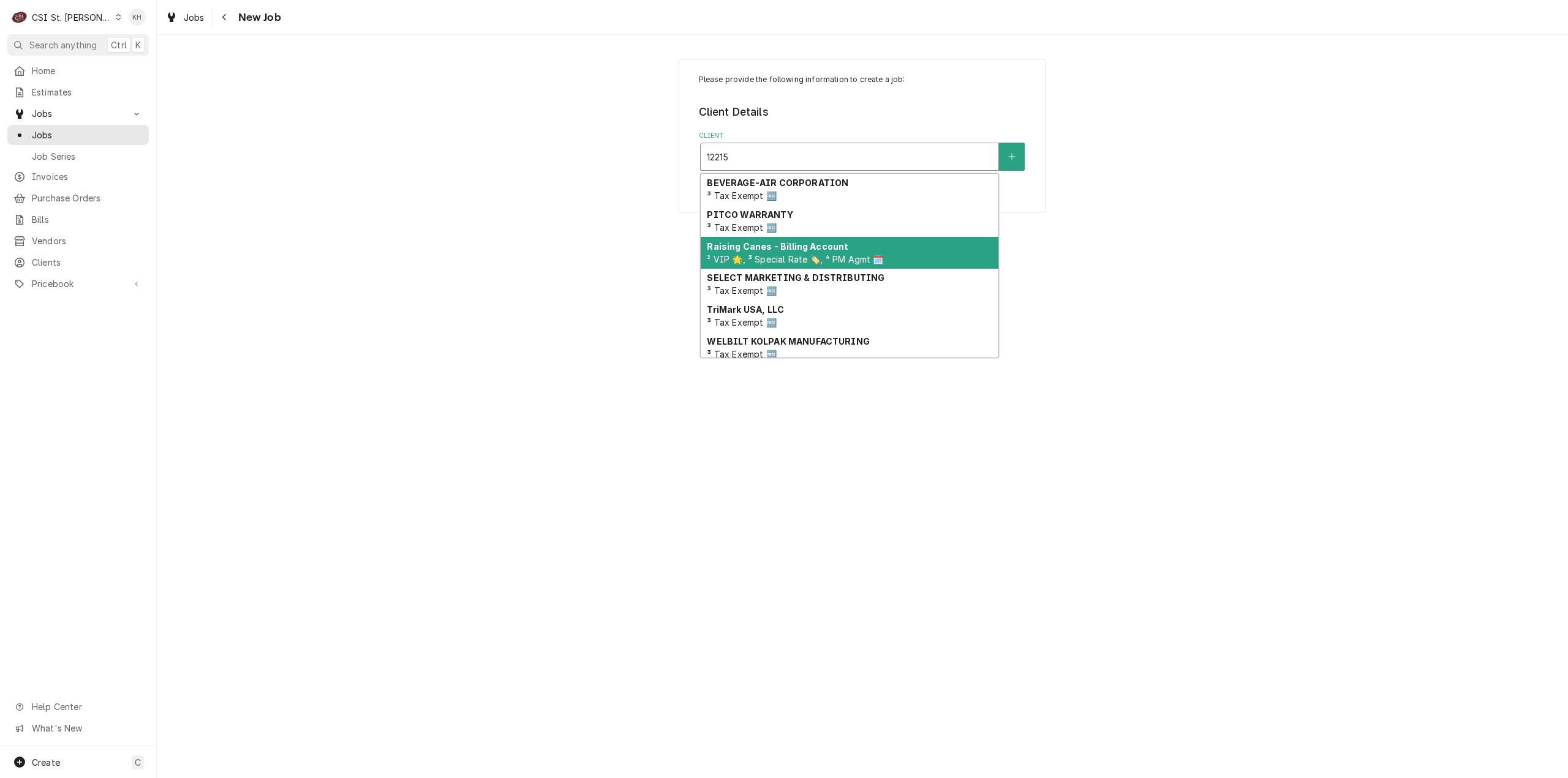
click at [839, 249] on strong "Raising Canes - Billing Account" at bounding box center [778, 246] width 141 height 11
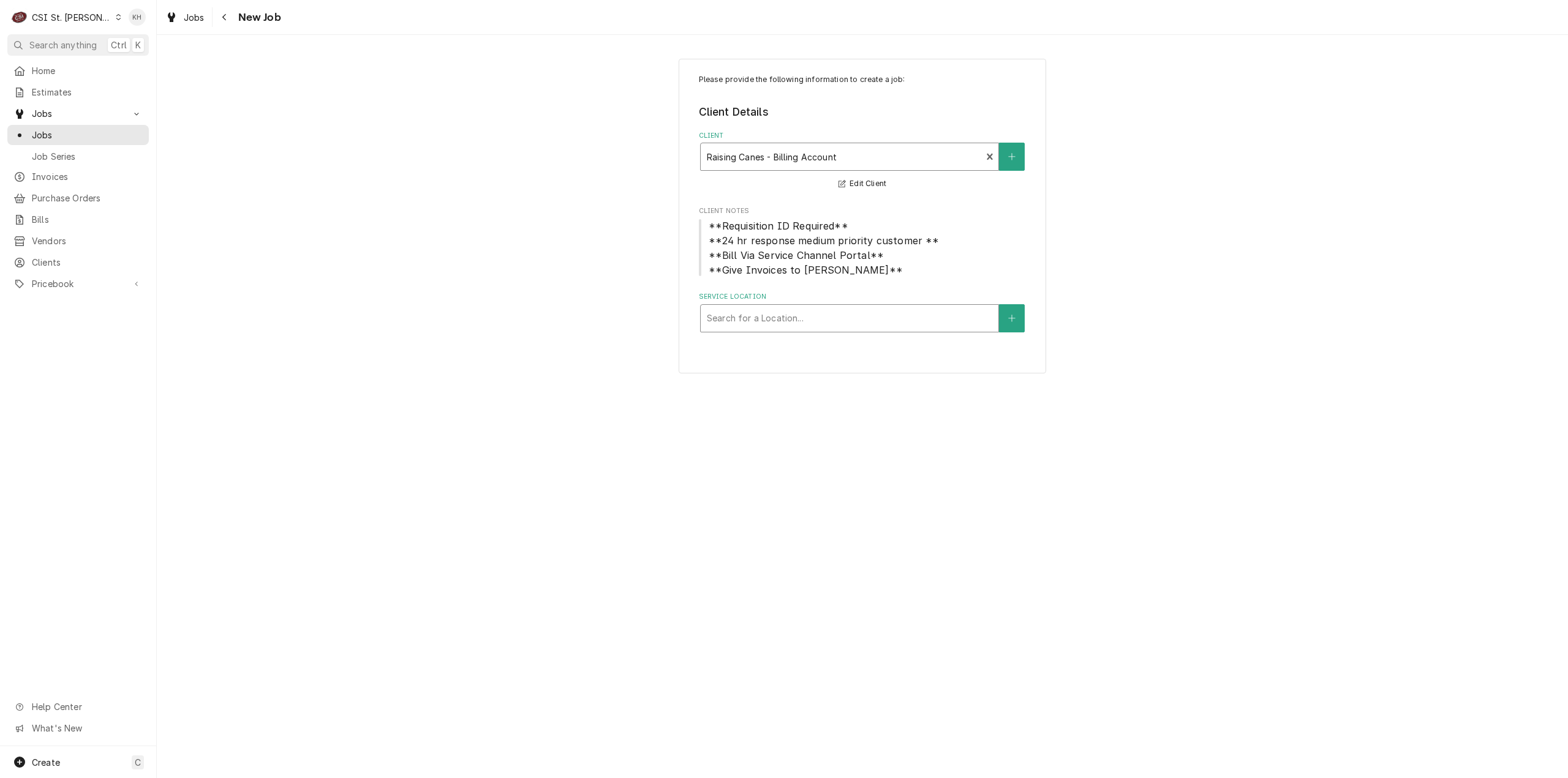
drag, startPoint x: 840, startPoint y: 324, endPoint x: 777, endPoint y: 318, distance: 63.3
click at [829, 323] on div "Service Location" at bounding box center [850, 318] width 286 height 22
type input "12215"
click at [809, 354] on div "Raising Cane's #147 Des [PERSON_NAME] / [STREET_ADDRESS][PERSON_NAME]" at bounding box center [850, 351] width 298 height 32
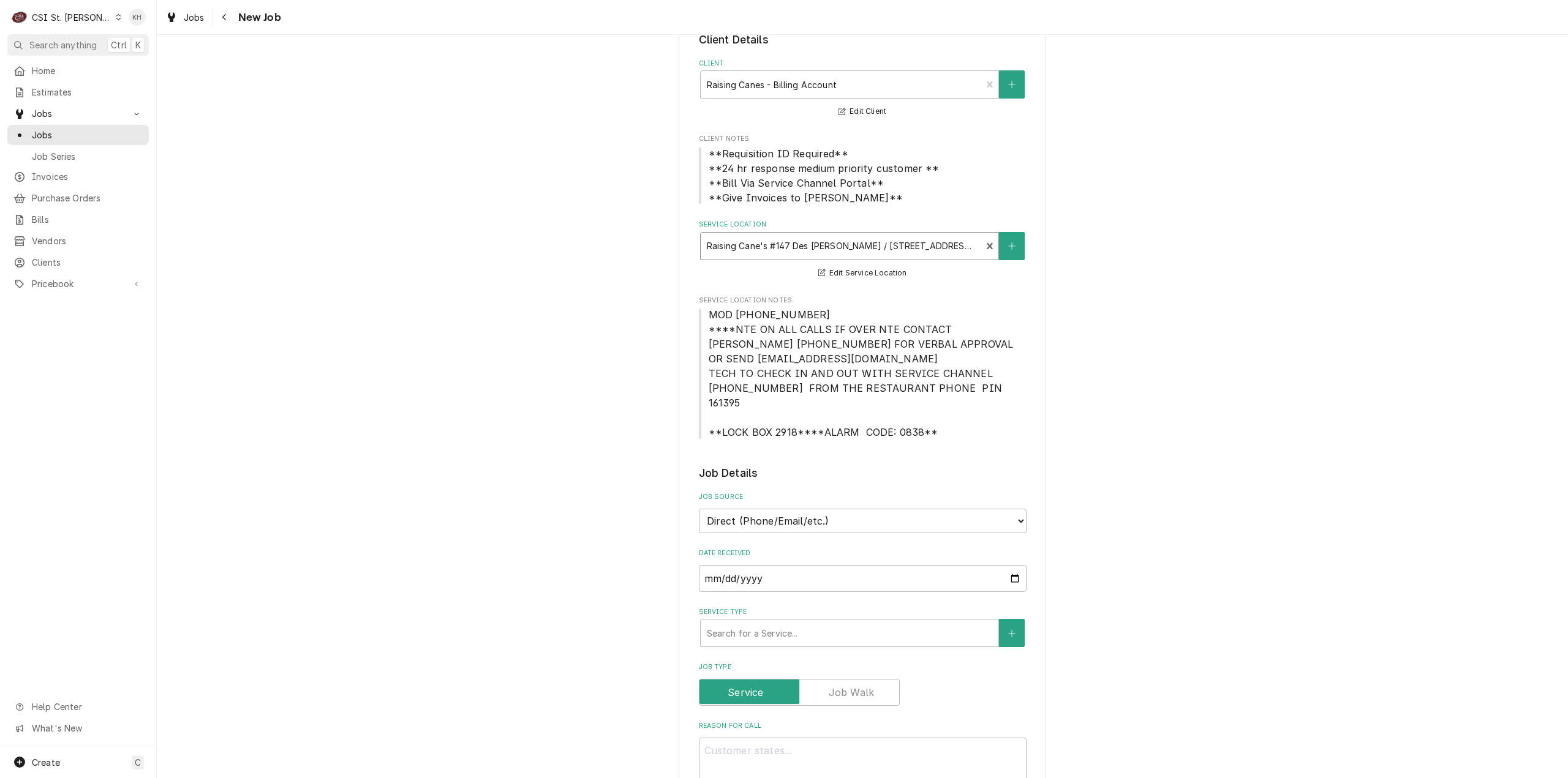
scroll to position [245, 0]
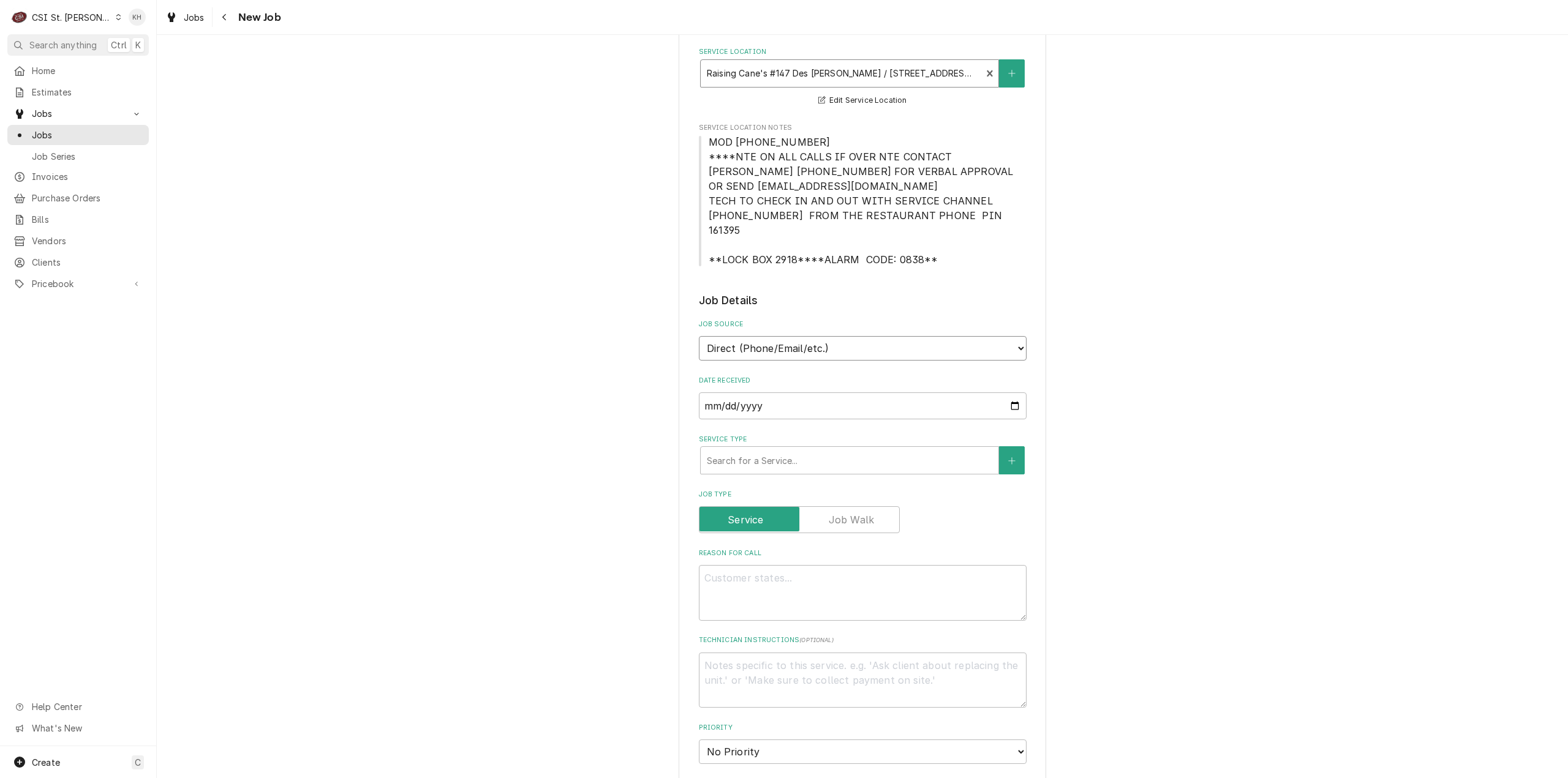
click at [829, 336] on select "Direct (Phone/Email/etc.) Service Channel Corrigo Ecotrak Other" at bounding box center [863, 348] width 328 height 25
select select "1"
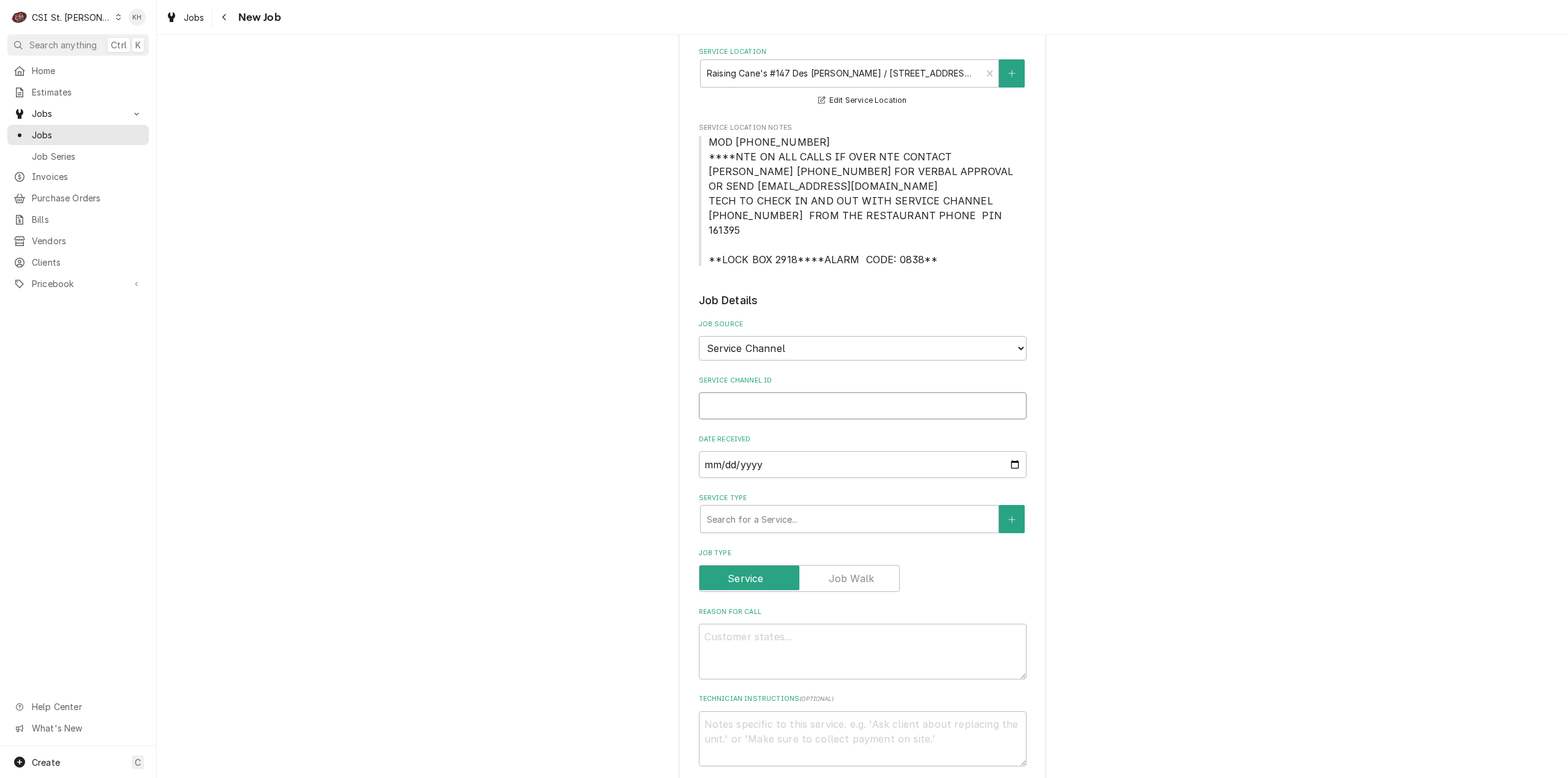
click at [801, 393] on input "Service Channel ID" at bounding box center [863, 406] width 328 height 27
drag, startPoint x: 750, startPoint y: 367, endPoint x: 749, endPoint y: 387, distance: 20.0
click at [750, 376] on label "Service Channel ID" at bounding box center [863, 381] width 328 height 10
click at [750, 393] on input "Service Channel ID" at bounding box center [863, 406] width 328 height 27
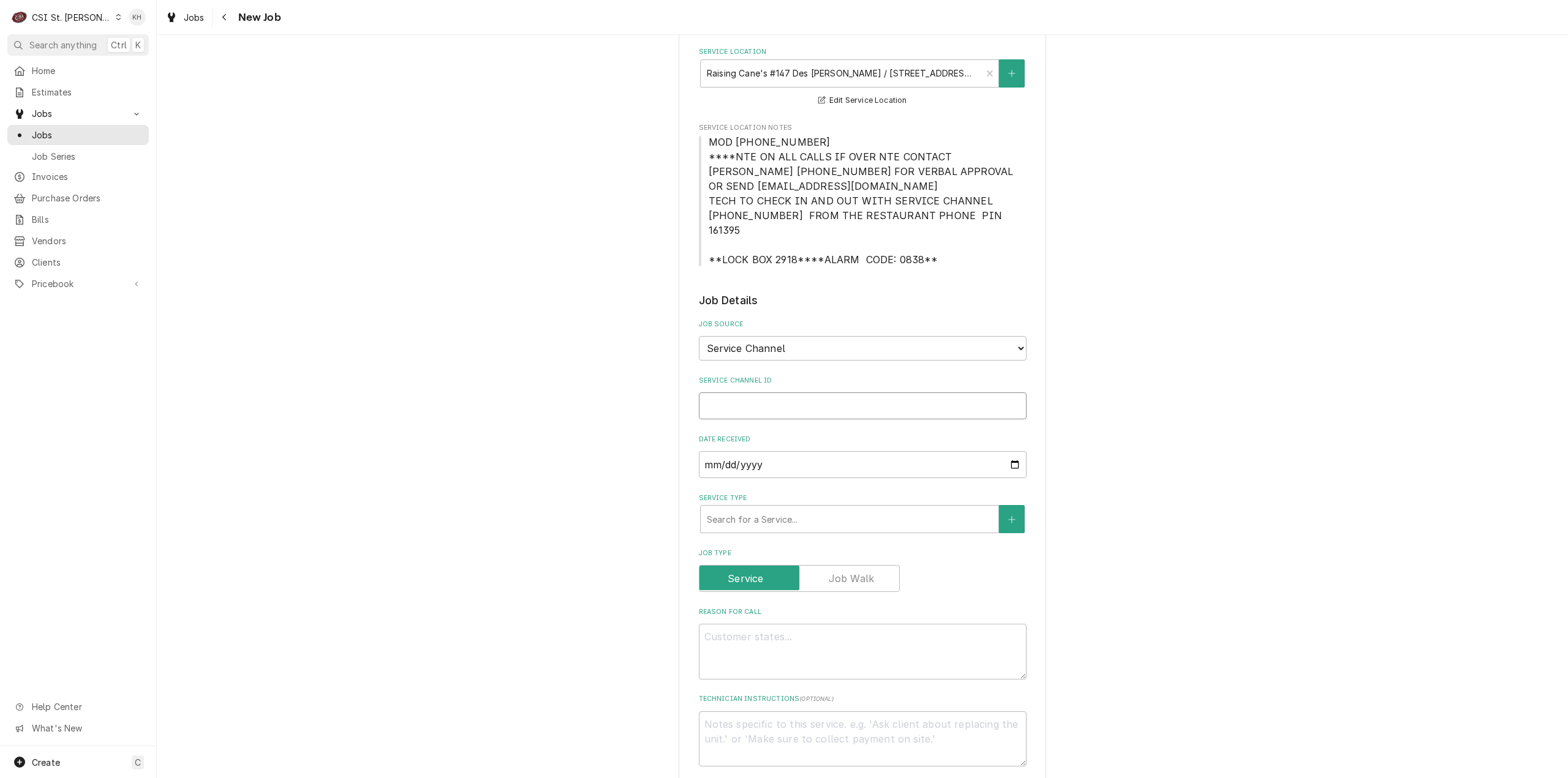
paste input "325842000"
type textarea "x"
type input "325842000"
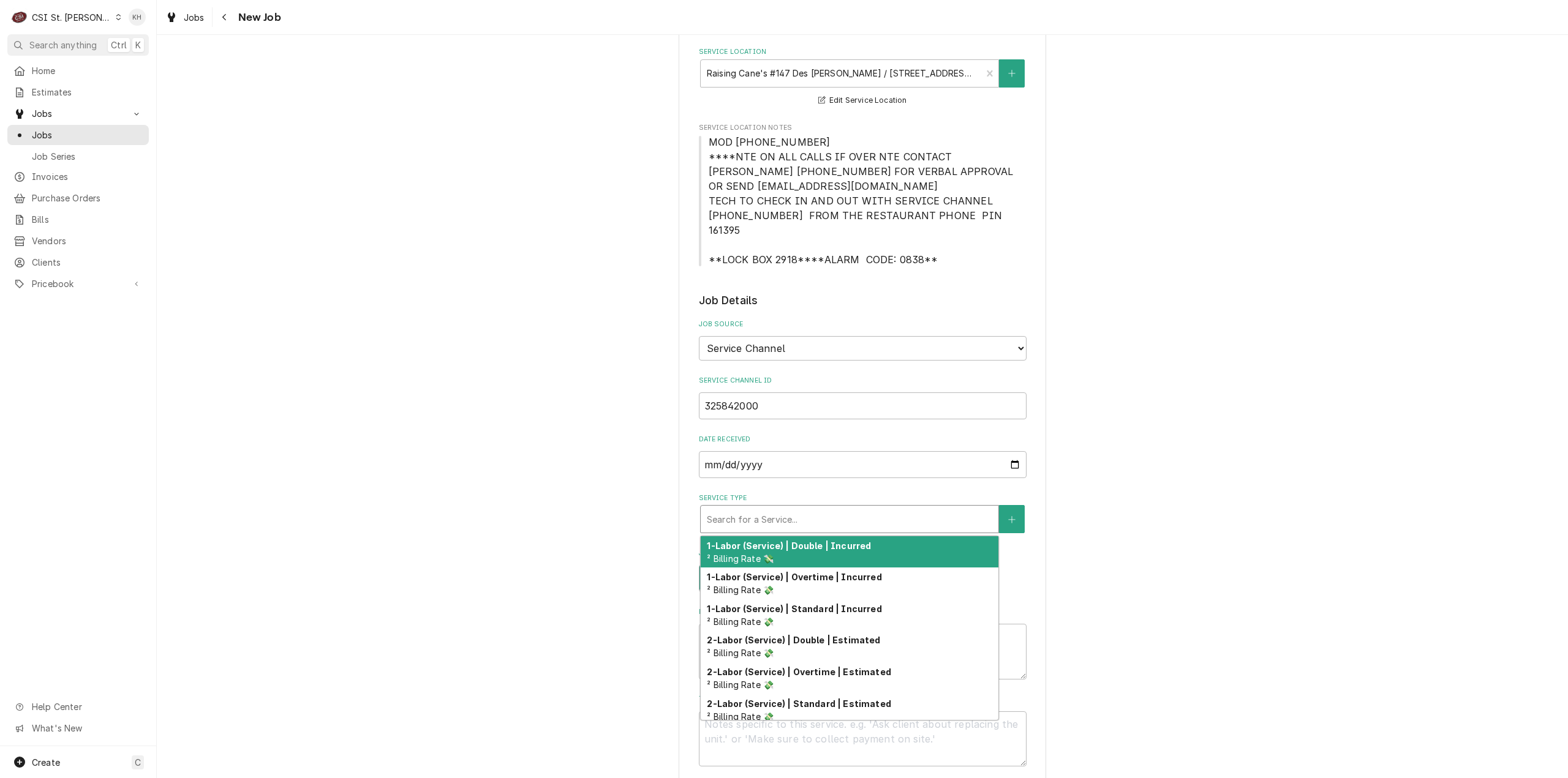
click at [797, 508] on div "Service Type" at bounding box center [850, 519] width 286 height 22
type textarea "x"
type input "s"
type textarea "x"
type input "se"
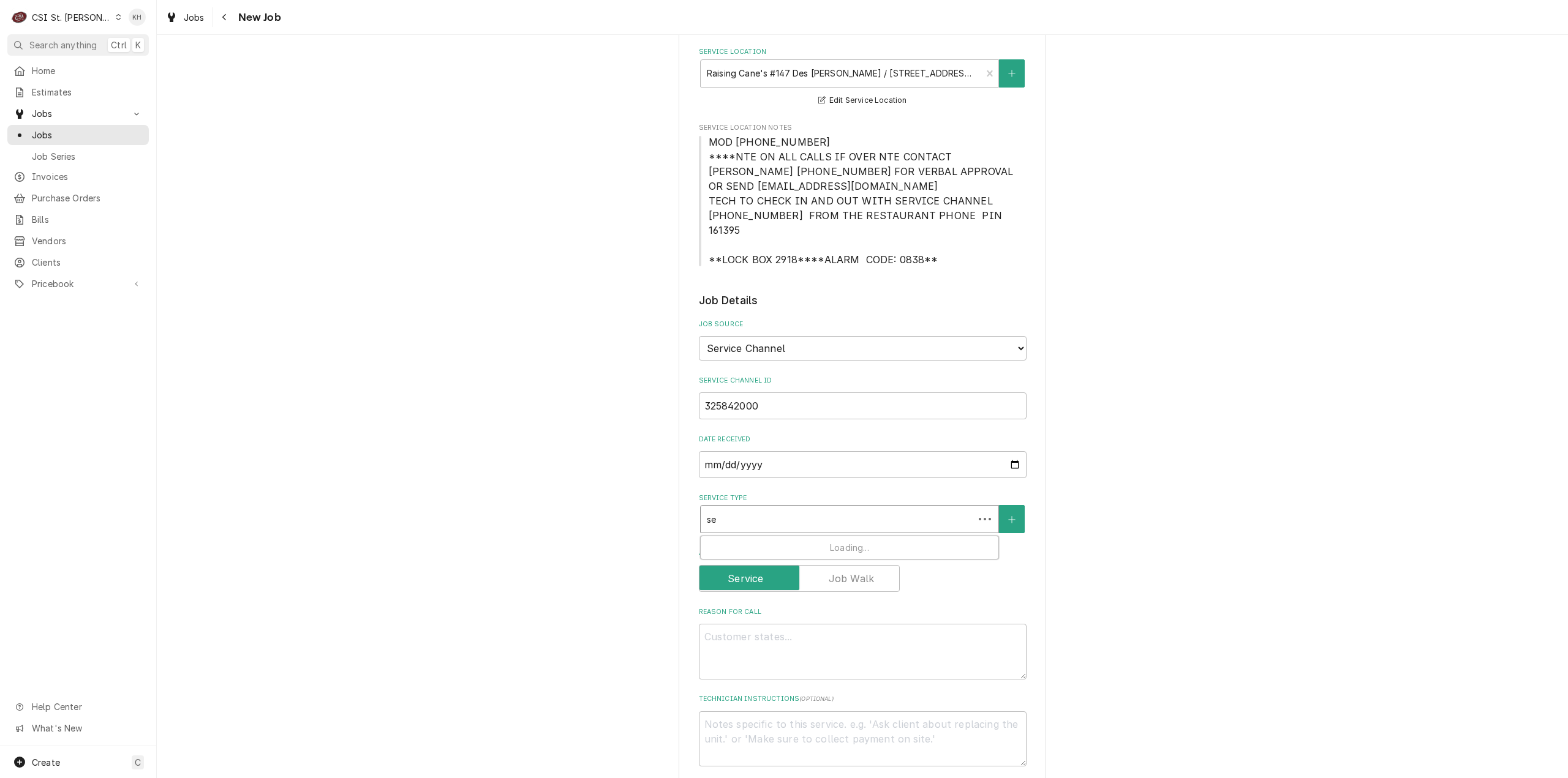
type textarea "x"
type input "ser"
type textarea "x"
type input "serv"
type textarea "x"
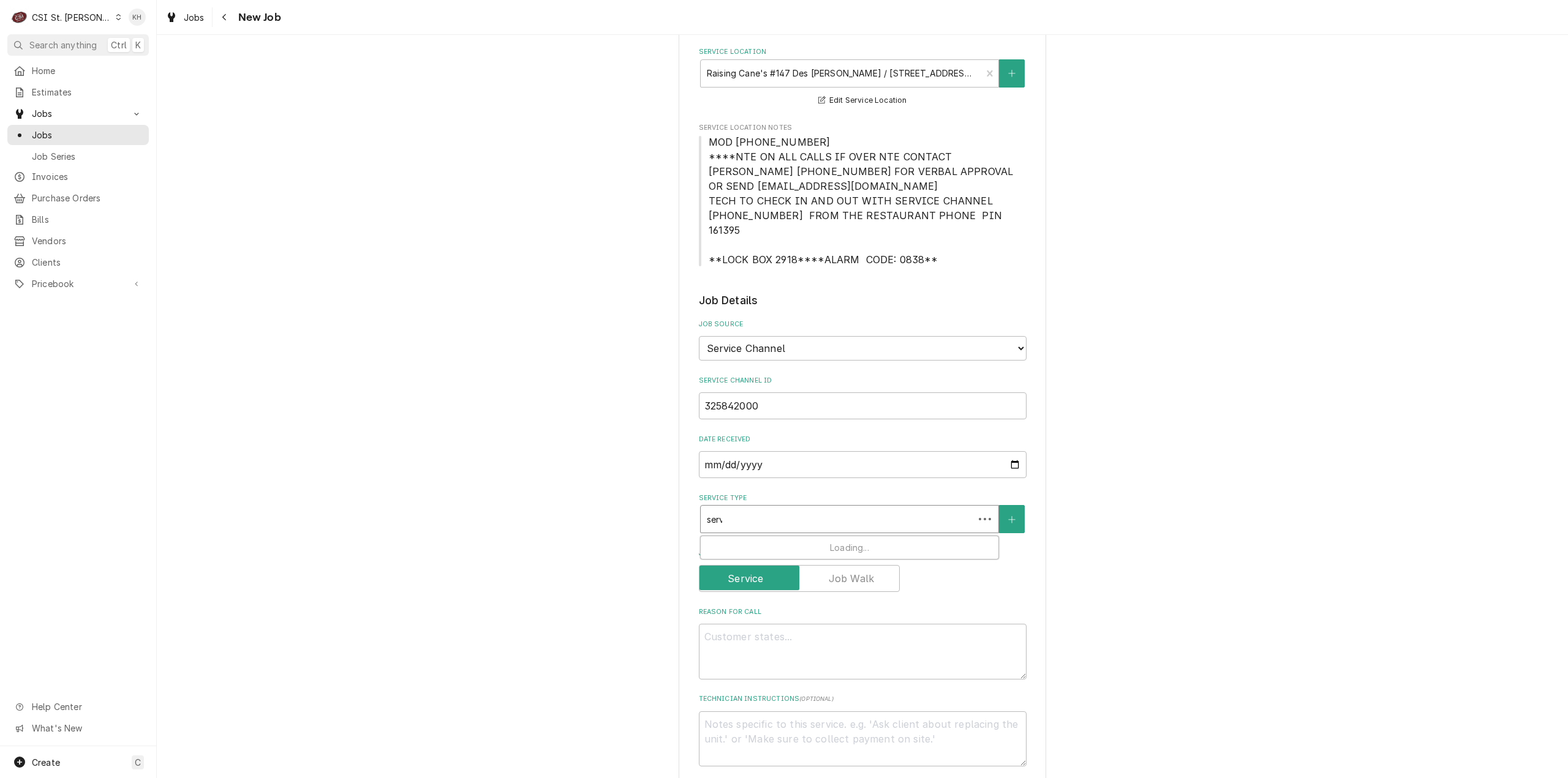
type input "servi"
type textarea "x"
type input "servic"
type textarea "x"
type input "service"
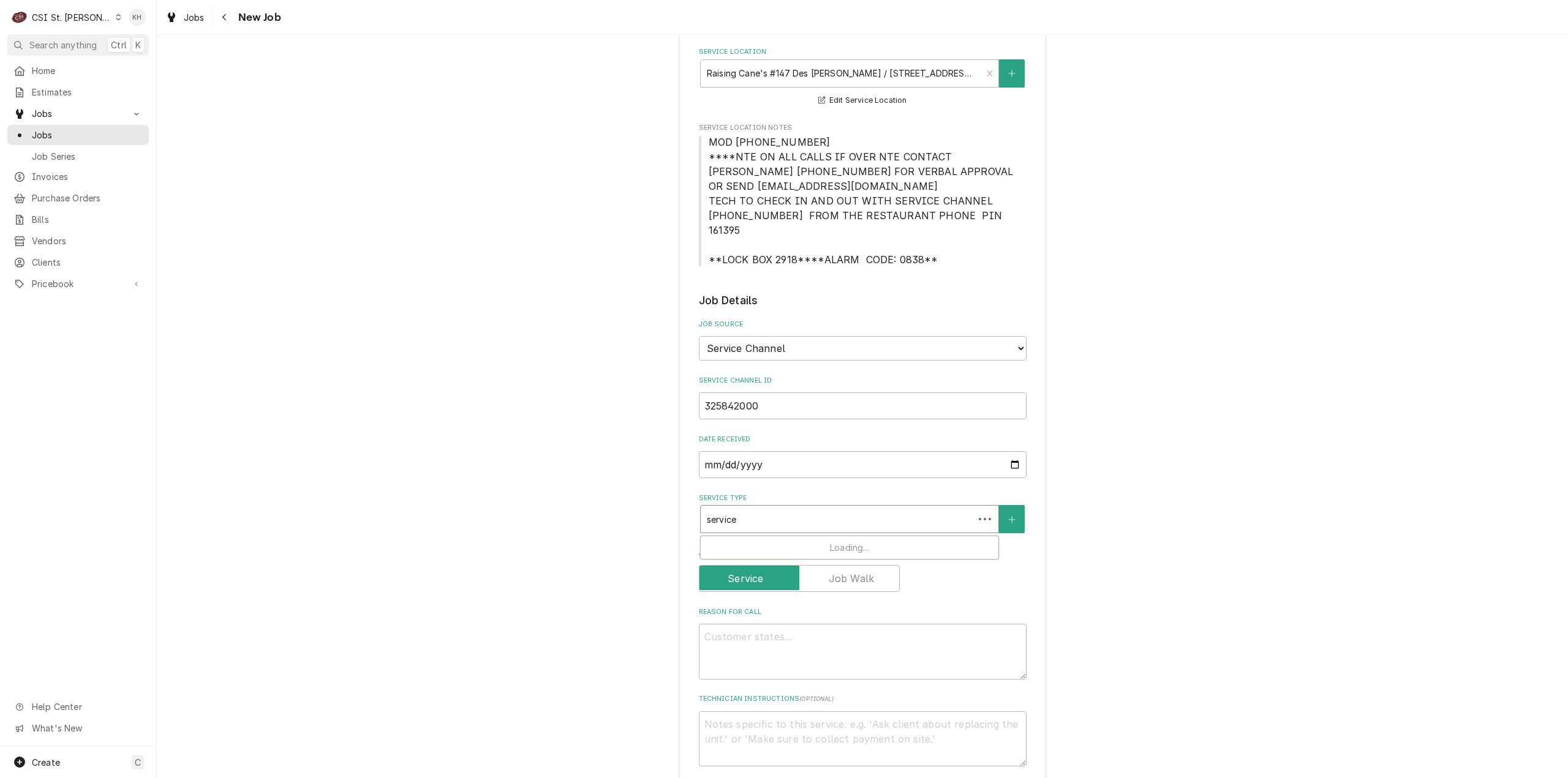
type textarea "x"
type input "service c"
type textarea "x"
type input "service ca"
type textarea "x"
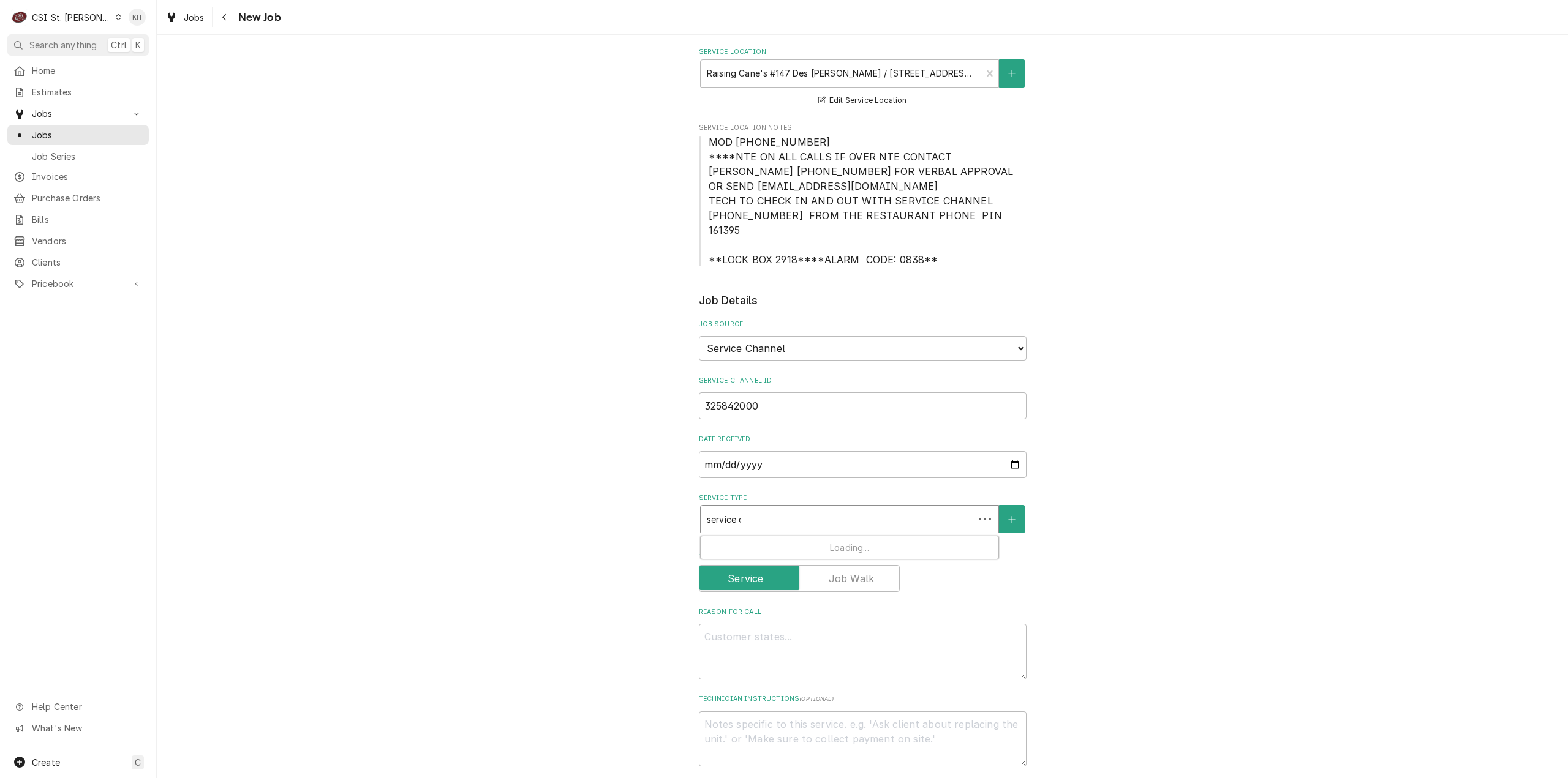
type input "service cal"
type textarea "x"
type input "service call"
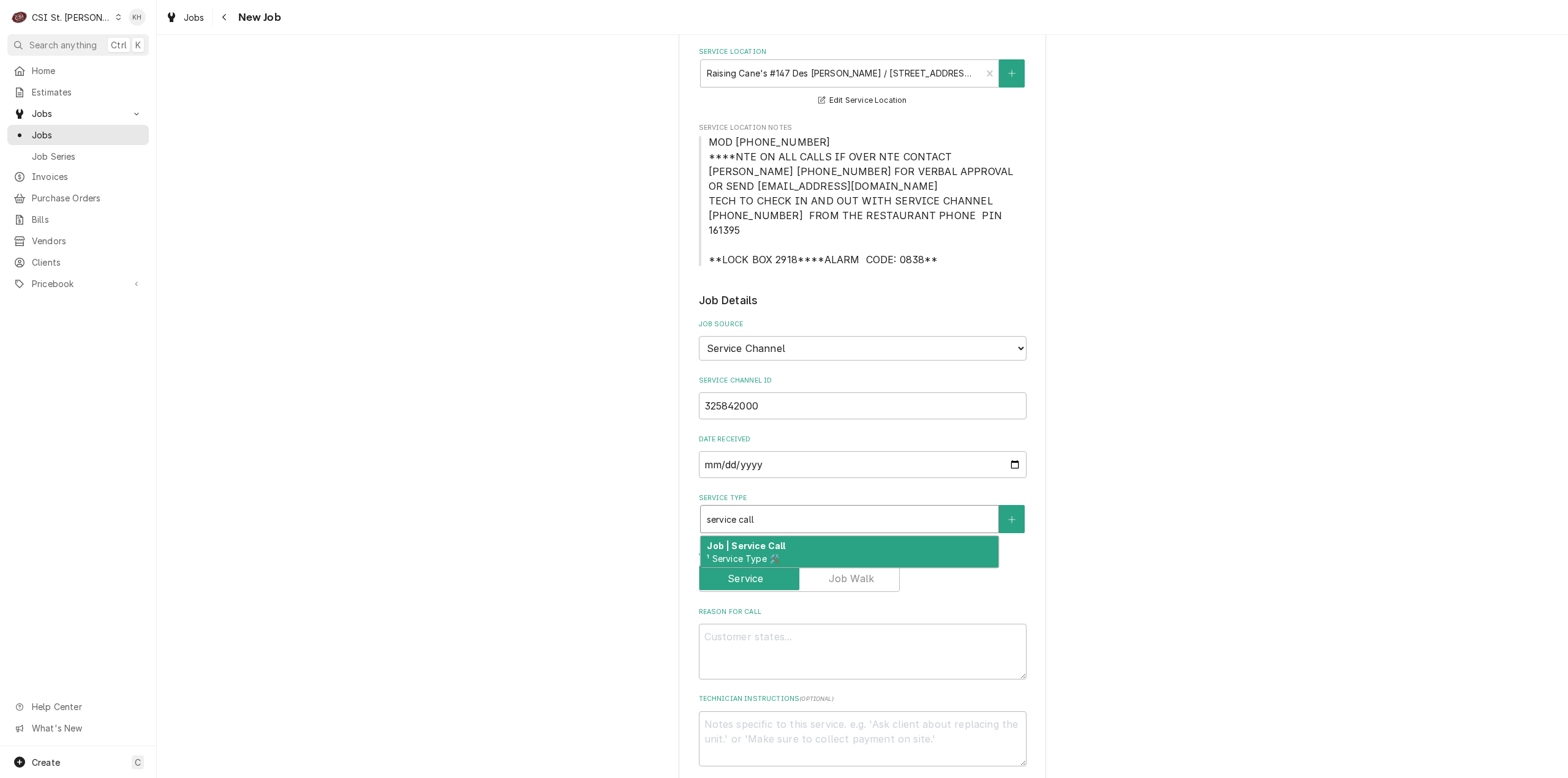
click at [814, 536] on div "Job | Service Call ¹ Service Type 🛠️" at bounding box center [850, 552] width 298 height 32
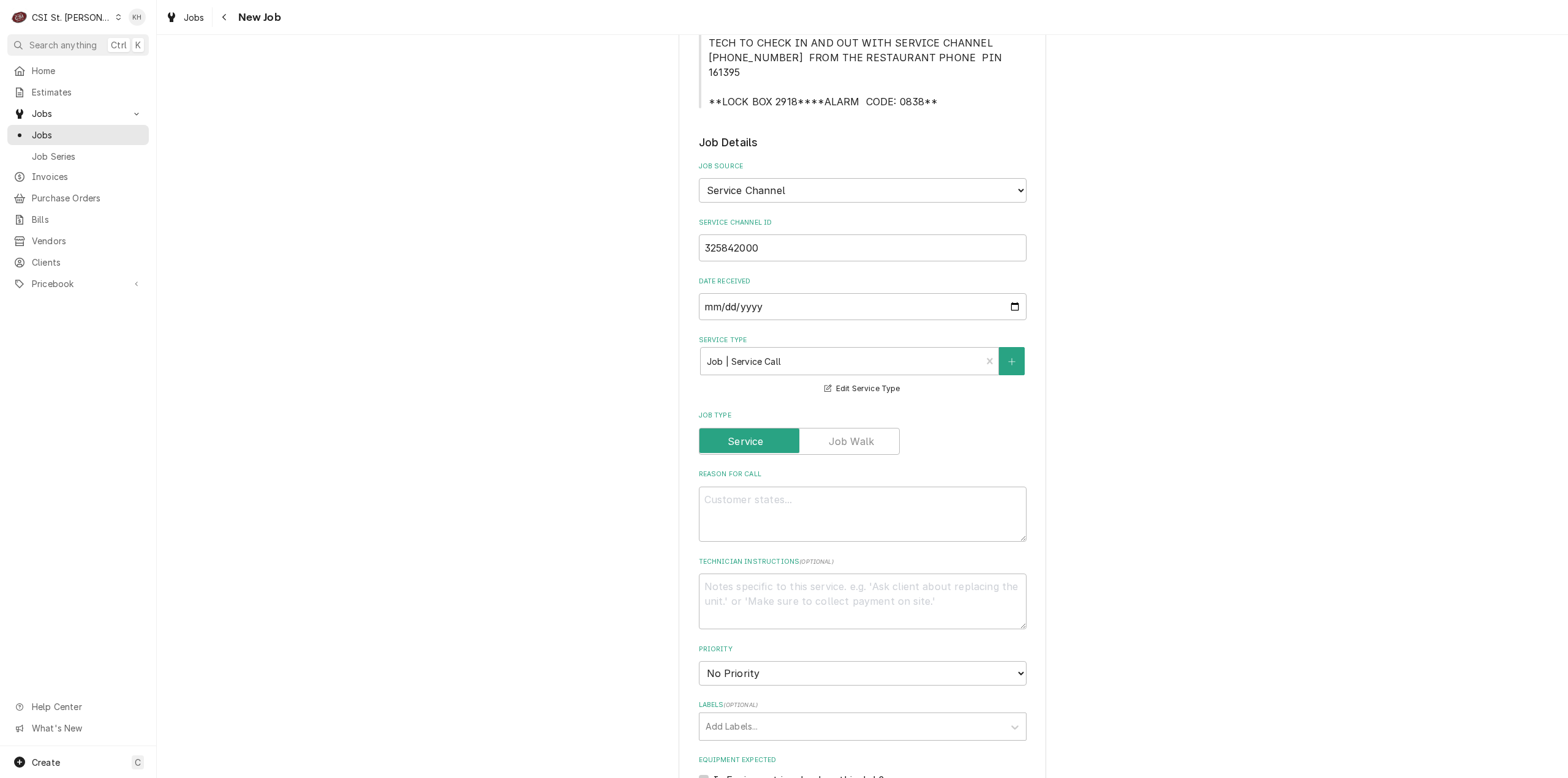
scroll to position [551, 0]
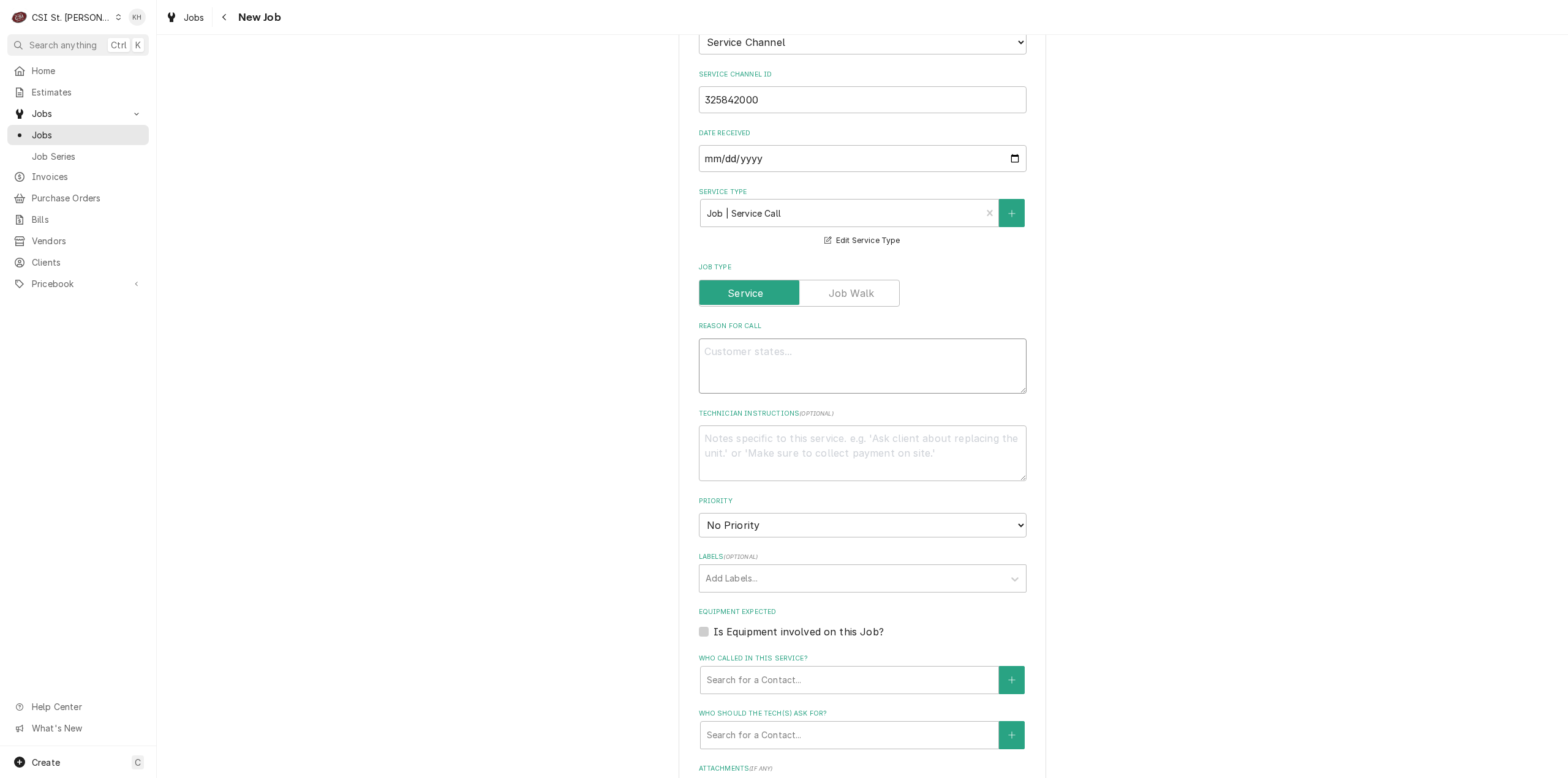
drag, startPoint x: 835, startPoint y: 360, endPoint x: 805, endPoint y: 376, distance: 34.0
click at [826, 363] on textarea "Reason For Call" at bounding box center [863, 366] width 328 height 56
paste textarea "Problem Description "Drain pipe need to be secured so it can't be dislodged. Dr…"
type textarea "x"
type textarea "Problem Description "Drain pipe need to be secured so it can't be dislodged. Dr…"
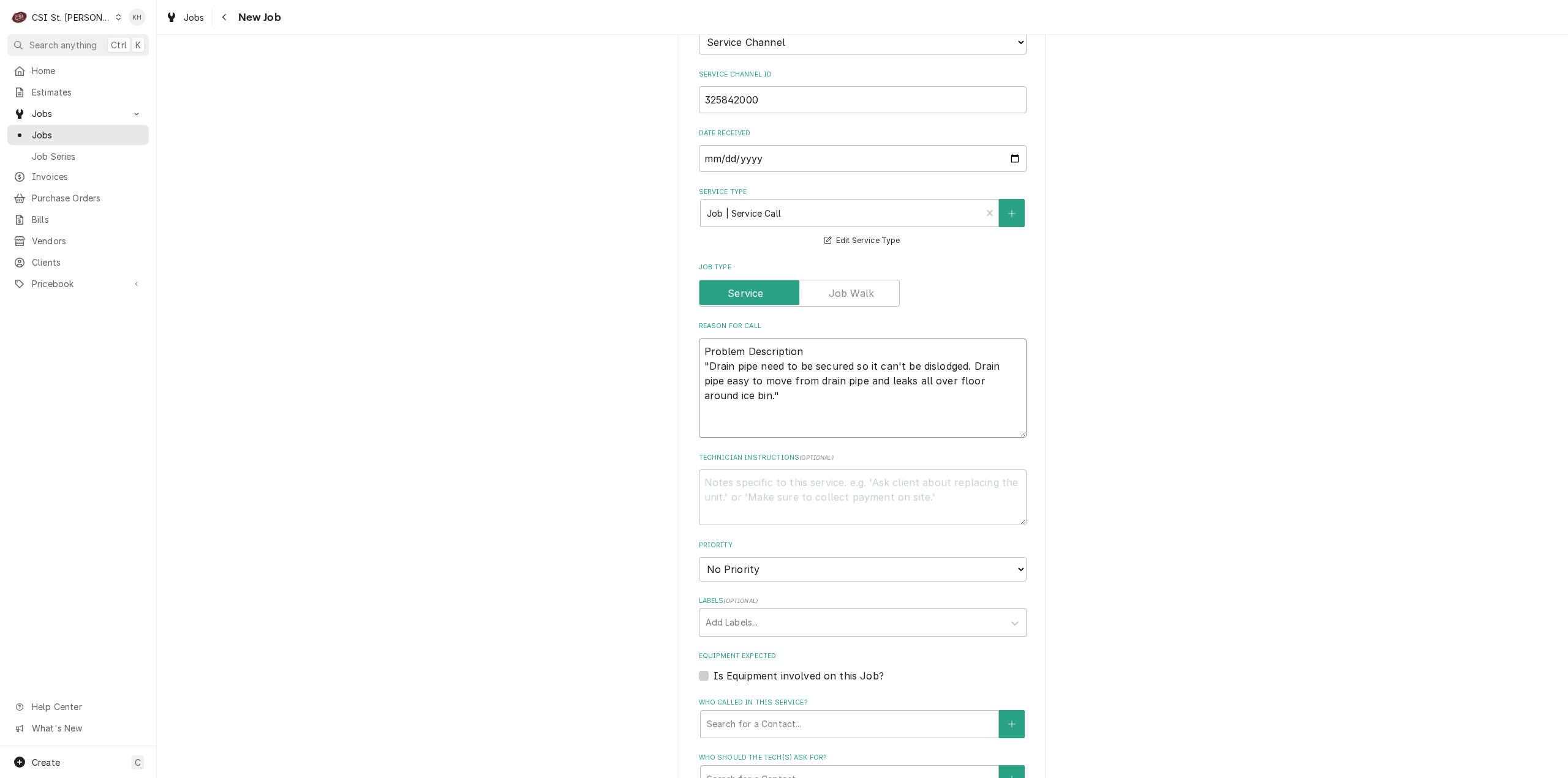
type textarea "x"
type textarea "Problem Description "Drain pipe need to be secured so it can't be dislodged. Dr…"
drag, startPoint x: 724, startPoint y: 380, endPoint x: 713, endPoint y: 352, distance: 30.1
click at [724, 379] on textarea "Problem Description "Drain pipe need to be secured so it can't be dislodged. Dr…" at bounding box center [863, 381] width 328 height 85
type textarea "x"
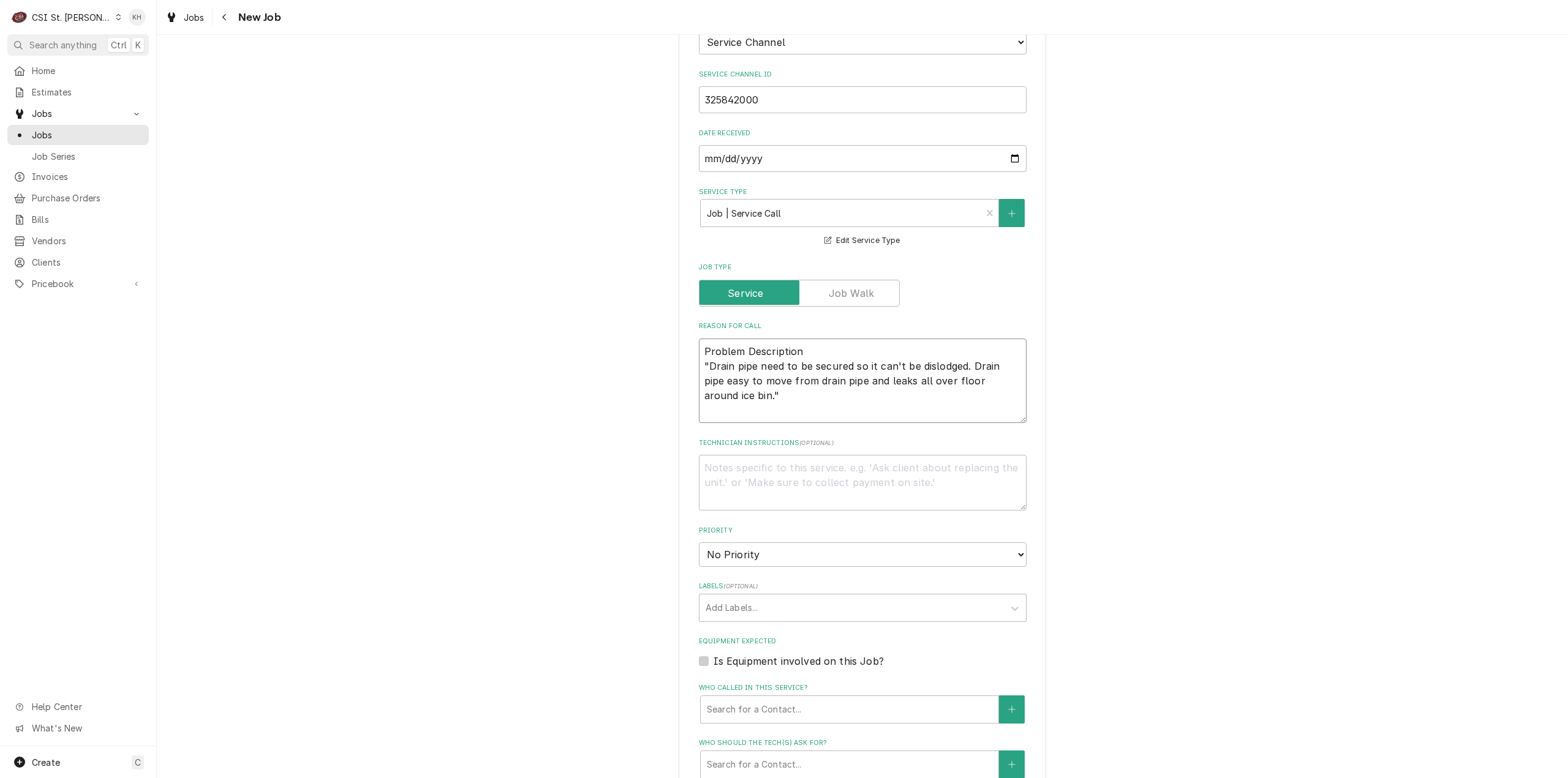
type textarea "Problem Description "Drain pipe need to be secured so it can't be dislodged. Dr…"
type textarea "x"
type textarea "Drain pipe need to be secured so it can't be dislodged. Drain pipe easy to move…"
drag, startPoint x: 703, startPoint y: 347, endPoint x: 678, endPoint y: 323, distance: 34.7
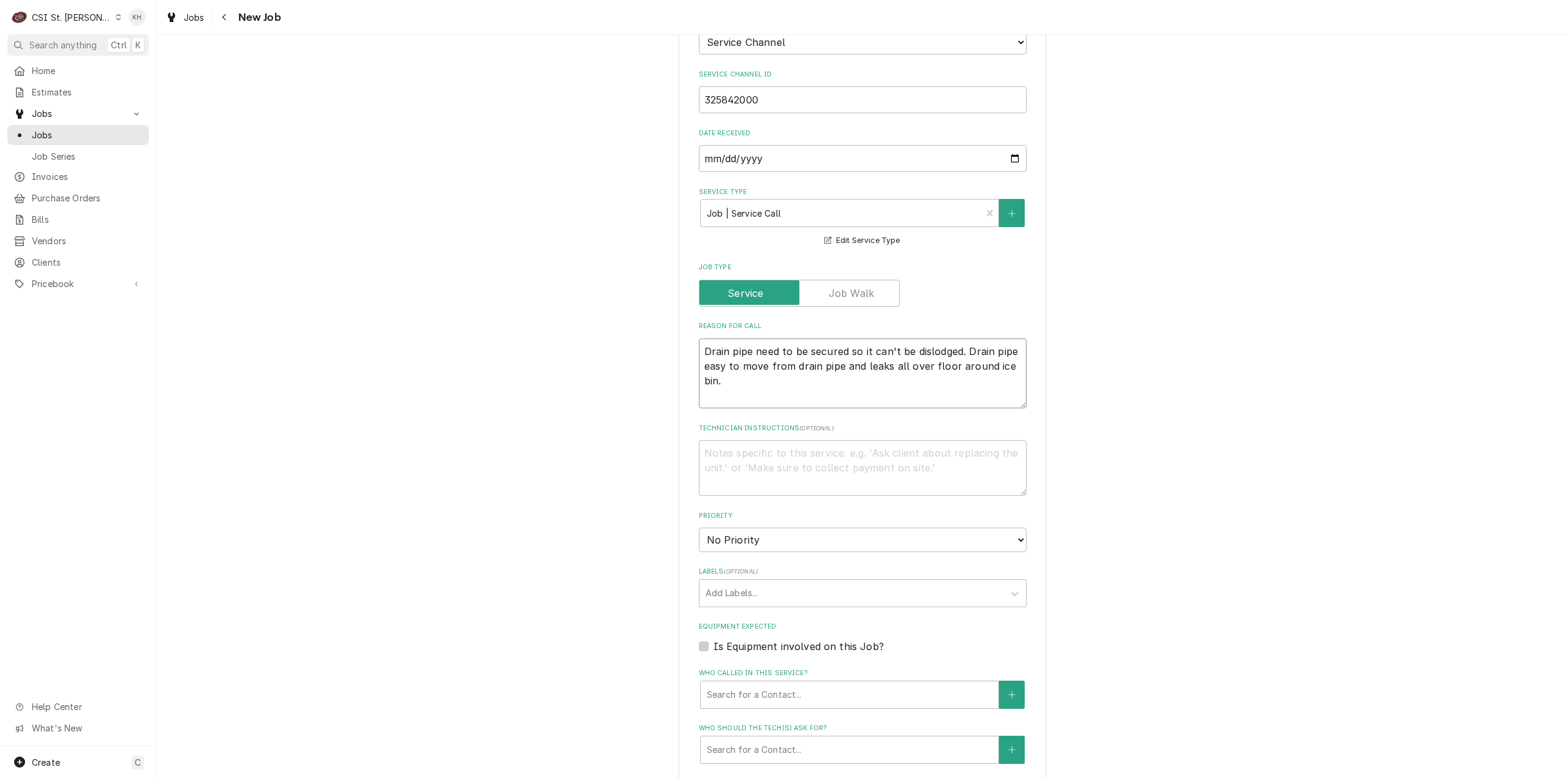
type textarea "x"
type textarea "Drain pipe need to be secured so it can't be dislodged. Drain pipe easy to move…"
click at [722, 381] on textarea "Drain pipe need to be secured so it can't be dislodged. Drain pipe easy to move…" at bounding box center [863, 374] width 328 height 71
type textarea "x"
type textarea "Drain pipe need to be secured so it can't be dislodged. Drain pipe easy to move…"
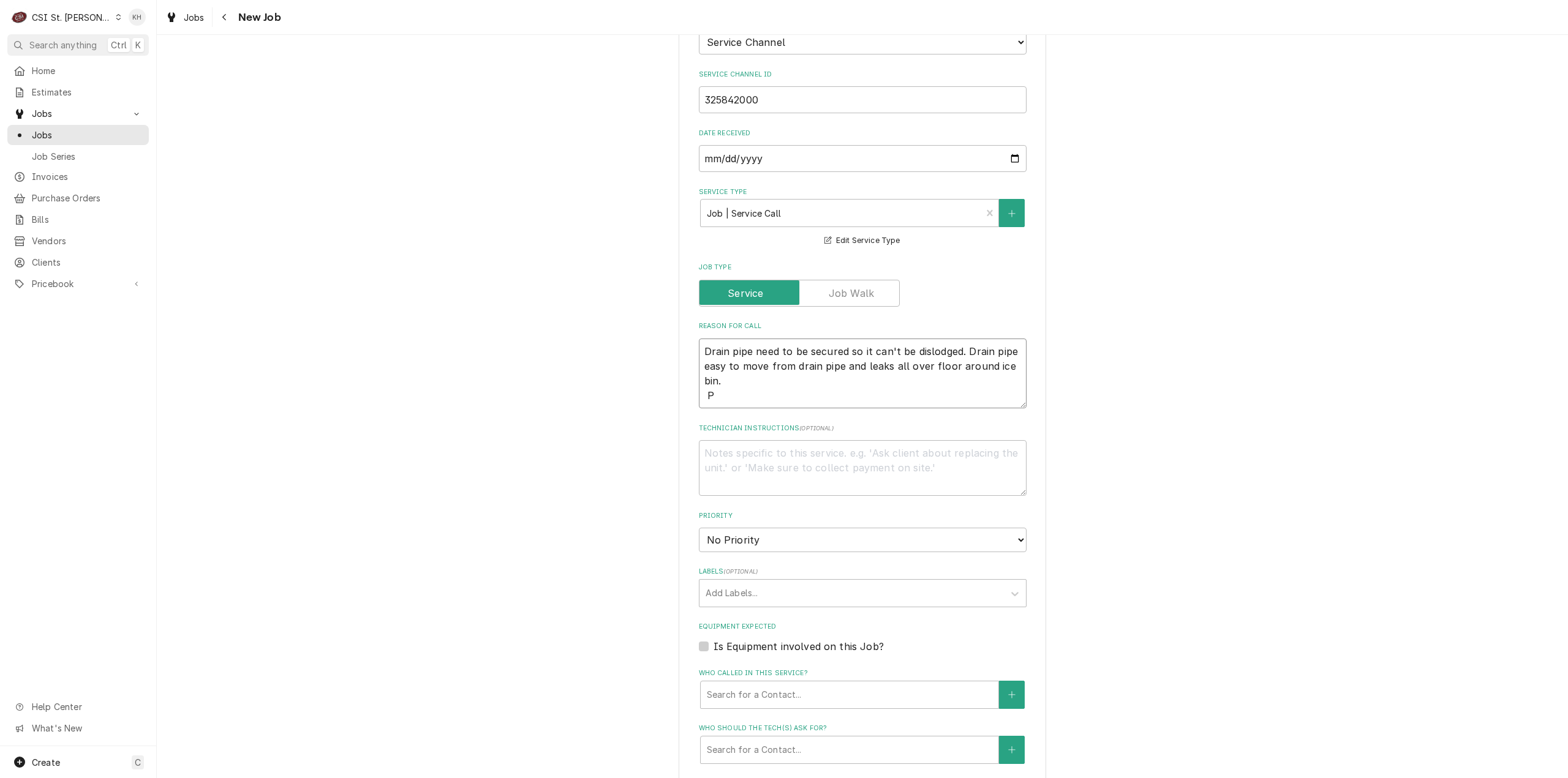
type textarea "x"
type textarea "Drain pipe need to be secured so it can't be dislodged. Drain pipe easy to move…"
type textarea "x"
type textarea "Drain pipe need to be secured so it can't be dislodged. Drain pipe easy to move…"
type textarea "x"
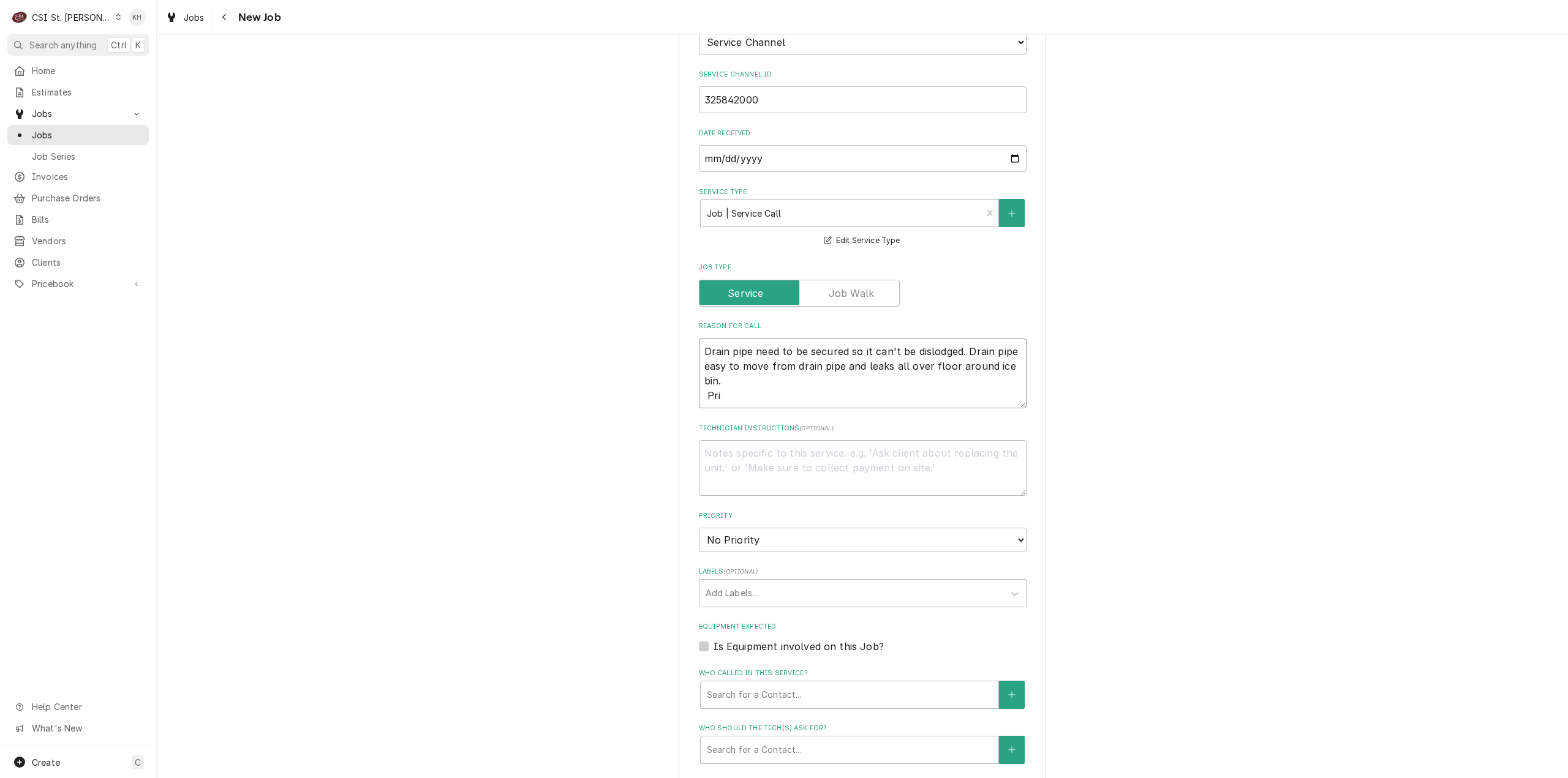
type textarea "Drain pipe need to be secured so it can't be dislodged. Drain pipe easy to move…"
type textarea "x"
type textarea "Drain pipe need to be secured so it can't be dislodged. Drain pipe easy to move…"
type textarea "x"
type textarea "Drain pipe need to be secured so it can't be dislodged. Drain pipe easy to move…"
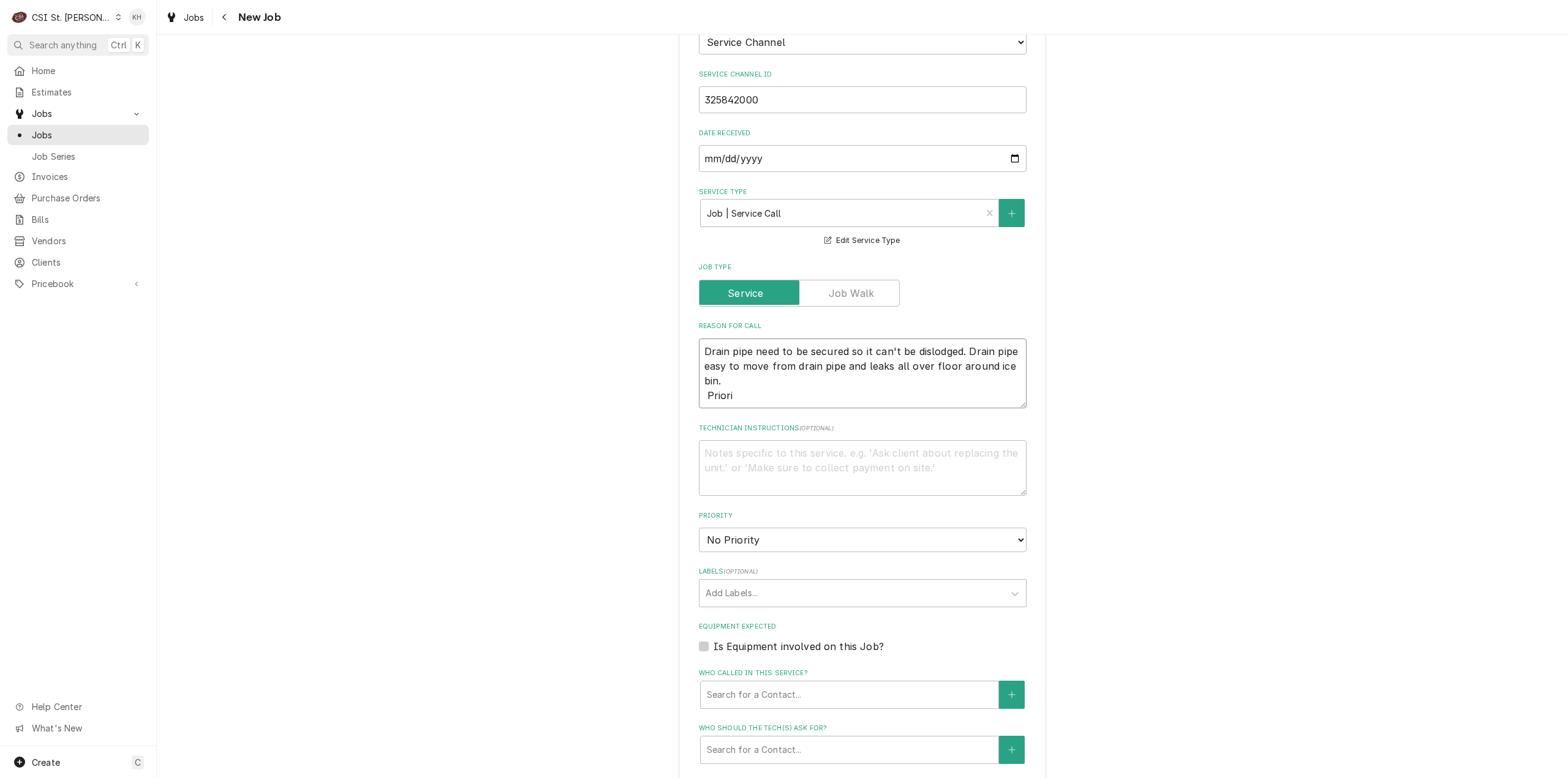
type textarea "x"
type textarea "Drain pipe need to be secured so it can't be dislodged. Drain pipe easy to move…"
type textarea "x"
type textarea "Drain pipe need to be secured so it can't be dislodged. Drain pipe easy to move…"
type textarea "x"
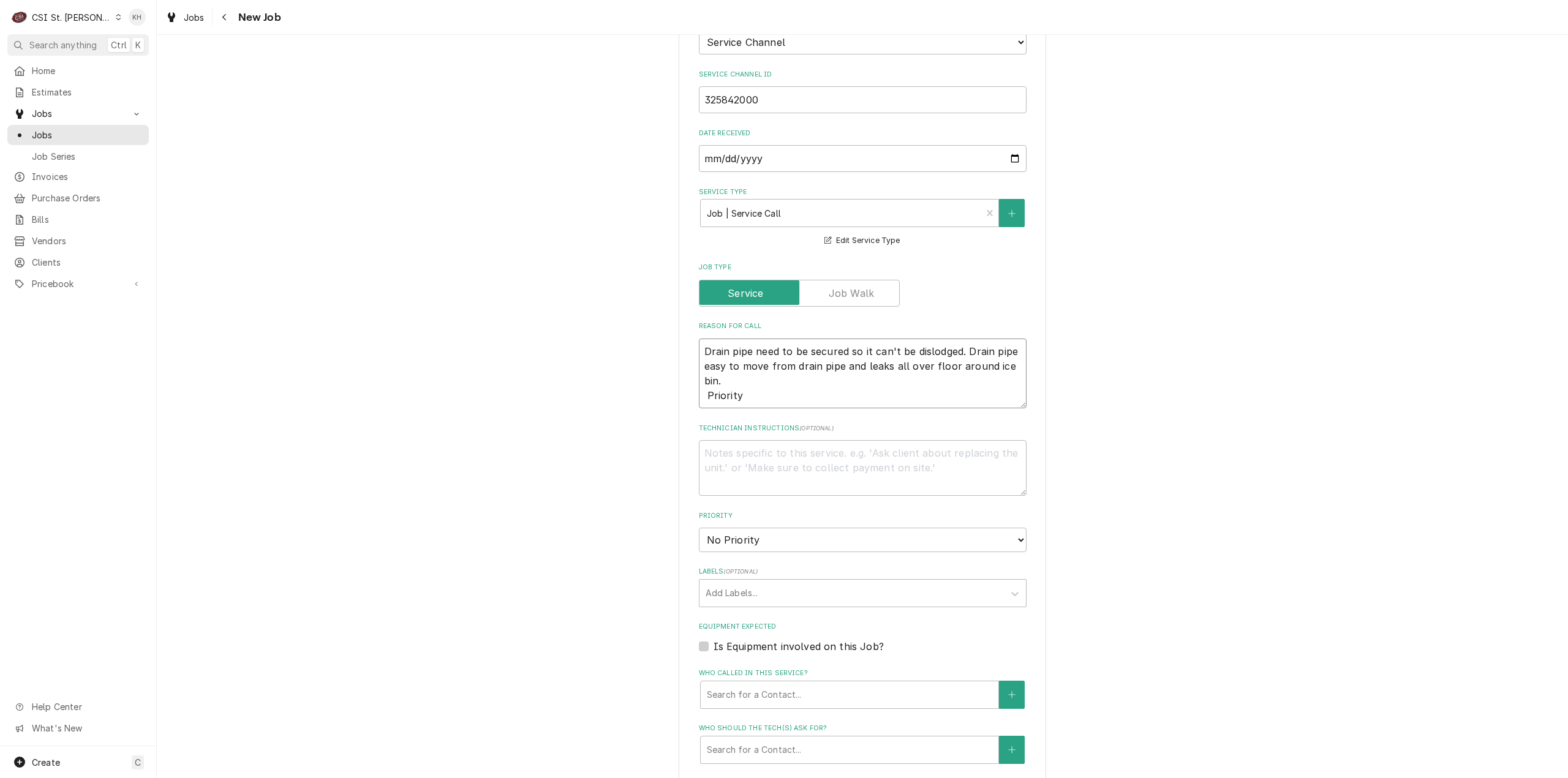
type textarea "Drain pipe need to be secured so it can't be dislodged. Drain pipe easy to move…"
paste textarea "Urgent - 24 Hours"
type textarea "x"
type textarea "Drain pipe need to be secured so it can't be dislodged. Drain pipe easy to move…"
type textarea "x"
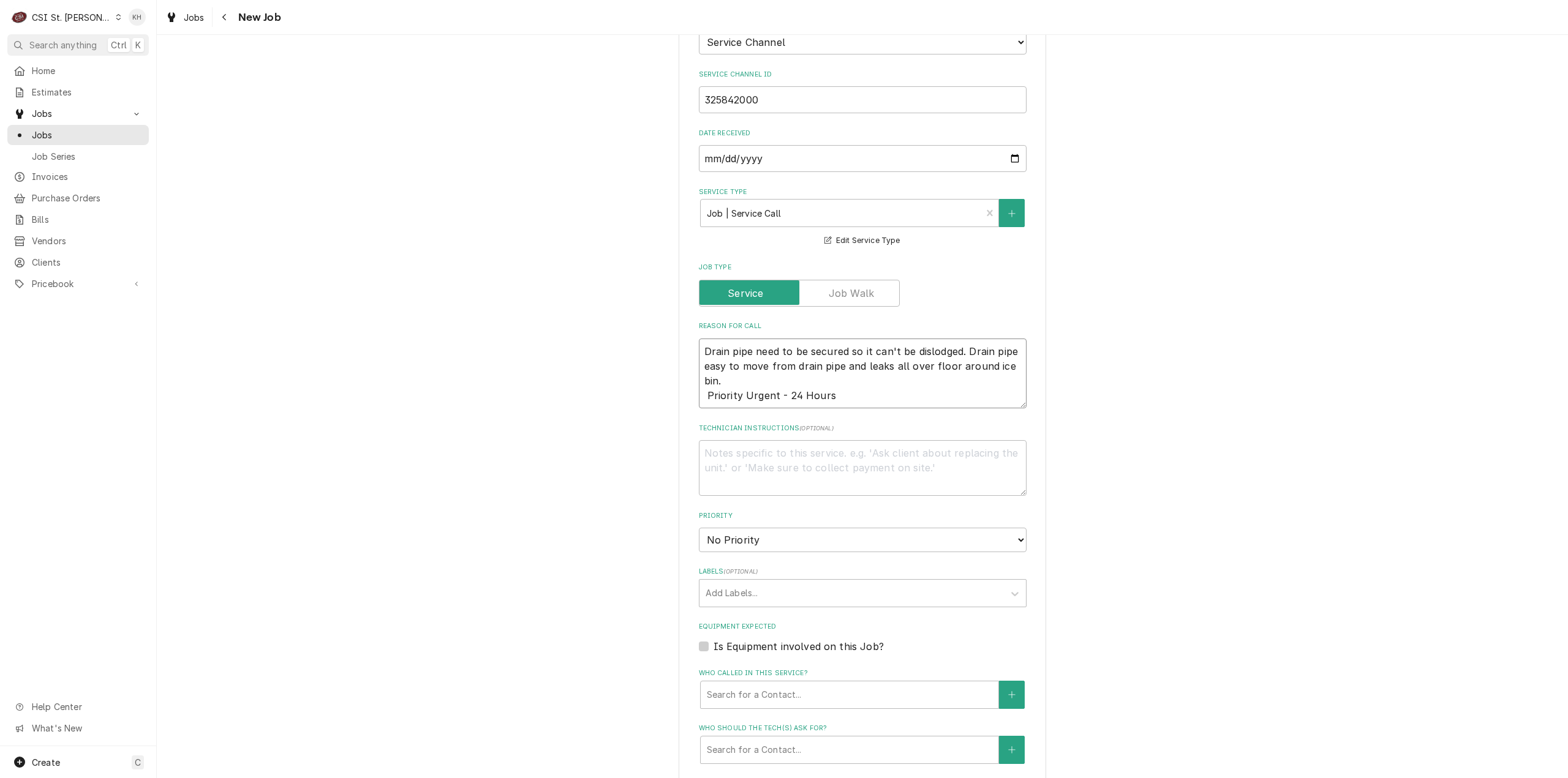
type textarea "Drain pipe need to be secured so it can't be dislodged. Drain pipe easy to move…"
click at [767, 440] on textarea "Technician Instructions ( optional )" at bounding box center [863, 468] width 328 height 56
type textarea "x"
type textarea "N"
type textarea "x"
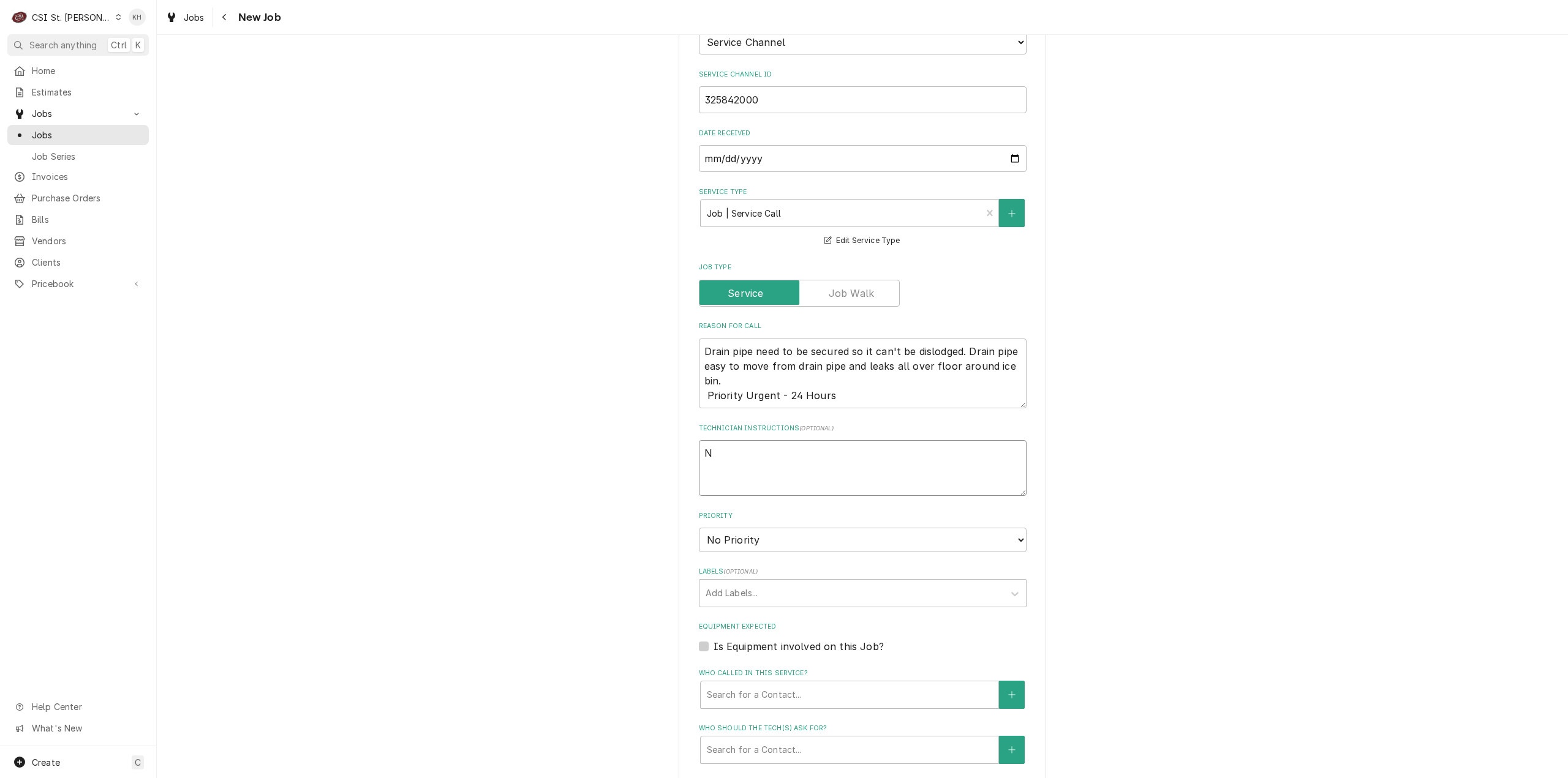
type textarea "NT"
type textarea "x"
type textarea "NTE"
type textarea "x"
type textarea "NTE"
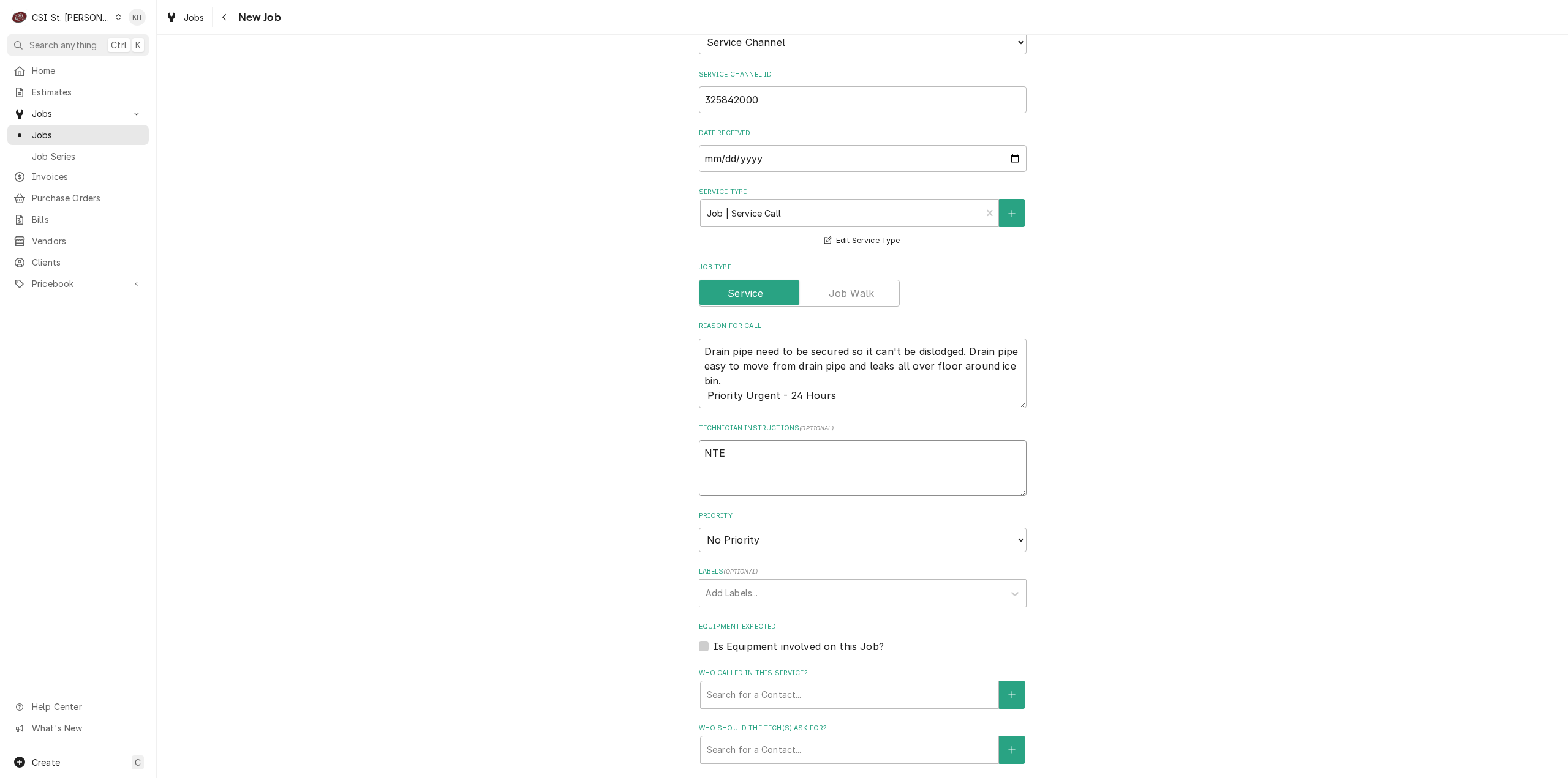
type textarea "x"
type textarea "NTE $"
type textarea "x"
type textarea "NTE $4"
type textarea "x"
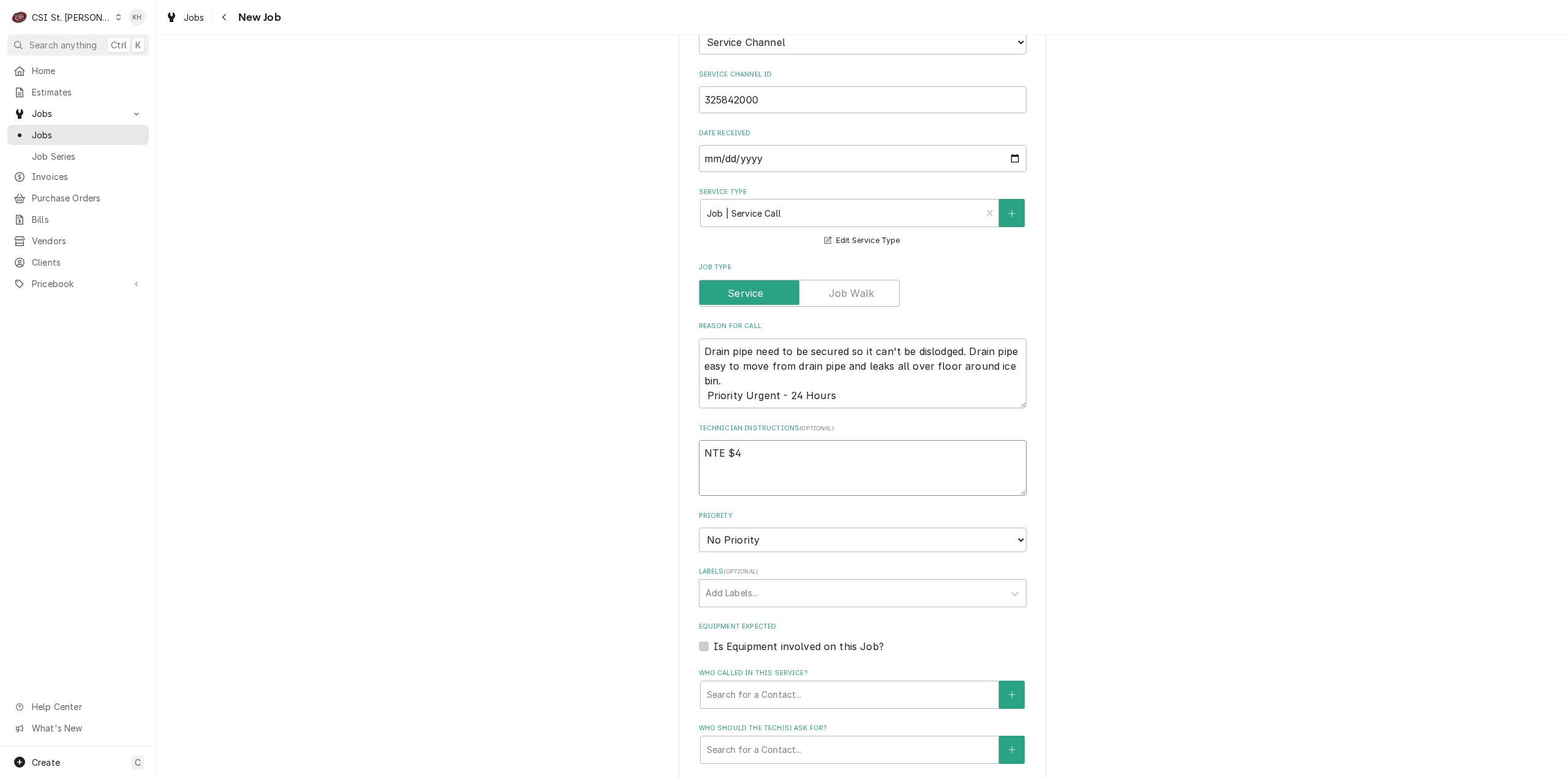
type textarea "NTE $40"
type textarea "x"
type textarea "NTE $400"
type textarea "x"
type textarea "NTE $400."
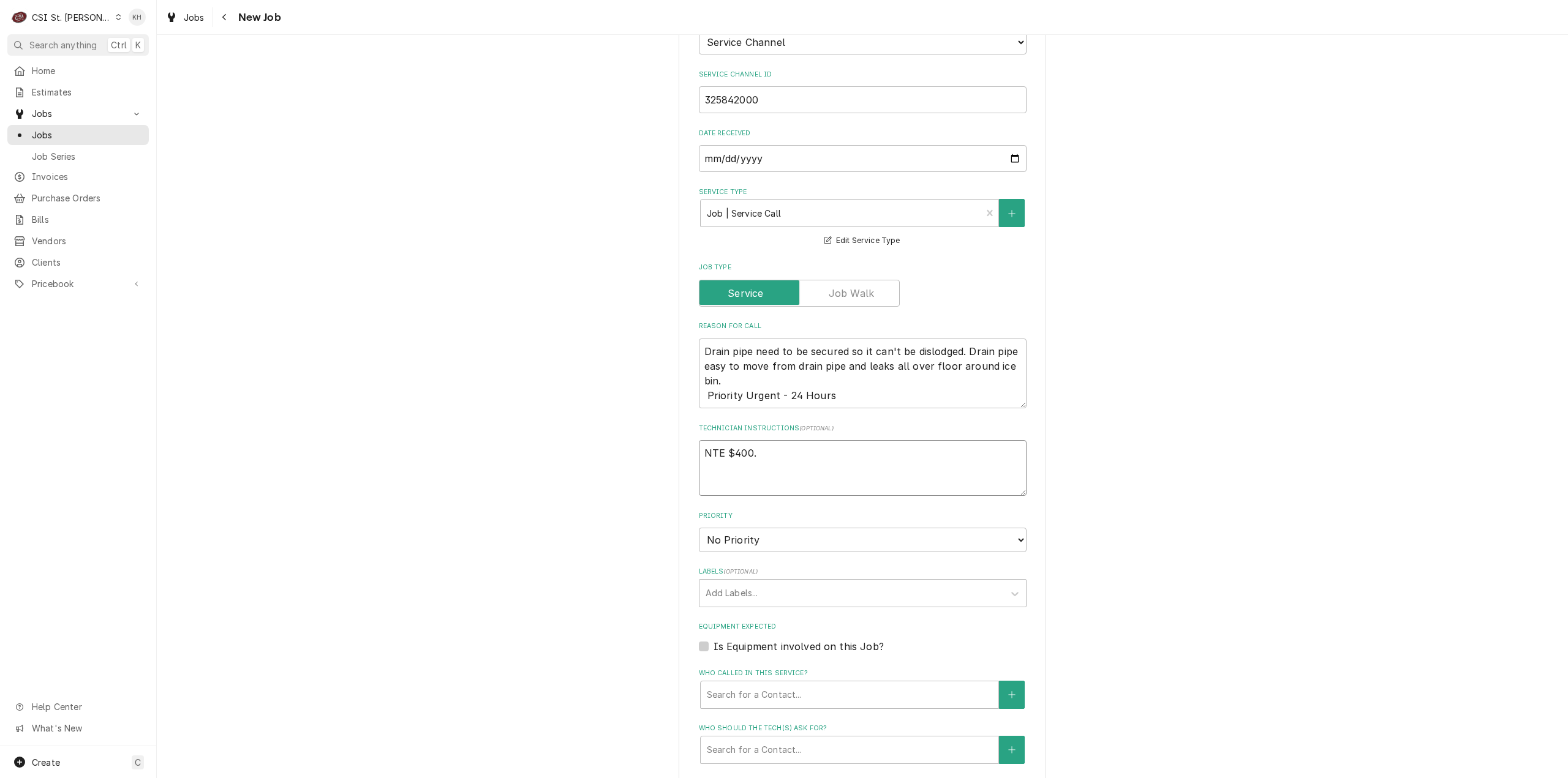
type textarea "x"
type textarea "NTE $400.0"
type textarea "x"
type textarea "NTE $400.00"
type textarea "x"
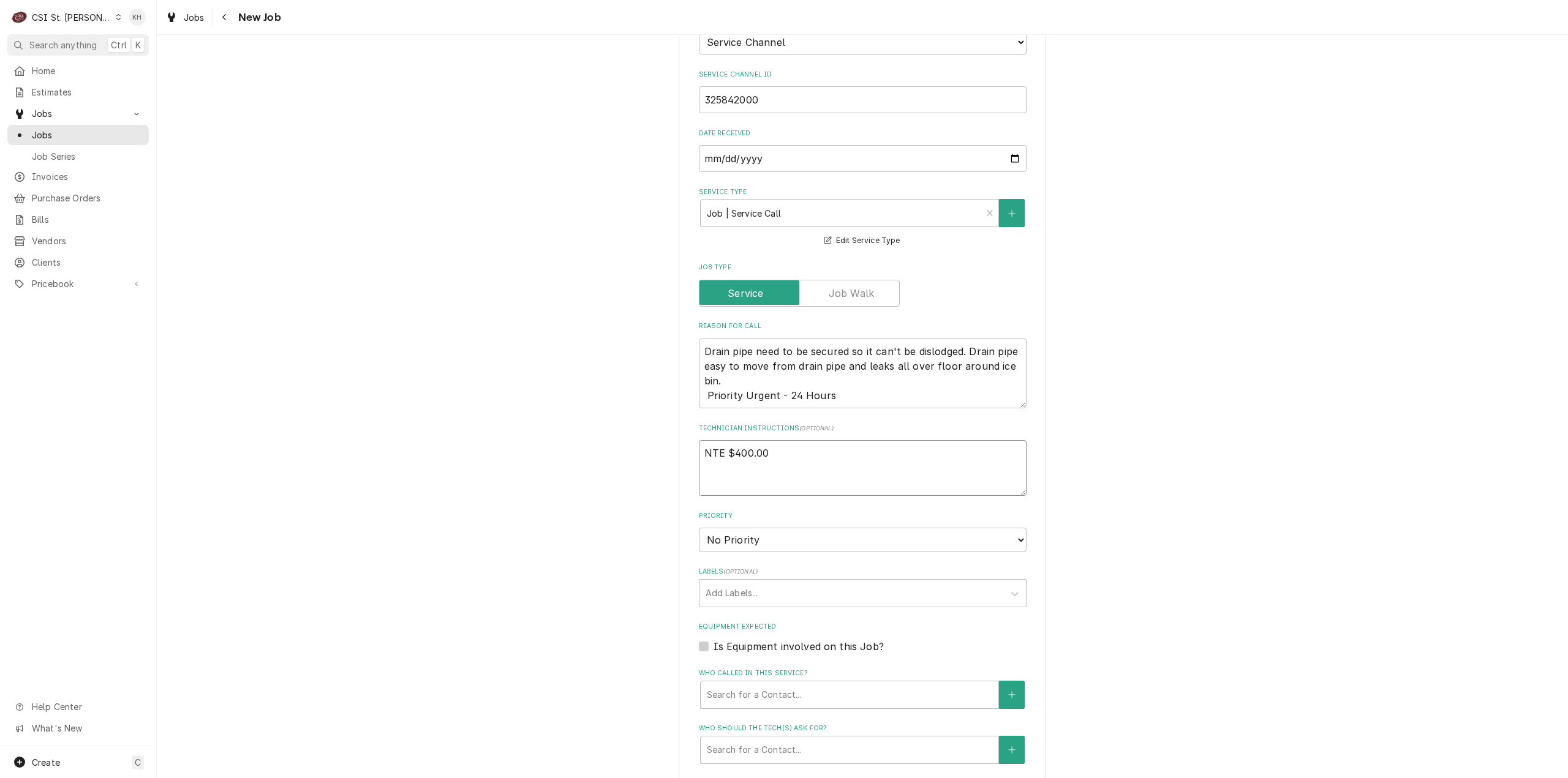
type textarea "NTE $400.00"
type textarea "x"
type textarea "NTE $400.00"
type textarea "x"
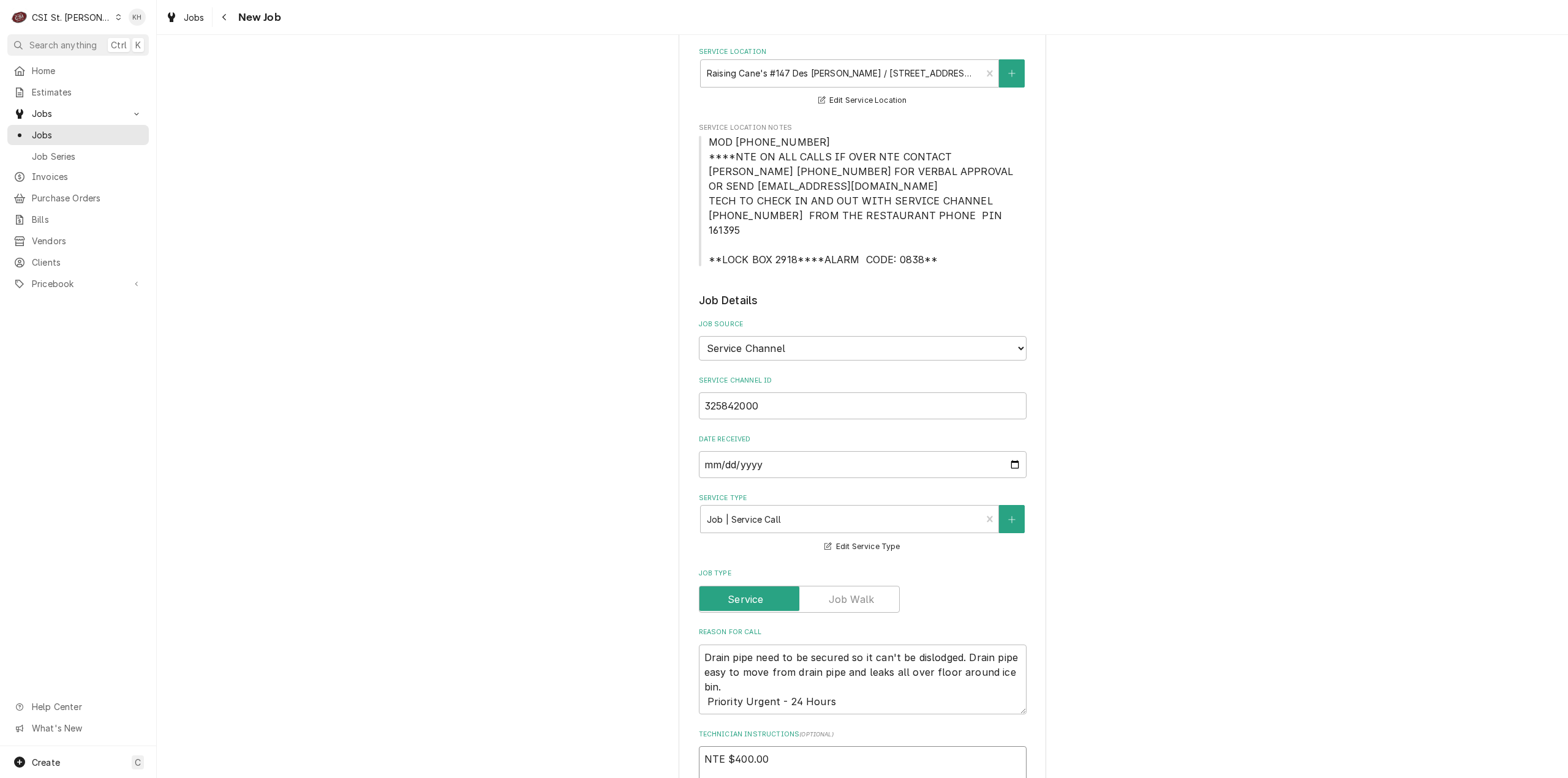
type textarea "NTE $400.00"
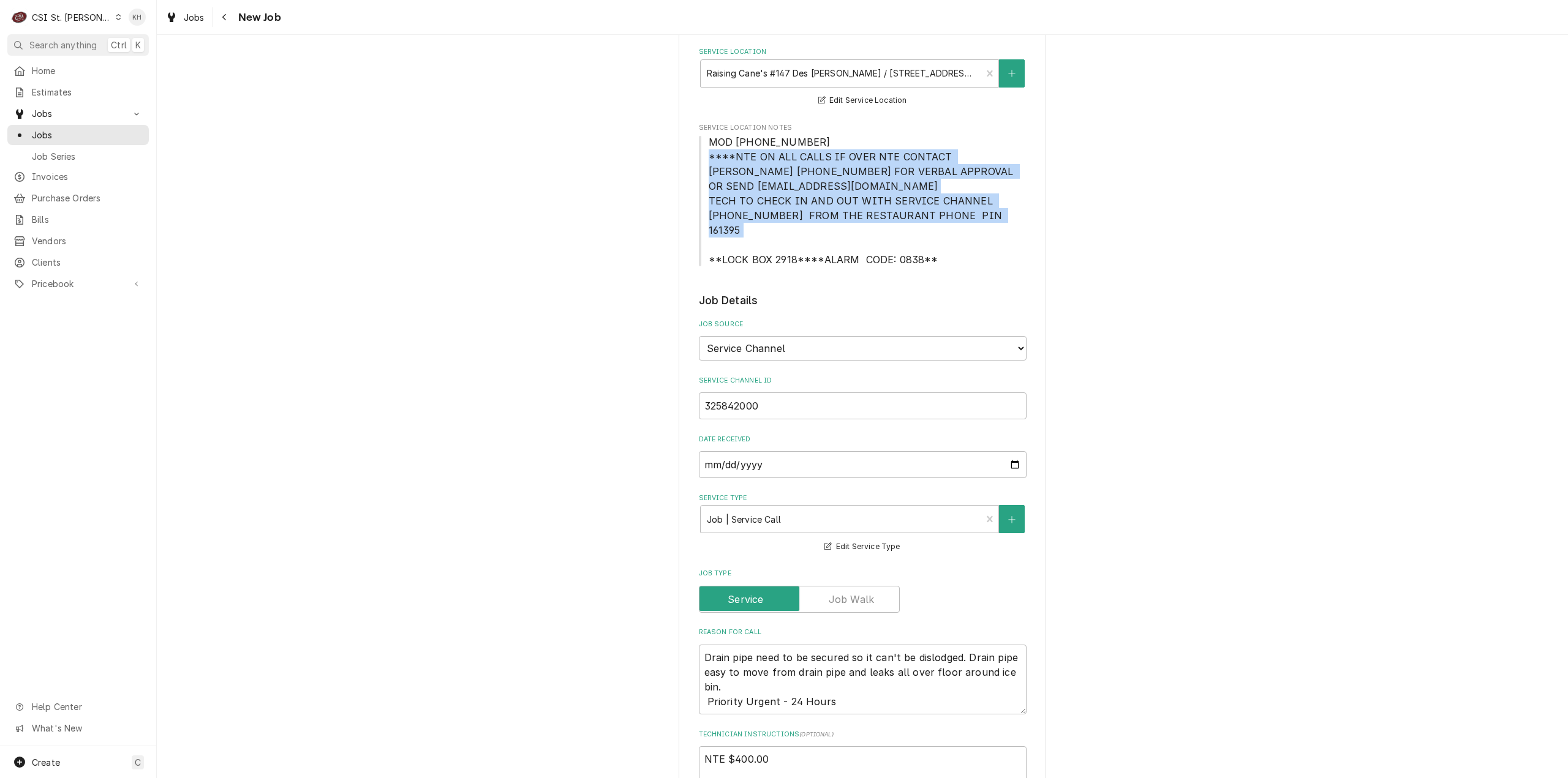
drag, startPoint x: 705, startPoint y: 158, endPoint x: 999, endPoint y: 215, distance: 299.5
click at [999, 215] on span "MOD [PHONE_NUMBER] ****NTE ON ALL CALLS IF OVER NTE CONTACT [PERSON_NAME] [PHON…" at bounding box center [863, 201] width 328 height 132
copy span "****NTE ON ALL CALLS IF OVER NTE CONTACT [PERSON_NAME] [PHONE_NUMBER] FOR VERBA…"
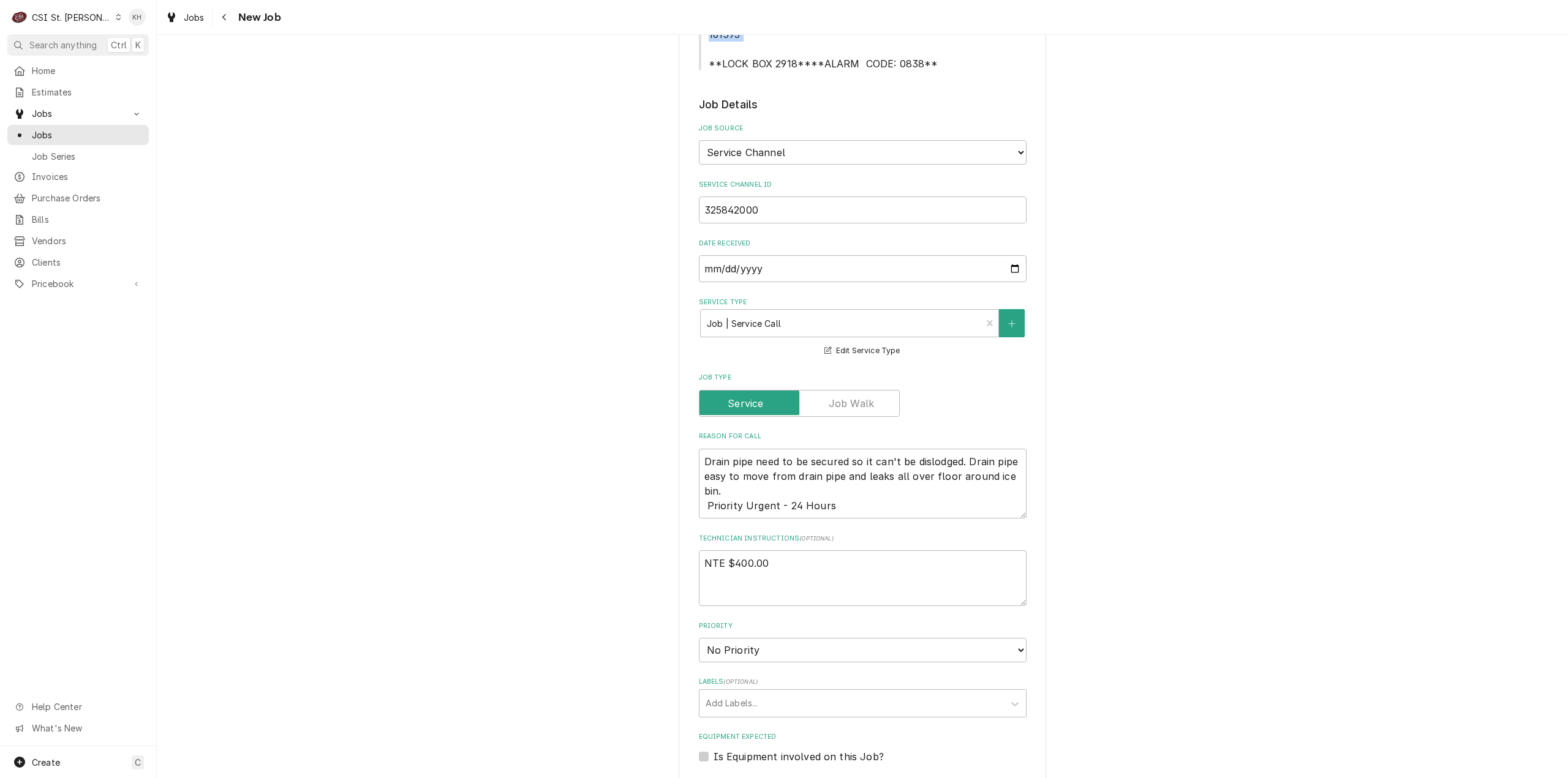
scroll to position [612, 0]
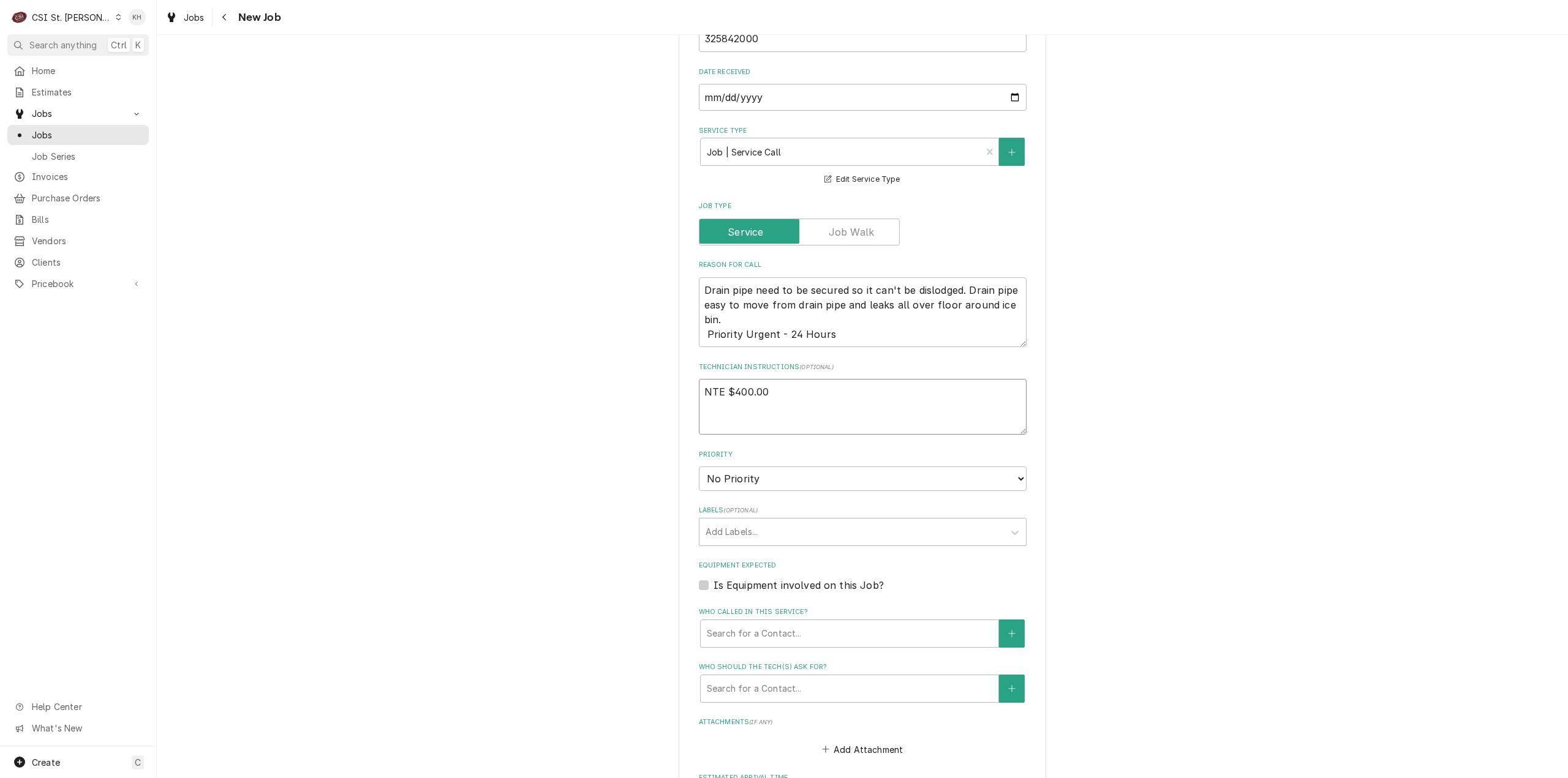
click at [721, 401] on textarea "NTE $400.00" at bounding box center [863, 407] width 328 height 56
paste textarea "****NTE ON ALL CALLS IF OVER NTE CONTACT [PERSON_NAME] [PHONE_NUMBER] FOR VERBA…"
type textarea "x"
type textarea "NTE $400.00 ****NTE ON ALL CALLS IF OVER NTE CONTACT [PERSON_NAME] [PHONE_NUMBE…"
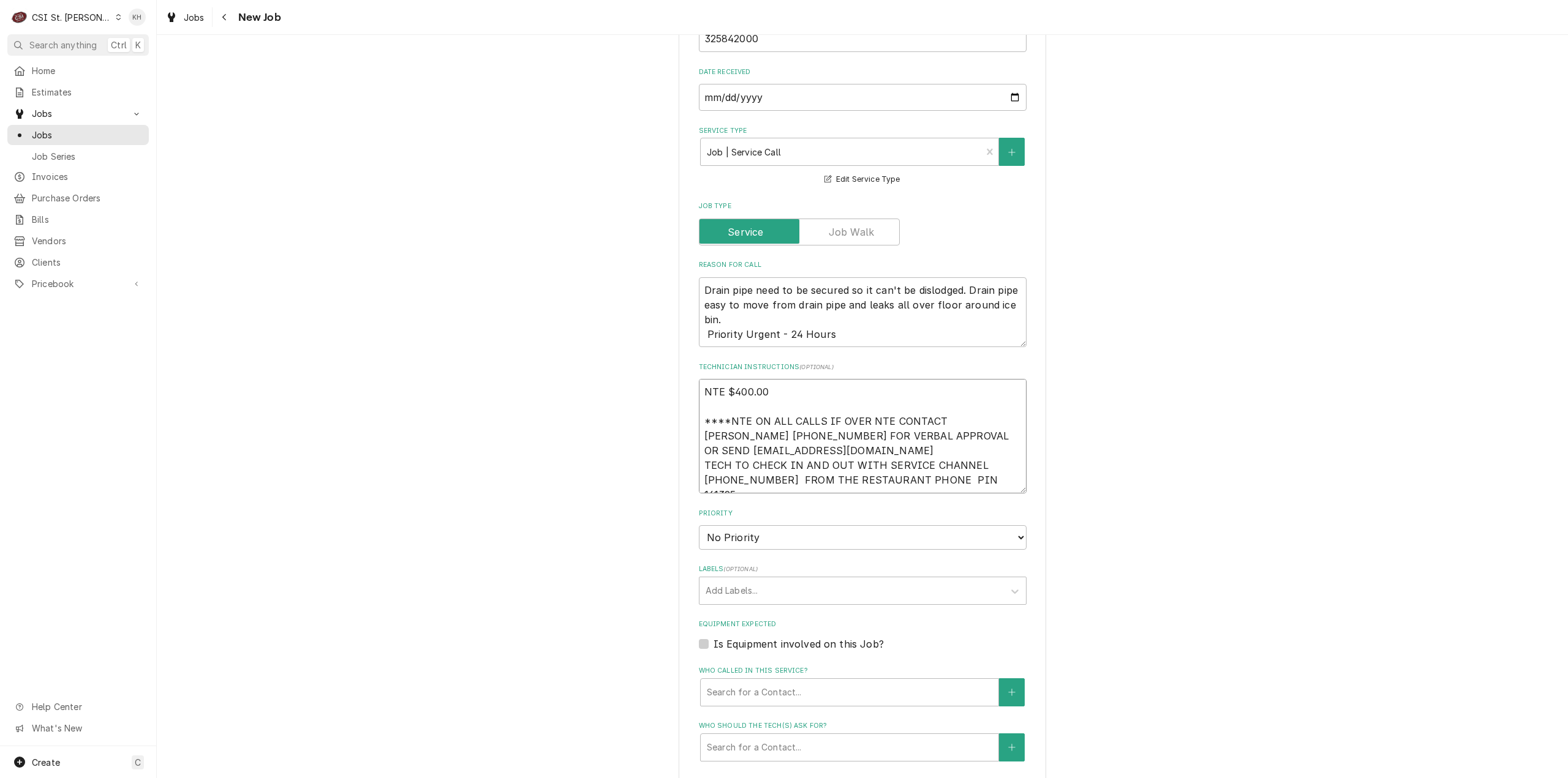
type textarea "x"
type textarea "NTE $400.00 ****NTE ON ALL CALLS IF OVER NTE CONTACT [PERSON_NAME] [PHONE_NUMBE…"
type textarea "x"
type textarea "NTE $400.00 ****NTE ON ALL CALLS IF OVER NTE CONTACT [PERSON_NAME] [PHONE_NUMBE…"
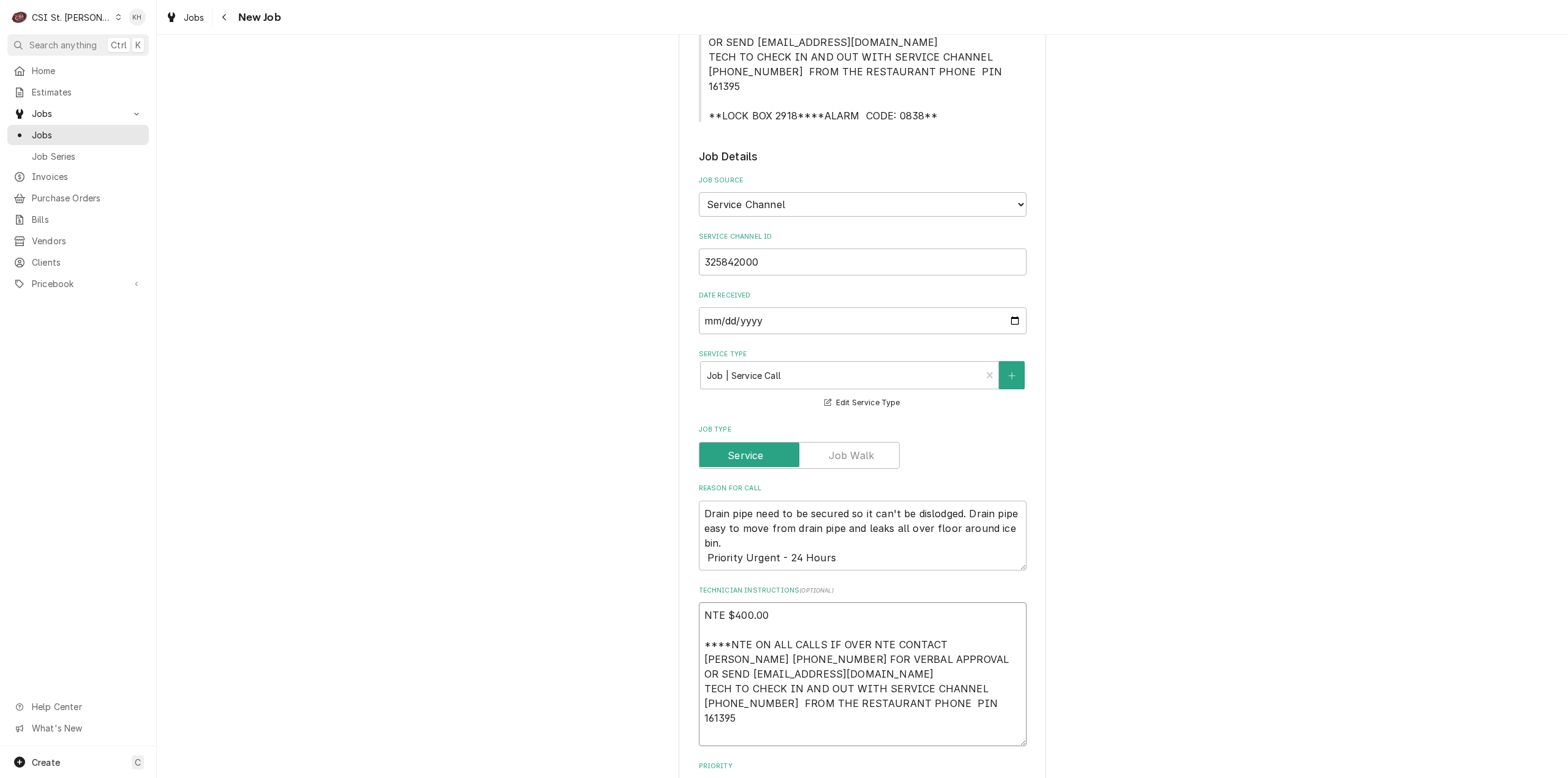
type textarea "x"
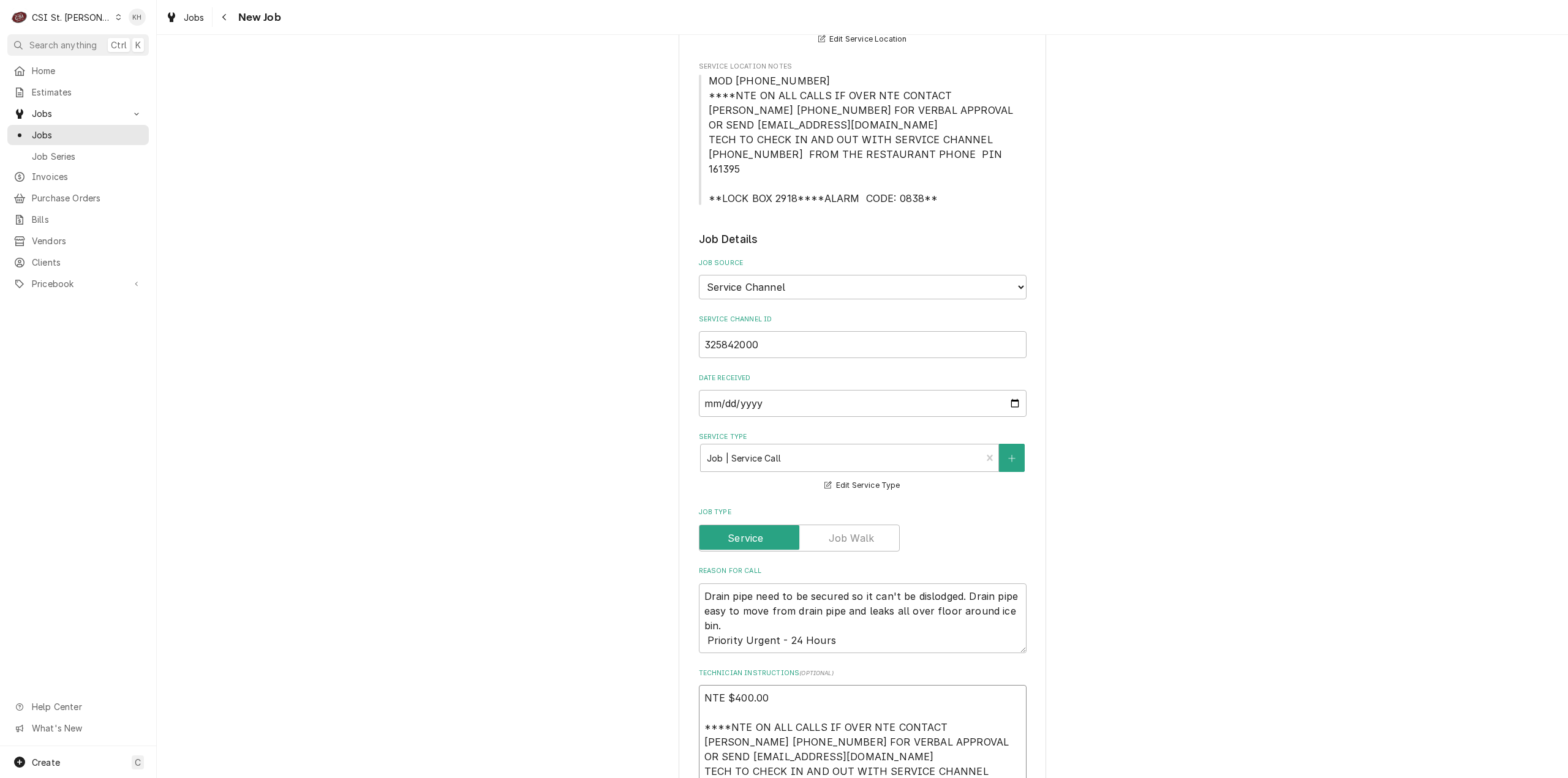
type textarea "NTE $400.00 ****NTE ON ALL CALLS IF OVER NTE CONTACT [PERSON_NAME] [PHONE_NUMBE…"
drag, startPoint x: 705, startPoint y: 186, endPoint x: 983, endPoint y: 207, distance: 278.8
click at [983, 194] on div "Please provide the following information to create a job: Client Details Client…" at bounding box center [863, 620] width 328 height 1705
copy span "**LOCK BOX 2918****ALARM CODE: 0838**"
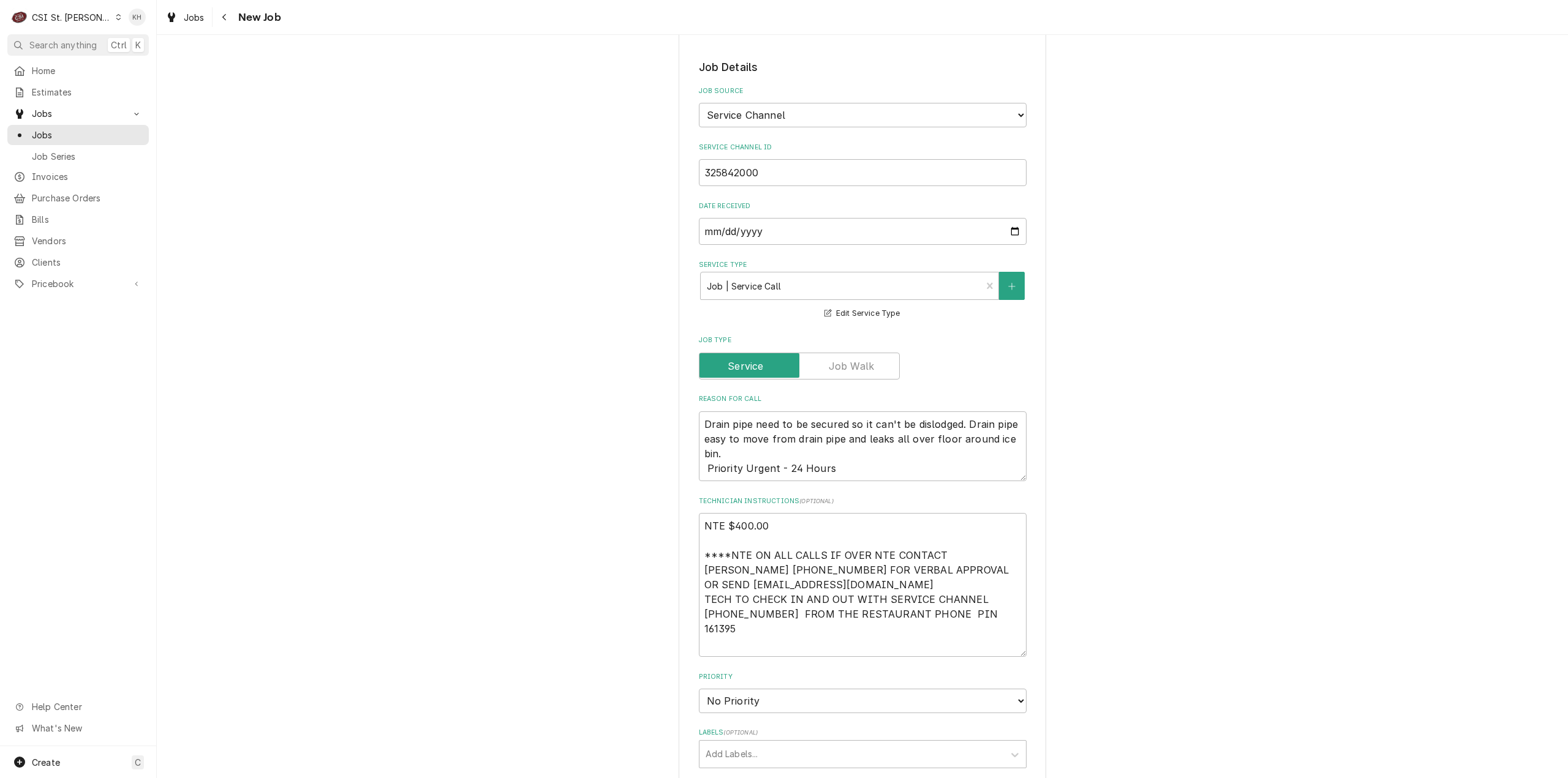
scroll to position [674, 0]
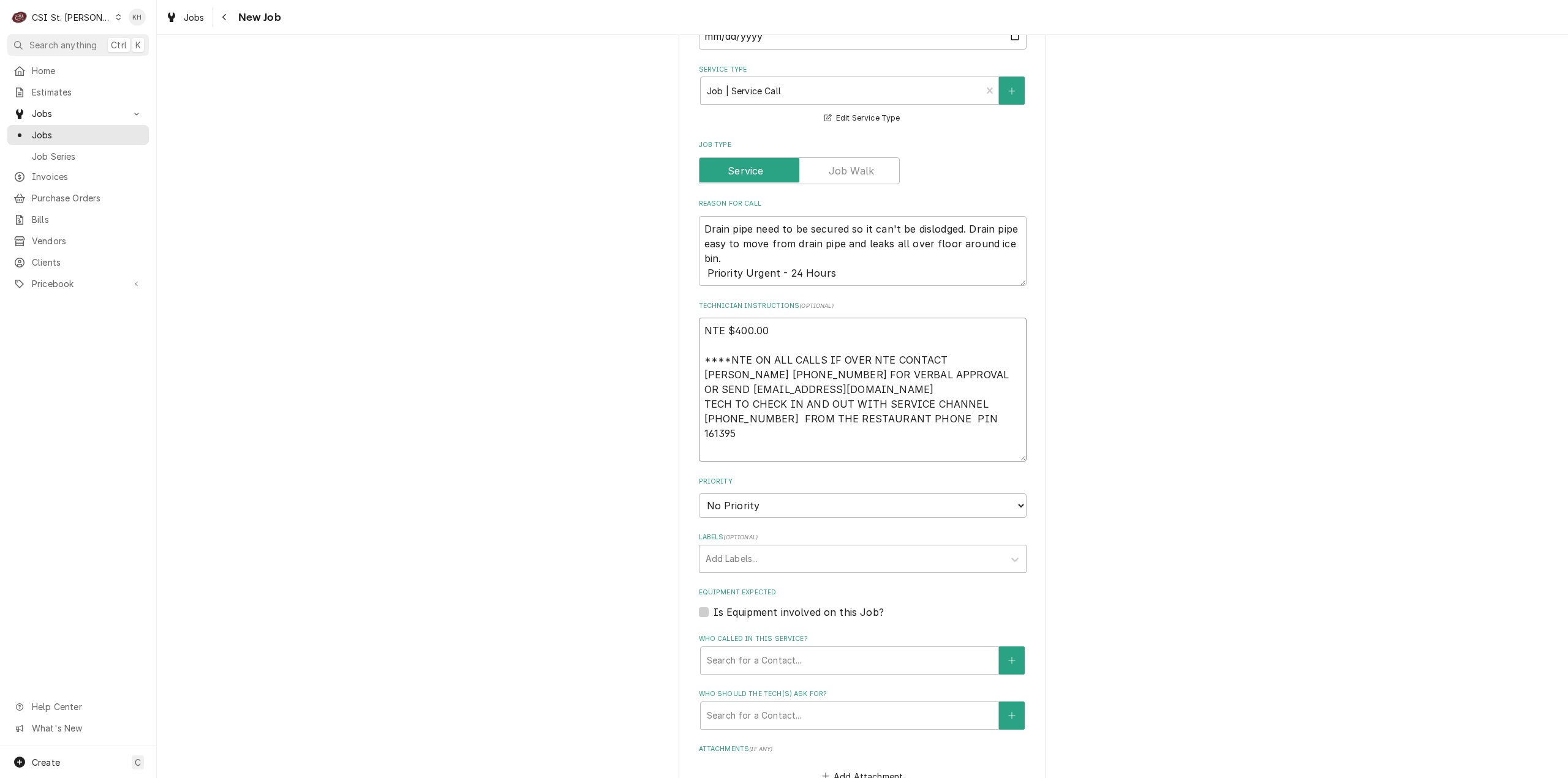
click at [711, 433] on textarea "NTE $400.00 ****NTE ON ALL CALLS IF OVER NTE CONTACT [PERSON_NAME] [PHONE_NUMBE…" at bounding box center [863, 390] width 328 height 144
paste textarea "**LOCK BOX 2918****ALARM CODE: 0838**"
type textarea "x"
type textarea "NTE $400.00 ****NTE ON ALL CALLS IF OVER NTE CONTACT [PERSON_NAME] [PHONE_NUMBE…"
type textarea "x"
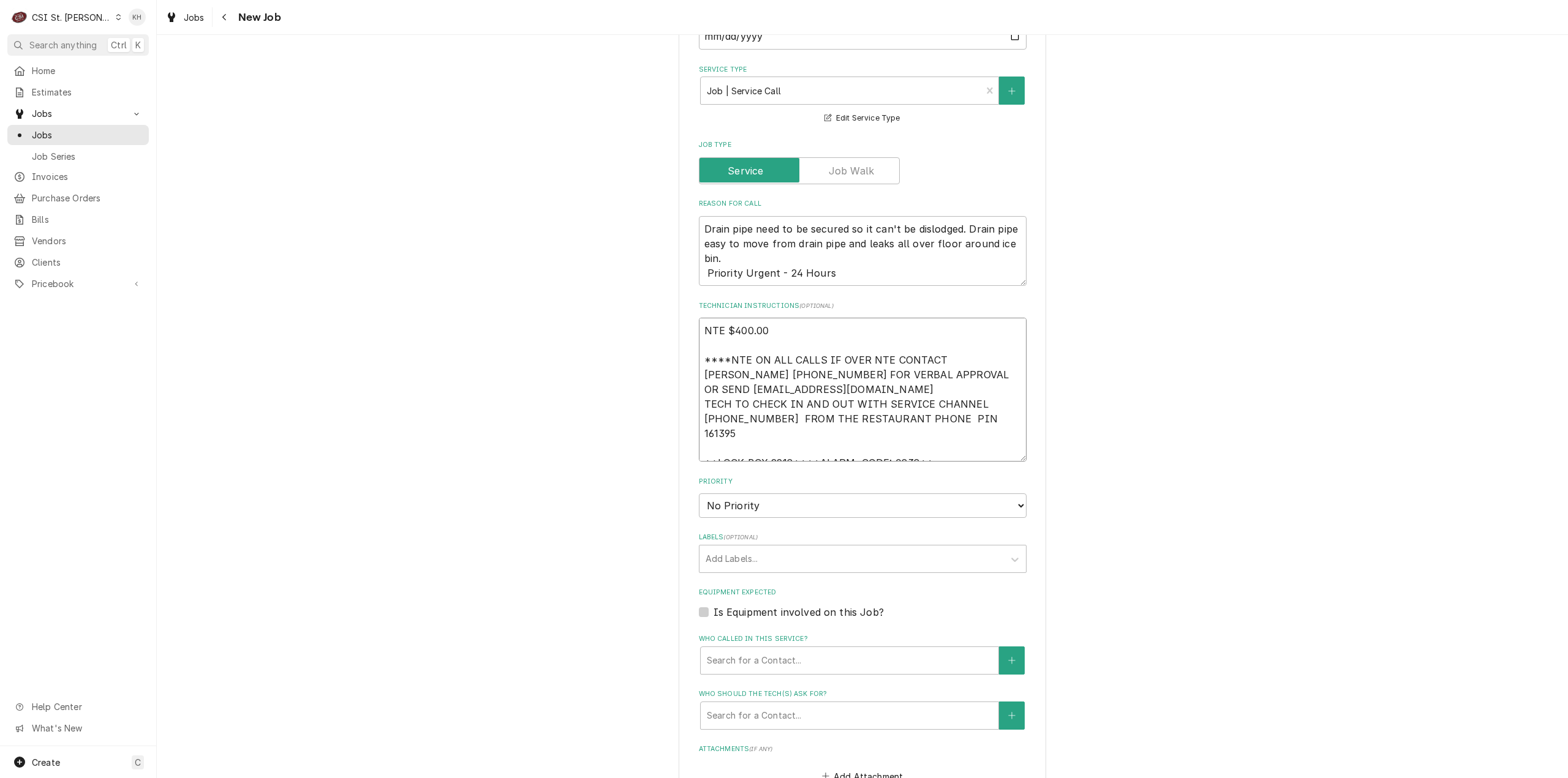
type textarea "NTE $400.00 ****NTE ON ALL CALLS IF OVER NTE CONTACT [PERSON_NAME] [PHONE_NUMBE…"
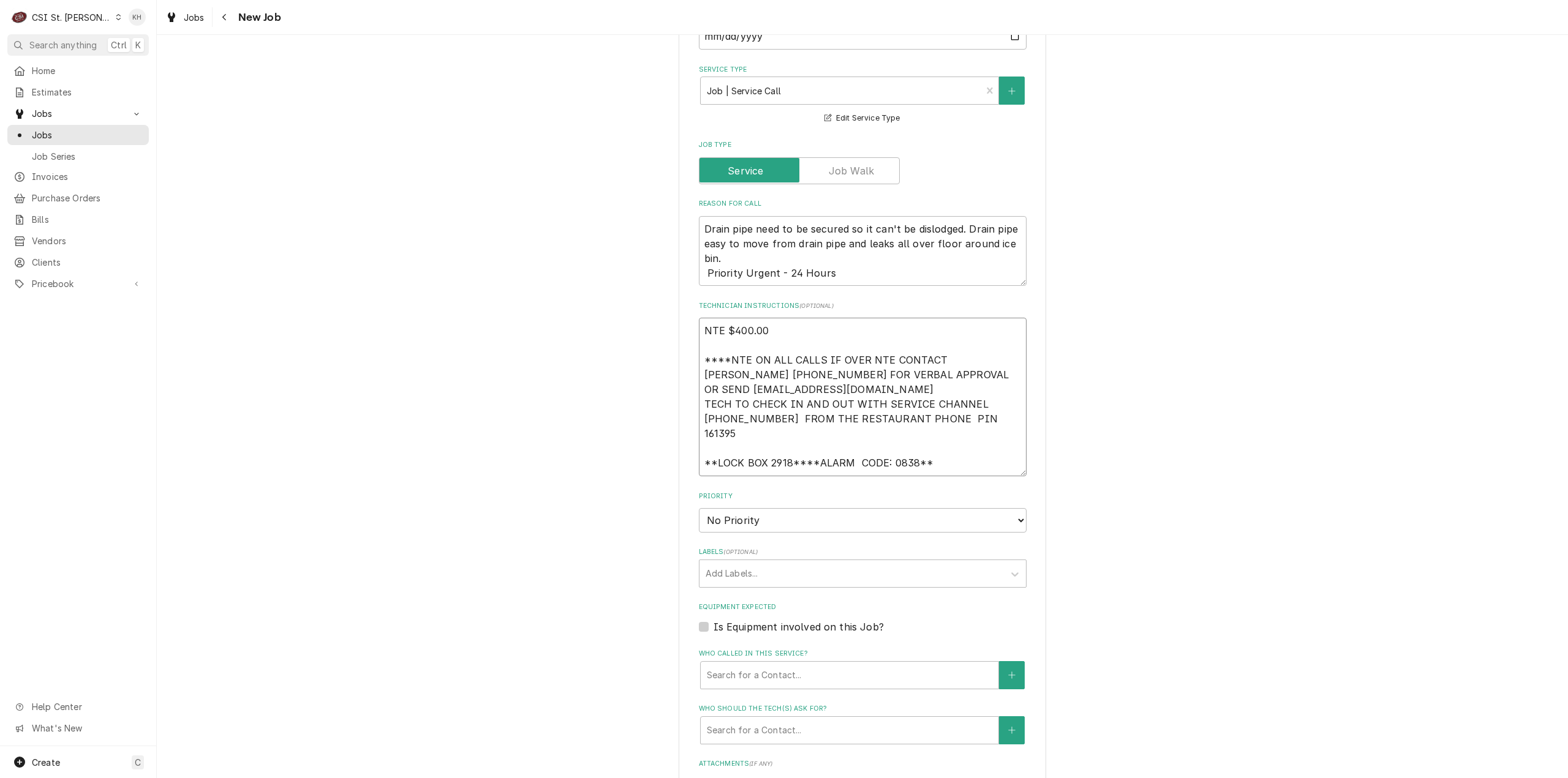
type textarea "x"
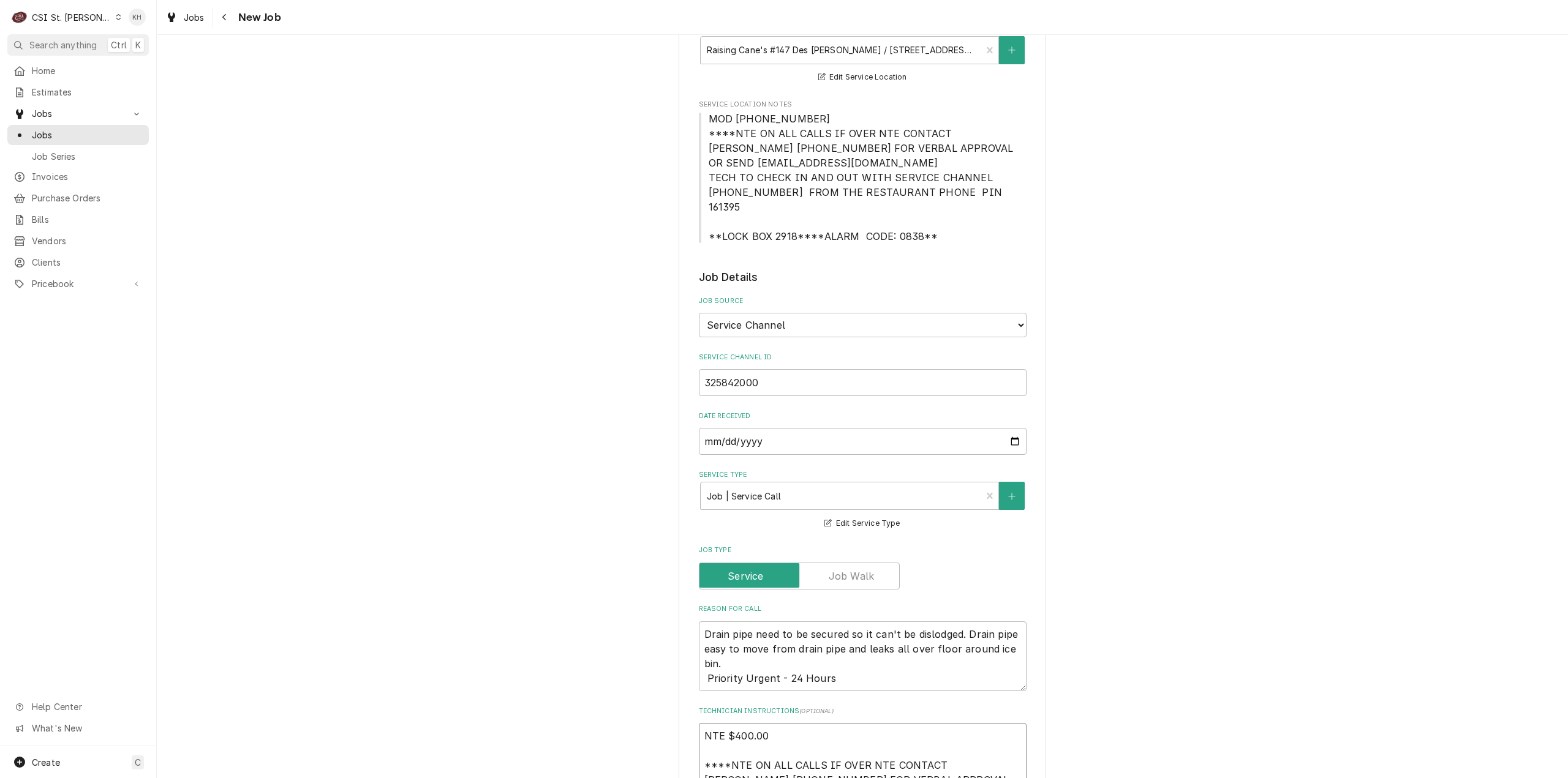
scroll to position [122, 0]
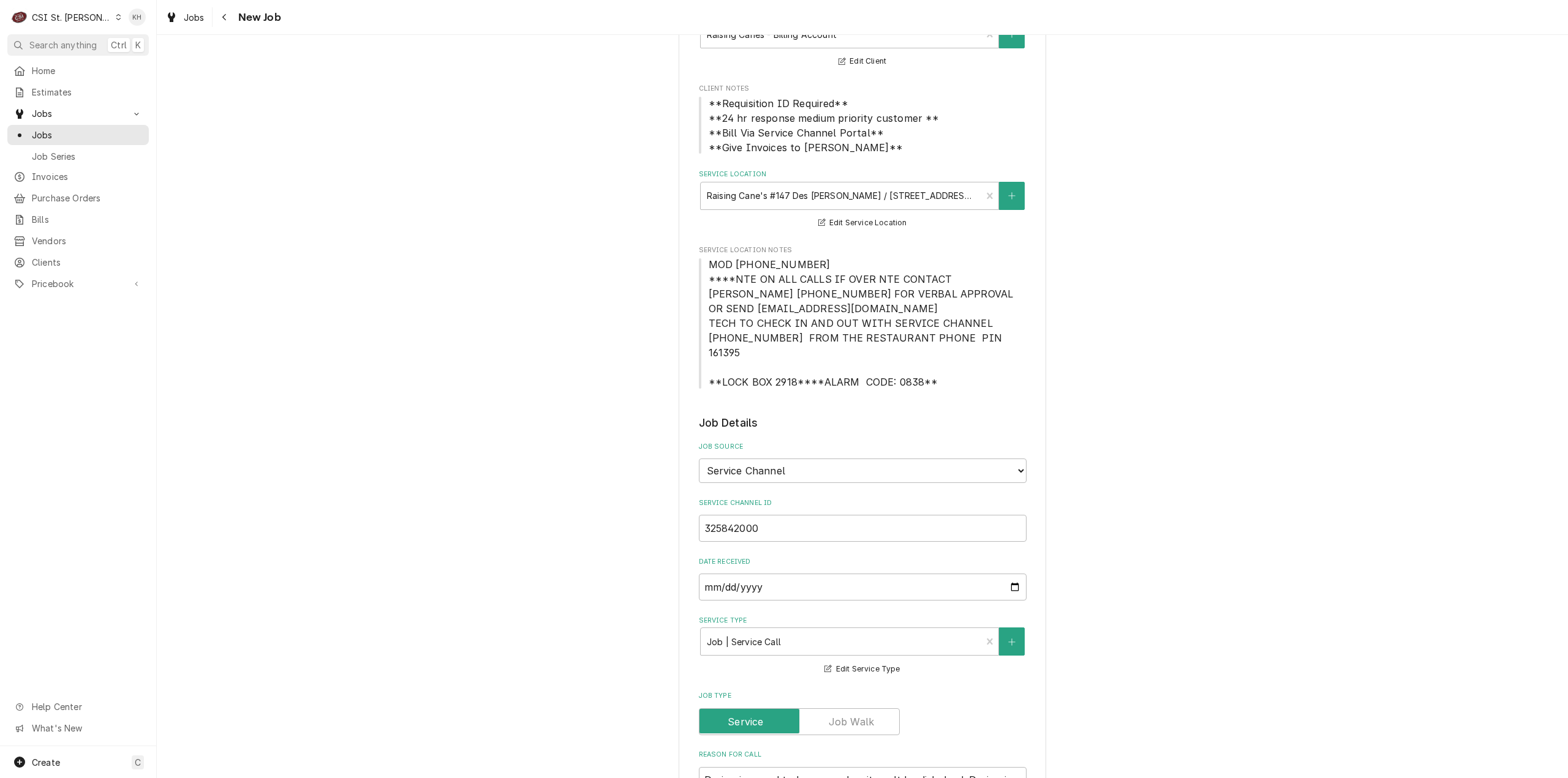
type textarea "NTE $400.00 ****NTE ON ALL CALLS IF OVER NTE CONTACT [PERSON_NAME] [PHONE_NUMBE…"
drag, startPoint x: 684, startPoint y: 261, endPoint x: 660, endPoint y: 263, distance: 24.1
click at [828, 260] on span "MOD [PHONE_NUMBER] ****NTE ON ALL CALLS IF OVER NTE CONTACT [PERSON_NAME] [PHON…" at bounding box center [863, 323] width 328 height 132
drag, startPoint x: 807, startPoint y: 265, endPoint x: 696, endPoint y: 267, distance: 111.0
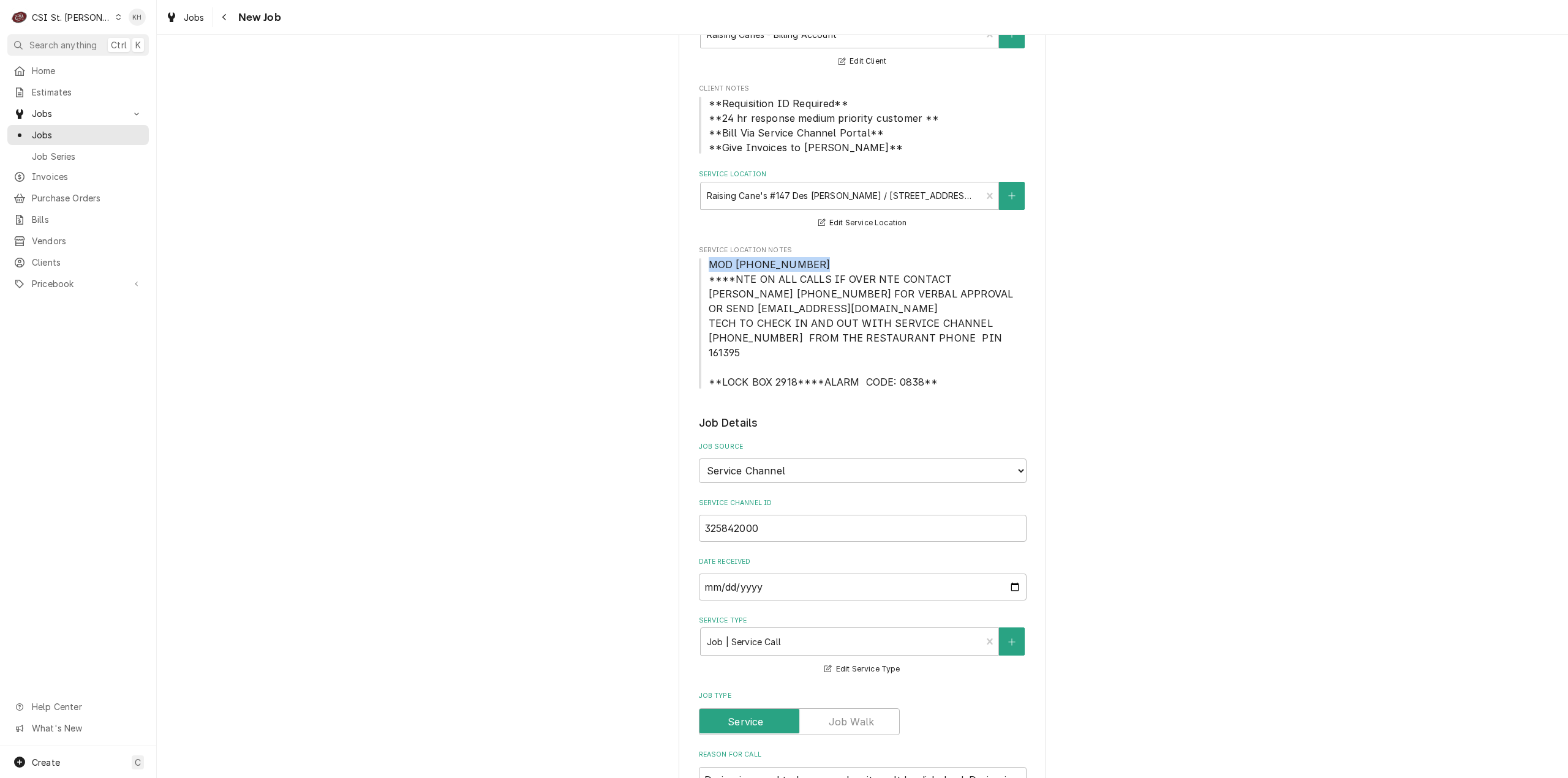
click at [699, 267] on span "MOD [PHONE_NUMBER] ****NTE ON ALL CALLS IF OVER NTE CONTACT [PERSON_NAME] [PHON…" at bounding box center [863, 323] width 328 height 132
copy span "MOD [PHONE_NUMBER]"
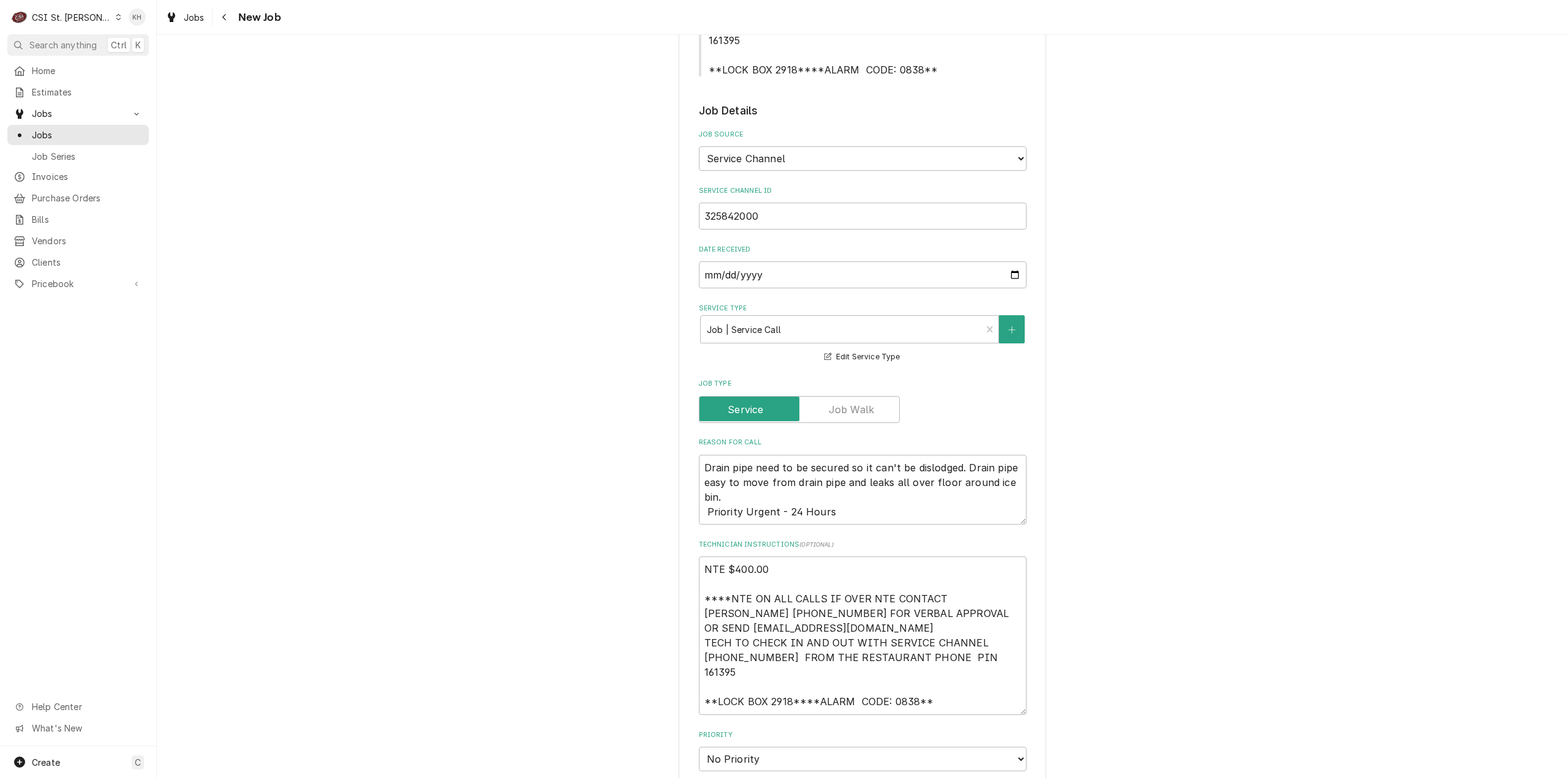
scroll to position [490, 0]
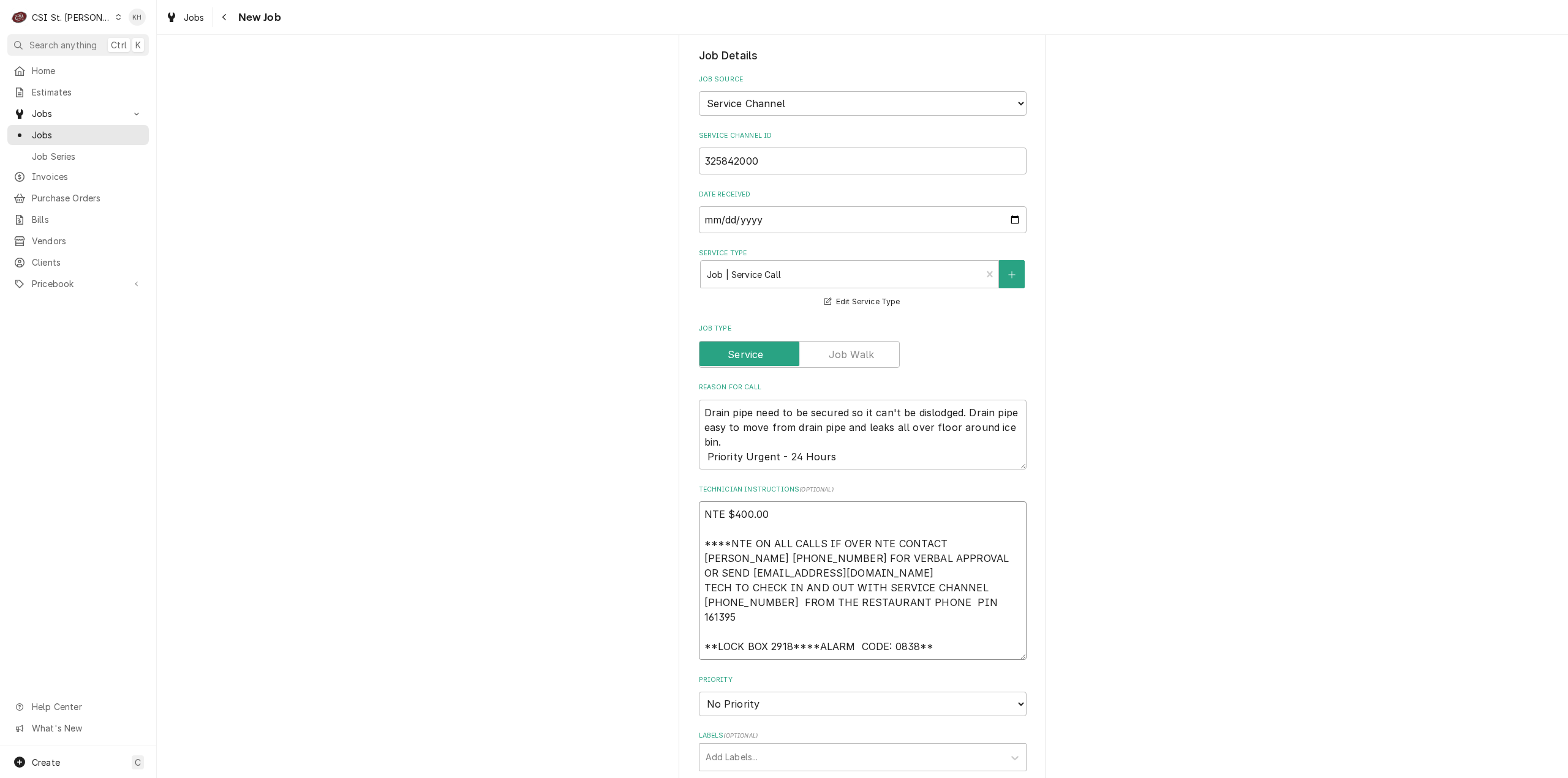
click at [711, 632] on textarea "NTE $400.00 ****NTE ON ALL CALLS IF OVER NTE CONTACT [PERSON_NAME] [PHONE_NUMBE…" at bounding box center [863, 580] width 328 height 158
paste textarea "MOD [PHONE_NUMBER]"
type textarea "x"
type textarea "NTE $400.00 ****NTE ON ALL CALLS IF OVER NTE CONTACT [PERSON_NAME] [PHONE_NUMBE…"
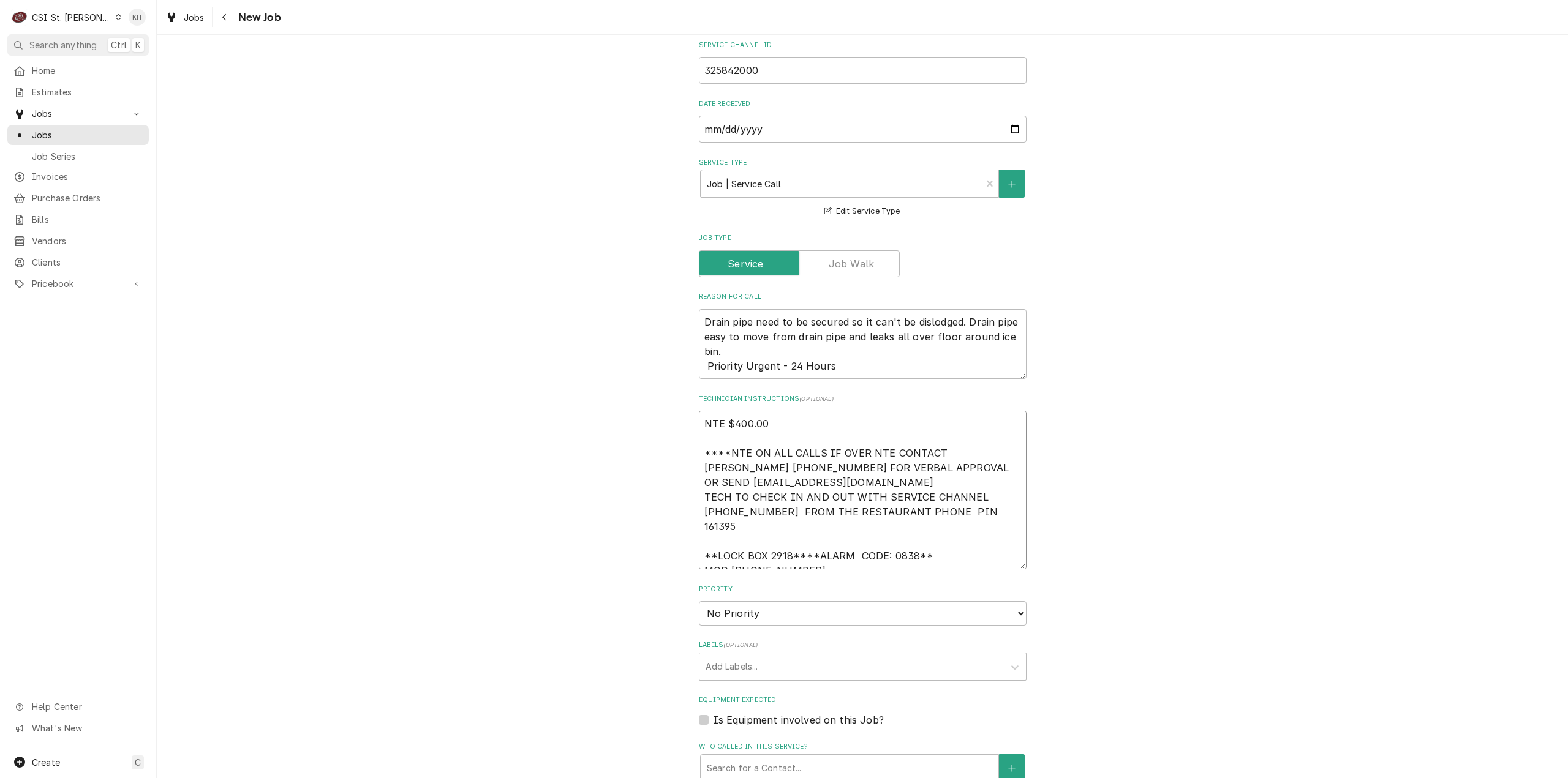
type textarea "x"
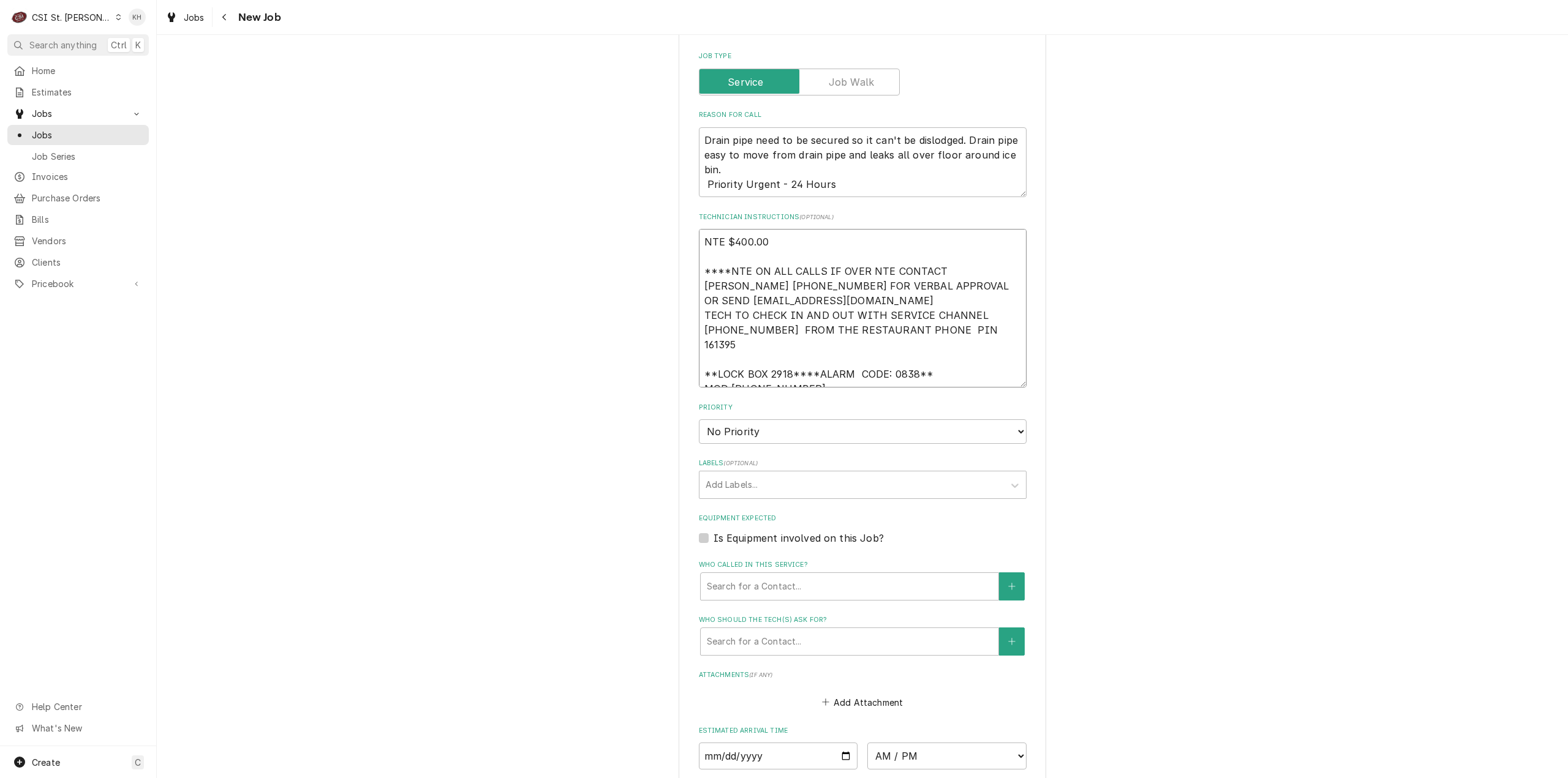
scroll to position [796, 0]
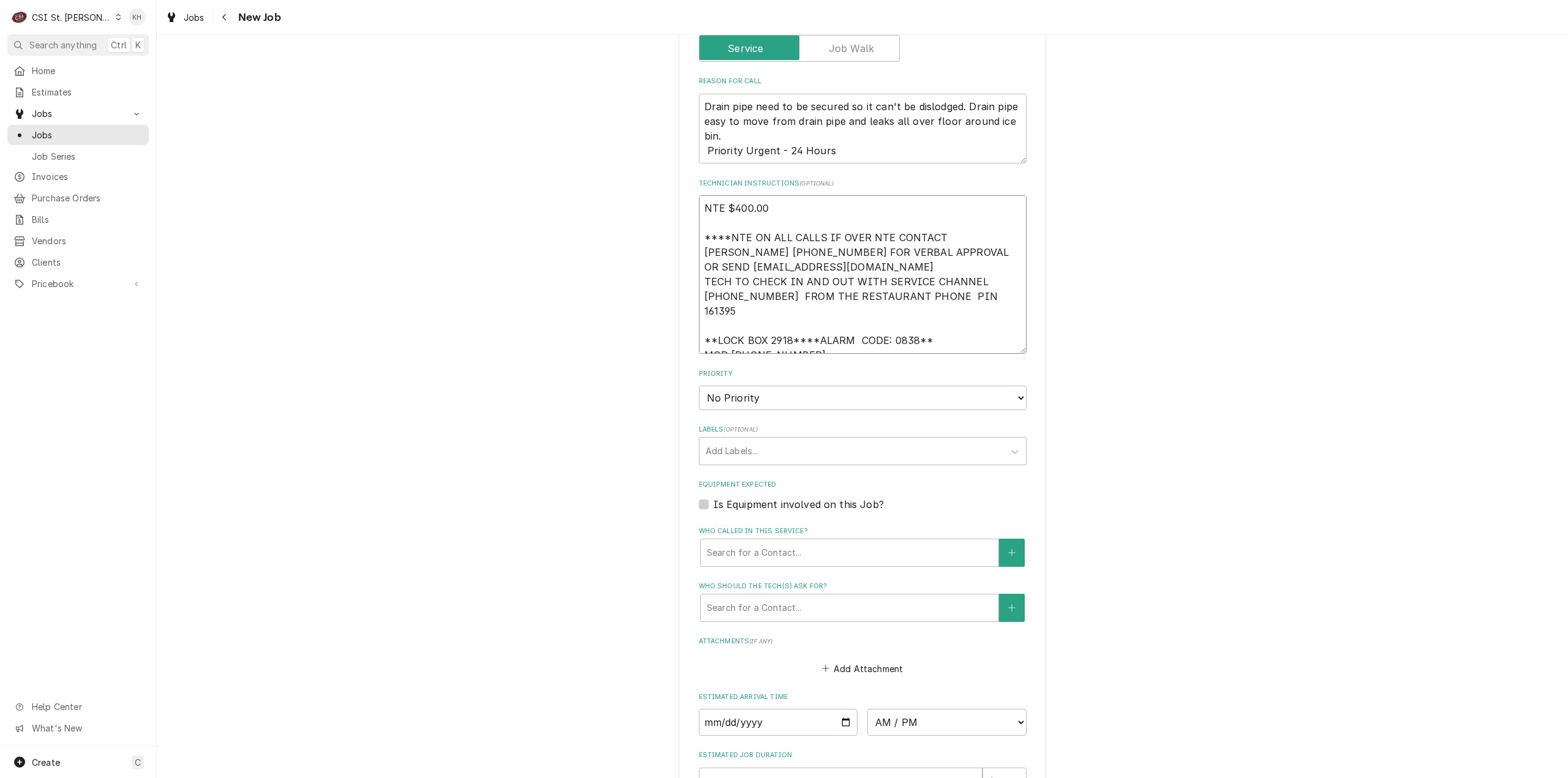
type textarea "NTE $400.00 ****NTE ON ALL CALLS IF OVER NTE CONTACT [PERSON_NAME] [PHONE_NUMBE…"
click at [752, 386] on select "No Priority Urgent High Medium Low" at bounding box center [863, 398] width 328 height 25
select select "3"
click at [699, 386] on select "No Priority Urgent High Medium Low" at bounding box center [863, 398] width 328 height 25
click at [750, 440] on div "Labels" at bounding box center [851, 451] width 292 height 22
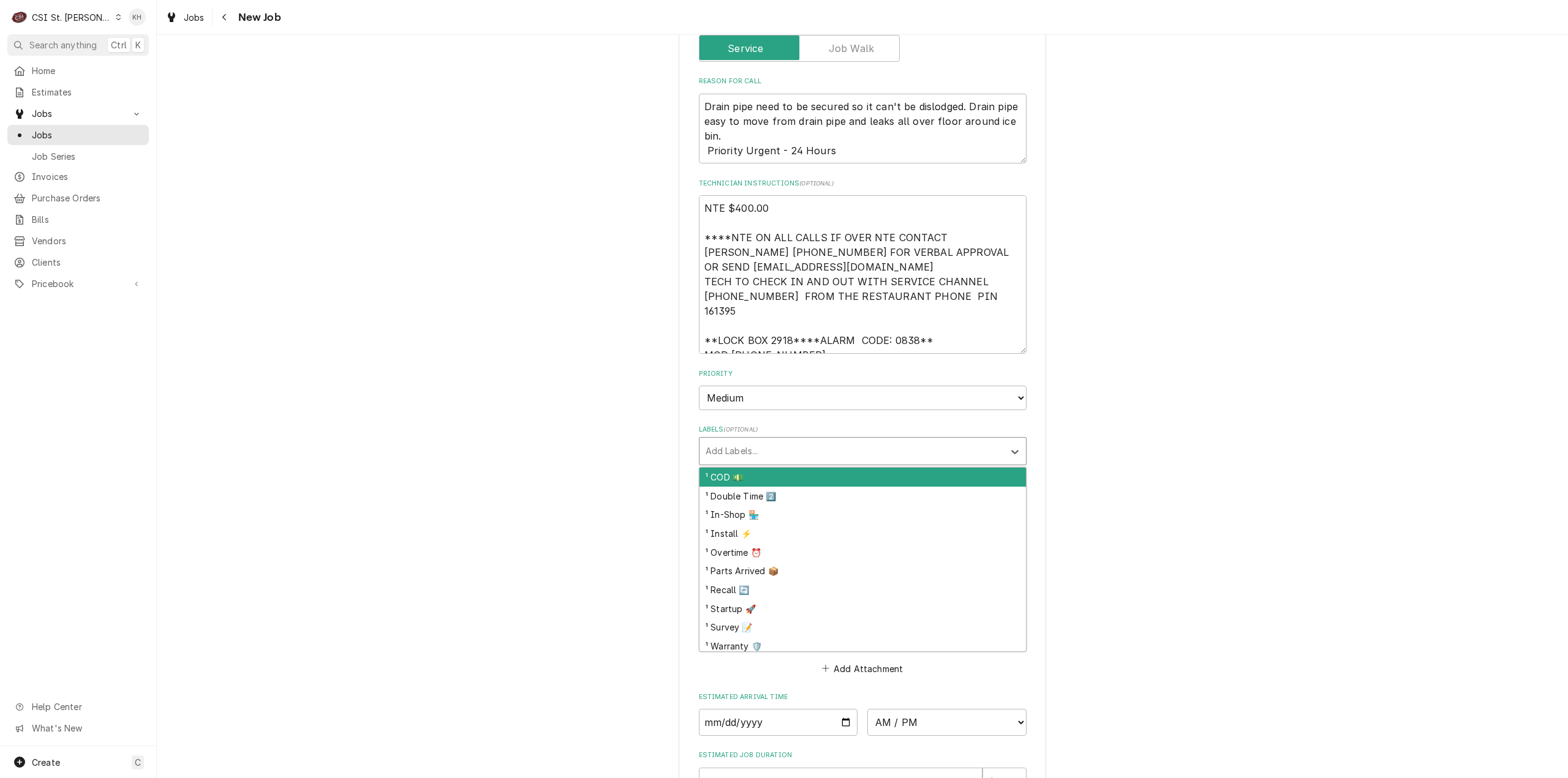
type textarea "x"
type input "ref"
click at [797, 468] on div "² Refrigeration ❄️" at bounding box center [863, 477] width 327 height 19
type textarea "x"
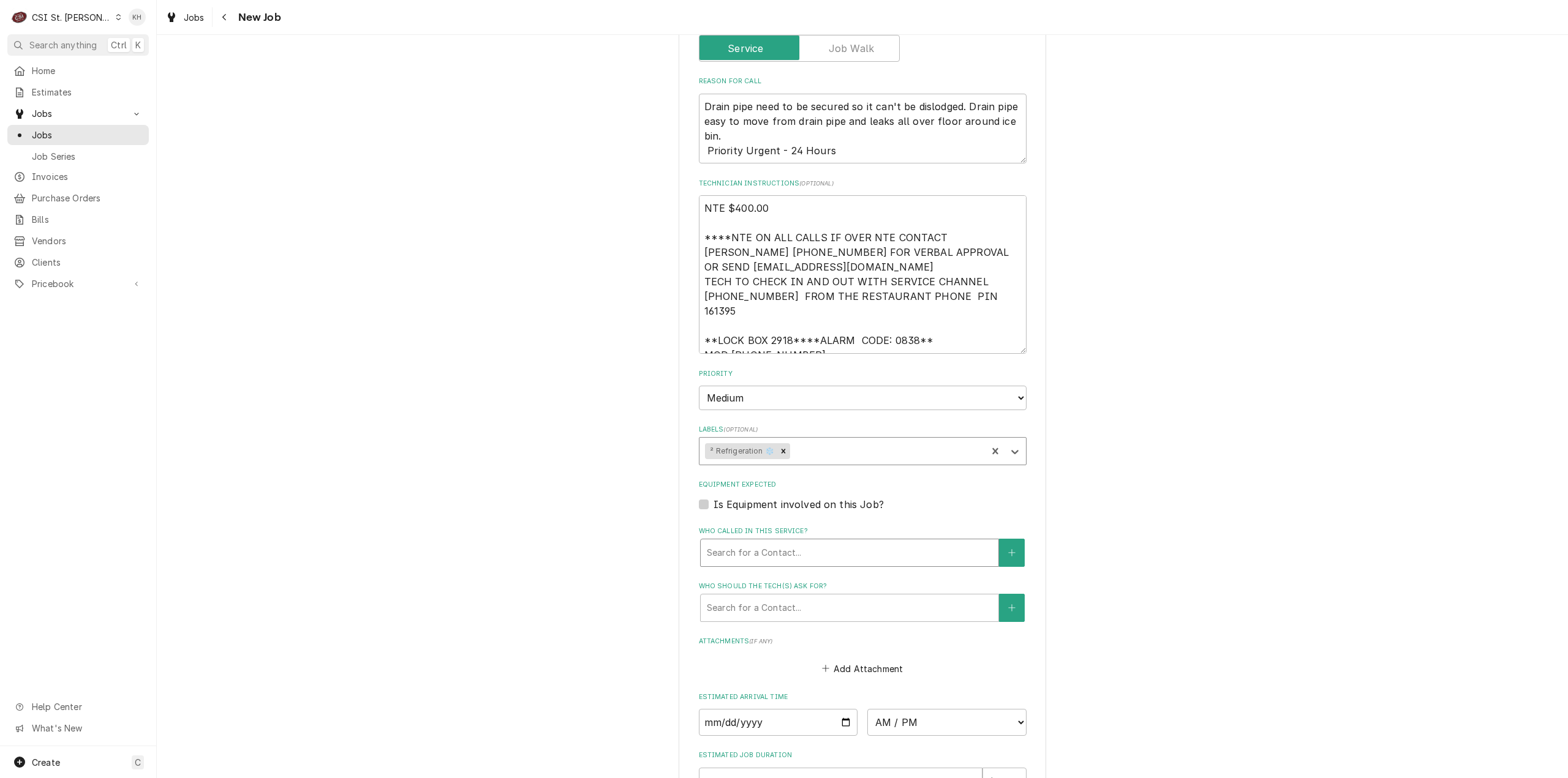
click at [778, 541] on div "Who called in this service?" at bounding box center [850, 552] width 286 height 22
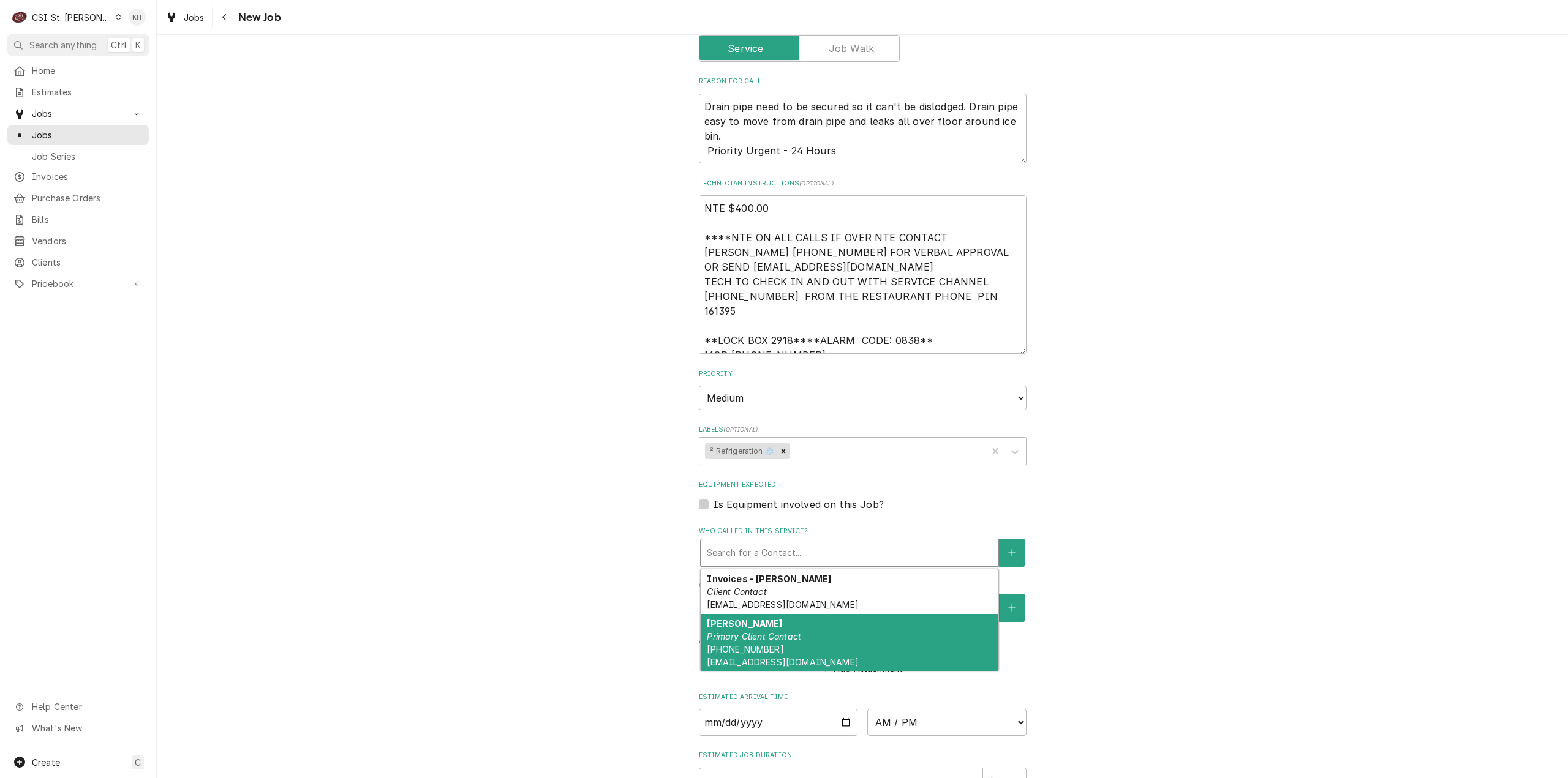
click at [778, 631] on em "Primary Client Contact" at bounding box center [754, 636] width 95 height 11
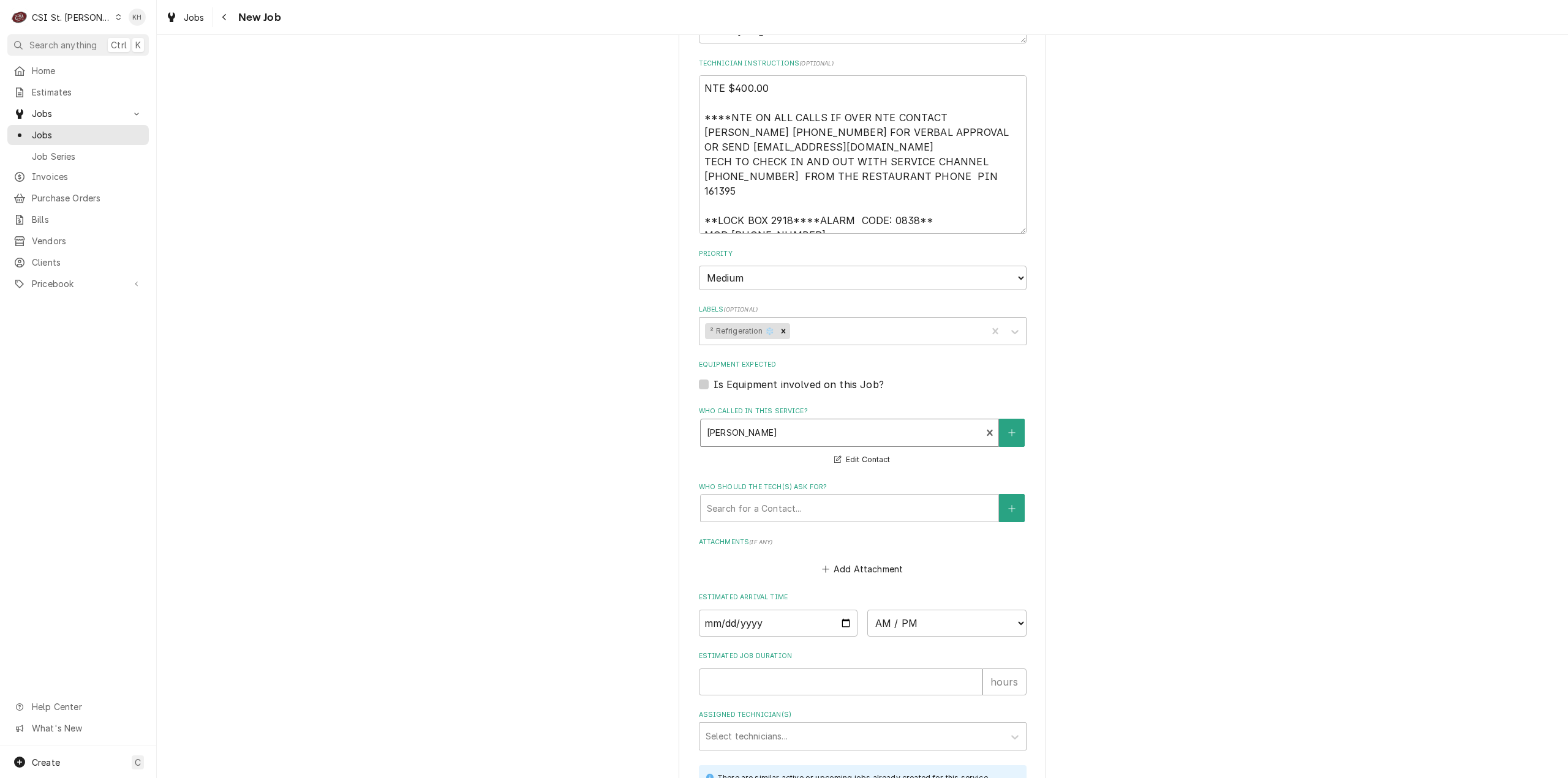
scroll to position [1130, 0]
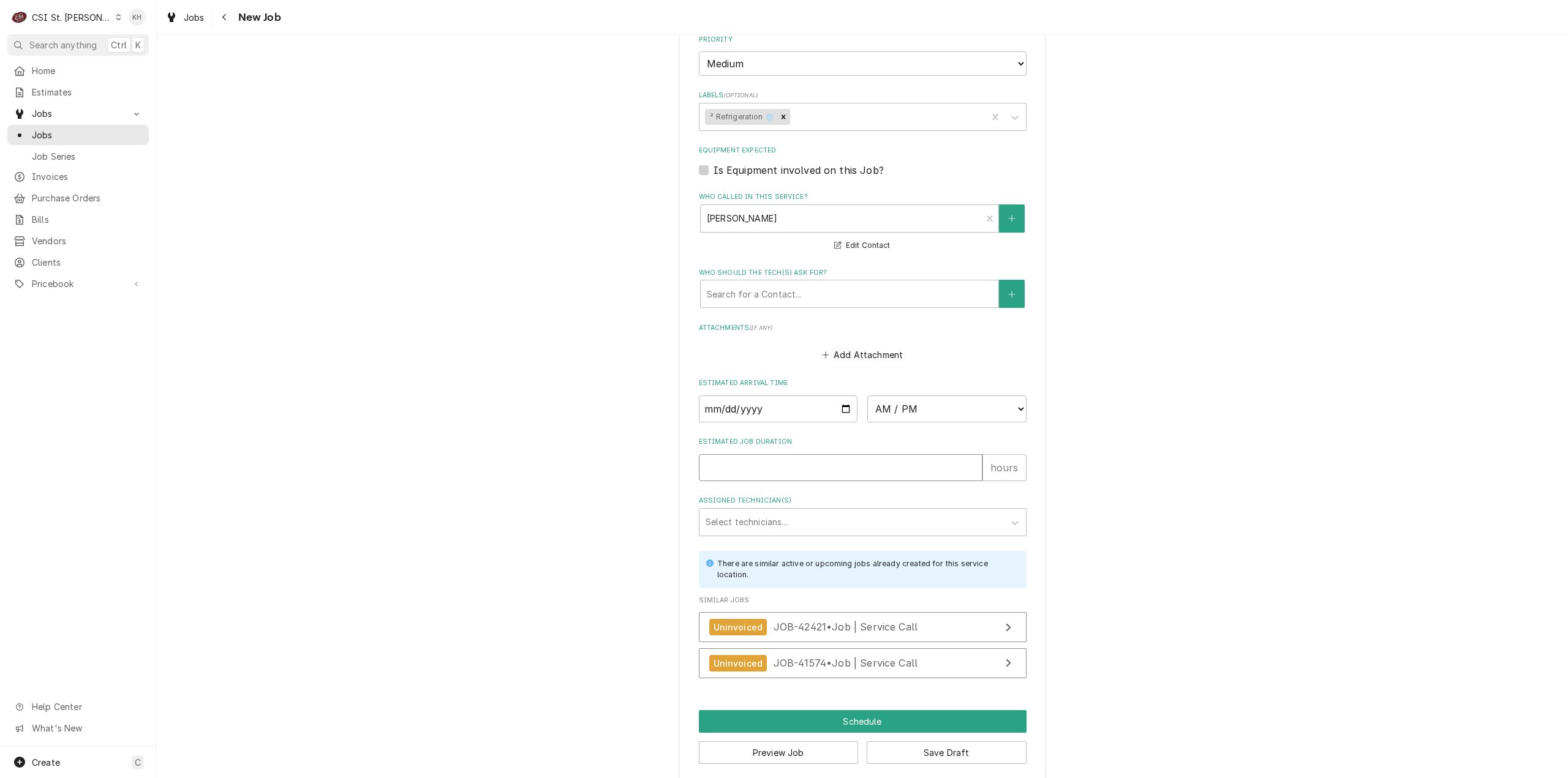
click at [771, 454] on input "Estimated Job Duration" at bounding box center [840, 468] width 283 height 27
type textarea "x"
type input "2"
drag, startPoint x: 764, startPoint y: 743, endPoint x: 1531, endPoint y: 488, distance: 808.3
click at [766, 742] on button "Preview Job" at bounding box center [778, 752] width 160 height 23
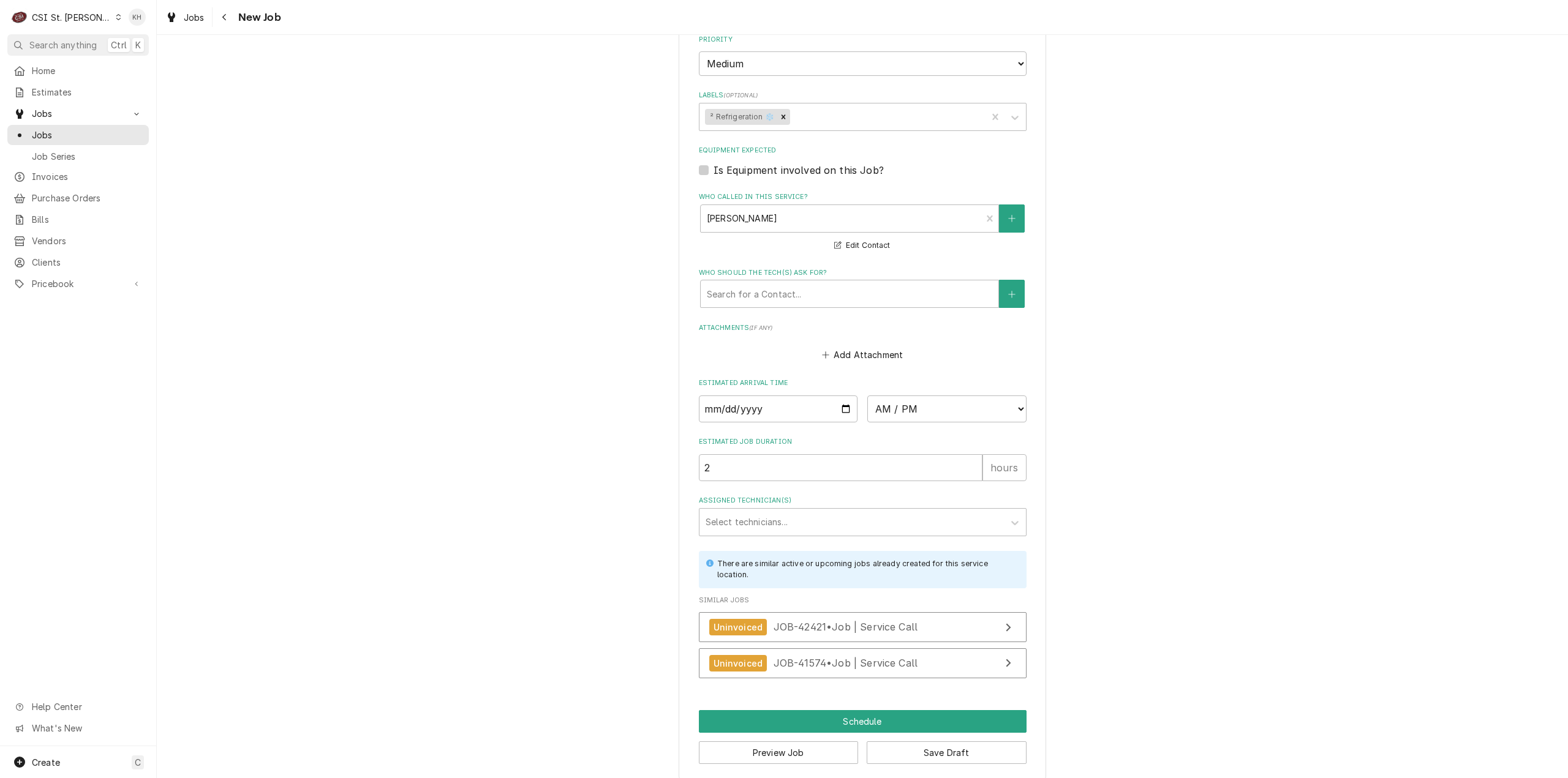
scroll to position [1118, 0]
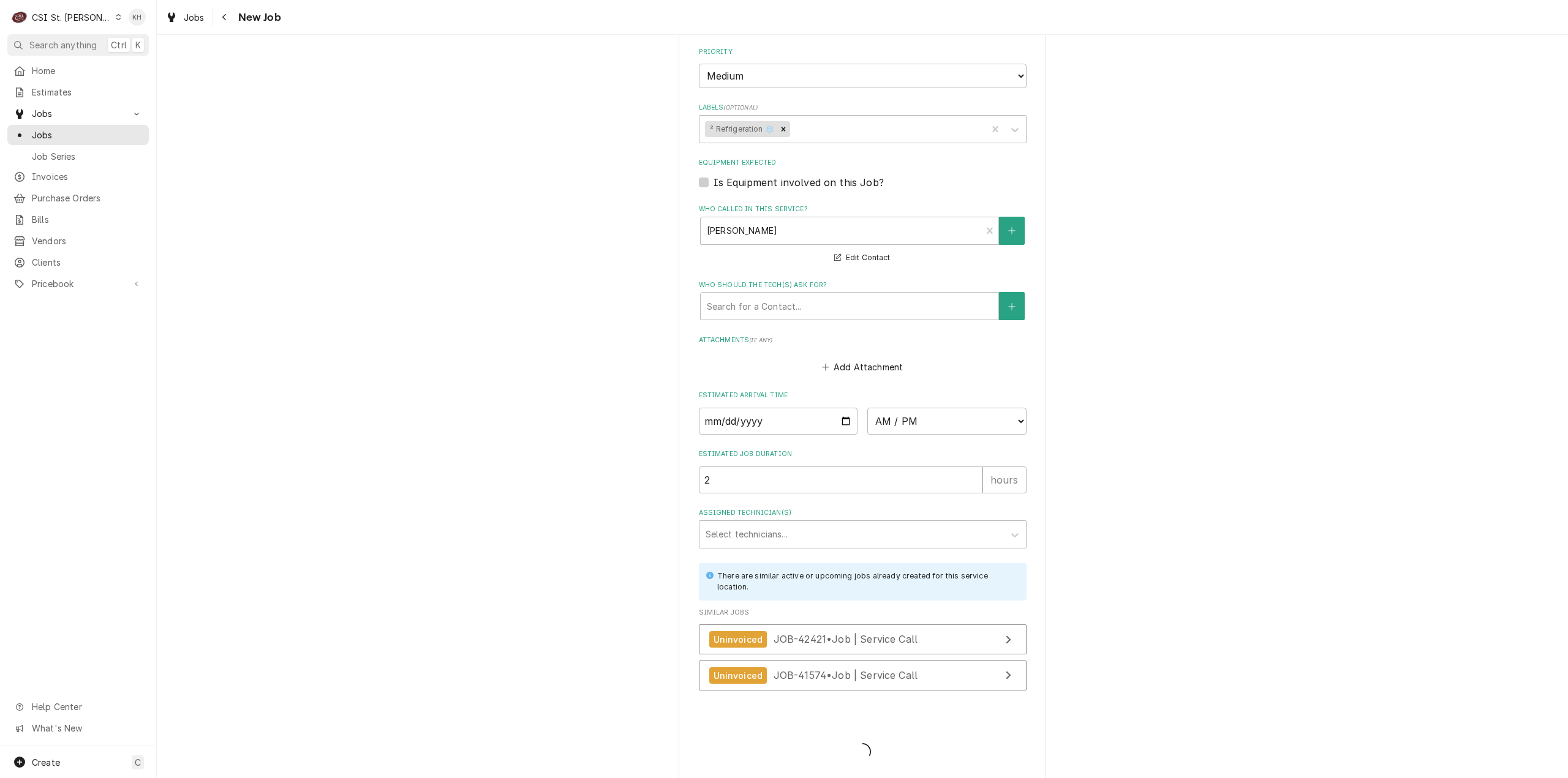
type textarea "x"
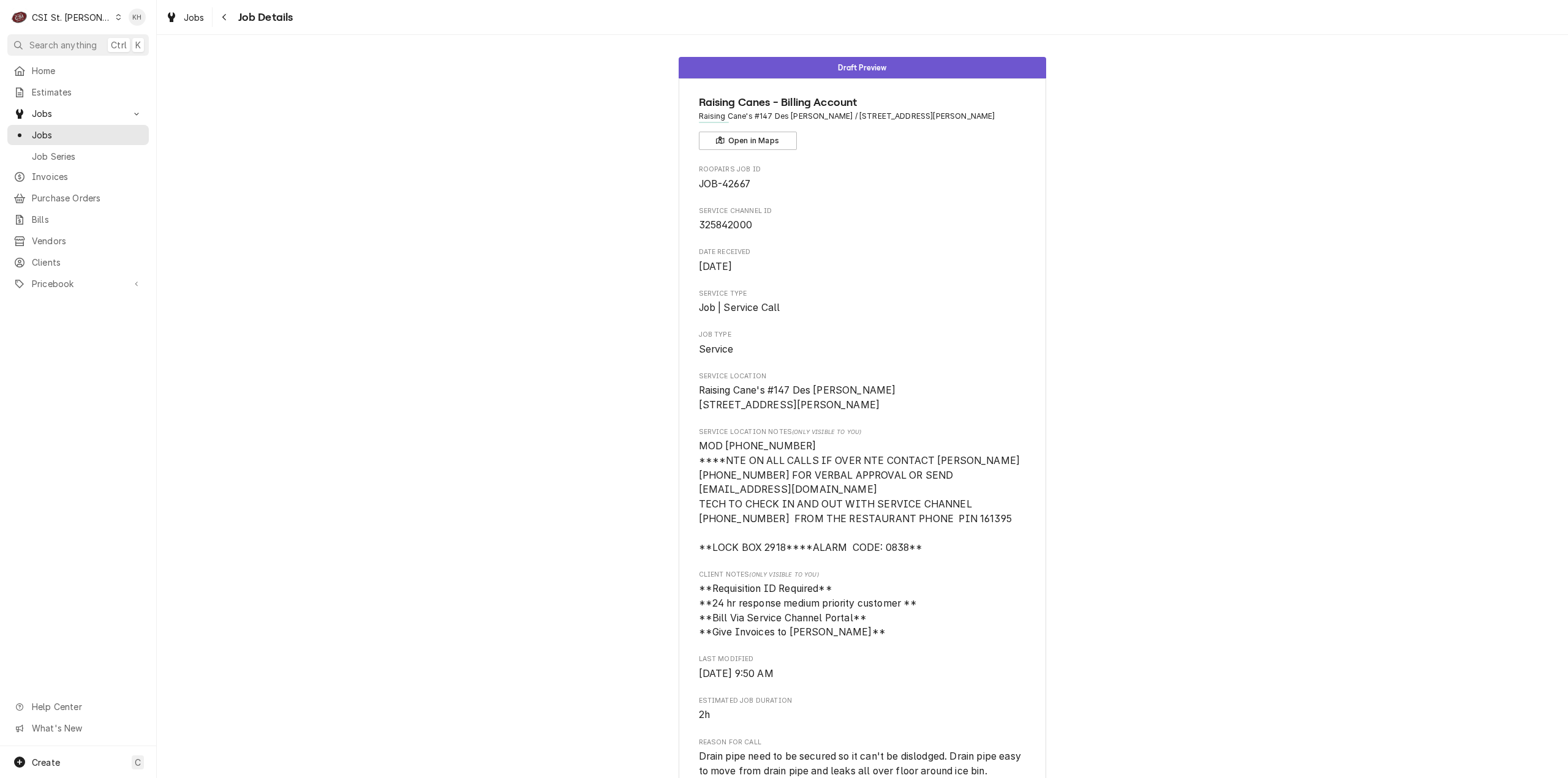
click at [65, 15] on div "CSI St. [PERSON_NAME]" at bounding box center [71, 17] width 80 height 13
click at [154, 29] on div "CSI [US_STATE][GEOGRAPHIC_DATA]" at bounding box center [188, 24] width 162 height 13
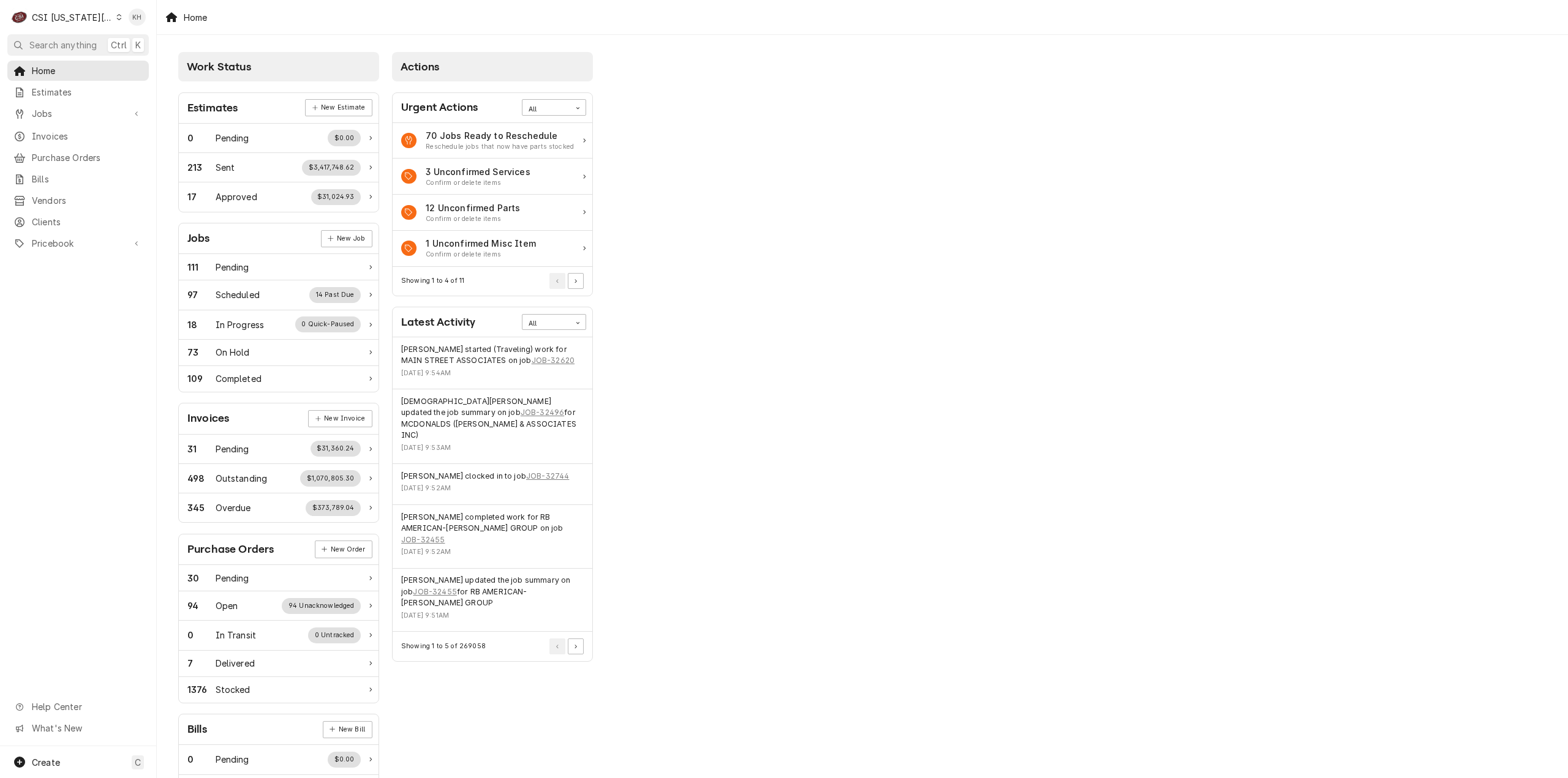
drag, startPoint x: 92, startPoint y: 46, endPoint x: 257, endPoint y: 66, distance: 166.2
click at [92, 46] on span "Search anything" at bounding box center [63, 44] width 68 height 13
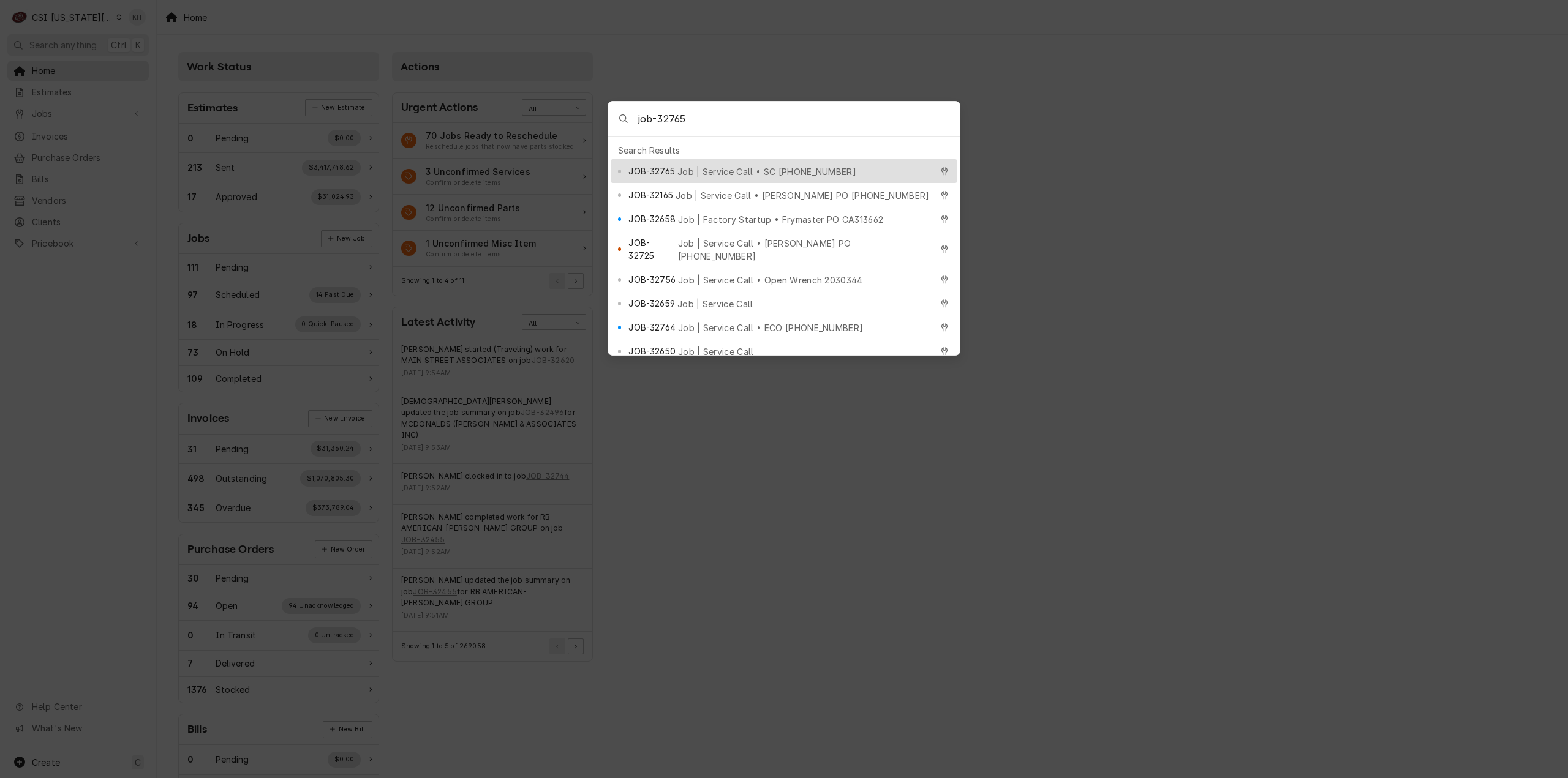
type input "job-32765"
click at [705, 164] on div "JOB-32765 Job | Service Call • SC [PHONE_NUMBER]" at bounding box center [779, 170] width 303 height 14
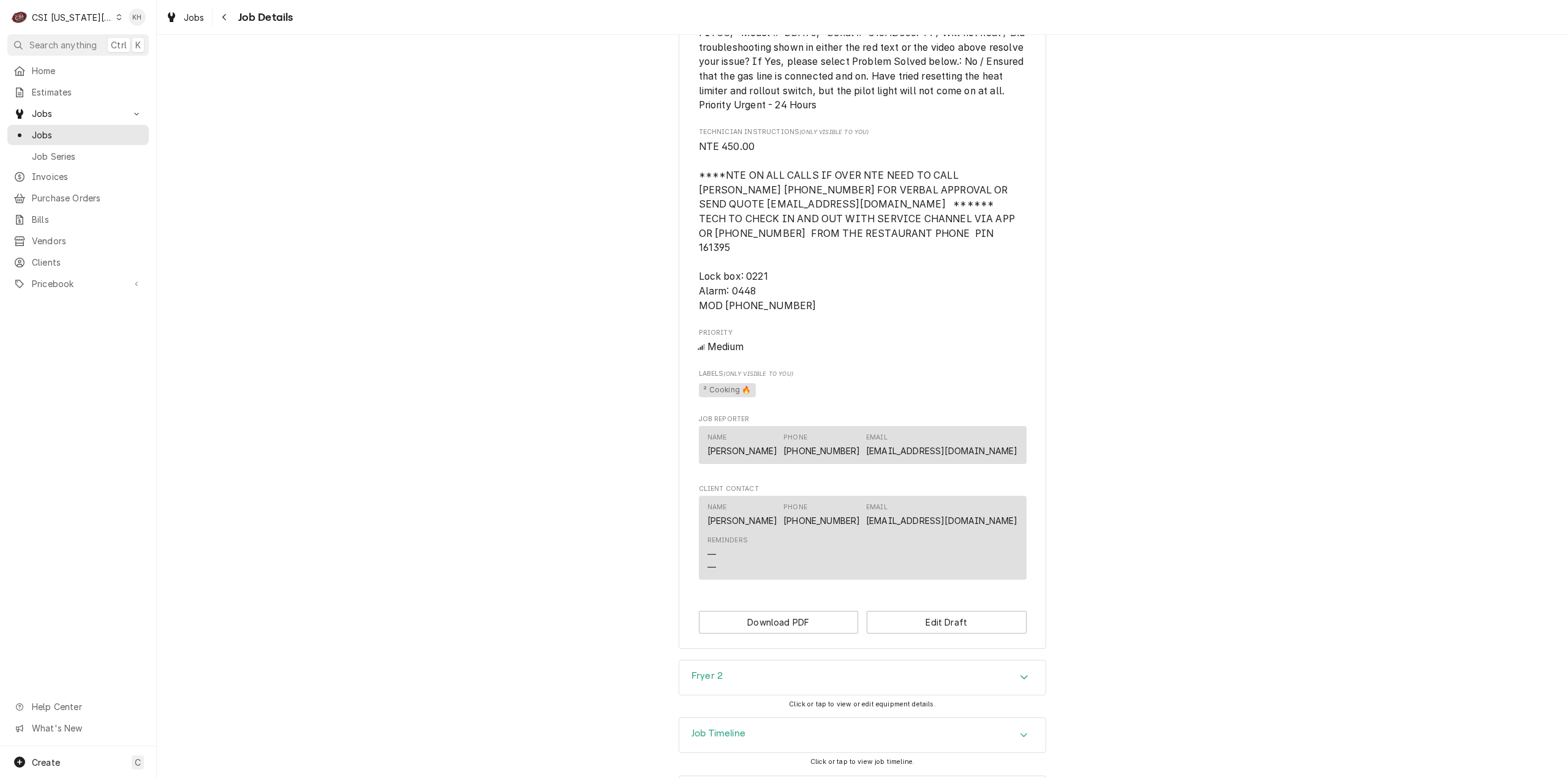
scroll to position [1168, 0]
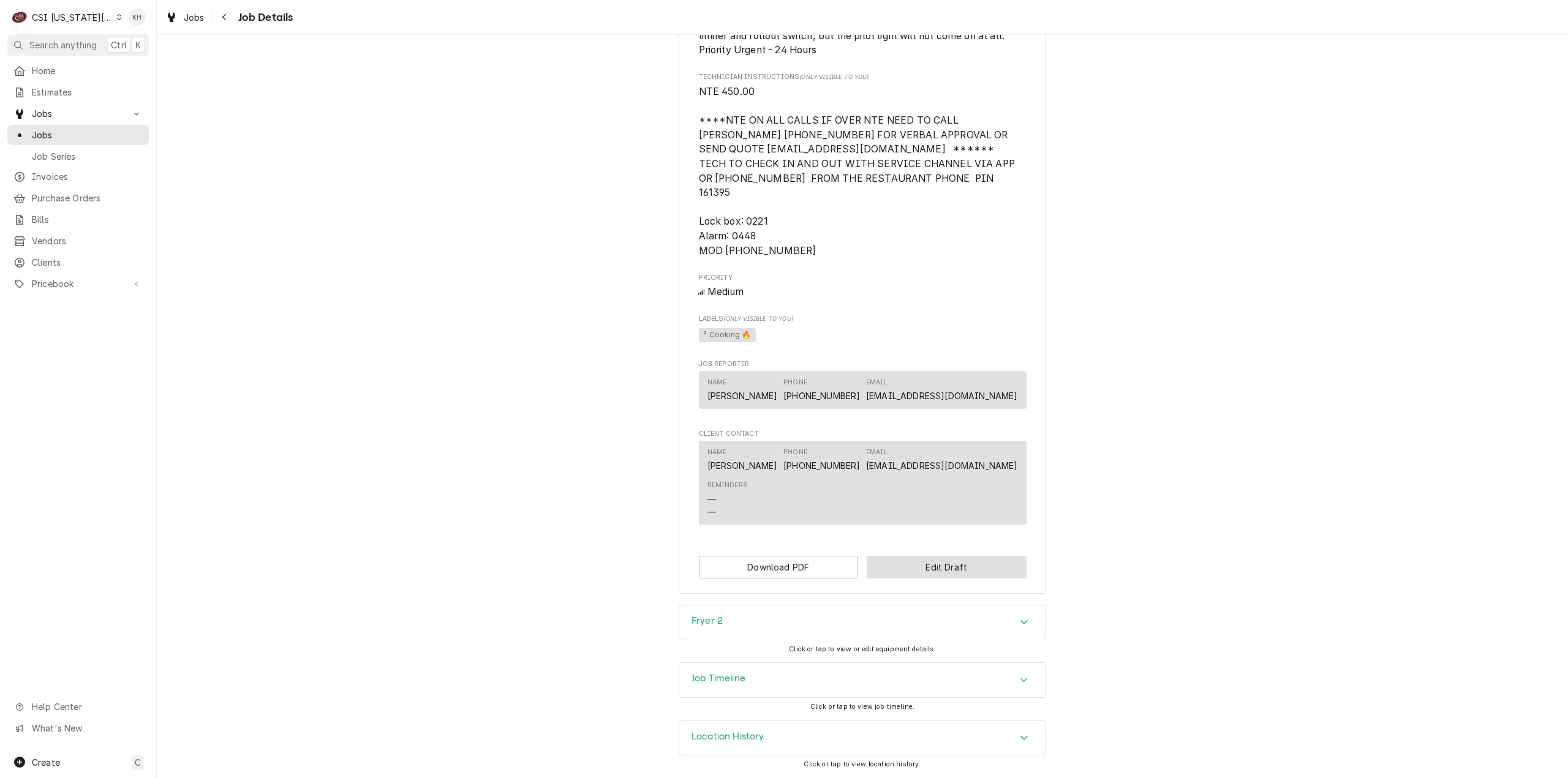
drag, startPoint x: 914, startPoint y: 565, endPoint x: 627, endPoint y: 545, distance: 287.7
click at [914, 565] on button "Edit Draft" at bounding box center [947, 567] width 160 height 23
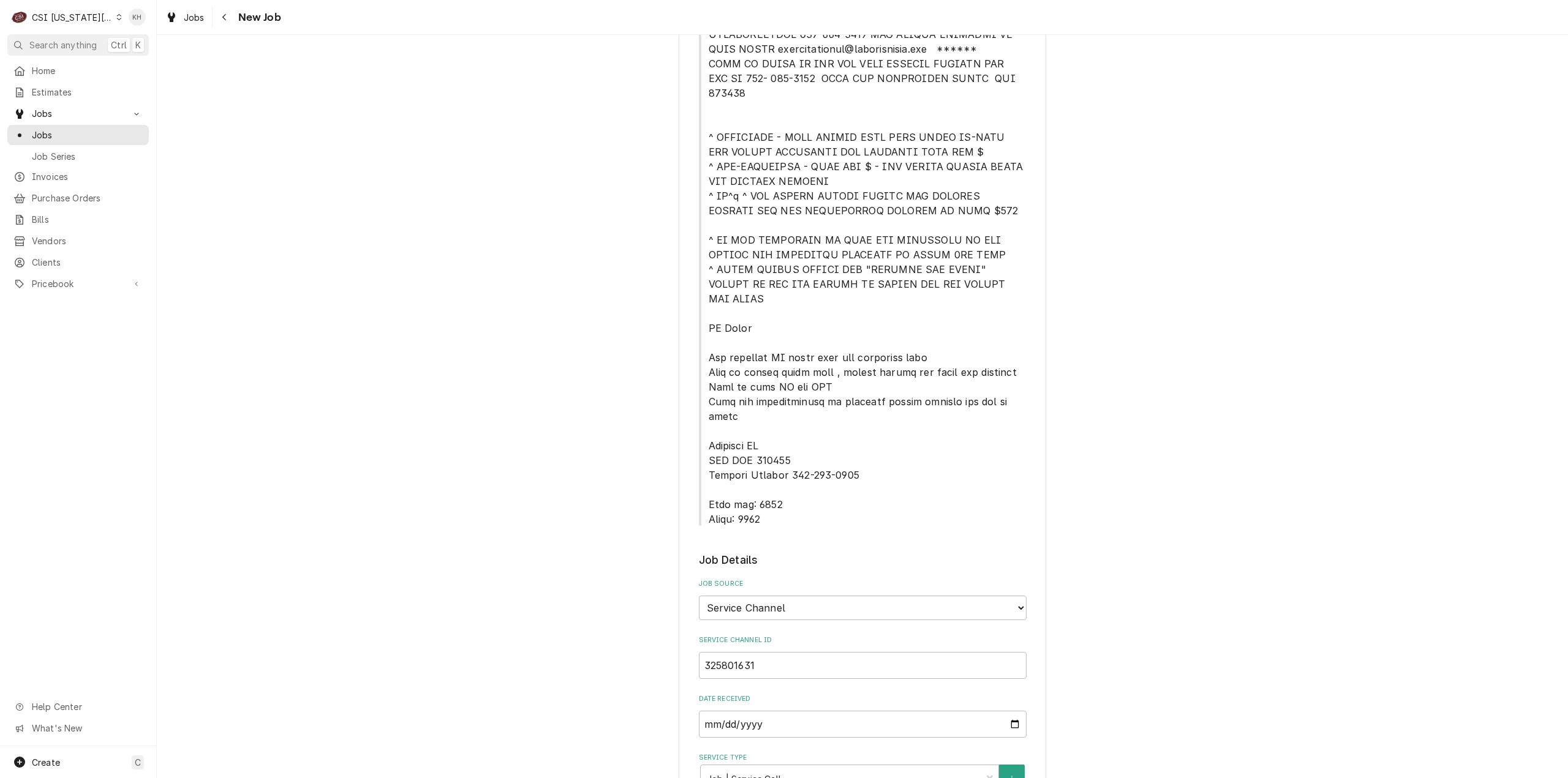
scroll to position [796, 0]
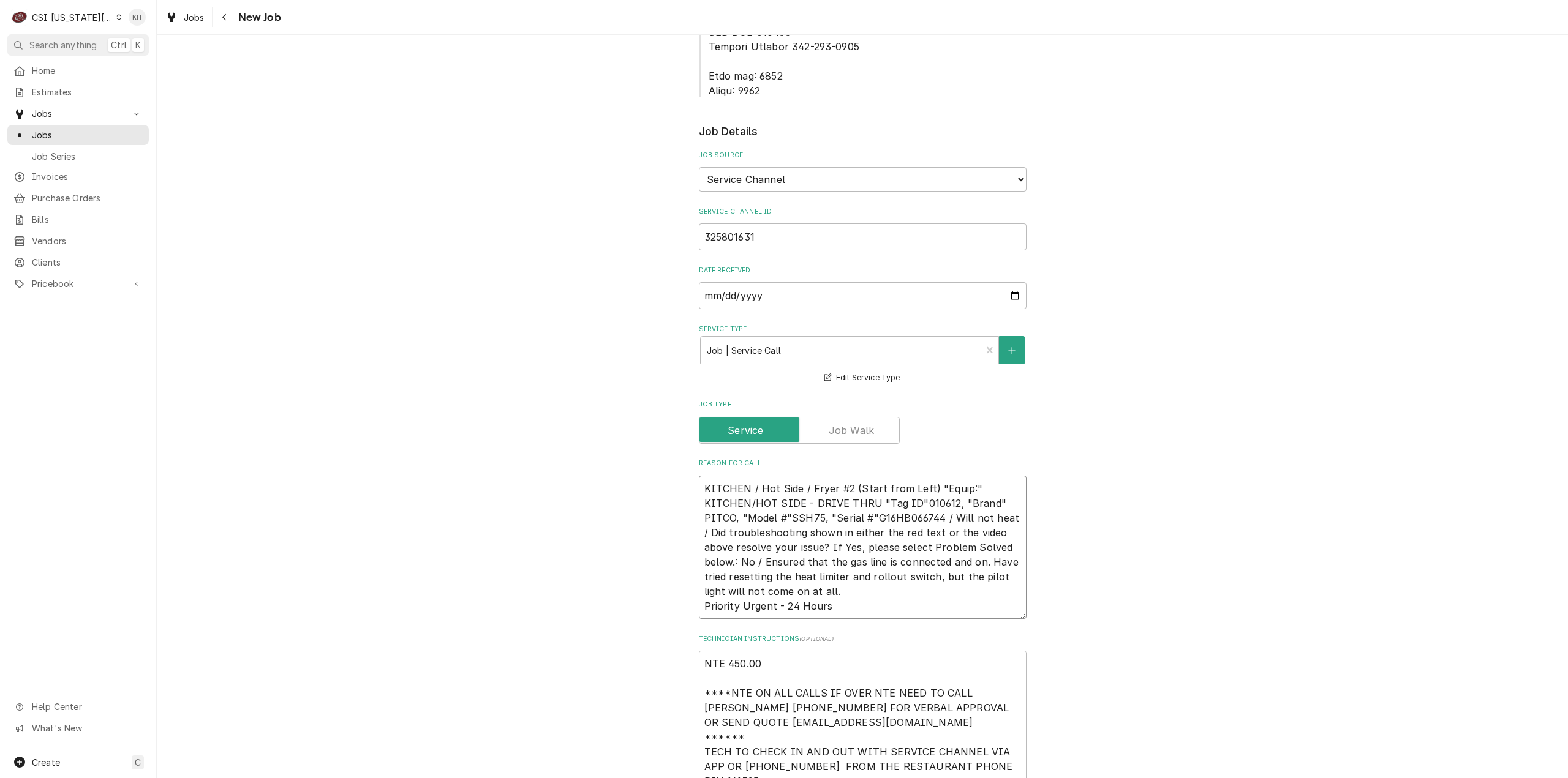
click at [797, 547] on textarea "KITCHEN / Hot Side / Fryer #2 (Start from Left) "Equip:" KITCHEN/HOT SIDE - DRI…" at bounding box center [863, 547] width 328 height 144
paste textarea "The Dine-In Boards is having water pooling inside the unit. The drain line is c…"
type textarea "x"
type textarea "KITCHEN / Hot Side / Fryer #2 (Start from Left) "Equip:" KITCHEN/HOT SIDE - DRI…"
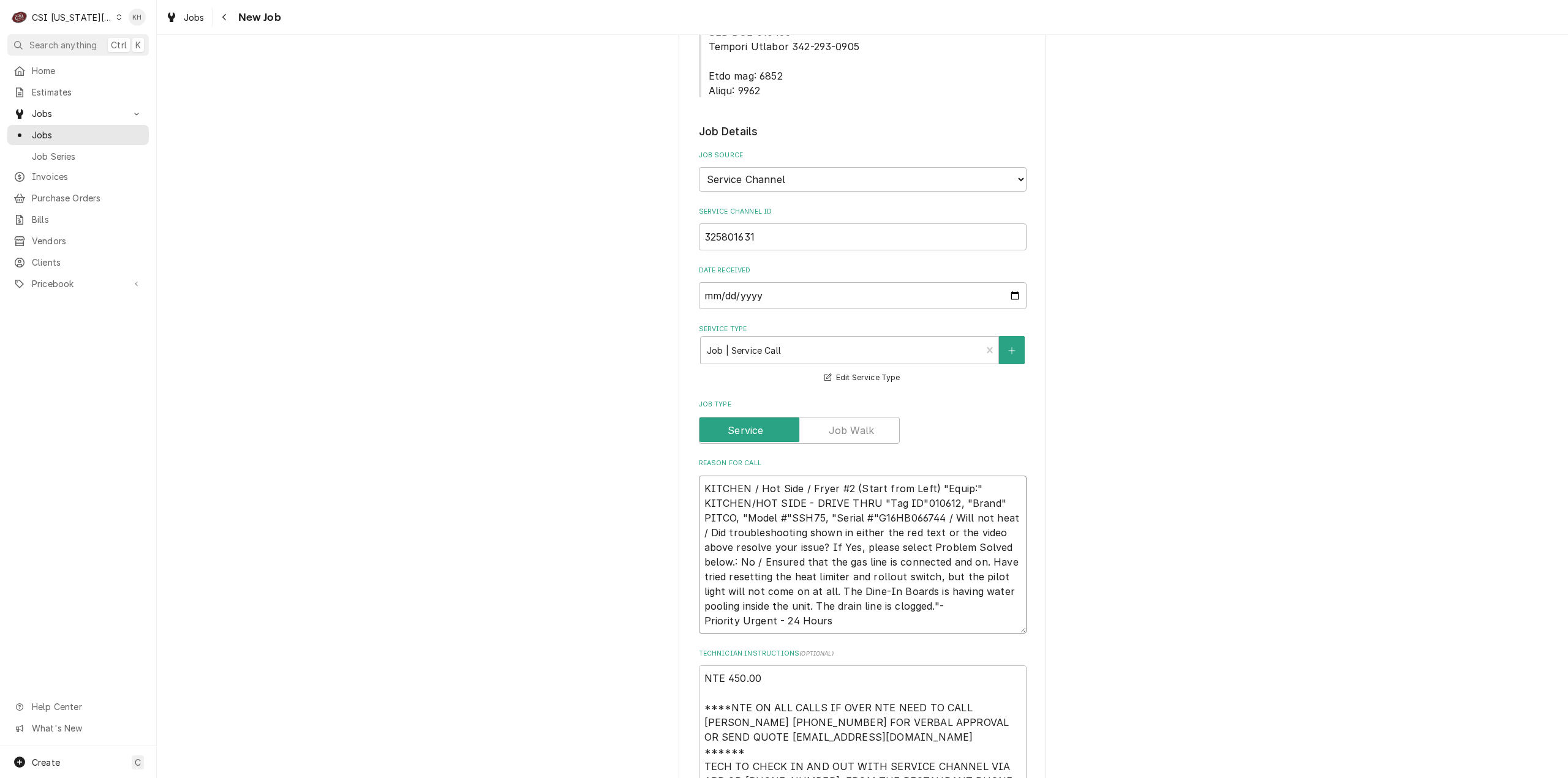
click at [791, 547] on textarea "KITCHEN / Hot Side / Fryer #2 (Start from Left) "Equip:" KITCHEN/HOT SIDE - DRI…" at bounding box center [863, 554] width 328 height 158
type textarea "x"
type textarea "KITCHEN / Hot Side / Fryer #2 (Start from Left) "Equip:" KITCHEN/HOT SIDE - DRI…"
type textarea "x"
type textarea "KITCHEN / Hot Side / Fryer #2 (Start from Left) "Equip:" KITCHEN/HOT SIDE - DRI…"
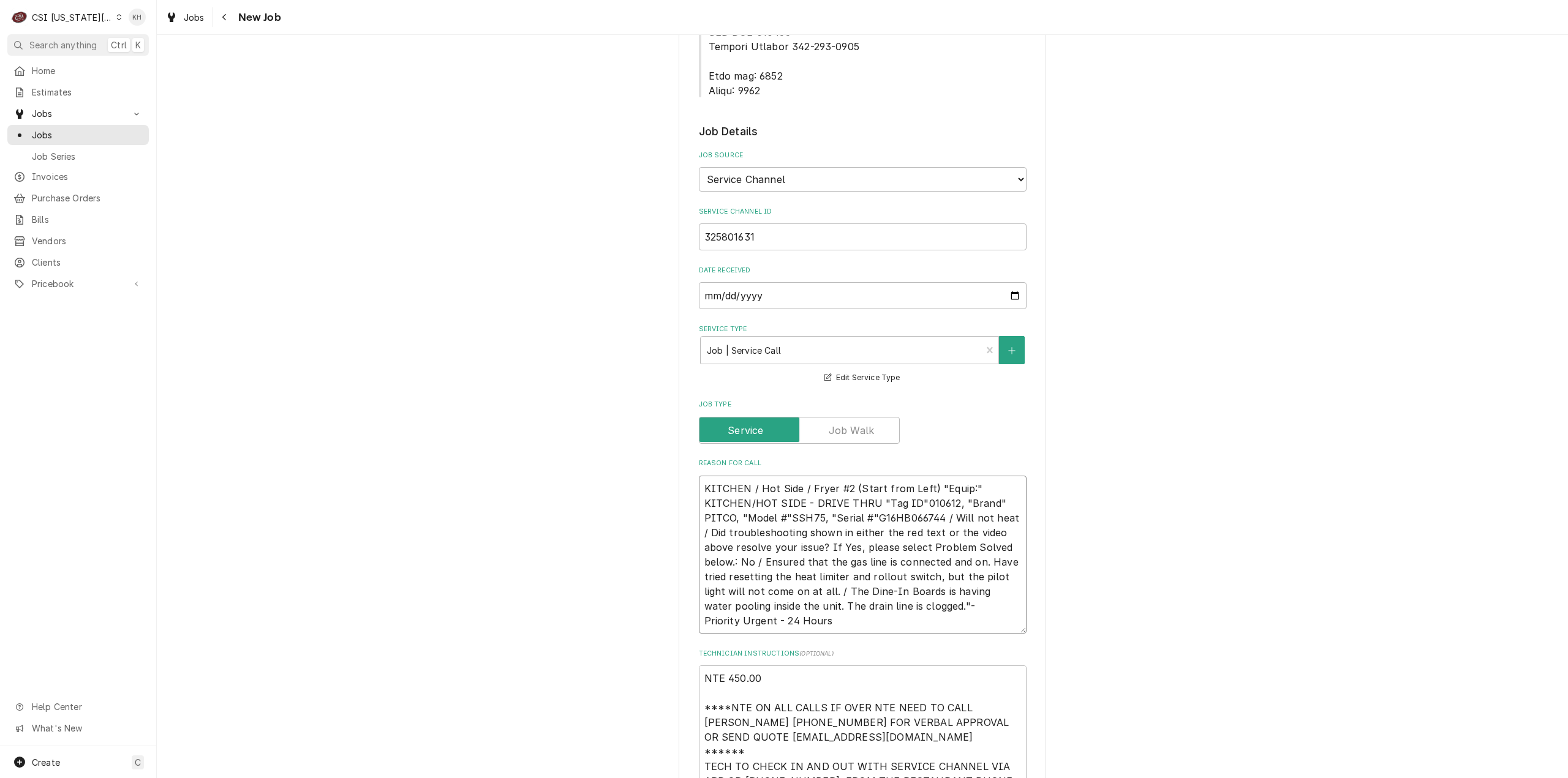
type textarea "x"
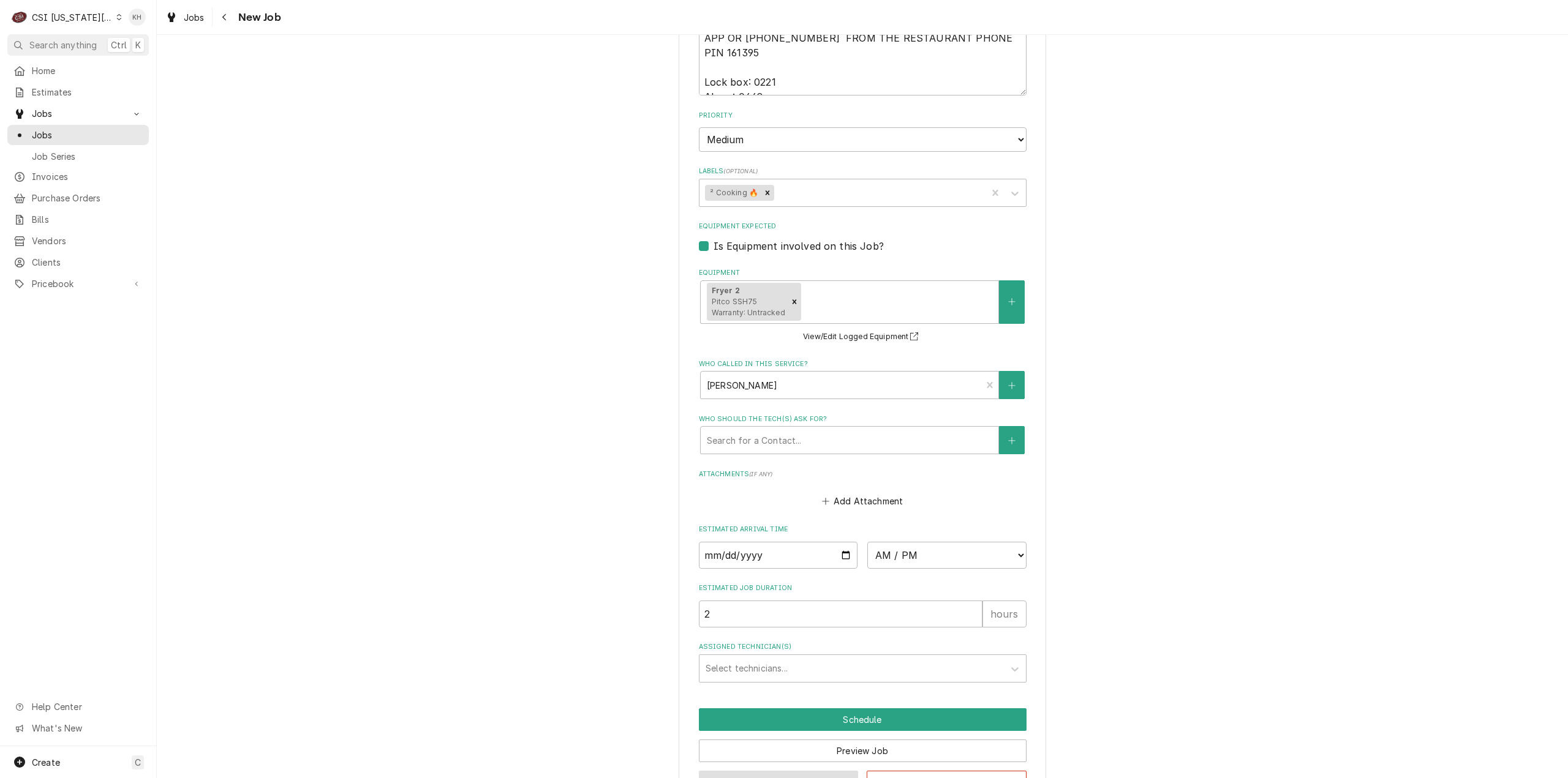
type textarea "KITCHEN / Hot Side / Fryer #2 (Start from Left) "Equip:" KITCHEN/HOT SIDE - DRI…"
click at [752, 770] on button "Save Draft" at bounding box center [778, 782] width 160 height 23
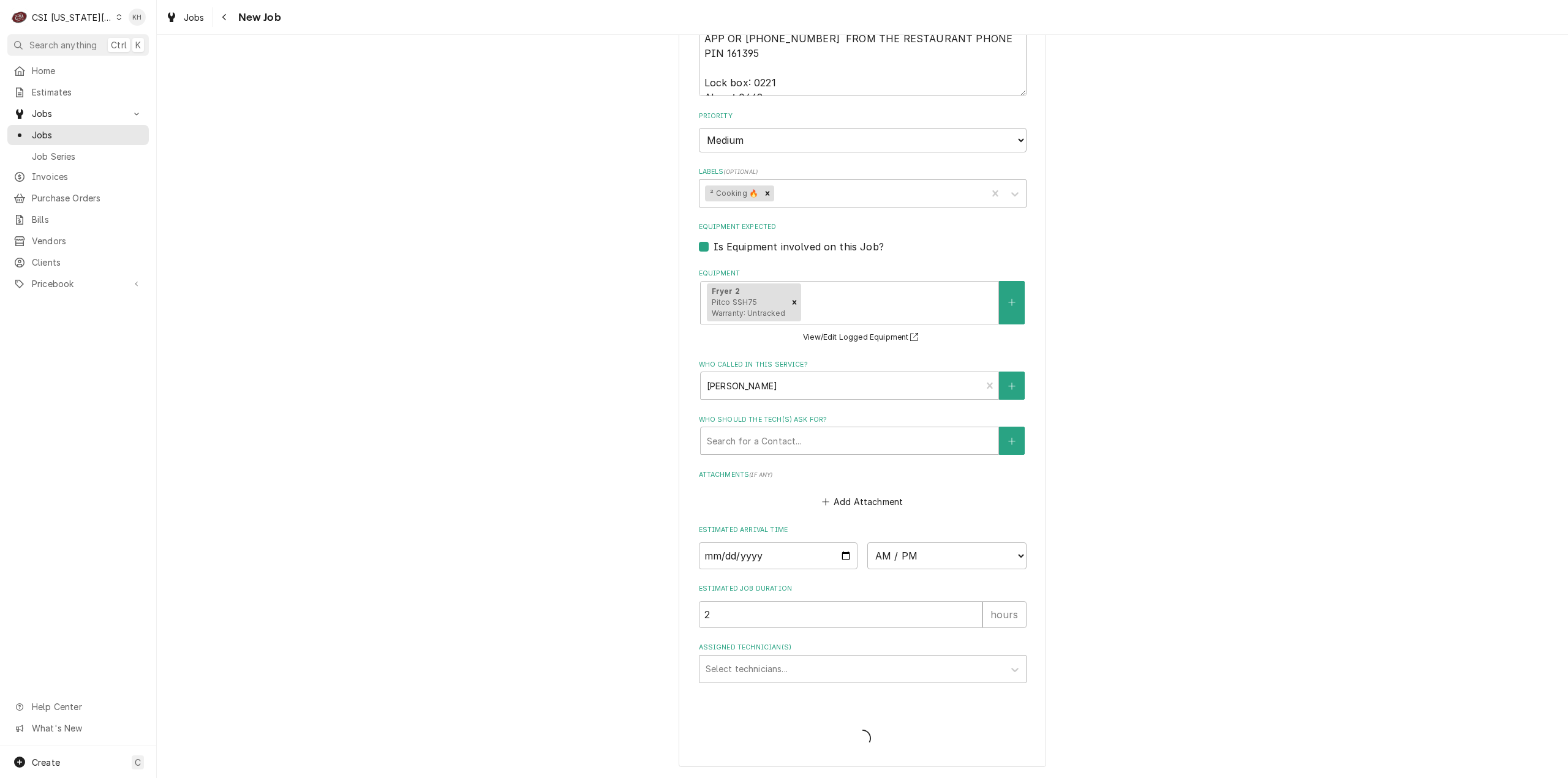
scroll to position [1496, 0]
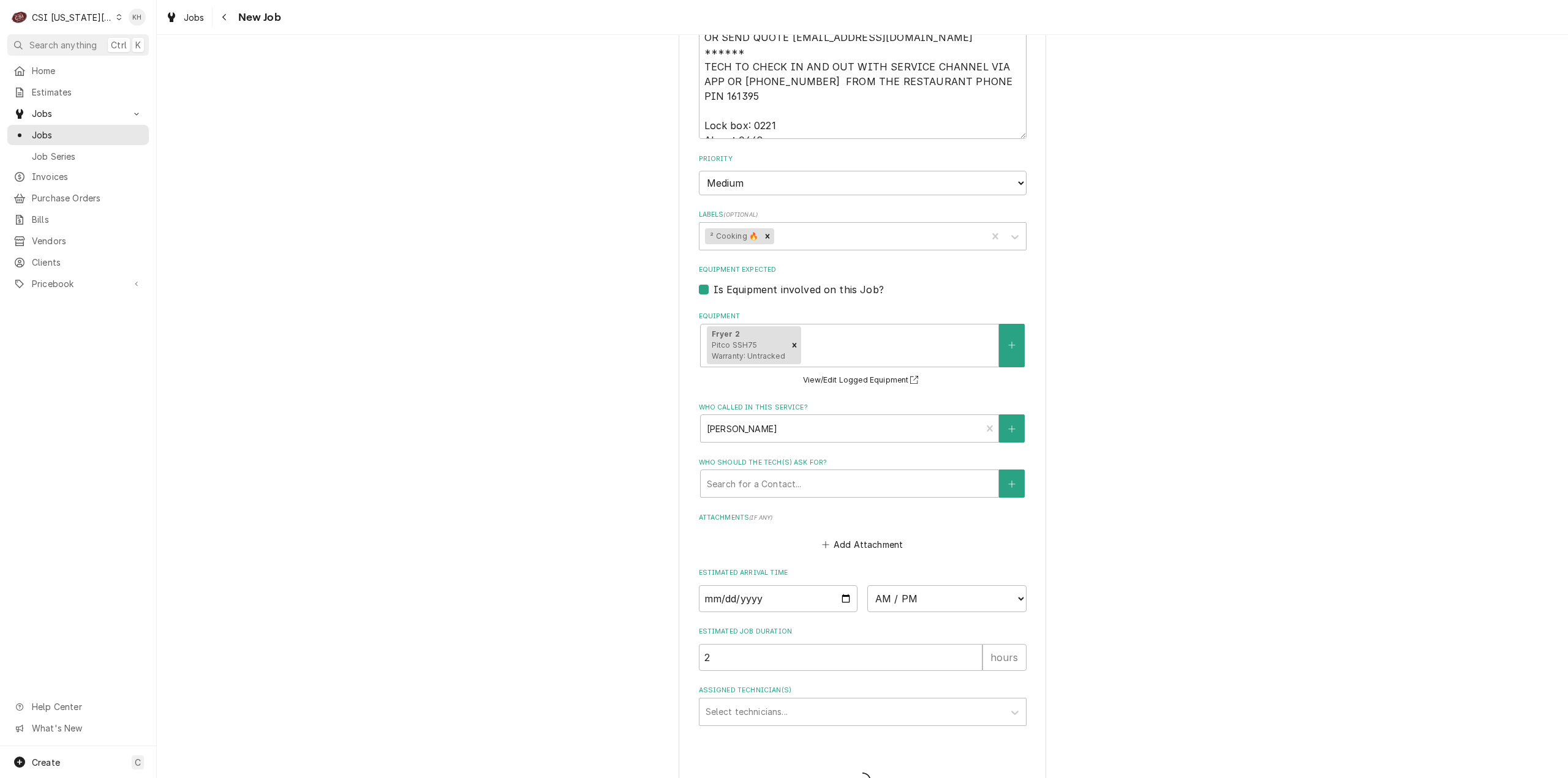
type textarea "x"
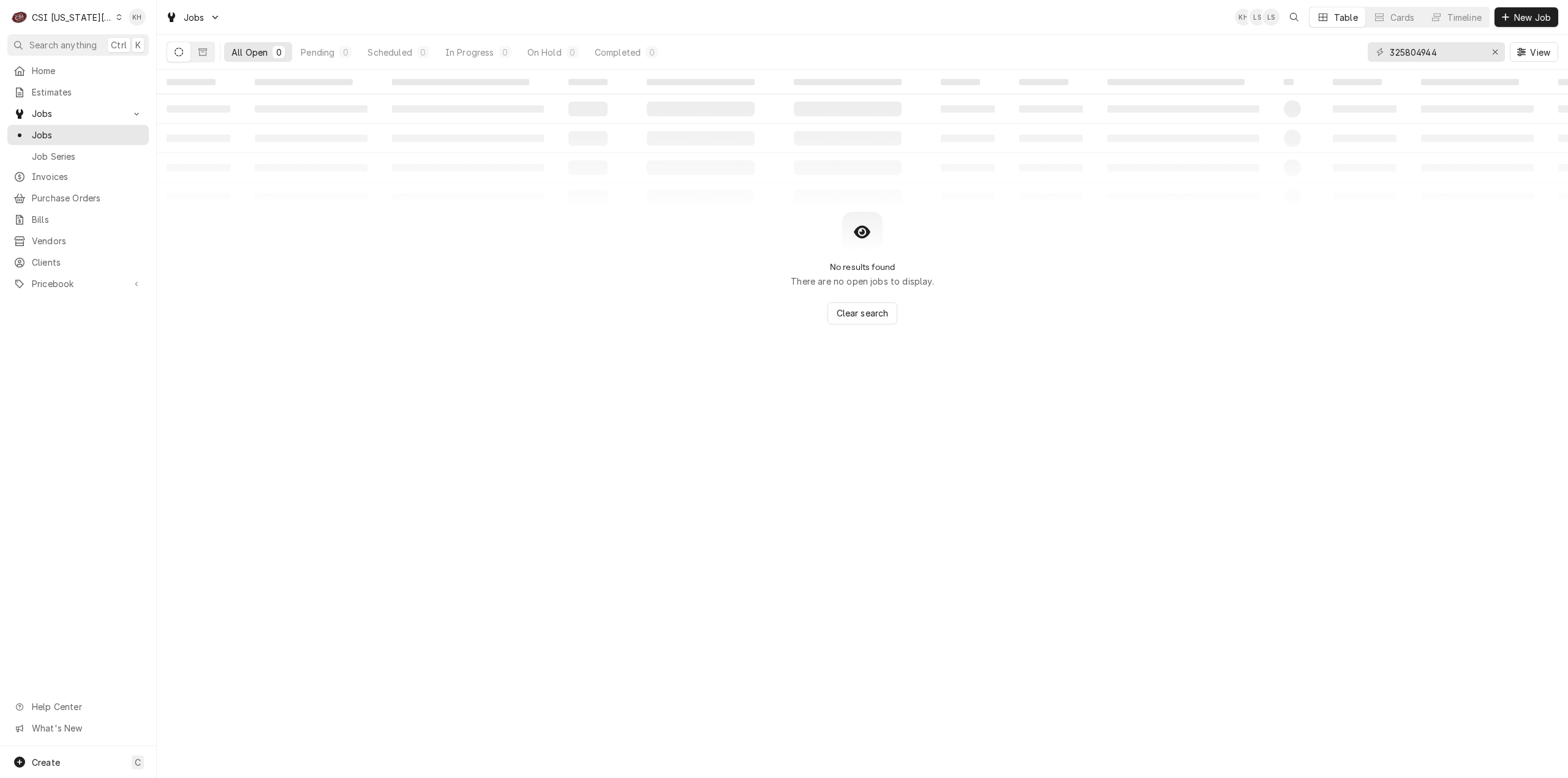
drag, startPoint x: 84, startPoint y: 19, endPoint x: 92, endPoint y: 41, distance: 23.4
click at [85, 20] on div "CSI Kansas City" at bounding box center [72, 17] width 81 height 13
click at [140, 65] on div "CSI St. [PERSON_NAME]" at bounding box center [210, 67] width 179 height 13
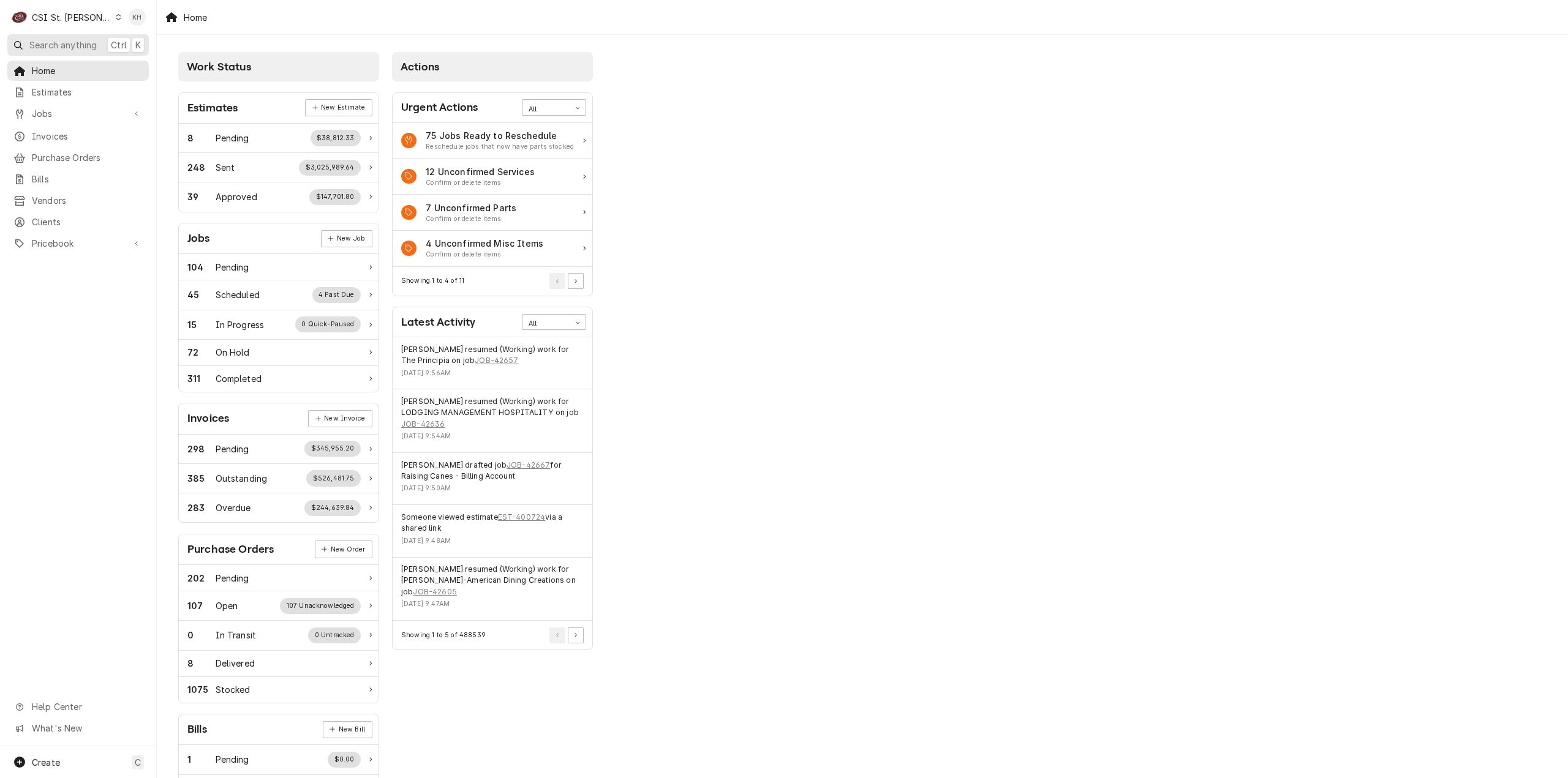
click at [64, 39] on span "Search anything" at bounding box center [63, 44] width 68 height 13
click at [87, 107] on span "Jobs" at bounding box center [77, 113] width 92 height 13
click at [92, 128] on span "Jobs" at bounding box center [87, 134] width 111 height 13
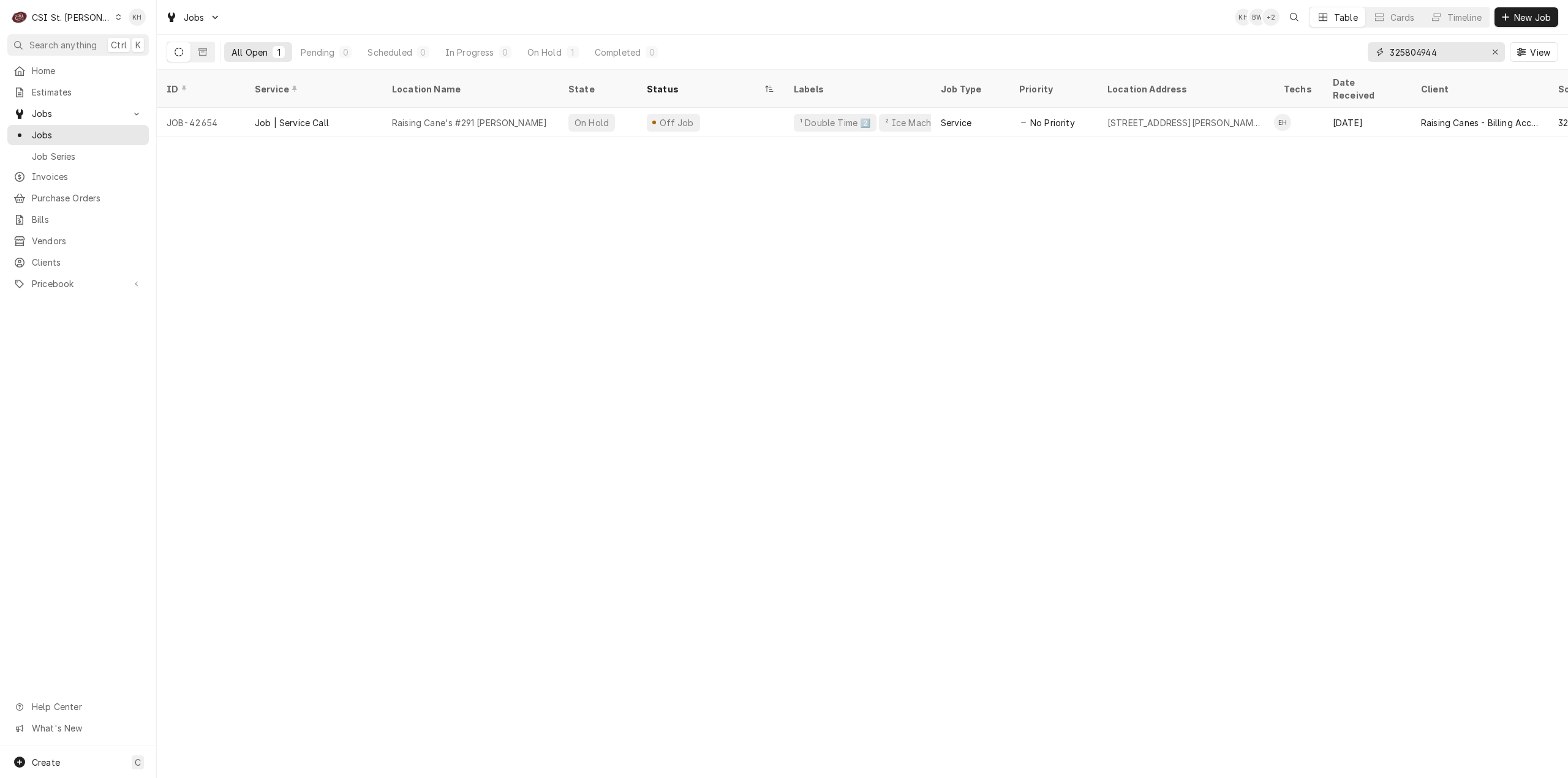
drag, startPoint x: 1447, startPoint y: 48, endPoint x: 1300, endPoint y: 51, distance: 147.0
click at [1300, 51] on div "All Open 1 Pending 0 Scheduled 0 In Progress 0 On Hold 1 Completed 0 325804944 …" at bounding box center [863, 52] width 1391 height 35
paste input "235879"
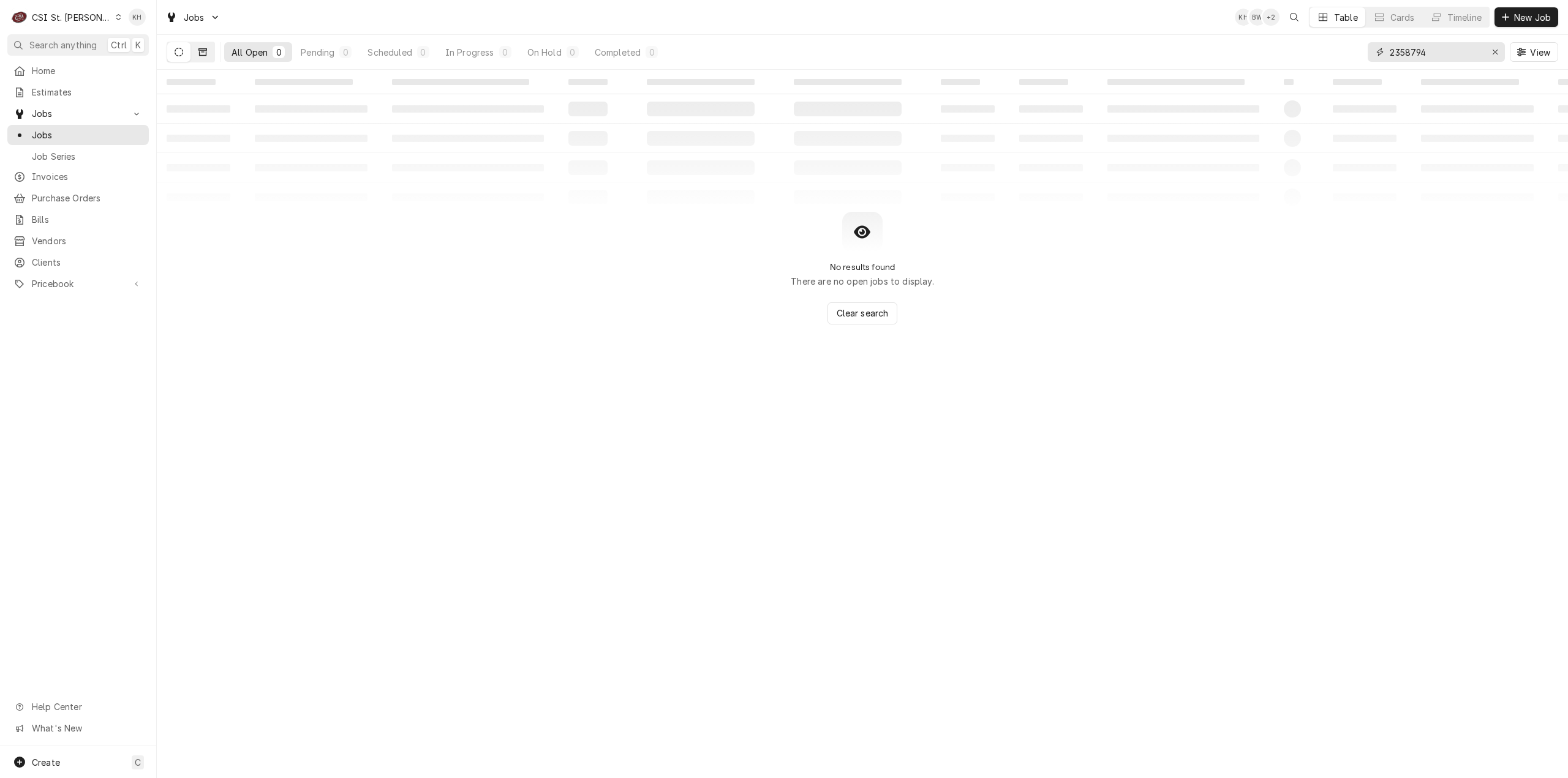
type input "2358794"
click at [210, 49] on button "Dynamic Content Wrapper" at bounding box center [202, 52] width 23 height 20
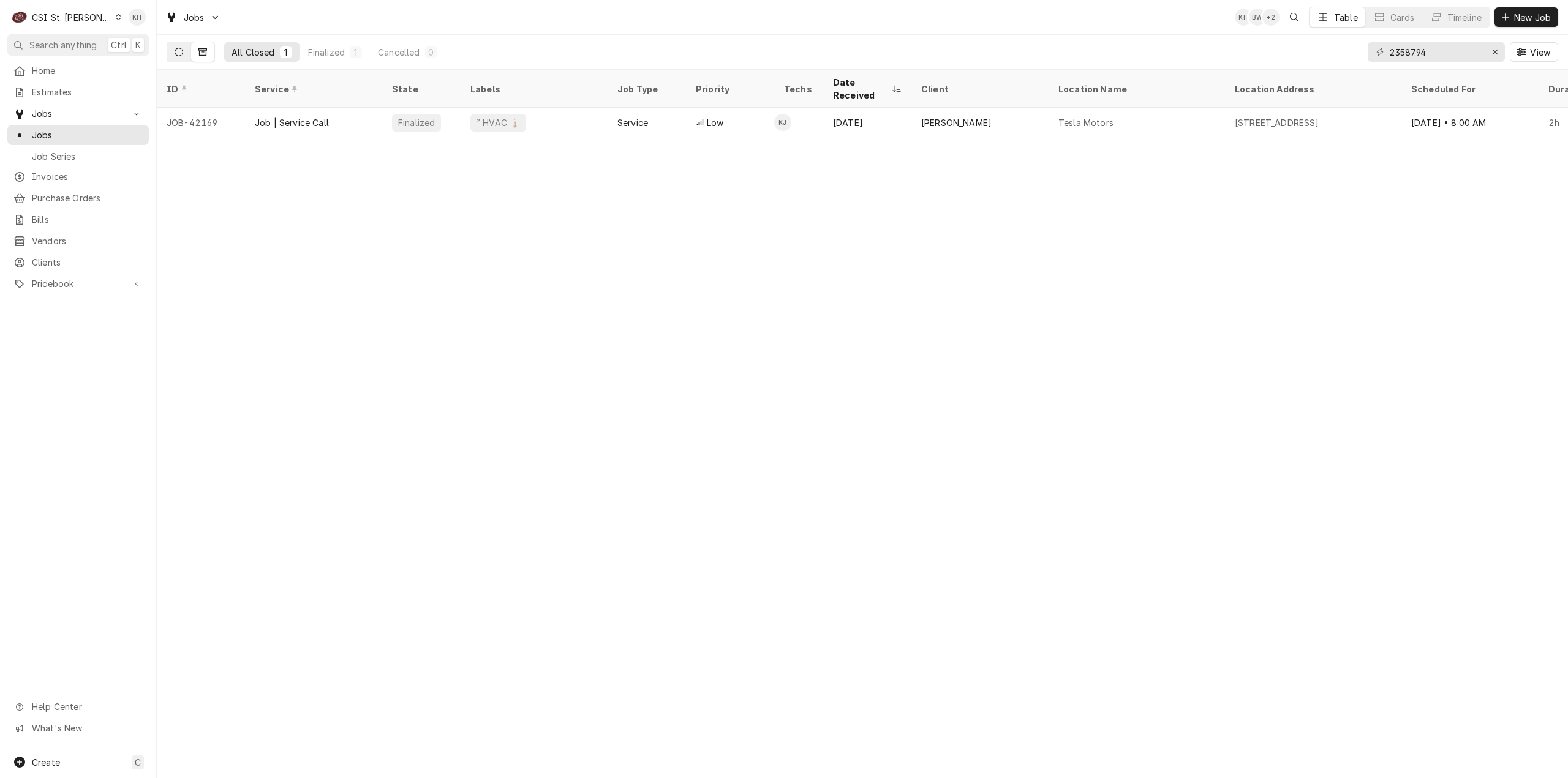
click at [180, 47] on button "Dynamic Content Wrapper" at bounding box center [179, 52] width 23 height 20
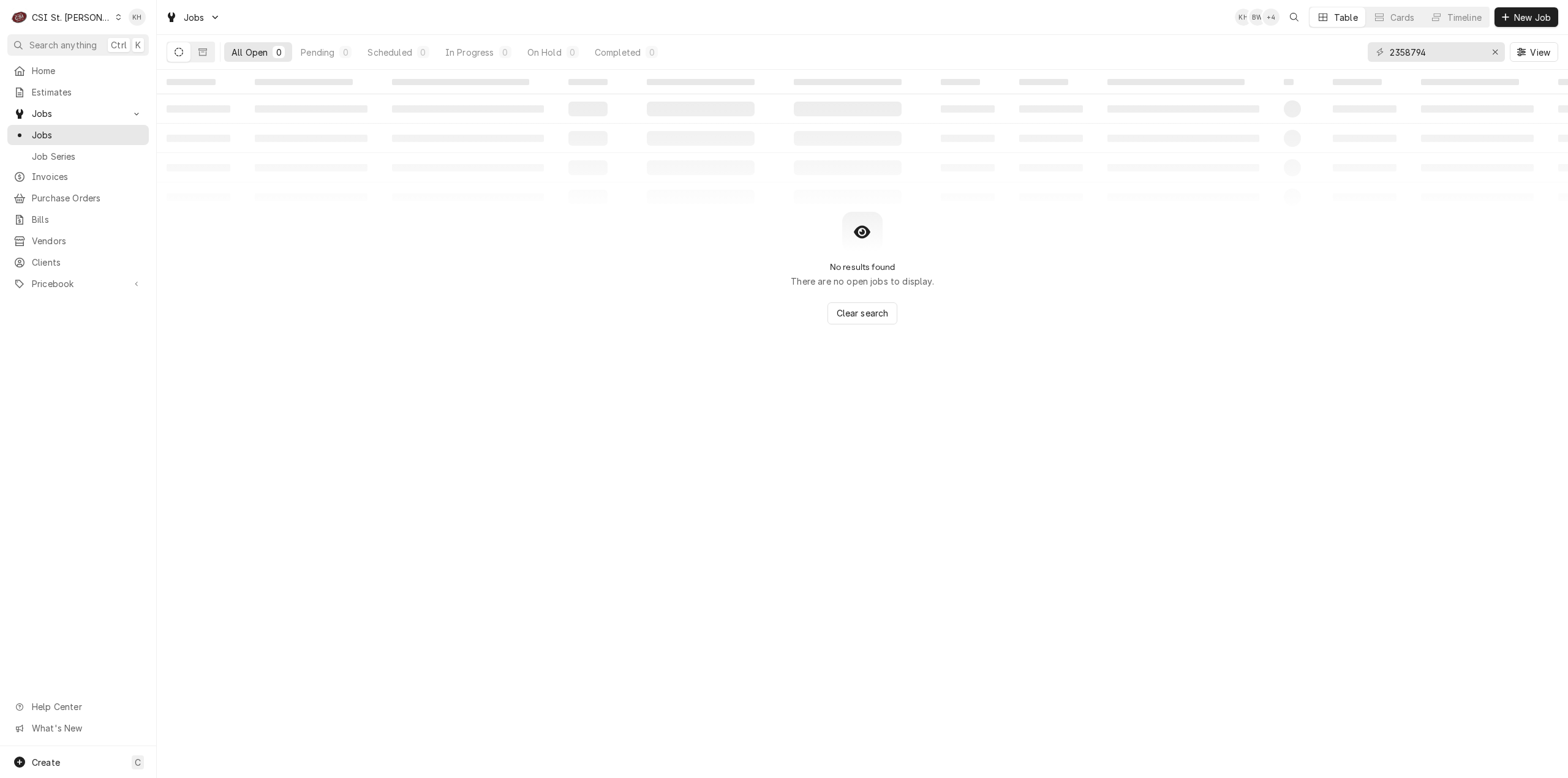
click at [60, 17] on div "CSI St. Louis" at bounding box center [71, 17] width 80 height 13
click at [141, 32] on div "CSI [US_STATE][GEOGRAPHIC_DATA]" at bounding box center [189, 24] width 174 height 20
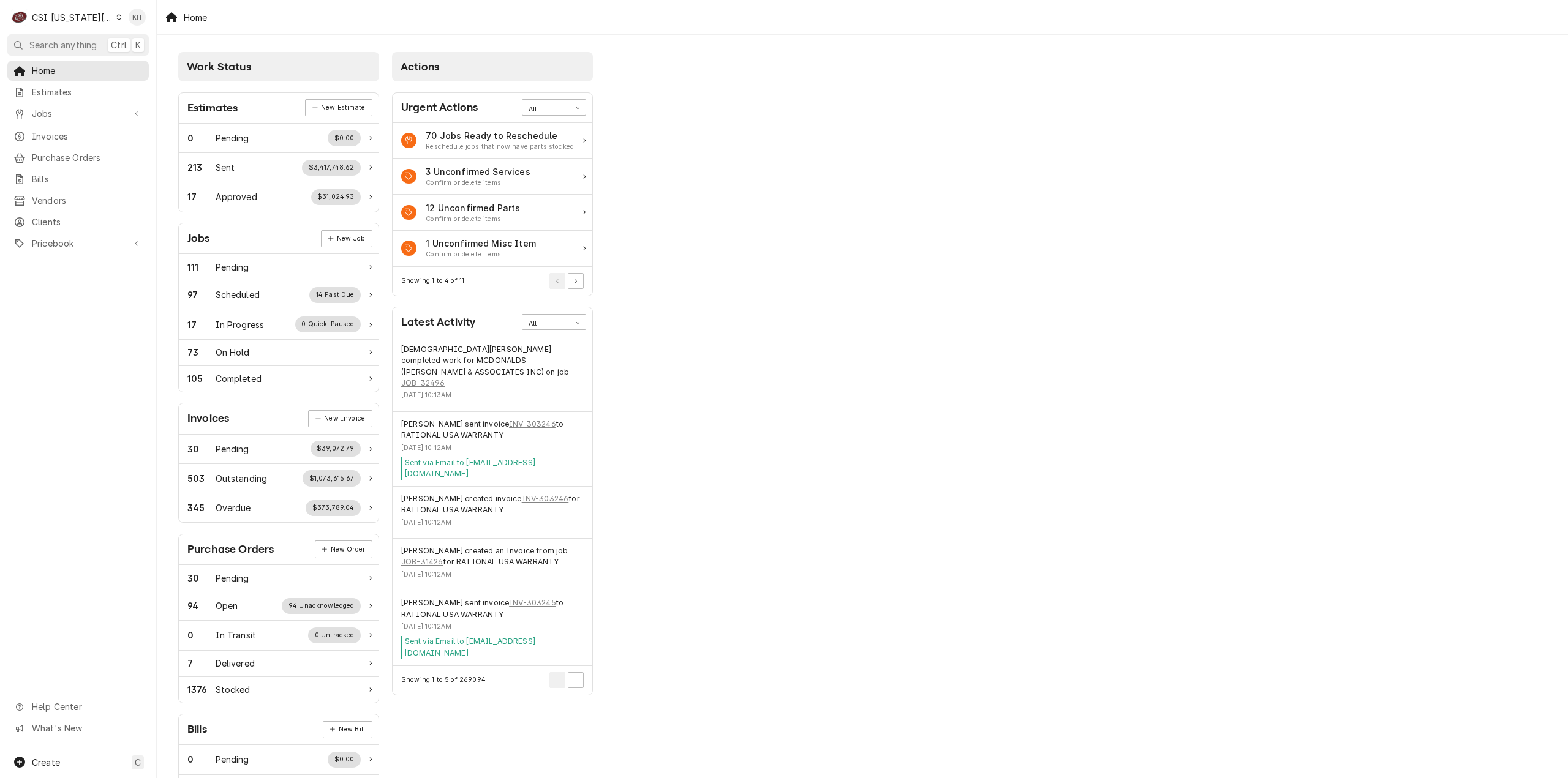
click at [59, 47] on span "Search anything" at bounding box center [63, 44] width 68 height 13
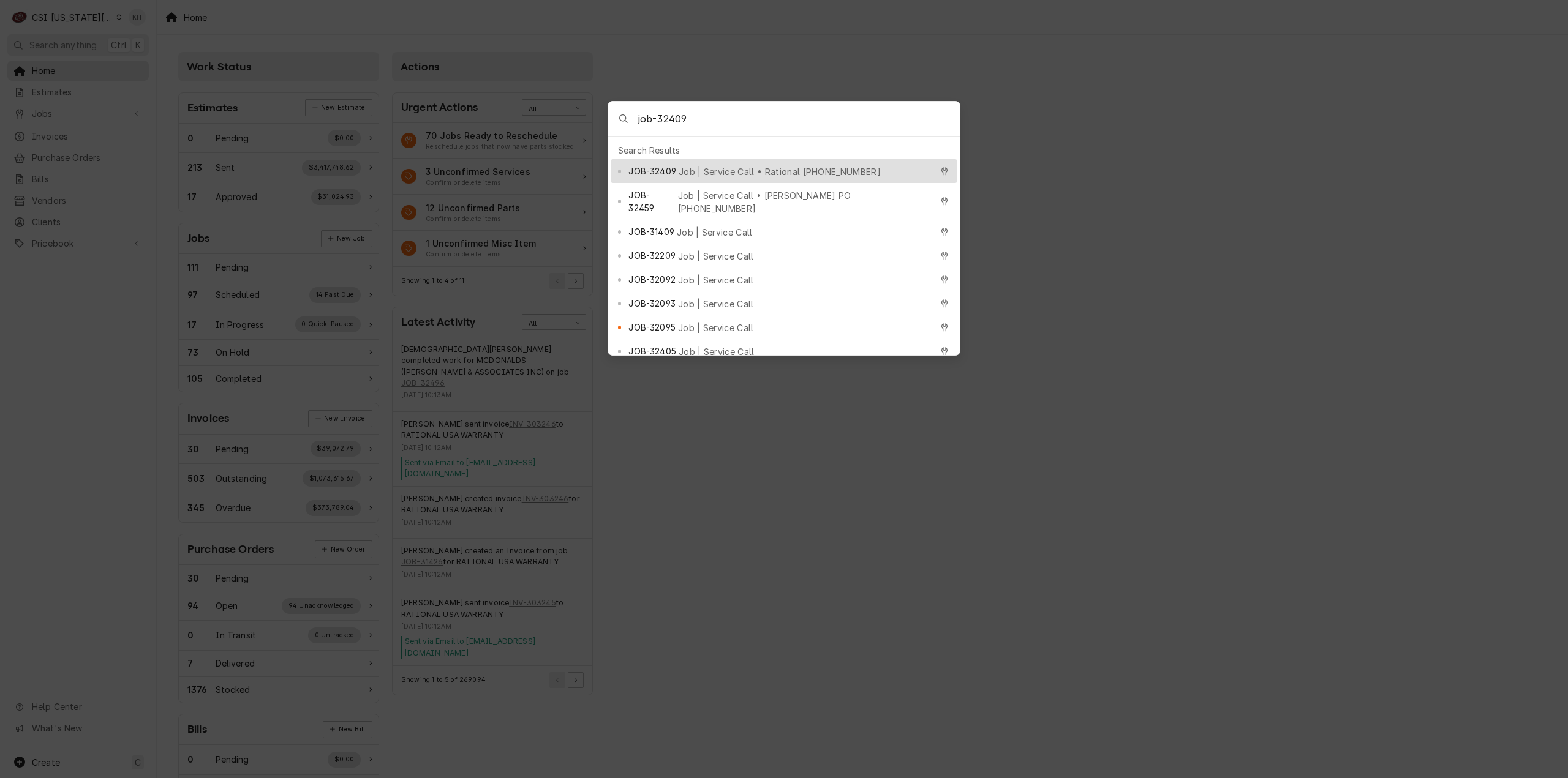
type input "job-32409"
drag, startPoint x: 718, startPoint y: 175, endPoint x: 568, endPoint y: 80, distance: 177.6
click at [718, 174] on div "JOB-32409 Job | Service Call • Rational [PHONE_NUMBER]" at bounding box center [784, 171] width 346 height 24
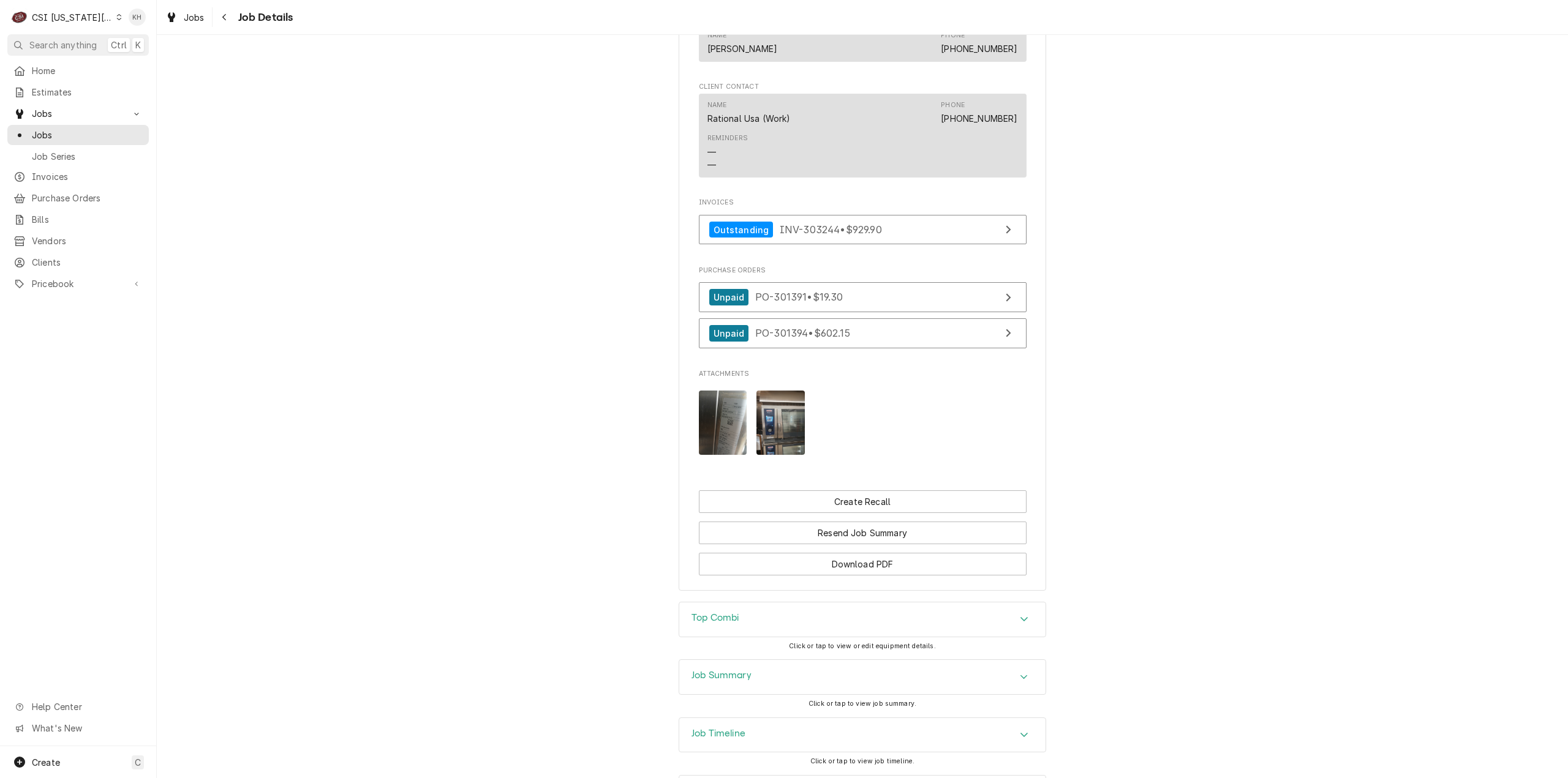
scroll to position [1230, 0]
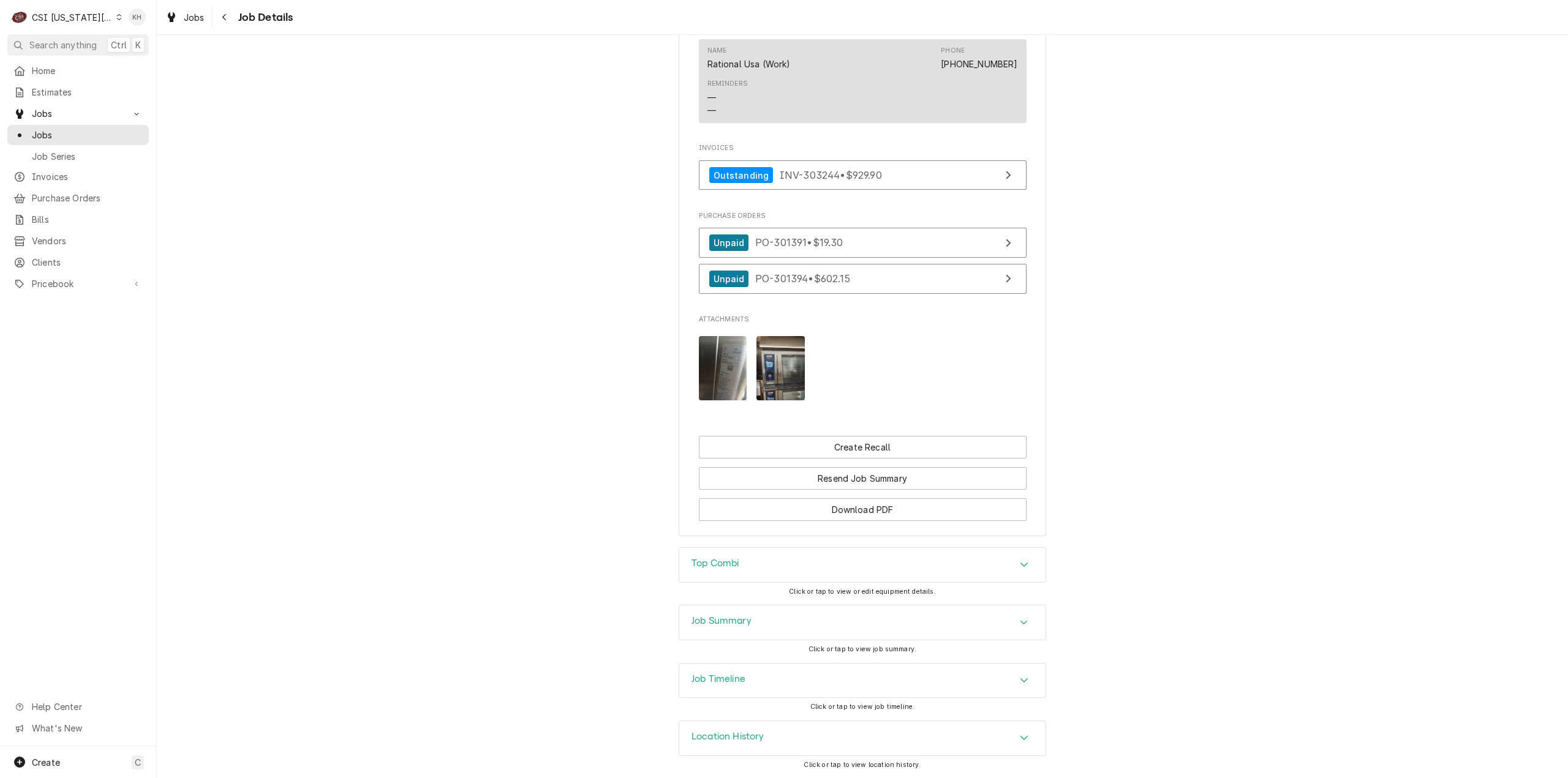
drag, startPoint x: 753, startPoint y: 619, endPoint x: 760, endPoint y: 627, distance: 10.6
click at [752, 618] on div "Job Summary" at bounding box center [863, 623] width 367 height 35
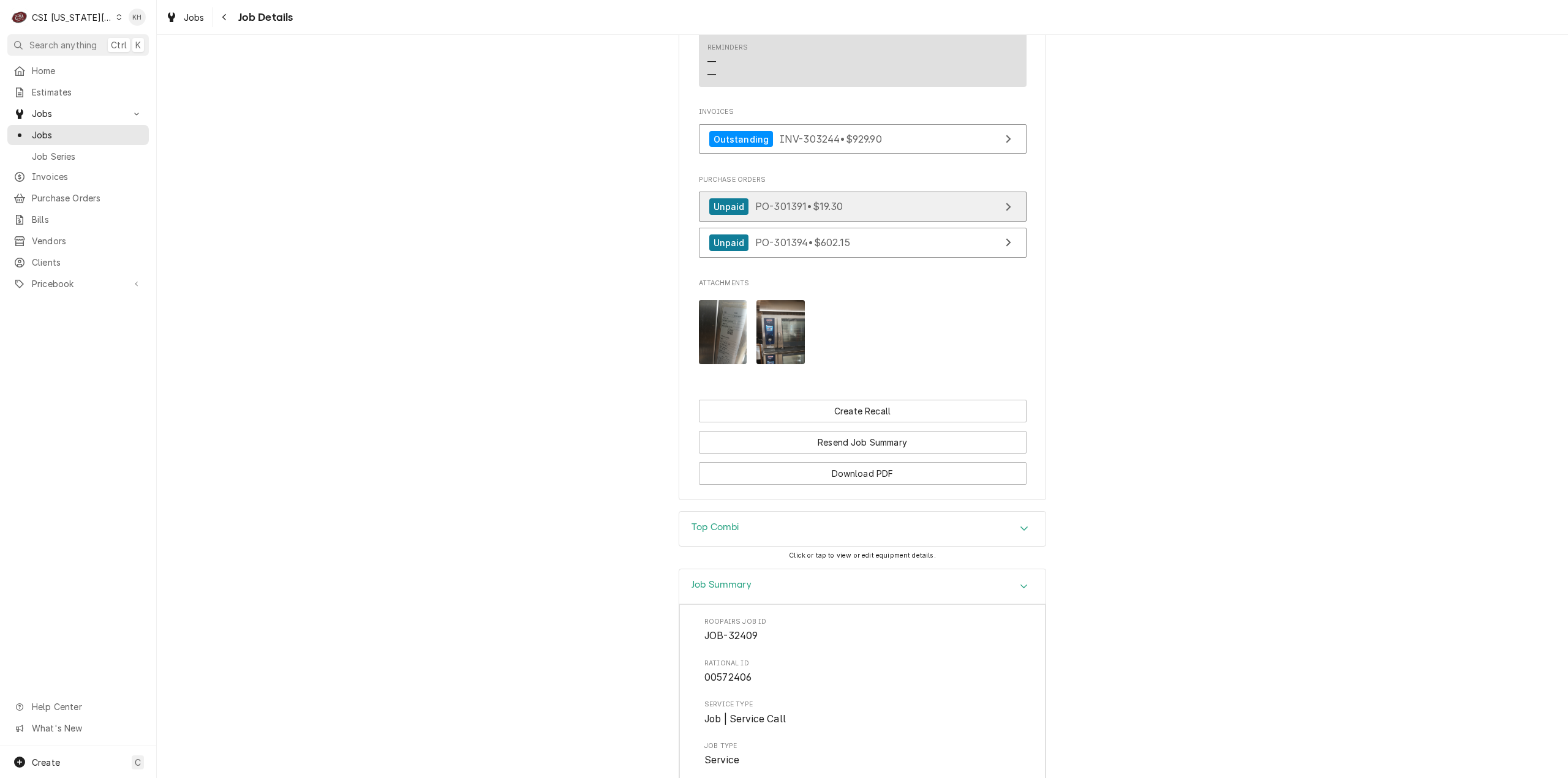
scroll to position [1041, 0]
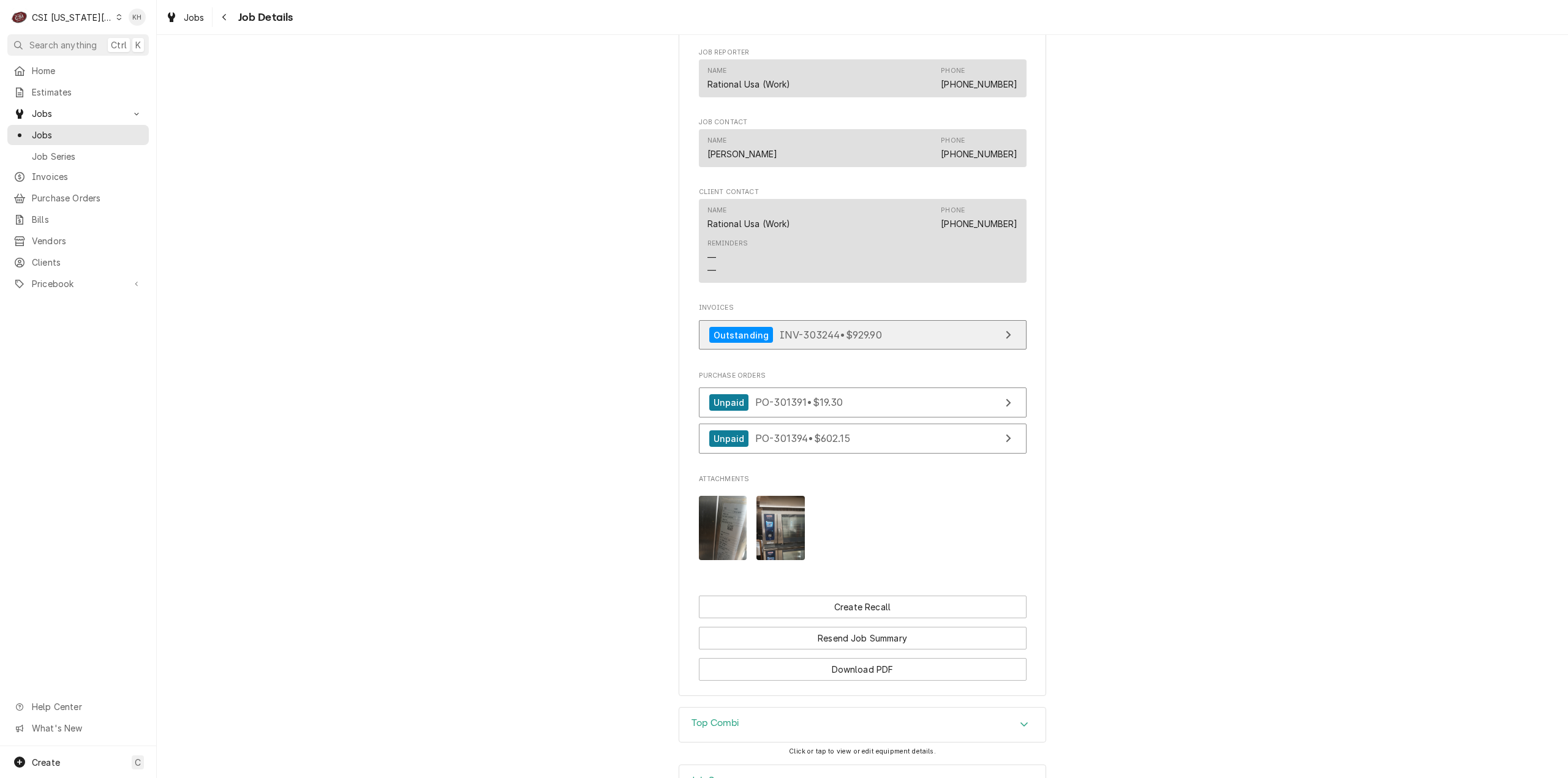
click at [869, 350] on link "Outstanding INV-303244 • $929.90" at bounding box center [863, 335] width 328 height 30
drag, startPoint x: 65, startPoint y: 41, endPoint x: 74, endPoint y: 41, distance: 9.0
click at [65, 41] on span "Search anything" at bounding box center [63, 44] width 68 height 13
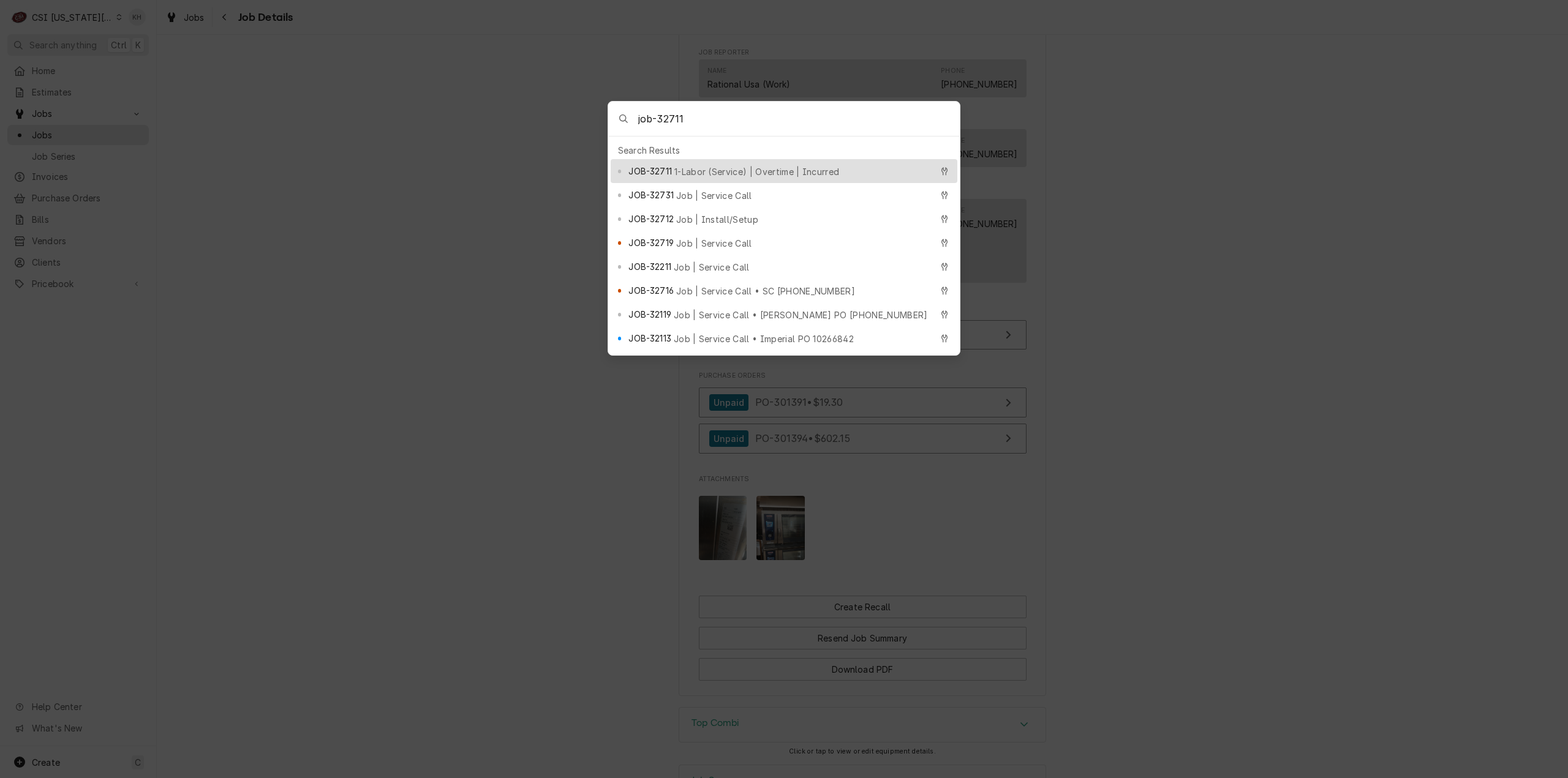
type input "job-32711"
drag, startPoint x: 801, startPoint y: 167, endPoint x: 800, endPoint y: 179, distance: 12.0
click at [800, 166] on span "1-Labor (Service) | Overtime | Incurred" at bounding box center [757, 171] width 165 height 13
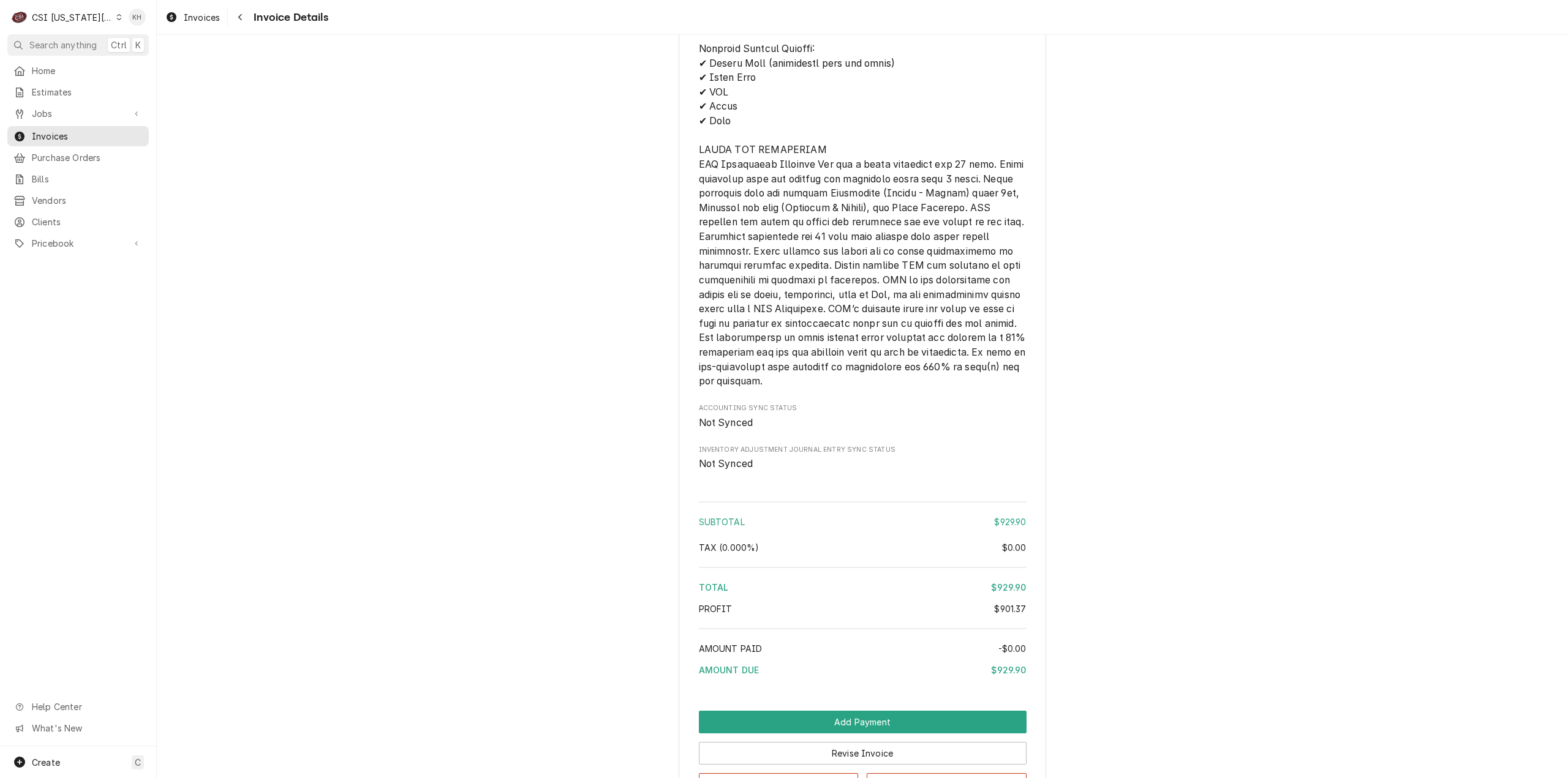
scroll to position [2191, 0]
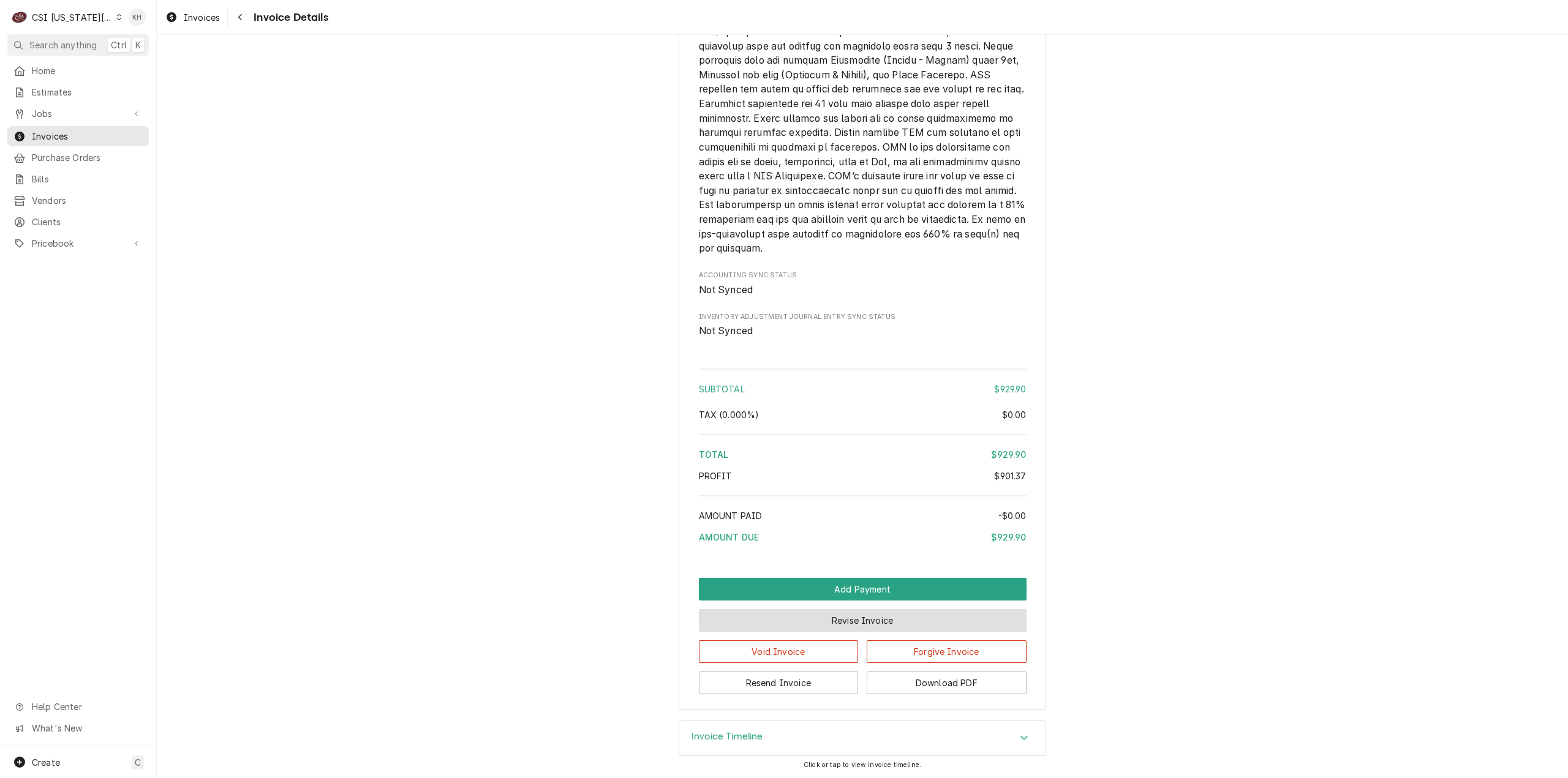
click at [849, 620] on button "Revise Invoice" at bounding box center [863, 620] width 328 height 23
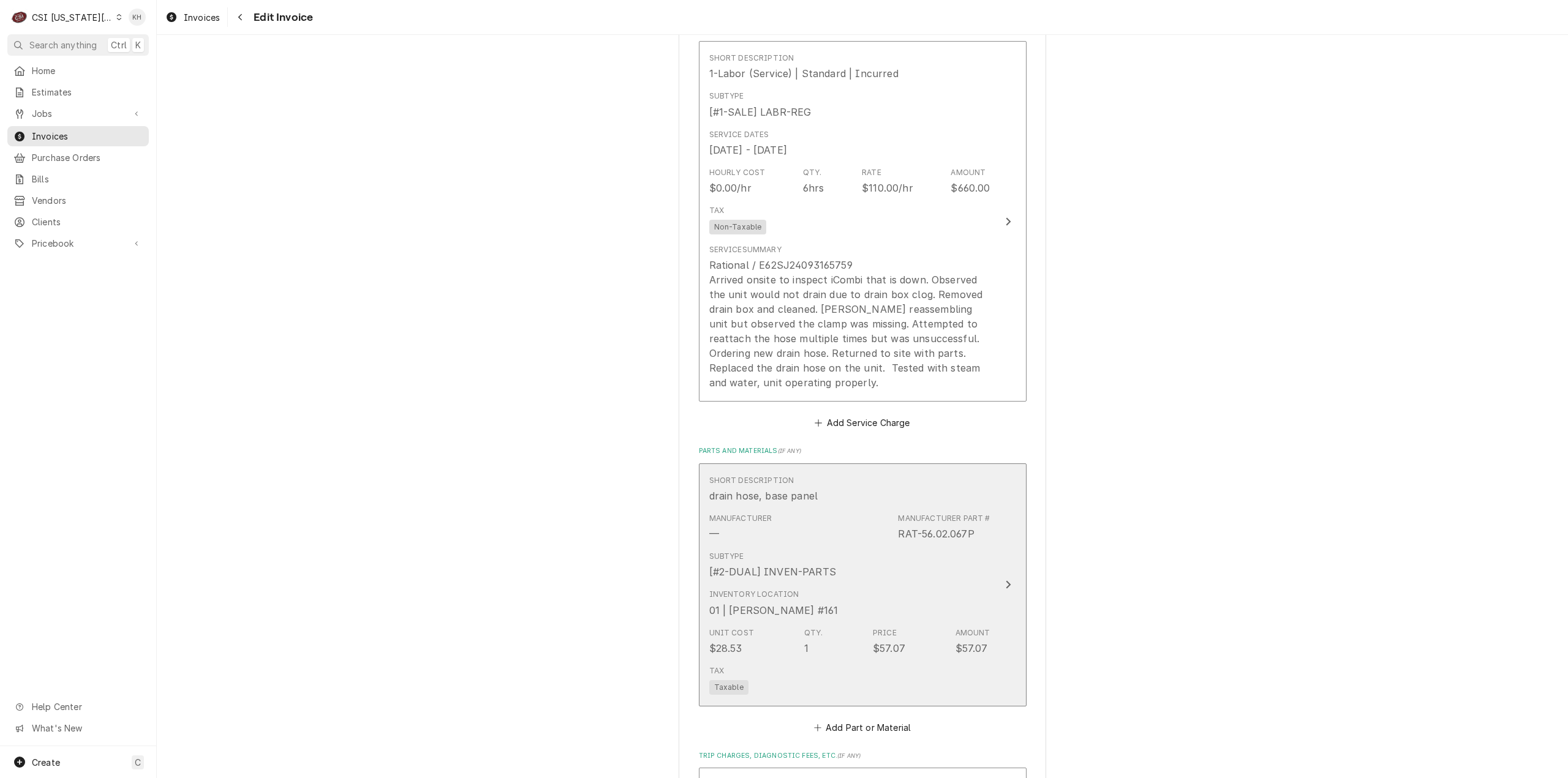
scroll to position [1408, 0]
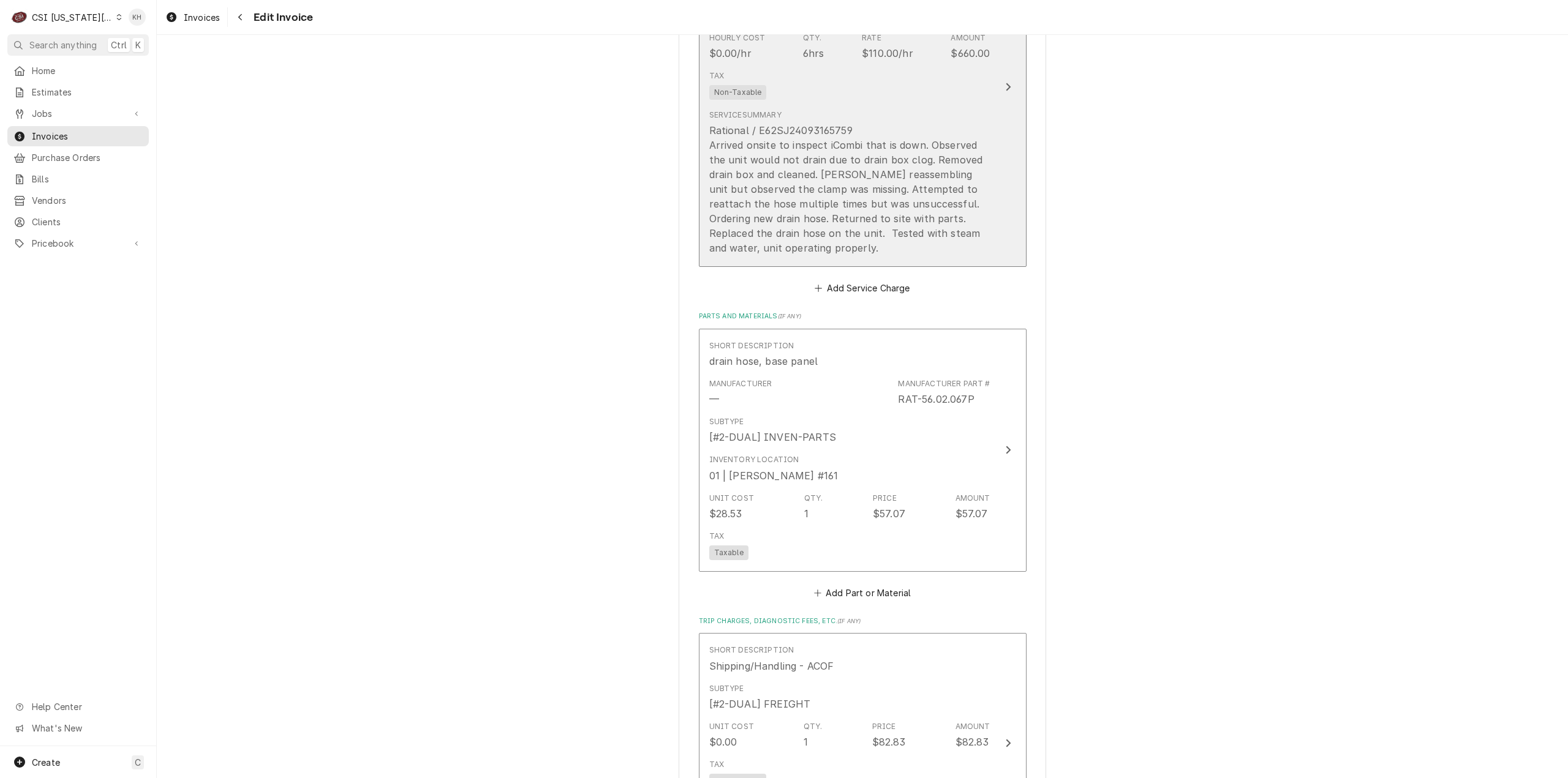
click at [1016, 151] on button "Short Description 1-Labor (Service) | Standard | Incurred Subtype [#1-SALE] LAB…" at bounding box center [863, 86] width 328 height 360
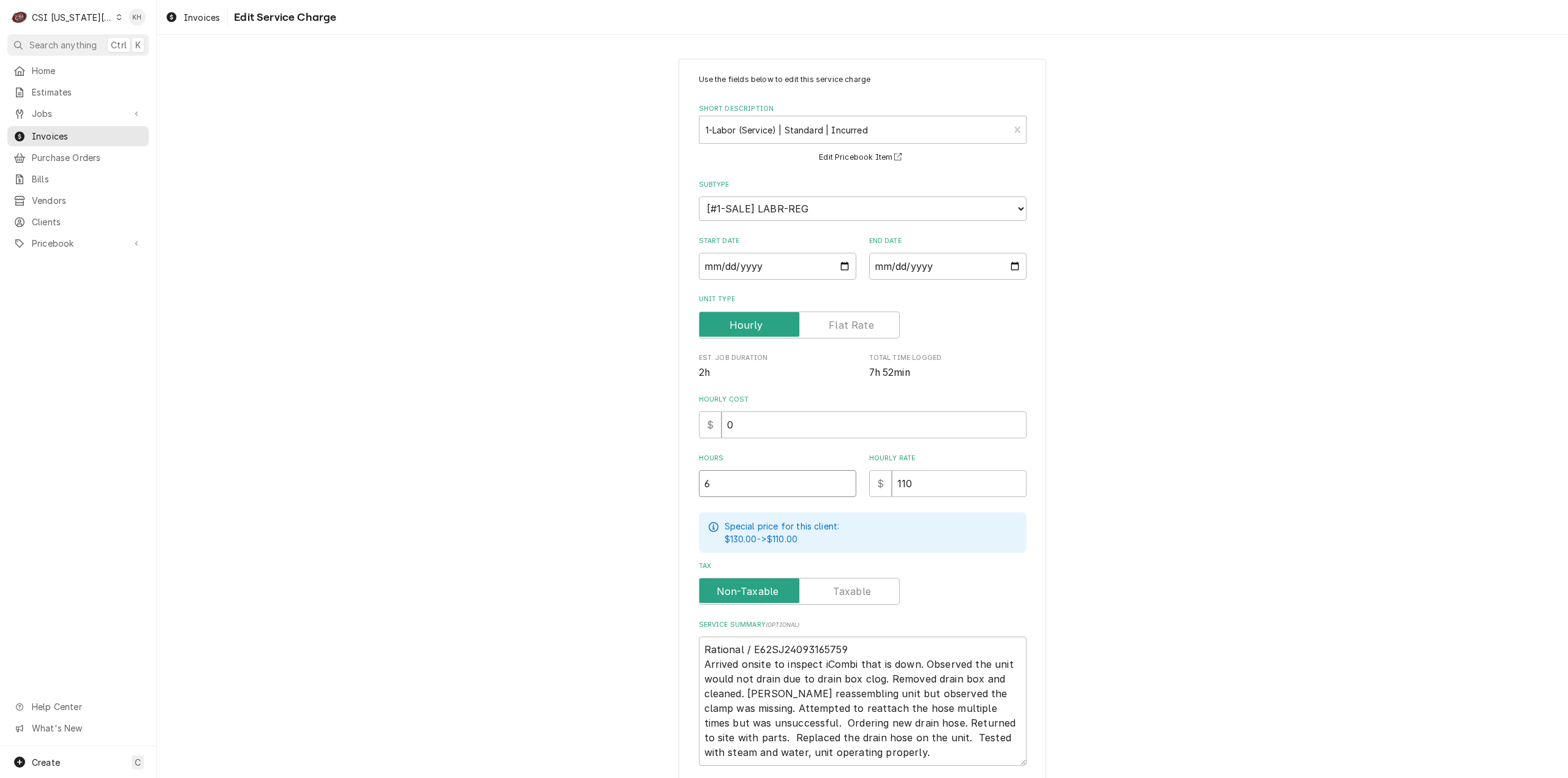
drag, startPoint x: 736, startPoint y: 485, endPoint x: 621, endPoint y: 481, distance: 115.1
click at [621, 481] on div "Use the fields below to edit this service charge Short Description 1-Labor (Ser…" at bounding box center [863, 460] width 1411 height 824
type textarea "x"
type input "7"
drag, startPoint x: 1349, startPoint y: 482, endPoint x: 1325, endPoint y: 499, distance: 29.4
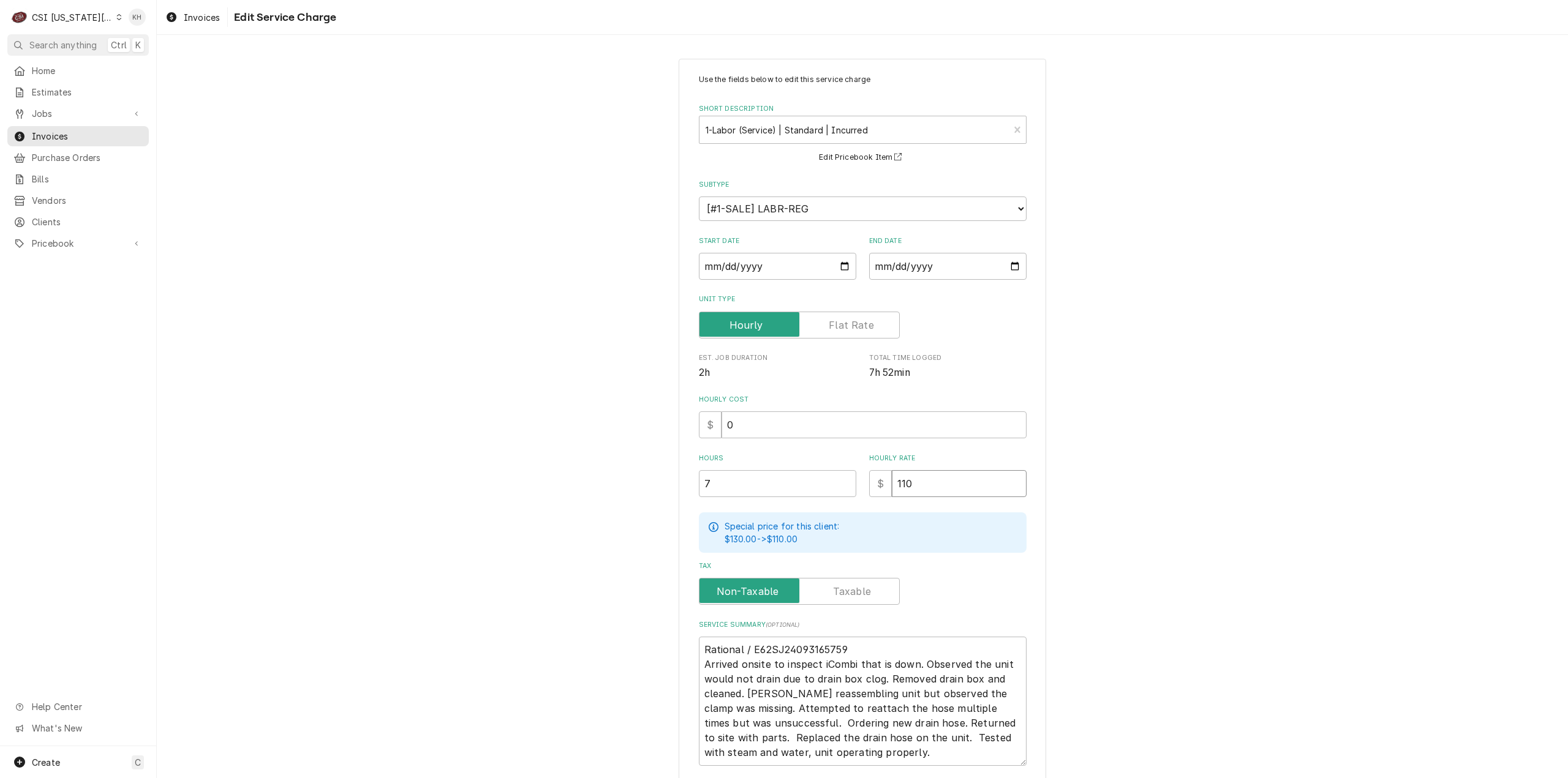
click at [1344, 485] on div "Use the fields below to edit this service charge Short Description 1-Labor (Ser…" at bounding box center [863, 460] width 1411 height 824
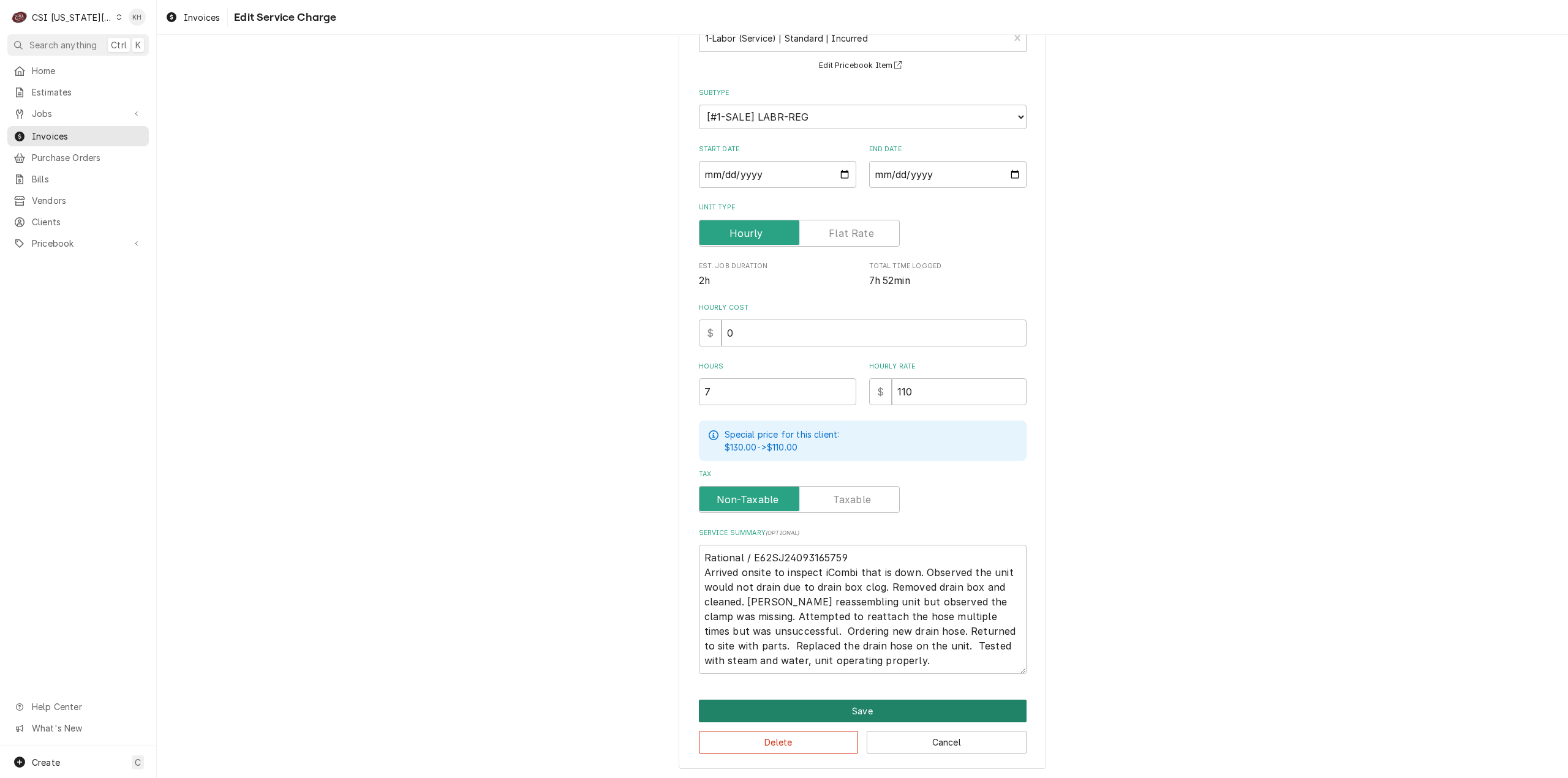
click at [869, 706] on button "Save" at bounding box center [863, 711] width 328 height 23
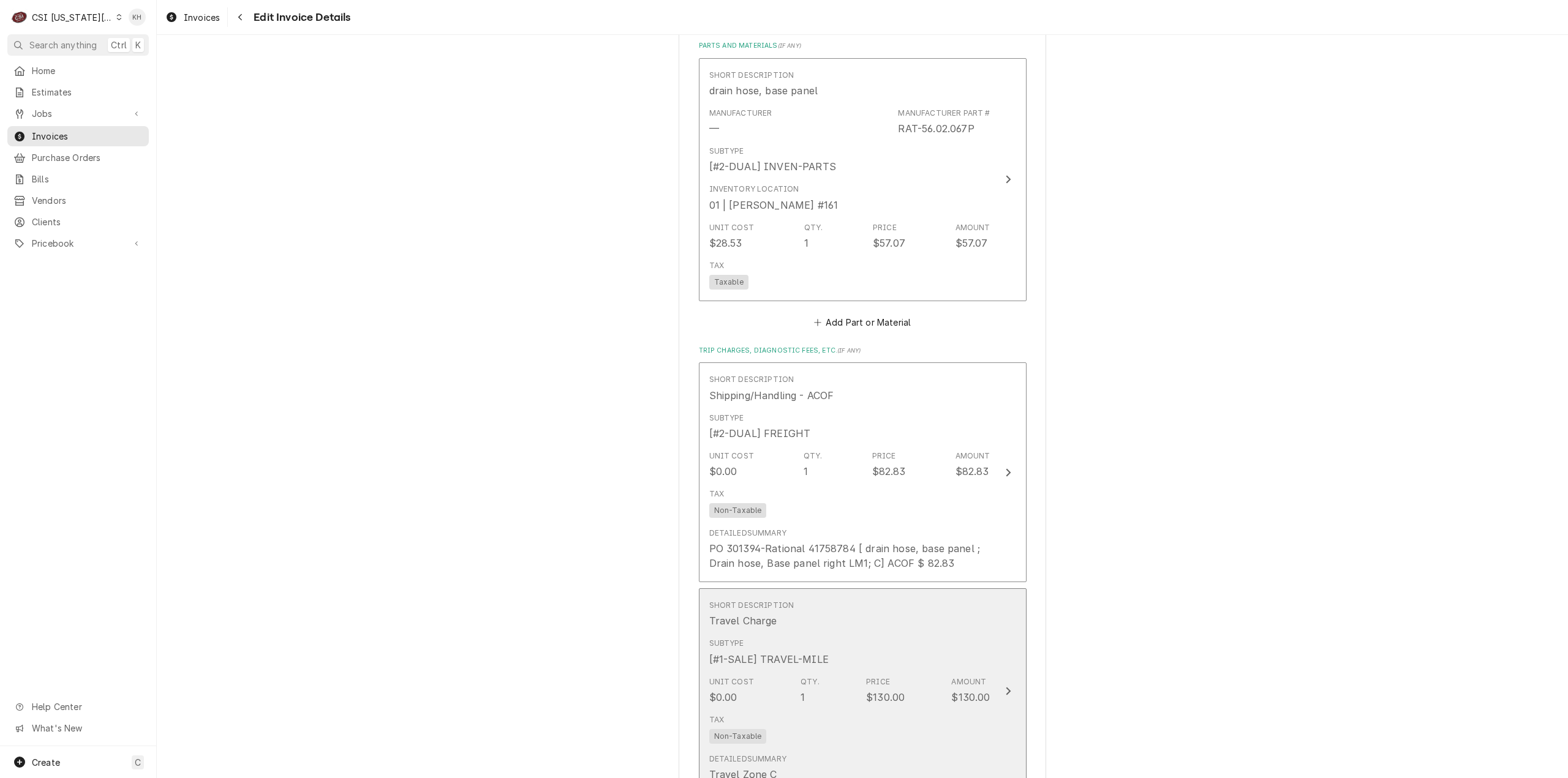
scroll to position [1738, 0]
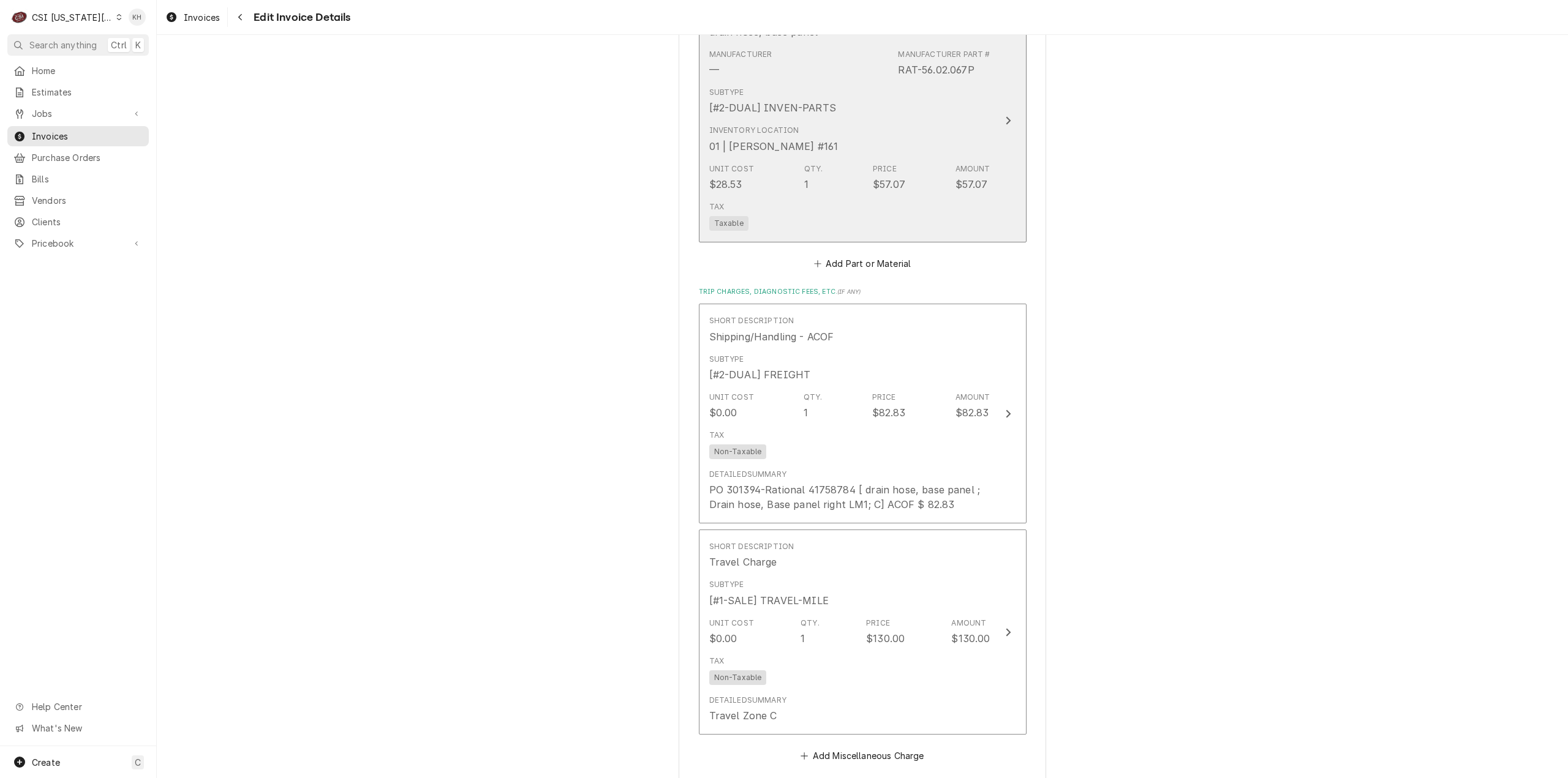
click at [956, 107] on div "Subtype [#2-DUAL] INVEN-PARTS" at bounding box center [850, 101] width 281 height 38
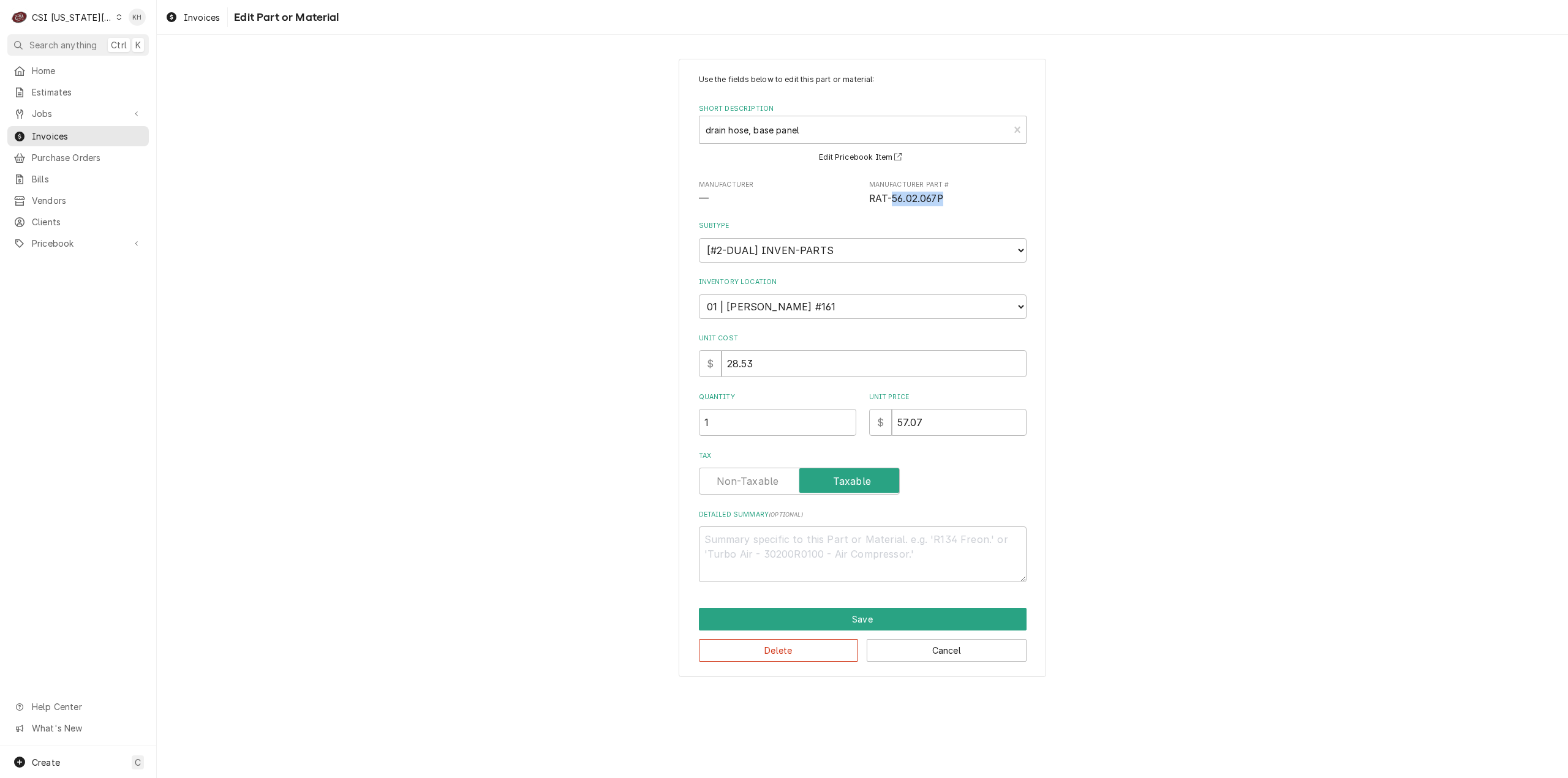
drag, startPoint x: 892, startPoint y: 201, endPoint x: 941, endPoint y: 198, distance: 49.1
click at [942, 198] on span "RAT-56.02.067P" at bounding box center [906, 198] width 74 height 11
copy span "56.02.067P"
drag, startPoint x: 966, startPoint y: 417, endPoint x: 780, endPoint y: 412, distance: 186.1
click at [780, 412] on div "Quantity 1 Unit Price $ 57.07" at bounding box center [863, 415] width 328 height 44
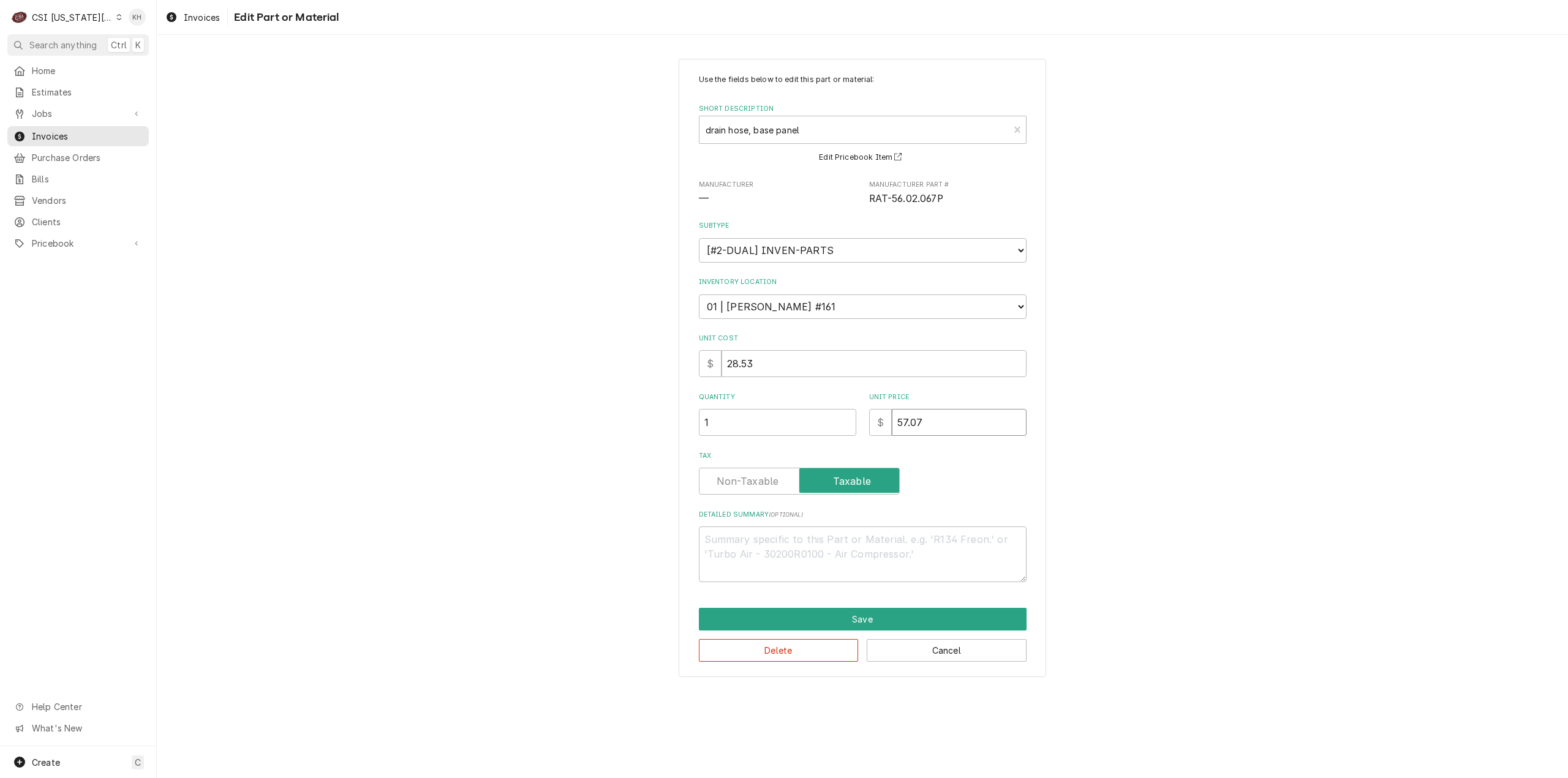
type textarea "x"
type input "5"
type textarea "x"
type input "51"
type textarea "x"
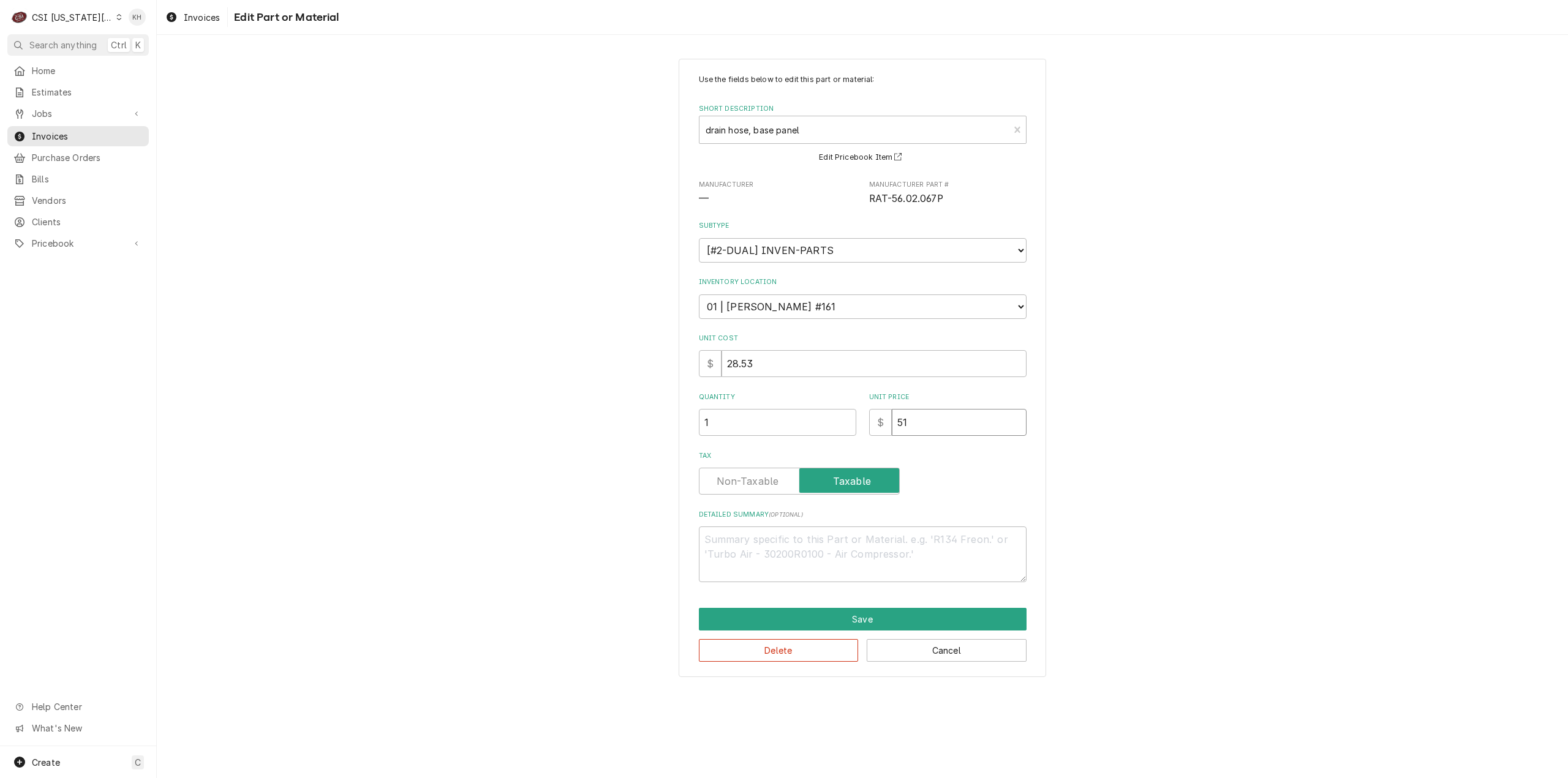
type input "51.3"
type textarea "x"
type input "51.36"
click at [865, 600] on div "Use the fields below to edit this part or material: Short Description drain hos…" at bounding box center [862, 368] width 367 height 619
click at [860, 610] on button "Save" at bounding box center [863, 620] width 328 height 23
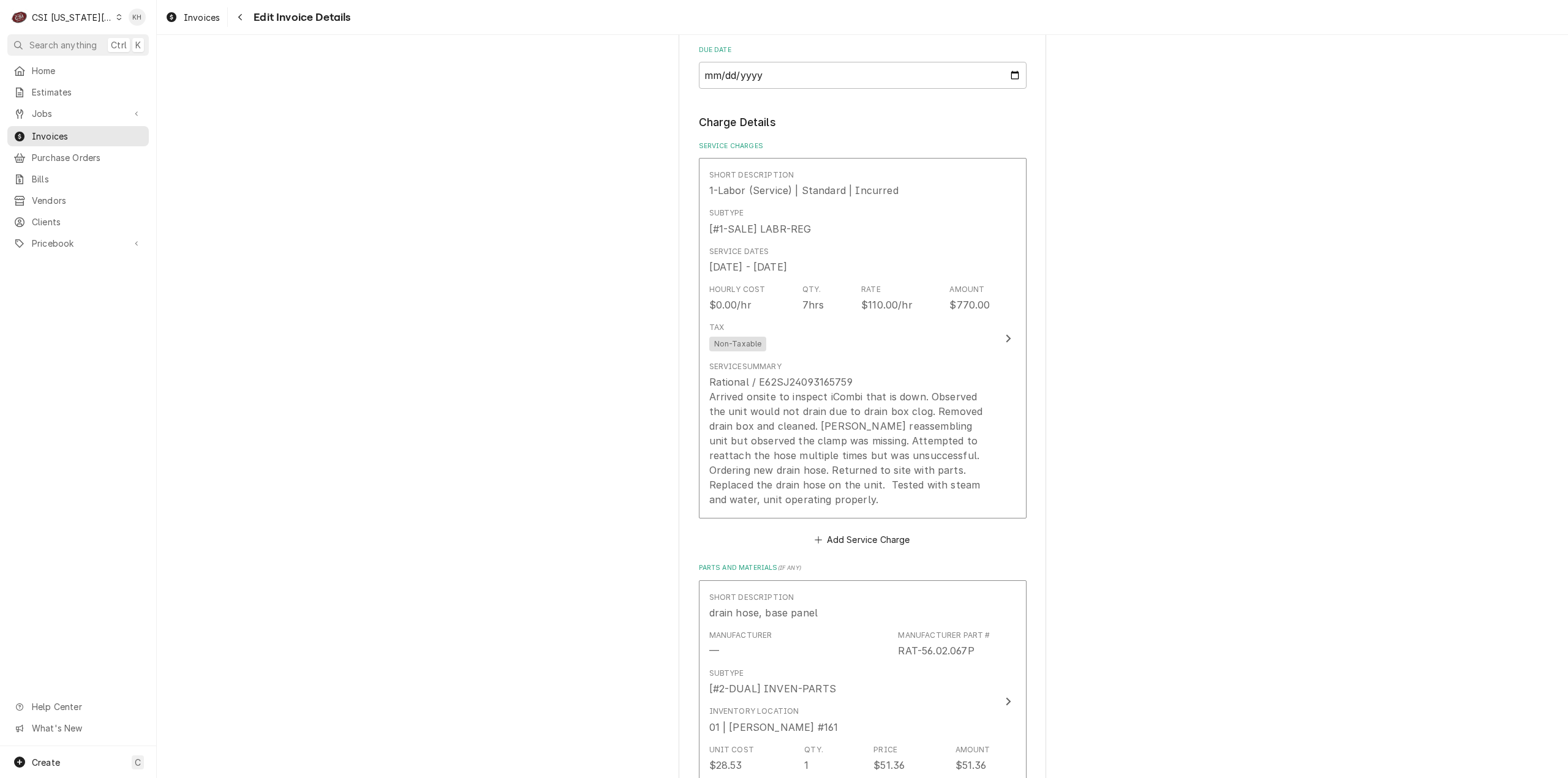
scroll to position [1135, 0]
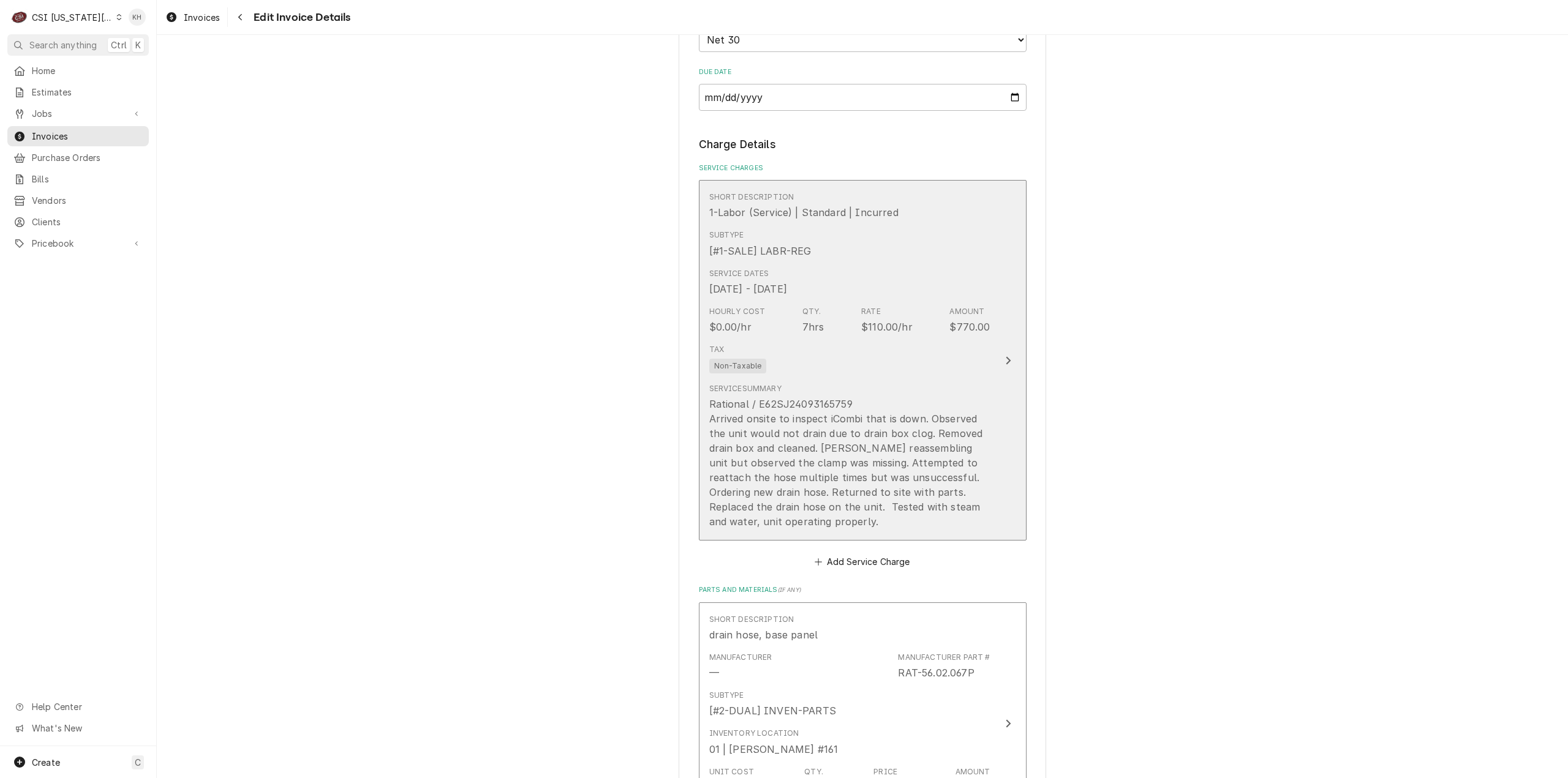
click at [992, 381] on button "Short Description 1-Labor (Service) | Standard | Incurred Subtype [#1-SALE] LAB…" at bounding box center [863, 360] width 328 height 360
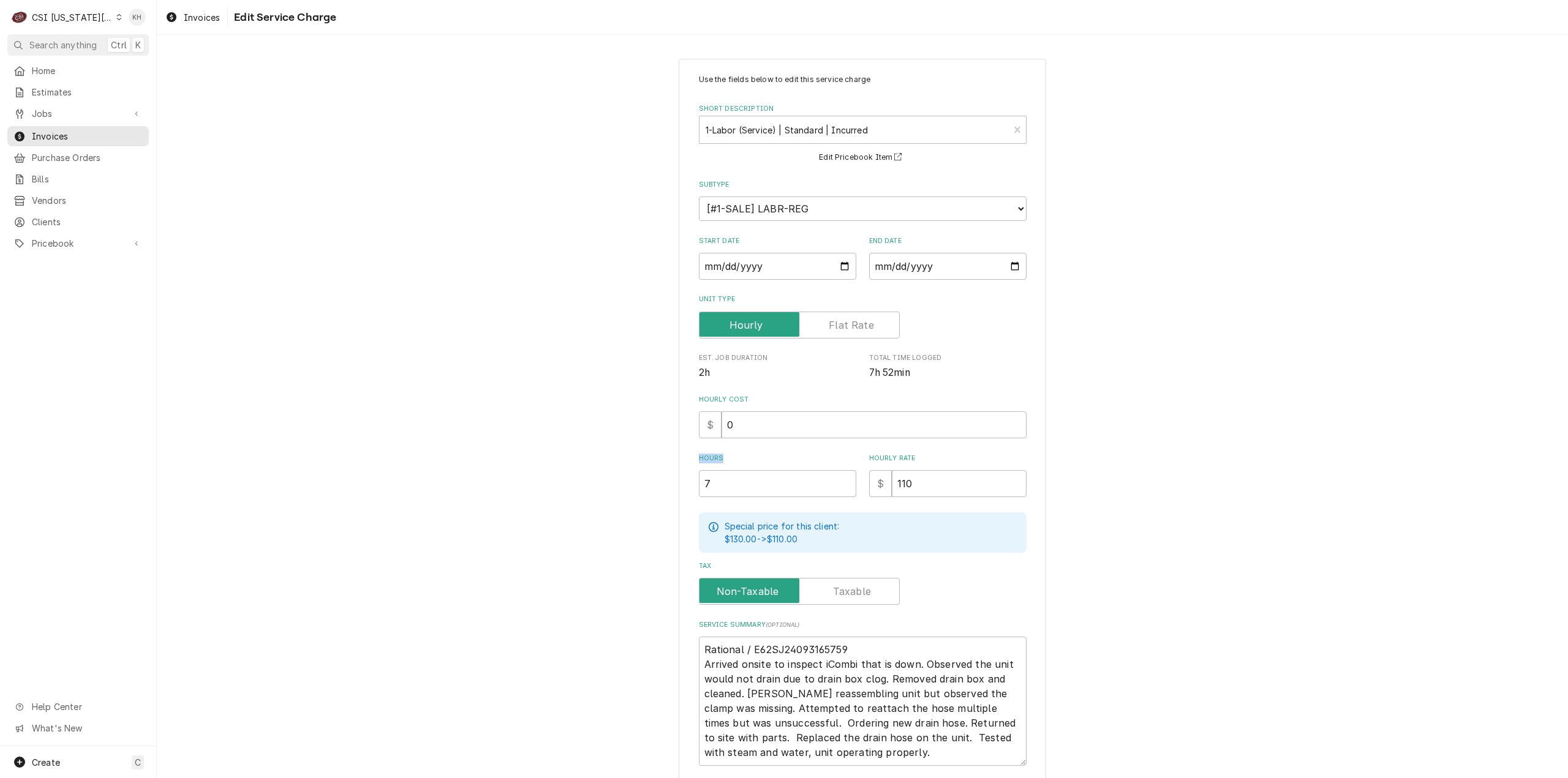
drag, startPoint x: 730, startPoint y: 452, endPoint x: 729, endPoint y: 481, distance: 29.0
click at [634, 466] on div "Use the fields below to edit this service charge Short Description 1-Labor (Ser…" at bounding box center [863, 460] width 1411 height 824
drag, startPoint x: 730, startPoint y: 481, endPoint x: 638, endPoint y: 485, distance: 92.1
click at [638, 485] on div "Use the fields below to edit this service charge Short Description 1-Labor (Ser…" at bounding box center [863, 460] width 1411 height 824
type textarea "x"
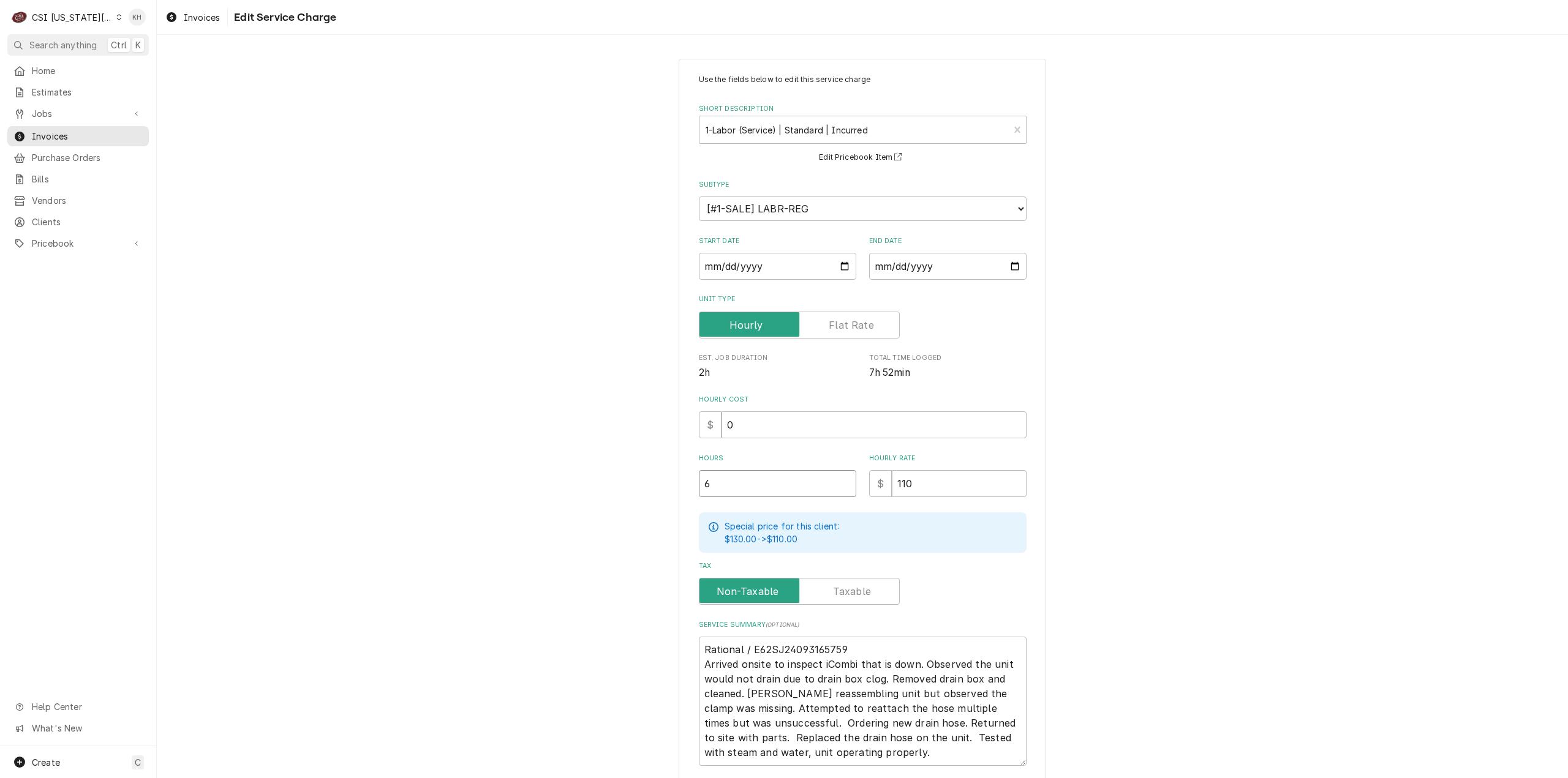
type input "6"
click at [1143, 460] on div "Use the fields below to edit this service charge Short Description 1-Labor (Ser…" at bounding box center [863, 460] width 1411 height 824
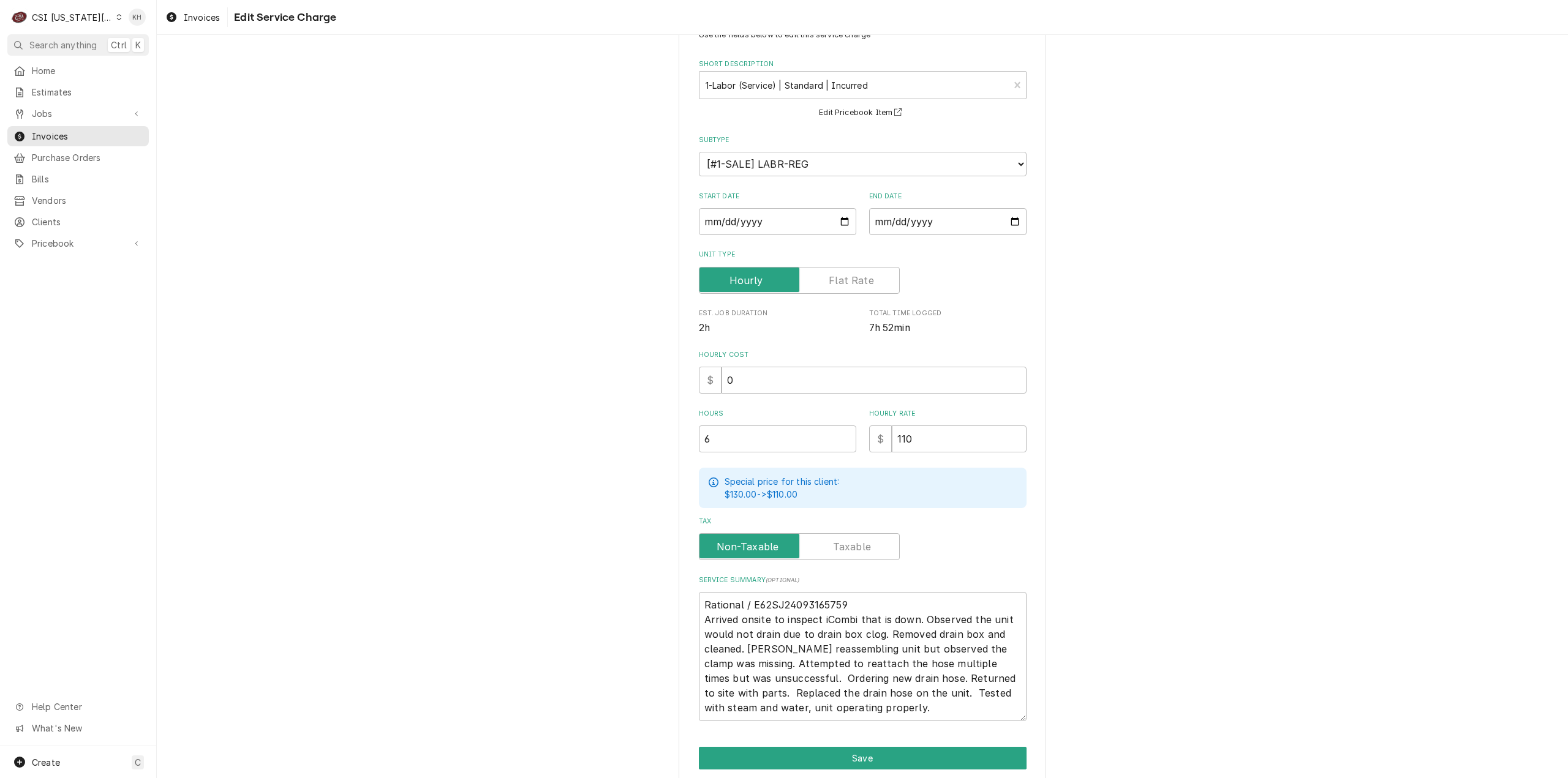
scroll to position [92, 0]
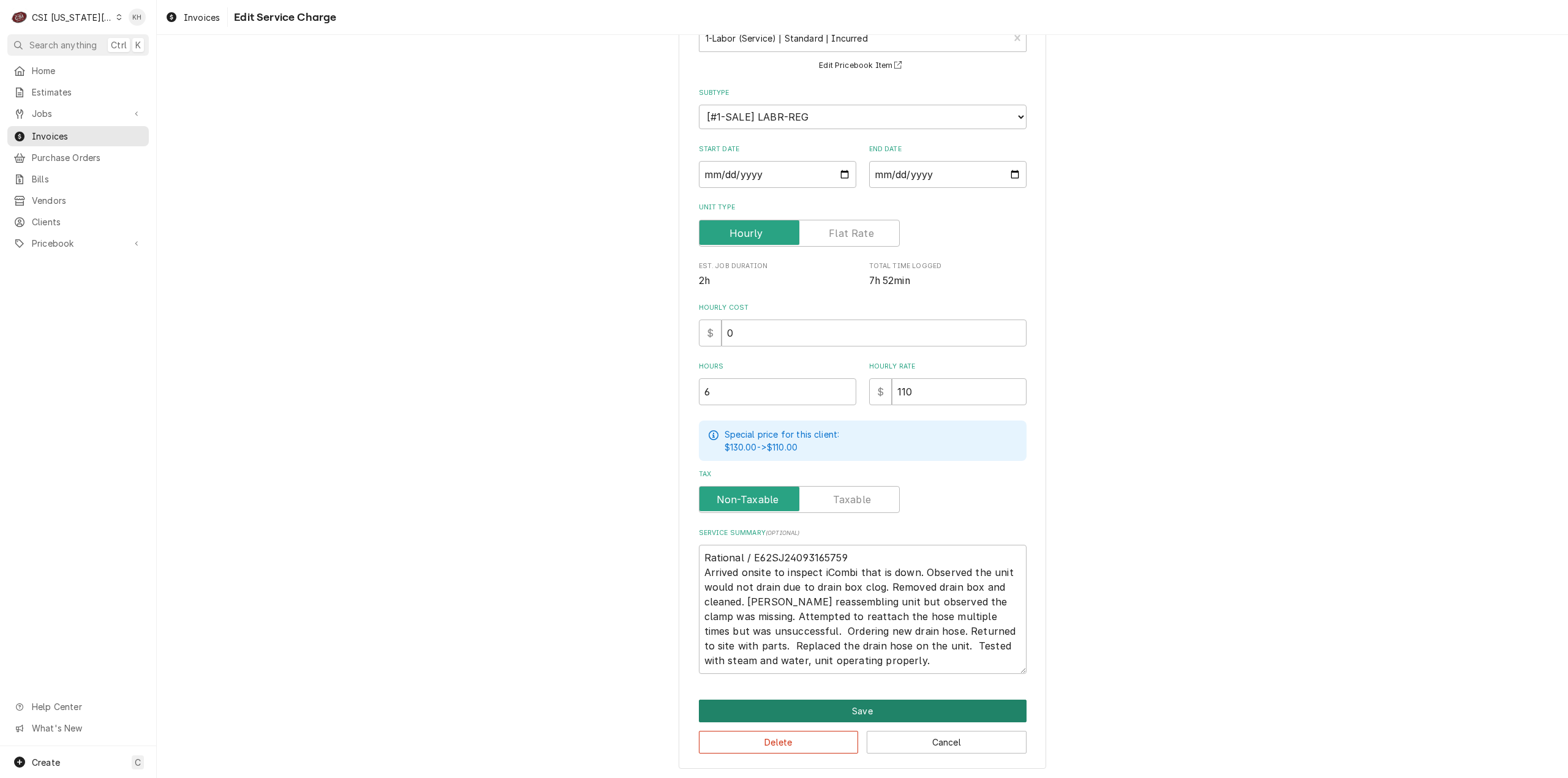
click at [834, 707] on button "Save" at bounding box center [863, 711] width 328 height 23
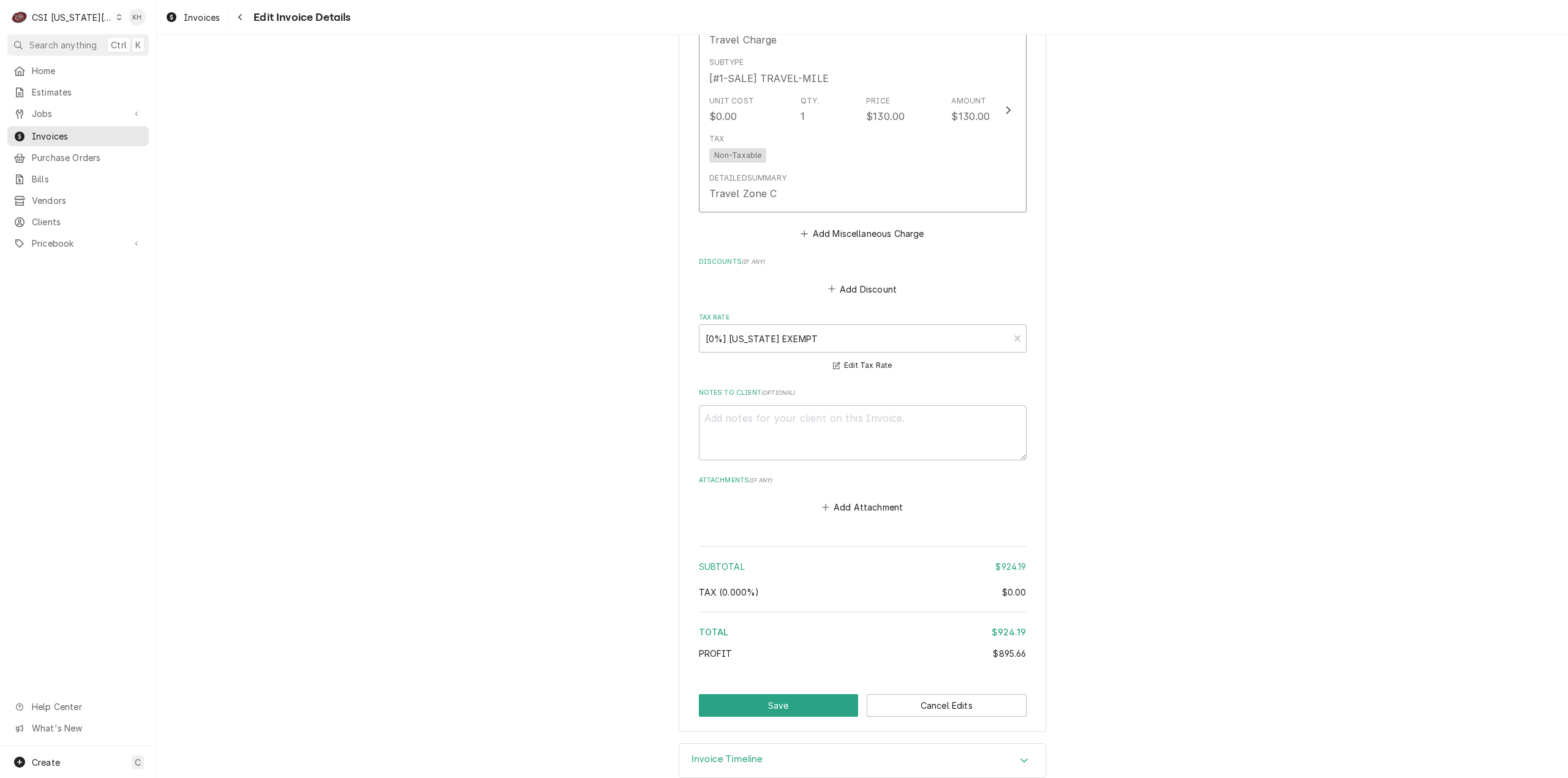
scroll to position [2298, 0]
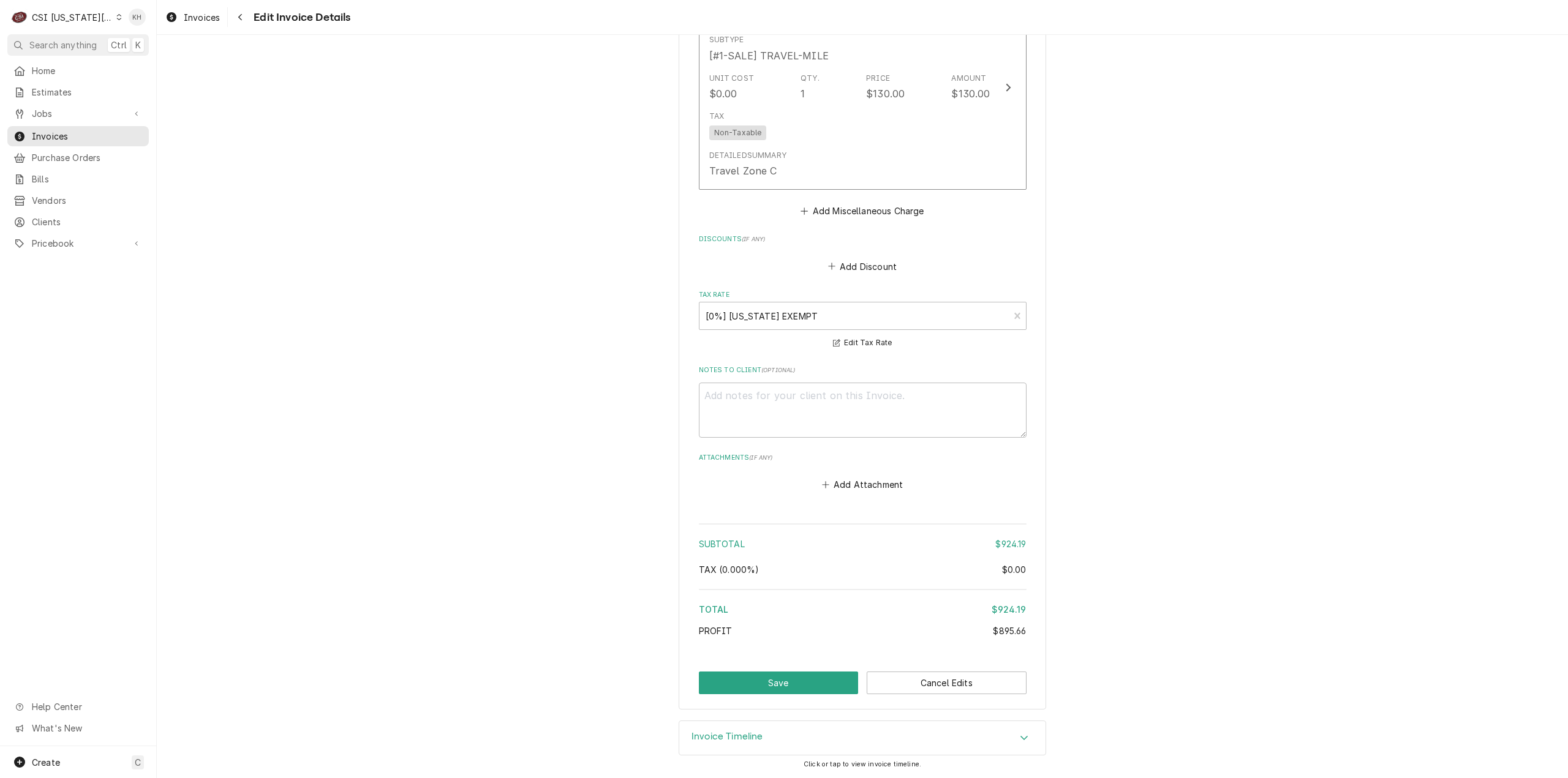
click at [735, 679] on button "Save" at bounding box center [778, 683] width 160 height 23
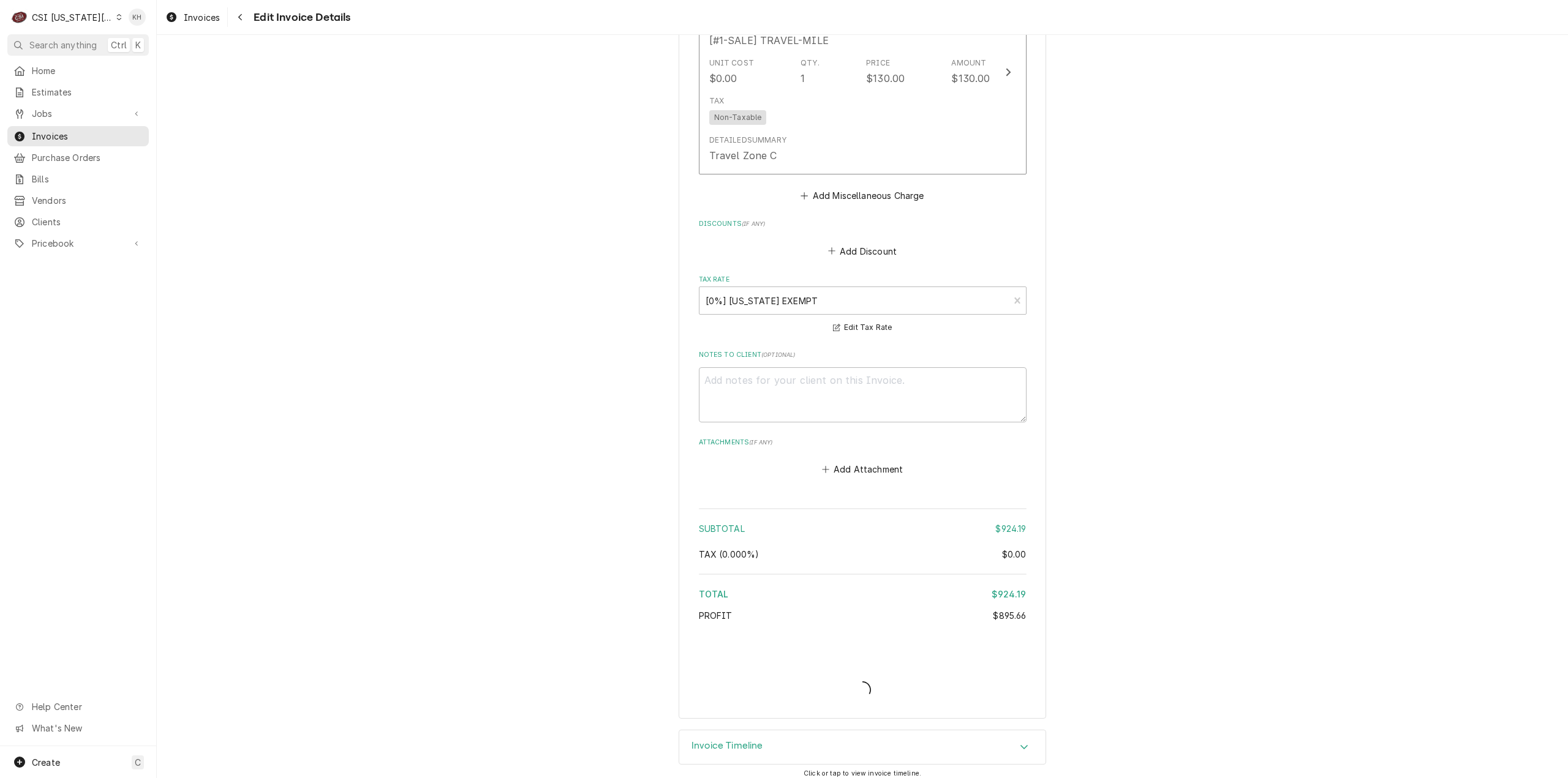
type textarea "x"
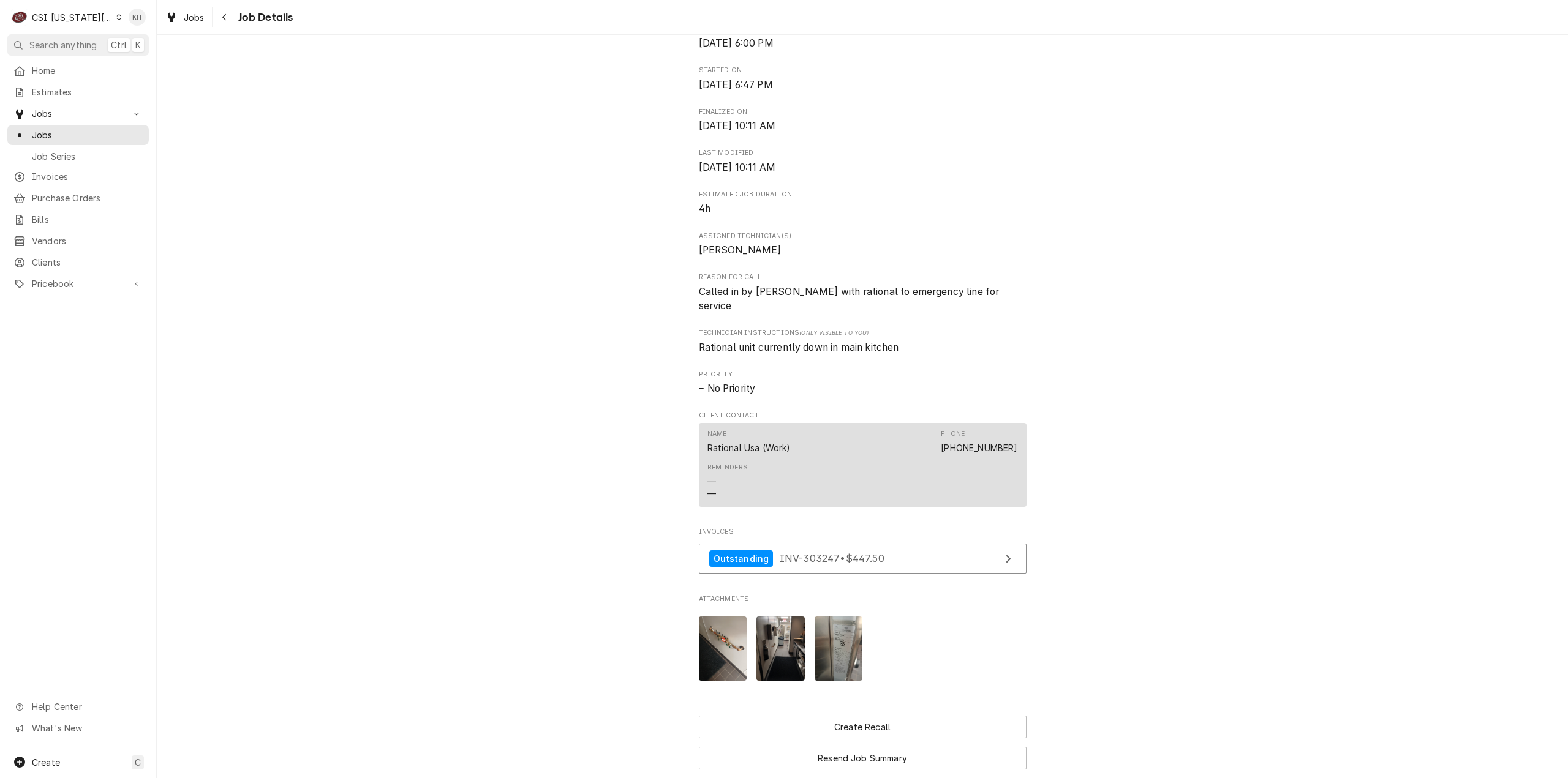
scroll to position [674, 0]
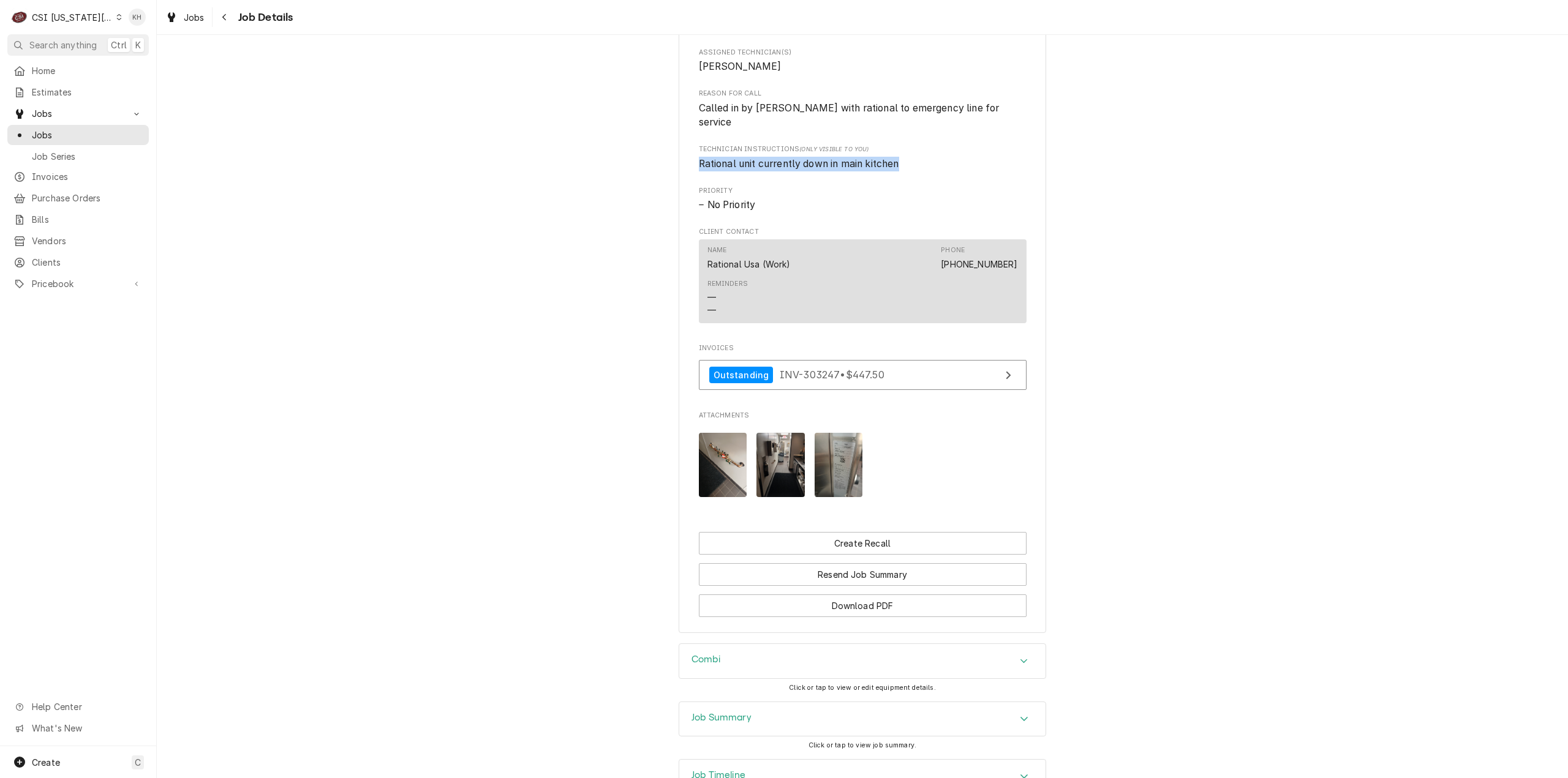
drag, startPoint x: 910, startPoint y: 177, endPoint x: 675, endPoint y: 173, distance: 235.0
click at [673, 172] on div "Completed and Invoiced RATIONAL [GEOGRAPHIC_DATA] WARRANTY Loews Hotel / 1587 P…" at bounding box center [863, 9] width 1411 height 1269
copy span "Rational unit currently down in main kitchen"
click at [699, 128] on span "Called in by [PERSON_NAME] with rational to emergency line for service" at bounding box center [850, 115] width 304 height 26
drag, startPoint x: 692, startPoint y: 137, endPoint x: 980, endPoint y: 137, distance: 288.0
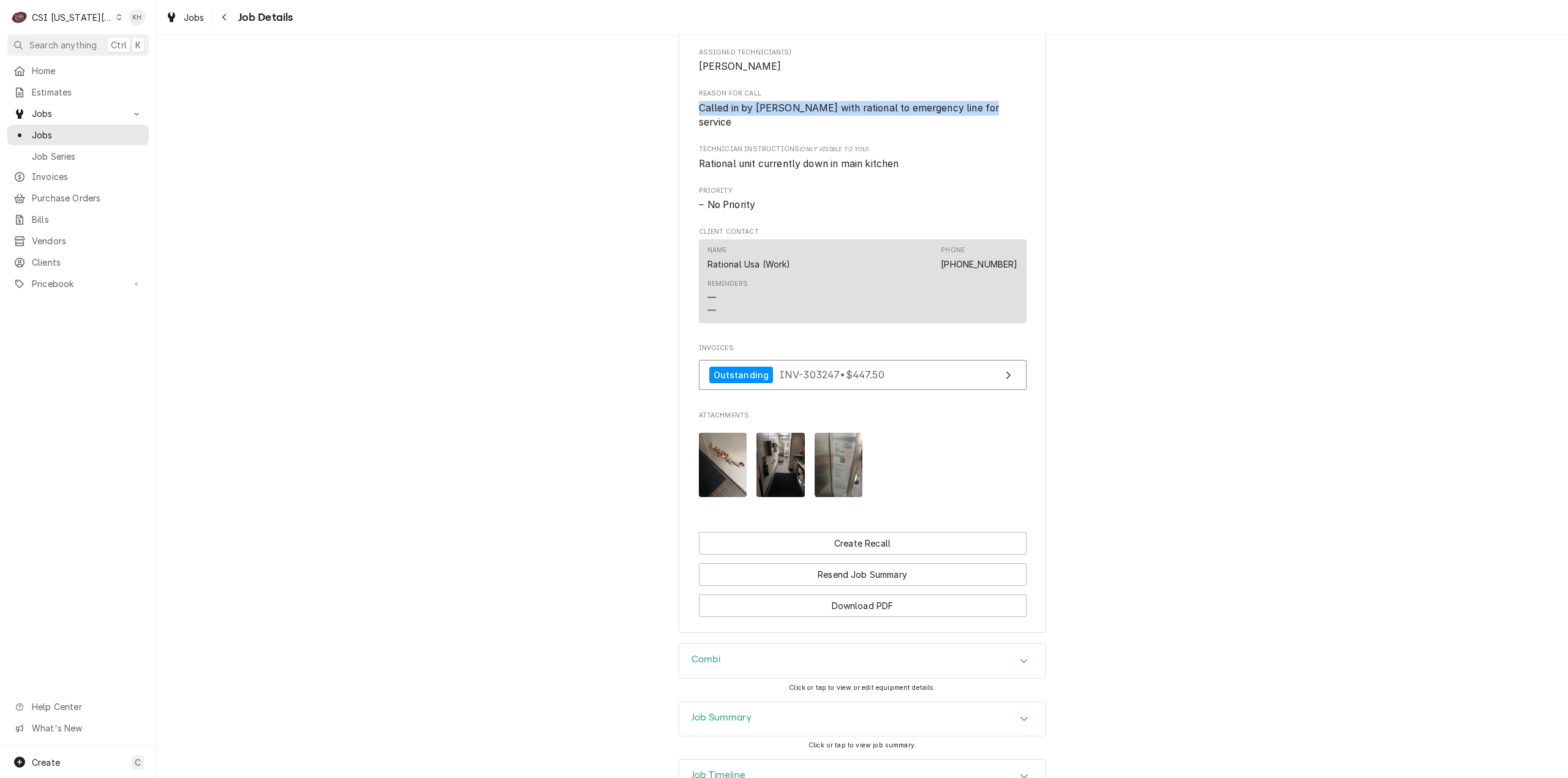
click at [980, 137] on div "RATIONAL [GEOGRAPHIC_DATA] WARRANTY Loews Hotel / 1587 Prime Steakhouse / [STRE…" at bounding box center [862, 19] width 367 height 1228
copy span "Called in by [PERSON_NAME] with rational to emergency line for service"
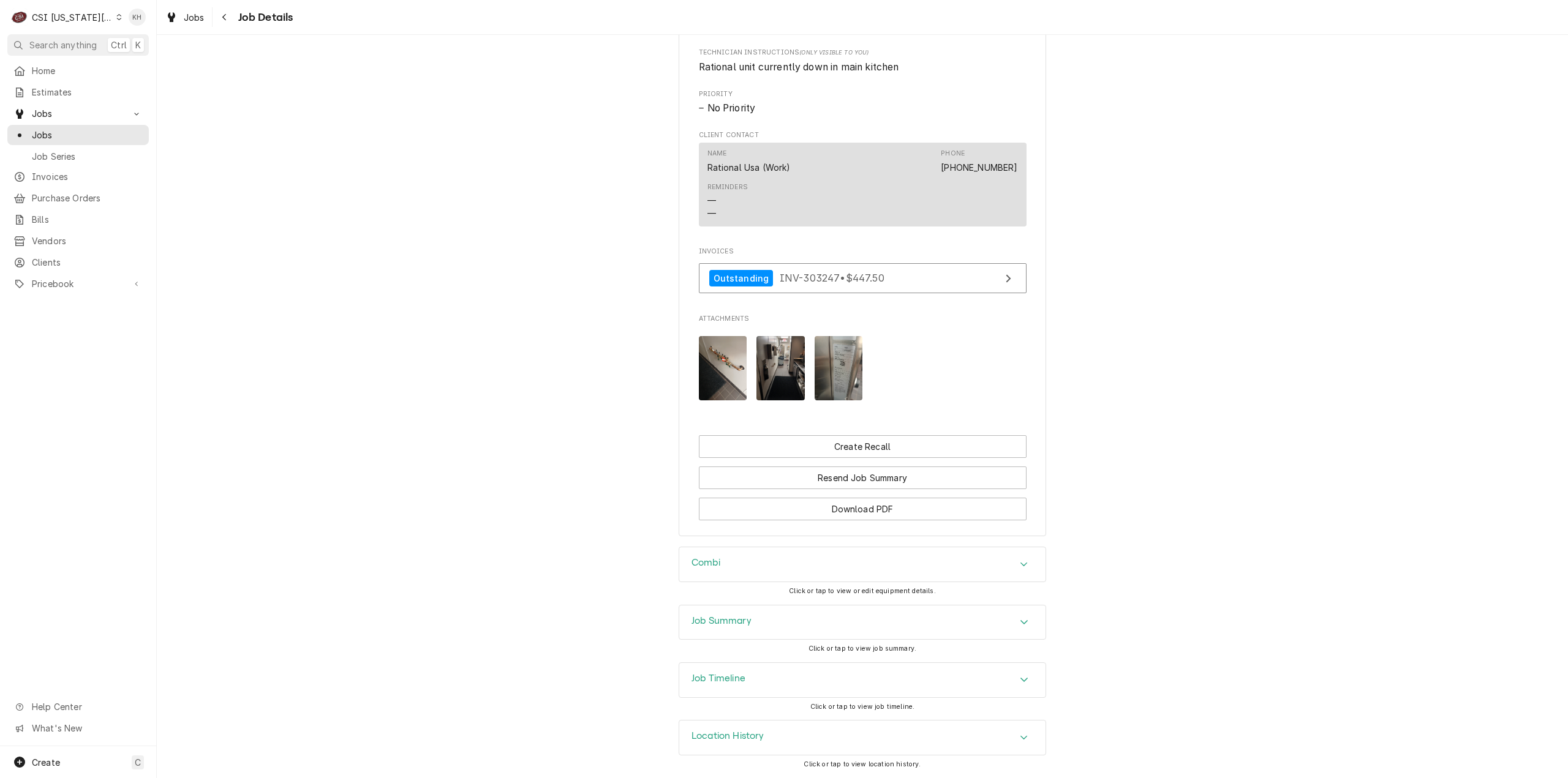
click at [745, 668] on div "Job Timeline" at bounding box center [863, 680] width 367 height 35
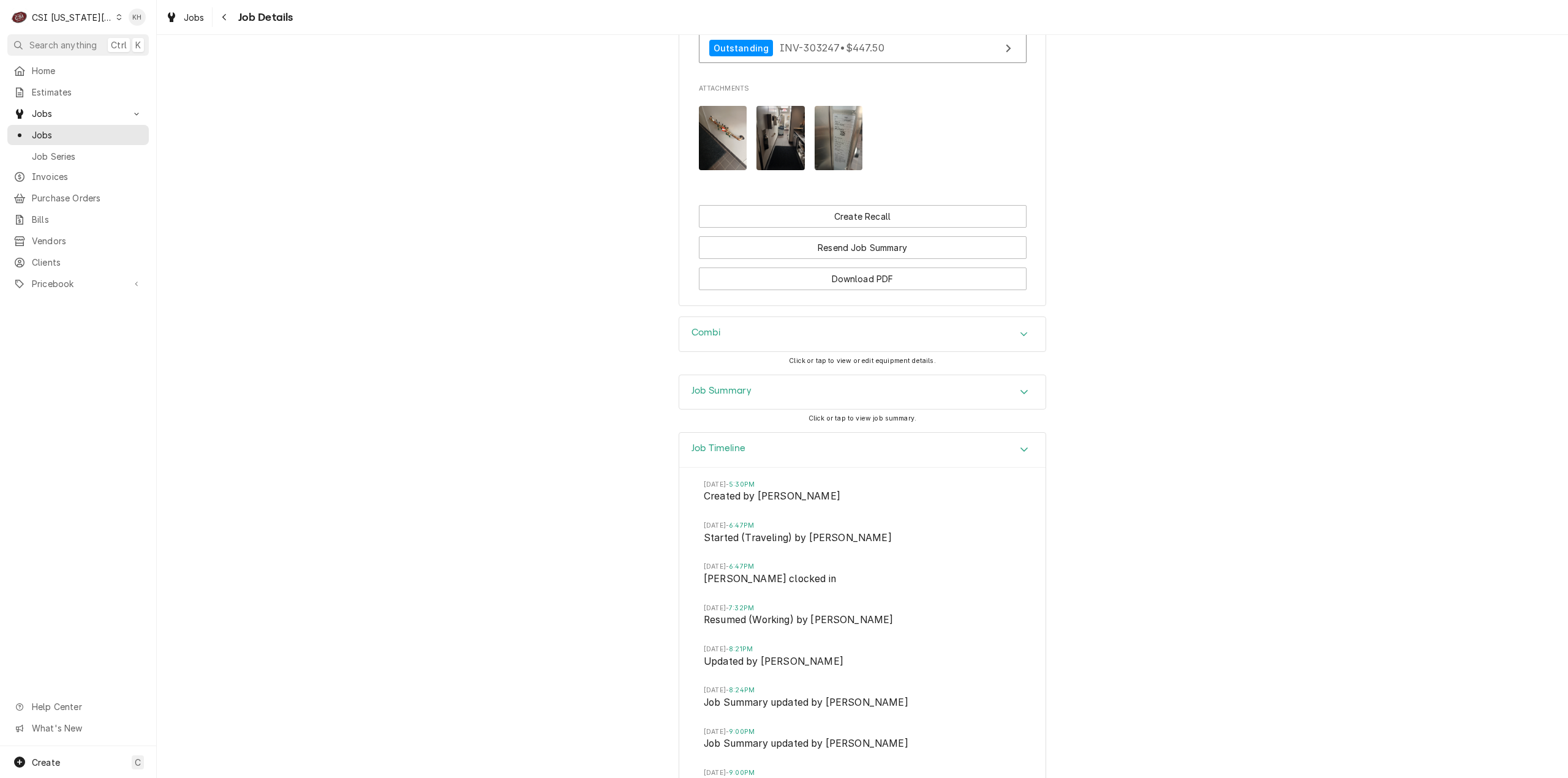
scroll to position [1029, 0]
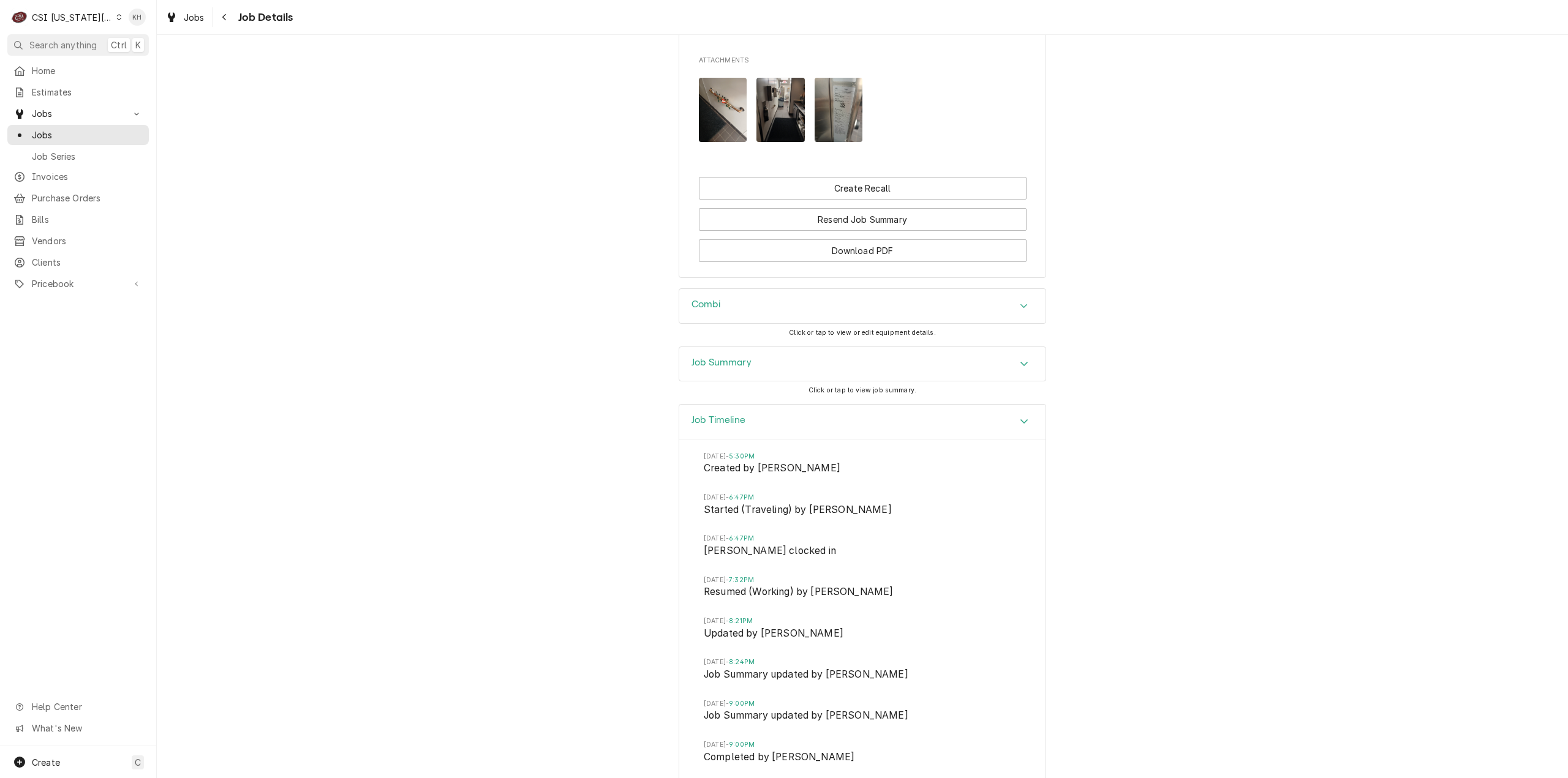
click at [809, 381] on div "Job Summary" at bounding box center [863, 364] width 367 height 35
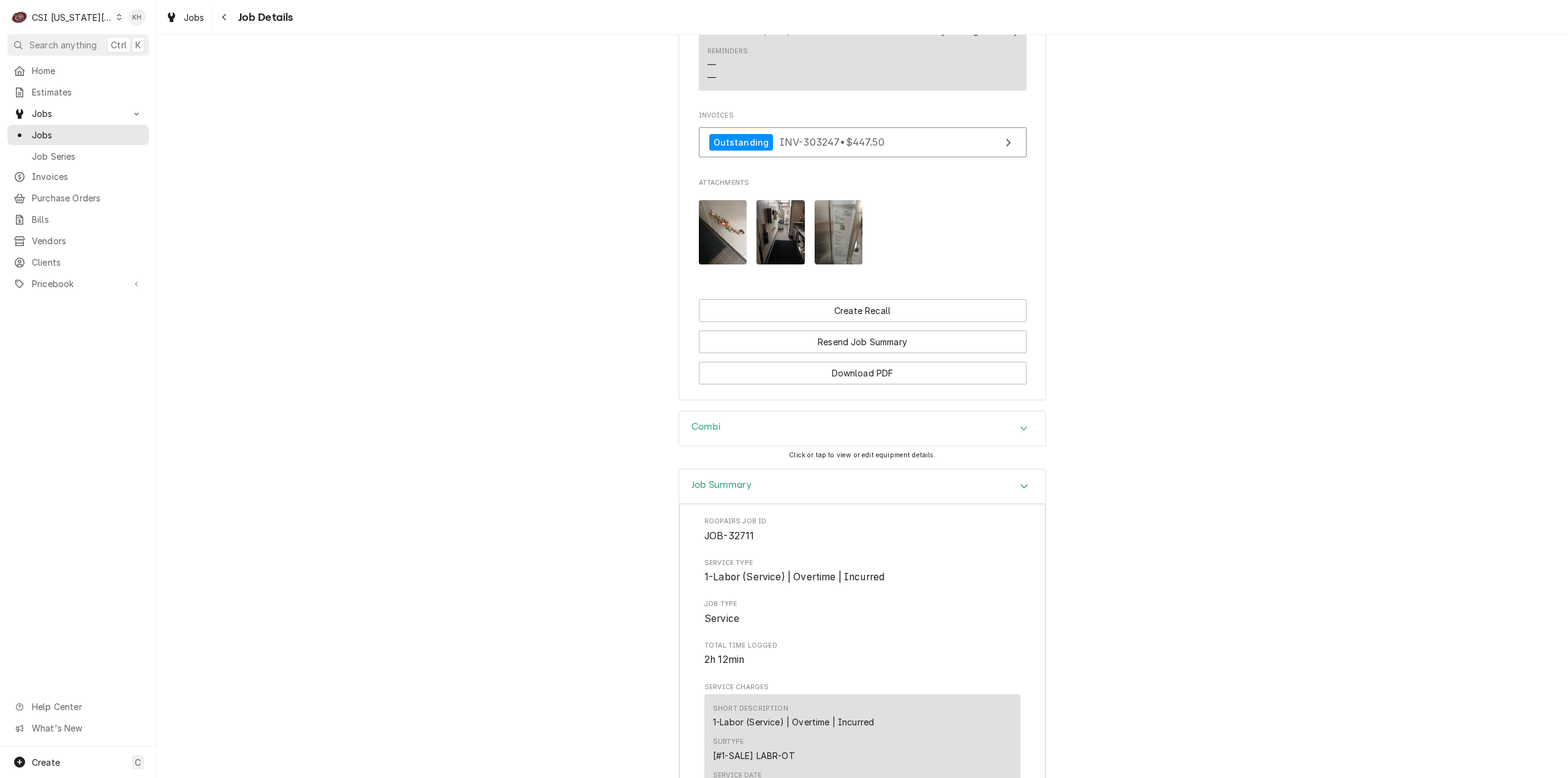
scroll to position [538, 0]
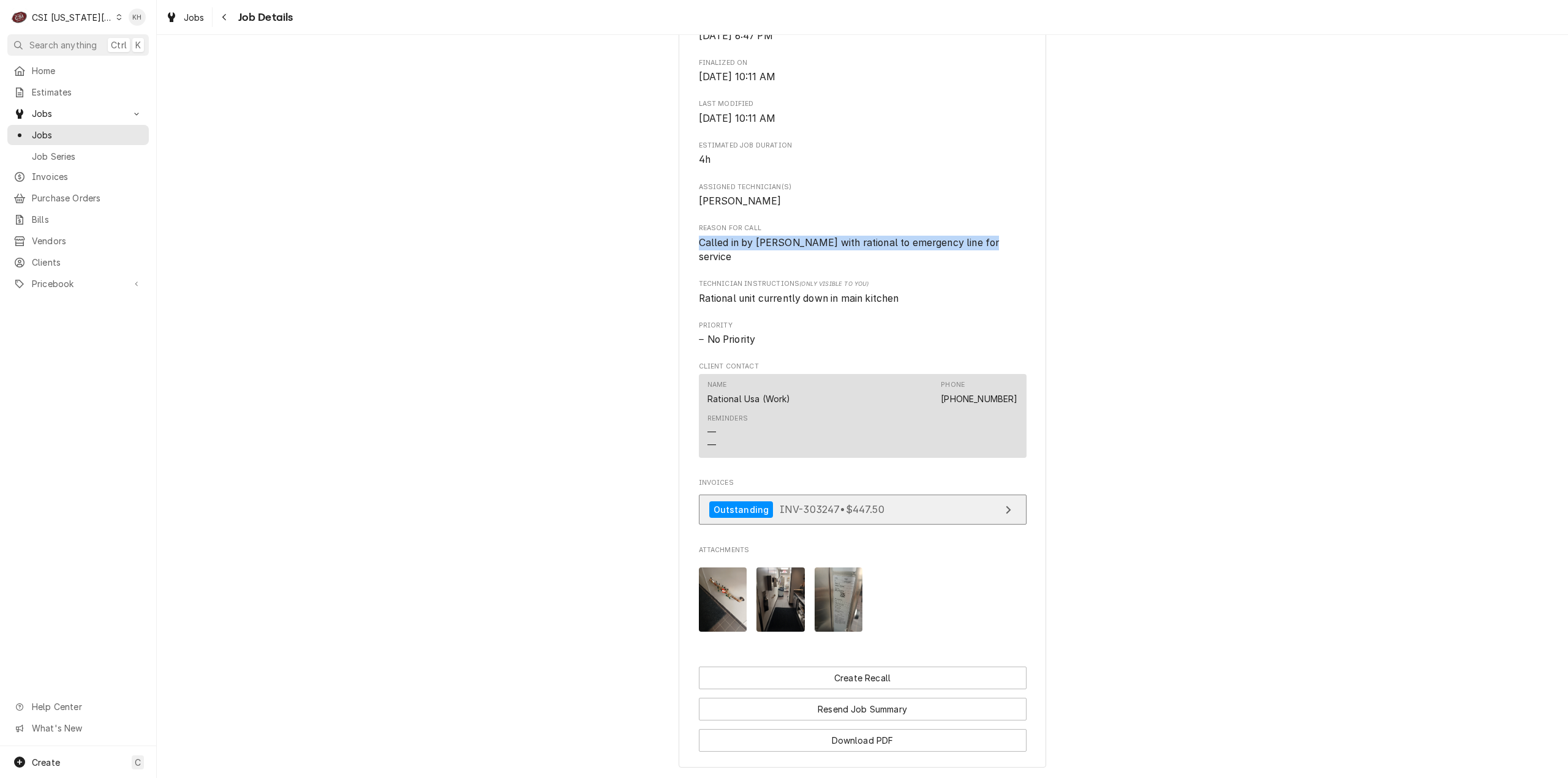
click at [892, 512] on link "Outstanding INV-303247 • $447.50" at bounding box center [863, 510] width 328 height 30
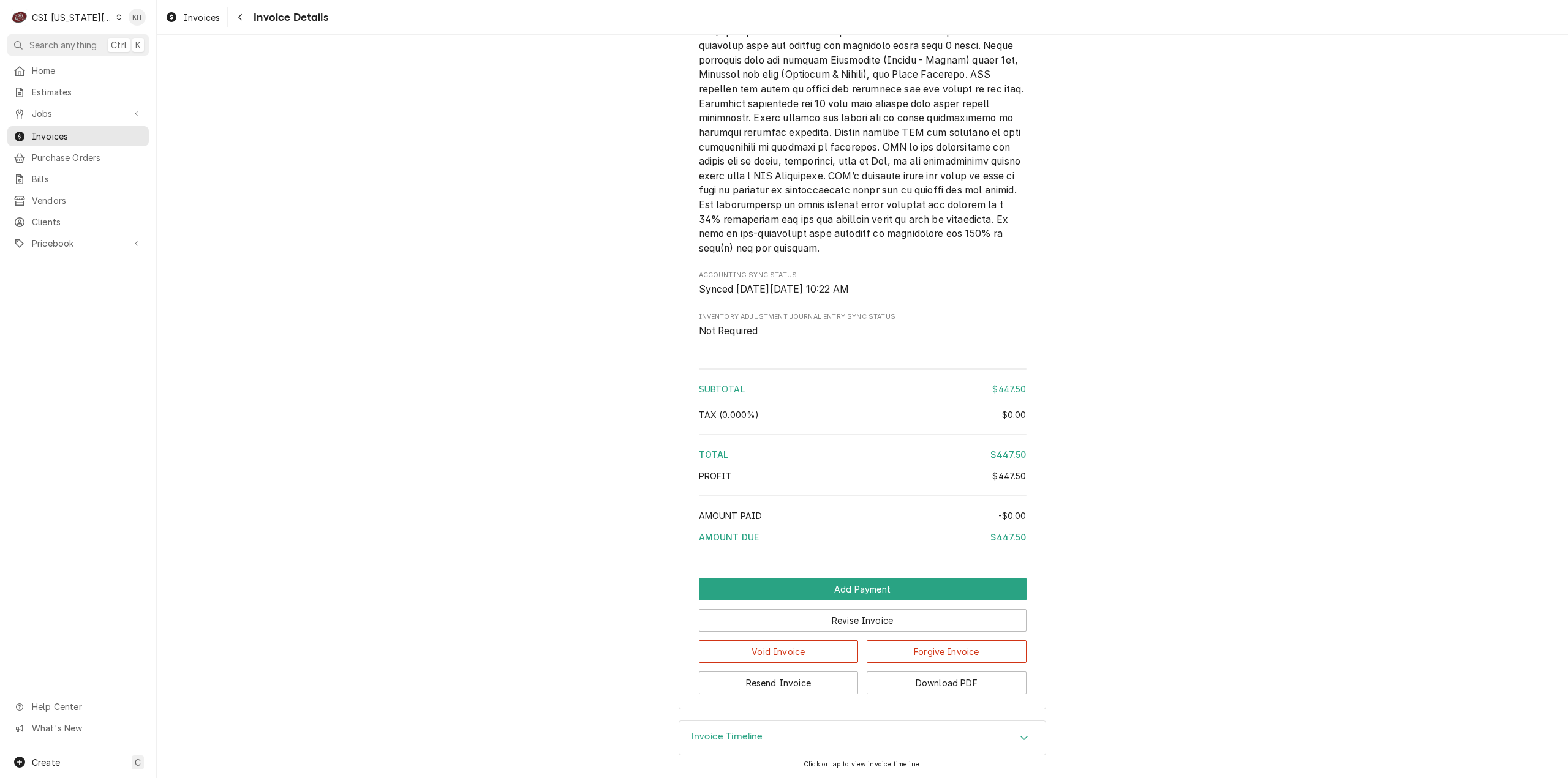
scroll to position [1736, 0]
click at [897, 618] on button "Revise Invoice" at bounding box center [863, 620] width 328 height 23
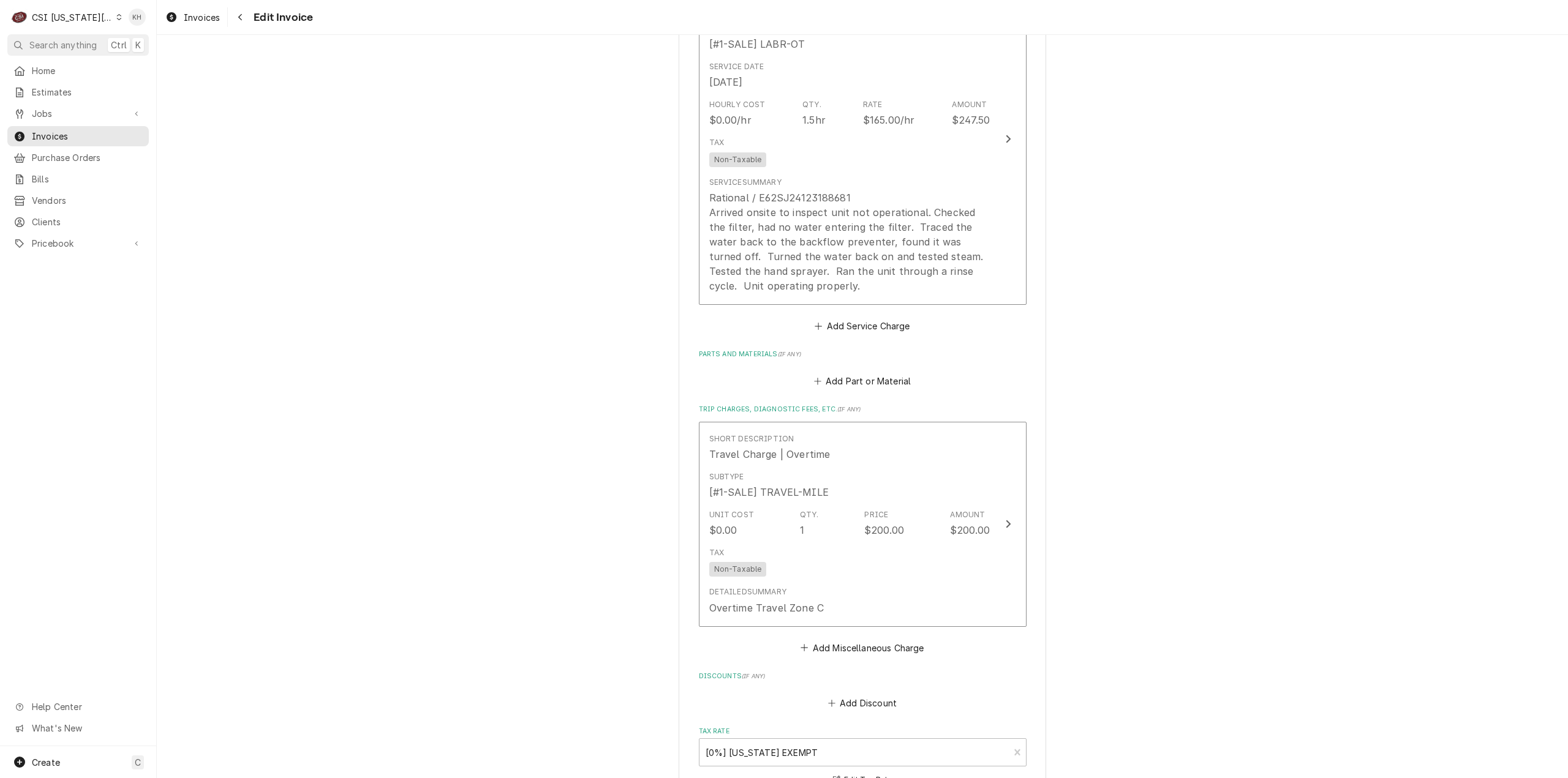
scroll to position [1224, 0]
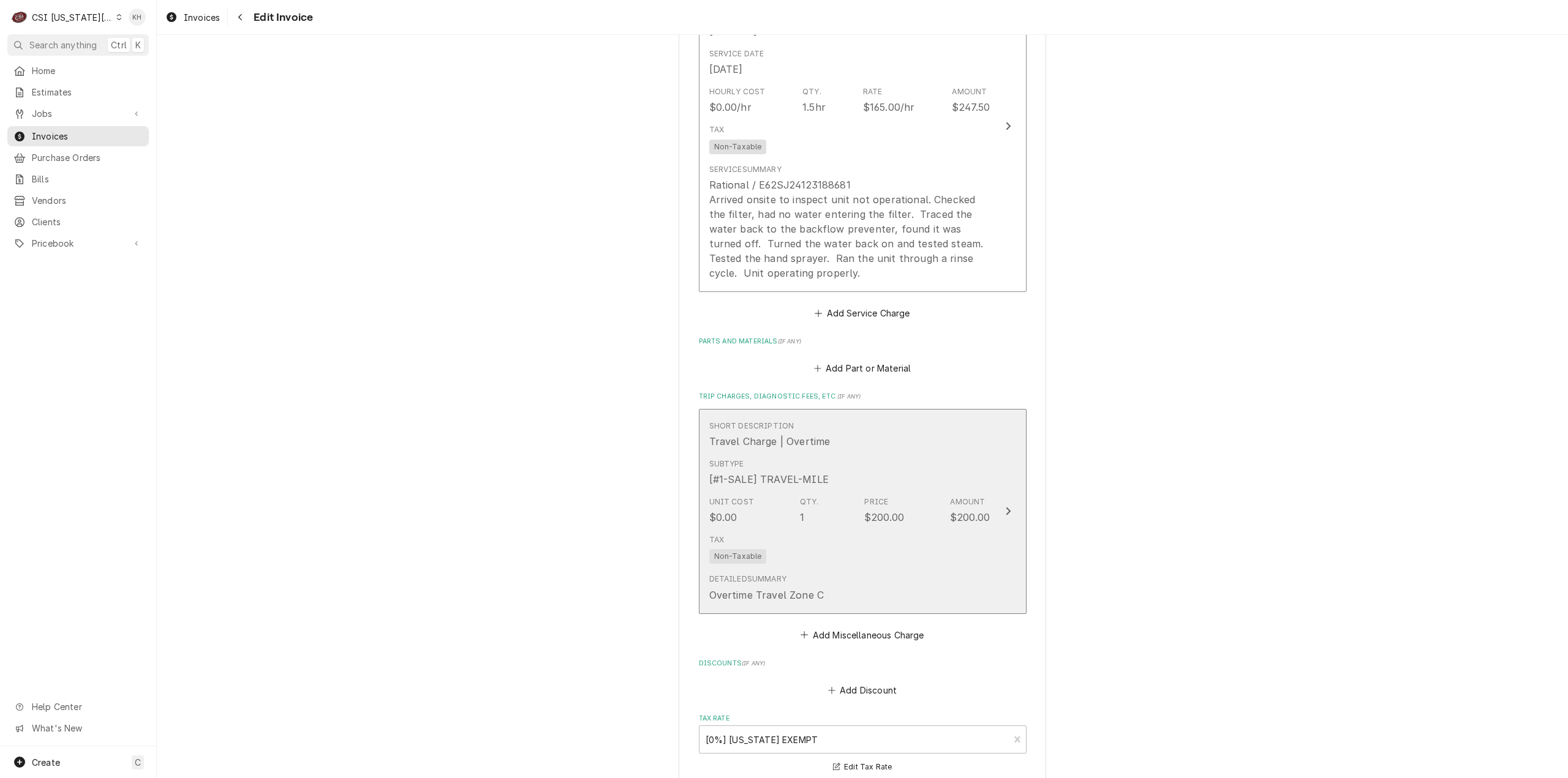
click at [920, 490] on div "Subtype [#1-SALE] TRAVEL-MILE" at bounding box center [850, 472] width 281 height 38
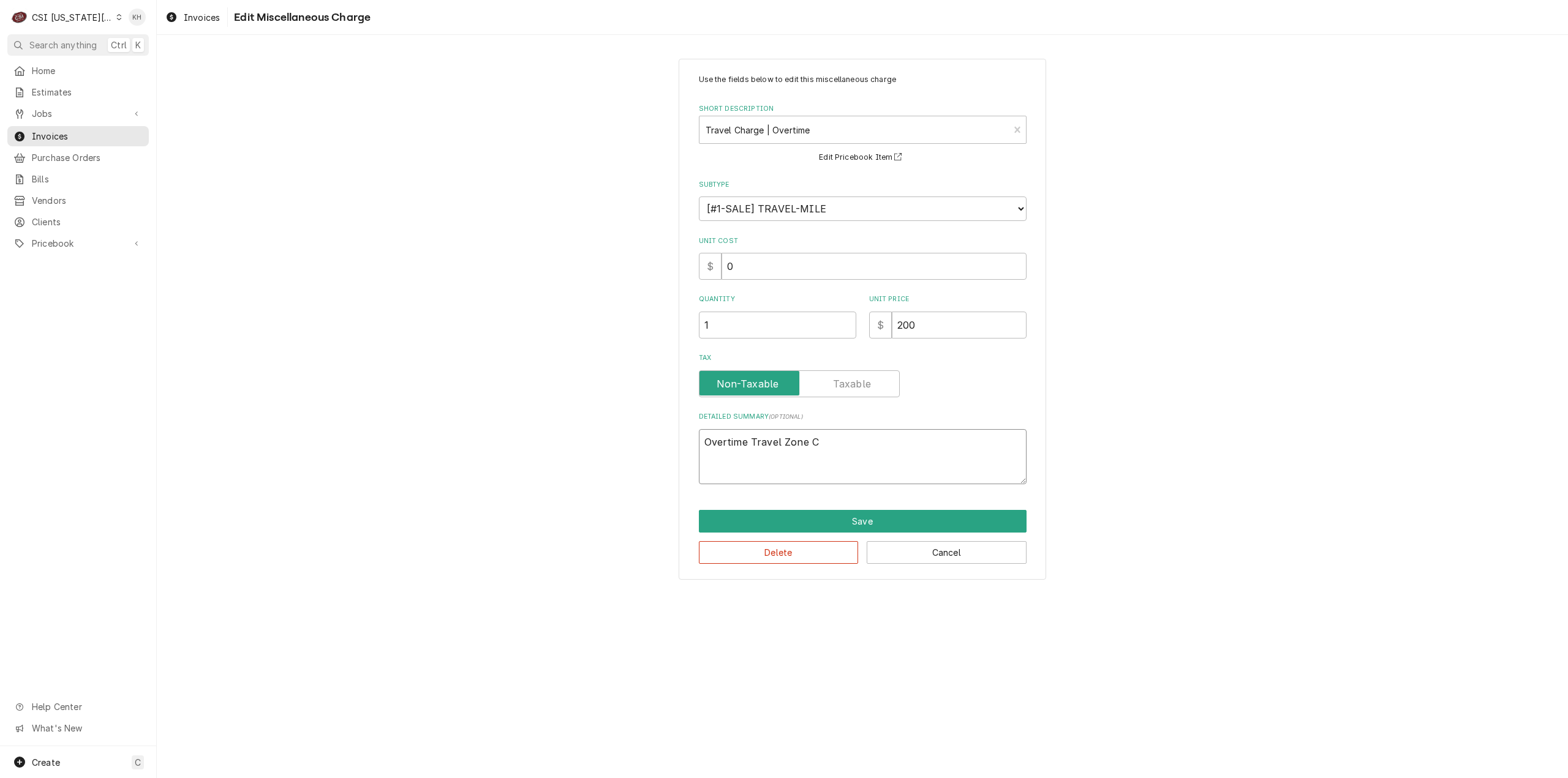
drag, startPoint x: 750, startPoint y: 439, endPoint x: 608, endPoint y: 437, distance: 142.0
click at [608, 437] on div "Use the fields below to edit this miscellaneous charge Short Description Travel…" at bounding box center [863, 319] width 1411 height 542
type textarea "x"
type textarea "Travel Zone C"
drag, startPoint x: 944, startPoint y: 325, endPoint x: 751, endPoint y: 333, distance: 193.2
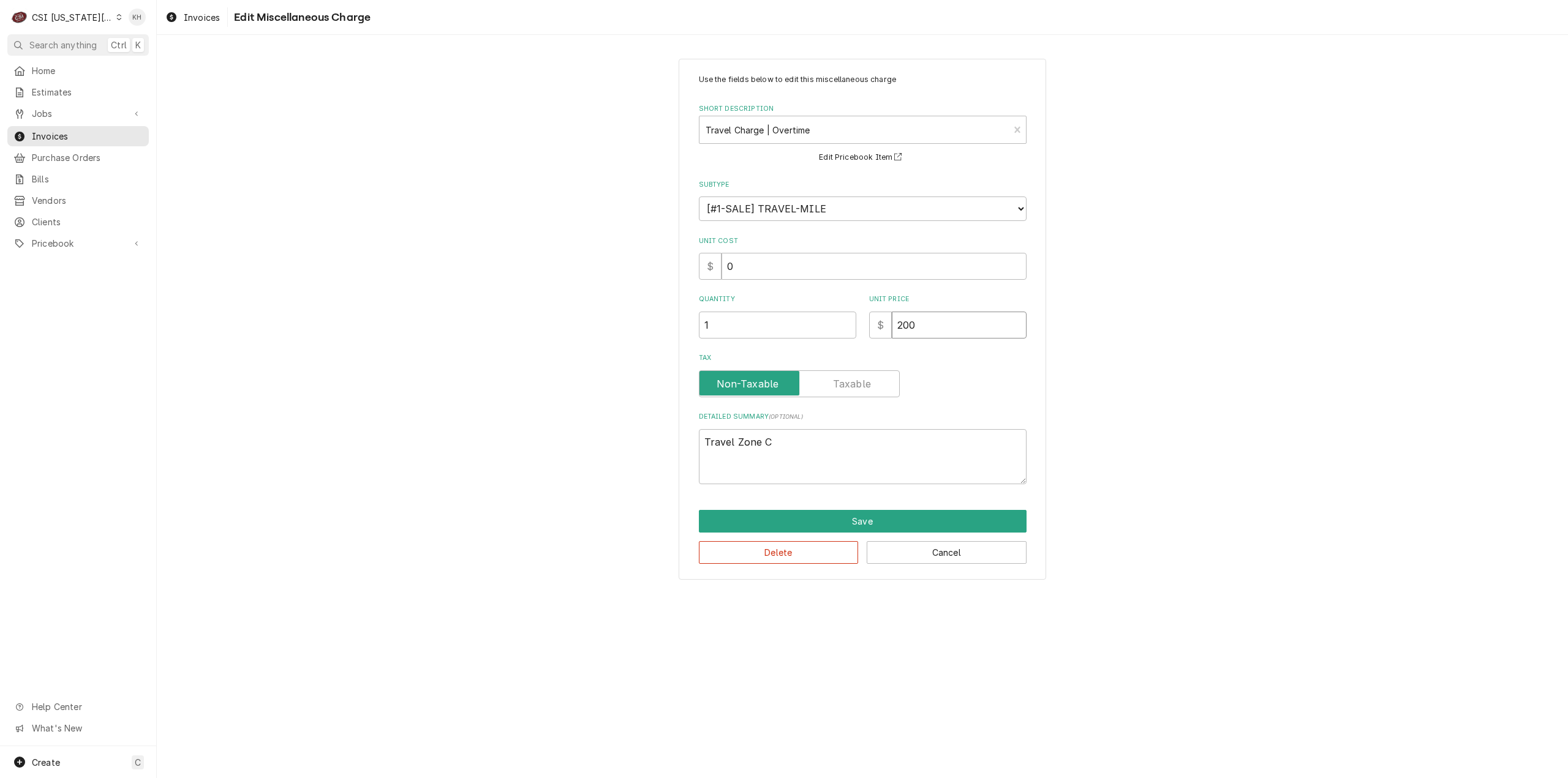
click at [751, 333] on div "Quantity 1 Unit Price $ 200" at bounding box center [863, 316] width 328 height 44
type textarea "x"
type input "13"
type textarea "x"
type input "130"
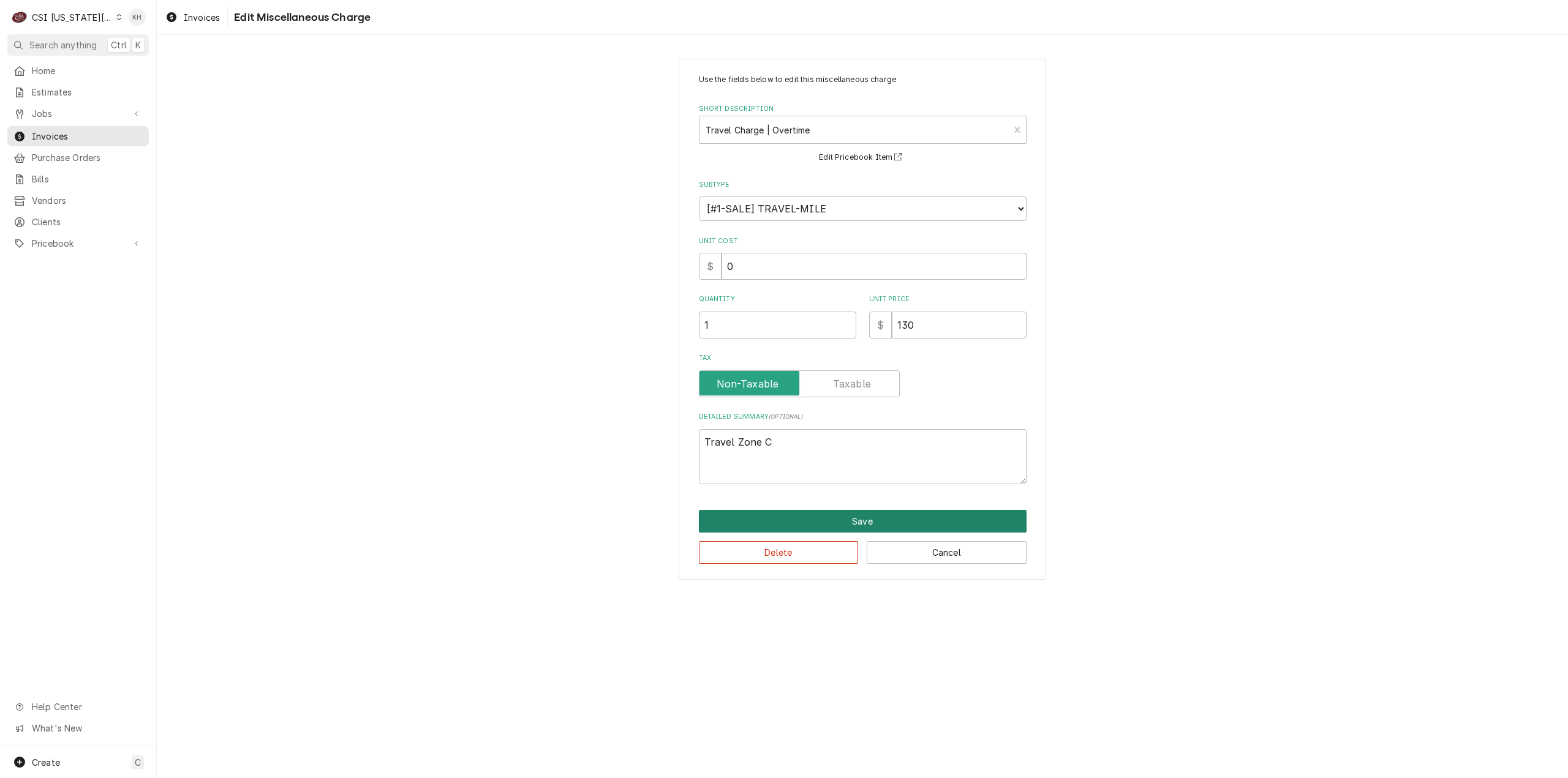
click at [820, 523] on button "Save" at bounding box center [863, 521] width 328 height 23
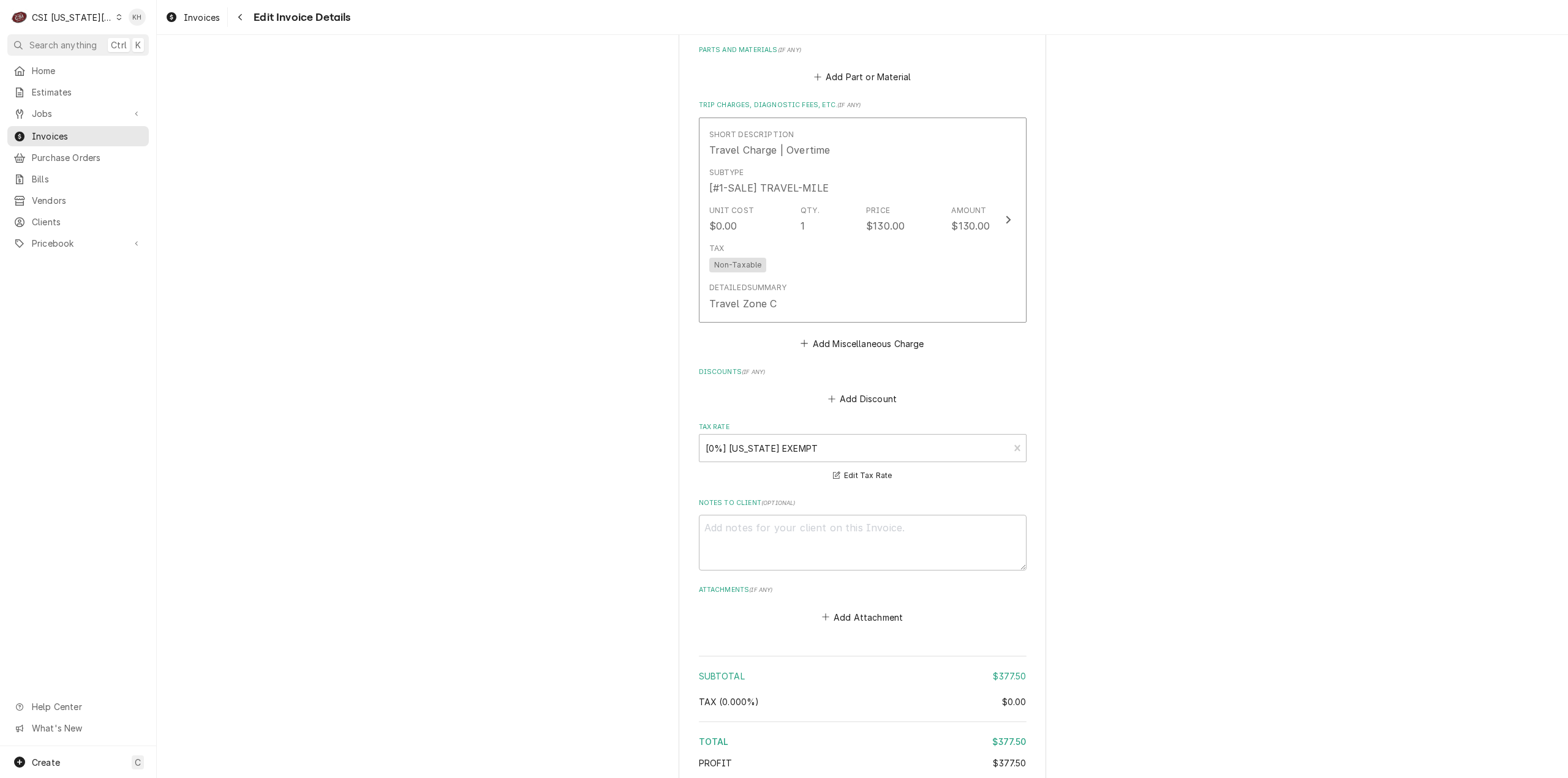
scroll to position [1664, 0]
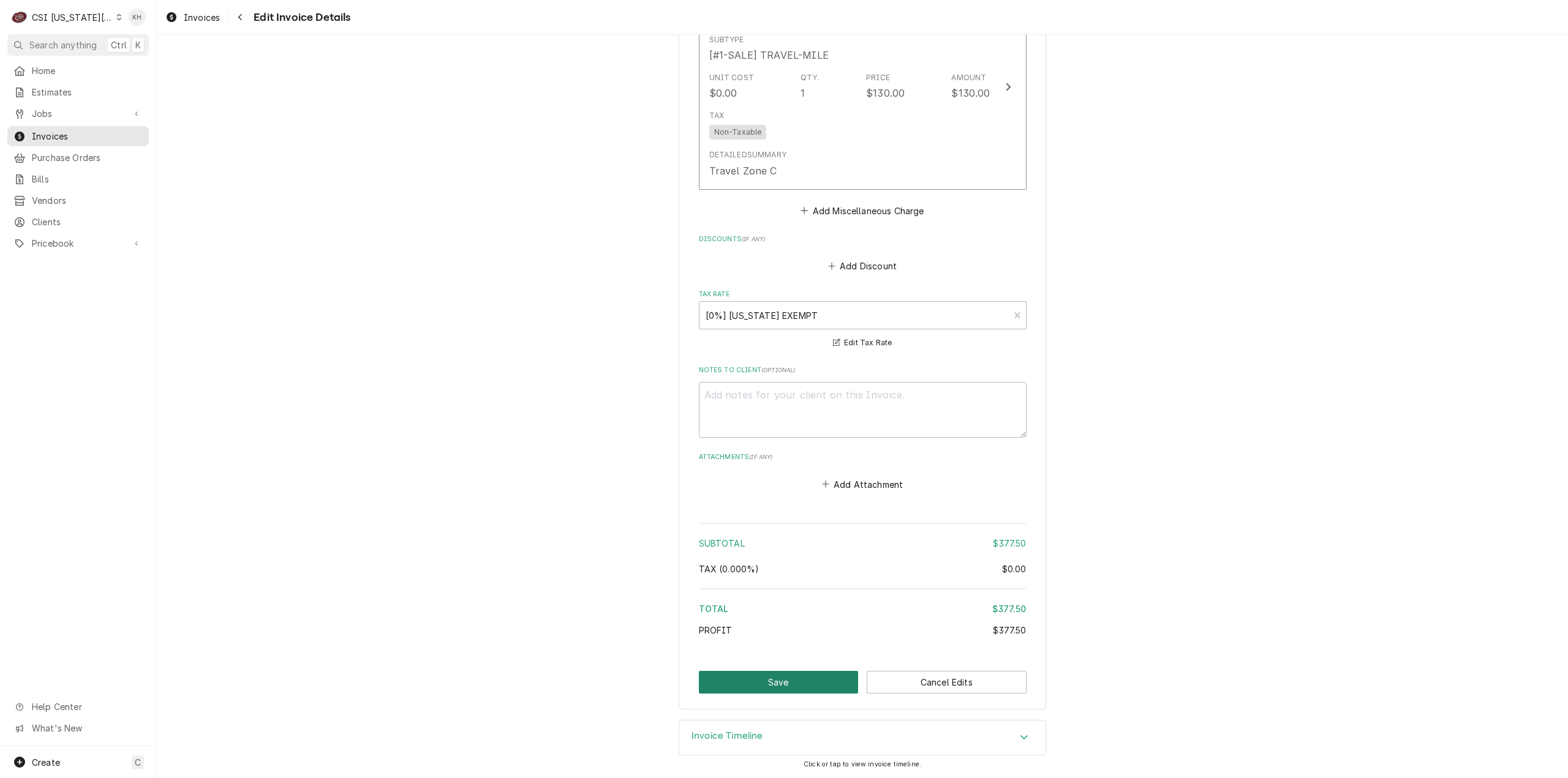
click at [768, 681] on button "Save" at bounding box center [778, 682] width 160 height 23
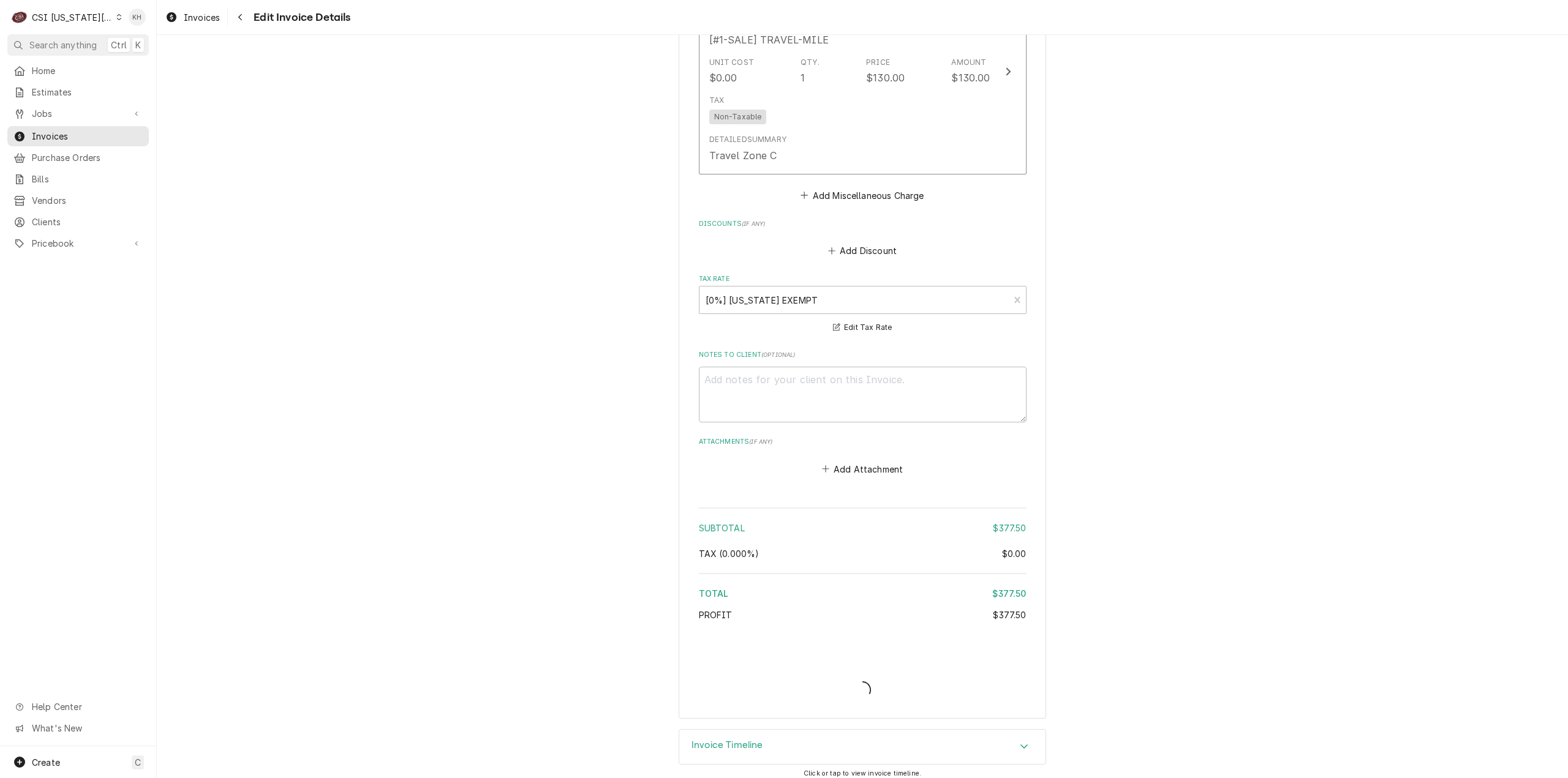
type textarea "x"
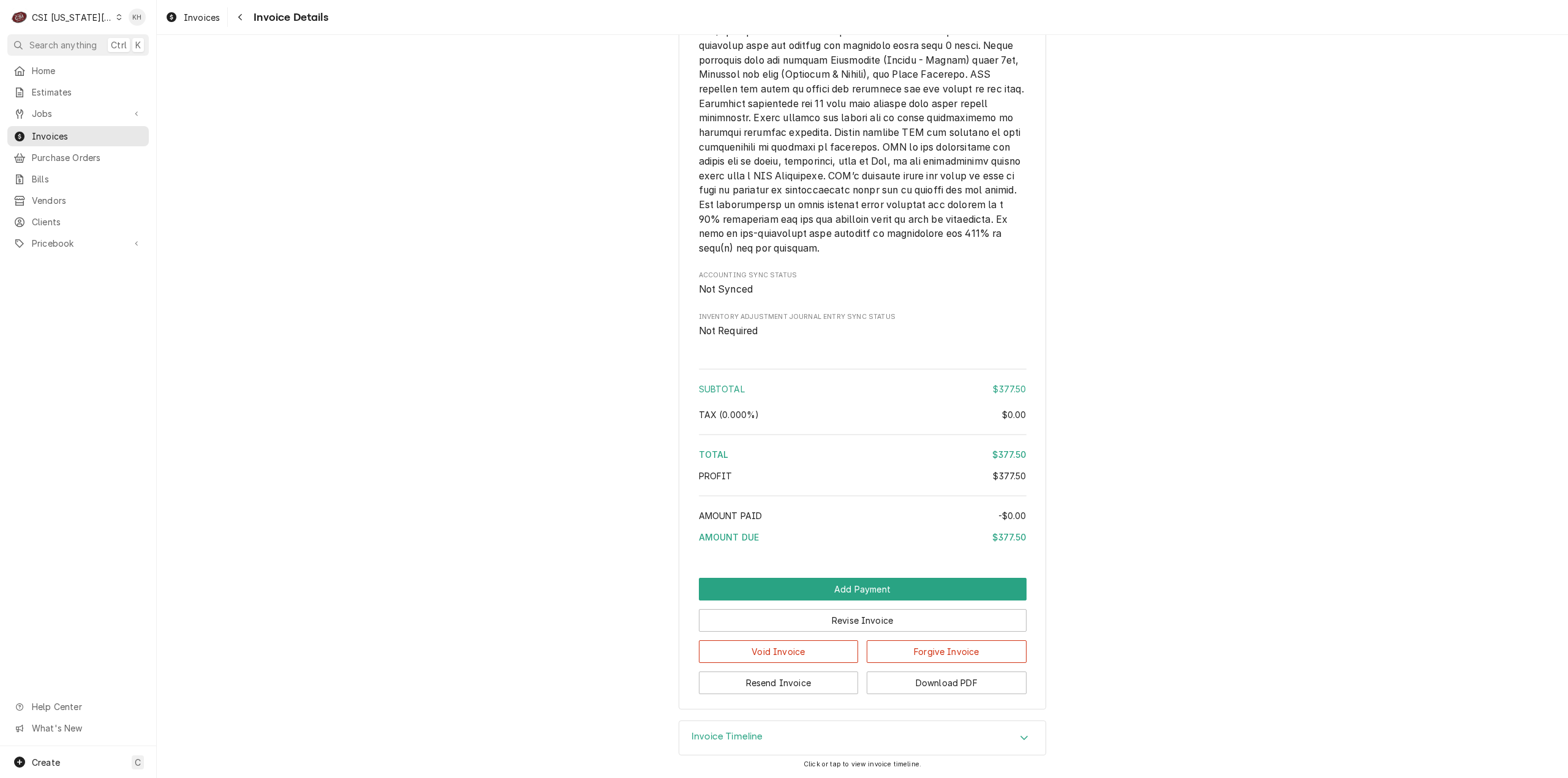
scroll to position [1736, 0]
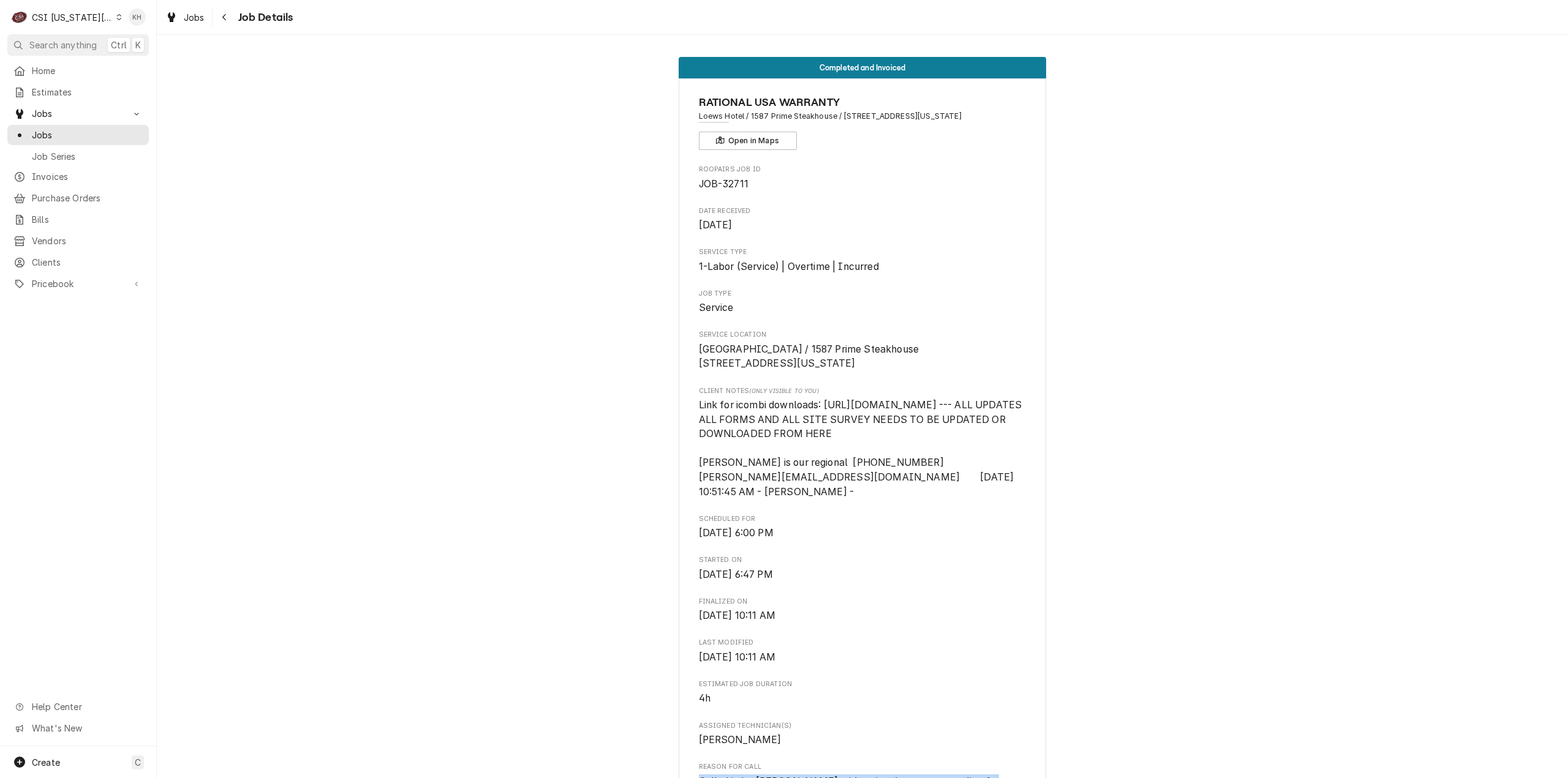
click at [75, 43] on span "Search anything" at bounding box center [63, 44] width 68 height 13
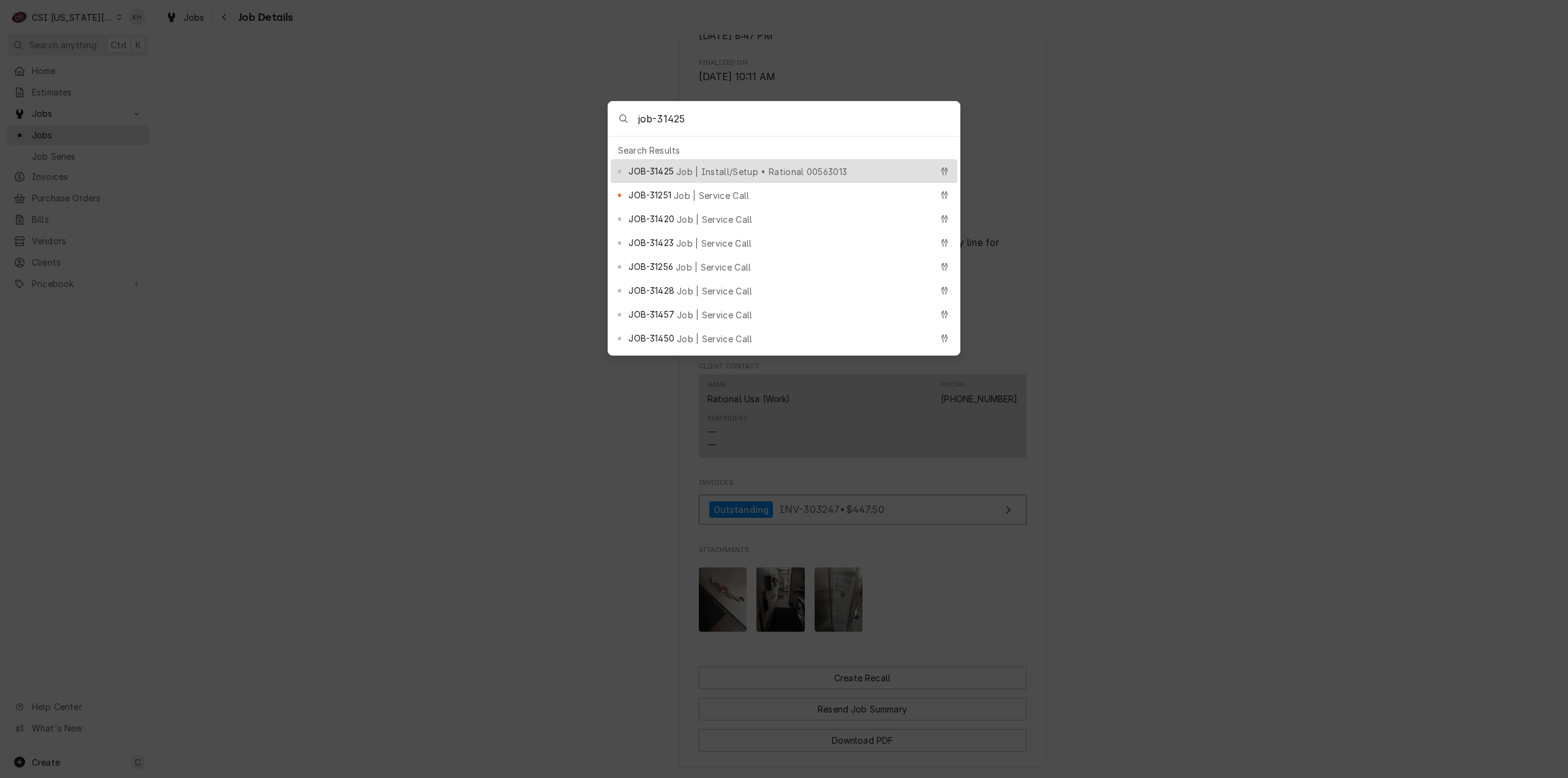
type input "job-31425"
click at [660, 170] on span "JOB-31425" at bounding box center [651, 170] width 45 height 13
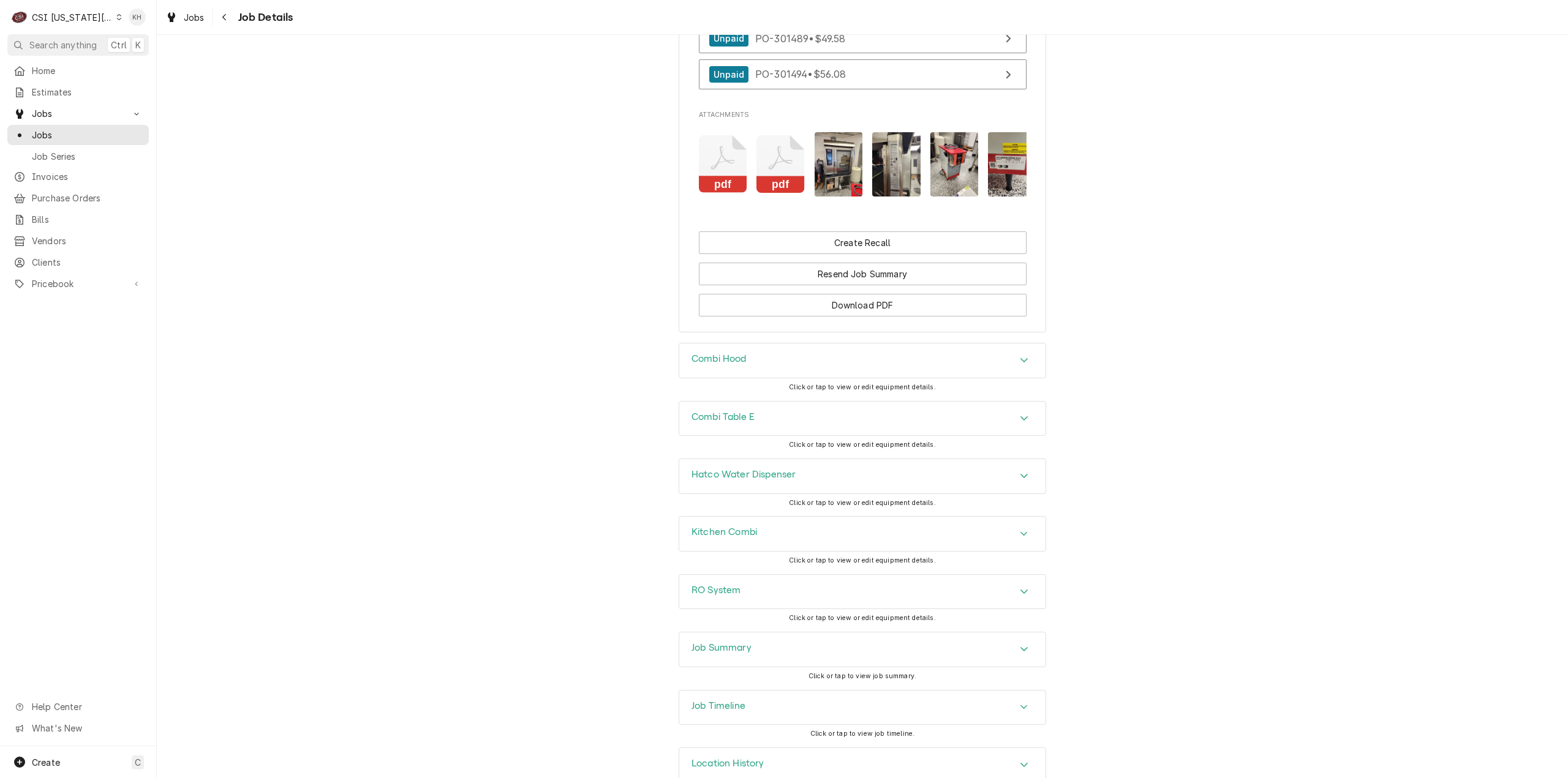
scroll to position [1630, 0]
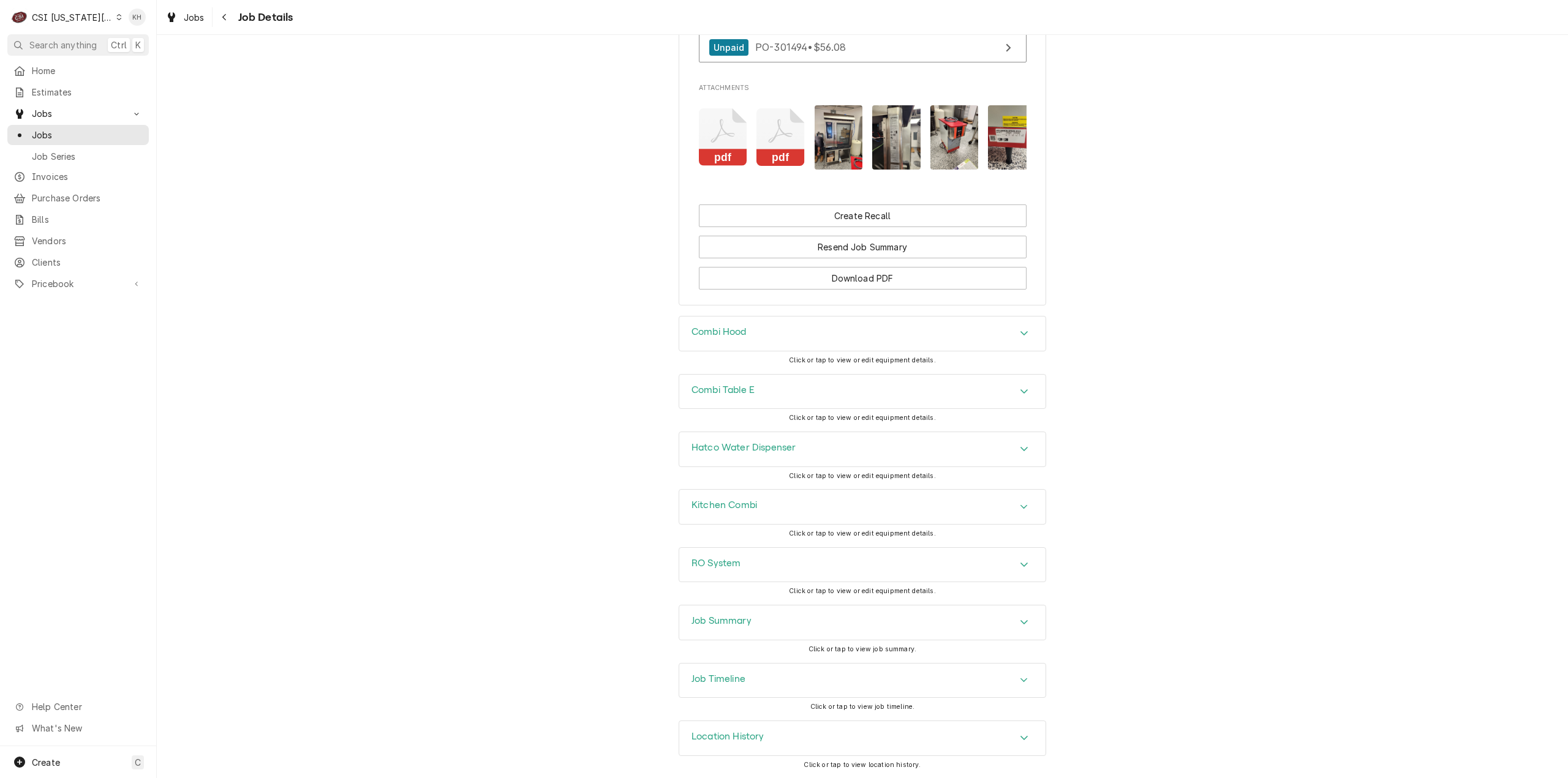
click at [750, 625] on div "Job Summary" at bounding box center [863, 623] width 367 height 35
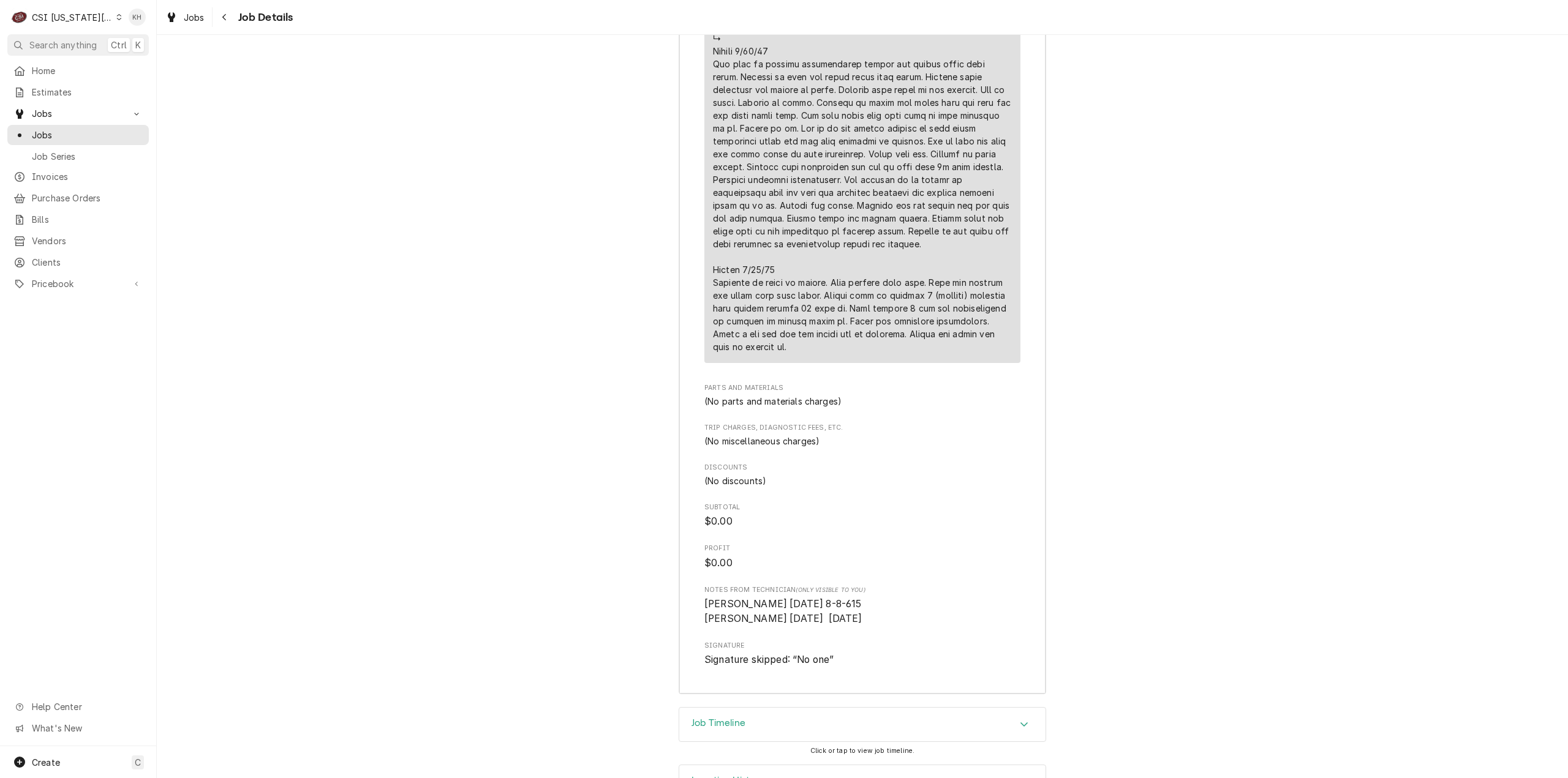
scroll to position [3119, 0]
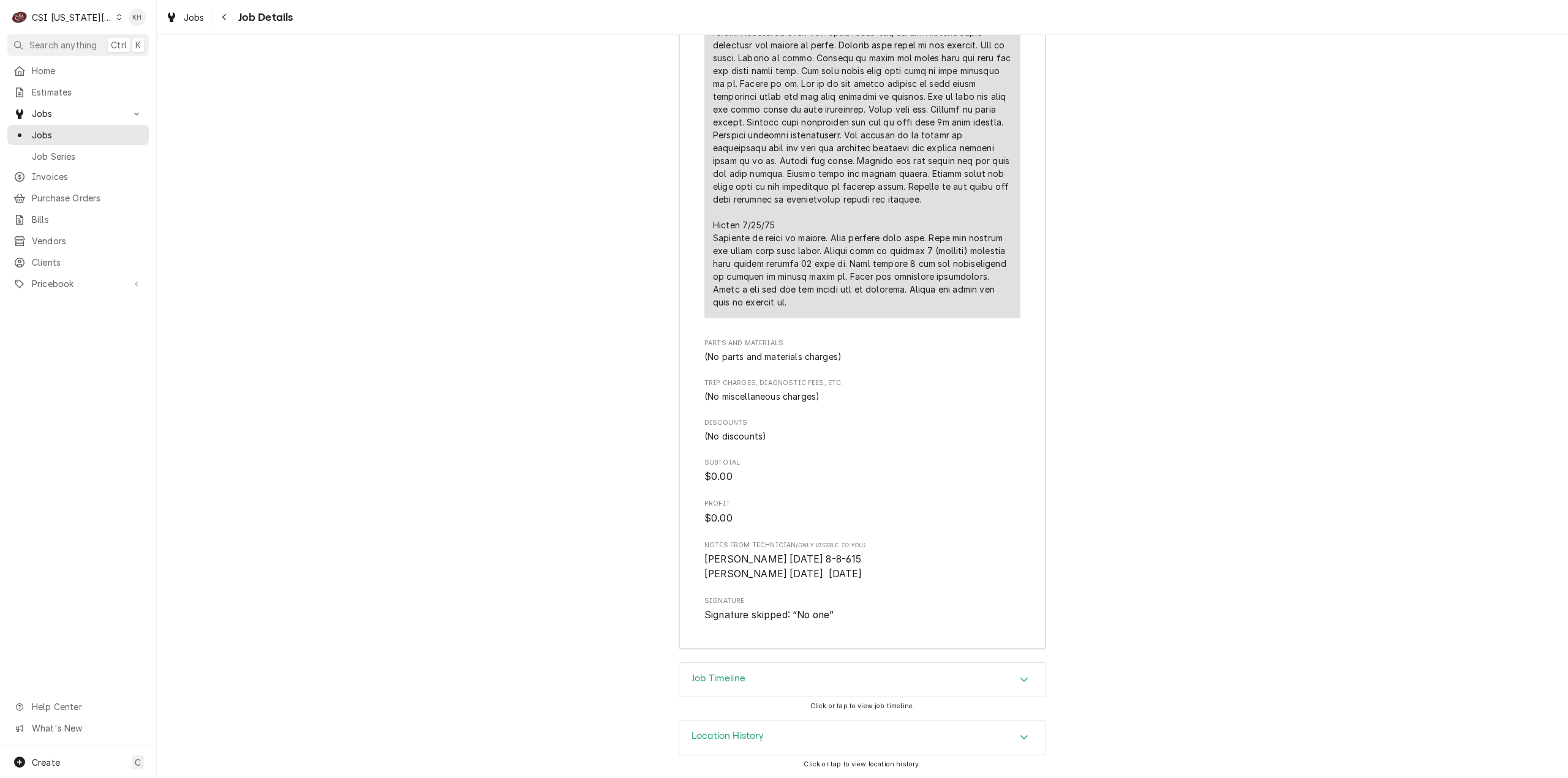
click at [754, 677] on div "Job Timeline" at bounding box center [863, 680] width 367 height 35
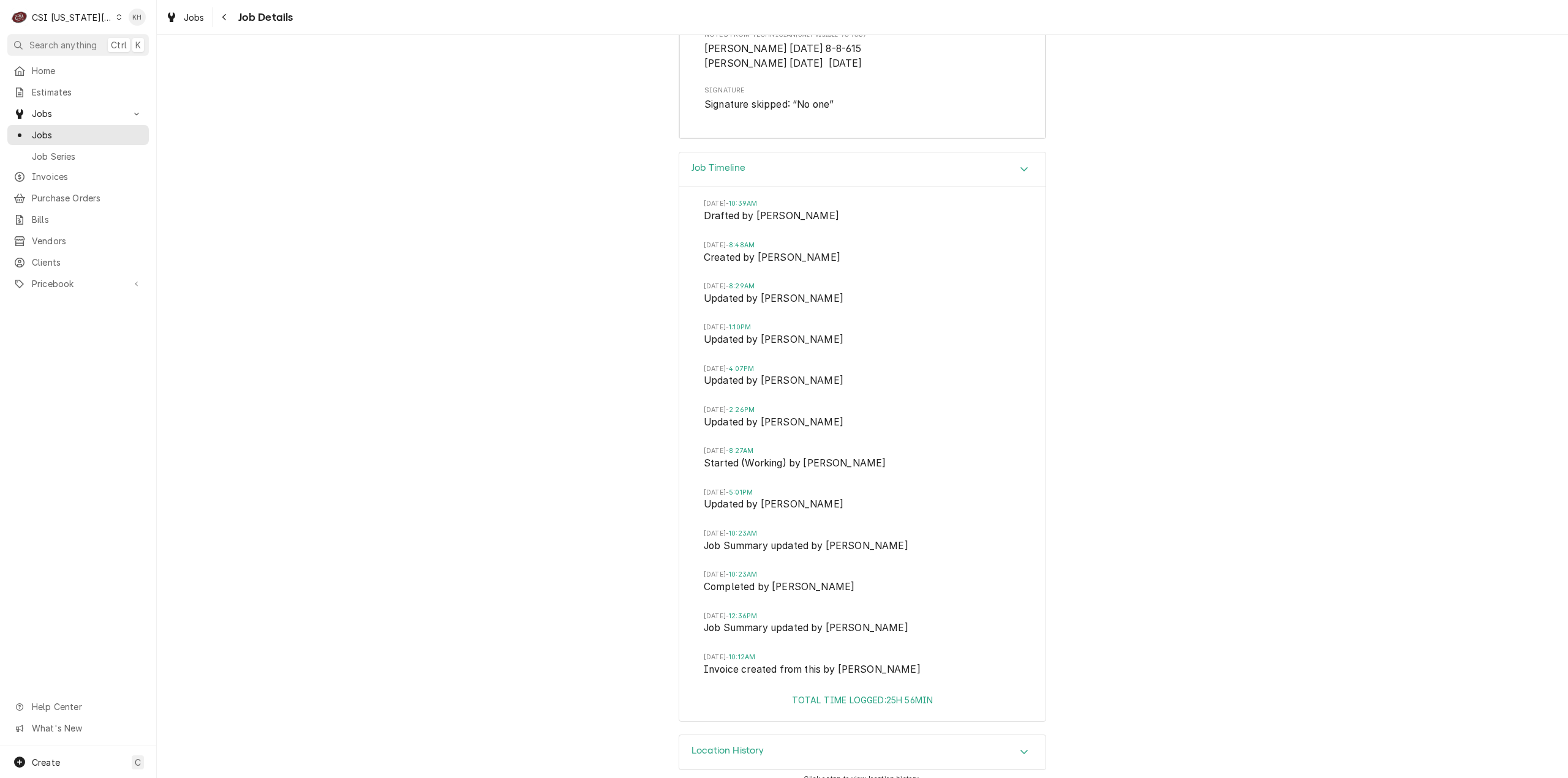
scroll to position [3644, 0]
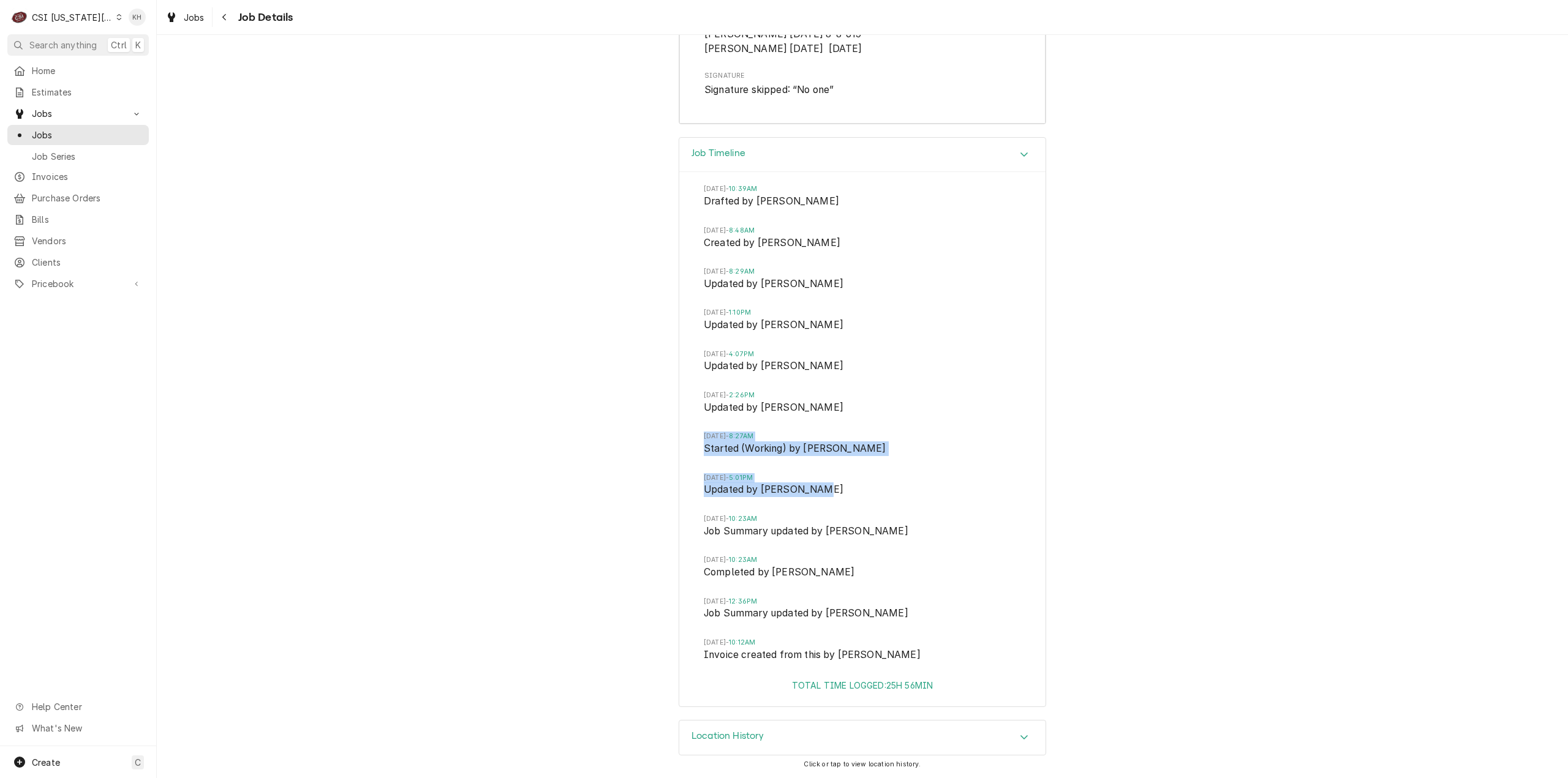
drag, startPoint x: 810, startPoint y: 487, endPoint x: 694, endPoint y: 436, distance: 126.7
click at [694, 436] on div "Mon, Jul 21, 2025 - 10:39AM Drafted by Kelsey Hetlage Thu, Jul 31, 2025 - 8:48A…" at bounding box center [863, 425] width 367 height 507
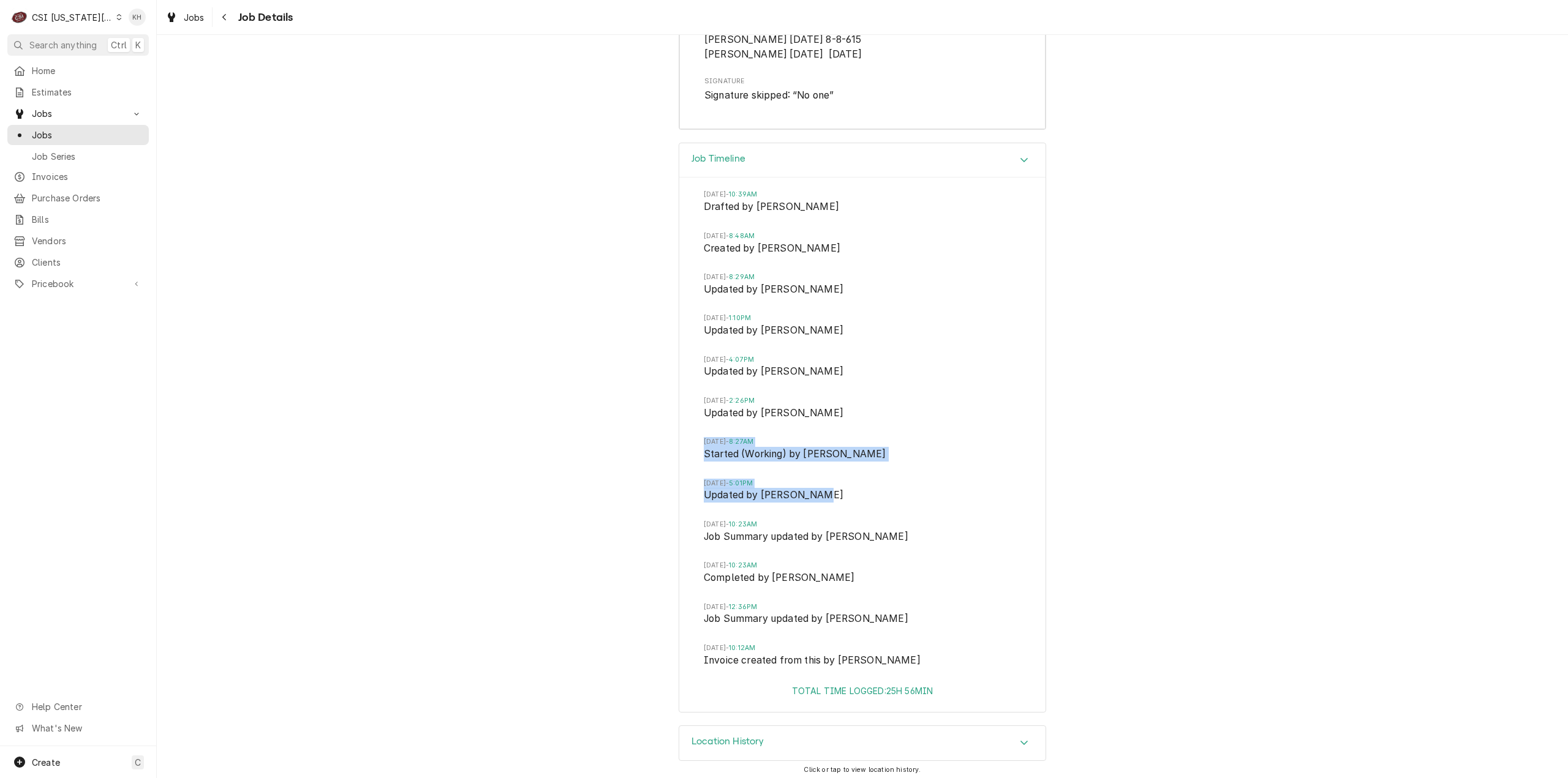
scroll to position [3583, 0]
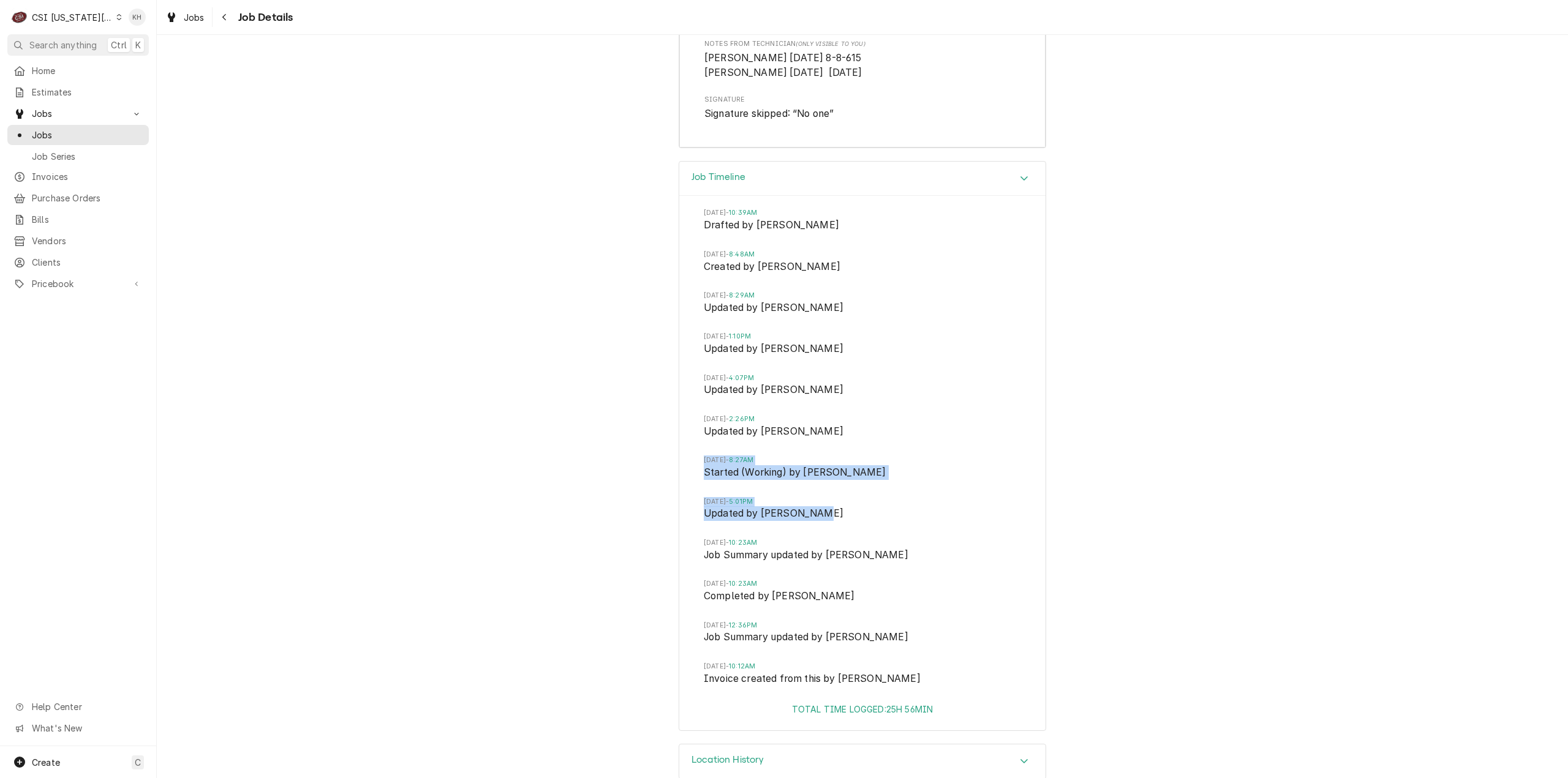
click at [68, 44] on span "Search anything" at bounding box center [63, 44] width 68 height 13
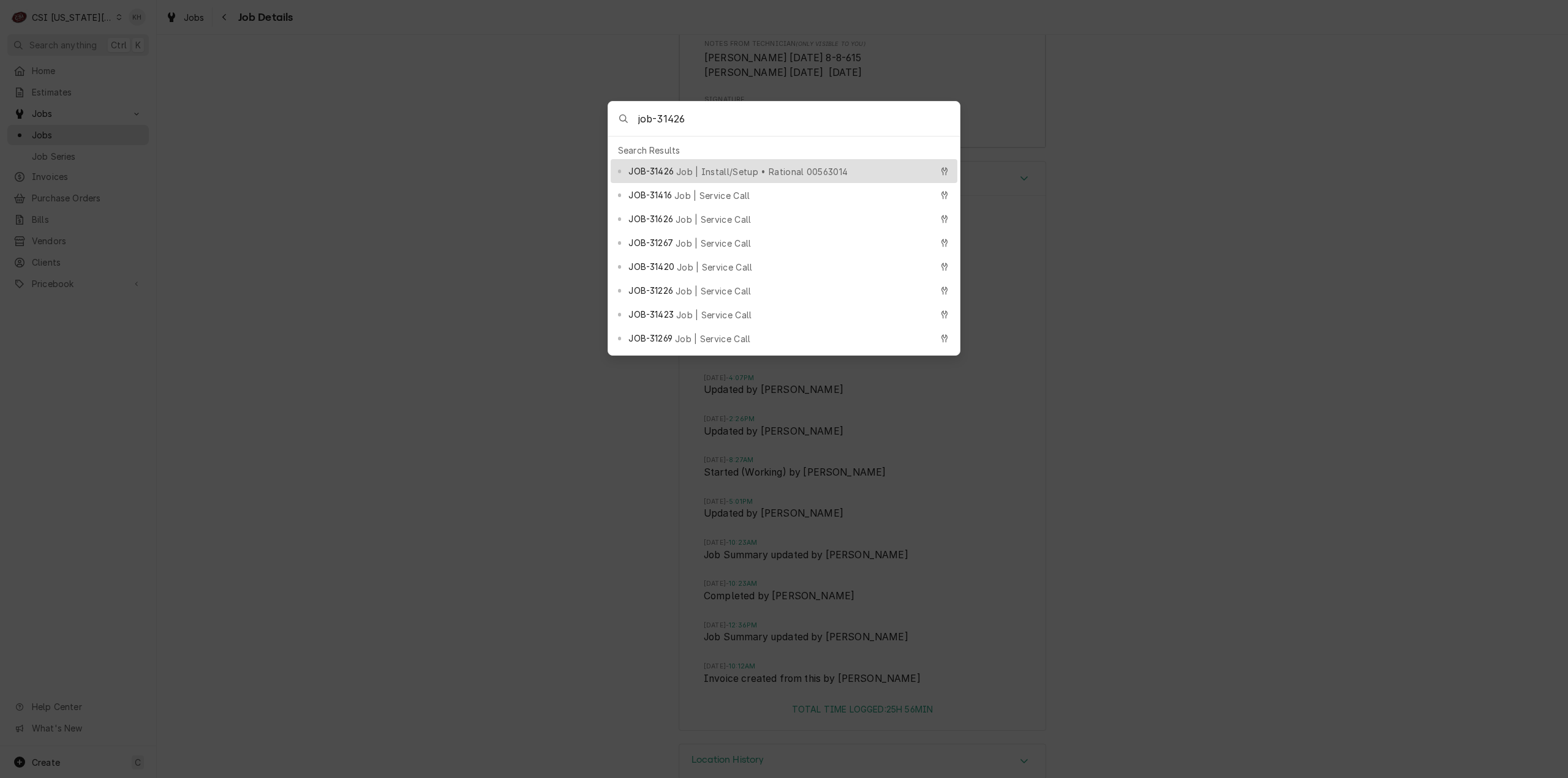
type input "job-31426"
click at [742, 165] on span "Job | Install/Setup • Rational 00563014" at bounding box center [762, 171] width 171 height 13
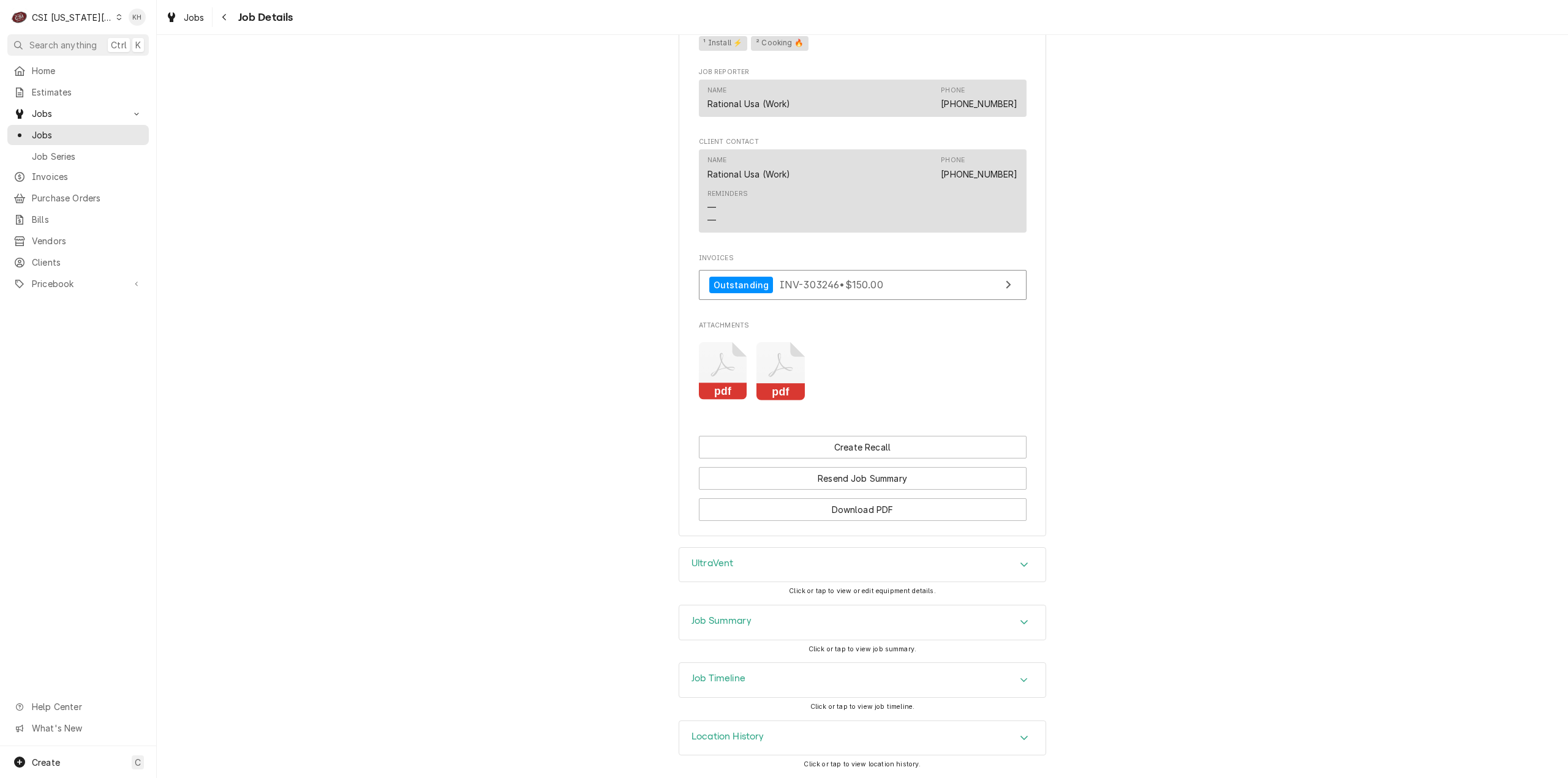
scroll to position [1280, 0]
click at [727, 630] on div "Job Summary" at bounding box center [721, 623] width 60 height 15
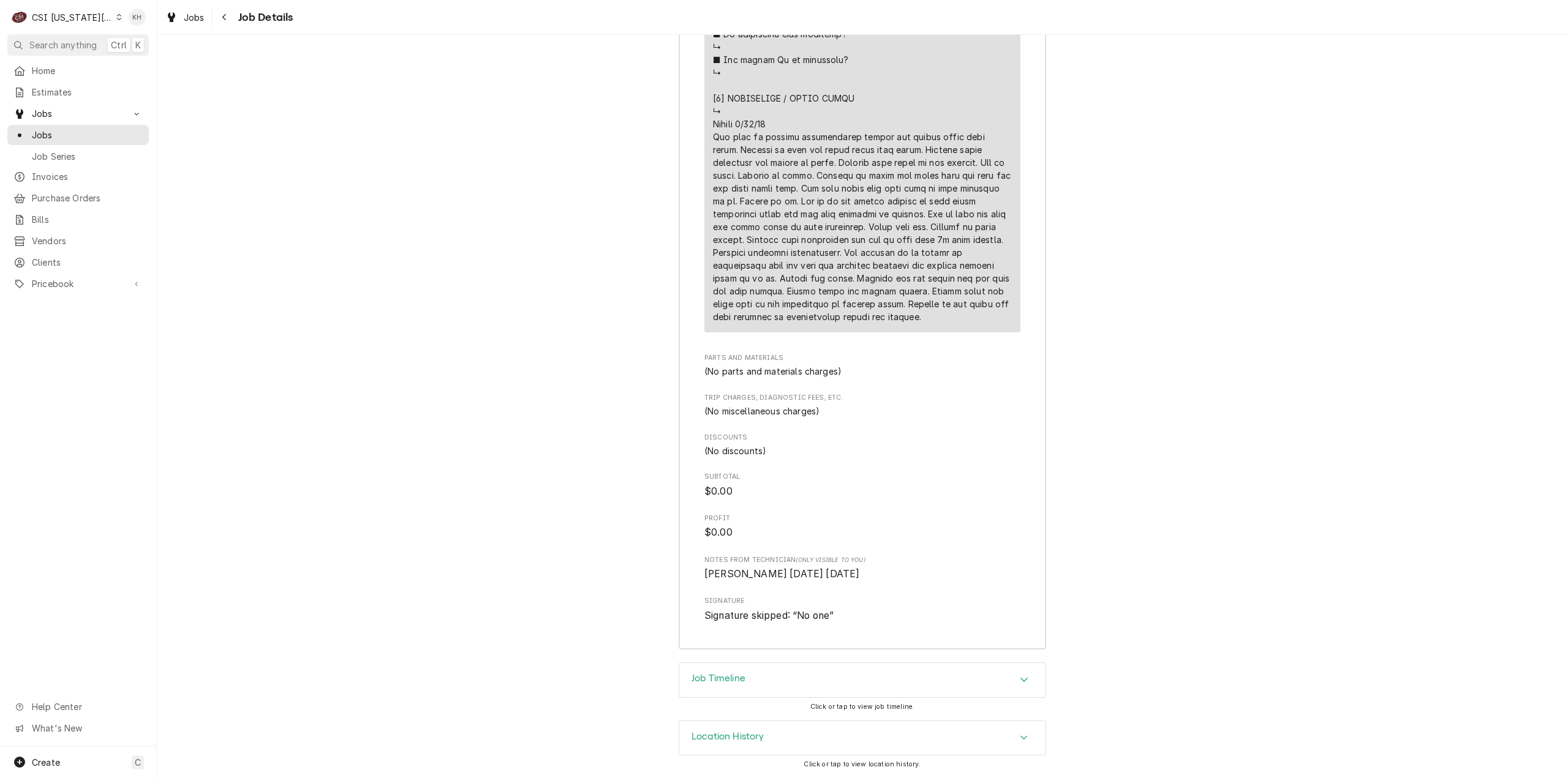
scroll to position [2664, 0]
drag, startPoint x: 78, startPoint y: 17, endPoint x: 107, endPoint y: 56, distance: 48.6
click at [78, 17] on div "CSI [US_STATE][GEOGRAPHIC_DATA]" at bounding box center [72, 17] width 81 height 13
click at [131, 71] on div "CSI St. [PERSON_NAME]" at bounding box center [210, 67] width 186 height 15
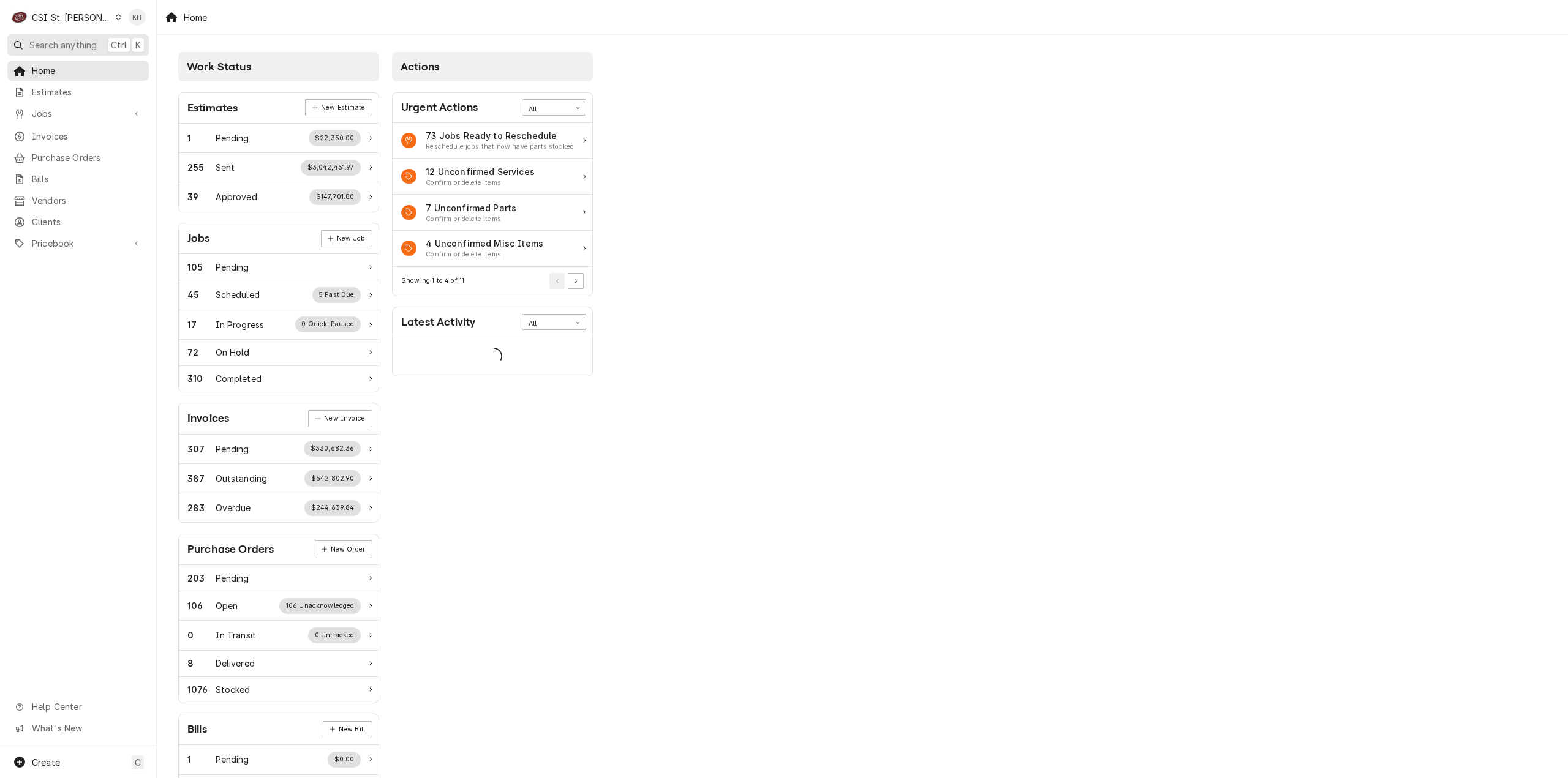
click at [71, 47] on span "Search anything" at bounding box center [63, 44] width 68 height 13
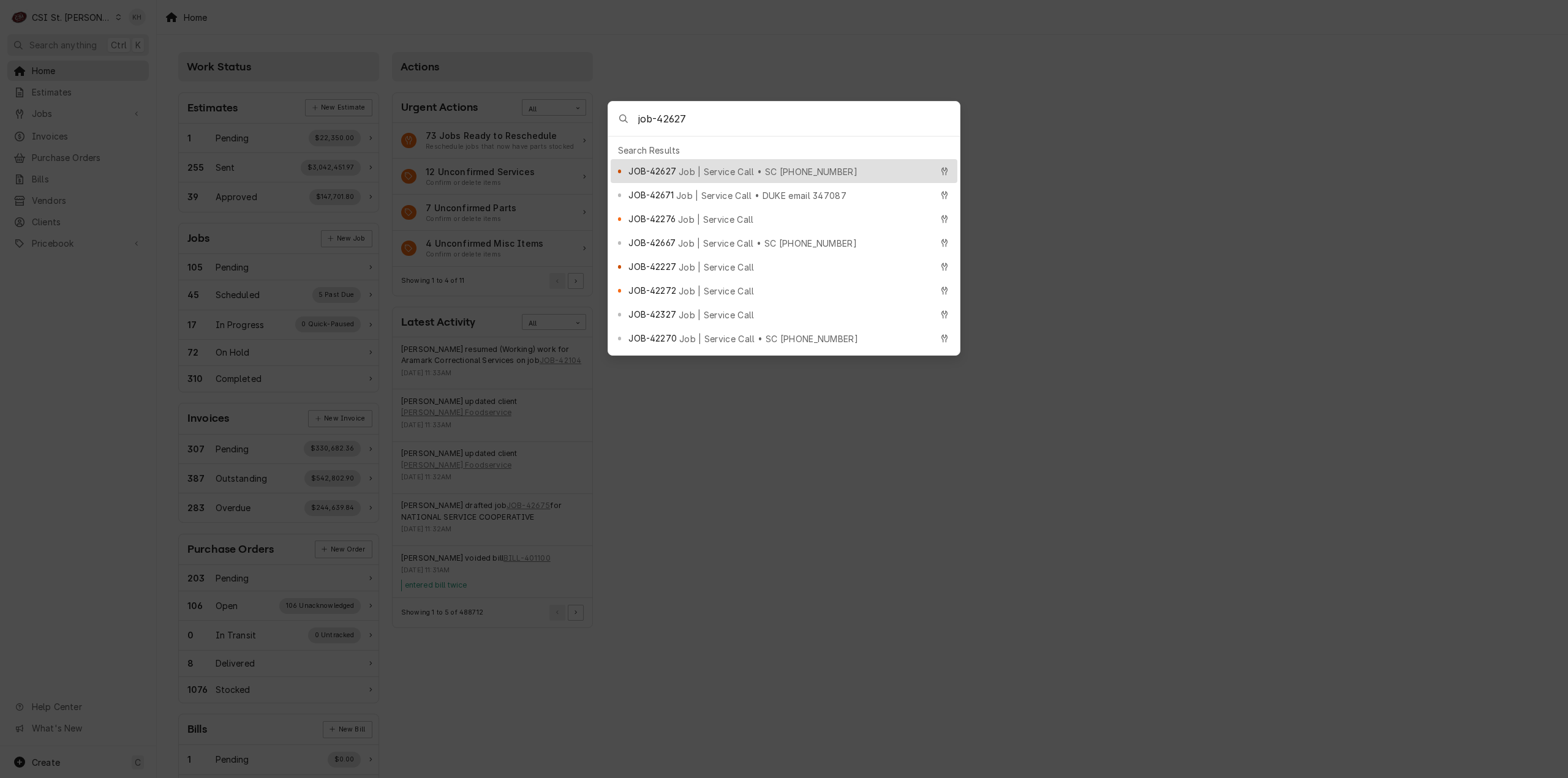
type input "job-42627"
click at [698, 170] on span "Job | Service Call • SC 325453883" at bounding box center [768, 171] width 179 height 13
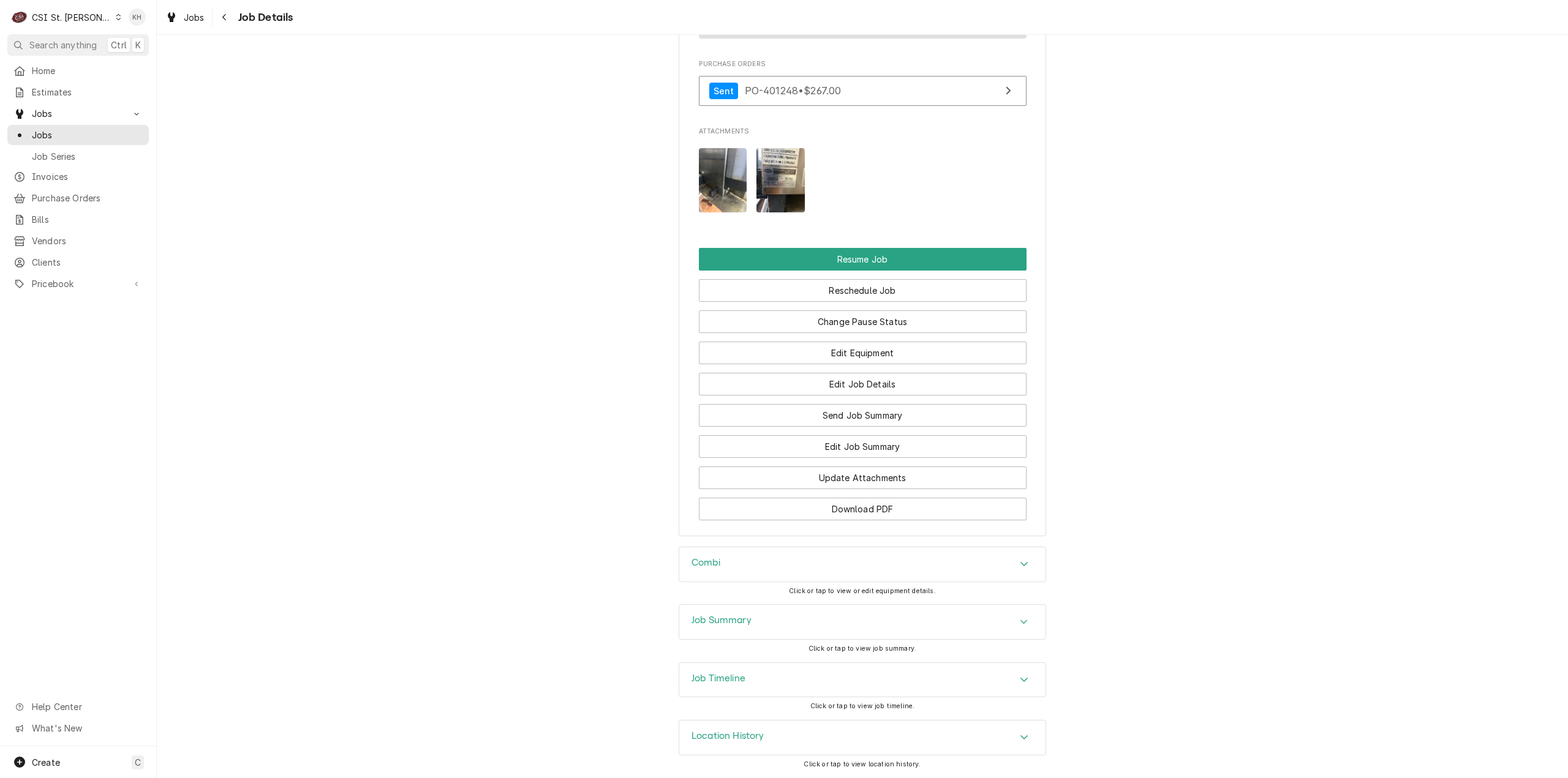
scroll to position [1810, 0]
click at [760, 629] on div "Job Summary" at bounding box center [863, 622] width 367 height 35
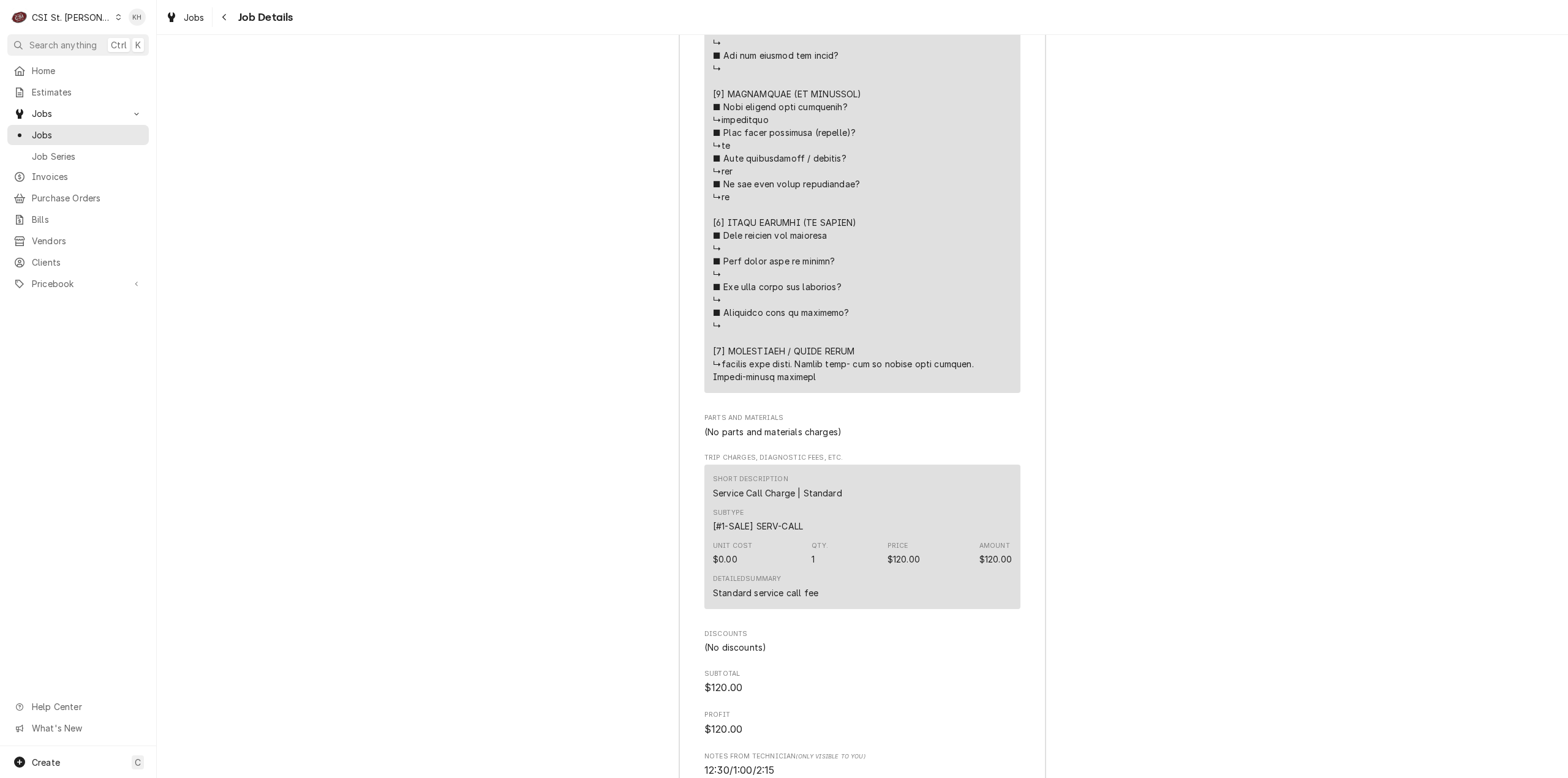
scroll to position [3328, 0]
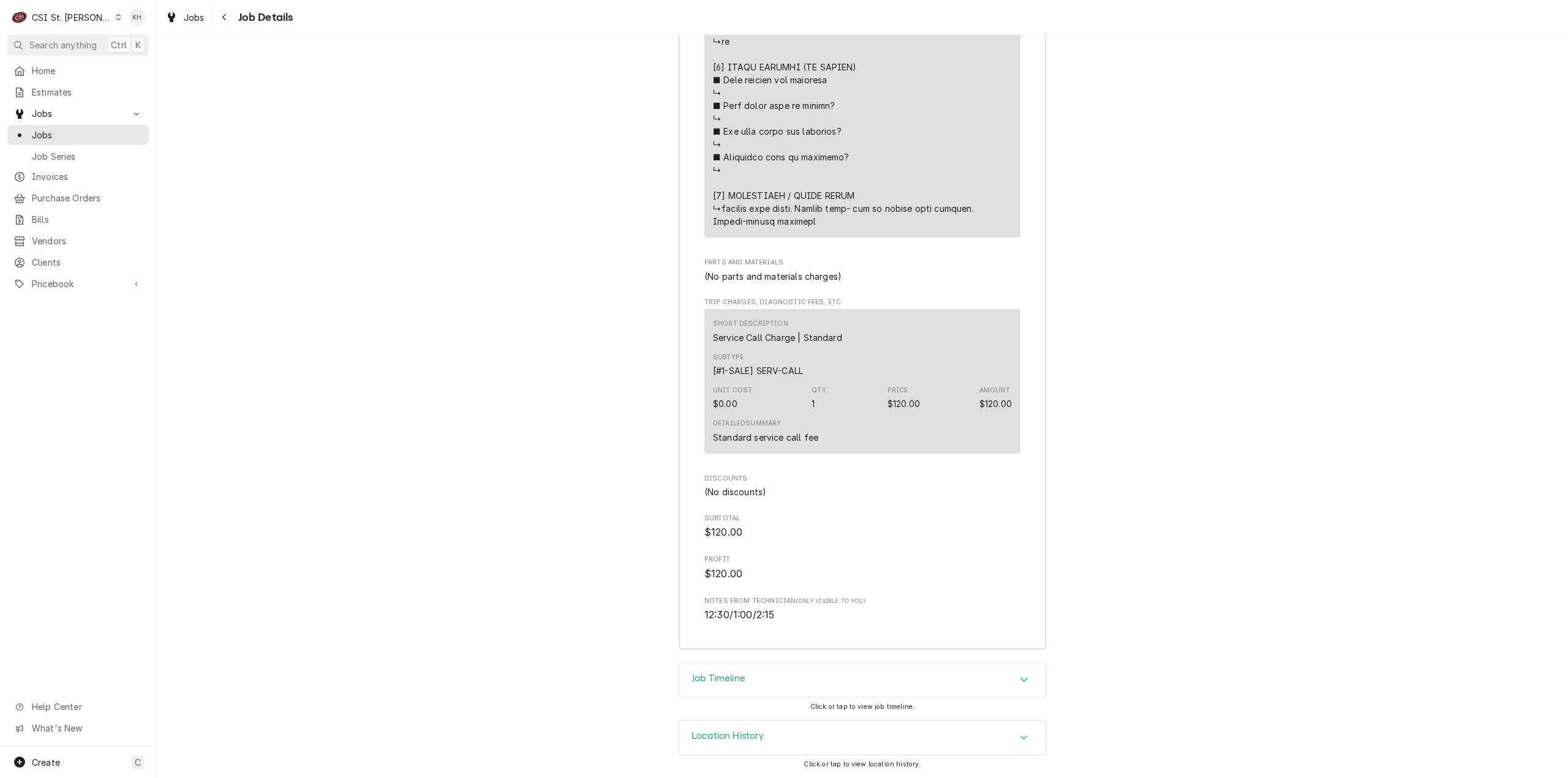
click at [752, 691] on div "Job Timeline" at bounding box center [863, 680] width 367 height 35
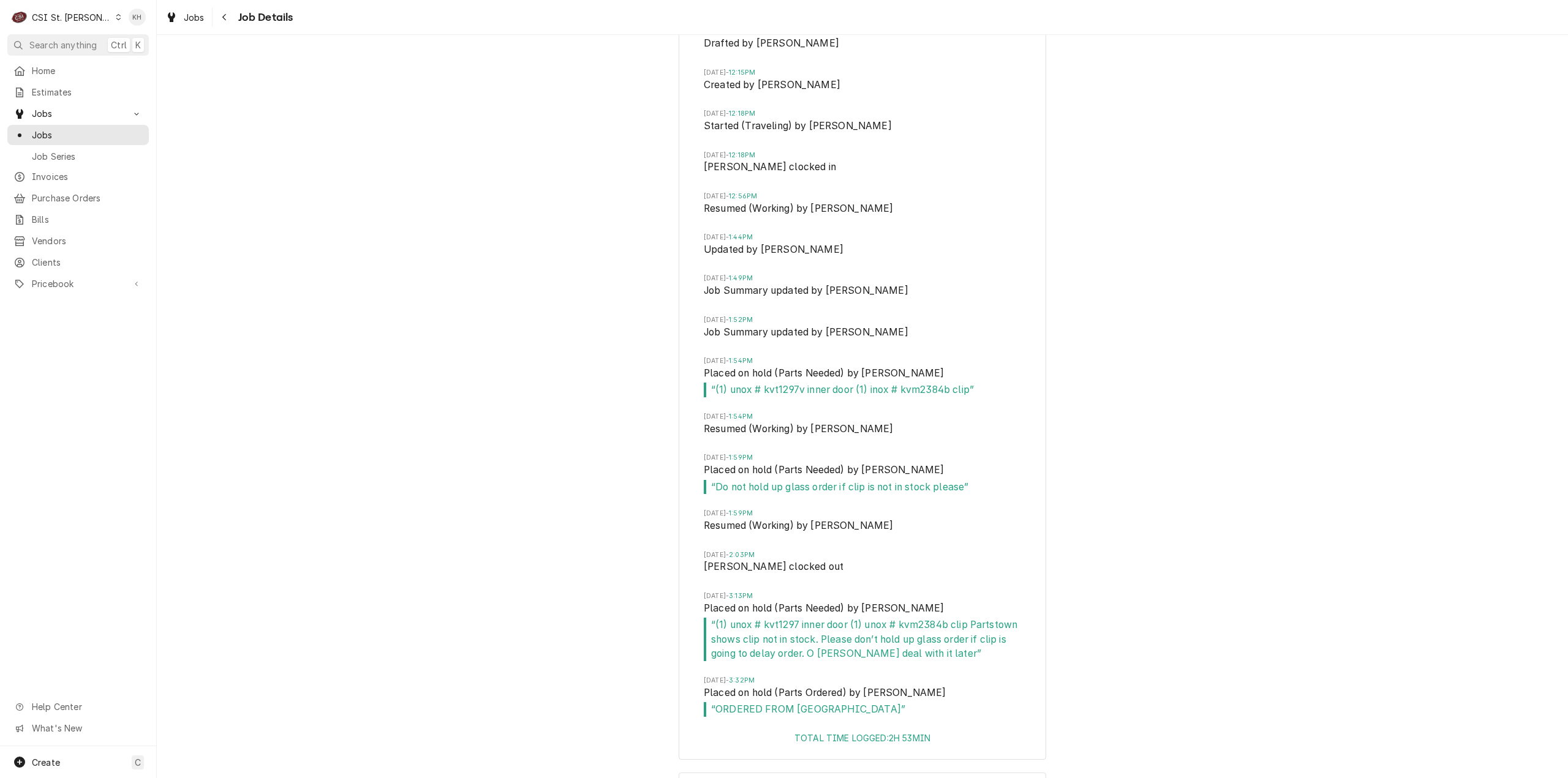
scroll to position [4063, 0]
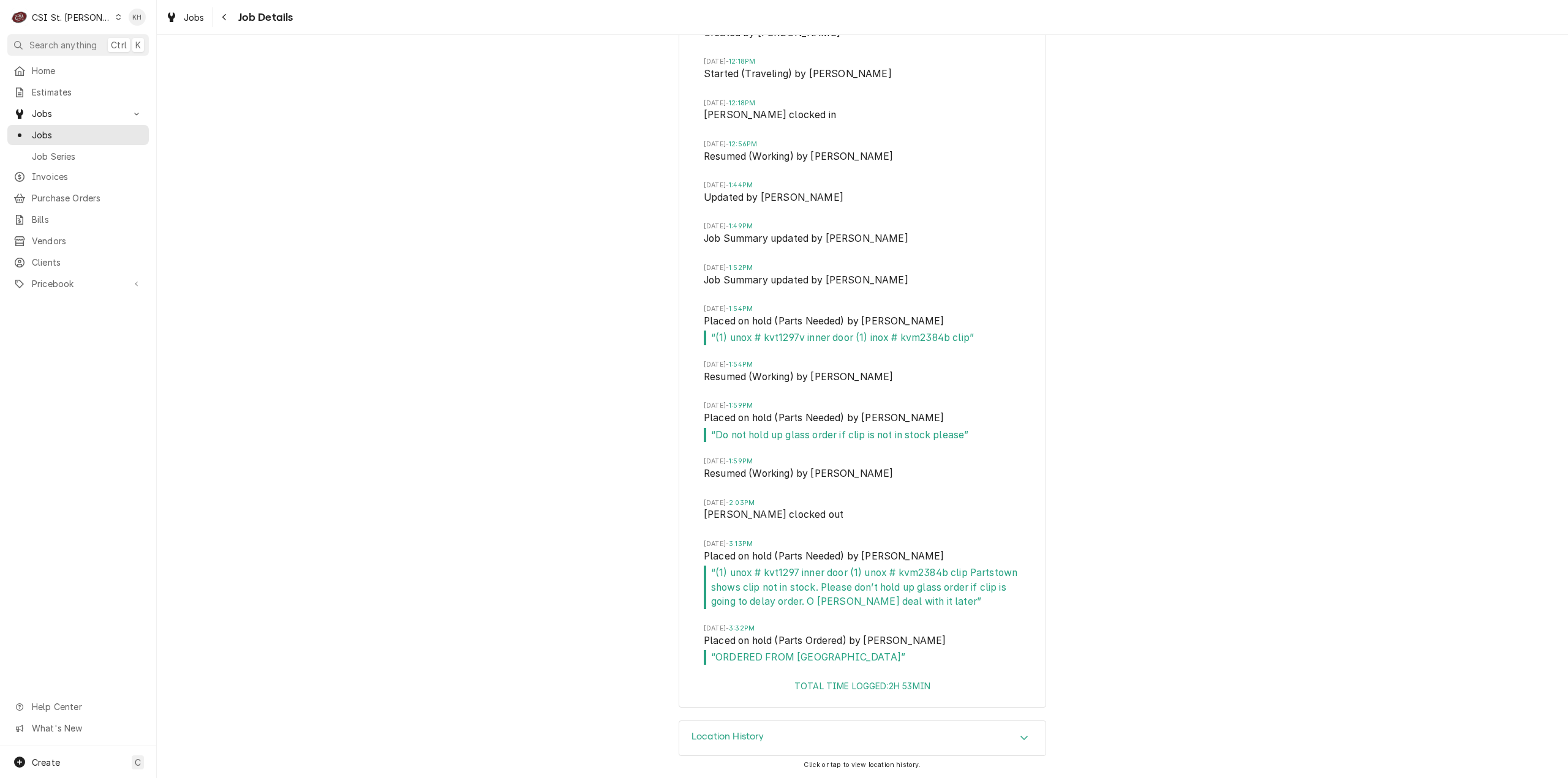
drag, startPoint x: 1199, startPoint y: 207, endPoint x: 740, endPoint y: 128, distance: 465.7
click at [1193, 204] on div "Job Timeline Thu, Sep 11, 2025 - 12:03PM Drafted by Kelsey Hetlage Thu, Sep 11,…" at bounding box center [863, 324] width 1411 height 794
click at [62, 18] on div "CSI St. Louis" at bounding box center [71, 17] width 80 height 13
click at [122, 28] on div "CSI [US_STATE][GEOGRAPHIC_DATA]" at bounding box center [188, 24] width 162 height 13
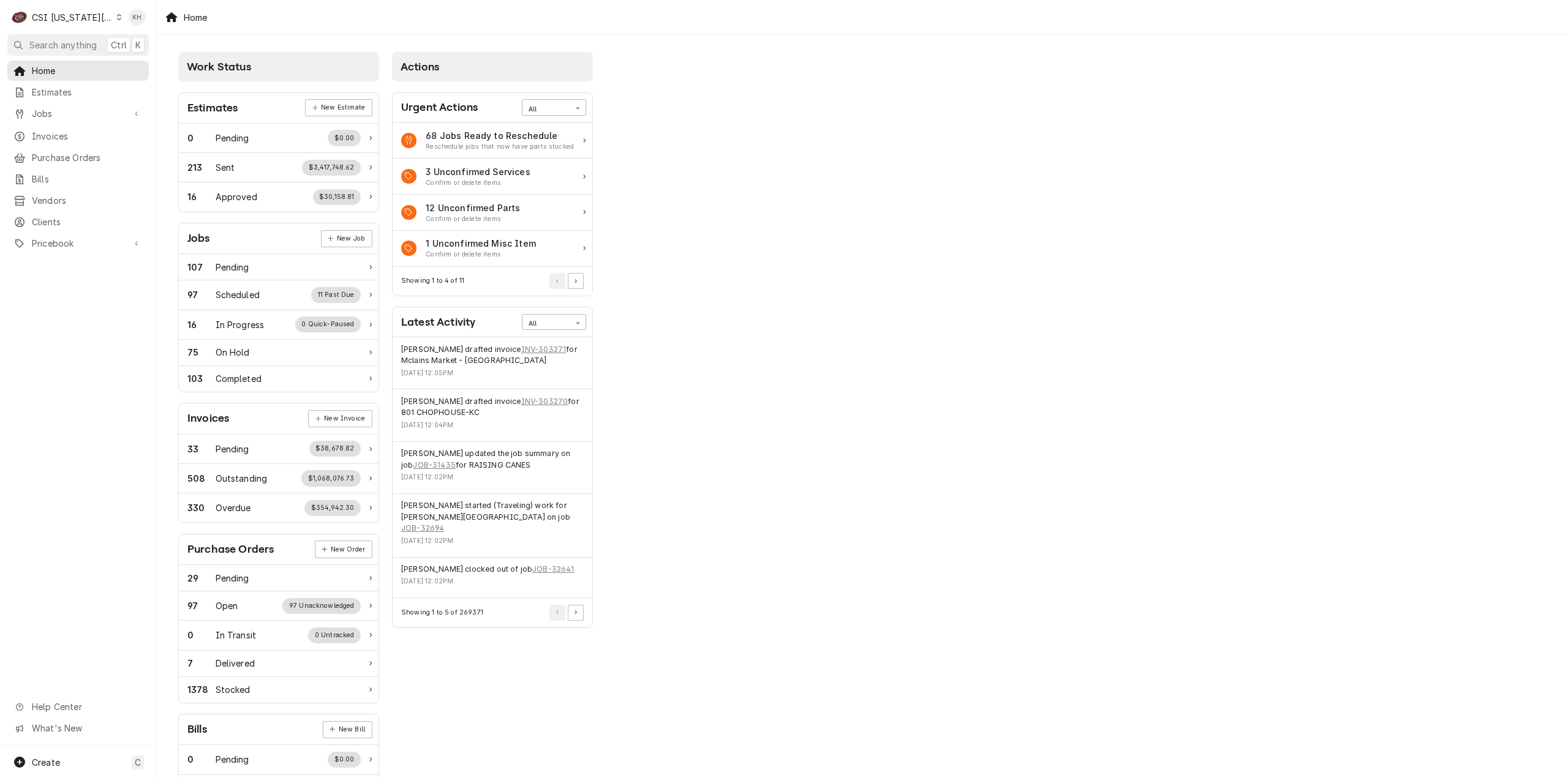
click at [75, 44] on span "Search anything" at bounding box center [63, 44] width 68 height 13
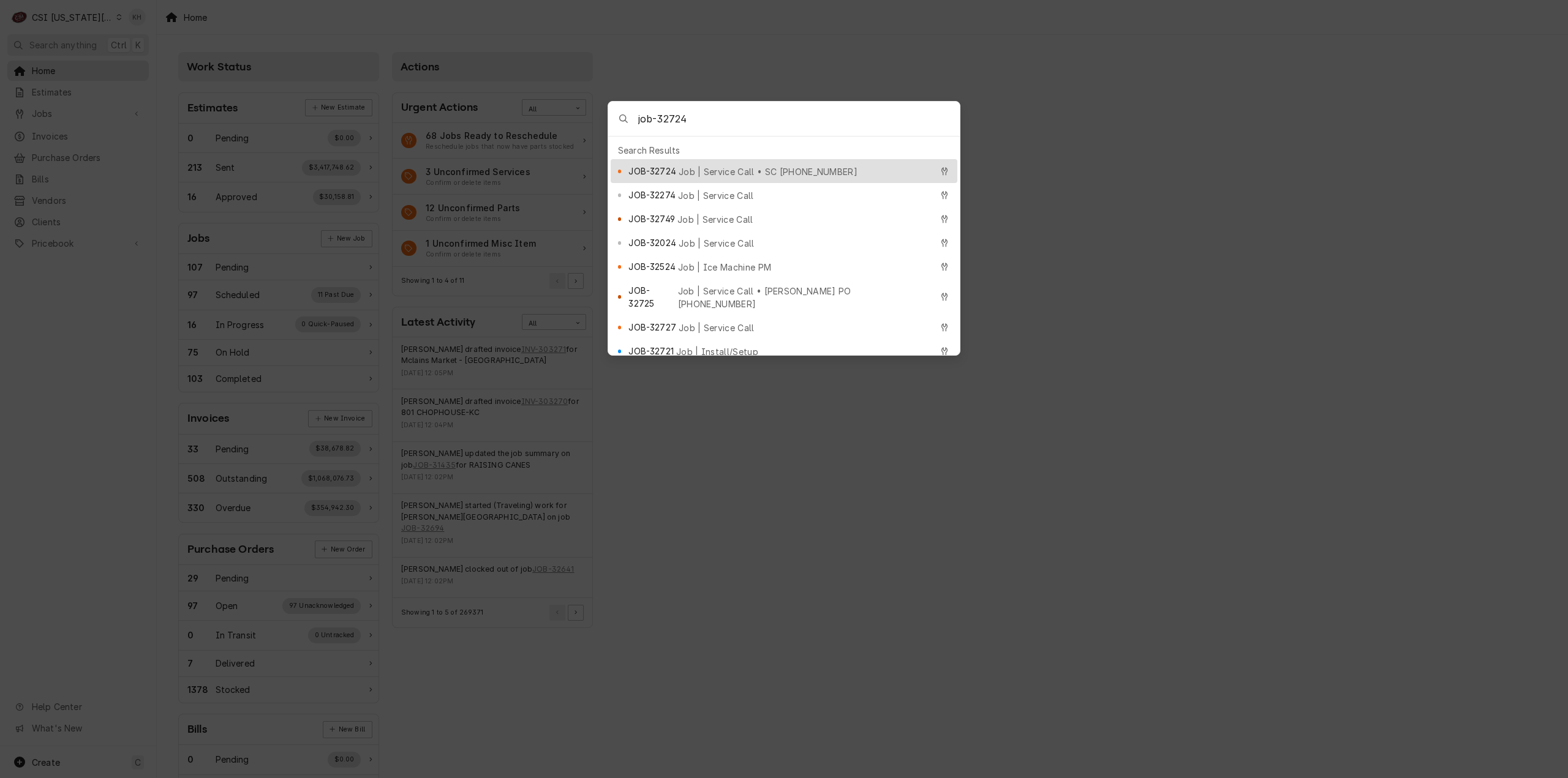
type input "job-32724"
drag, startPoint x: 697, startPoint y: 162, endPoint x: 696, endPoint y: 172, distance: 10.0
click at [697, 164] on div "JOB-32724 Job | Service Call • SC [PHONE_NUMBER]" at bounding box center [779, 170] width 303 height 14
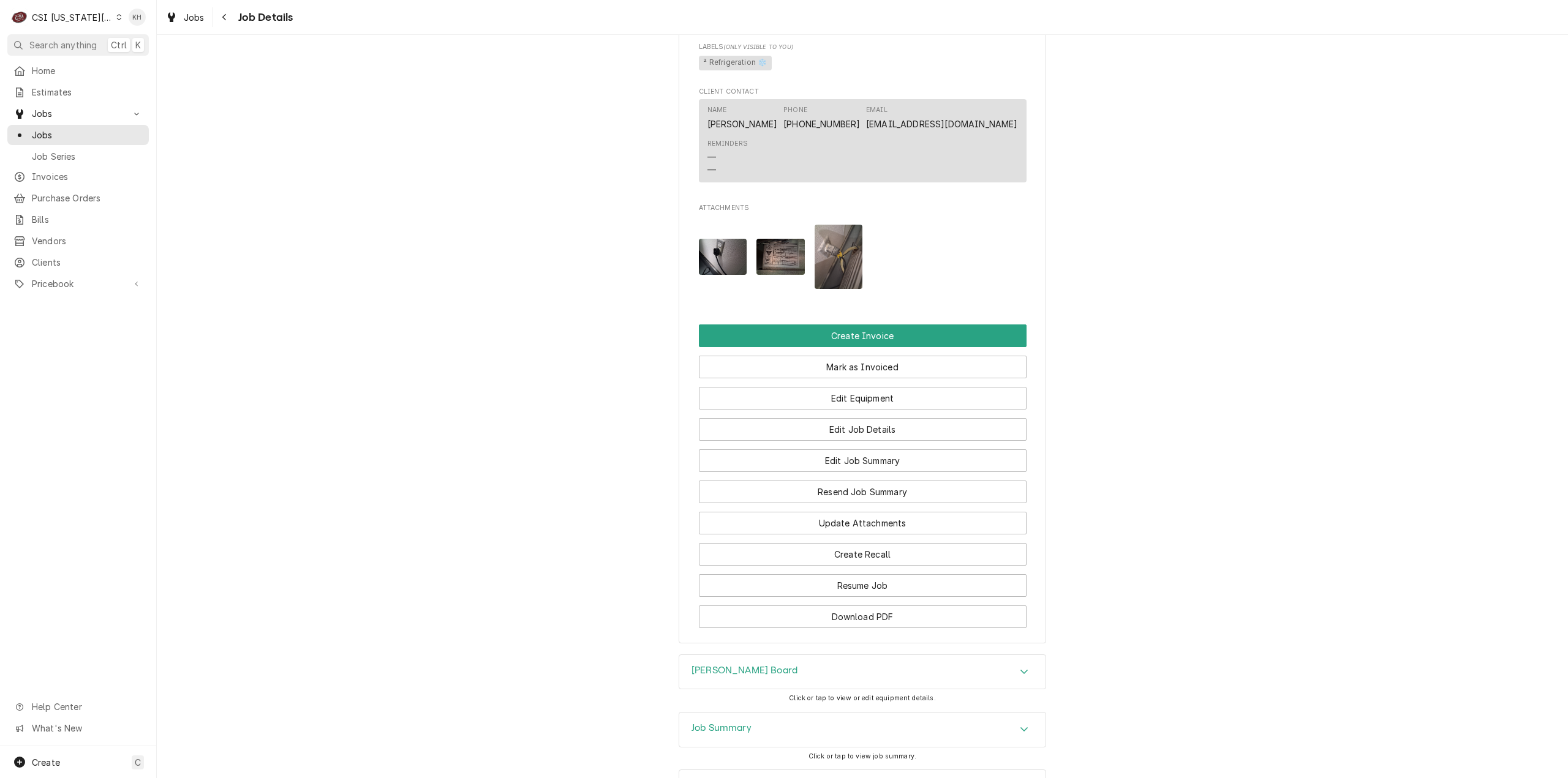
scroll to position [1658, 0]
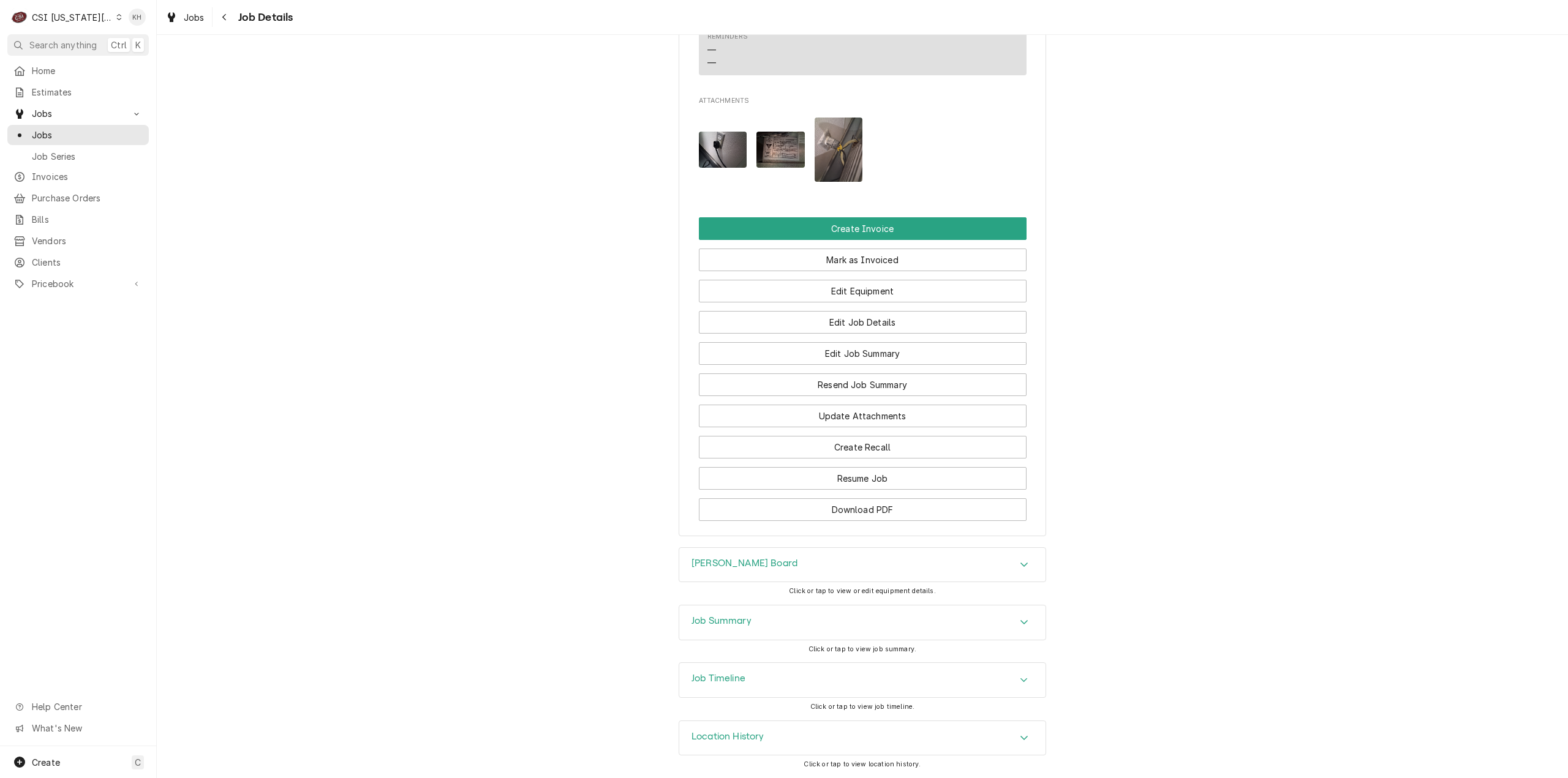
click at [847, 618] on div "Job Summary" at bounding box center [863, 623] width 367 height 35
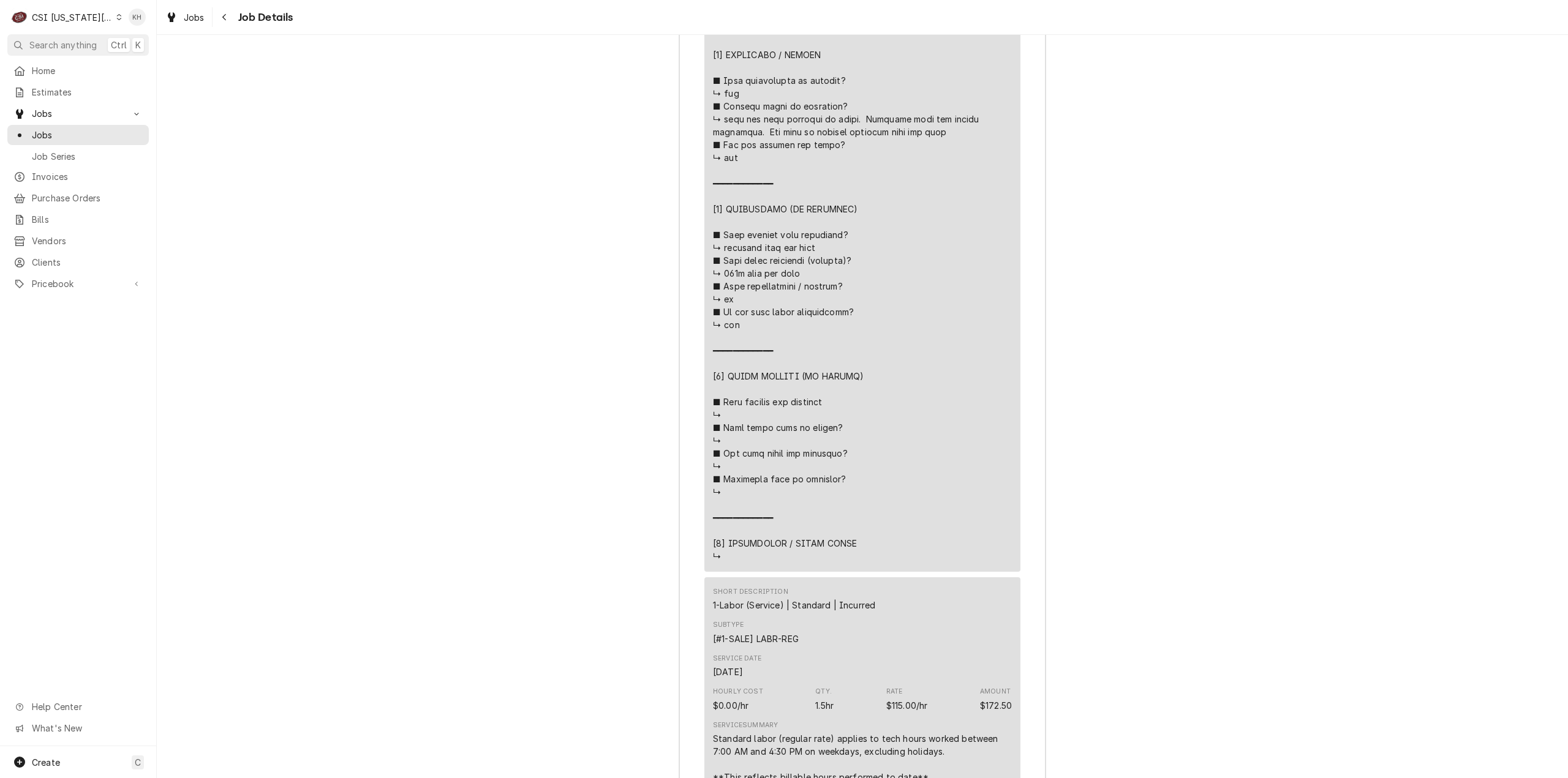
scroll to position [2944, 0]
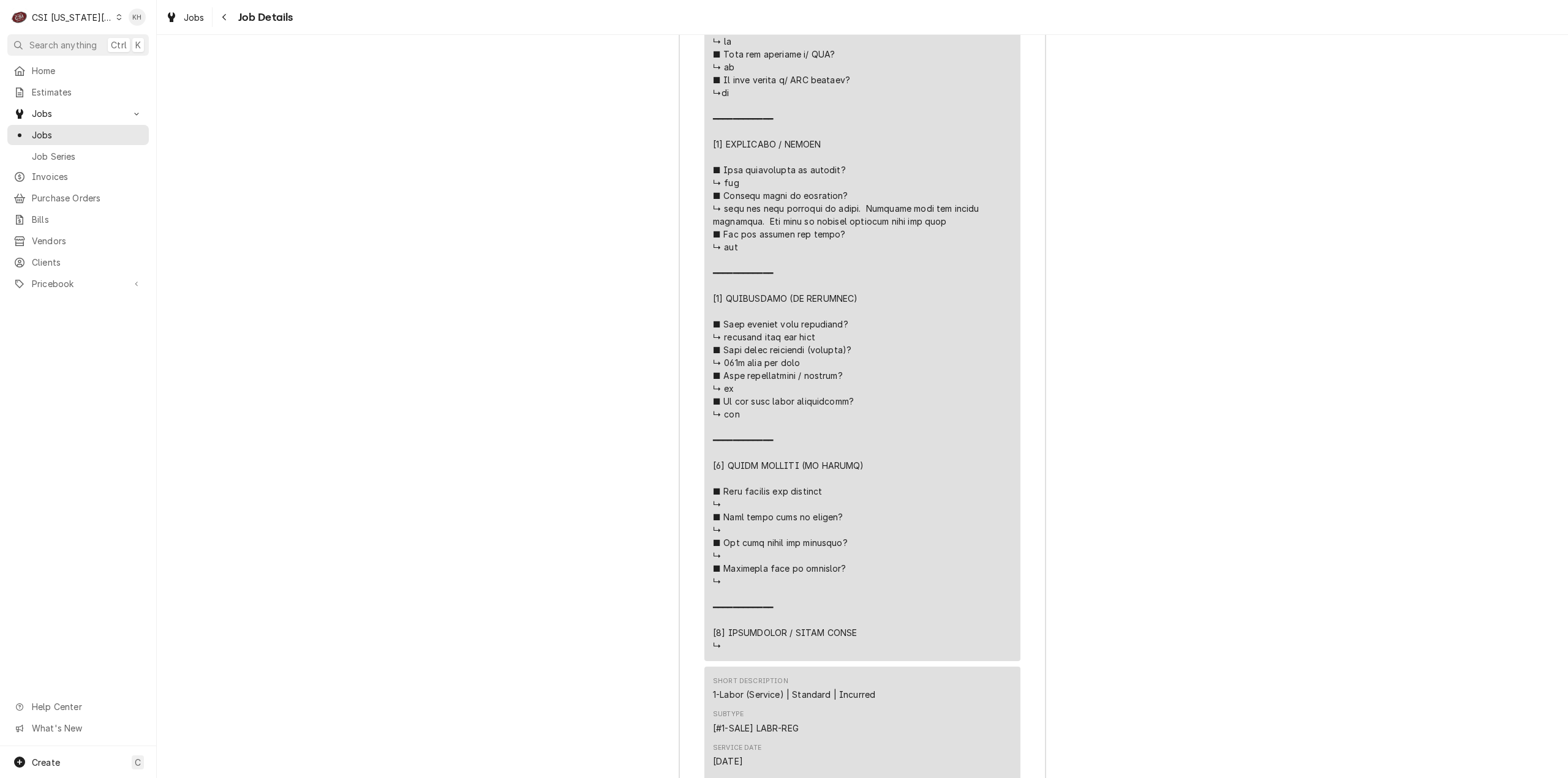
click at [69, 11] on div "C CSI Kansas City" at bounding box center [66, 17] width 118 height 25
click at [138, 61] on div "CSI St. [PERSON_NAME]" at bounding box center [210, 67] width 179 height 13
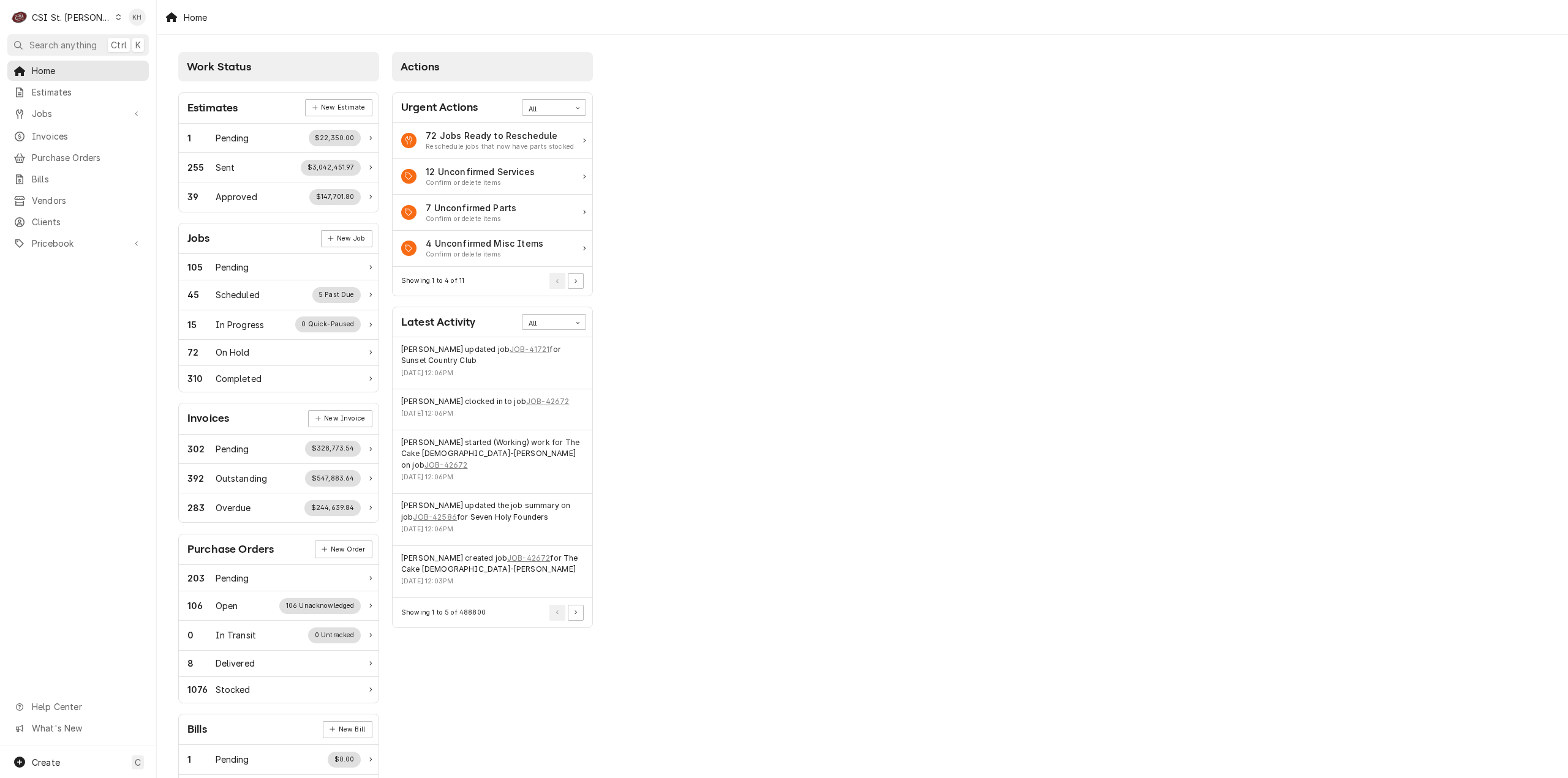
drag, startPoint x: 68, startPoint y: 36, endPoint x: 96, endPoint y: 52, distance: 32.2
click at [68, 38] on button "Search anything Ctrl K" at bounding box center [78, 45] width 141 height 22
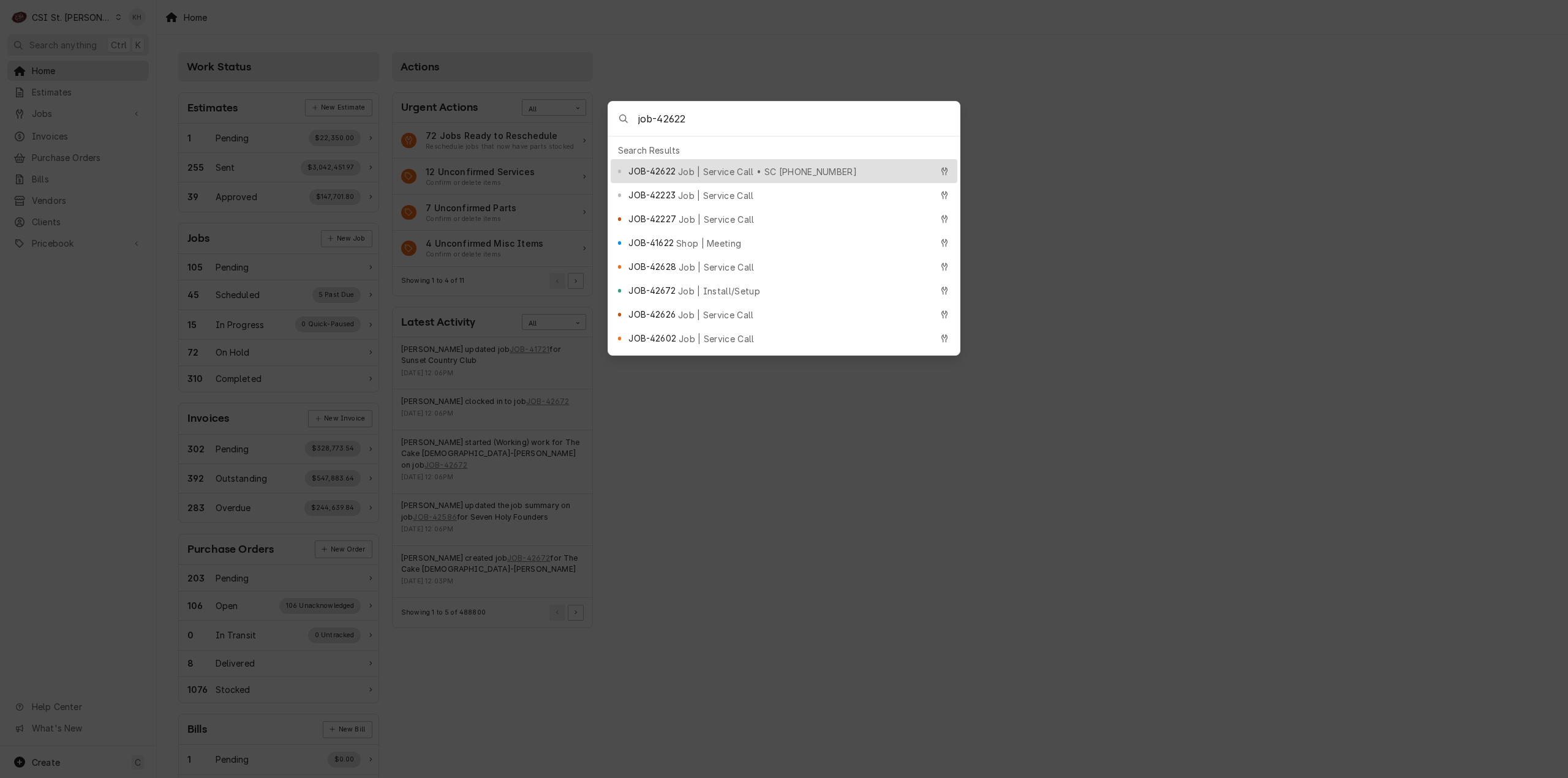
type input "job-42622"
click at [690, 164] on div "JOB-42622 Job | Service Call • SC [PHONE_NUMBER]" at bounding box center [779, 170] width 303 height 14
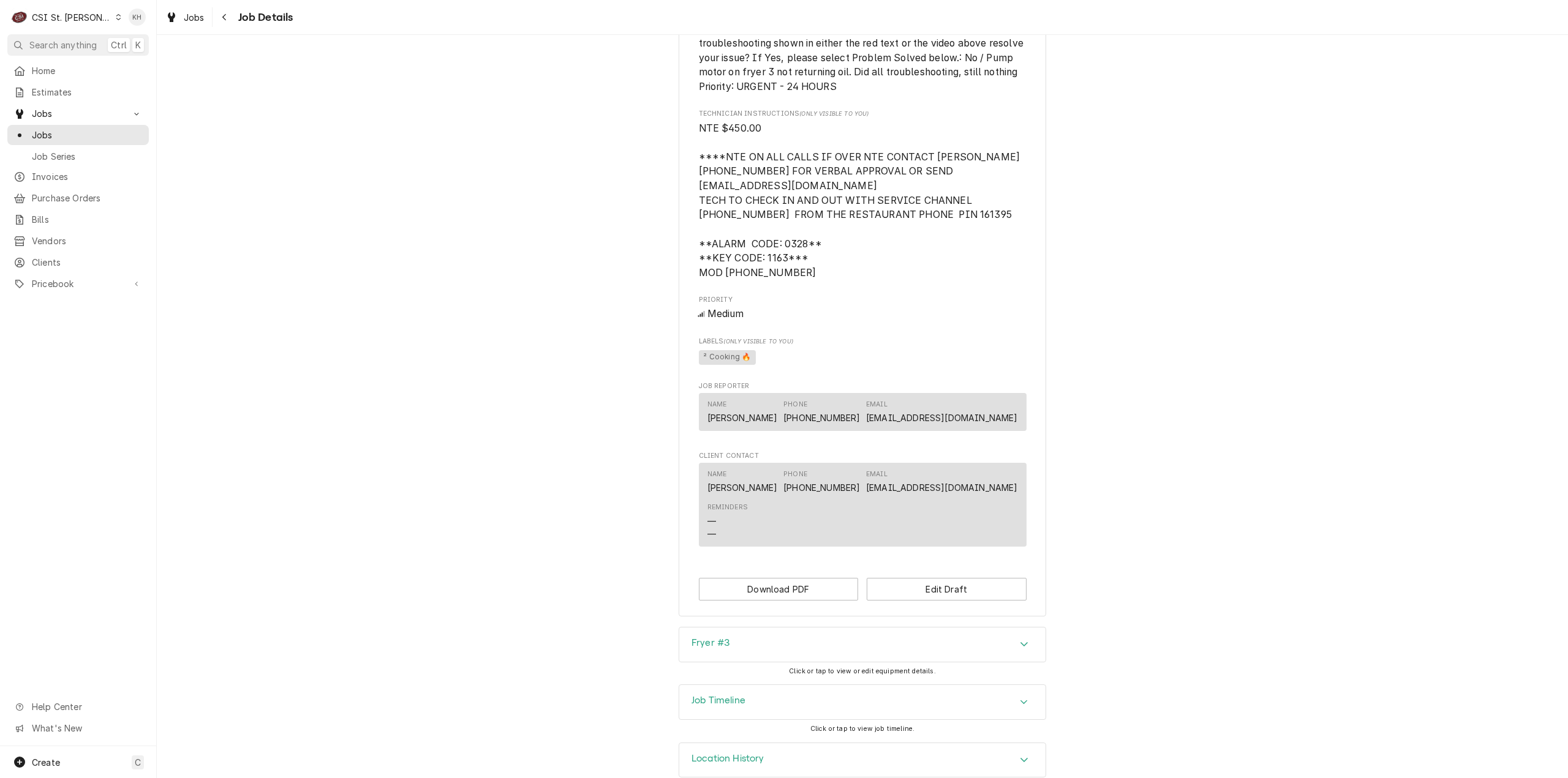
scroll to position [806, 0]
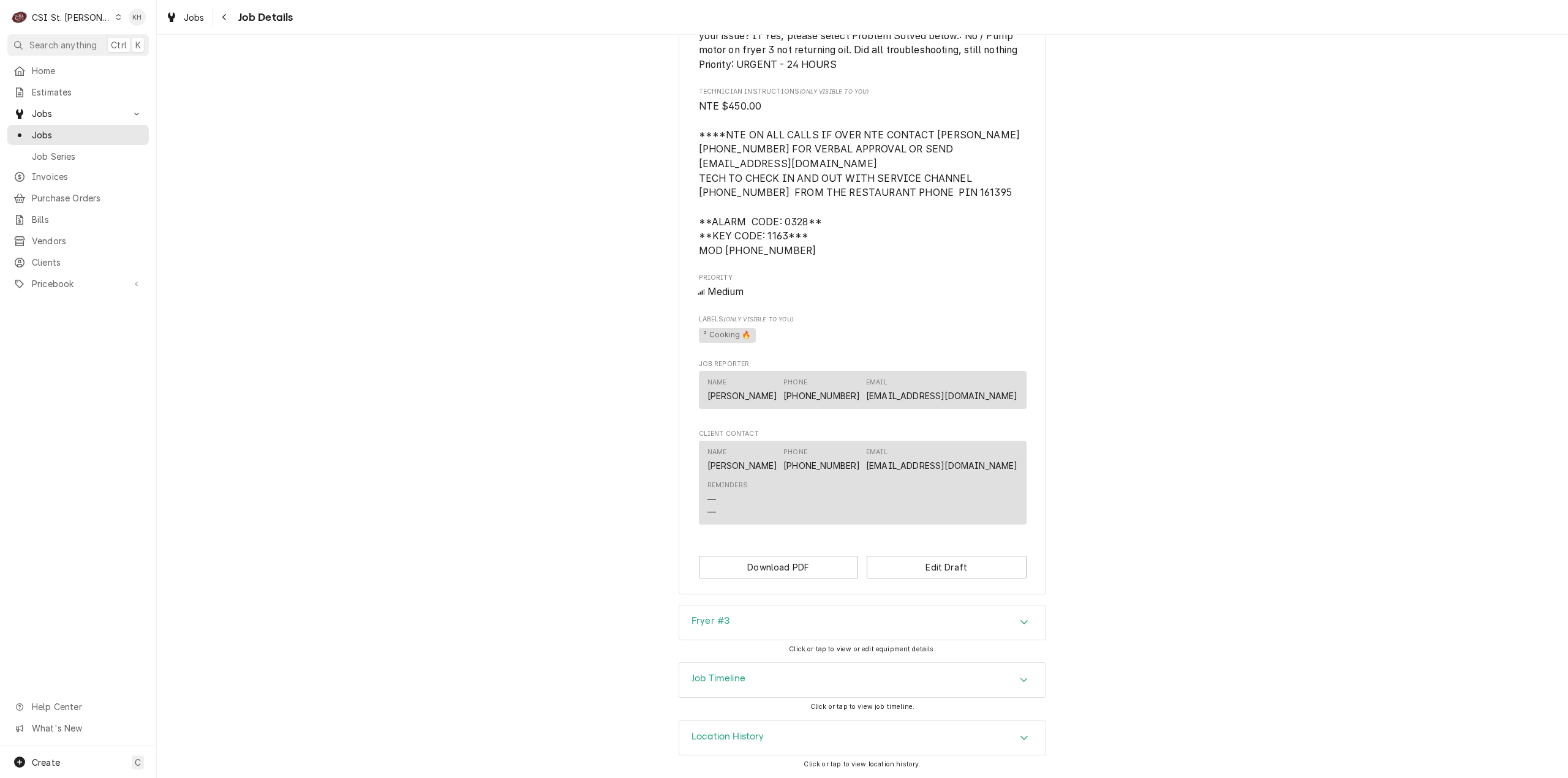
click at [769, 680] on div "Job Timeline" at bounding box center [863, 680] width 367 height 35
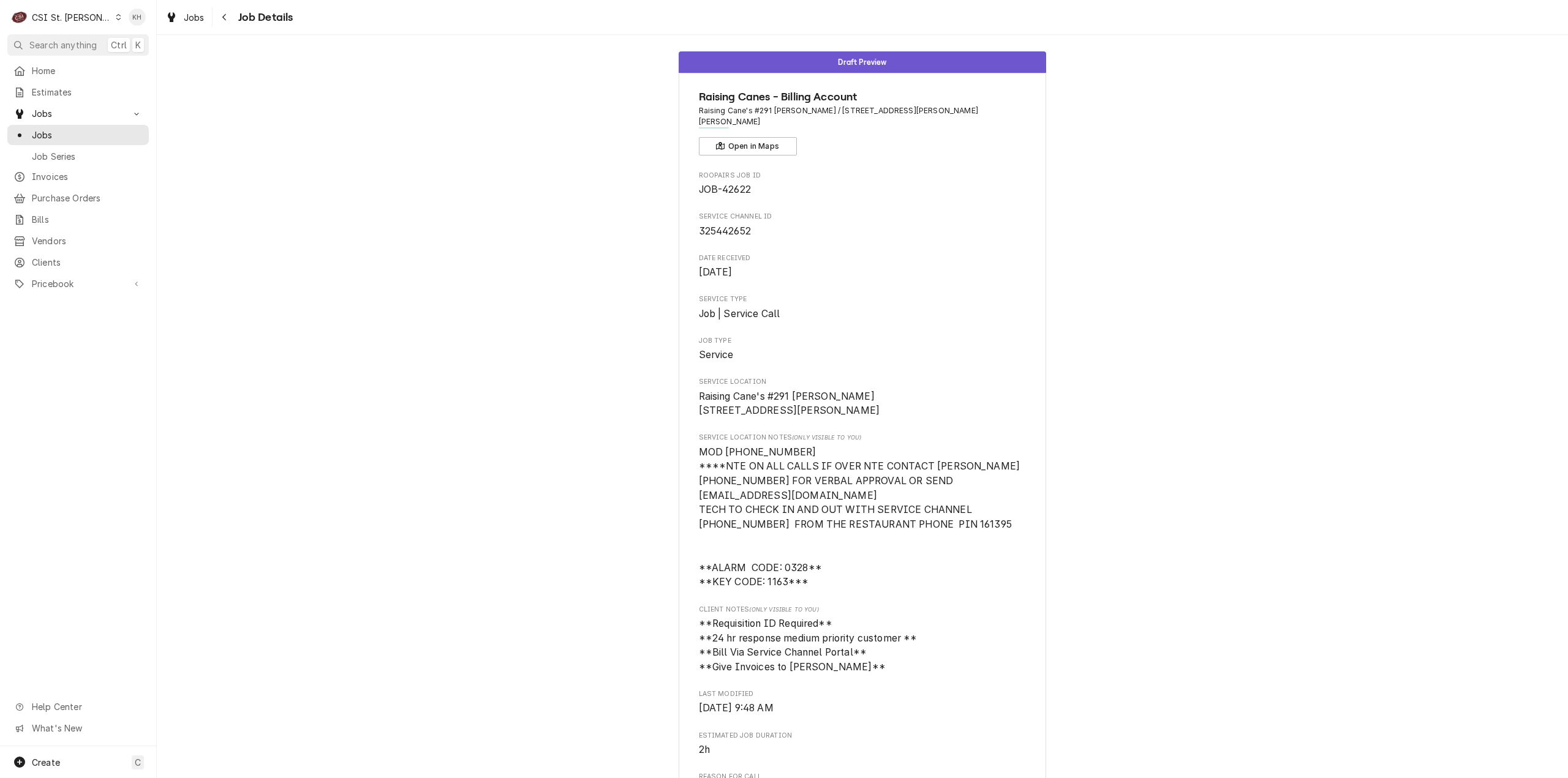
scroll to position [0, 0]
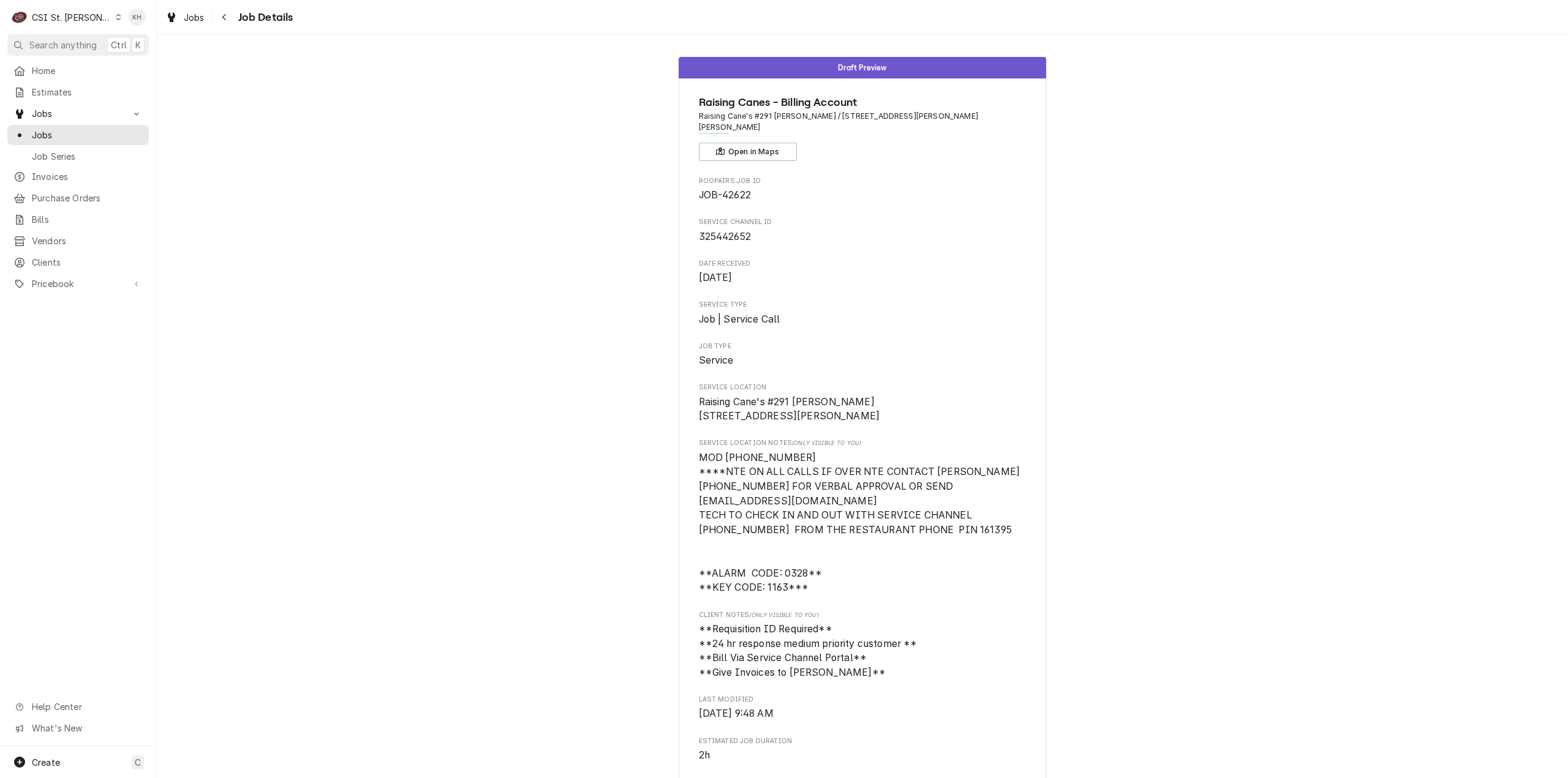
click at [60, 14] on div "CSI St. [PERSON_NAME]" at bounding box center [71, 17] width 80 height 13
click at [130, 15] on div "CSI [US_STATE][GEOGRAPHIC_DATA]" at bounding box center [189, 24] width 174 height 20
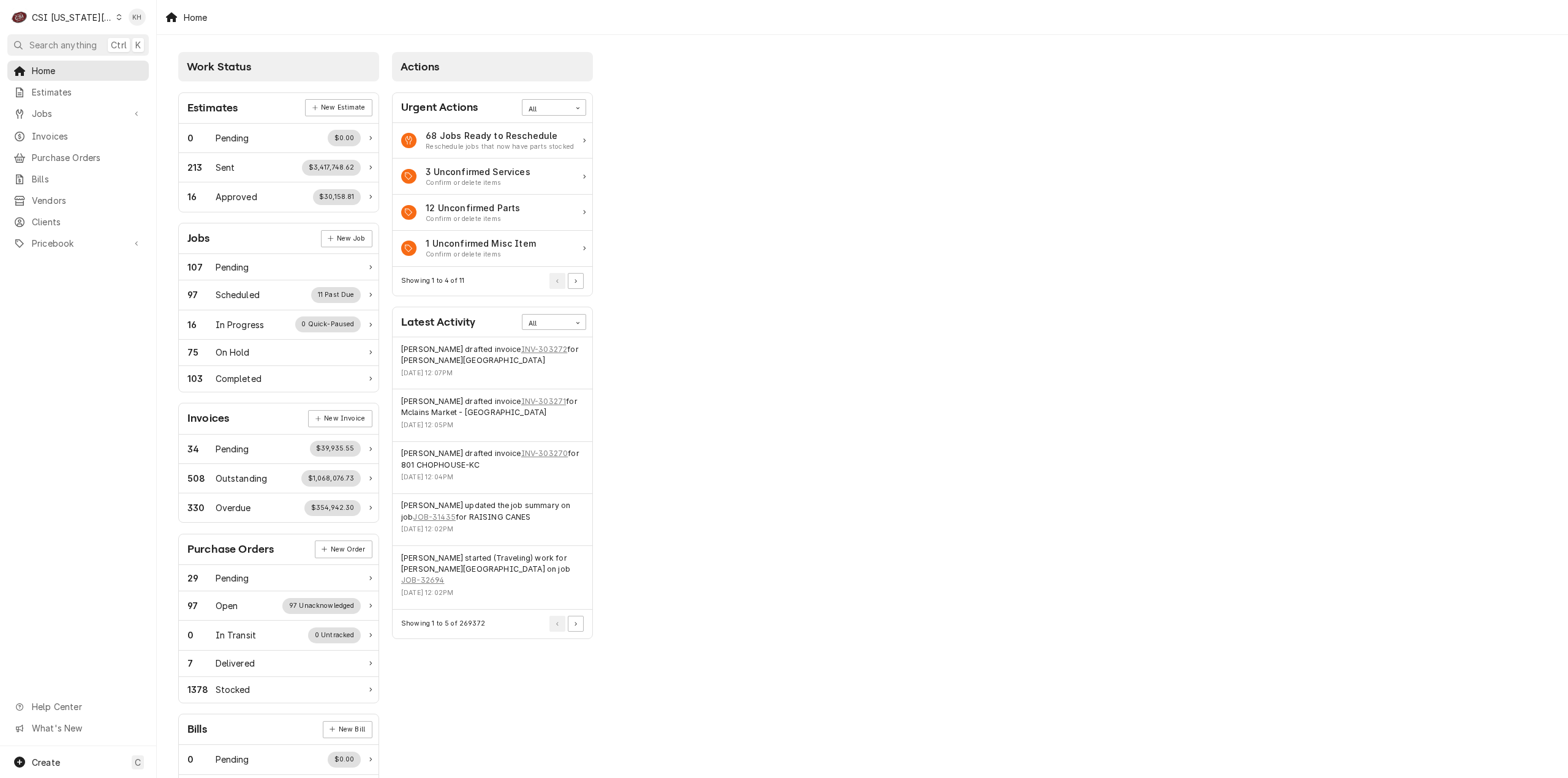
drag, startPoint x: 71, startPoint y: 44, endPoint x: 262, endPoint y: 41, distance: 191.0
click at [74, 44] on span "Search anything" at bounding box center [63, 44] width 68 height 13
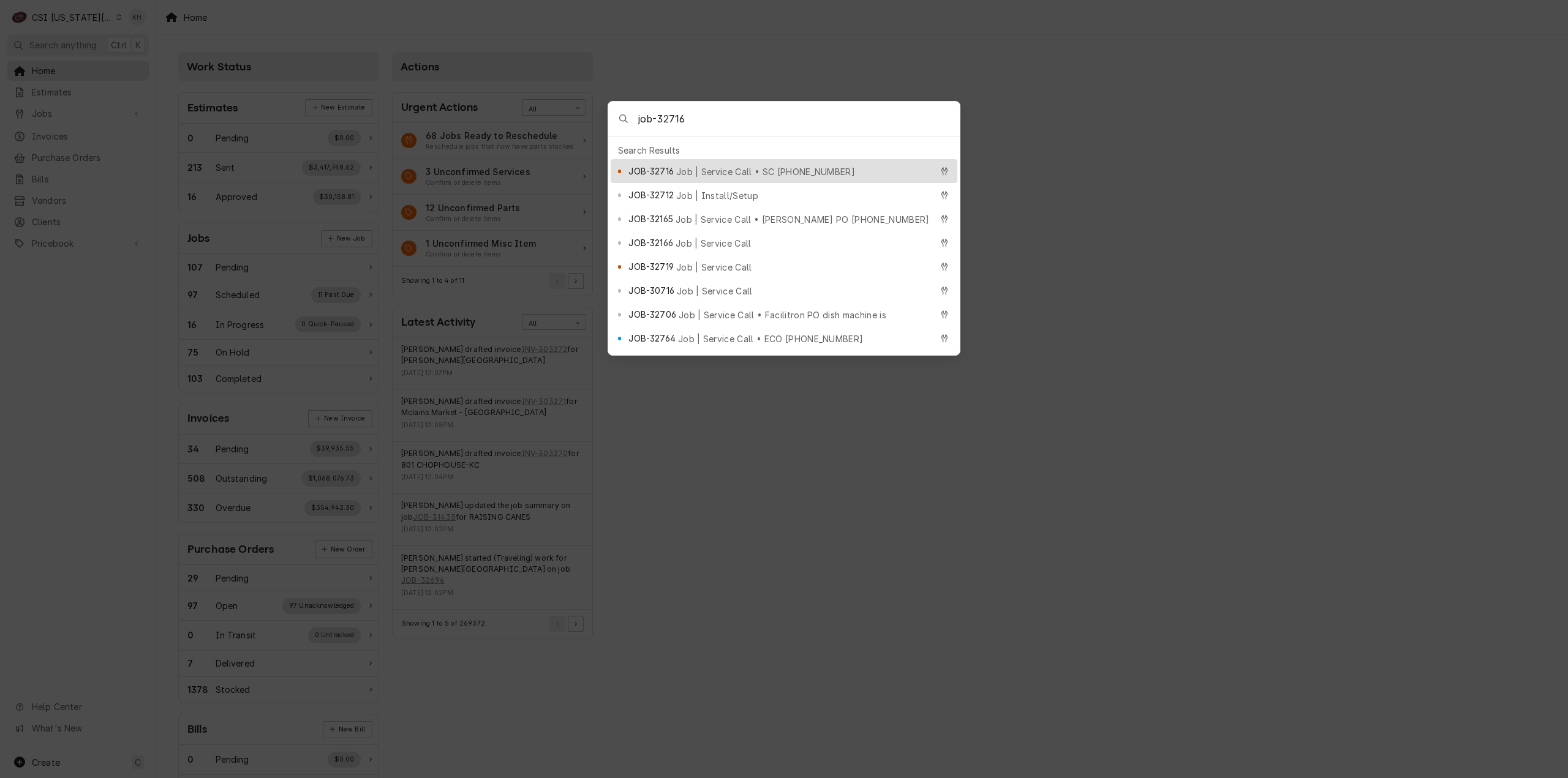
type input "job-32716"
click at [748, 170] on span "Job | Service Call • SC [PHONE_NUMBER]" at bounding box center [766, 171] width 179 height 13
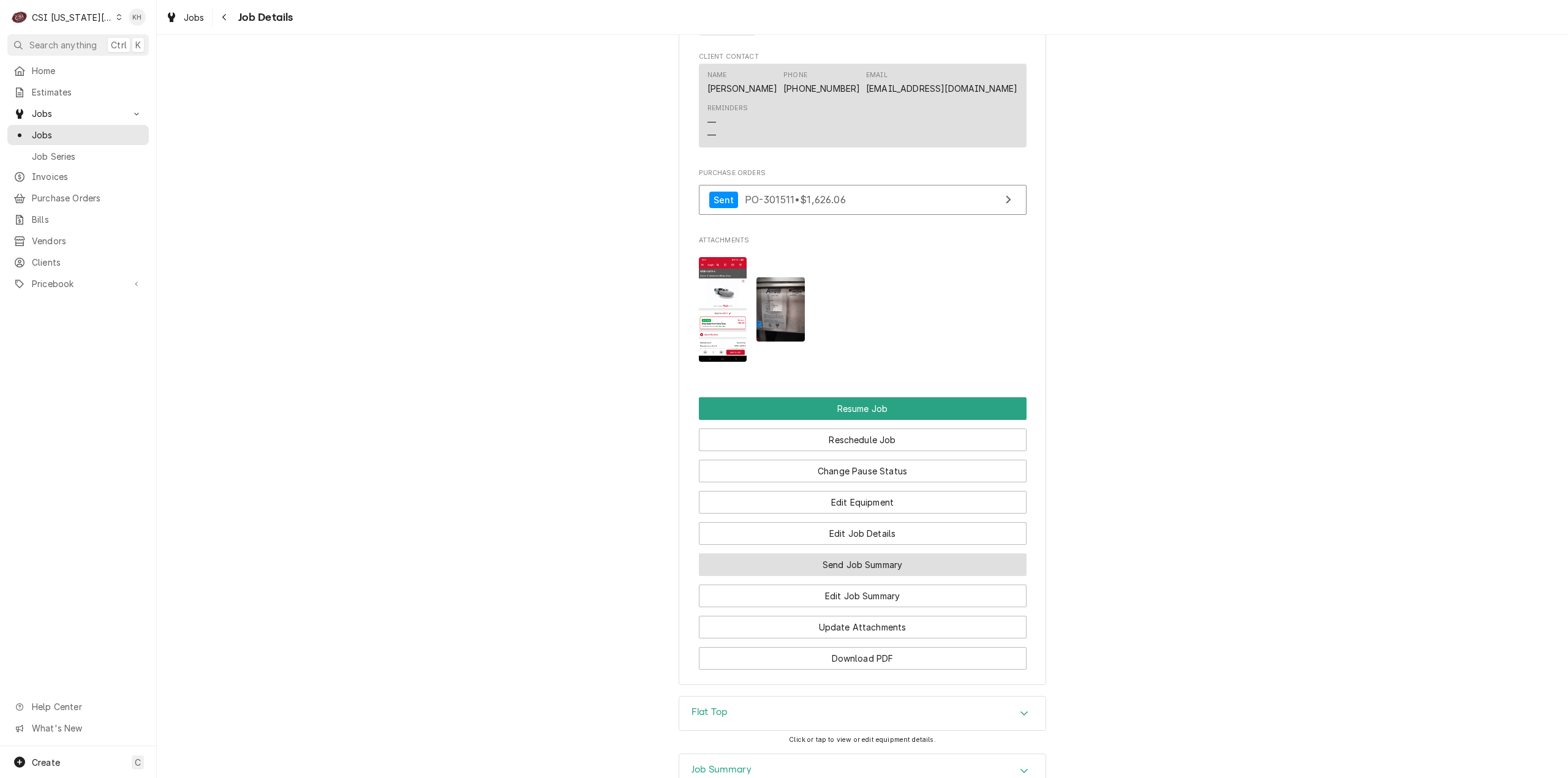
scroll to position [2101, 0]
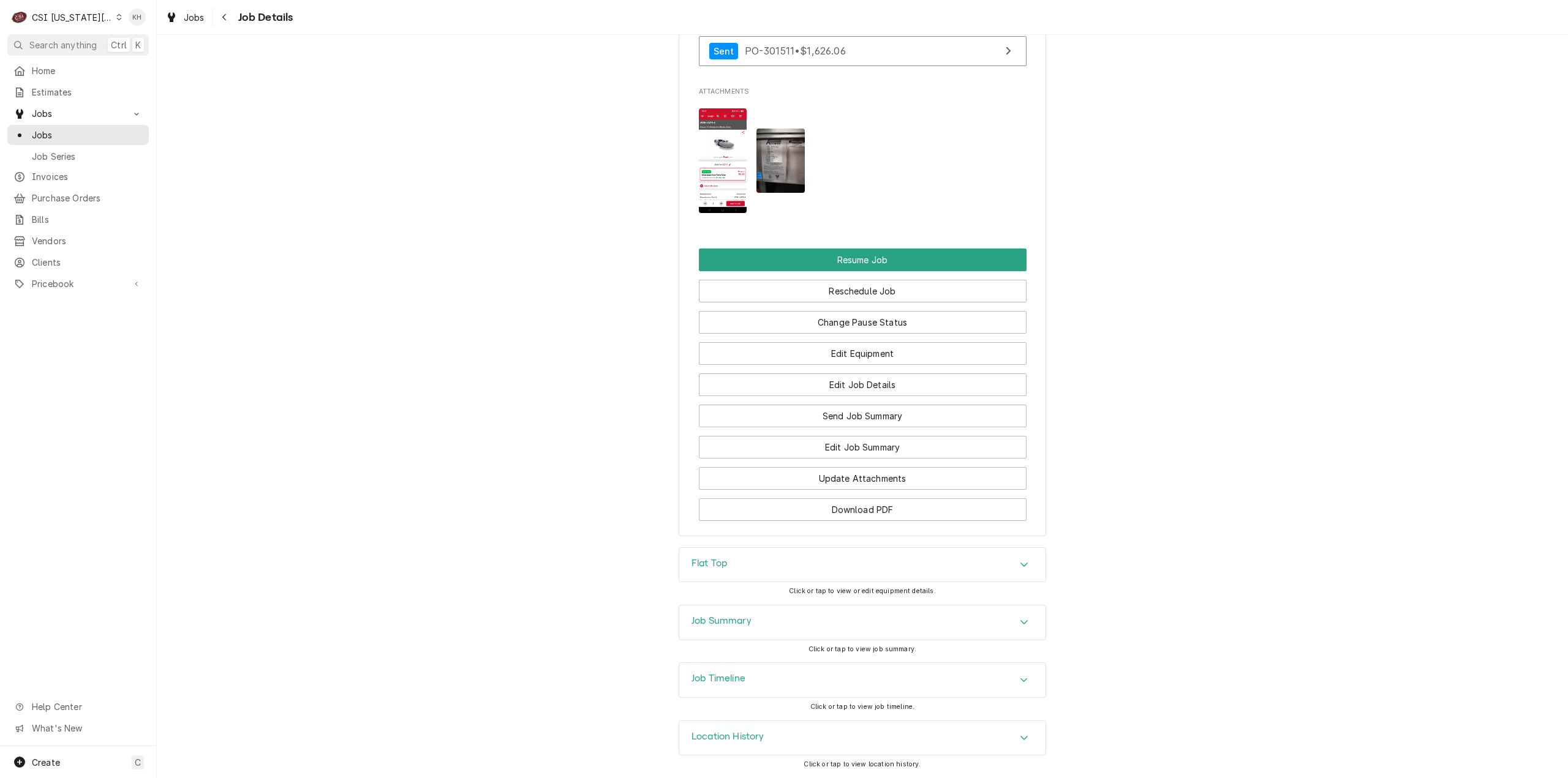
click at [754, 635] on div "Job Summary" at bounding box center [863, 623] width 367 height 35
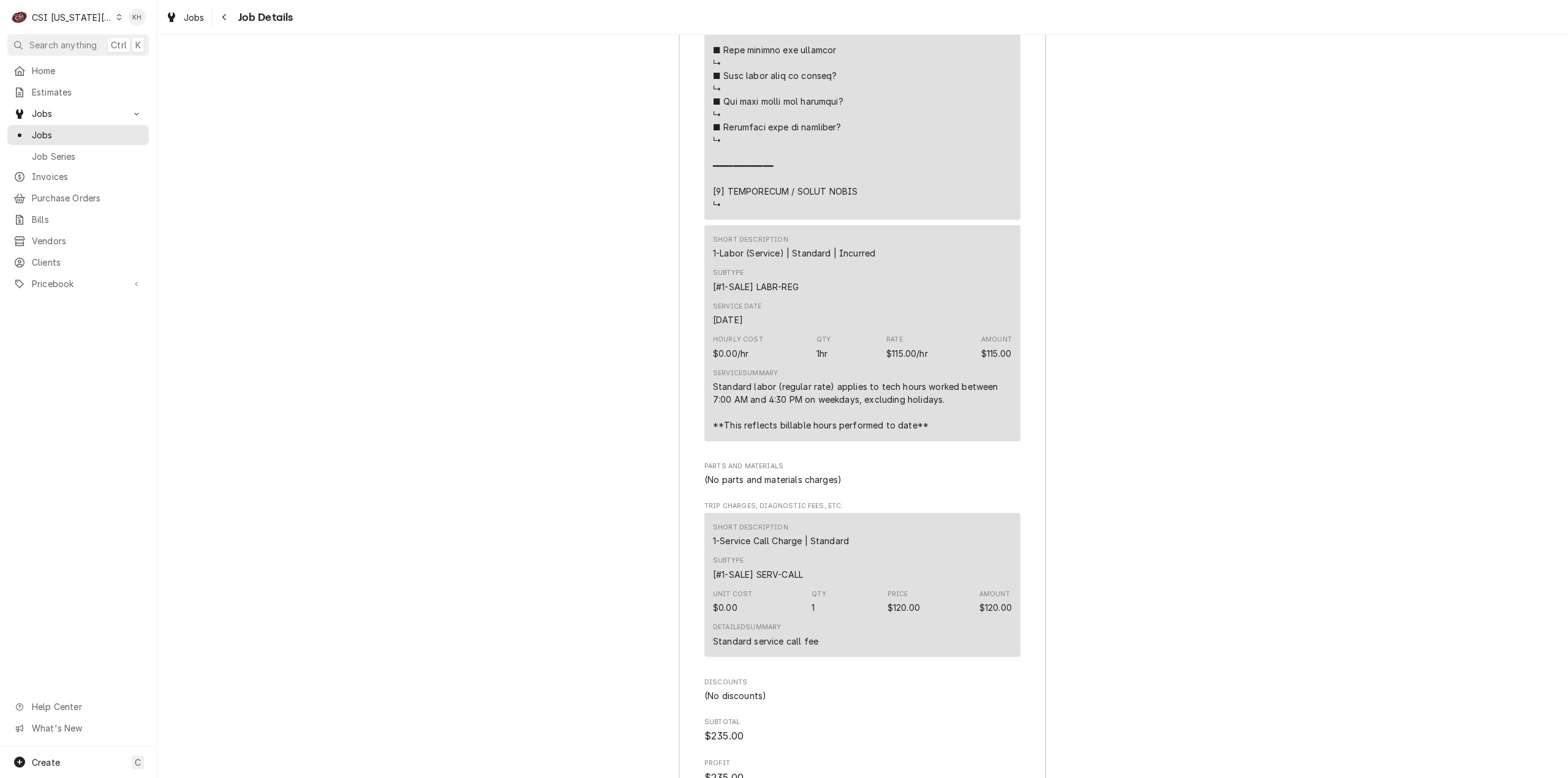
scroll to position [4049, 0]
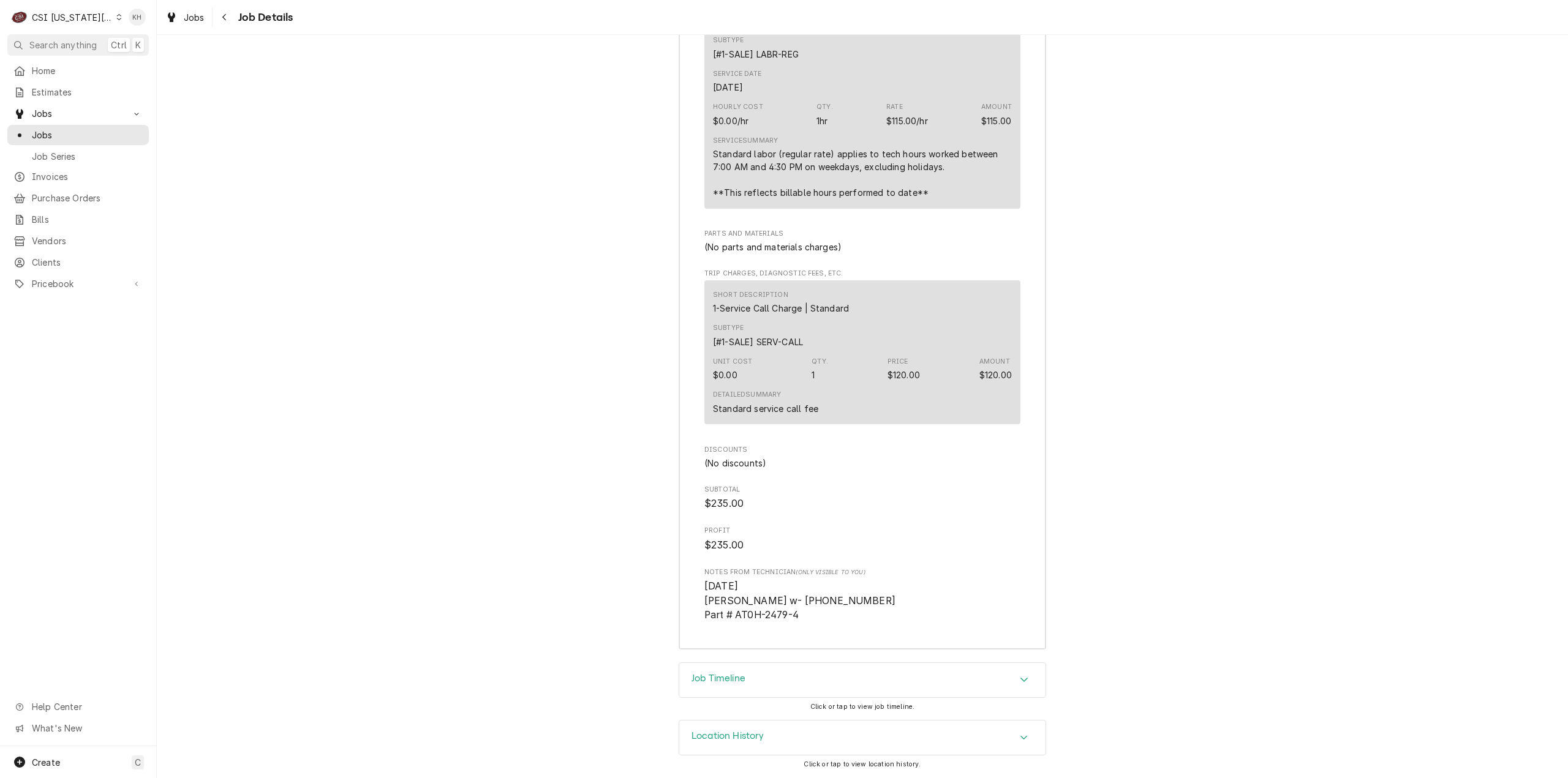
drag, startPoint x: 711, startPoint y: 679, endPoint x: 721, endPoint y: 671, distance: 12.8
click at [715, 677] on h3 "Job Timeline" at bounding box center [718, 678] width 54 height 11
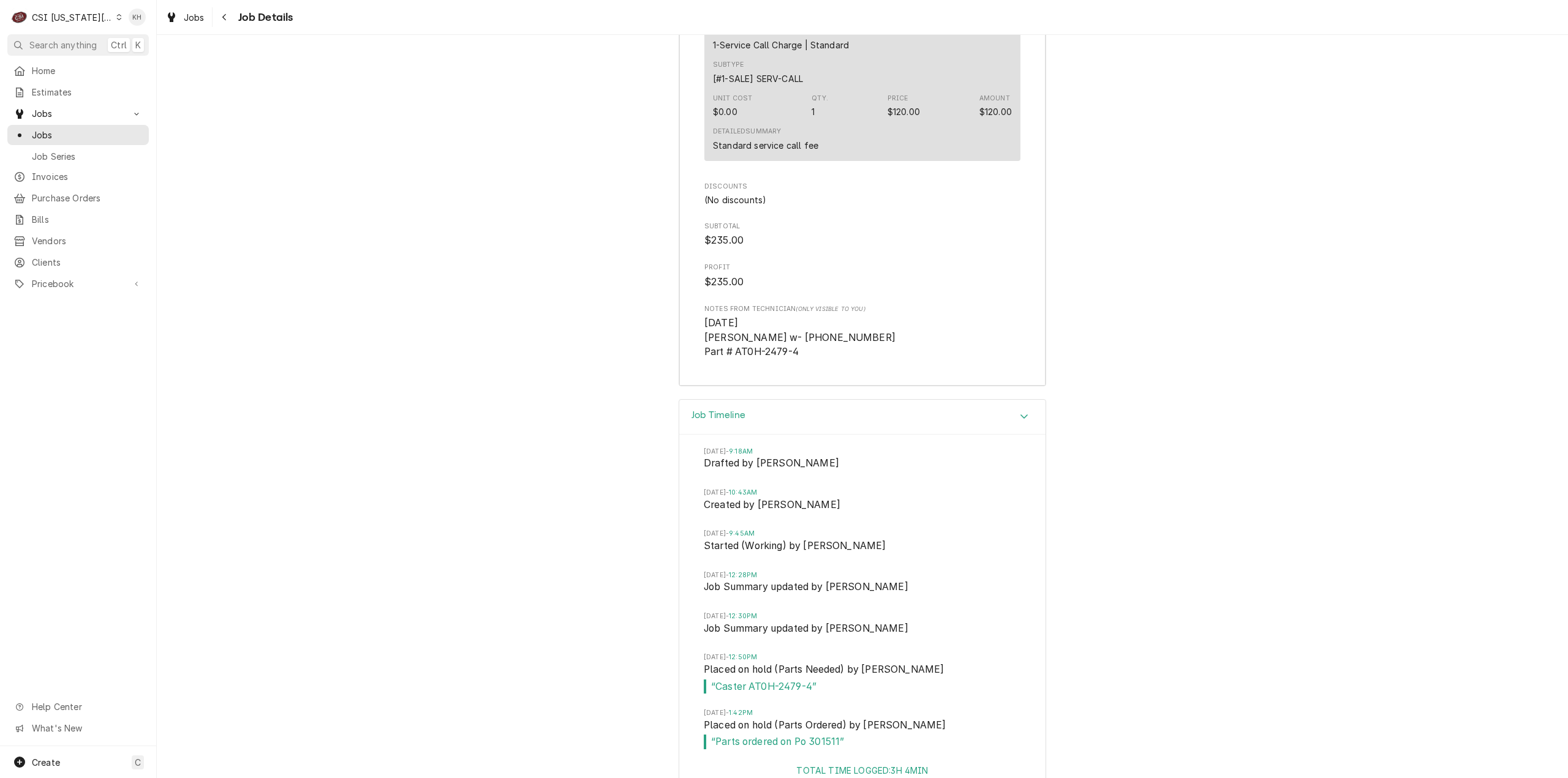
scroll to position [4397, 0]
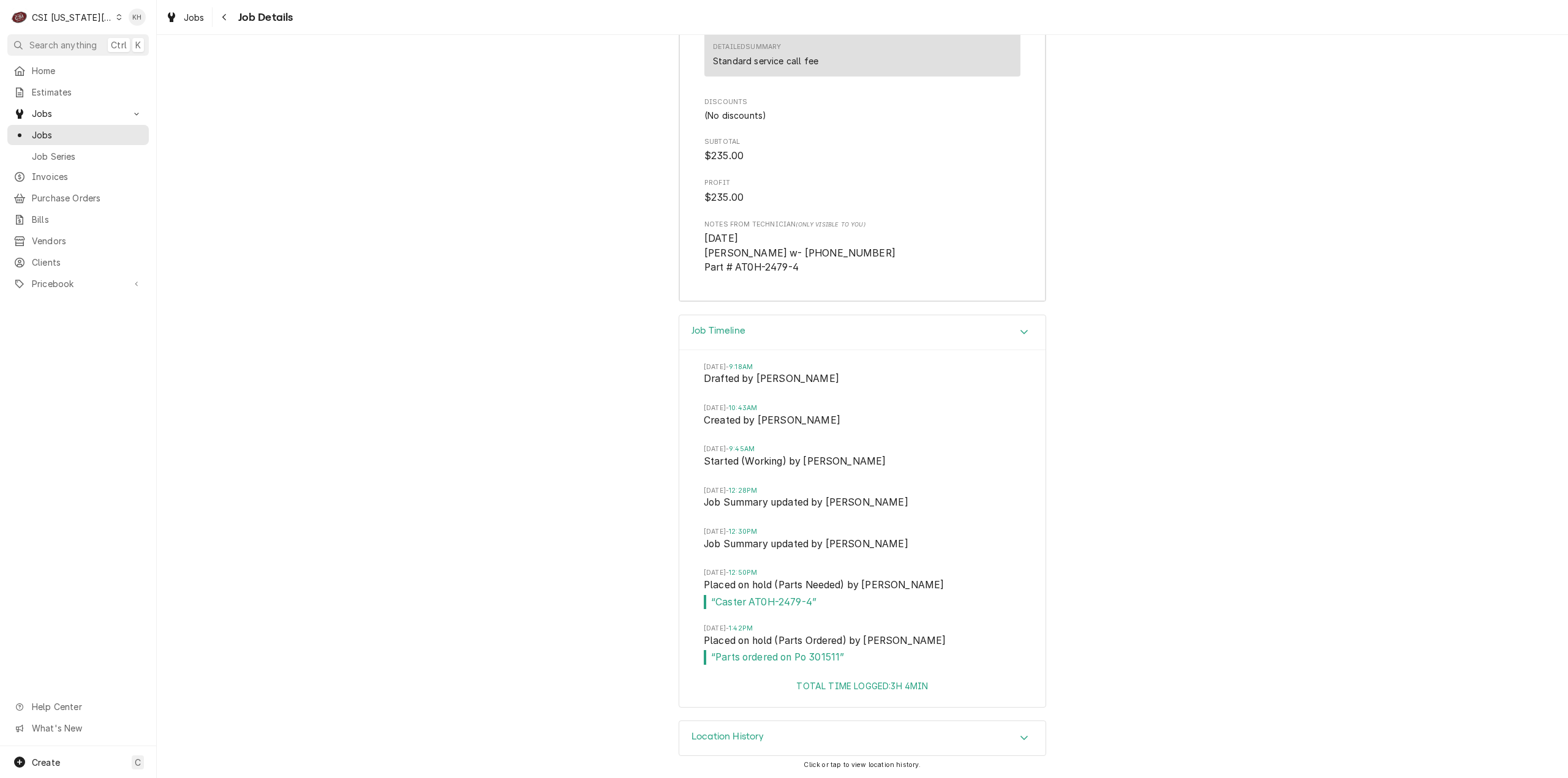
click at [74, 48] on span "Search anything" at bounding box center [63, 44] width 68 height 13
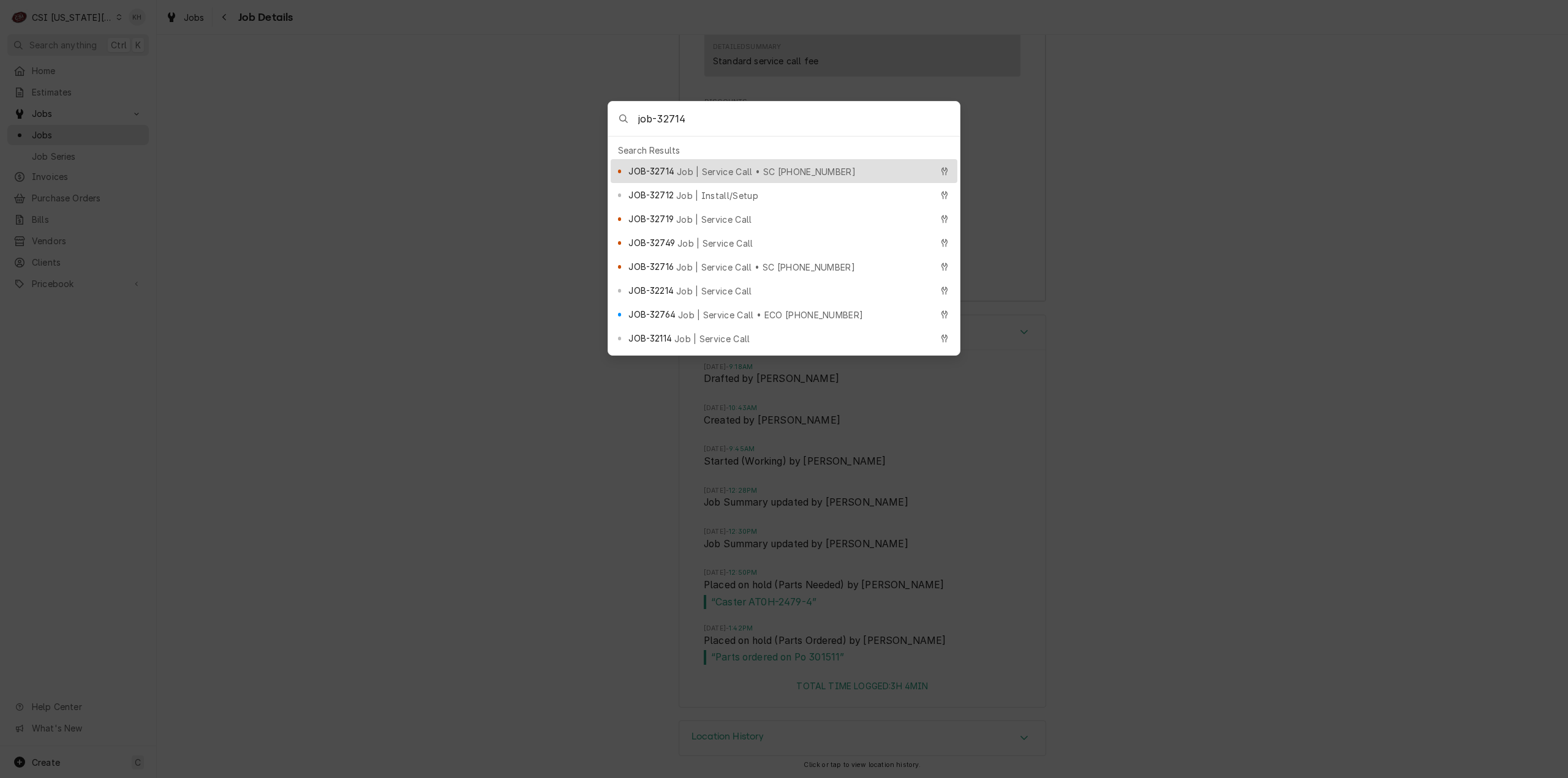
type input "job-32714"
click at [757, 164] on div "JOB-32714 Job | Service Call • SC 325380723" at bounding box center [779, 170] width 303 height 14
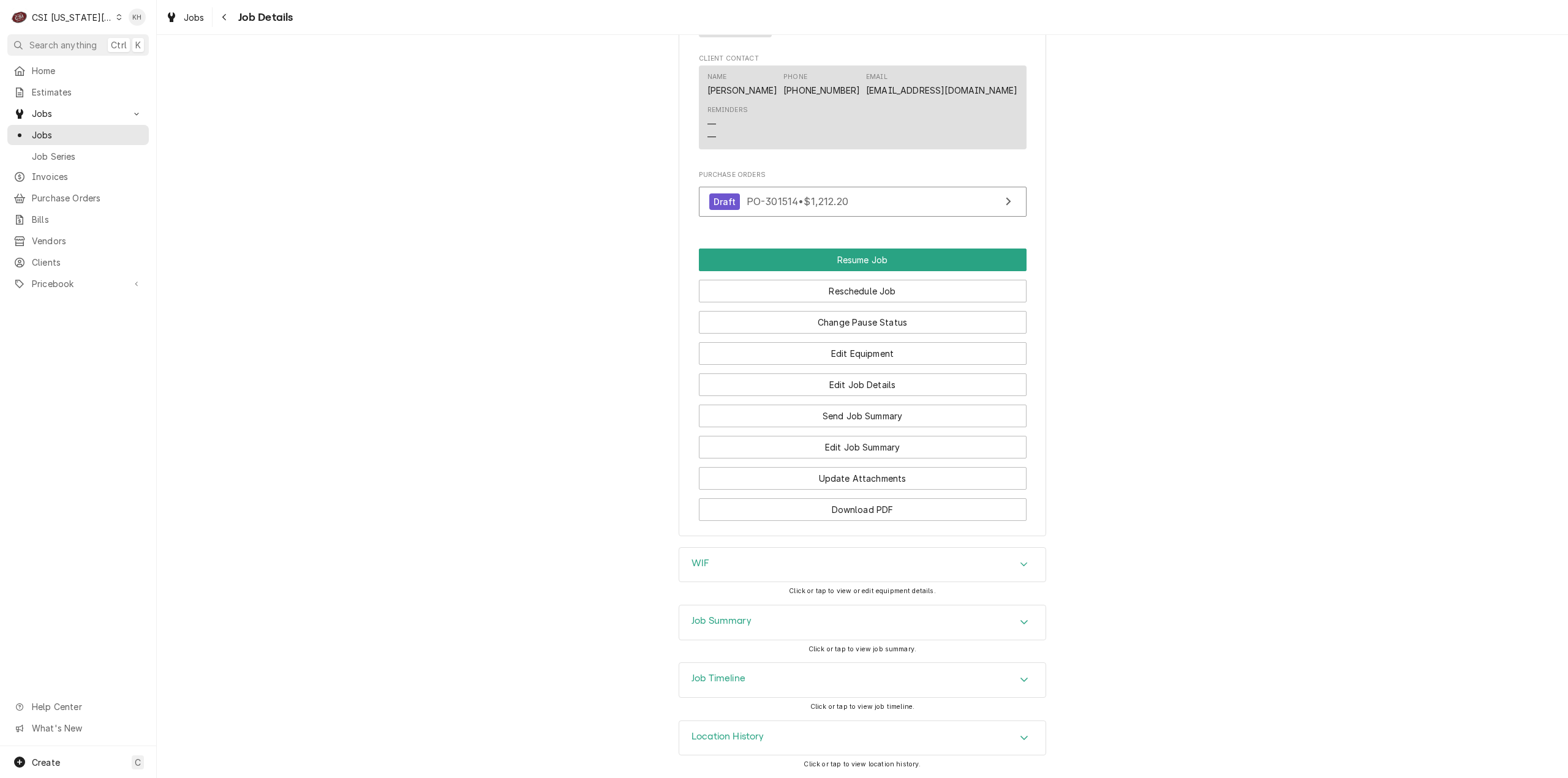
click at [719, 687] on div "Job Timeline" at bounding box center [718, 680] width 54 height 15
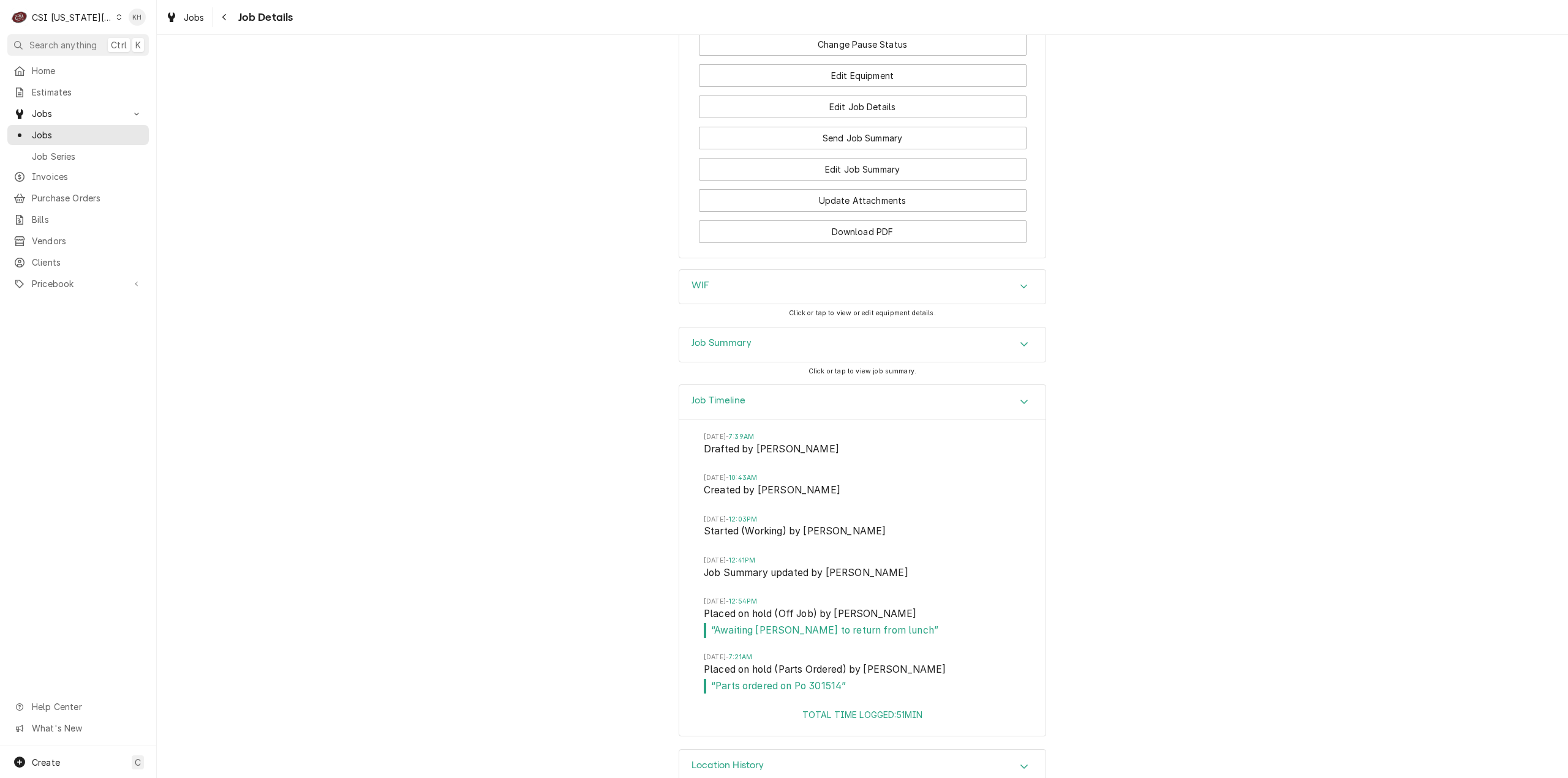
scroll to position [2257, 0]
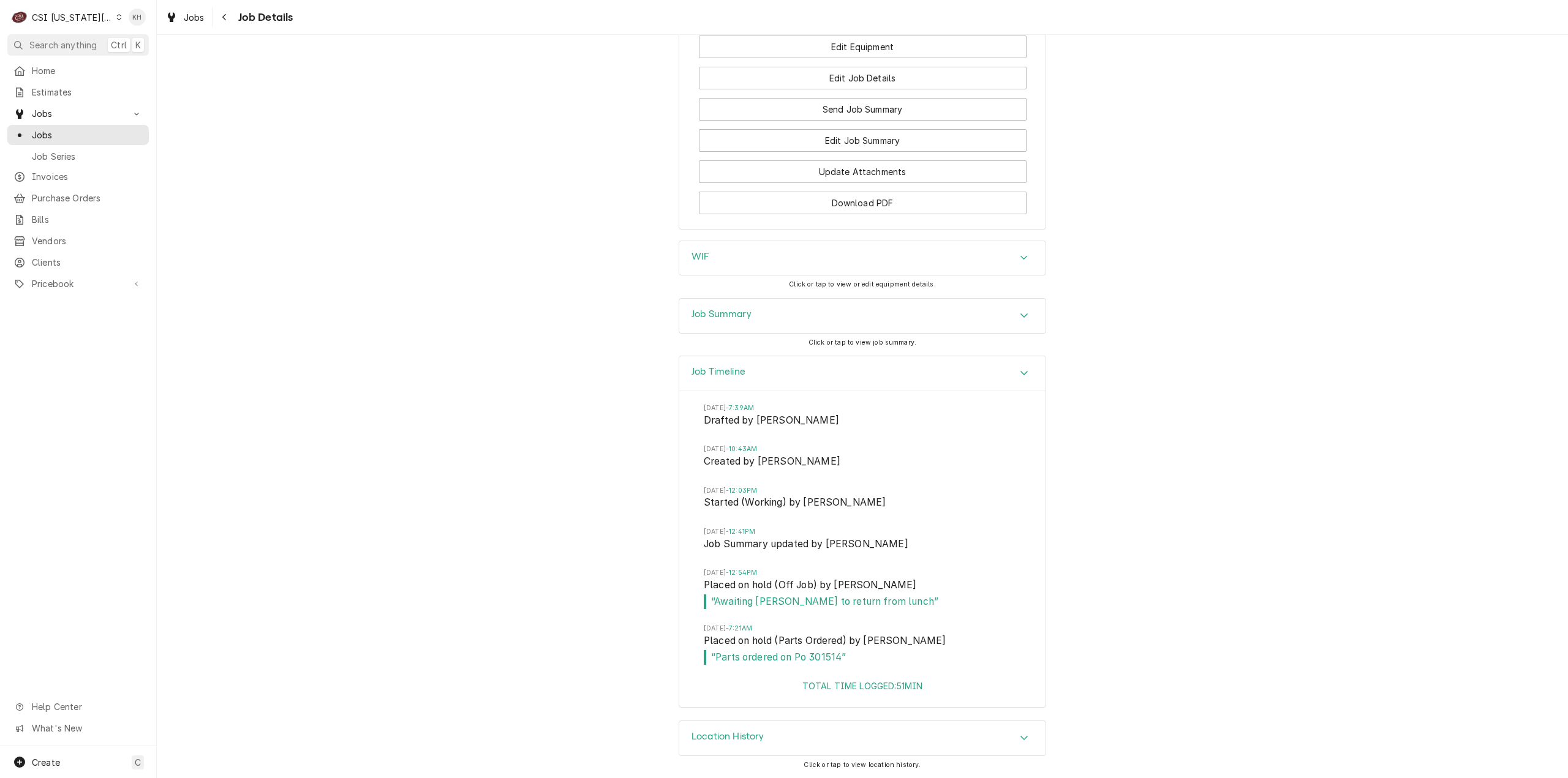
click at [78, 20] on div "CSI [US_STATE][GEOGRAPHIC_DATA]" at bounding box center [72, 17] width 81 height 13
drag, startPoint x: 138, startPoint y: 68, endPoint x: 183, endPoint y: 1, distance: 80.7
click at [138, 67] on div "CSI St. [PERSON_NAME]" at bounding box center [210, 67] width 179 height 13
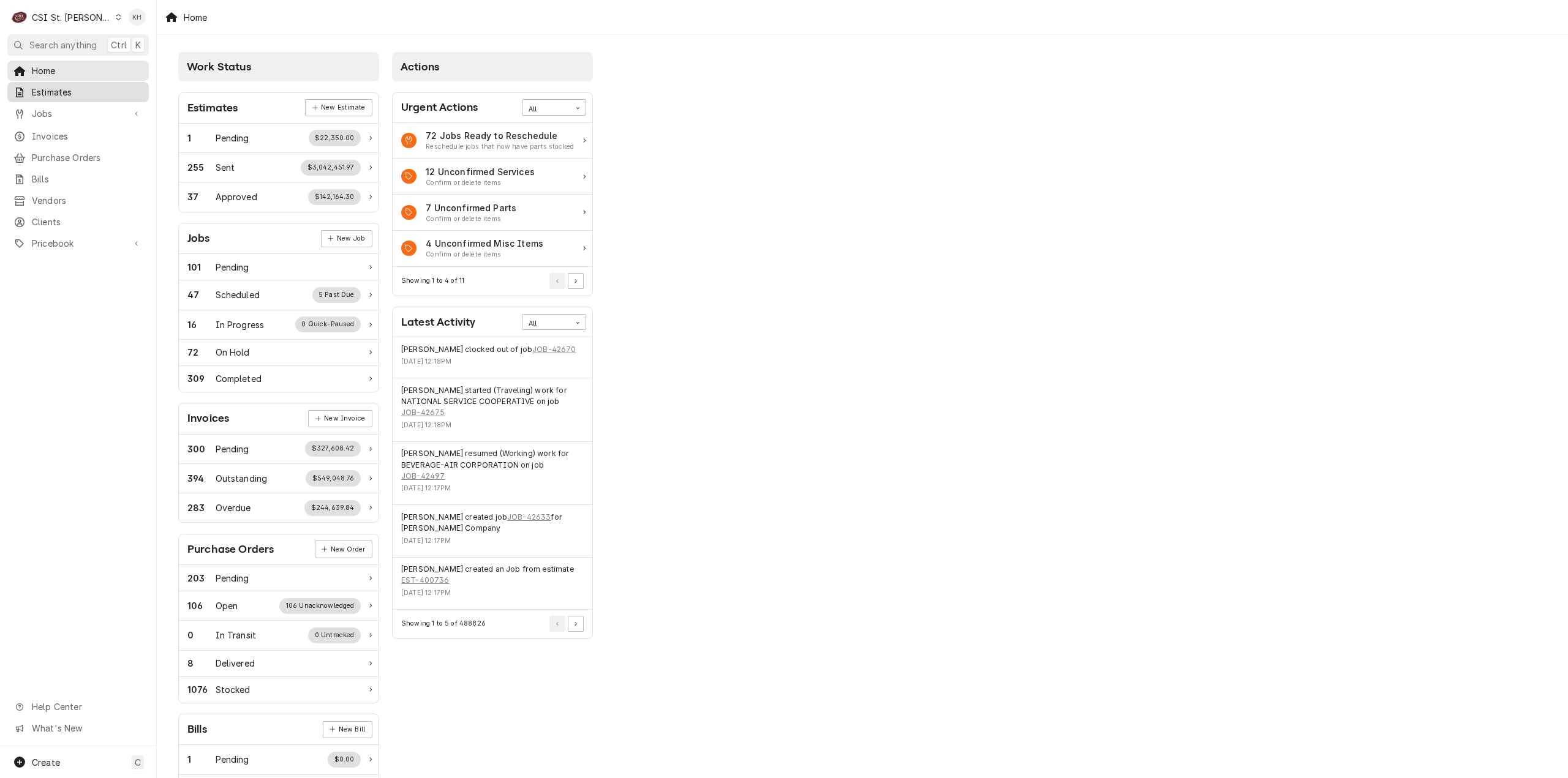
click at [64, 91] on span "Estimates" at bounding box center [87, 92] width 111 height 13
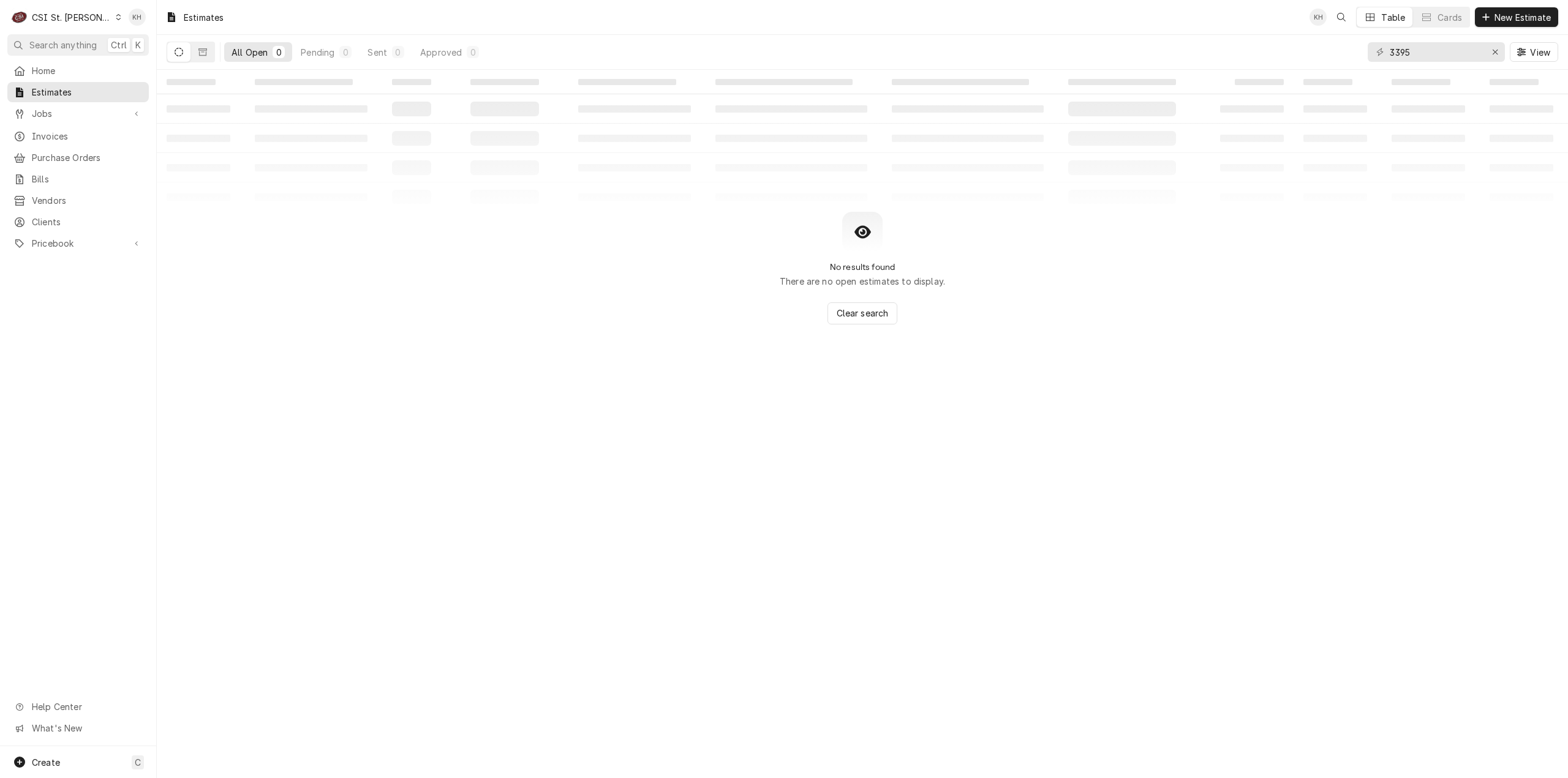
drag, startPoint x: 89, startPoint y: 51, endPoint x: 99, endPoint y: 47, distance: 10.8
click at [92, 48] on button "Search anything Ctrl K" at bounding box center [78, 45] width 141 height 22
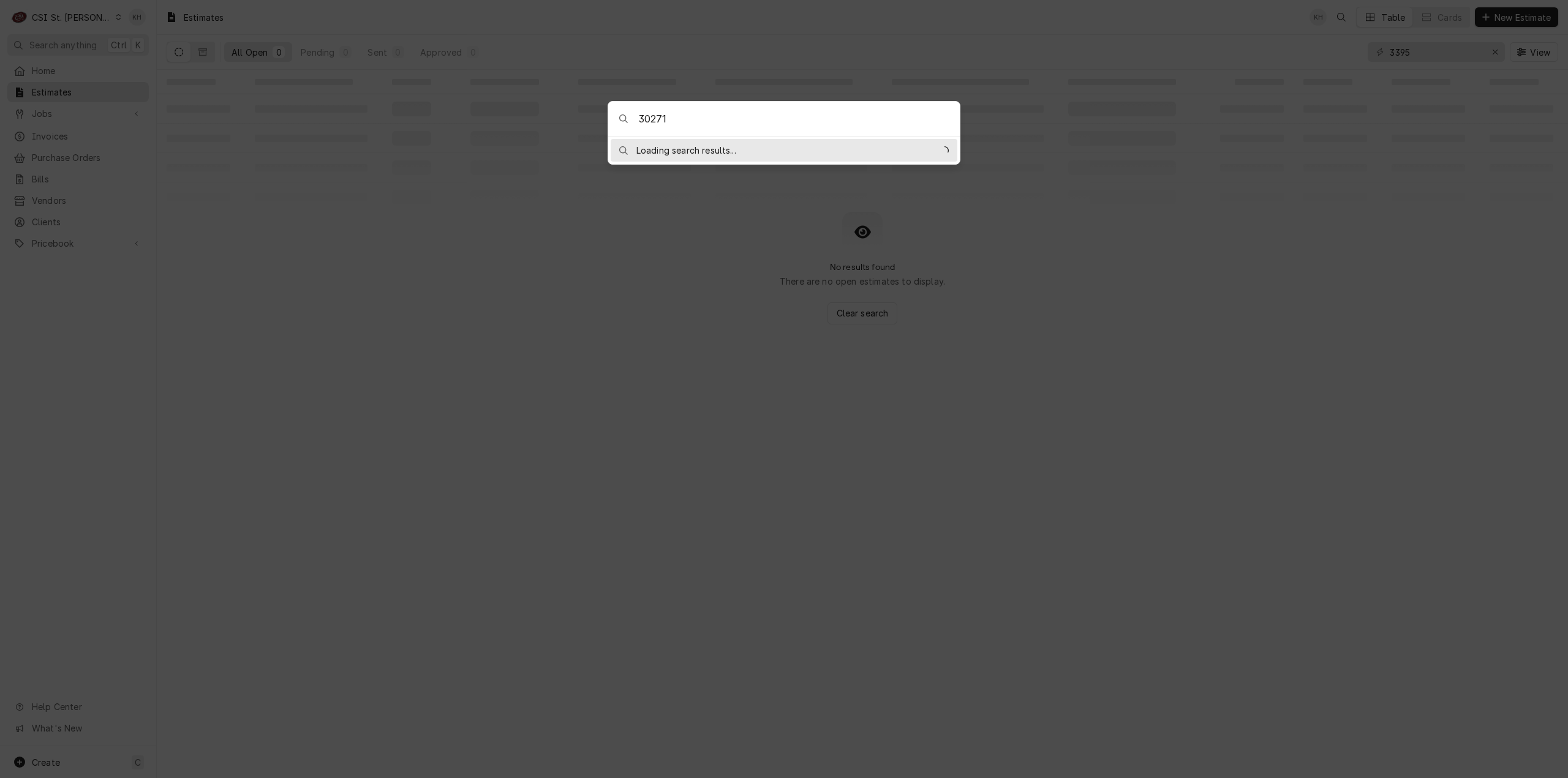
type input "302714"
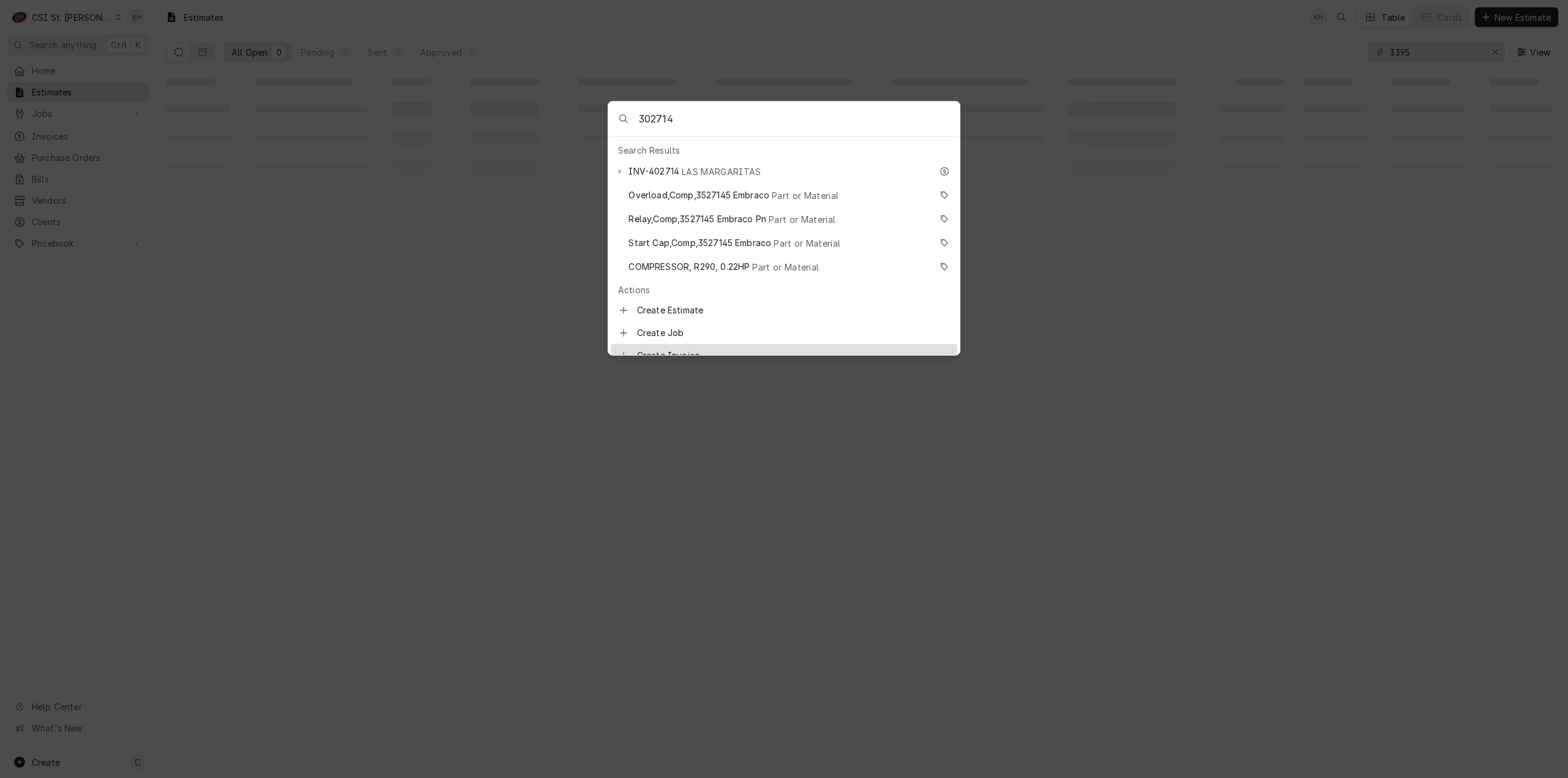
click at [764, 553] on body "C CSI St. Louis KH Search anything Ctrl K Home Estimates Jobs Jobs Job Series I…" at bounding box center [784, 389] width 1568 height 778
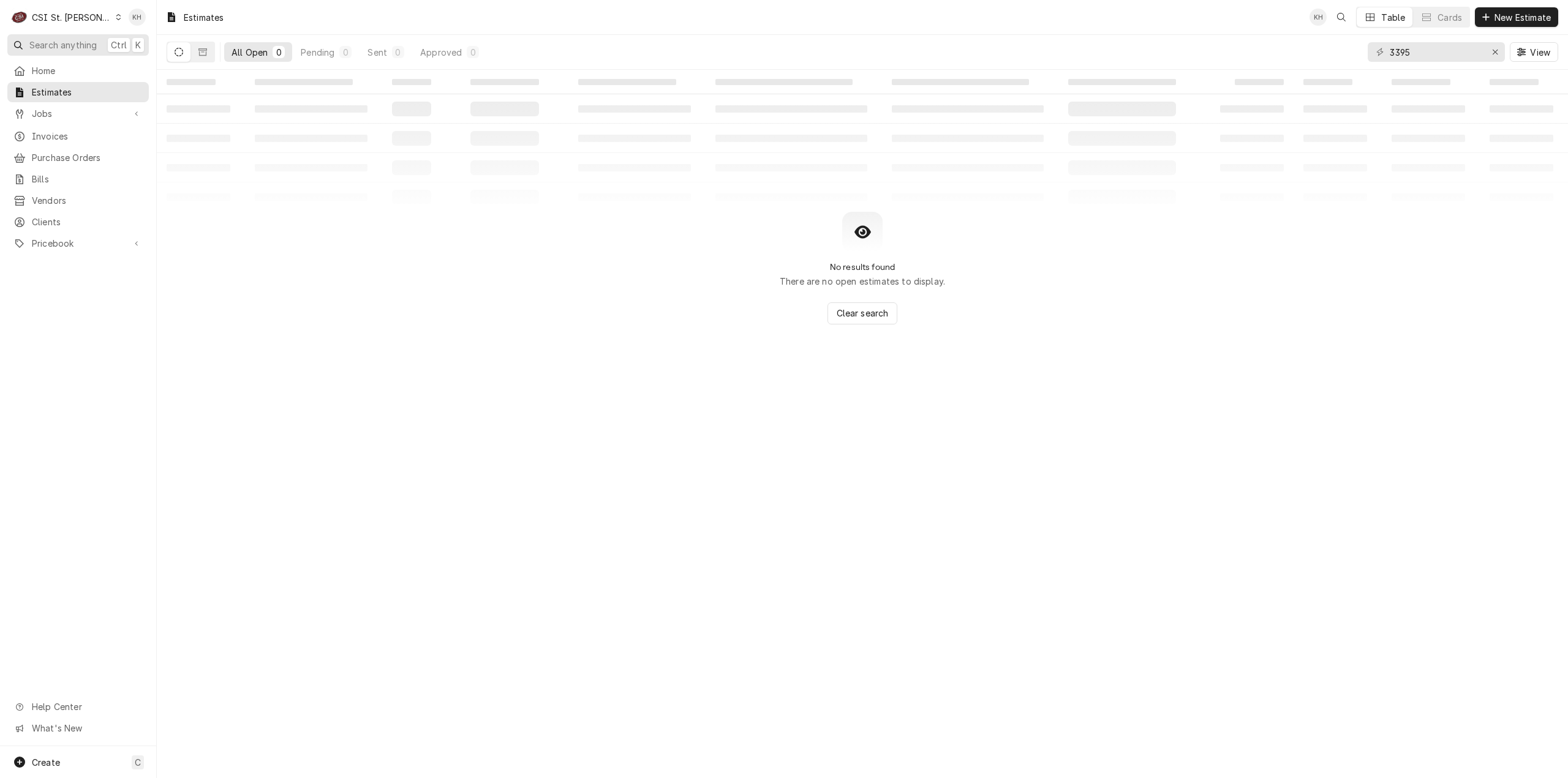
click at [65, 38] on span "Search anything" at bounding box center [63, 44] width 68 height 13
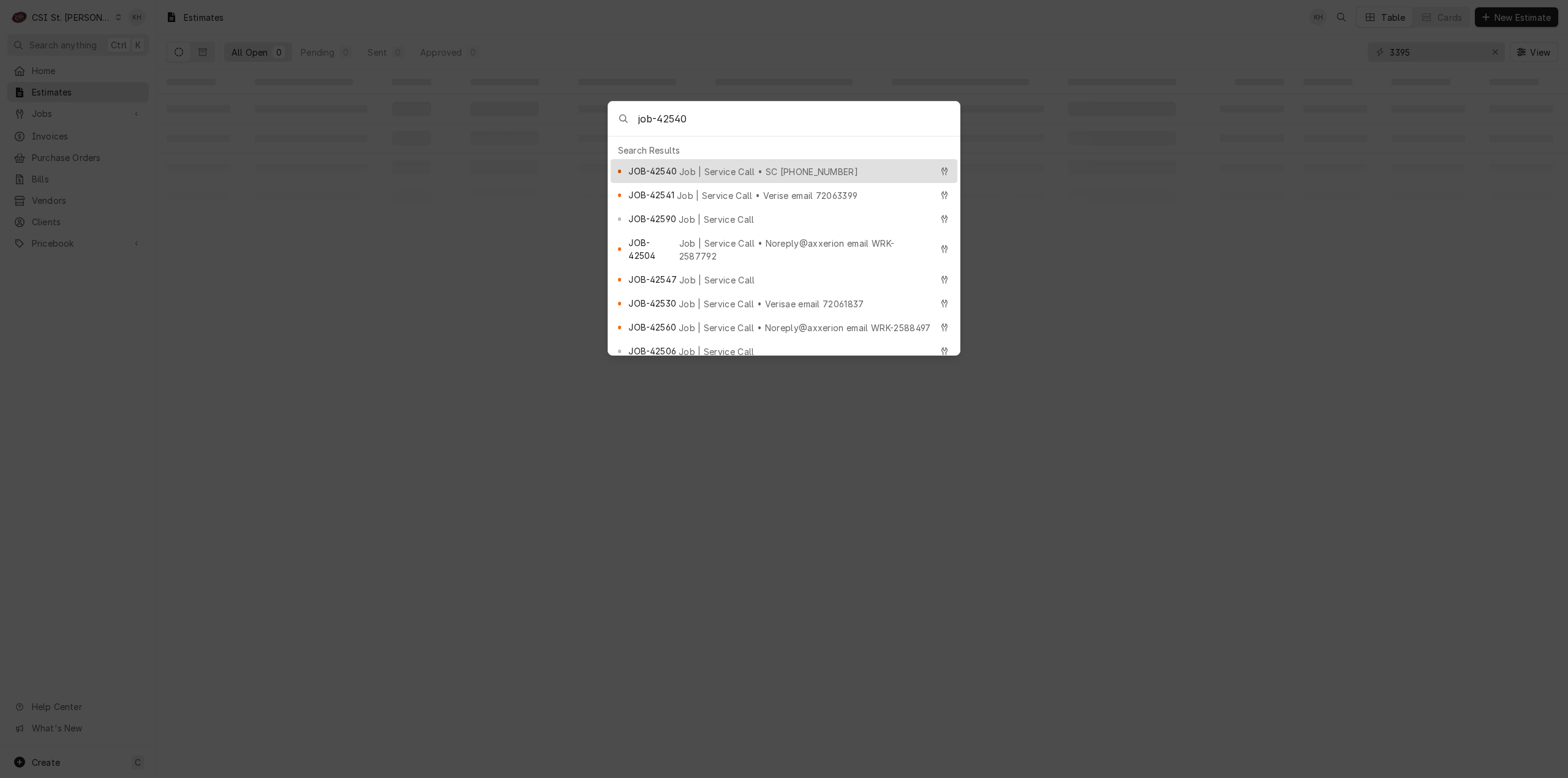
type input "job-42540"
click at [690, 164] on div "JOB-42540 Job | Service Call • SC [PHONE_NUMBER]" at bounding box center [779, 170] width 303 height 14
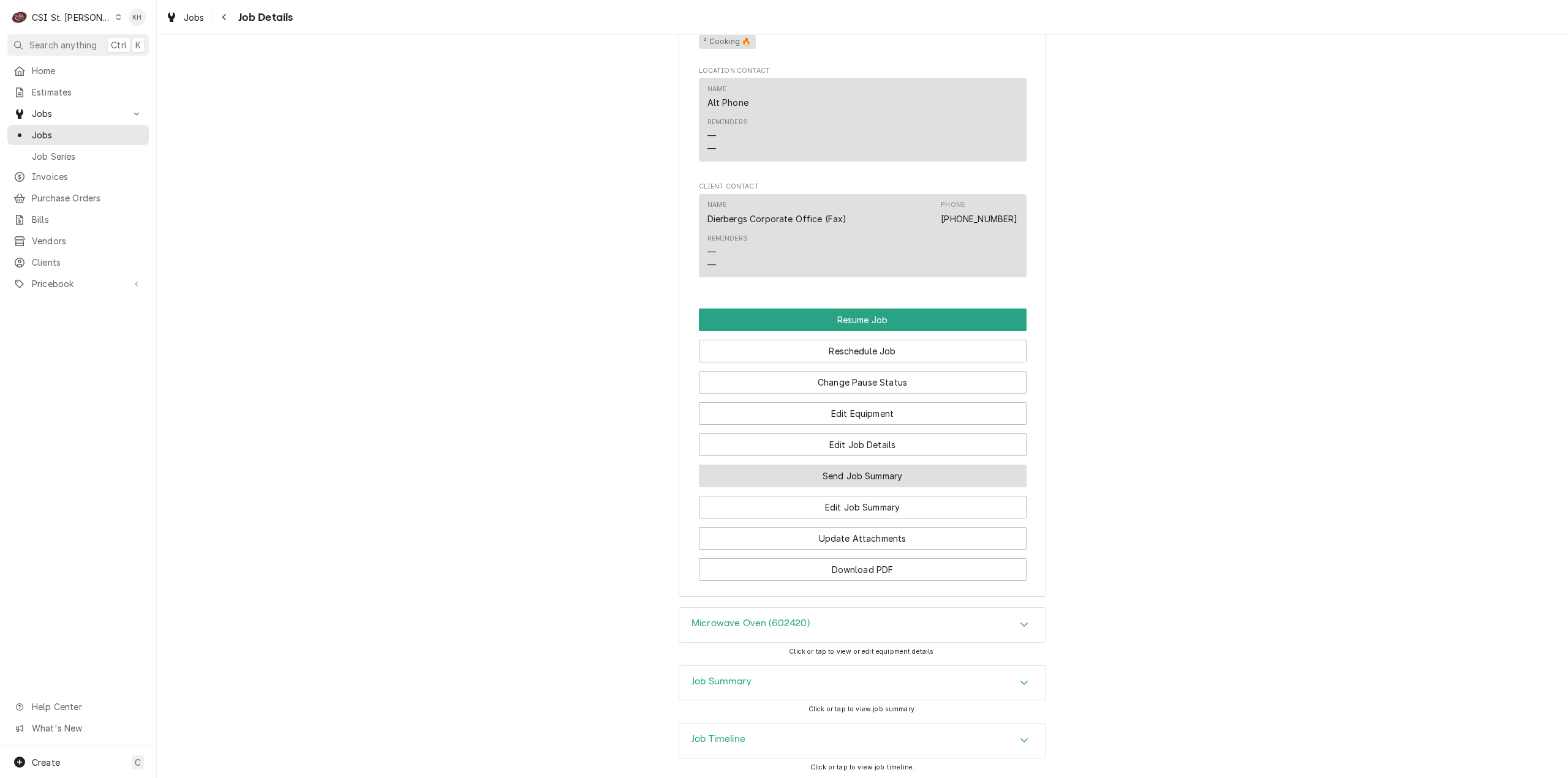
scroll to position [1486, 0]
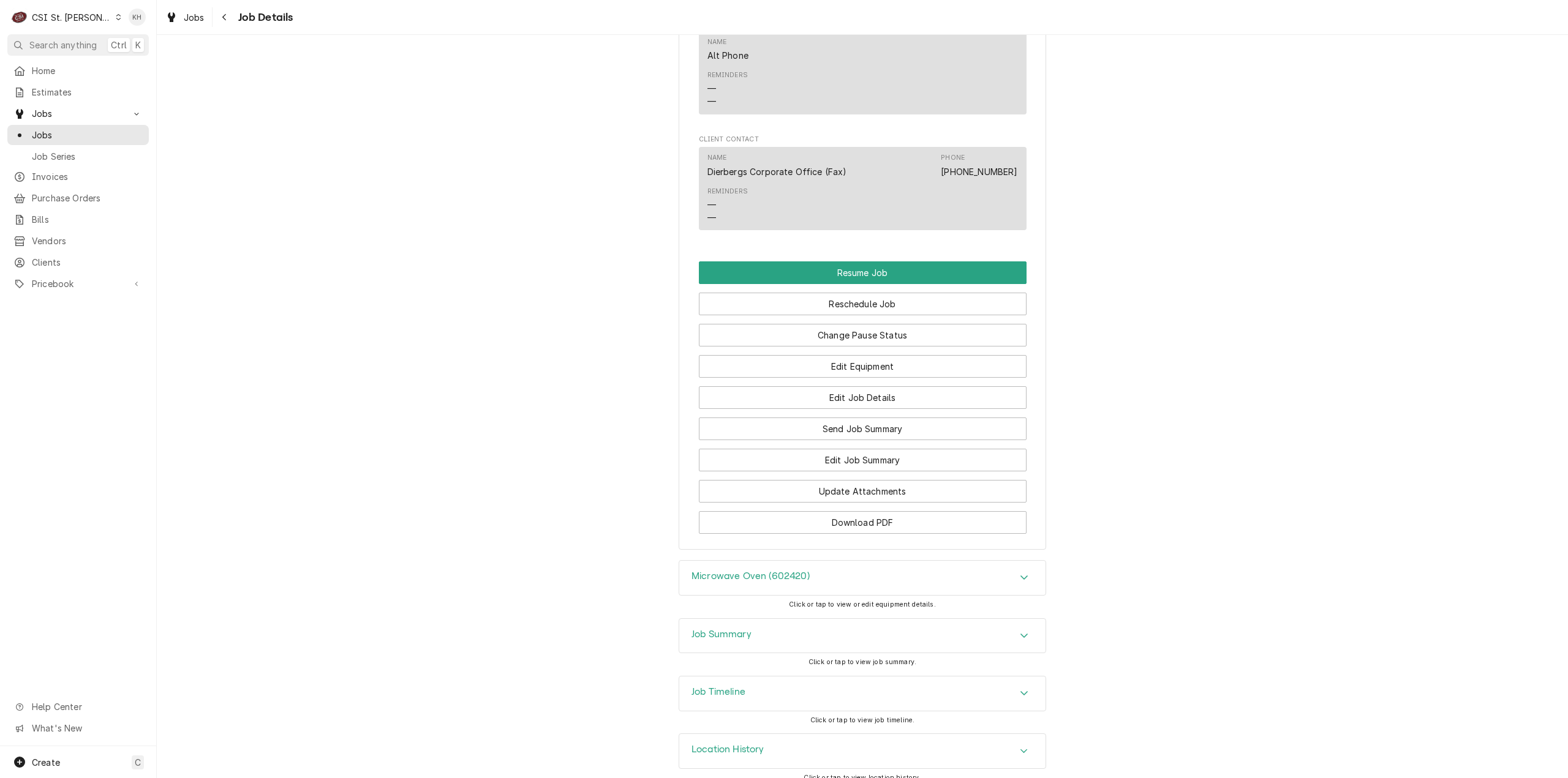
click at [778, 621] on div "Job Summary" at bounding box center [863, 636] width 367 height 35
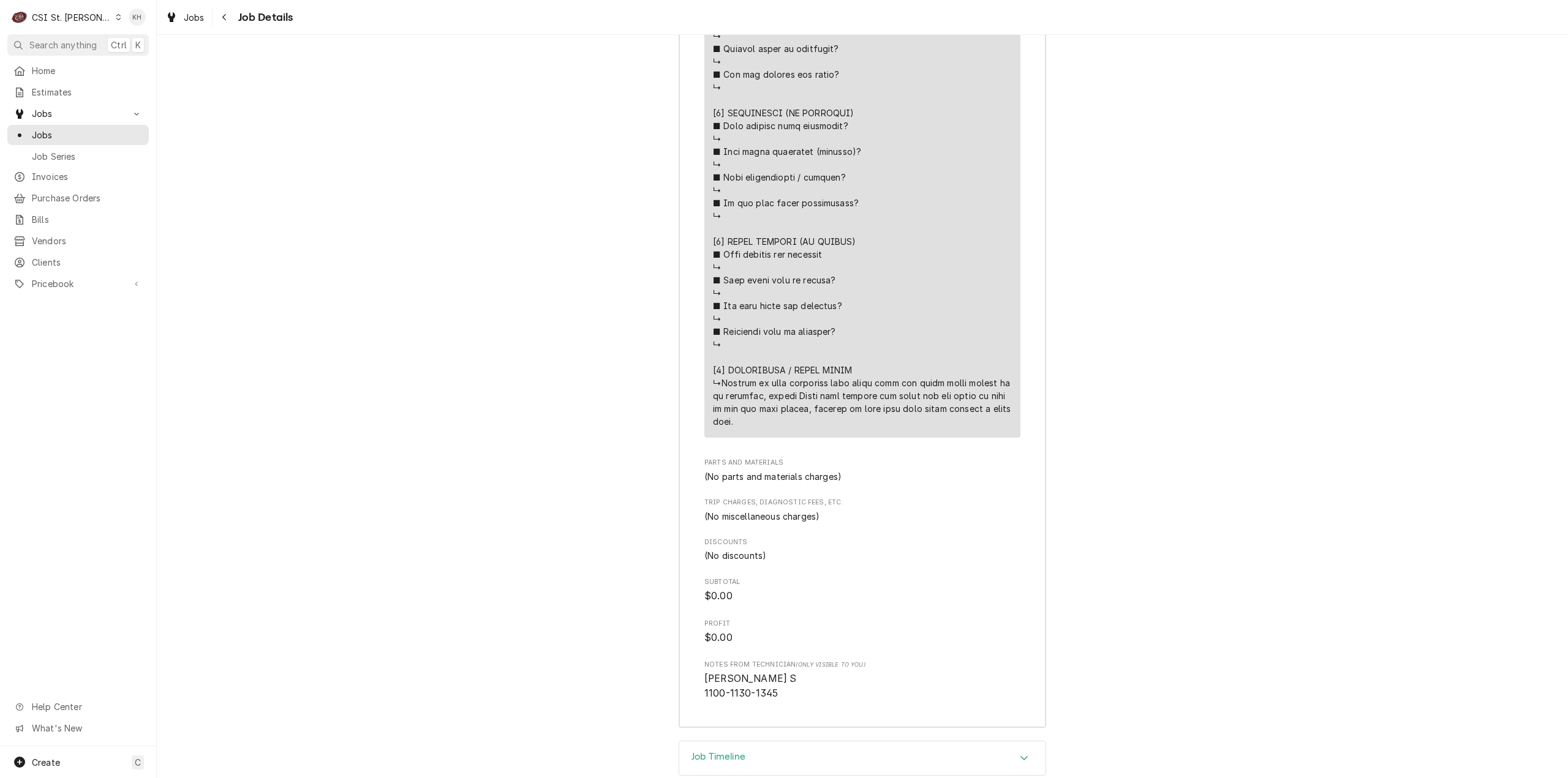
scroll to position [2908, 0]
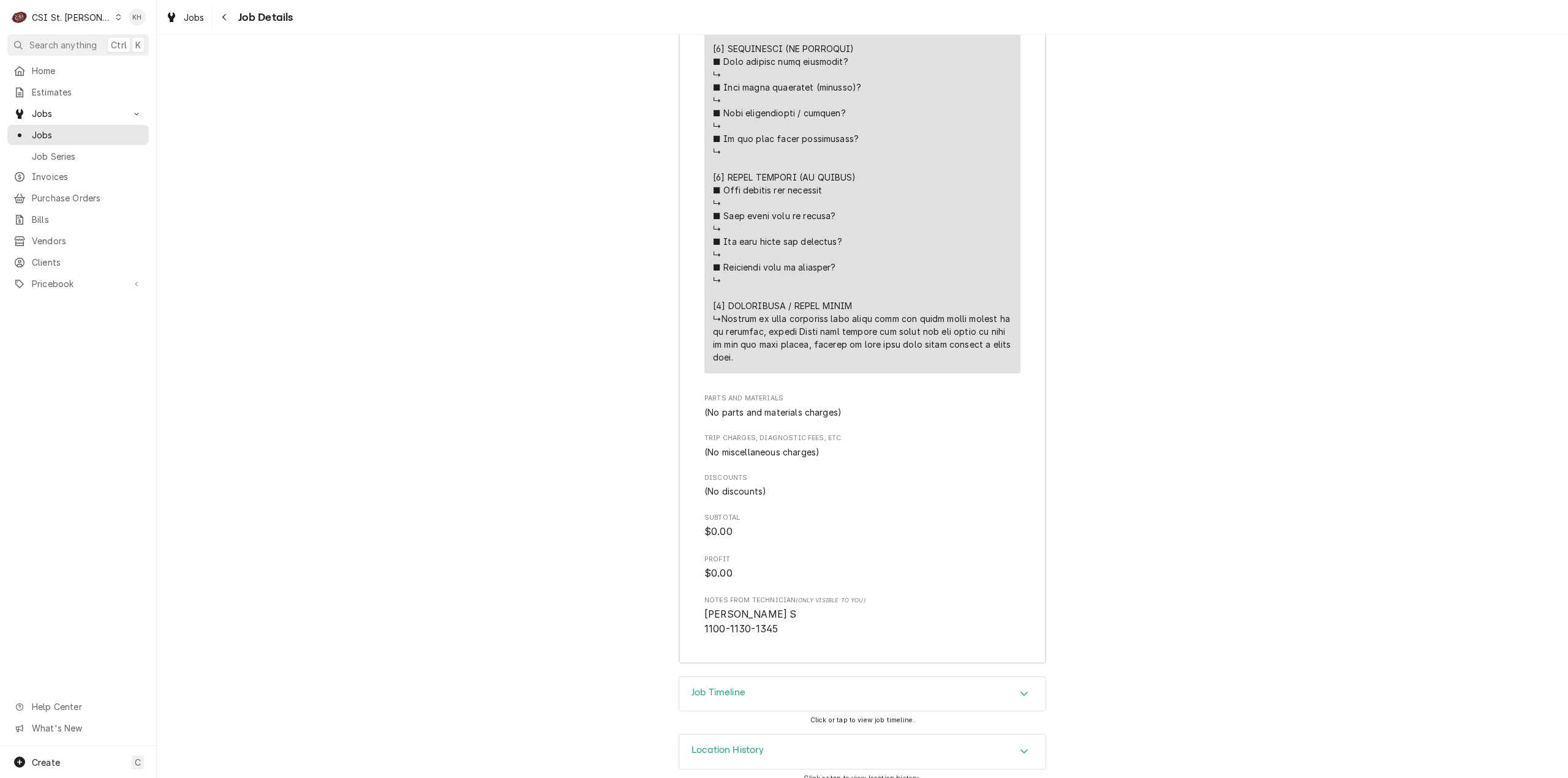
click at [758, 687] on div "Job Timeline" at bounding box center [863, 695] width 367 height 35
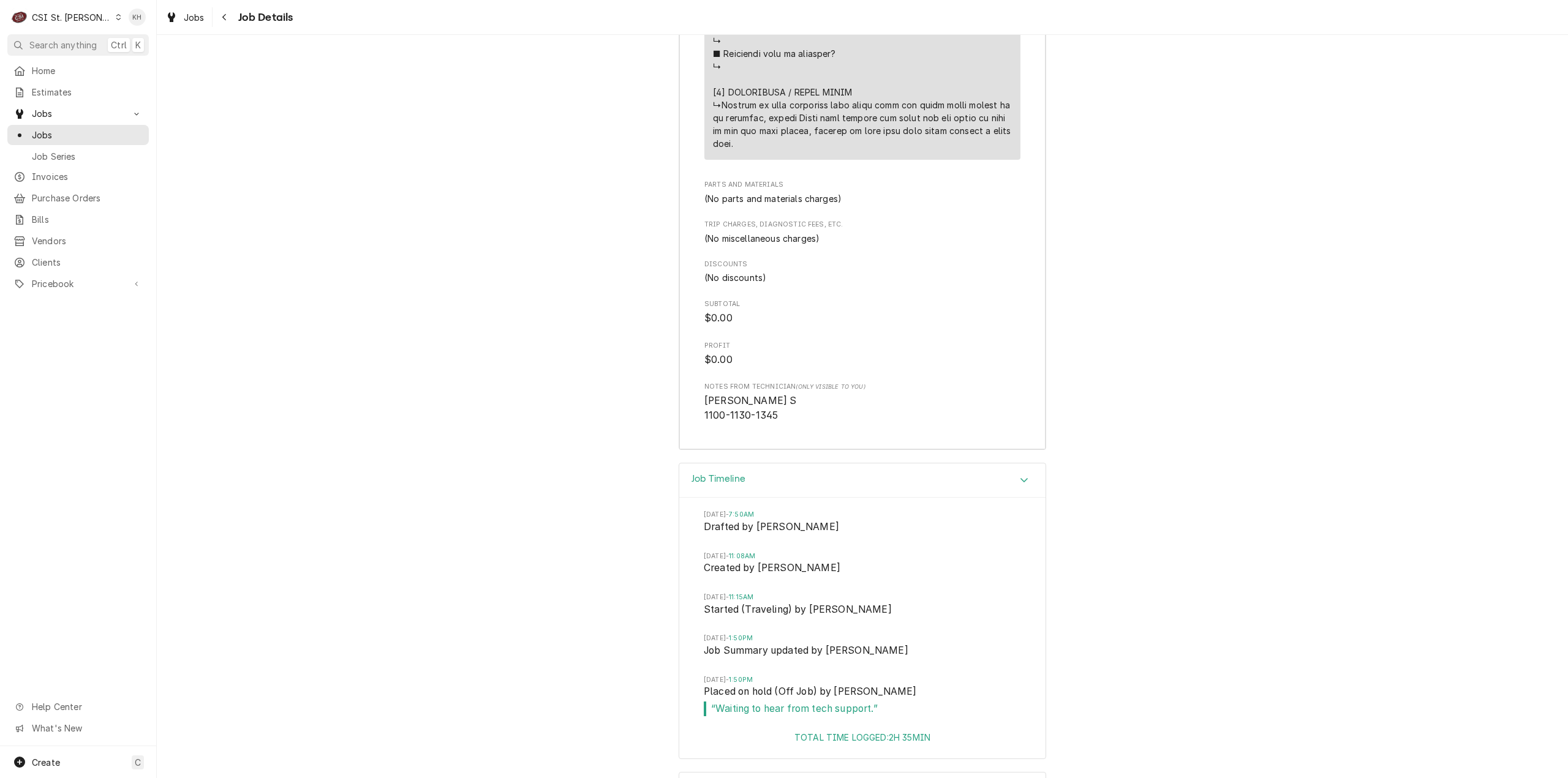
scroll to position [3159, 0]
